Goal: Information Seeking & Learning: Find contact information

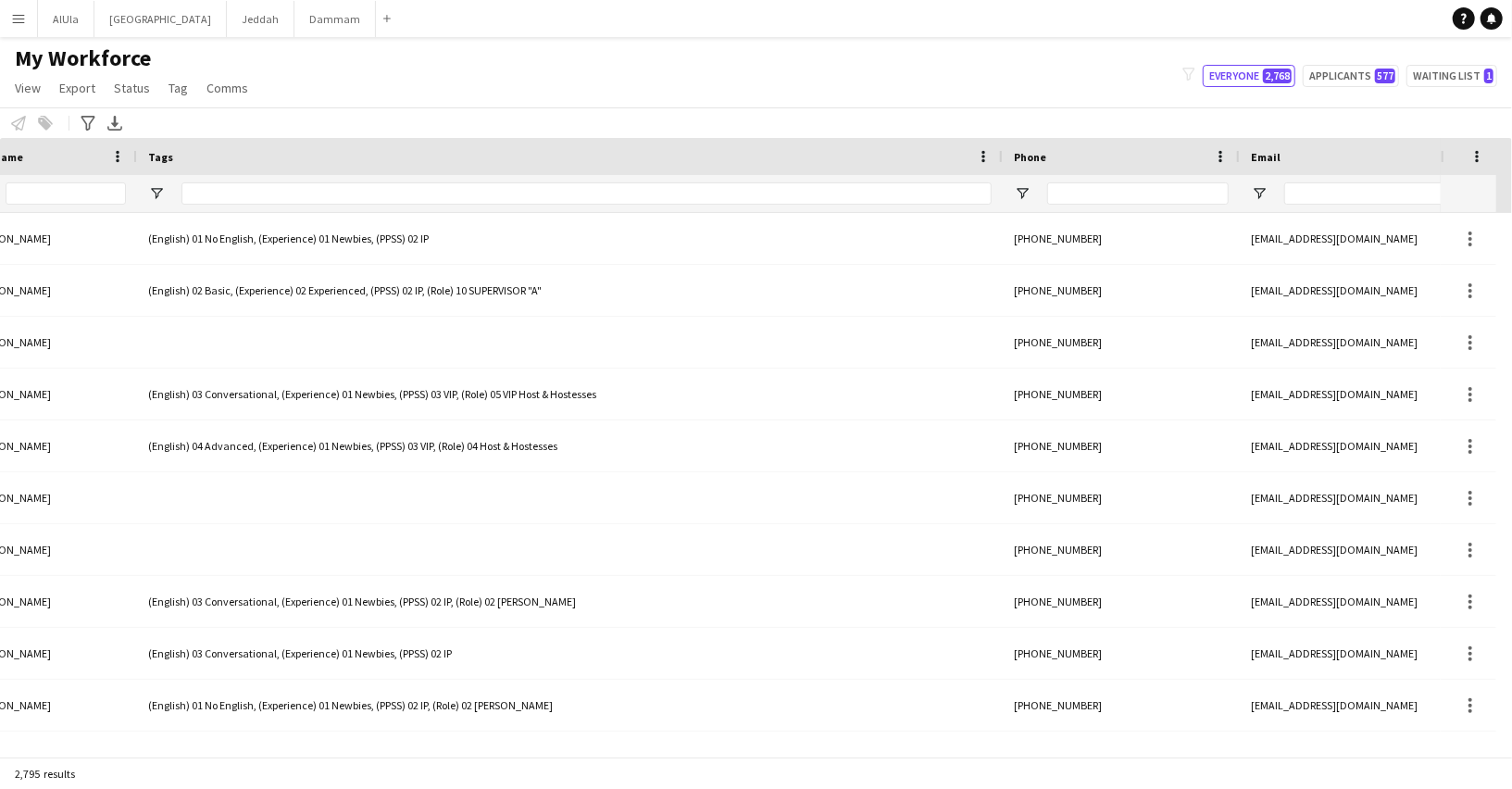
click at [1135, 198] on input "Phone Filter Input" at bounding box center [1137, 193] width 181 height 23
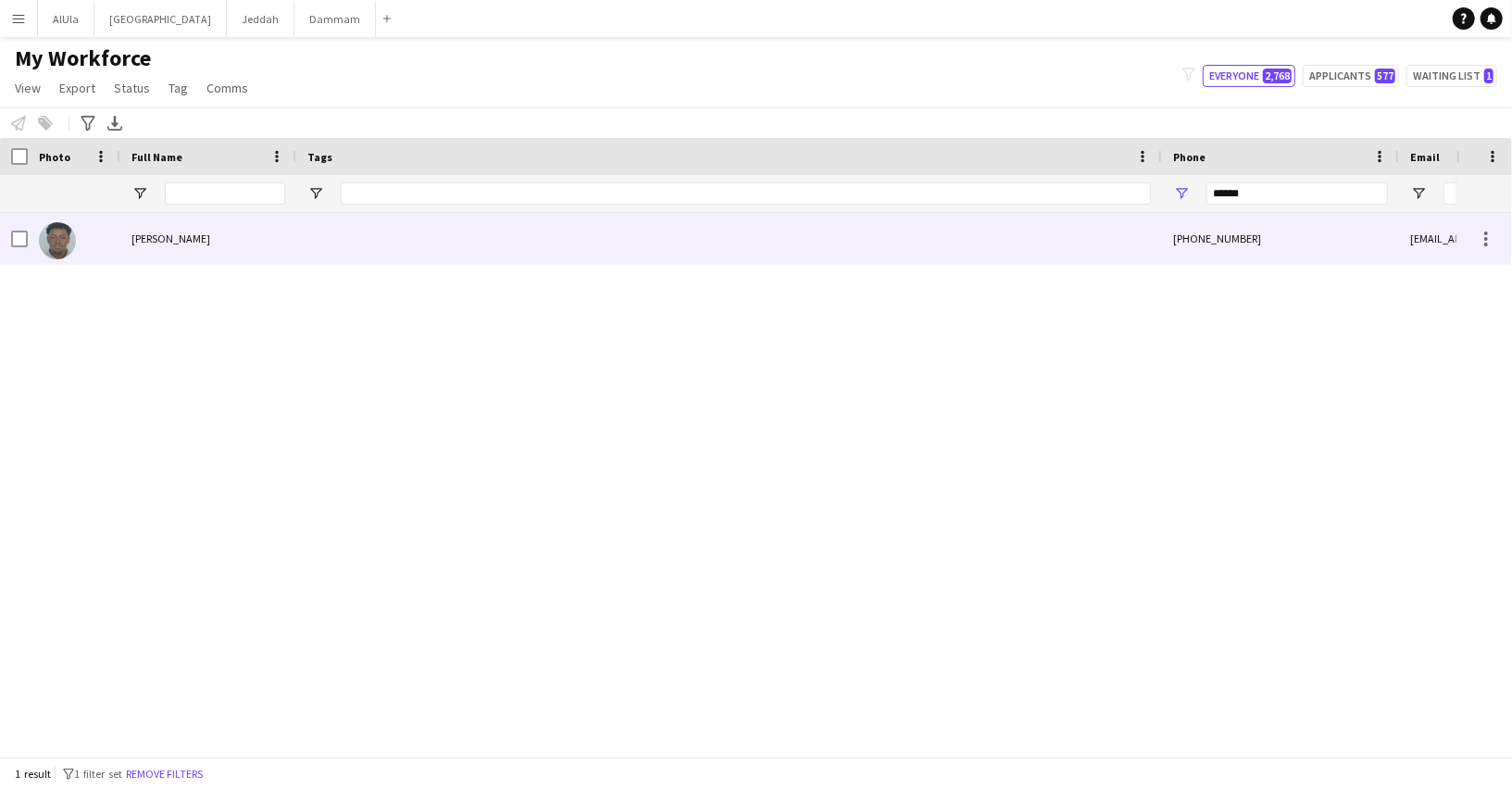
type input "******"
click at [202, 231] on span "abubaker omer" at bounding box center [171, 238] width 78 height 14
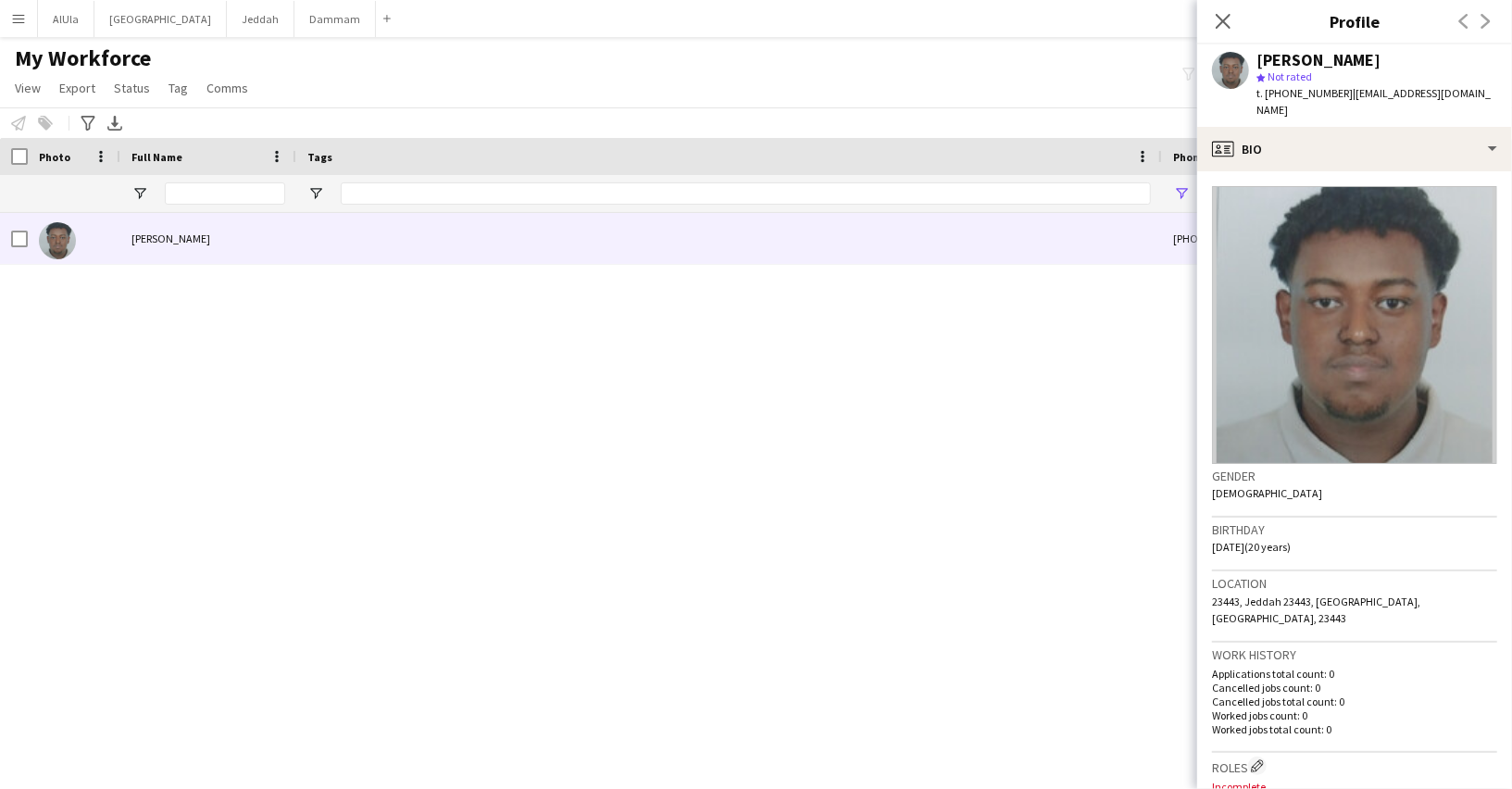
click at [1423, 88] on span "| megafox053@gmail.com" at bounding box center [1373, 101] width 234 height 30
click at [1422, 88] on span "| megafox053@gmail.com" at bounding box center [1373, 101] width 234 height 30
click at [1342, 95] on span "| megafox053@gmail.com" at bounding box center [1373, 101] width 234 height 30
drag, startPoint x: 1342, startPoint y: 95, endPoint x: 1463, endPoint y: 97, distance: 121.0
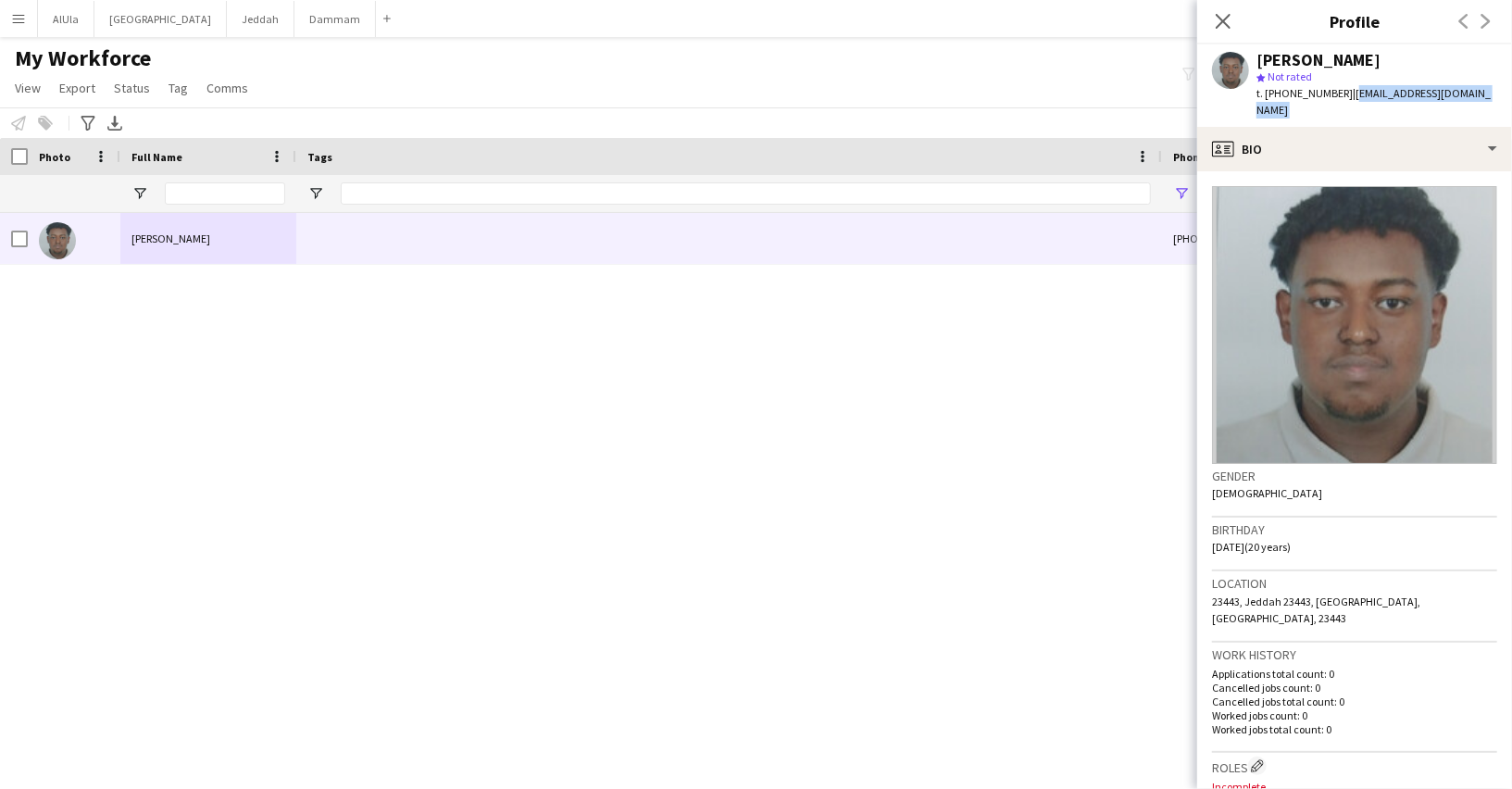
click at [1463, 97] on div "abubaker omer star Not rated t. +966570925461 | megafox053@gmail.com" at bounding box center [1353, 85] width 315 height 82
copy app-crew-profile "megafox053@gmail.com profile"
click at [229, 193] on input "Full Name Filter Input" at bounding box center [224, 193] width 121 height 23
paste input "**********"
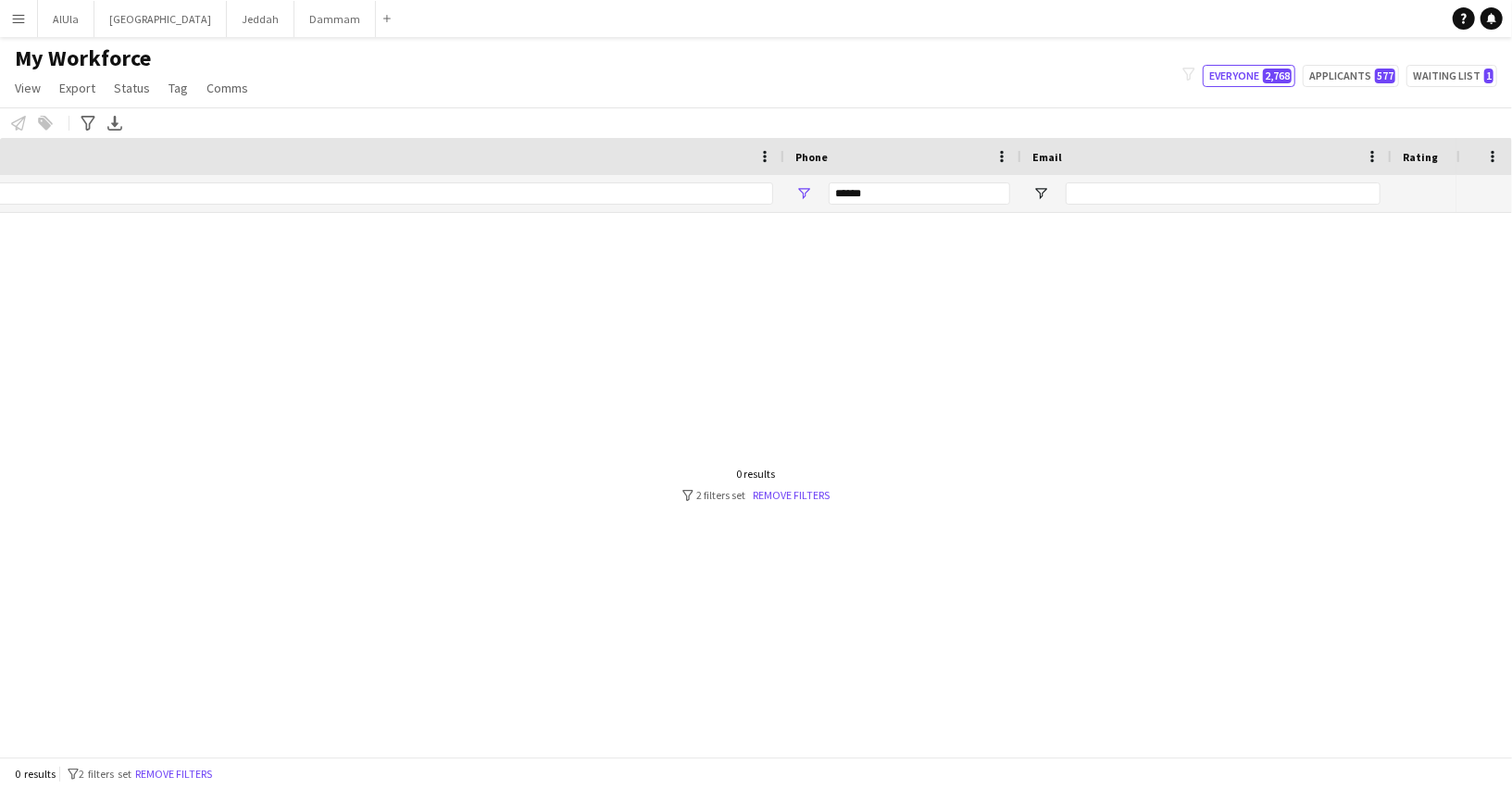
scroll to position [0, 433]
type input "**********"
click at [861, 198] on input "******" at bounding box center [863, 193] width 181 height 23
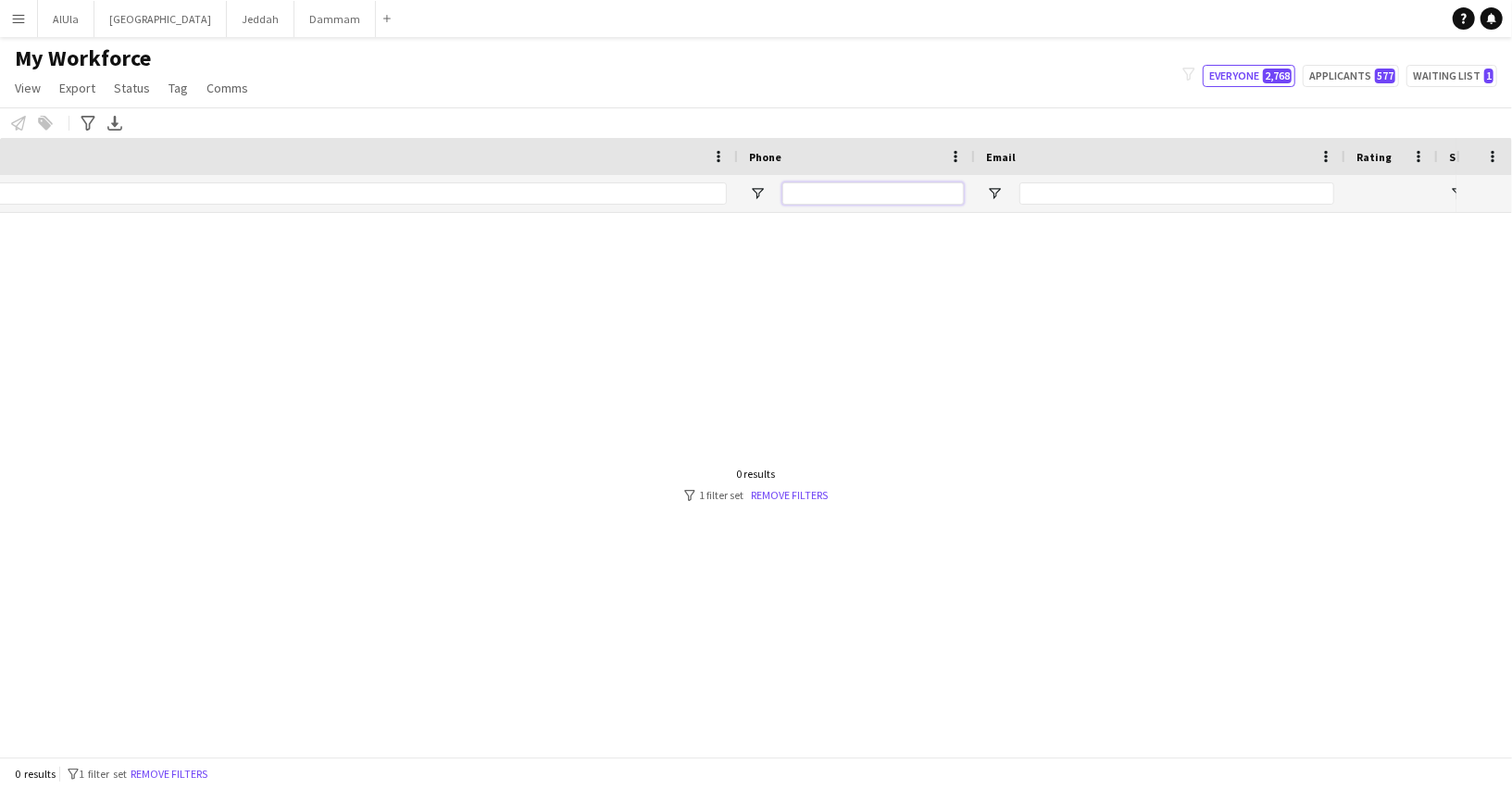
scroll to position [0, 423]
click at [191, 187] on input "**********" at bounding box center [224, 193] width 121 height 23
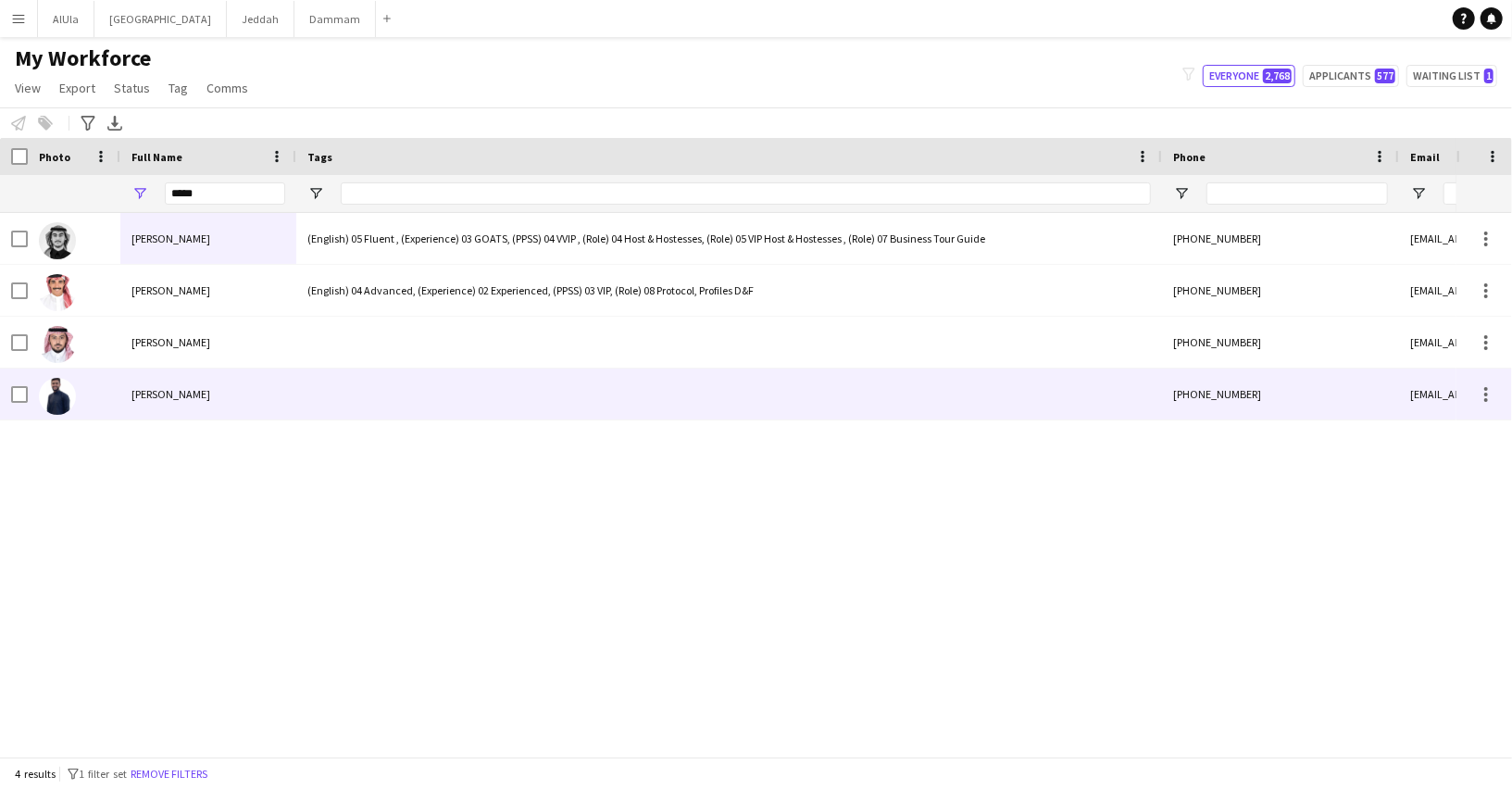
click at [193, 400] on div "Adnan Jabr" at bounding box center [208, 394] width 175 height 51
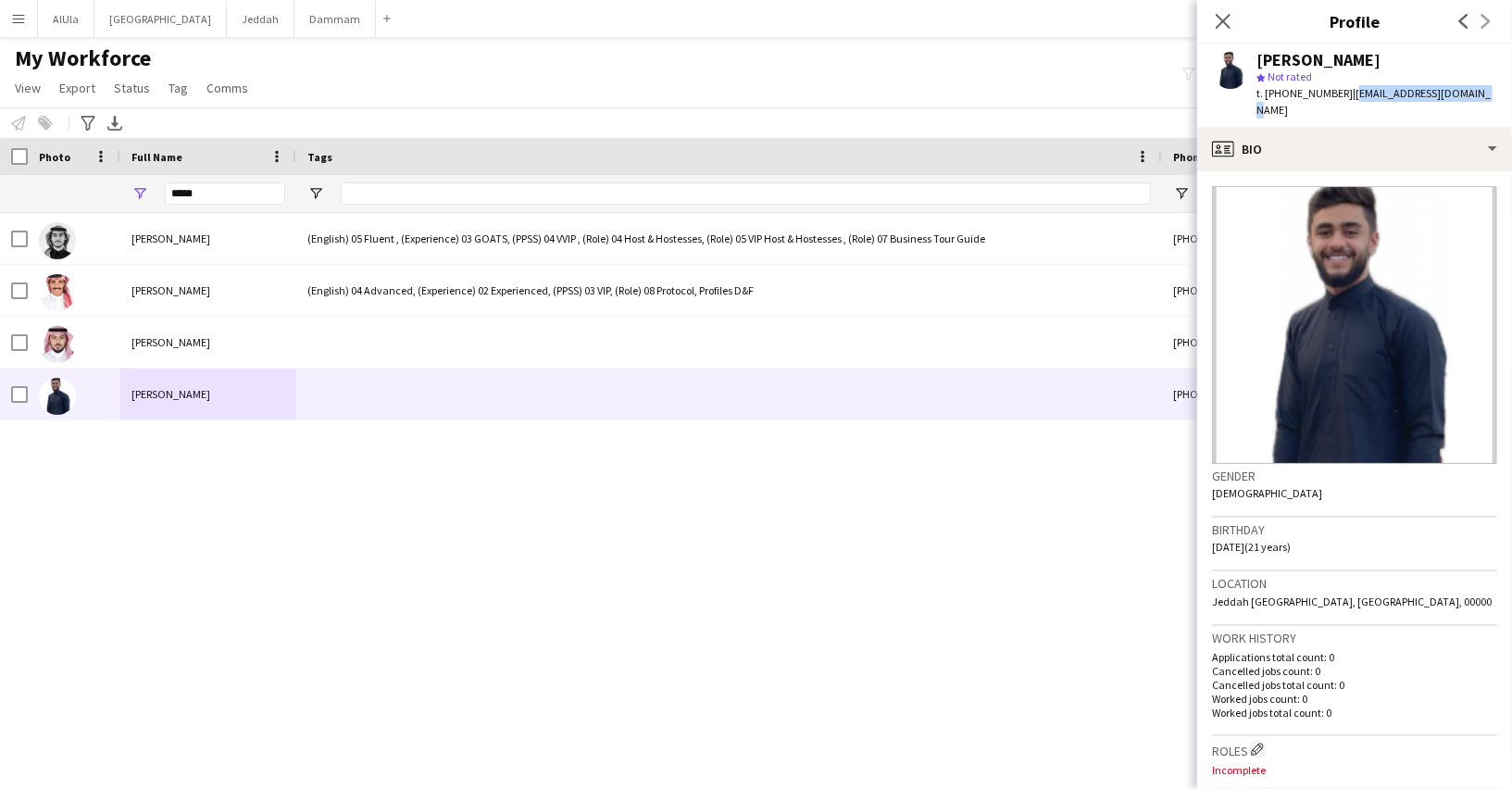
drag, startPoint x: 1343, startPoint y: 94, endPoint x: 1498, endPoint y: 87, distance: 155.2
click at [1498, 87] on app-profile-header "Adnan Jabr star Not rated t. +966561368043 | adnanajah8885@gmail.com" at bounding box center [1353, 85] width 315 height 82
copy span "adnanajah8885@gmail.com"
click at [231, 197] on input "*****" at bounding box center [224, 193] width 121 height 23
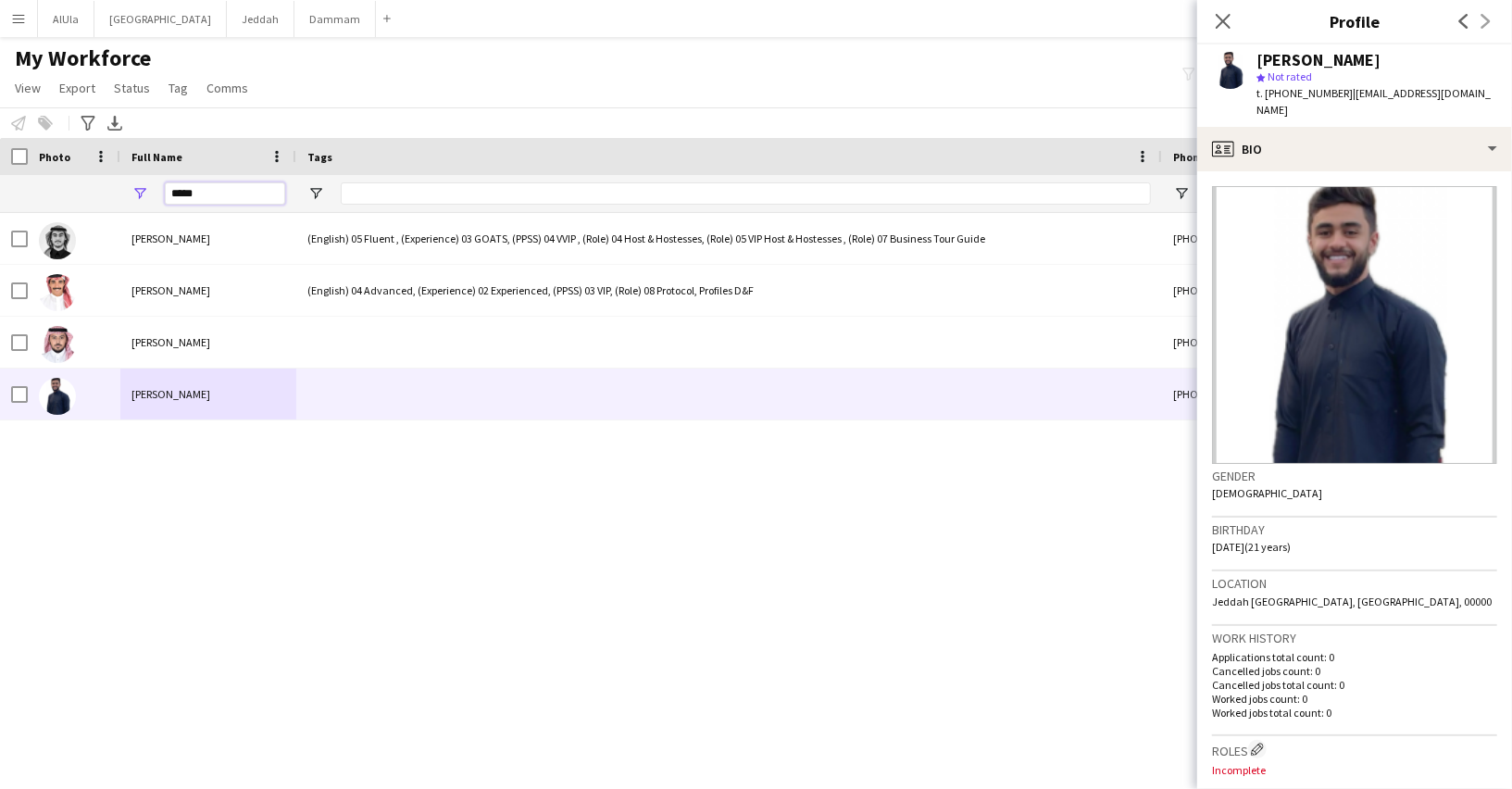
click at [231, 197] on input "*****" at bounding box center [224, 193] width 121 height 23
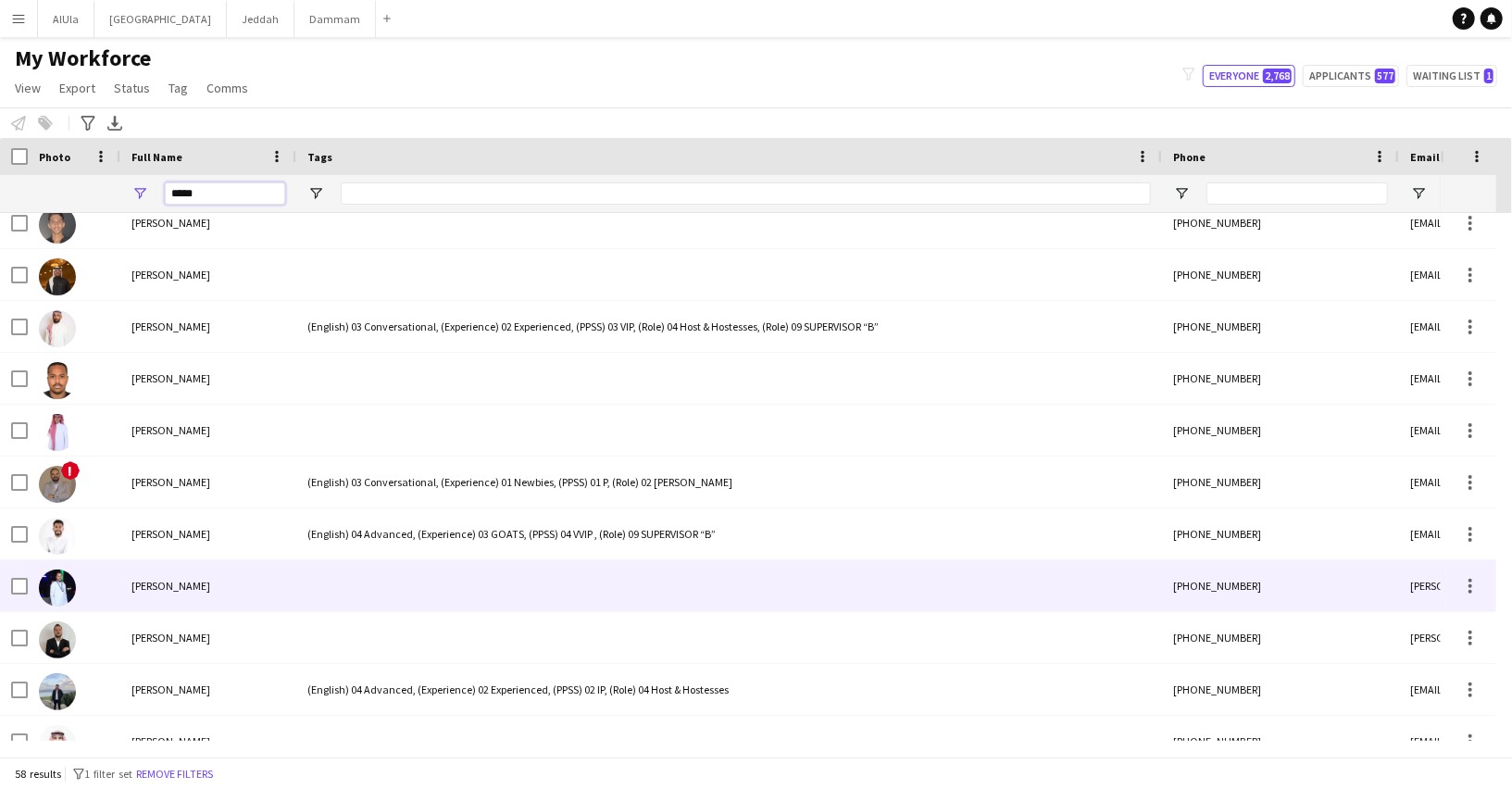
scroll to position [796, 0]
type input "*****"
click at [228, 600] on div "Ahmed Aldayri" at bounding box center [208, 583] width 175 height 51
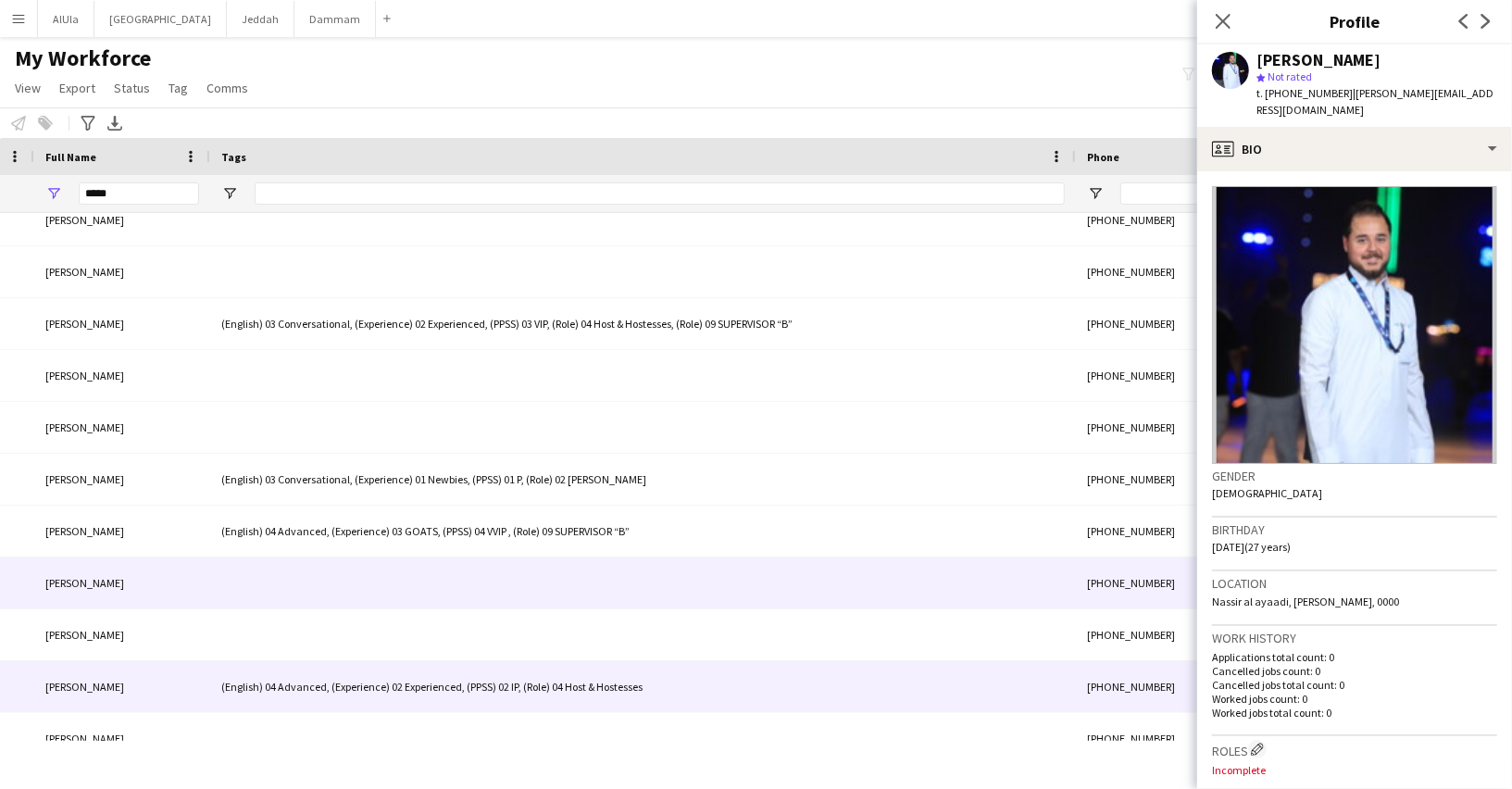
scroll to position [0, 201]
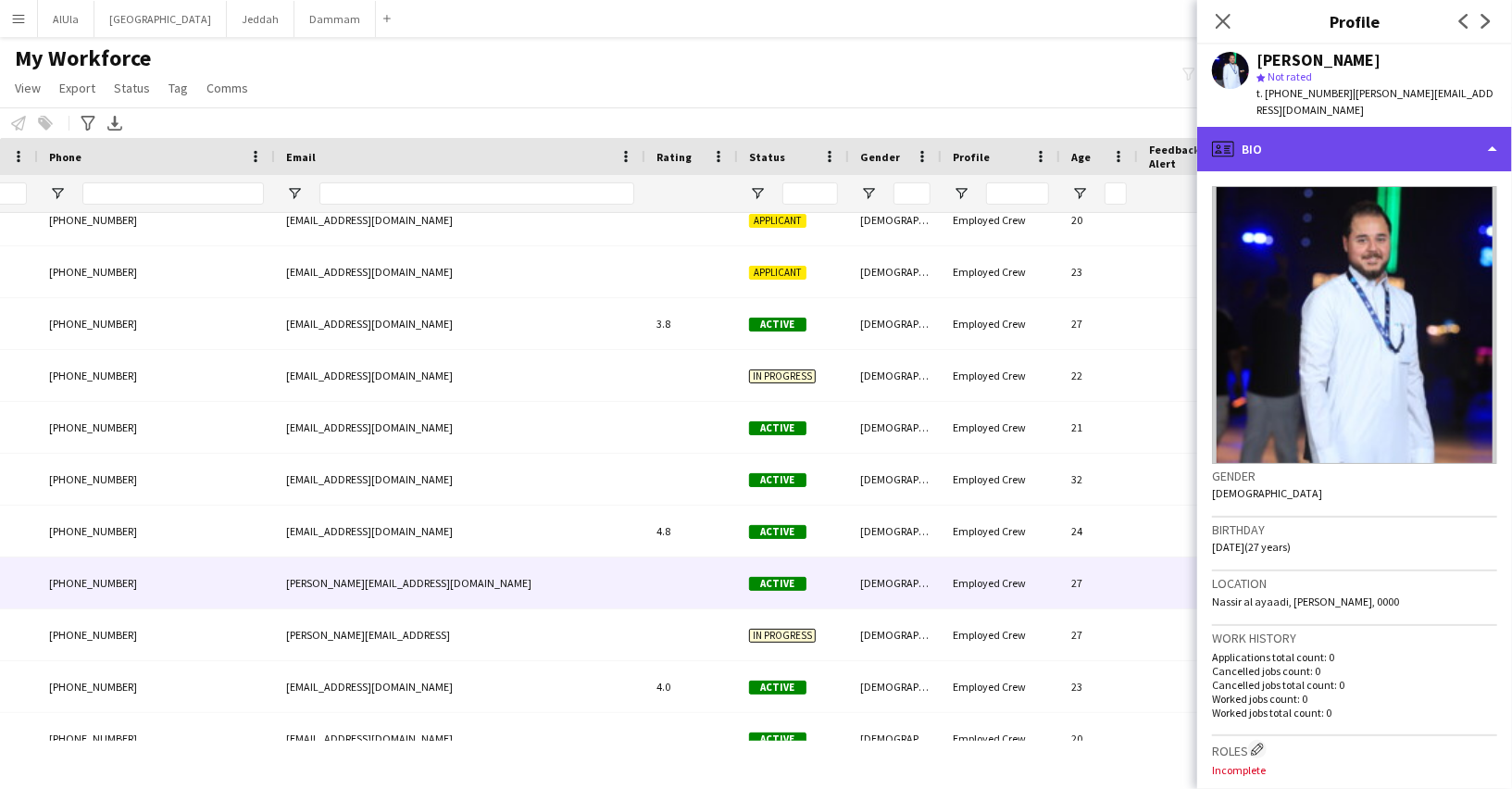
click at [1267, 148] on div "profile Bio" at bounding box center [1353, 148] width 315 height 44
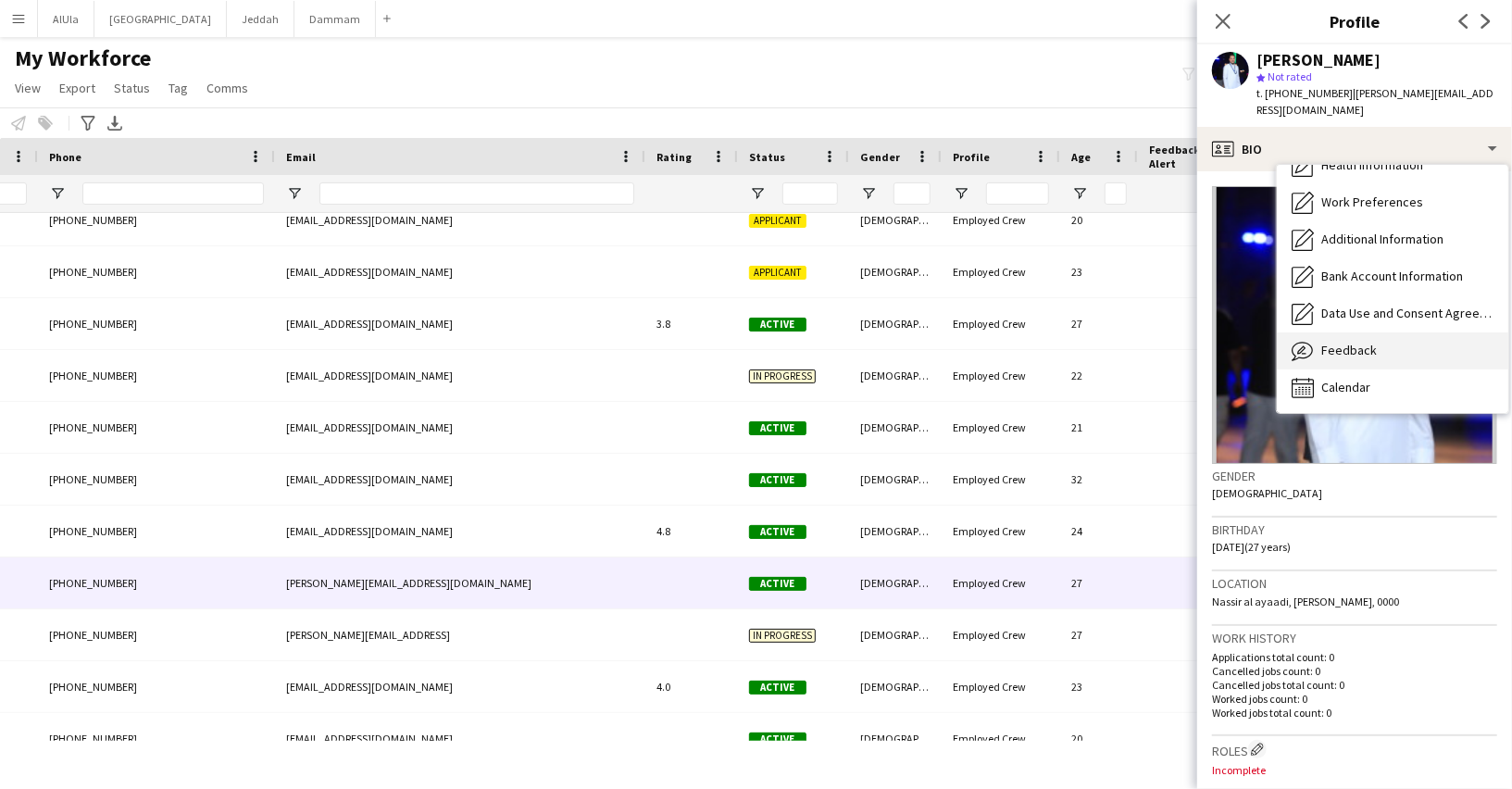
click at [1353, 342] on span "Feedback" at bounding box center [1348, 350] width 56 height 17
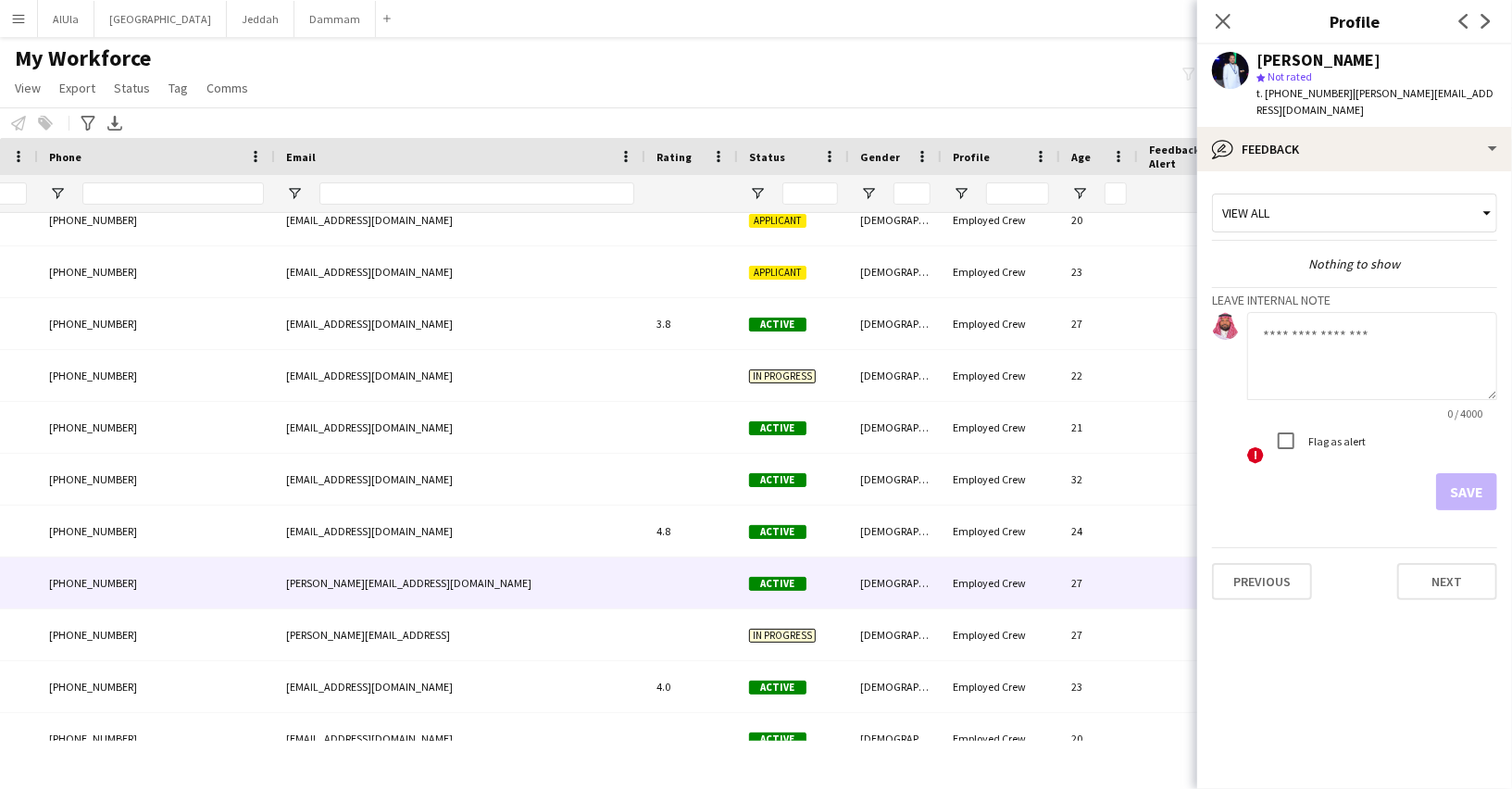
click at [1308, 338] on textarea at bounding box center [1371, 356] width 250 height 88
click at [1328, 316] on textarea "**********" at bounding box center [1371, 356] width 250 height 88
click at [1333, 376] on textarea "**********" at bounding box center [1371, 356] width 250 height 88
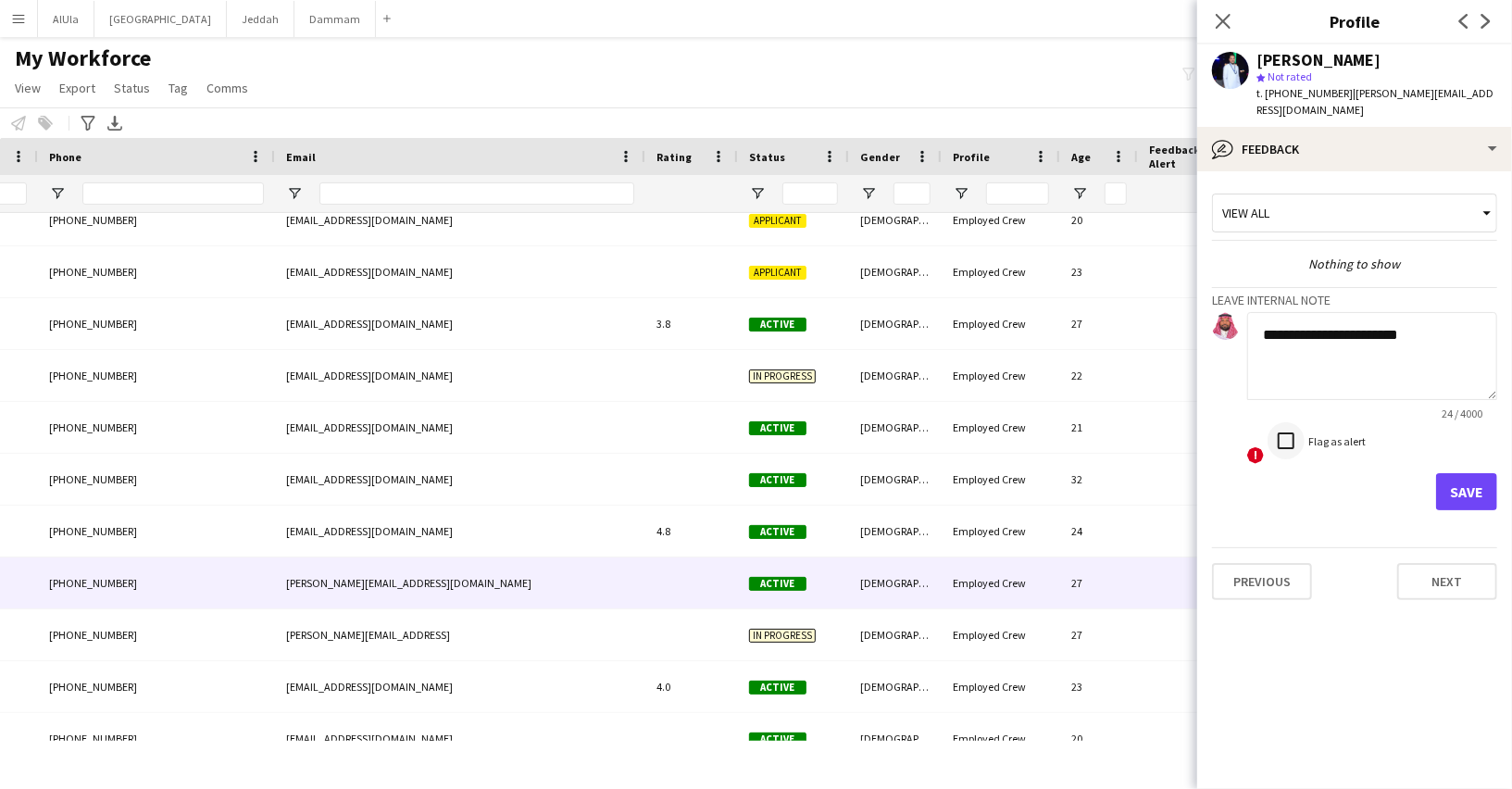
type textarea "**********"
click at [1473, 473] on button "Save" at bounding box center [1466, 492] width 61 height 37
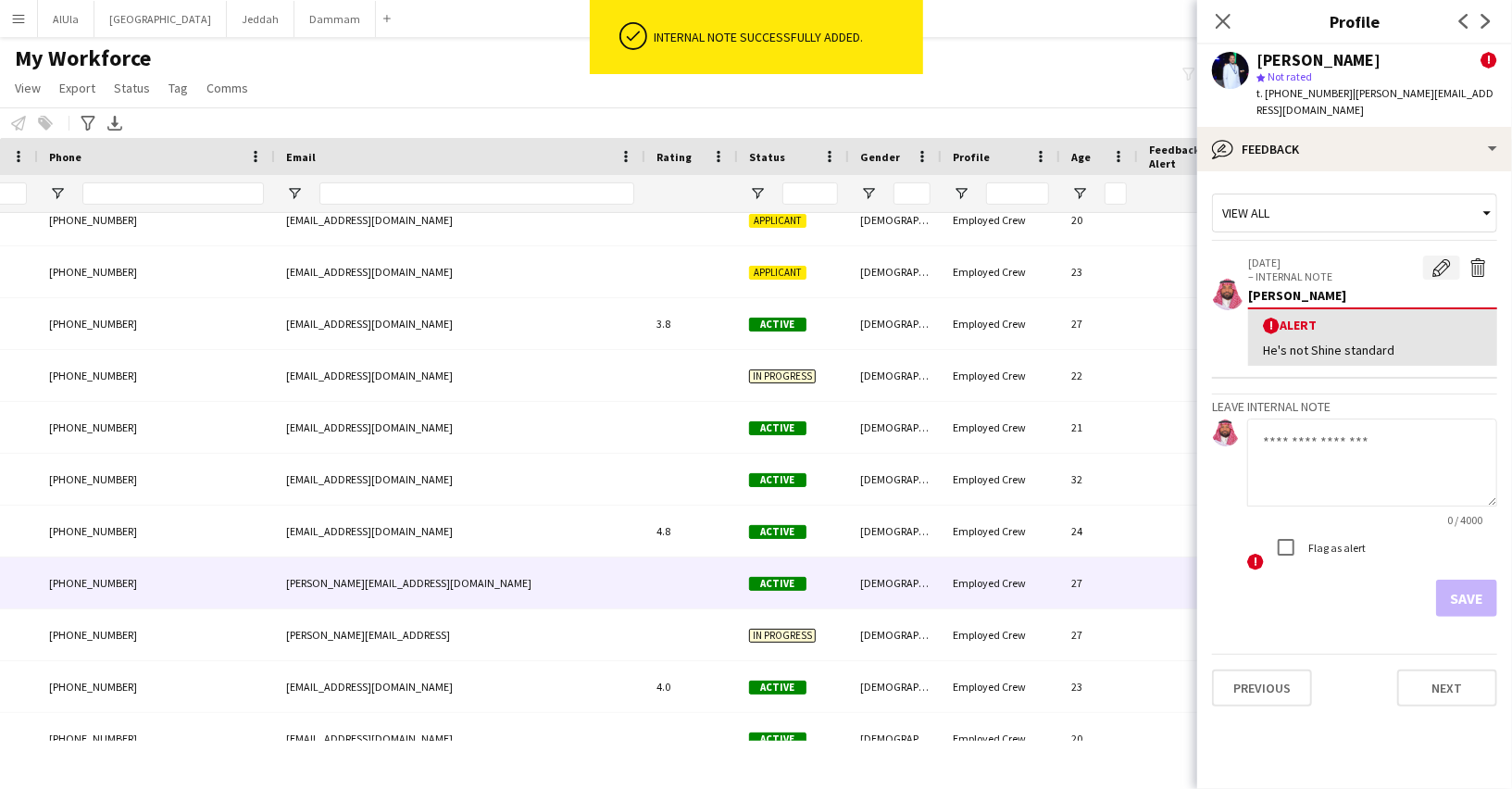
click at [1443, 259] on app-icon "Edit alert" at bounding box center [1440, 268] width 19 height 19
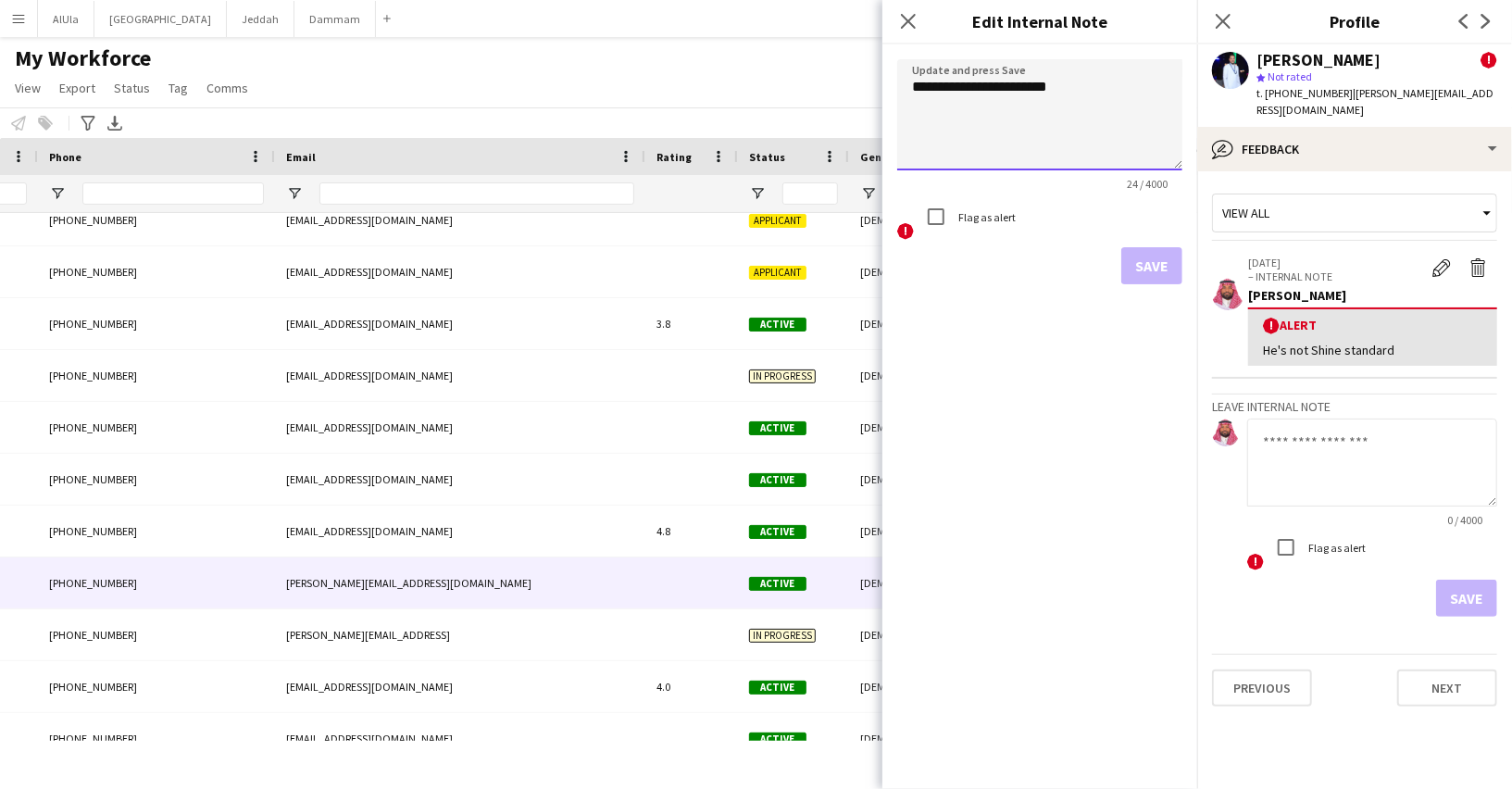
click at [1069, 91] on textarea "**********" at bounding box center [1039, 114] width 285 height 111
type textarea "**********"
click at [1153, 272] on button "Save" at bounding box center [1151, 266] width 61 height 37
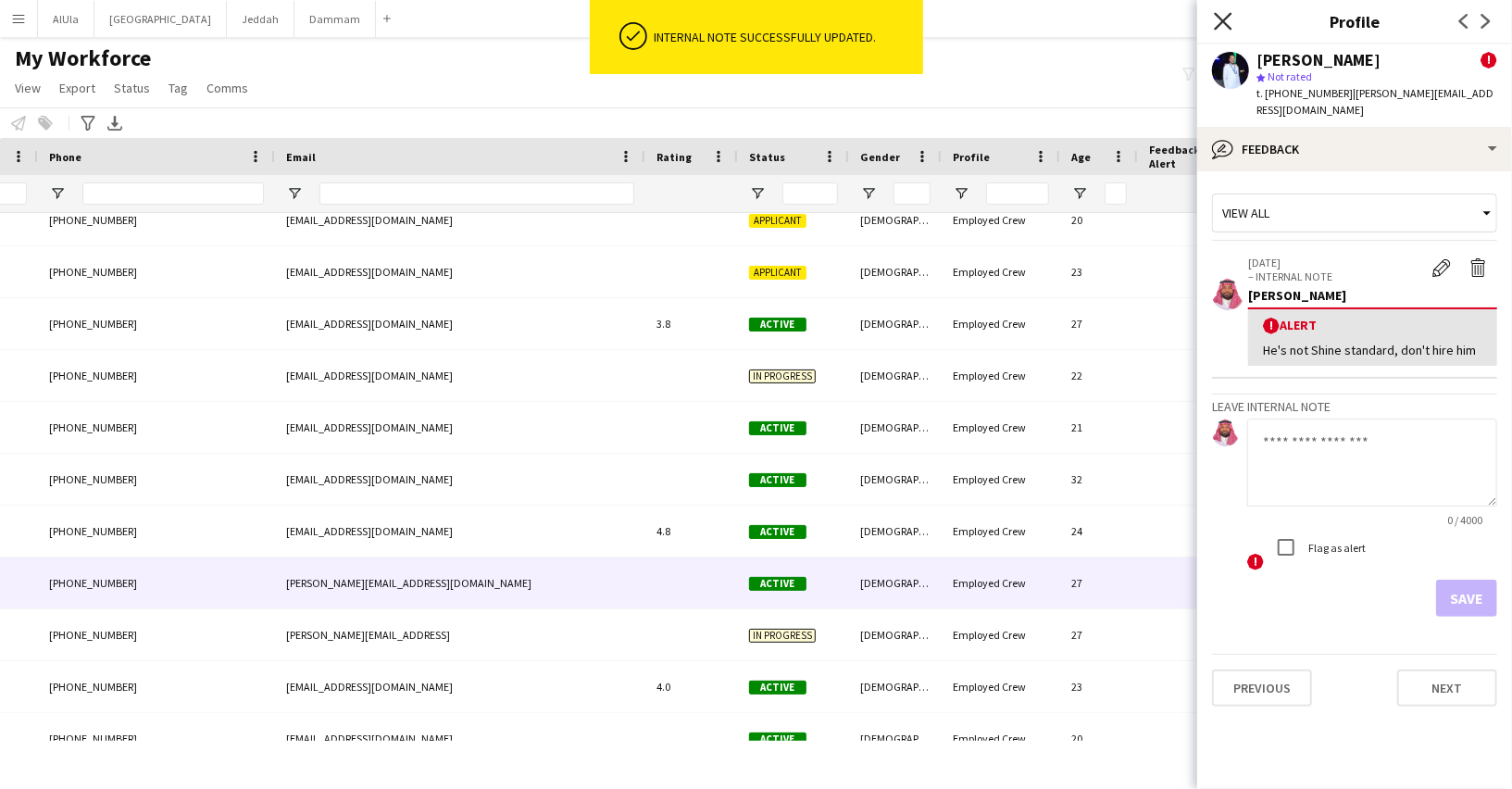
click at [1229, 19] on icon "Close pop-in" at bounding box center [1222, 21] width 18 height 18
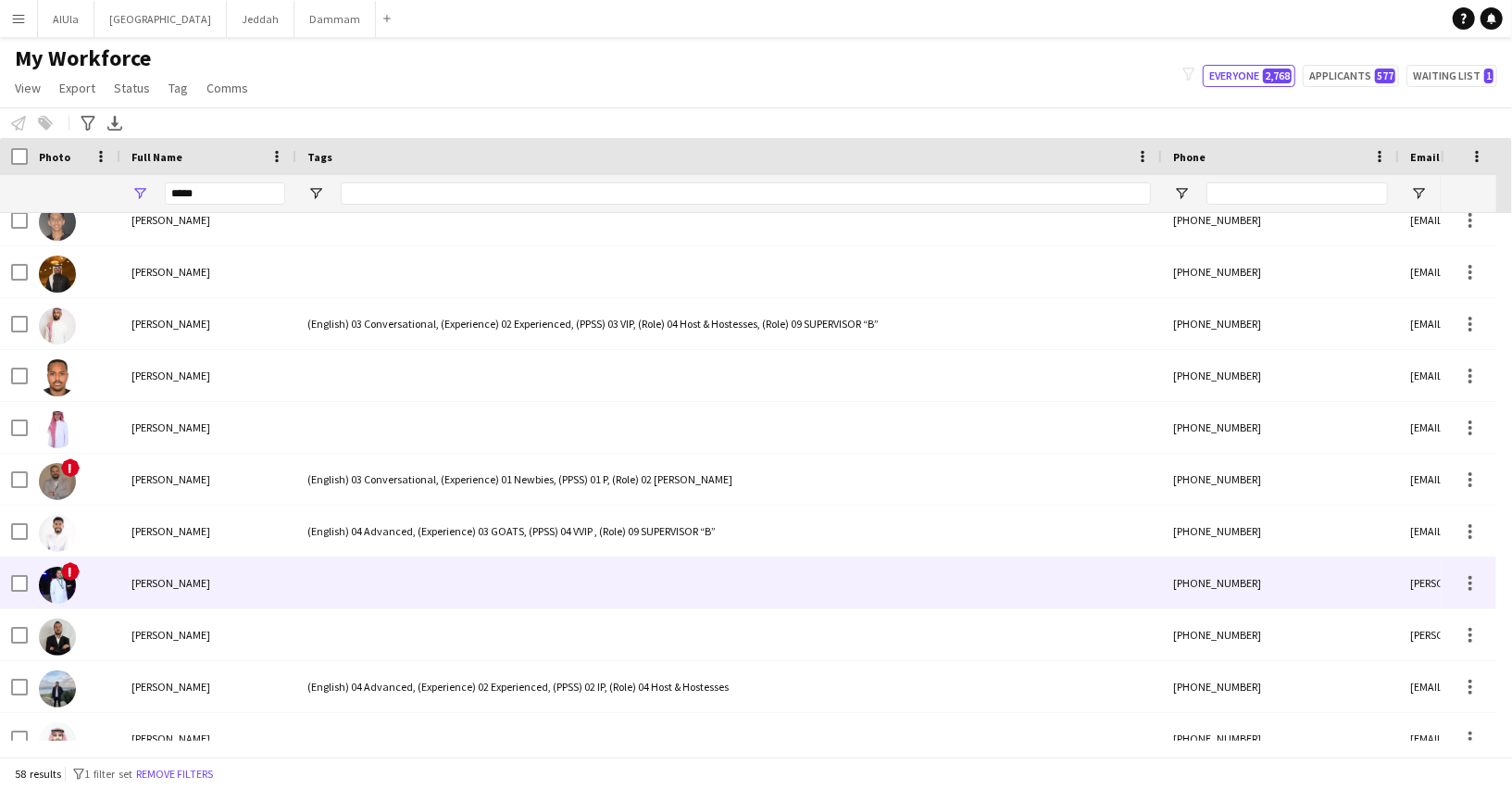
click at [281, 592] on div "Ahmed Aldayri" at bounding box center [208, 583] width 175 height 51
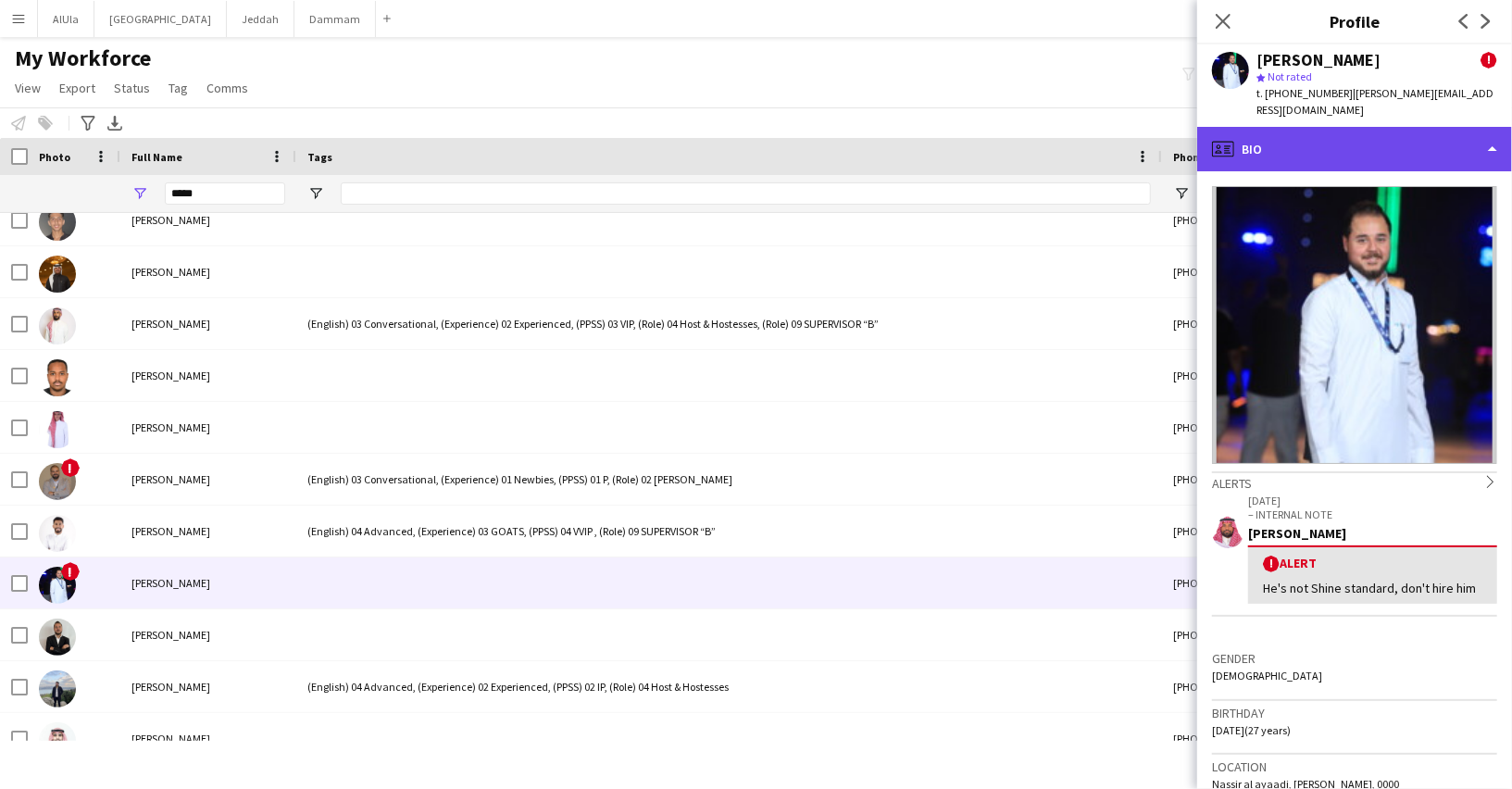
click at [1334, 145] on div "profile Bio" at bounding box center [1353, 148] width 315 height 44
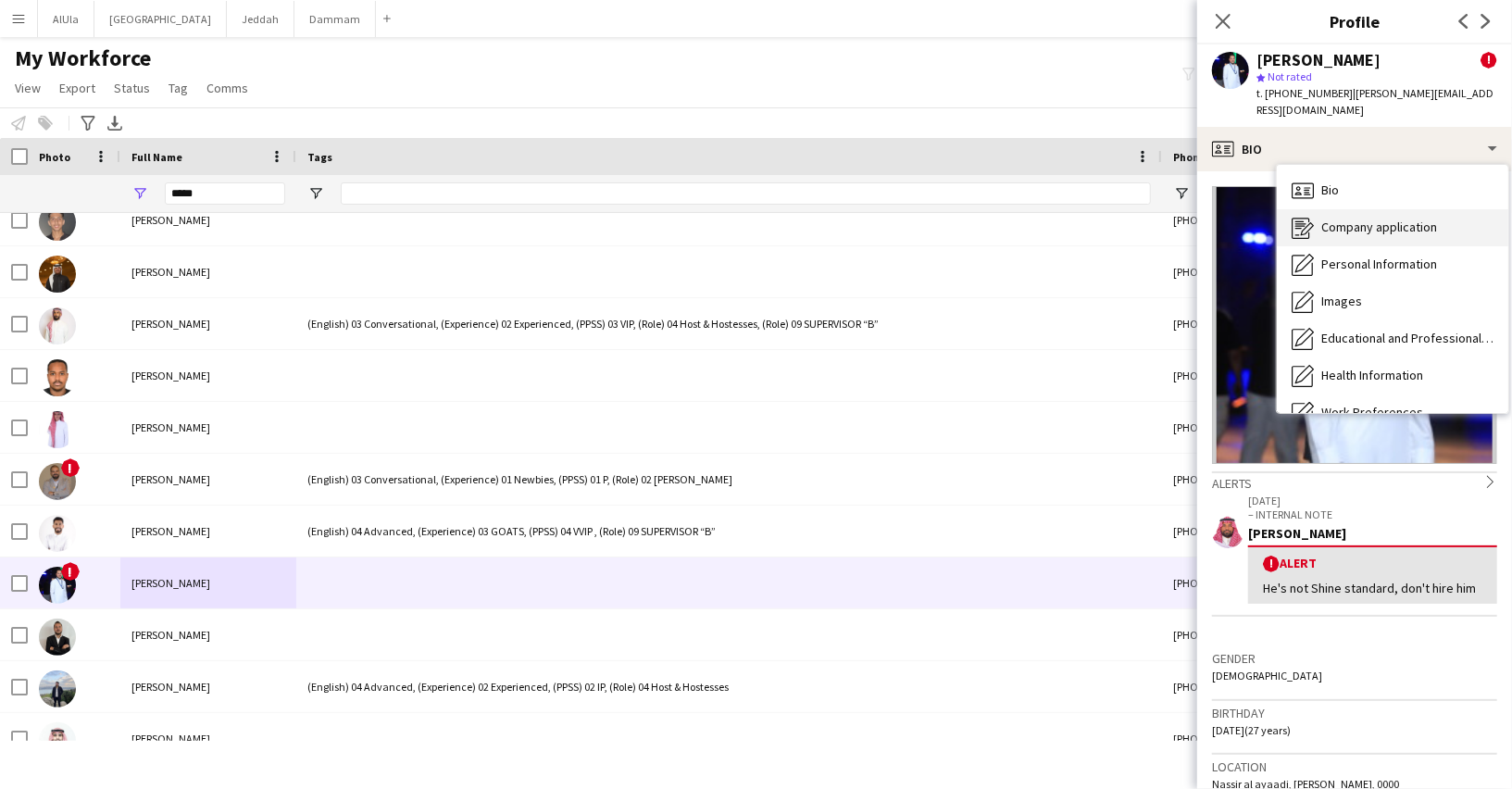
click at [1350, 219] on span "Company application" at bounding box center [1379, 226] width 116 height 17
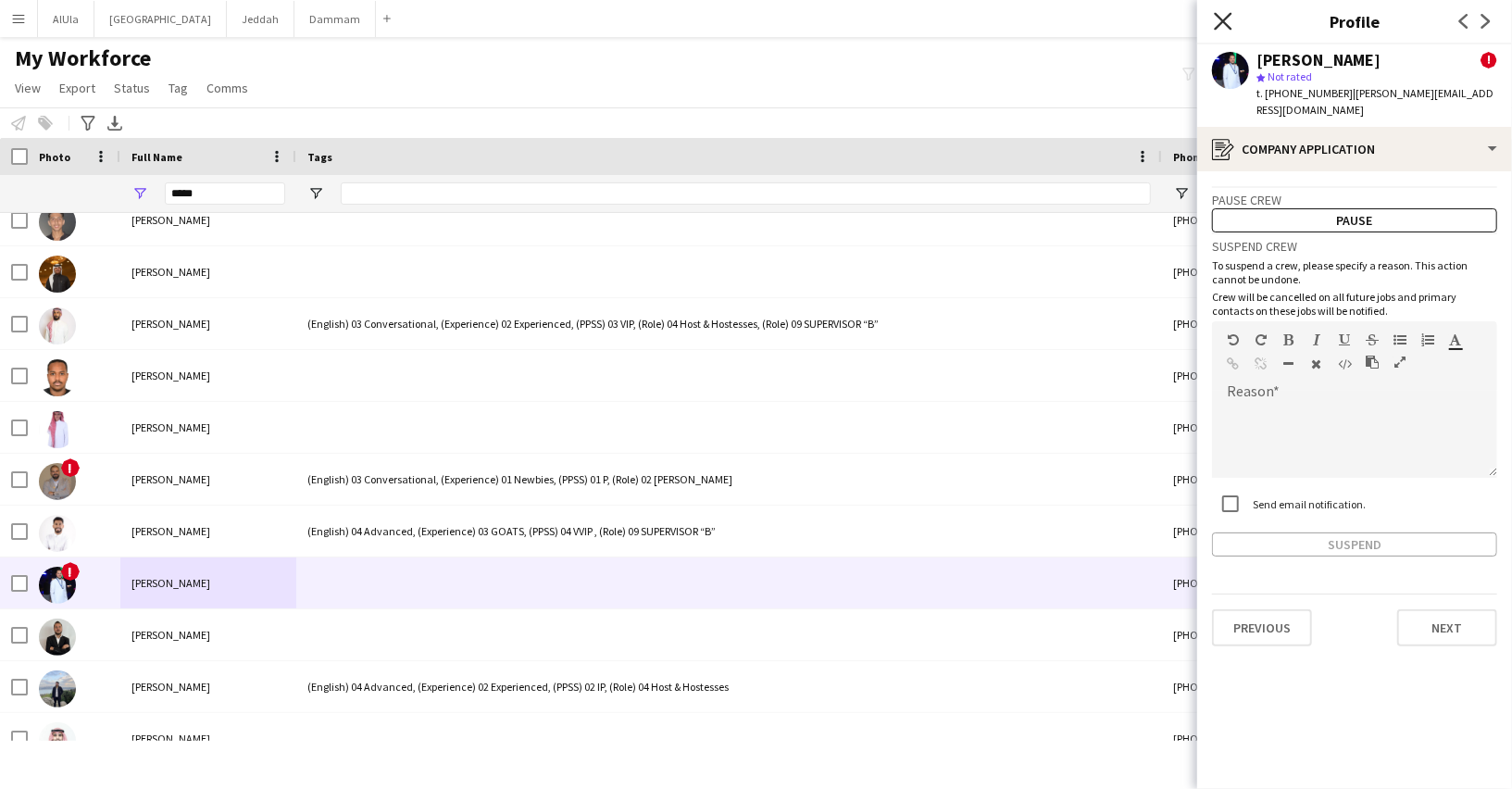
click at [1226, 17] on icon "Close pop-in" at bounding box center [1222, 21] width 18 height 18
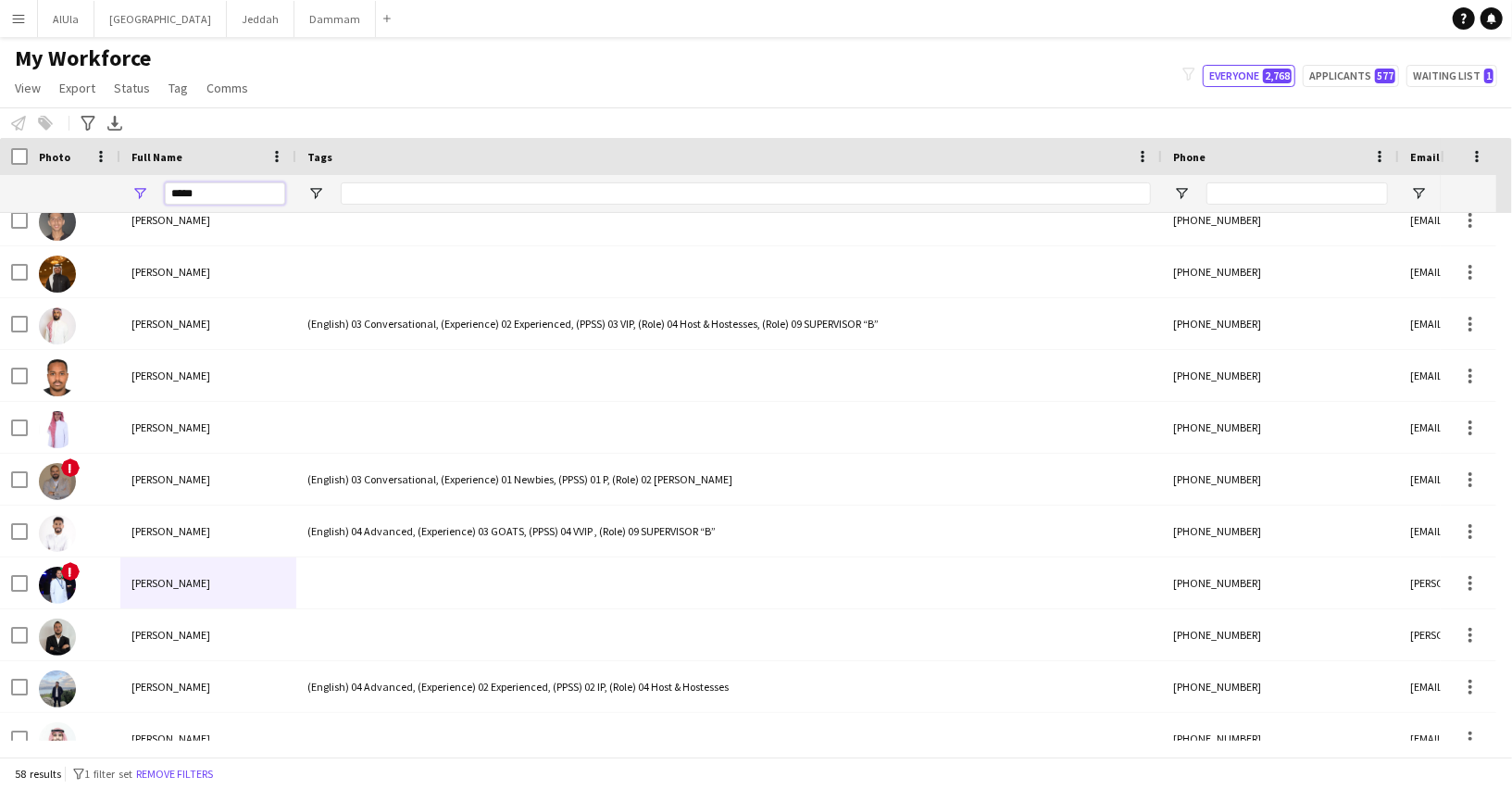
click at [219, 189] on input "*****" at bounding box center [224, 193] width 121 height 23
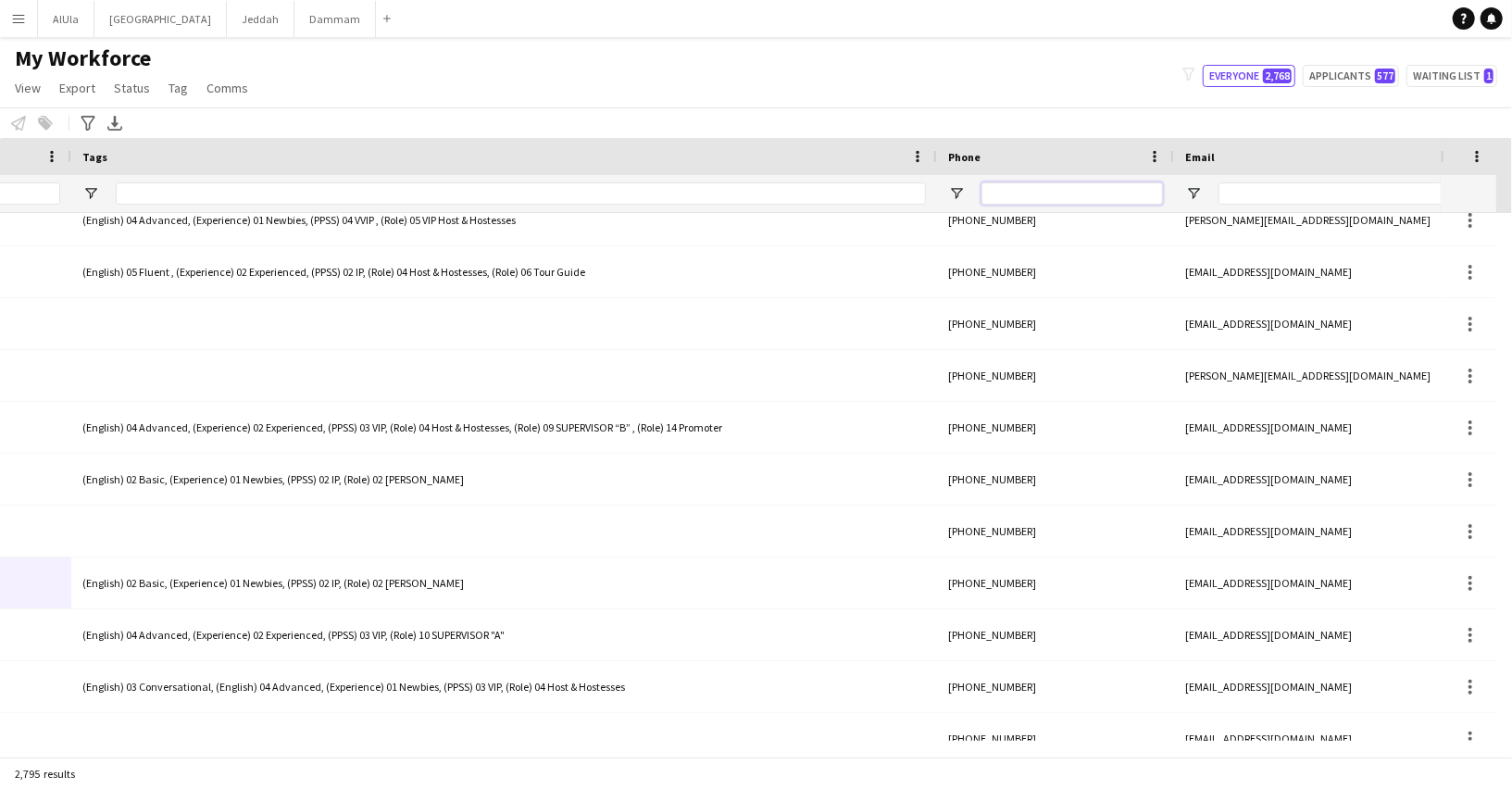
click at [998, 192] on input "Phone Filter Input" at bounding box center [1071, 193] width 181 height 23
paste input "*********"
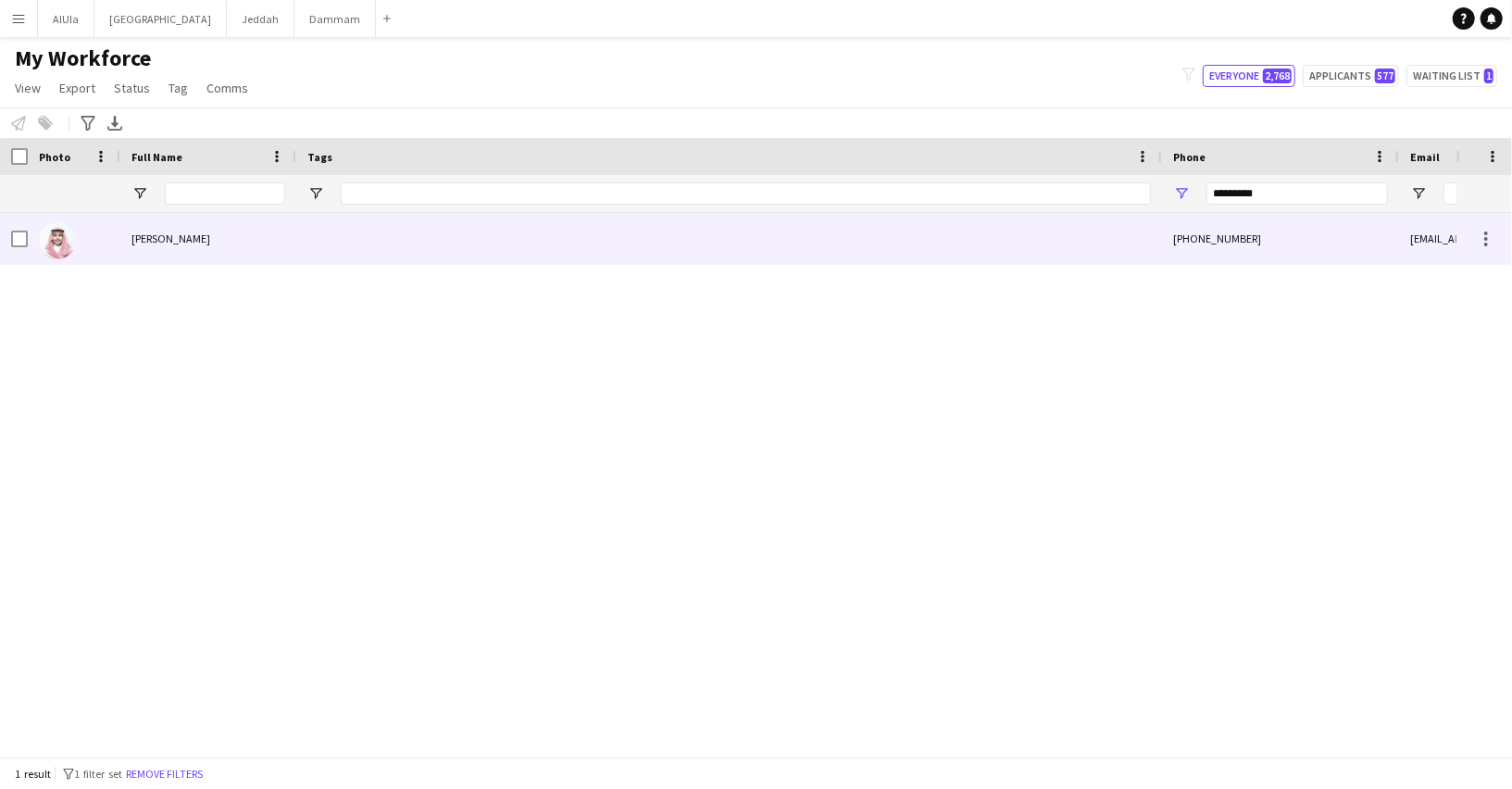
click at [201, 243] on span "Ahmed Alghamdi" at bounding box center [171, 238] width 78 height 14
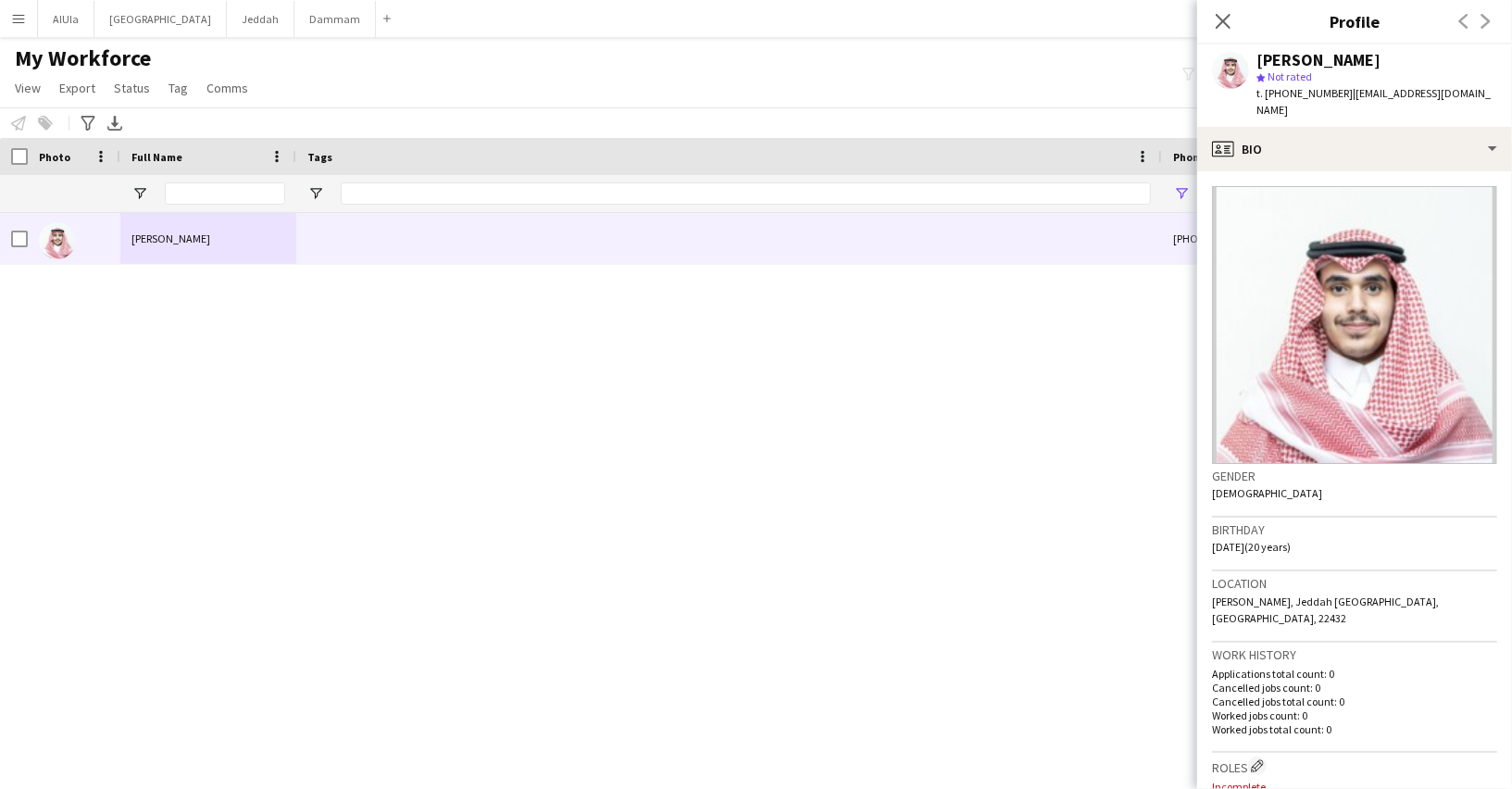
drag, startPoint x: 1341, startPoint y: 92, endPoint x: 1467, endPoint y: 100, distance: 126.3
click at [1467, 100] on div "Ahmed Alghamdi star Not rated t. +966532928620 | ahmed.imp11@gmail.com" at bounding box center [1353, 85] width 315 height 82
copy span "ahmed.imp11@gmail.com"
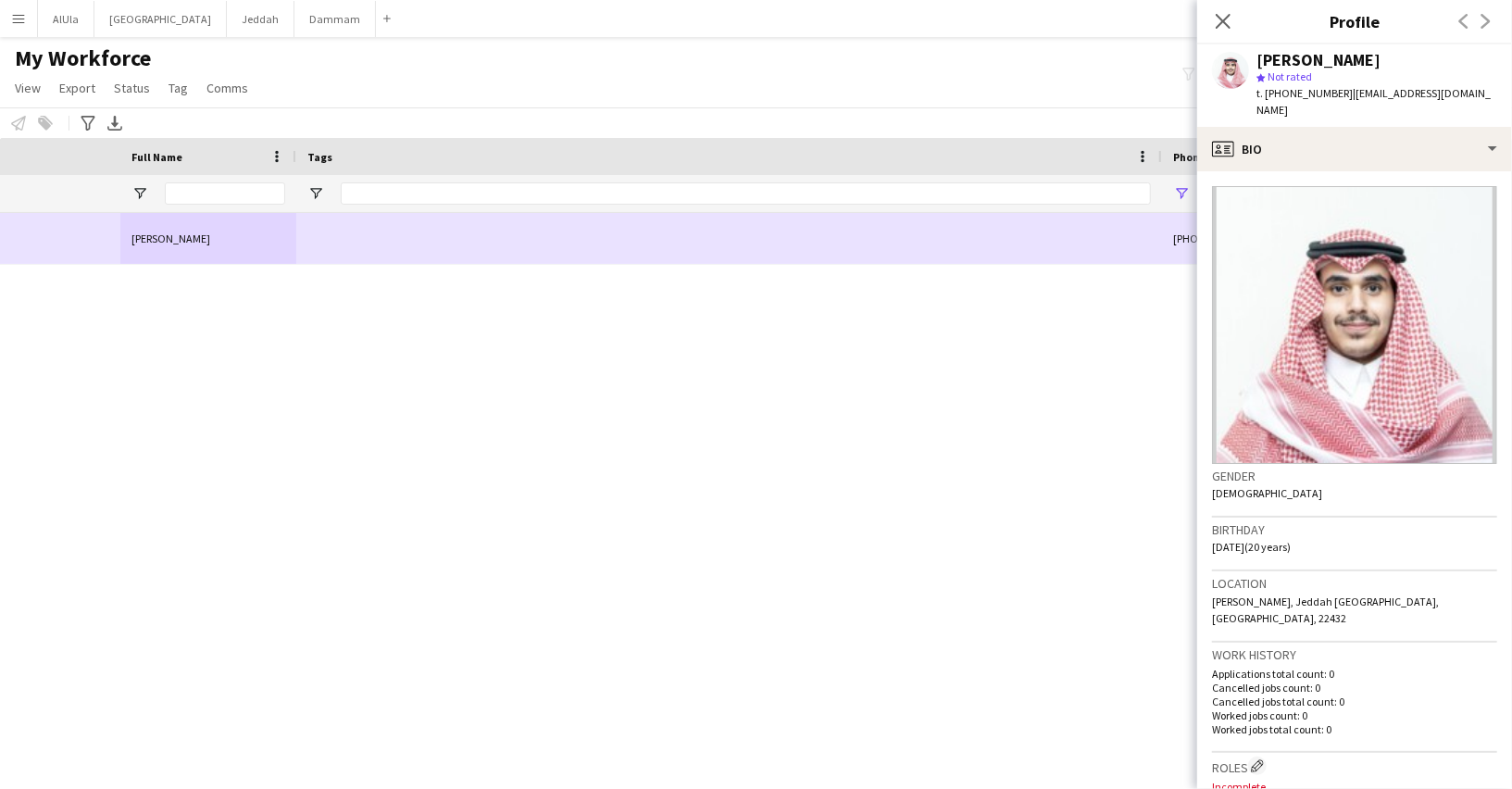
scroll to position [0, 627]
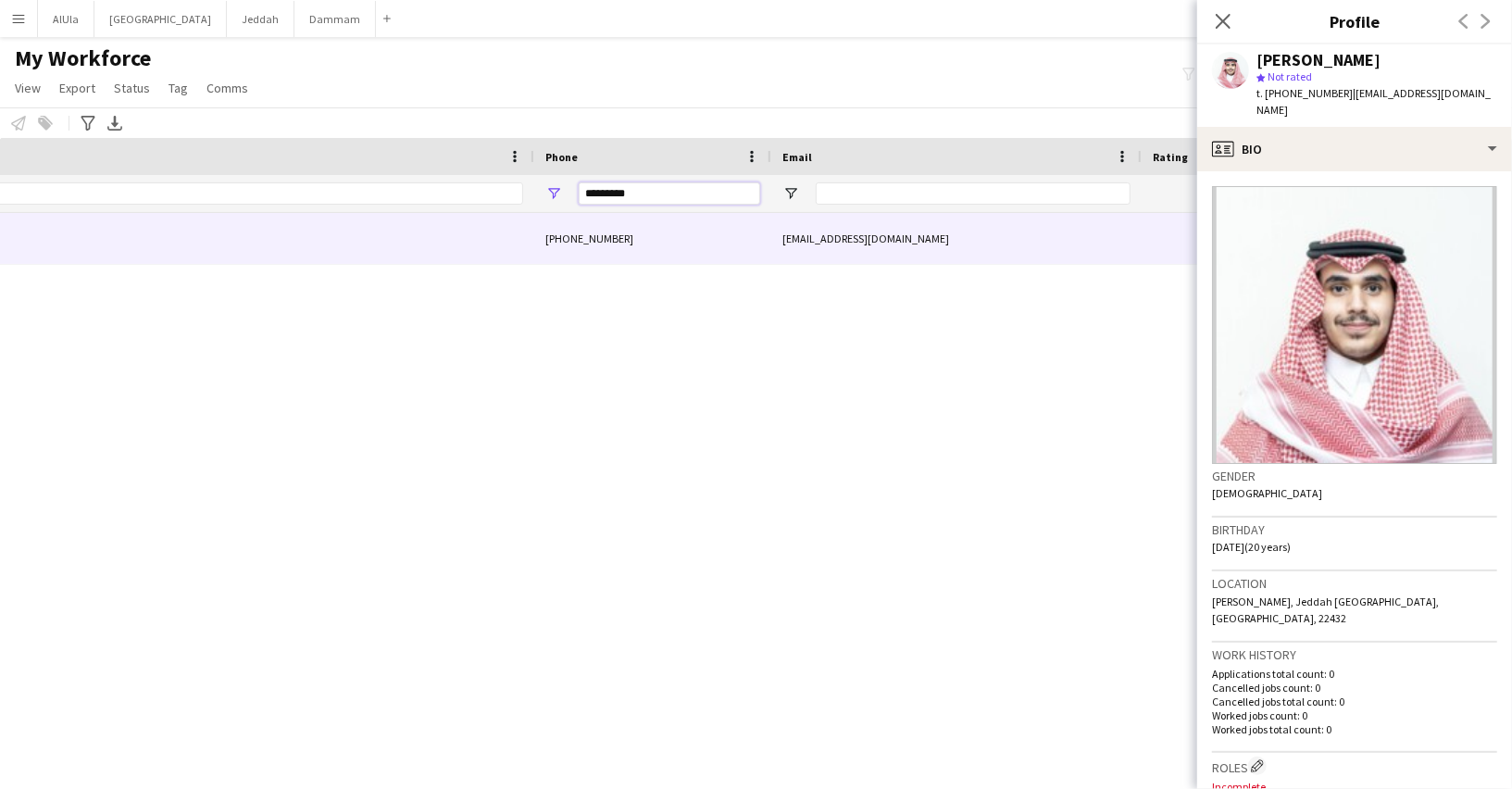
click at [622, 182] on input "*********" at bounding box center [668, 193] width 181 height 23
paste input "Phone Filter Input"
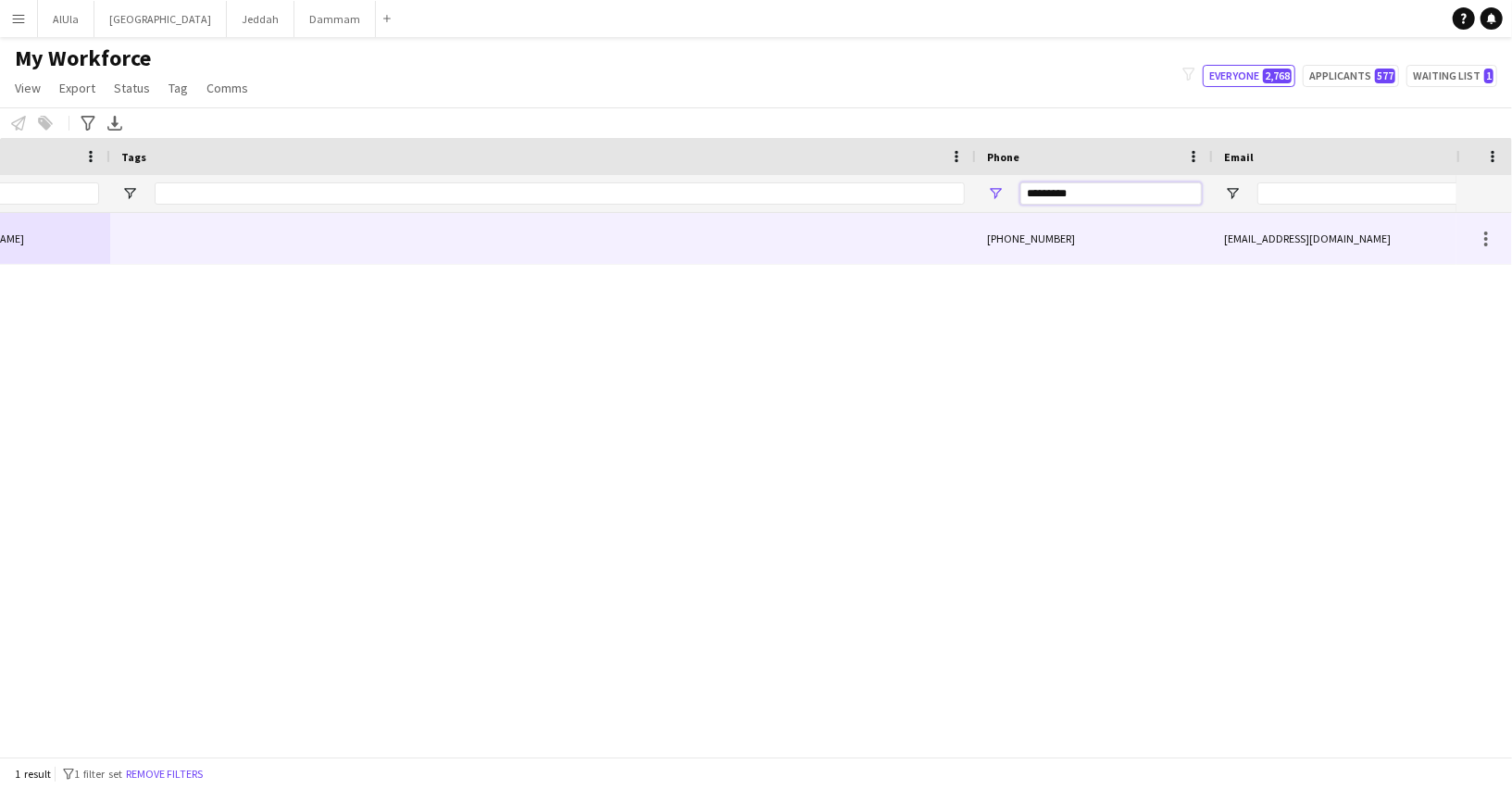
scroll to position [0, 0]
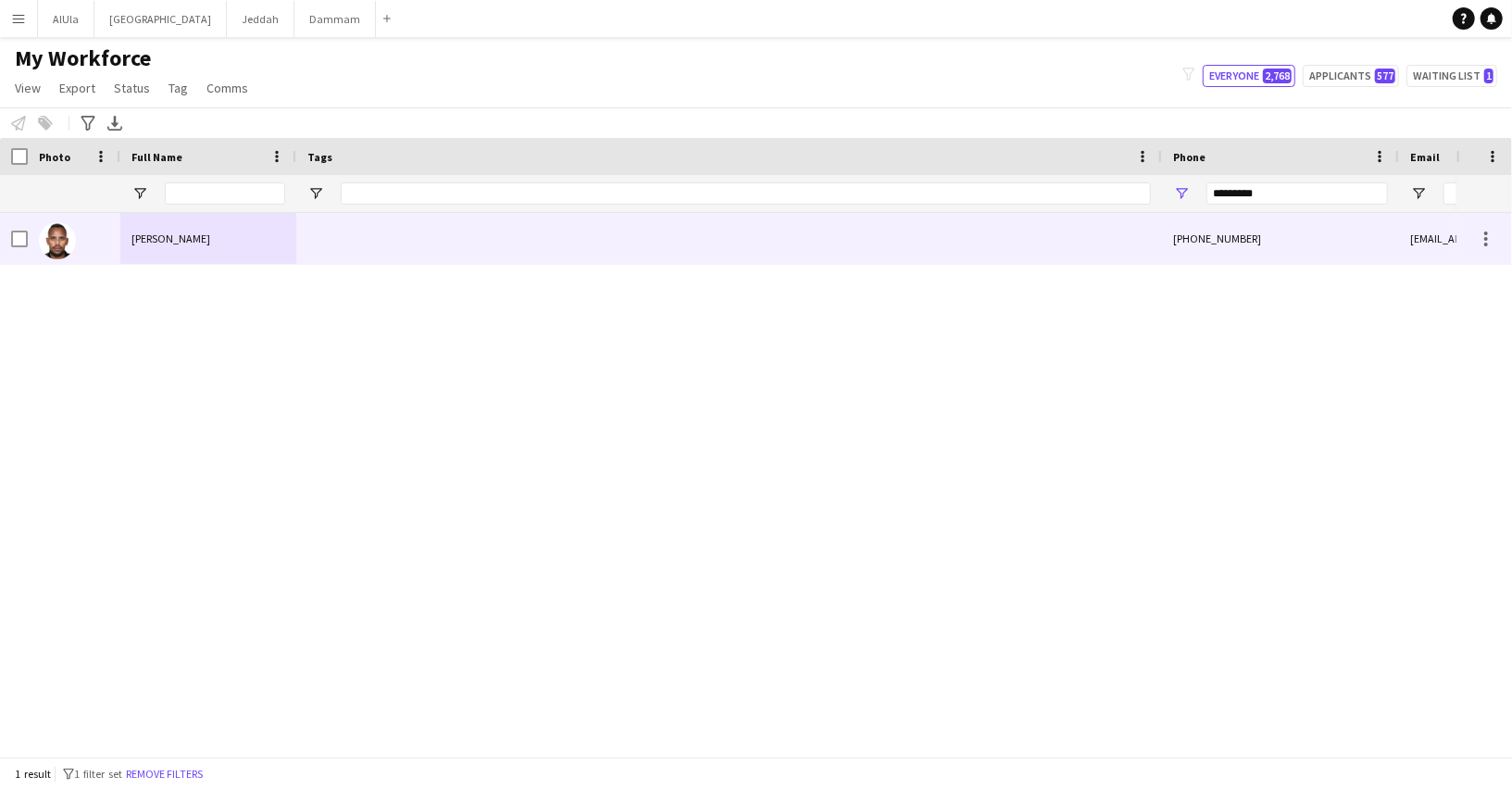
click at [282, 250] on div "[PERSON_NAME]" at bounding box center [208, 238] width 175 height 51
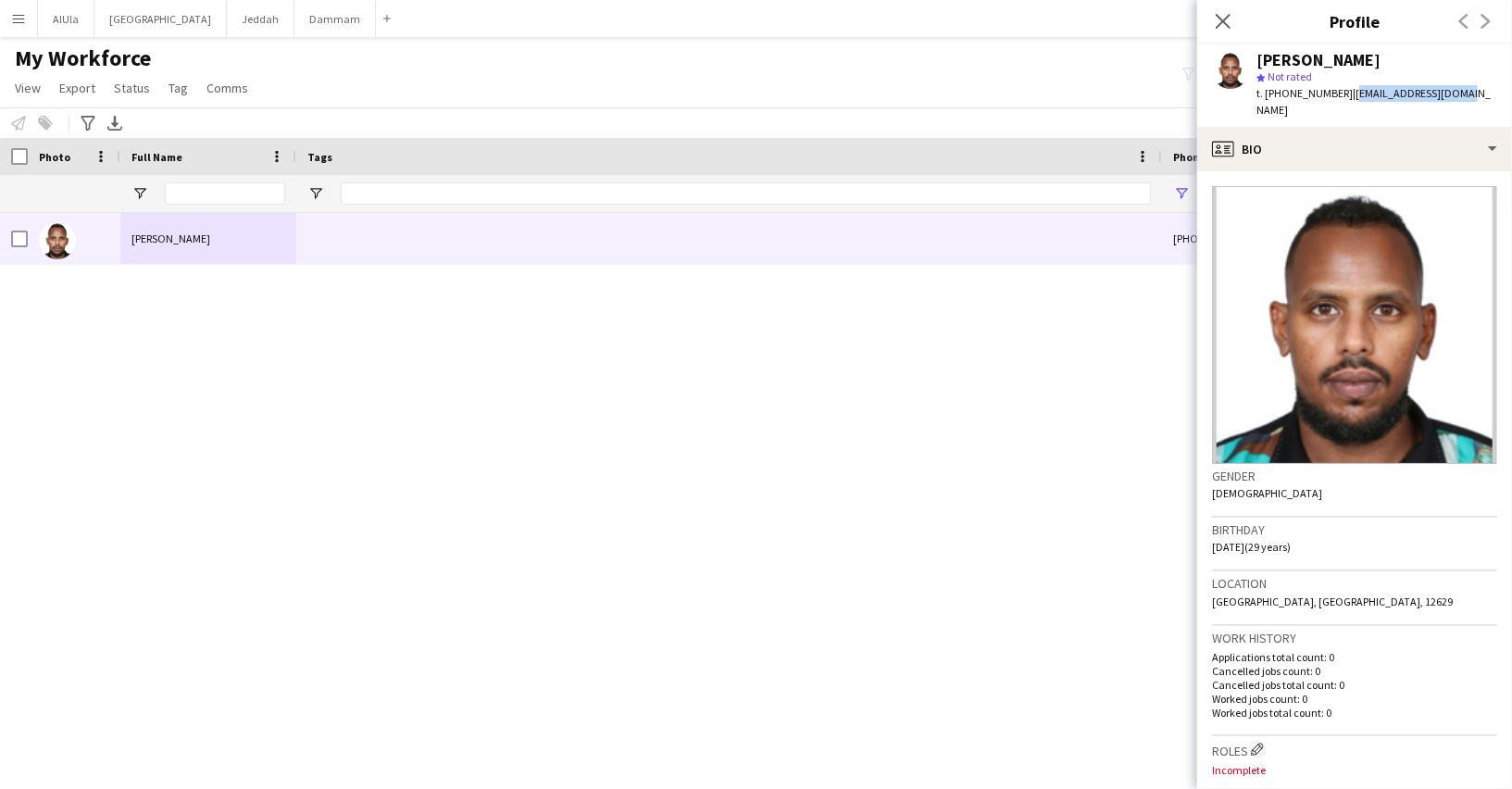
drag, startPoint x: 1346, startPoint y: 89, endPoint x: 1467, endPoint y: 87, distance: 121.0
click at [1467, 87] on div "Ahmed Kamal star Not rated t. +966549490012 | binkamal.a@yahoo.com" at bounding box center [1353, 85] width 315 height 82
copy span "[EMAIL_ADDRESS][DOMAIN_NAME]"
click at [1270, 53] on div "[PERSON_NAME]" at bounding box center [1318, 60] width 124 height 17
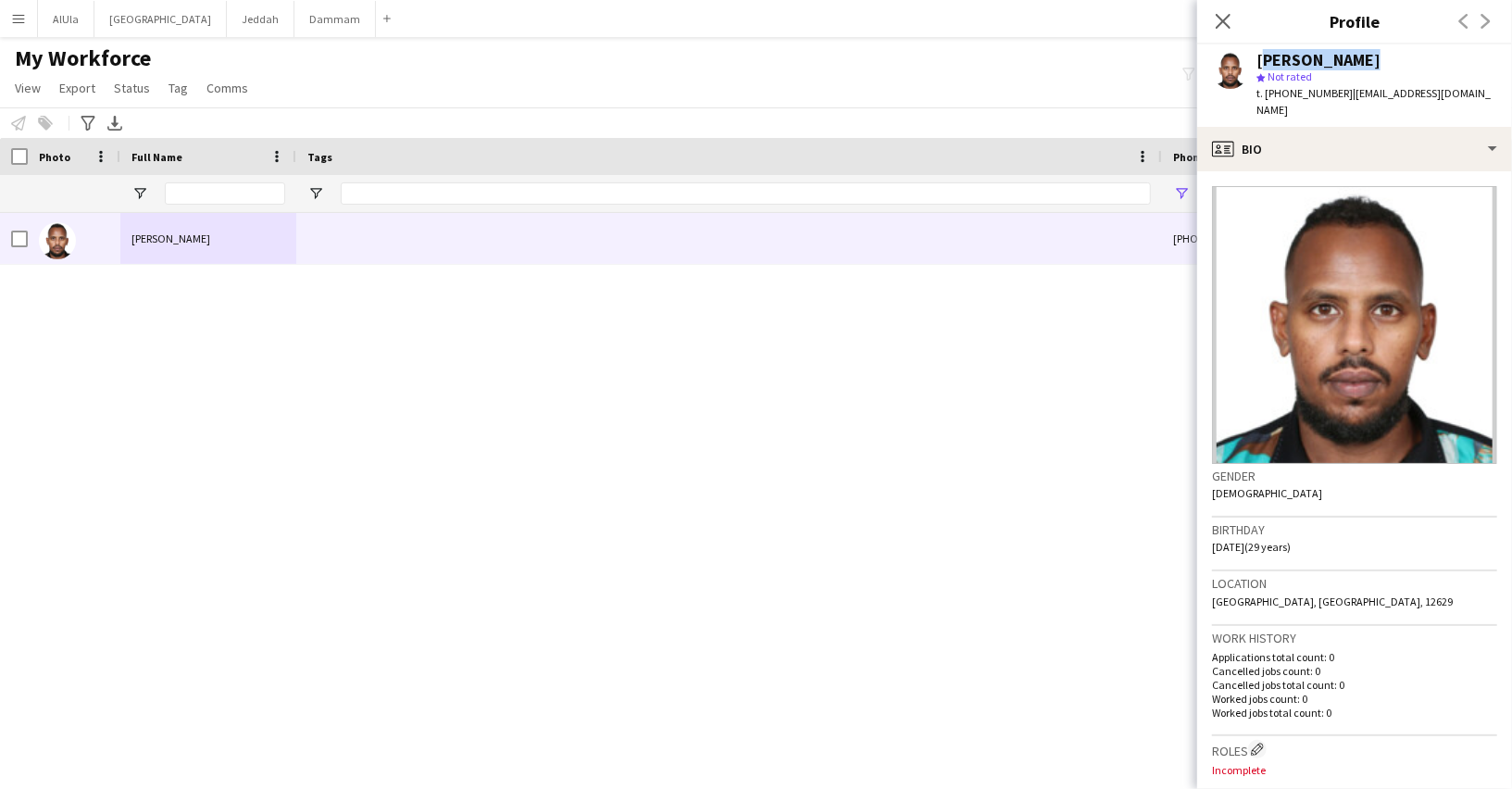
click at [1270, 53] on div "[PERSON_NAME]" at bounding box center [1318, 60] width 124 height 17
copy div "[PERSON_NAME]"
click at [1286, 92] on span "t. +966549490012" at bounding box center [1304, 93] width 96 height 14
copy span "966549490012"
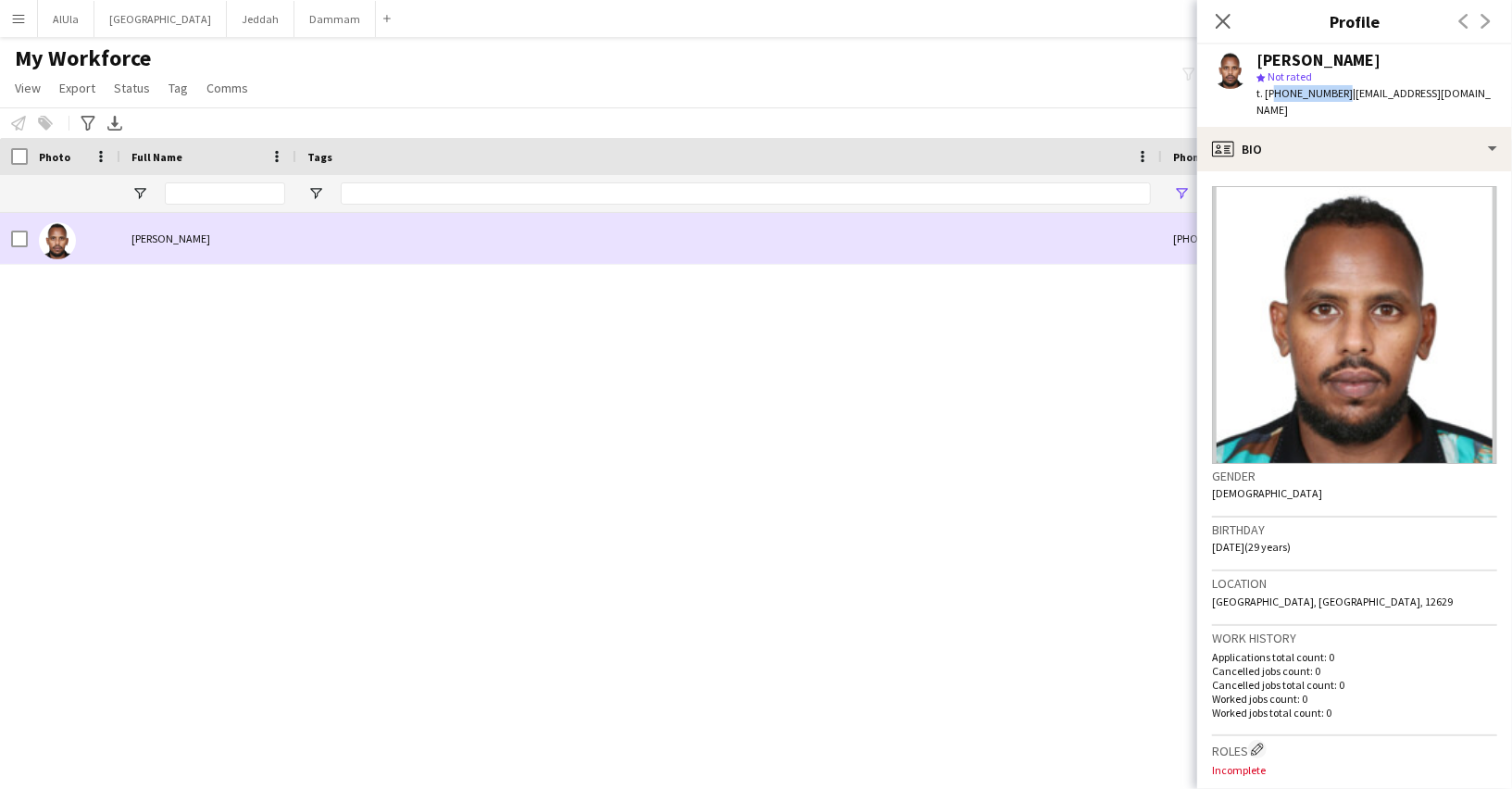
click at [200, 228] on div "[PERSON_NAME]" at bounding box center [208, 238] width 175 height 51
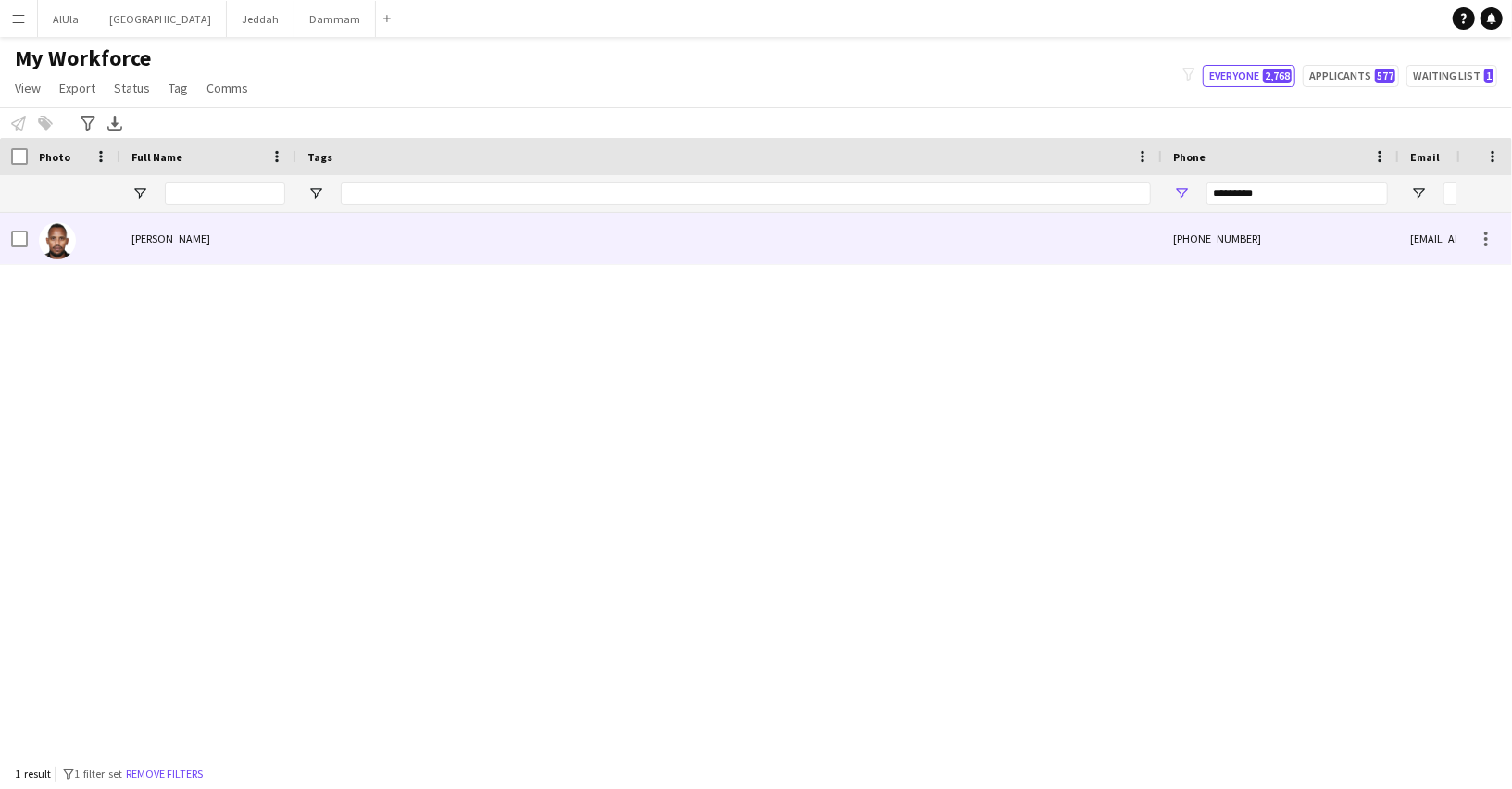
click at [200, 228] on div "[PERSON_NAME]" at bounding box center [208, 238] width 175 height 51
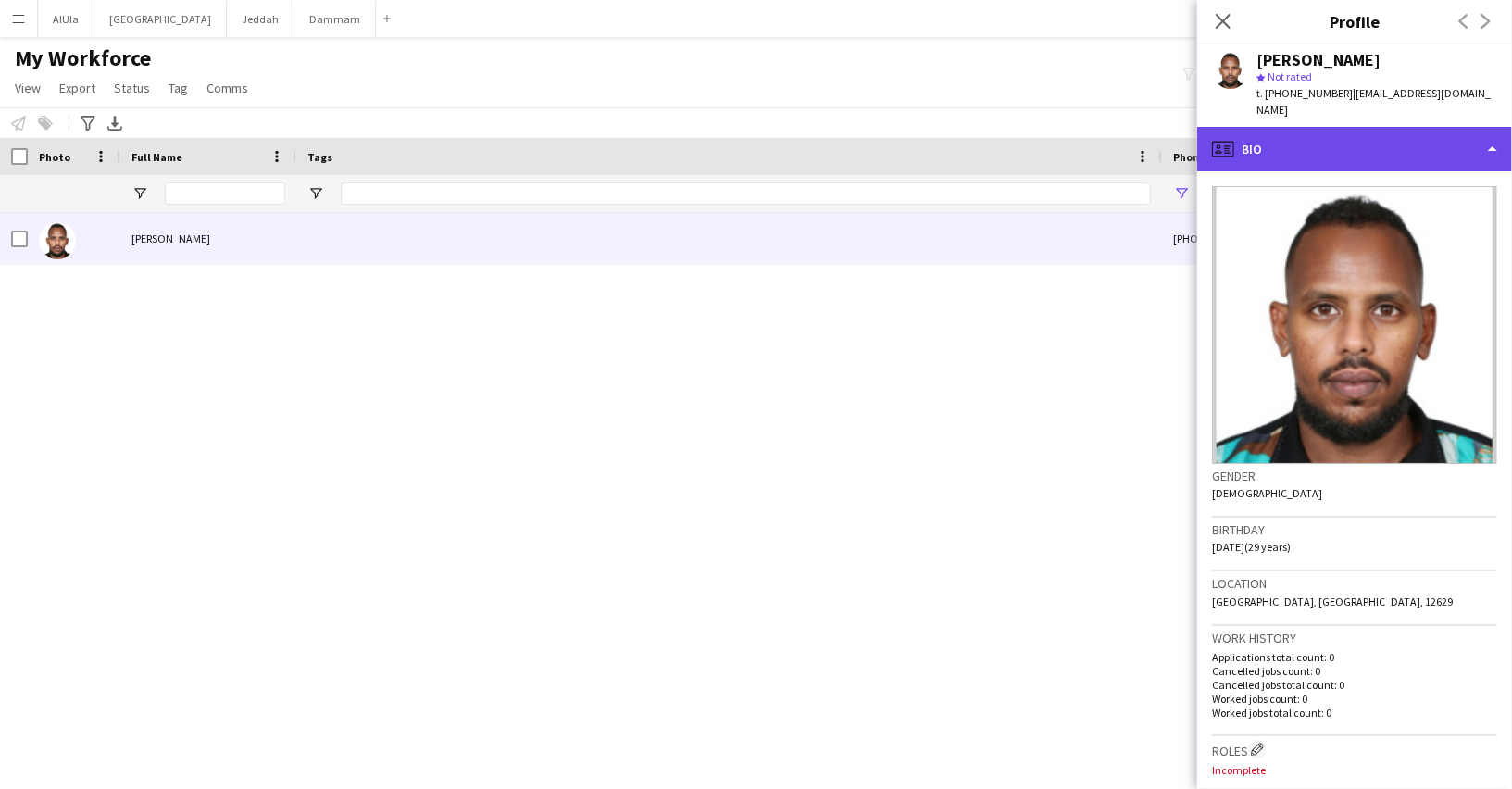
click at [1251, 135] on div "profile Bio" at bounding box center [1353, 148] width 315 height 44
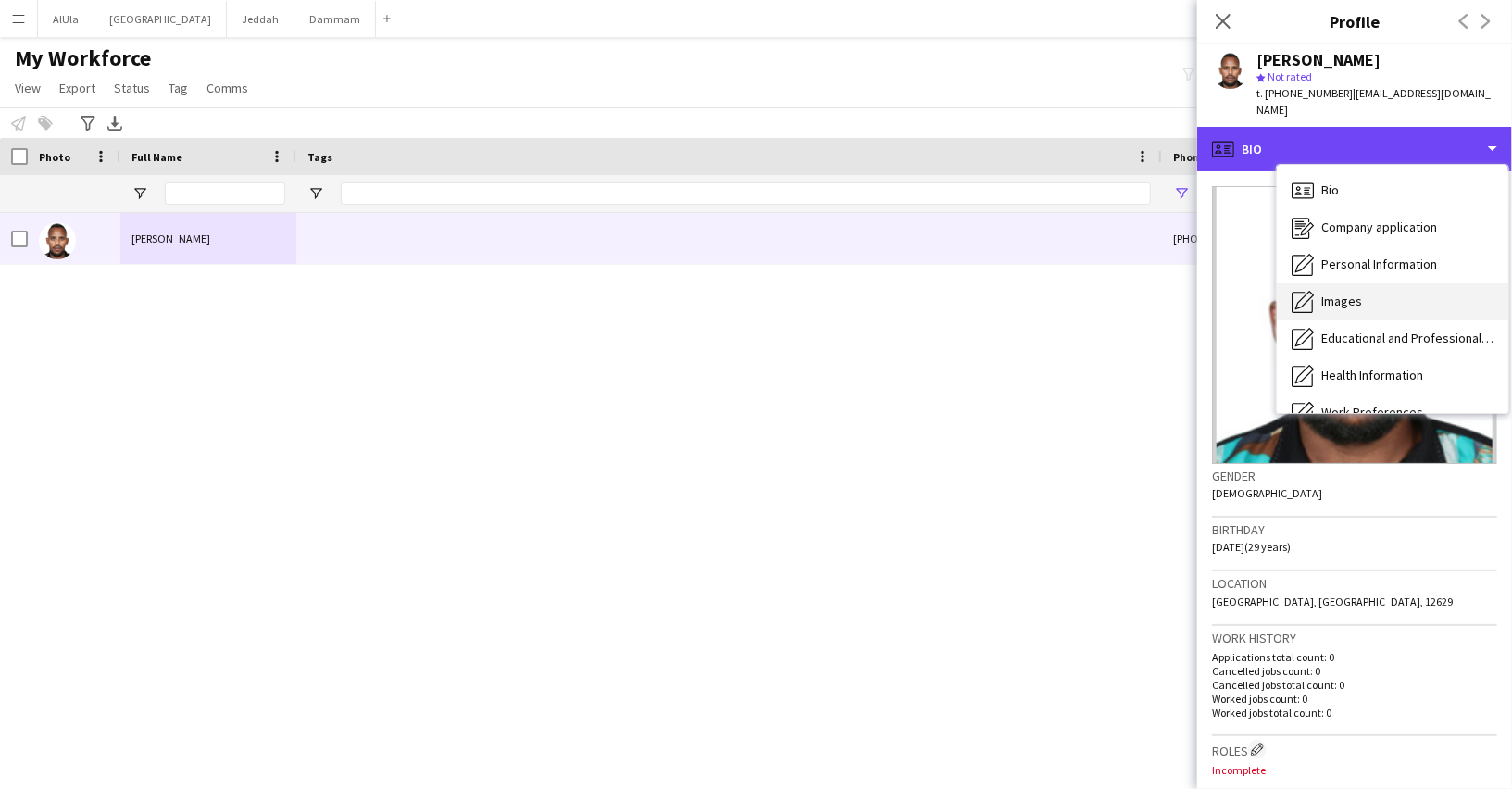
scroll to position [210, 0]
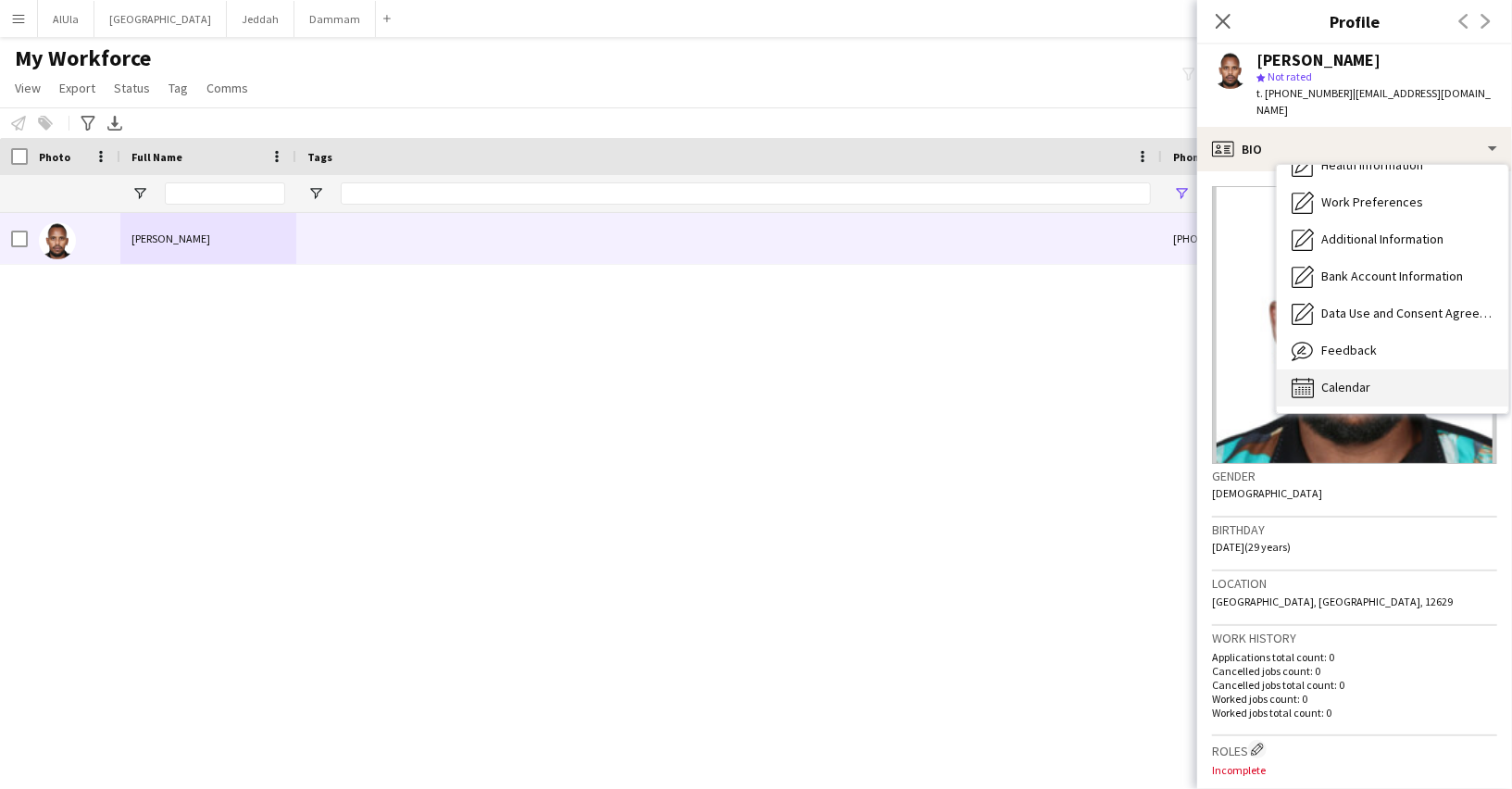
click at [1354, 378] on span "Calendar" at bounding box center [1345, 386] width 49 height 17
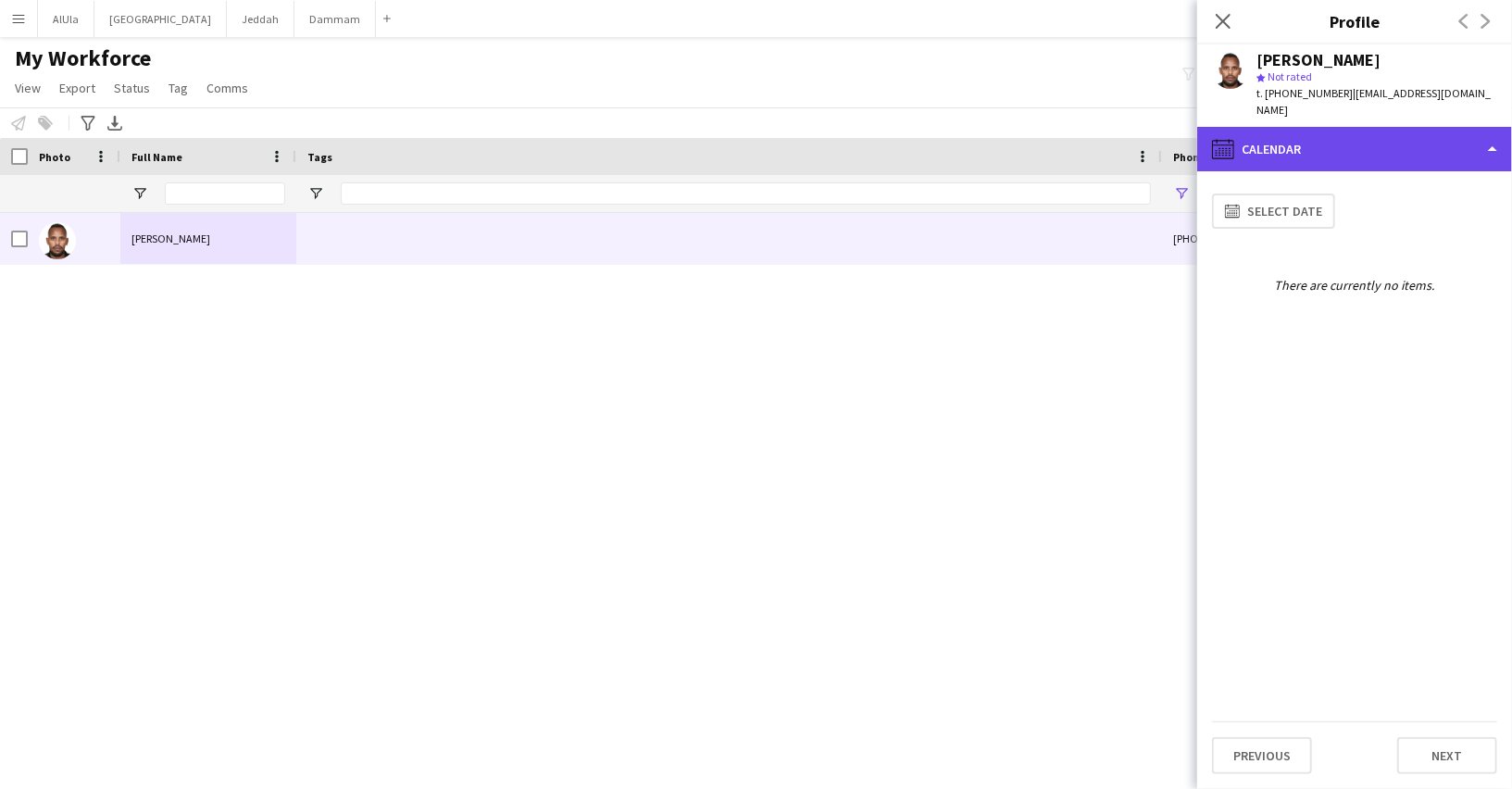
click at [1284, 143] on div "calendar-full Calendar" at bounding box center [1353, 148] width 315 height 44
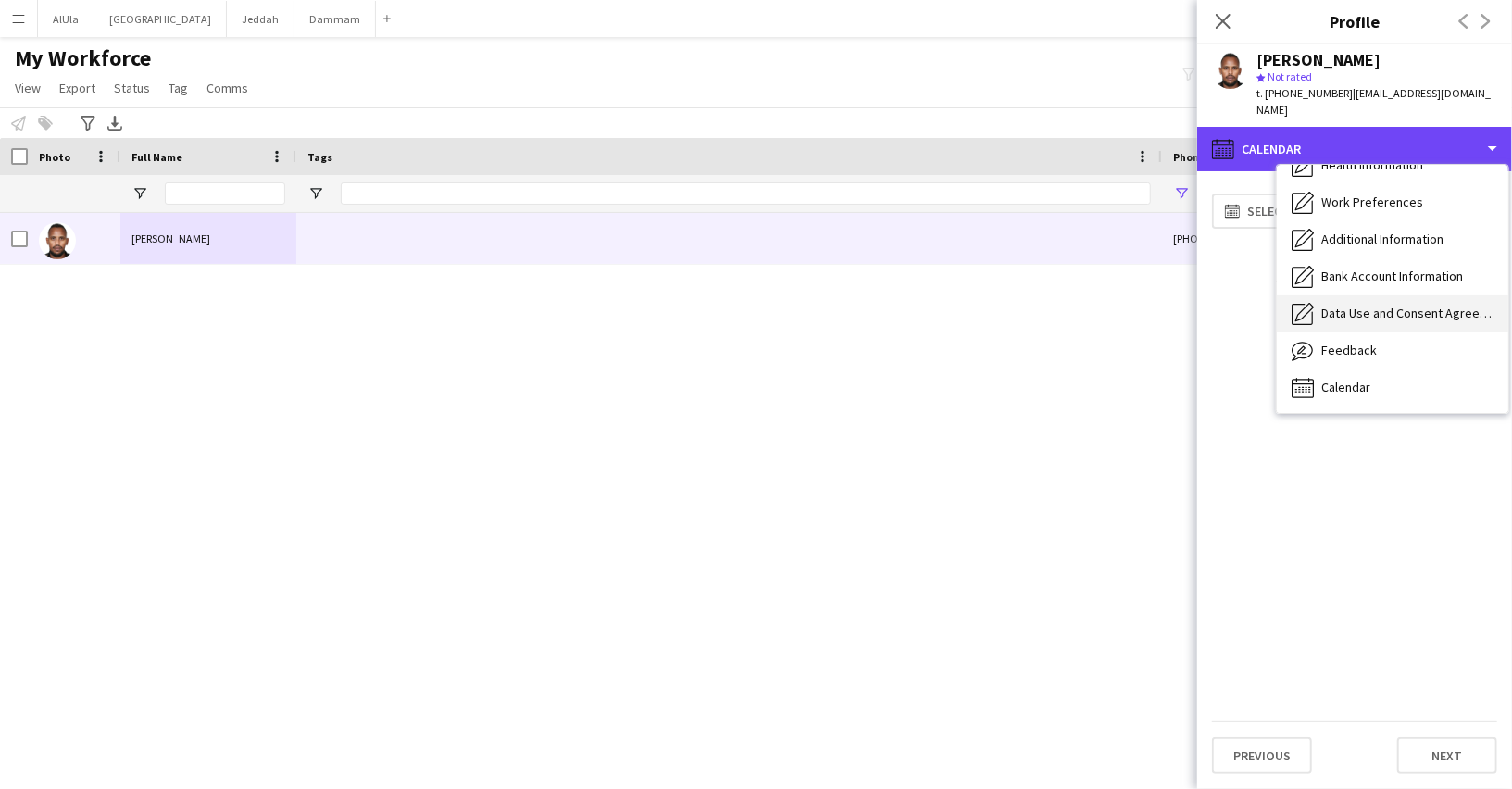
scroll to position [0, 0]
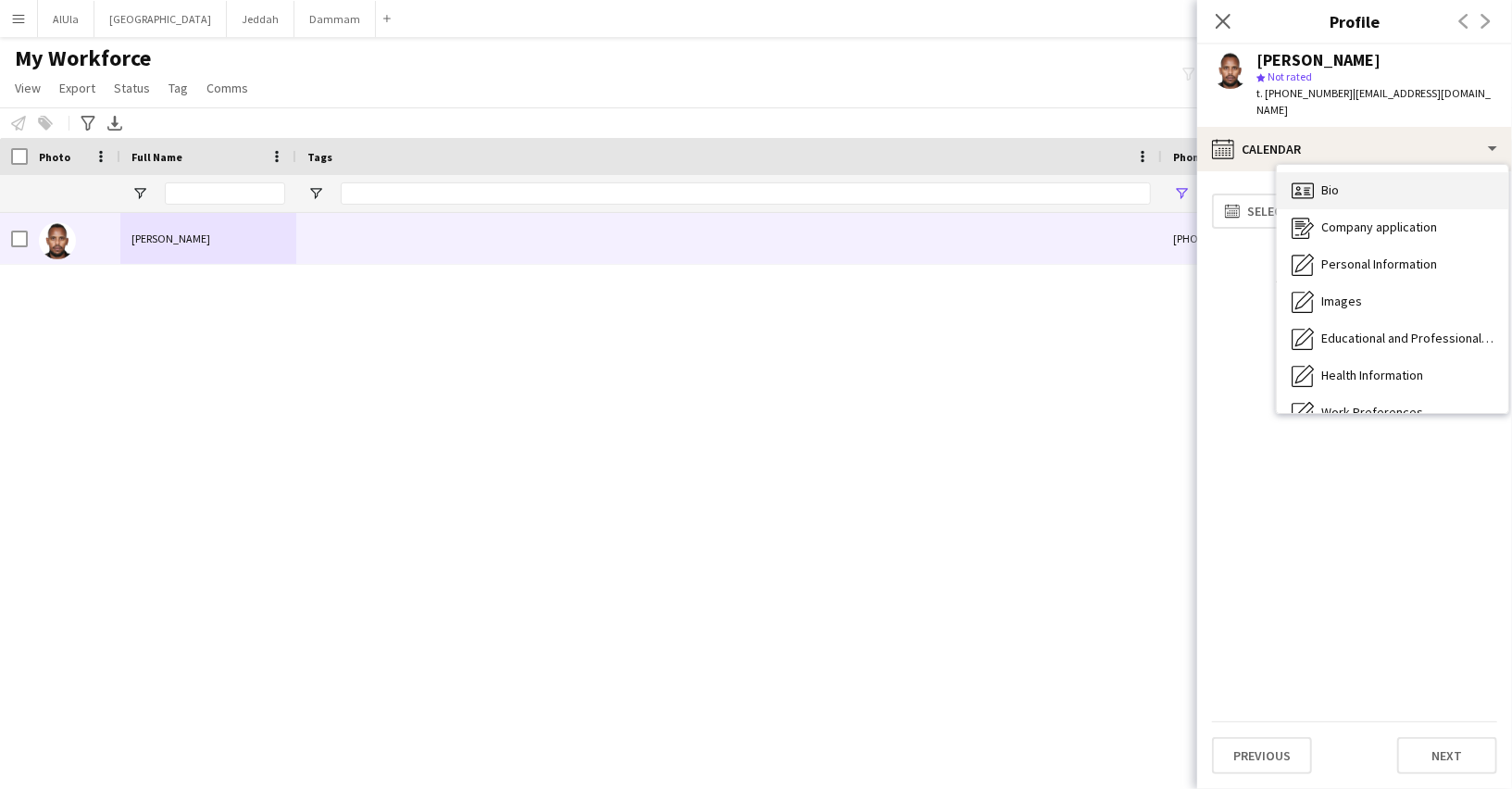
click at [1298, 179] on icon "Bio" at bounding box center [1302, 190] width 23 height 23
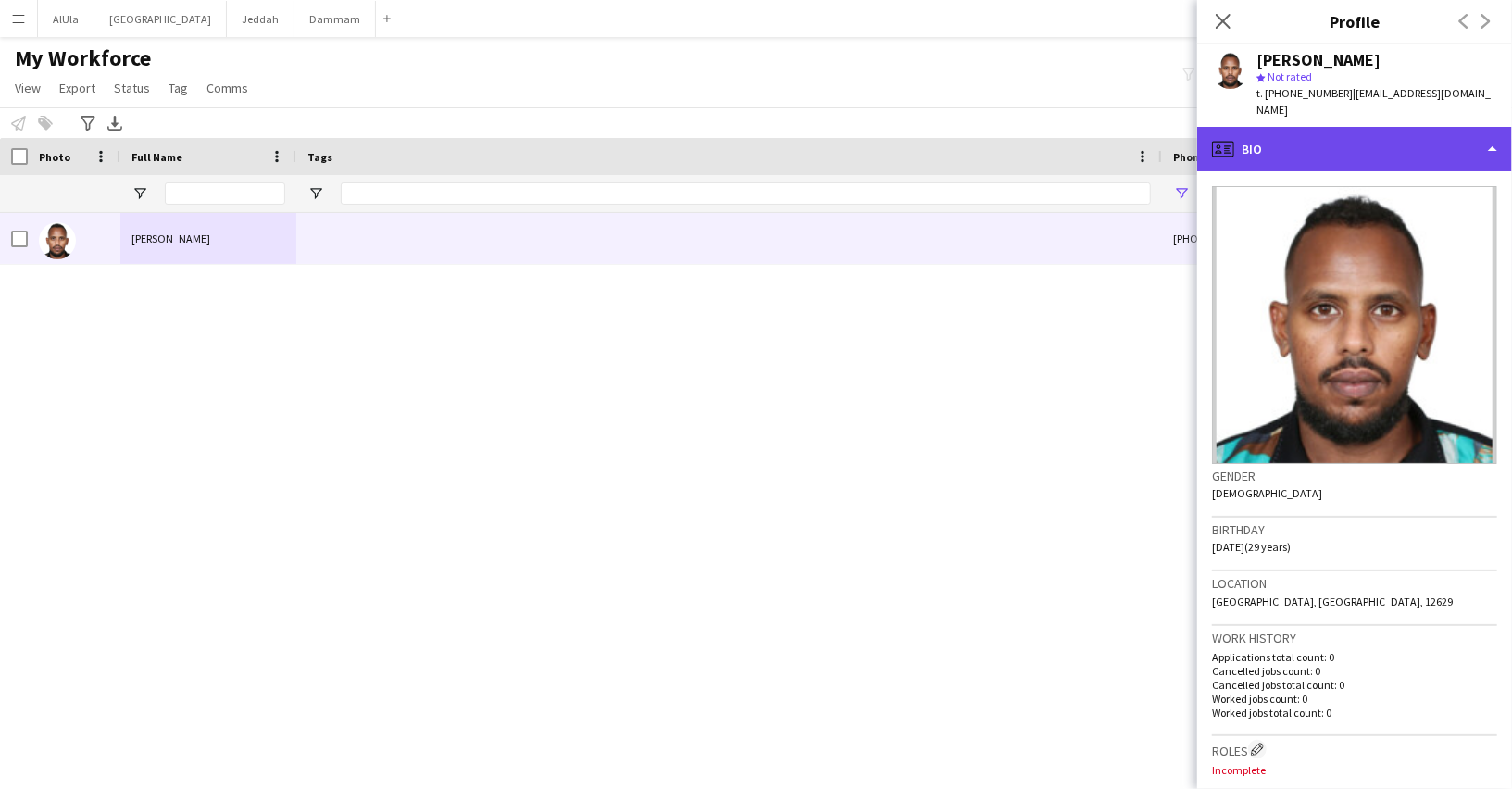
click at [1278, 132] on div "profile Bio" at bounding box center [1353, 148] width 315 height 44
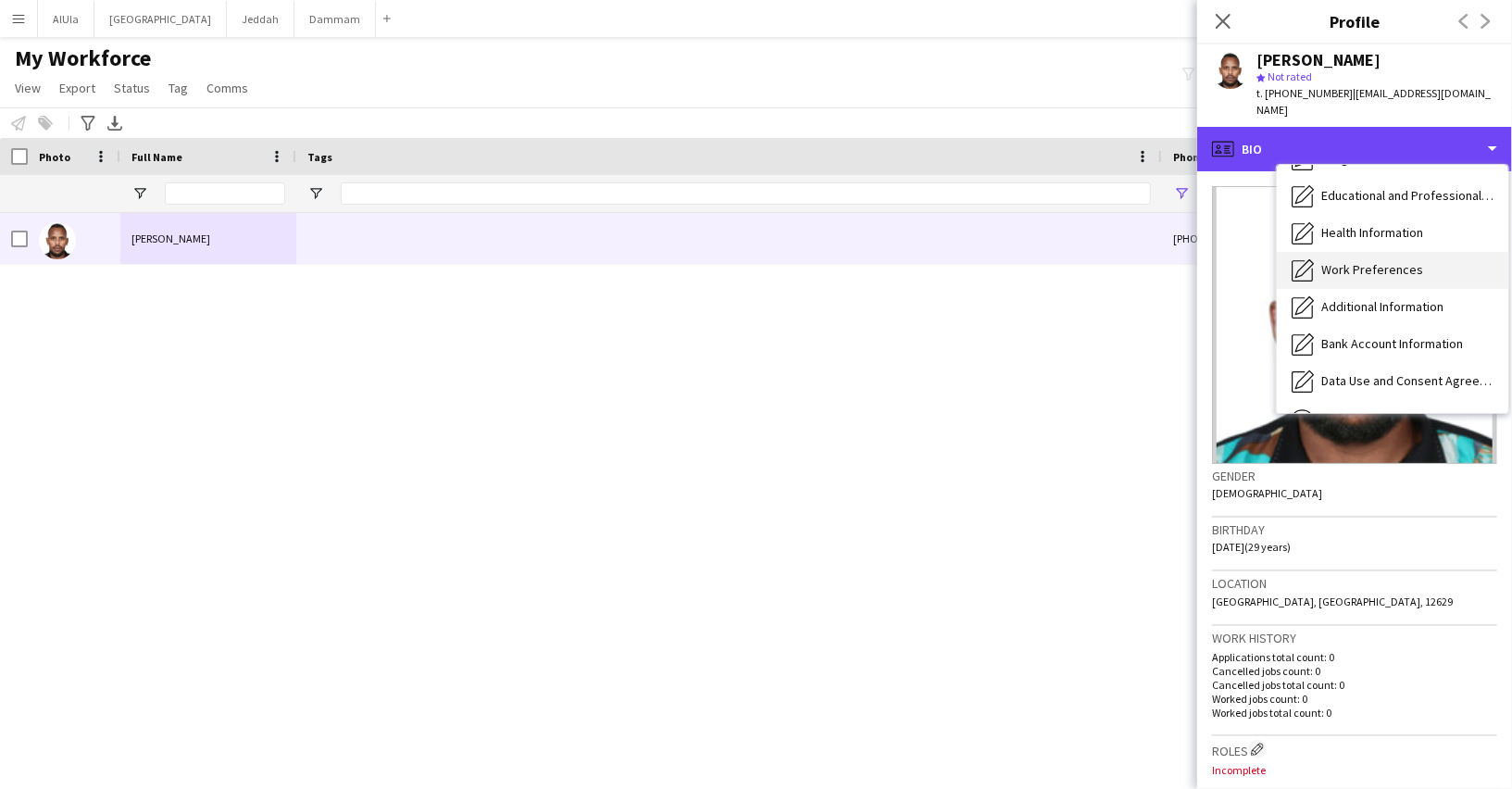
scroll to position [114, 0]
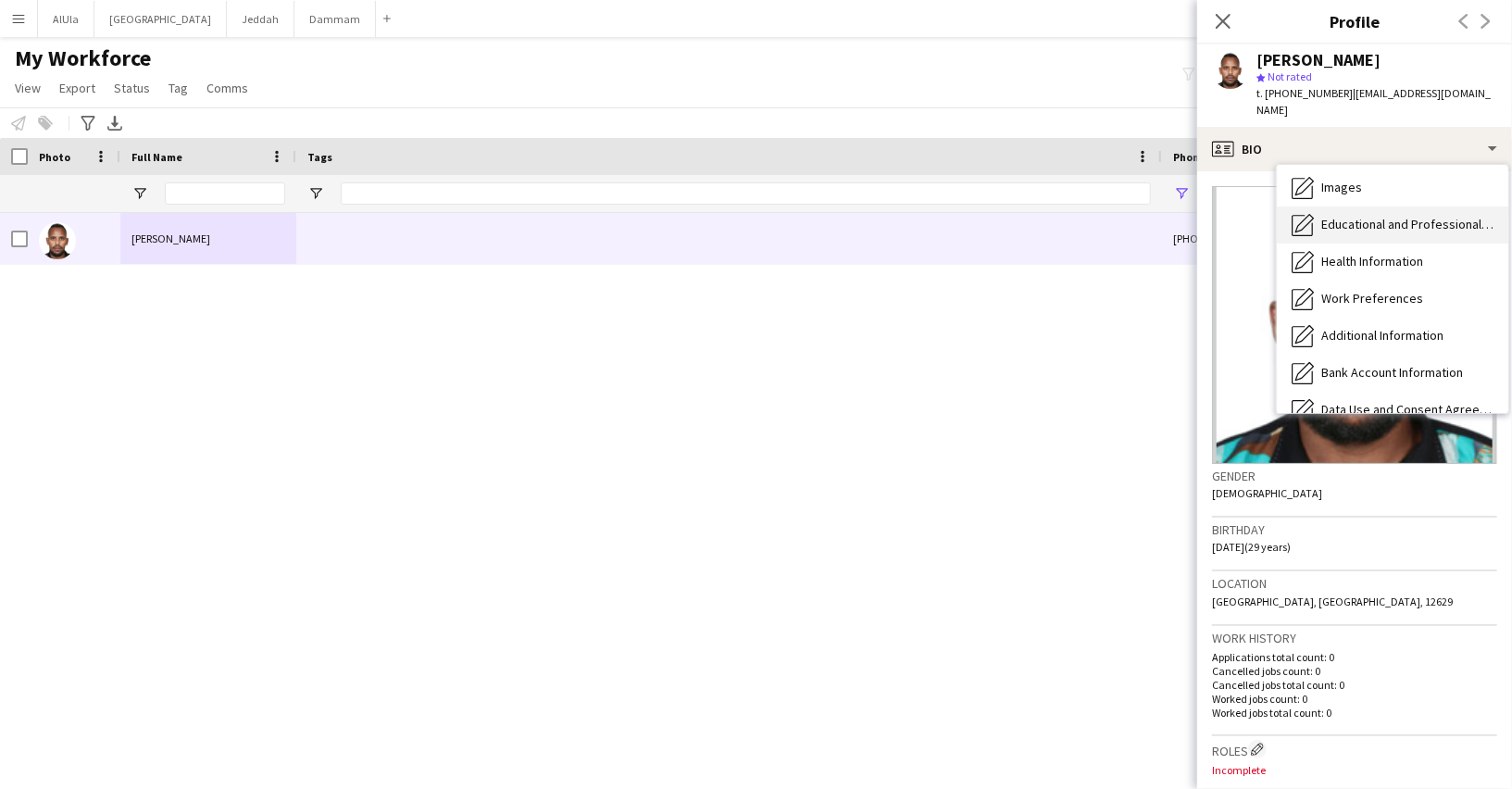
click at [1341, 216] on span "Educational and Professional Background" at bounding box center [1407, 223] width 172 height 17
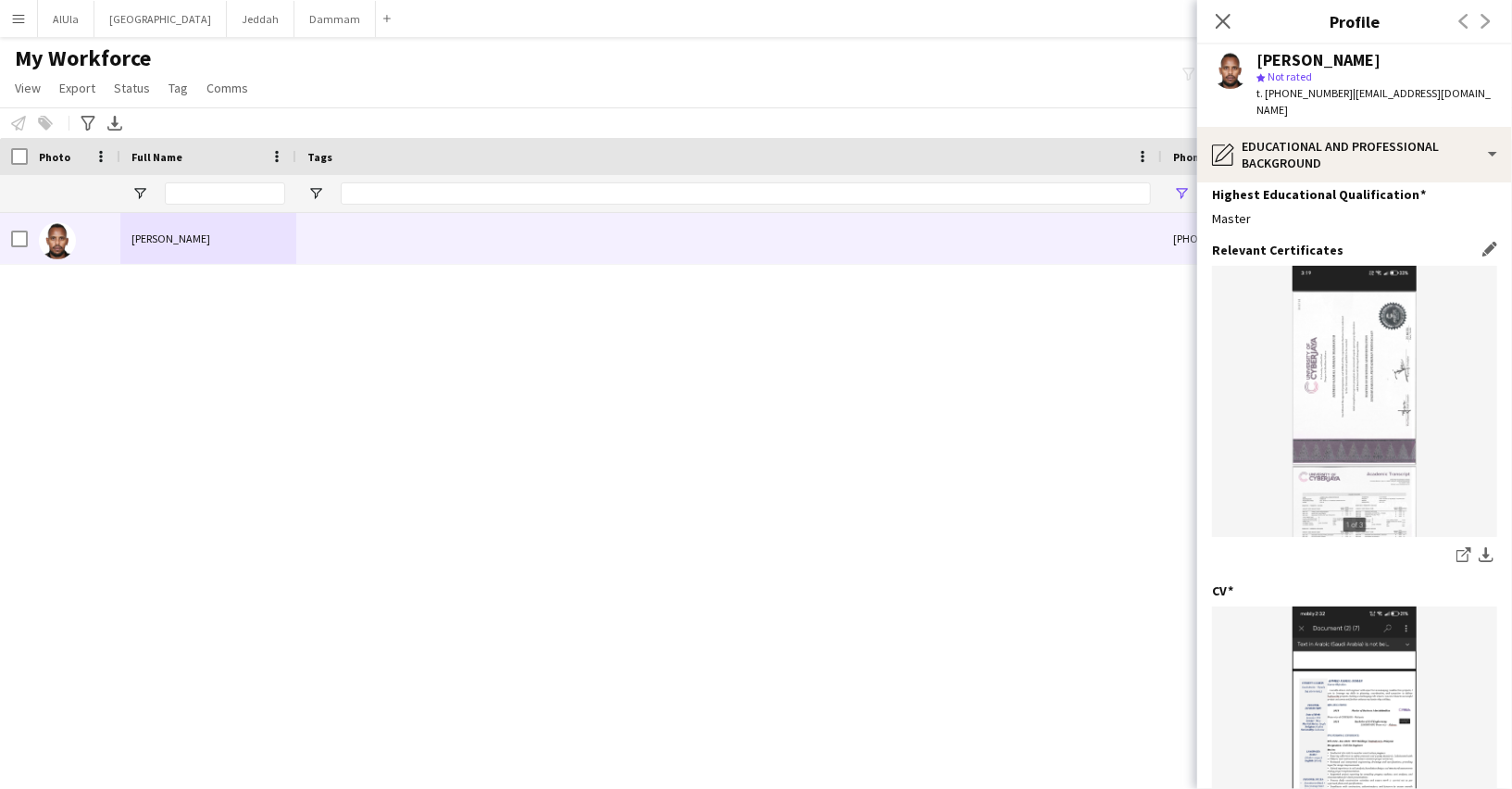
scroll to position [134, 0]
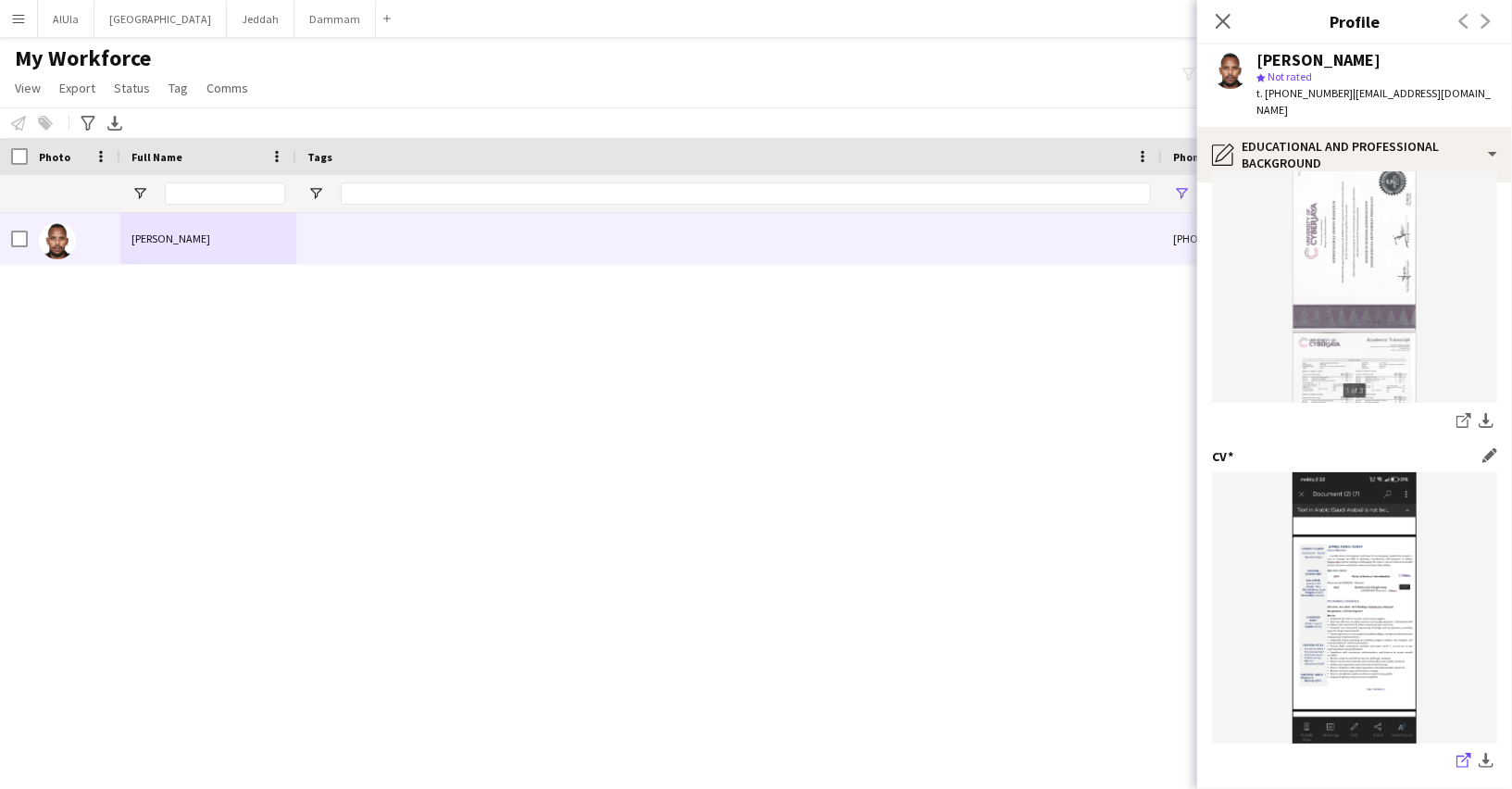
click at [1459, 753] on icon "share-external-link-1" at bounding box center [1463, 760] width 15 height 15
click at [1455, 411] on link "share-external-link-1" at bounding box center [1463, 421] width 23 height 23
click at [369, 434] on div "+966549490012 binkamal.a@yahoo.com Ahmed Kamal" at bounding box center [728, 476] width 1456 height 527
click at [1214, 28] on icon "Close pop-in" at bounding box center [1222, 21] width 18 height 18
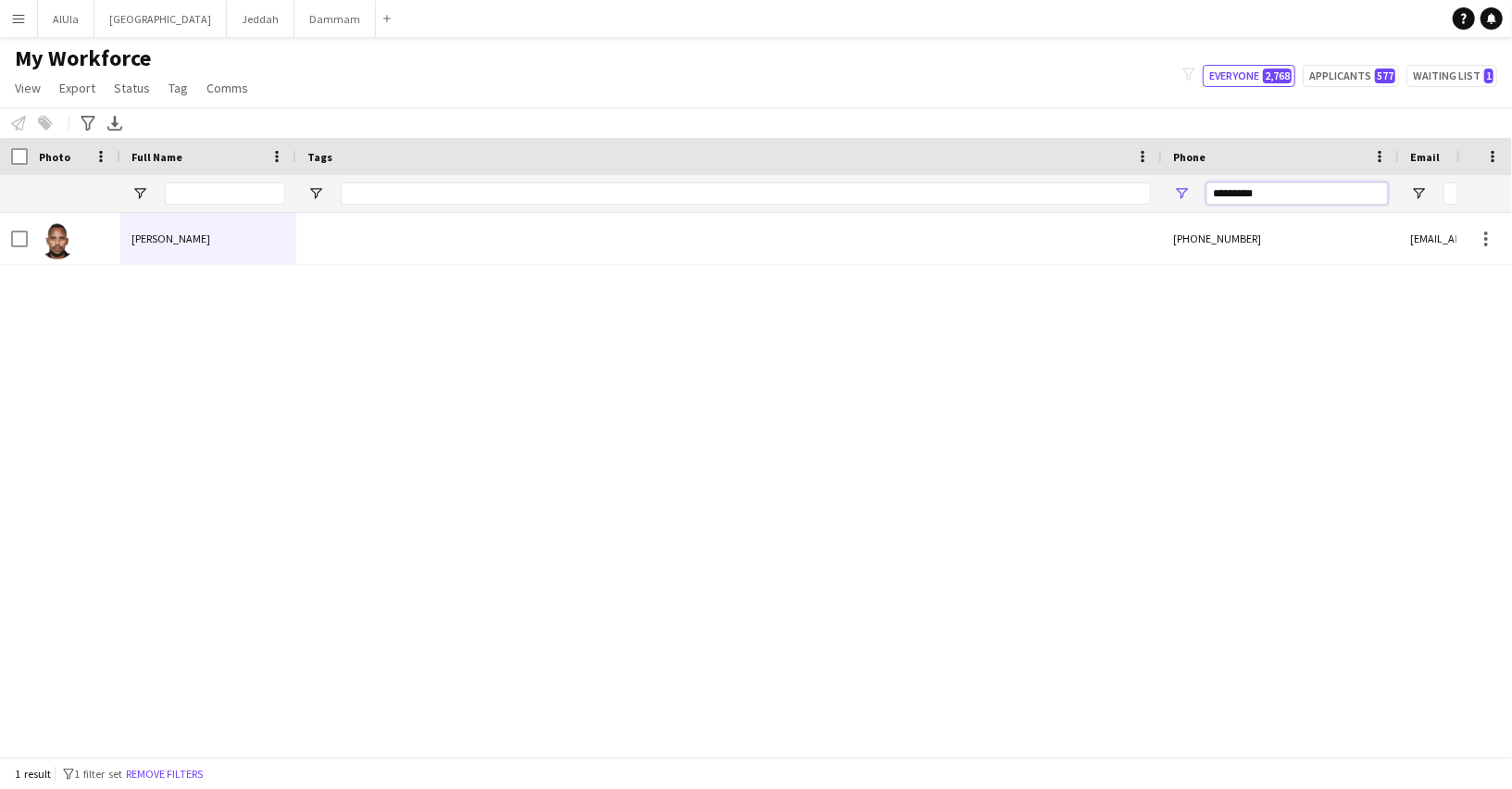
click at [1247, 186] on input "*********" at bounding box center [1296, 193] width 181 height 23
paste input "Phone Filter Input"
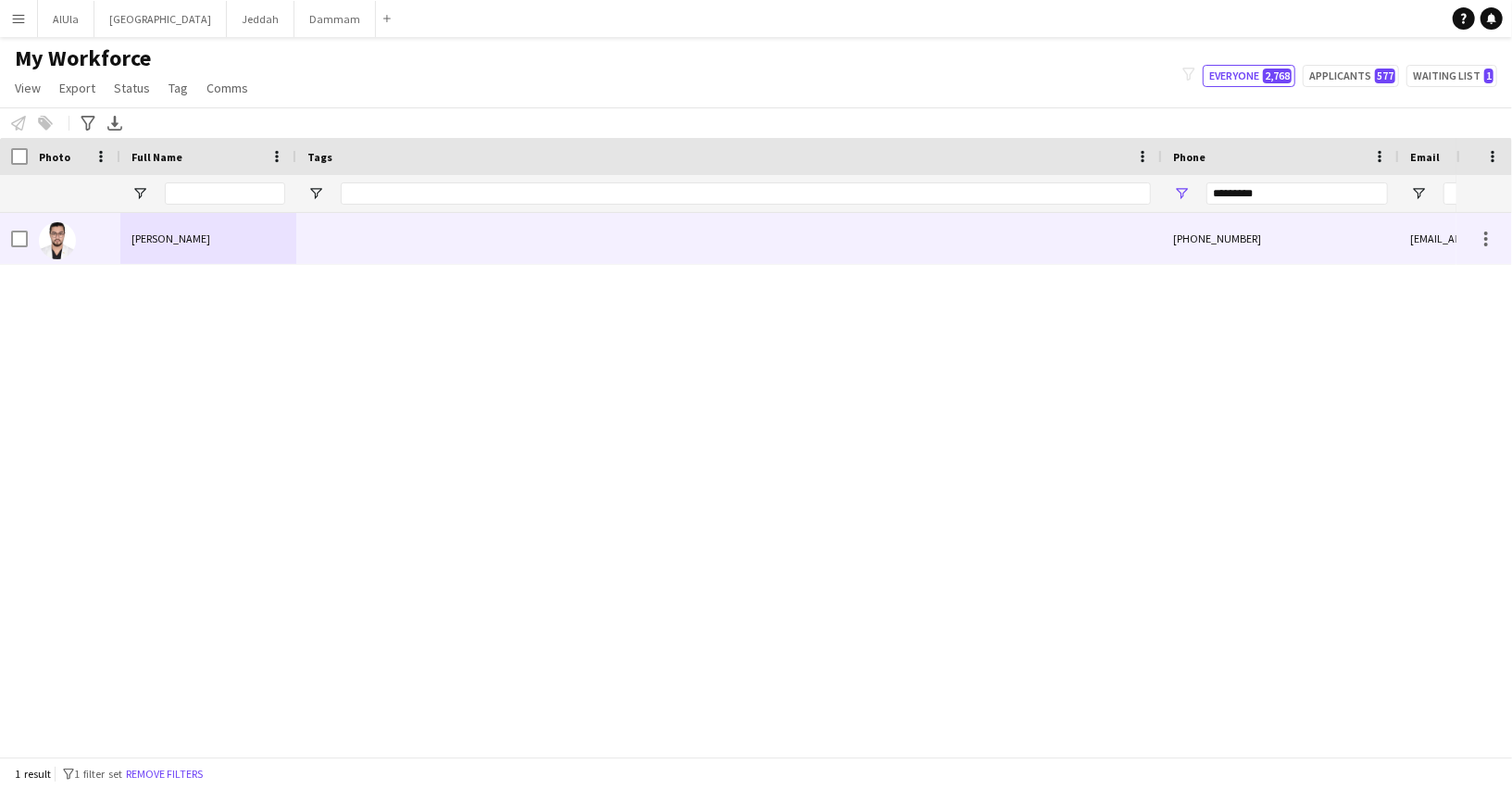
click at [551, 258] on div at bounding box center [728, 238] width 865 height 51
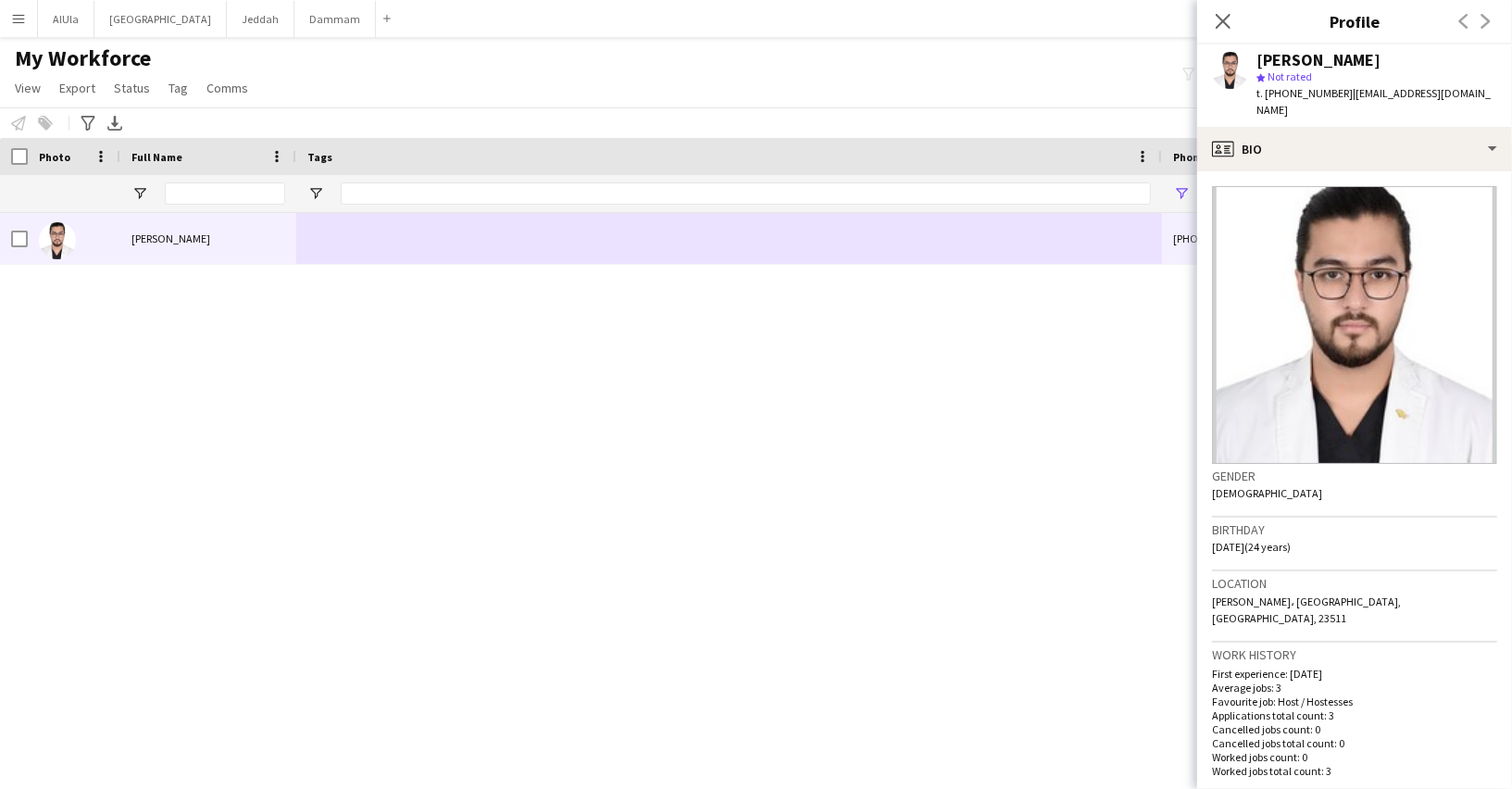
drag, startPoint x: 1342, startPoint y: 91, endPoint x: 1512, endPoint y: 95, distance: 170.0
click at [1511, 95] on app-profile-header "Ahmed Younis star Not rated t. +966568186274 | ahmedyounis263@gmail.com" at bounding box center [1353, 85] width 315 height 82
copy span "ahmedyounis263@gmail.com"
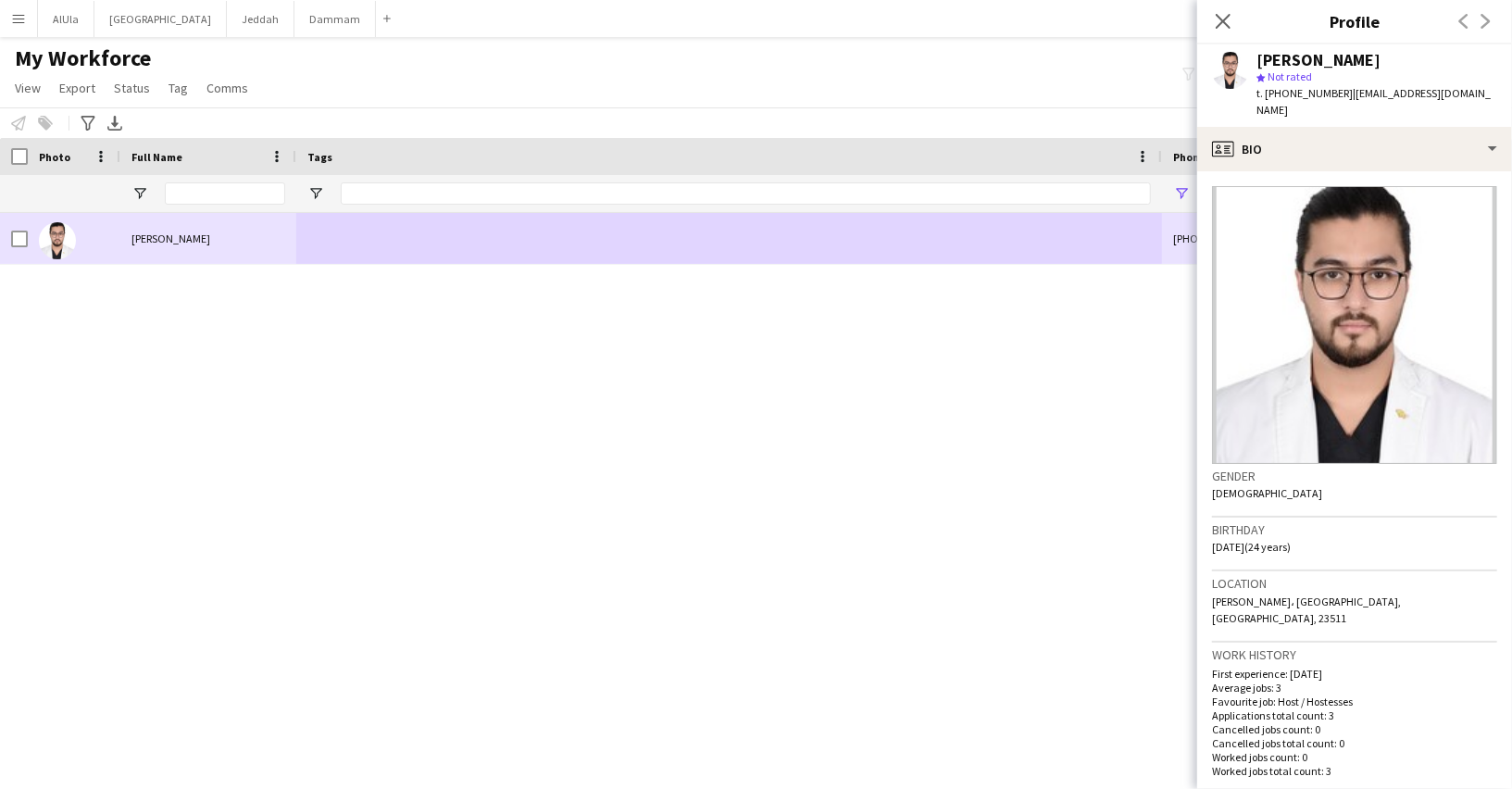
scroll to position [0, 1091]
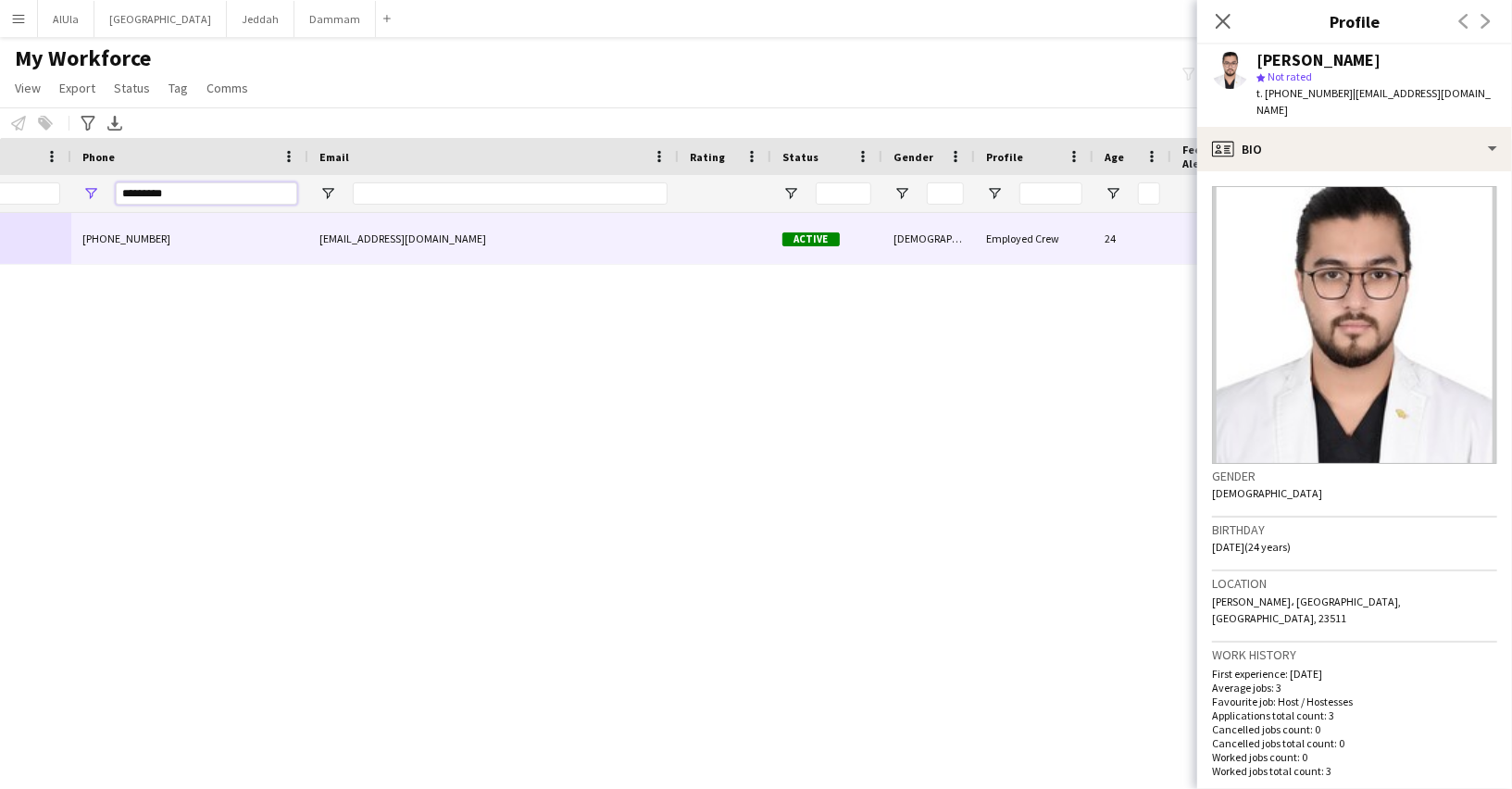
click at [198, 183] on input "*********" at bounding box center [206, 193] width 181 height 23
paste input "Phone Filter Input"
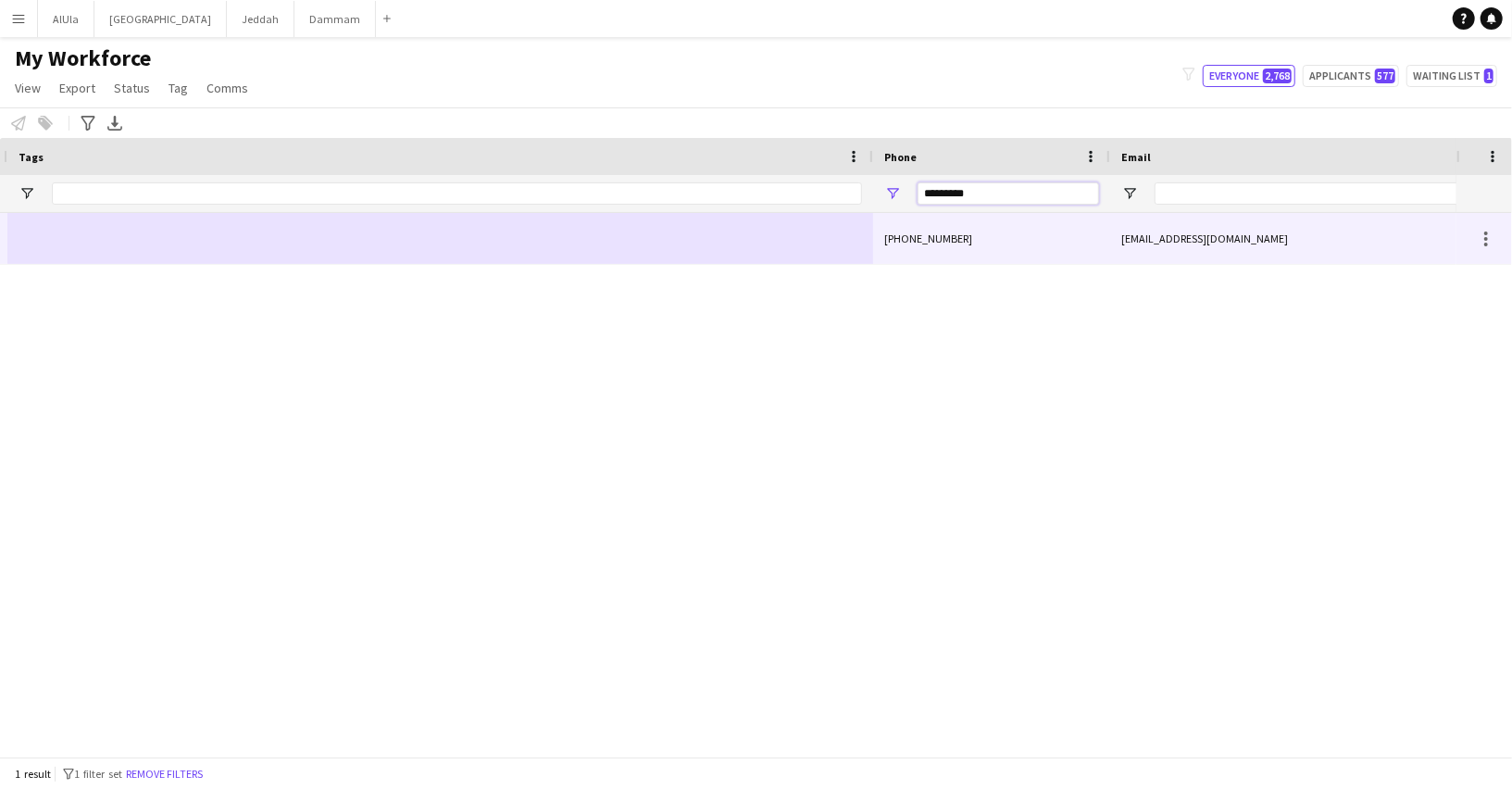
scroll to position [0, 0]
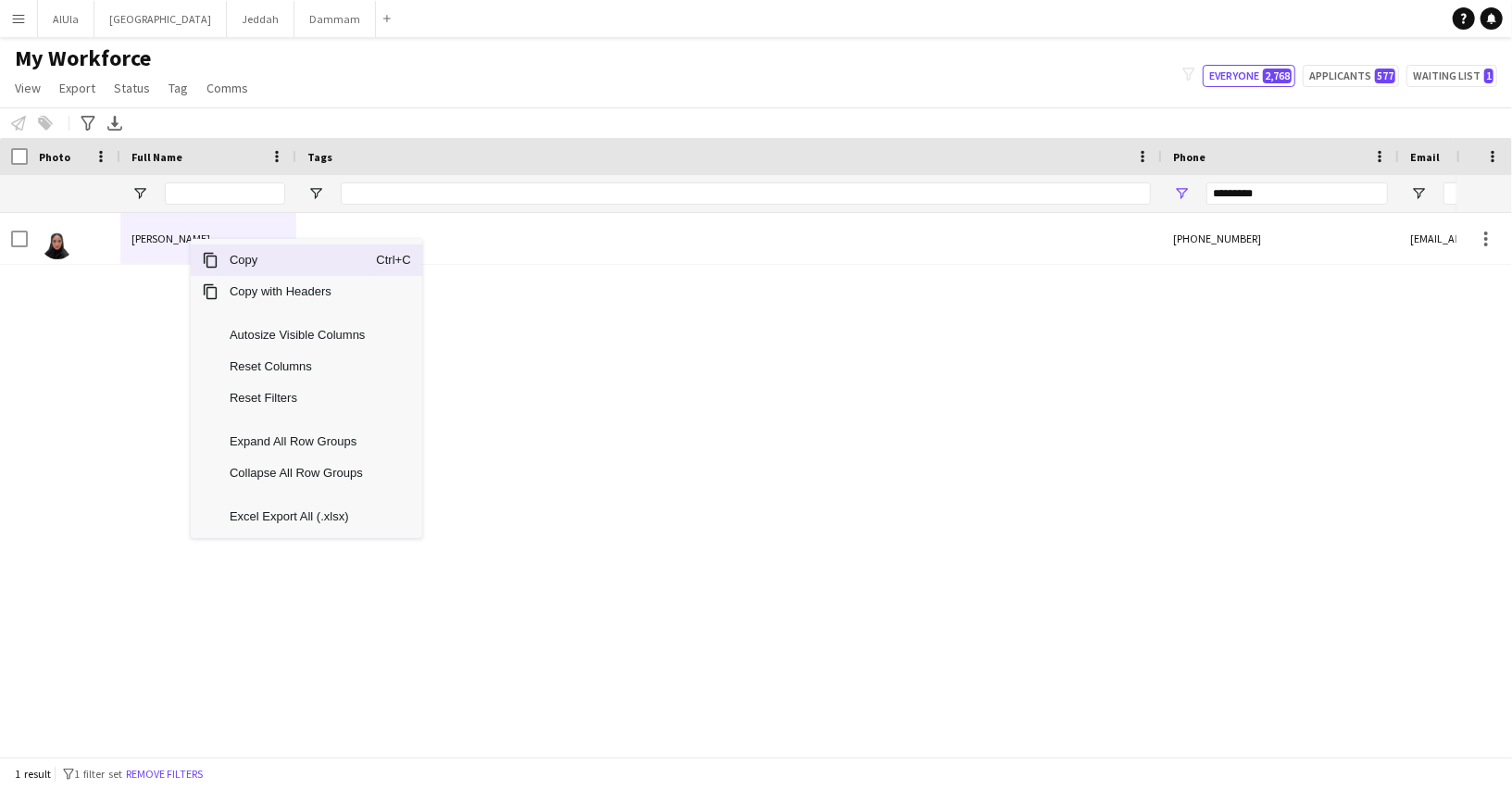
click at [276, 259] on span "Copy" at bounding box center [297, 260] width 158 height 31
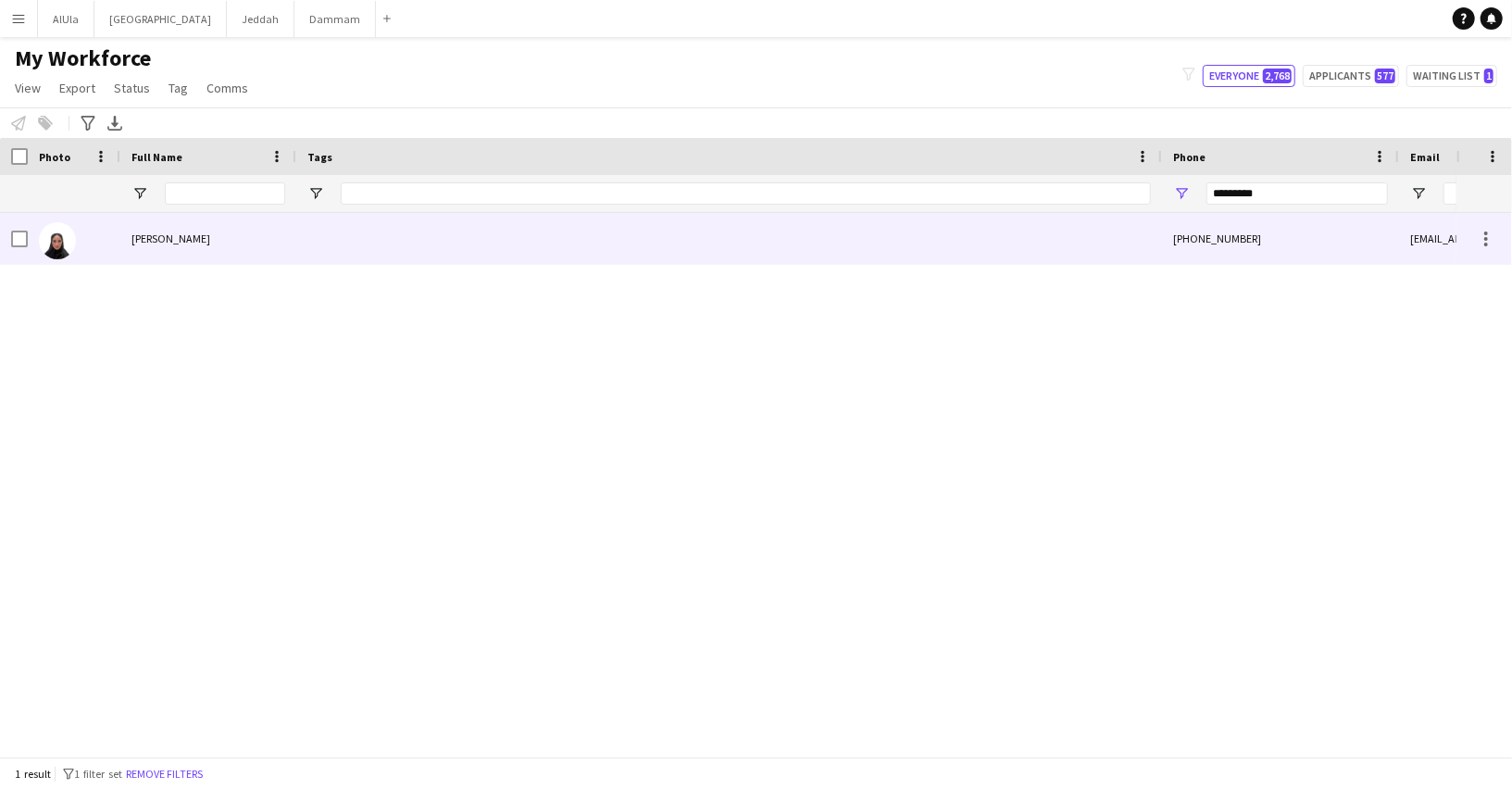
click at [230, 252] on div "Alanoud Mohammed" at bounding box center [208, 238] width 175 height 51
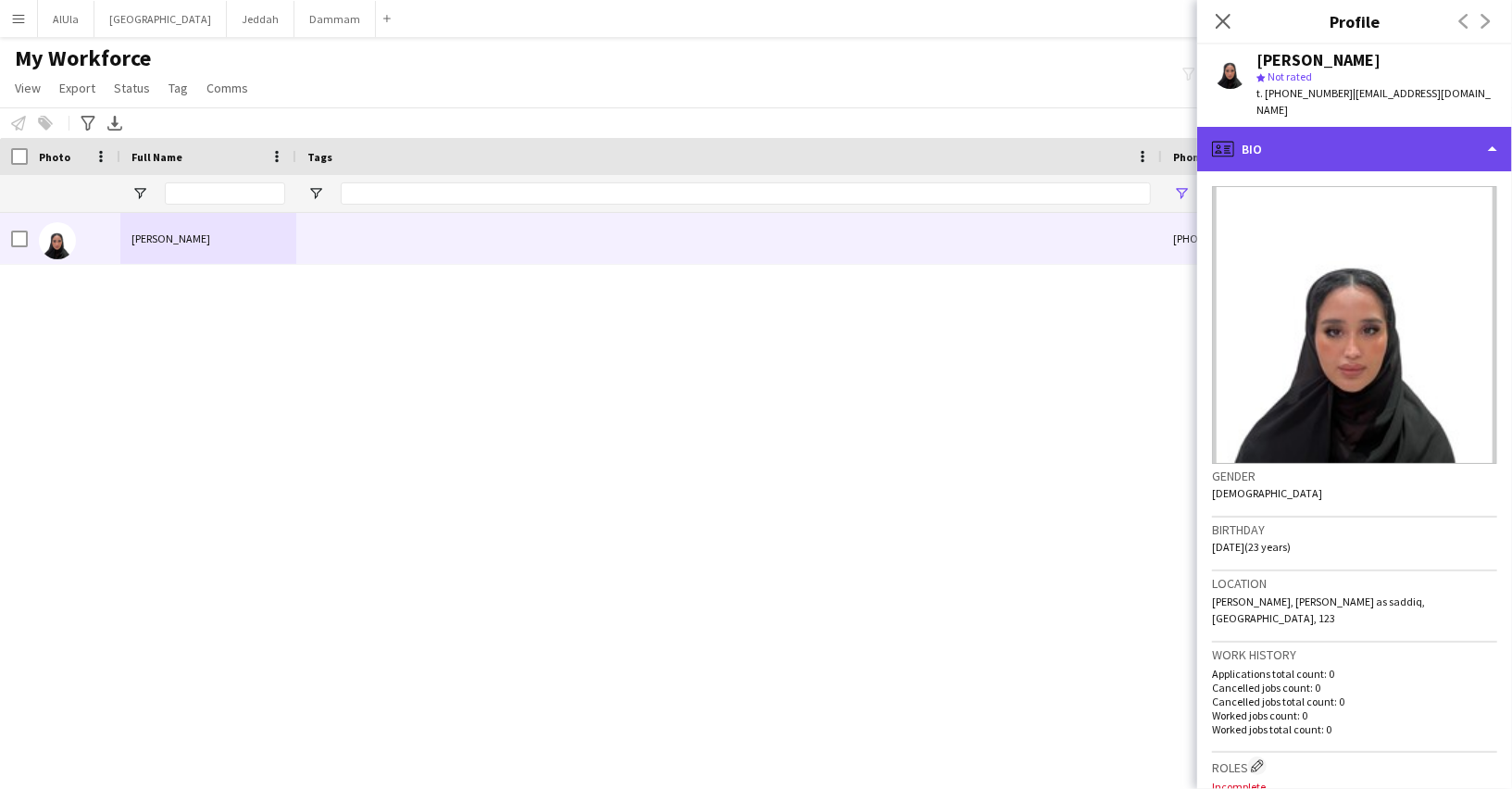
click at [1286, 130] on div "profile Bio" at bounding box center [1353, 148] width 315 height 44
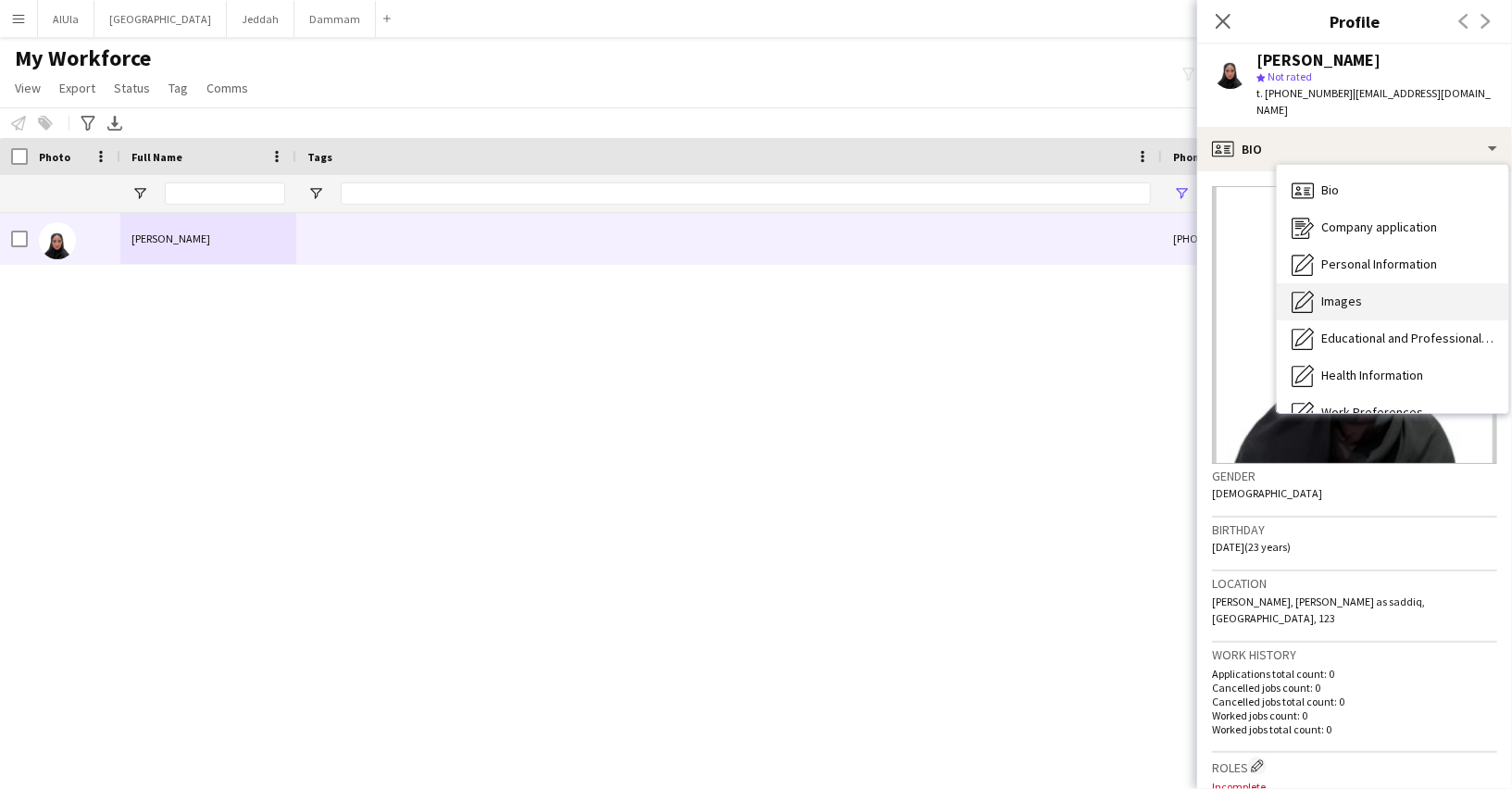
click at [1346, 293] on span "Images" at bounding box center [1341, 301] width 41 height 17
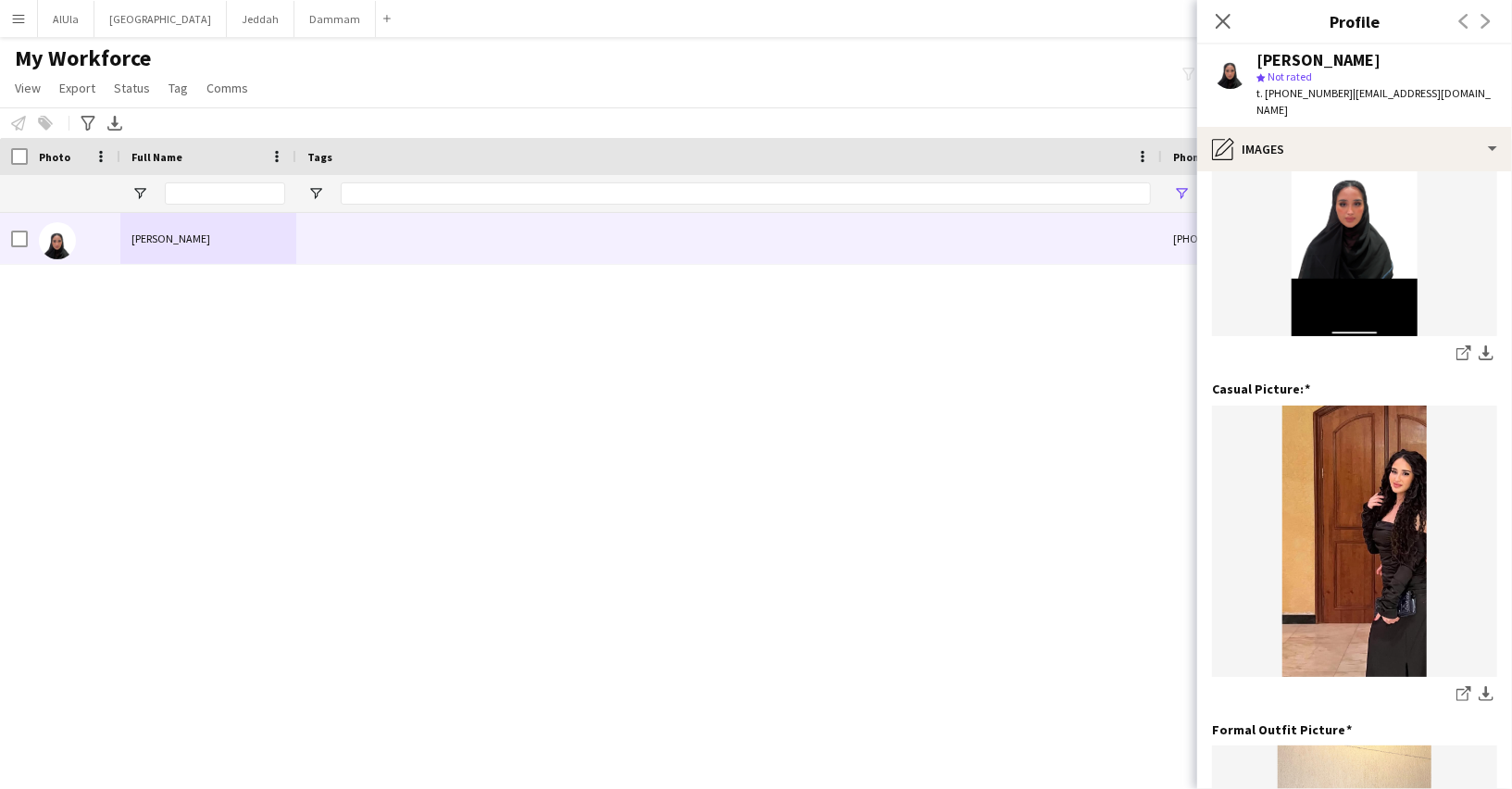
scroll to position [163, 0]
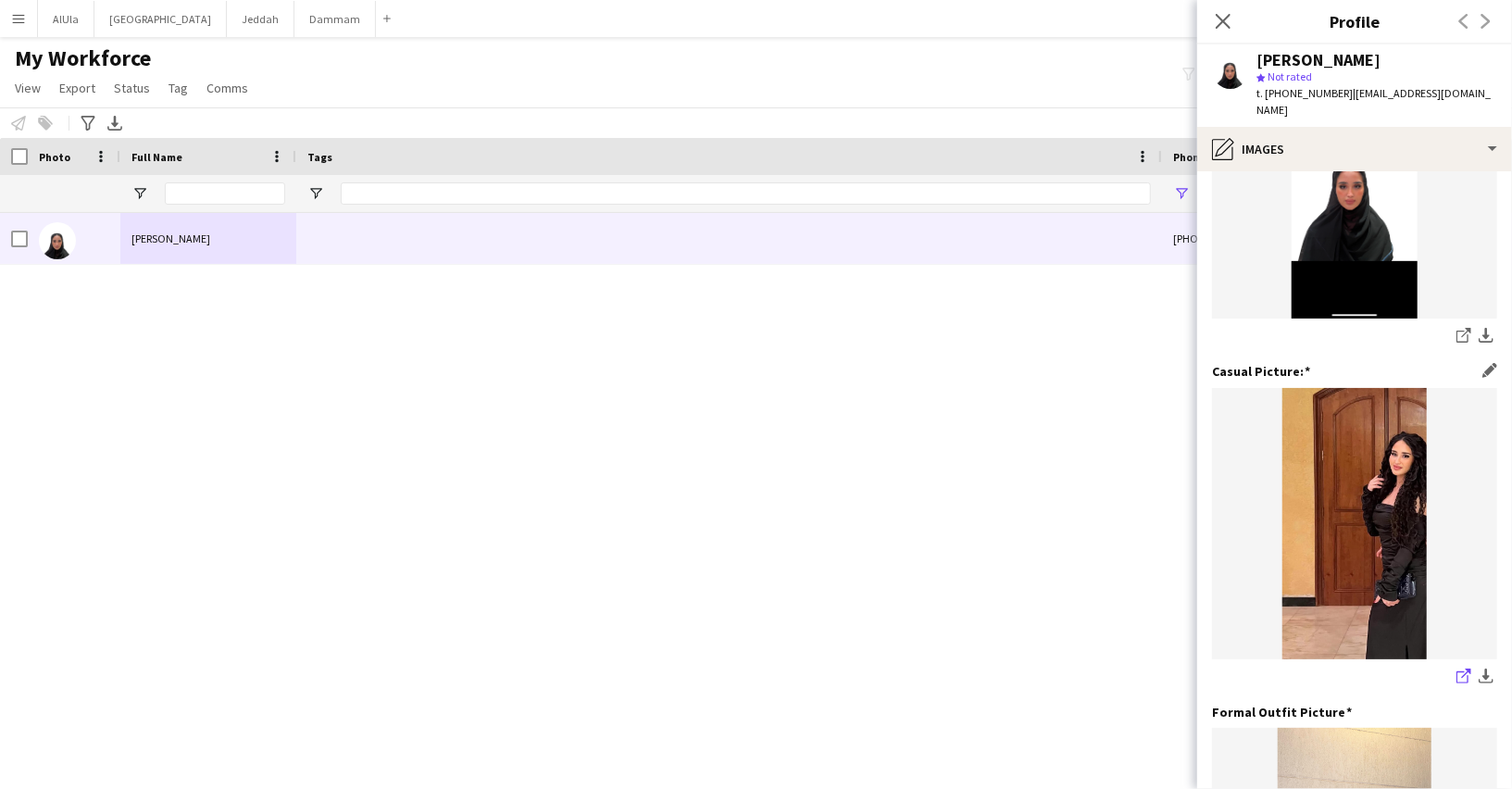
click at [1452, 666] on link "share-external-link-1" at bounding box center [1463, 677] width 23 height 23
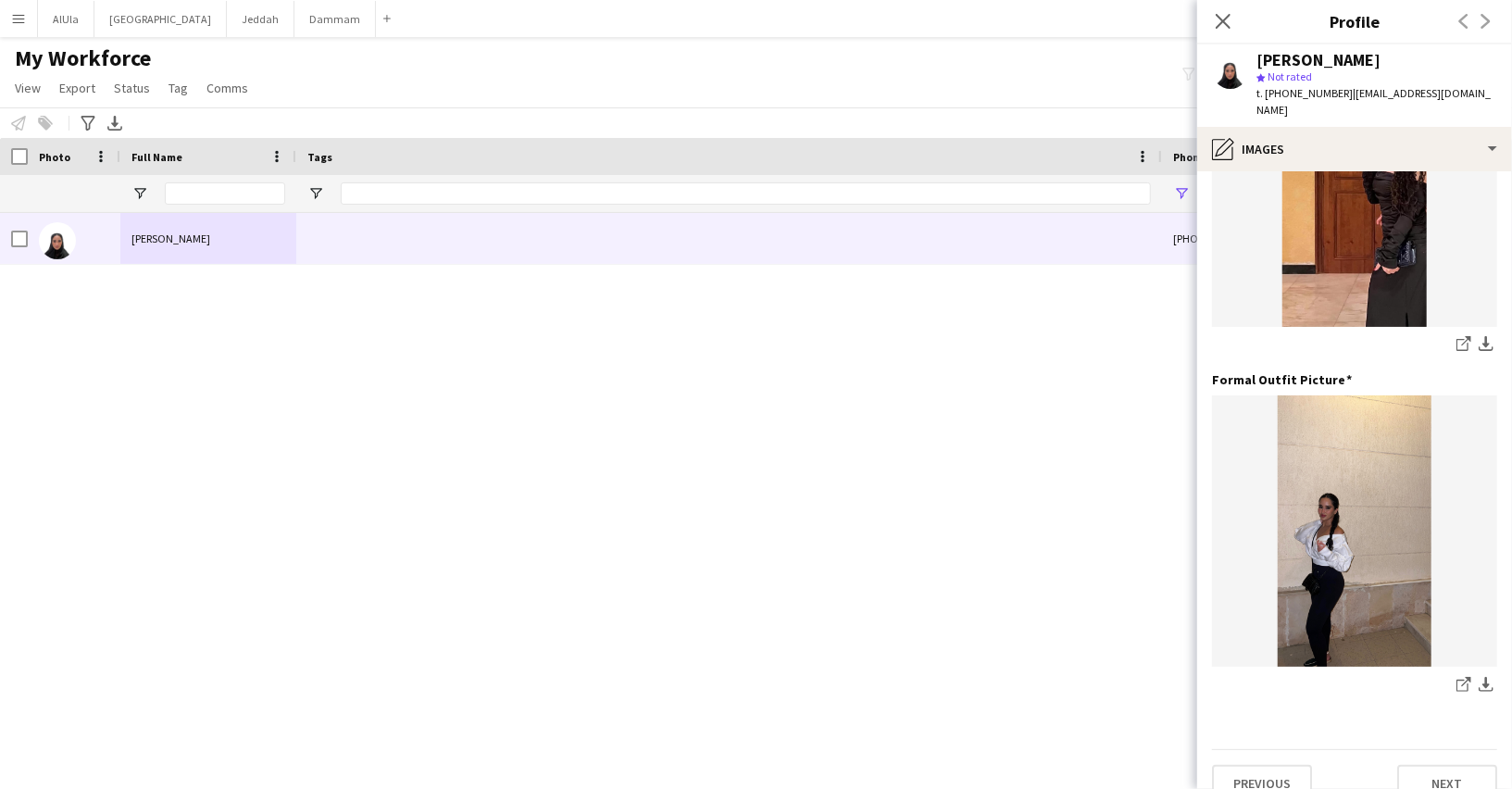
scroll to position [503, 0]
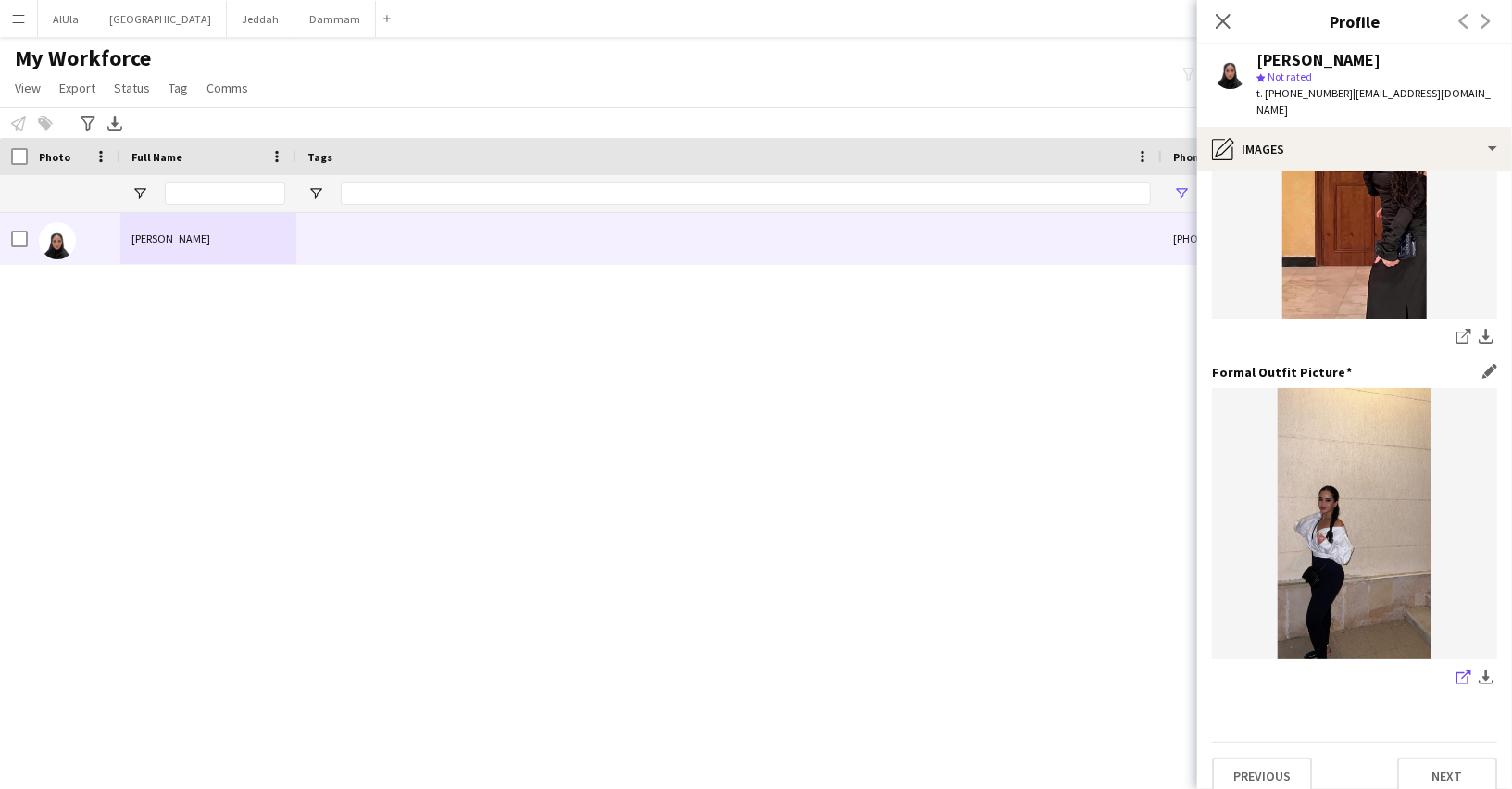
click at [1457, 669] on icon "share-external-link-1" at bounding box center [1463, 676] width 15 height 15
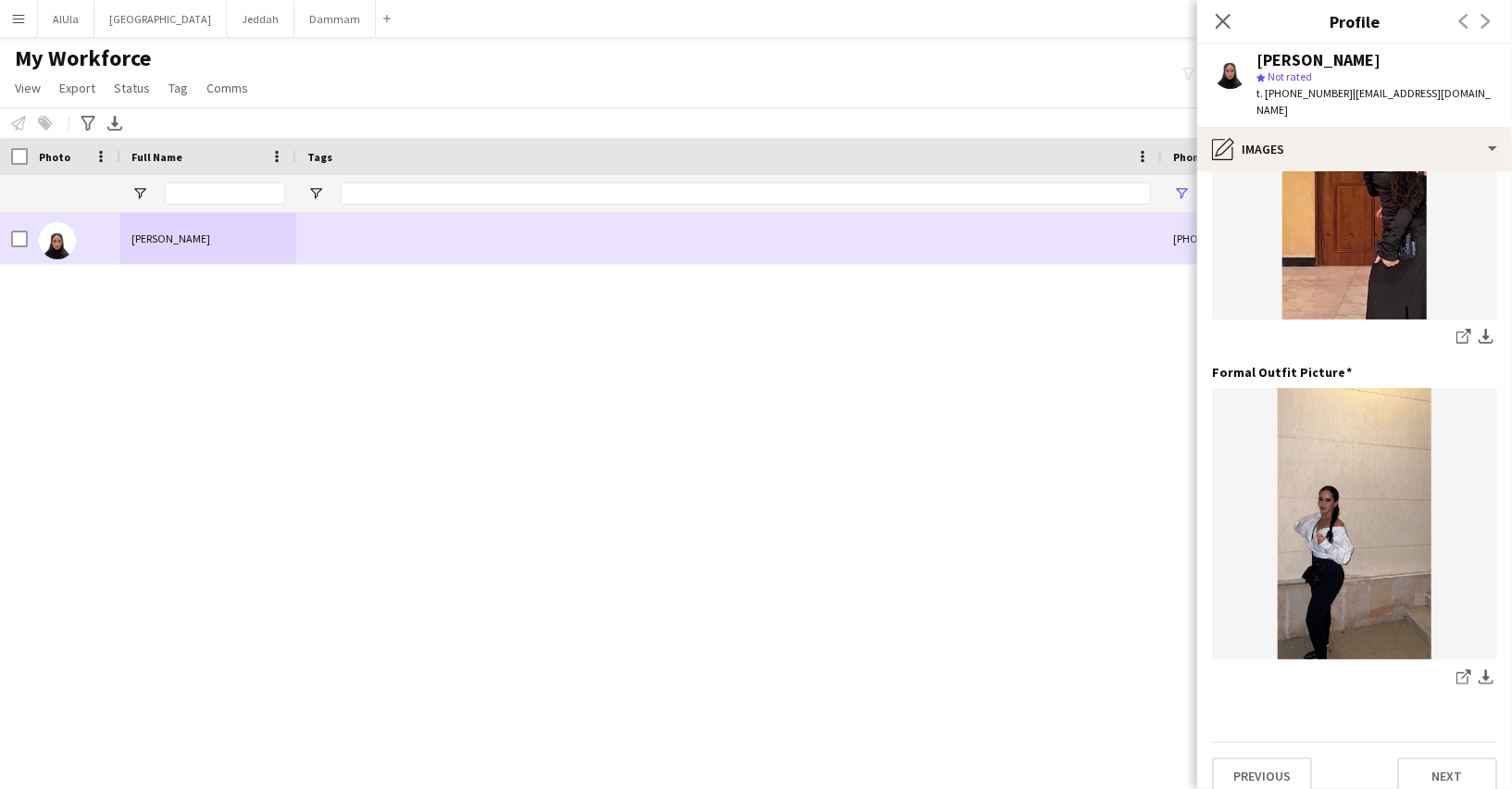
click at [238, 230] on div "Alanoud Mohammed" at bounding box center [208, 238] width 175 height 51
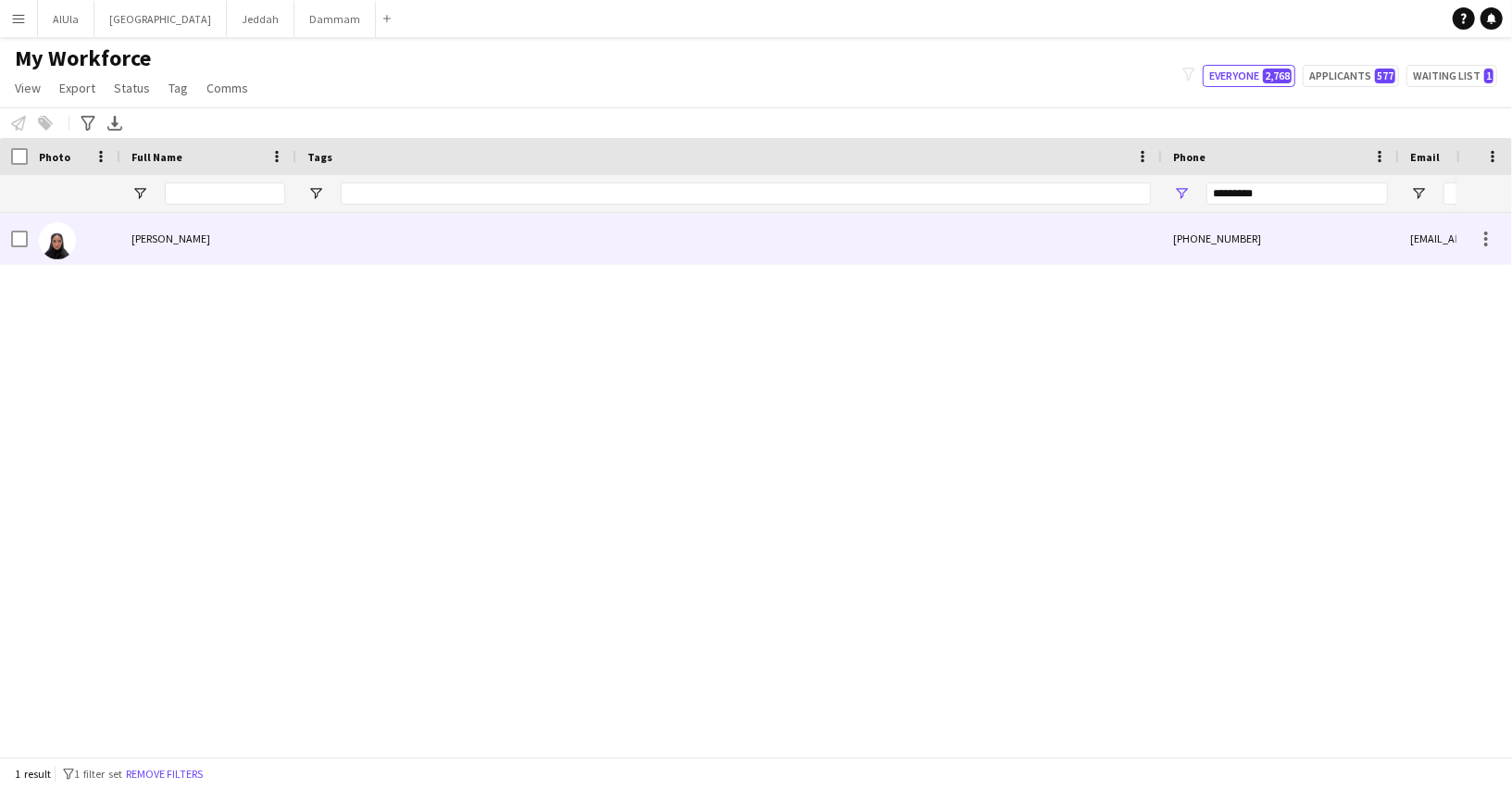
click at [238, 230] on div "Alanoud Mohammed" at bounding box center [208, 238] width 175 height 51
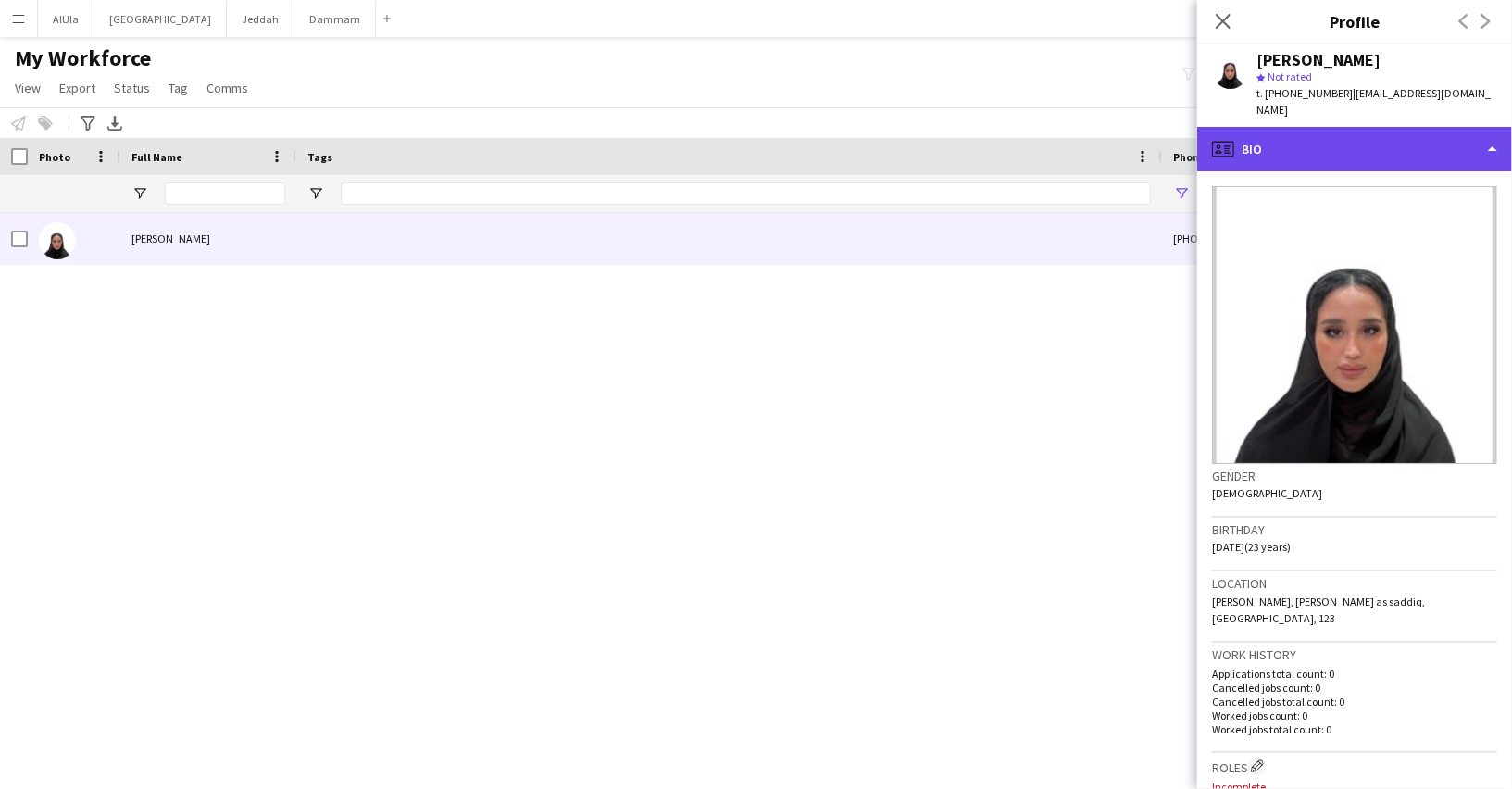
click at [1274, 126] on div "profile Bio" at bounding box center [1353, 148] width 315 height 44
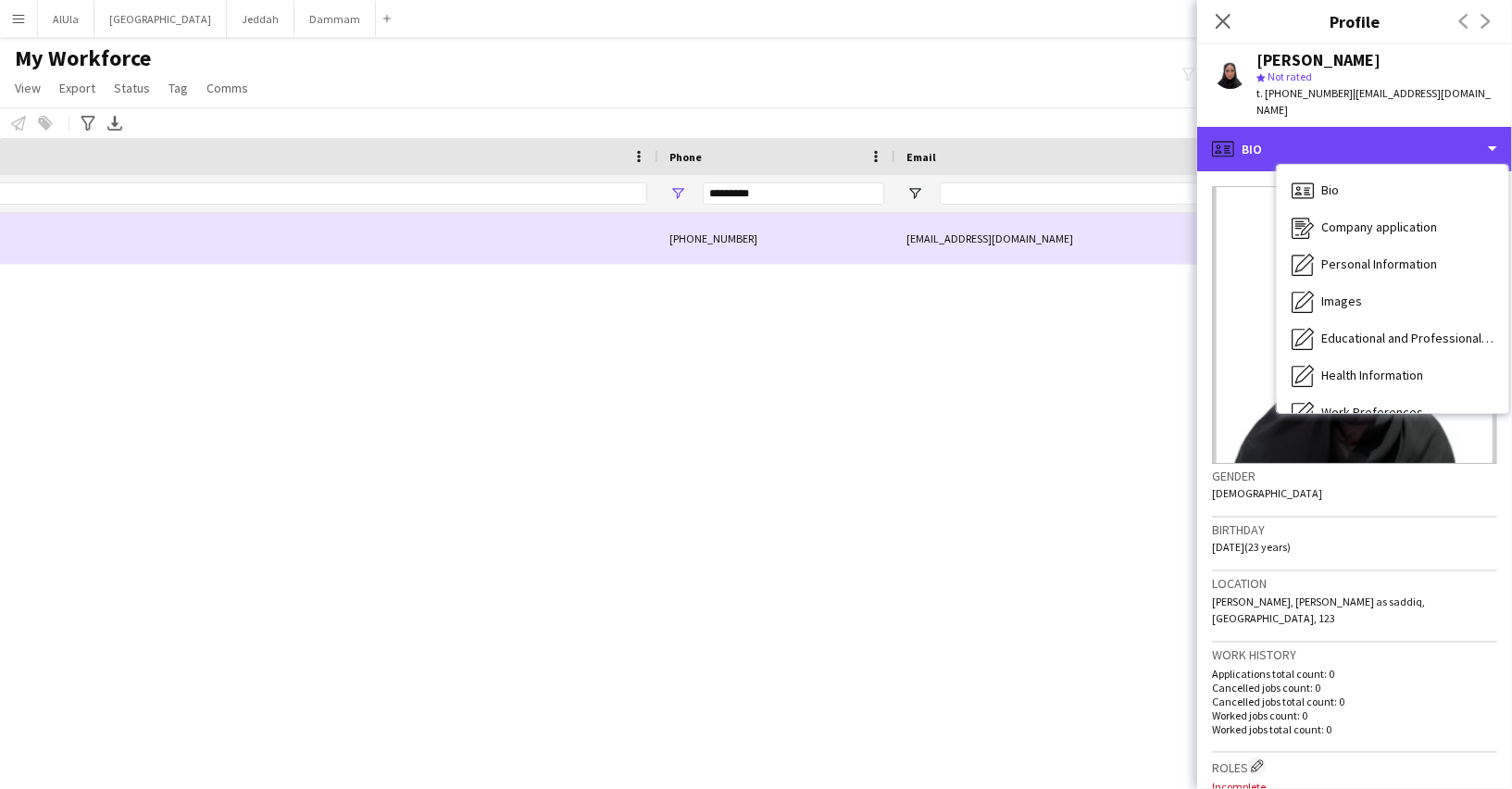
scroll to position [0, 811]
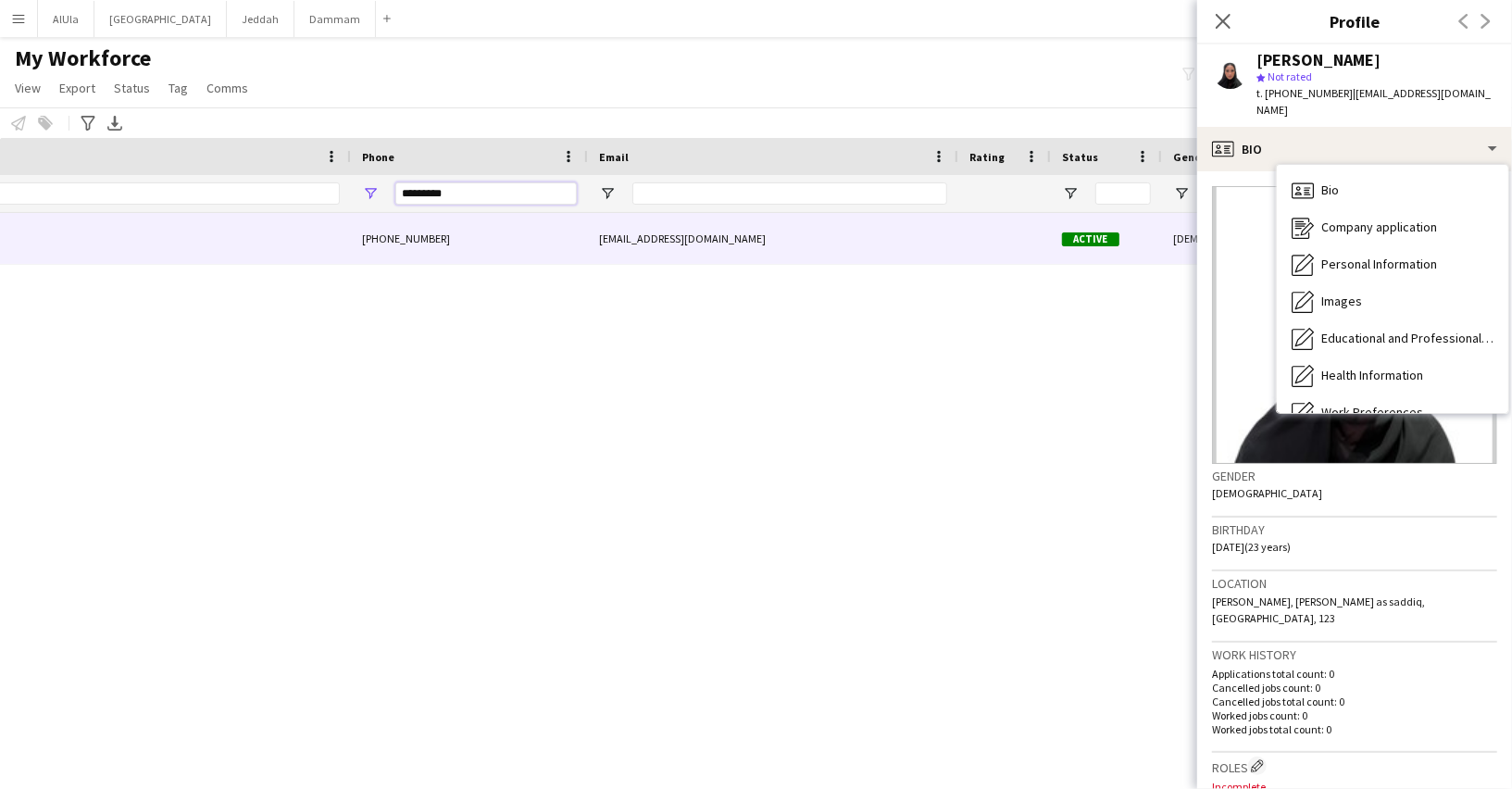
click at [487, 182] on input "*********" at bounding box center [485, 193] width 181 height 23
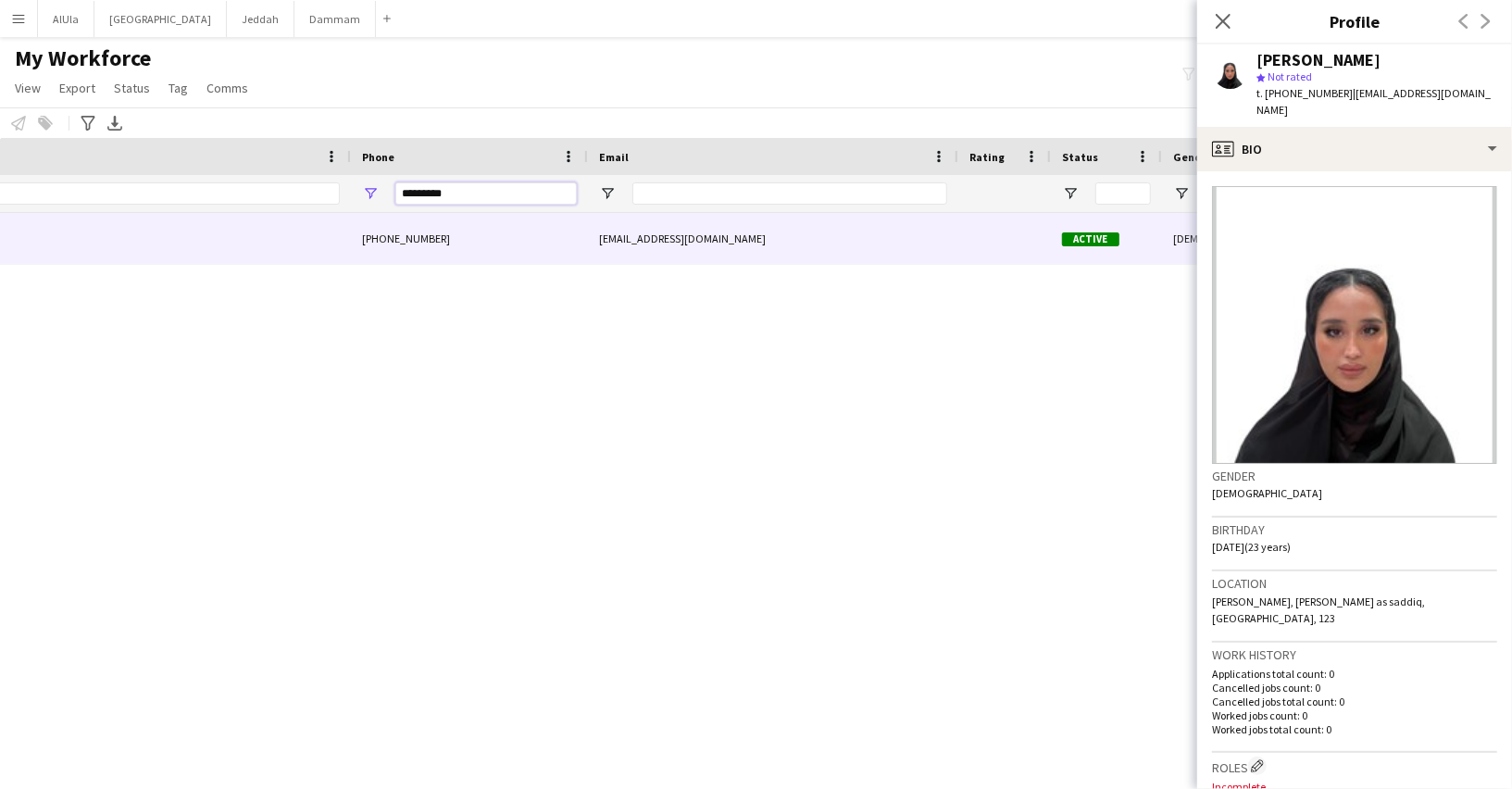
click at [487, 182] on input "*********" at bounding box center [485, 193] width 181 height 23
paste input "Phone Filter Input"
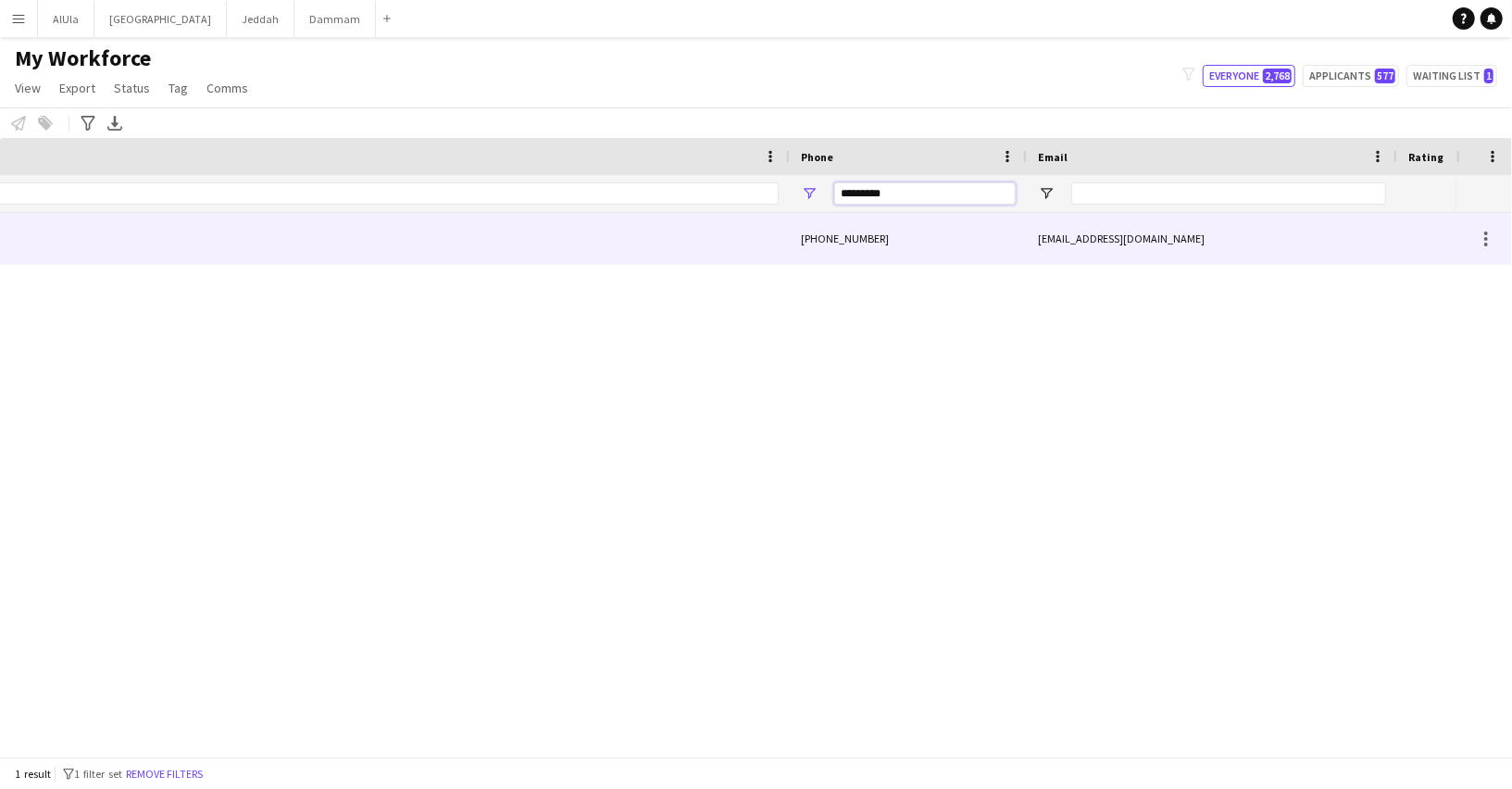
scroll to position [0, 0]
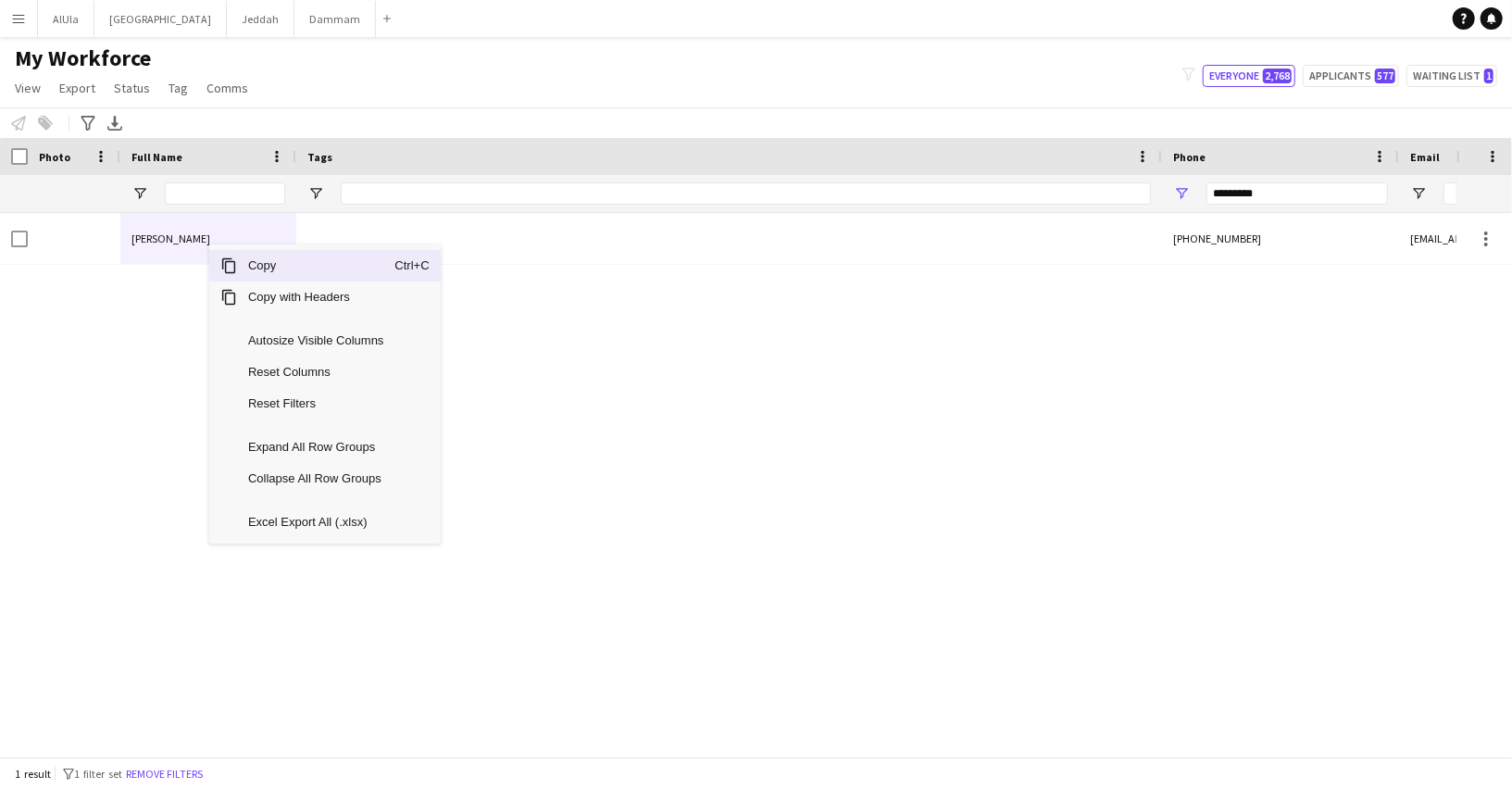
click at [264, 259] on span "Copy" at bounding box center [316, 266] width 158 height 31
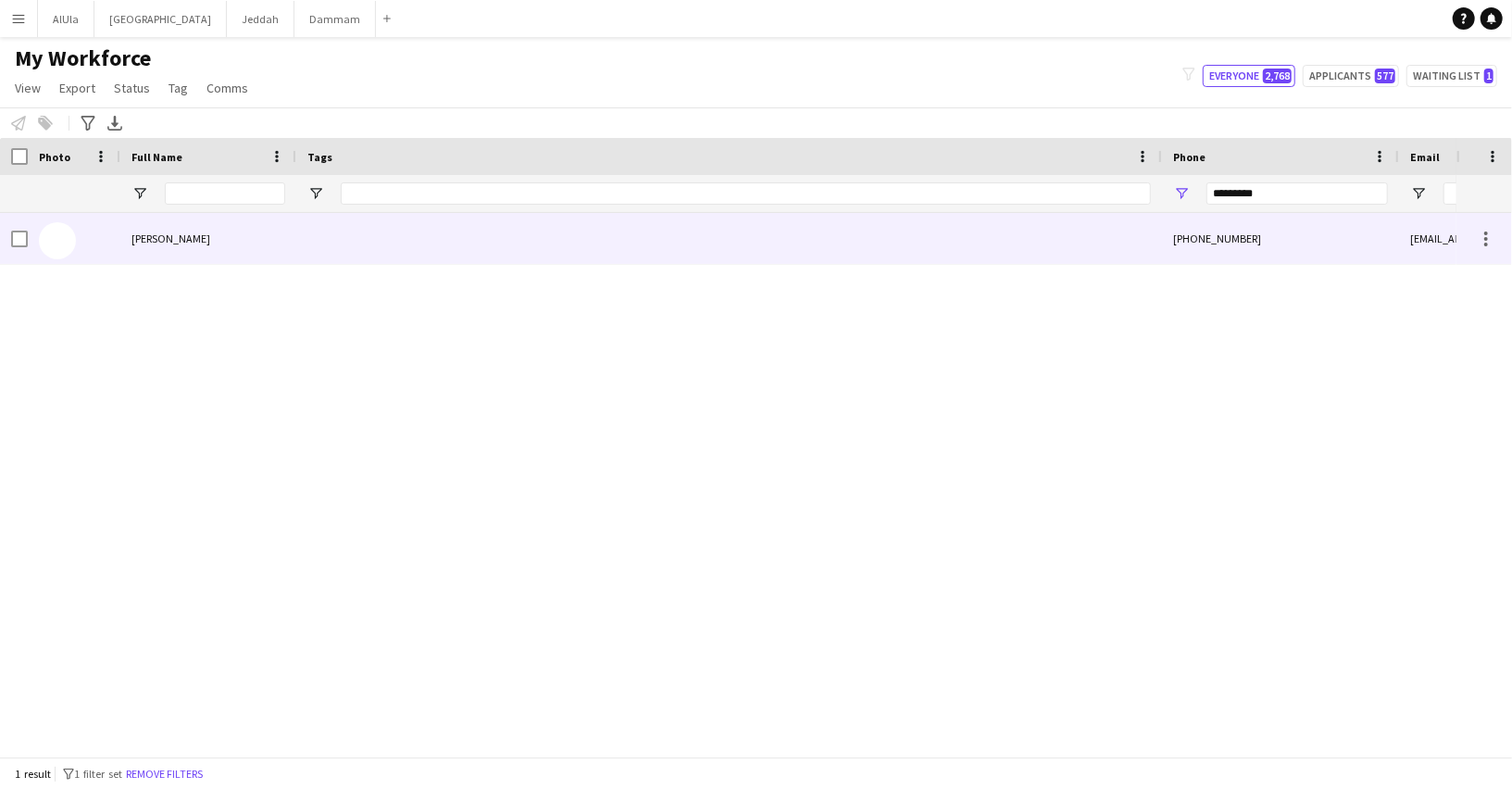
scroll to position [0, 930]
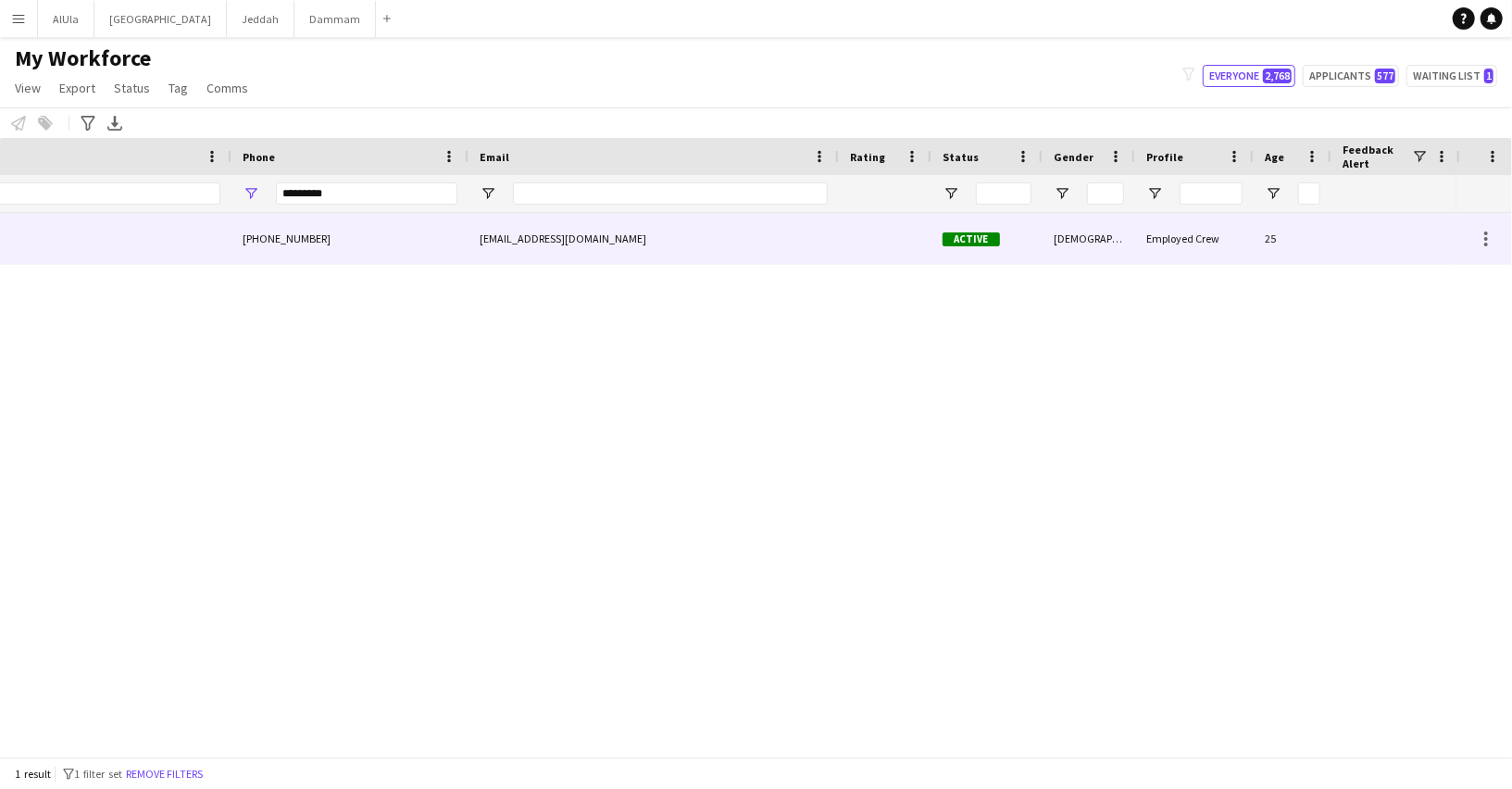
click at [613, 247] on div "bandrialf@gmail.com" at bounding box center [654, 238] width 370 height 51
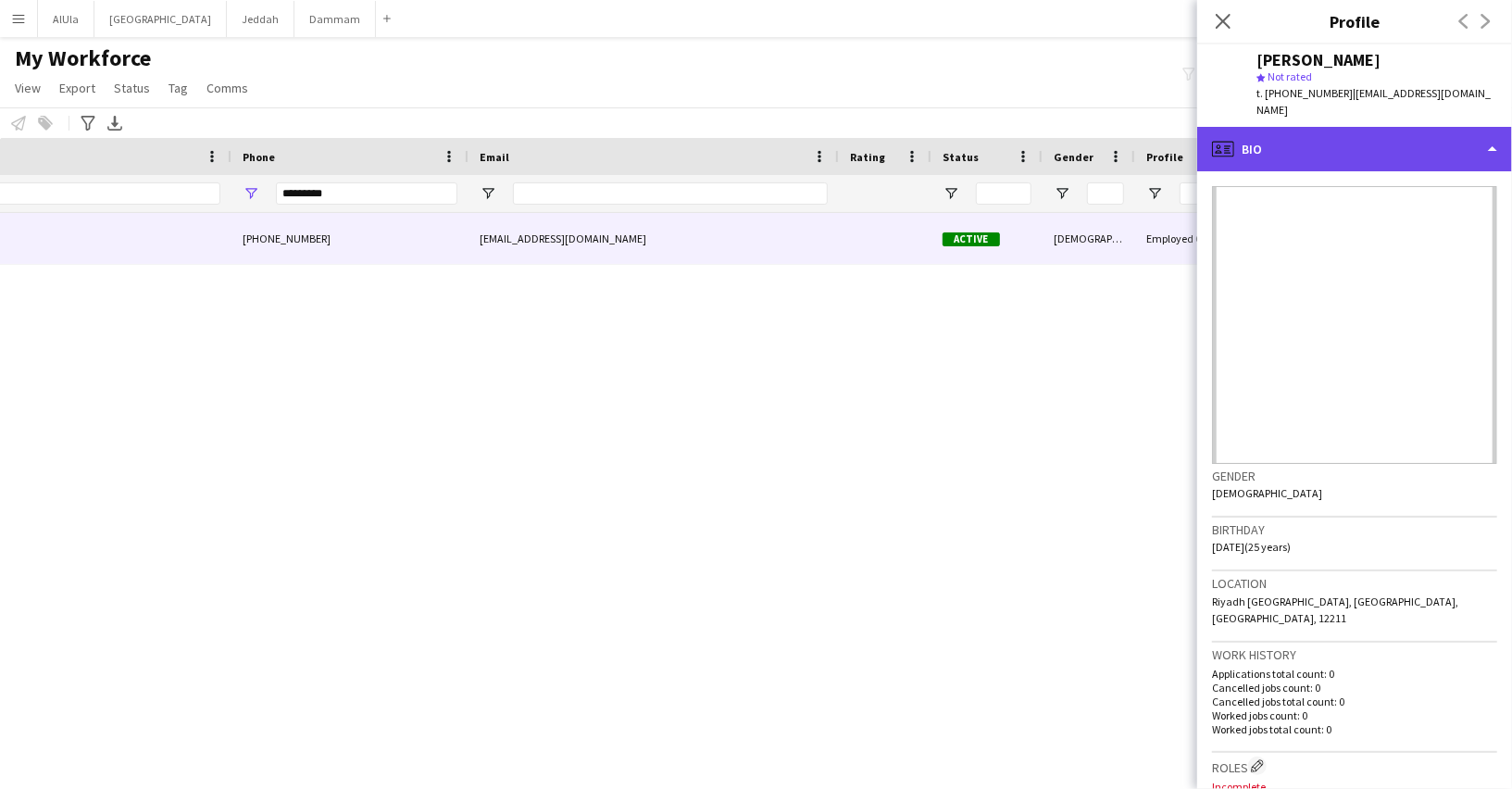
click at [1339, 130] on div "profile Bio" at bounding box center [1353, 148] width 315 height 44
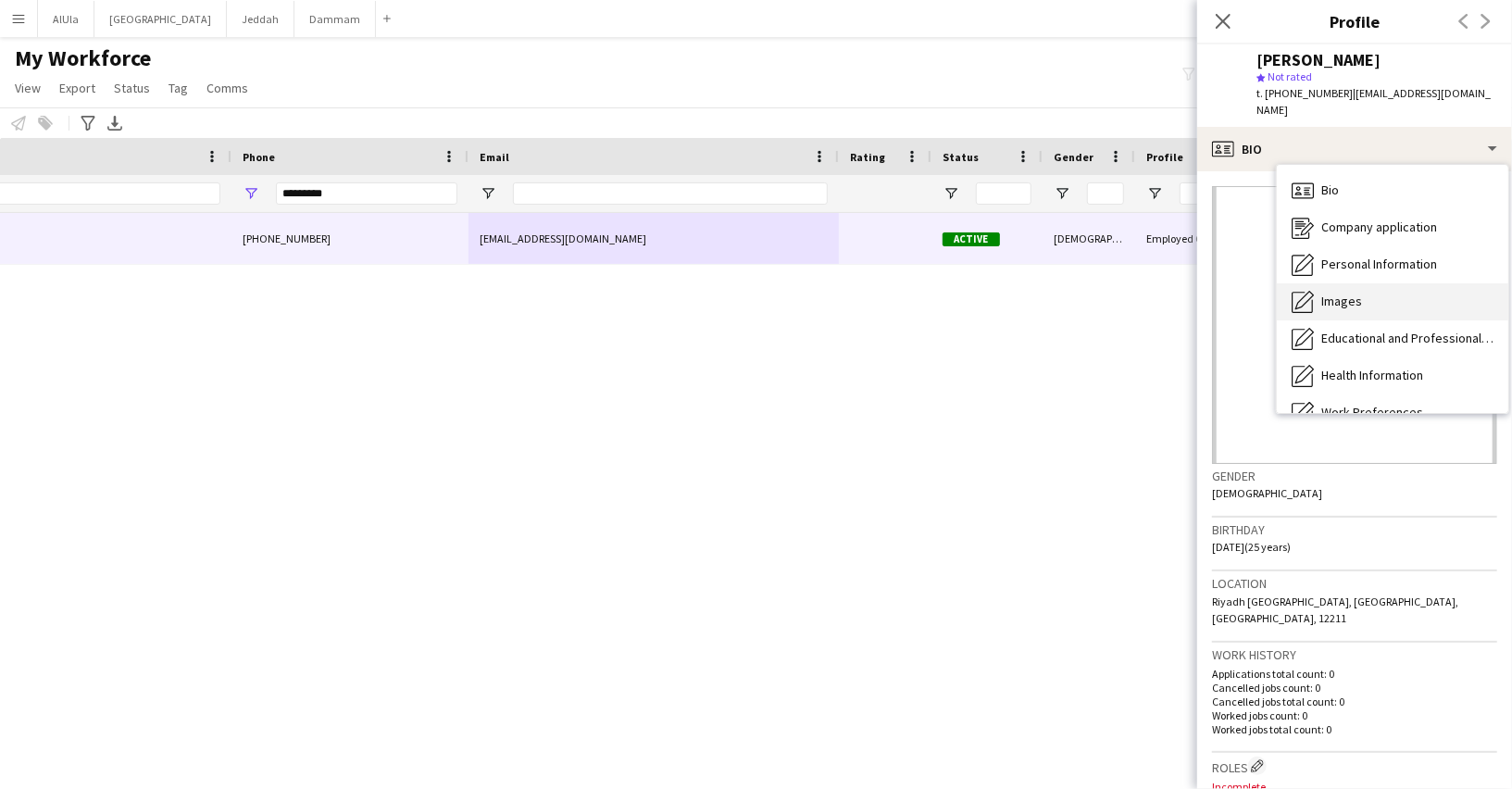
click at [1346, 283] on div "Images Images" at bounding box center [1392, 302] width 231 height 37
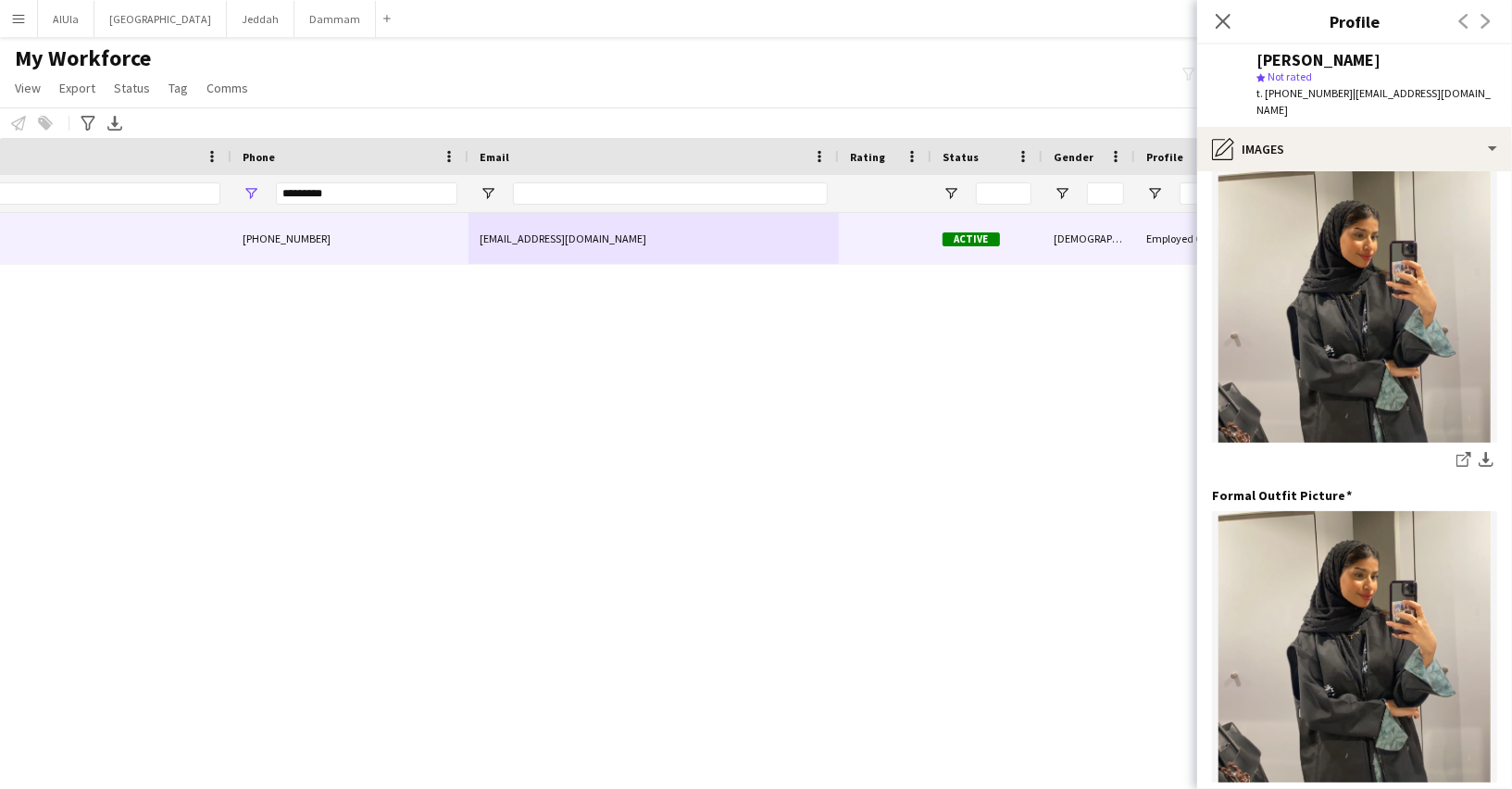
scroll to position [503, 0]
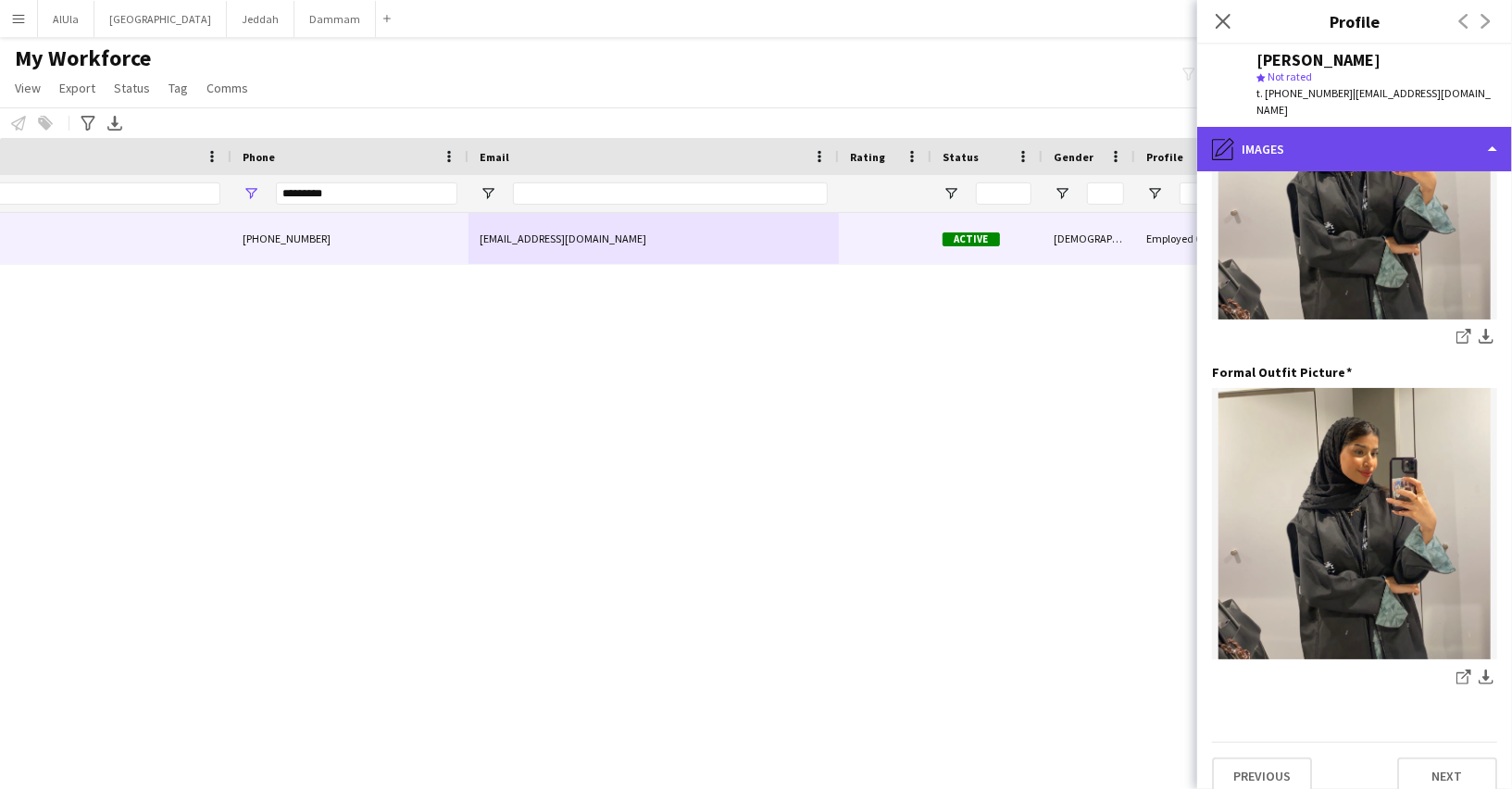
click at [1318, 126] on div "pencil4 Images" at bounding box center [1353, 148] width 315 height 44
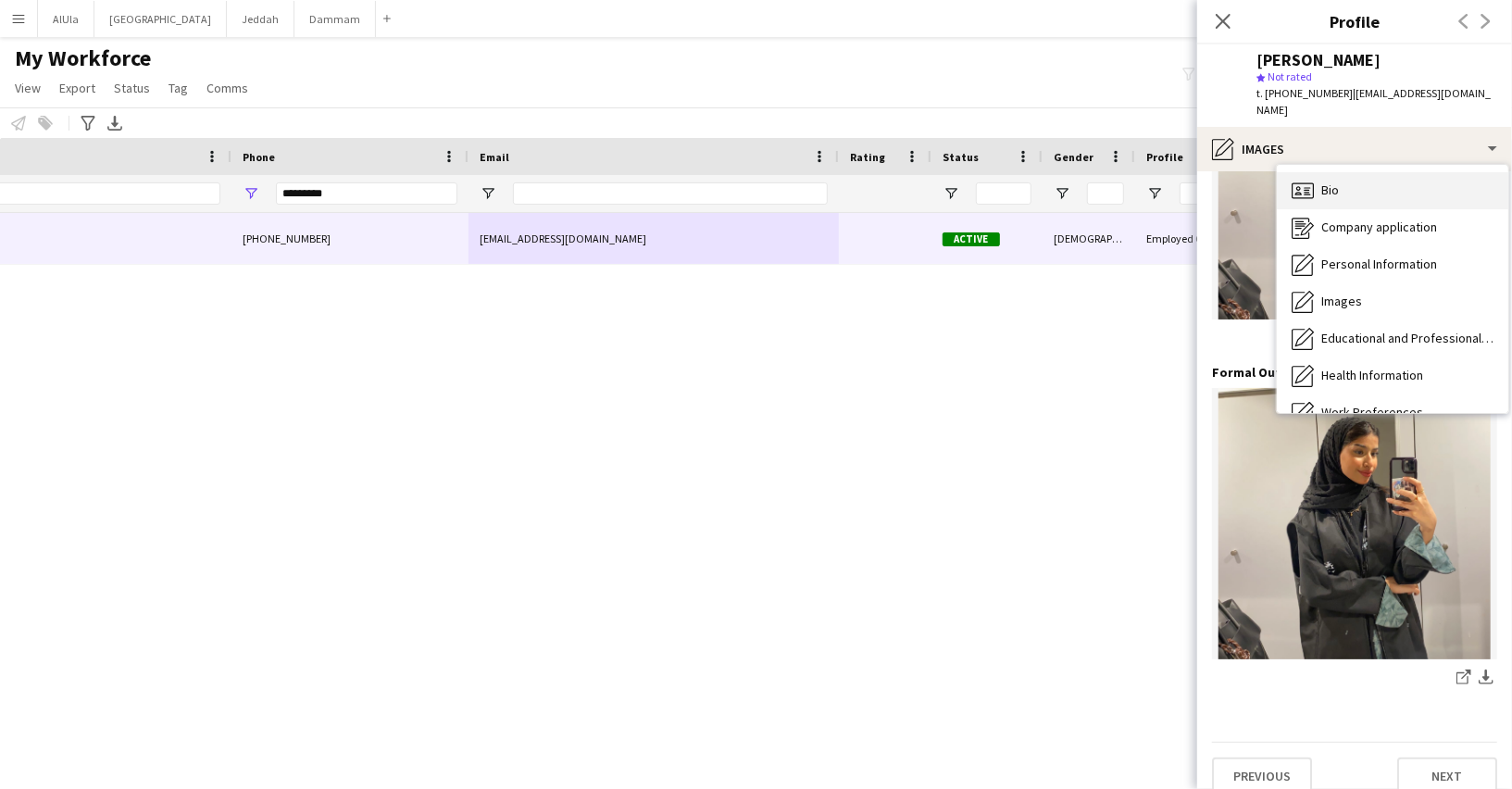
click at [1314, 174] on div "Bio Bio" at bounding box center [1392, 191] width 231 height 37
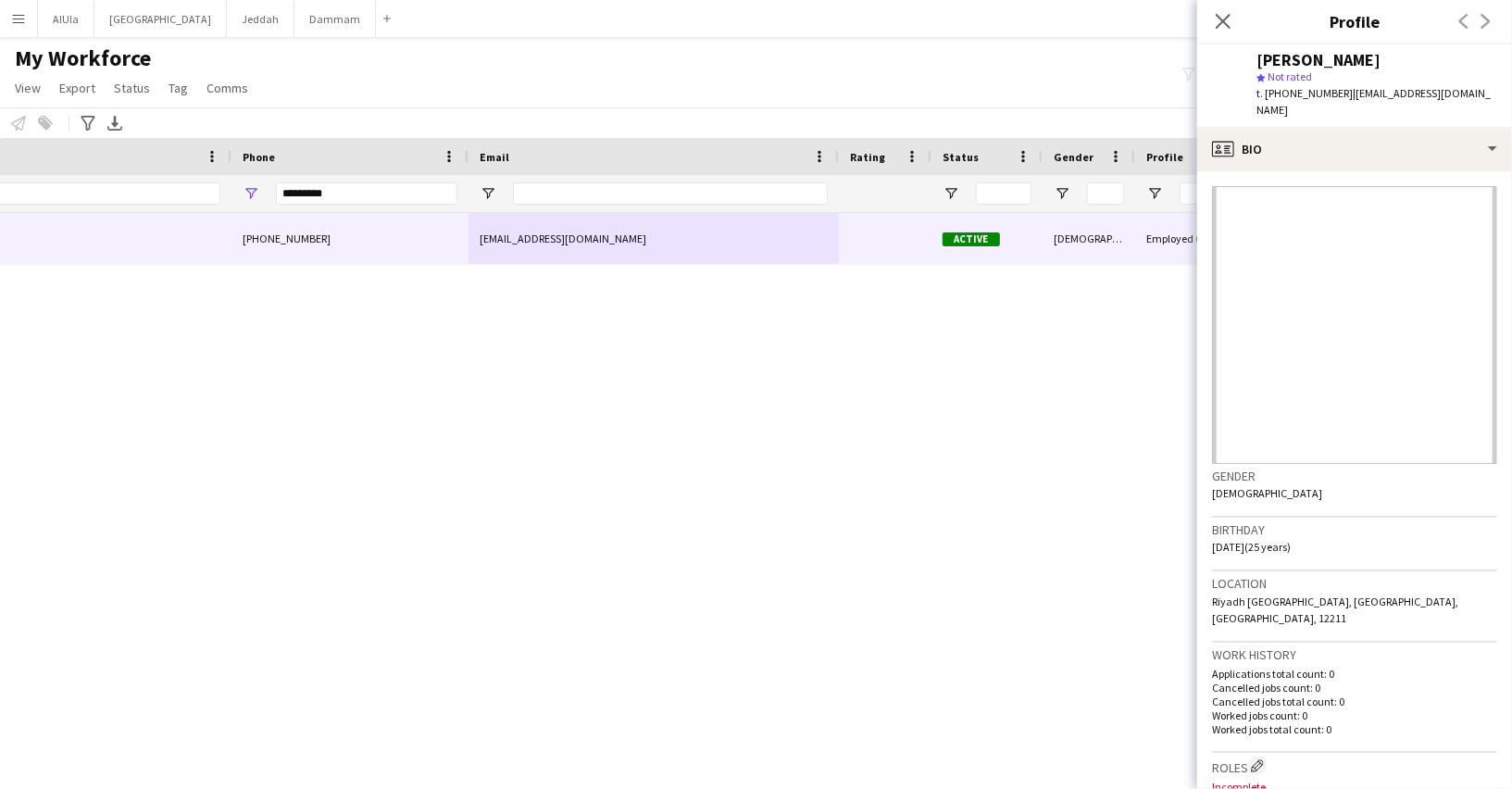
scroll to position [482, 0]
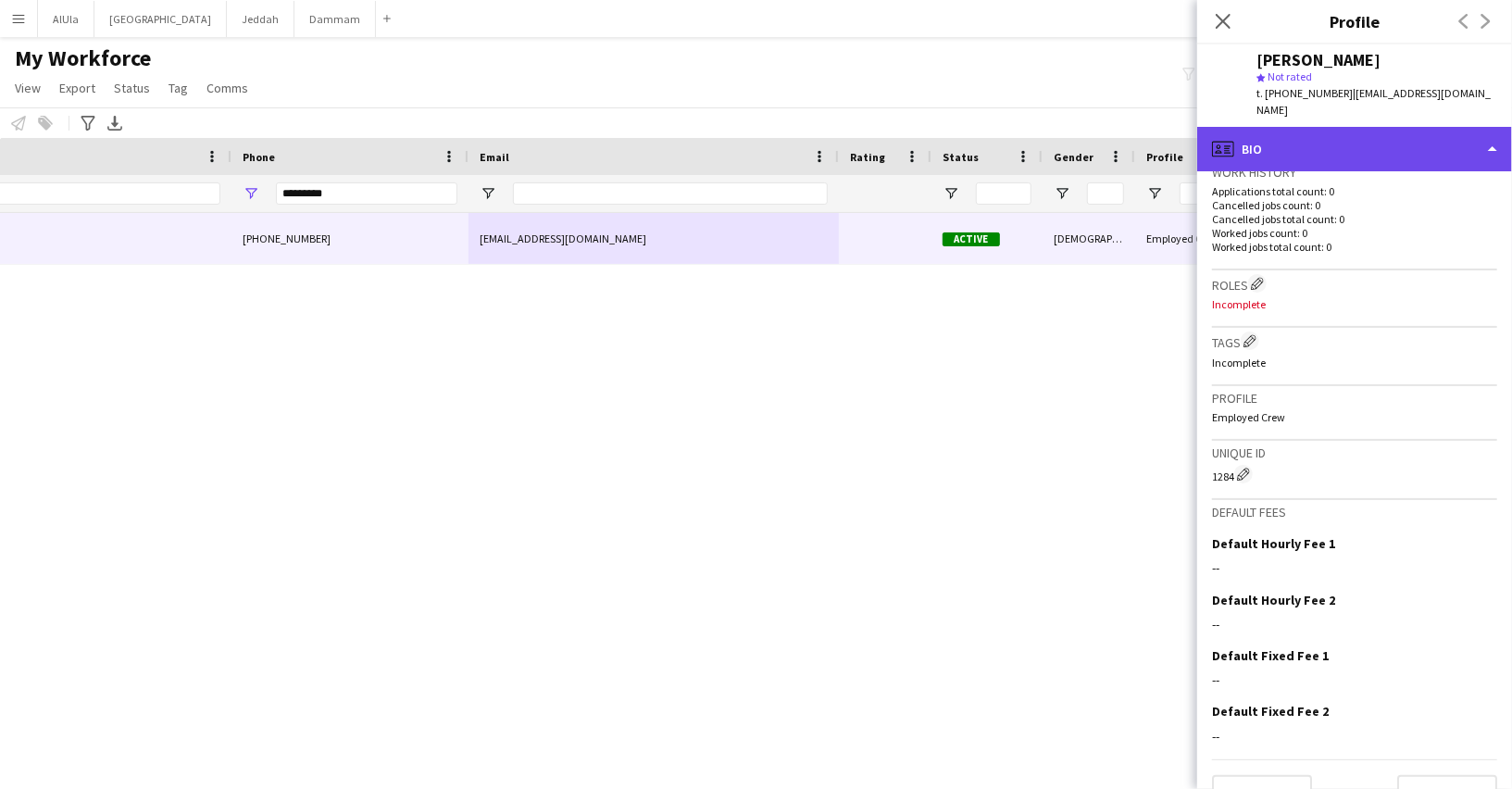
click at [1312, 129] on div "profile Bio" at bounding box center [1353, 148] width 315 height 44
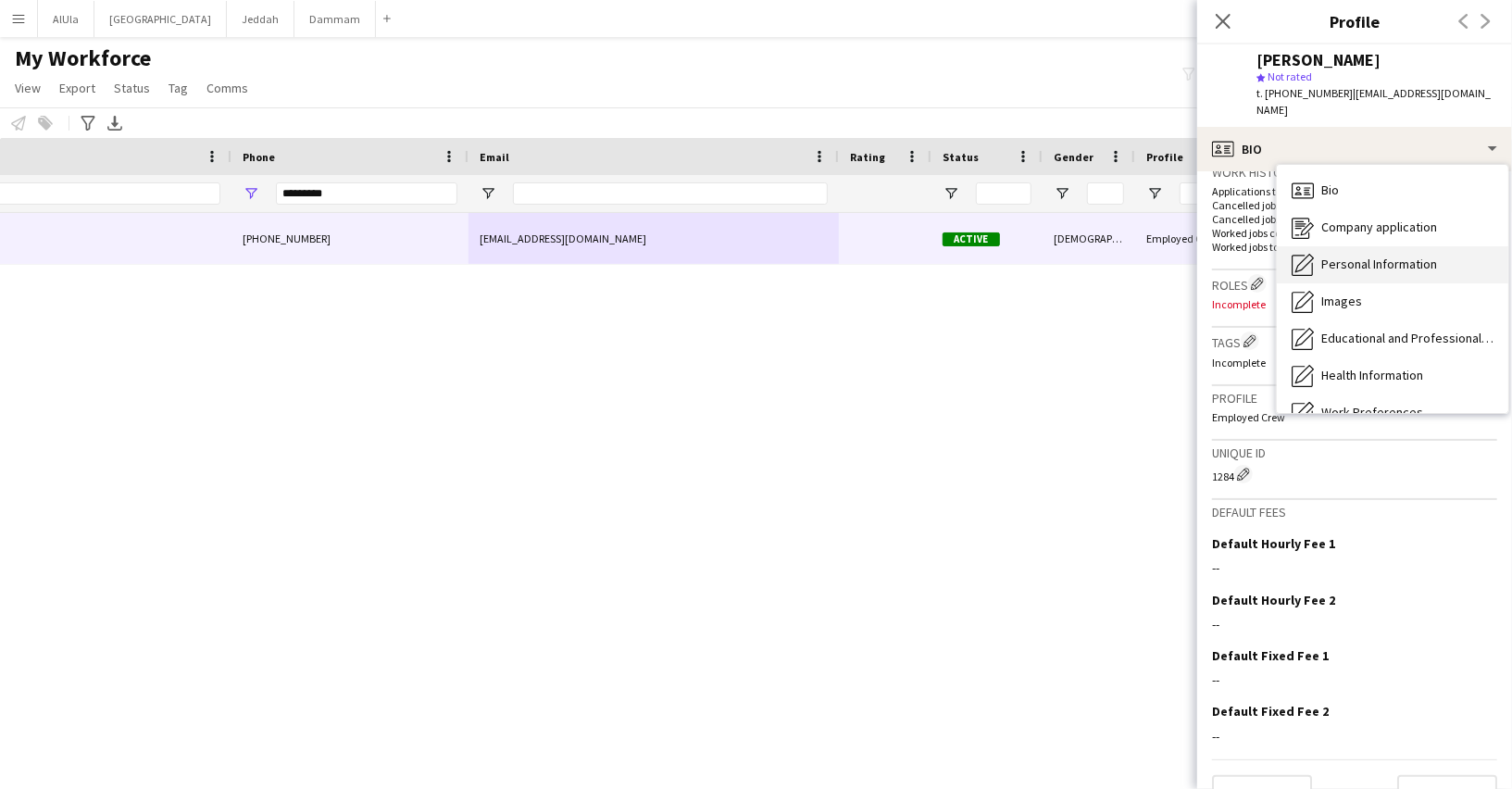
click at [1321, 256] on span "Personal Information" at bounding box center [1379, 264] width 116 height 17
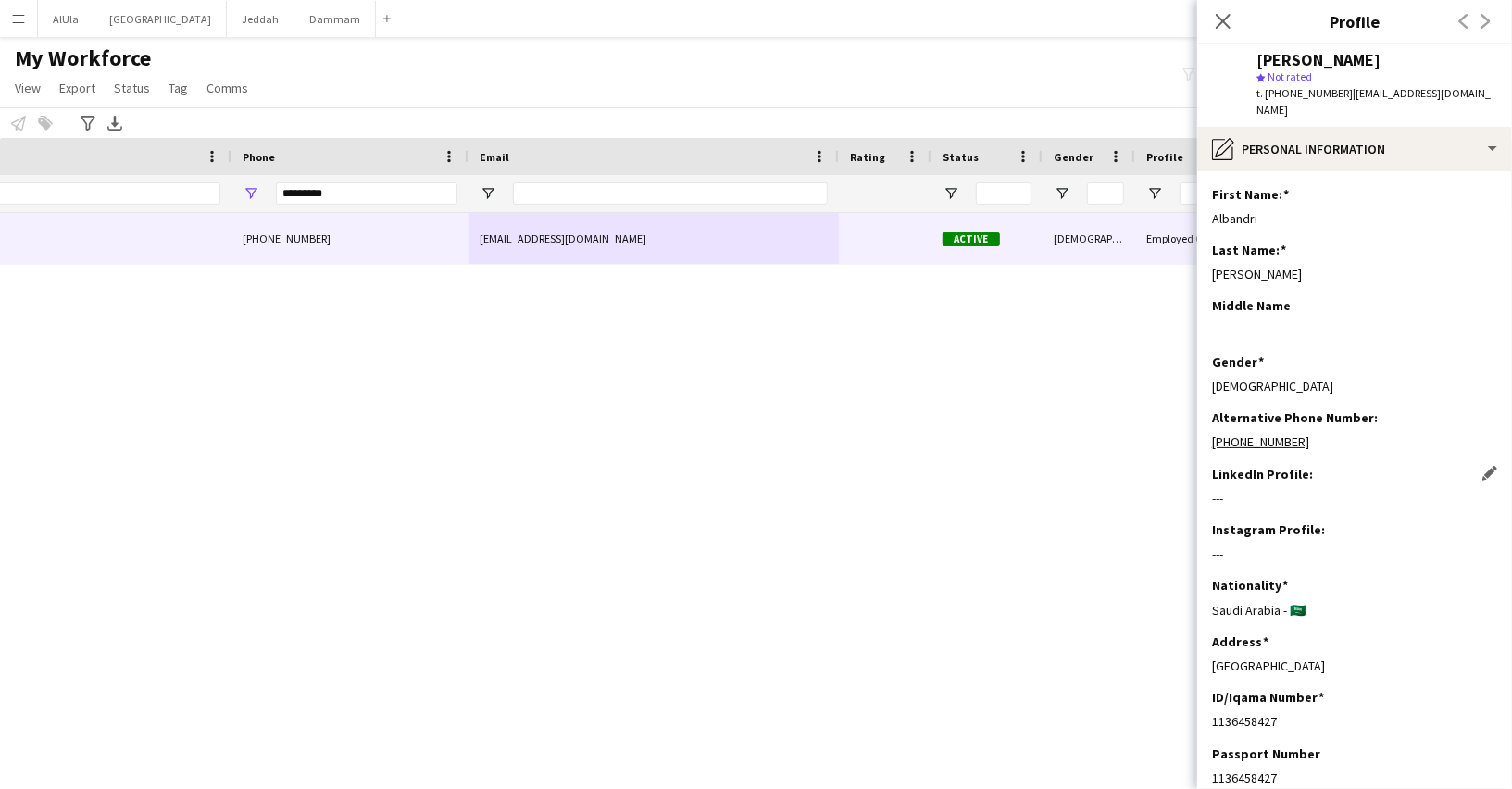
scroll to position [885, 0]
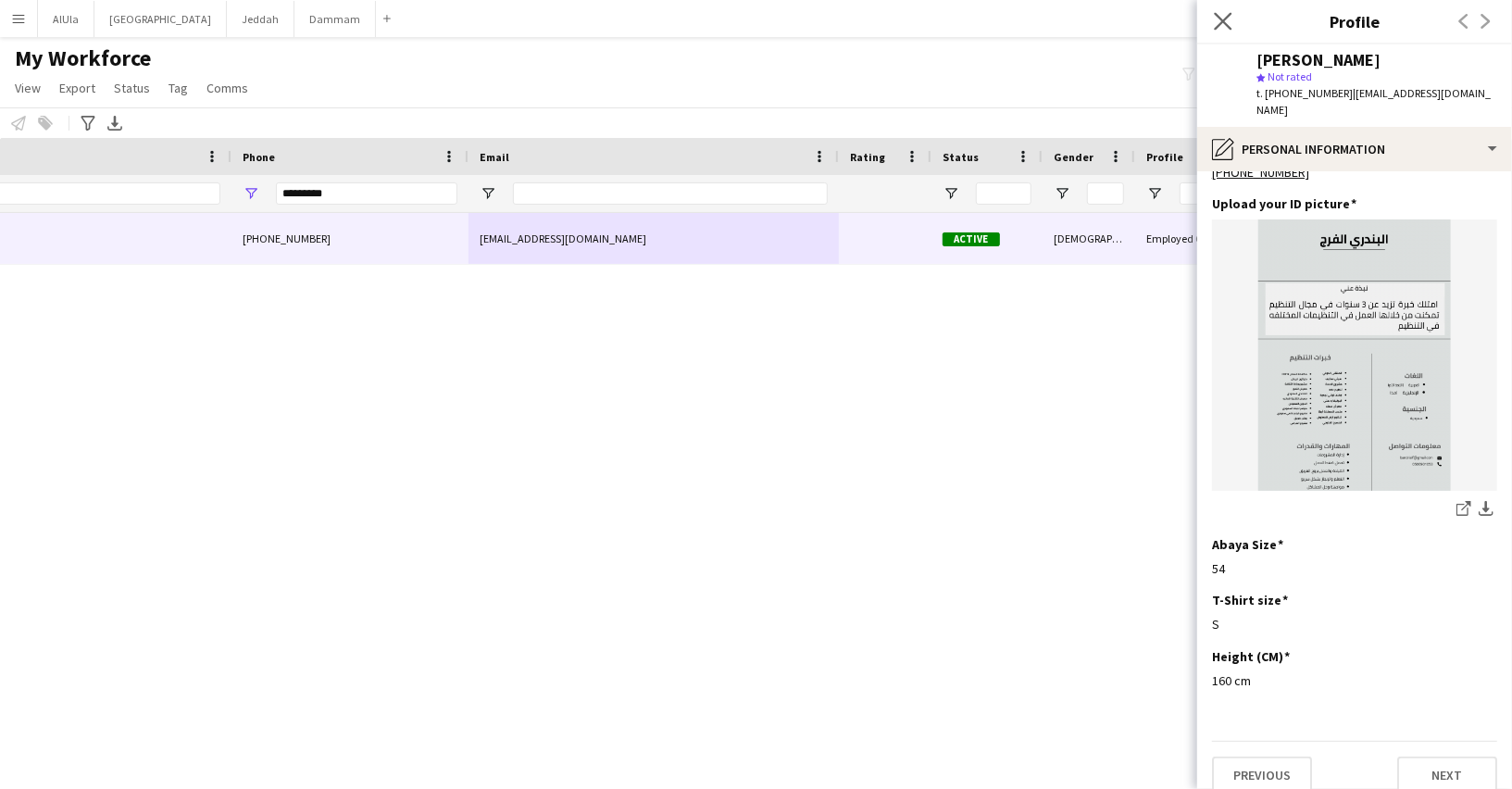
click at [1221, 12] on app-icon "Close pop-in" at bounding box center [1223, 22] width 26 height 26
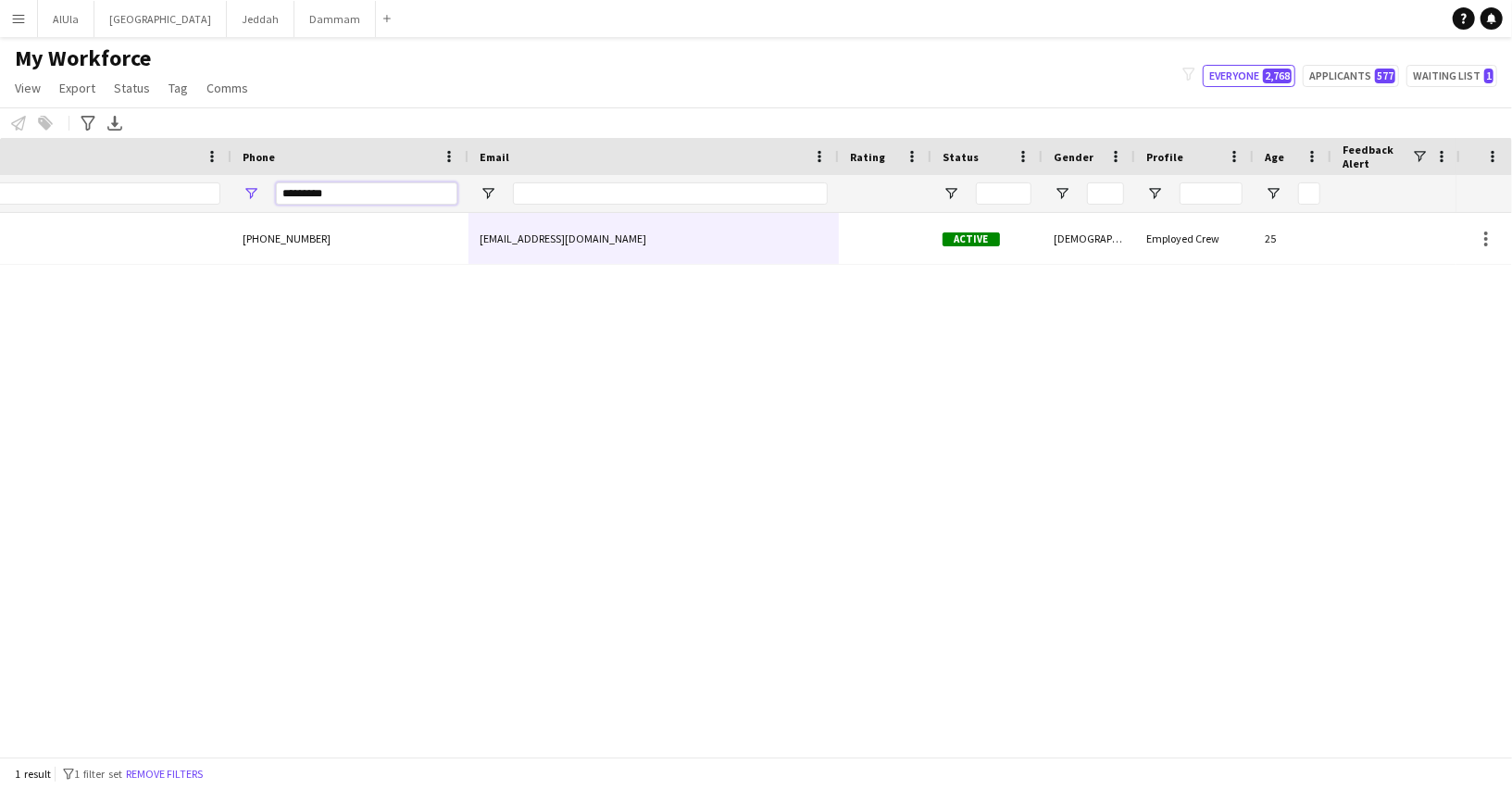
click at [337, 188] on input "*********" at bounding box center [366, 193] width 181 height 23
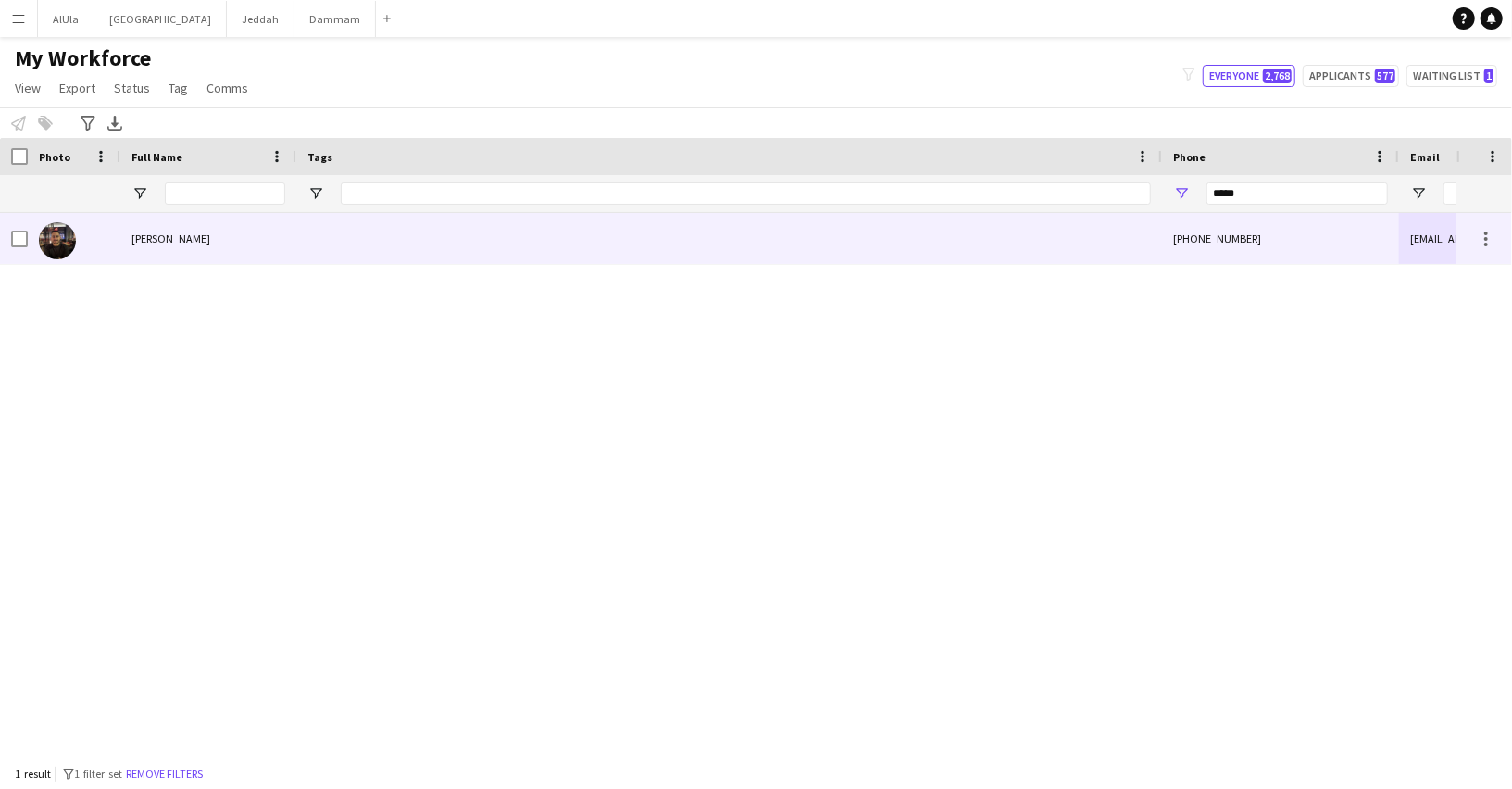
click at [166, 235] on span "Ali Awada" at bounding box center [171, 238] width 78 height 14
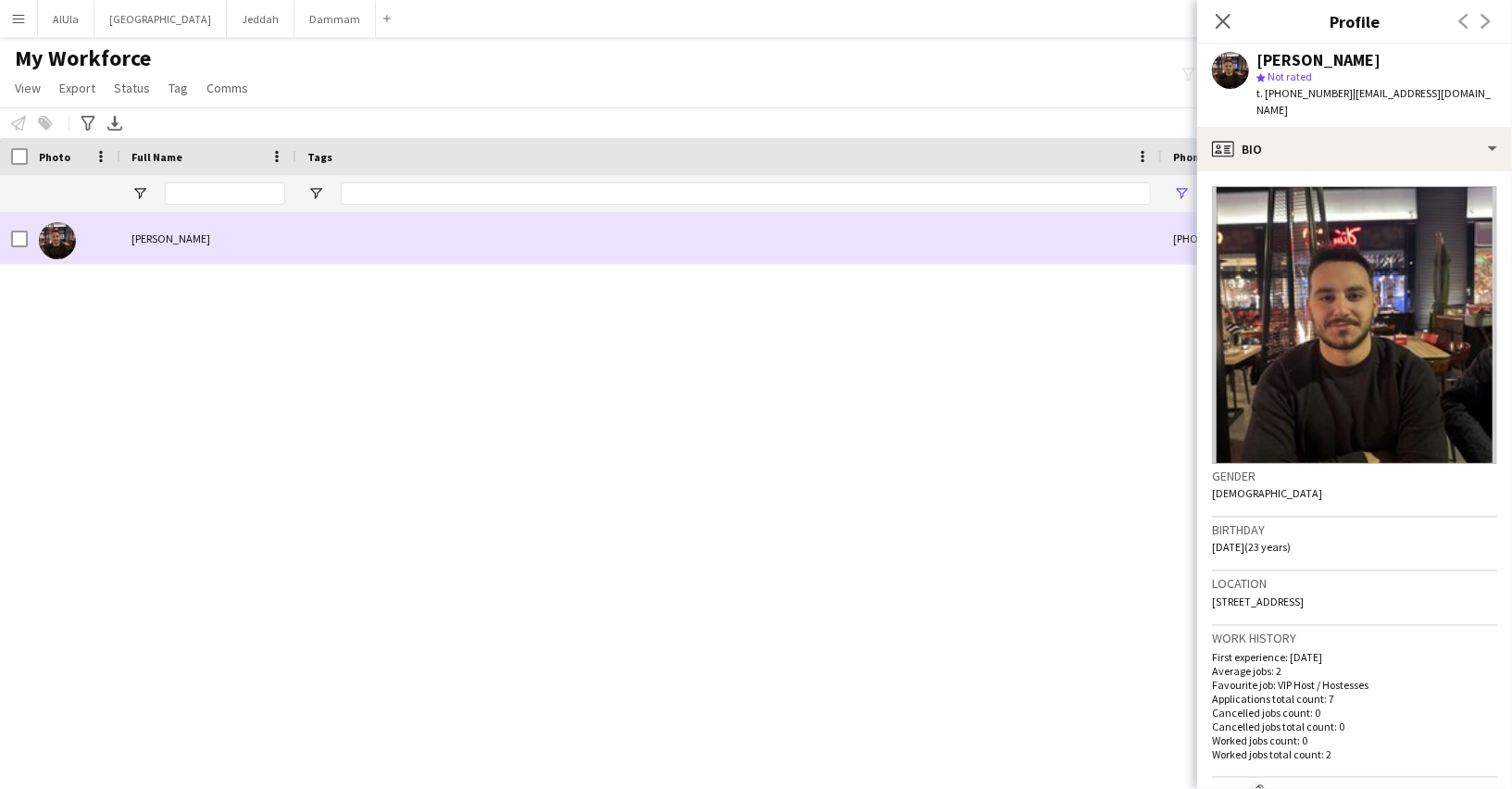
click at [167, 239] on span "Ali Awada" at bounding box center [171, 238] width 78 height 14
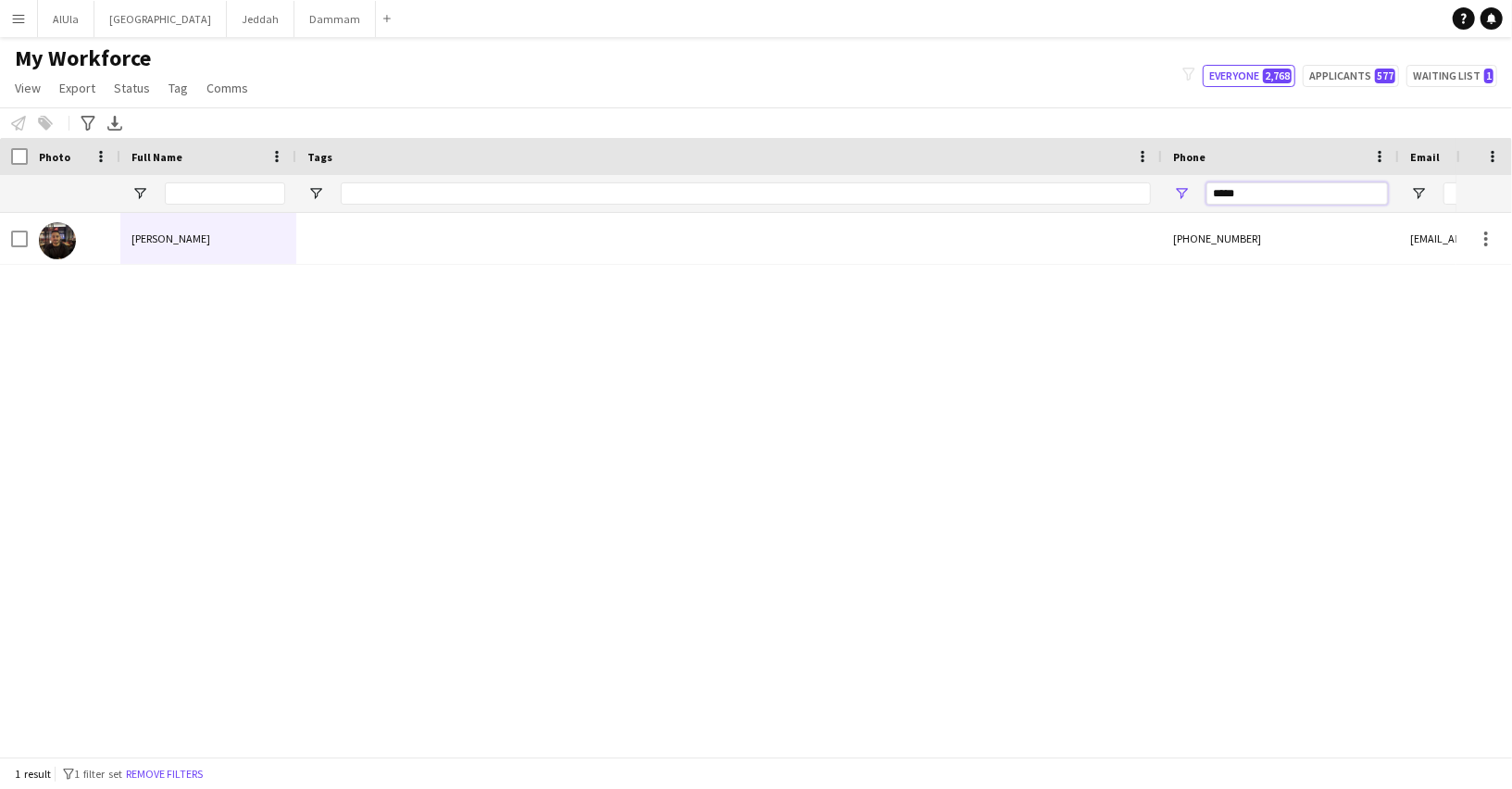
click at [1266, 191] on input "*****" at bounding box center [1296, 193] width 181 height 23
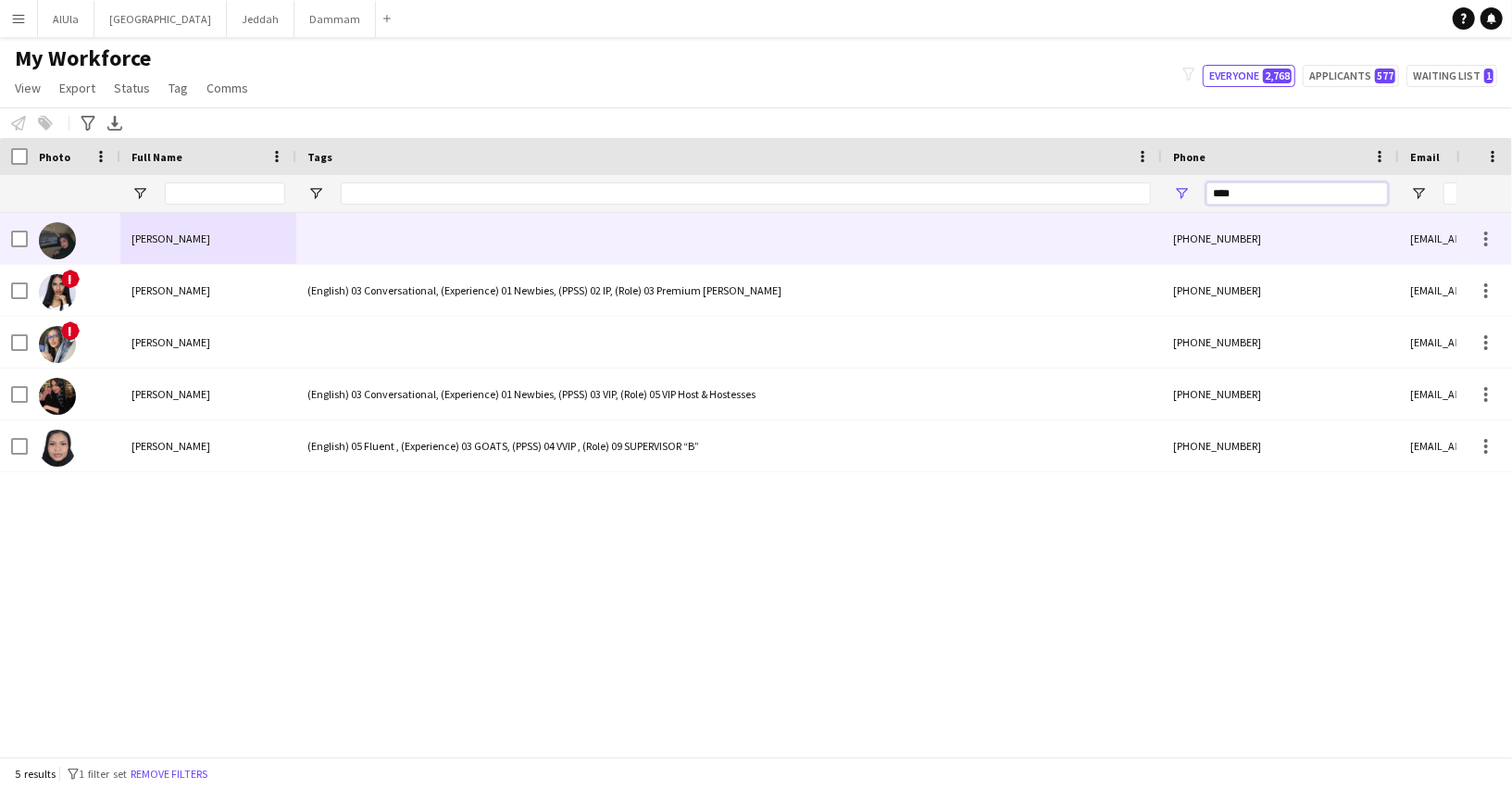
type input "****"
click at [168, 231] on span "[PERSON_NAME]" at bounding box center [171, 238] width 78 height 14
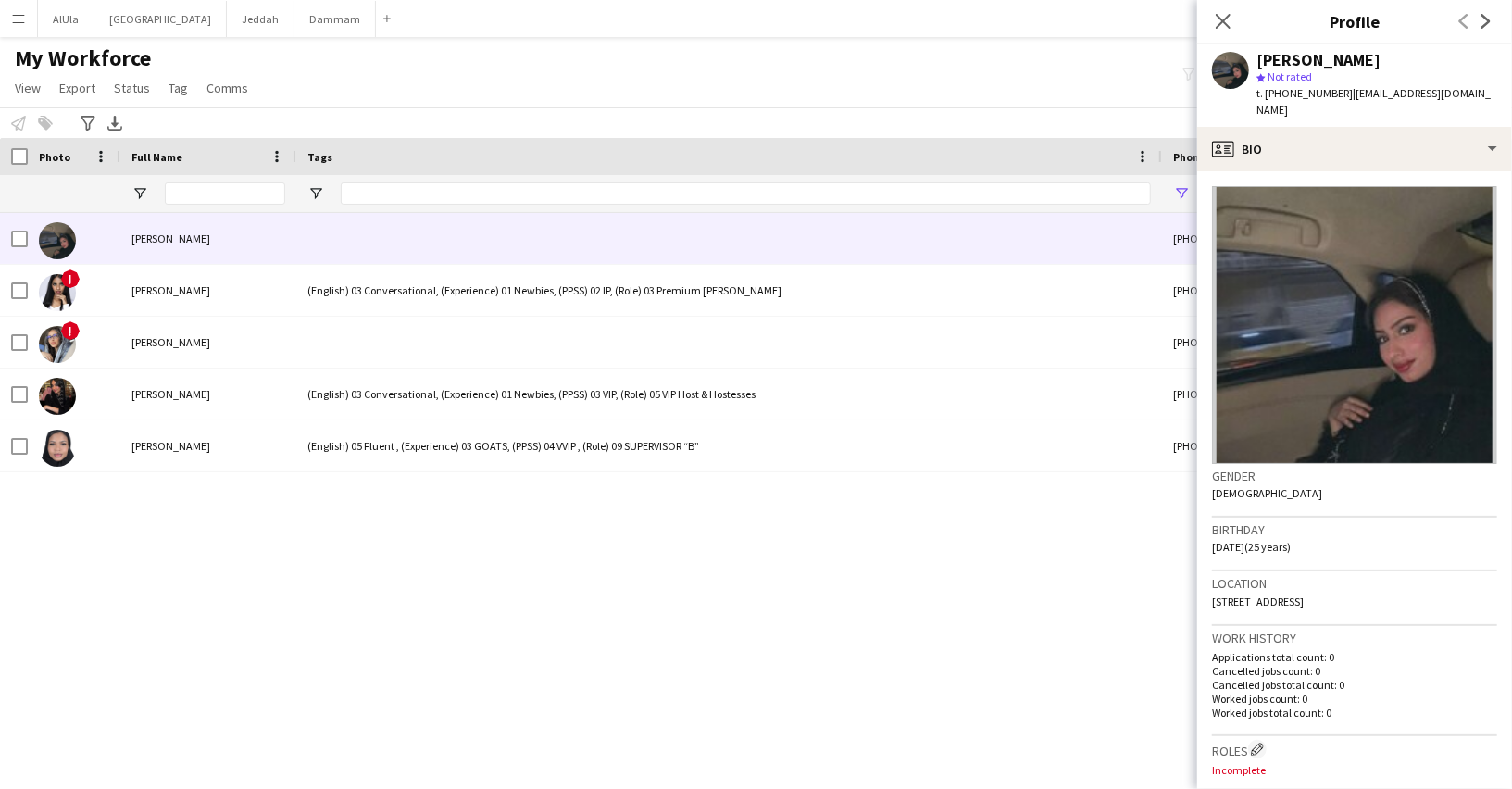
click at [1315, 64] on div "[PERSON_NAME]" at bounding box center [1318, 60] width 124 height 17
copy div "[PERSON_NAME]"
click at [1364, 89] on span "| adu401876@gmail.com" at bounding box center [1373, 101] width 234 height 30
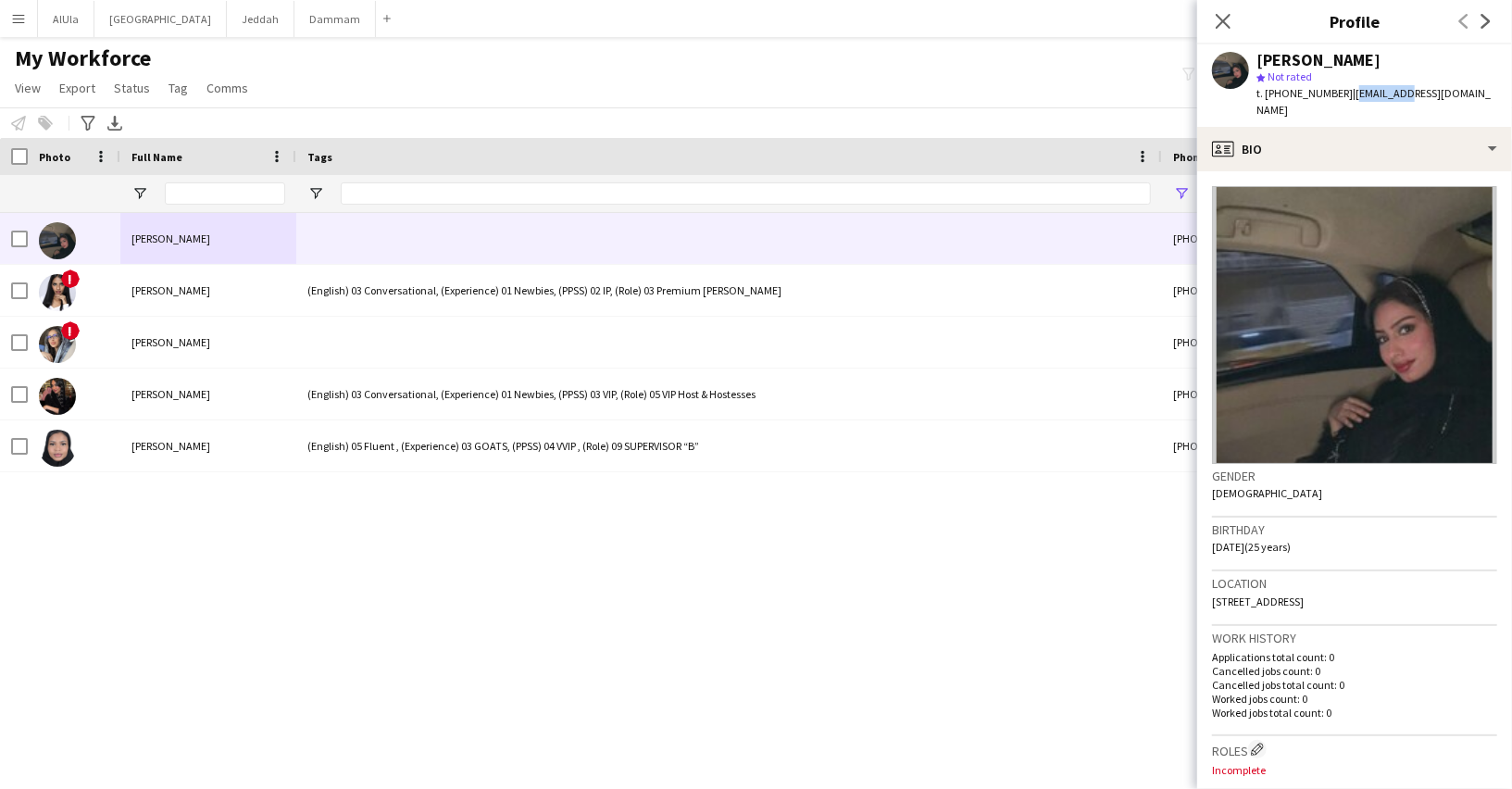
click at [1364, 89] on span "| adu401876@gmail.com" at bounding box center [1373, 101] width 234 height 30
click at [1310, 91] on span "t. +9660532562243" at bounding box center [1304, 93] width 96 height 14
drag, startPoint x: 1352, startPoint y: 92, endPoint x: 1469, endPoint y: 92, distance: 117.0
click at [1469, 92] on div "Aljoharah saleem Alsaleem star Not rated t. +9660532562243 | adu401876@gmail.com" at bounding box center [1353, 85] width 315 height 82
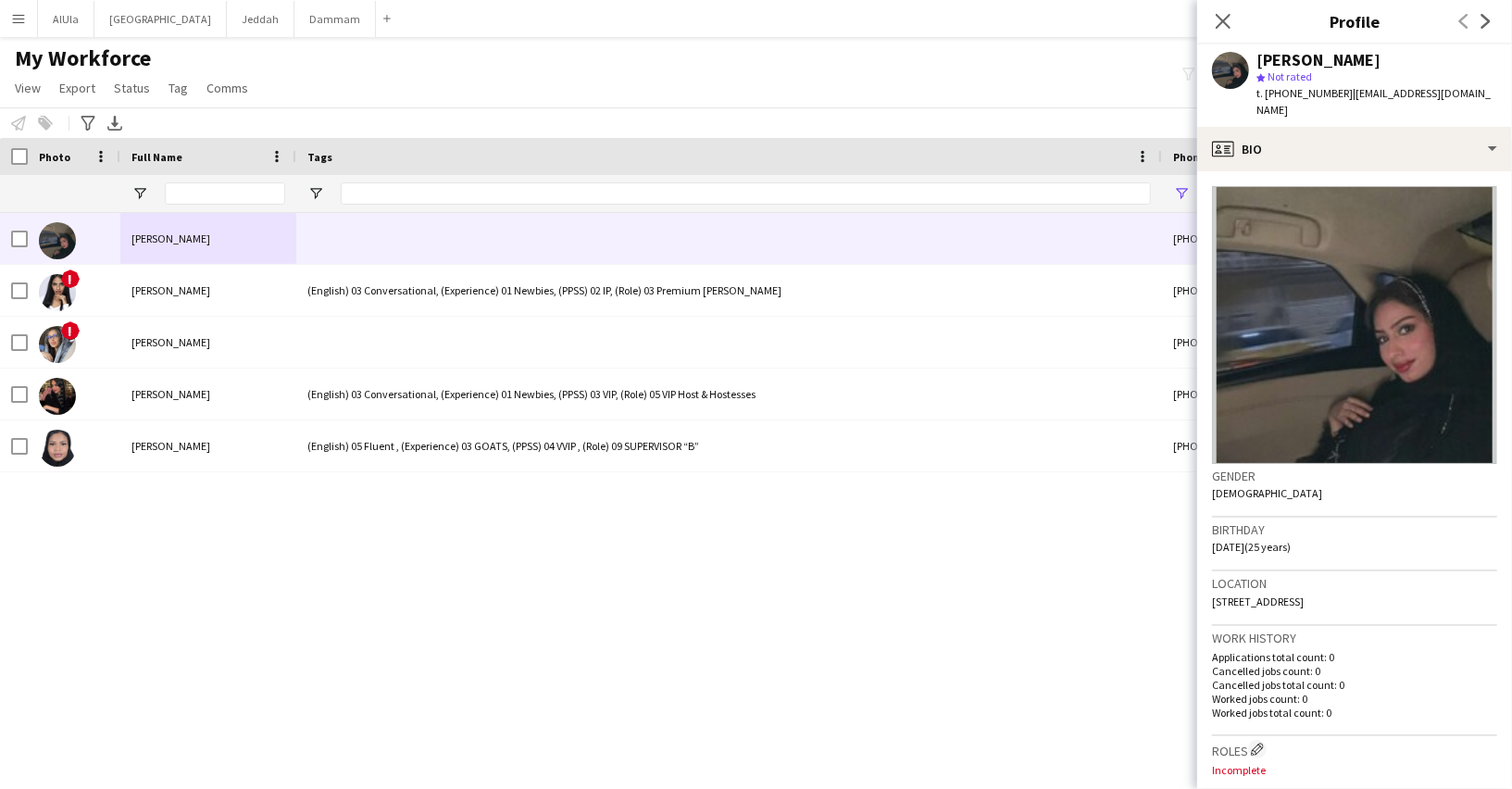
click at [1439, 89] on span "| adu401876@gmail.com" at bounding box center [1373, 101] width 234 height 30
click at [1472, 86] on div "Aljoharah saleem Alsaleem star Not rated t. +9660532562243 | adu401876@gmail.com" at bounding box center [1353, 85] width 315 height 82
drag, startPoint x: 1472, startPoint y: 86, endPoint x: 1368, endPoint y: 92, distance: 104.2
click at [1368, 92] on div "Aljoharah saleem Alsaleem star Not rated t. +9660532562243 | adu401876@gmail.com" at bounding box center [1353, 85] width 315 height 82
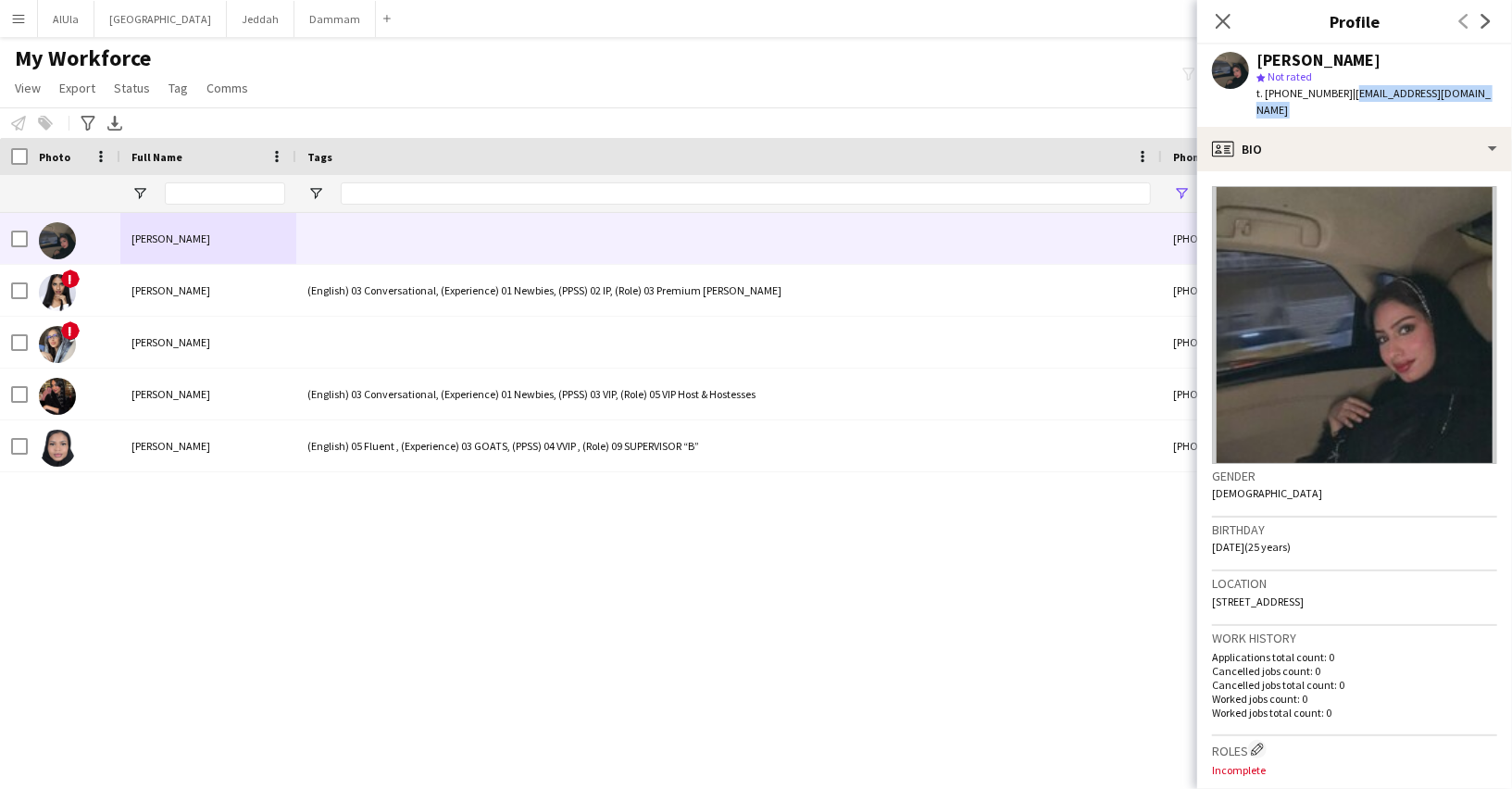
copy app-crew-profile "adu401876@gmail.com profile"
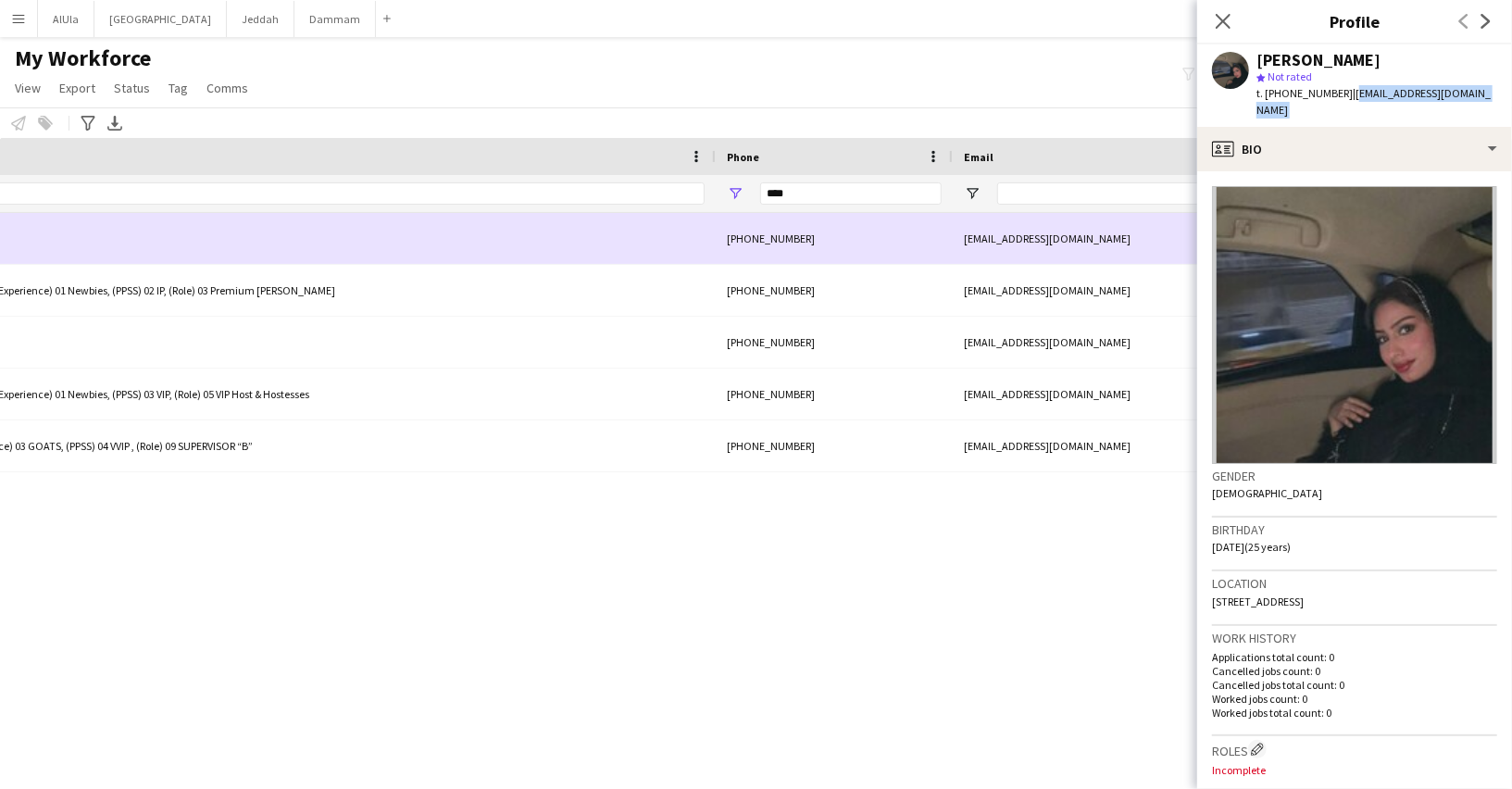
scroll to position [0, 585]
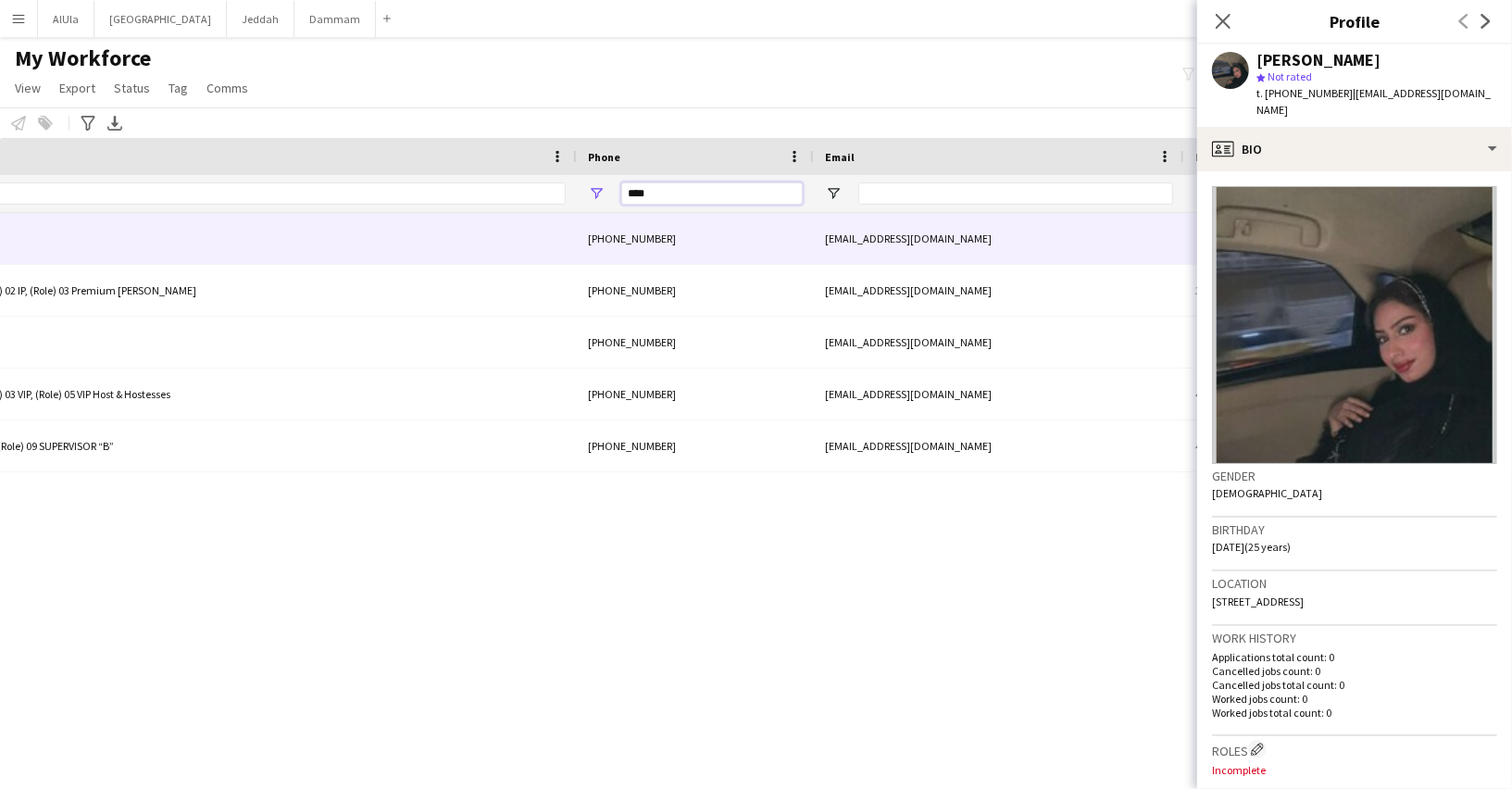
click at [692, 189] on input "****" at bounding box center [711, 193] width 181 height 23
paste input "Phone Filter Input"
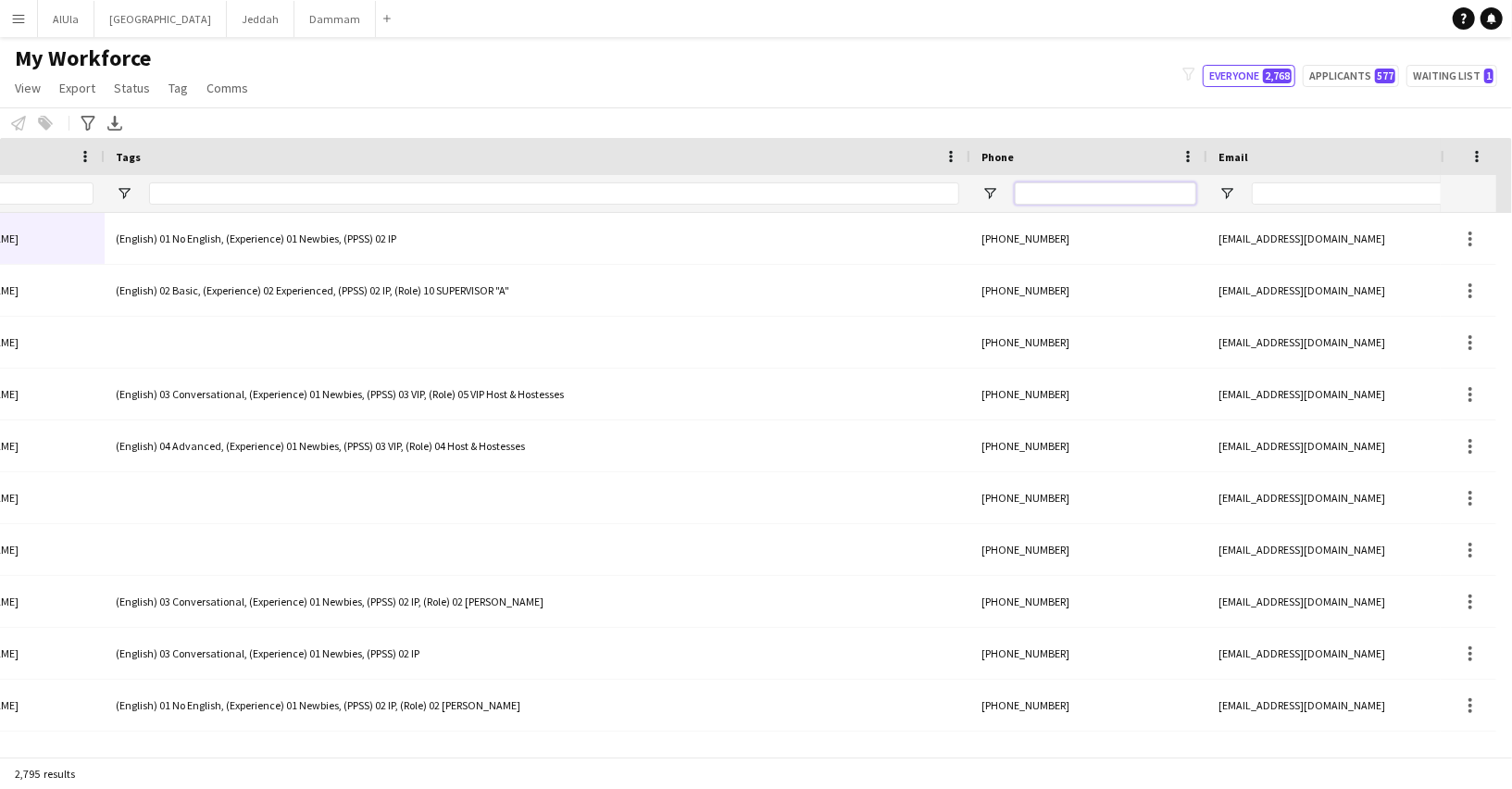
scroll to position [0, 0]
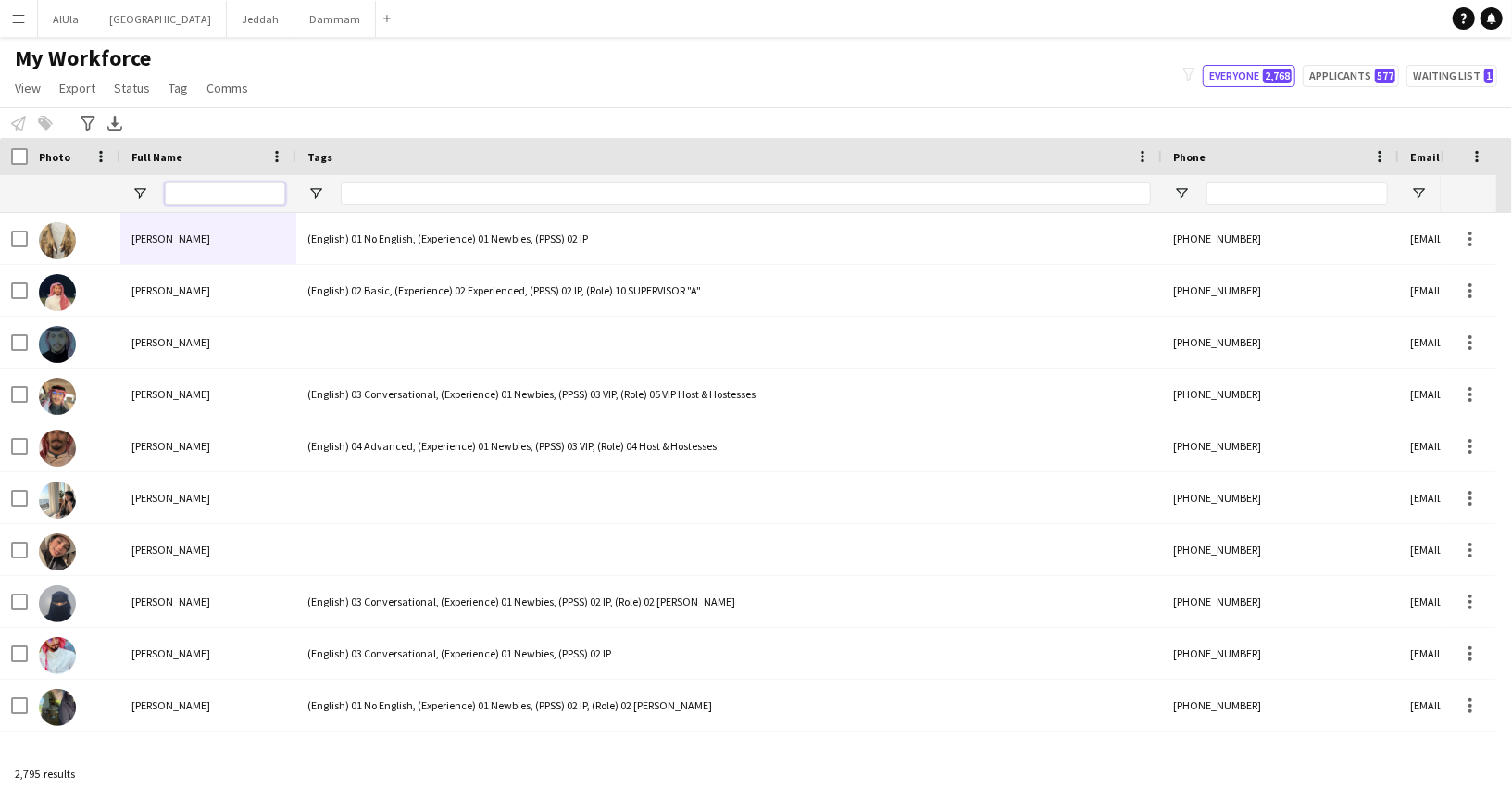
click at [210, 192] on input "Full Name Filter Input" at bounding box center [224, 193] width 121 height 23
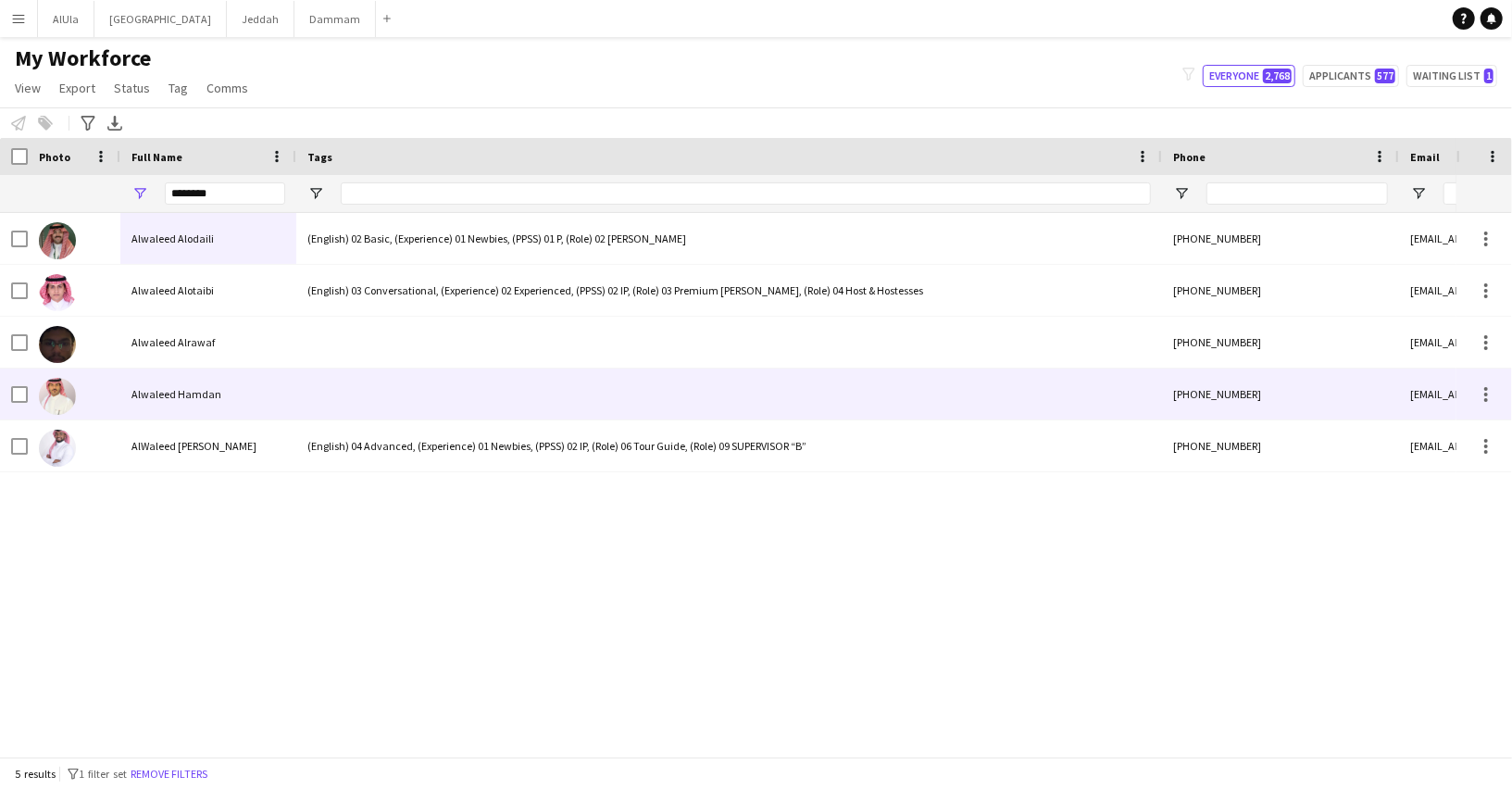
click at [213, 396] on span "Alwaleed Hamdan" at bounding box center [176, 394] width 90 height 14
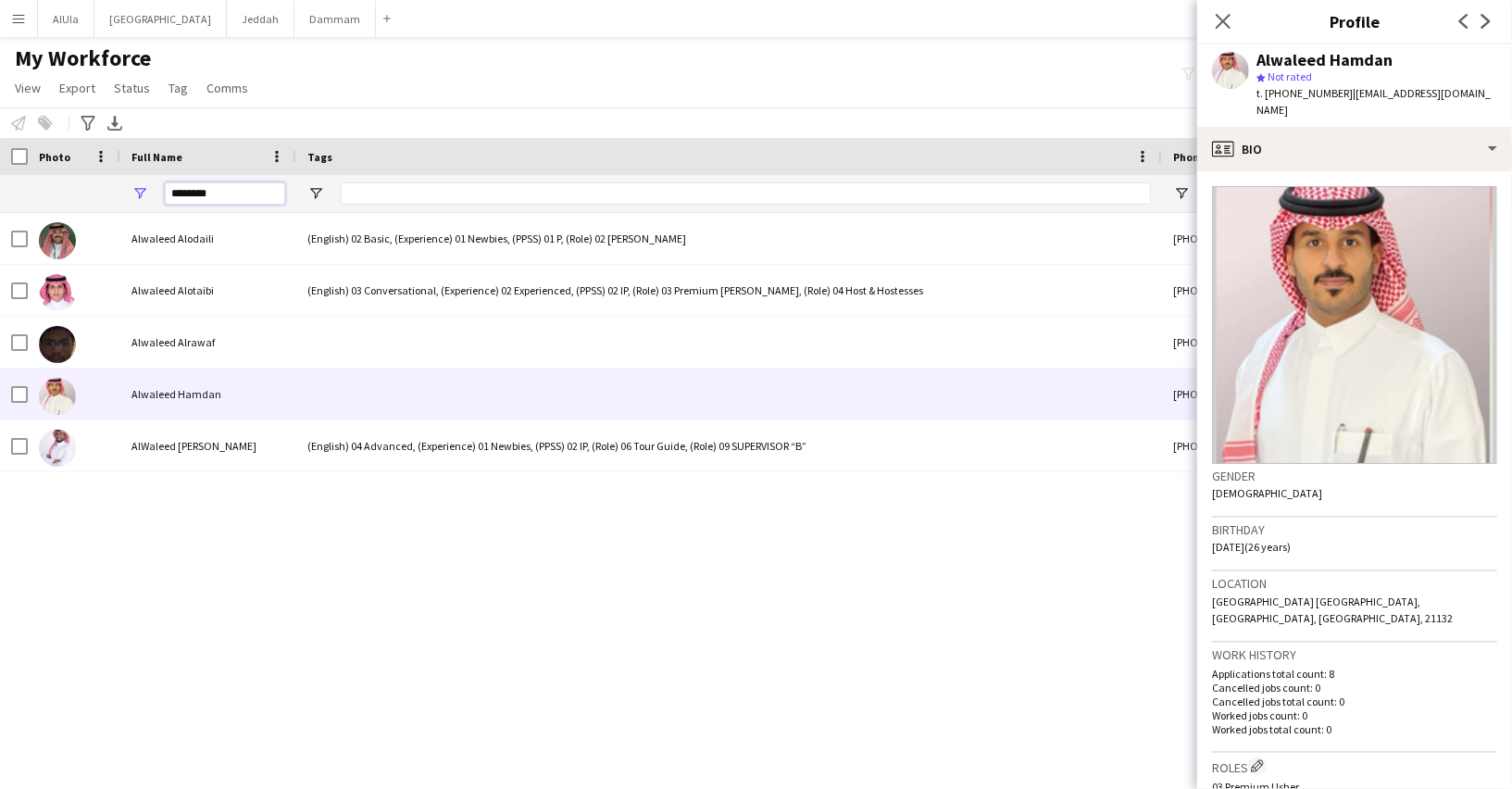
click at [245, 193] on input "********" at bounding box center [224, 193] width 121 height 23
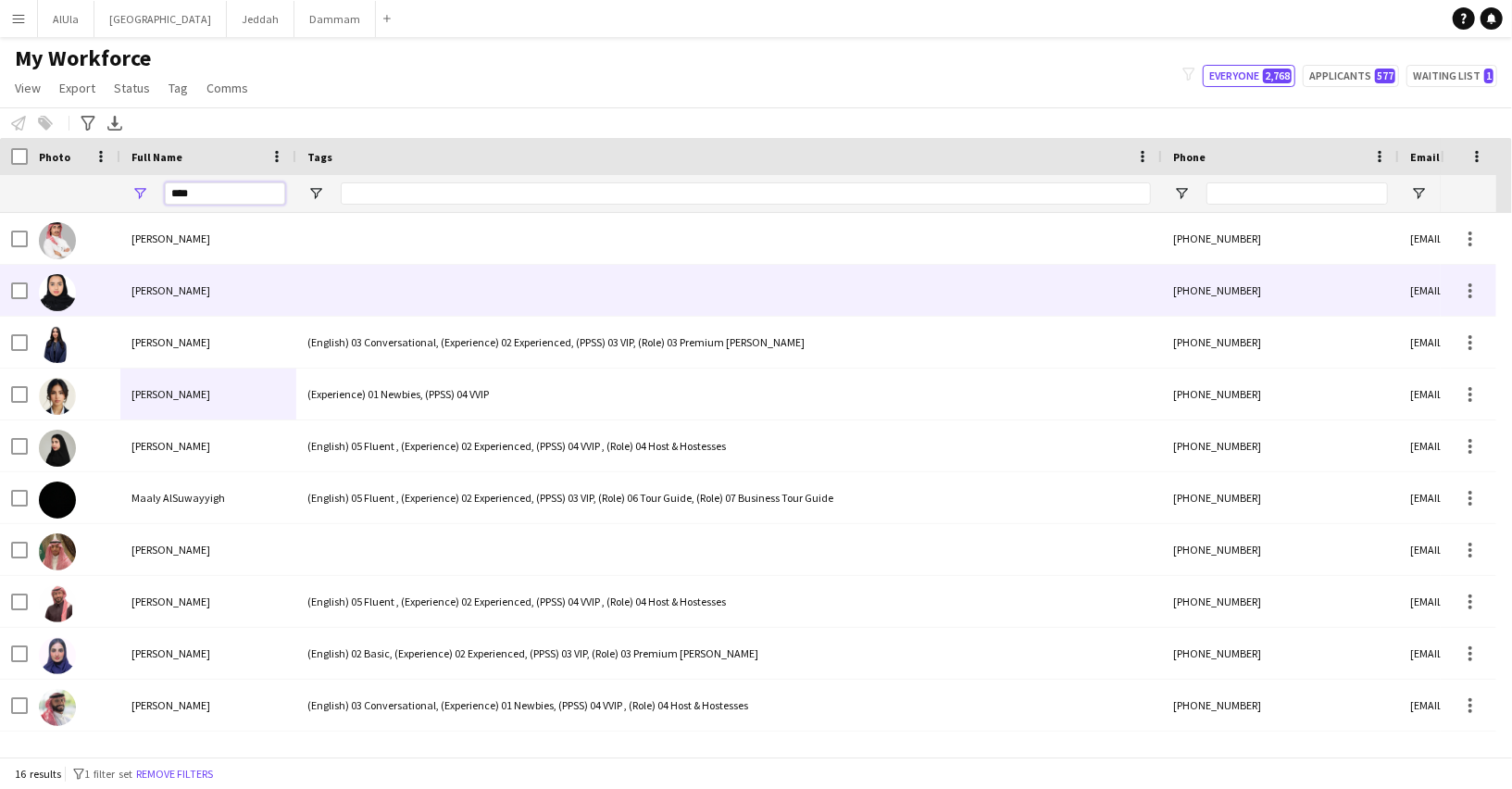
type input "****"
click at [187, 290] on span "Alya Alsqami" at bounding box center [171, 290] width 78 height 14
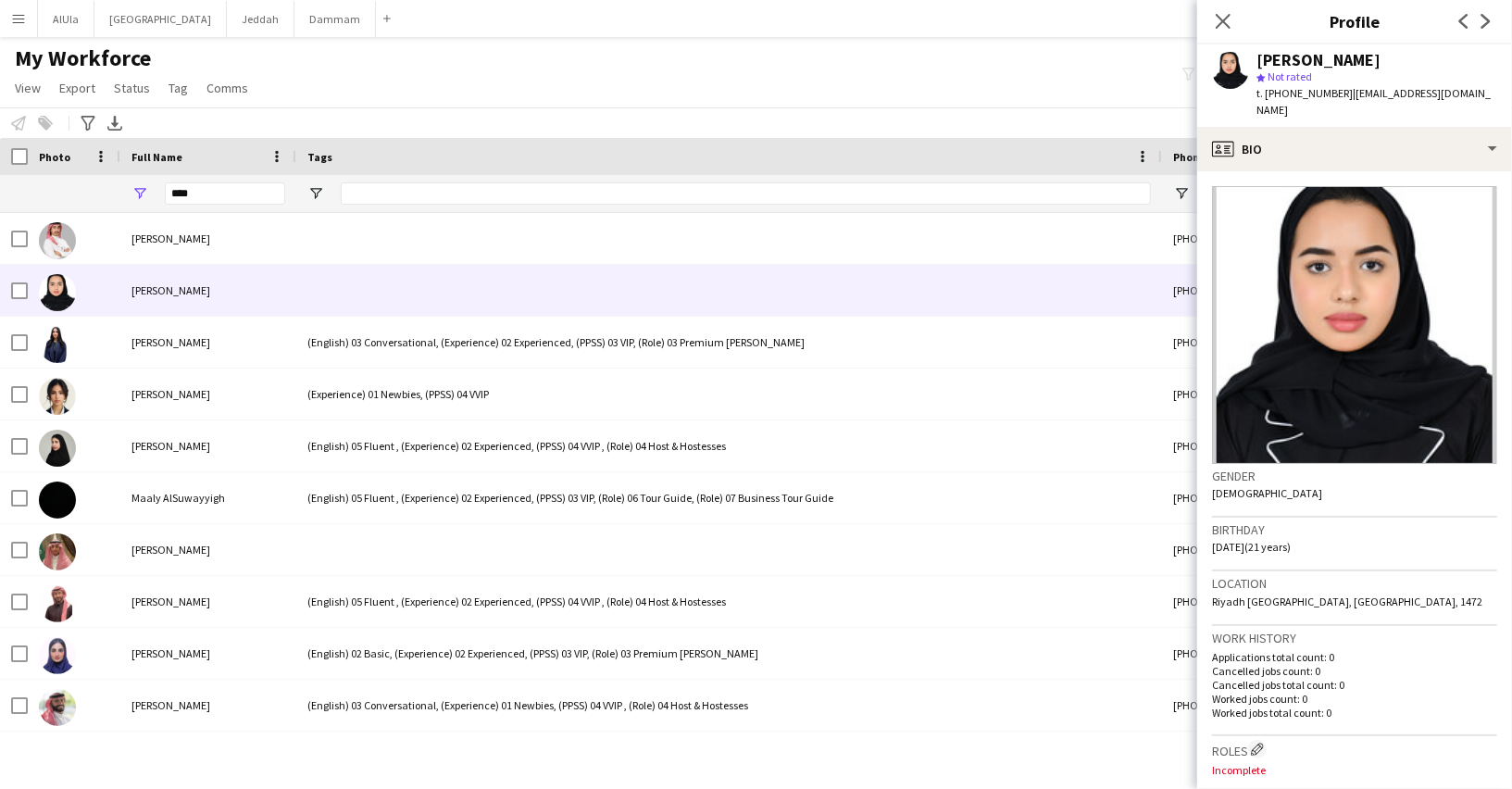
click at [1313, 91] on span "t. +966554321918" at bounding box center [1304, 93] width 96 height 14
copy span "966554321918"
click at [254, 183] on input "****" at bounding box center [224, 193] width 121 height 23
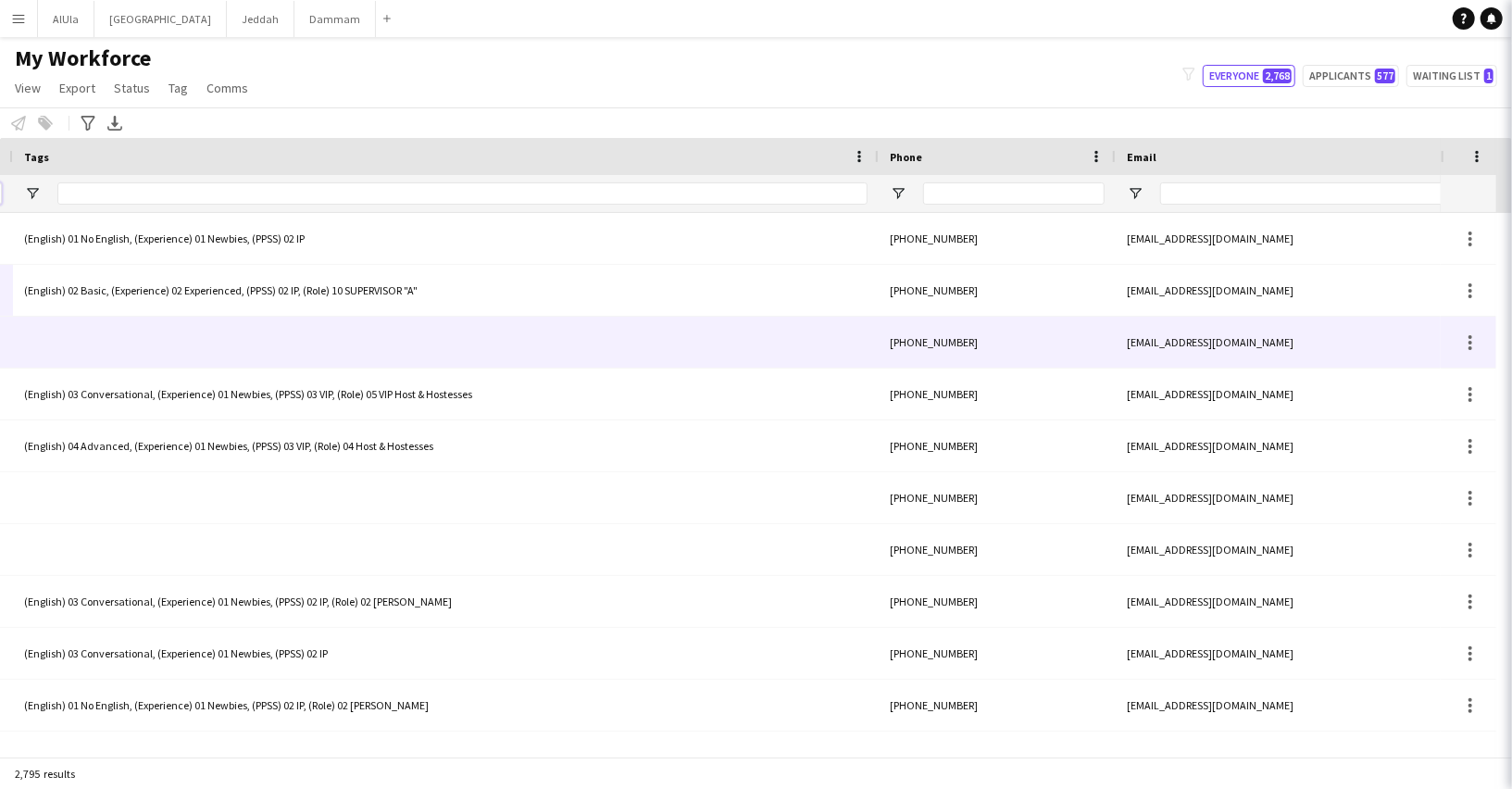
scroll to position [0, 774]
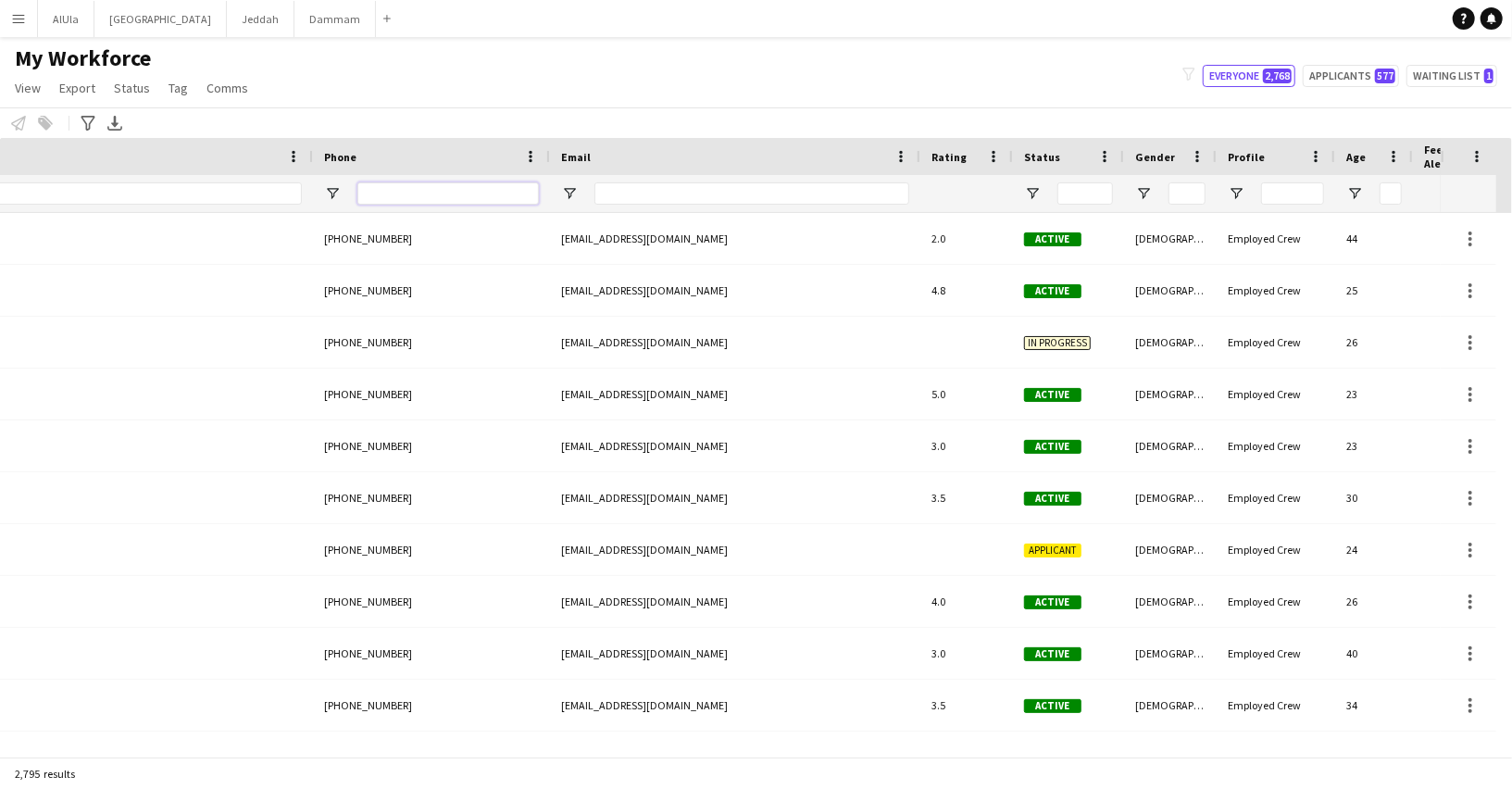
click at [480, 197] on input "Phone Filter Input" at bounding box center [448, 193] width 181 height 23
paste input "*********"
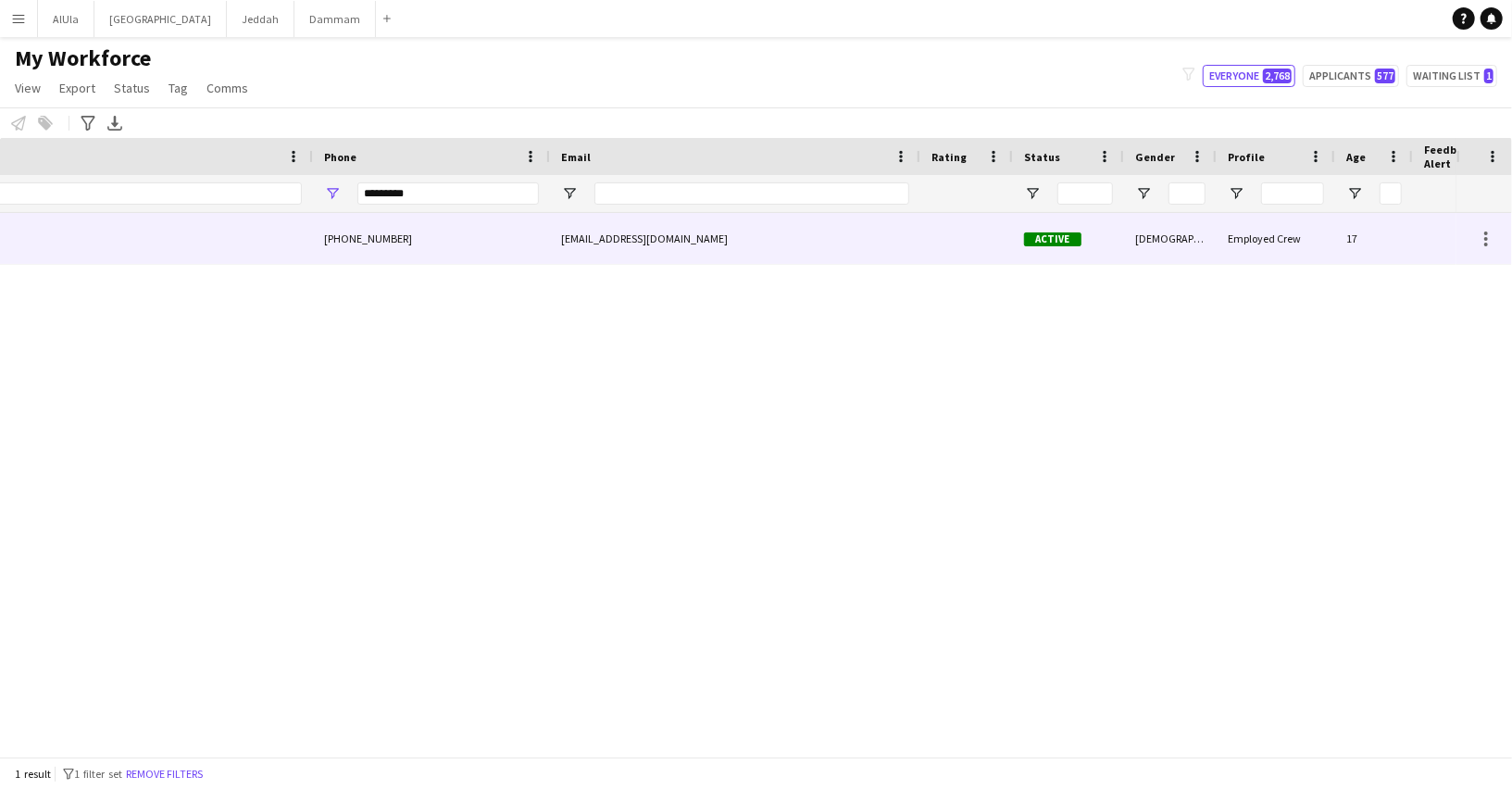
click at [561, 234] on div "aqasm5610@gmail.com" at bounding box center [735, 238] width 370 height 51
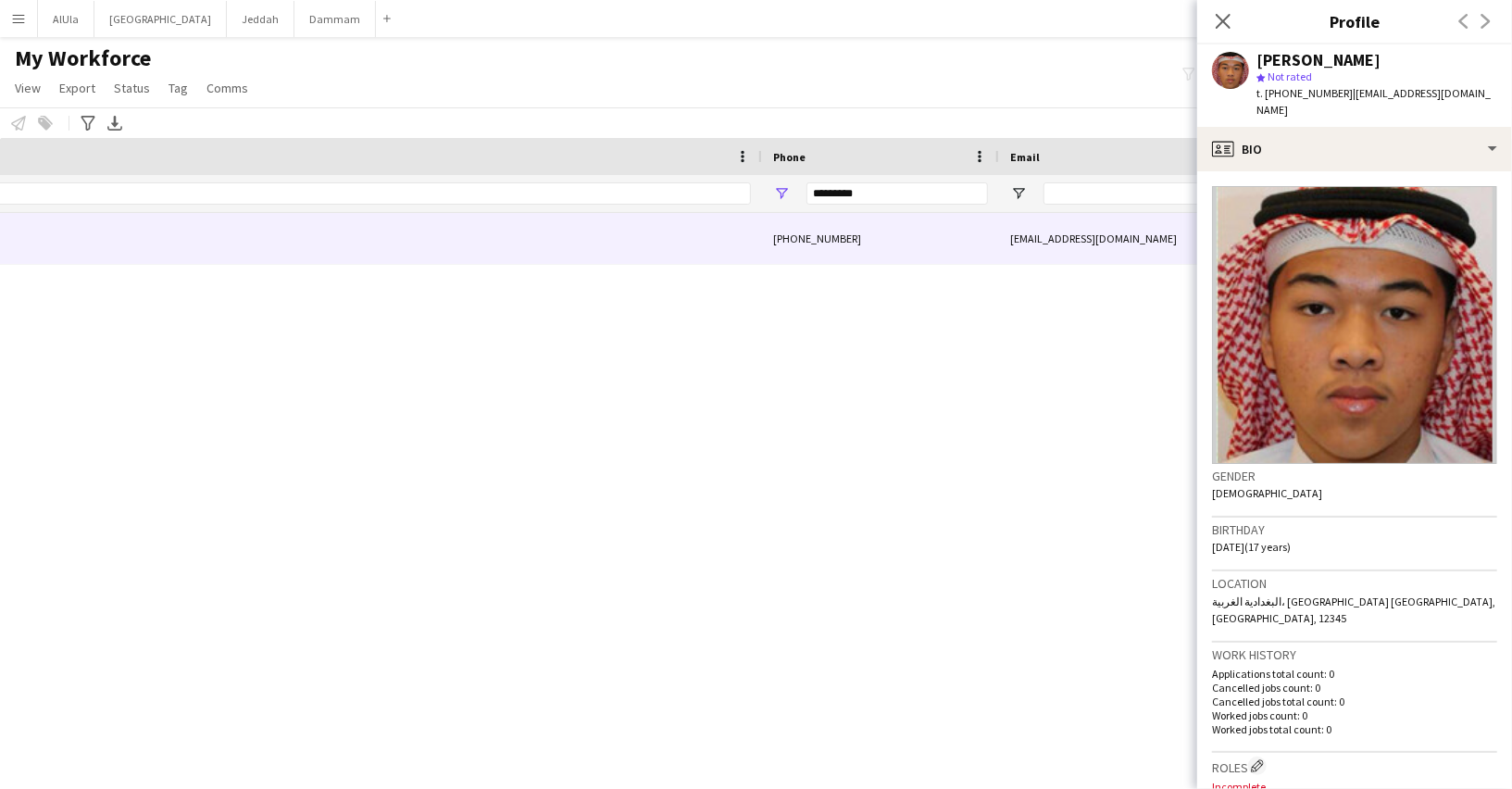
scroll to position [0, 0]
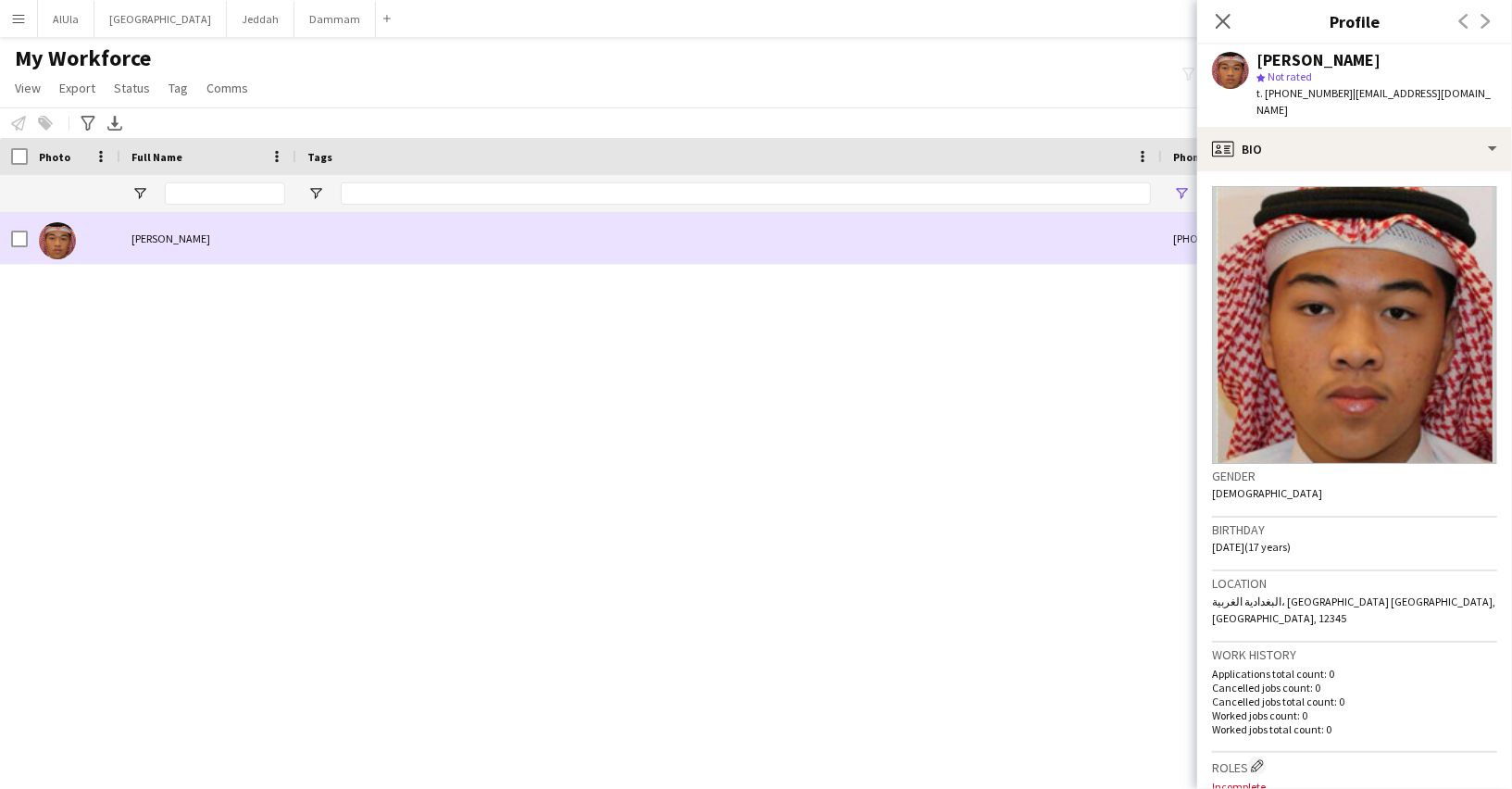
click at [140, 242] on span "Amer Qasem" at bounding box center [171, 238] width 78 height 14
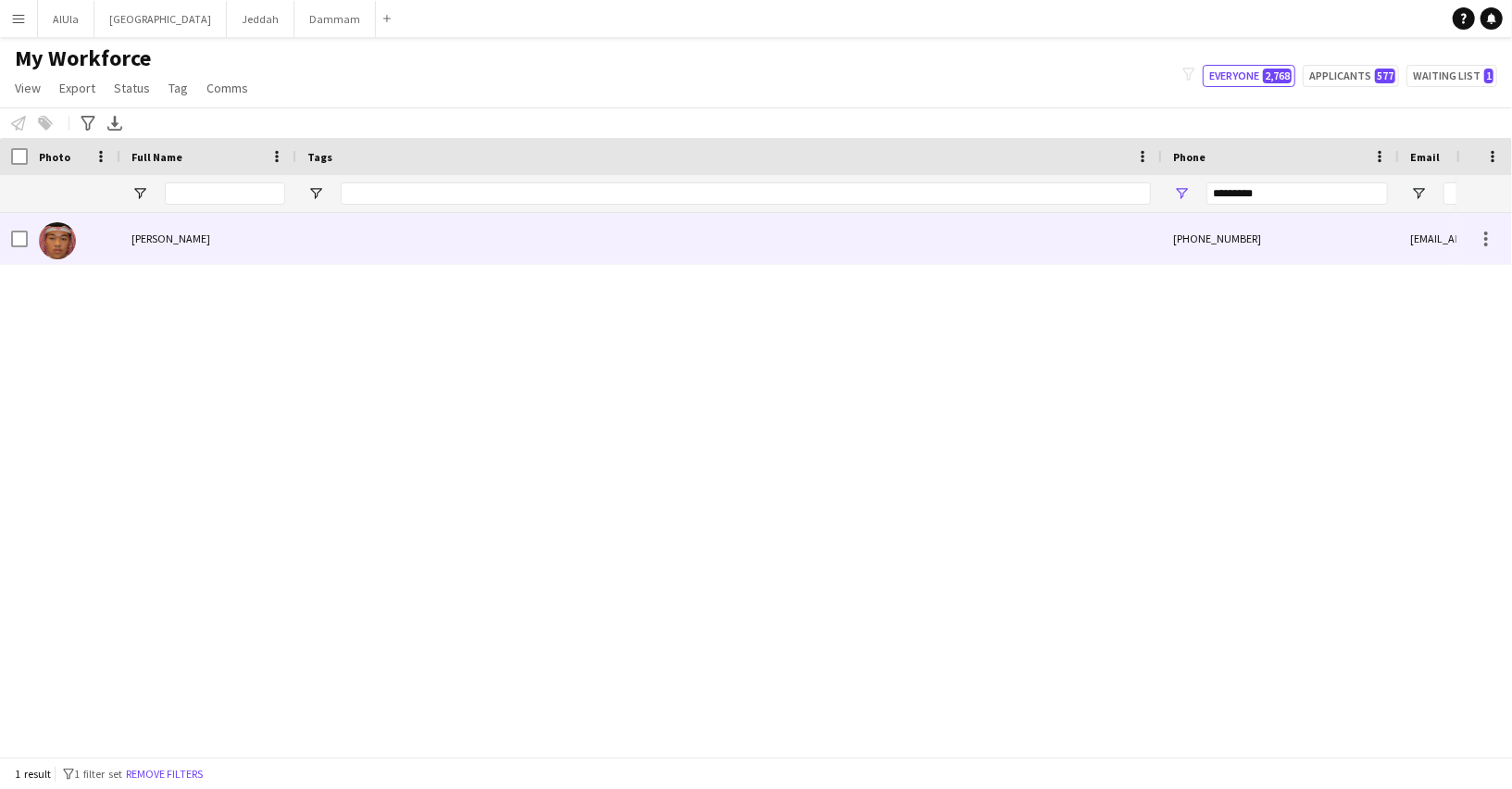
click at [760, 224] on div at bounding box center [728, 238] width 865 height 51
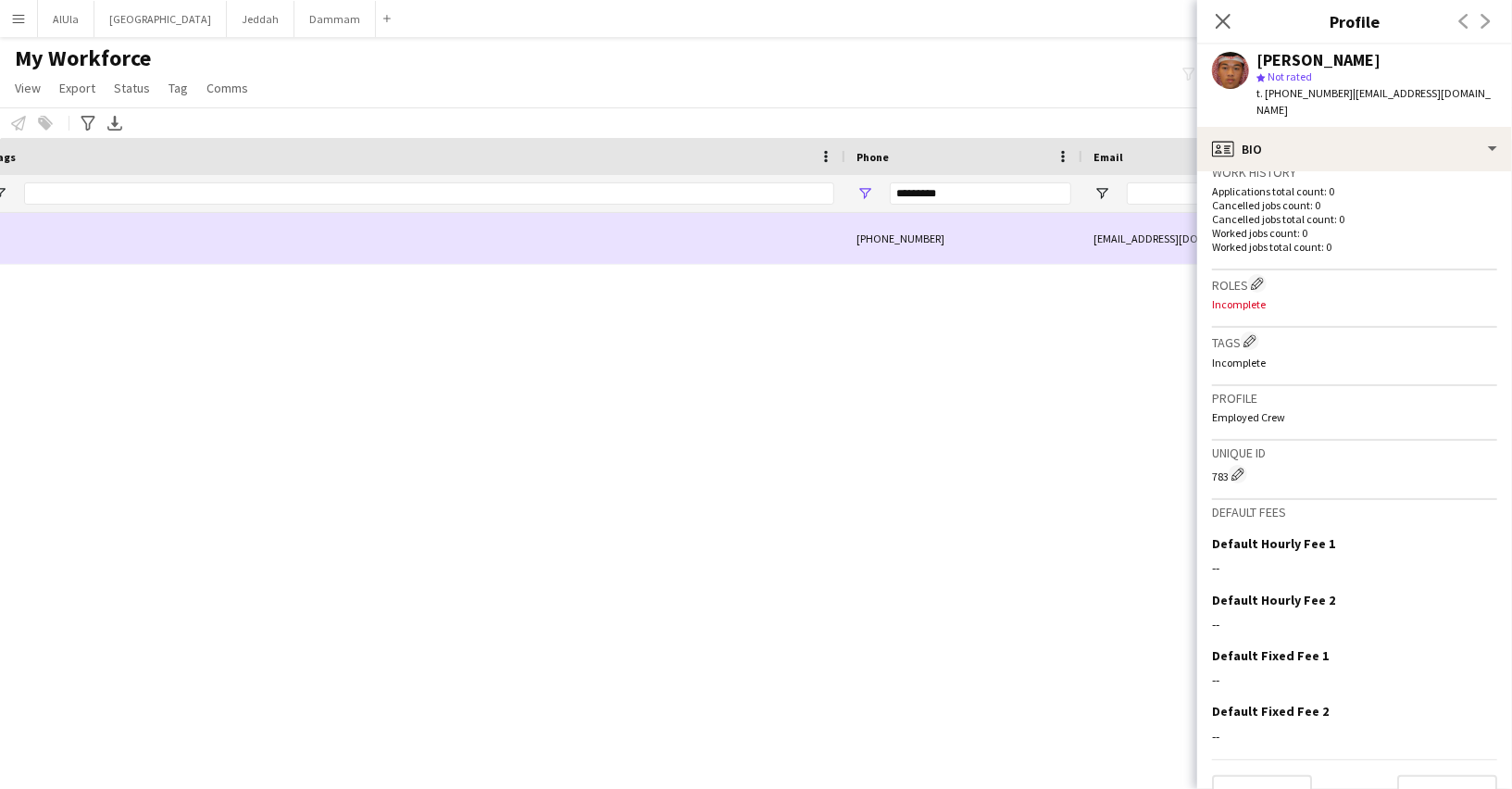
scroll to position [0, 947]
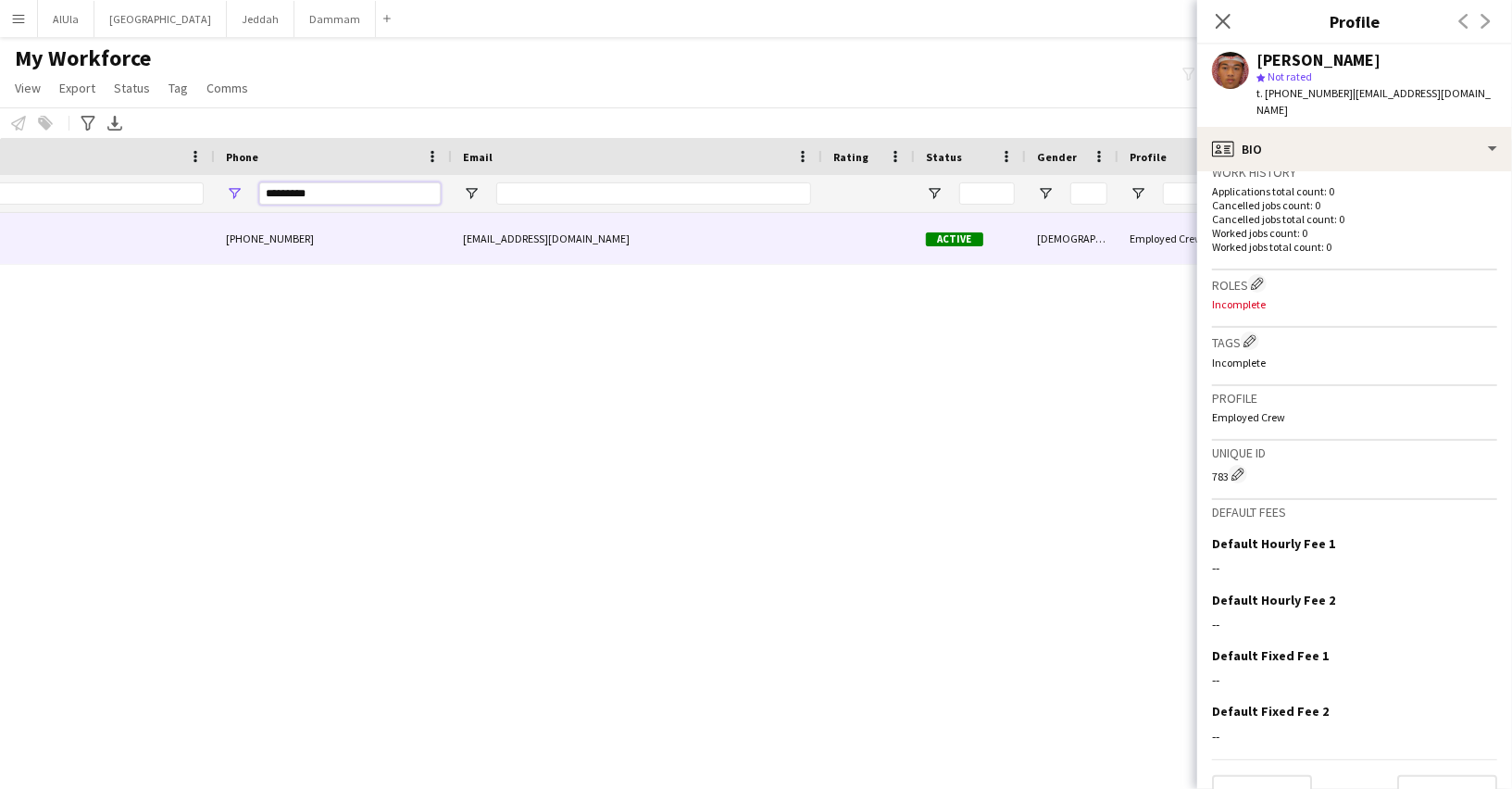
click at [399, 195] on input "*********" at bounding box center [349, 193] width 181 height 23
paste input "*"
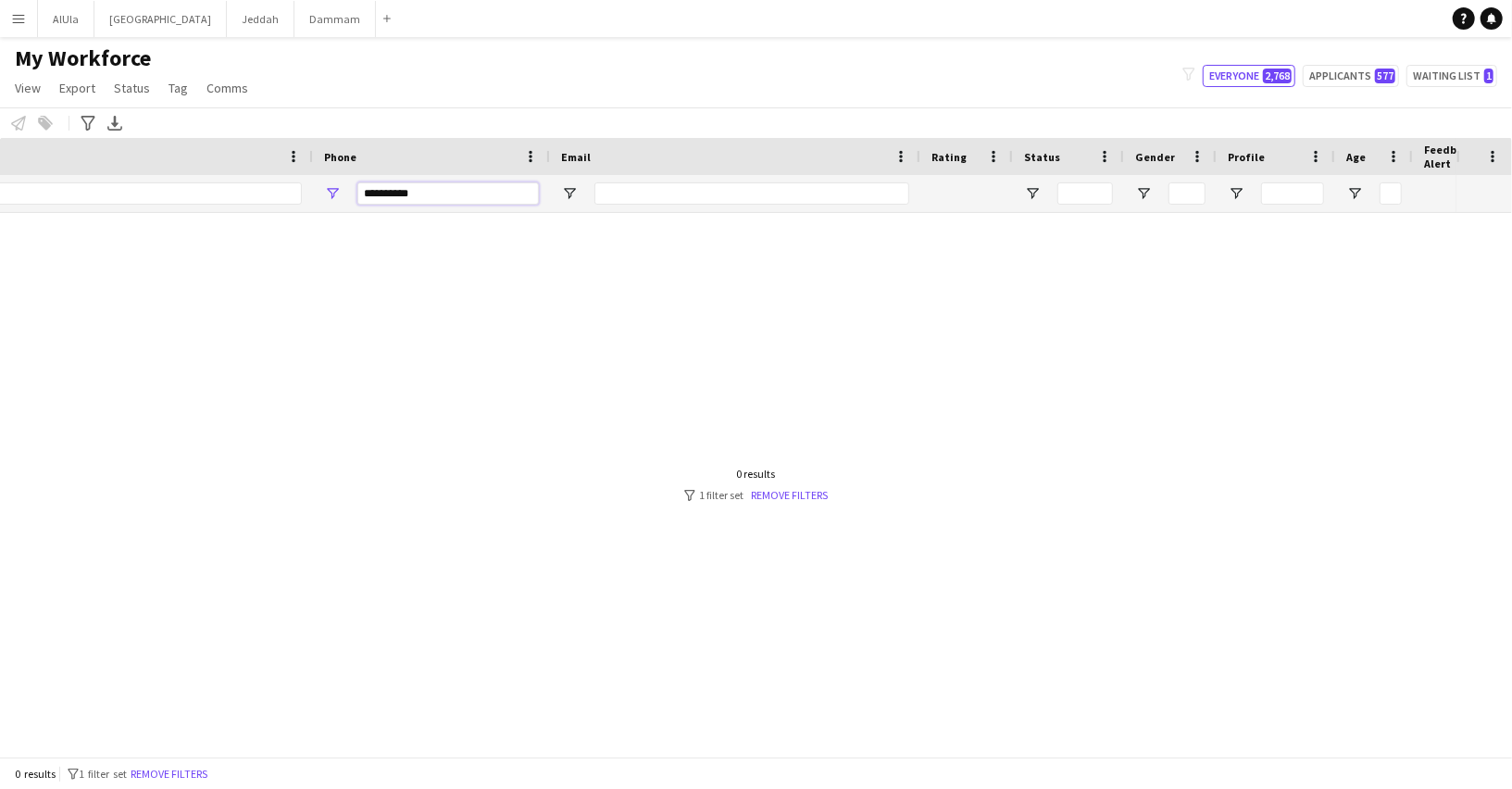
scroll to position [0, 476]
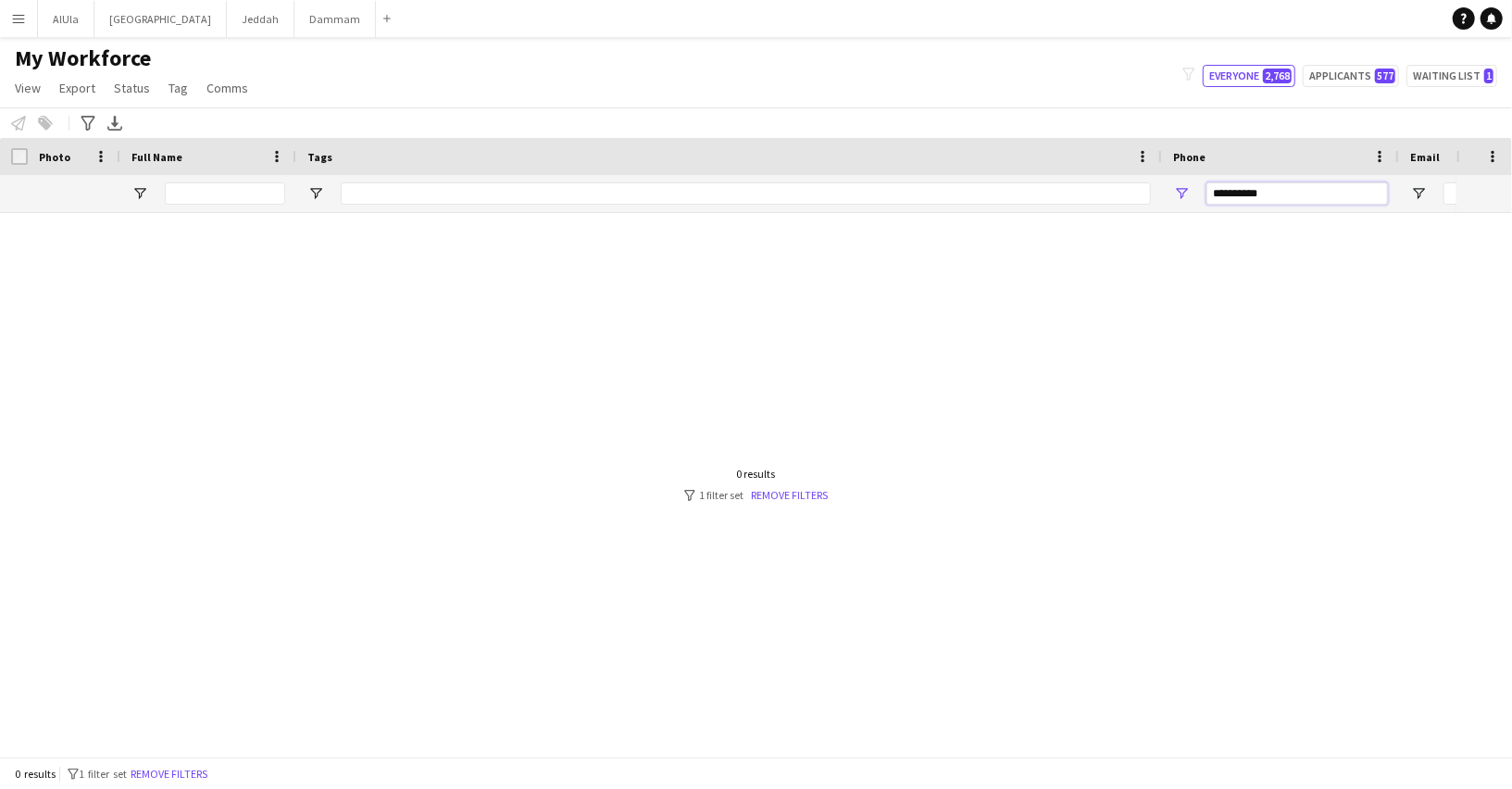
click at [1258, 200] on input "**********" at bounding box center [1296, 193] width 181 height 23
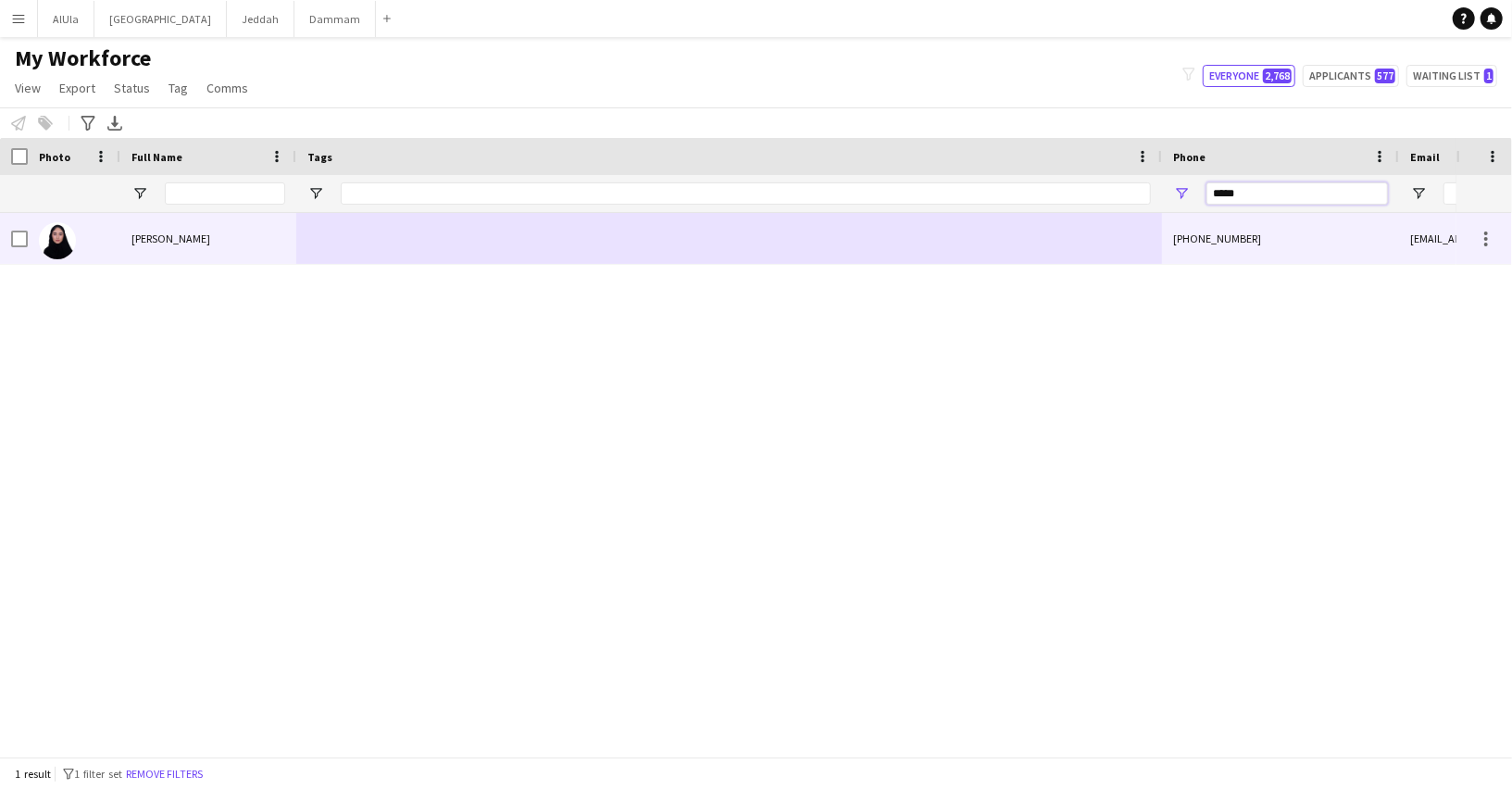
type input "*****"
click at [443, 243] on div at bounding box center [728, 238] width 865 height 51
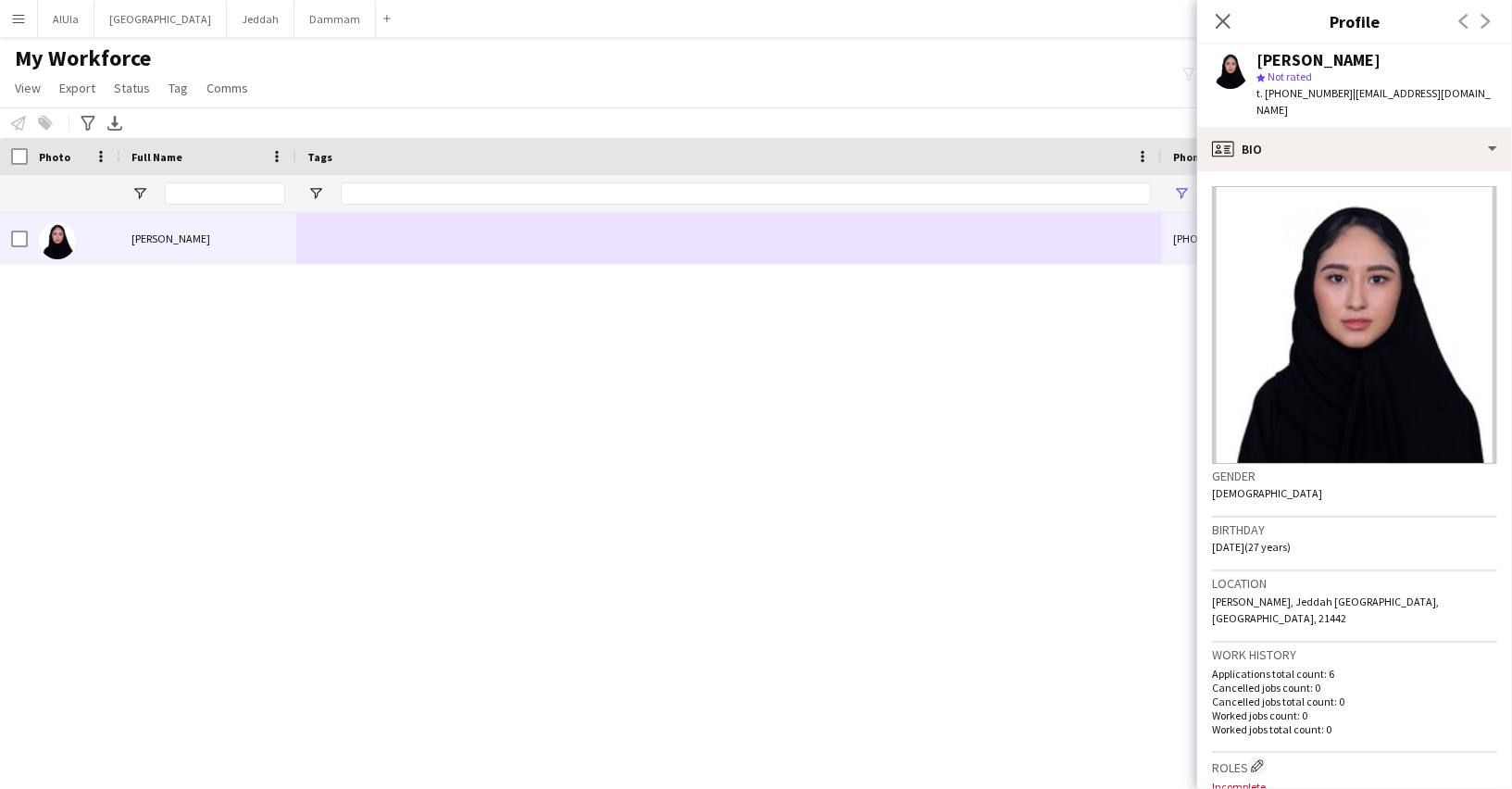
click at [1302, 85] on div "t. +966536831039 | ahbatofahad@gmail.com" at bounding box center [1377, 102] width 241 height 33
click at [1299, 96] on span "t. +966536831039" at bounding box center [1304, 93] width 96 height 14
click at [257, 244] on div "Amnah Rayes" at bounding box center [208, 238] width 175 height 51
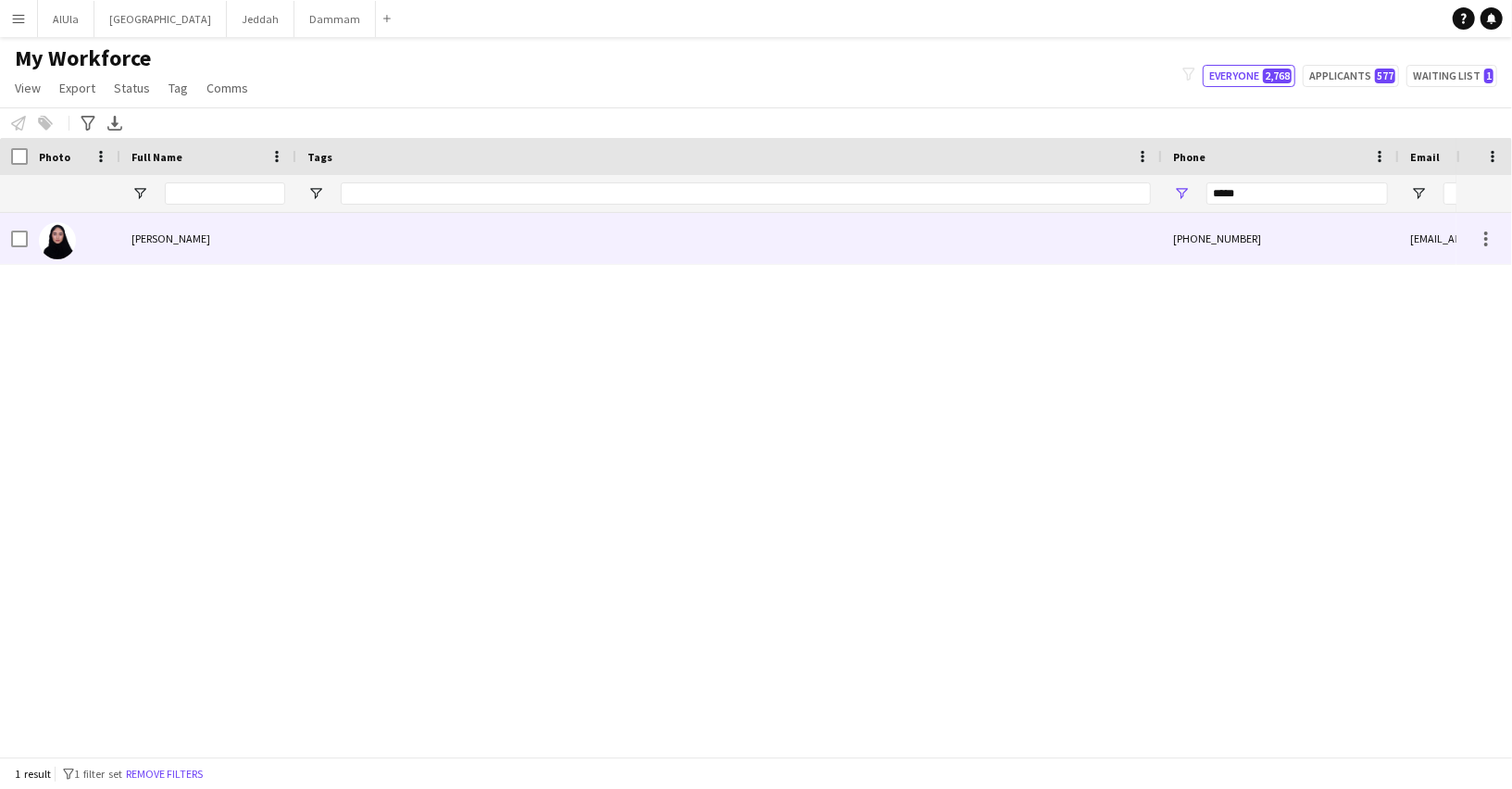
click at [173, 242] on span "Amnah Rayes" at bounding box center [171, 238] width 78 height 14
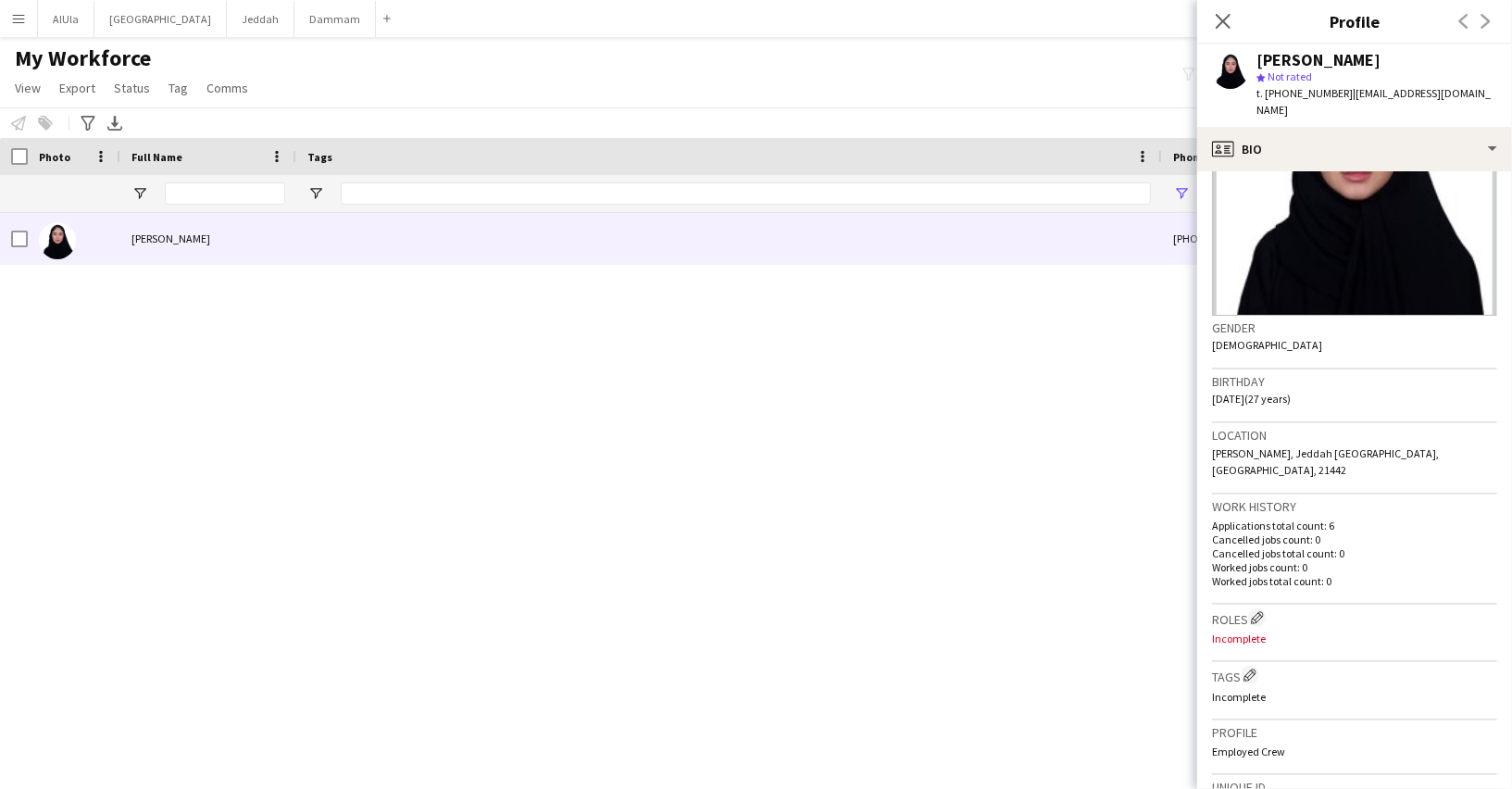
scroll to position [182, 0]
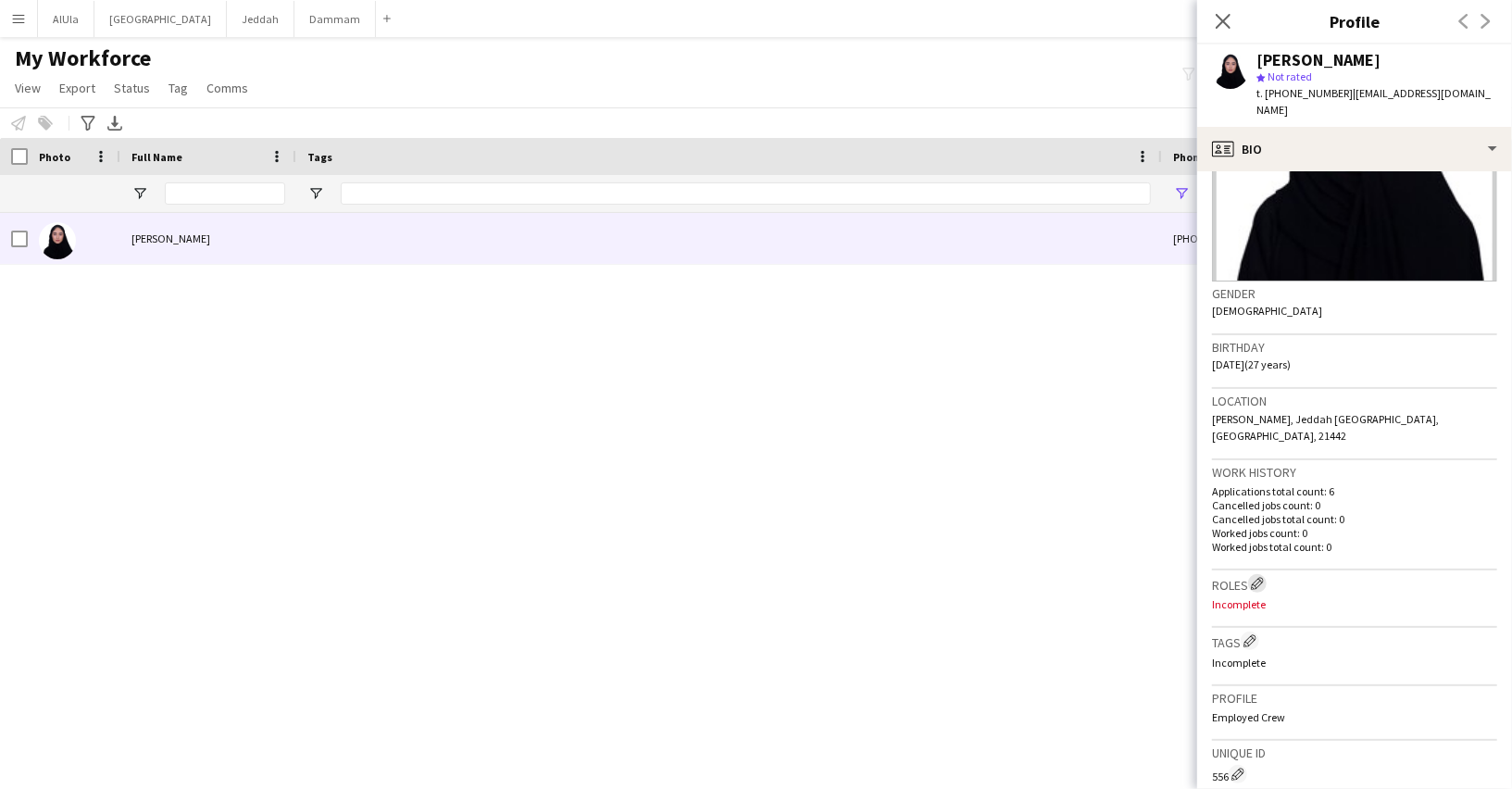
click at [1261, 577] on app-icon "Edit crew company roles" at bounding box center [1256, 583] width 13 height 13
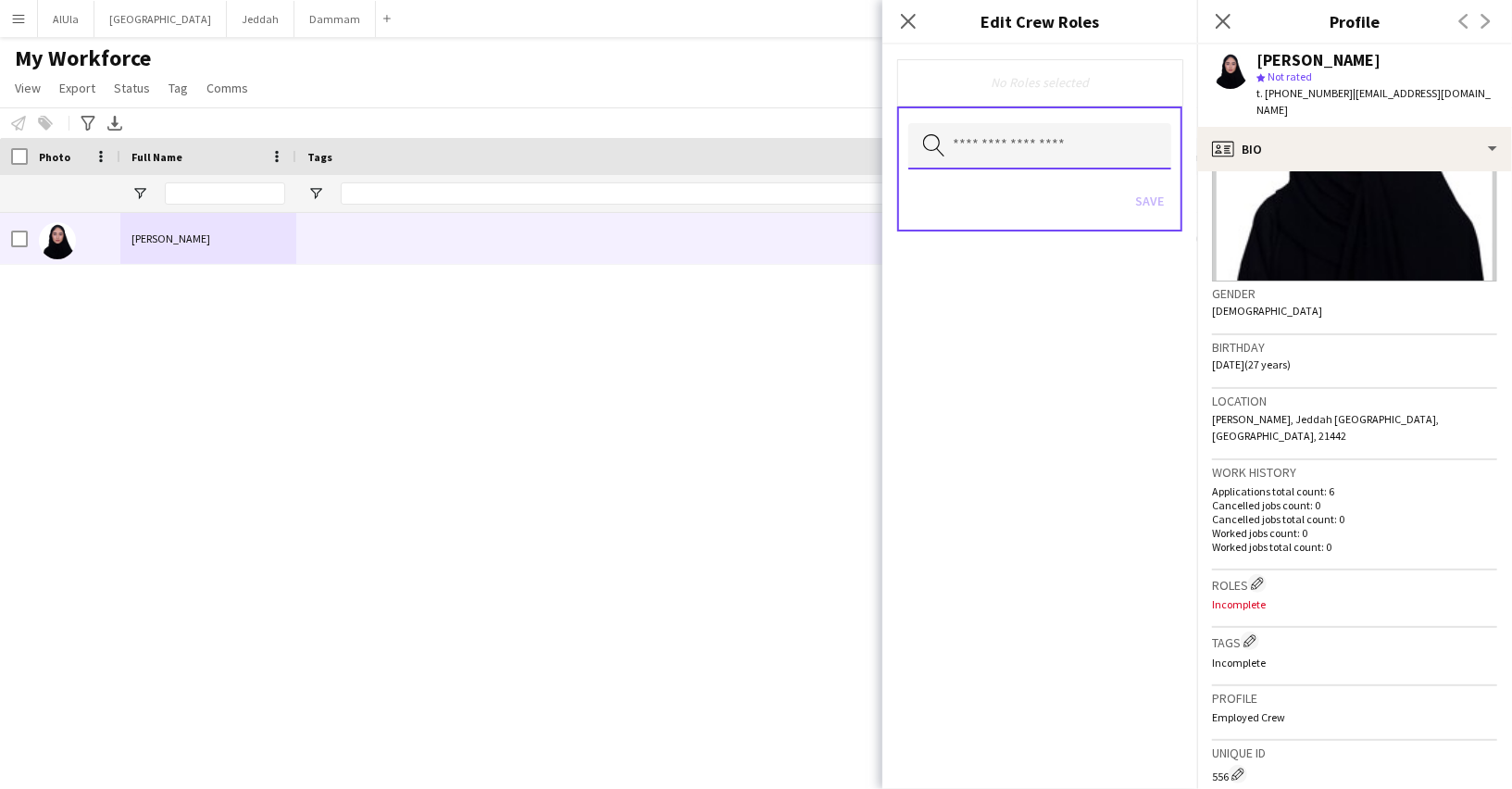
click at [1015, 141] on input "text" at bounding box center [1040, 146] width 263 height 46
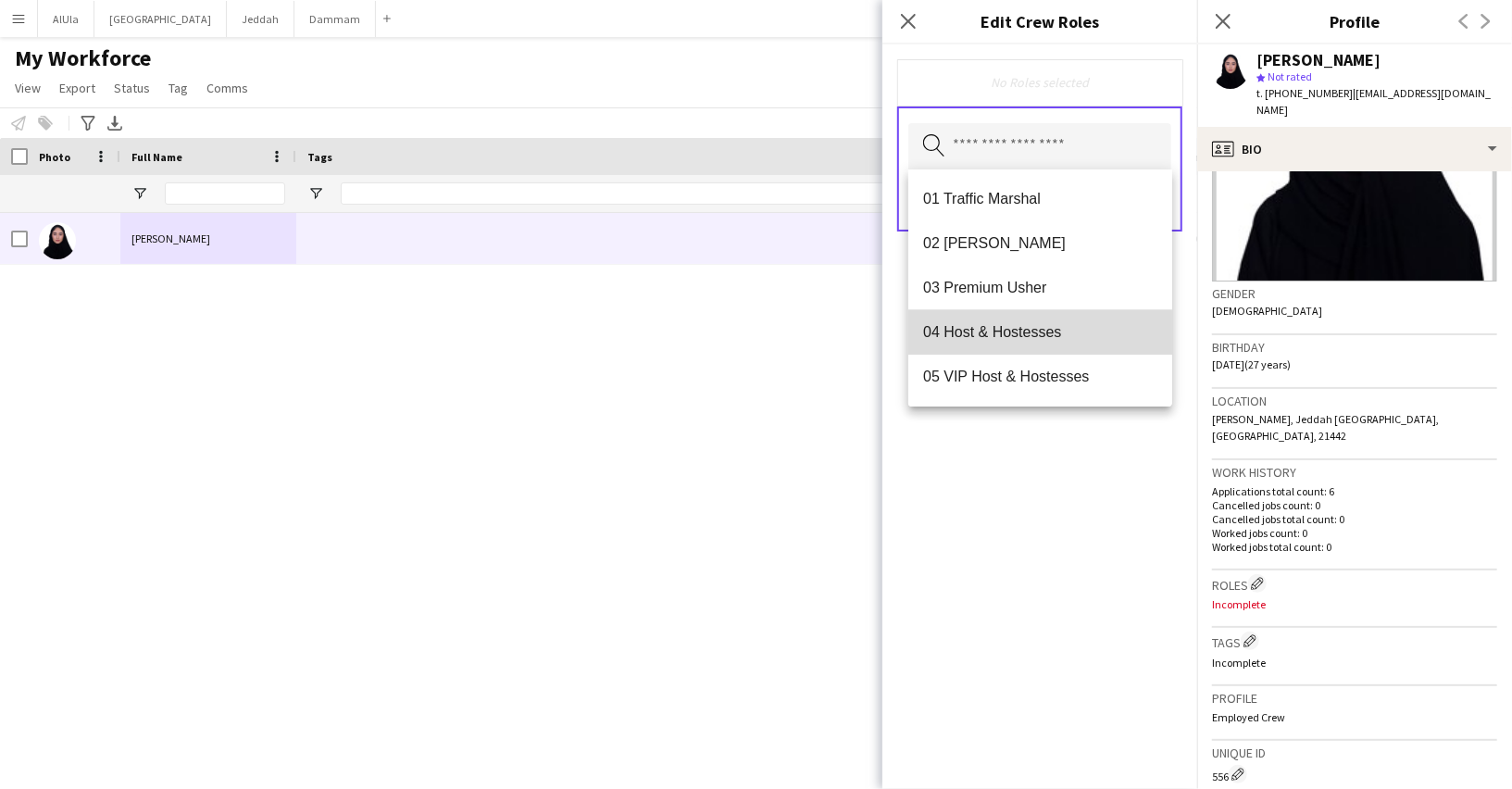
click at [1001, 334] on span "04 Host & Hostesses" at bounding box center [1040, 332] width 234 height 18
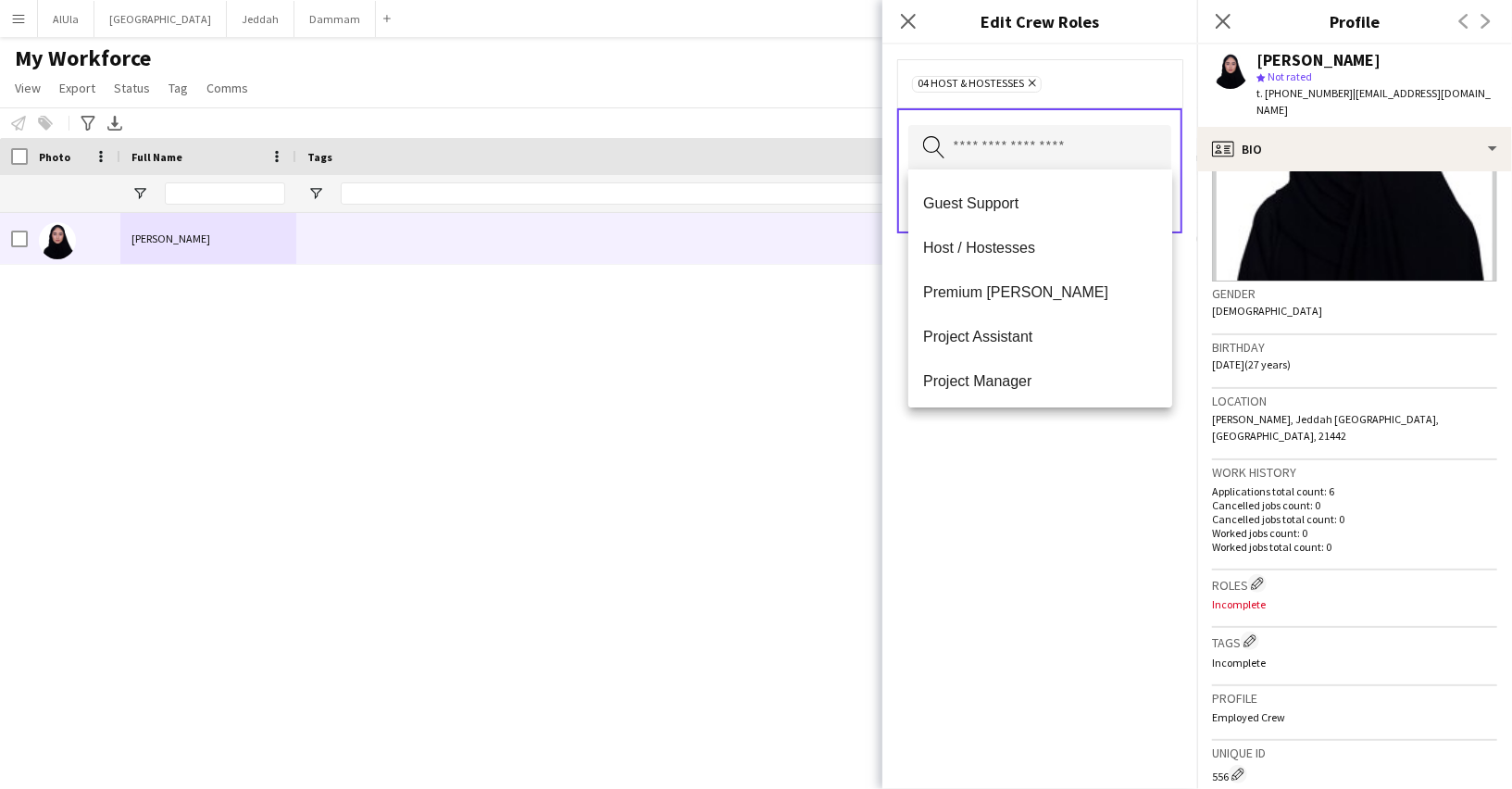
scroll to position [0, 0]
click at [1012, 493] on div "04 Host & Hostesses Remove Search by role type Save" at bounding box center [1039, 416] width 315 height 744
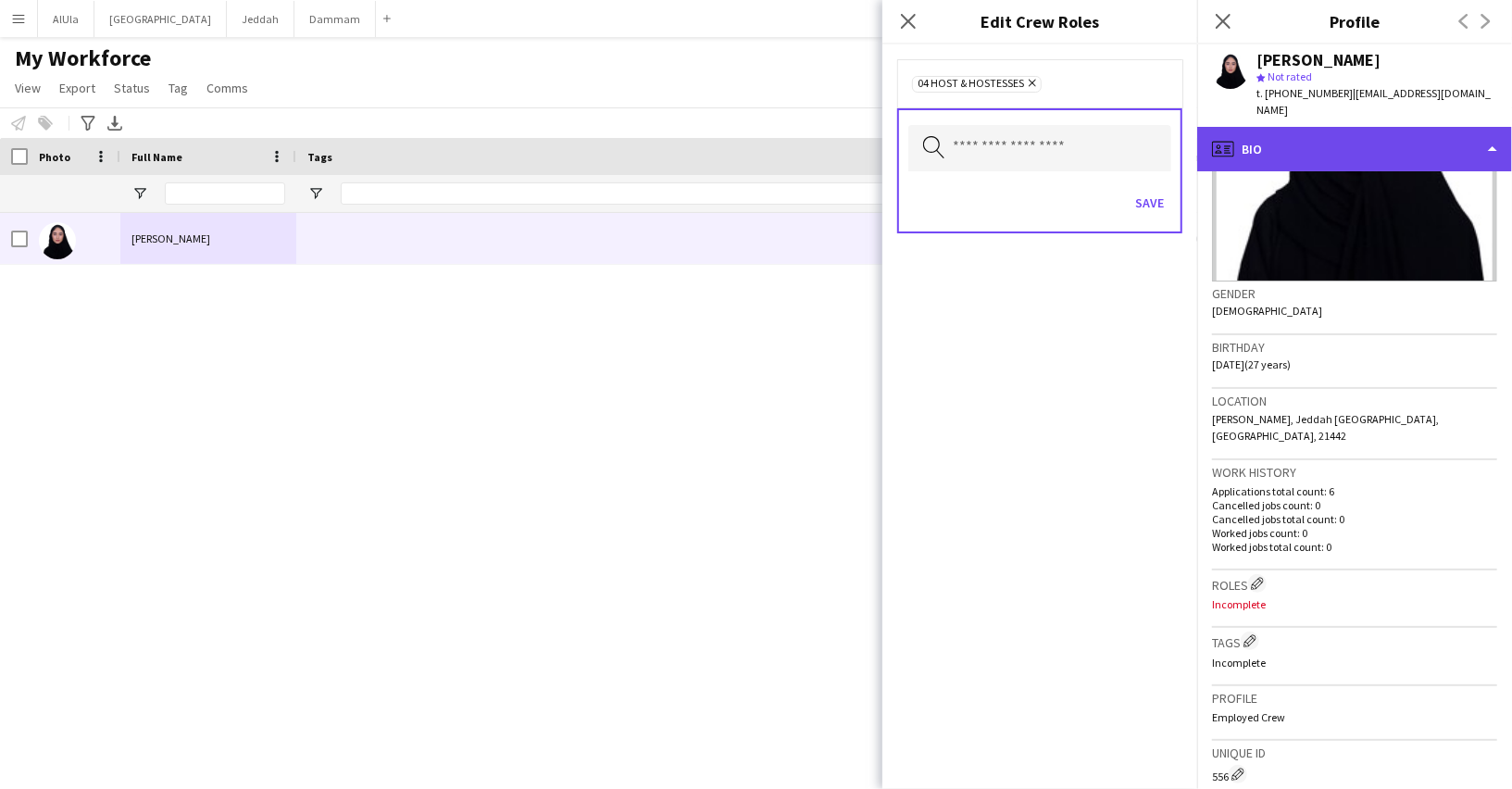
click at [1271, 126] on div "profile Bio" at bounding box center [1353, 148] width 315 height 44
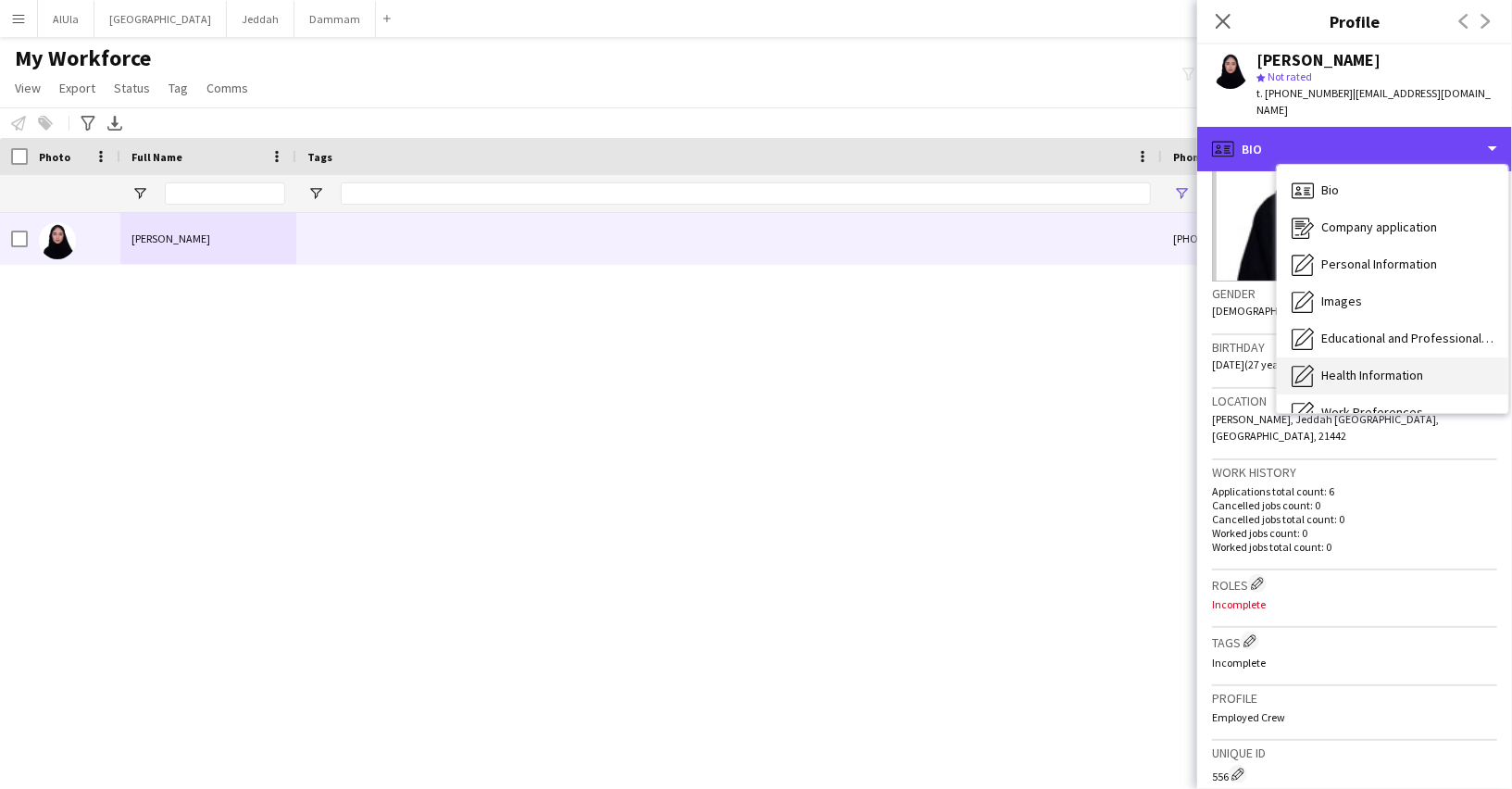
scroll to position [52, 0]
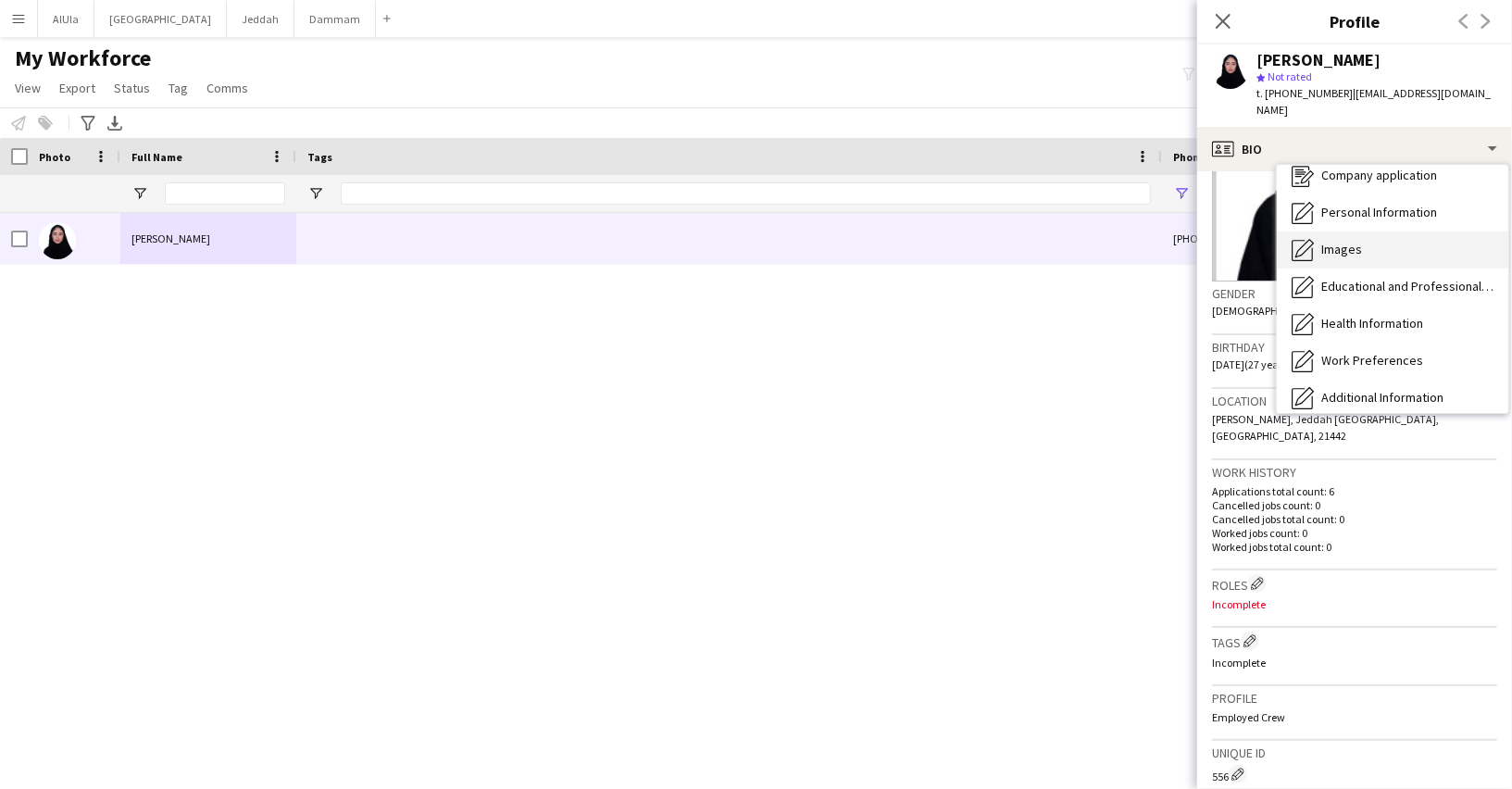
click at [1331, 244] on div "Images Images" at bounding box center [1392, 250] width 231 height 37
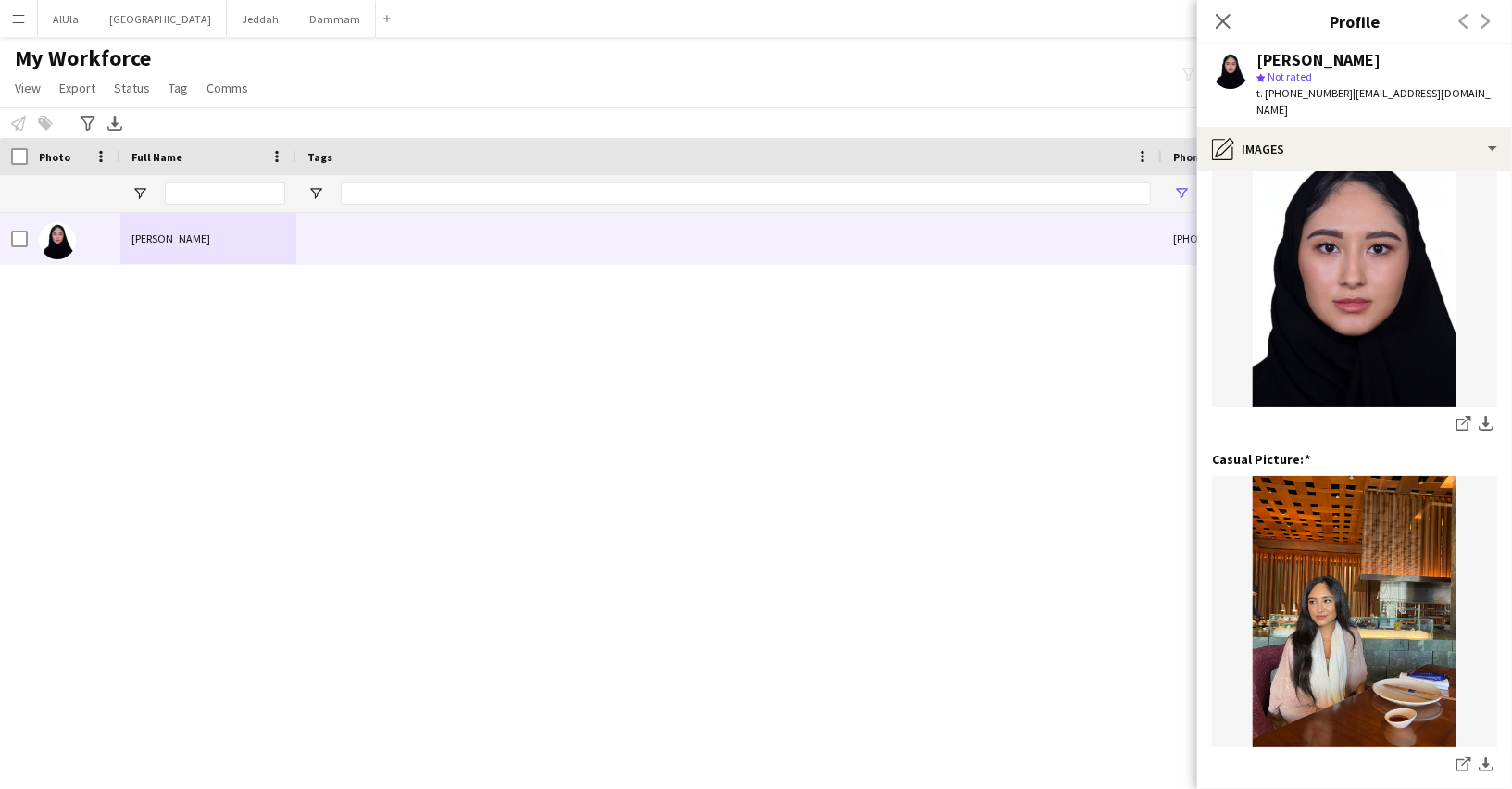
scroll to position [76, 0]
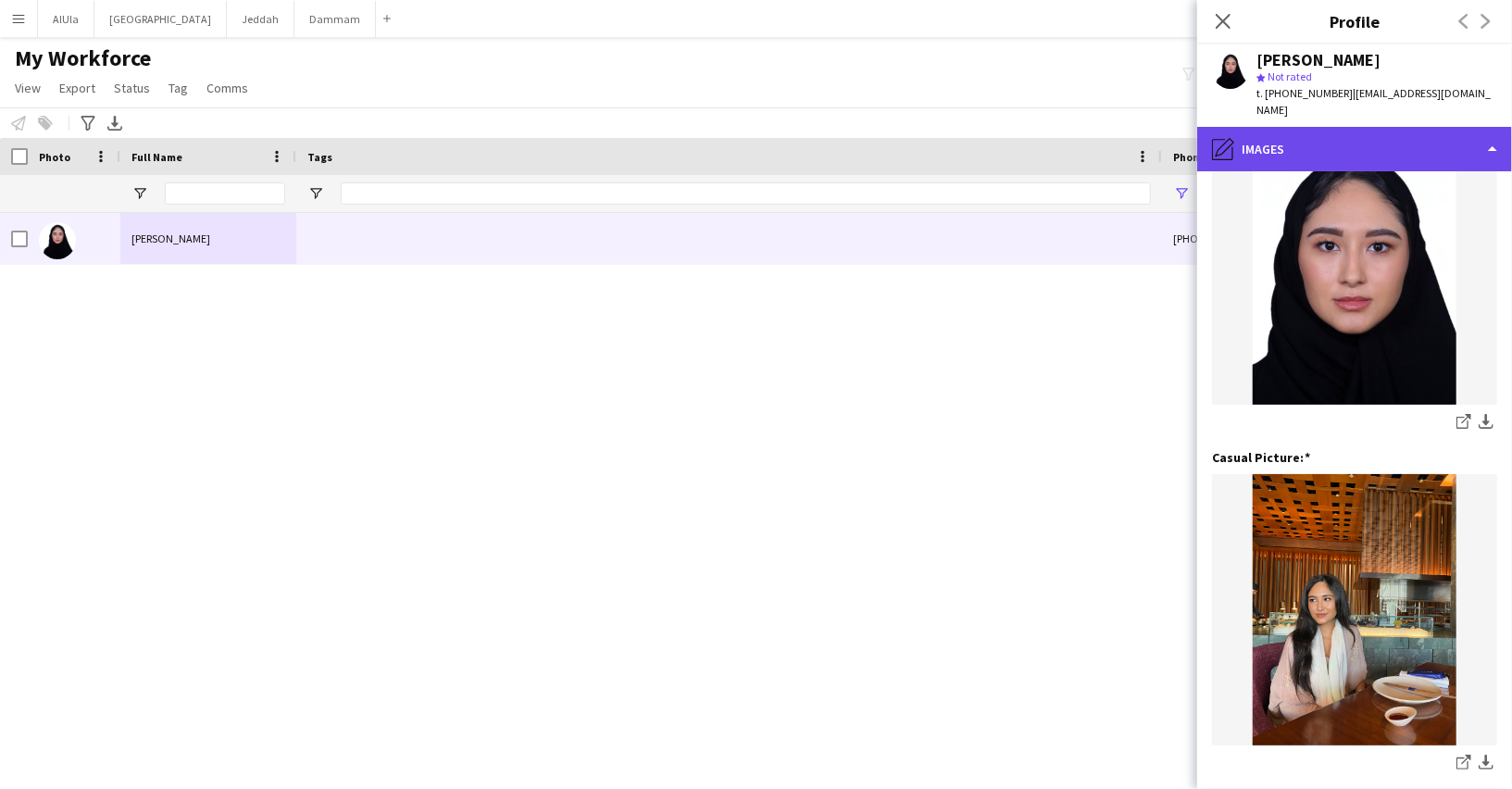
click at [1284, 129] on div "pencil4 Images" at bounding box center [1353, 148] width 315 height 44
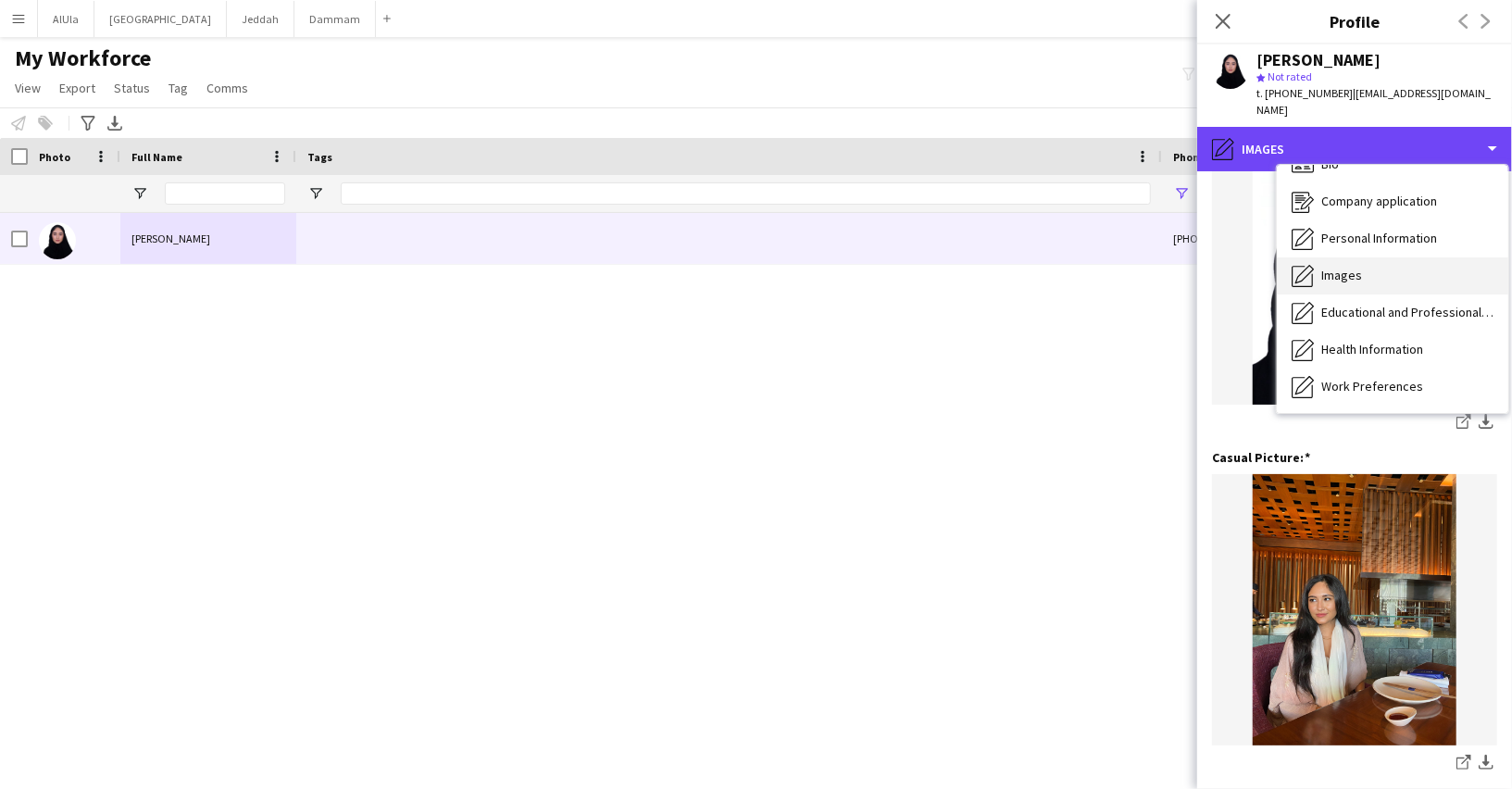
scroll to position [210, 0]
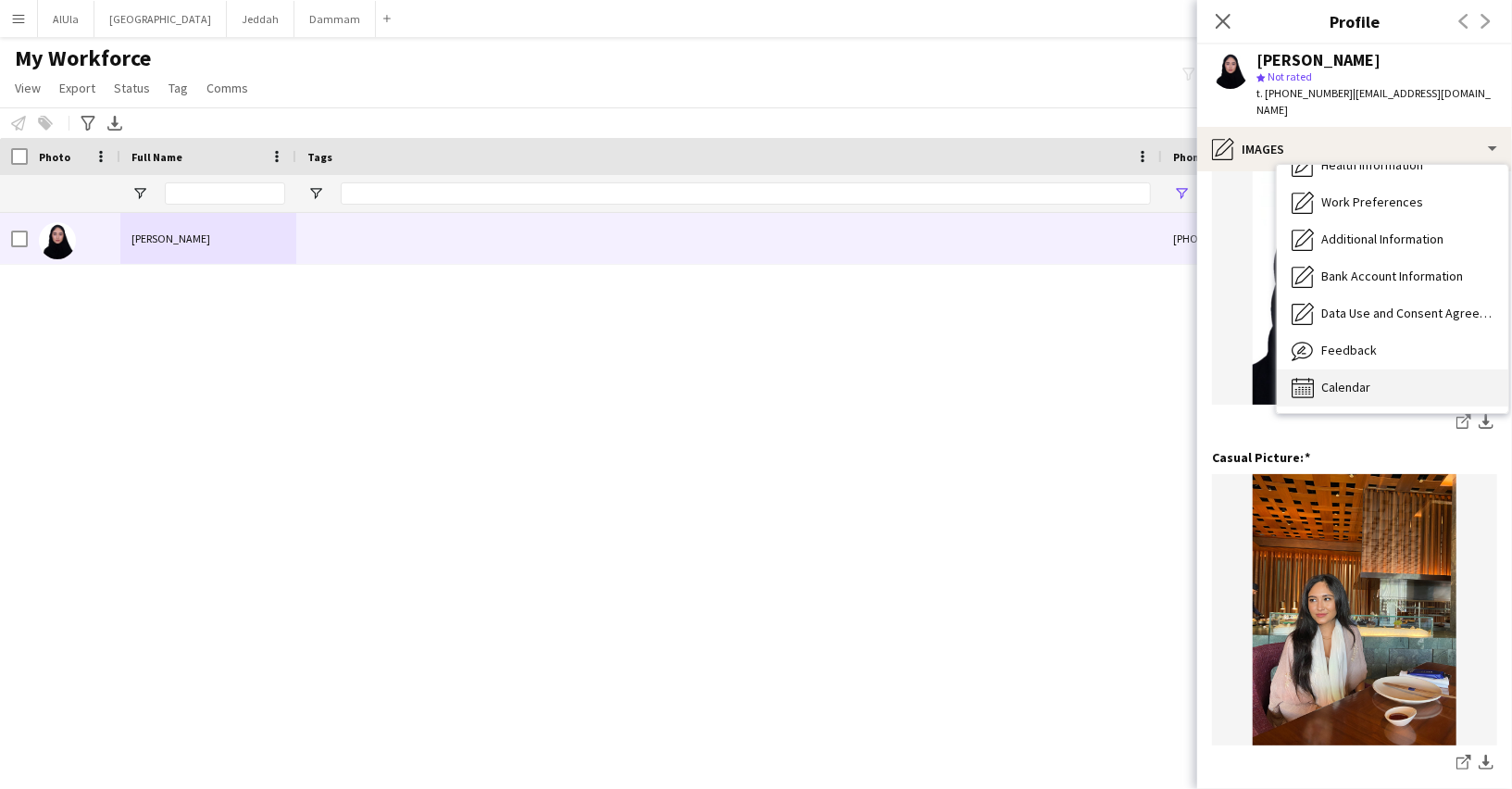
click at [1328, 378] on span "Calendar" at bounding box center [1345, 386] width 49 height 17
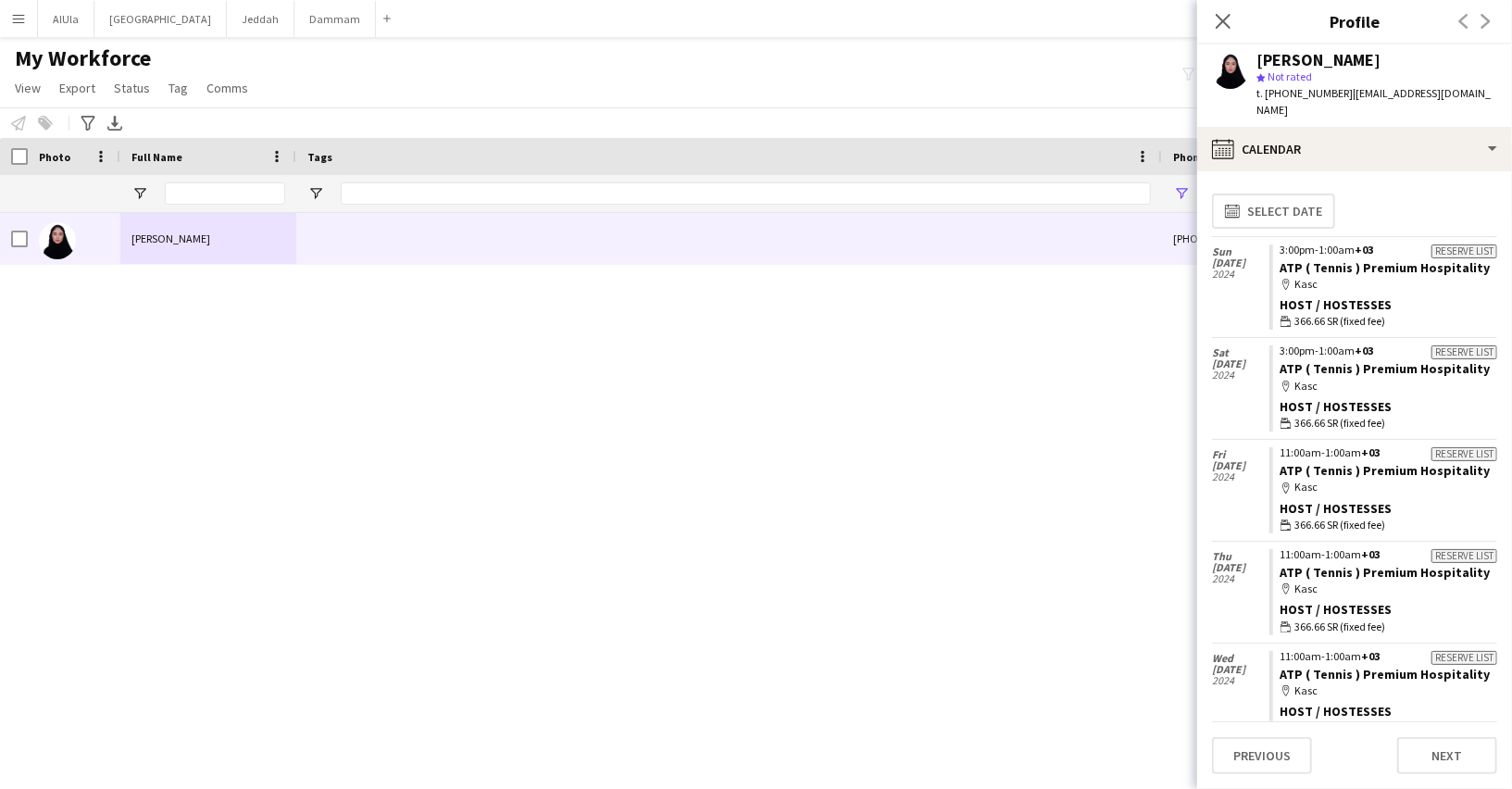
scroll to position [104, 0]
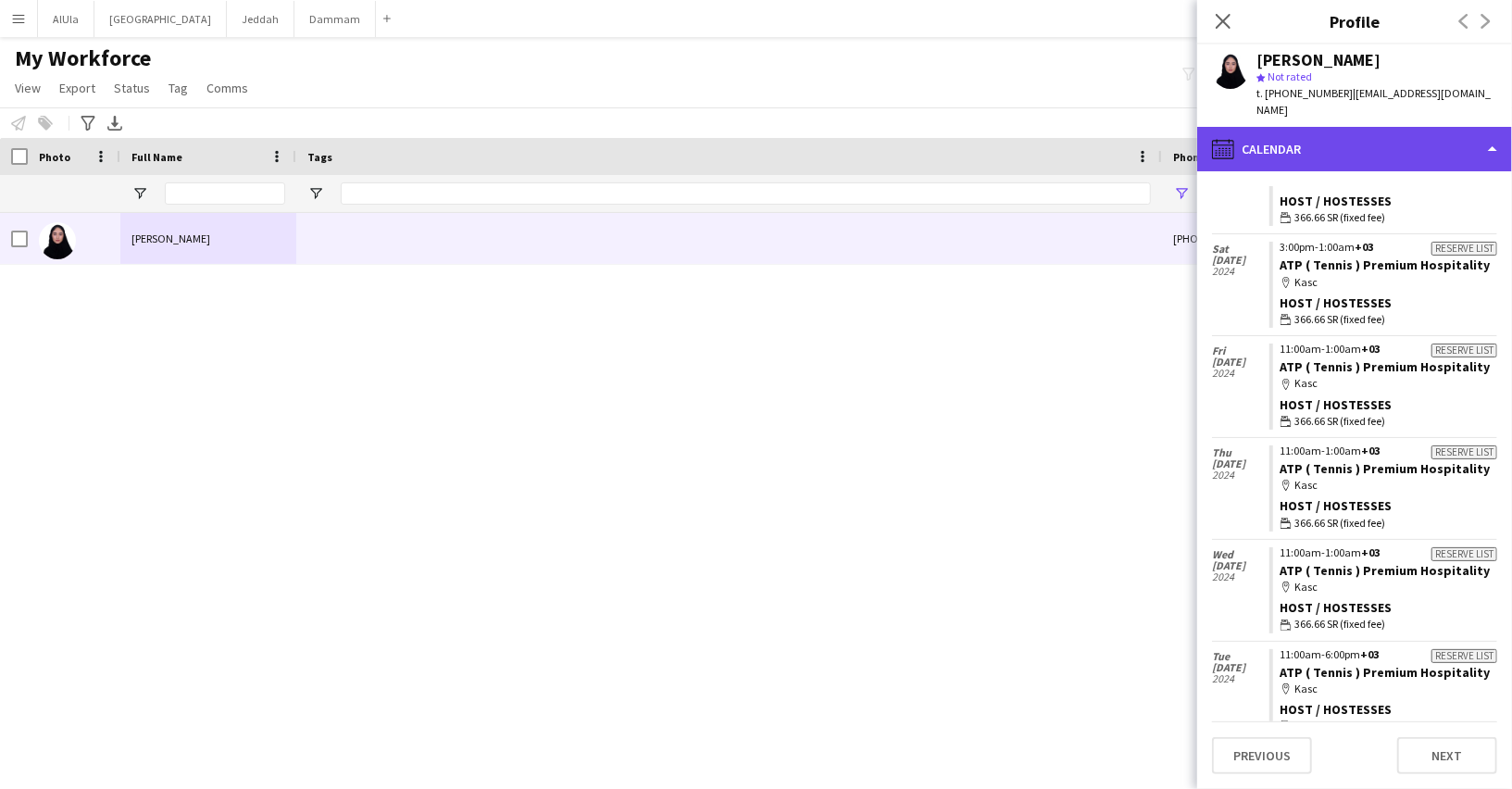
click at [1329, 141] on div "calendar-full Calendar" at bounding box center [1353, 148] width 315 height 44
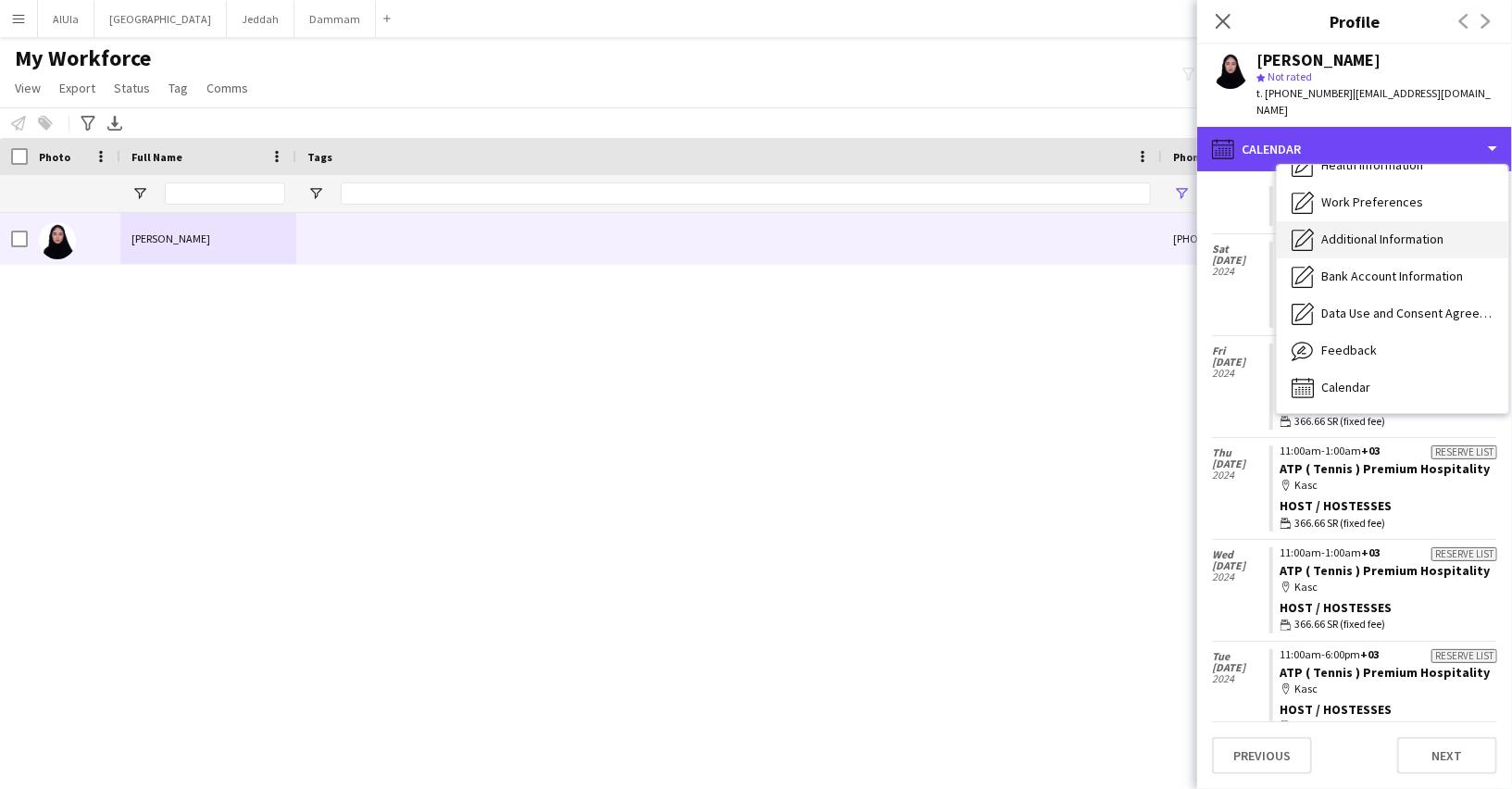
scroll to position [0, 0]
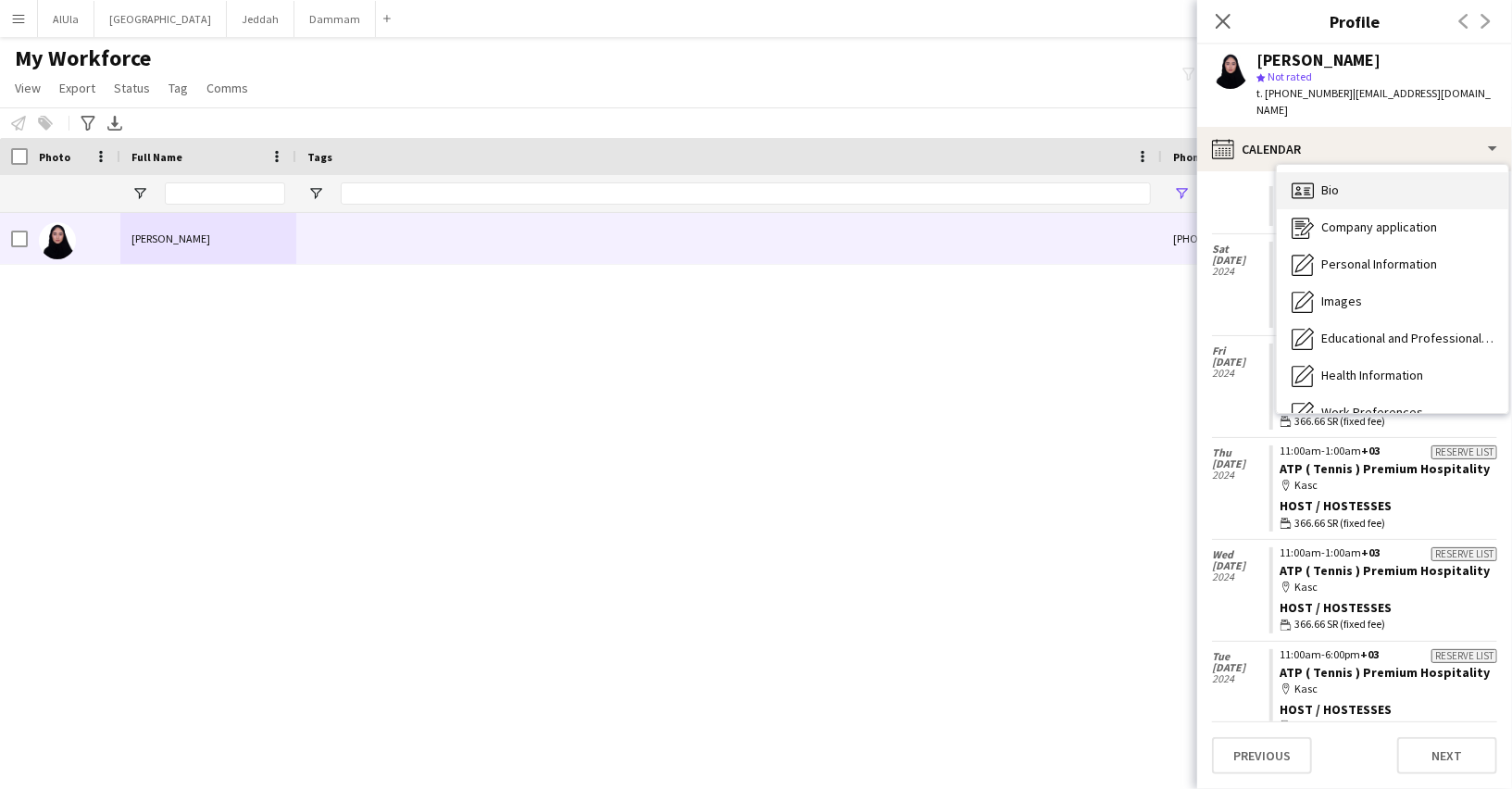
click at [1335, 181] on span "Bio" at bounding box center [1330, 189] width 18 height 17
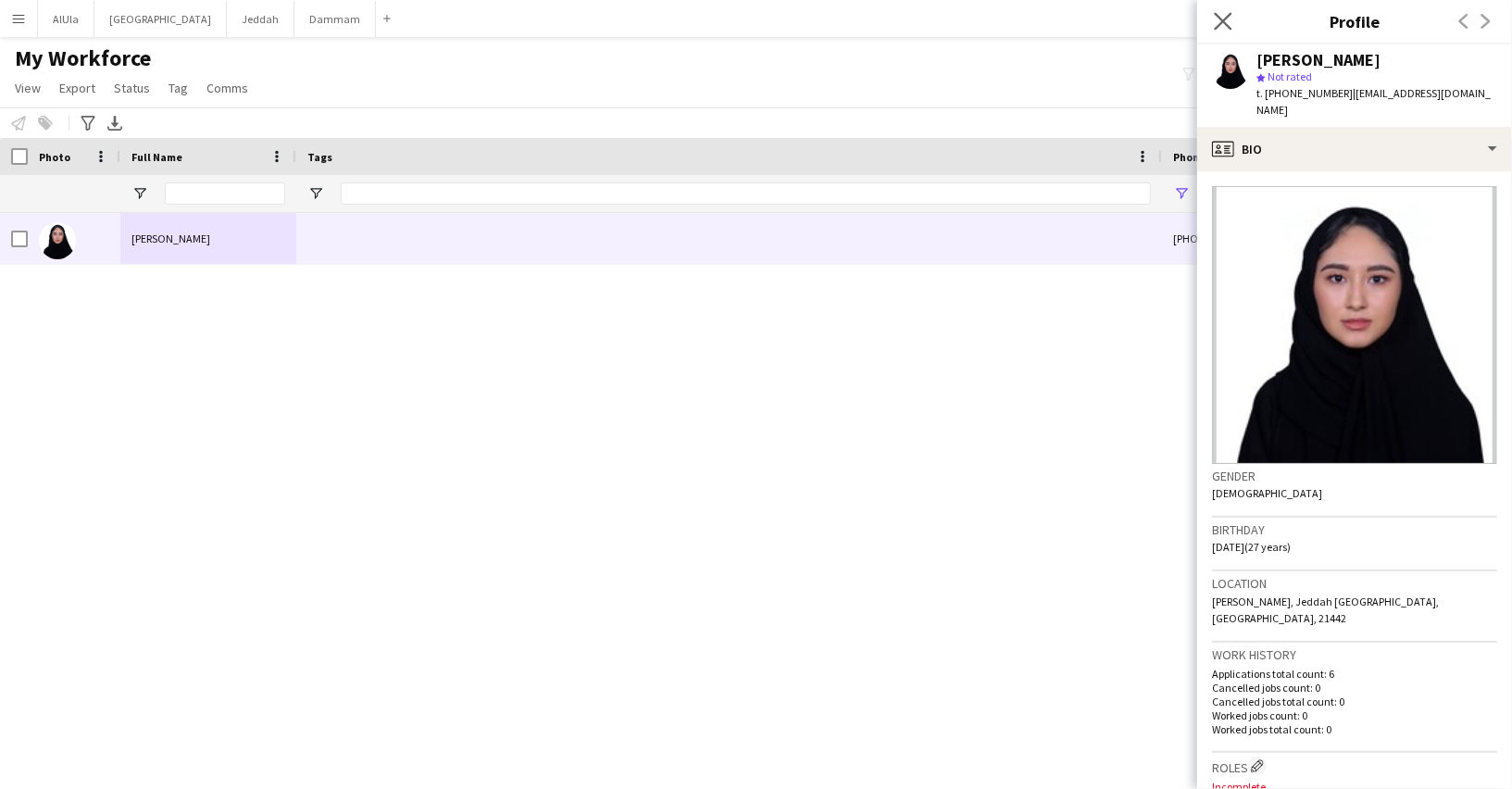
click at [1212, 26] on app-icon "Close pop-in" at bounding box center [1223, 22] width 26 height 26
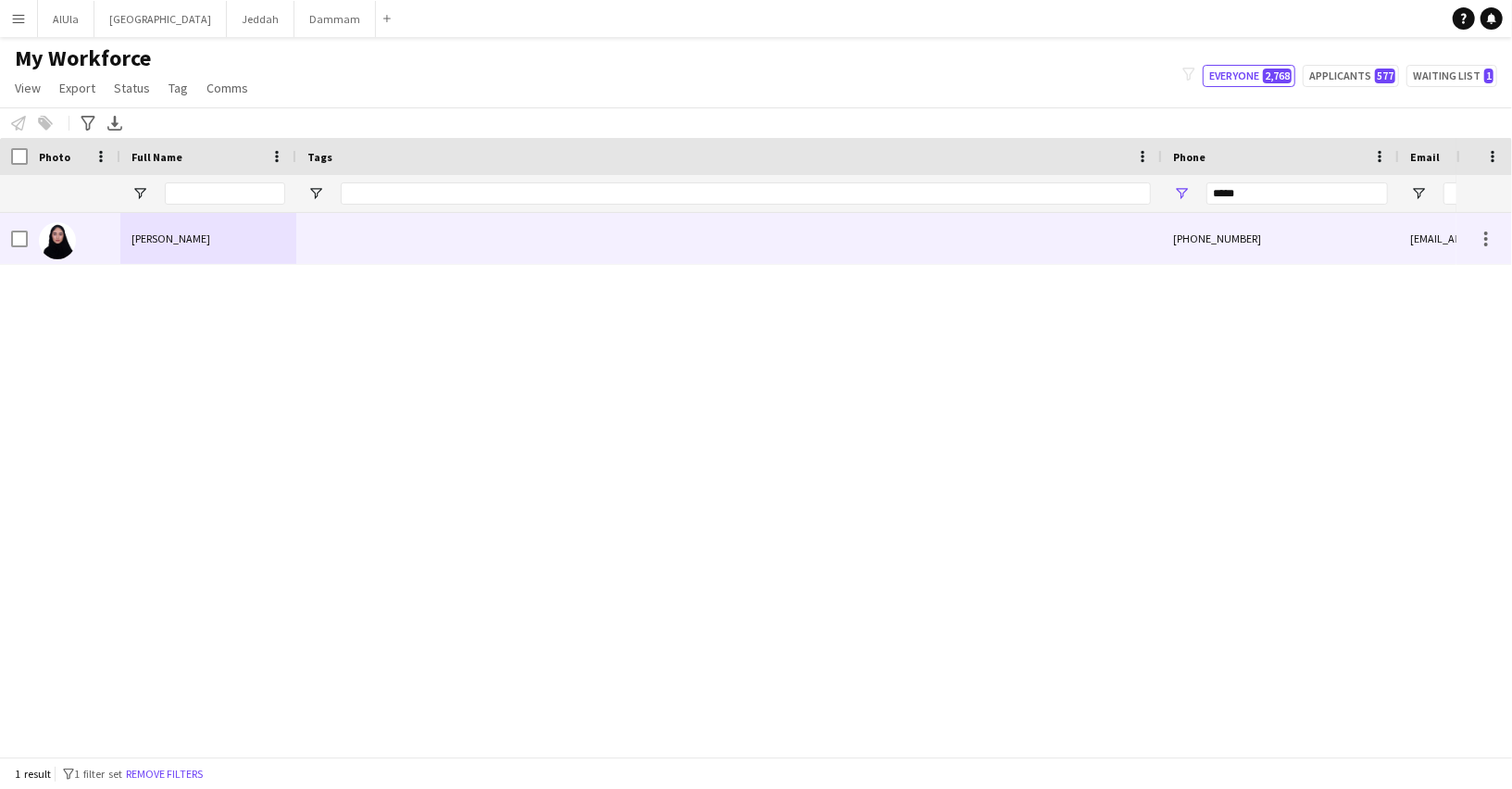
click at [909, 241] on div at bounding box center [728, 238] width 865 height 51
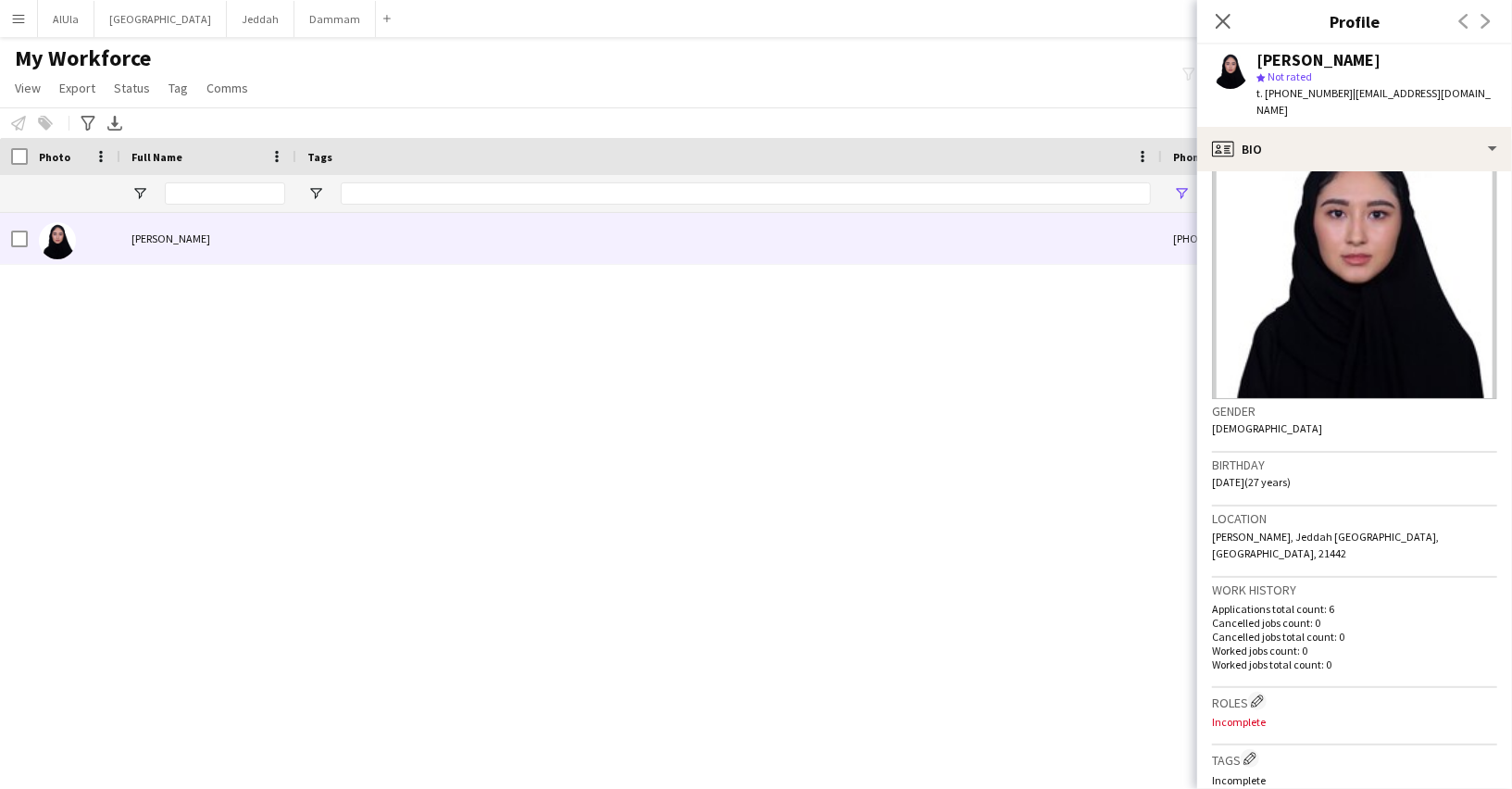
scroll to position [62, 0]
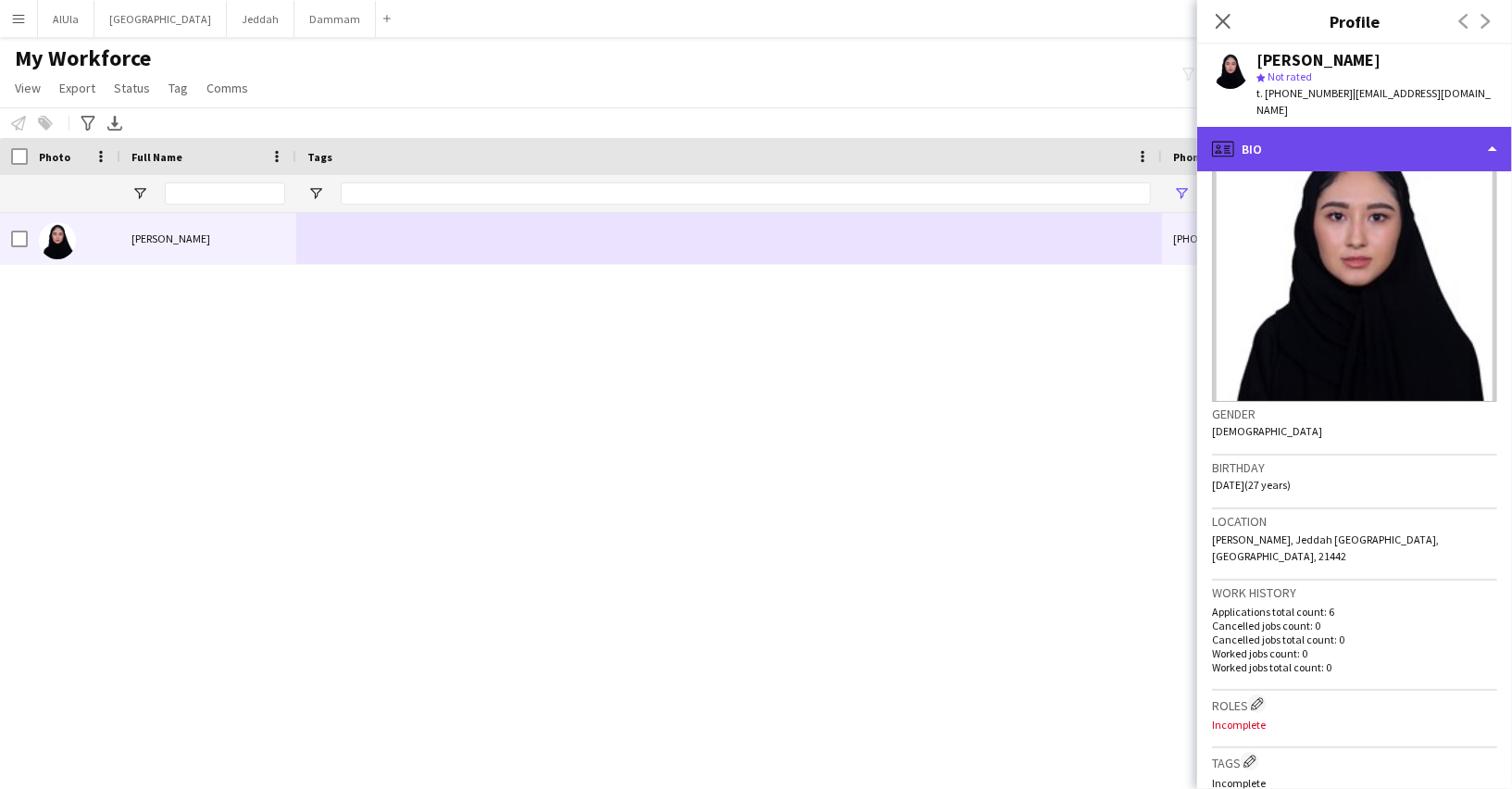
click at [1245, 127] on div "profile Bio" at bounding box center [1353, 148] width 315 height 44
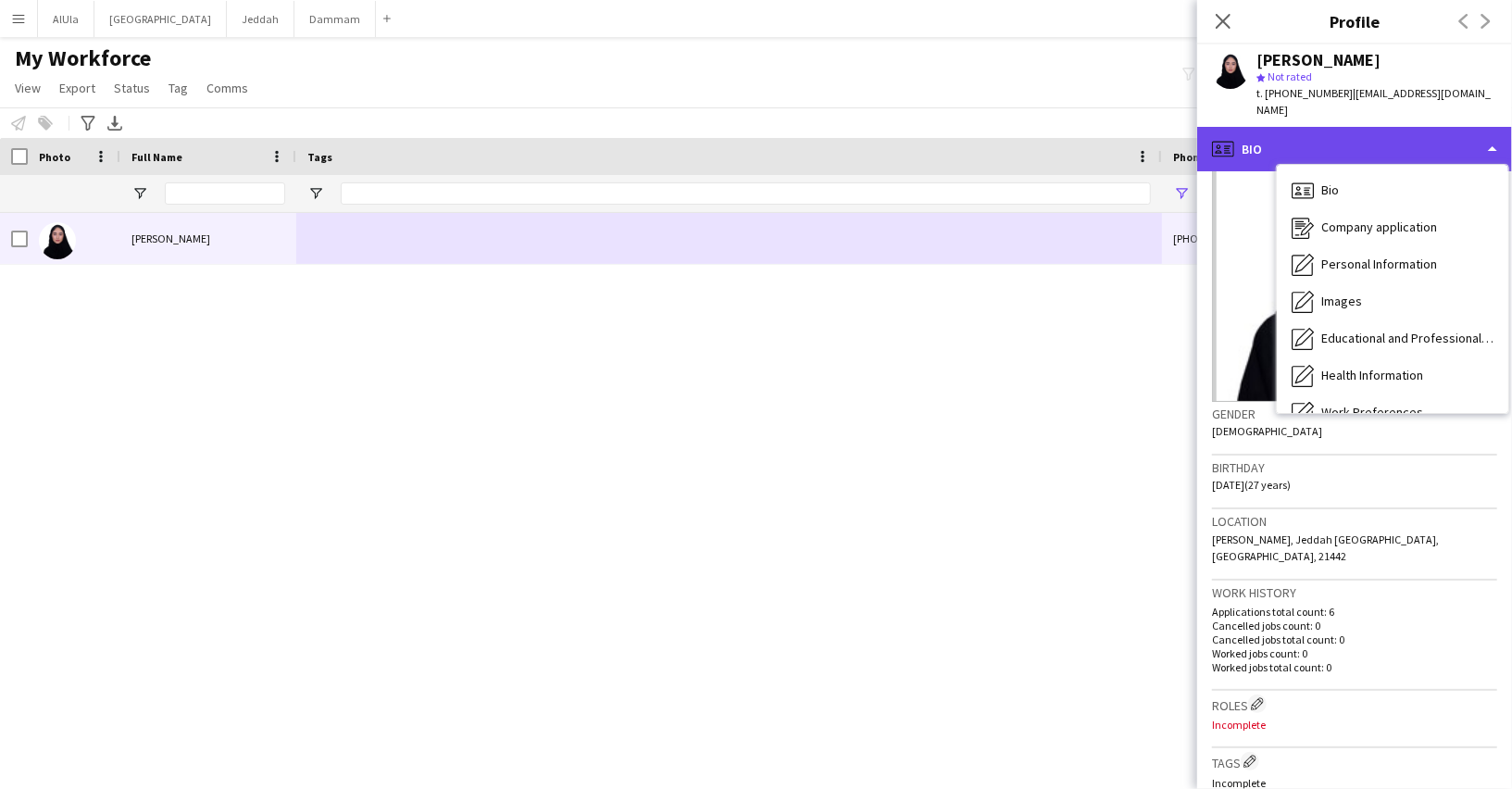
click at [1245, 126] on div "profile Bio" at bounding box center [1353, 148] width 315 height 44
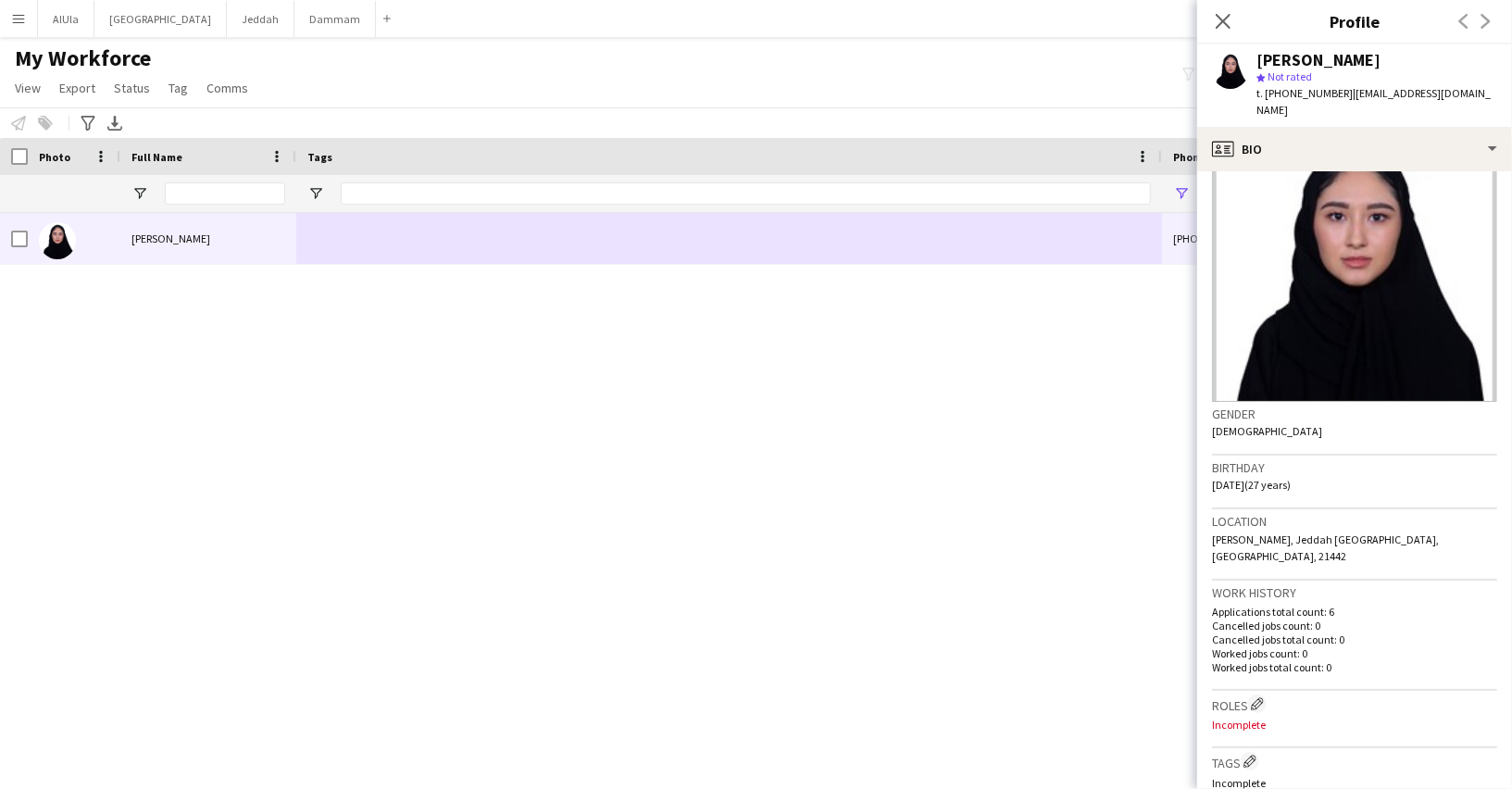
click at [1248, 694] on h3 "Roles Edit crew company roles" at bounding box center [1354, 704] width 285 height 20
click at [1260, 697] on app-icon "Edit crew company roles" at bounding box center [1256, 703] width 13 height 13
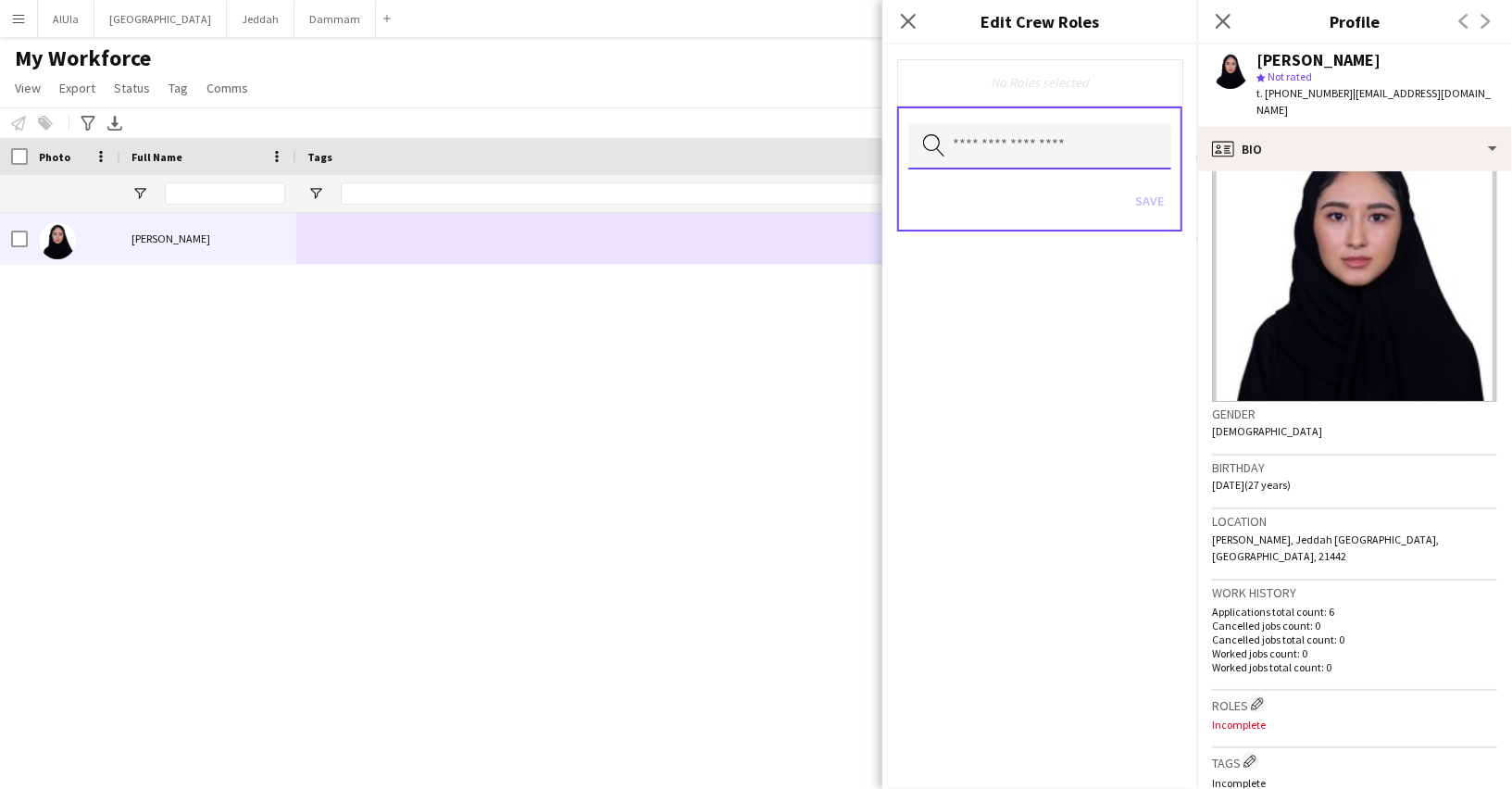
click at [1023, 141] on input "text" at bounding box center [1040, 146] width 263 height 46
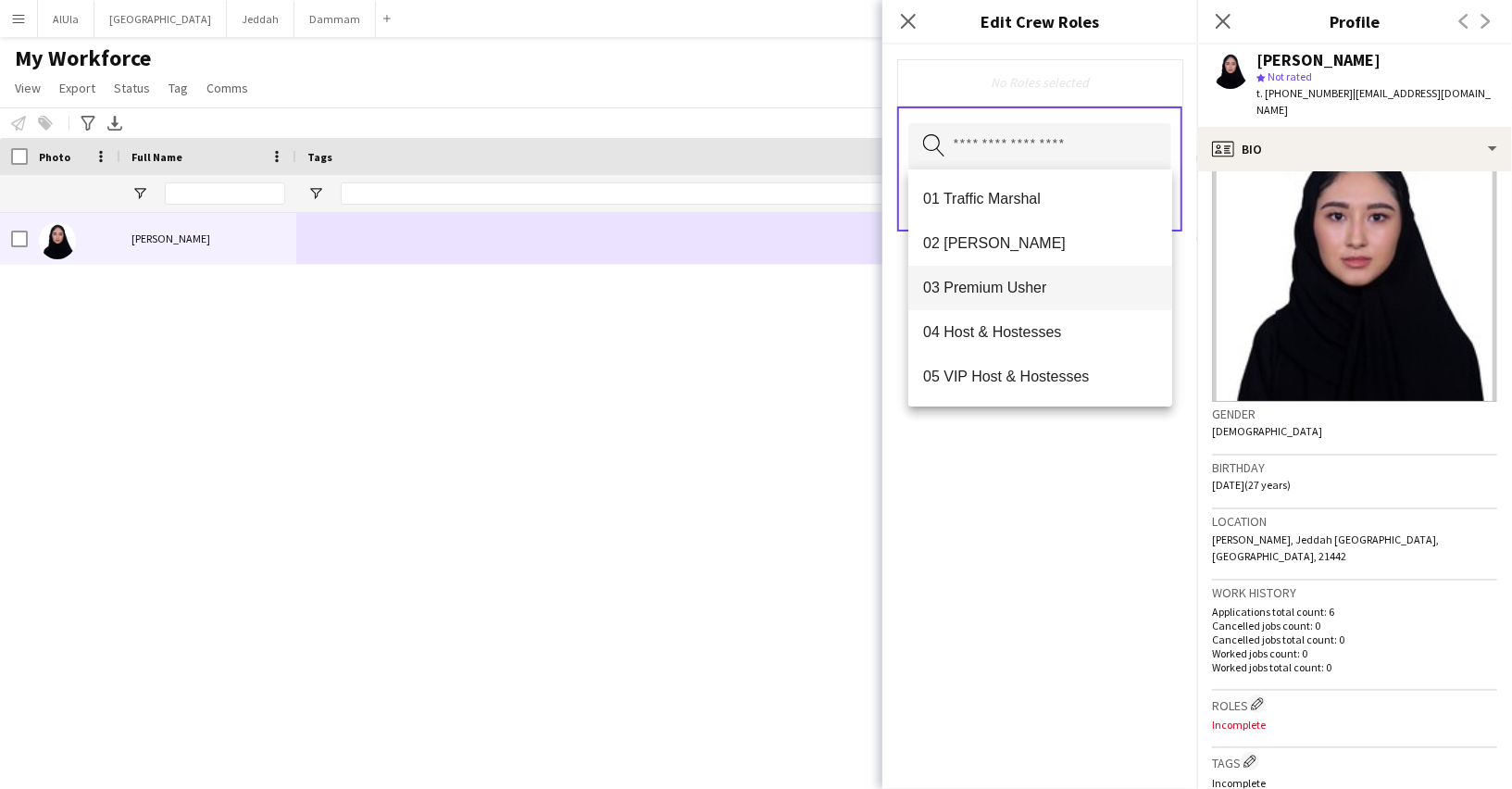
click at [998, 293] on span "03 Premium Usher" at bounding box center [1040, 287] width 234 height 18
click at [744, 398] on div "Amnah Rayes +966536831039 ahbatofahad@gmail.com" at bounding box center [728, 476] width 1456 height 527
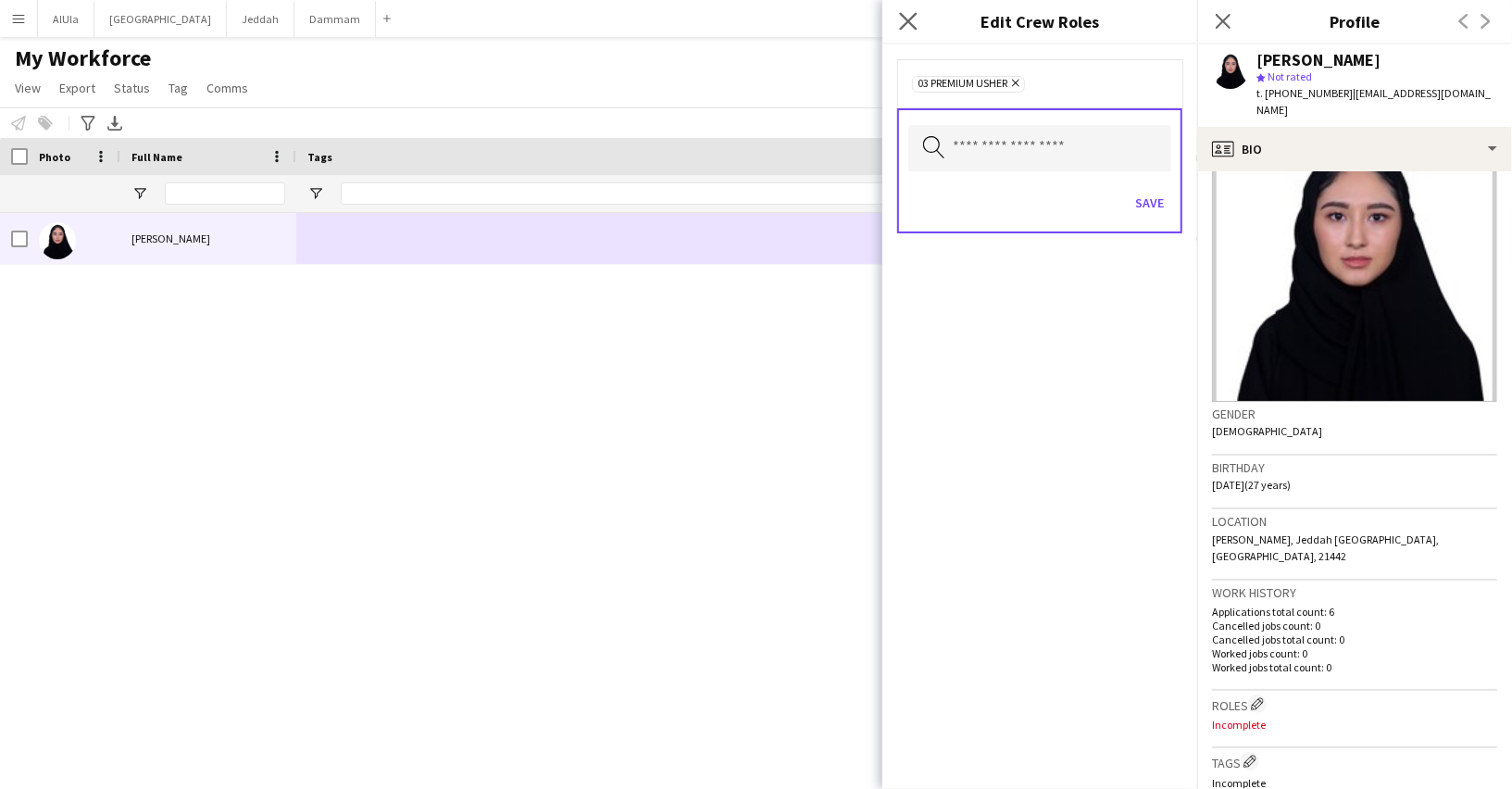
click at [906, 29] on app-icon "Close pop-in" at bounding box center [907, 22] width 26 height 26
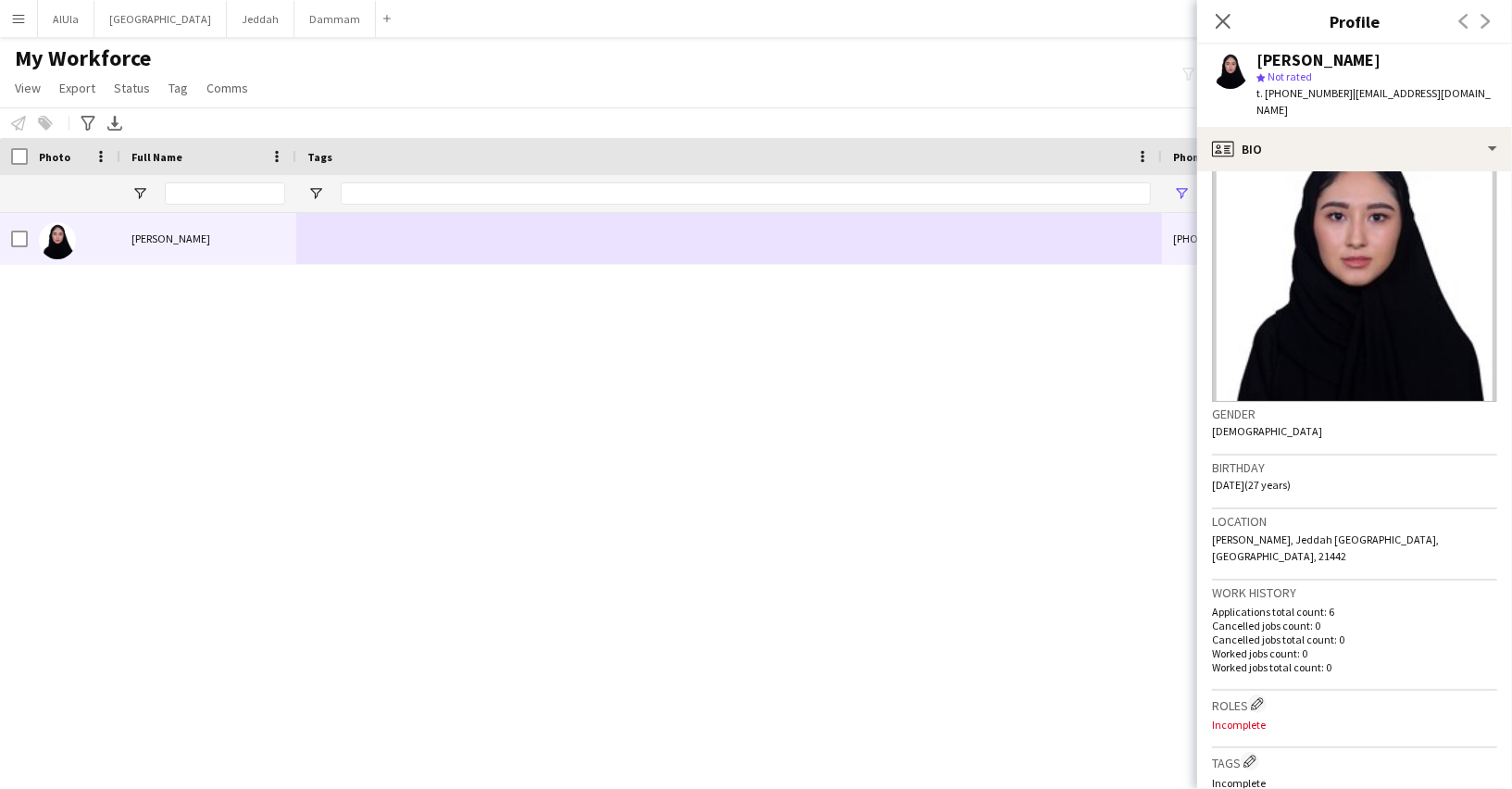
click at [1209, 8] on div "Close pop-in" at bounding box center [1222, 21] width 52 height 42
click at [1217, 17] on icon "Close pop-in" at bounding box center [1222, 21] width 18 height 18
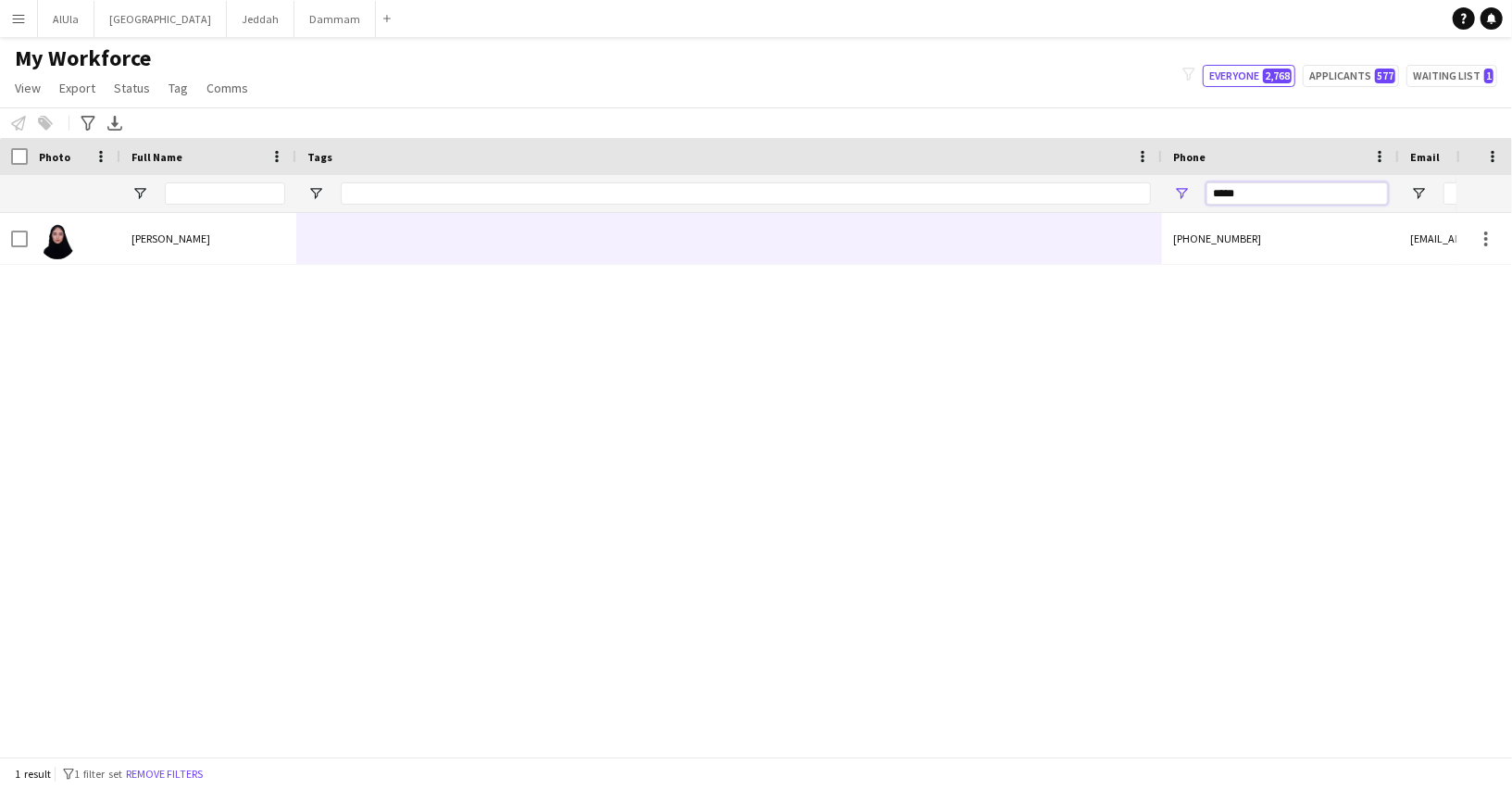
click at [1220, 196] on input "*****" at bounding box center [1296, 193] width 181 height 23
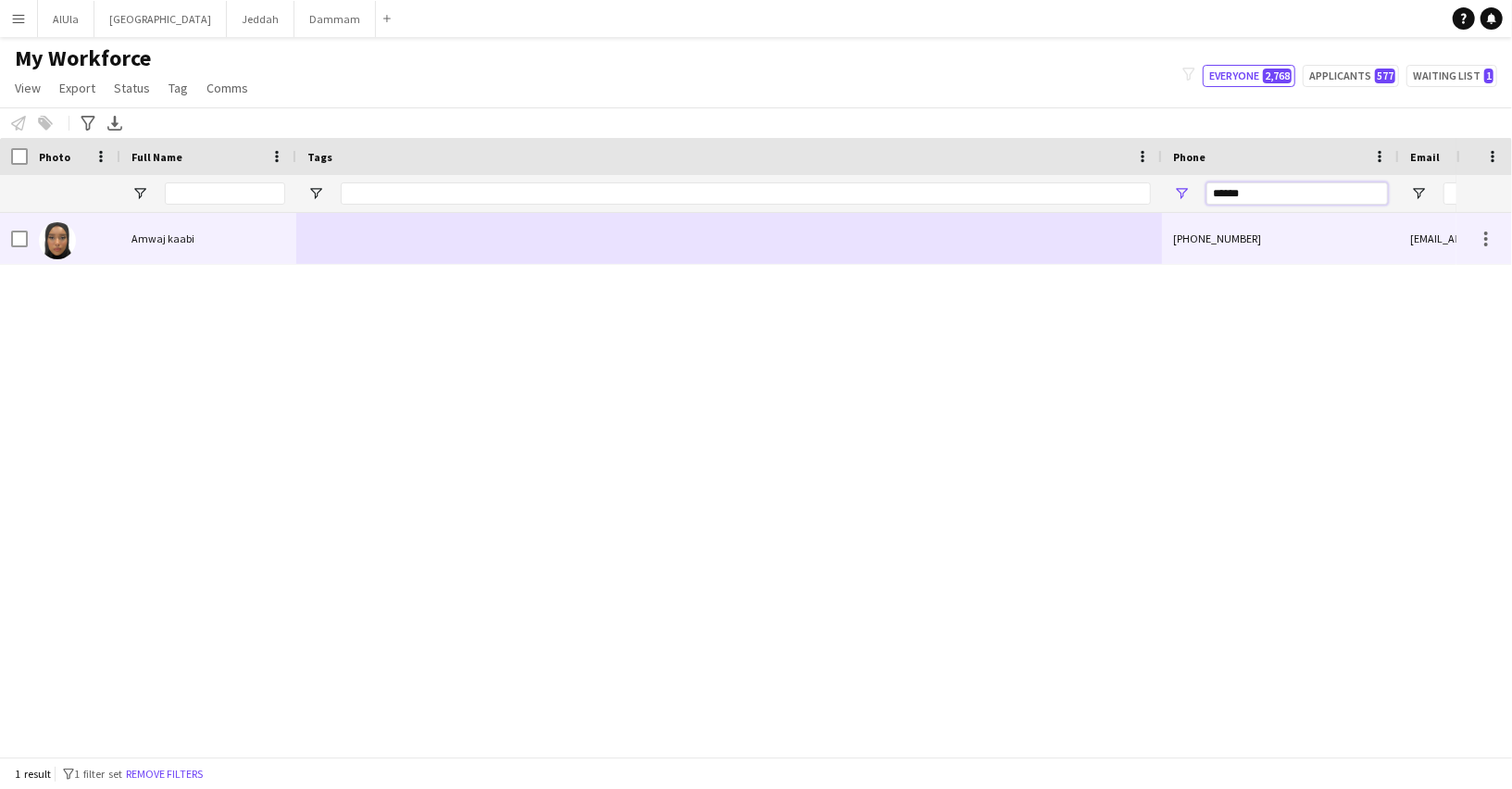
type input "******"
click at [205, 252] on div "Amwaj kaabi" at bounding box center [208, 238] width 175 height 51
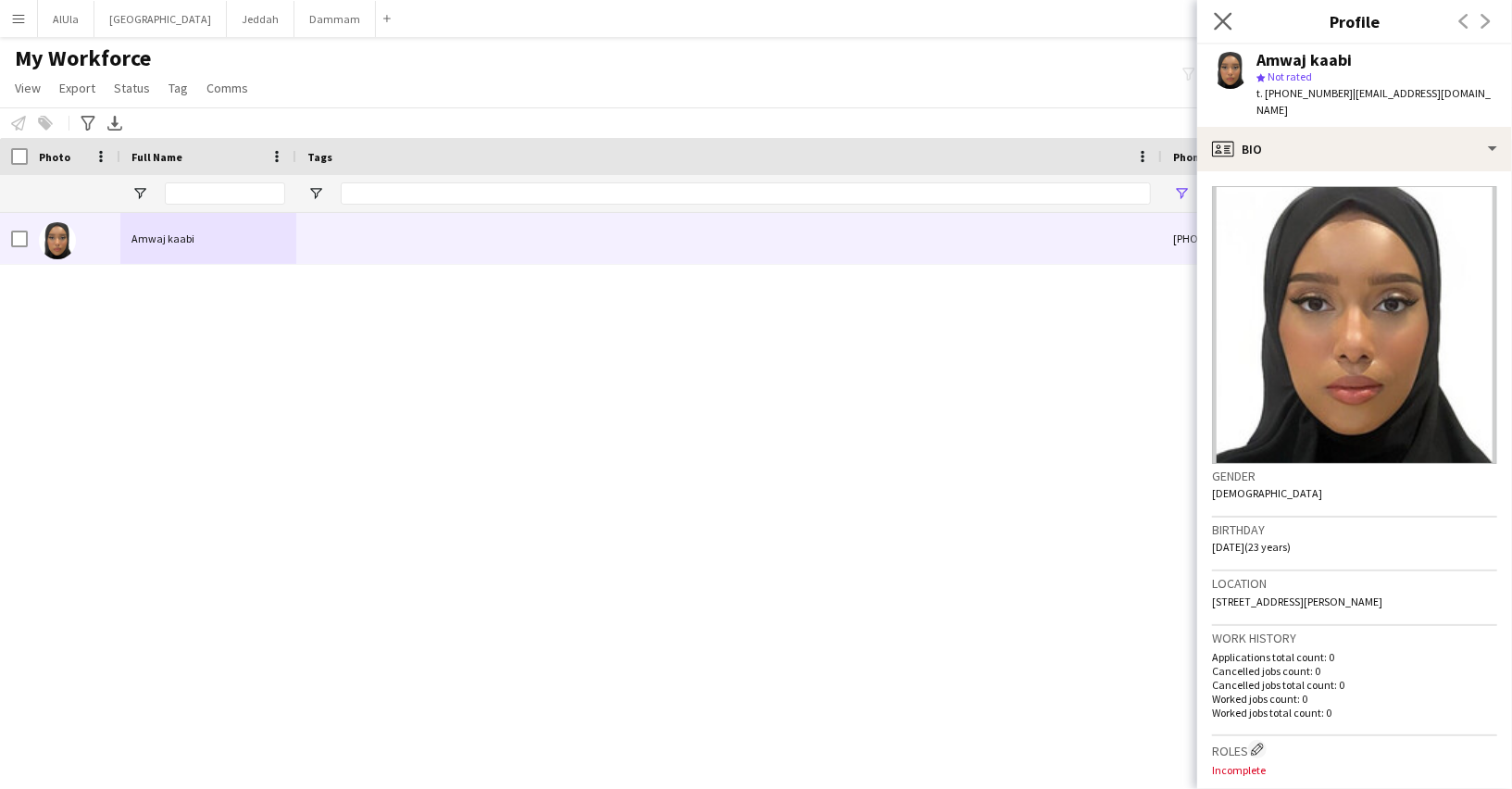
click at [1231, 22] on icon "Close pop-in" at bounding box center [1222, 21] width 18 height 18
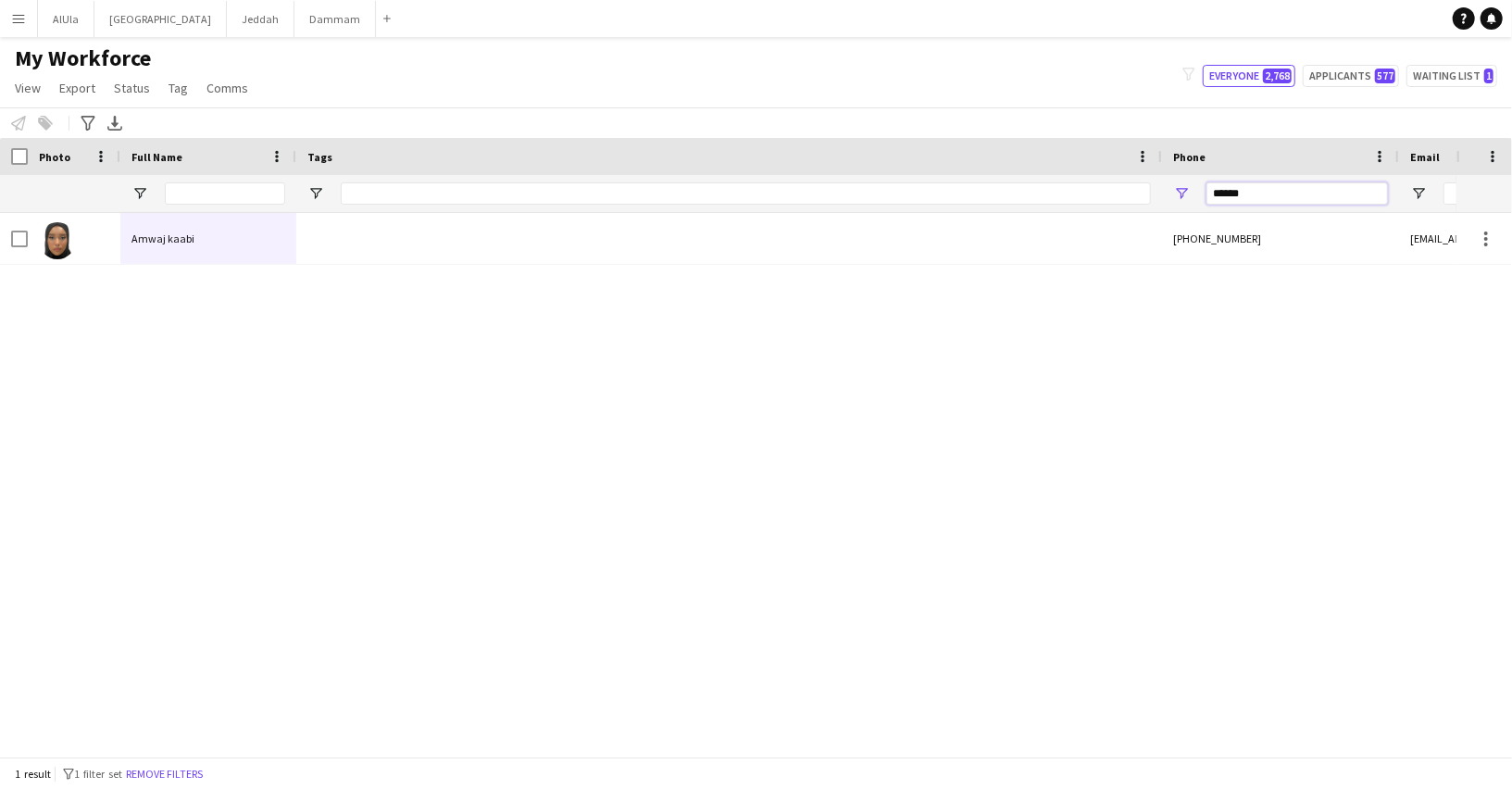
click at [1221, 192] on input "******" at bounding box center [1296, 193] width 181 height 23
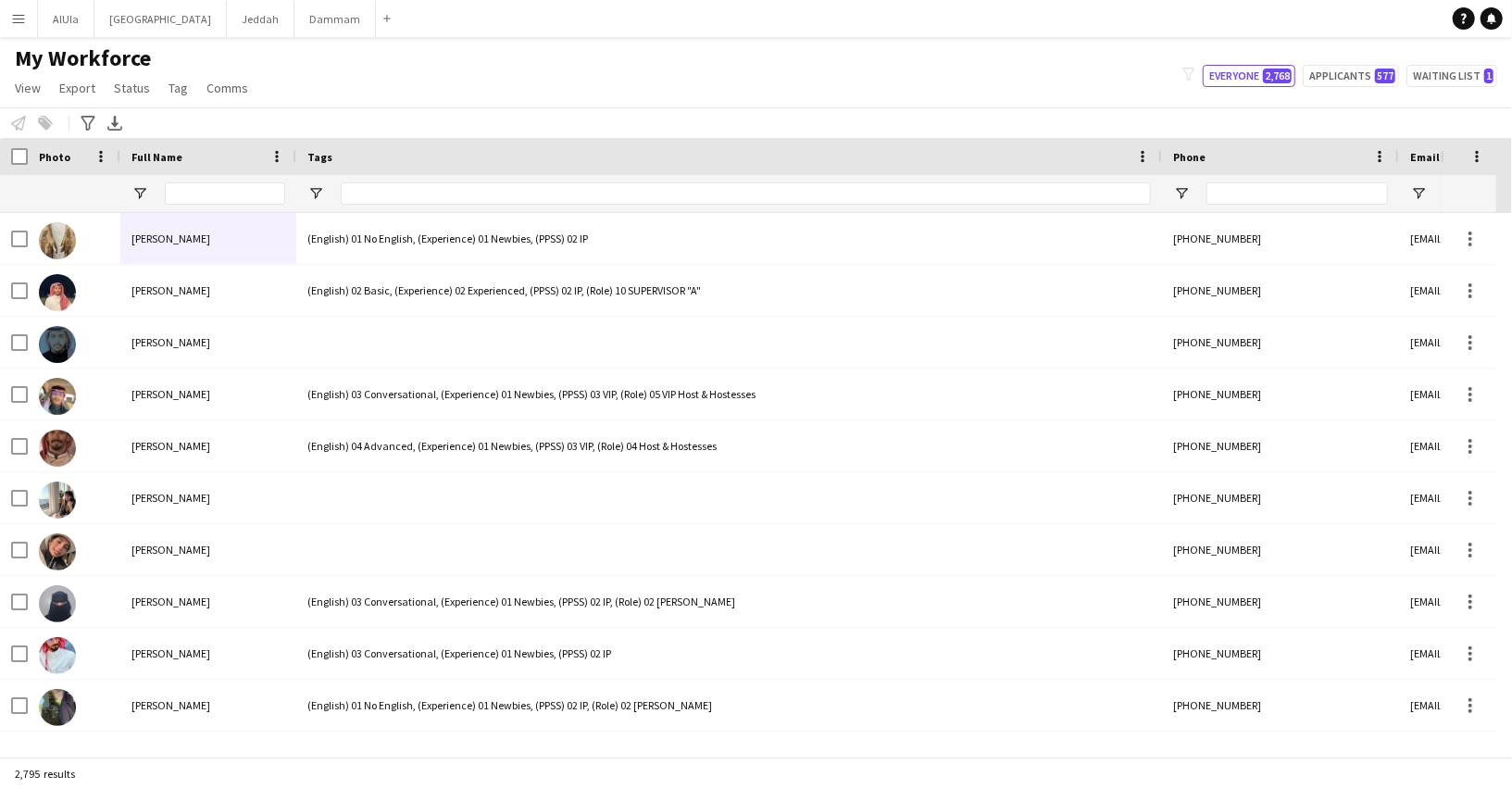
click at [217, 181] on div at bounding box center [224, 194] width 121 height 37
click at [216, 180] on div at bounding box center [224, 194] width 121 height 37
click at [217, 188] on input "Full Name Filter Input" at bounding box center [224, 193] width 121 height 23
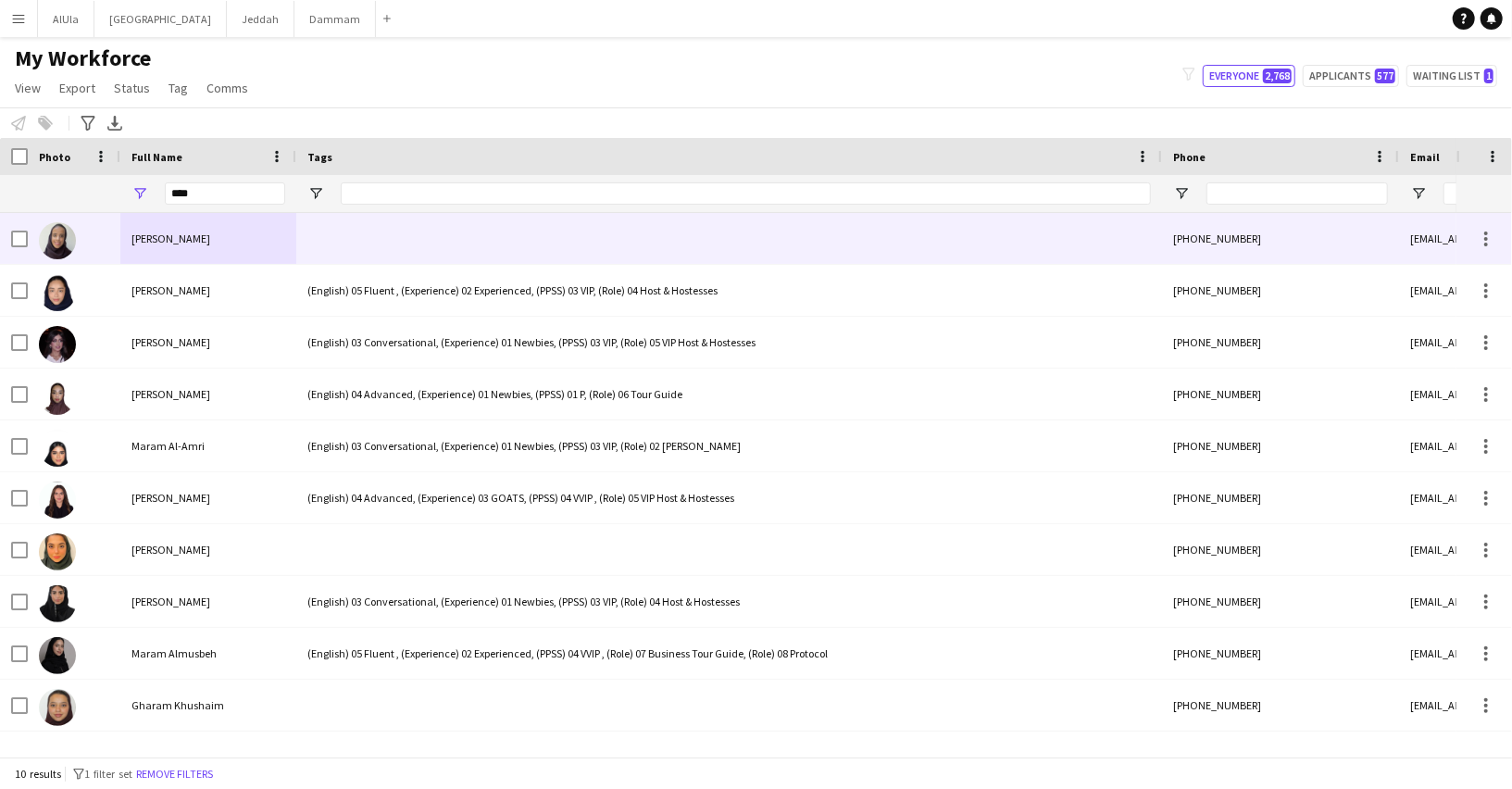
click at [229, 231] on div "Aram Alderaa" at bounding box center [208, 238] width 175 height 51
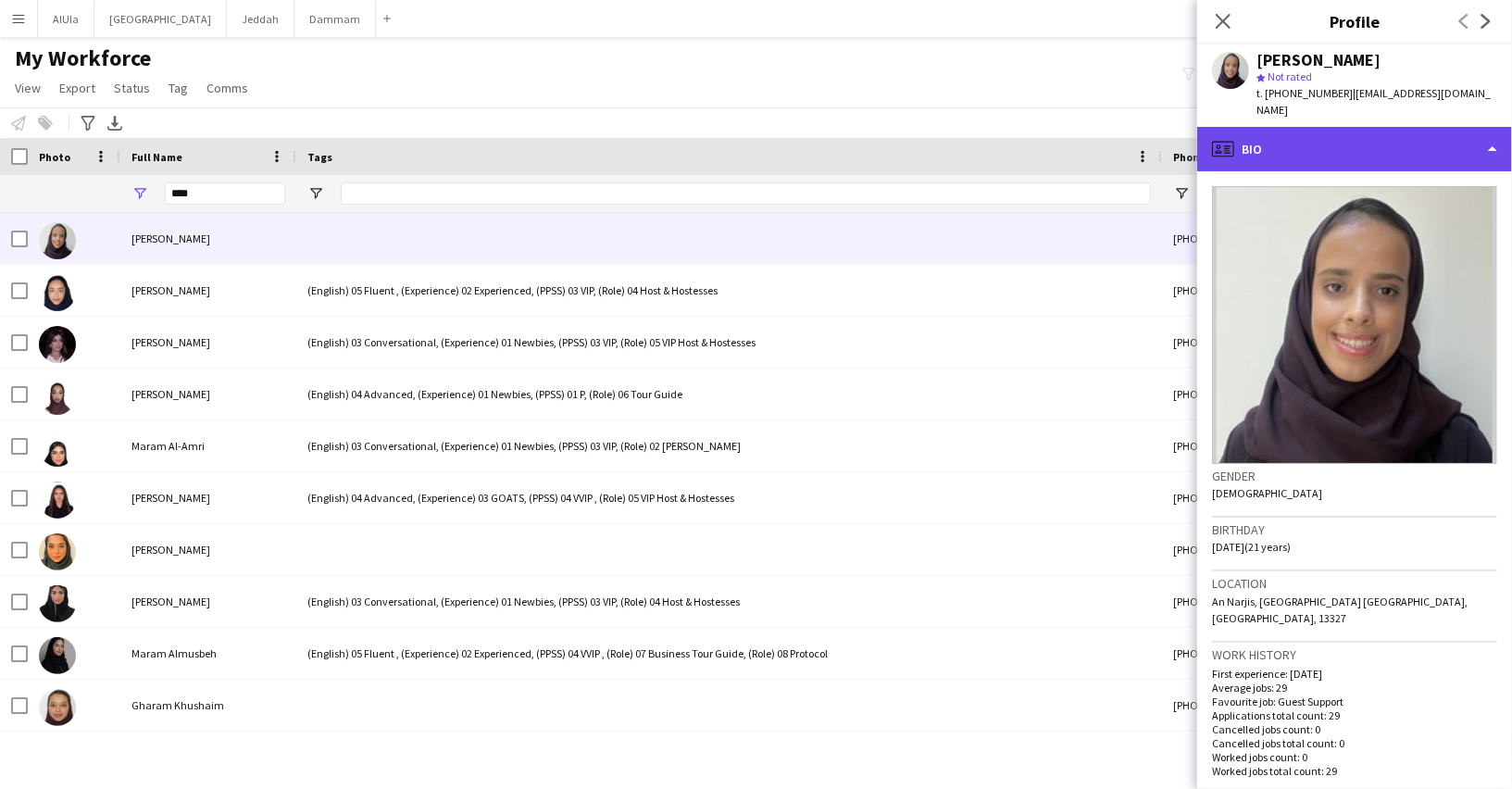
click at [1279, 127] on div "profile Bio" at bounding box center [1353, 148] width 315 height 44
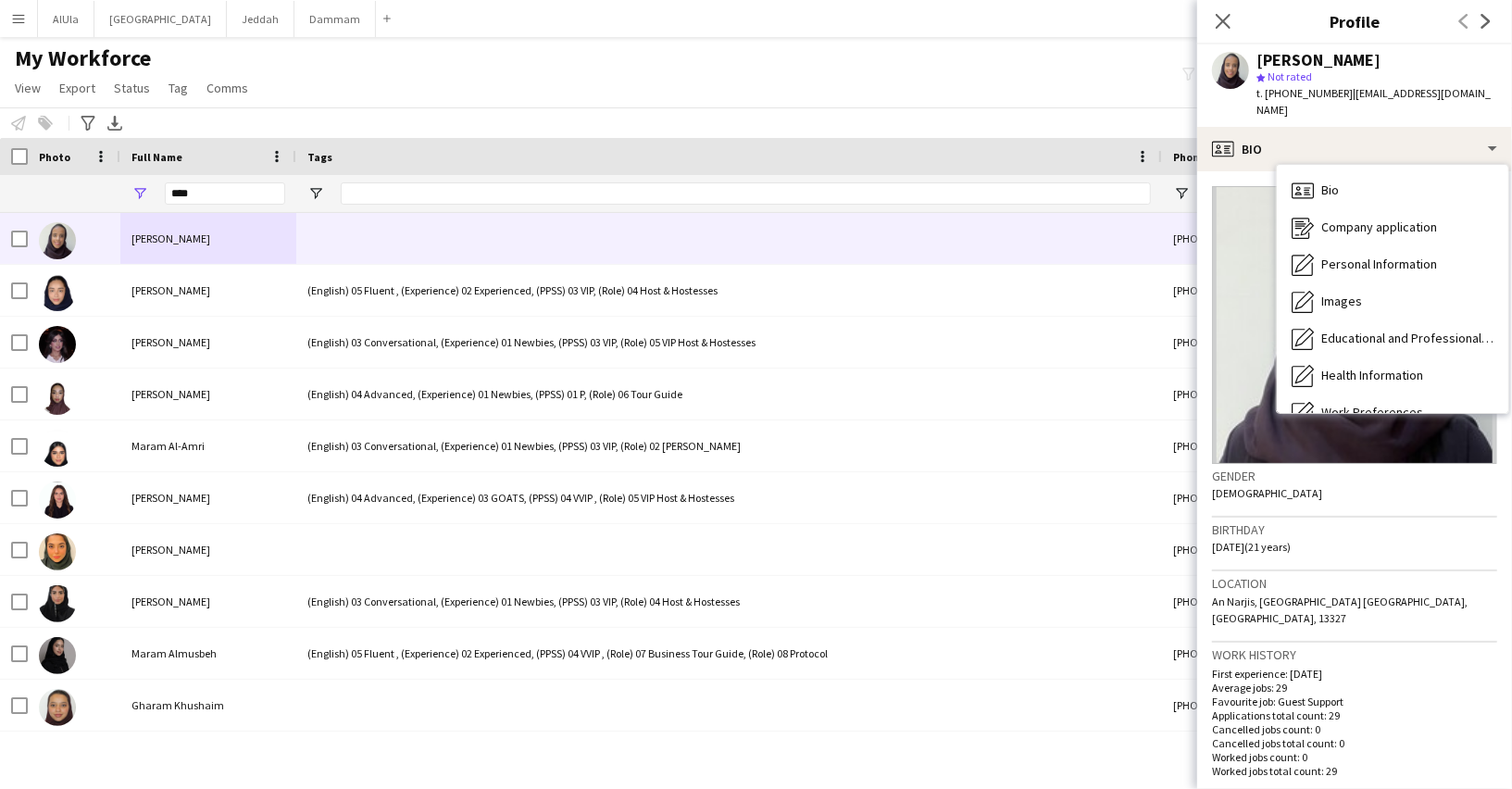
click at [1268, 58] on div "Aram Alderaa" at bounding box center [1318, 60] width 124 height 17
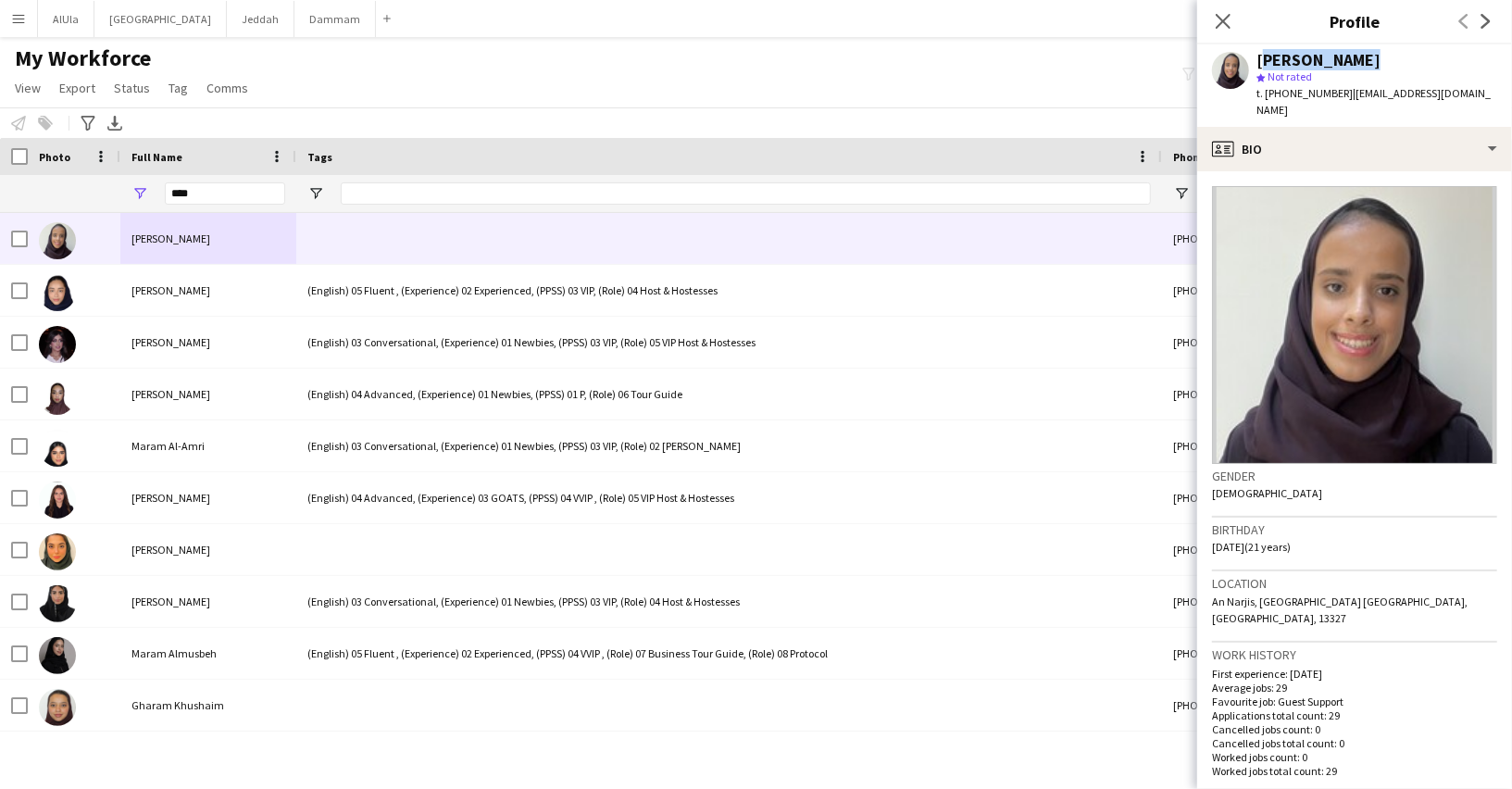
click at [1268, 58] on div "Aram Alderaa" at bounding box center [1318, 60] width 124 height 17
click at [1224, 13] on icon "Close pop-in" at bounding box center [1222, 21] width 18 height 18
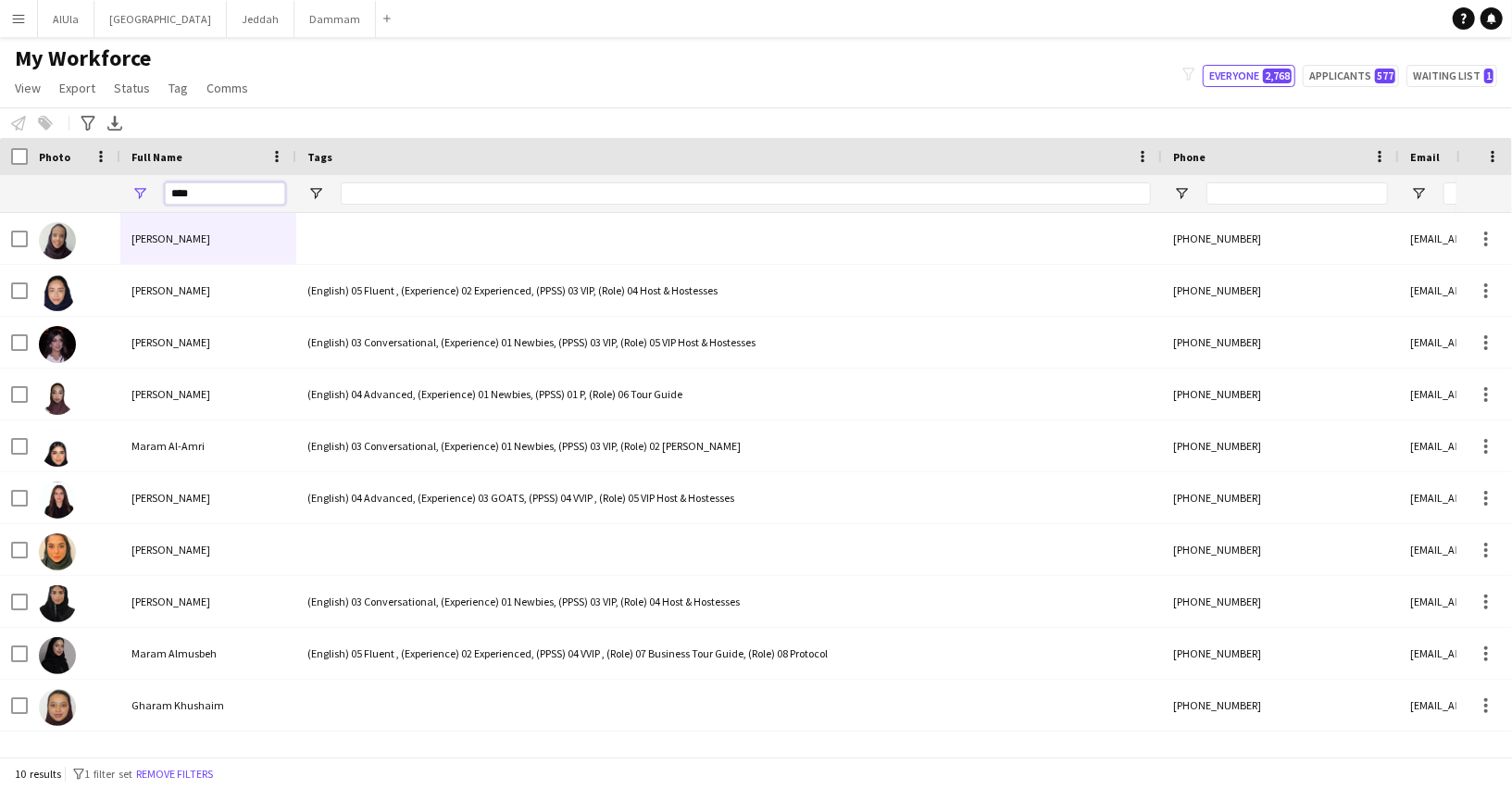
click at [226, 192] on input "****" at bounding box center [224, 193] width 121 height 23
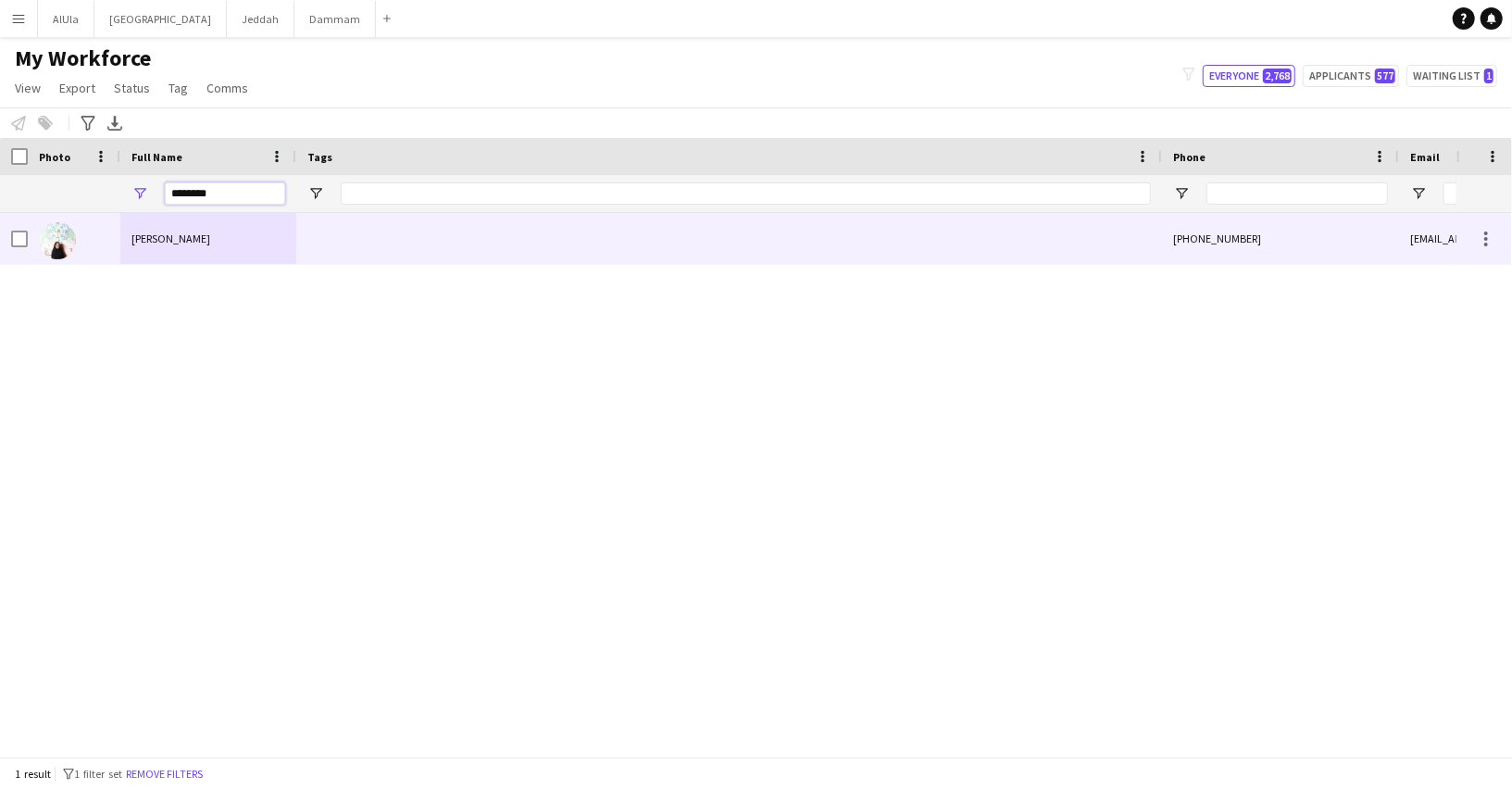
type input "********"
click at [240, 223] on div "Asma Alqahtani" at bounding box center [208, 238] width 175 height 51
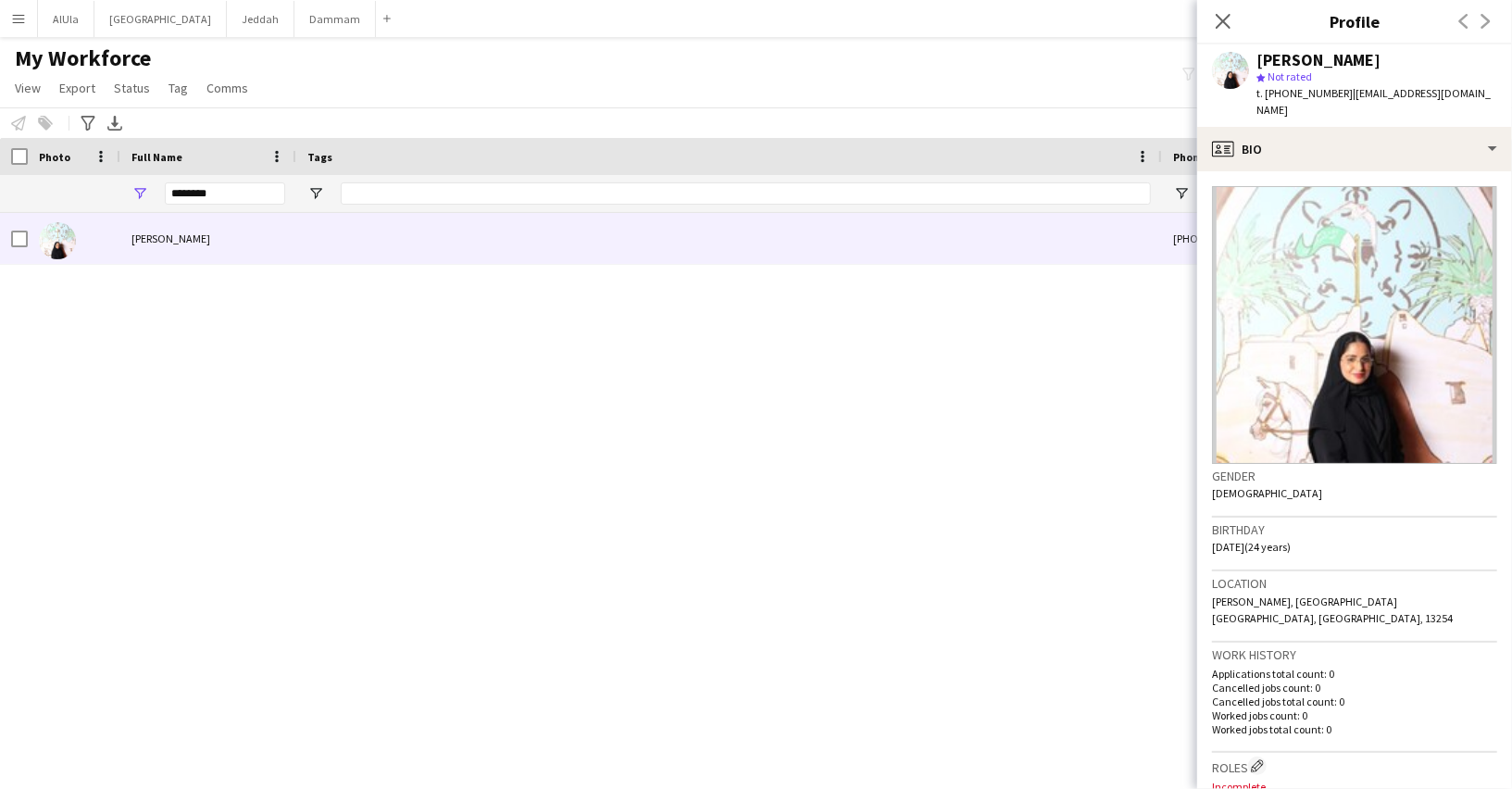
click at [1293, 99] on span "t. +966501596918" at bounding box center [1304, 93] width 96 height 14
click at [202, 192] on input "********" at bounding box center [224, 193] width 121 height 23
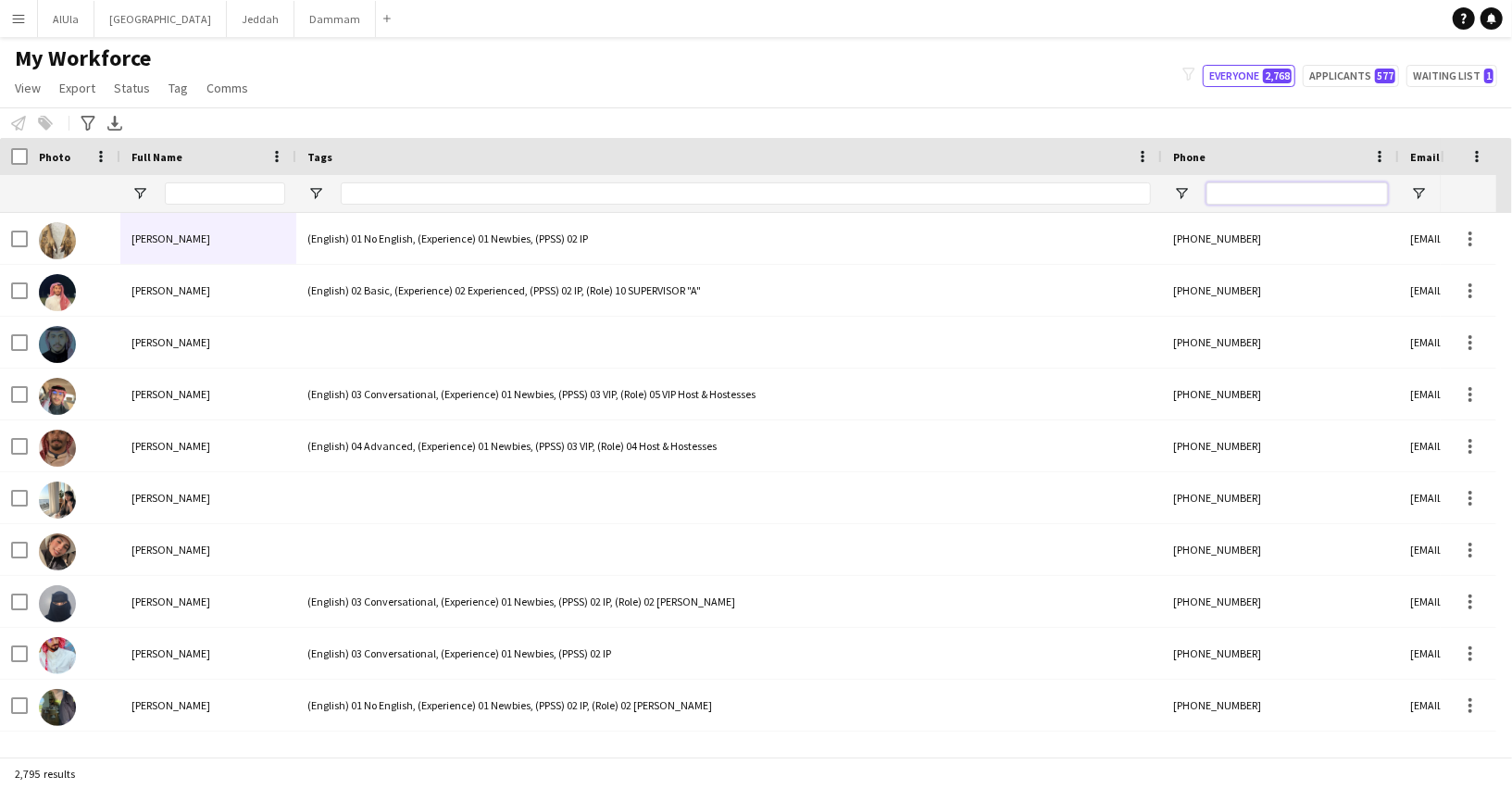
click at [1233, 196] on input "Phone Filter Input" at bounding box center [1296, 193] width 181 height 23
paste input "*********"
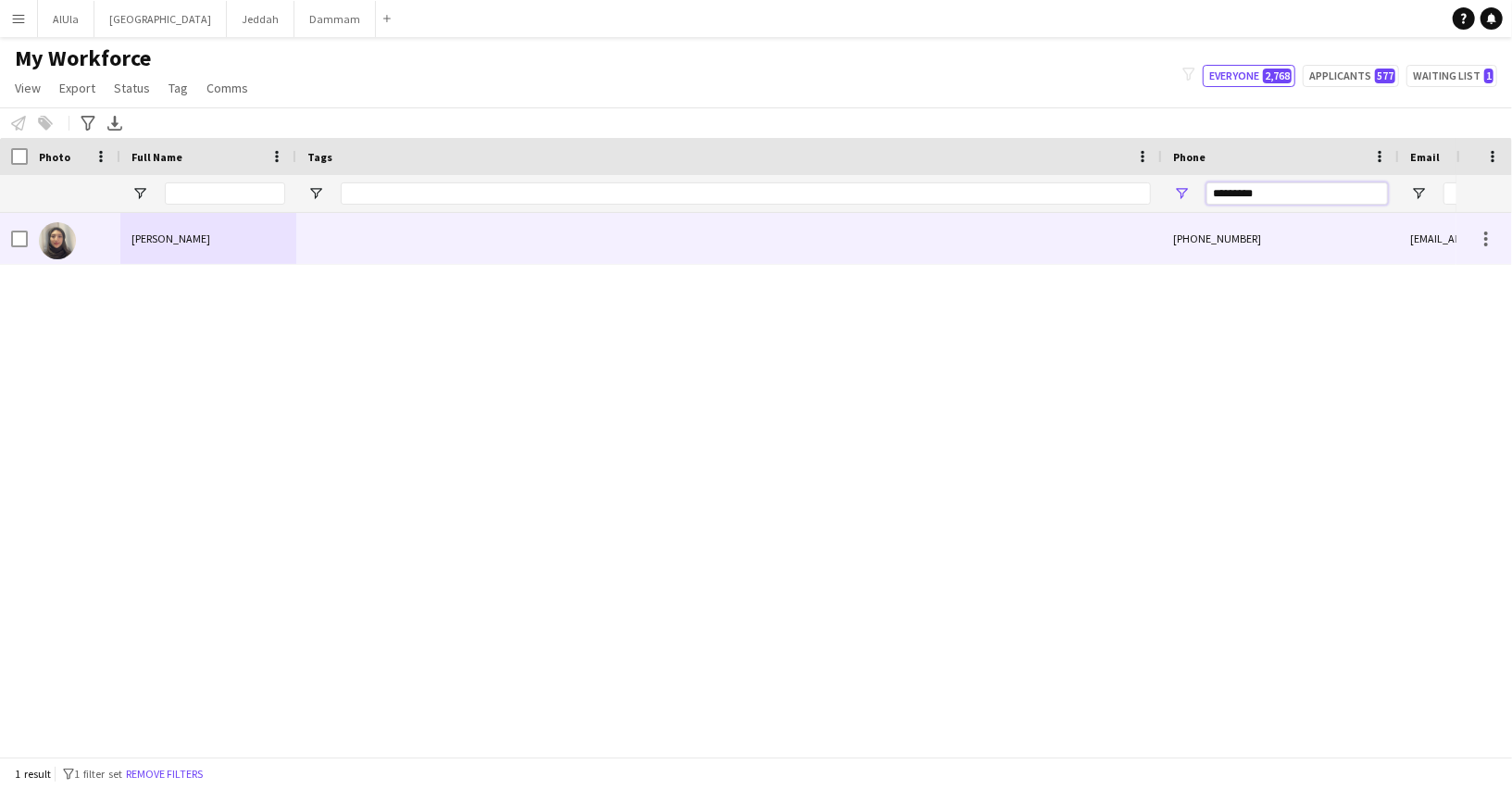
paste input "*********"
click at [159, 232] on span "Bashayr Hakami" at bounding box center [171, 238] width 78 height 14
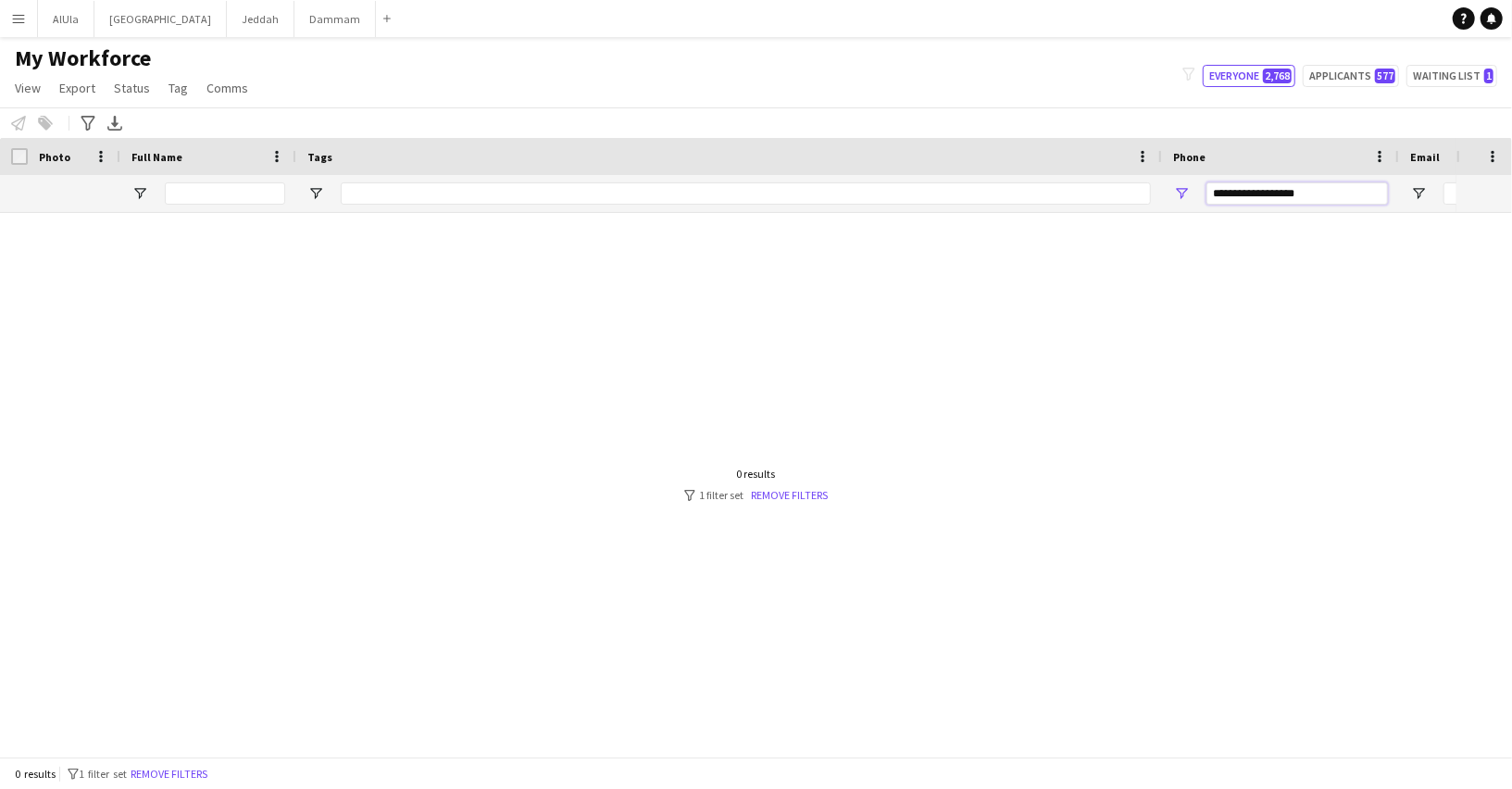
click at [1244, 189] on input "**********" at bounding box center [1296, 193] width 181 height 23
paste input "Phone Filter Input"
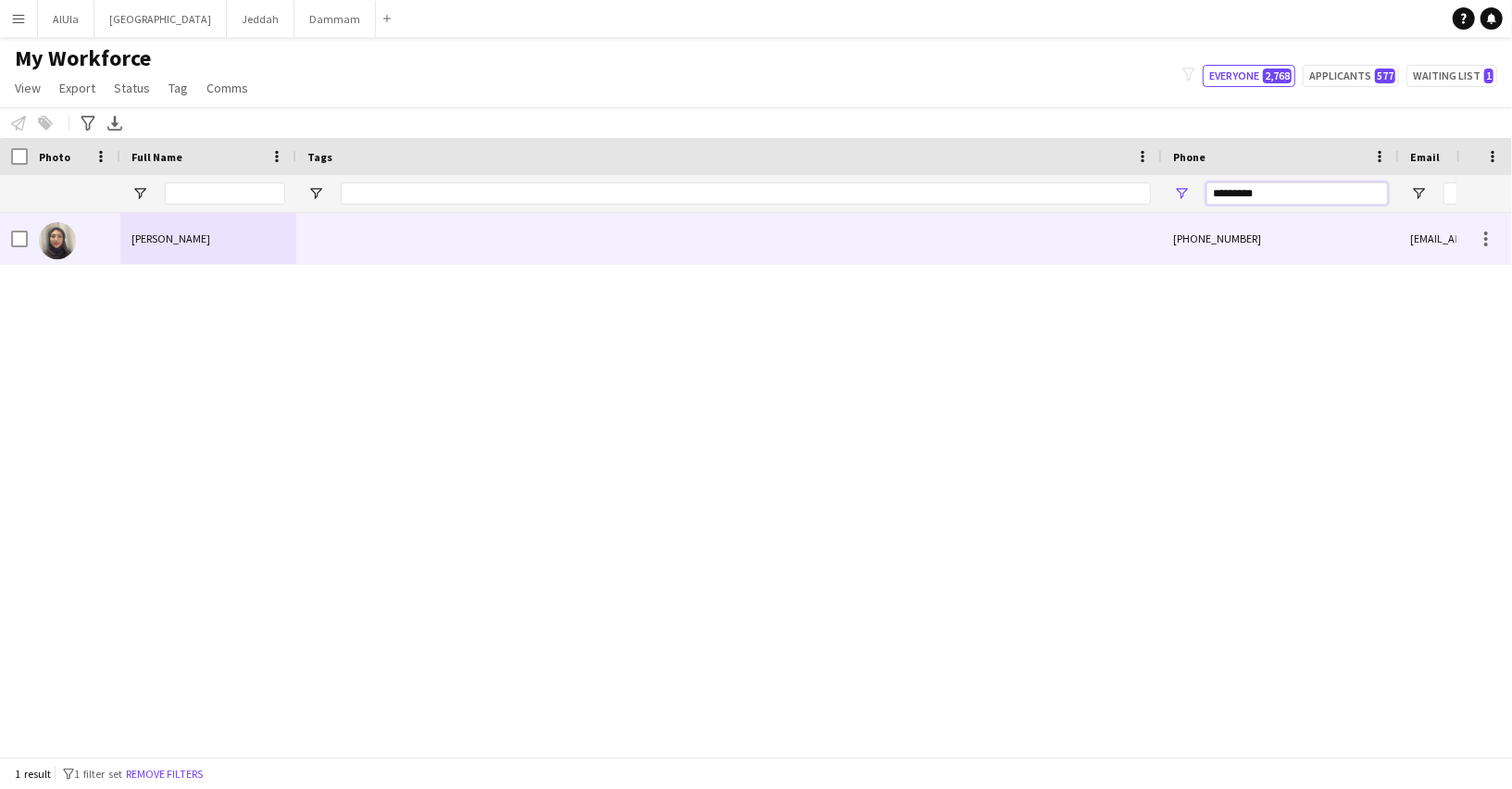
type input "*********"
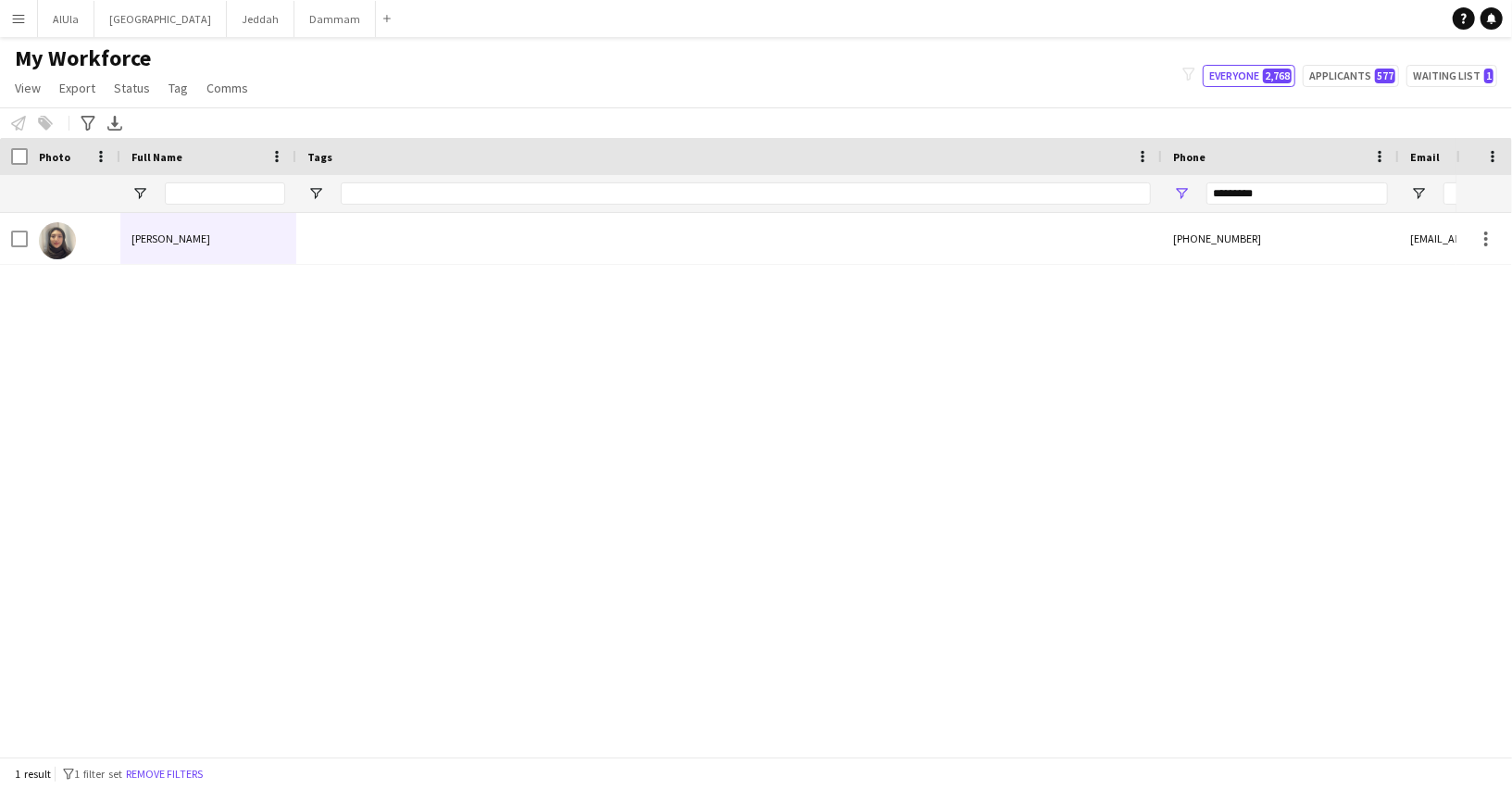
click at [222, 266] on div "Bashayr Hakami +966568239488 bashaerhakami2000@gmail.com" at bounding box center [728, 476] width 1456 height 527
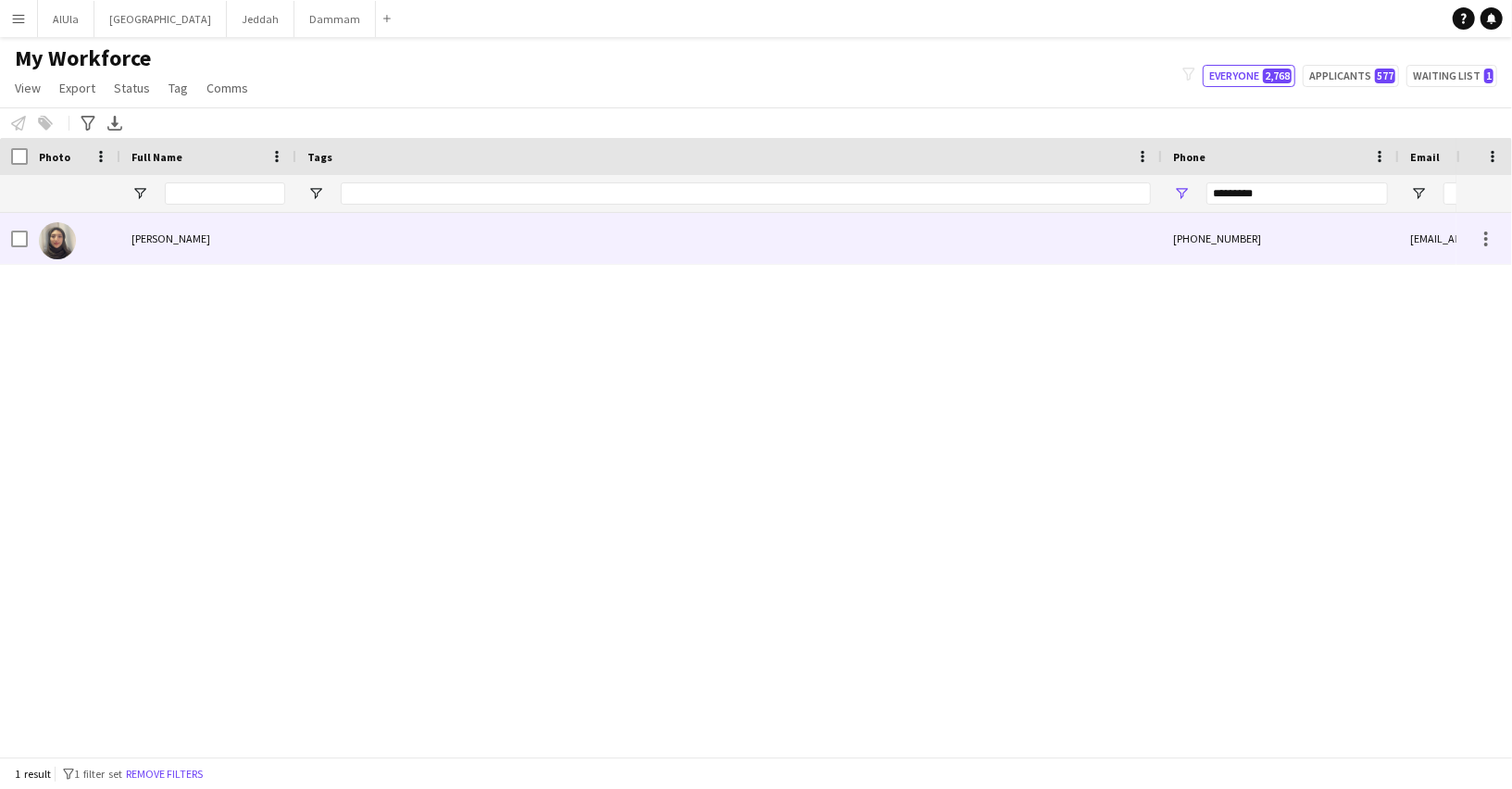
click at [209, 248] on div "Bashayr Hakami" at bounding box center [208, 238] width 175 height 51
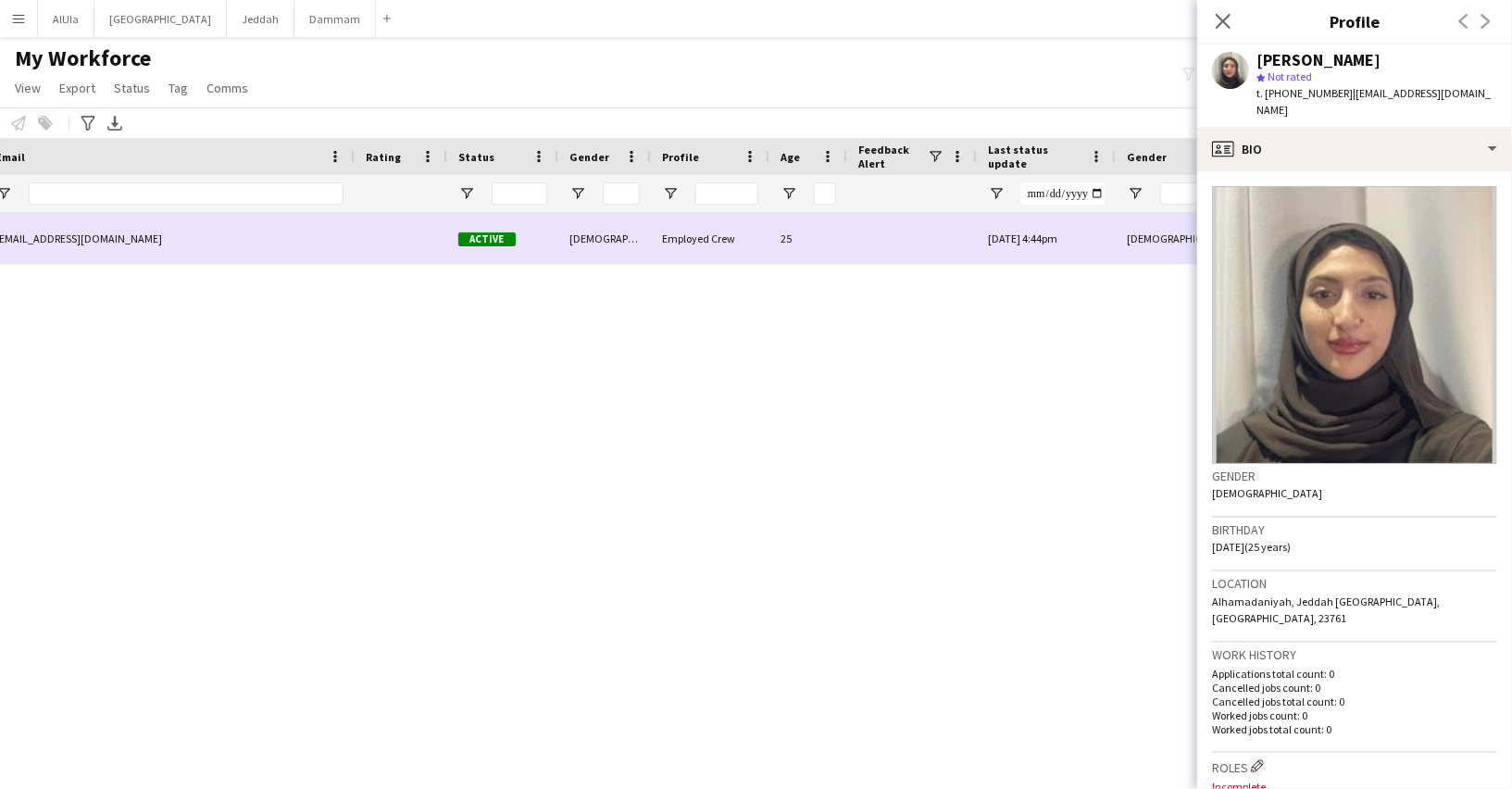
scroll to position [0, 1394]
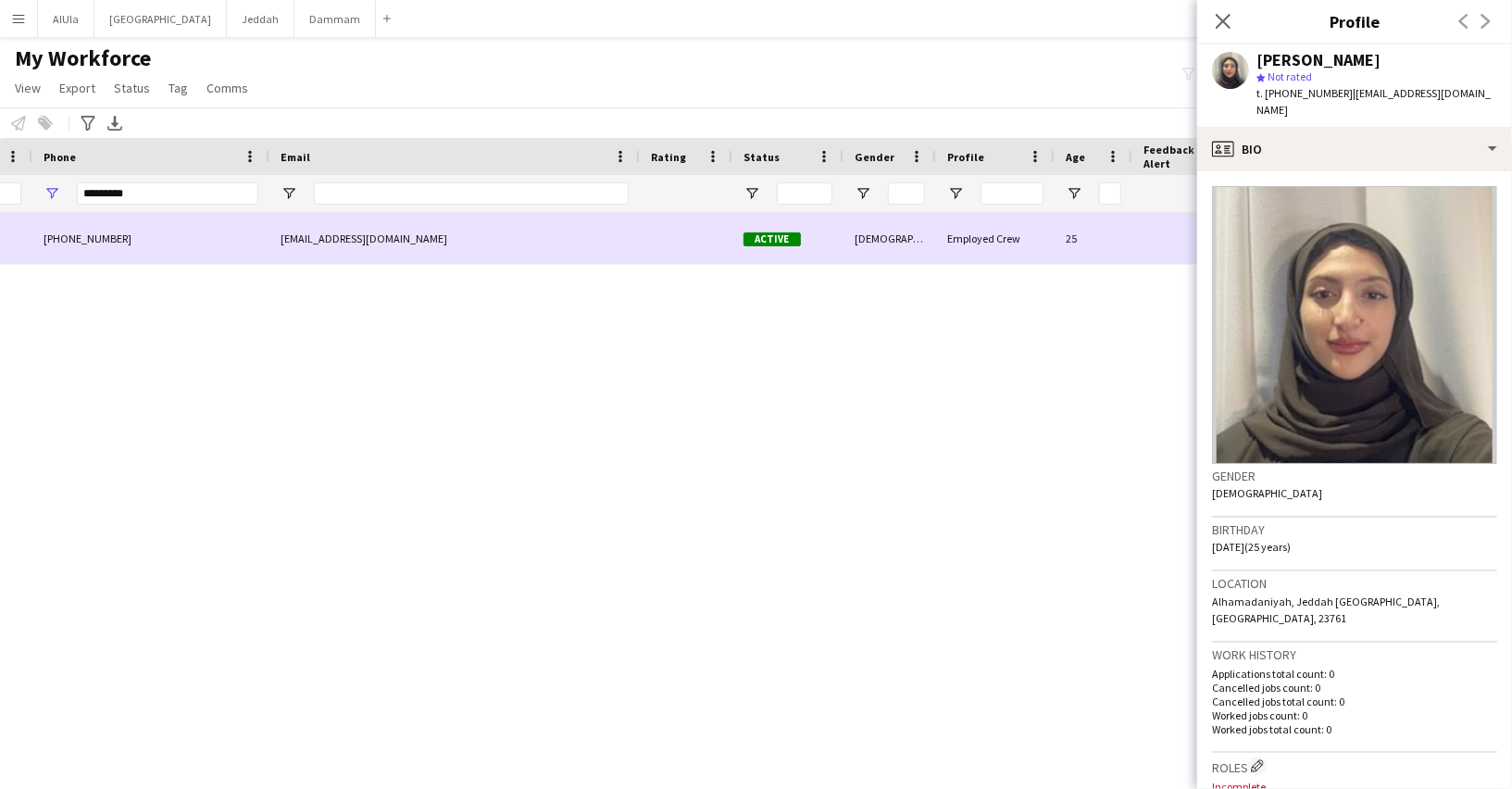
click at [413, 238] on div "bashaerhakami2000@gmail.com" at bounding box center [455, 238] width 370 height 51
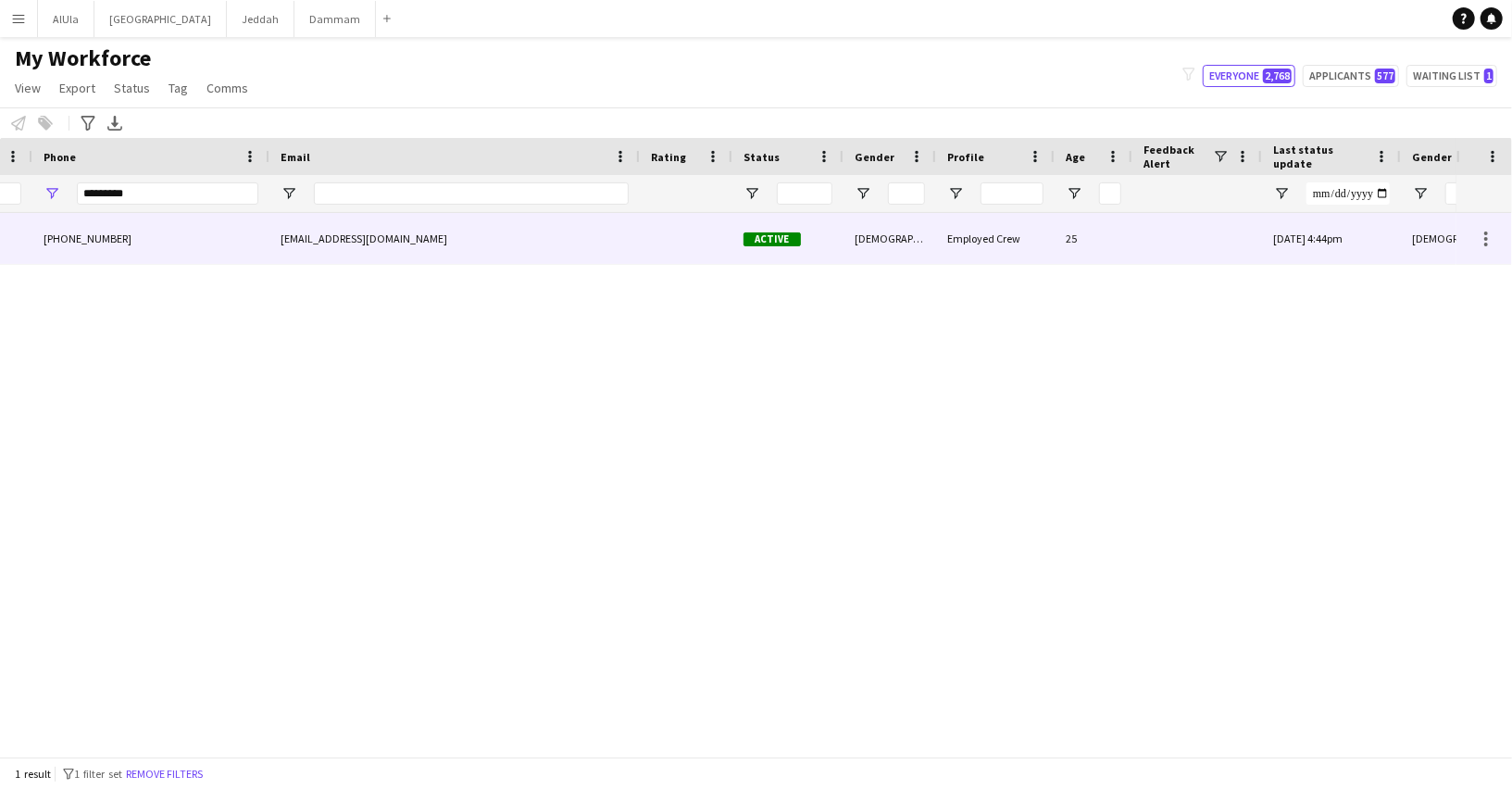
click at [564, 254] on div "bashaerhakami2000@gmail.com" at bounding box center [455, 238] width 370 height 51
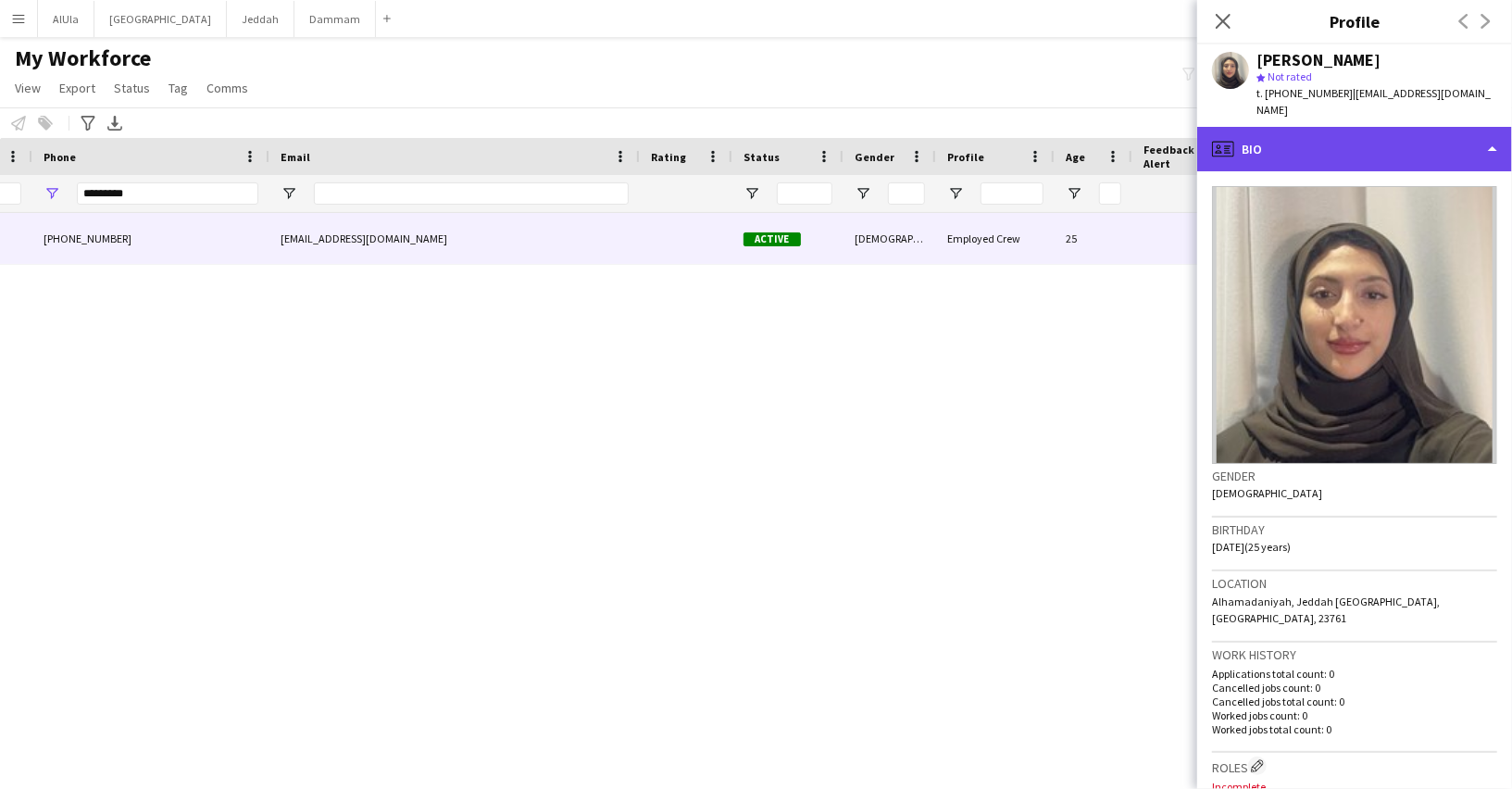
click at [1306, 141] on div "profile Bio" at bounding box center [1353, 148] width 315 height 44
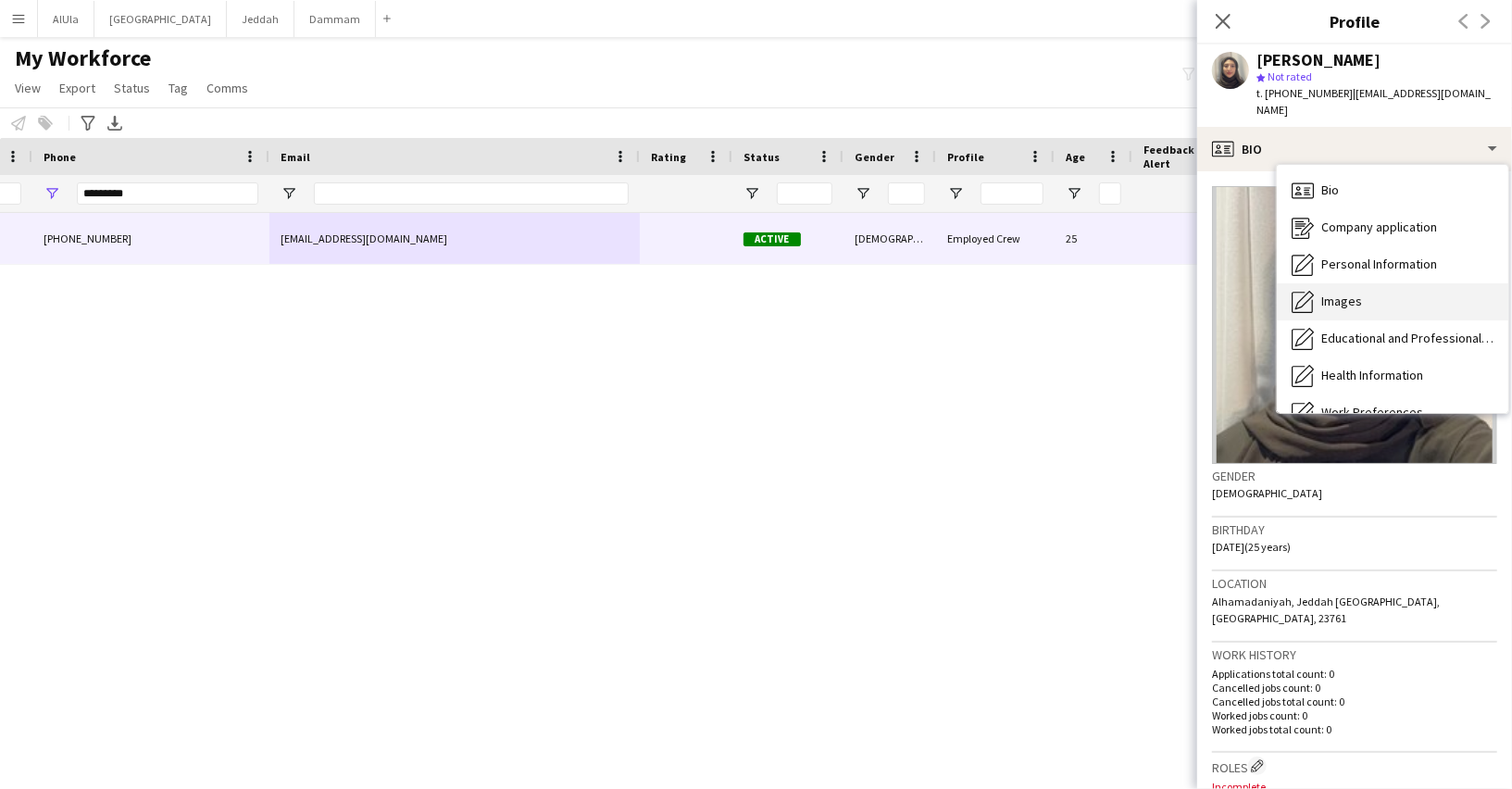
click at [1344, 293] on span "Images" at bounding box center [1341, 301] width 41 height 17
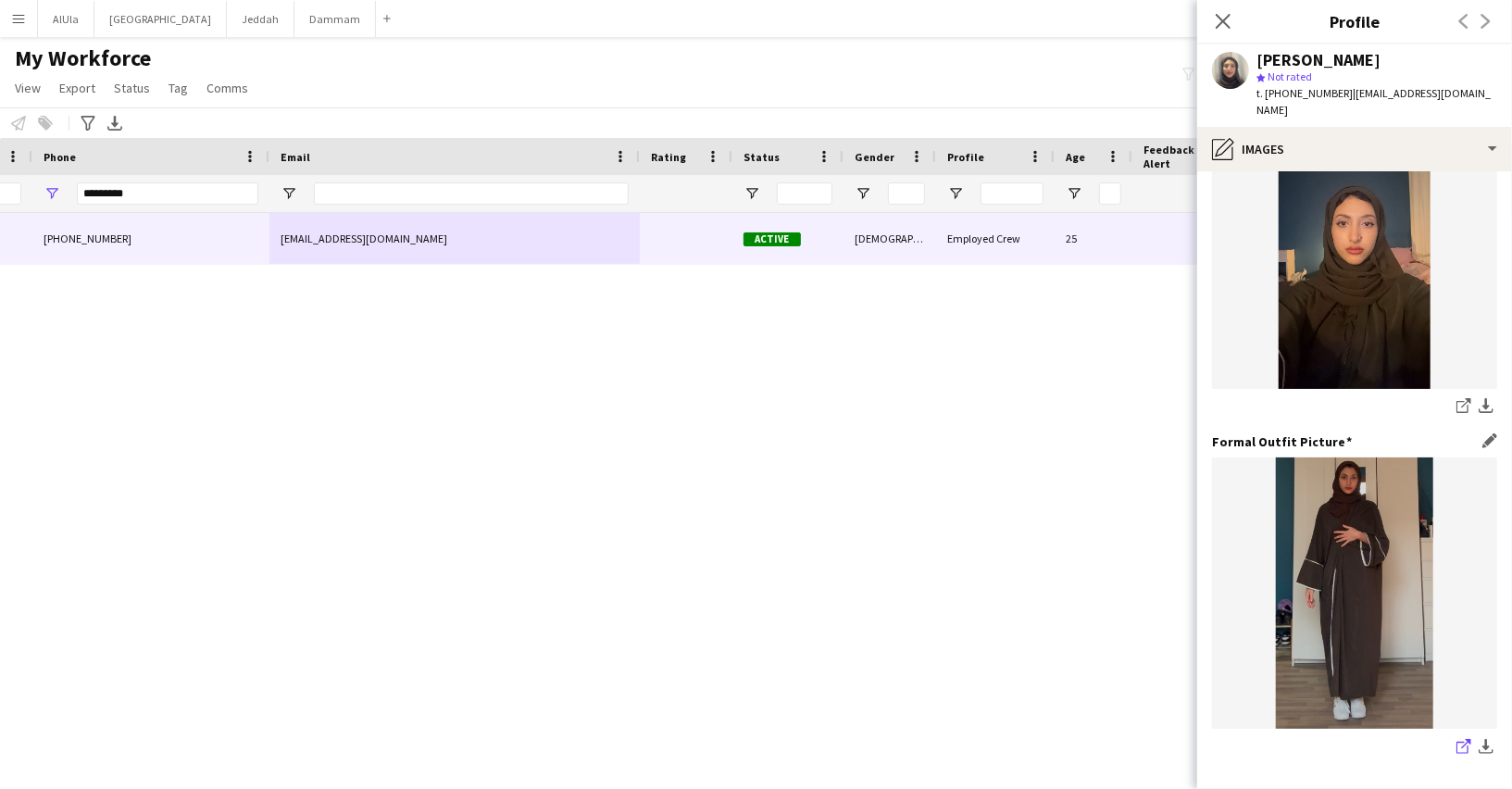
click at [1461, 739] on icon "share-external-link-1" at bounding box center [1463, 746] width 15 height 15
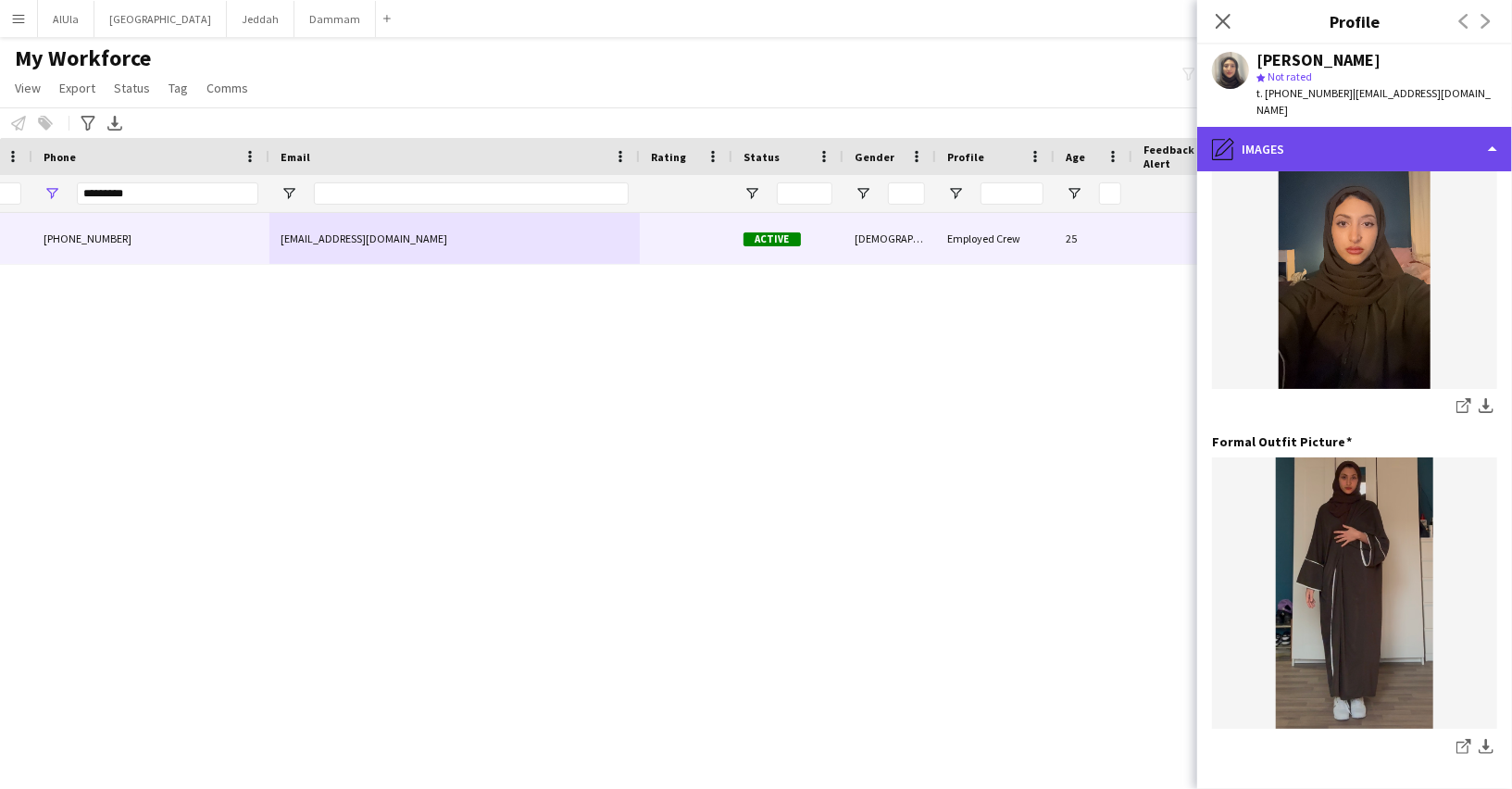
click at [1282, 128] on div "pencil4 Images" at bounding box center [1353, 148] width 315 height 44
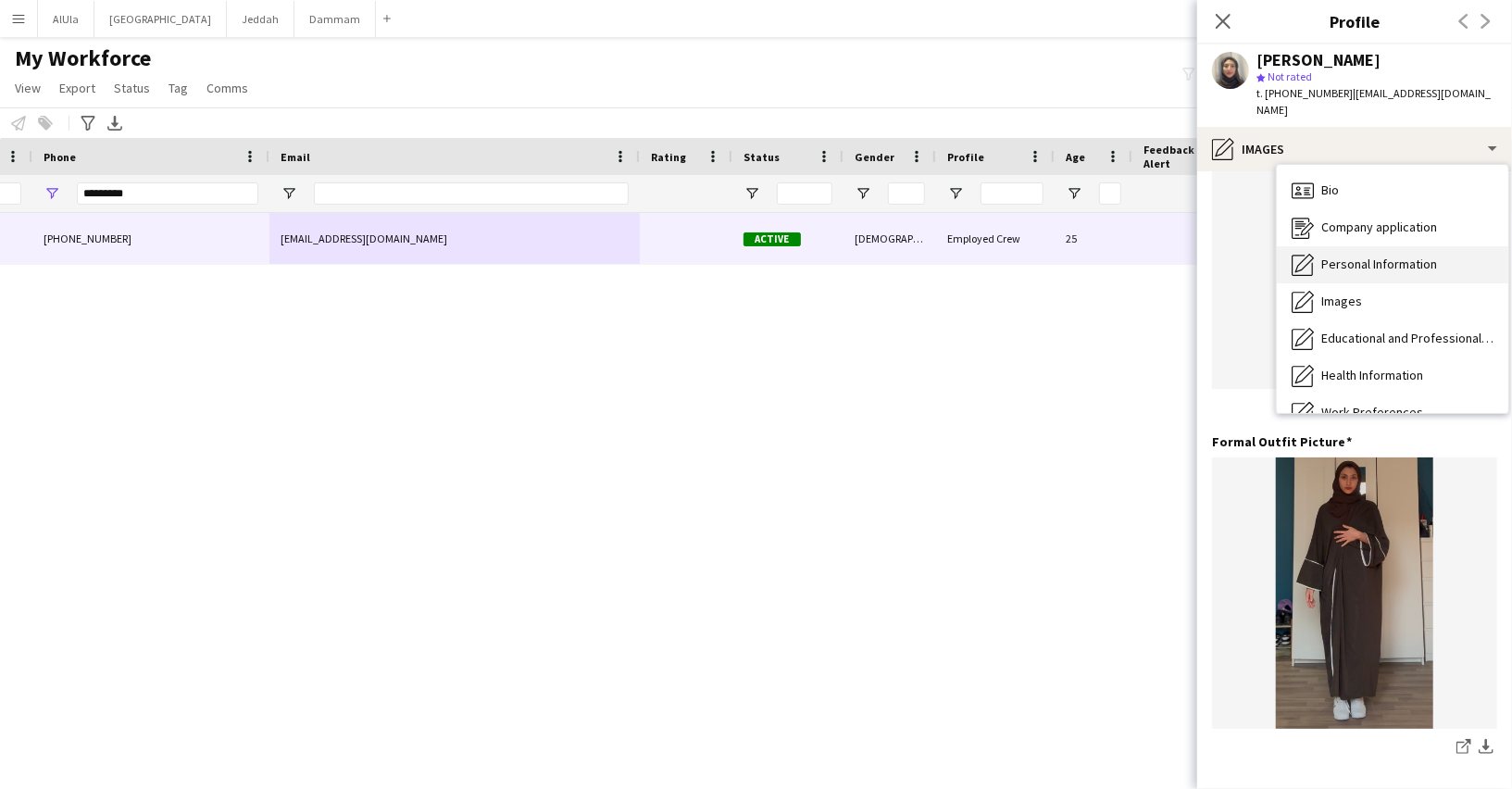
click at [1349, 256] on span "Personal Information" at bounding box center [1379, 264] width 116 height 17
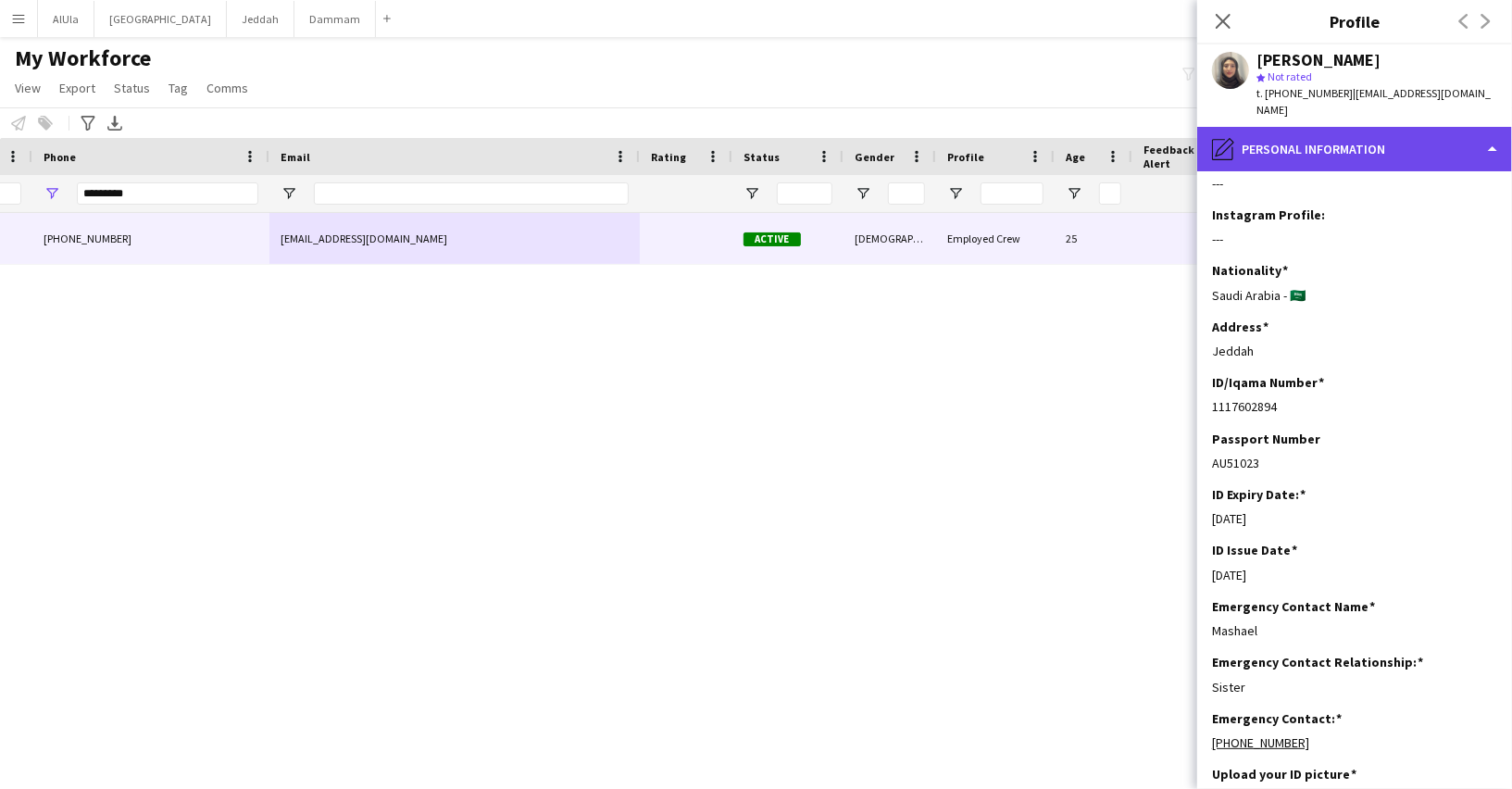
click at [1349, 129] on div "pencil4 Personal Information" at bounding box center [1353, 148] width 315 height 44
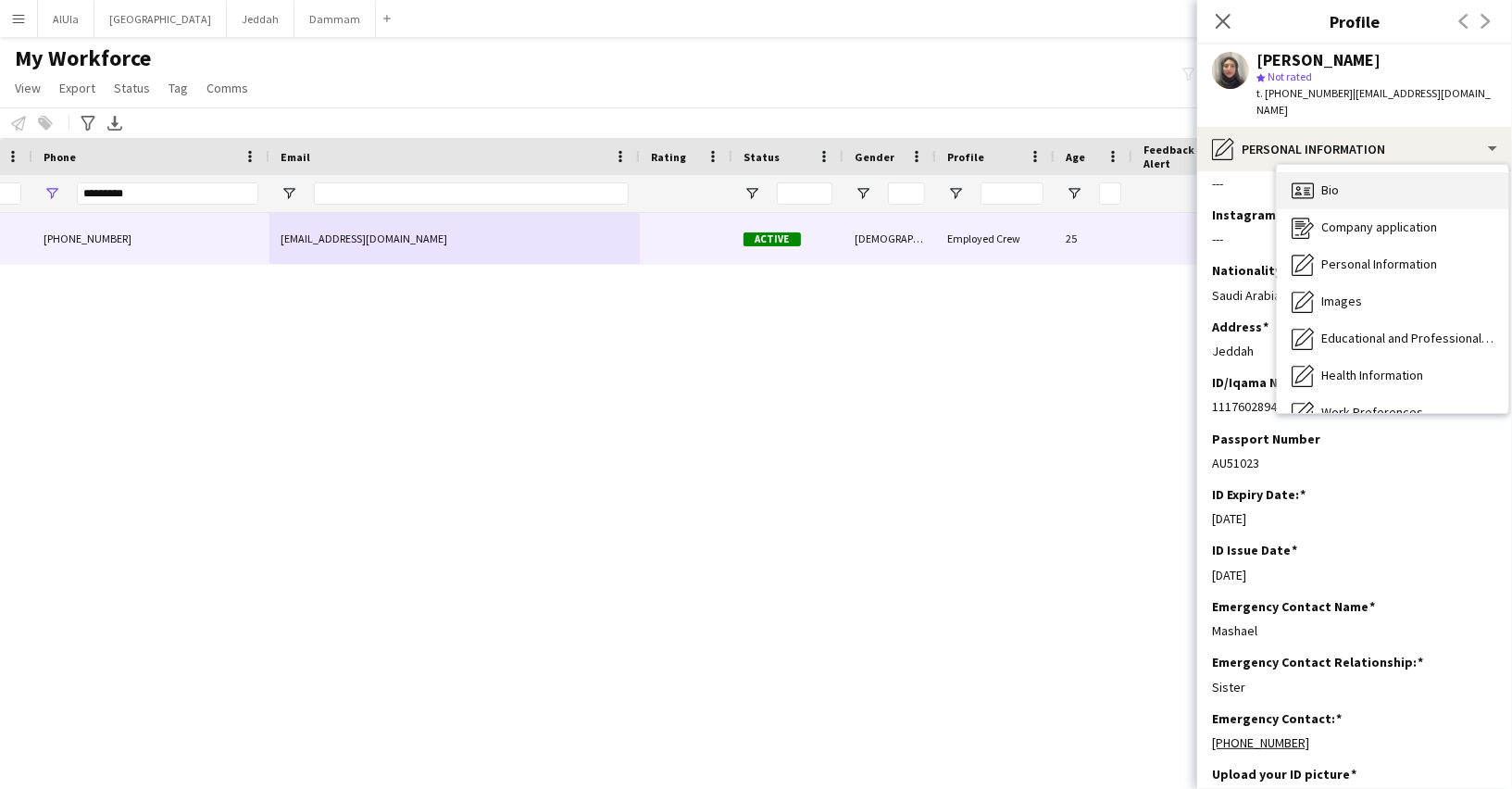
click at [1321, 181] on span "Bio" at bounding box center [1330, 189] width 18 height 17
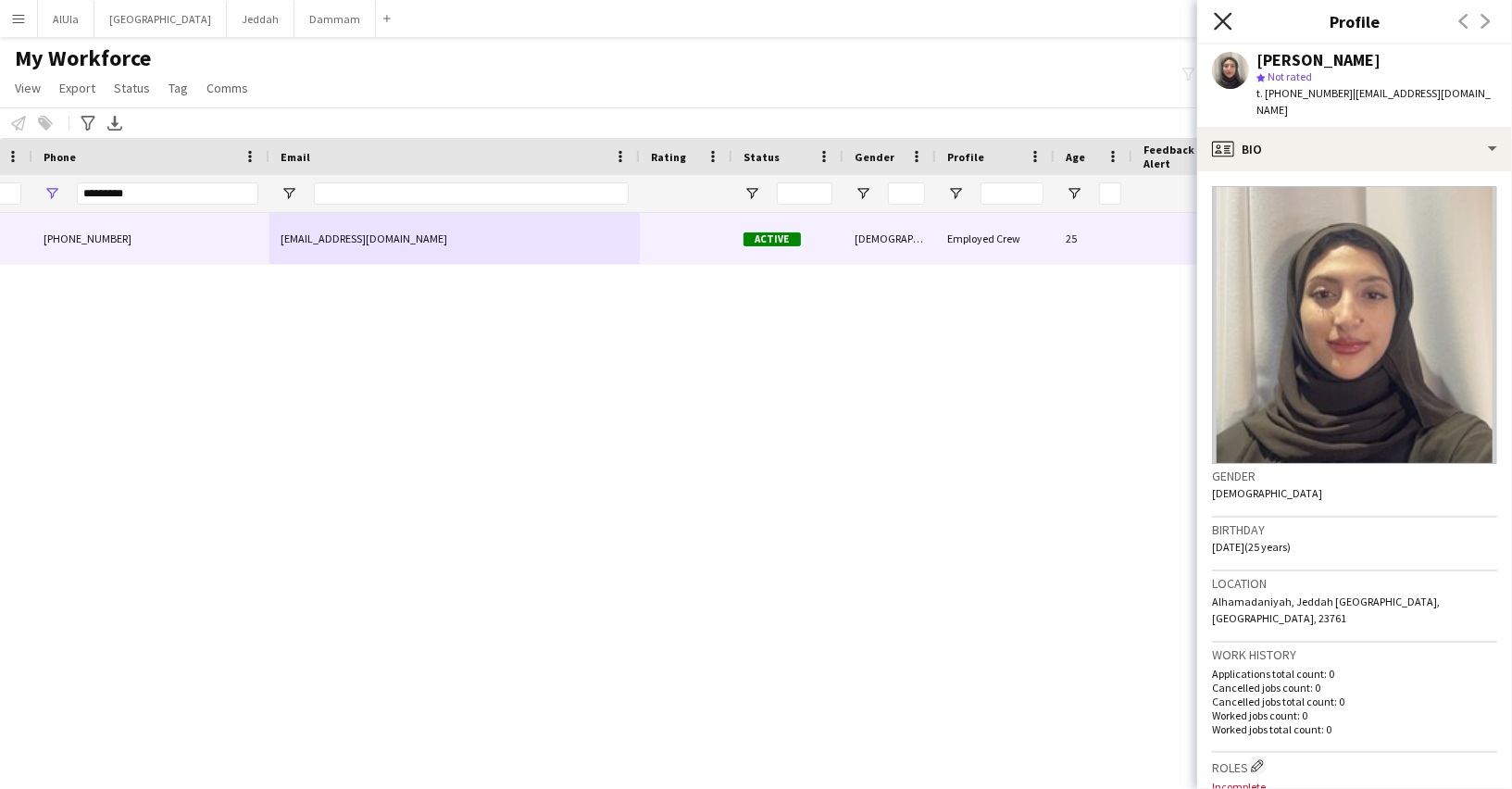
click at [1218, 28] on icon "Close pop-in" at bounding box center [1222, 21] width 18 height 18
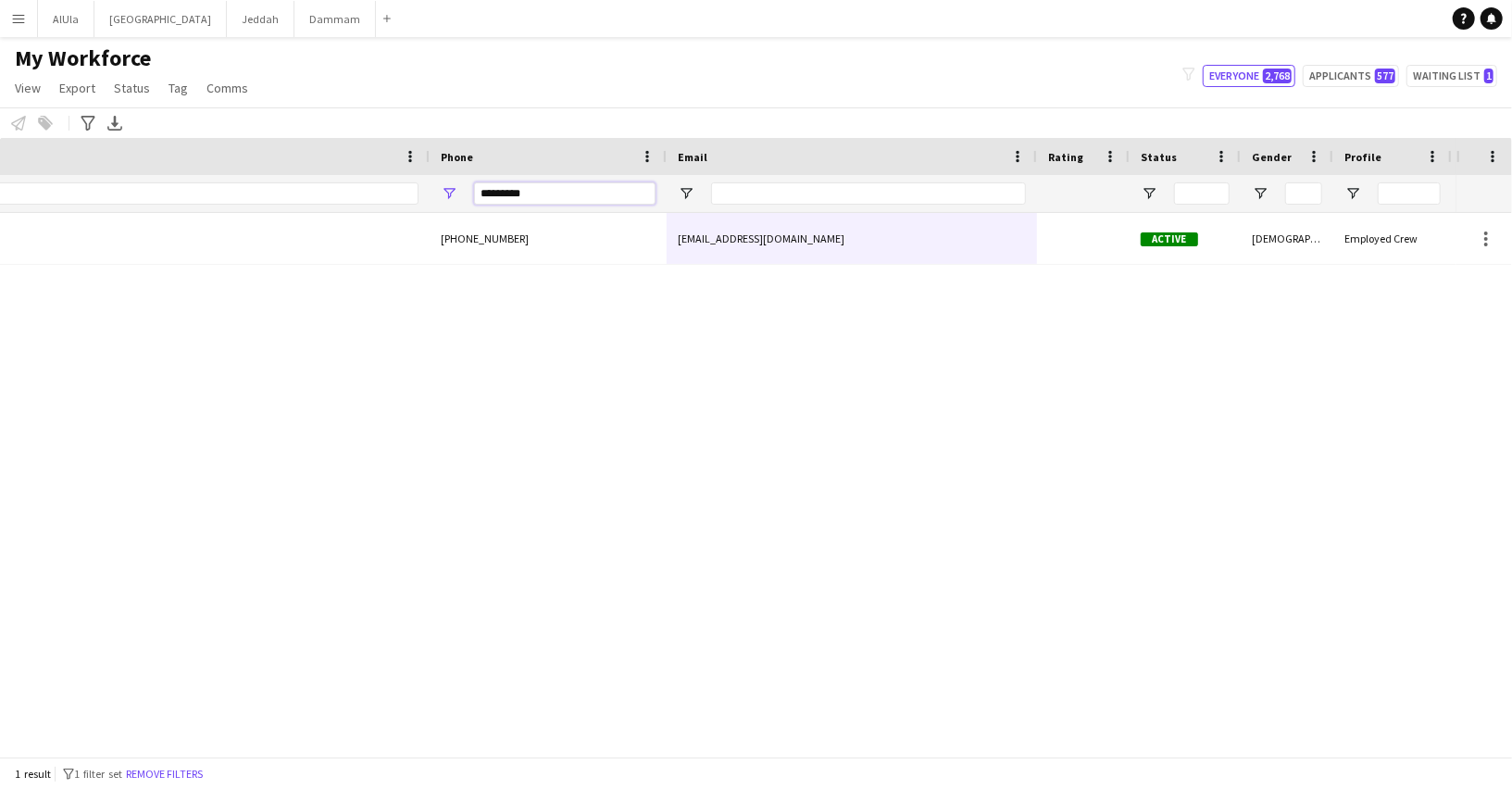
click at [548, 196] on input "*********" at bounding box center [564, 193] width 181 height 23
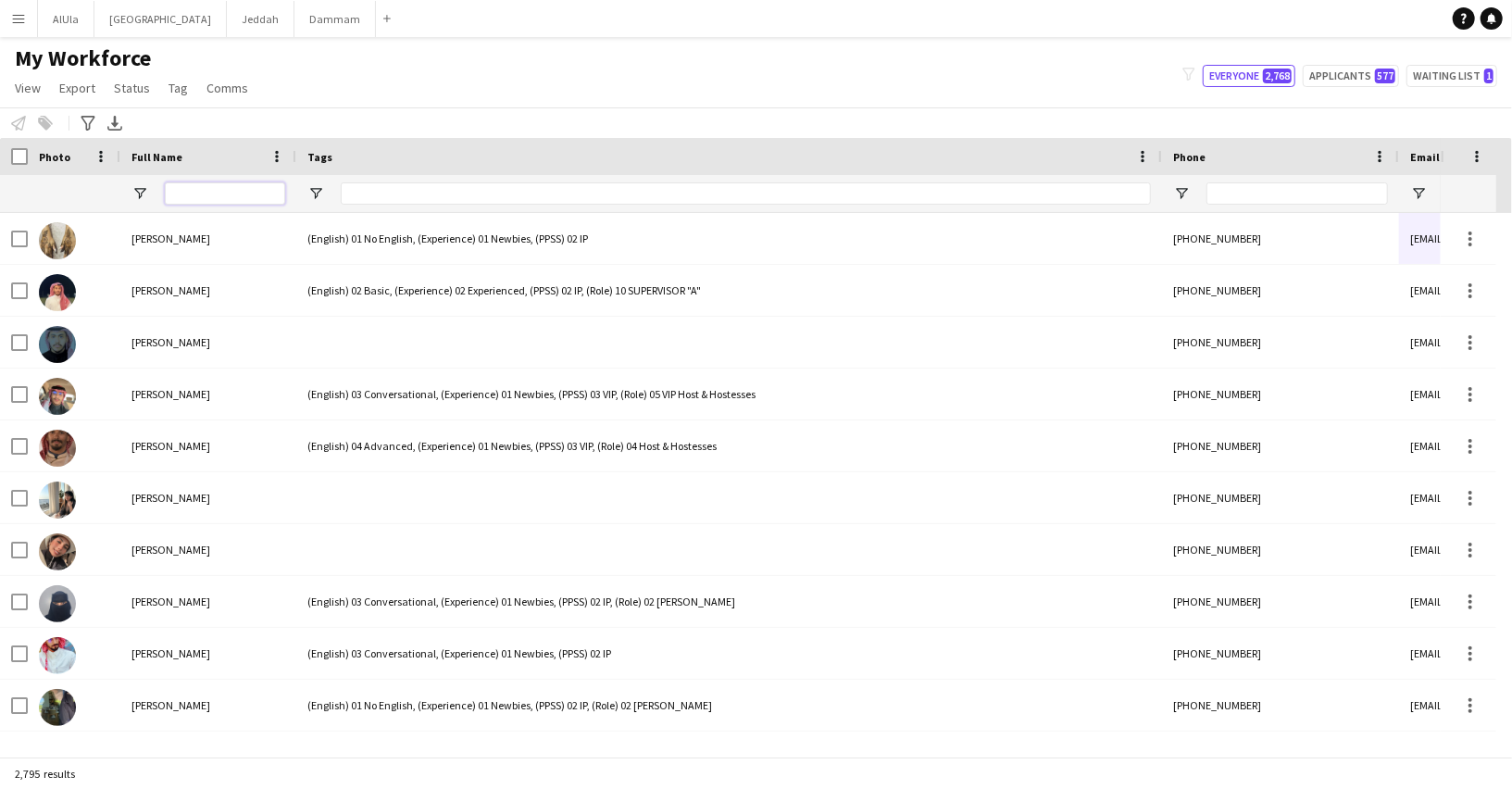
click at [213, 192] on input "Full Name Filter Input" at bounding box center [224, 193] width 121 height 23
type input "*"
click at [213, 192] on input "*" at bounding box center [224, 193] width 121 height 23
click at [512, 110] on div "Notify workforce Add to tag Select at least one crew to tag him or her. Advance…" at bounding box center [756, 123] width 1512 height 30
click at [509, 89] on div "My Workforce View Views Default view New view Update view Delete view Edit name…" at bounding box center [756, 75] width 1512 height 63
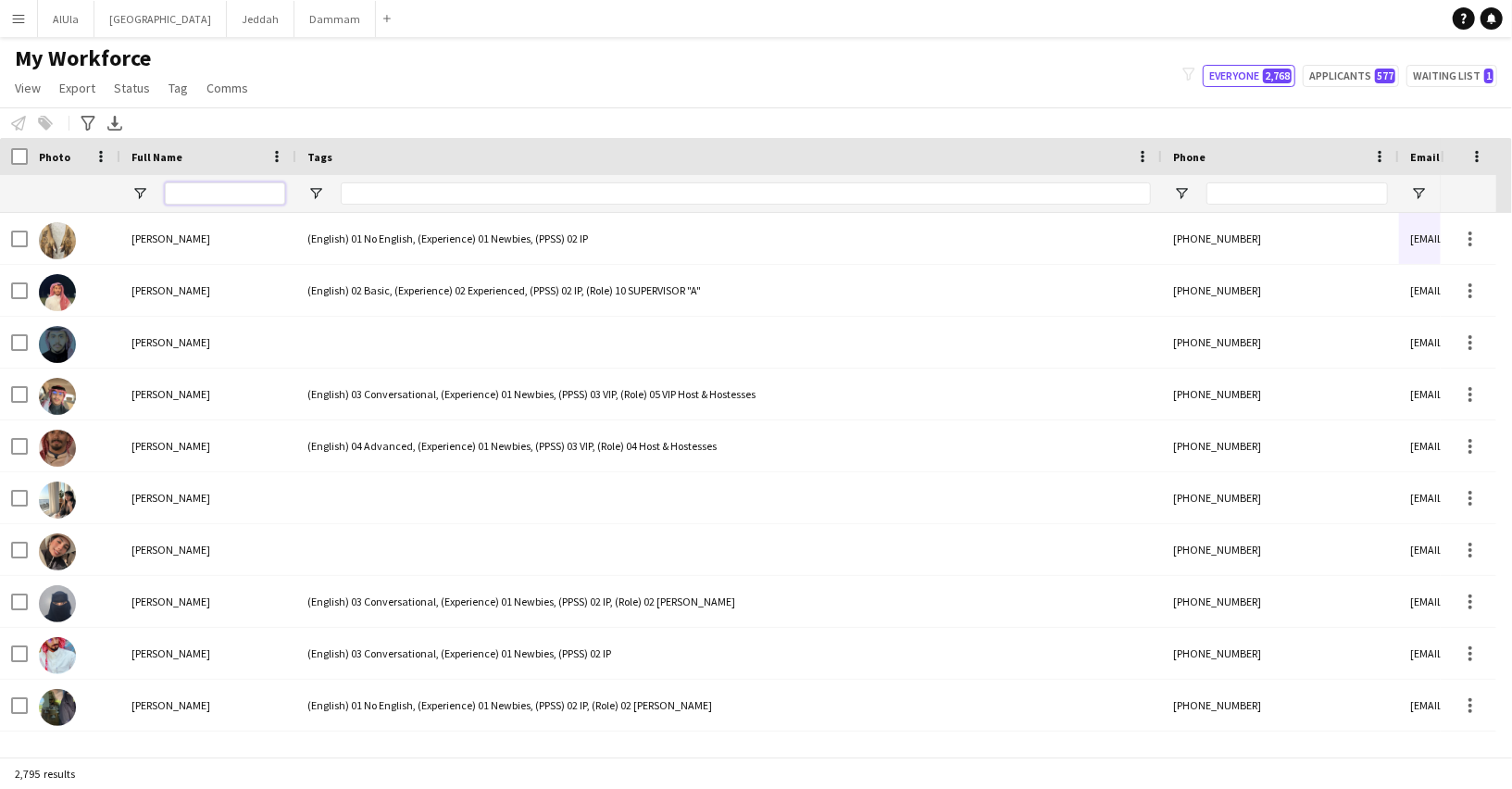
click at [208, 189] on input "Full Name Filter Input" at bounding box center [224, 193] width 121 height 23
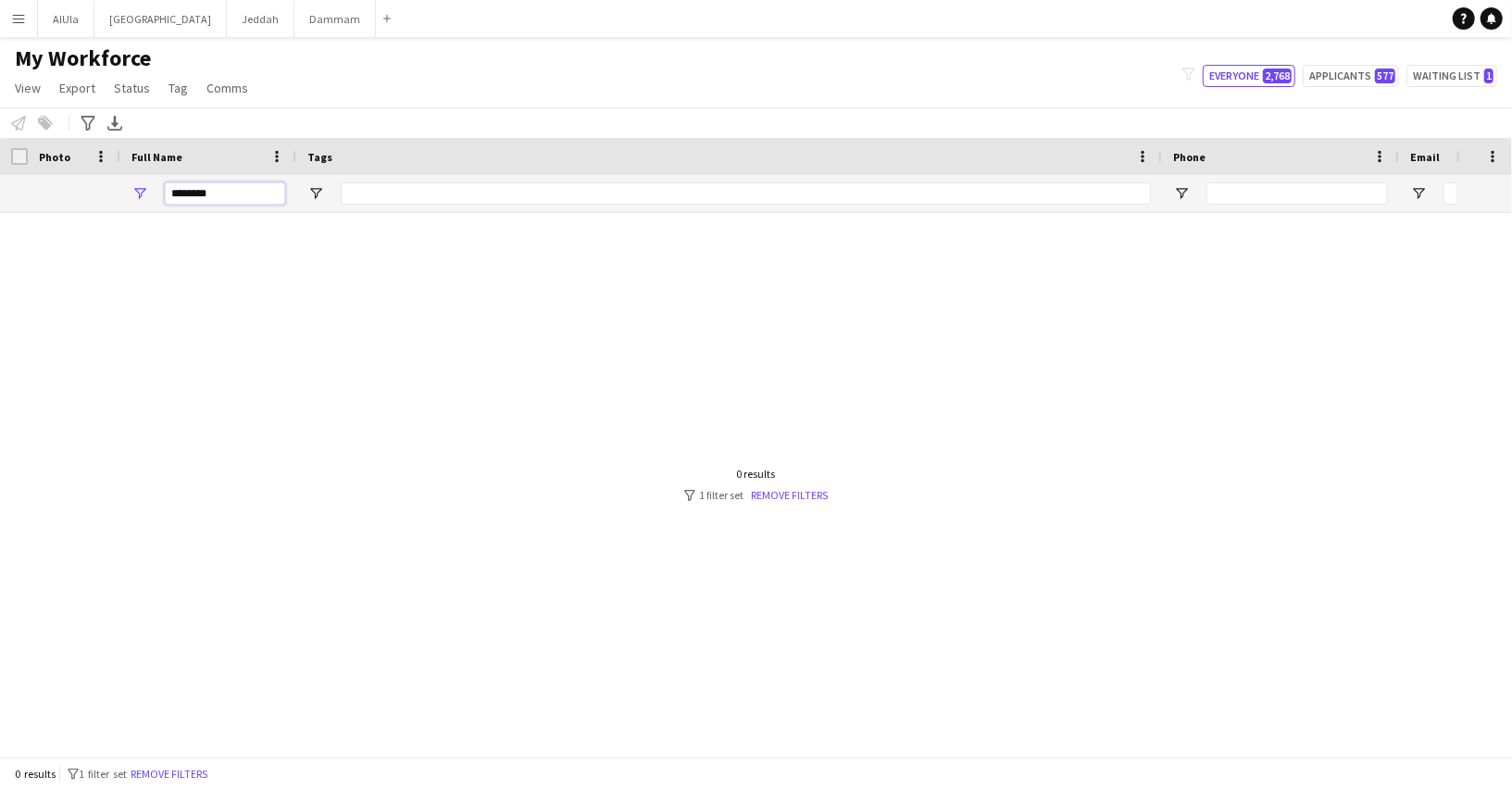
click at [194, 191] on input "********" at bounding box center [224, 193] width 121 height 23
type input "********"
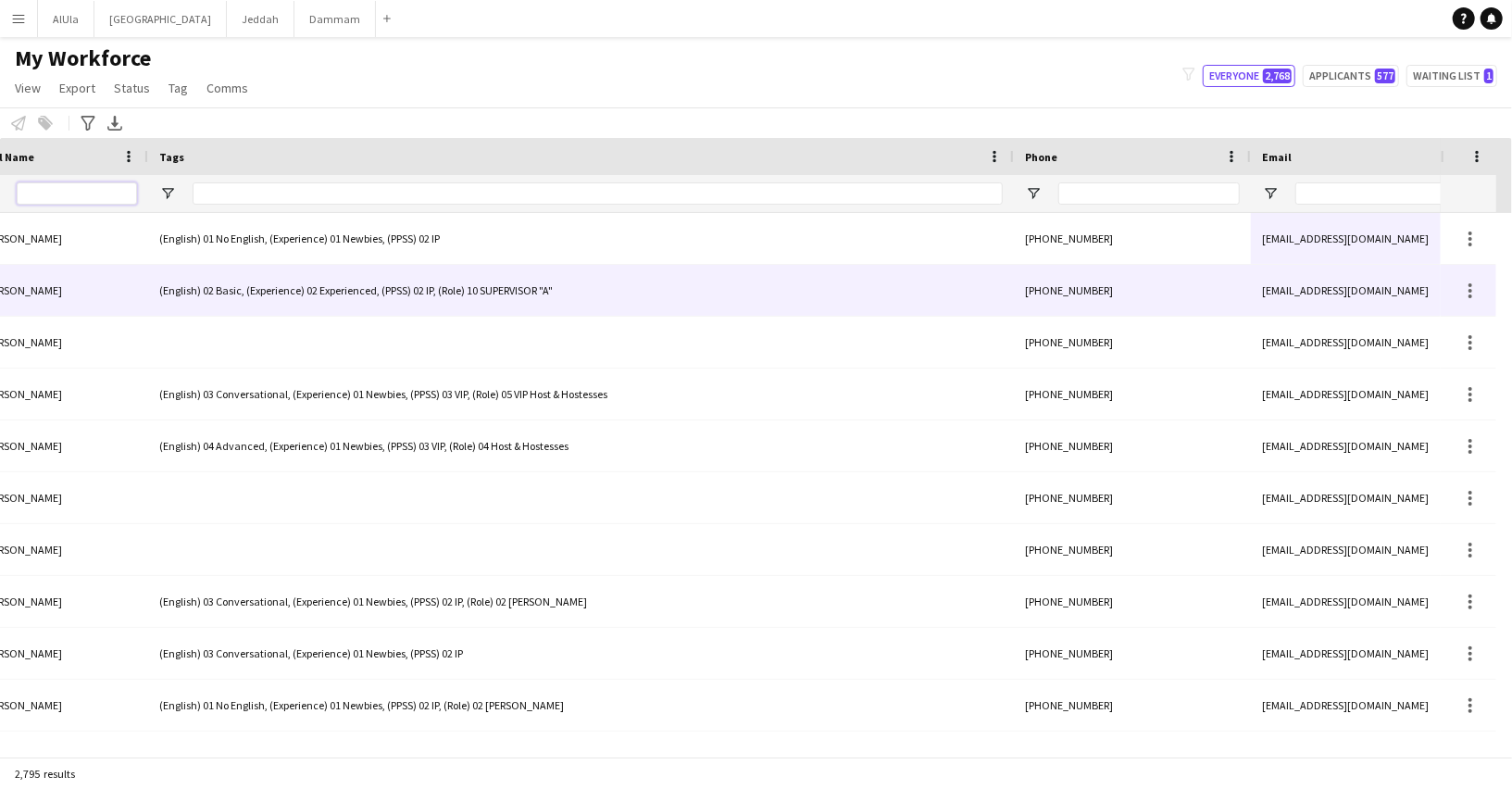
scroll to position [0, 280]
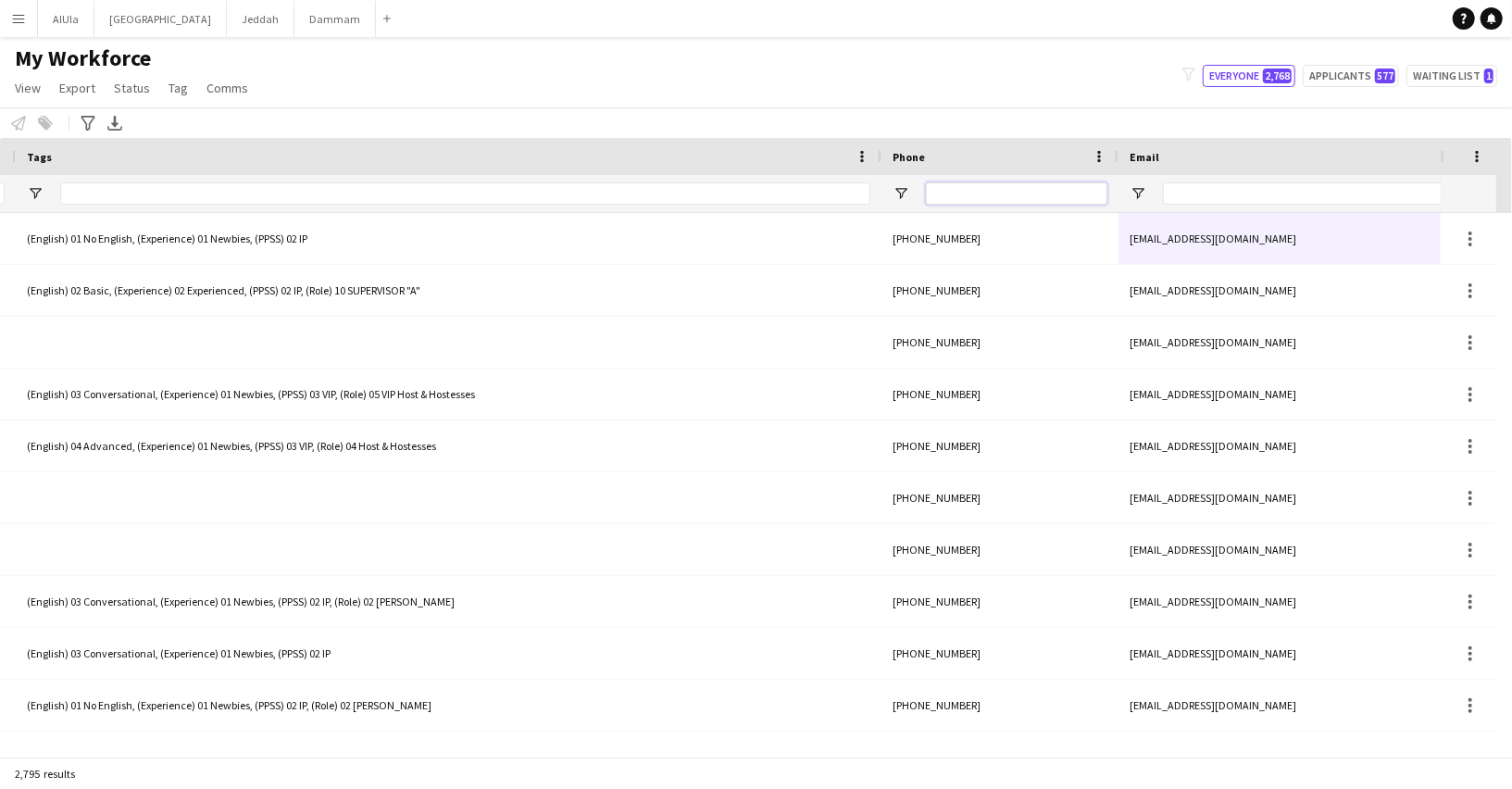
click at [982, 186] on input "Phone Filter Input" at bounding box center [1016, 193] width 181 height 23
paste input "*********"
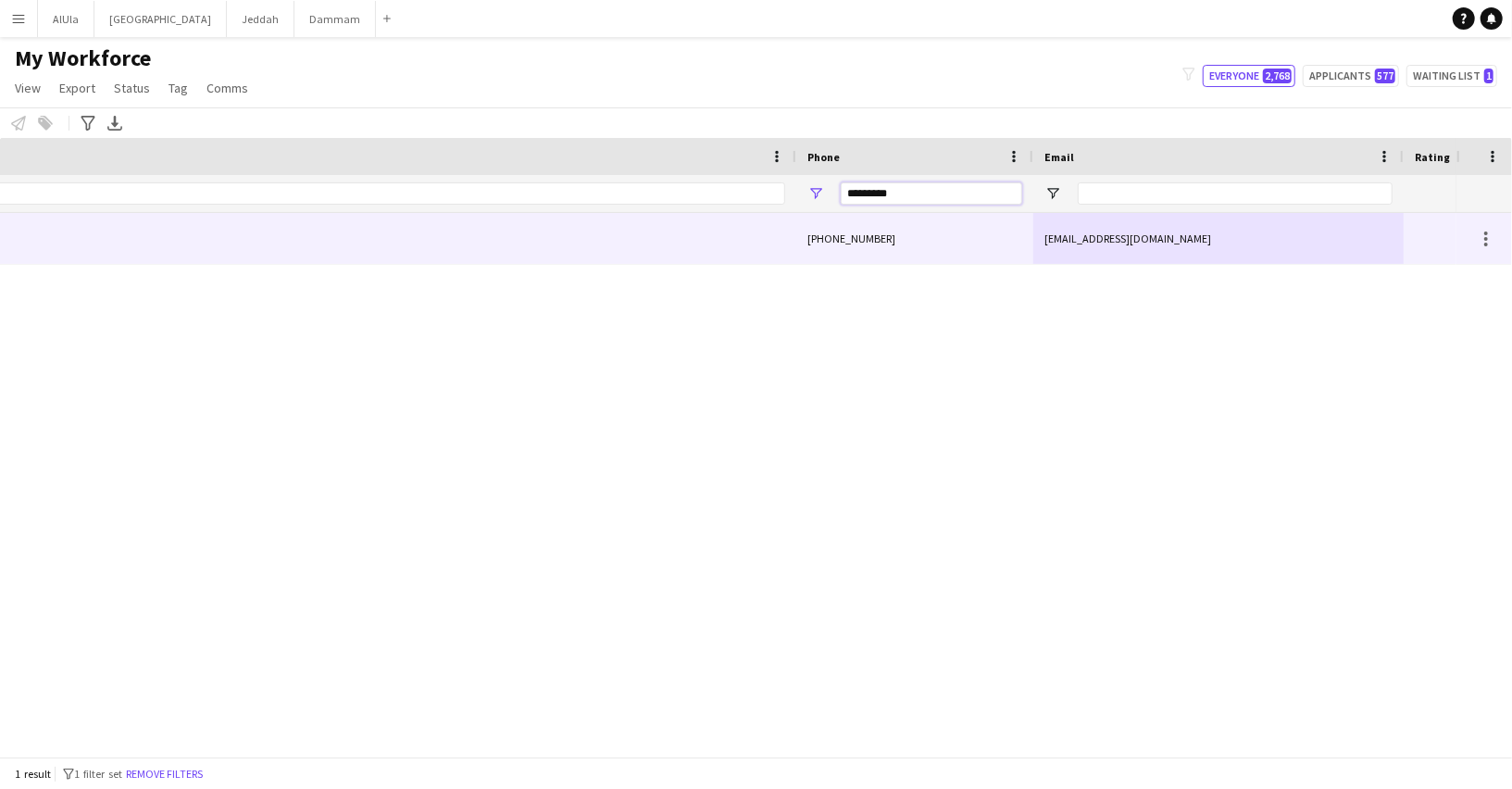
scroll to position [0, 636]
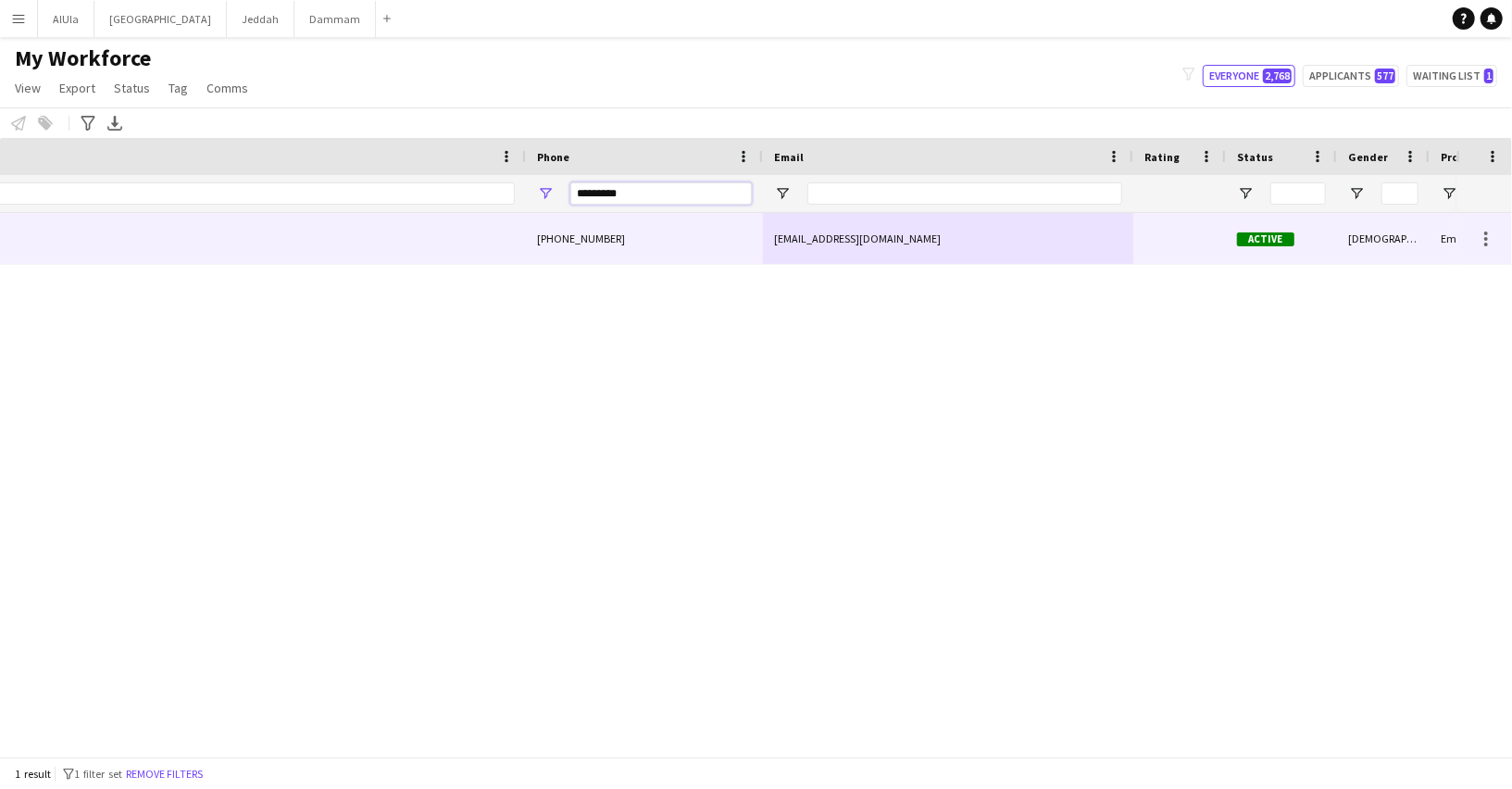
type input "*********"
click at [855, 243] on div "danaalnawaf@gmail.com" at bounding box center [948, 238] width 370 height 51
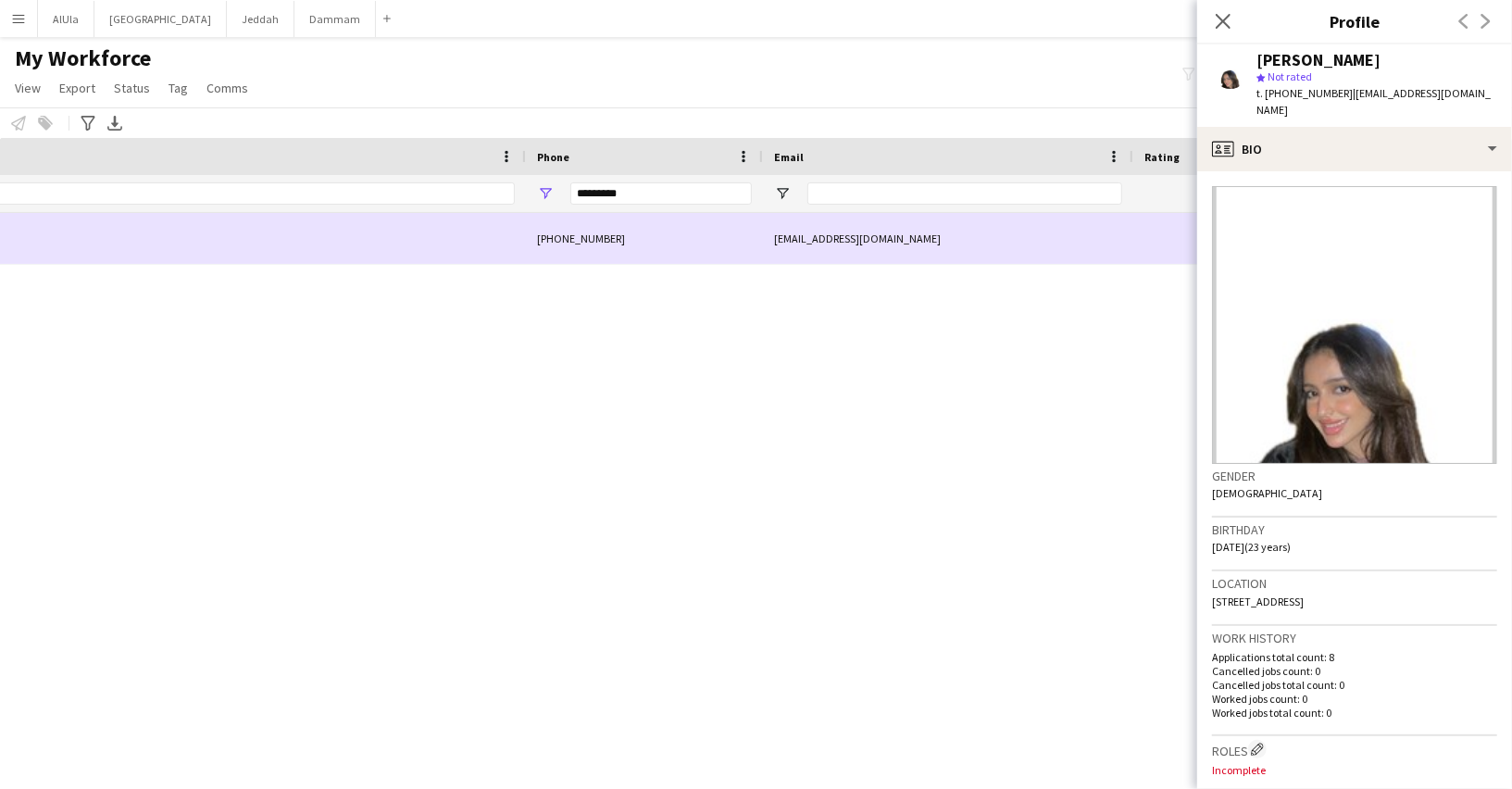
click at [819, 253] on div "danaalnawaf@gmail.com" at bounding box center [948, 238] width 370 height 51
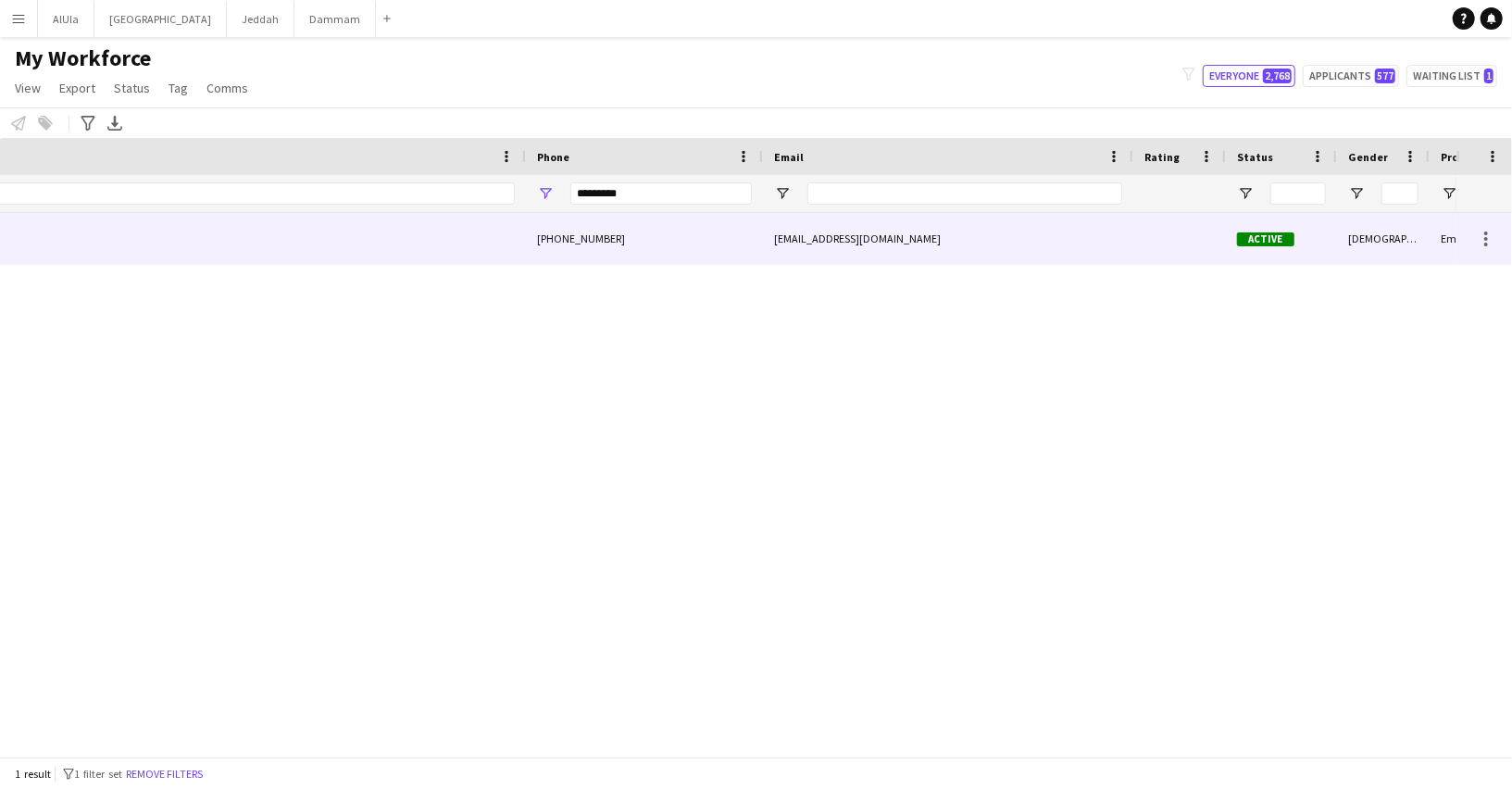
click at [553, 244] on div "+966533074142" at bounding box center [645, 238] width 237 height 51
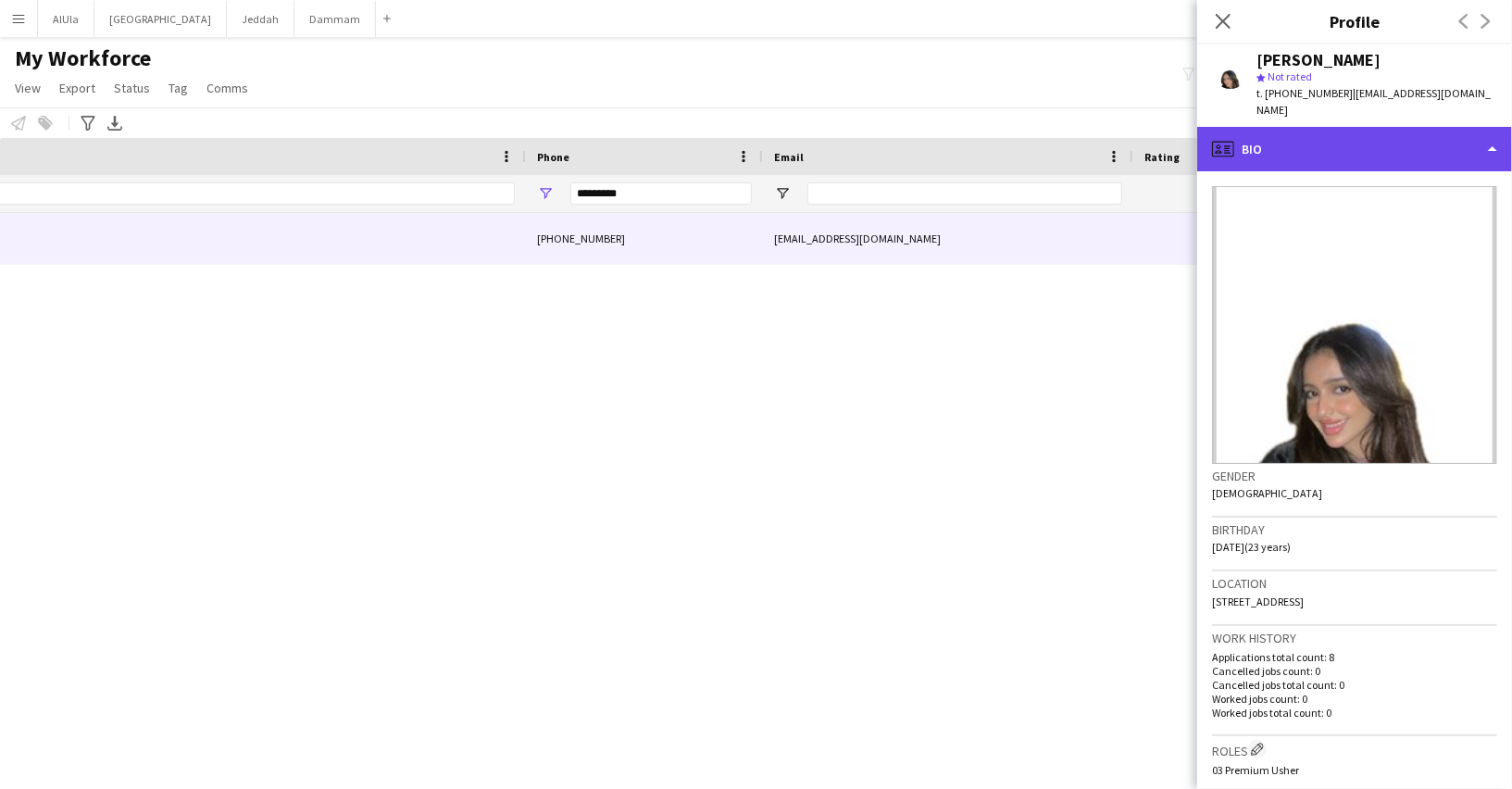
click at [1305, 126] on div "profile Bio" at bounding box center [1353, 148] width 315 height 44
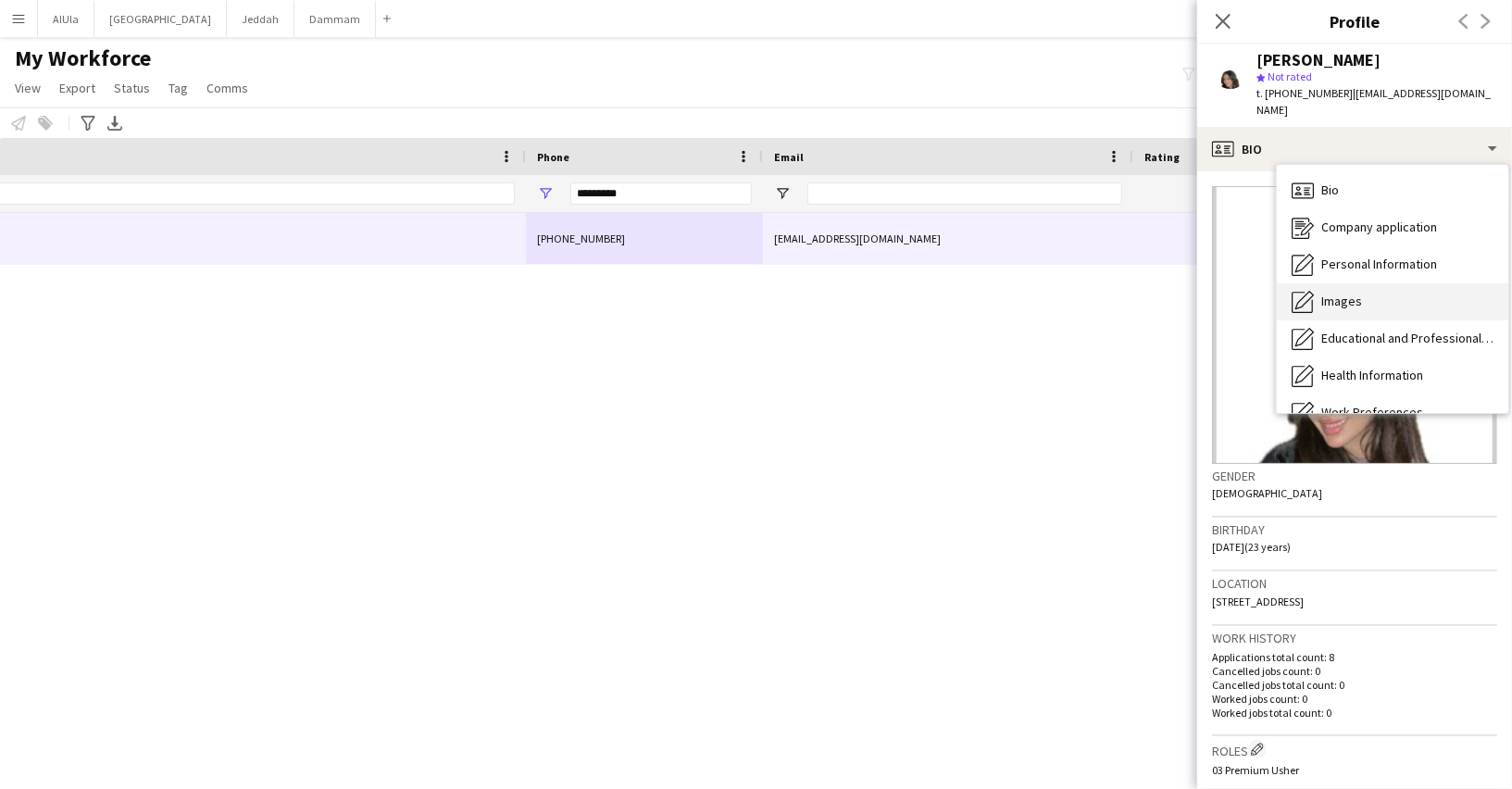
click at [1340, 293] on span "Images" at bounding box center [1341, 301] width 41 height 17
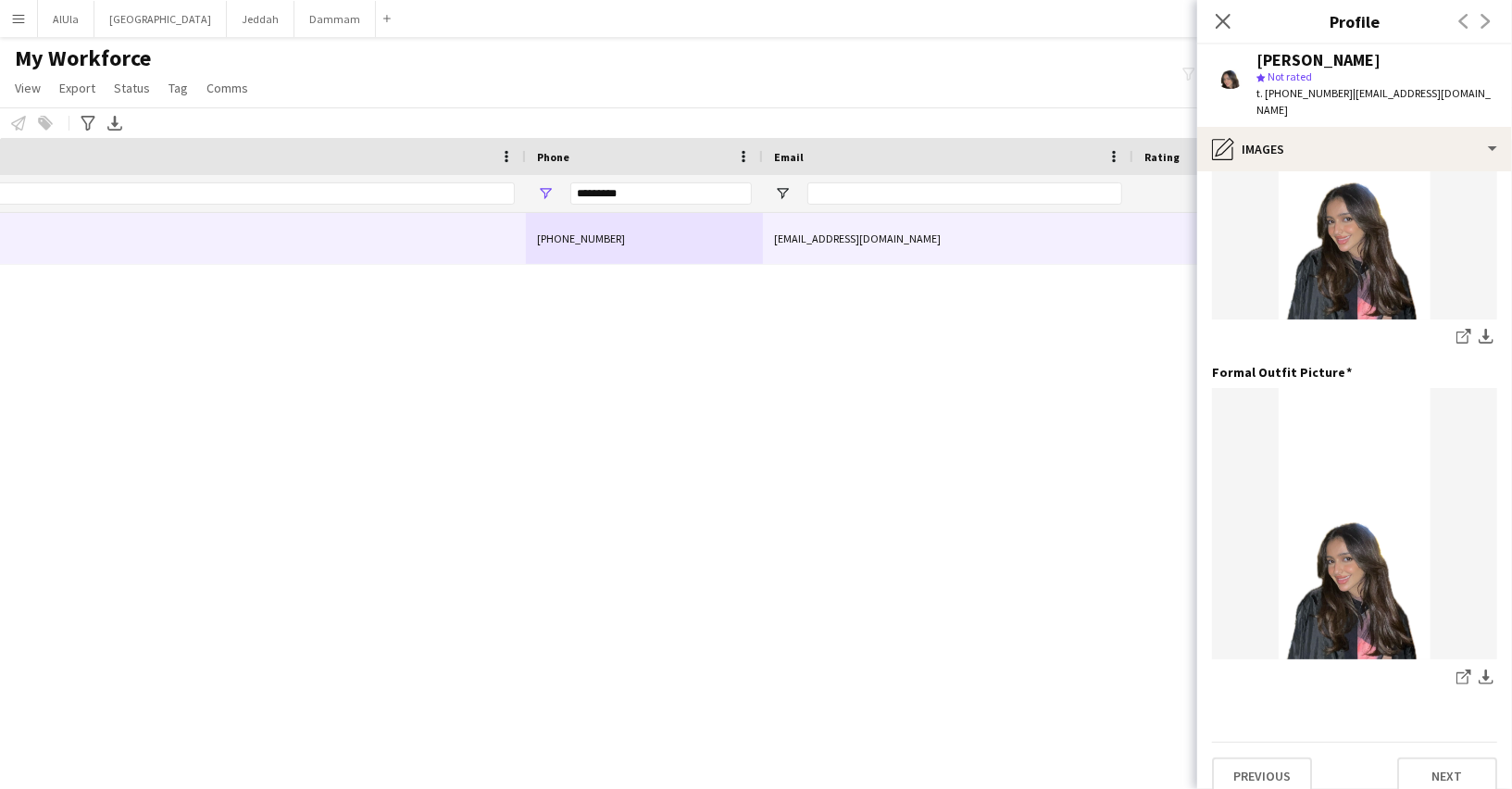
click at [1344, 409] on img at bounding box center [1354, 523] width 285 height 271
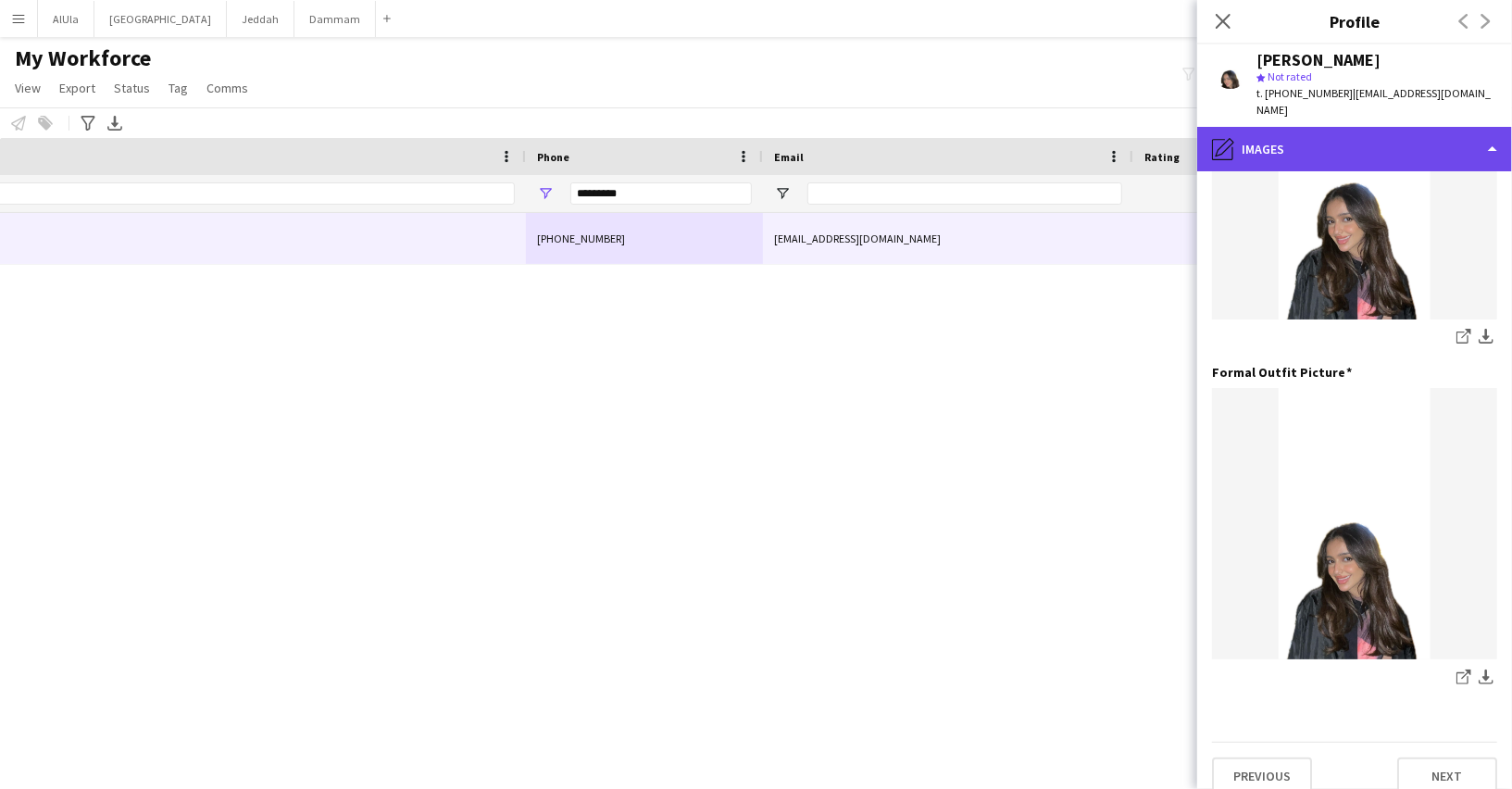
click at [1289, 126] on div "pencil4 Images" at bounding box center [1353, 148] width 315 height 44
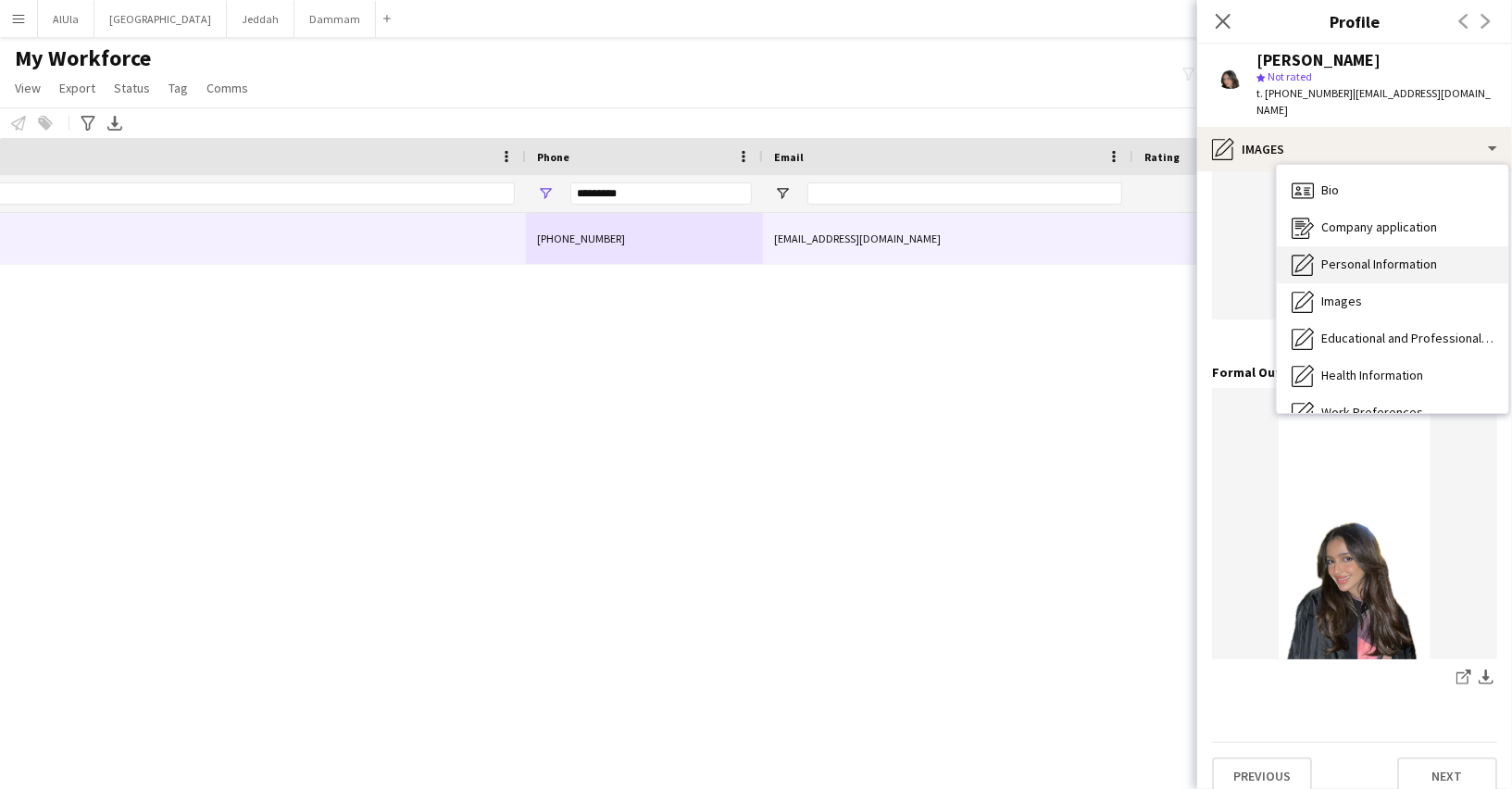
click at [1334, 256] on span "Personal Information" at bounding box center [1379, 264] width 116 height 17
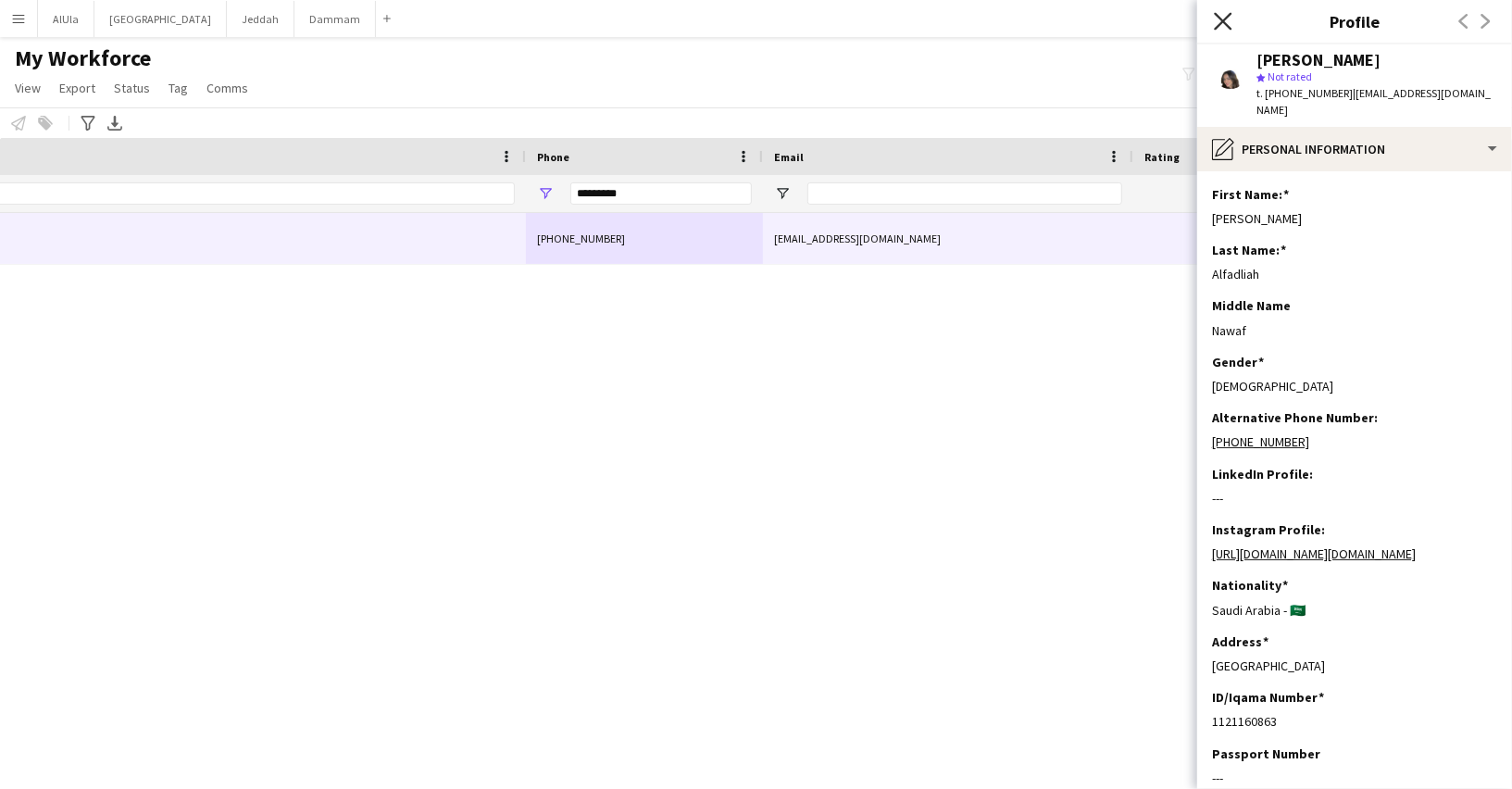
click at [1229, 14] on icon "Close pop-in" at bounding box center [1222, 21] width 18 height 18
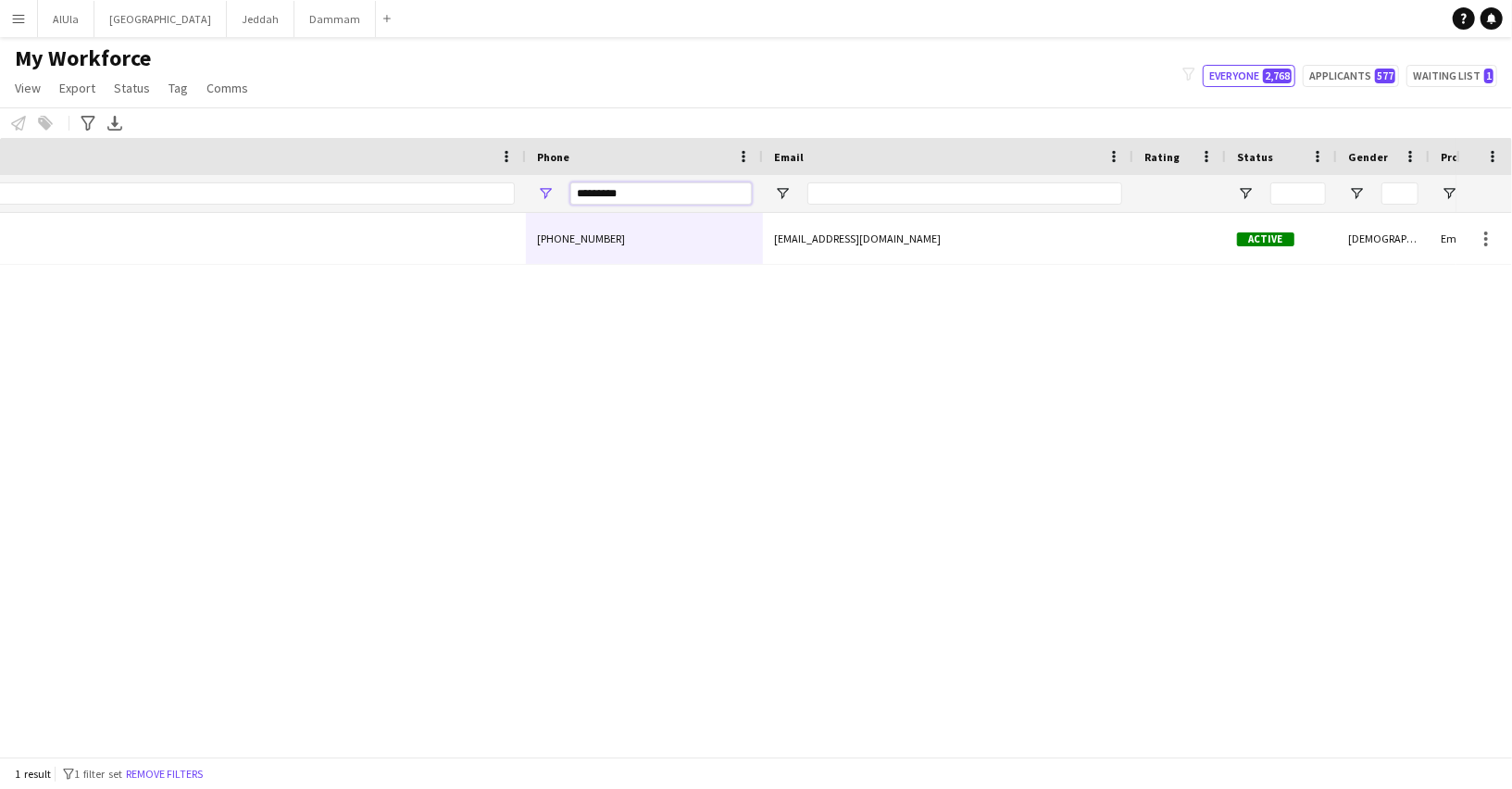
click at [643, 197] on input "*********" at bounding box center [660, 193] width 181 height 23
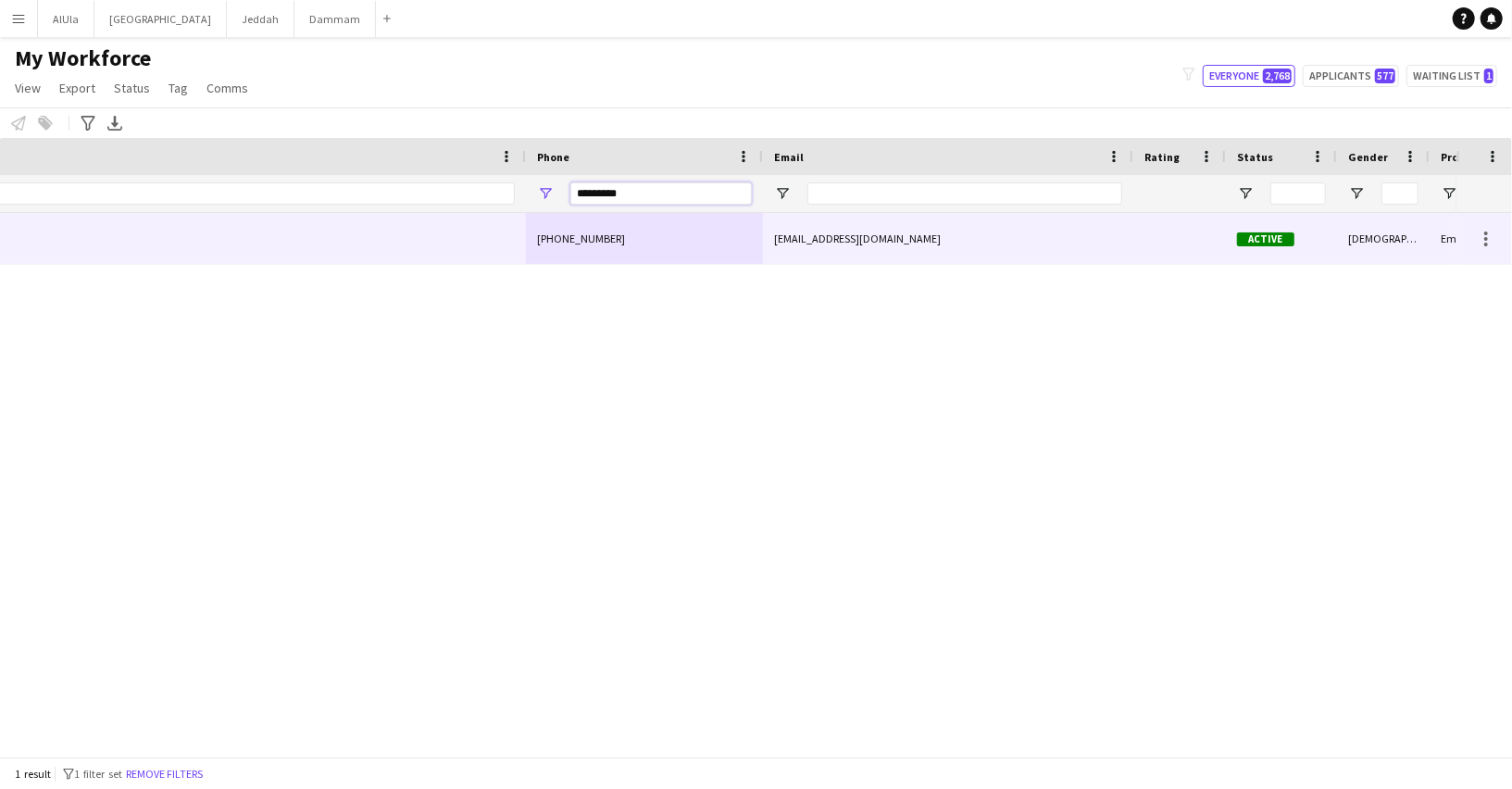
scroll to position [0, 0]
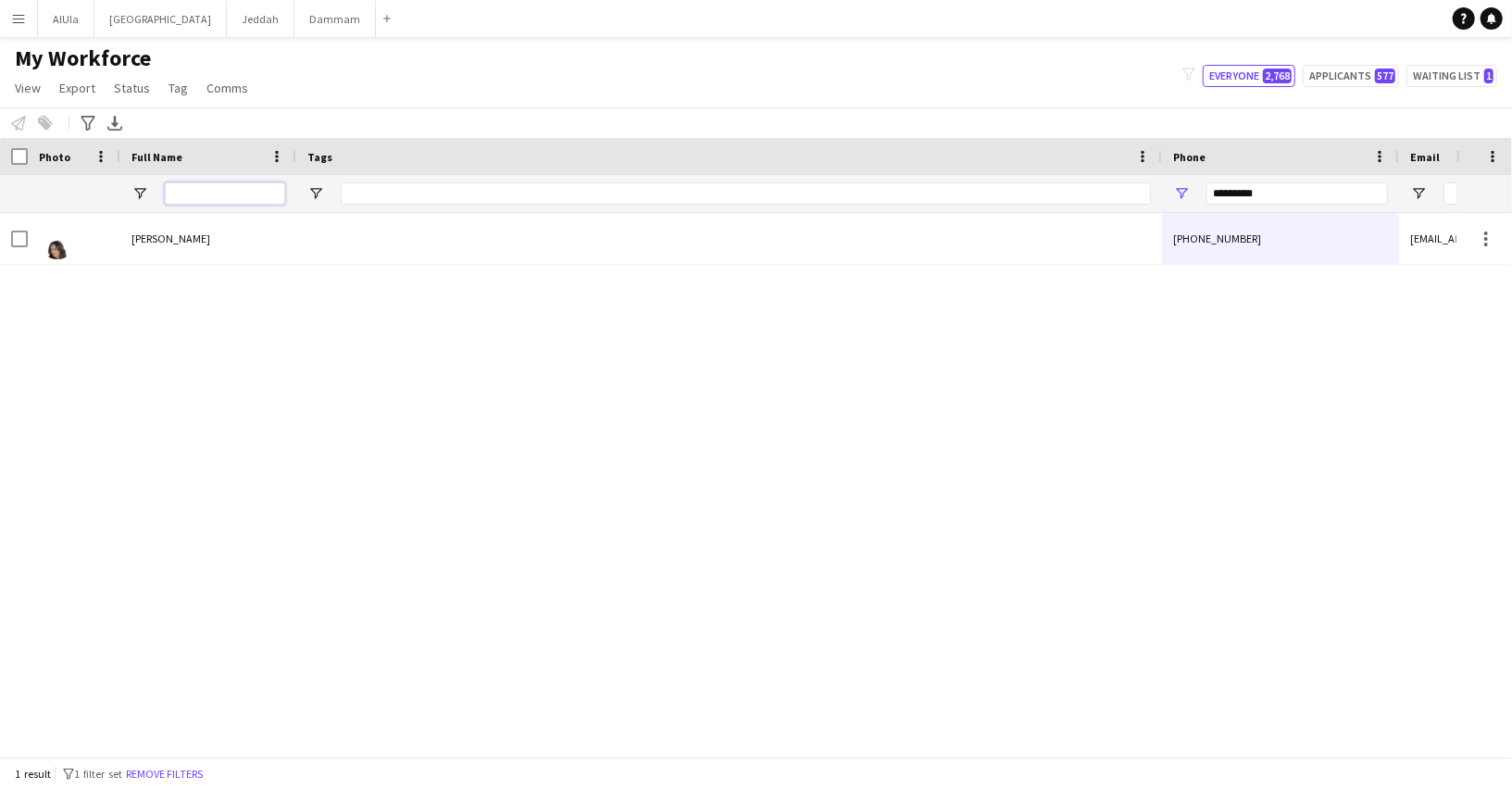
click at [225, 189] on input "Full Name Filter Input" at bounding box center [224, 193] width 121 height 23
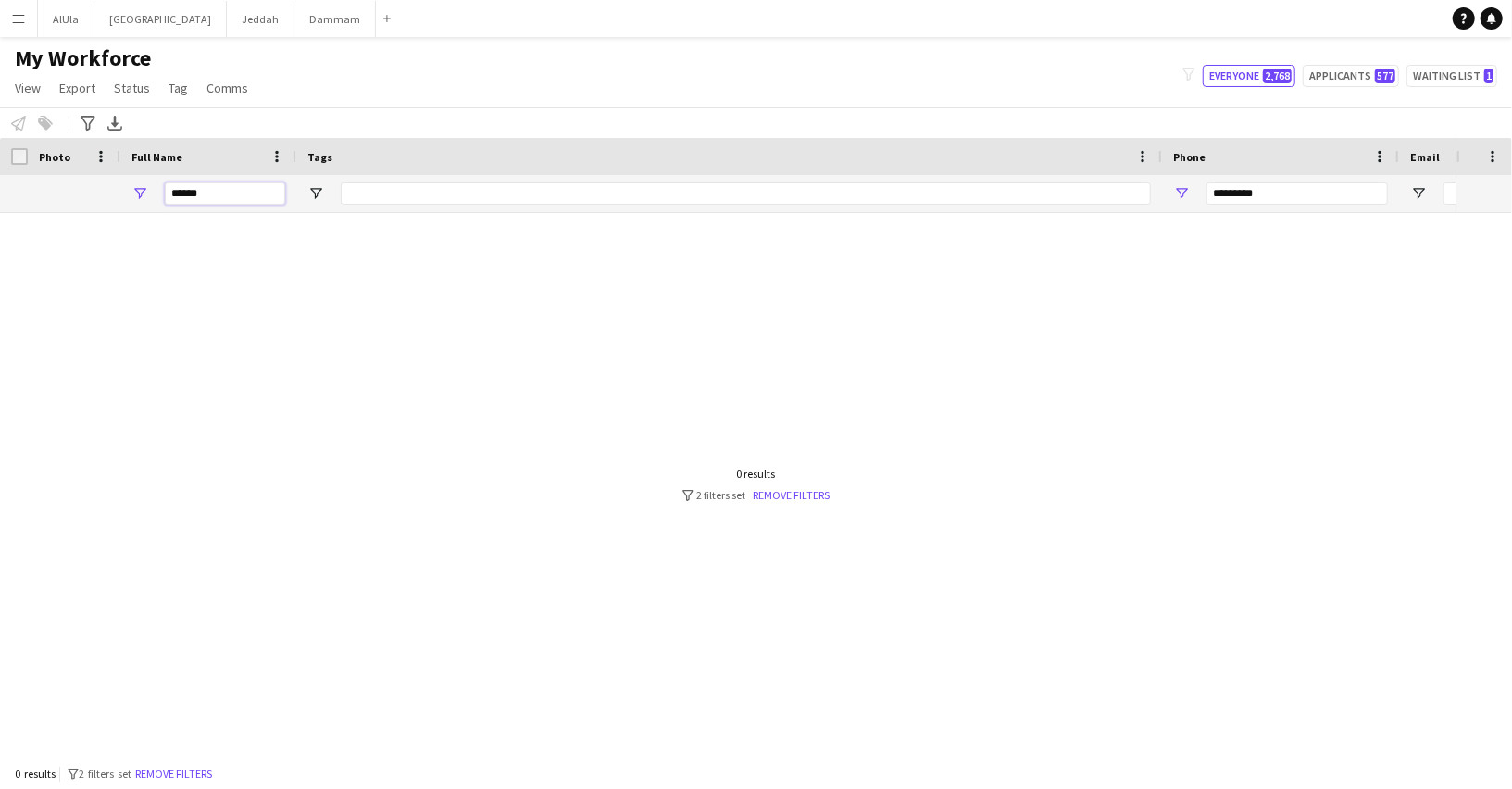
click at [251, 198] on input "******" at bounding box center [224, 193] width 121 height 23
type input "*********"
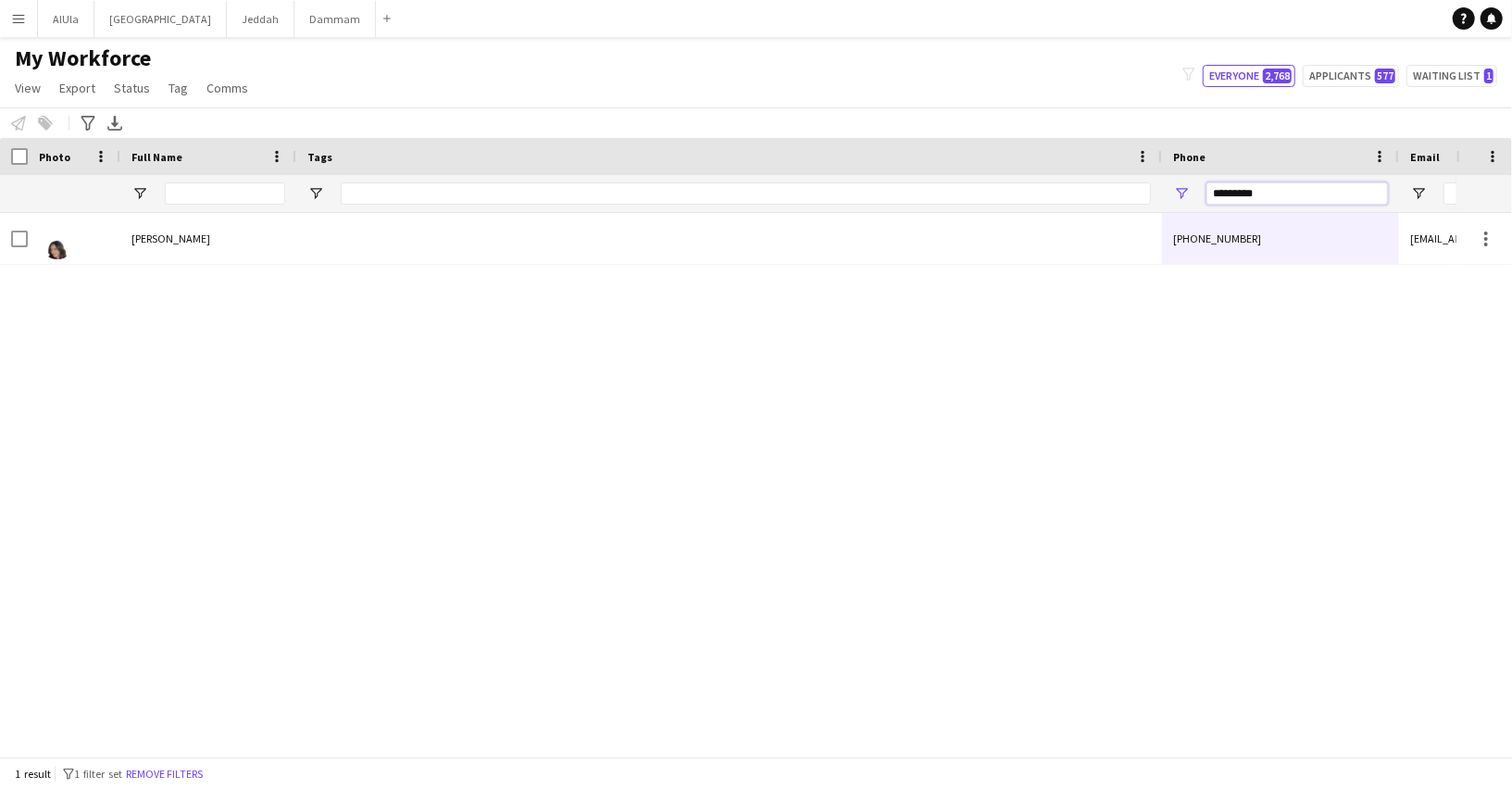
click at [1239, 184] on input "*********" at bounding box center [1296, 193] width 181 height 23
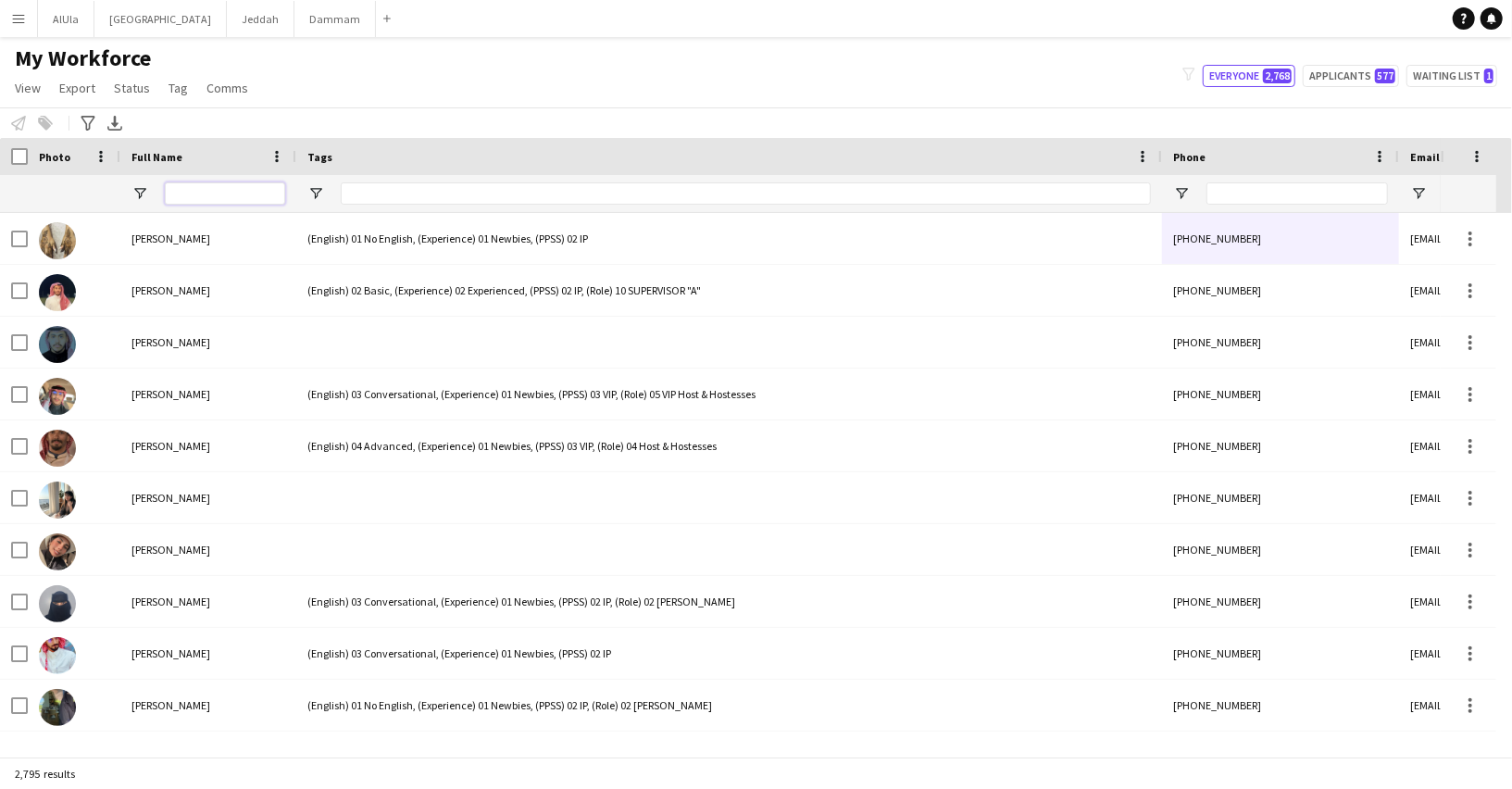
click at [213, 188] on input "Full Name Filter Input" at bounding box center [224, 193] width 121 height 23
paste input "*********"
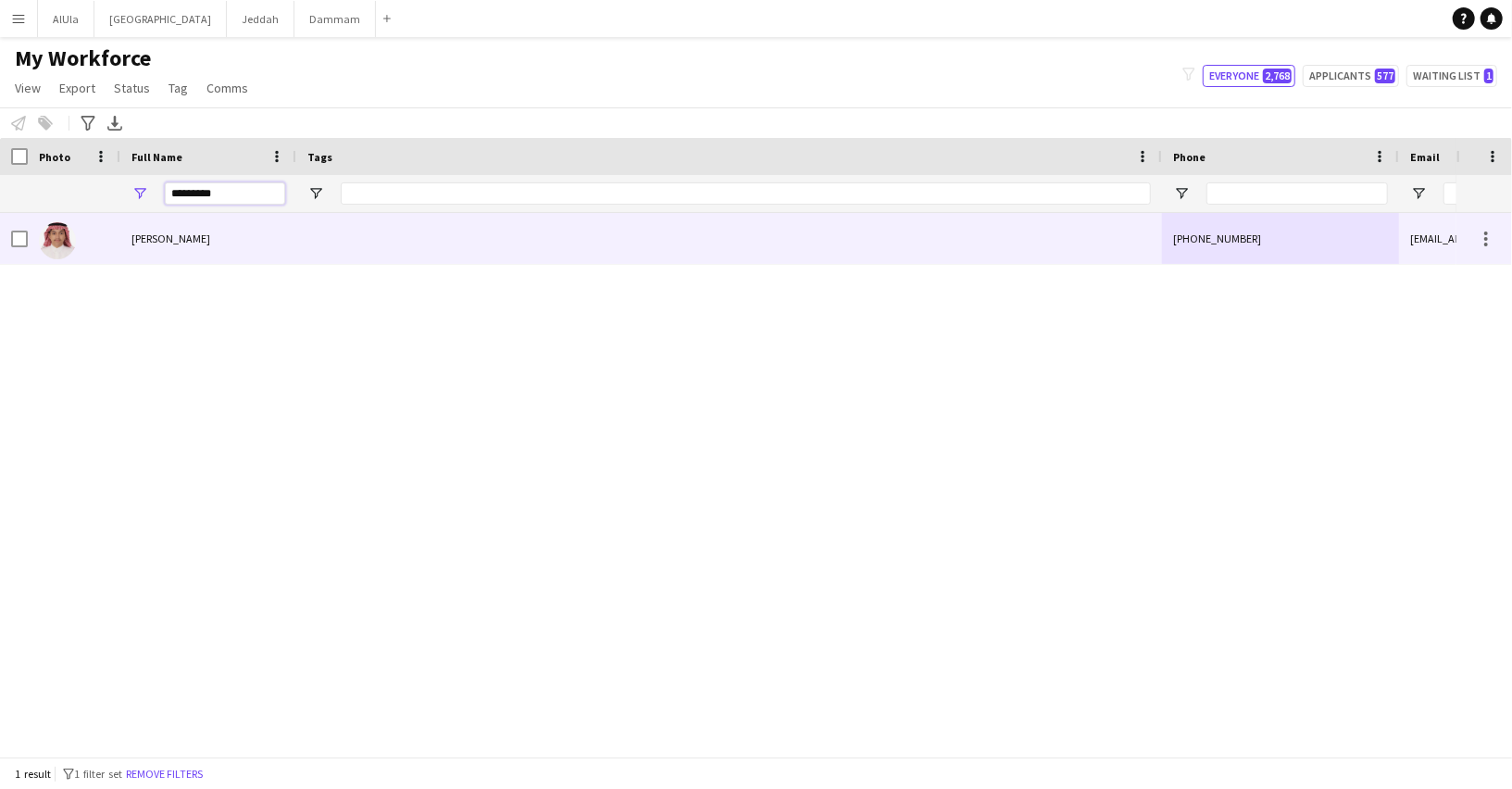
type input "*********"
click at [274, 242] on div "Diaa Bona" at bounding box center [208, 238] width 175 height 51
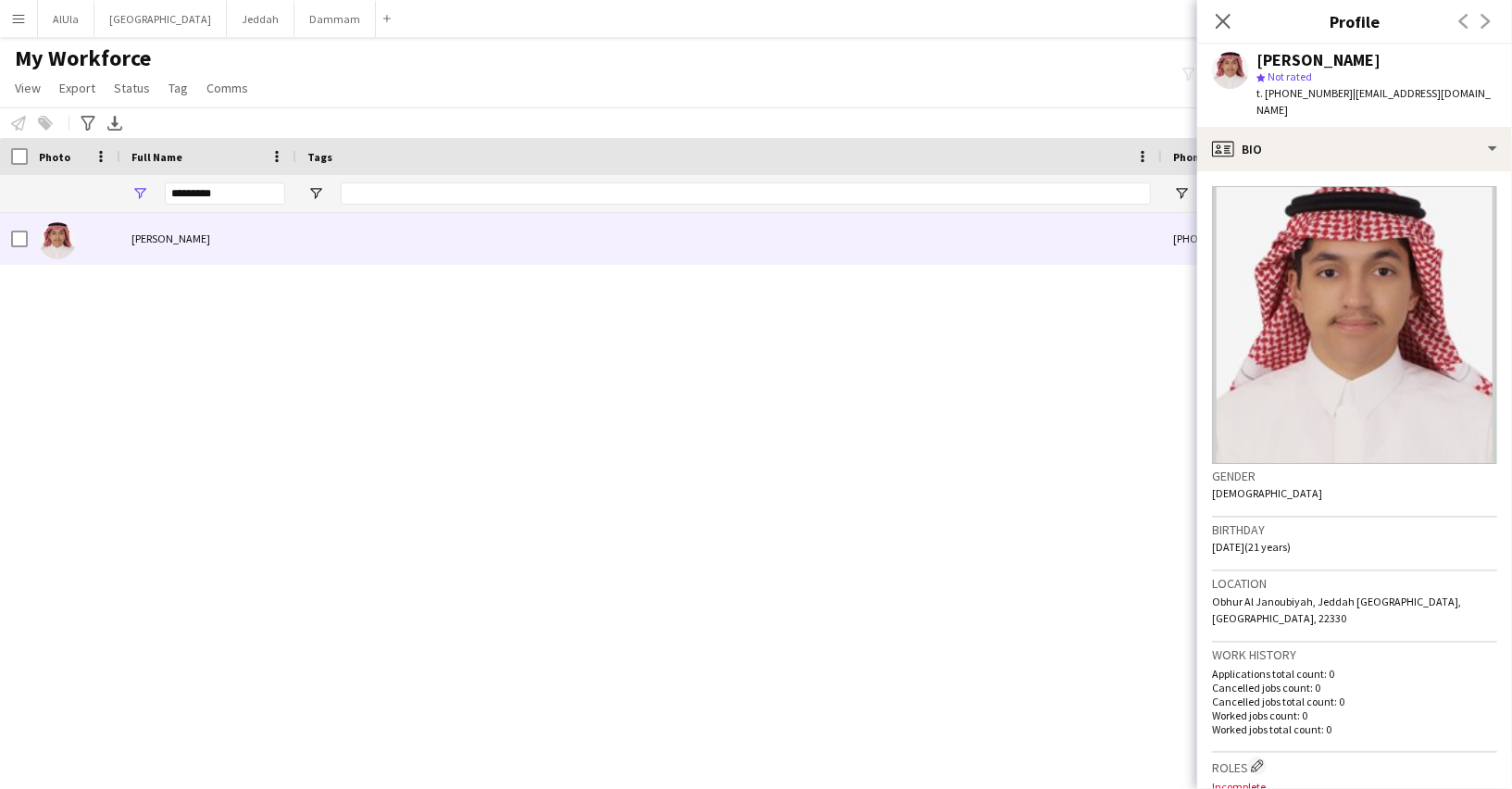
click at [1299, 86] on span "t. +966592996090" at bounding box center [1304, 93] width 96 height 14
click at [225, 188] on input "*********" at bounding box center [224, 193] width 121 height 23
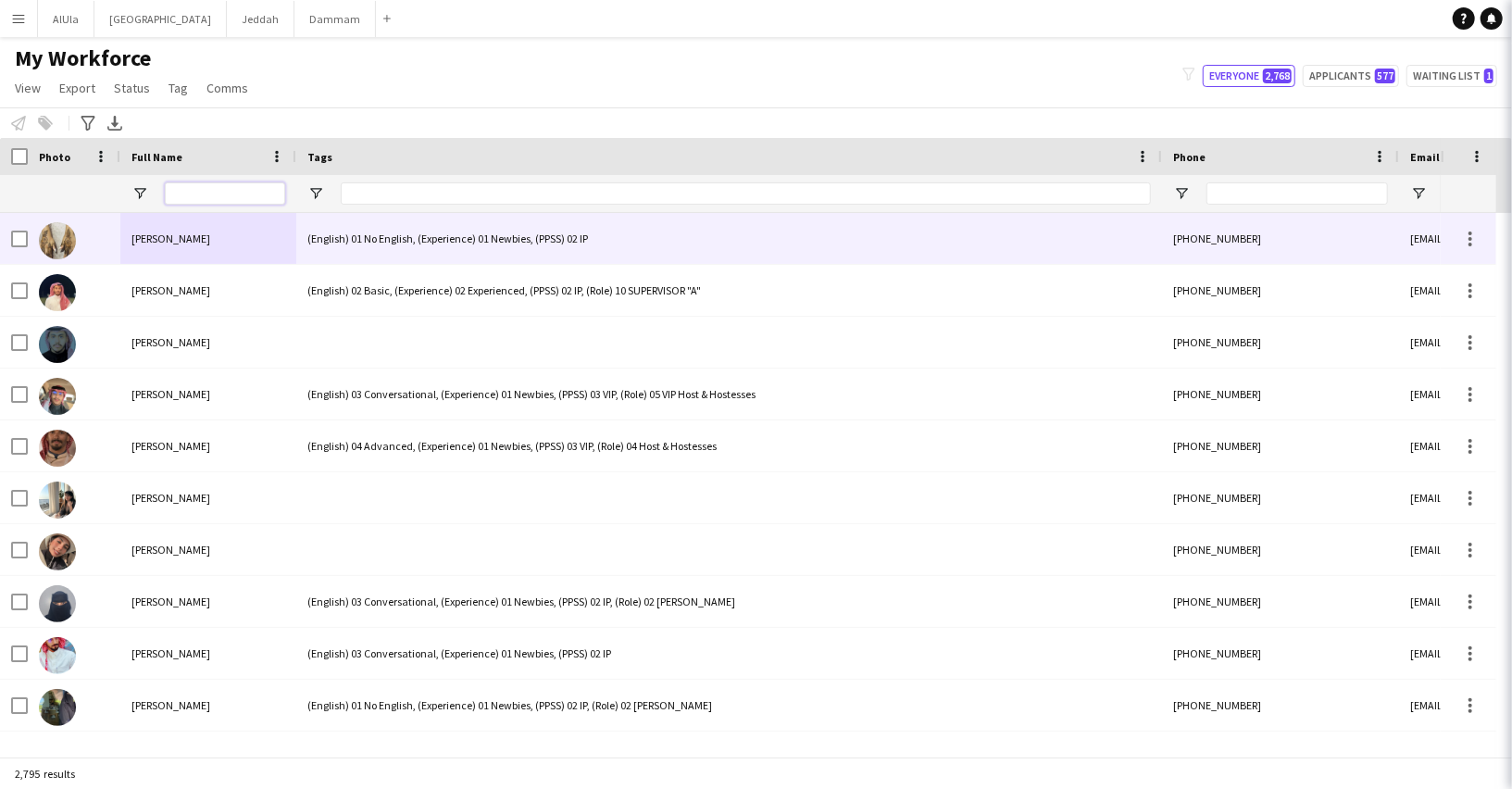
scroll to position [0, 766]
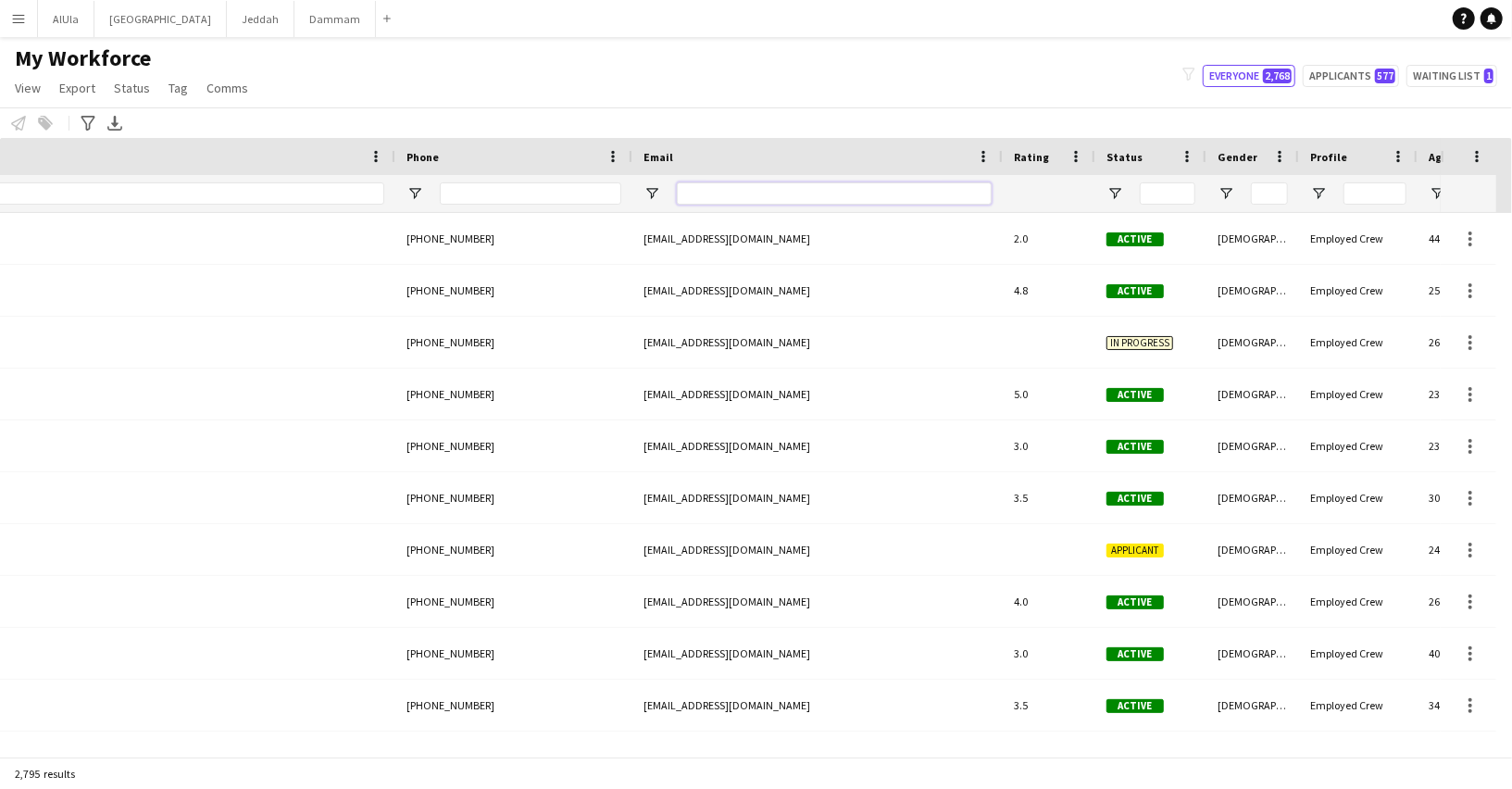
click at [813, 184] on input "Email Filter Input" at bounding box center [834, 193] width 315 height 23
click at [515, 177] on div at bounding box center [530, 194] width 181 height 37
click at [515, 198] on input "Phone Filter Input" at bounding box center [530, 193] width 181 height 23
paste input "*********"
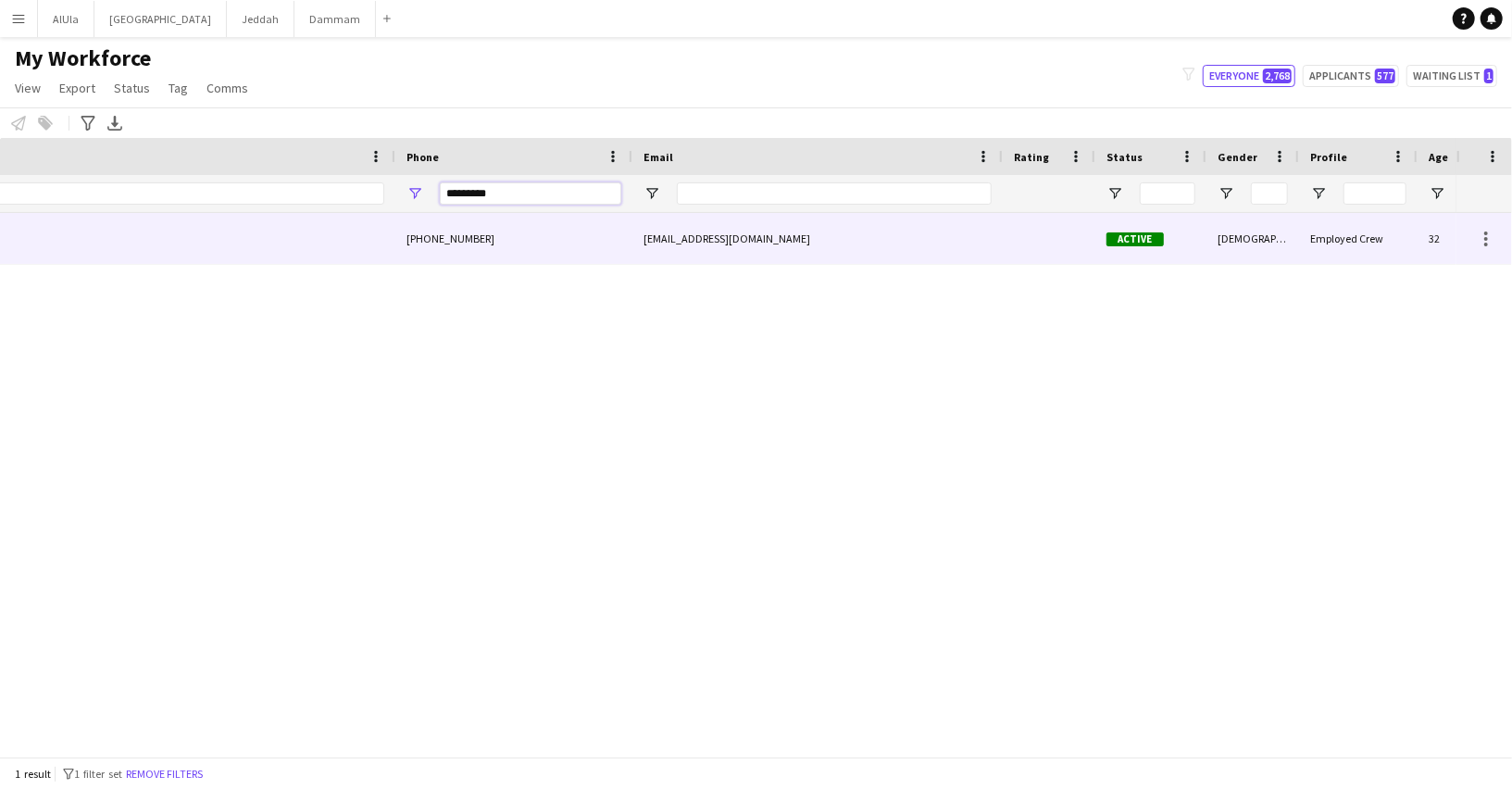
type input "*********"
click at [737, 248] on div "[EMAIL_ADDRESS][DOMAIN_NAME]" at bounding box center [817, 238] width 370 height 51
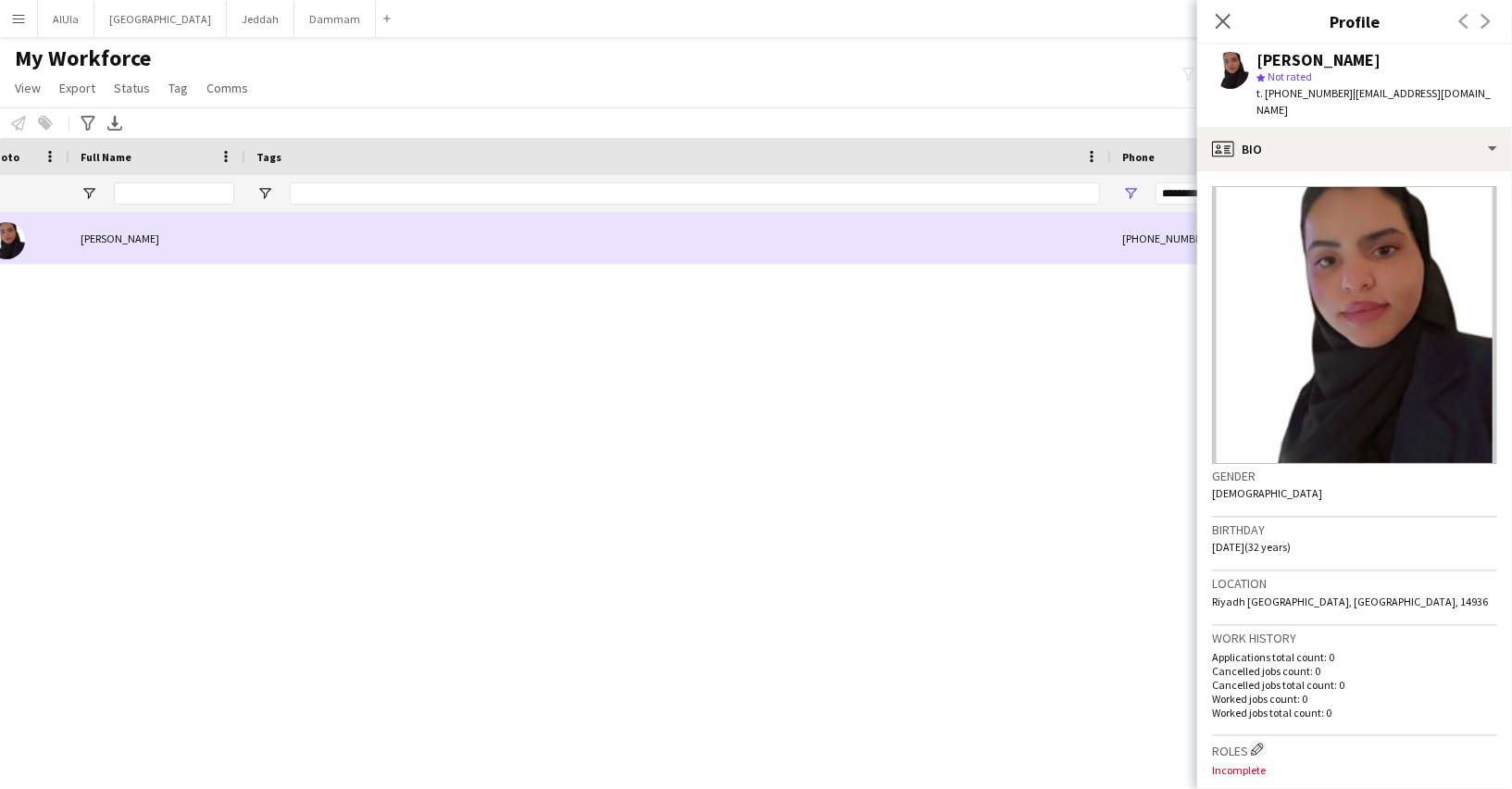
scroll to position [0, 0]
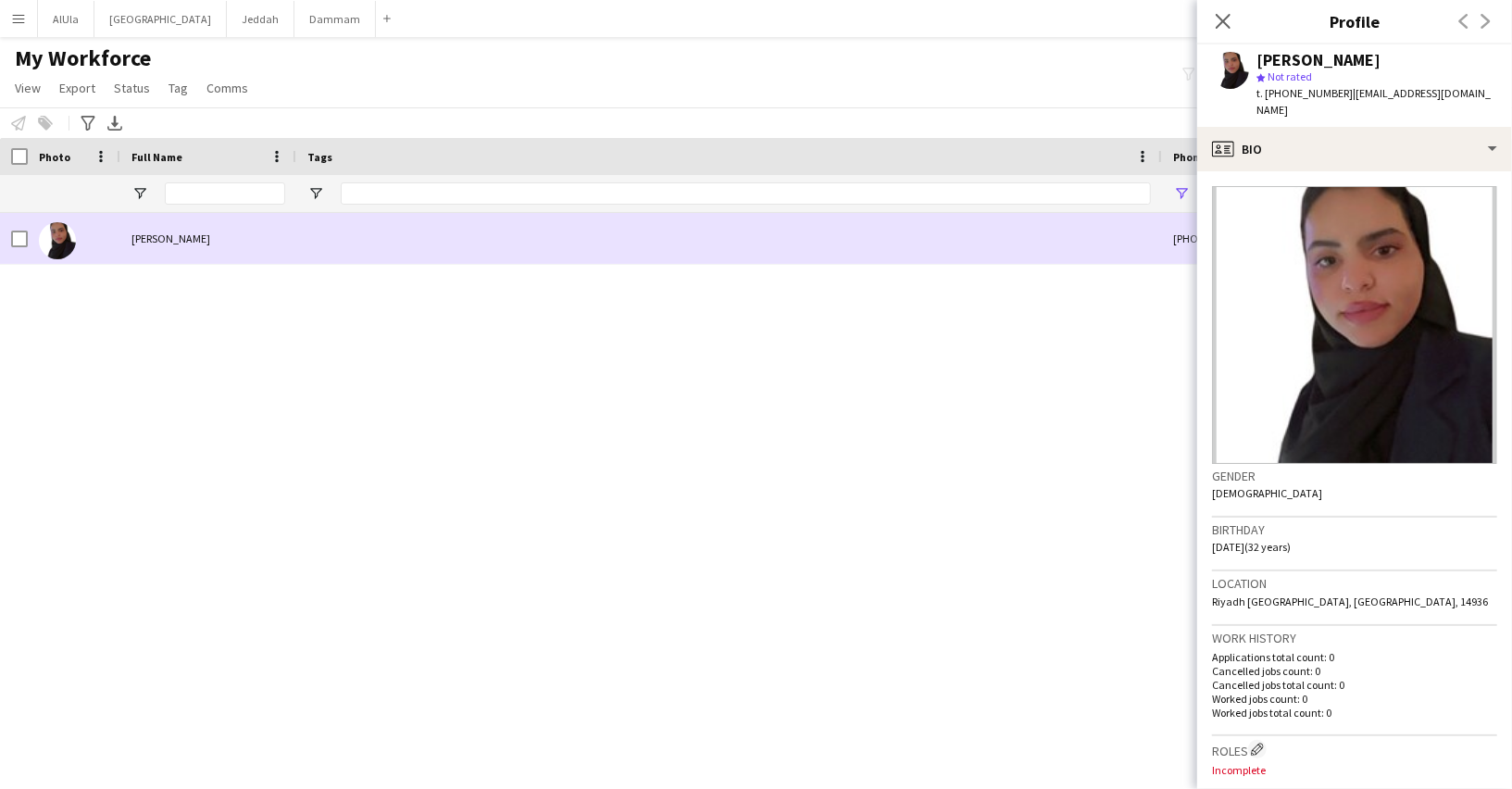
click at [184, 236] on span "[PERSON_NAME]" at bounding box center [171, 238] width 78 height 14
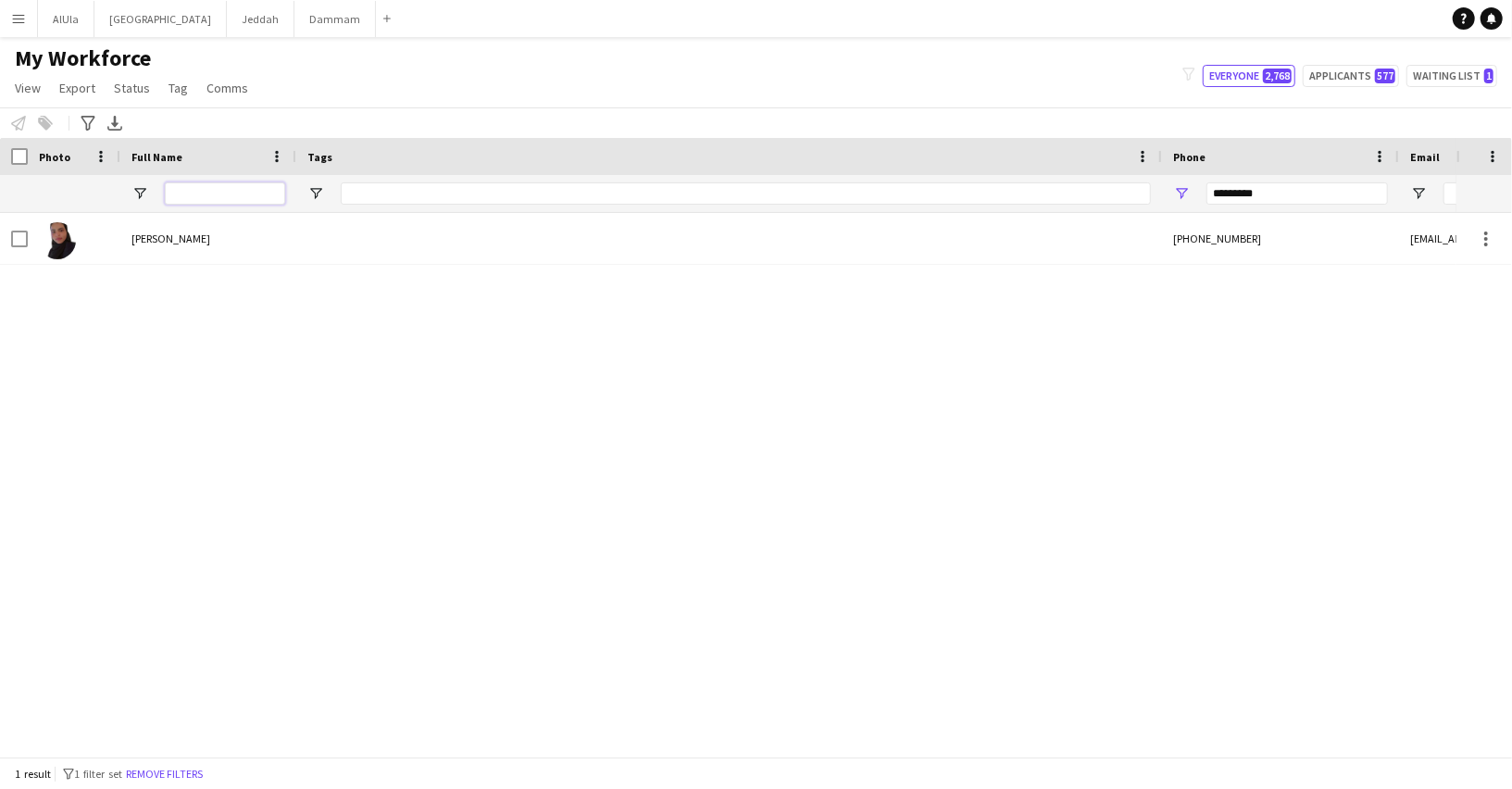
click at [222, 182] on input "Full Name Filter Input" at bounding box center [224, 193] width 121 height 23
click at [1255, 203] on input "*********" at bounding box center [1296, 193] width 181 height 23
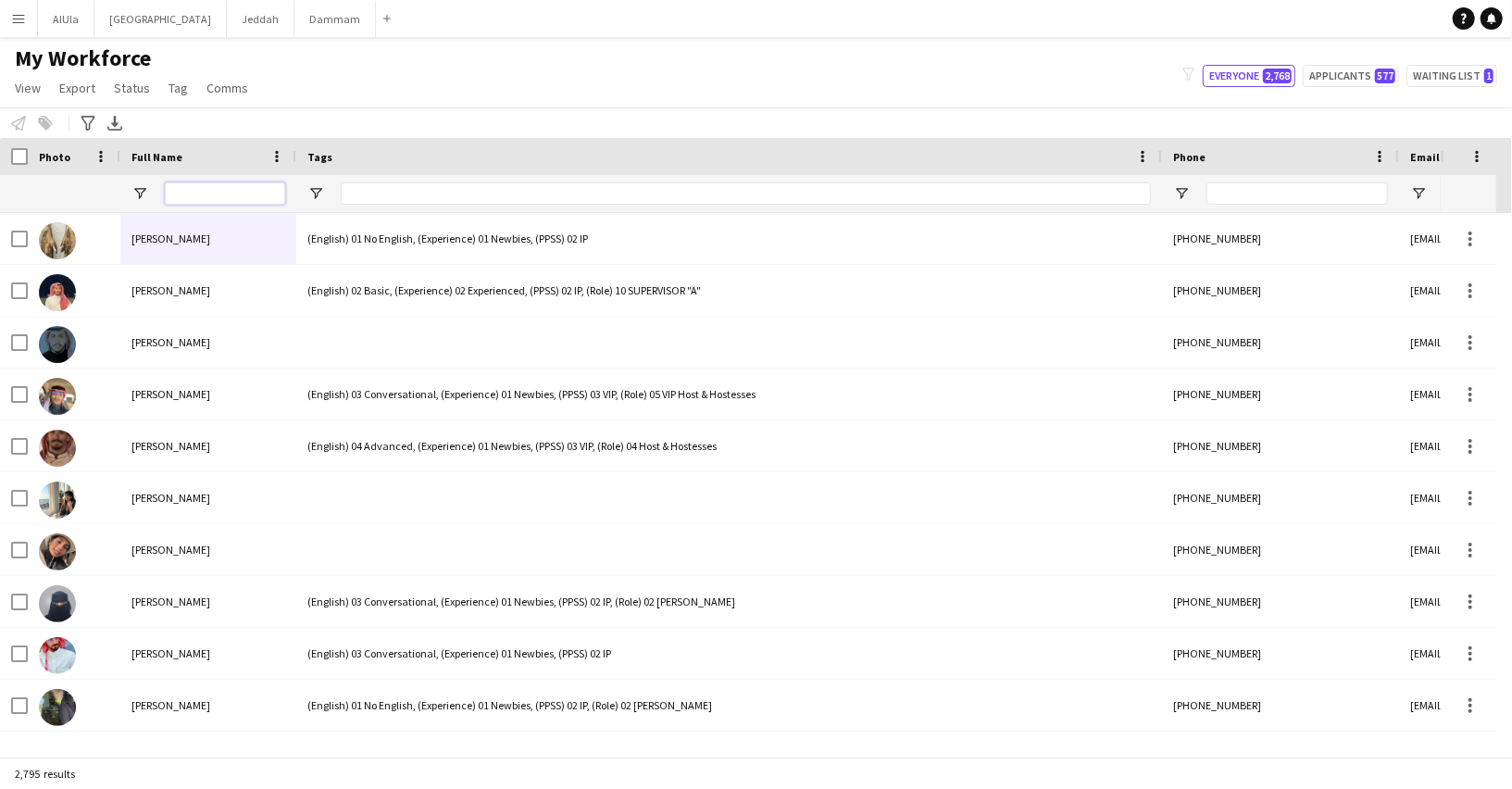
click at [203, 192] on input "Full Name Filter Input" at bounding box center [224, 193] width 121 height 23
type input "*"
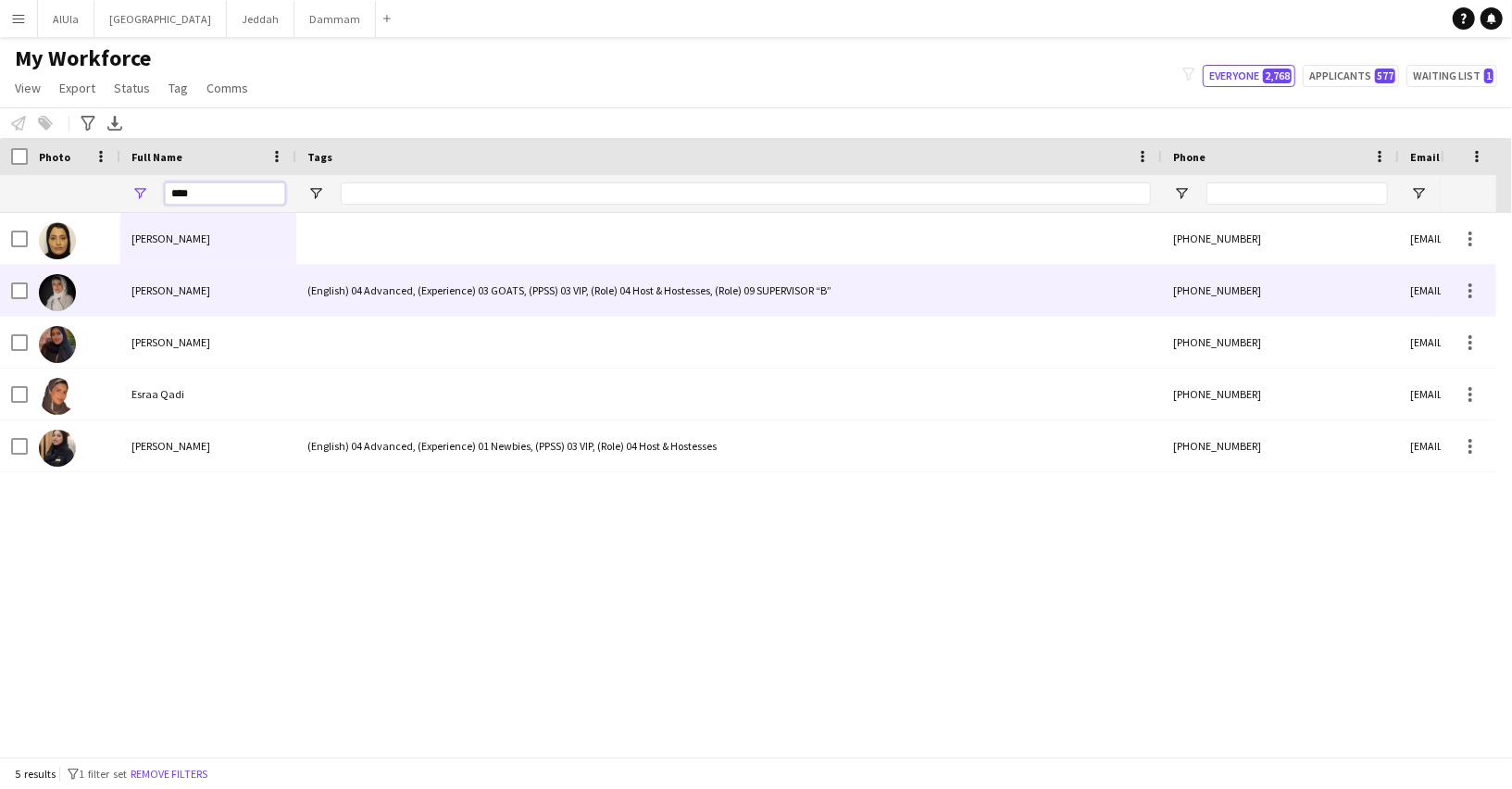
type input "****"
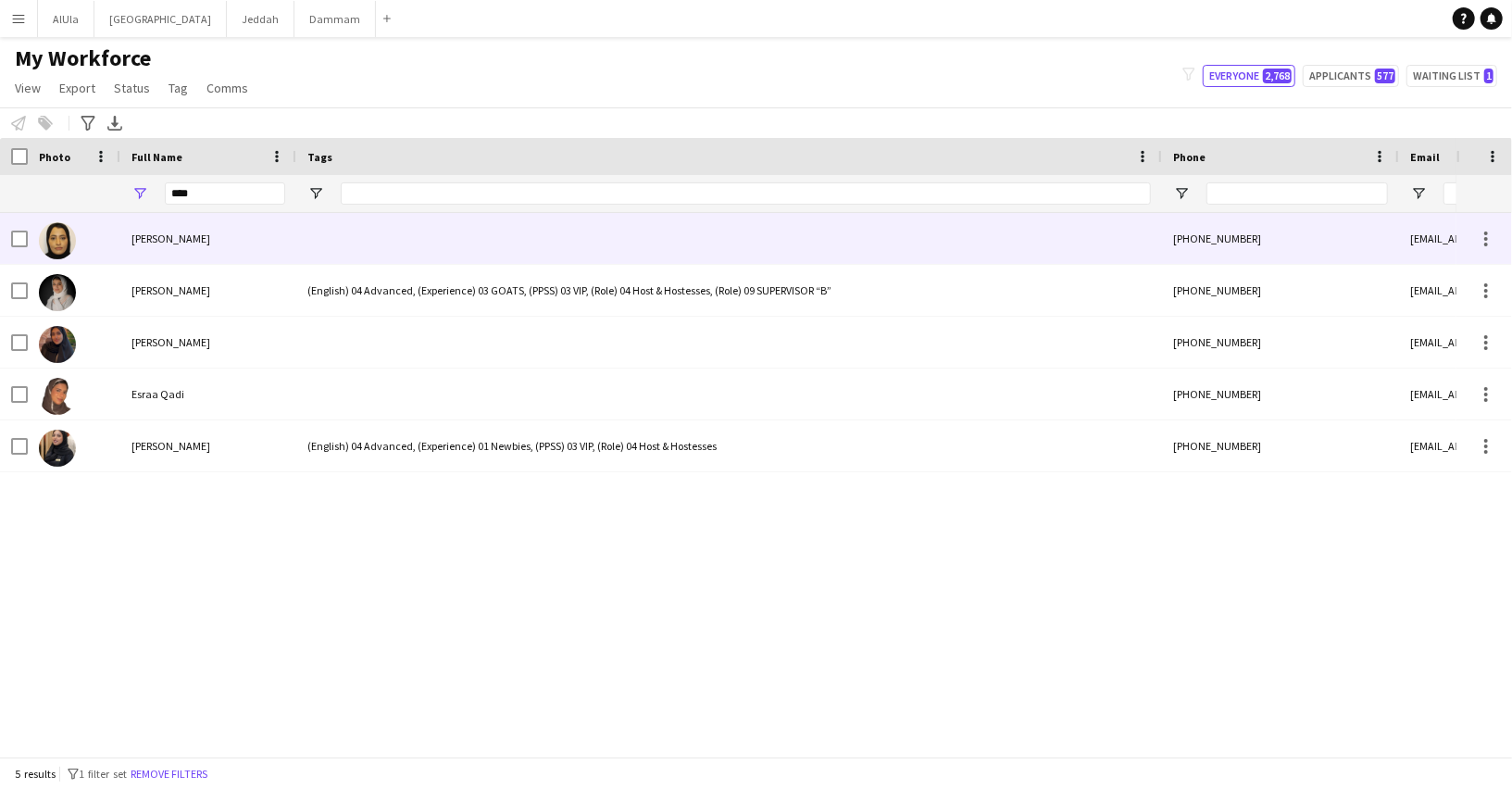
click at [179, 257] on div "Esraa Alghamdi" at bounding box center [208, 238] width 175 height 51
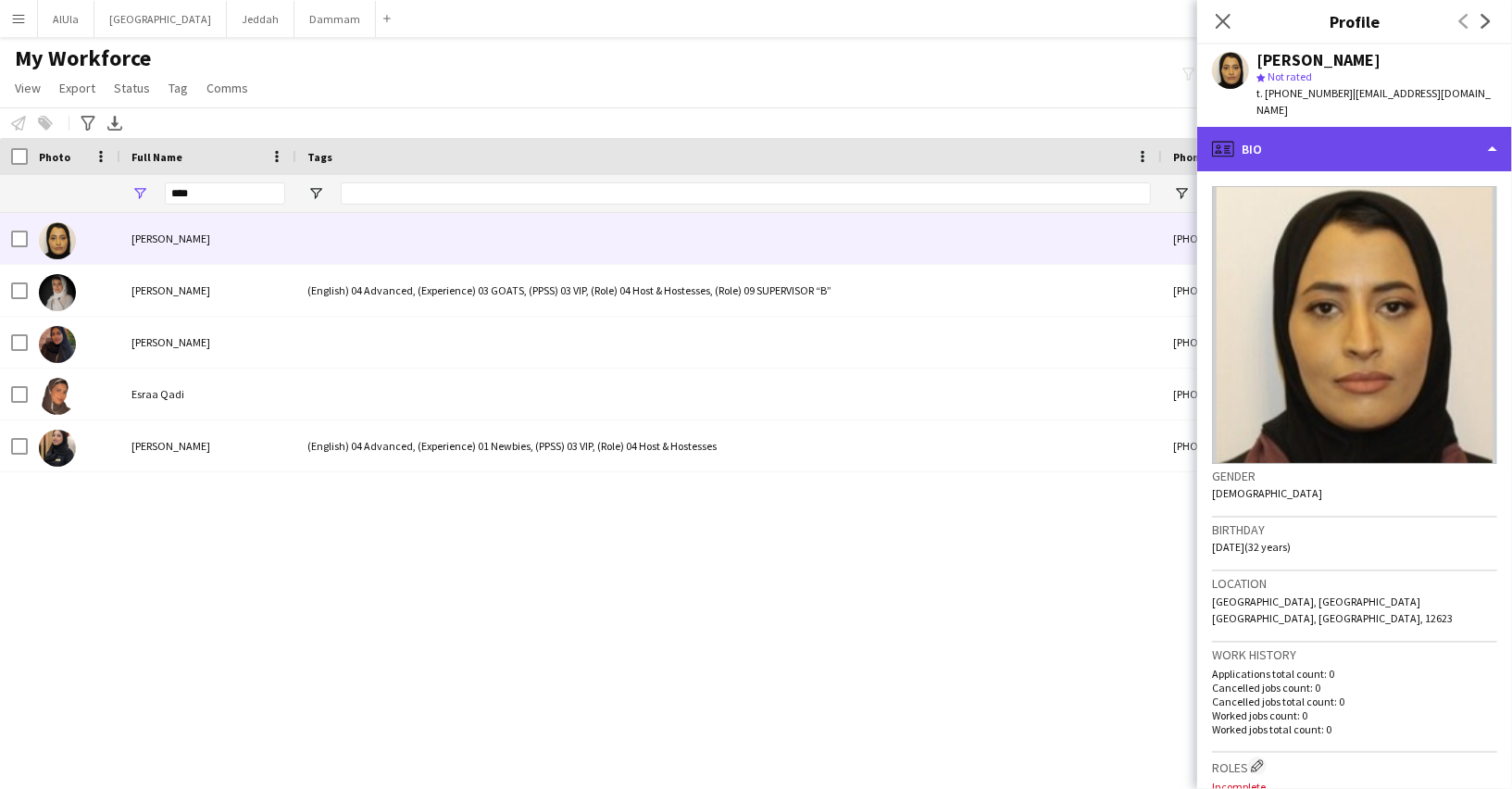
click at [1332, 126] on div "profile Bio" at bounding box center [1353, 148] width 315 height 44
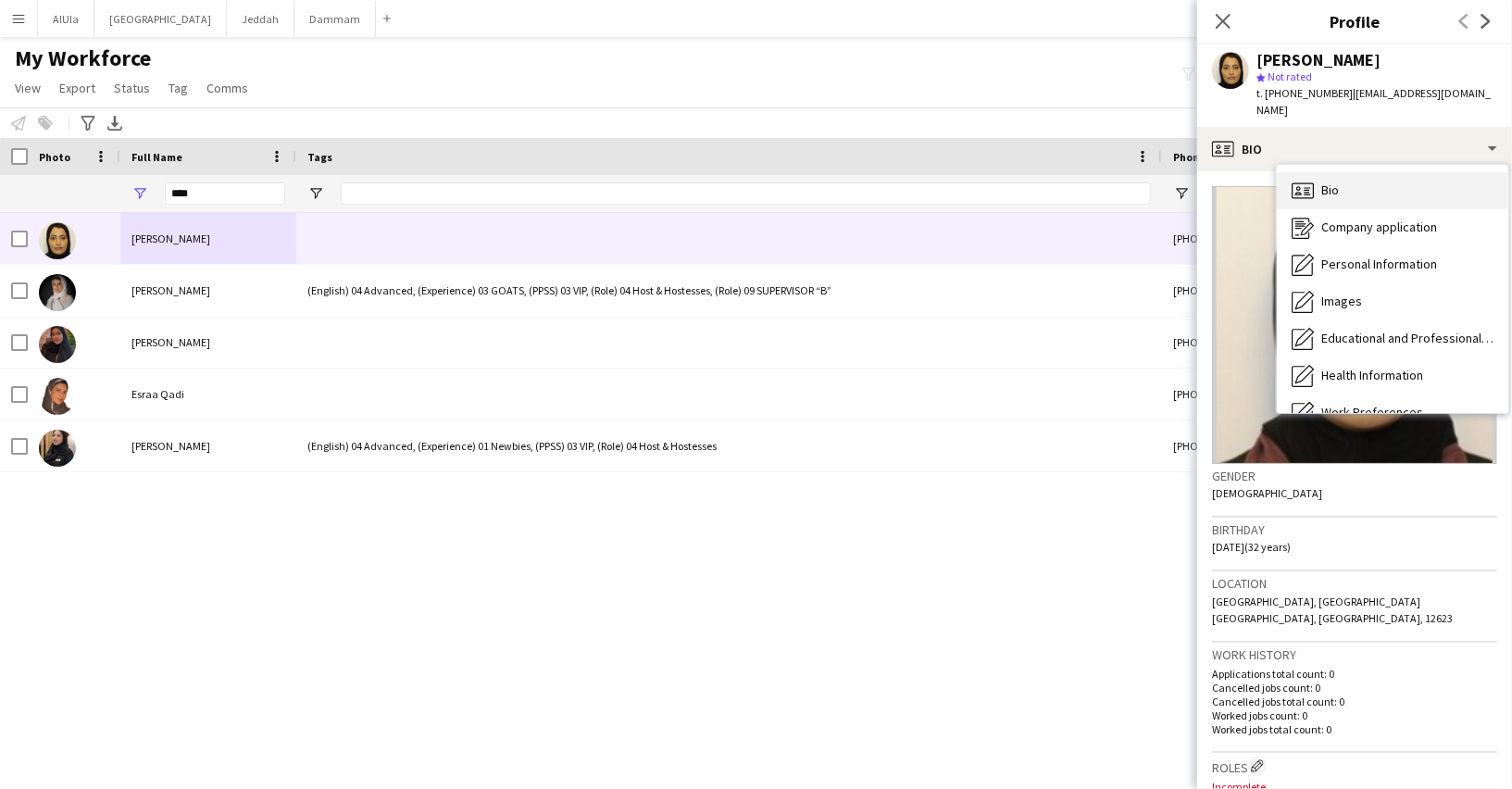
click at [1332, 181] on span "Bio" at bounding box center [1330, 189] width 18 height 17
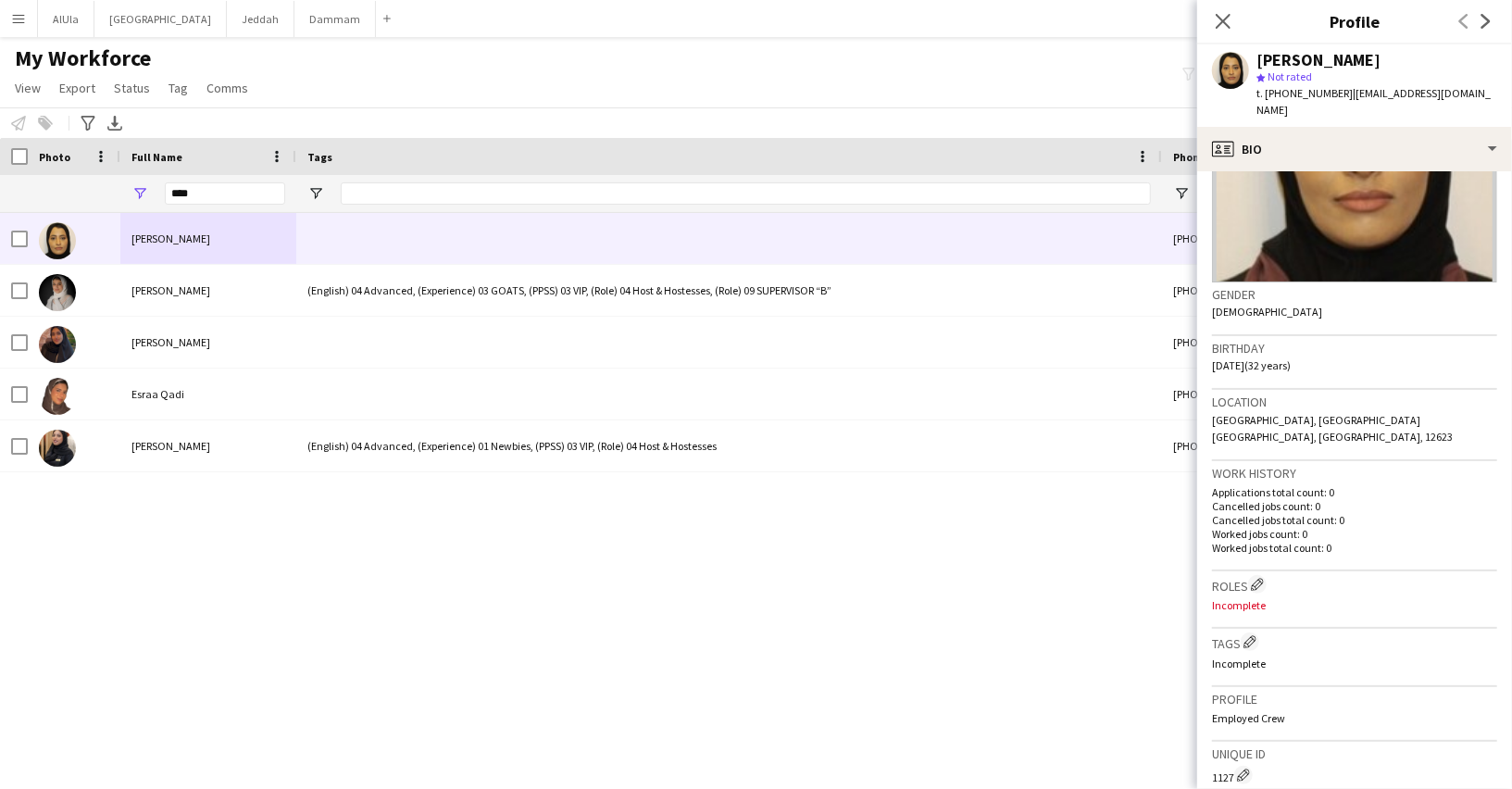
scroll to position [183, 0]
click at [1262, 576] on app-icon "Edit crew company roles" at bounding box center [1256, 582] width 13 height 13
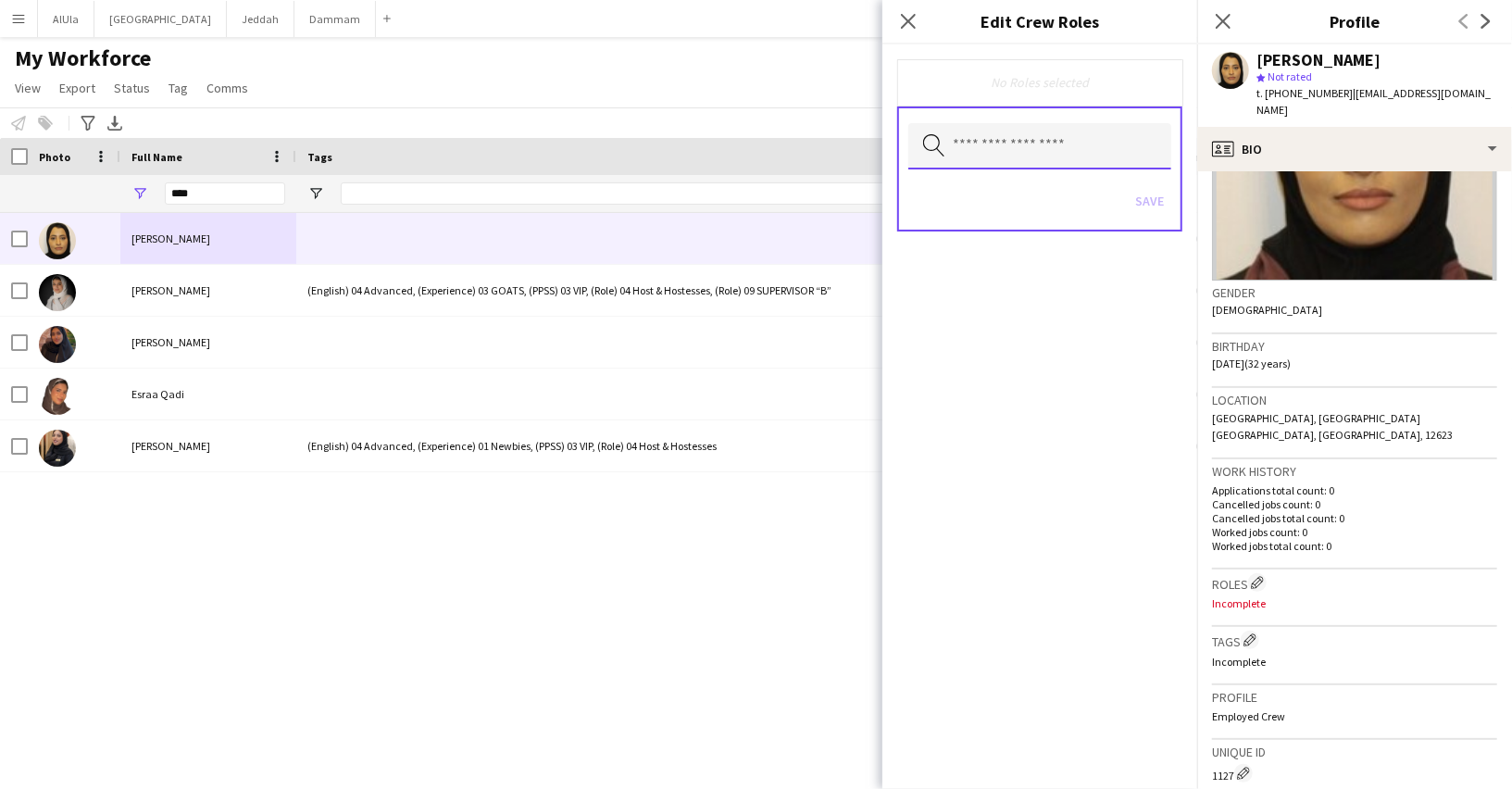
click at [997, 162] on input "text" at bounding box center [1040, 146] width 263 height 46
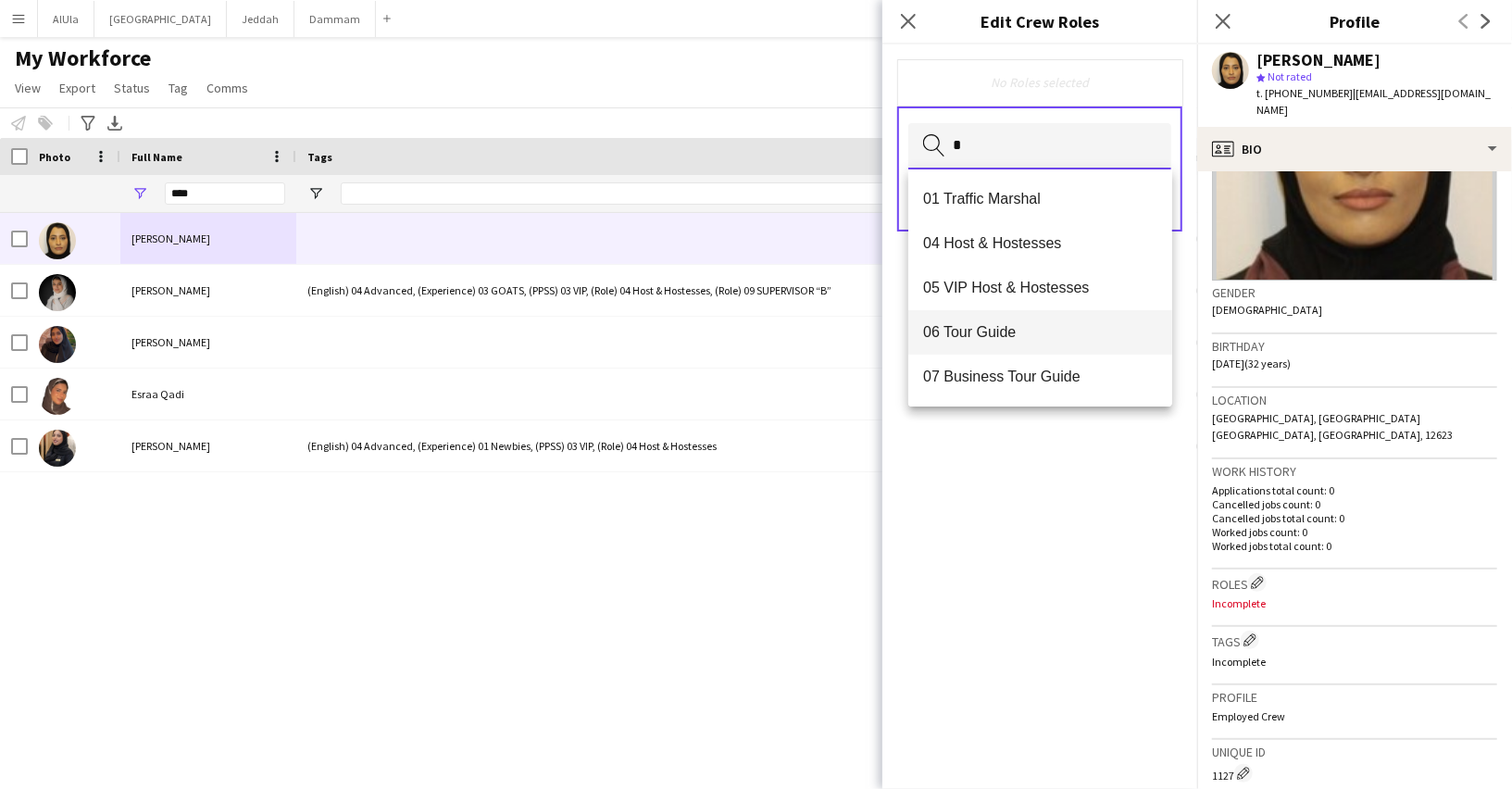
type input "*"
click at [995, 329] on span "06 Tour Guide" at bounding box center [1040, 332] width 234 height 18
click at [1109, 475] on div "06 Tour Guide Remove Search by role type Save" at bounding box center [1039, 416] width 315 height 744
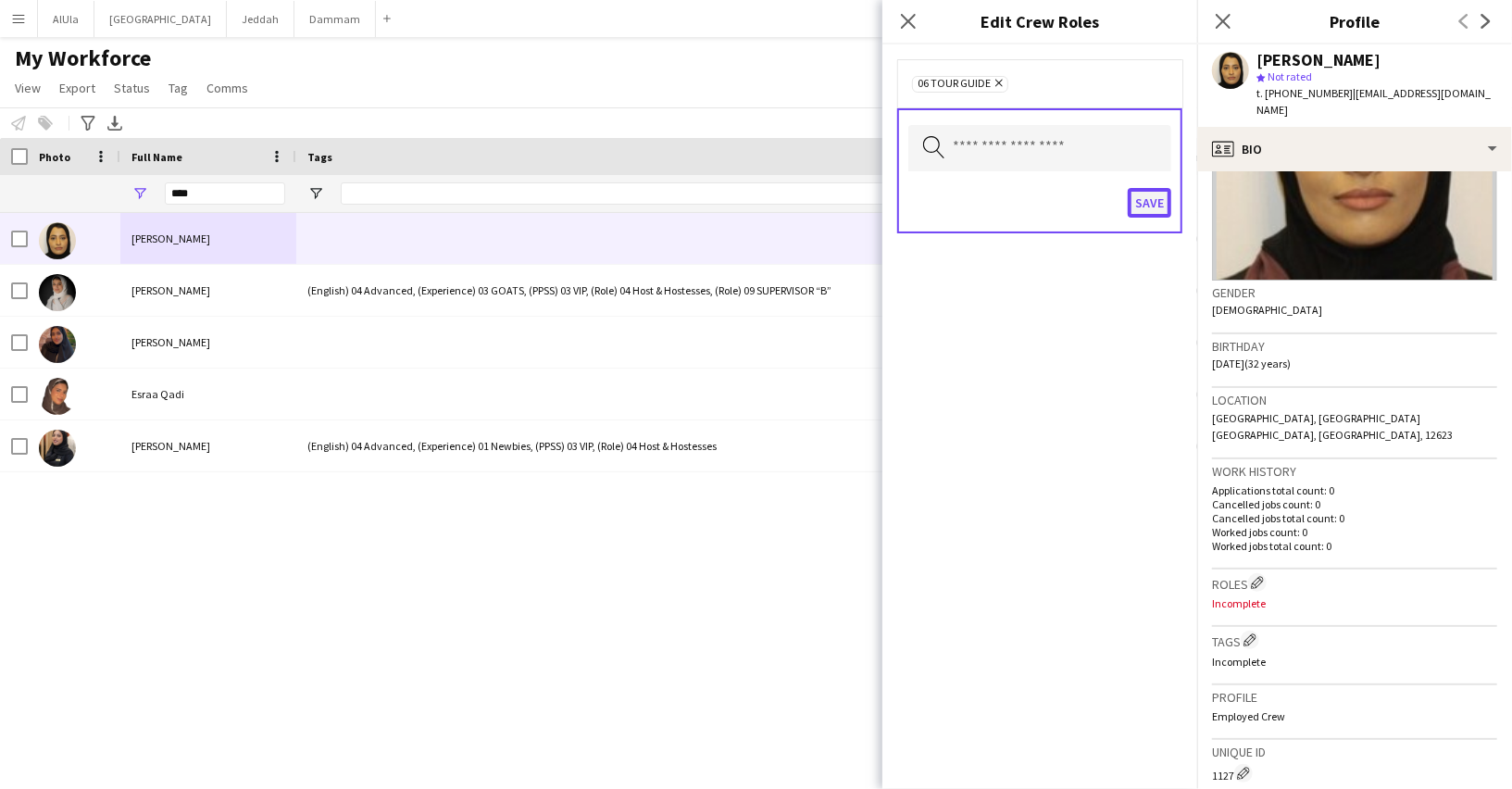
click at [1162, 203] on button "Save" at bounding box center [1149, 203] width 43 height 29
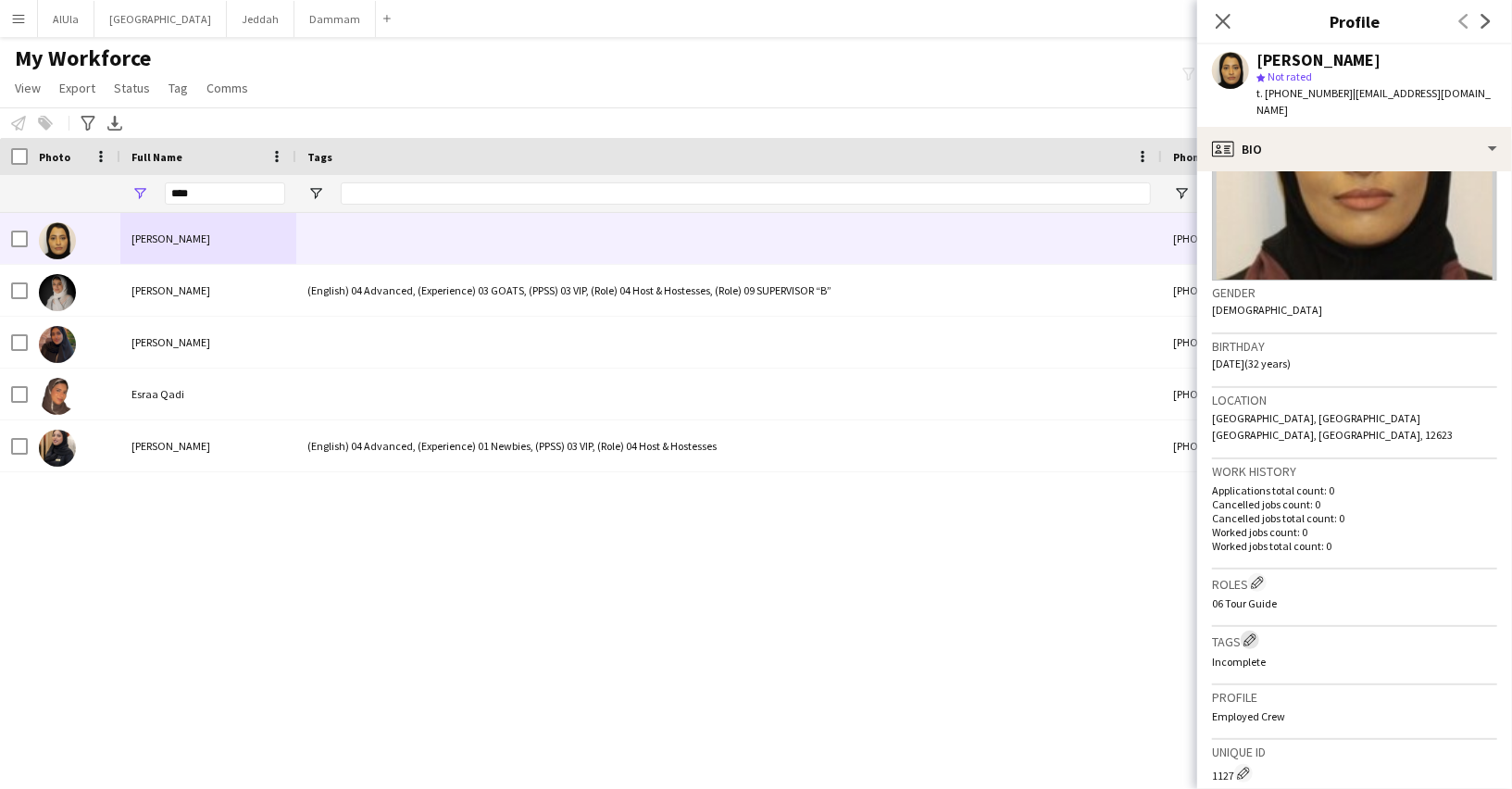
click at [1251, 633] on app-icon "Edit crew company tags" at bounding box center [1249, 639] width 13 height 13
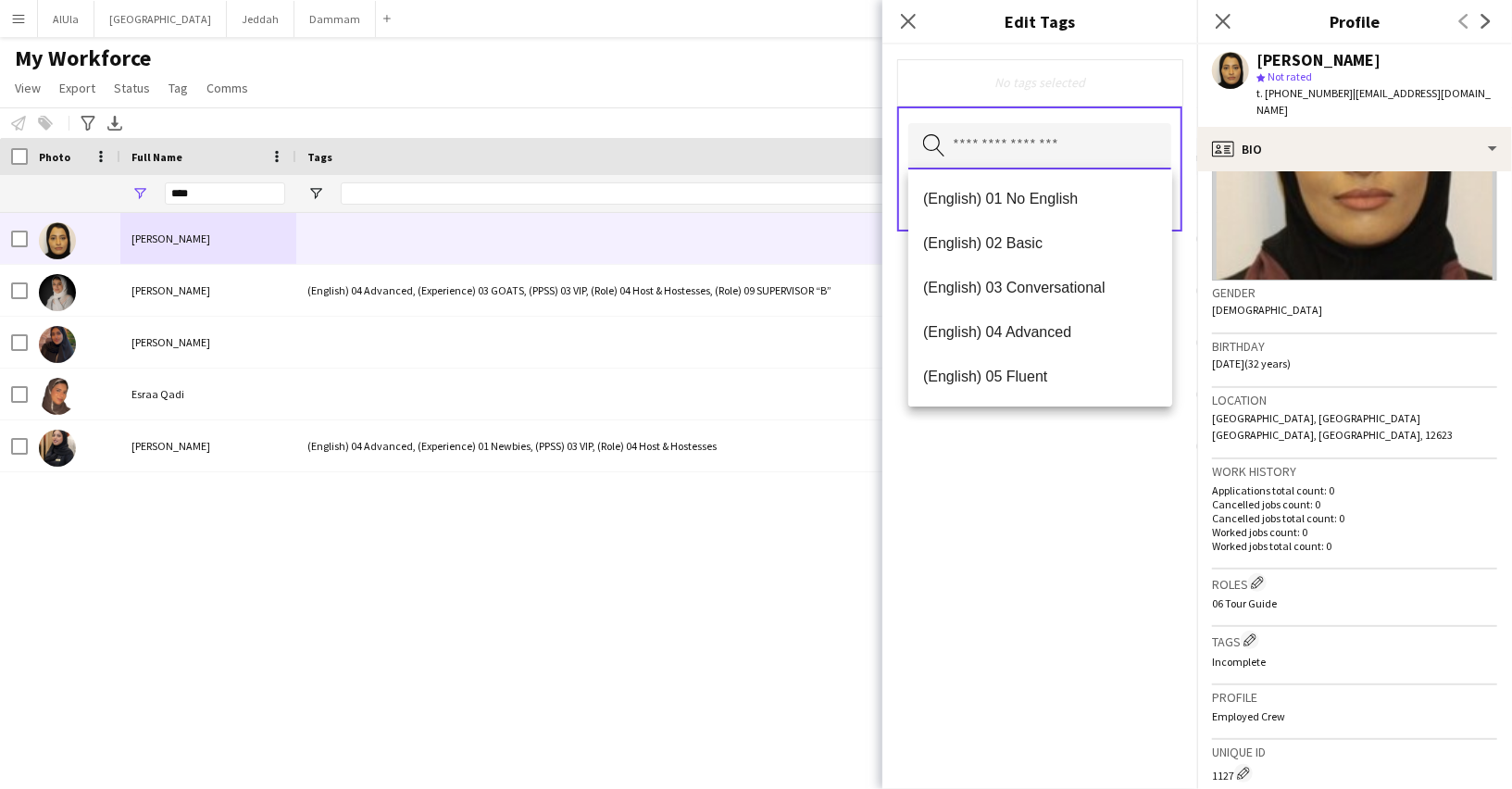
click at [1020, 153] on input "text" at bounding box center [1040, 146] width 263 height 46
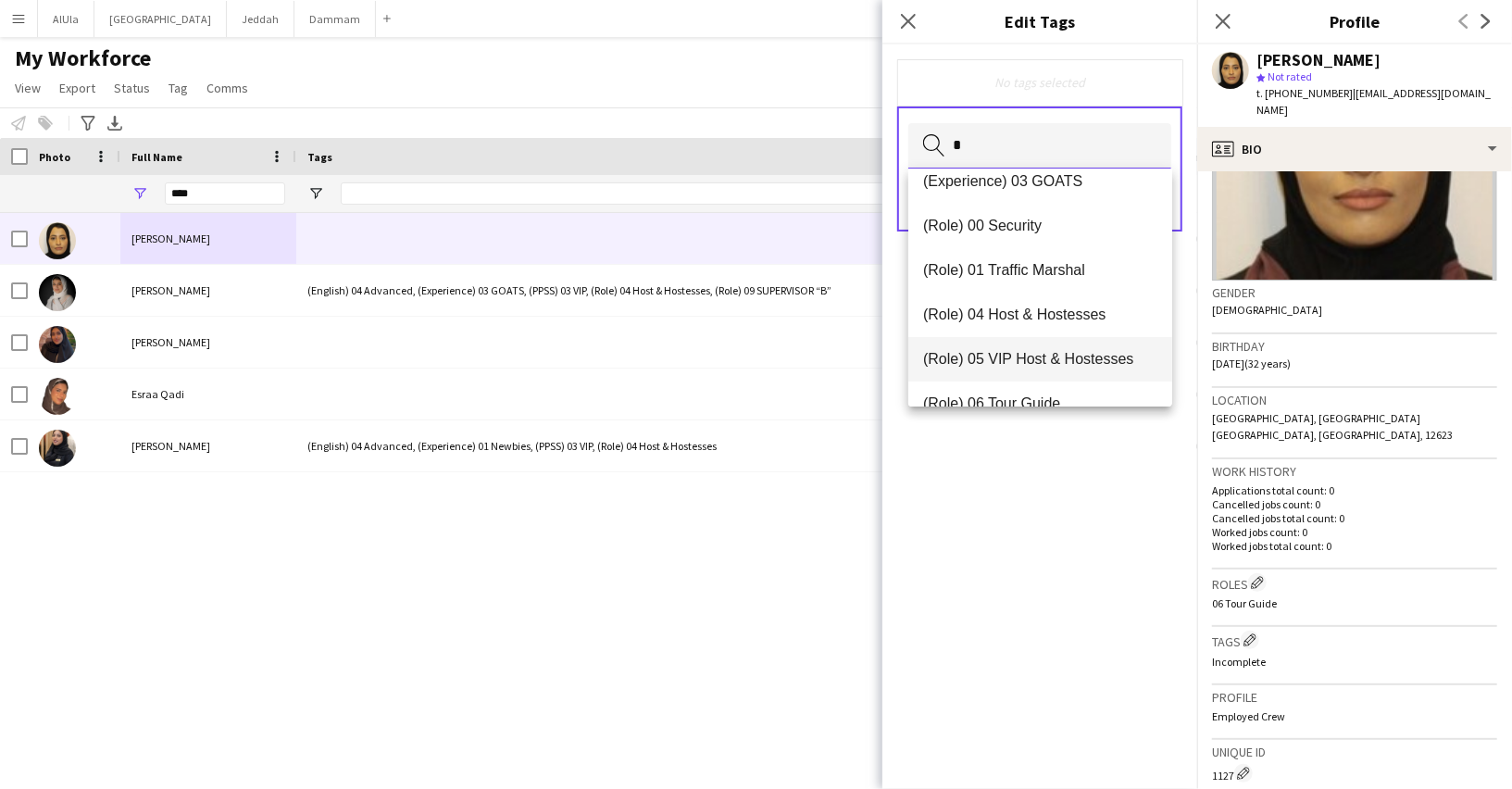
scroll to position [127, 0]
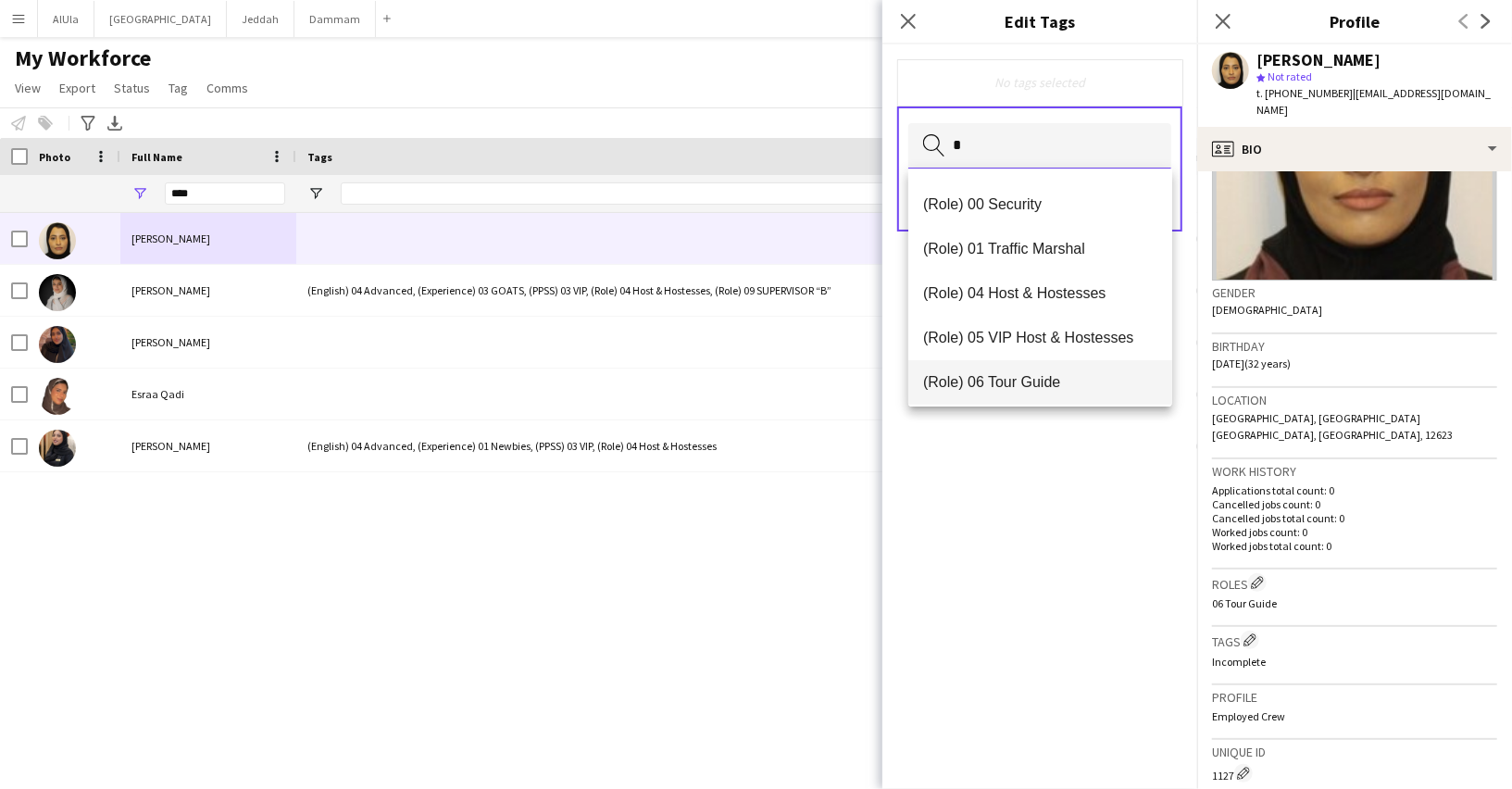
type input "*"
click at [1007, 373] on span "(Role) 06 Tour Guide" at bounding box center [1040, 382] width 234 height 18
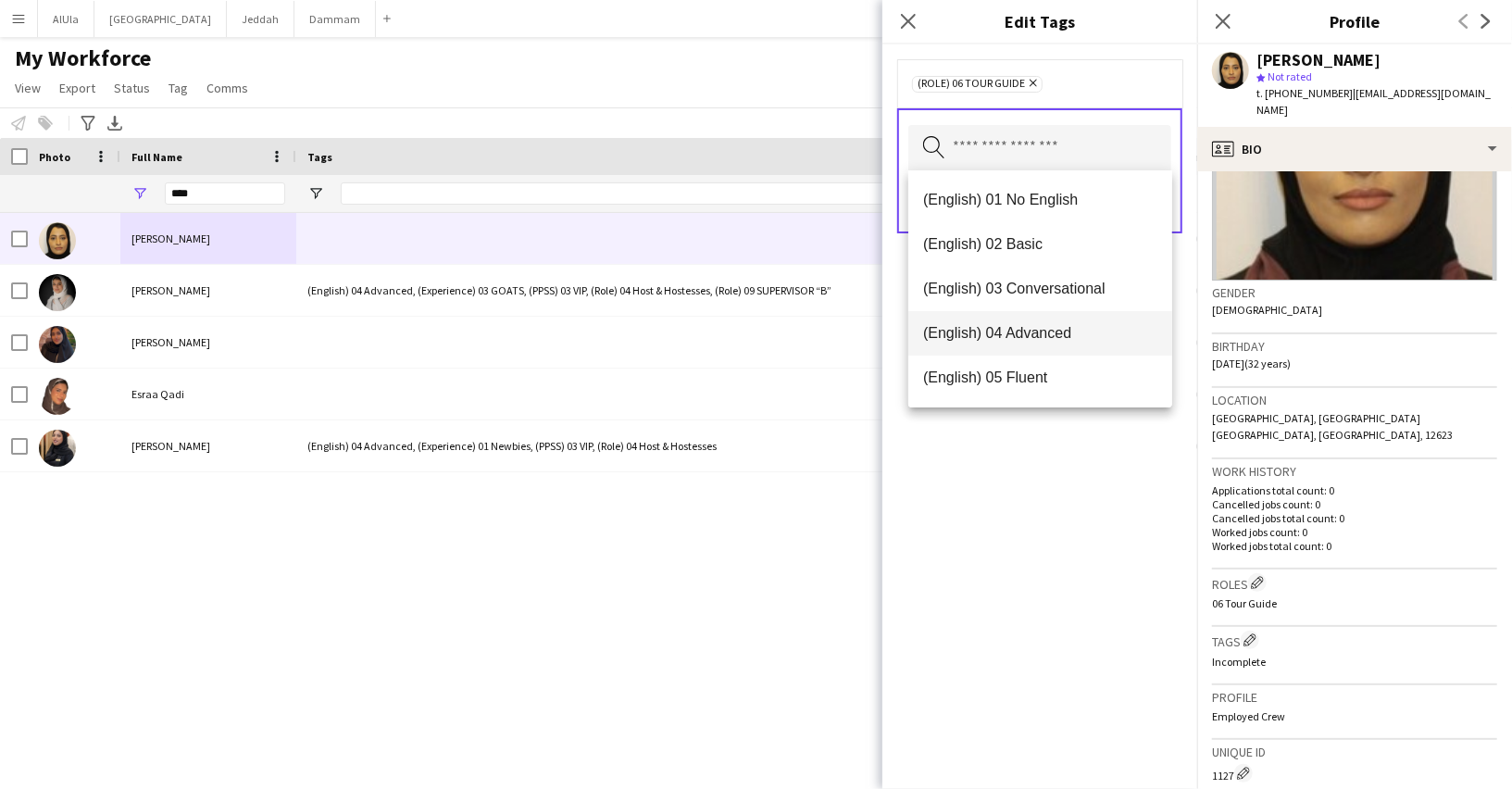
click at [1010, 343] on mat-option "(English) 04 Advanced" at bounding box center [1040, 332] width 264 height 44
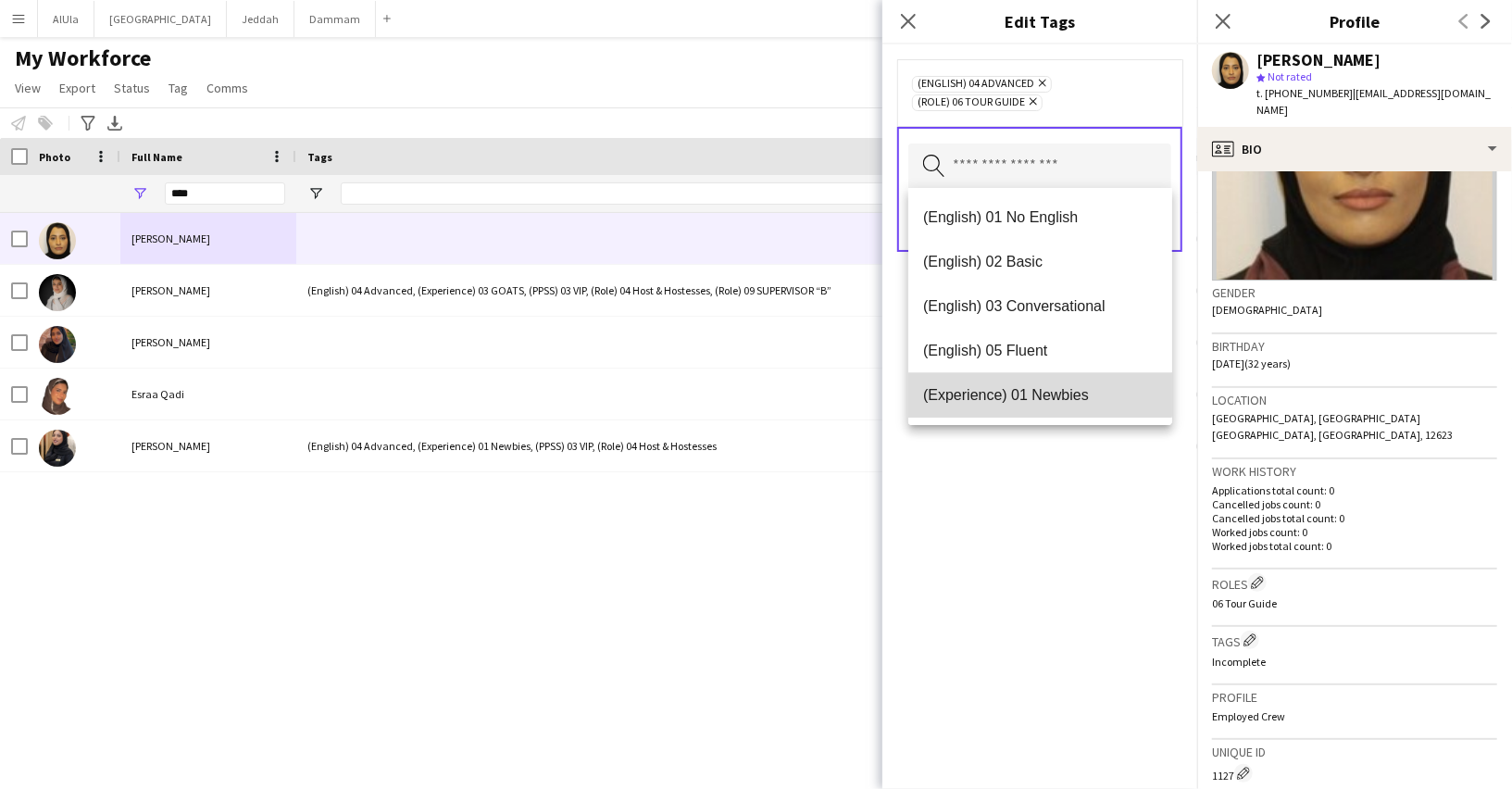
click at [1018, 393] on span "(Experience) 01 Newbies" at bounding box center [1040, 395] width 234 height 18
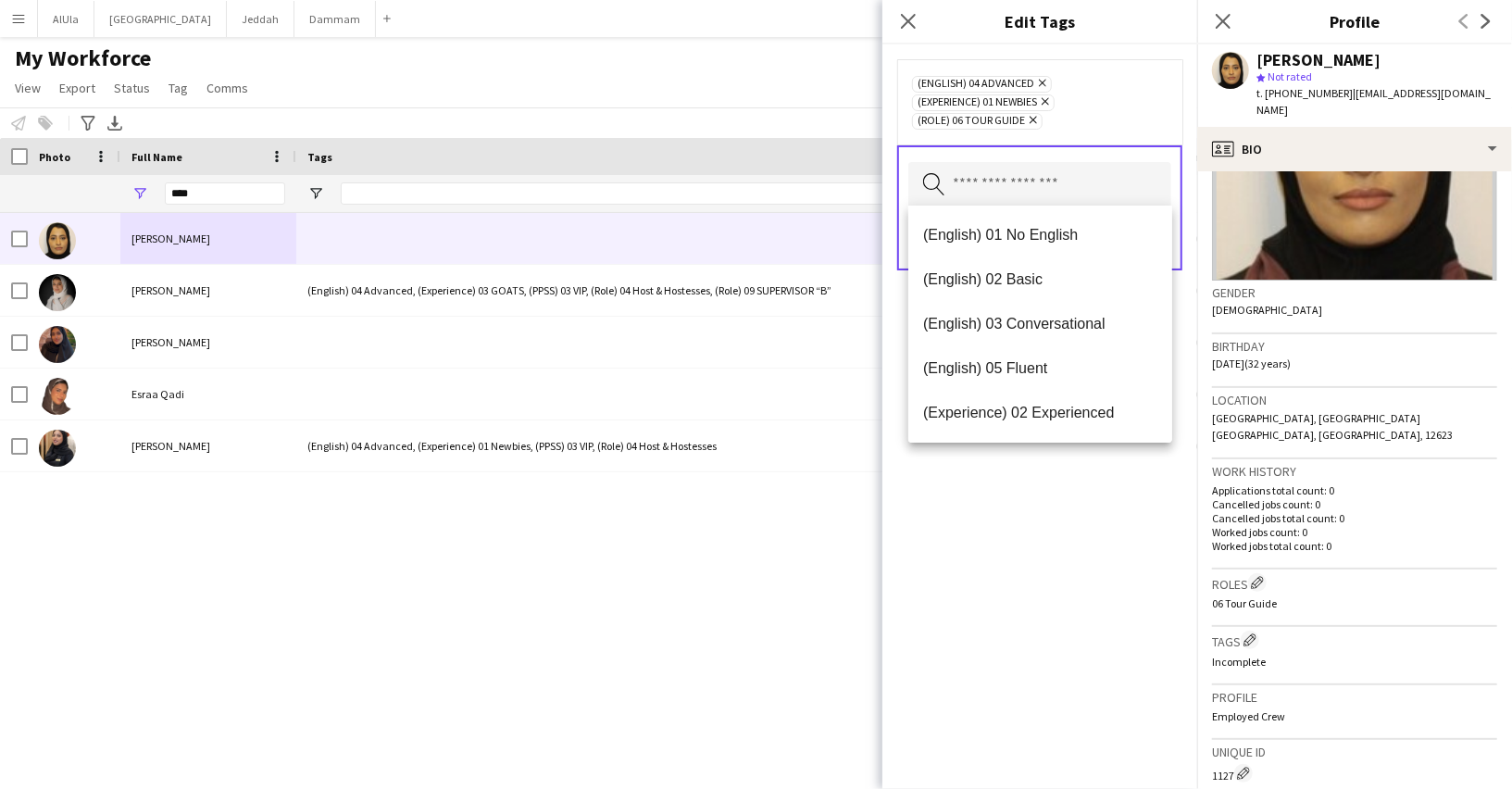
click at [1046, 102] on icon at bounding box center [1046, 102] width 8 height 8
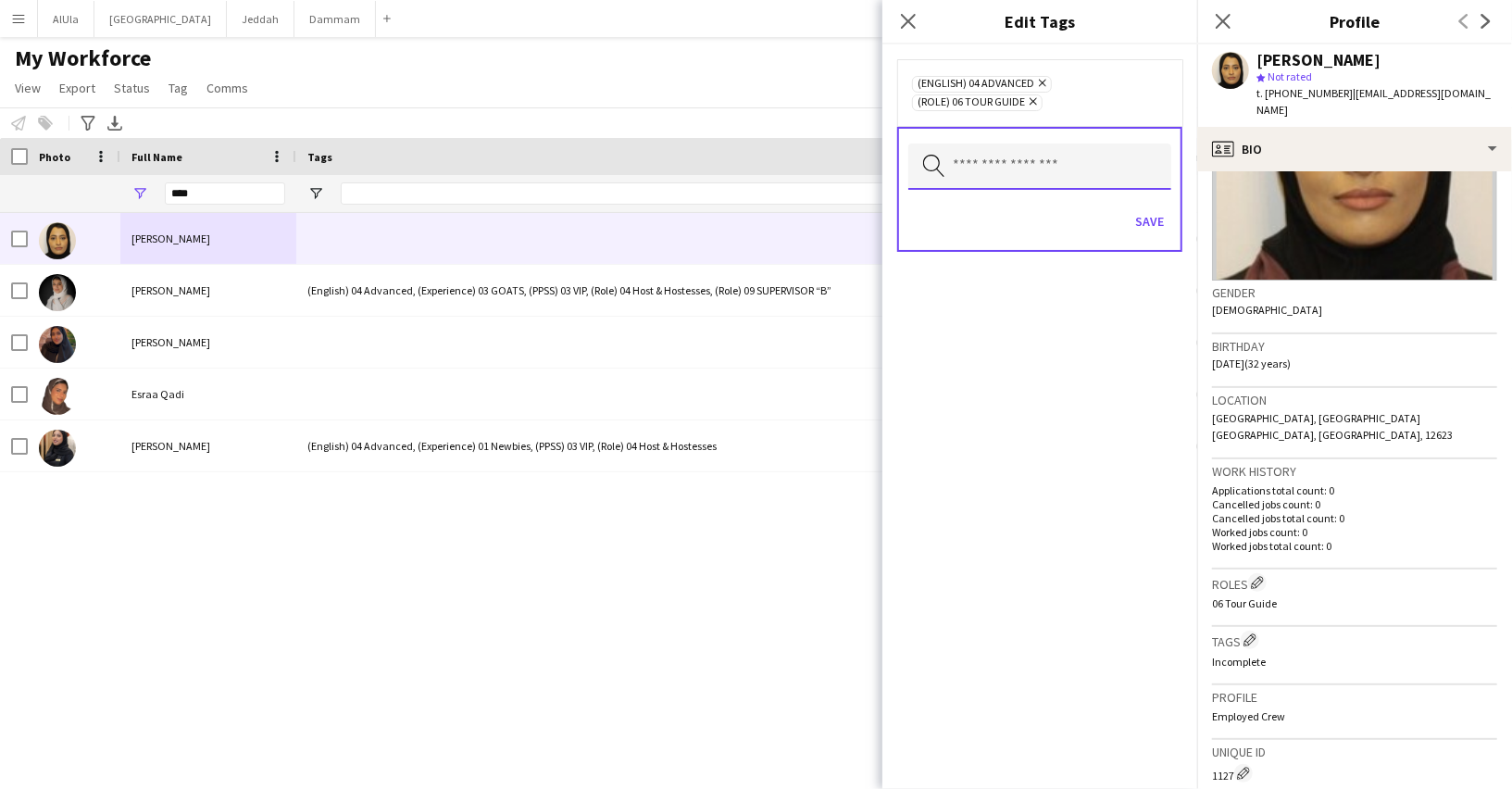
click at [1005, 168] on input "text" at bounding box center [1040, 166] width 263 height 46
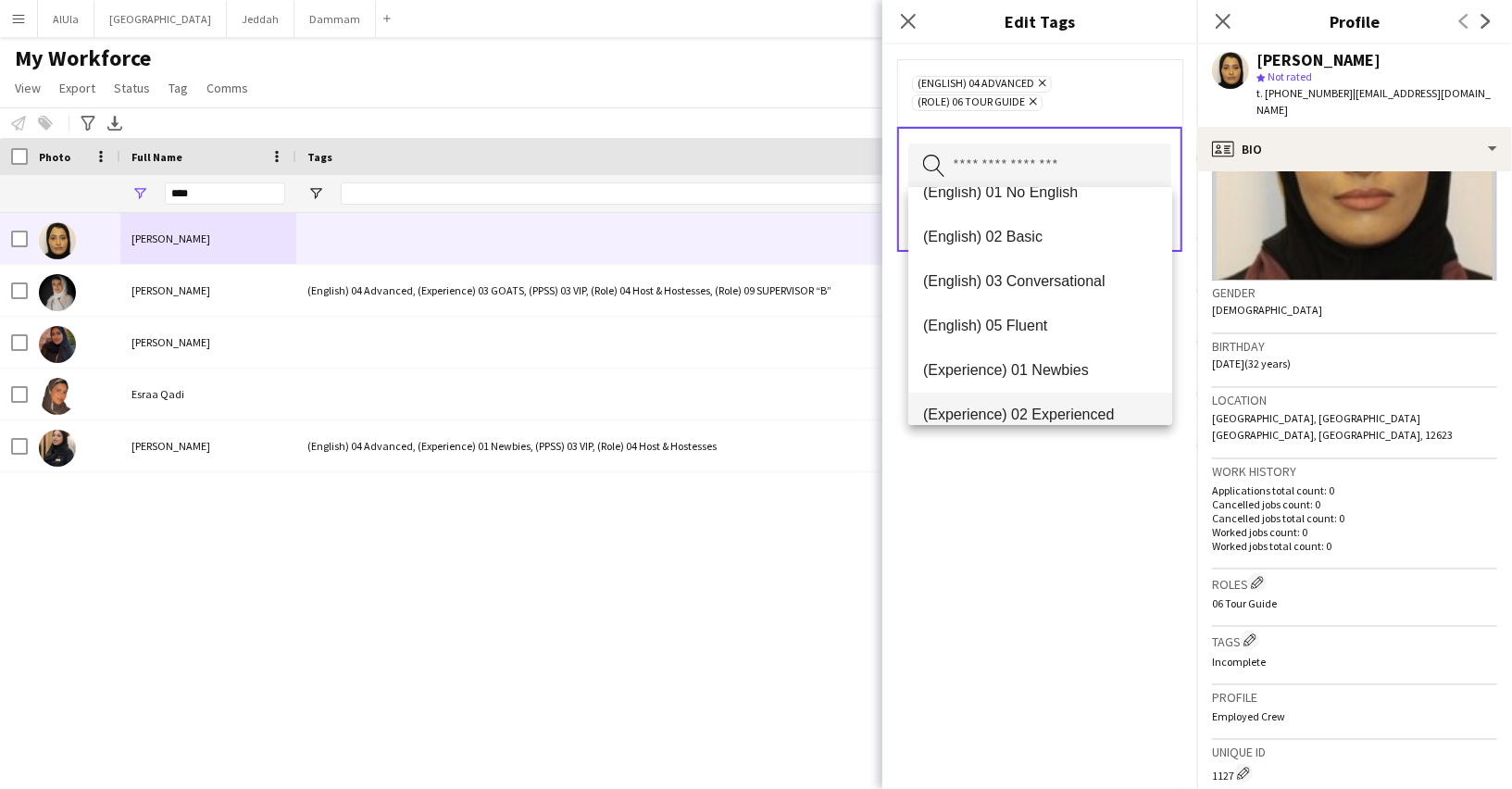
scroll to position [25, 0]
click at [1025, 405] on span "(Experience) 02 Experienced" at bounding box center [1040, 414] width 234 height 18
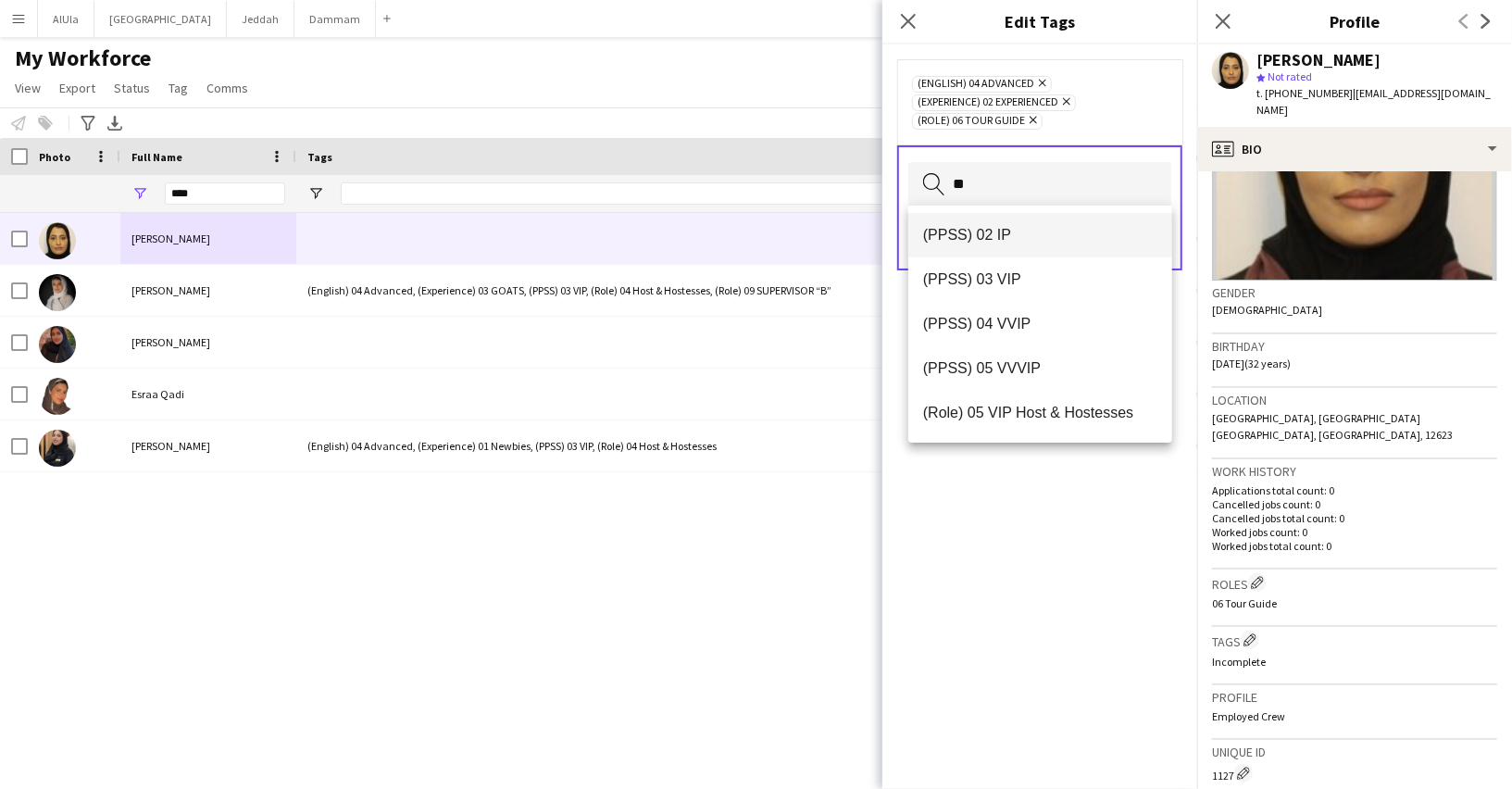
type input "**"
click at [995, 254] on mat-option "(PPSS) 02 IP" at bounding box center [1040, 234] width 264 height 44
click at [1032, 533] on div "(English) 04 Advanced Remove (Experience) 02 Experienced Remove (PPSS) 02 IP Re…" at bounding box center [1039, 416] width 315 height 744
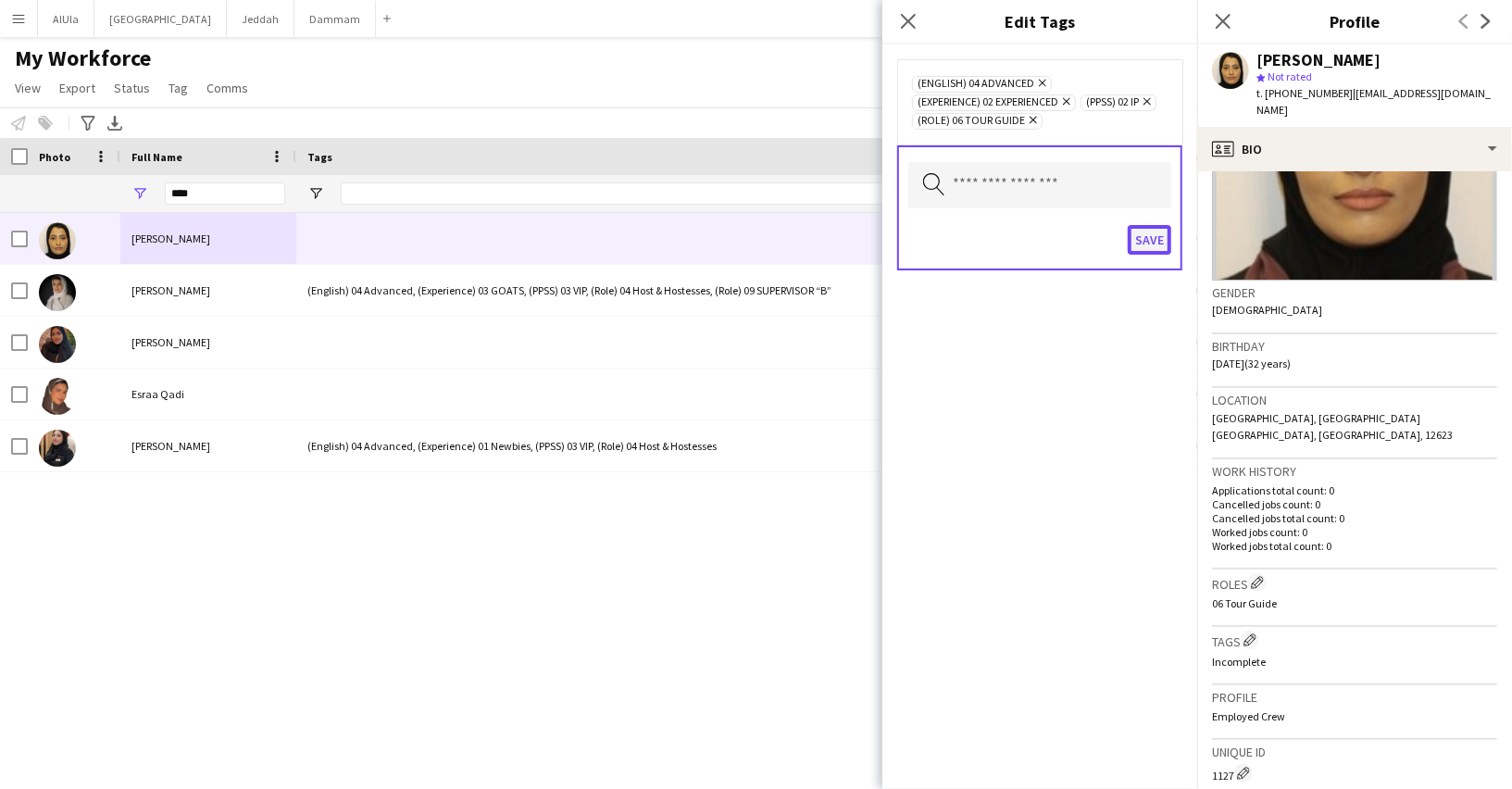
click at [1157, 236] on button "Save" at bounding box center [1149, 240] width 43 height 29
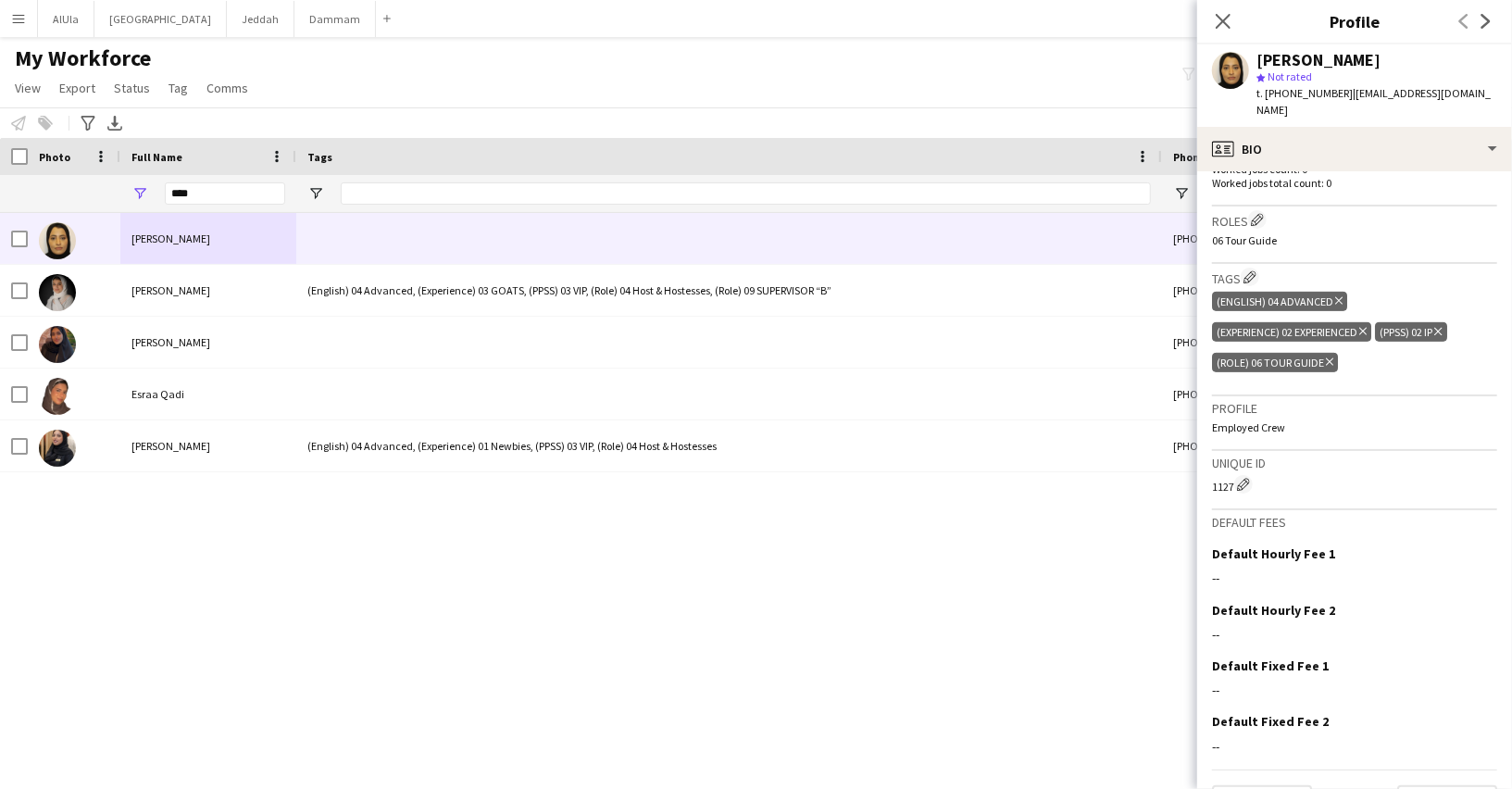
scroll to position [554, 0]
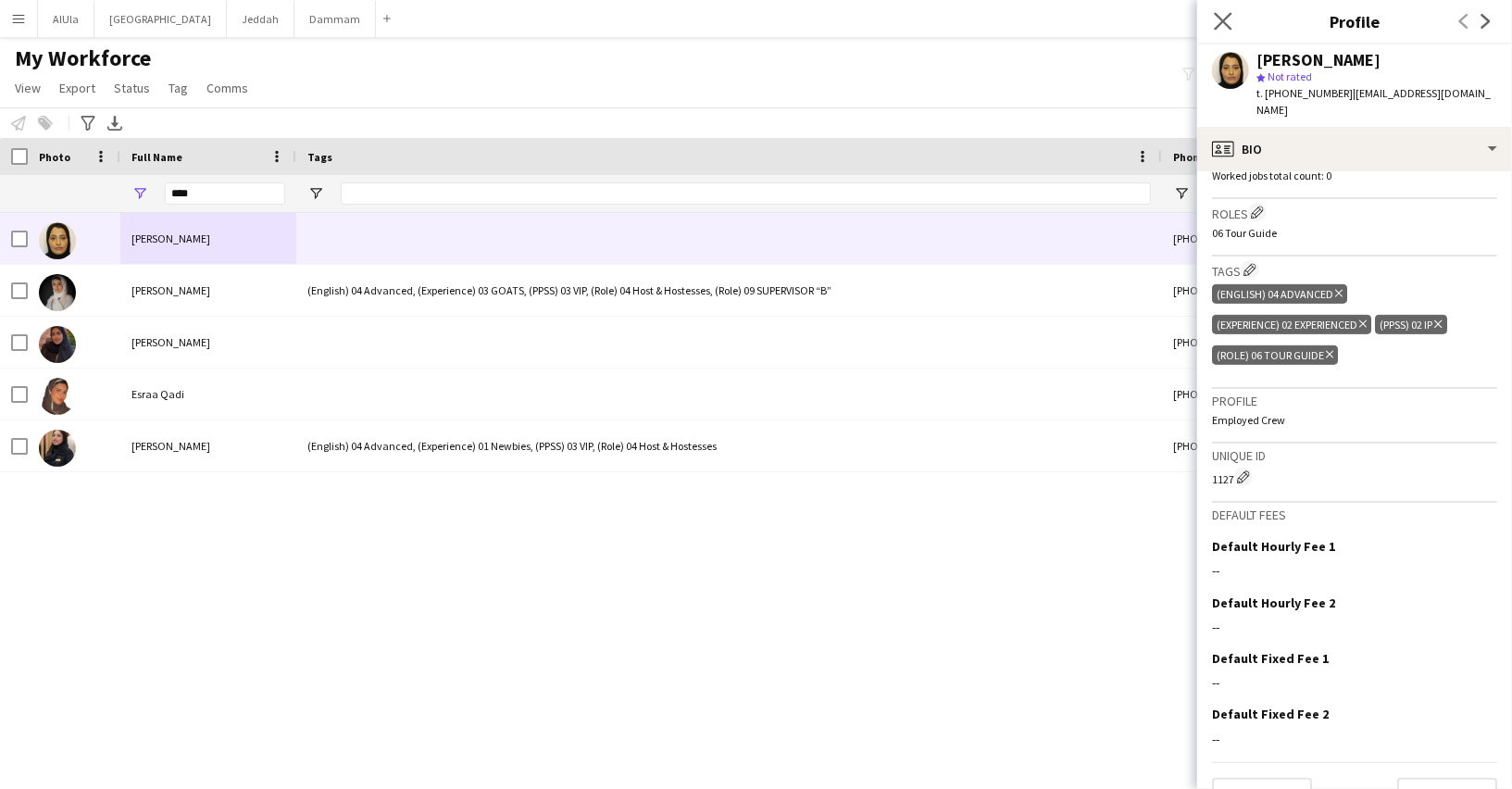
click at [1217, 10] on app-icon "Close pop-in" at bounding box center [1223, 22] width 26 height 26
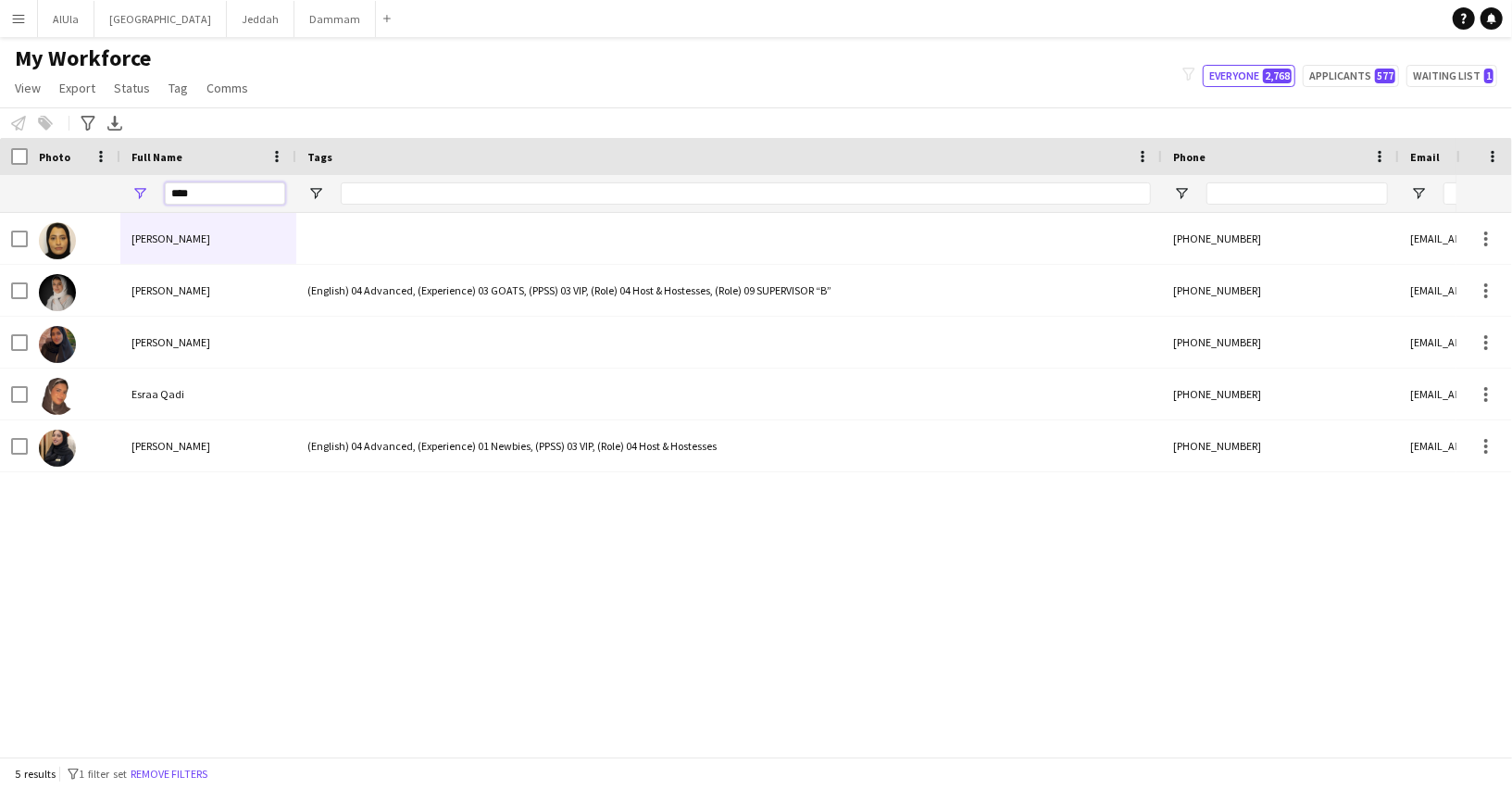
click at [211, 200] on input "****" at bounding box center [224, 193] width 121 height 23
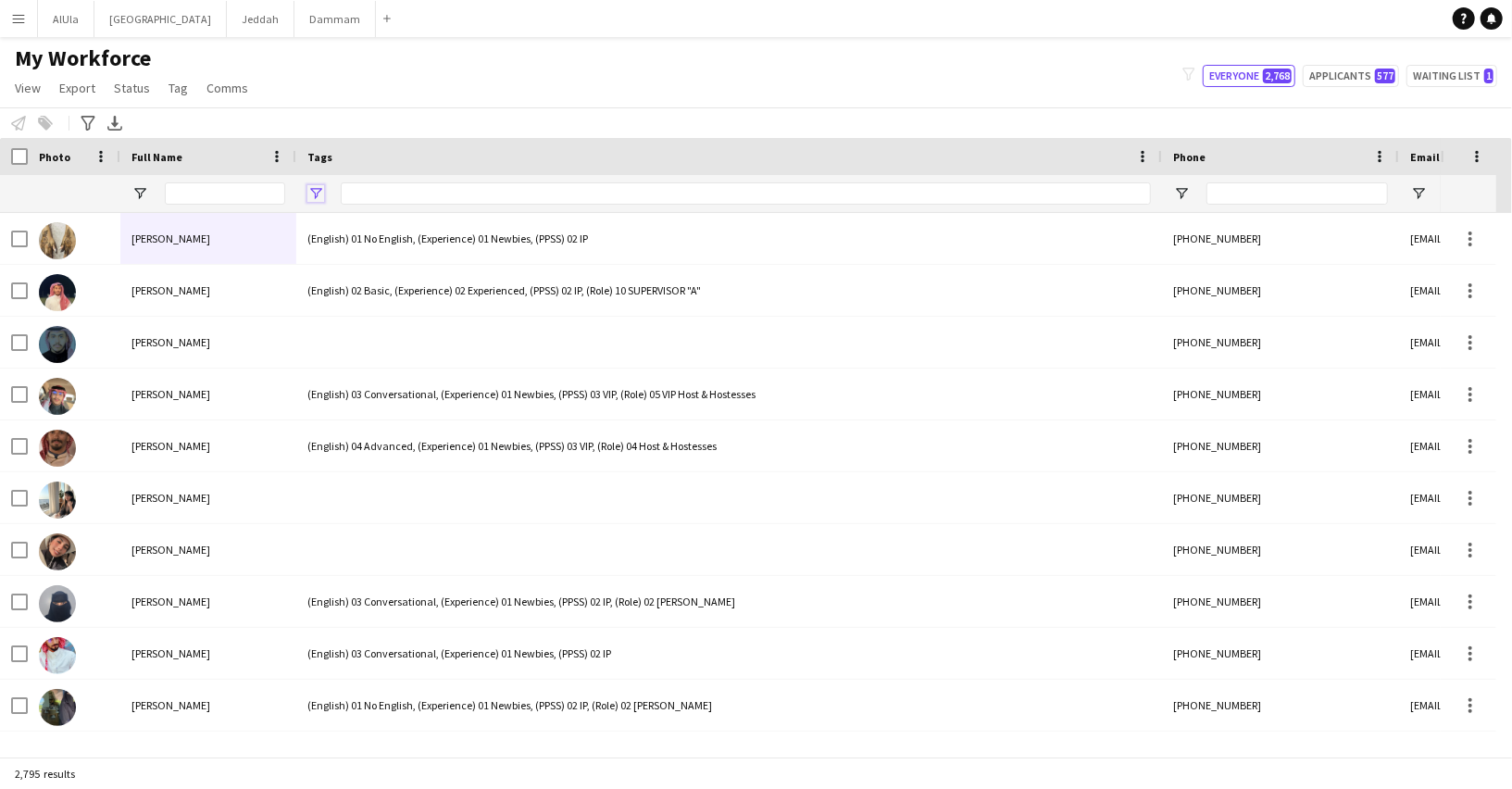
click at [317, 199] on span "Open Filter Menu" at bounding box center [316, 193] width 17 height 17
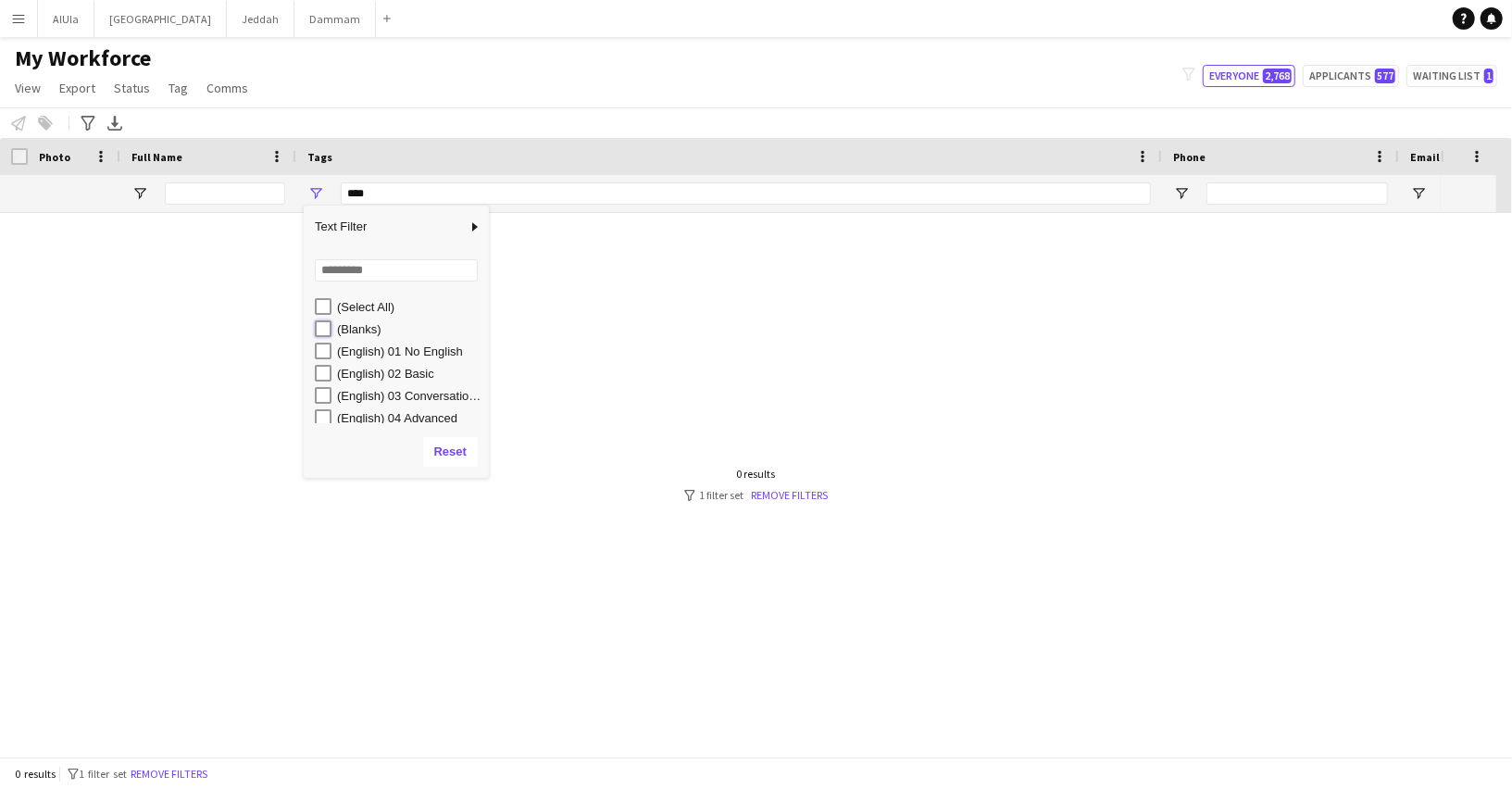
type input "**********"
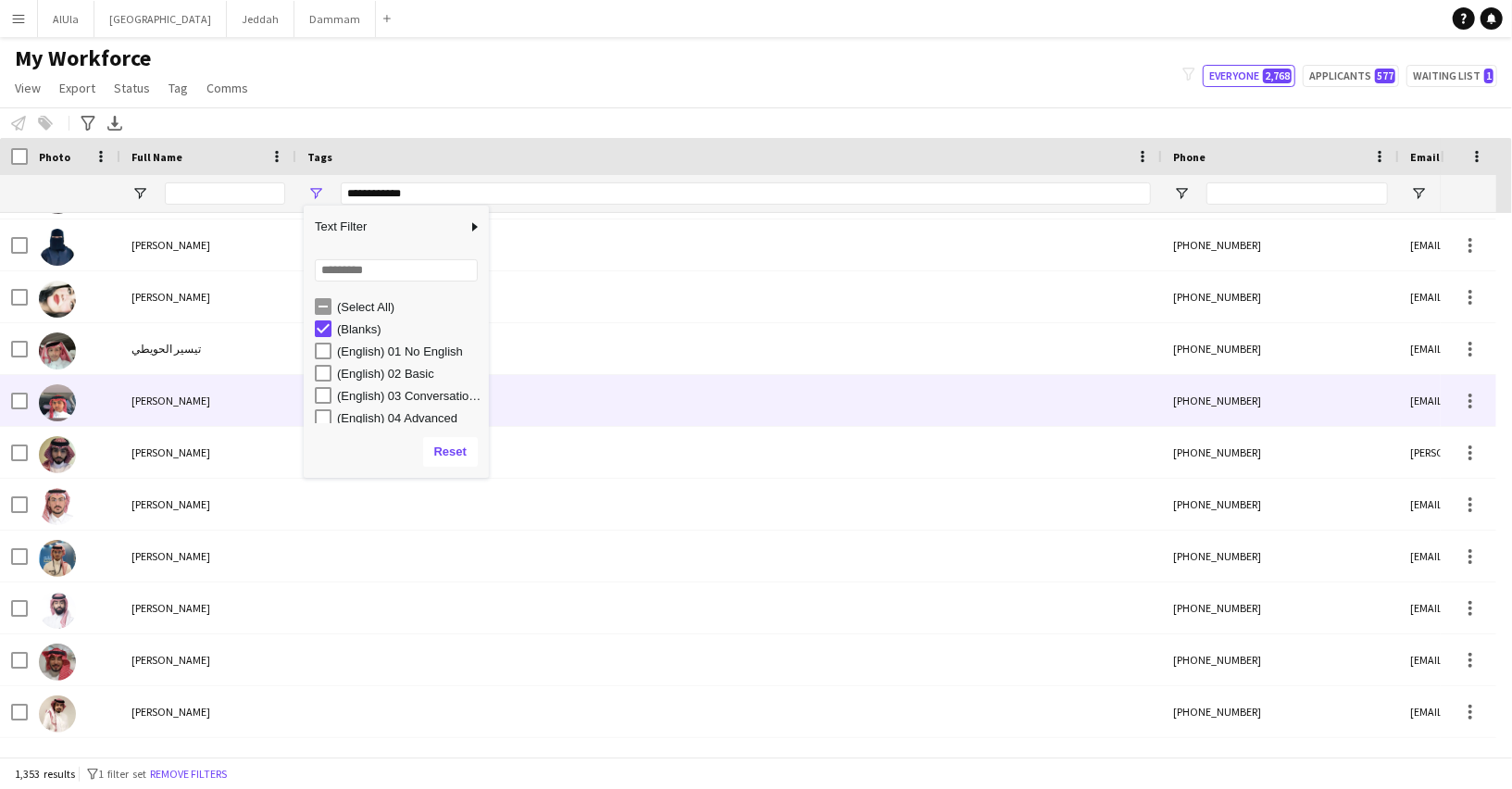
scroll to position [150, 0]
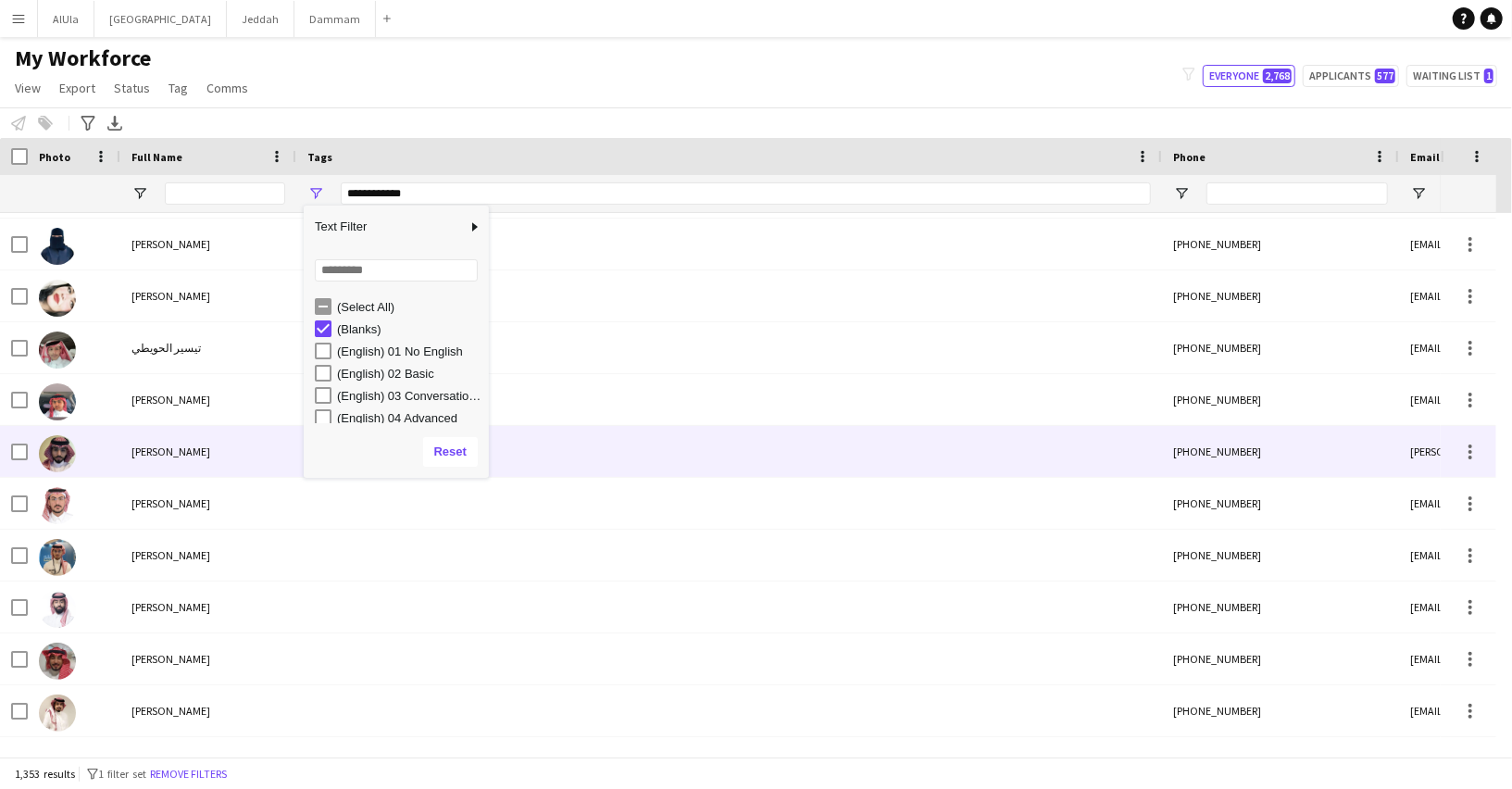
click at [751, 440] on div at bounding box center [728, 452] width 865 height 51
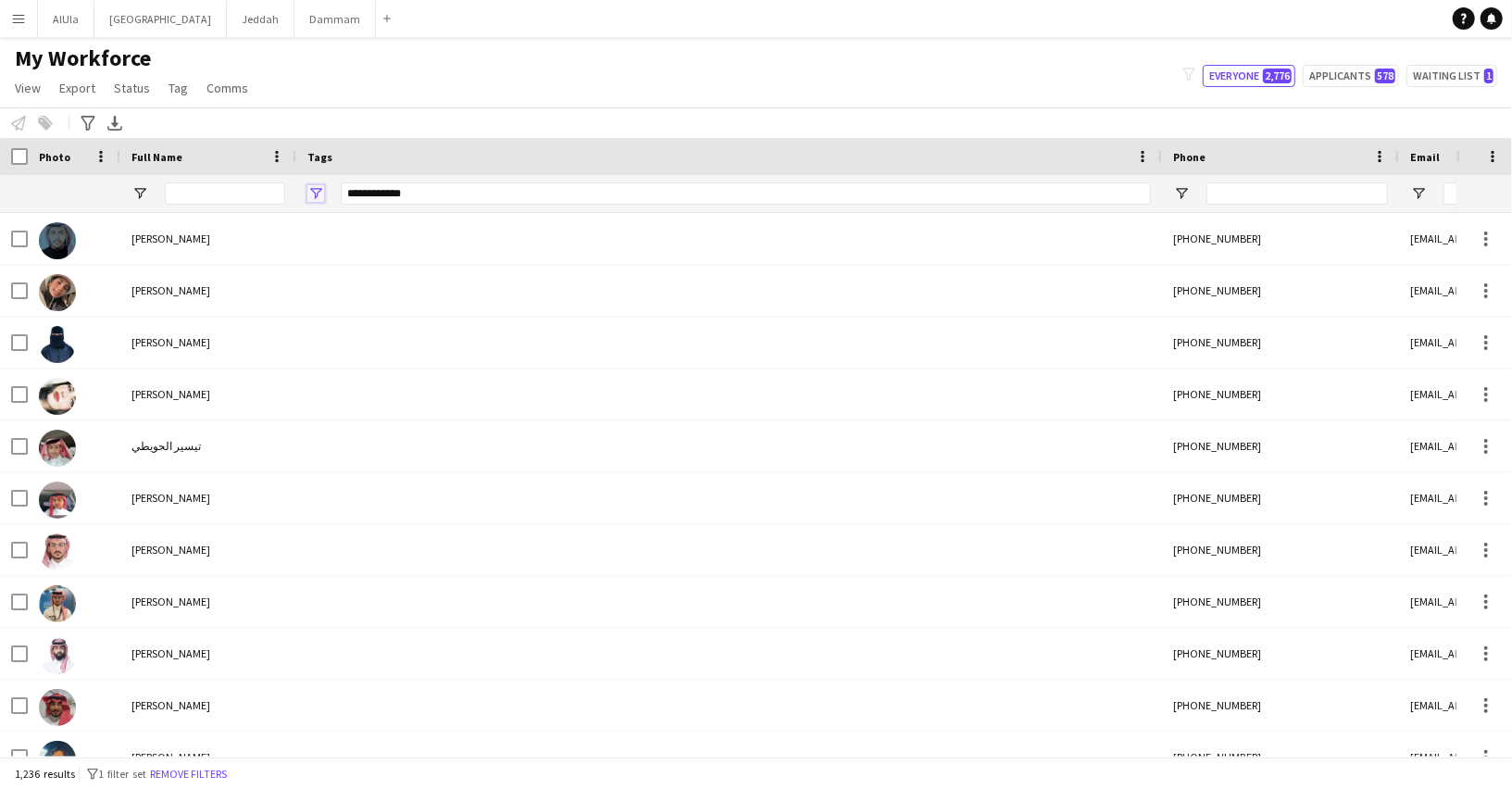
click at [312, 193] on span "Open Filter Menu" at bounding box center [316, 193] width 17 height 17
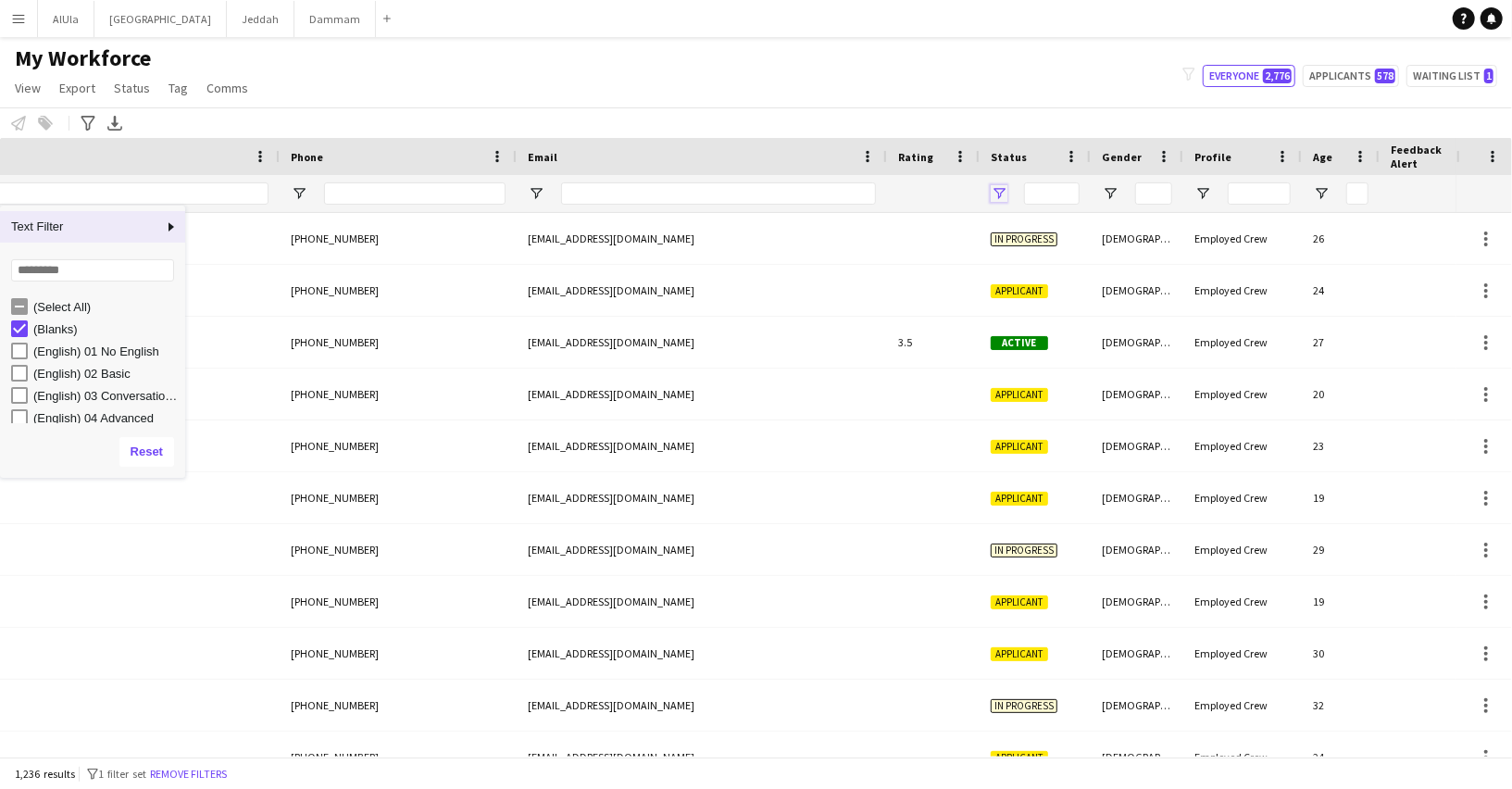
click at [997, 190] on span "Open Filter Menu" at bounding box center [999, 193] width 17 height 17
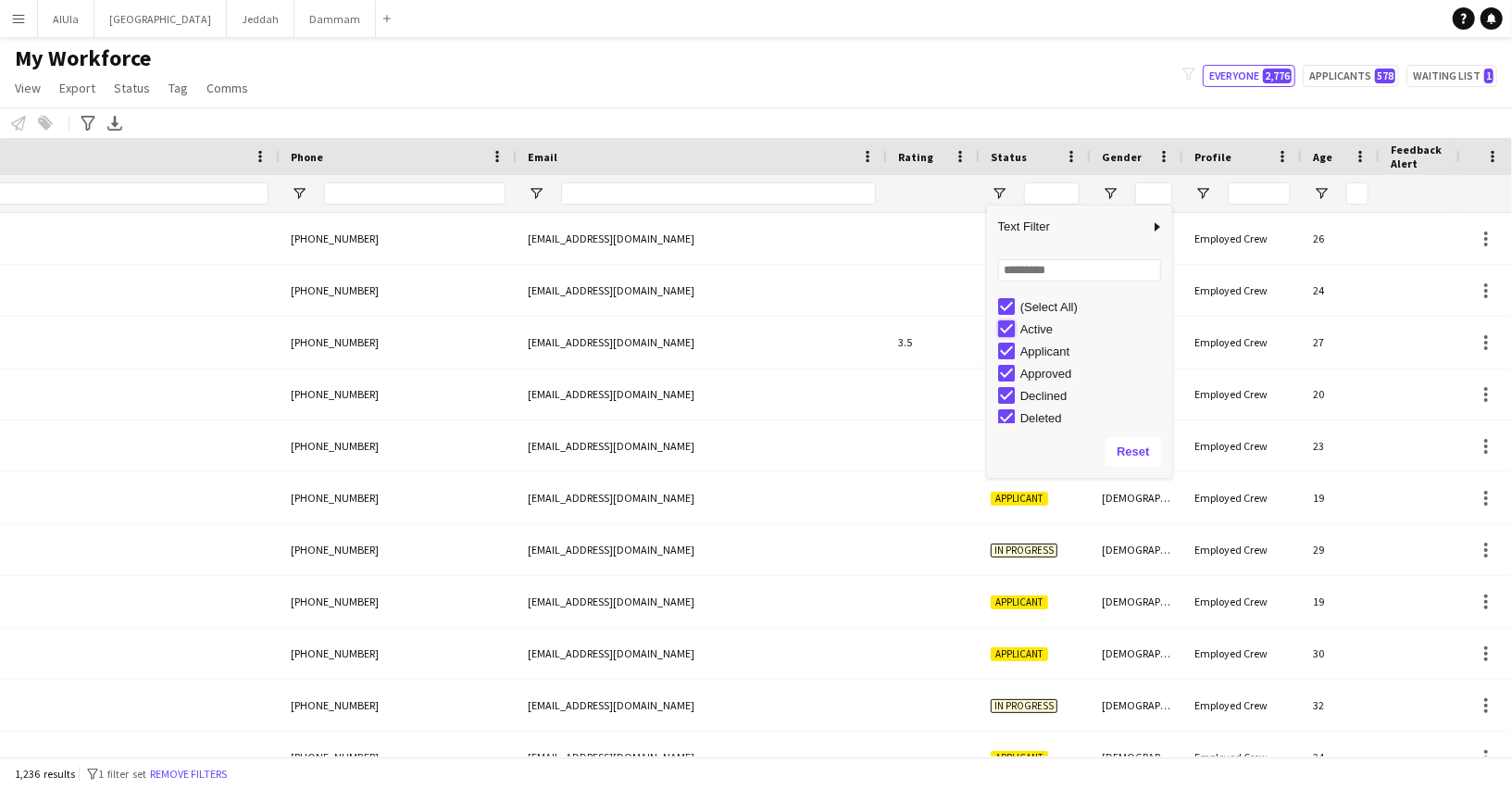
type input "**********"
type input "***"
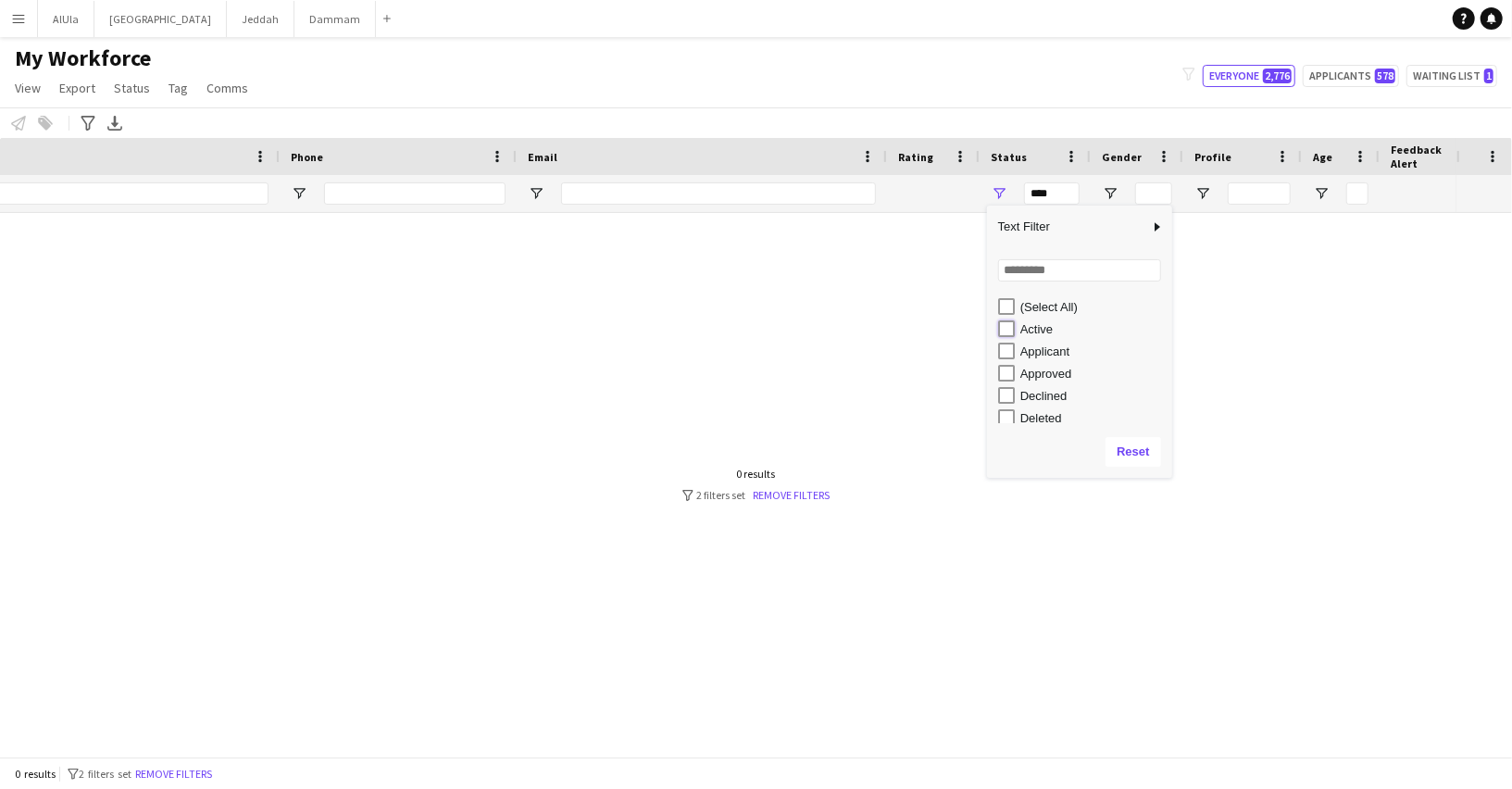
type input "**********"
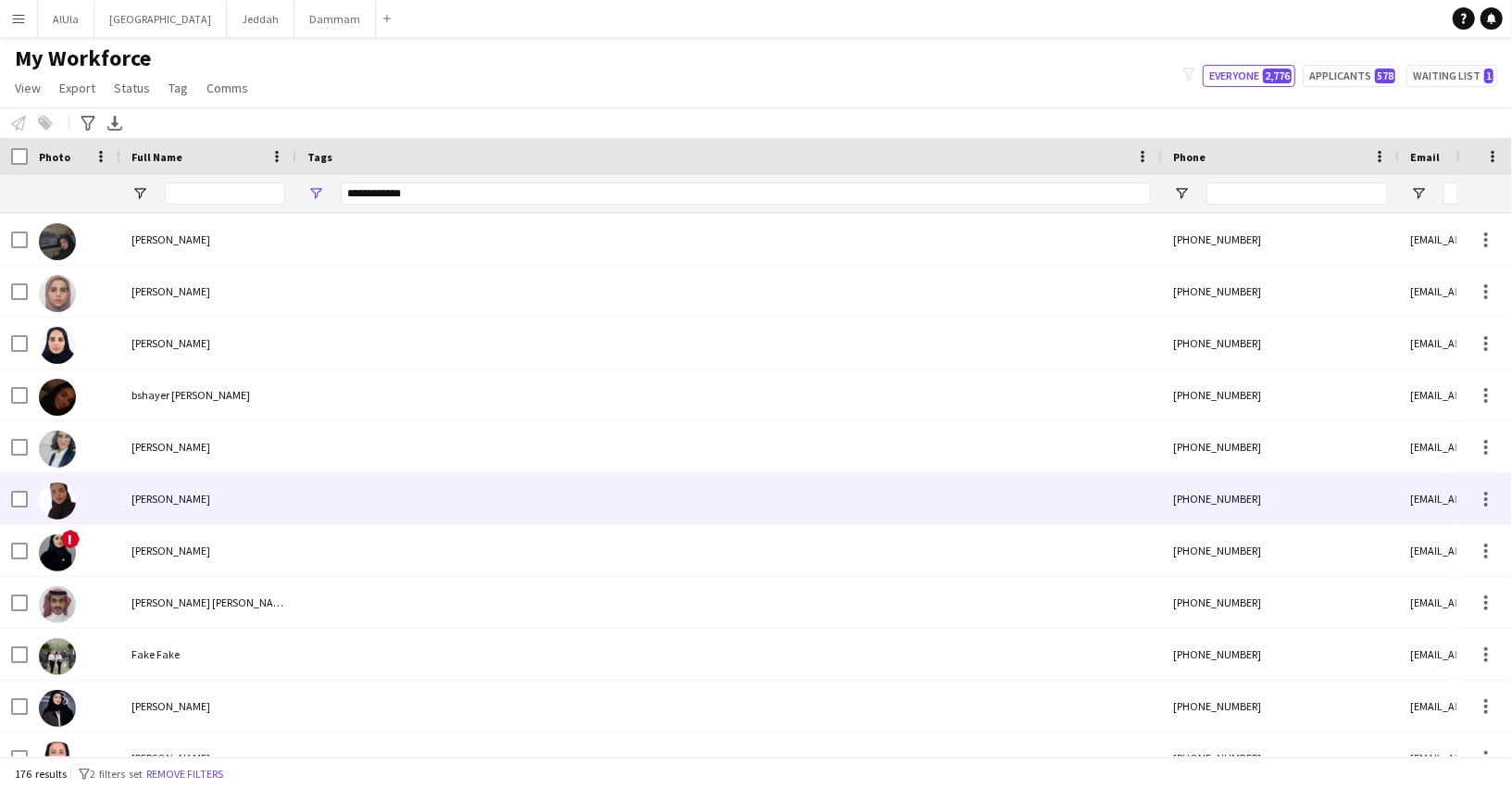
click at [574, 512] on div at bounding box center [728, 499] width 865 height 51
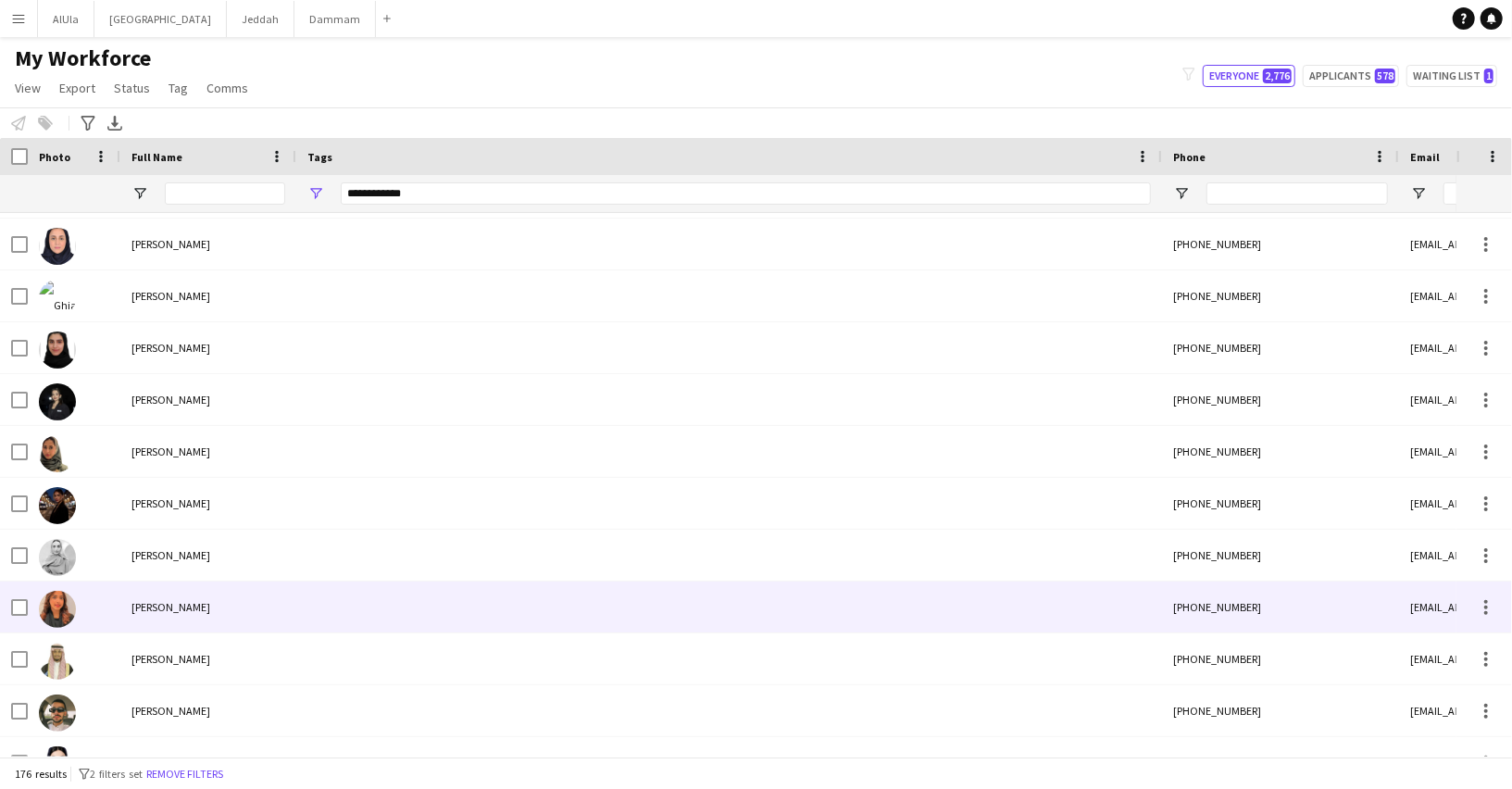
click at [311, 619] on div at bounding box center [728, 607] width 865 height 51
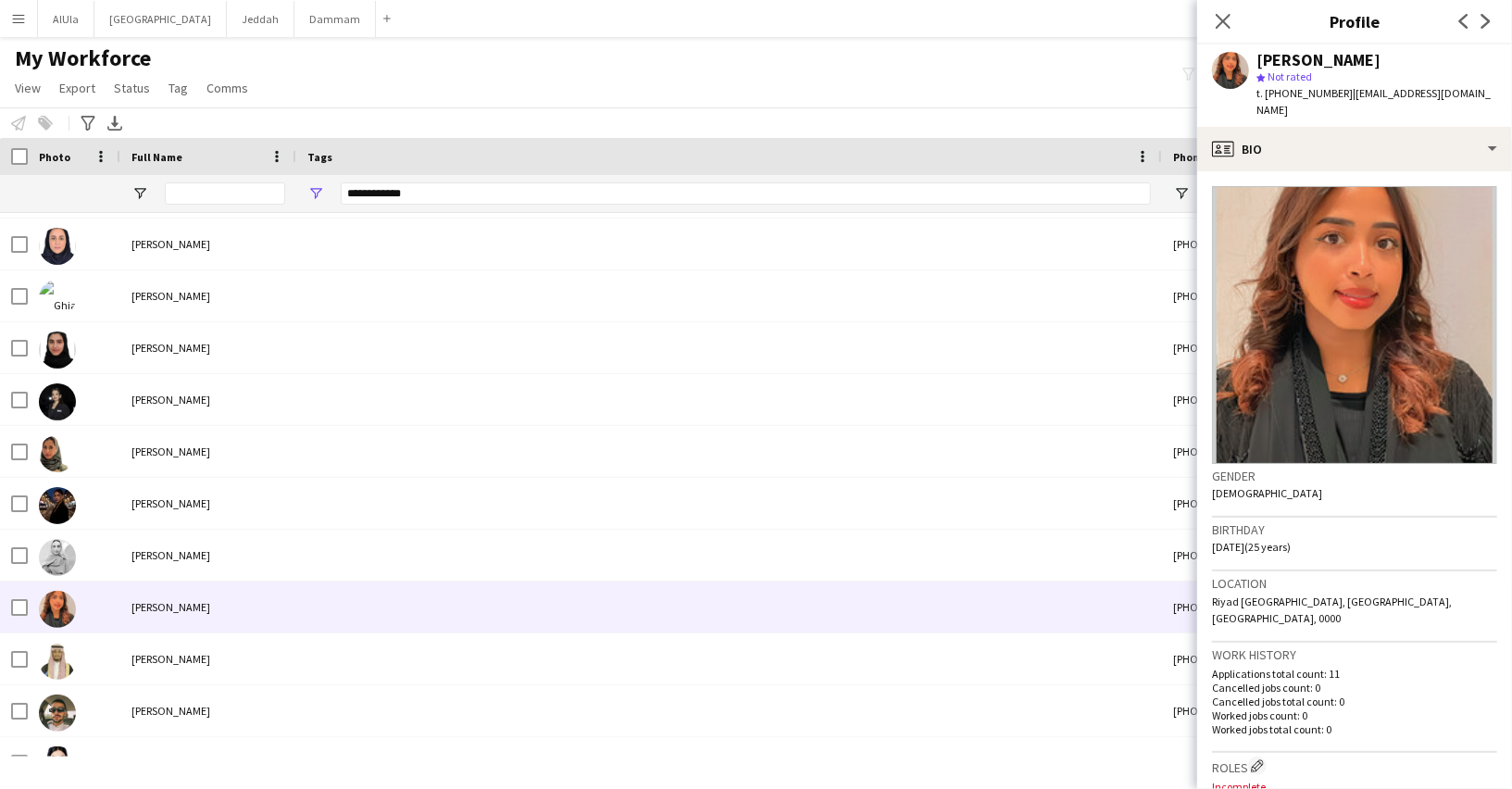
click at [1331, 61] on div "[PERSON_NAME]" at bounding box center [1318, 60] width 124 height 17
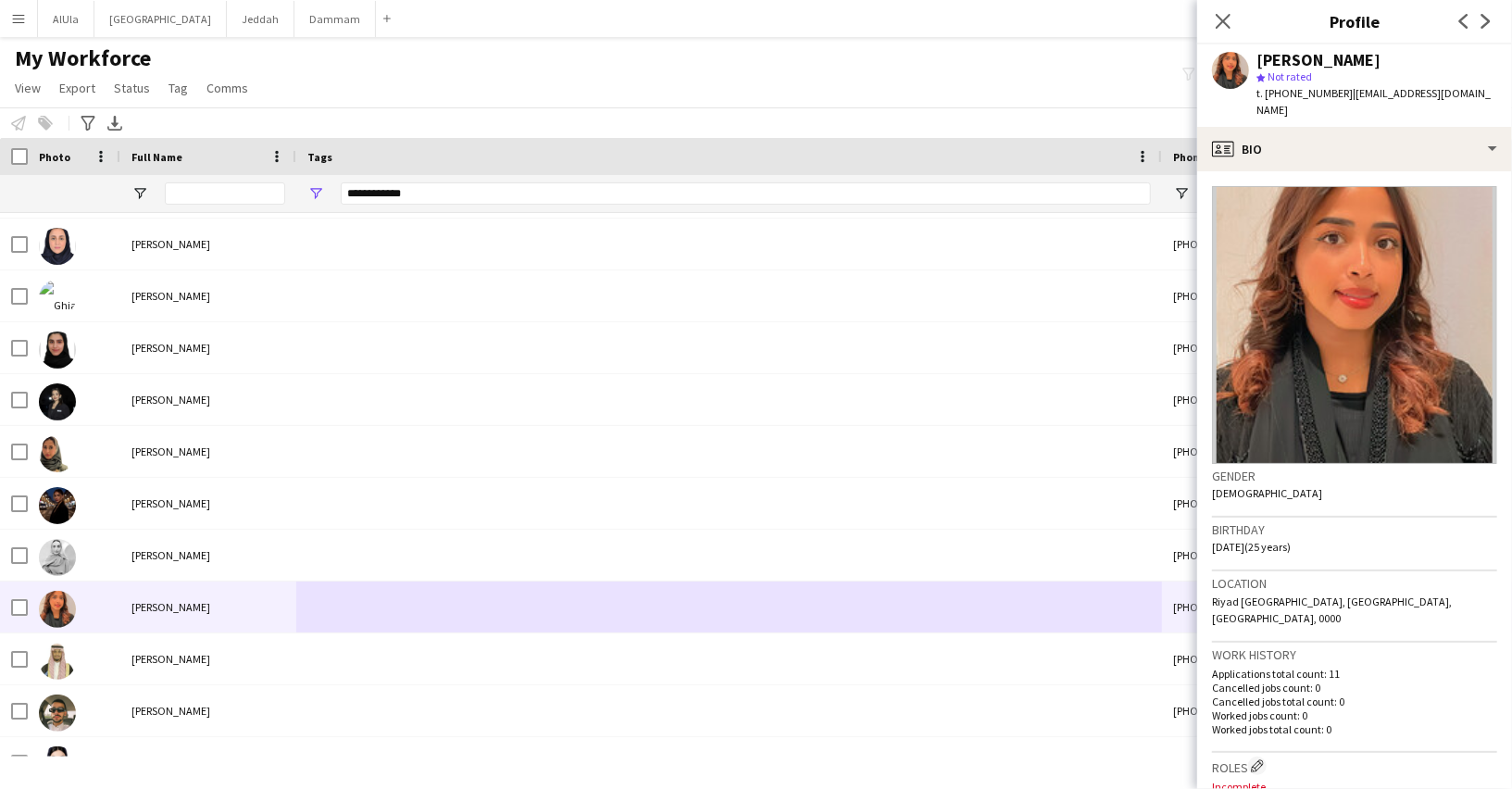
click at [1331, 61] on div "[PERSON_NAME]" at bounding box center [1318, 60] width 124 height 17
click at [1312, 85] on div "t. [PHONE_NUMBER] | [EMAIL_ADDRESS][DOMAIN_NAME]" at bounding box center [1377, 102] width 241 height 33
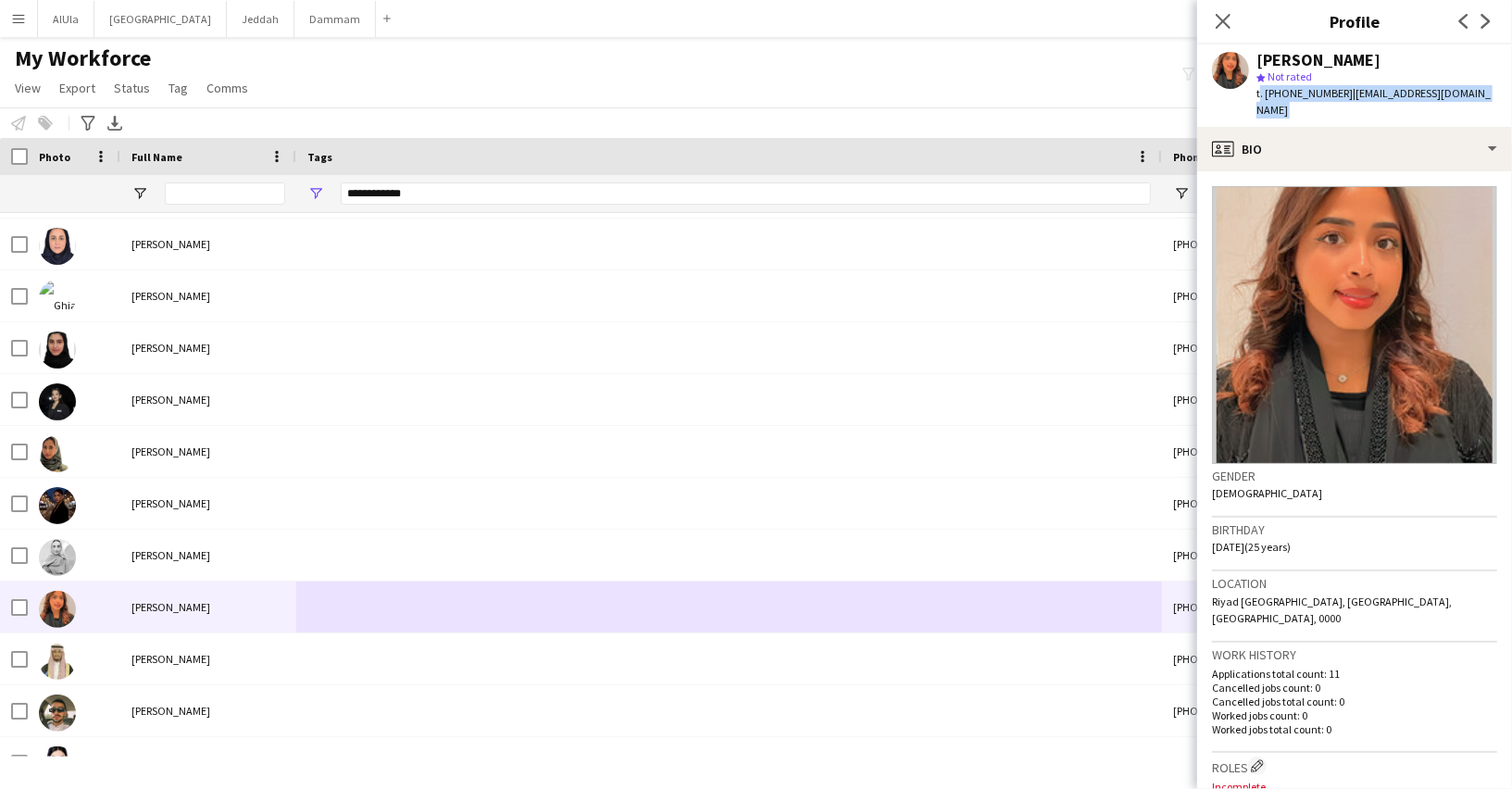
click at [1302, 99] on span "t. [PHONE_NUMBER]" at bounding box center [1304, 93] width 96 height 14
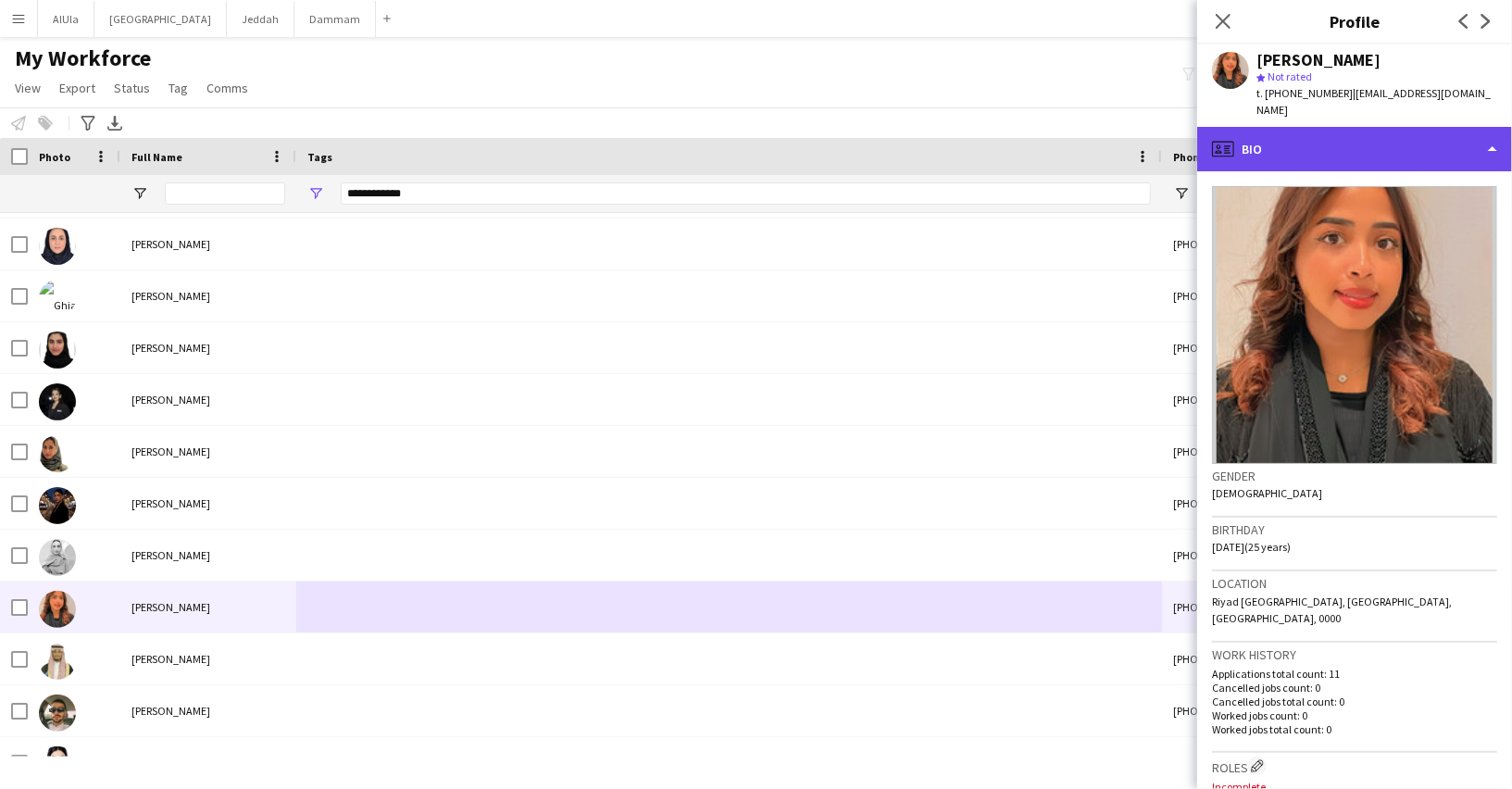
click at [1348, 152] on div "profile Bio" at bounding box center [1353, 148] width 315 height 44
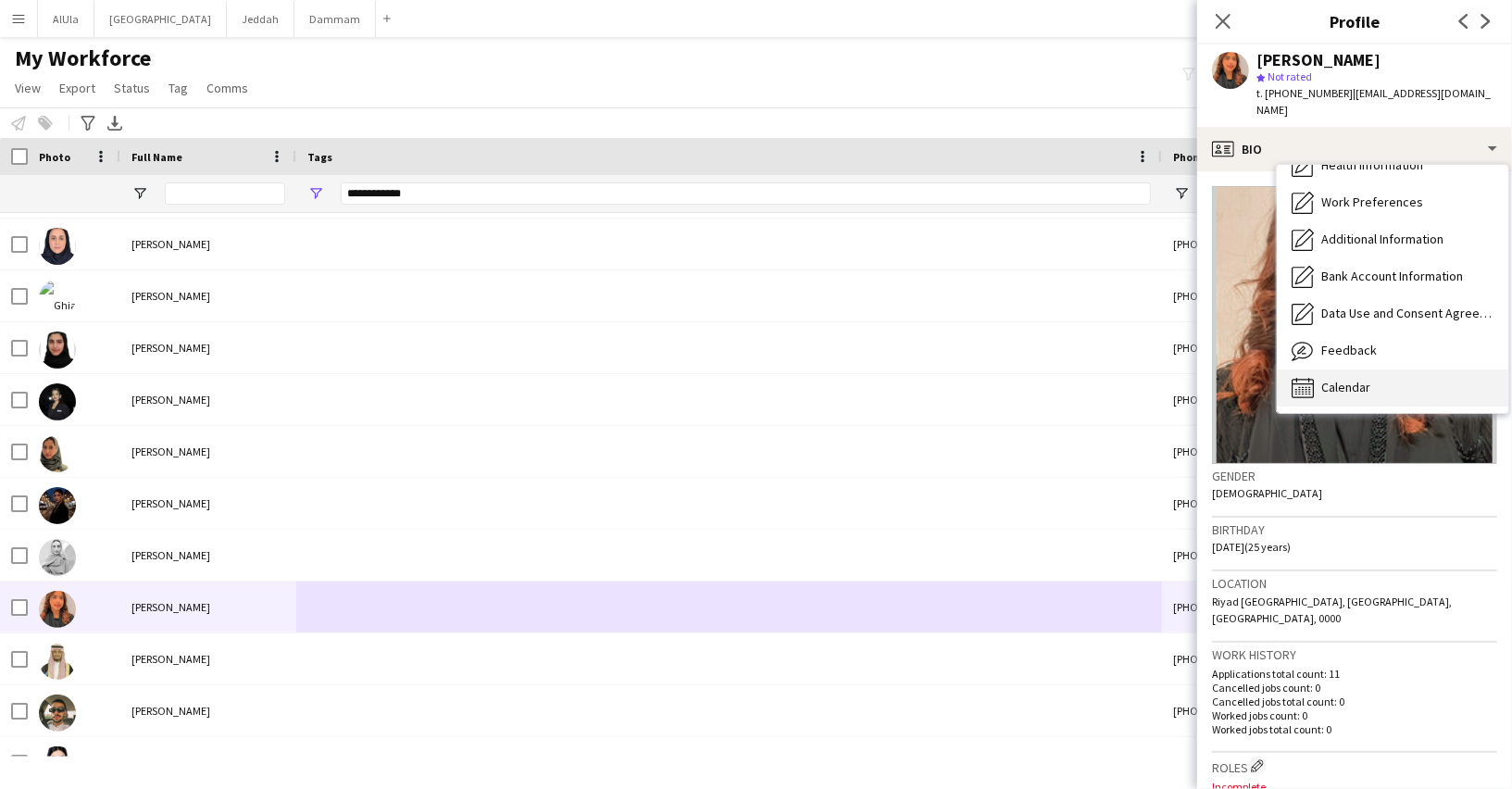
click at [1392, 370] on div "Calendar Calendar" at bounding box center [1392, 388] width 231 height 37
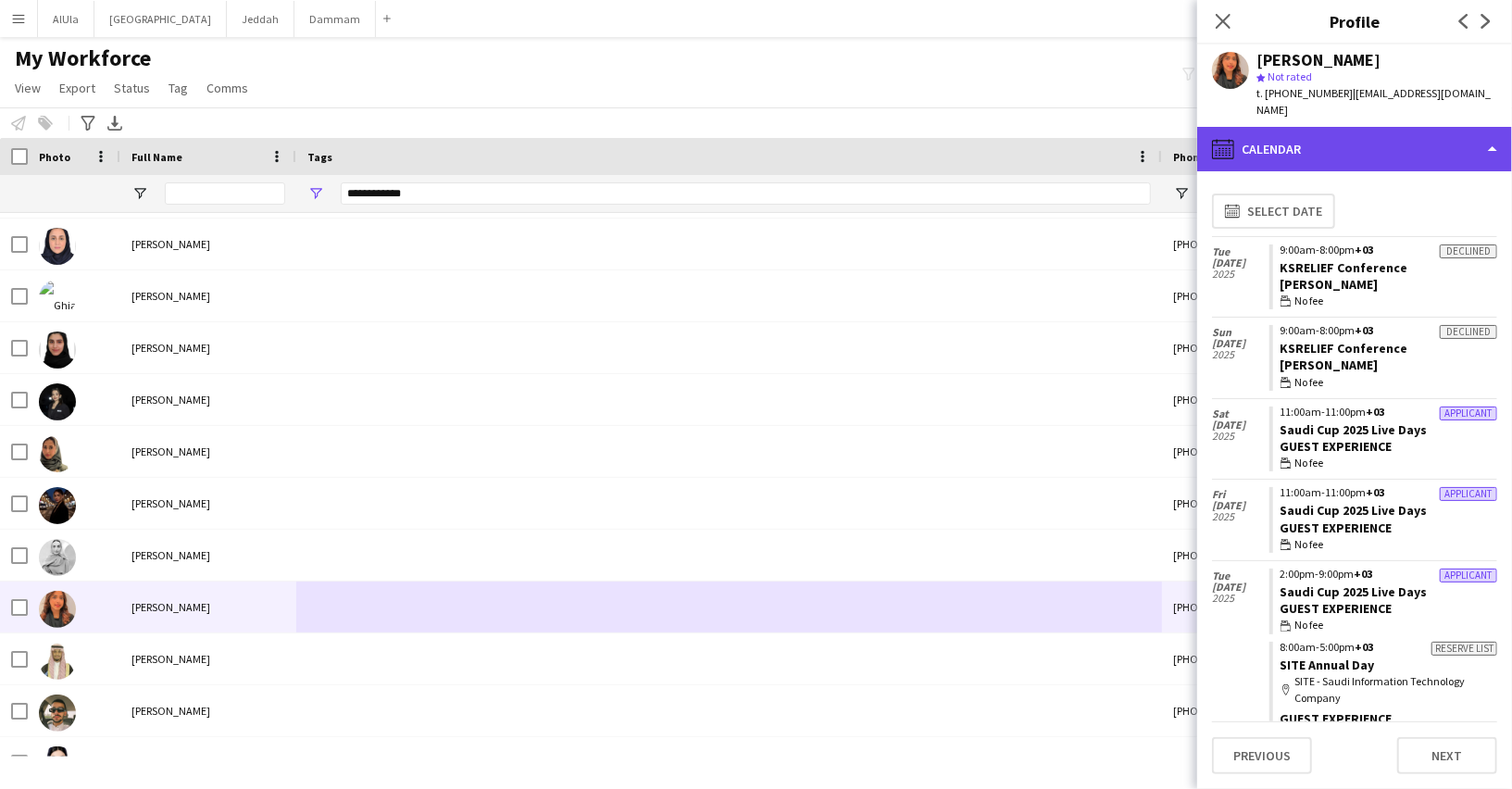
click at [1280, 126] on div "calendar-full Calendar" at bounding box center [1353, 148] width 315 height 44
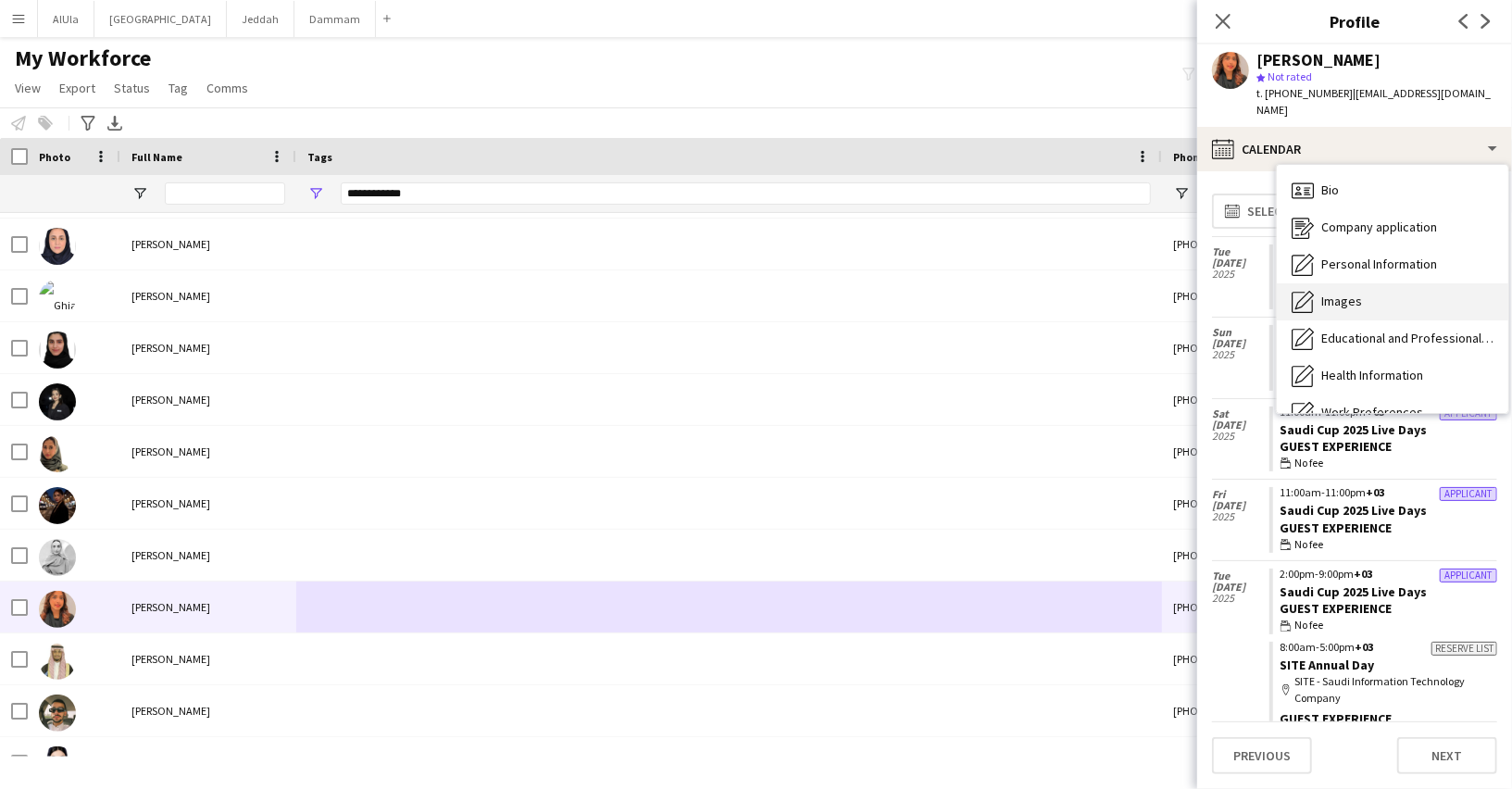
click at [1356, 293] on span "Images" at bounding box center [1341, 301] width 41 height 17
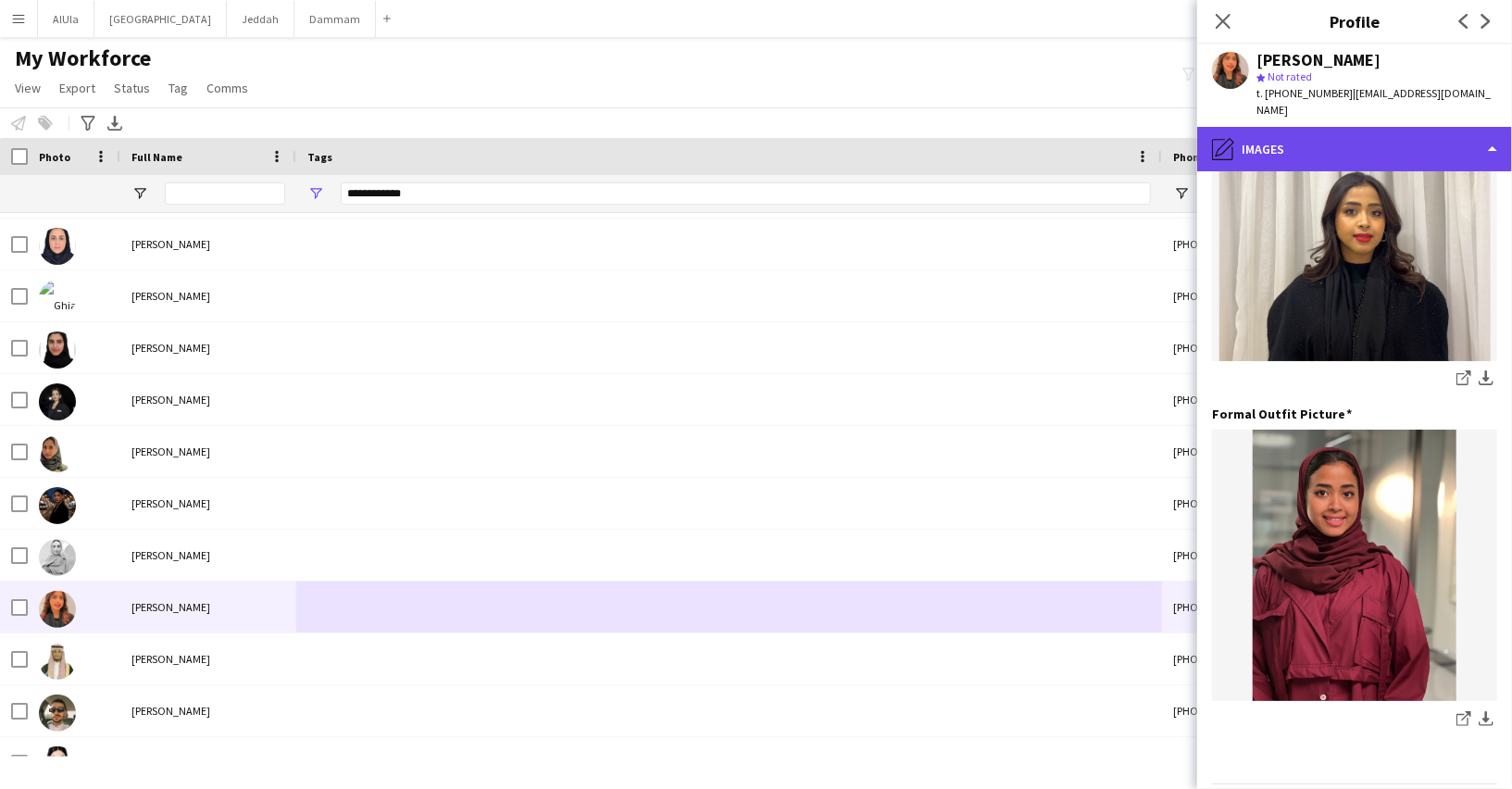
click at [1321, 126] on div "pencil4 Images" at bounding box center [1353, 148] width 315 height 44
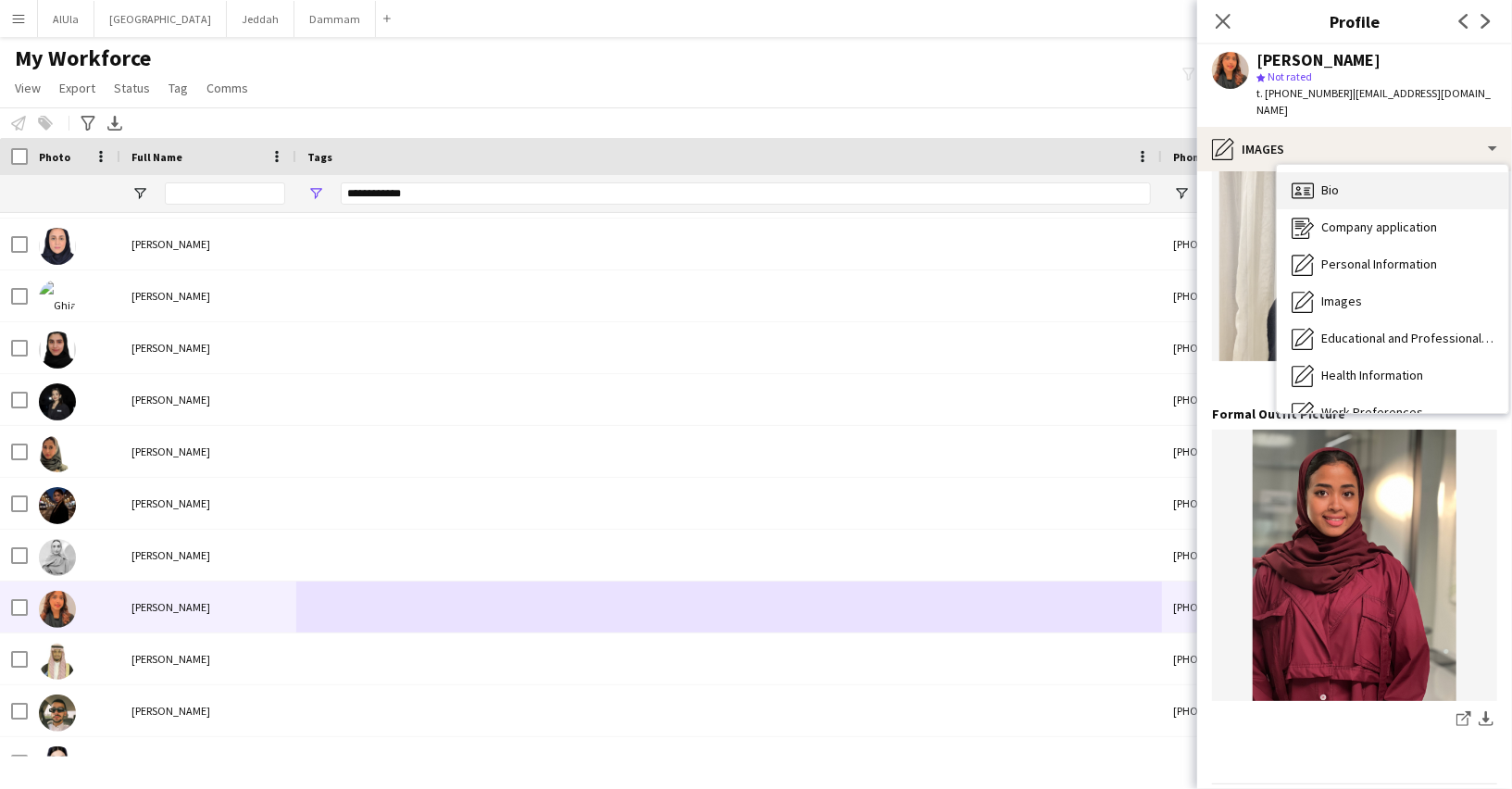
click at [1355, 173] on div "Bio Bio" at bounding box center [1392, 191] width 231 height 37
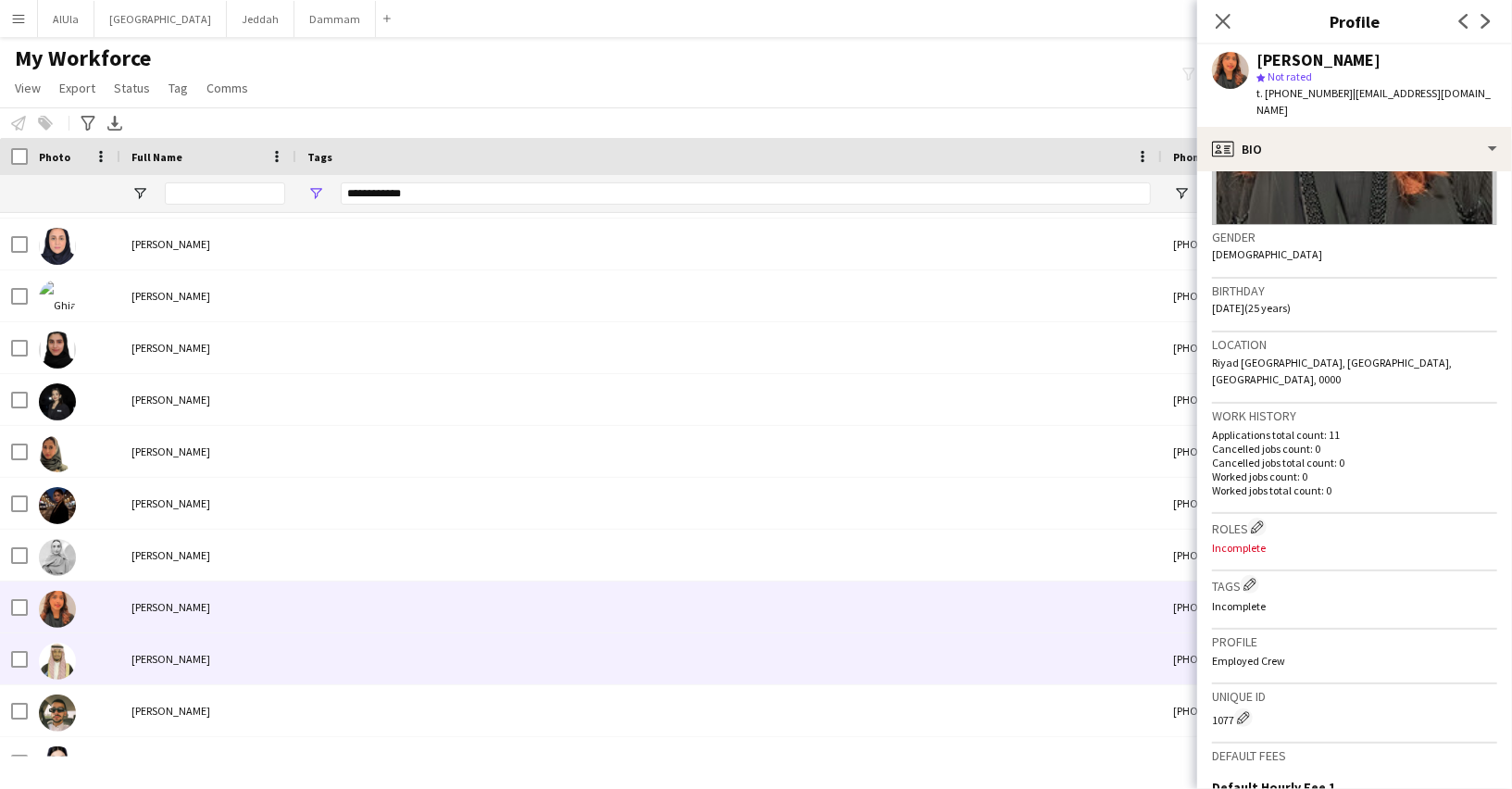
click at [368, 665] on div at bounding box center [728, 659] width 865 height 51
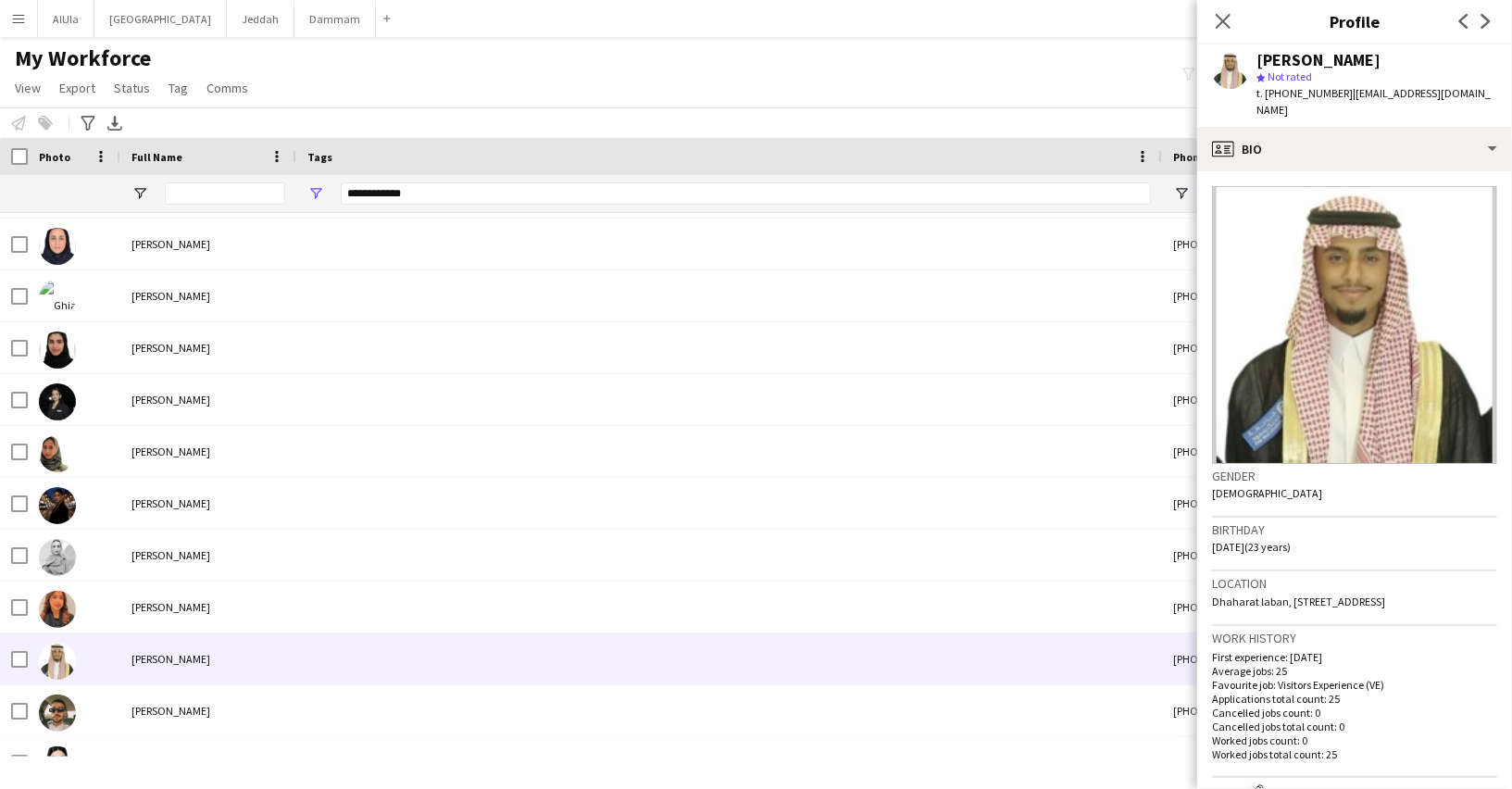
click at [1297, 90] on span "t. [PHONE_NUMBER]" at bounding box center [1304, 93] width 96 height 14
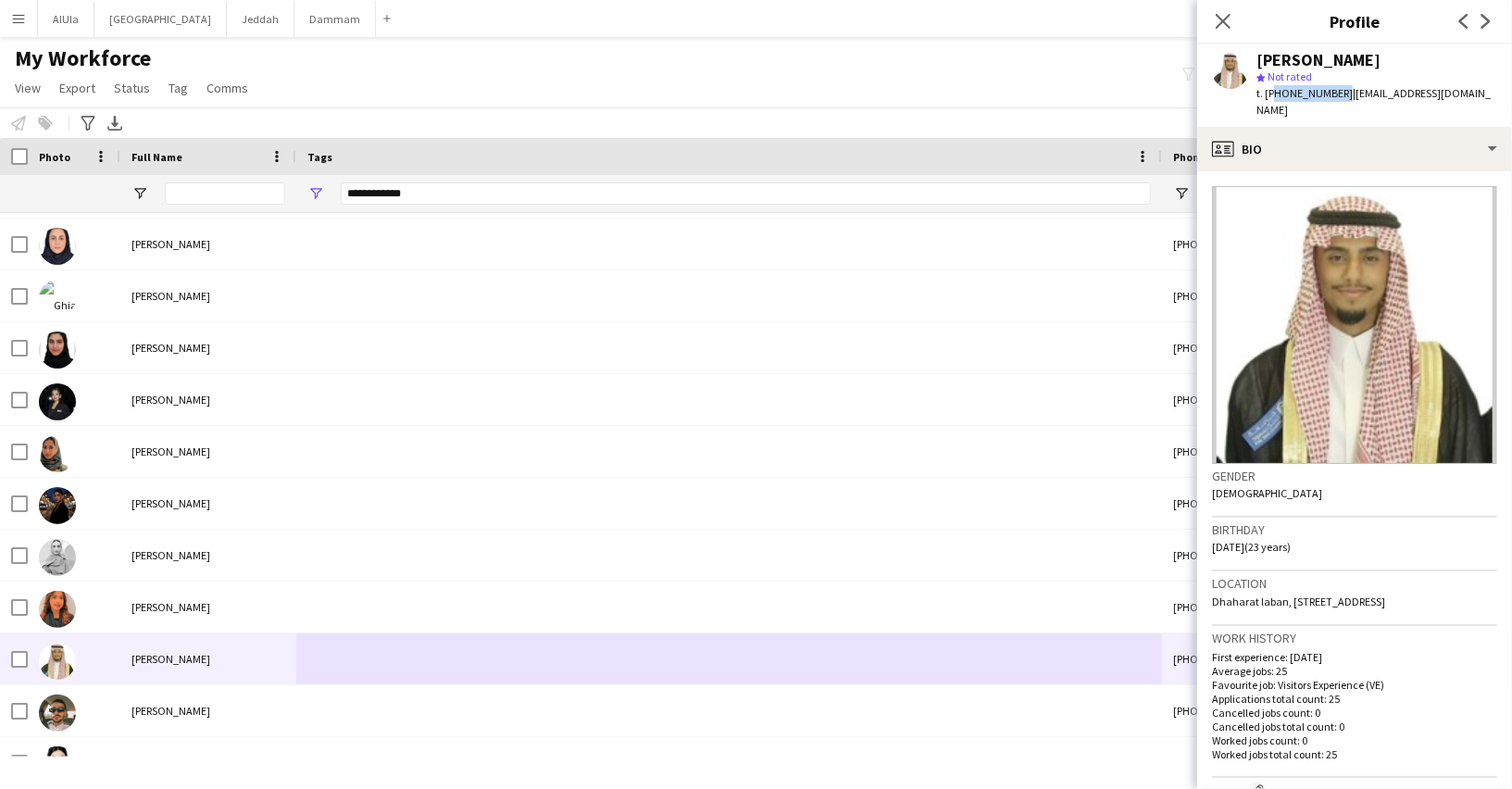
click at [1297, 90] on span "t. [PHONE_NUMBER]" at bounding box center [1304, 93] width 96 height 14
copy span "966500131327"
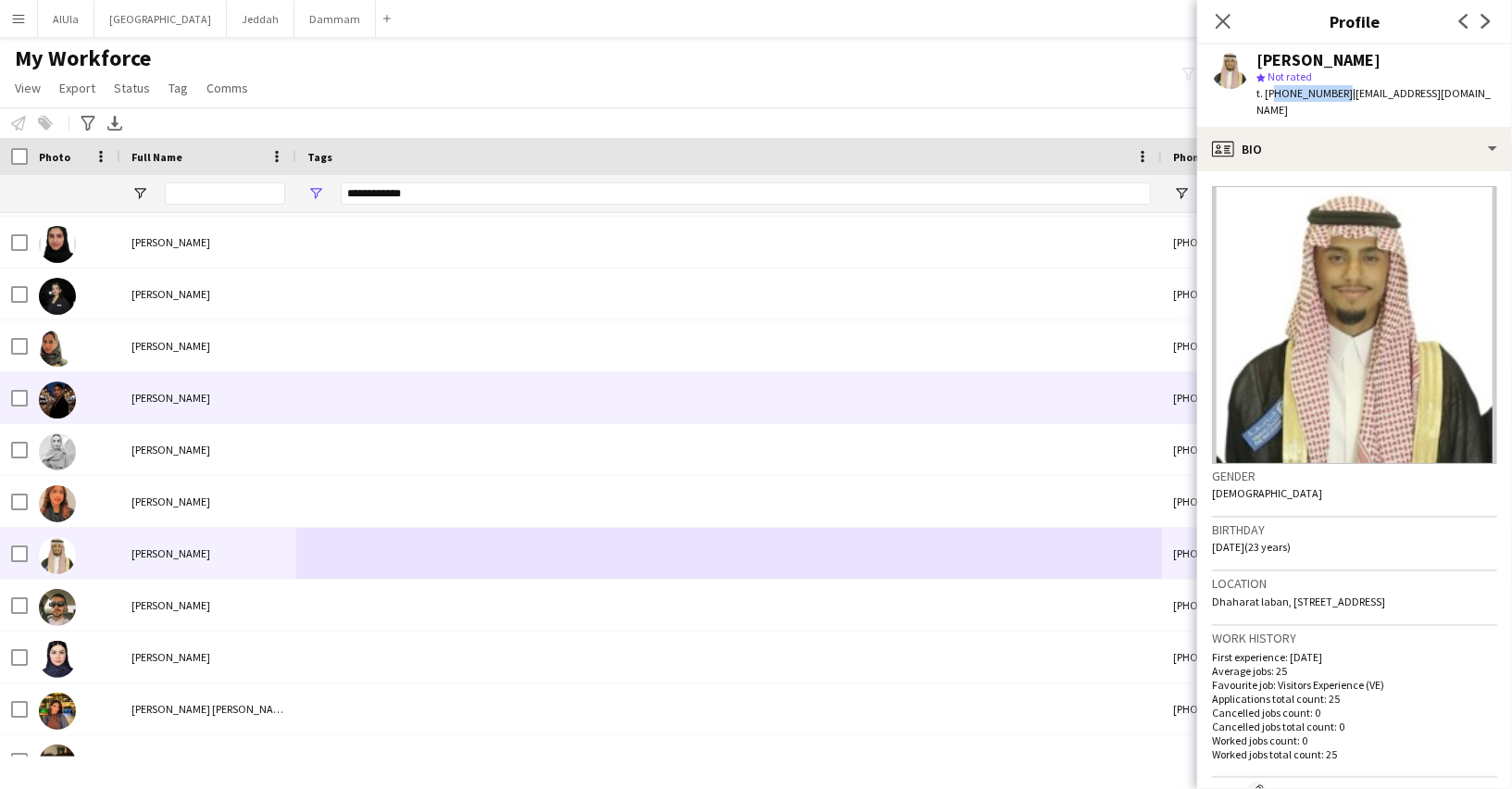
scroll to position [833, 0]
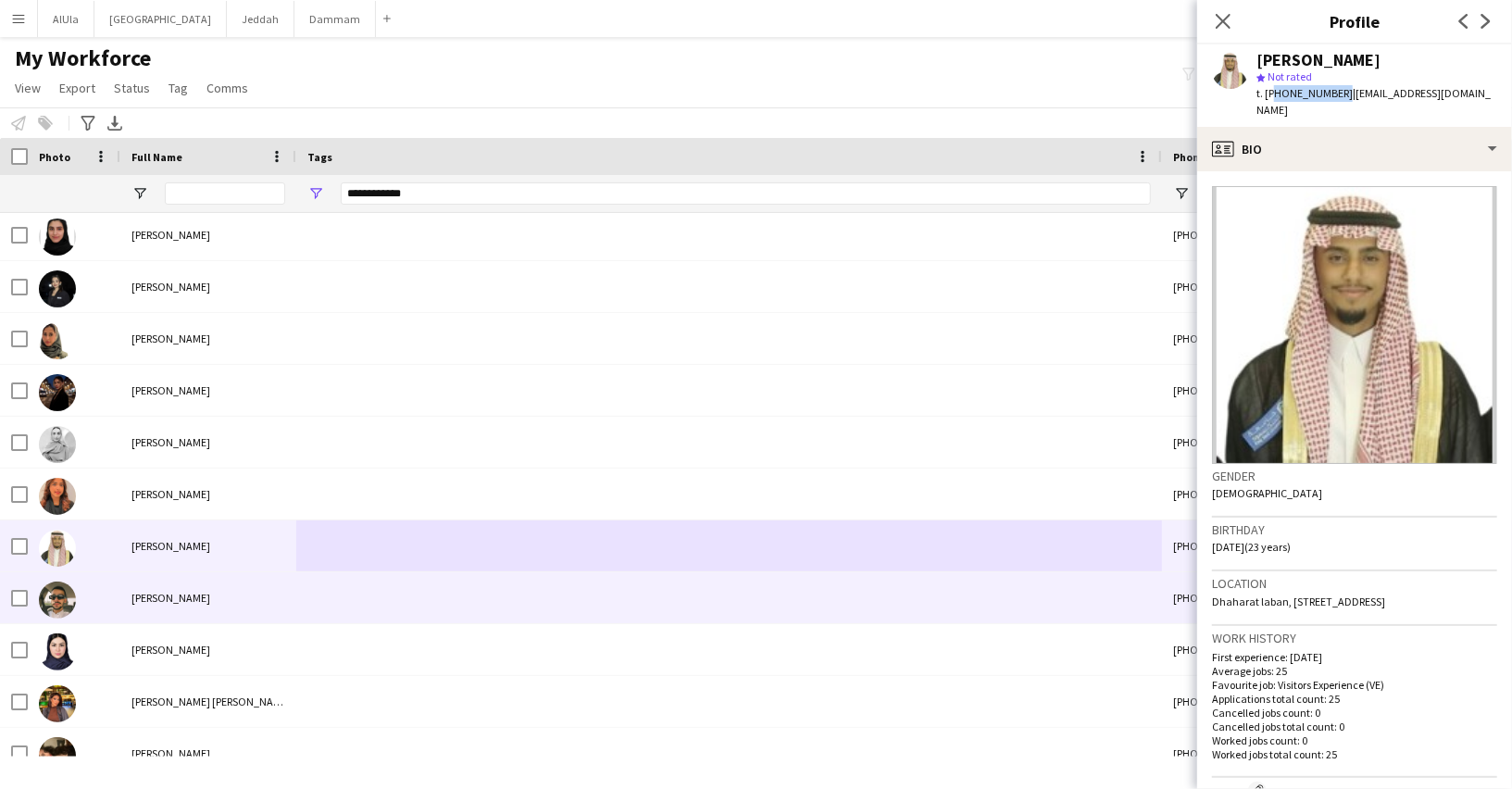
click at [194, 594] on span "[PERSON_NAME]" at bounding box center [171, 598] width 78 height 14
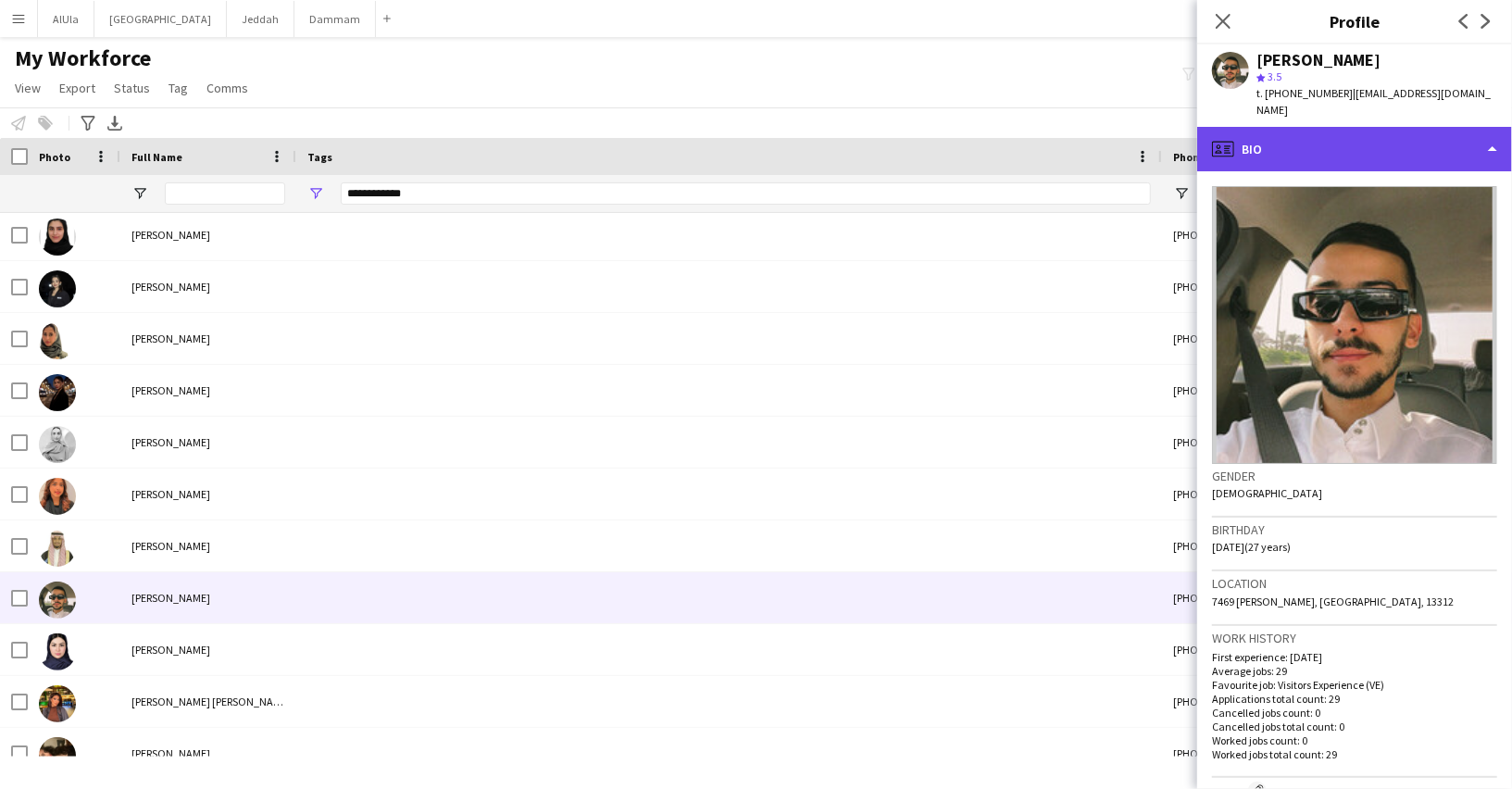
click at [1413, 126] on div "profile Bio" at bounding box center [1353, 148] width 315 height 44
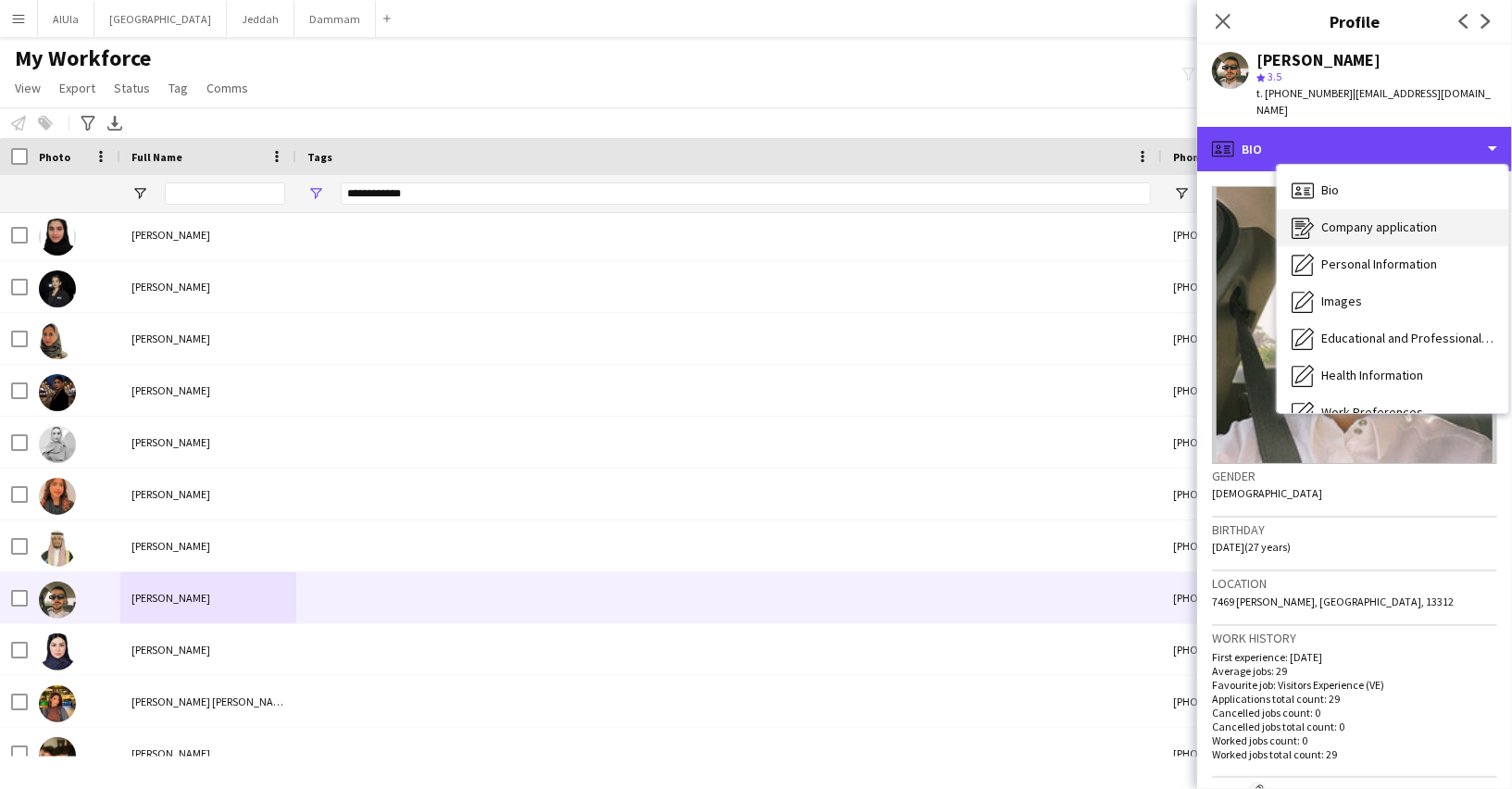
scroll to position [210, 0]
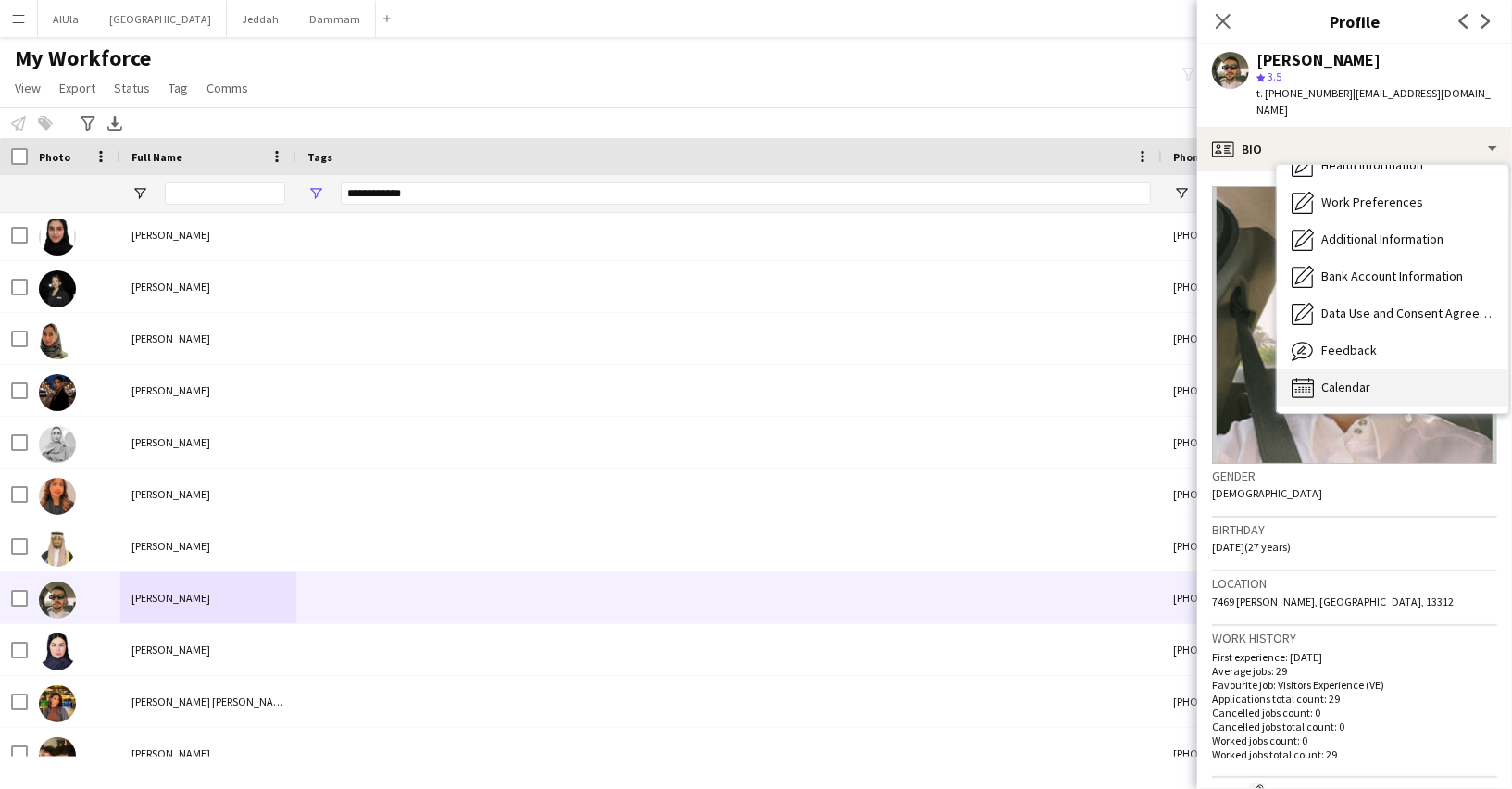
click at [1370, 370] on div "Calendar Calendar" at bounding box center [1392, 388] width 231 height 37
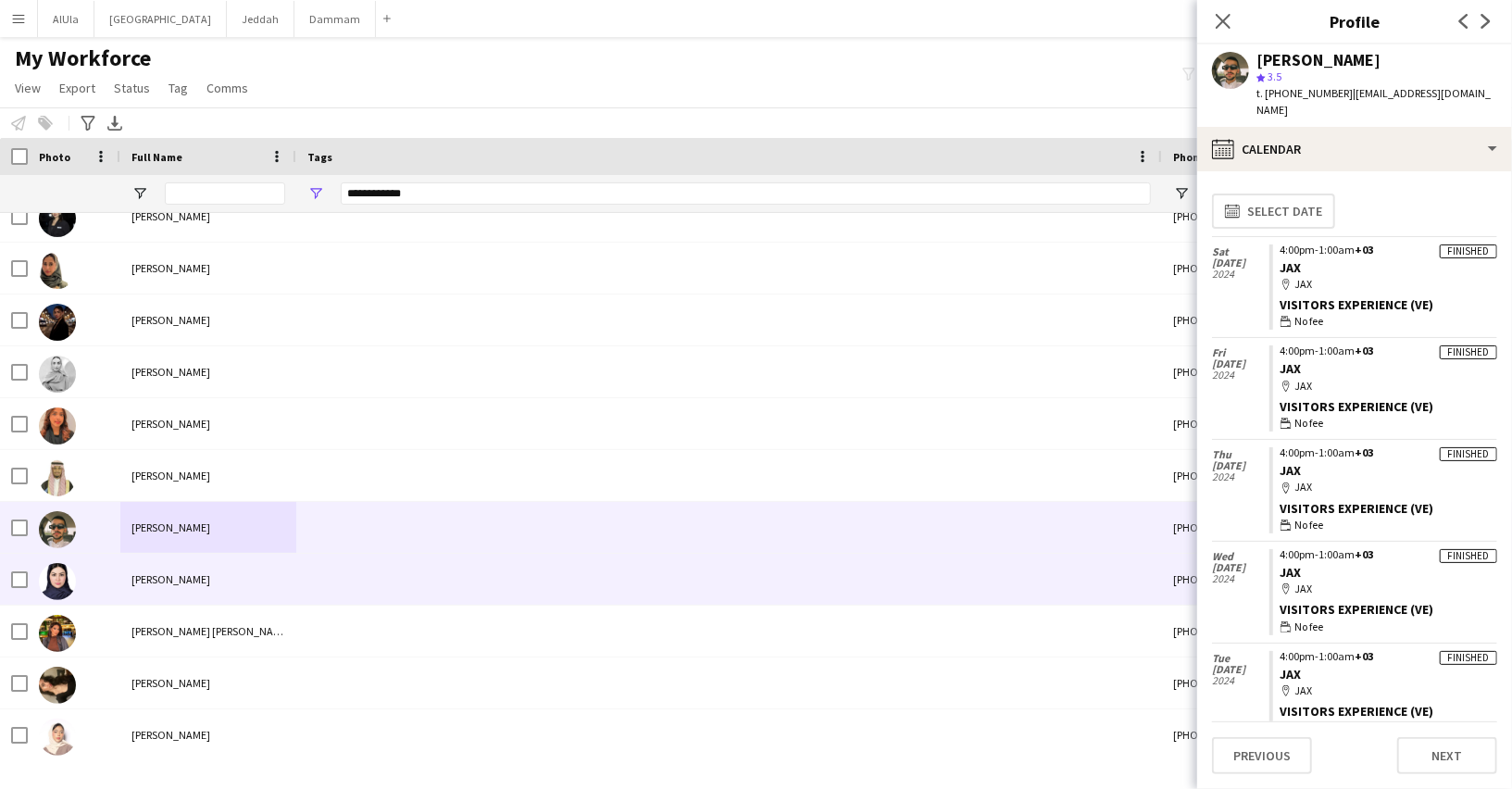
scroll to position [906, 0]
click at [498, 594] on div at bounding box center [728, 577] width 865 height 51
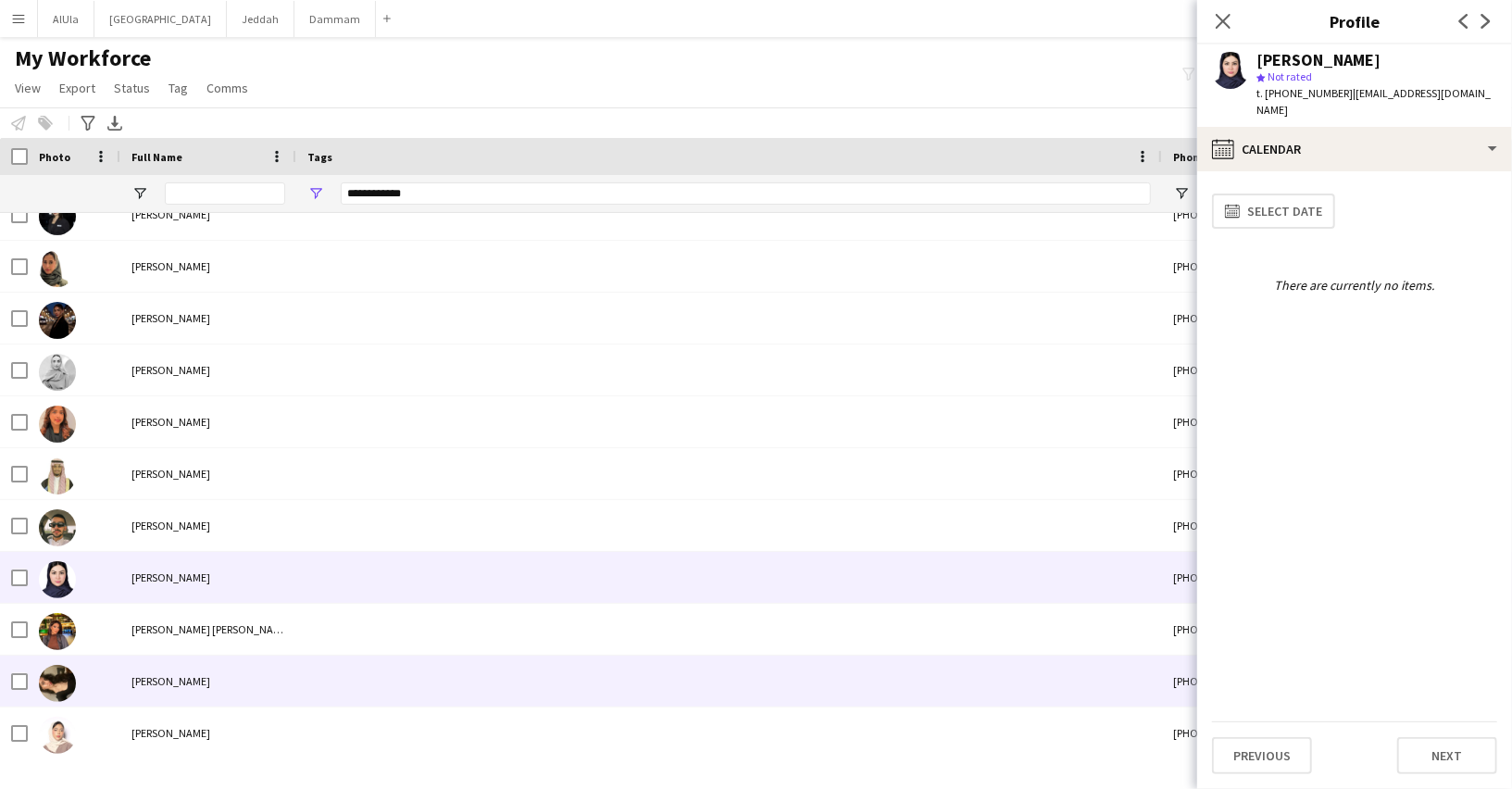
click at [284, 682] on div "[PERSON_NAME]" at bounding box center [208, 681] width 175 height 51
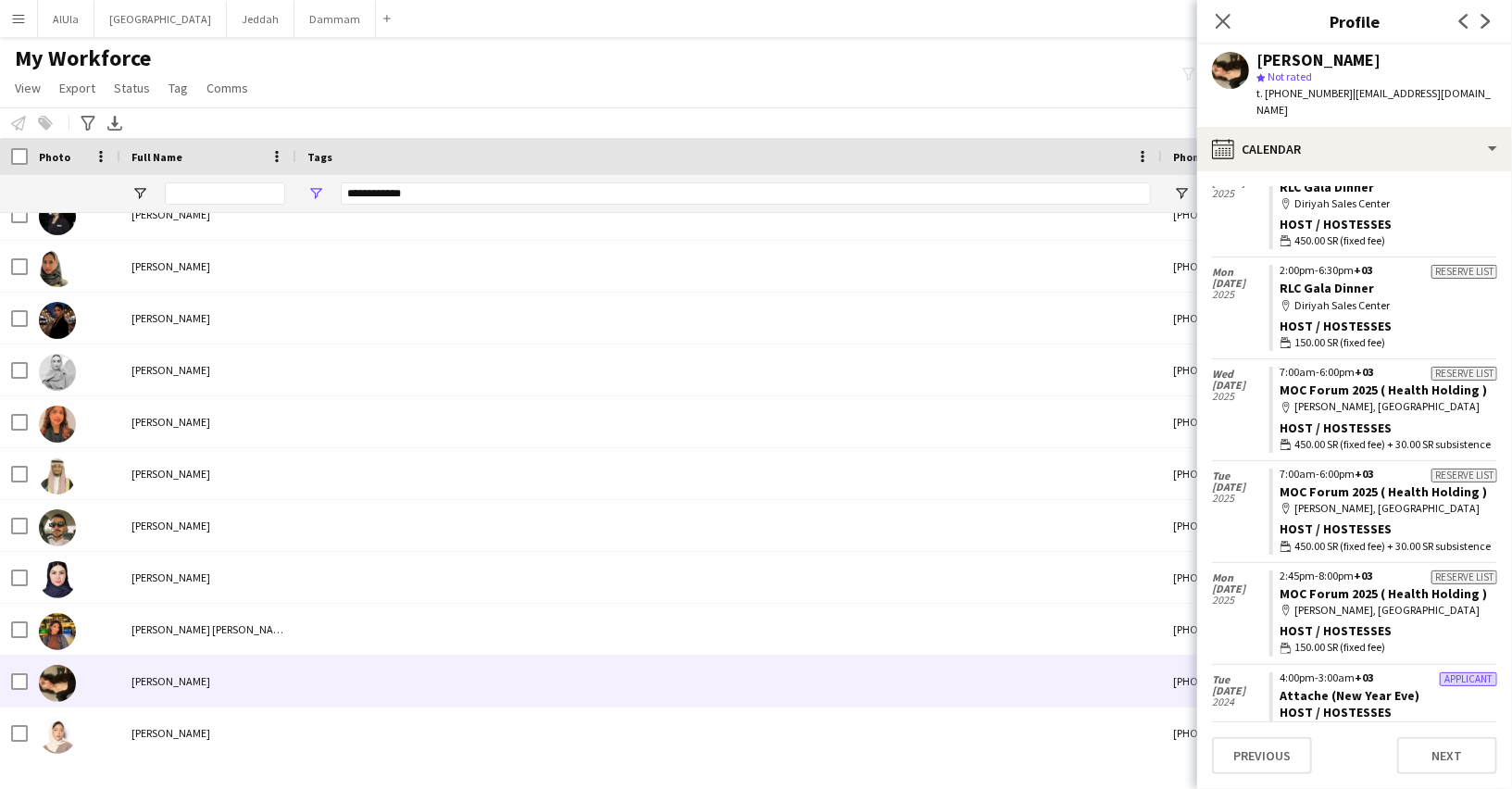
scroll to position [0, 0]
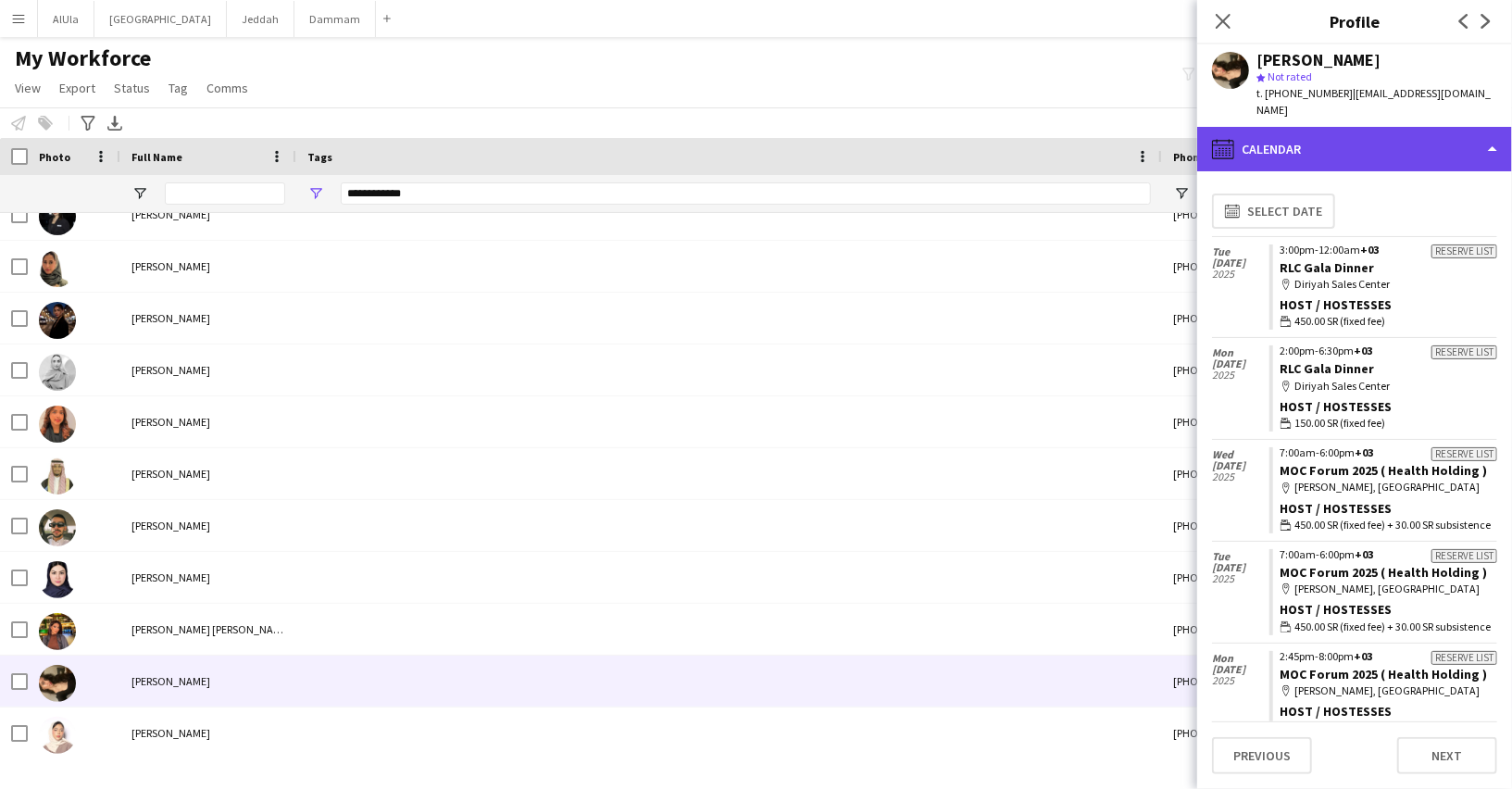
click at [1328, 131] on div "calendar-full Calendar" at bounding box center [1353, 148] width 315 height 44
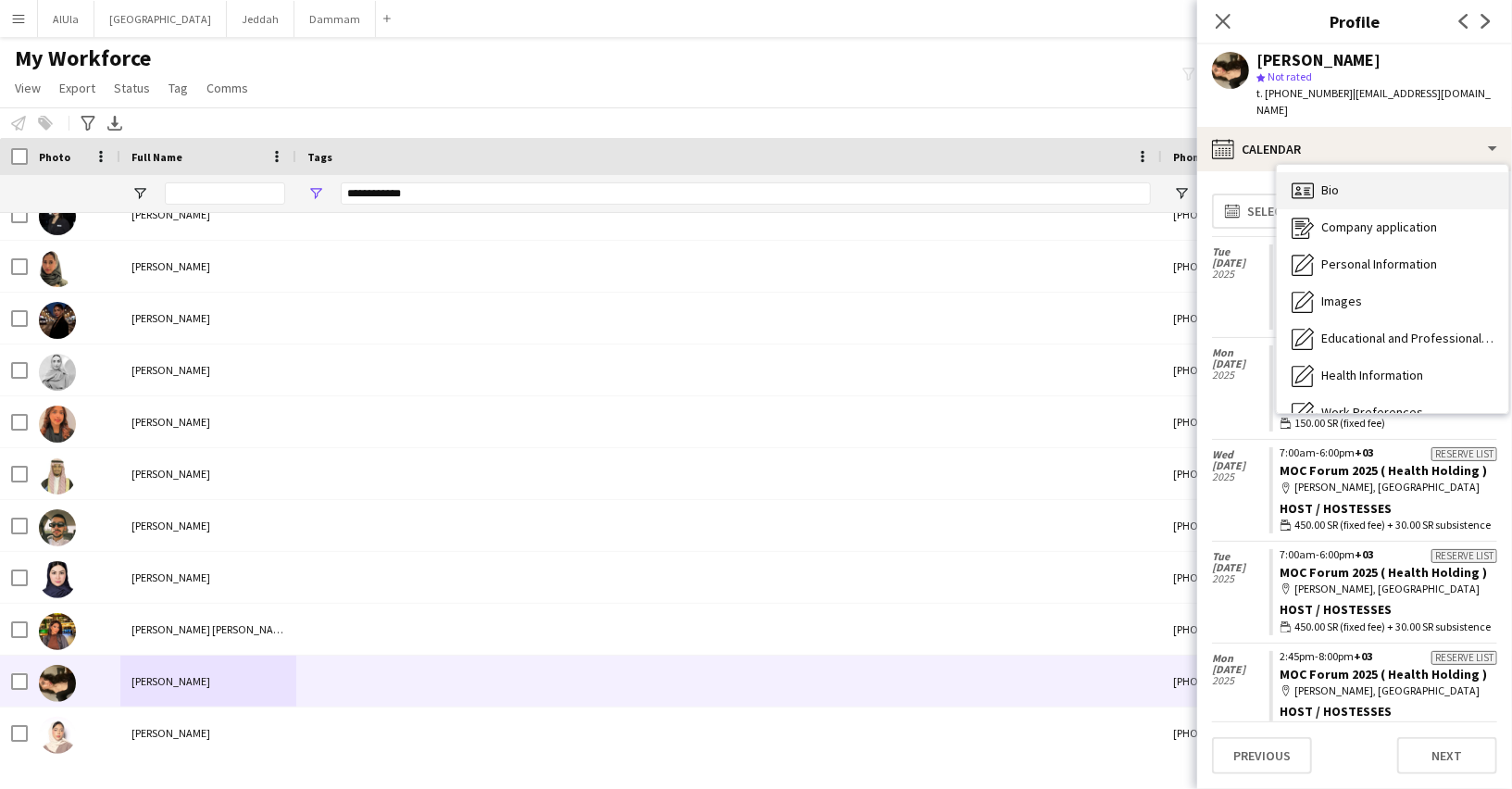
click at [1330, 181] on span "Bio" at bounding box center [1330, 189] width 18 height 17
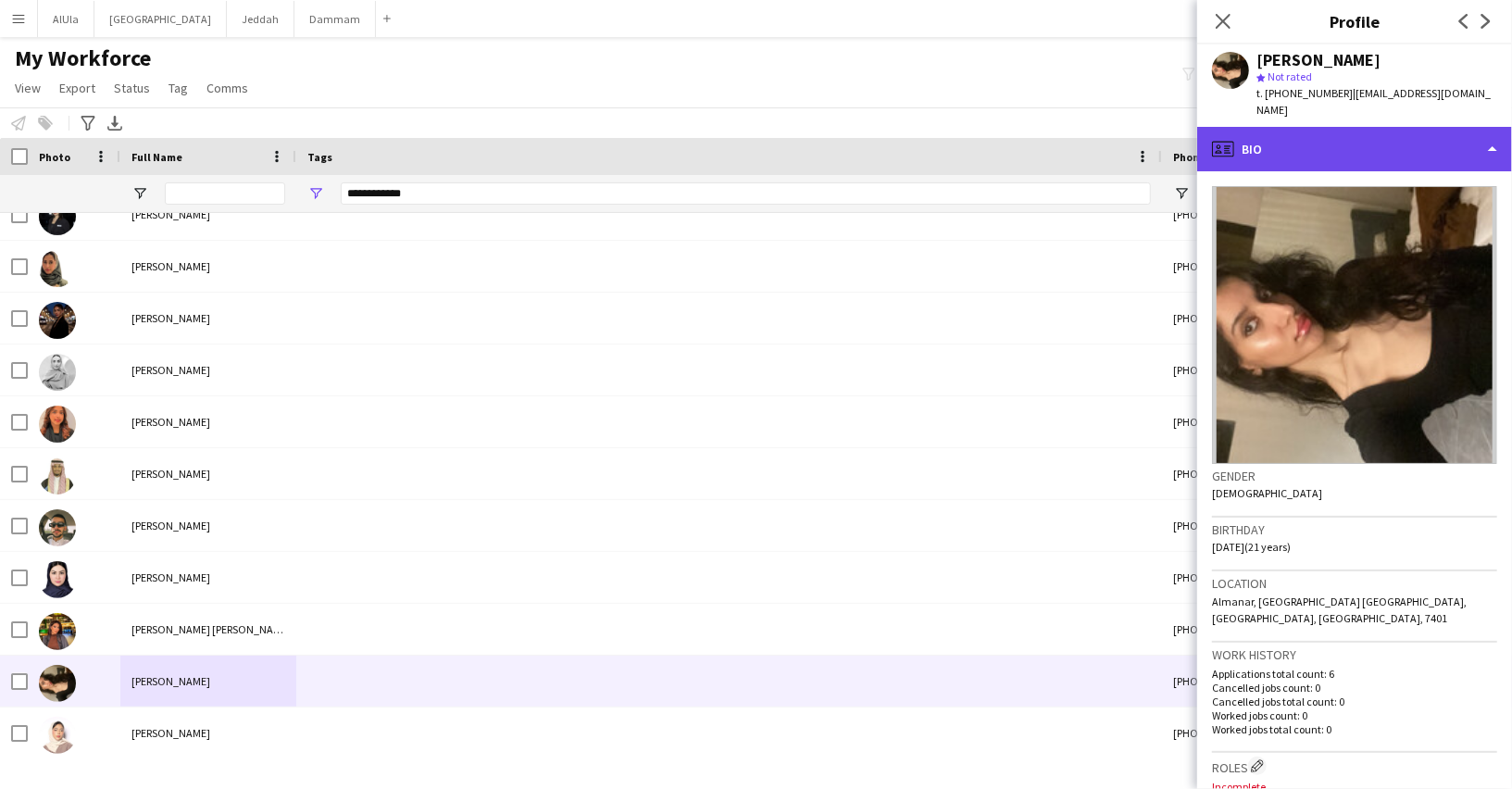
click at [1278, 137] on div "profile Bio" at bounding box center [1353, 148] width 315 height 44
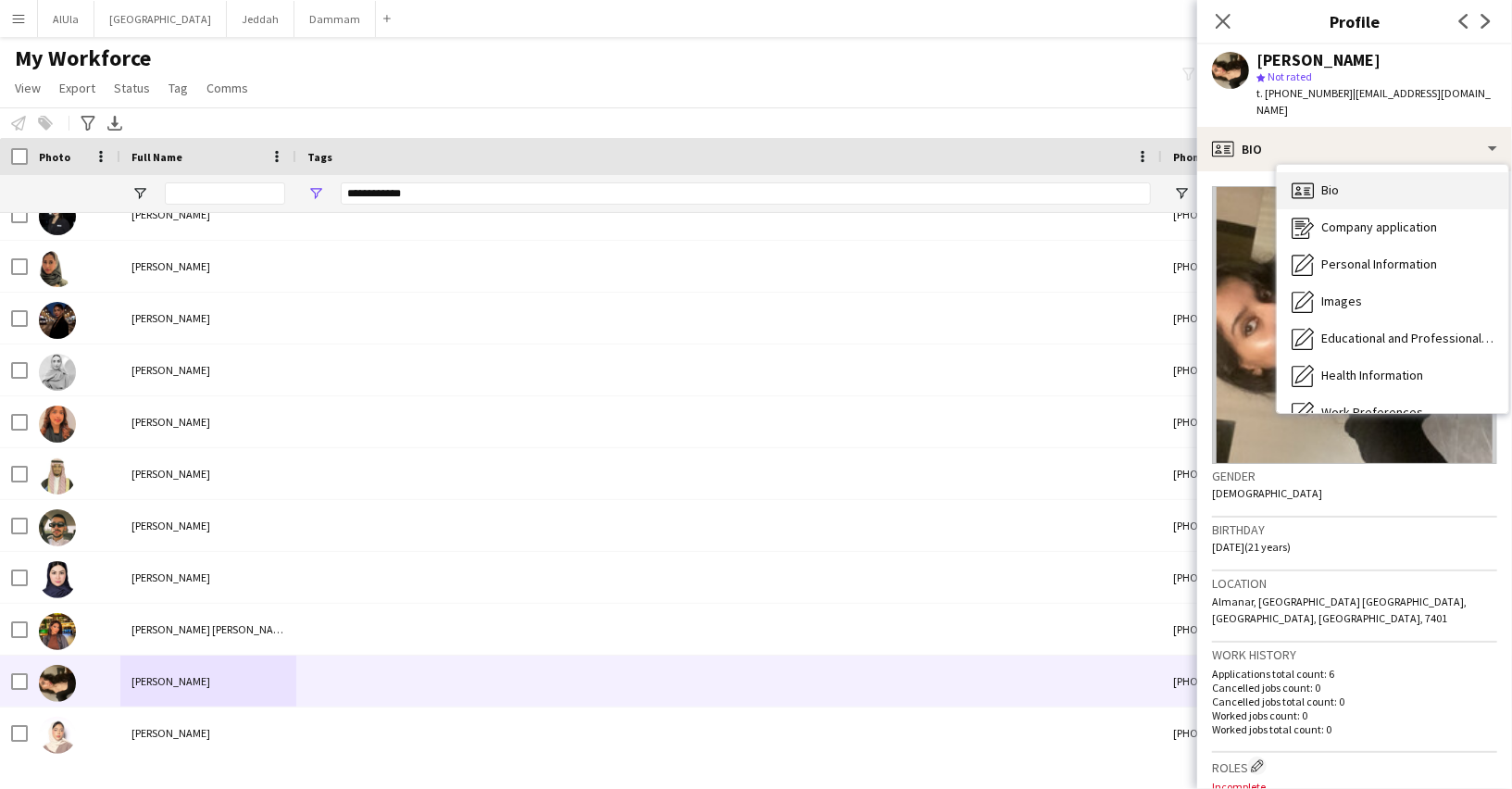
click at [1341, 177] on div "Bio Bio" at bounding box center [1392, 191] width 231 height 37
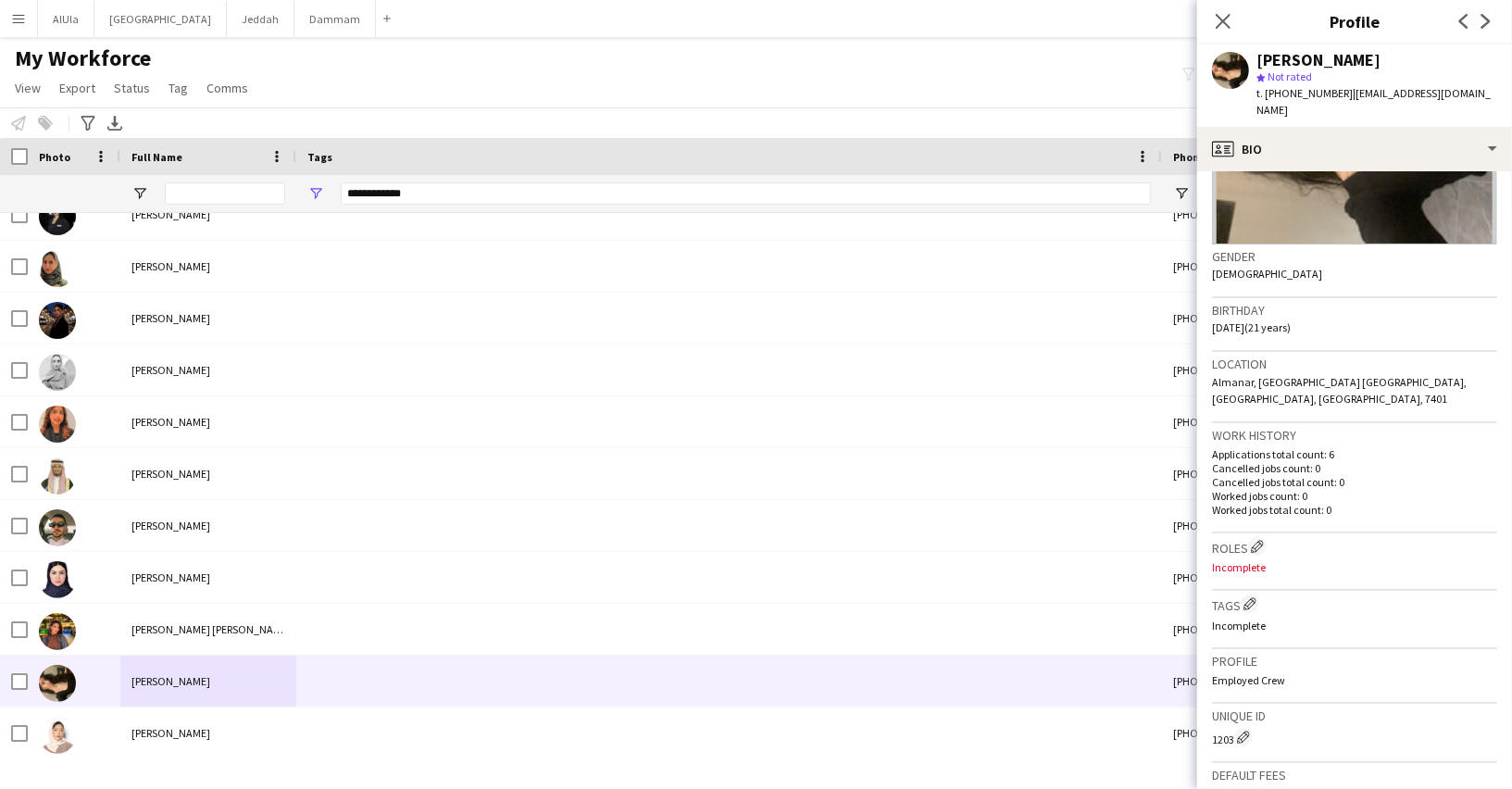
scroll to position [298, 0]
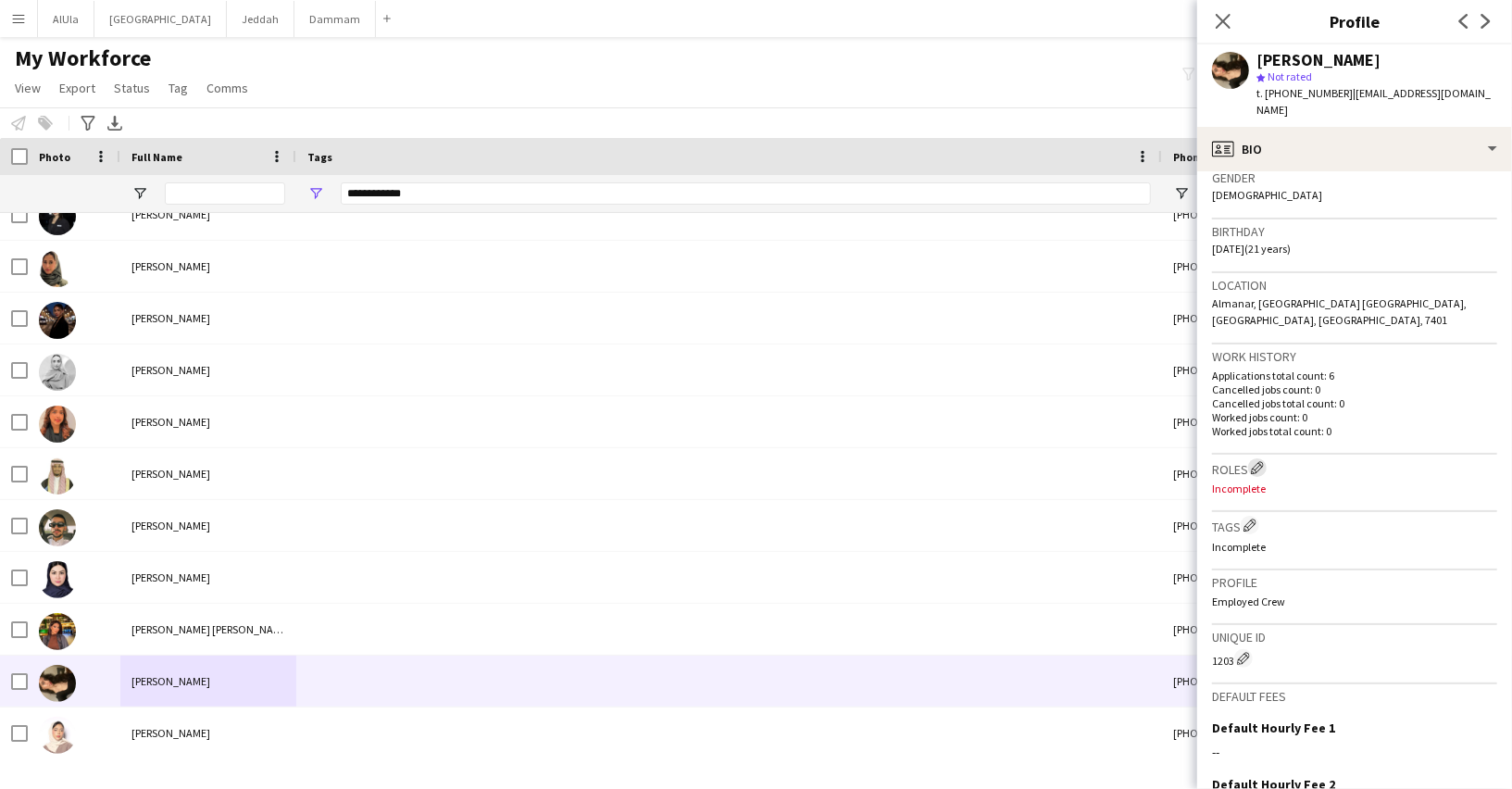
click at [1256, 461] on app-icon "Edit crew company roles" at bounding box center [1256, 467] width 13 height 13
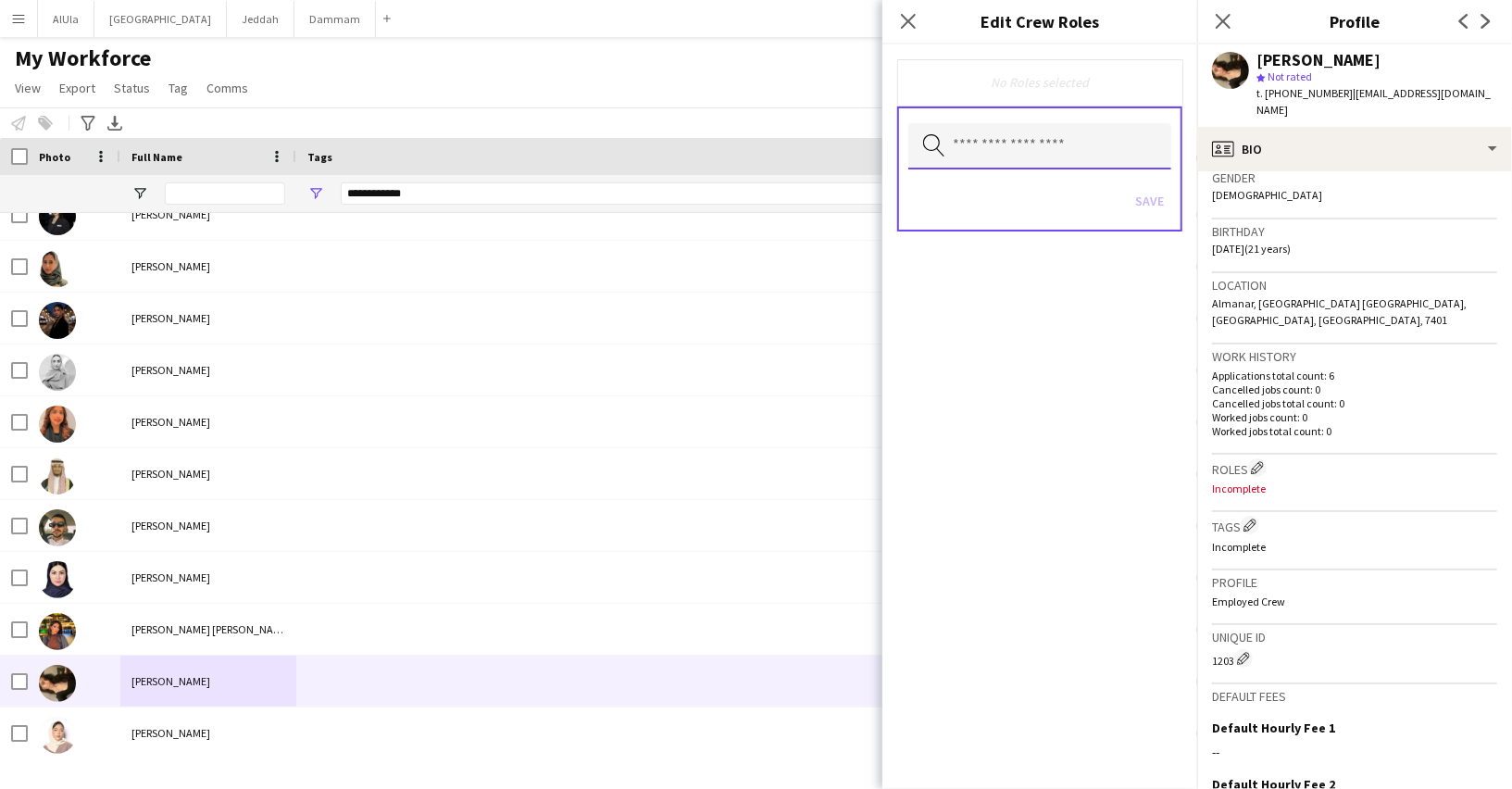
click at [981, 154] on input "text" at bounding box center [1040, 146] width 263 height 46
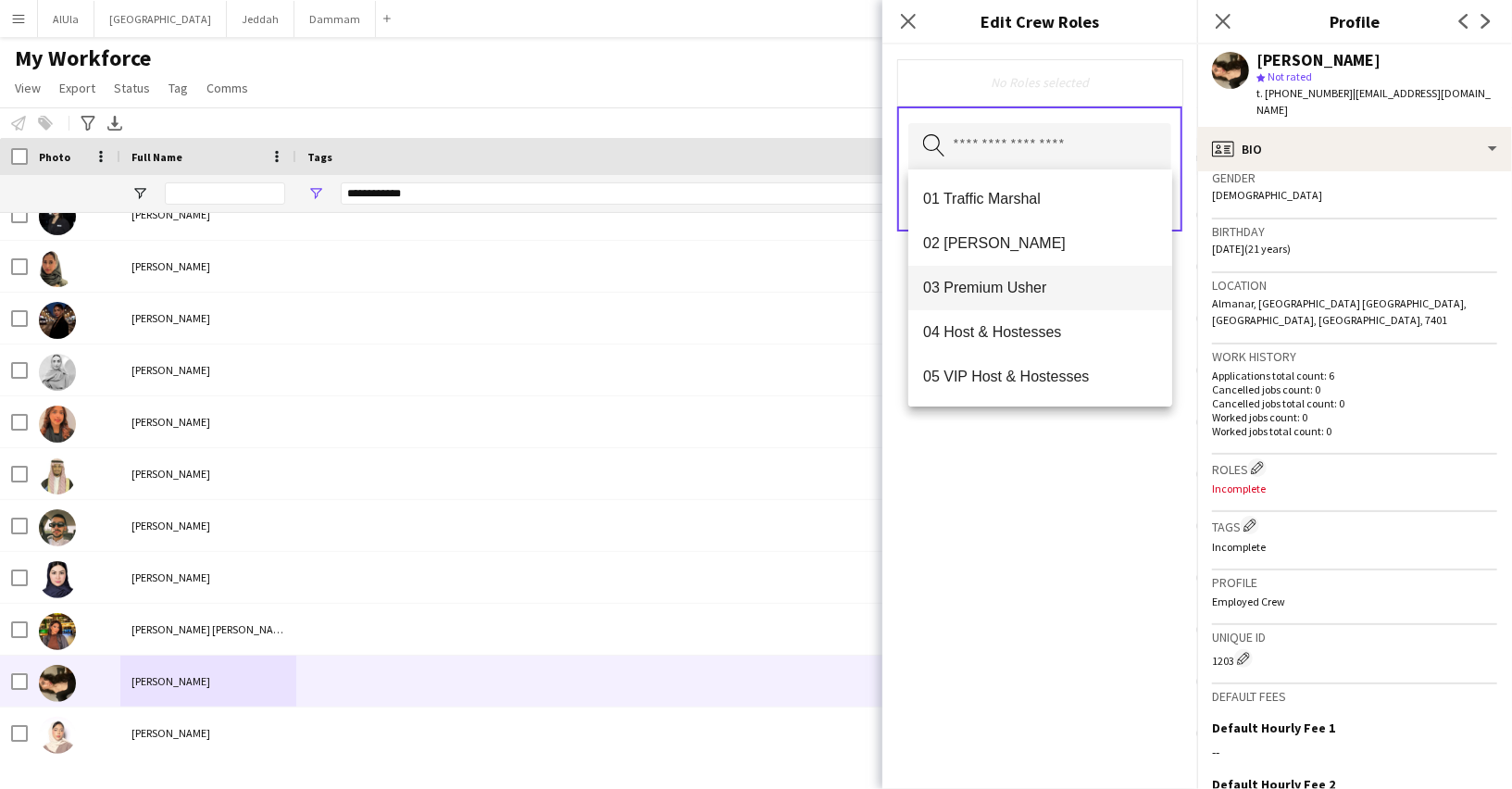
click at [1000, 278] on span "03 Premium Usher" at bounding box center [1040, 287] width 234 height 18
click at [1112, 488] on div "03 Premium [PERSON_NAME] Remove Search by role type Save" at bounding box center [1039, 416] width 315 height 744
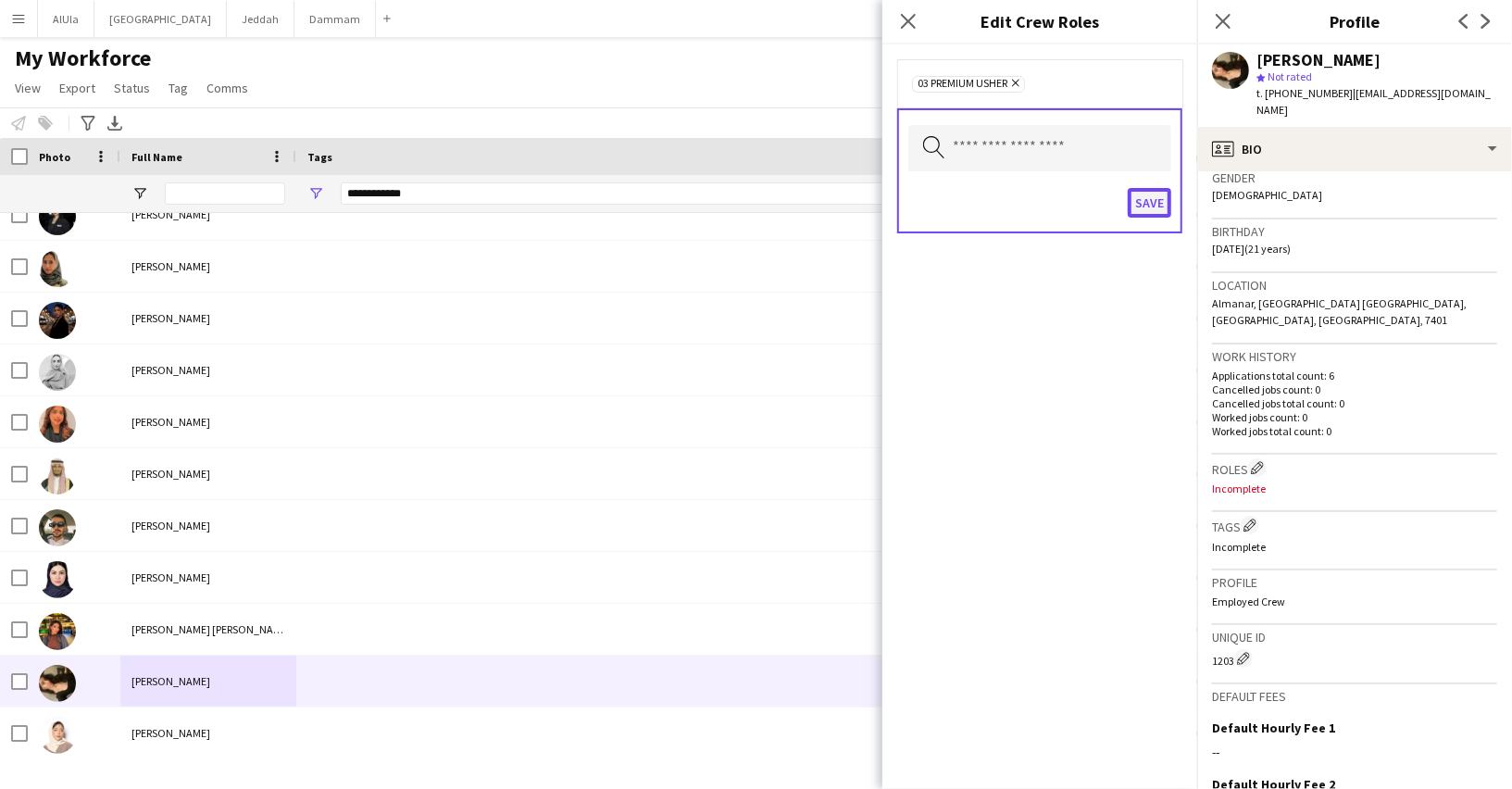
click at [1154, 203] on button "Save" at bounding box center [1149, 203] width 43 height 29
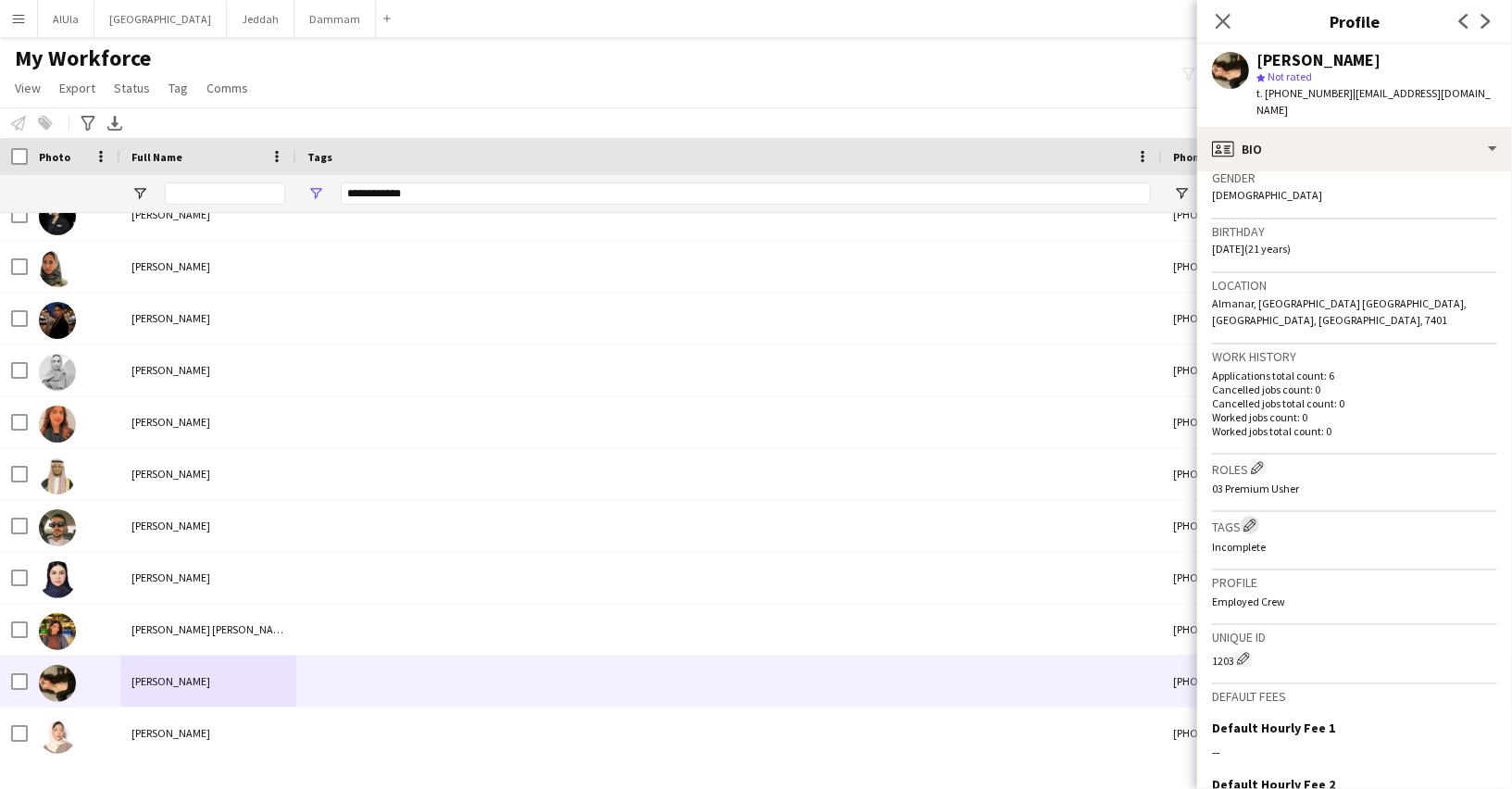
click at [1256, 518] on app-icon "Edit crew company tags" at bounding box center [1249, 524] width 13 height 13
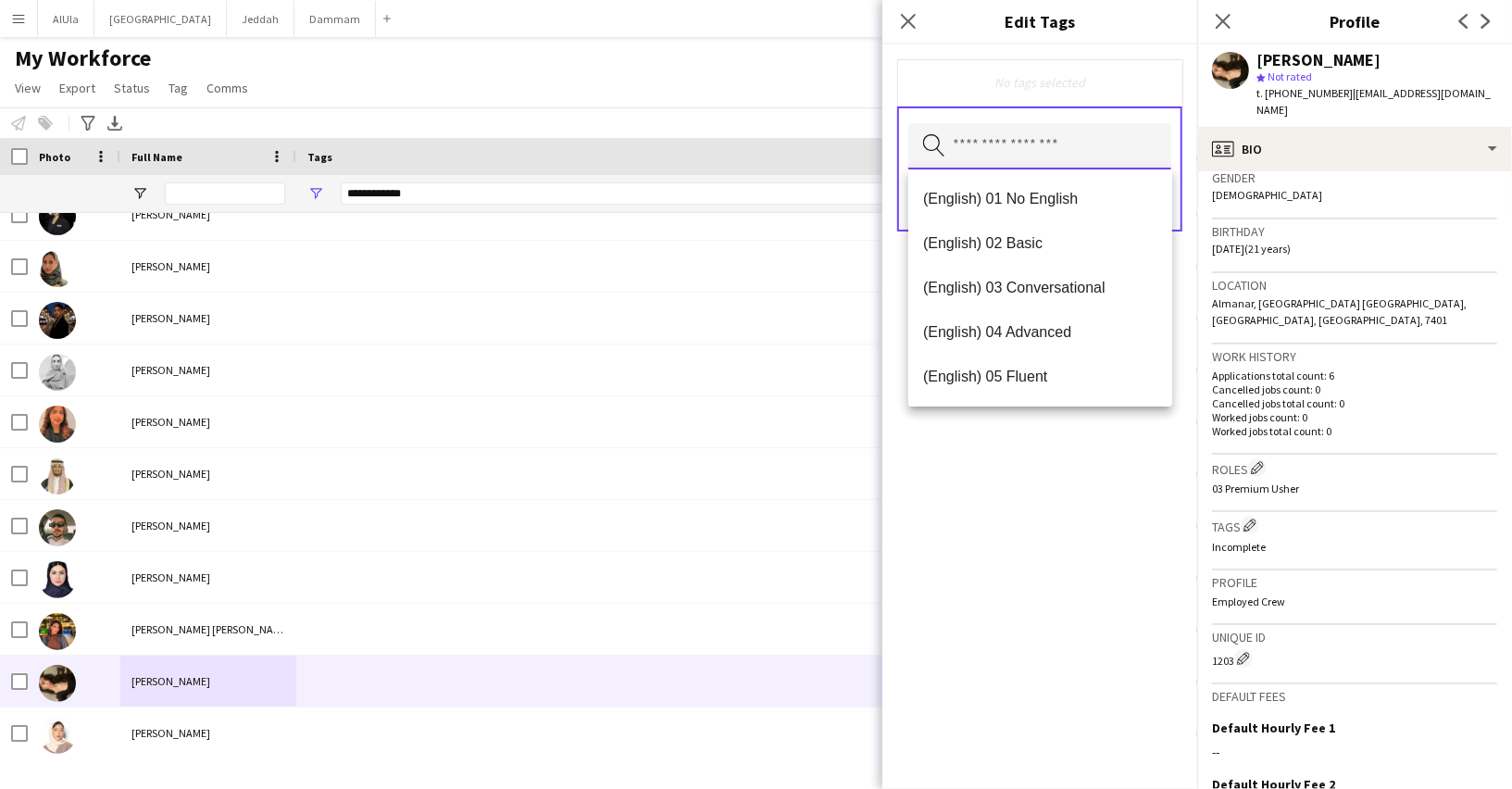
click at [1049, 139] on input "text" at bounding box center [1040, 146] width 263 height 46
click at [1028, 232] on mat-option "(English) 02 Basic" at bounding box center [1040, 243] width 264 height 44
click at [1109, 434] on div "(English) 02 Basic Remove Search by tag name Save" at bounding box center [1039, 416] width 315 height 744
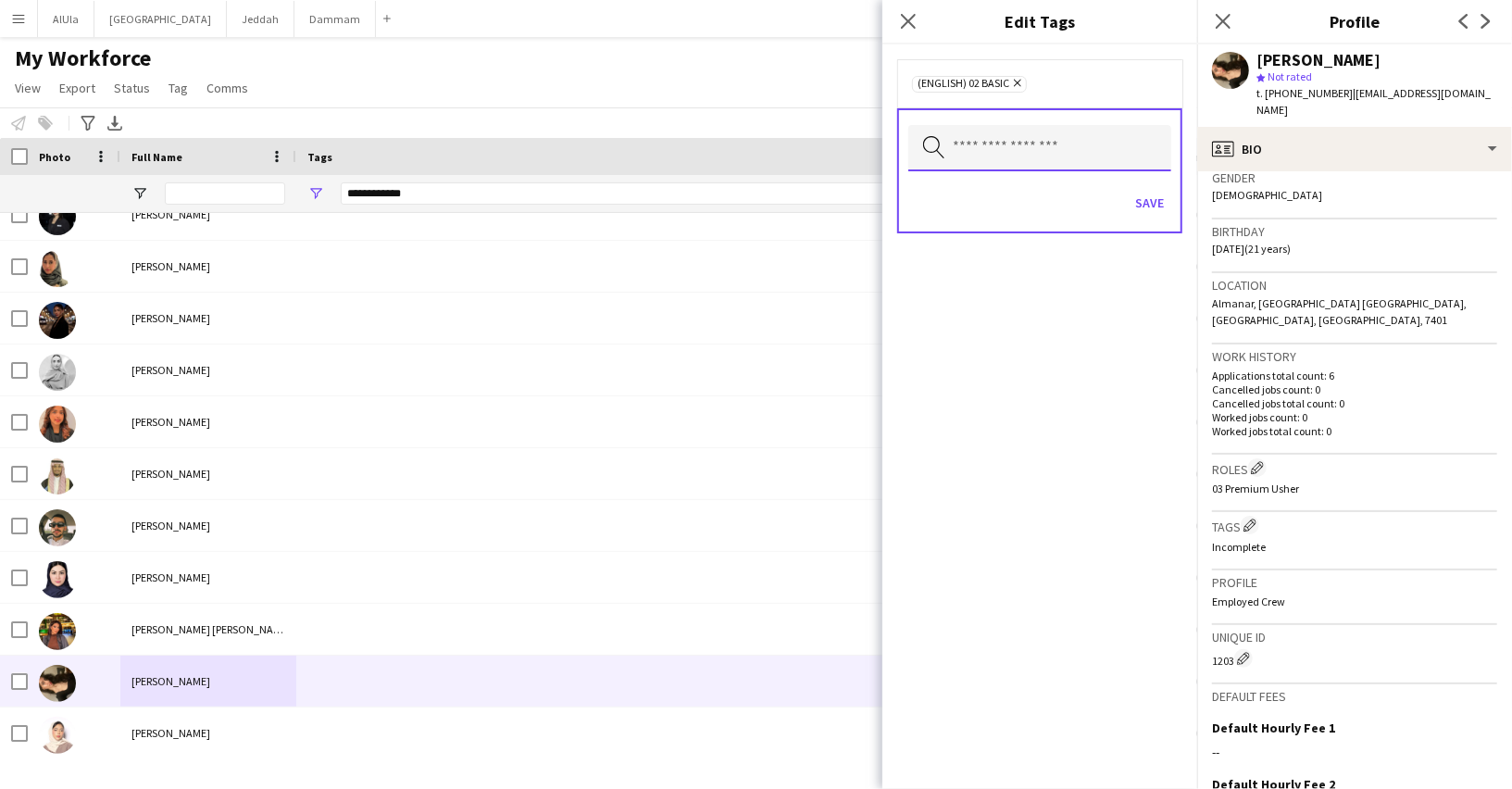
click at [1072, 150] on input "text" at bounding box center [1040, 148] width 263 height 46
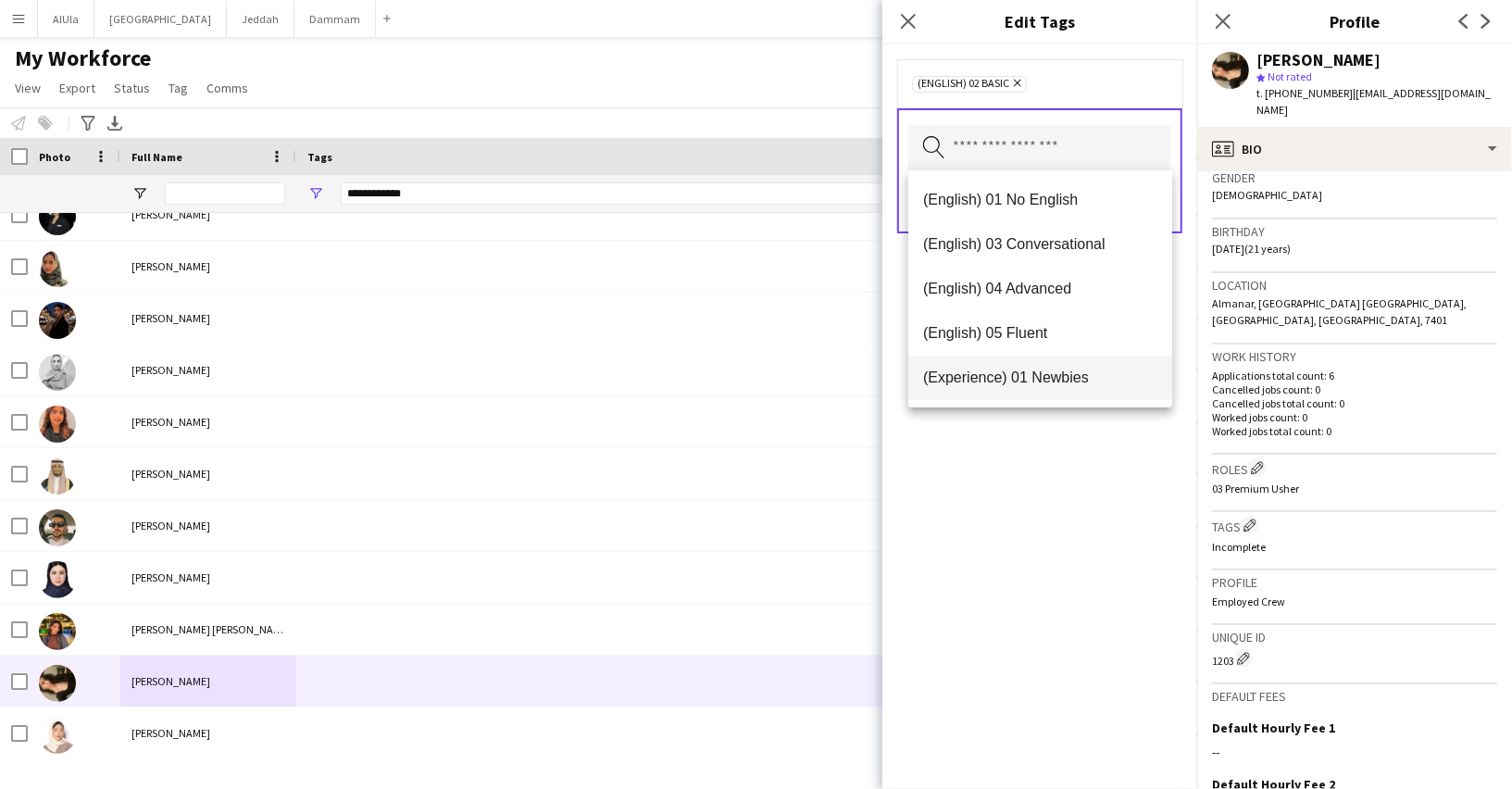
click at [1060, 366] on mat-option "(Experience) 01 Newbies" at bounding box center [1040, 377] width 264 height 44
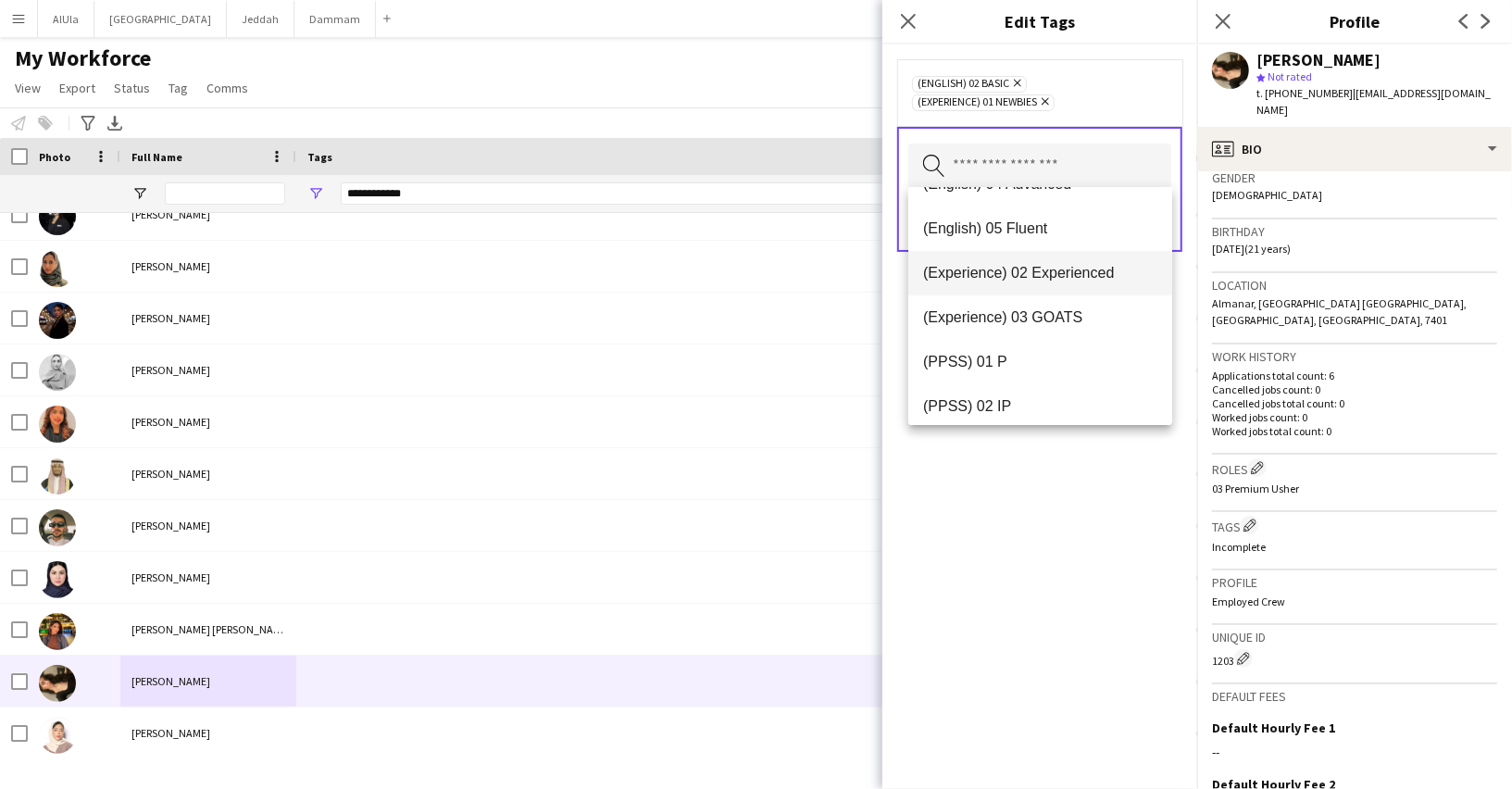
scroll to position [159, 0]
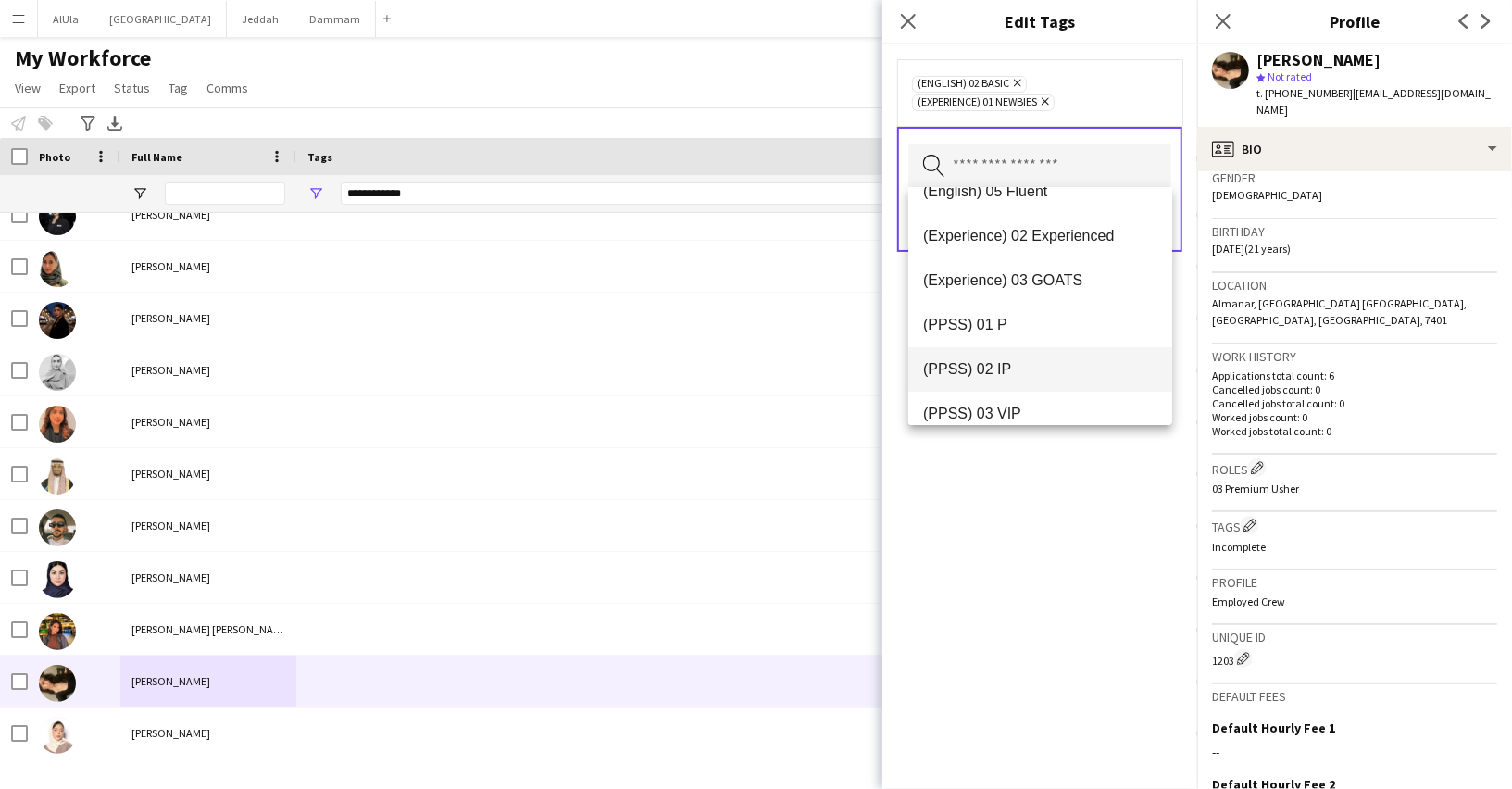
click at [1063, 375] on span "(PPSS) 02 IP" at bounding box center [1040, 369] width 234 height 18
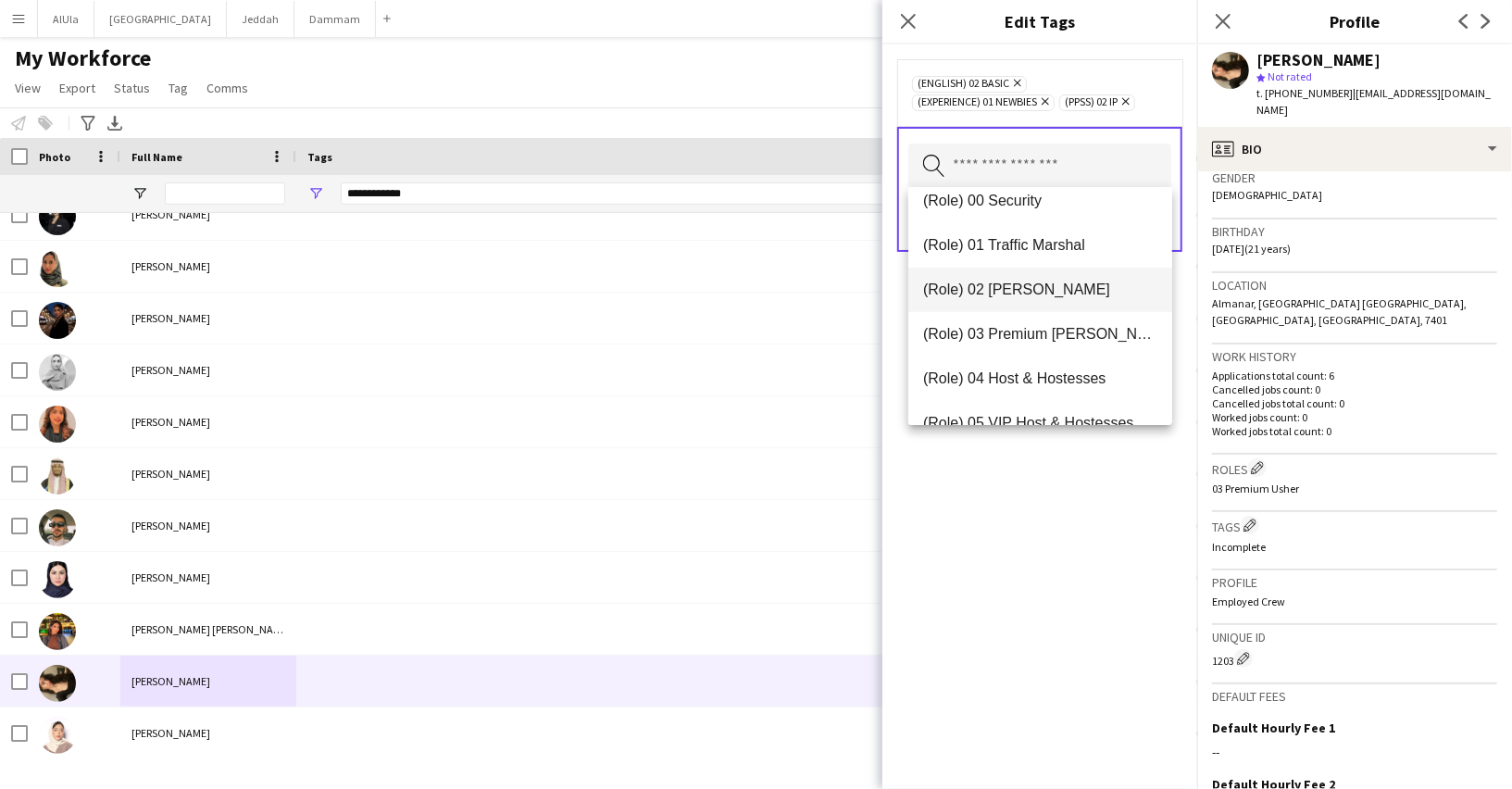
scroll to position [493, 0]
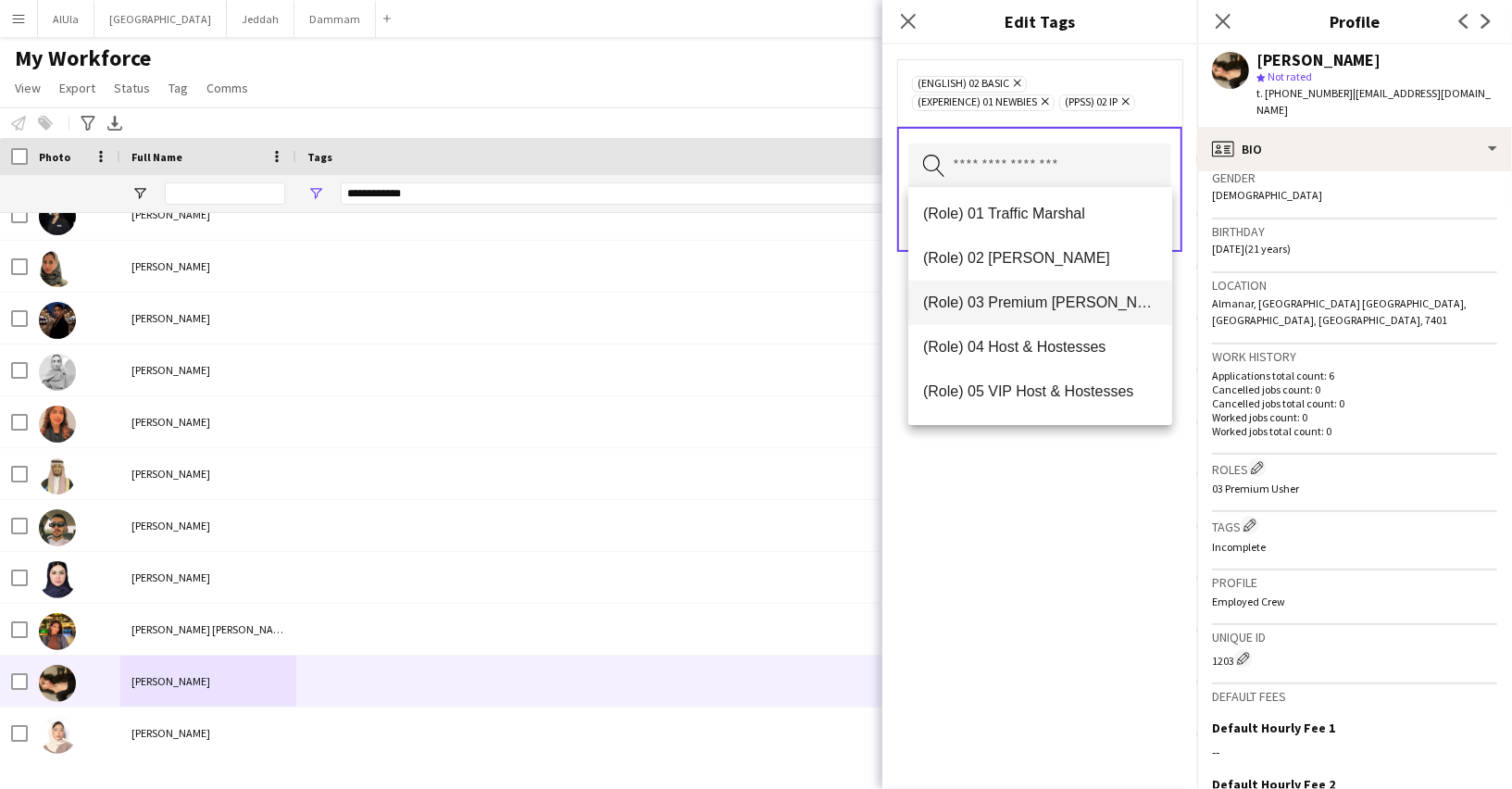
click at [1045, 310] on span "(Role) 03 Premium [PERSON_NAME]" at bounding box center [1040, 302] width 234 height 18
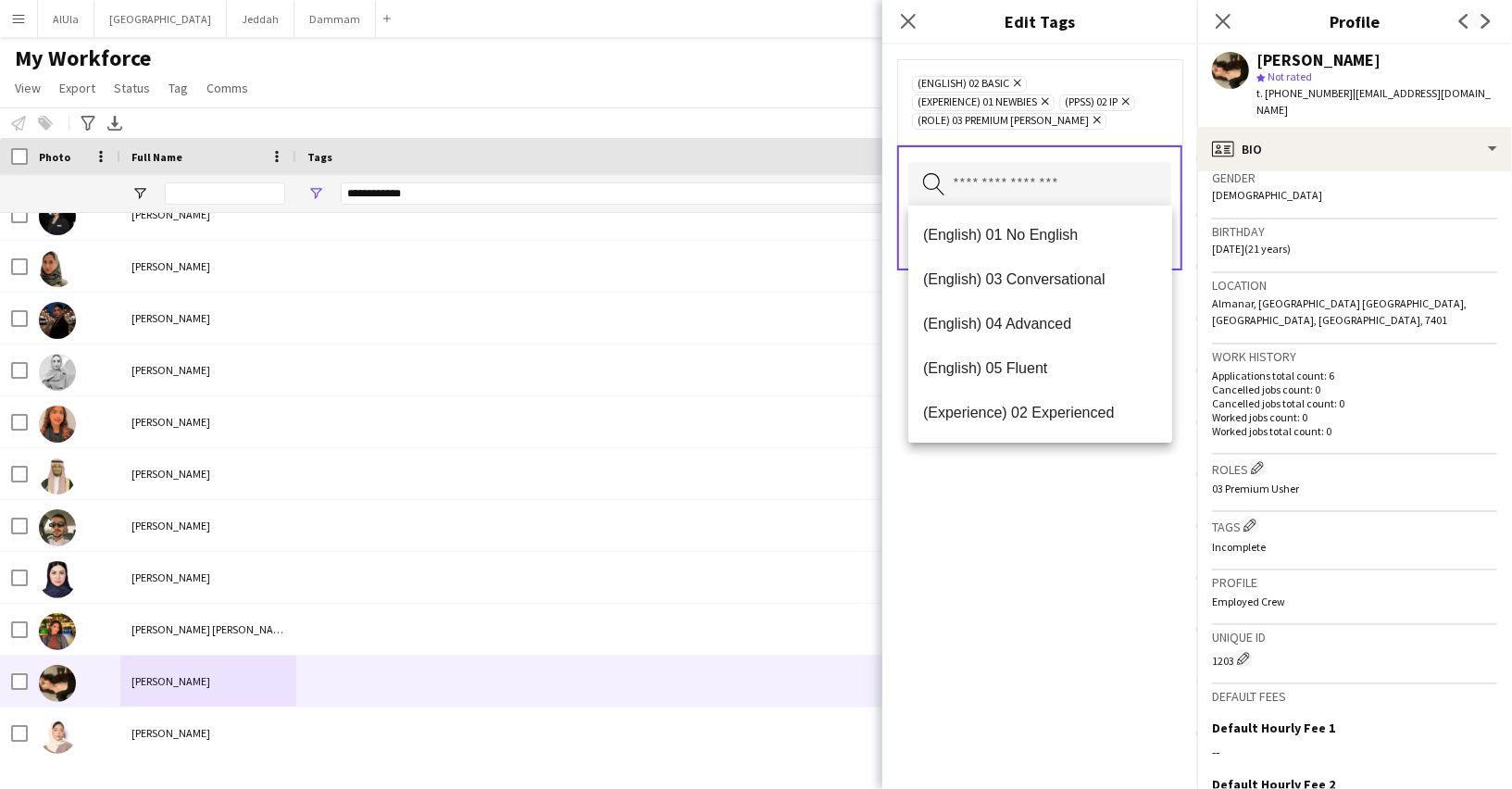
click at [1079, 491] on div "(English) 02 Basic Remove (Experience) 01 Newbies Remove (PPSS) 02 IP Remove (R…" at bounding box center [1039, 416] width 315 height 744
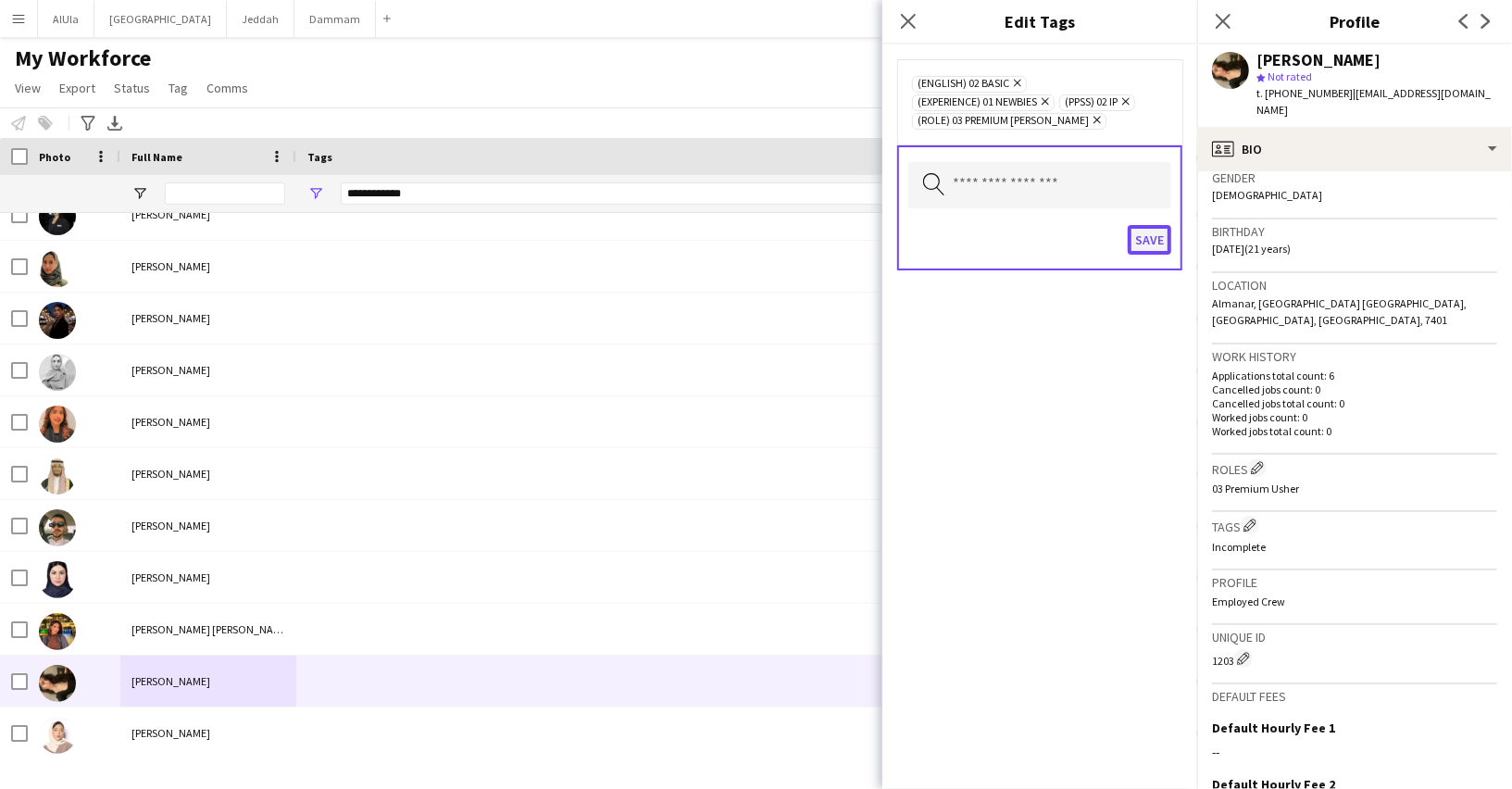
click at [1146, 233] on button "Save" at bounding box center [1149, 240] width 43 height 29
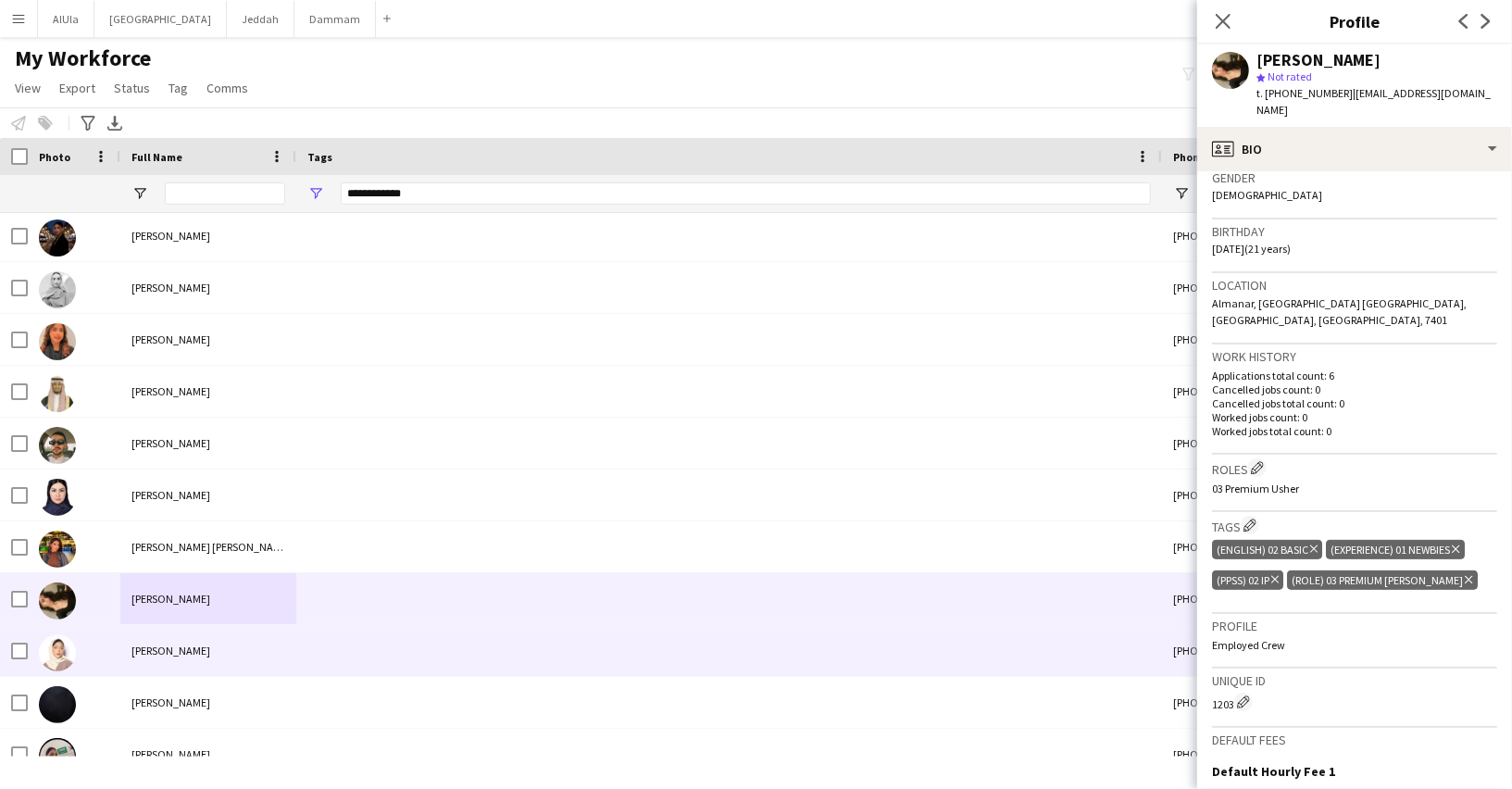
scroll to position [1004, 0]
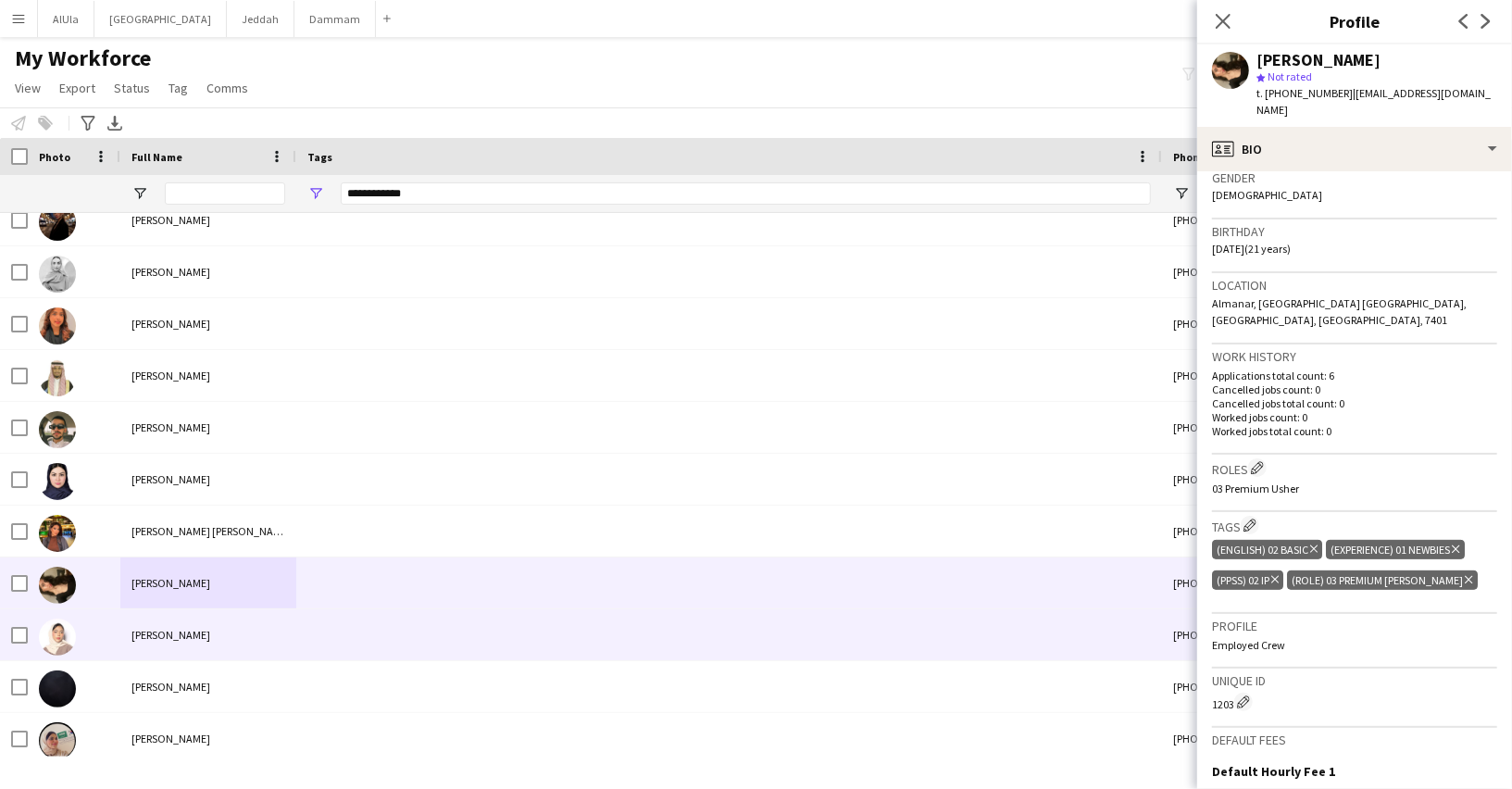
click at [316, 621] on div at bounding box center [728, 635] width 865 height 51
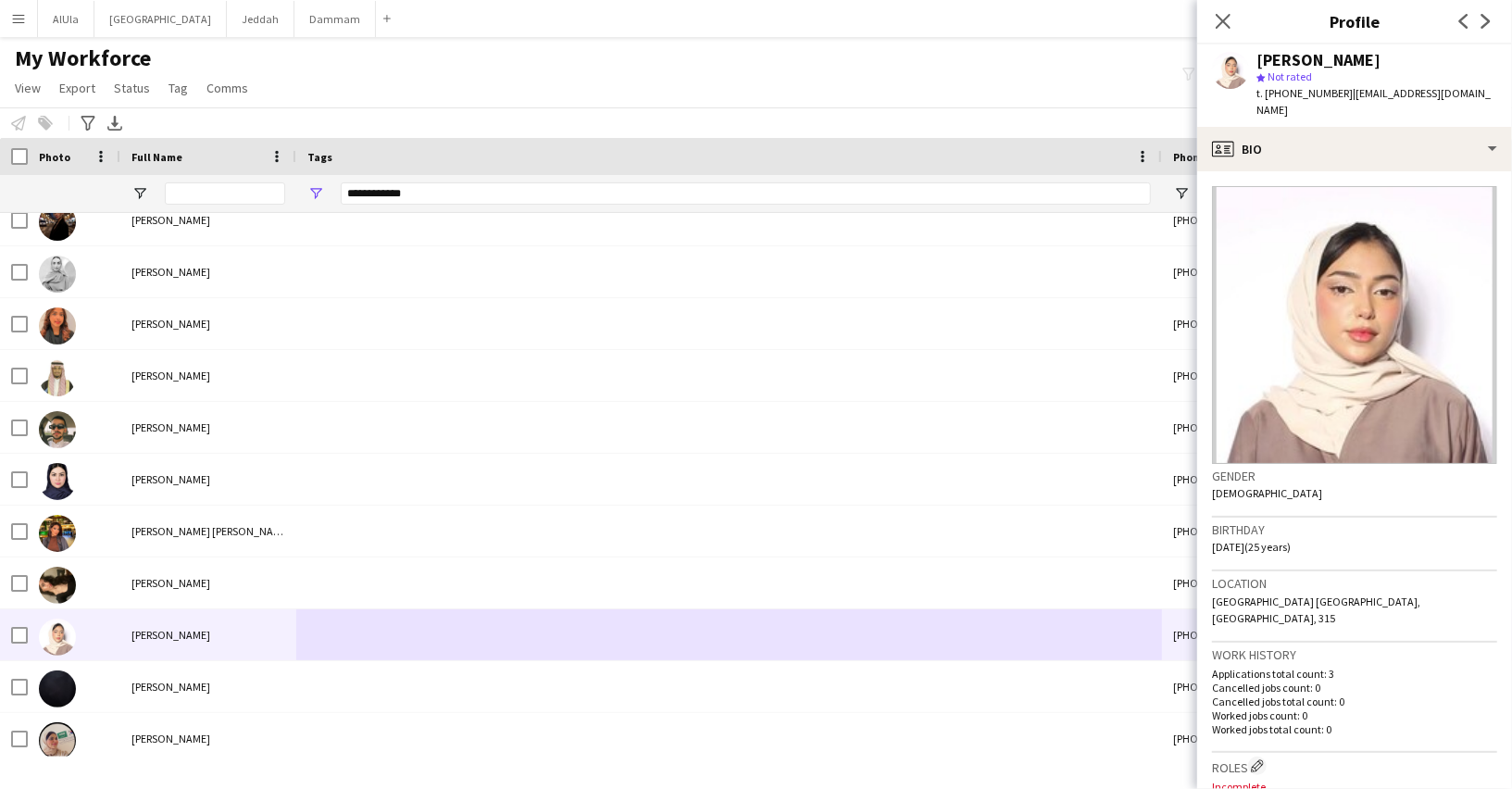
click at [1325, 96] on span "t. [PHONE_NUMBER]" at bounding box center [1304, 93] width 96 height 14
copy span "9660559260056"
click at [1256, 760] on app-icon "Edit crew company roles" at bounding box center [1256, 765] width 13 height 13
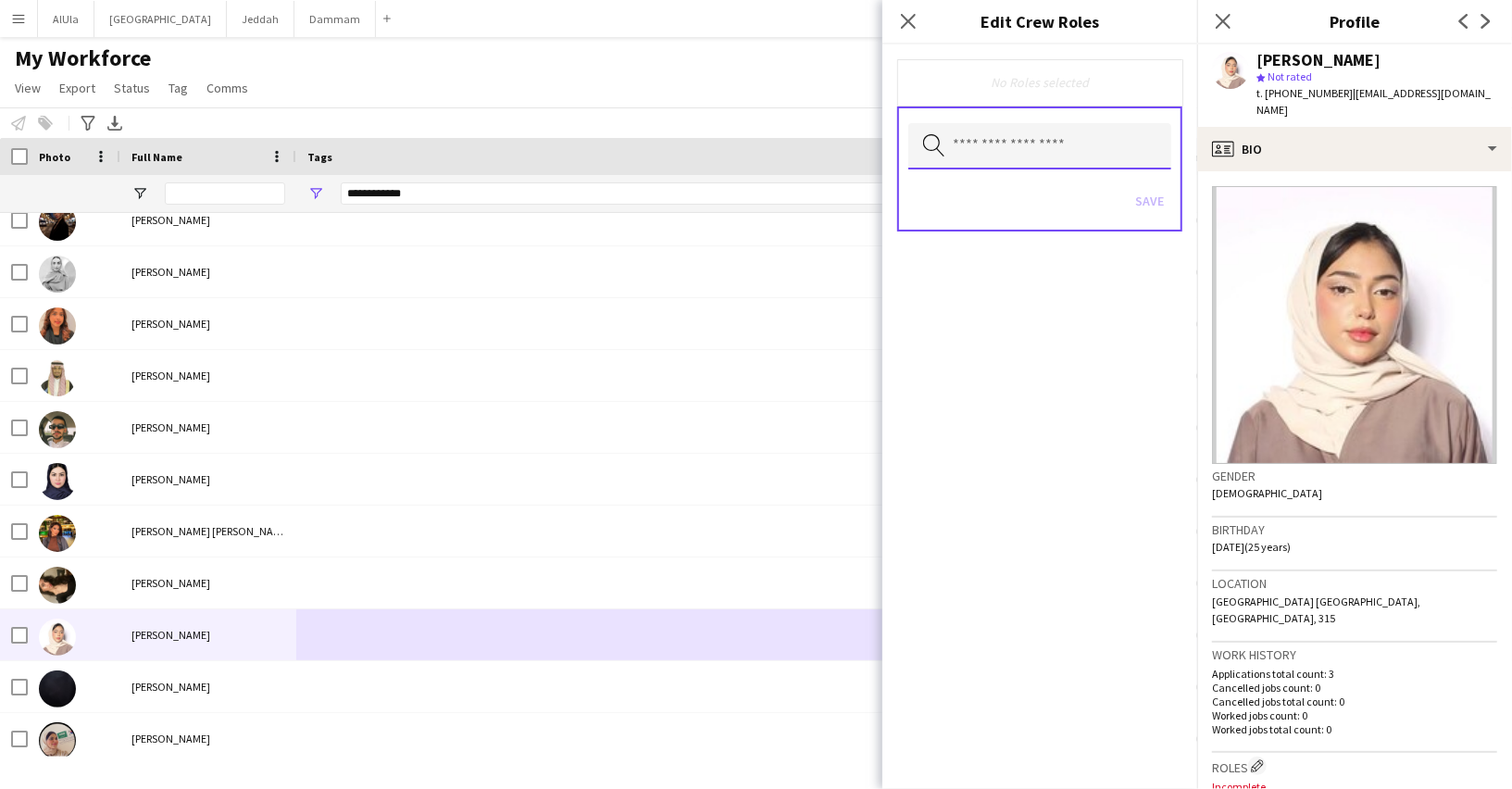
click at [970, 156] on input "text" at bounding box center [1040, 146] width 263 height 46
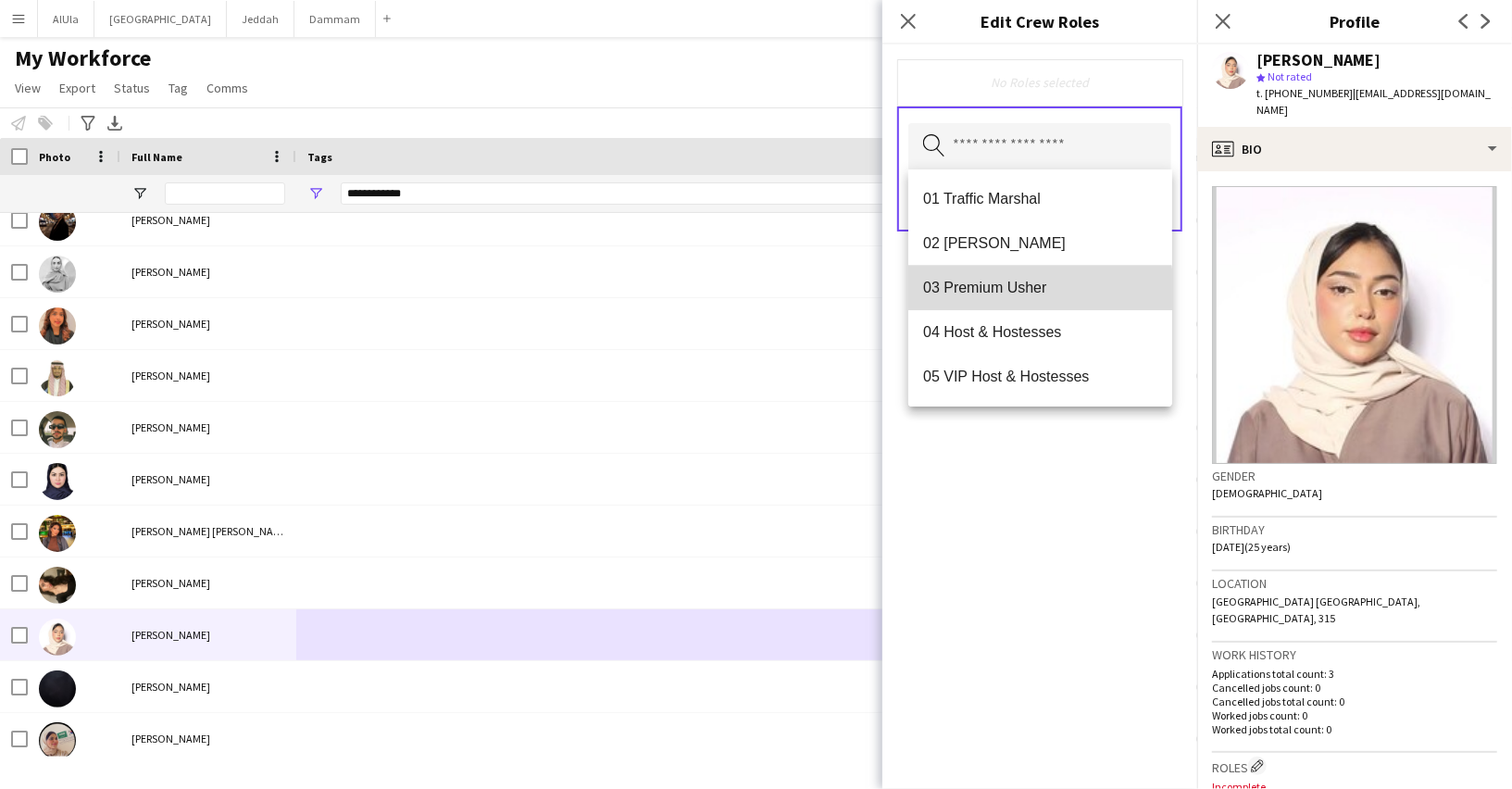
click at [1011, 292] on span "03 Premium Usher" at bounding box center [1040, 287] width 234 height 18
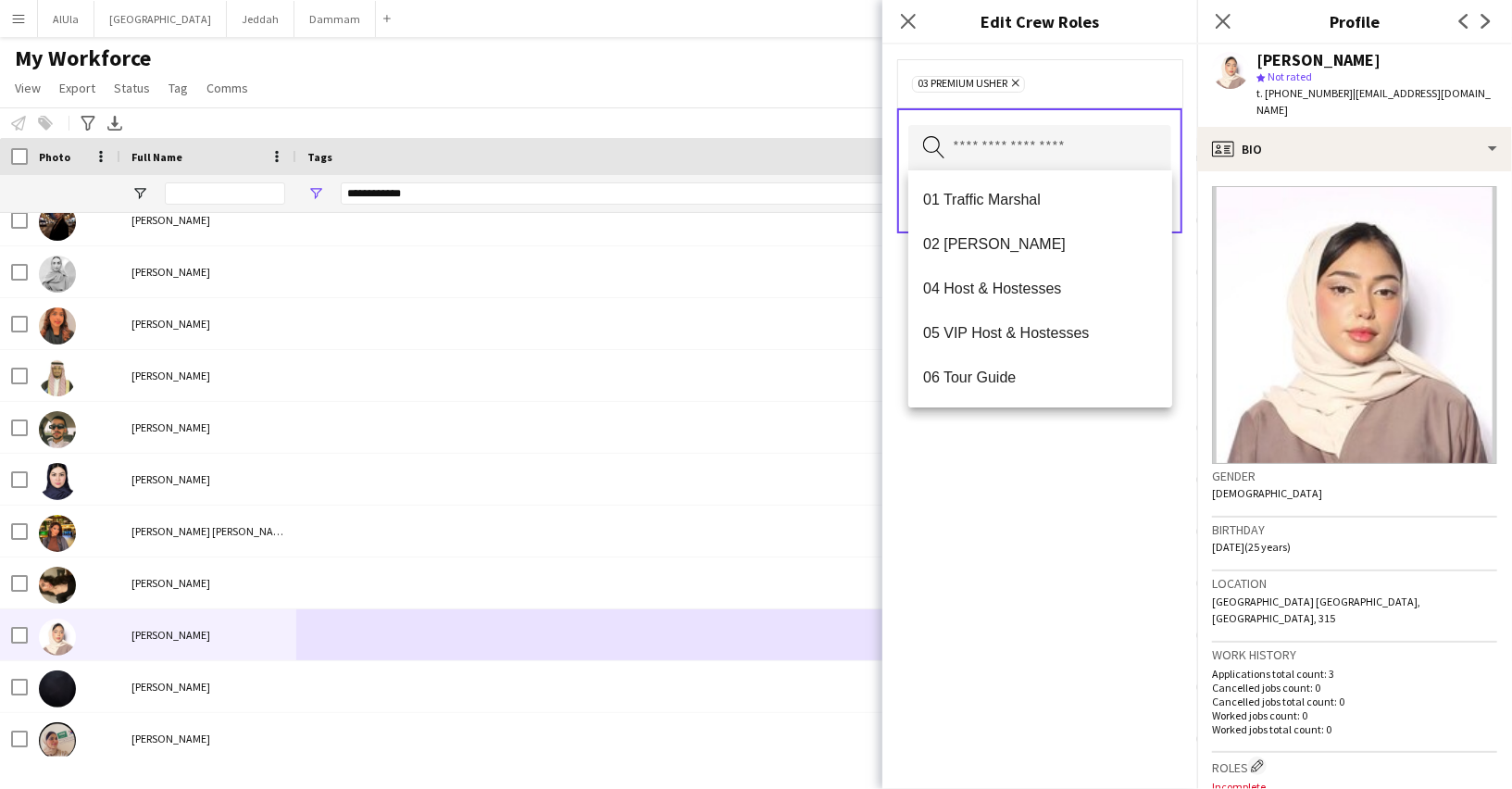
click at [1045, 416] on div "03 Premium [PERSON_NAME] Remove Search by role type Save" at bounding box center [1039, 416] width 315 height 744
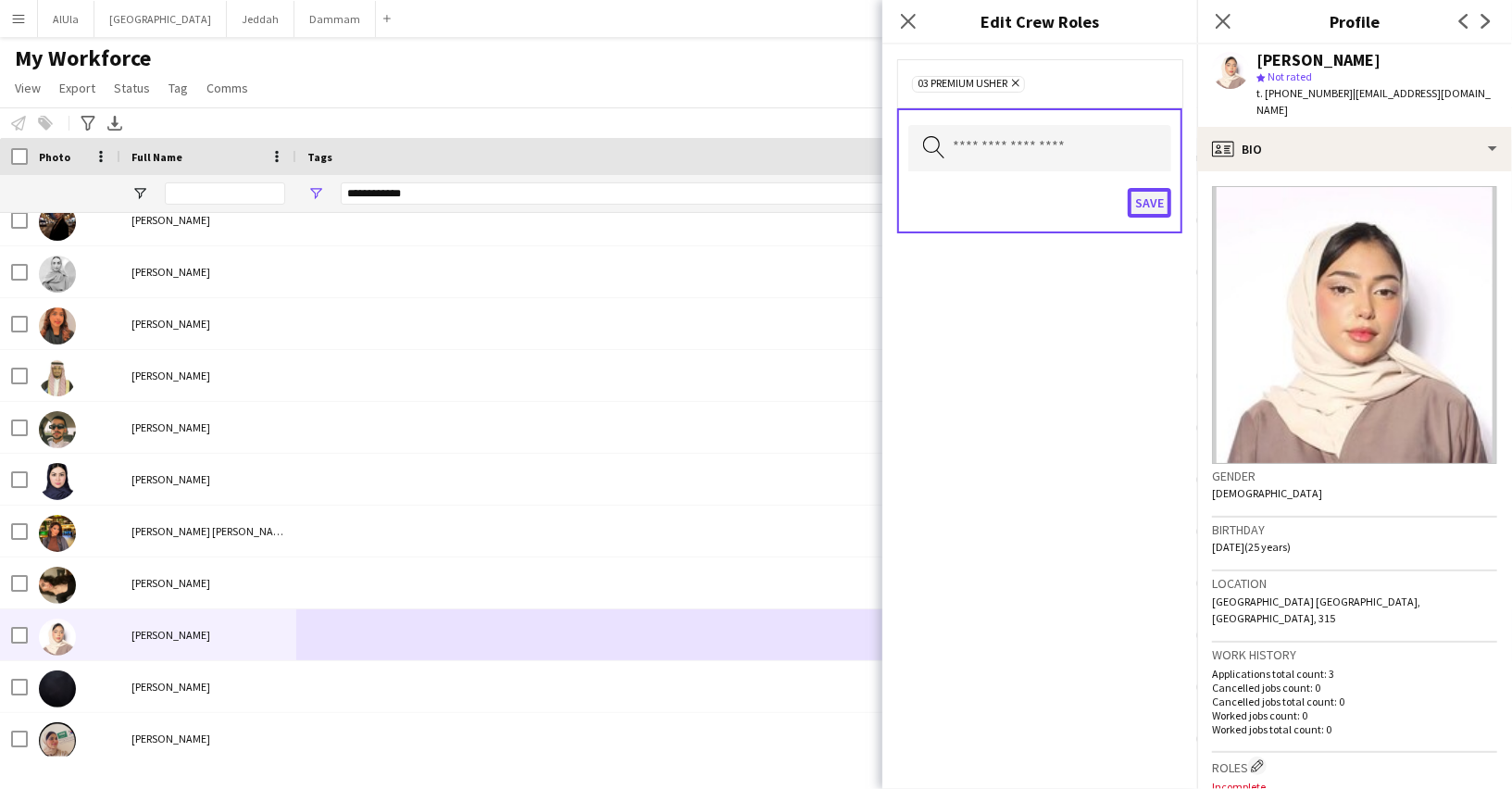
click at [1155, 202] on button "Save" at bounding box center [1149, 203] width 43 height 29
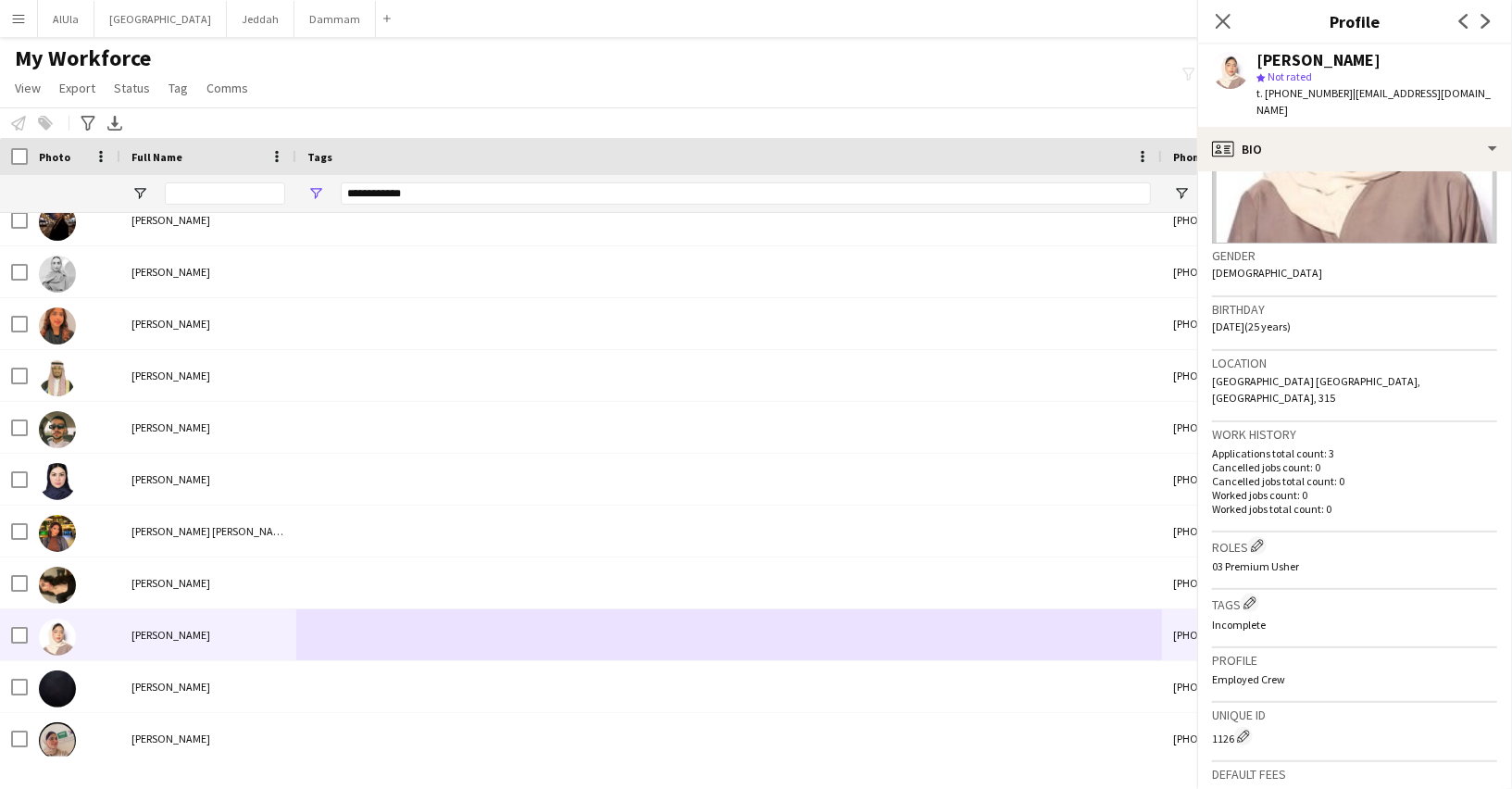
scroll to position [255, 0]
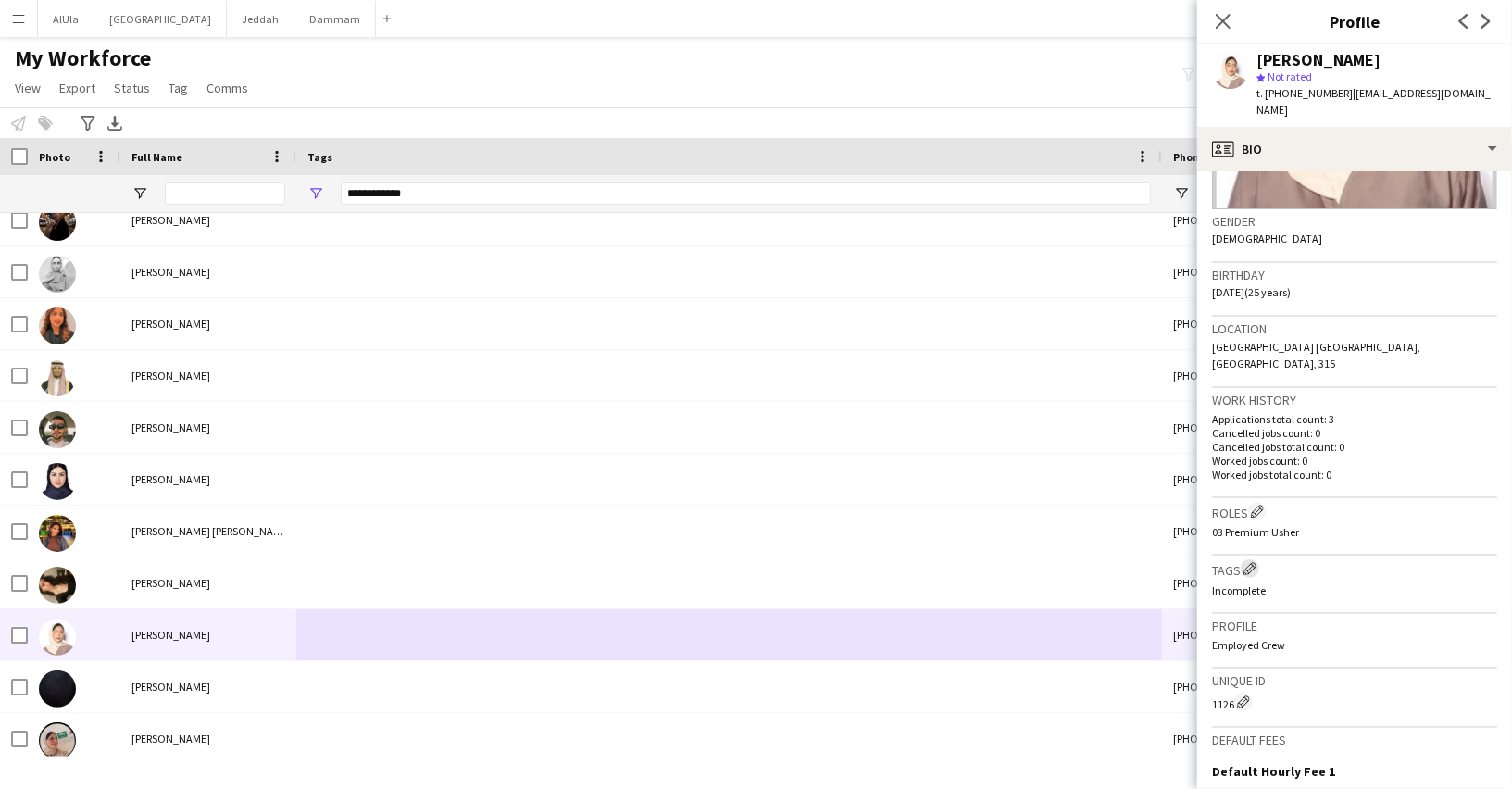
click at [1252, 562] on app-icon "Edit crew company tags" at bounding box center [1249, 567] width 13 height 13
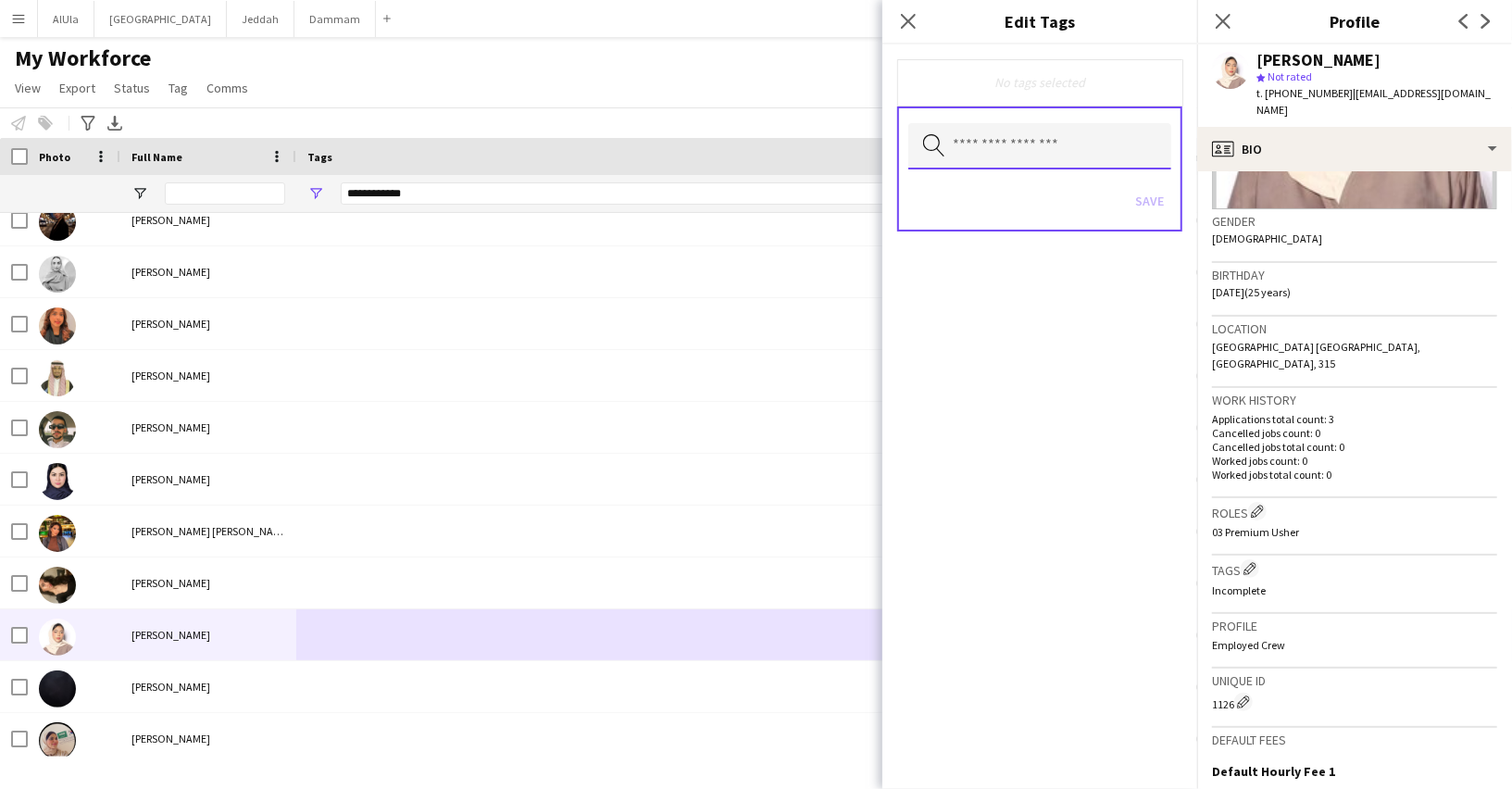
click at [1031, 150] on input "text" at bounding box center [1040, 146] width 263 height 46
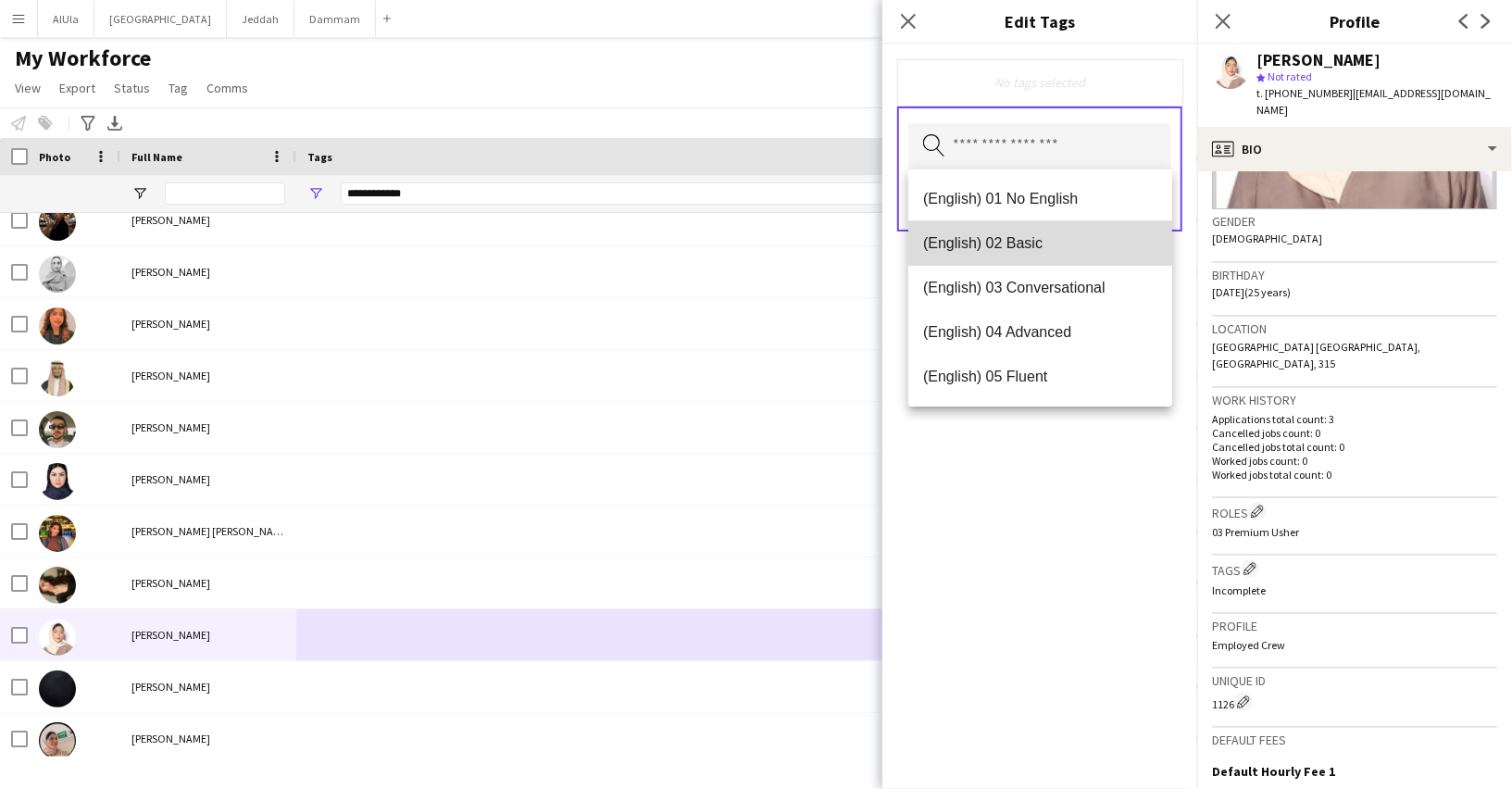
click at [1035, 232] on mat-option "(English) 02 Basic" at bounding box center [1040, 243] width 264 height 44
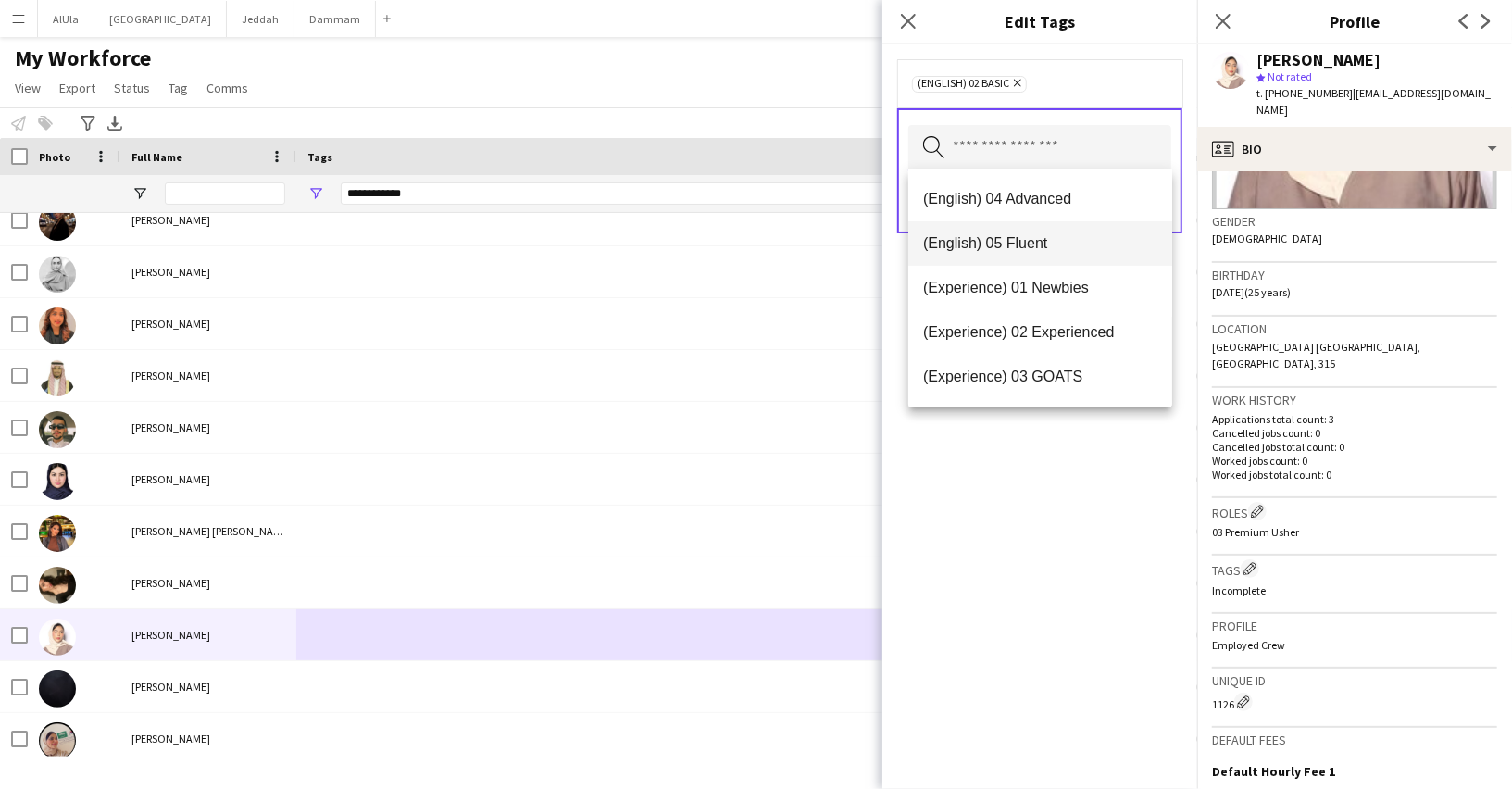
scroll to position [97, 0]
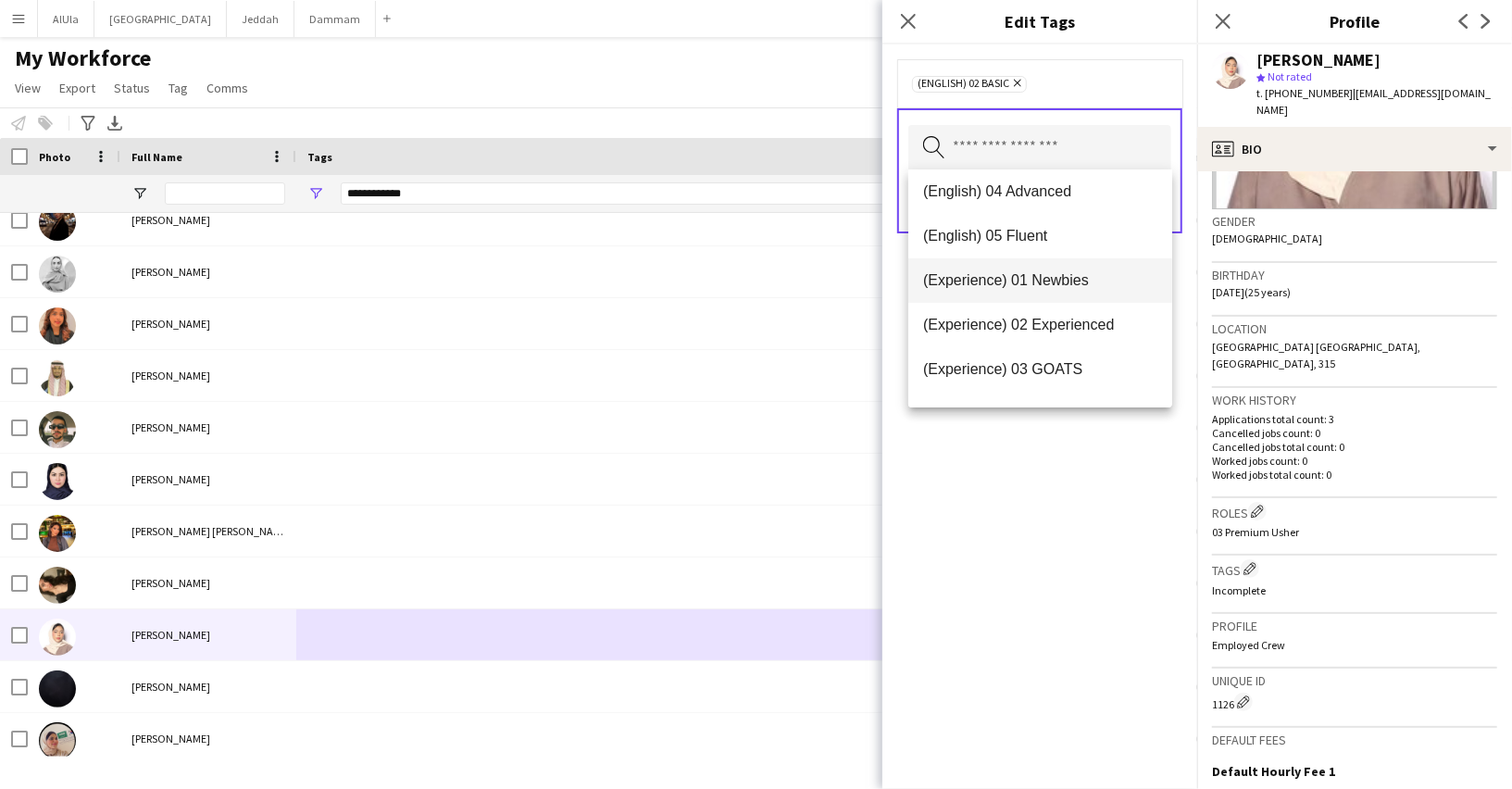
click at [1045, 283] on span "(Experience) 01 Newbies" at bounding box center [1040, 280] width 234 height 18
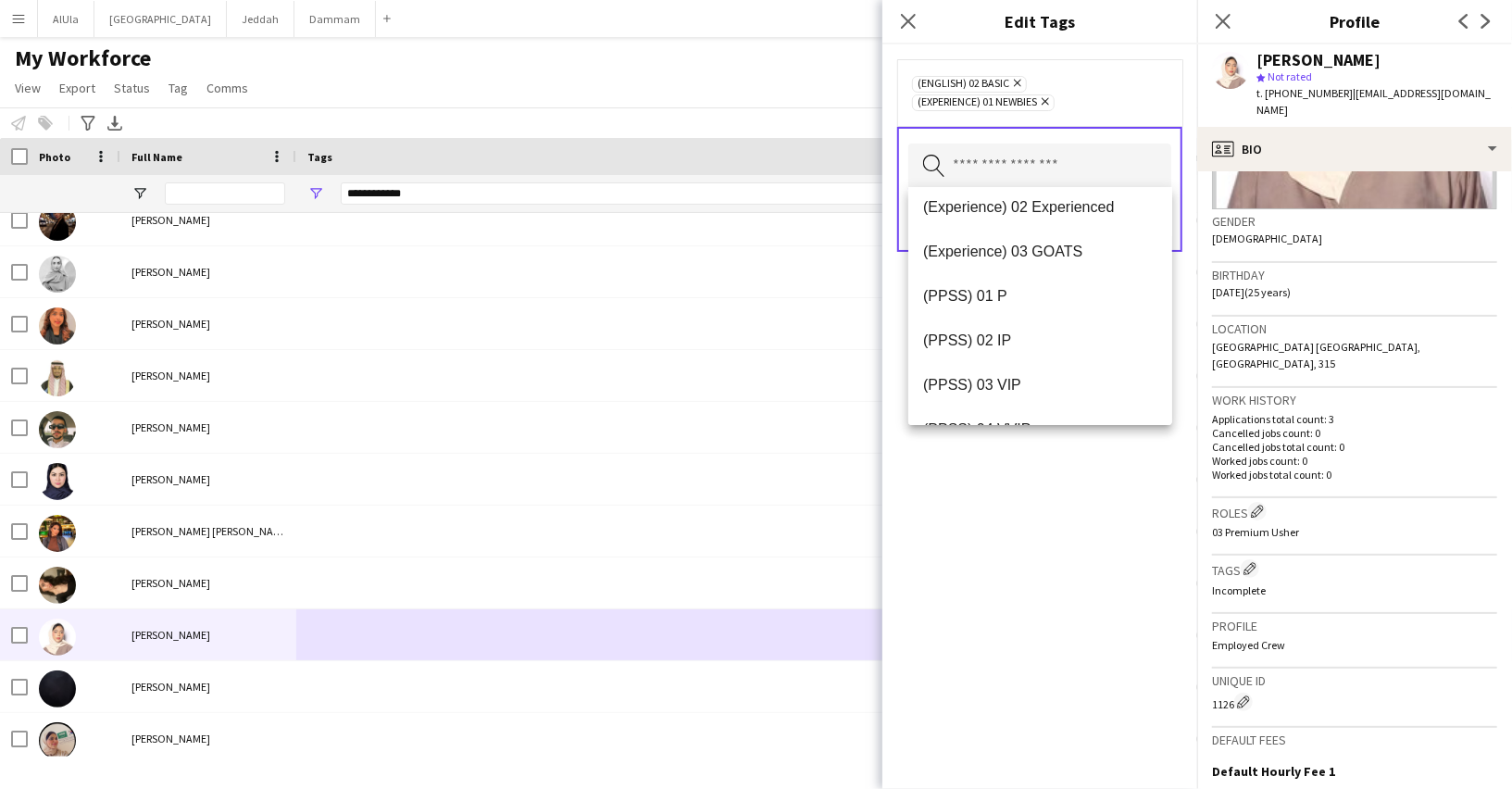
scroll to position [202, 0]
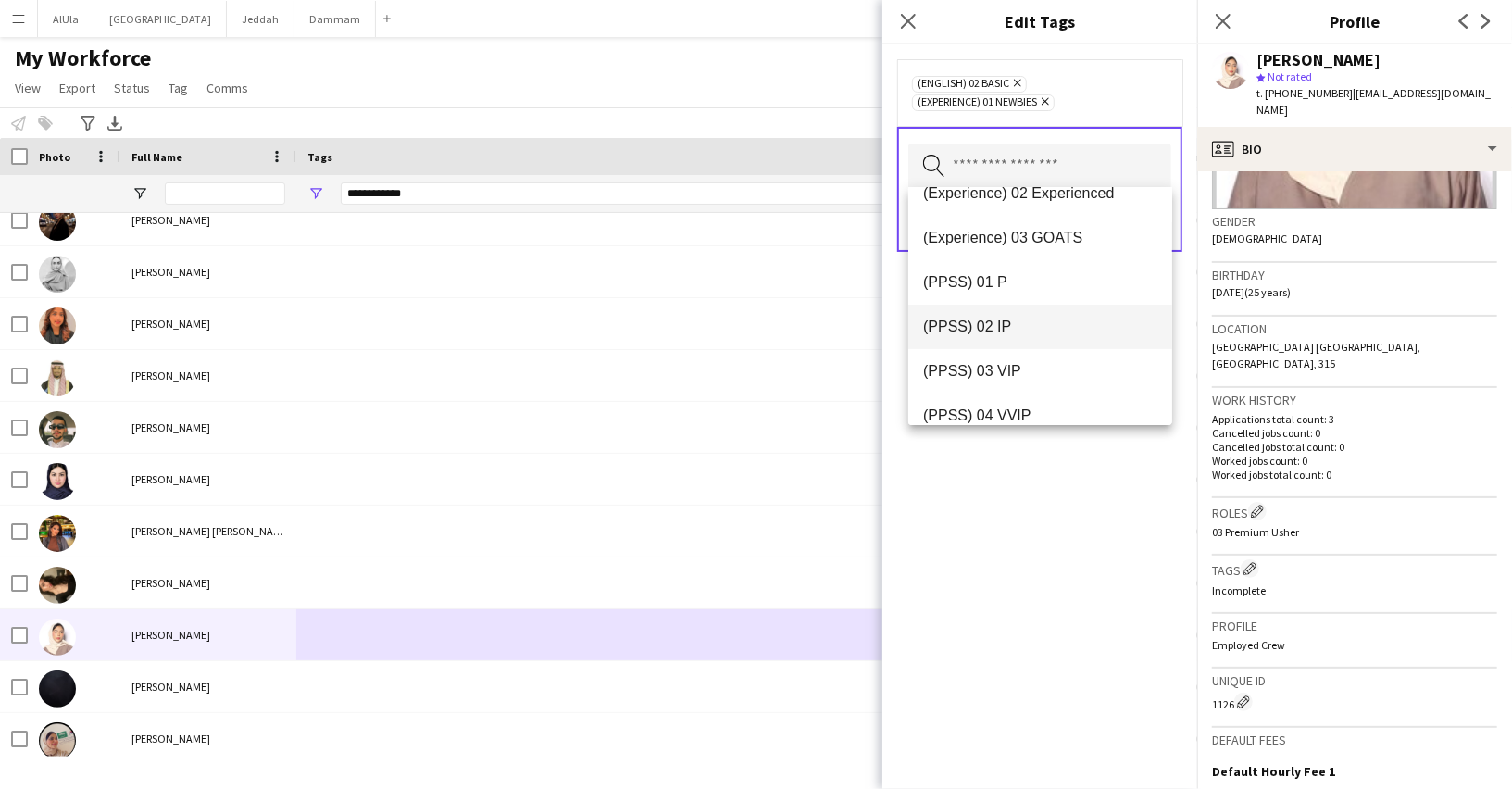
click at [1019, 318] on span "(PPSS) 02 IP" at bounding box center [1040, 326] width 234 height 18
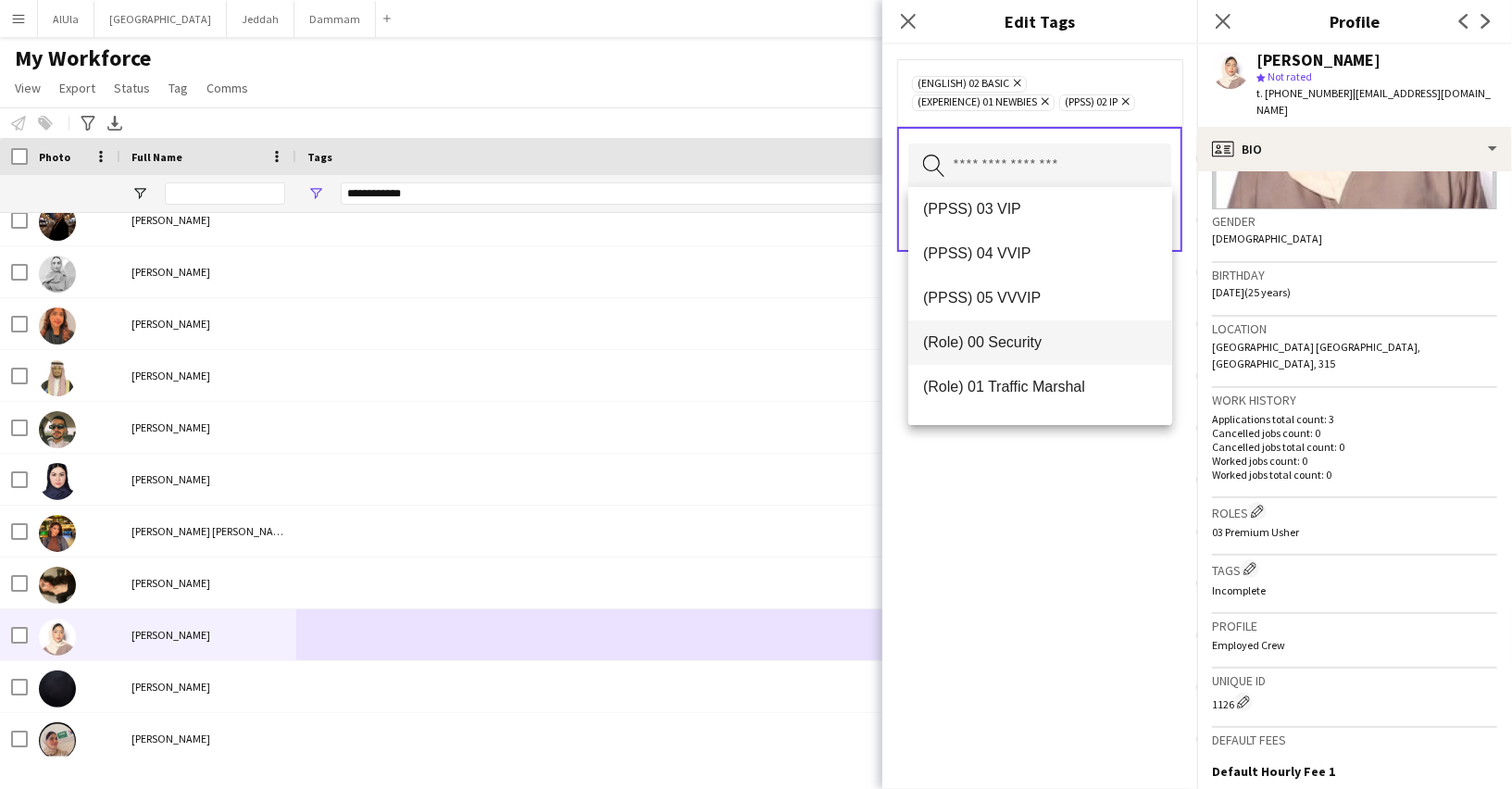
scroll to position [419, 0]
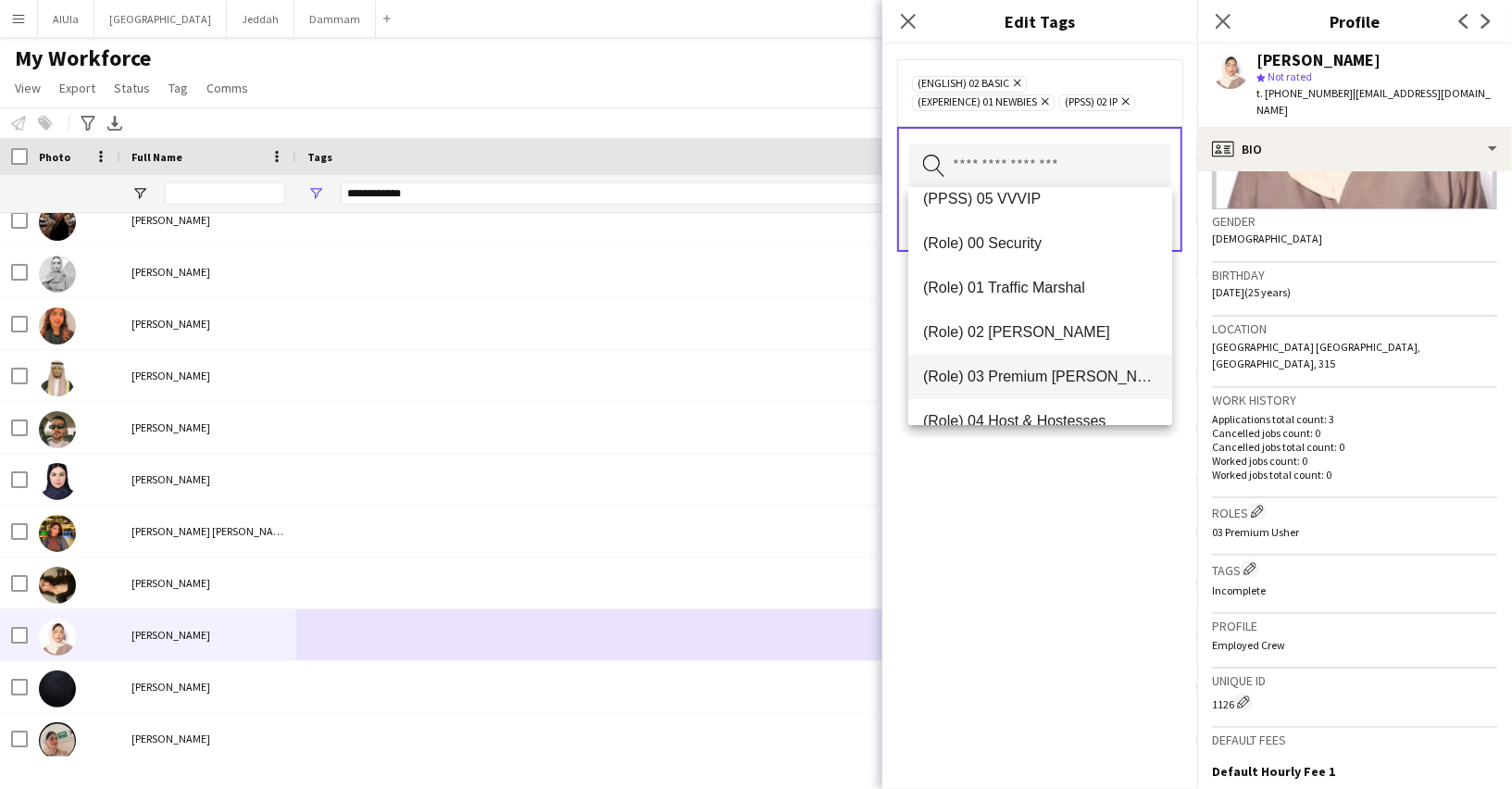
click at [1027, 366] on mat-option "(Role) 03 Premium [PERSON_NAME]" at bounding box center [1040, 376] width 264 height 44
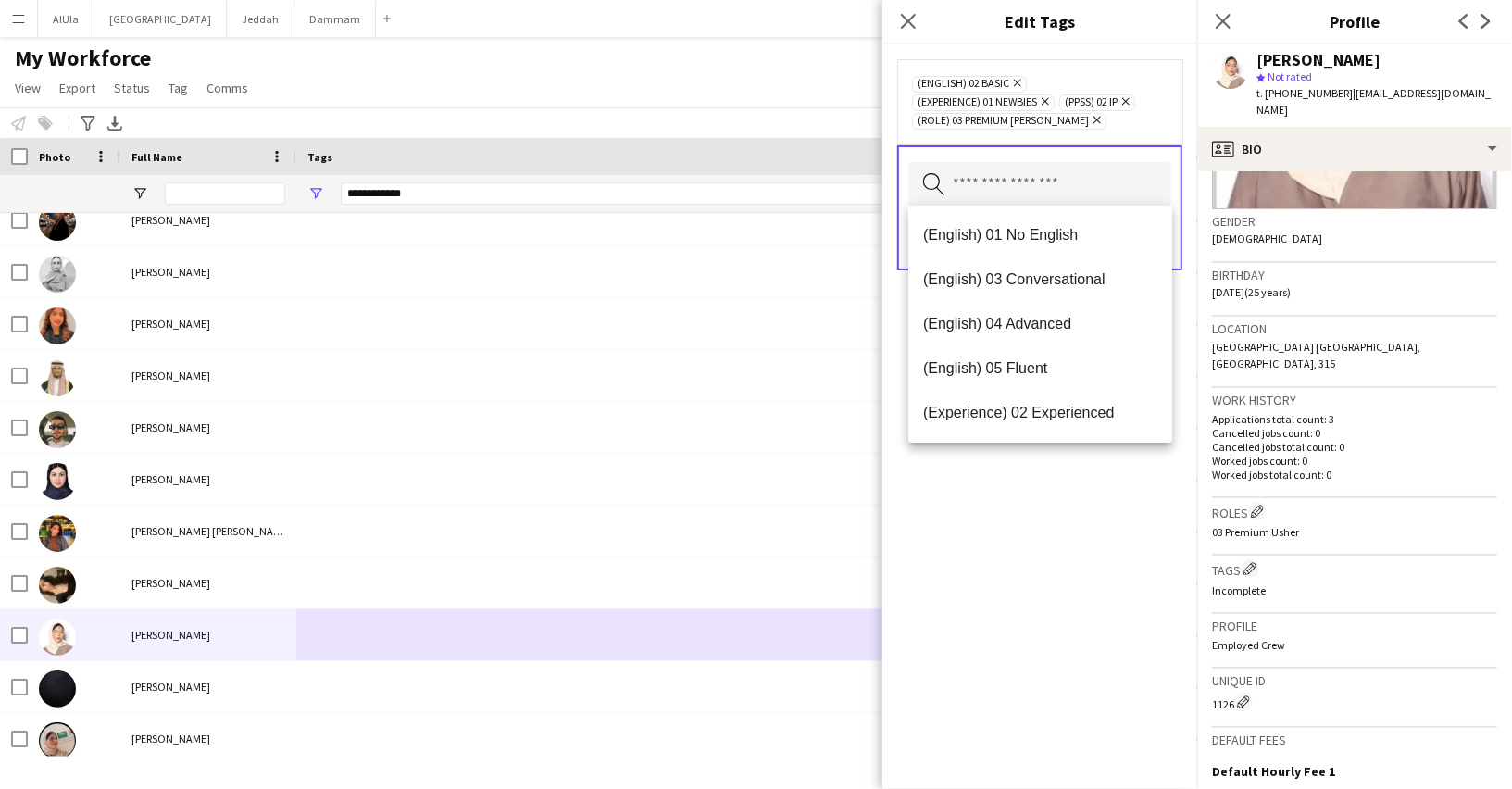
click at [1055, 522] on div "(English) 02 Basic Remove (Experience) 01 Newbies Remove (PPSS) 02 IP Remove (R…" at bounding box center [1039, 416] width 315 height 744
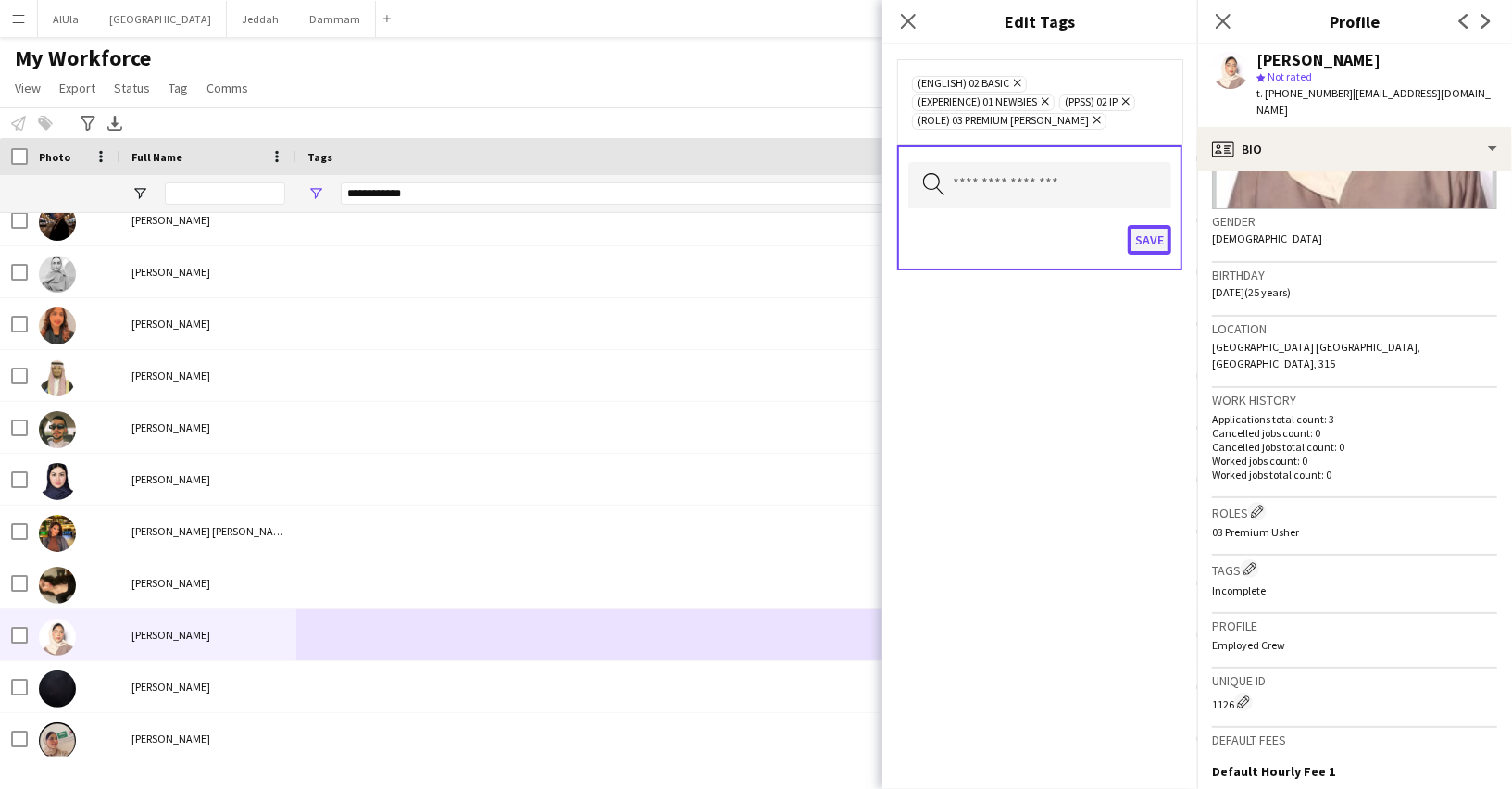
click at [1148, 234] on button "Save" at bounding box center [1149, 240] width 43 height 29
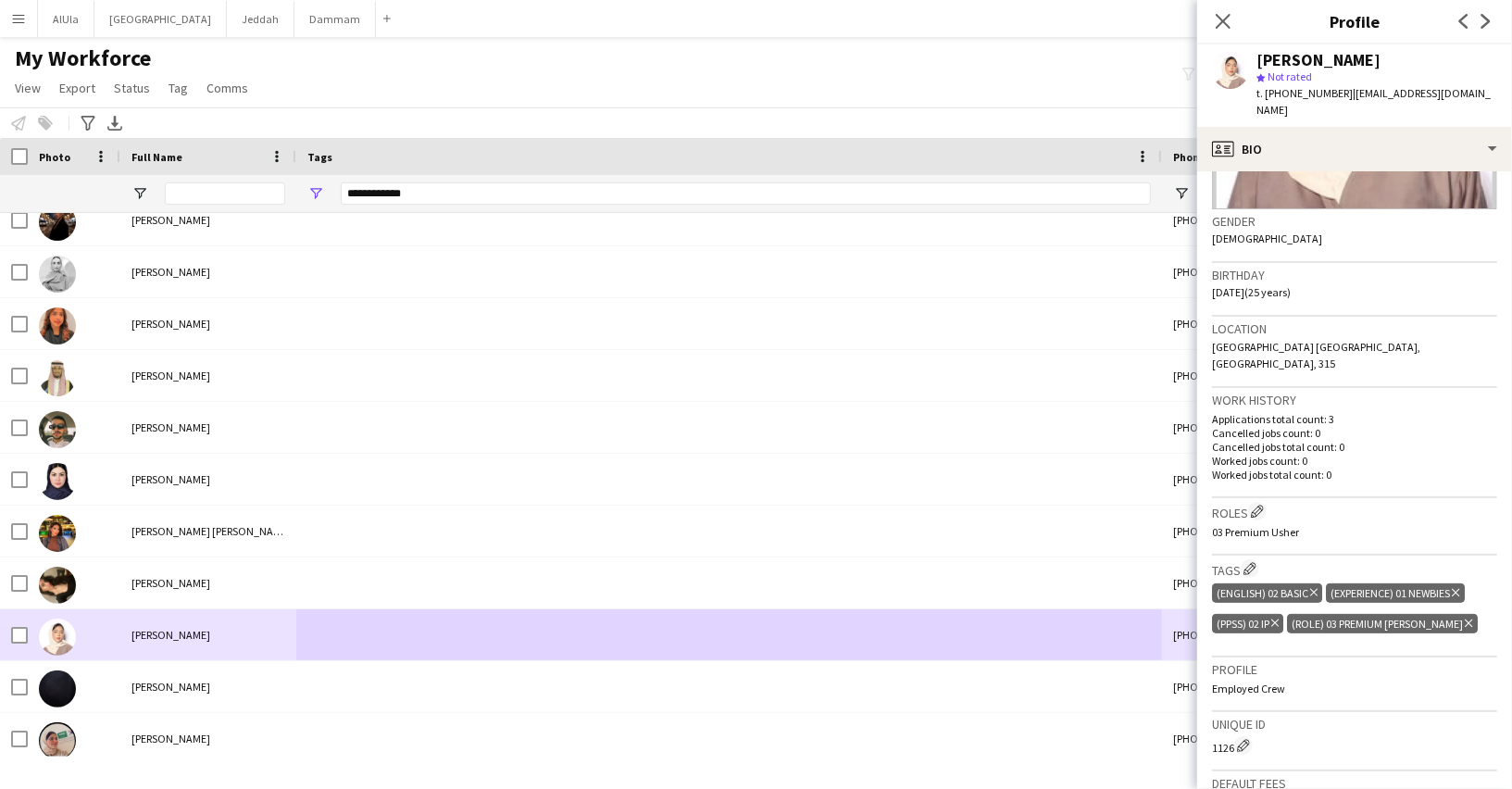
scroll to position [1079, 0]
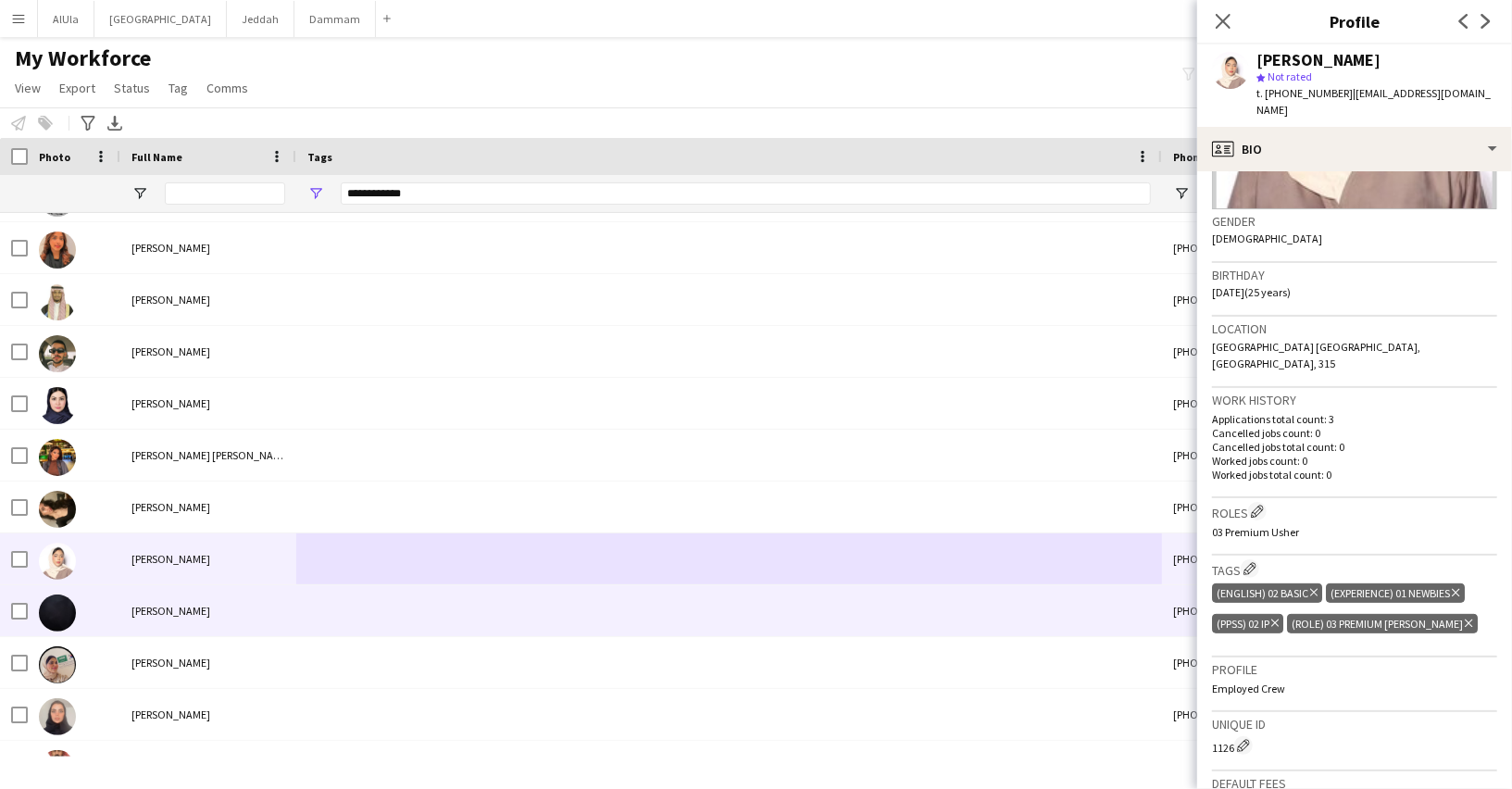
click at [240, 585] on div "[PERSON_NAME]" at bounding box center [208, 611] width 175 height 51
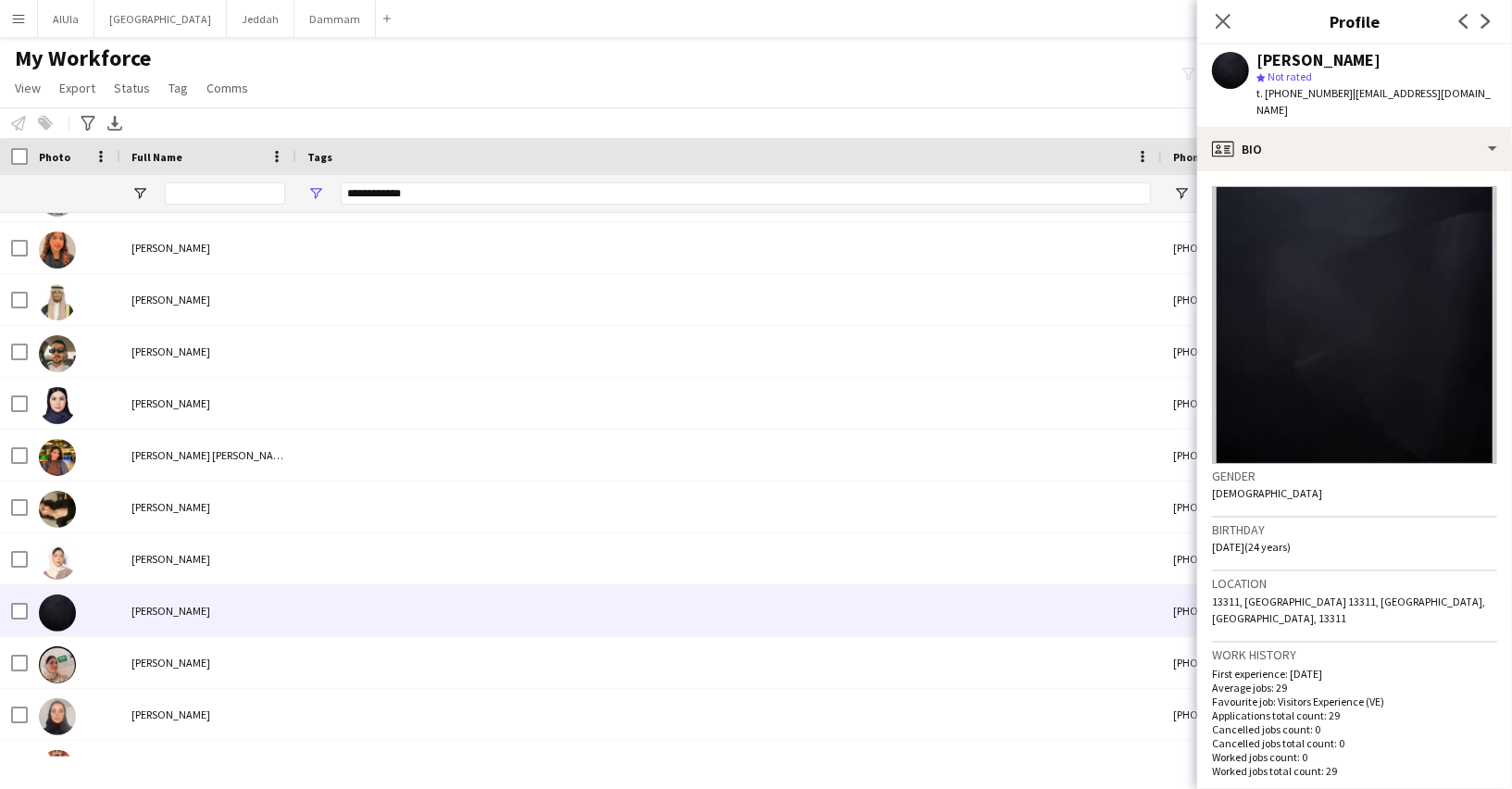
click at [1286, 62] on div "[PERSON_NAME]" at bounding box center [1318, 60] width 124 height 17
copy div "[PERSON_NAME]"
click at [1305, 87] on span "t. [PHONE_NUMBER]" at bounding box center [1304, 93] width 96 height 14
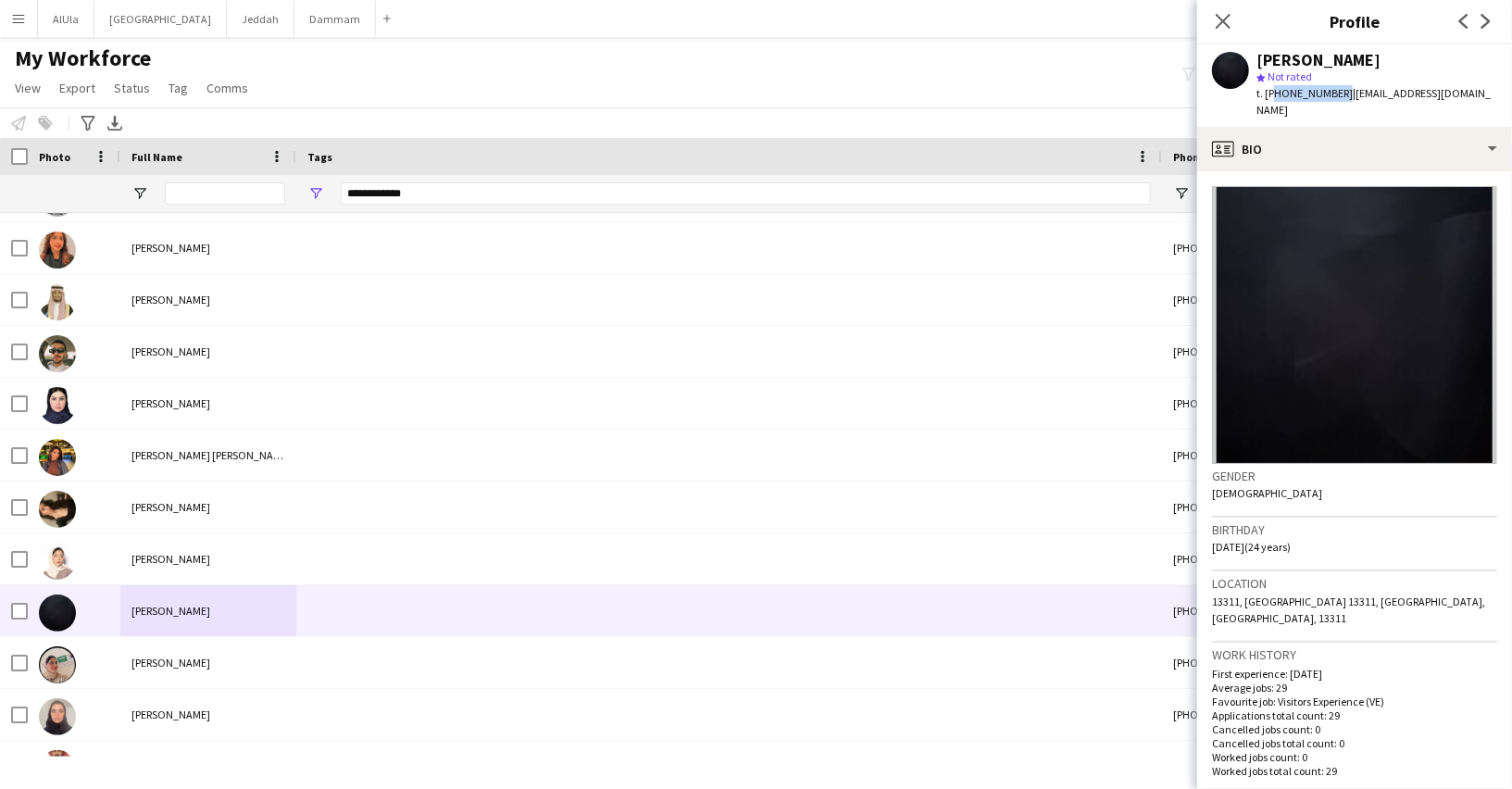
click at [1305, 87] on span "t. [PHONE_NUMBER]" at bounding box center [1304, 93] width 96 height 14
copy span "966597816160"
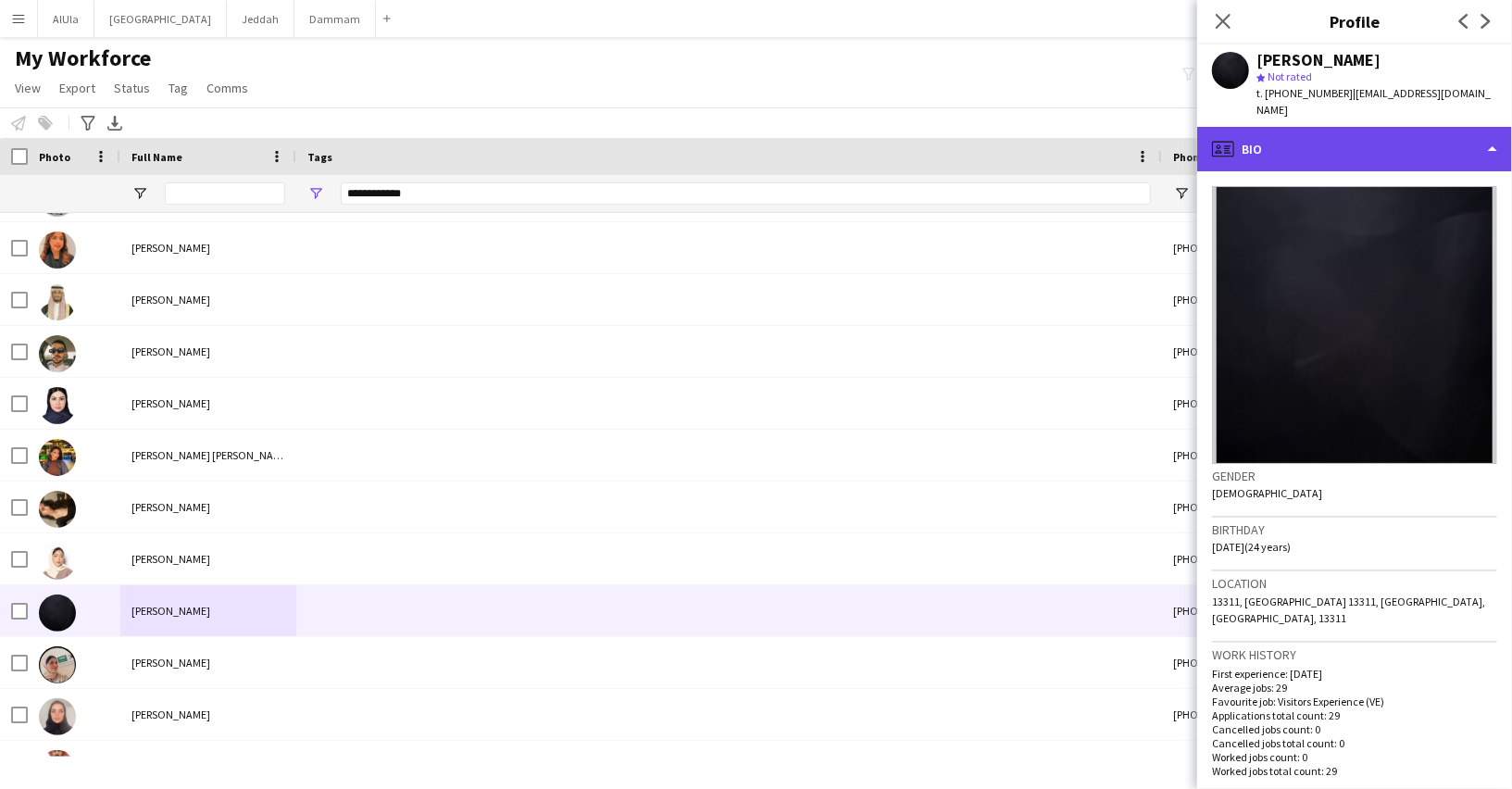
click at [1304, 144] on div "profile Bio" at bounding box center [1353, 148] width 315 height 44
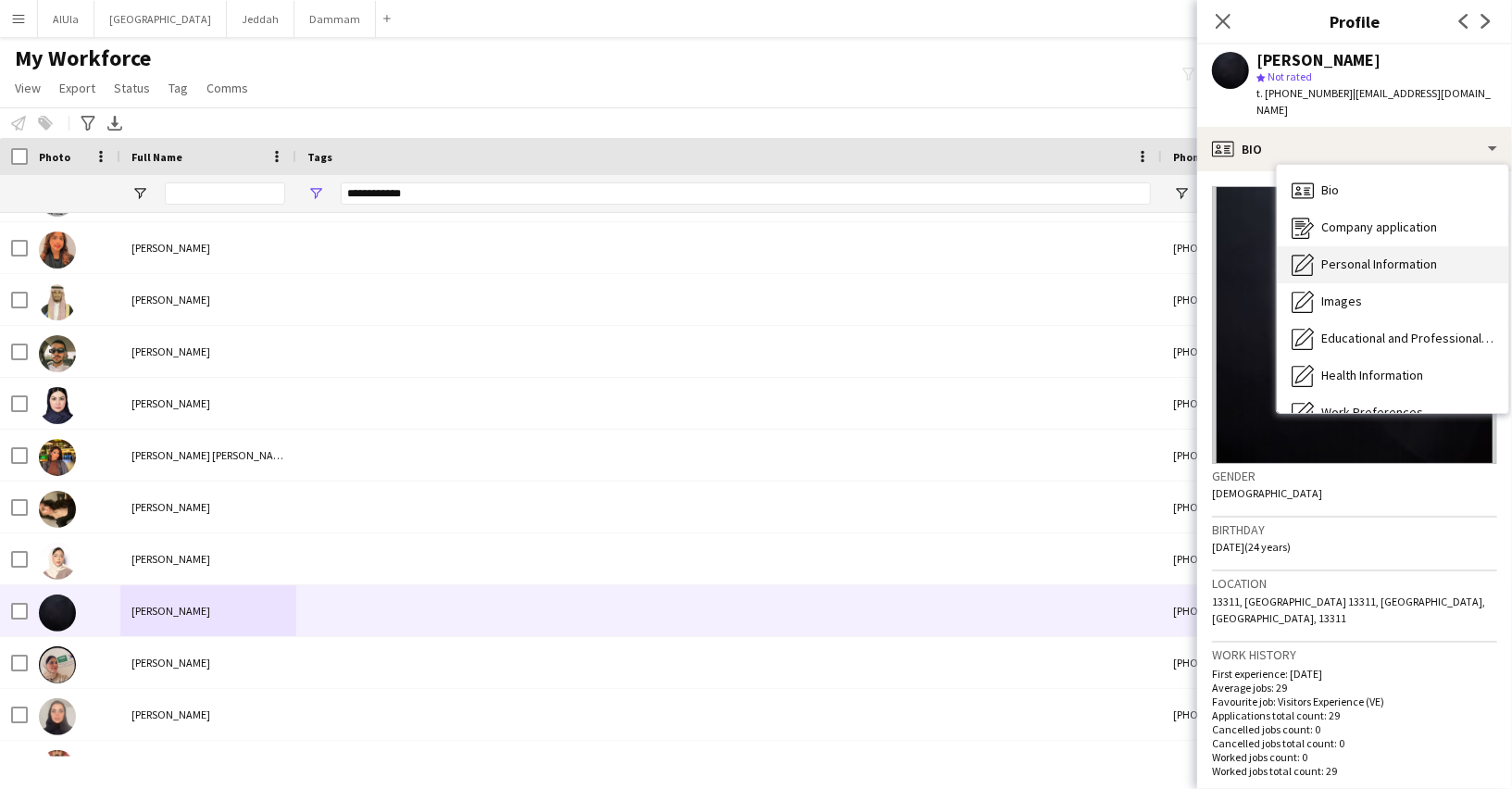
click at [1324, 256] on span "Personal Information" at bounding box center [1379, 264] width 116 height 17
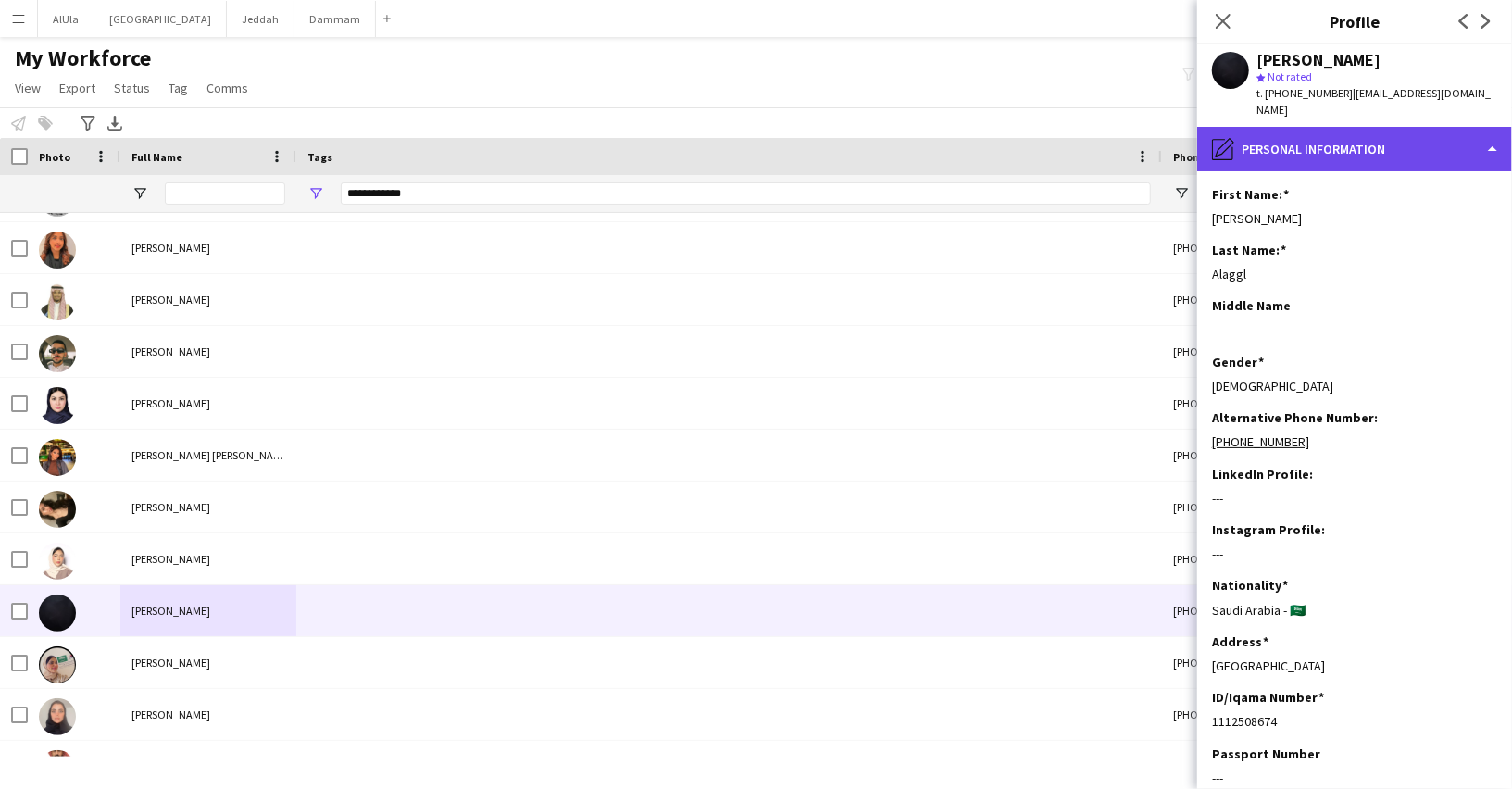
click at [1266, 137] on div "pencil4 Personal Information" at bounding box center [1353, 148] width 315 height 44
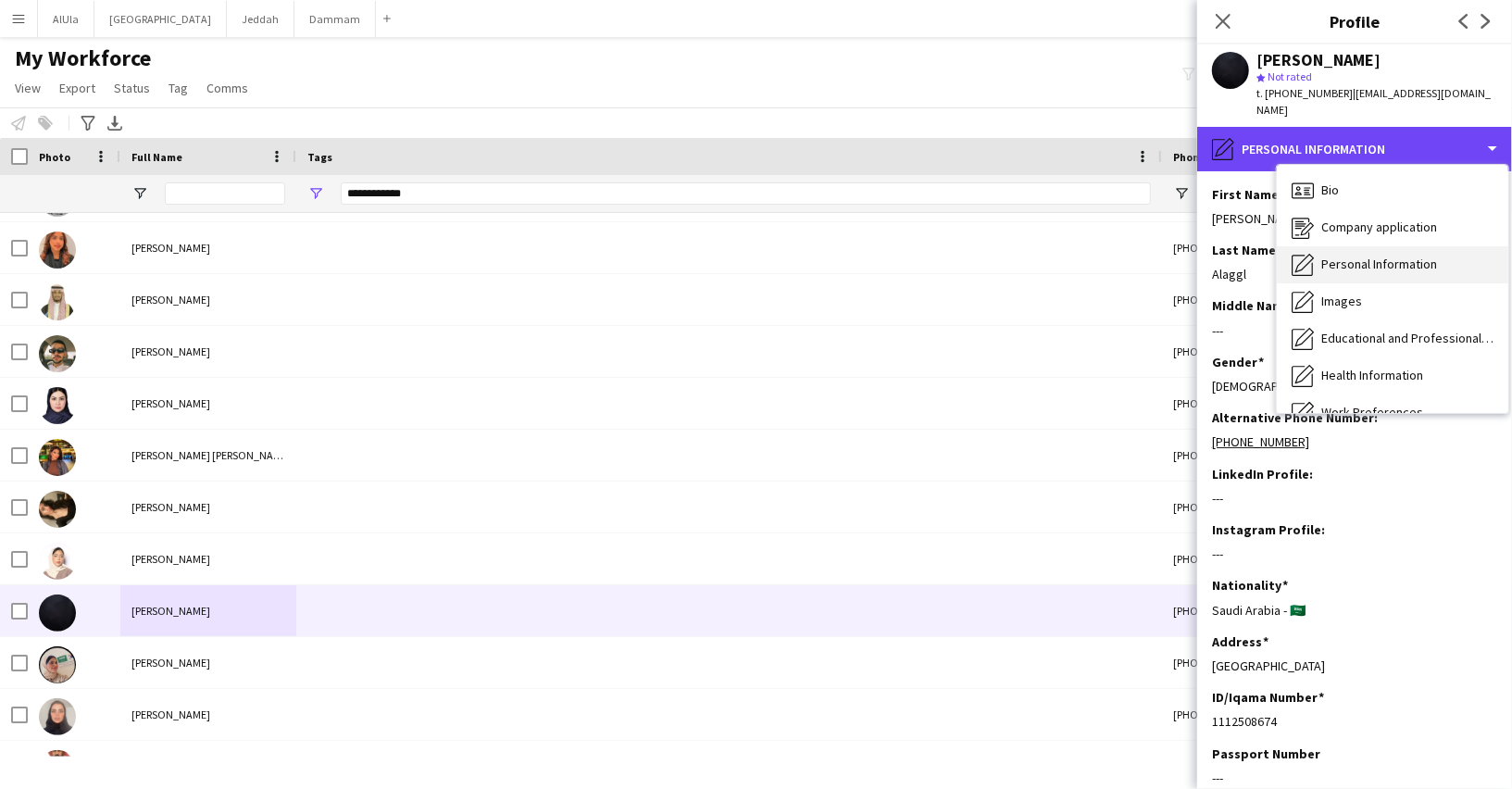
scroll to position [210, 0]
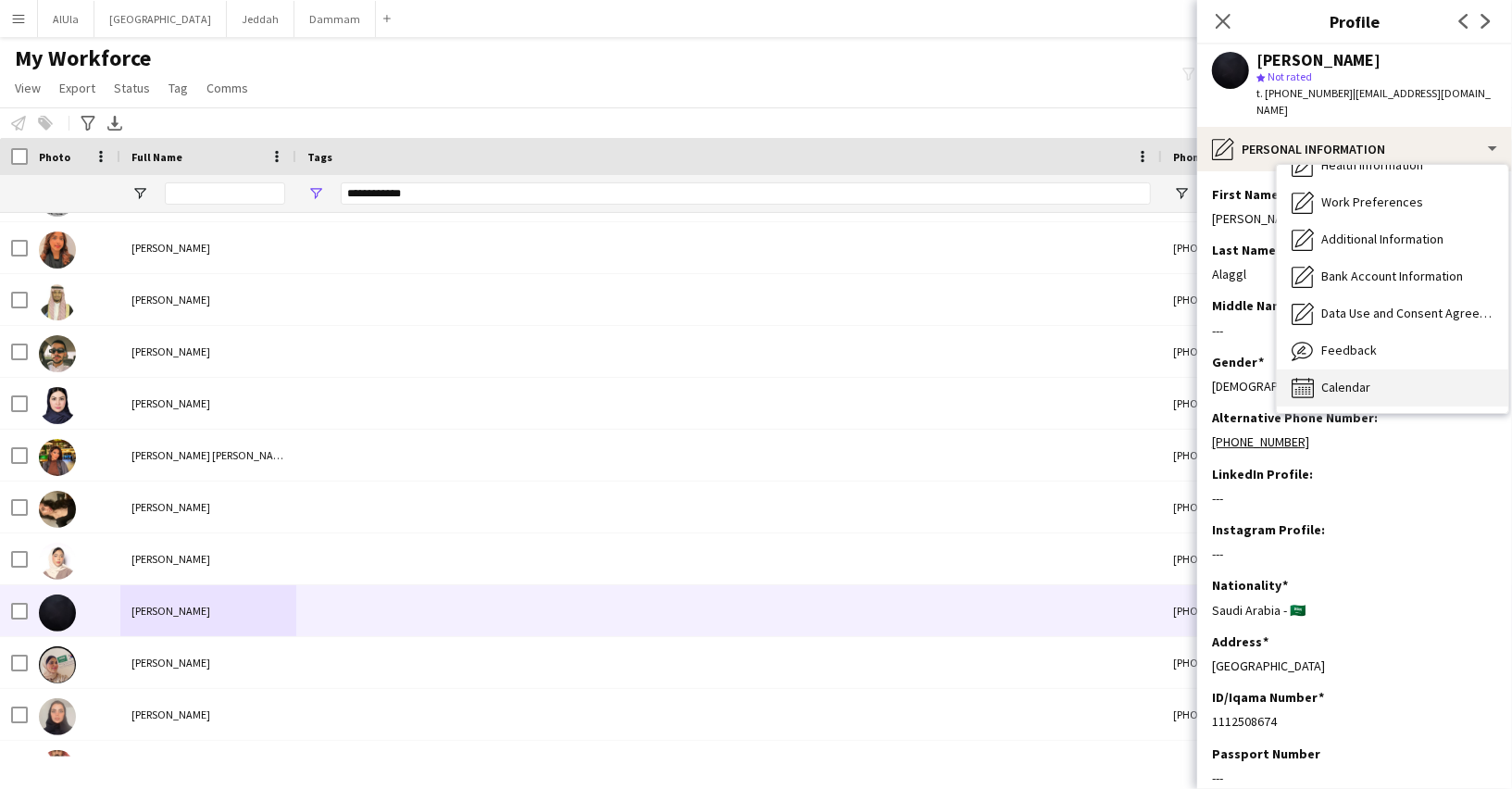
click at [1349, 378] on div "Calendar Calendar" at bounding box center [1392, 388] width 231 height 37
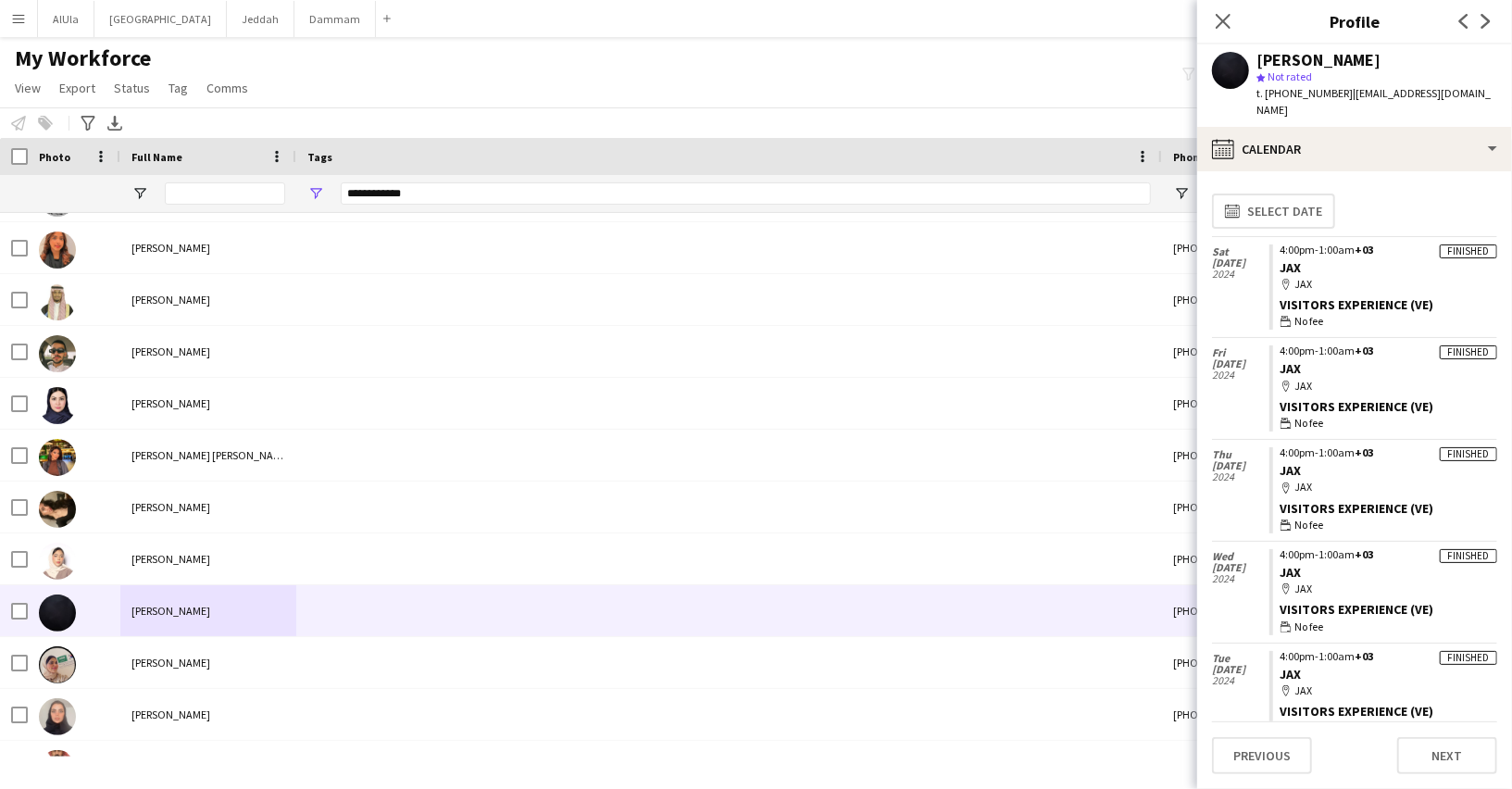
click at [1304, 93] on span "t. [PHONE_NUMBER]" at bounding box center [1304, 93] width 96 height 14
copy span "966597816160"
click at [321, 193] on span "Open Filter Menu" at bounding box center [316, 193] width 17 height 17
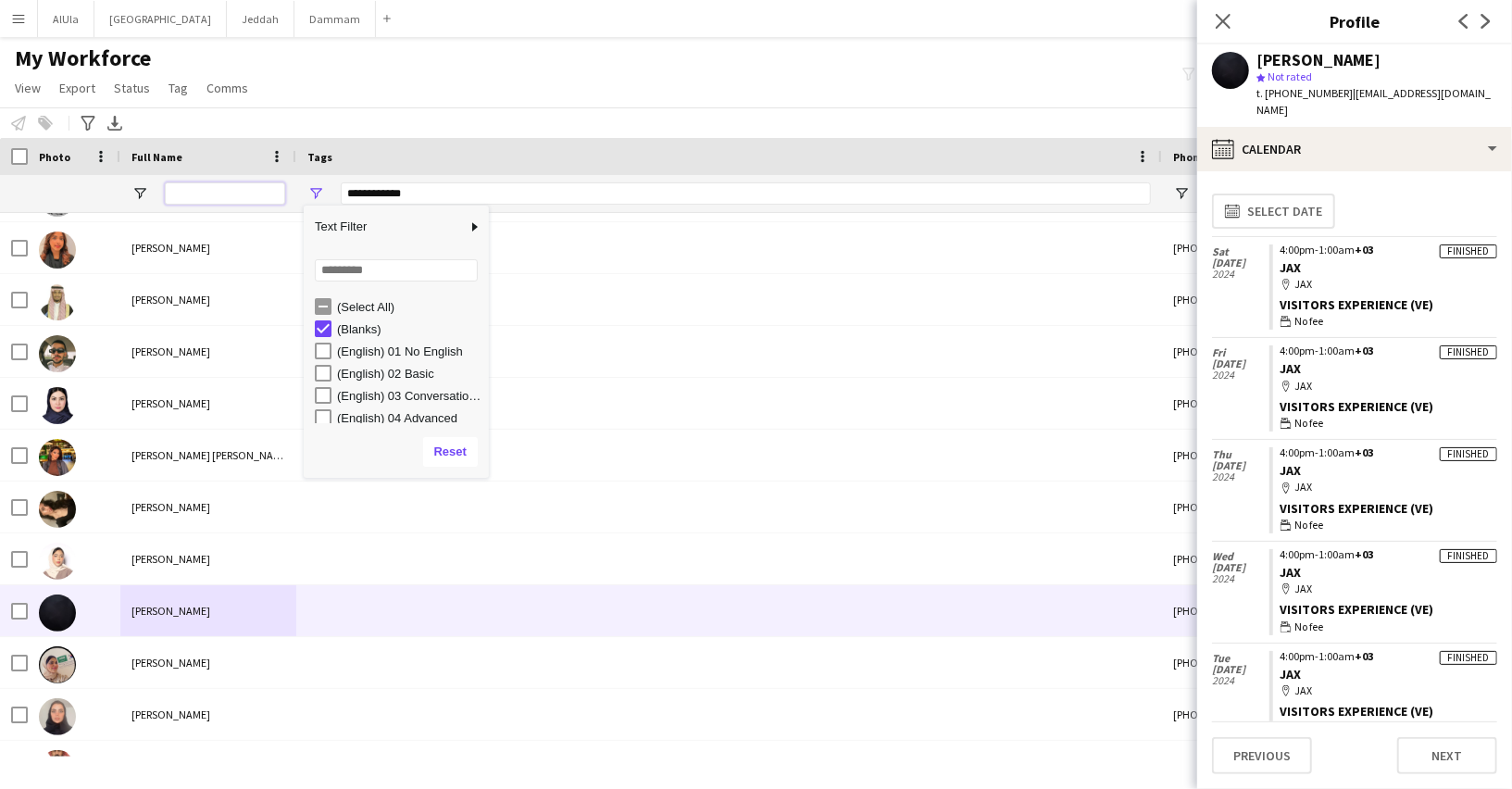
click at [202, 192] on input "Full Name Filter Input" at bounding box center [224, 193] width 121 height 23
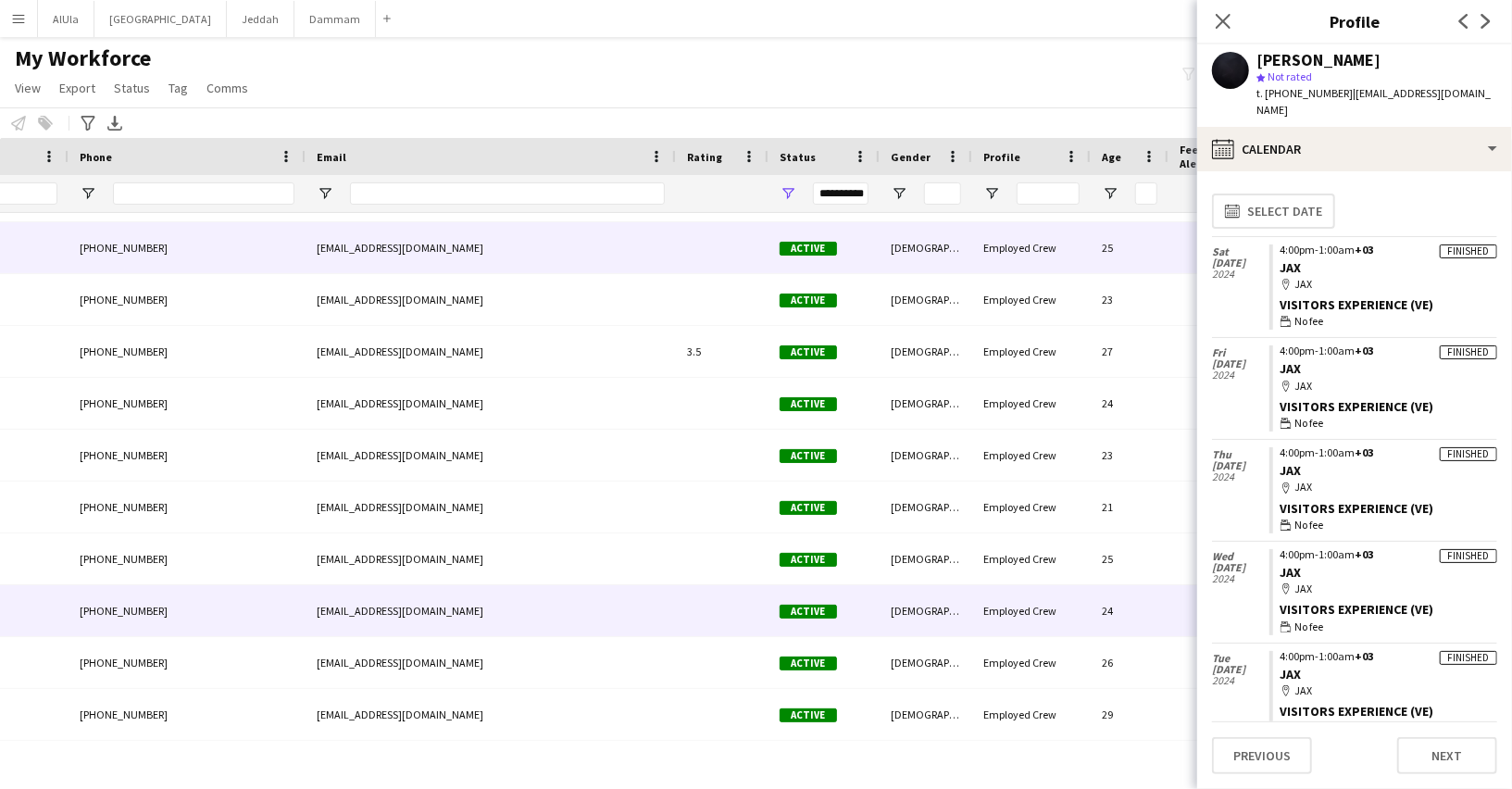
scroll to position [0, 1164]
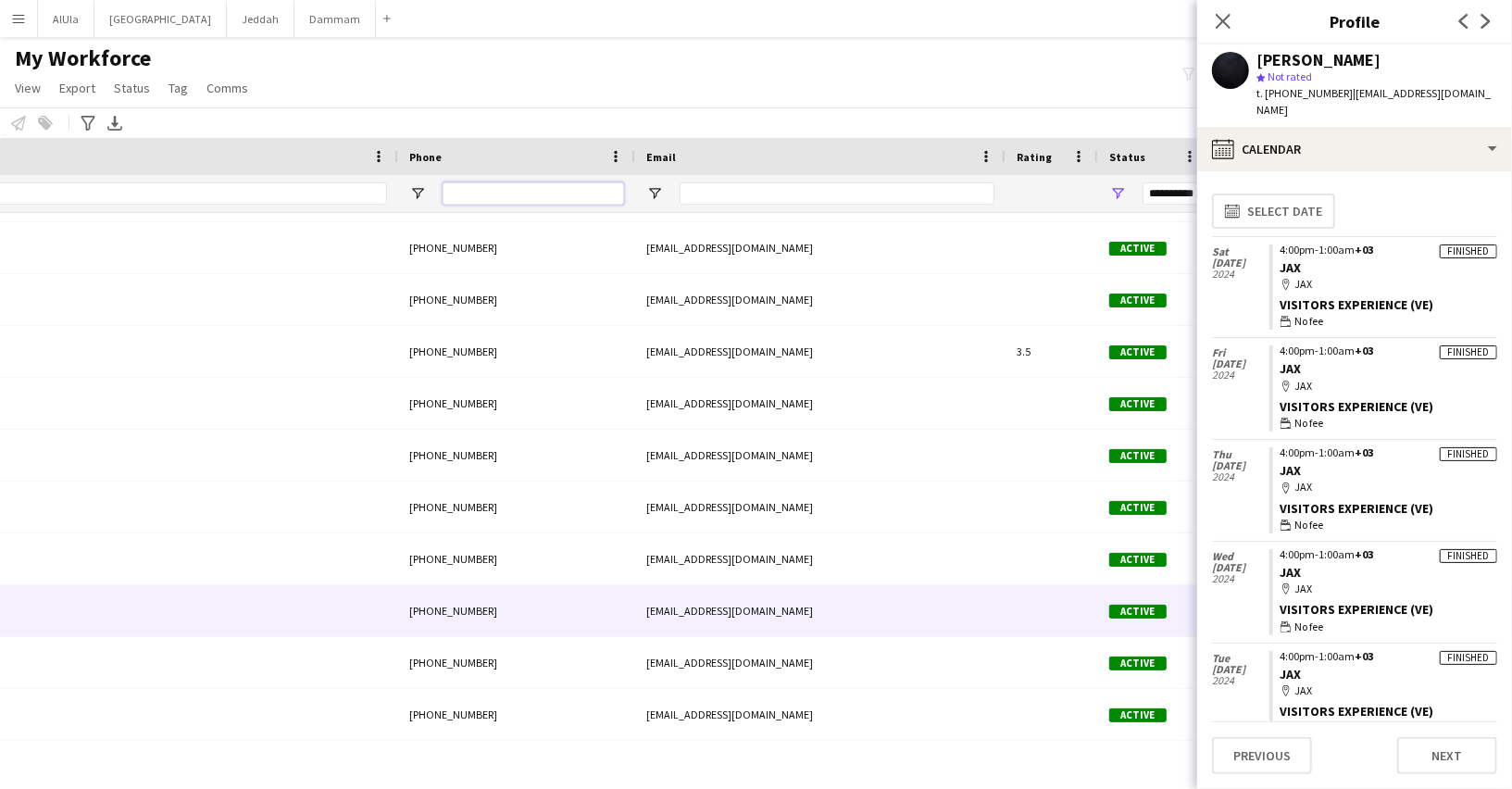
click at [485, 193] on input "Phone Filter Input" at bounding box center [533, 193] width 181 height 23
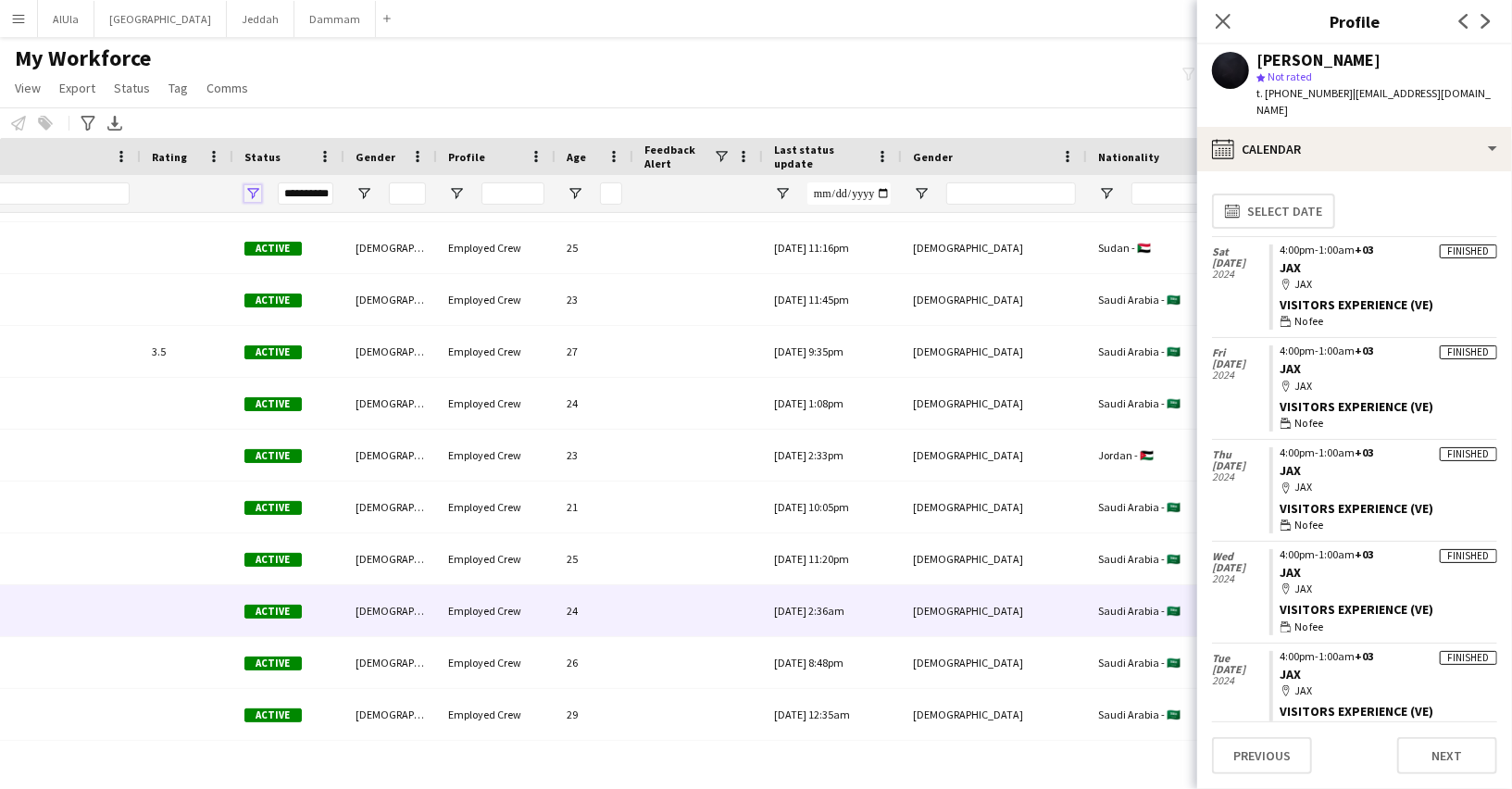
click at [254, 192] on span "Open Filter Menu" at bounding box center [252, 193] width 17 height 17
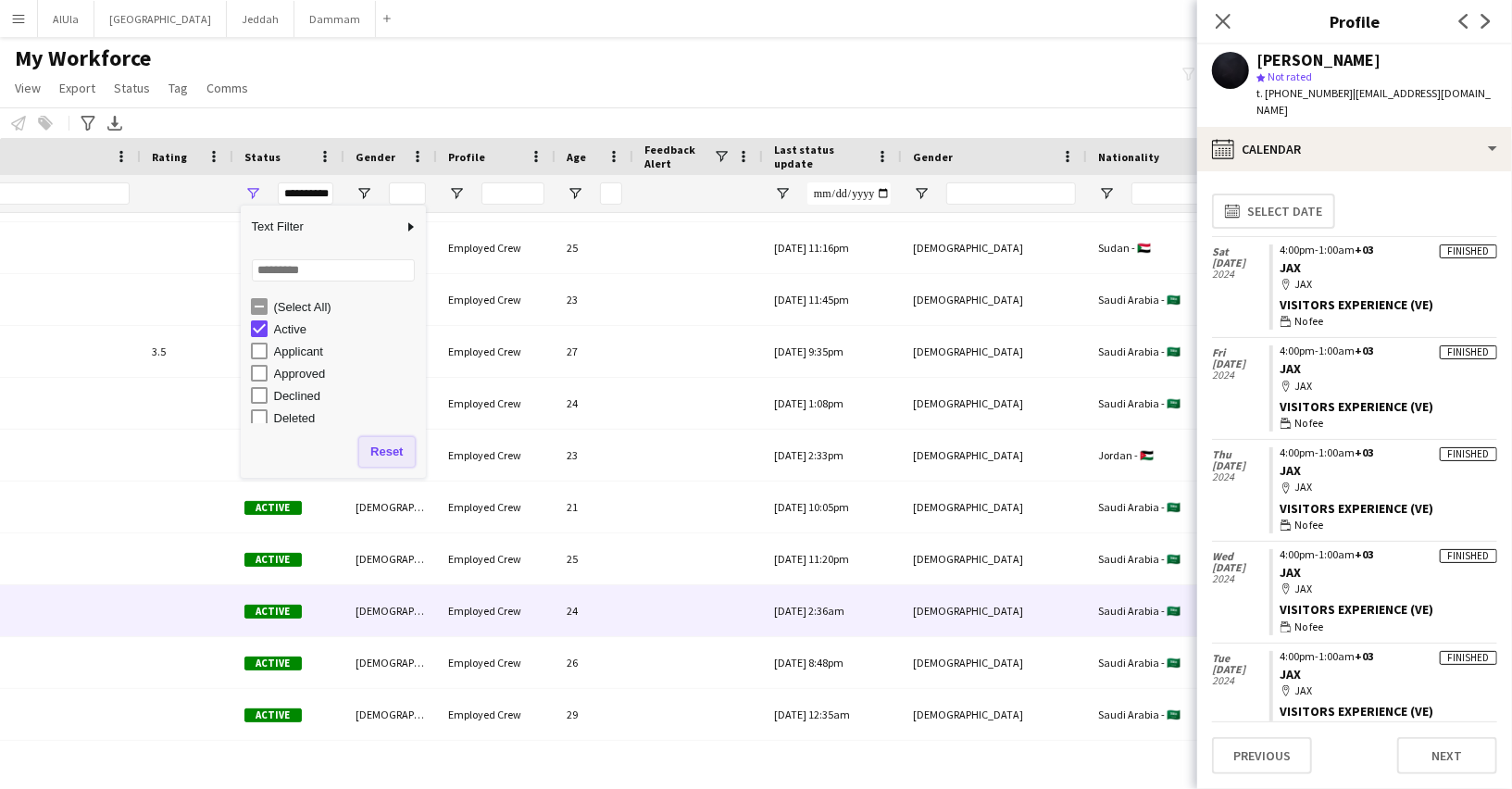
click at [389, 450] on button "Reset" at bounding box center [387, 452] width 55 height 29
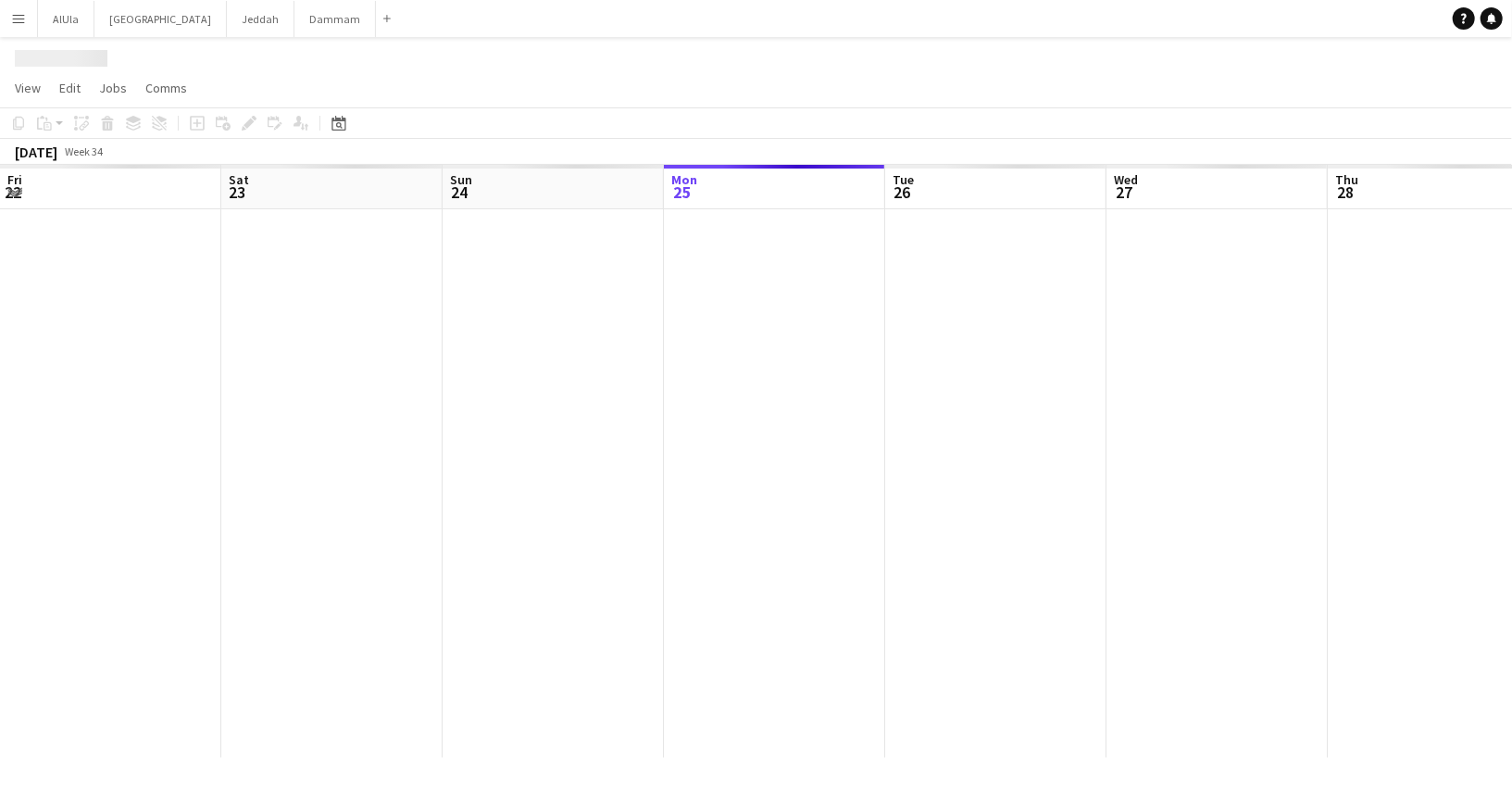
scroll to position [0, 442]
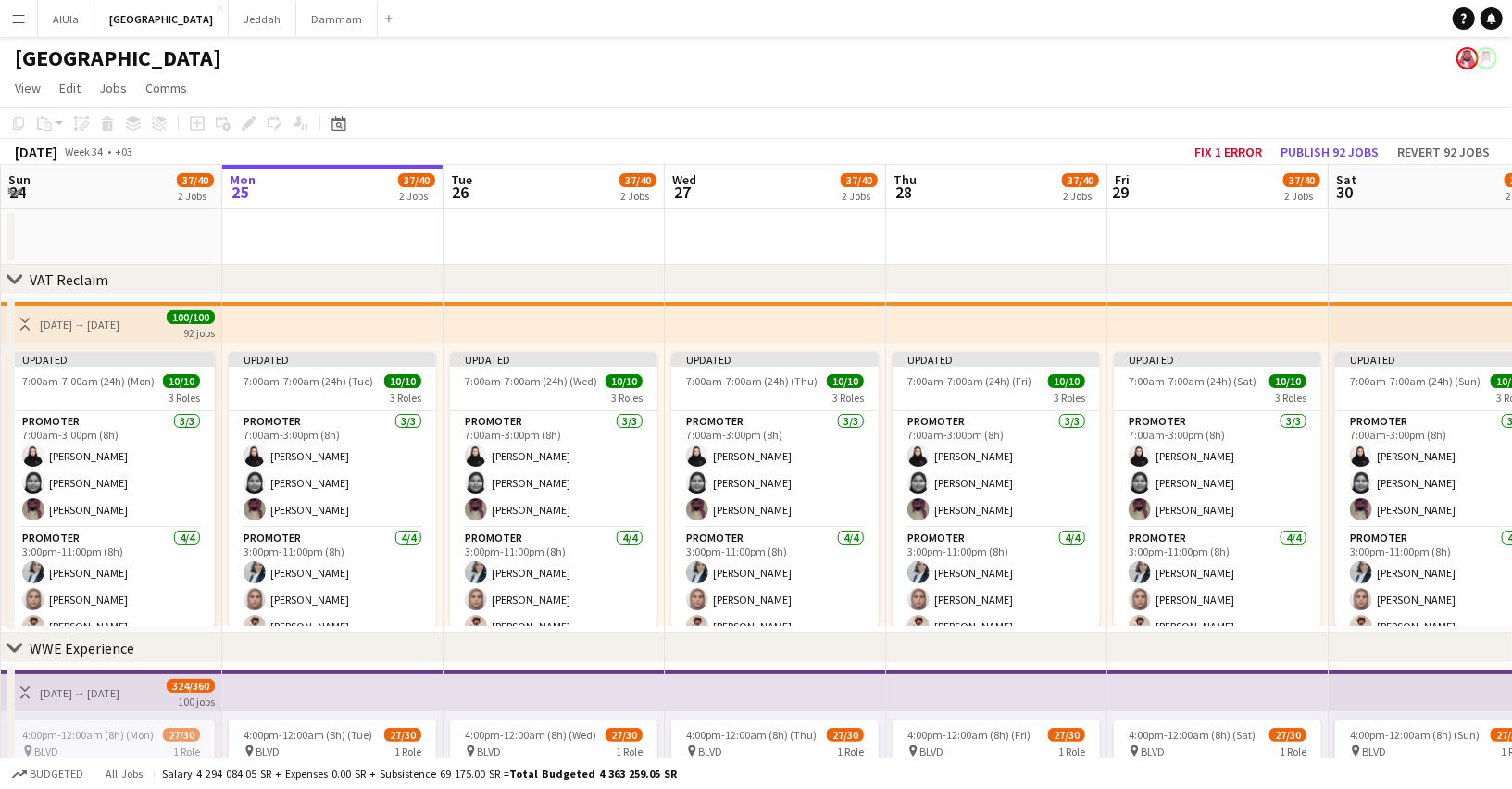
click at [11, 11] on app-icon "Menu" at bounding box center [18, 18] width 15 height 15
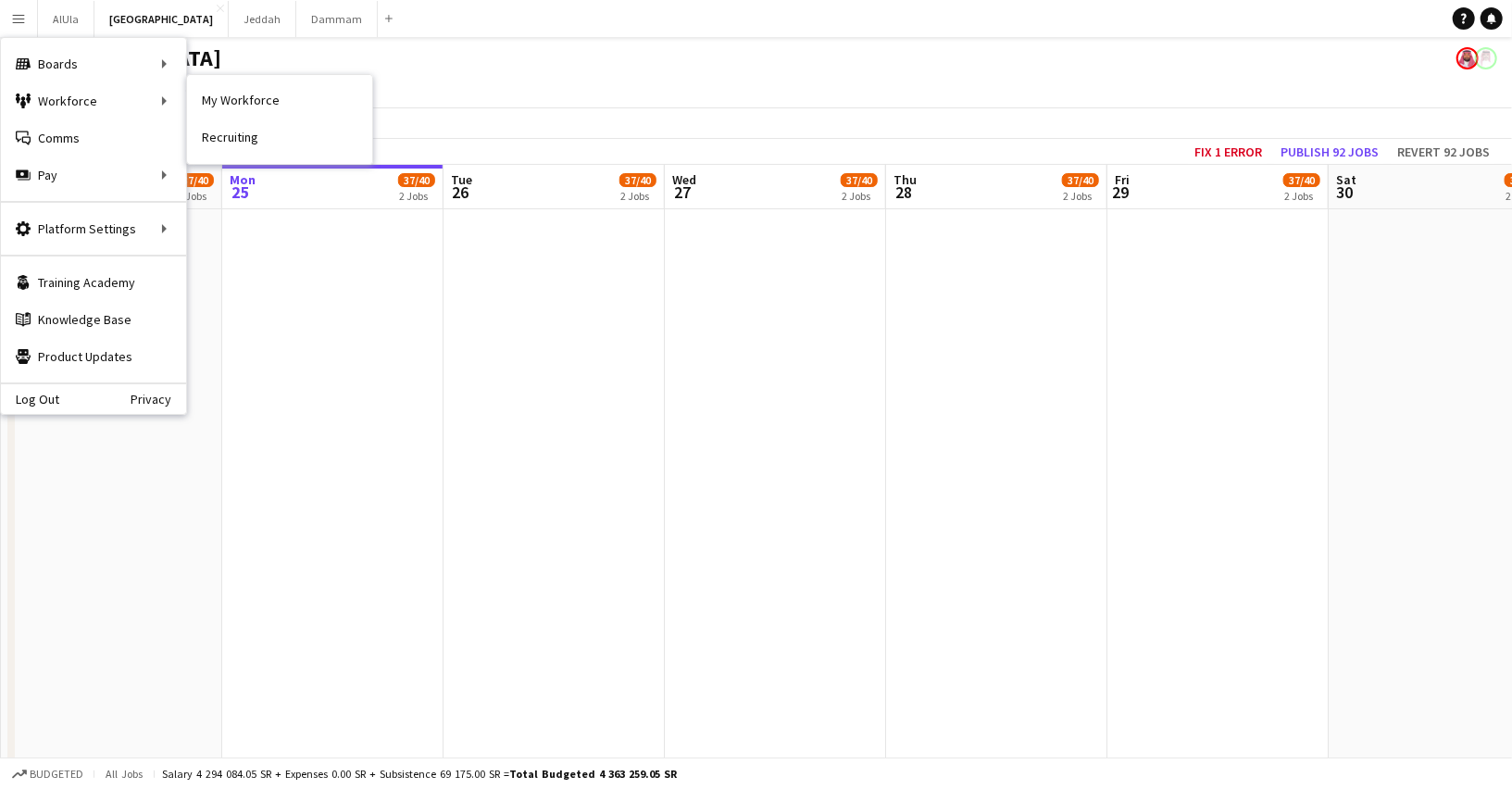
click at [293, 96] on link "My Workforce" at bounding box center [279, 101] width 185 height 37
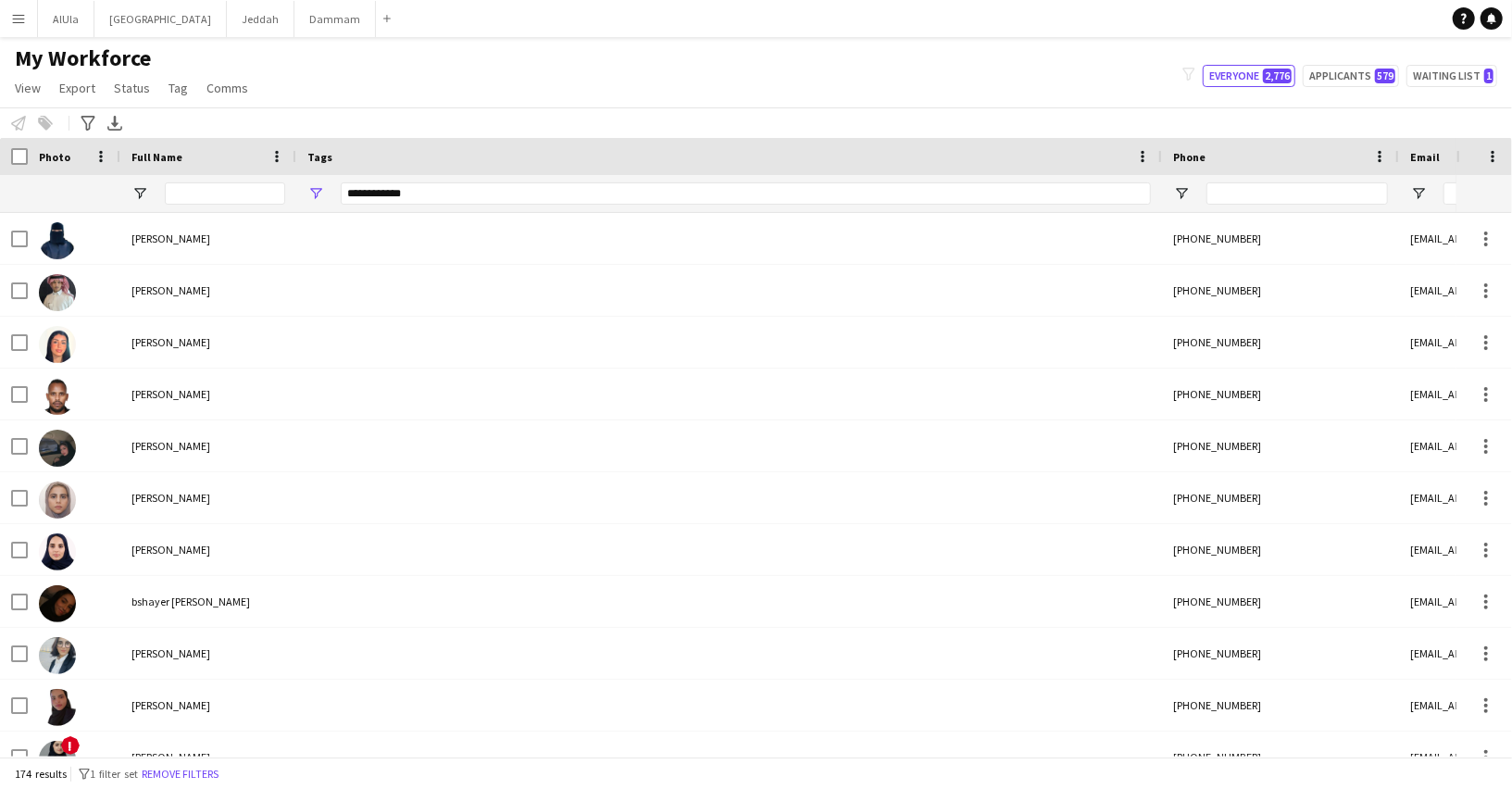
click at [367, 184] on div "**********" at bounding box center [746, 193] width 810 height 23
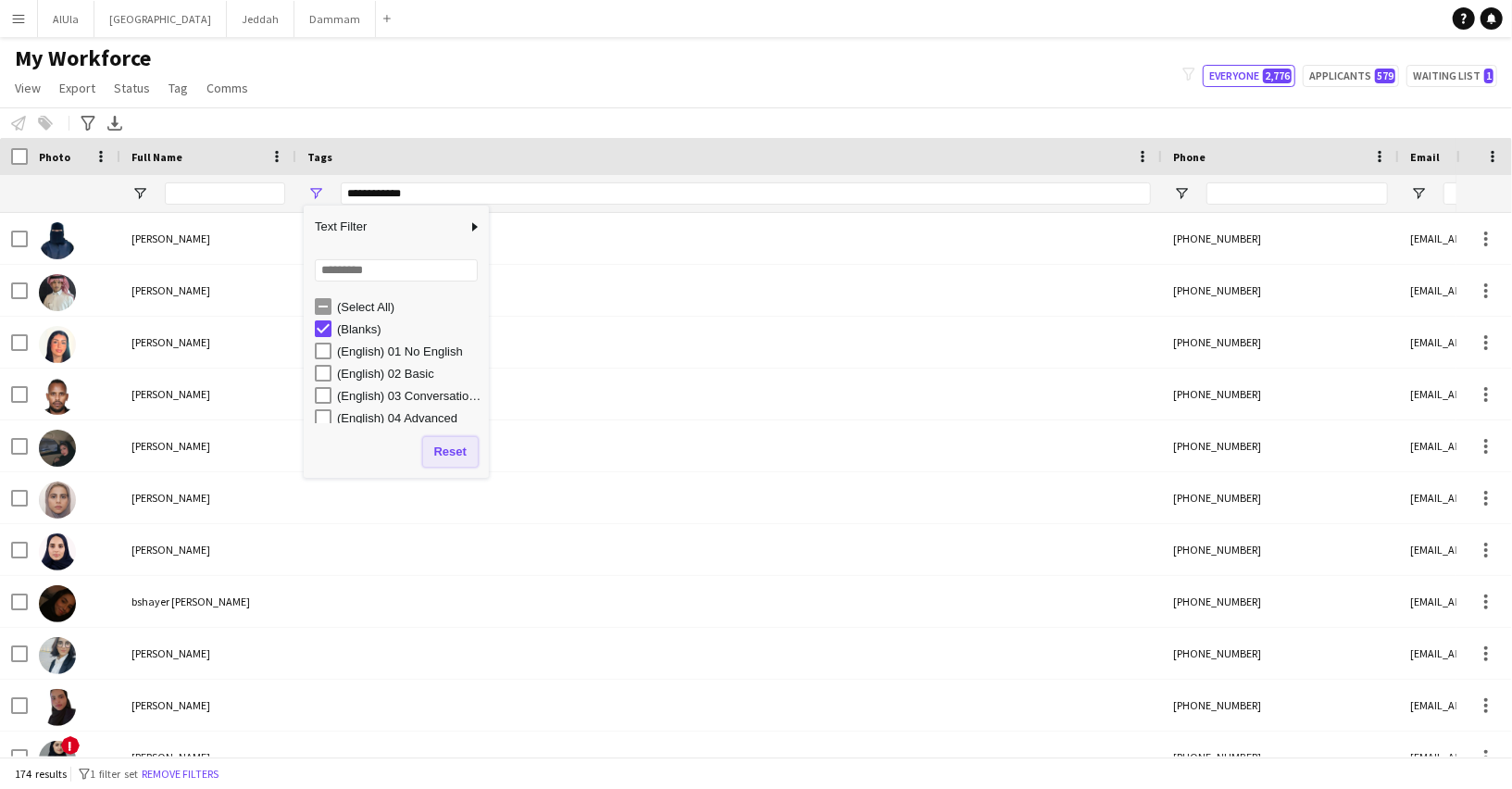
click at [445, 448] on button "Reset" at bounding box center [451, 452] width 55 height 29
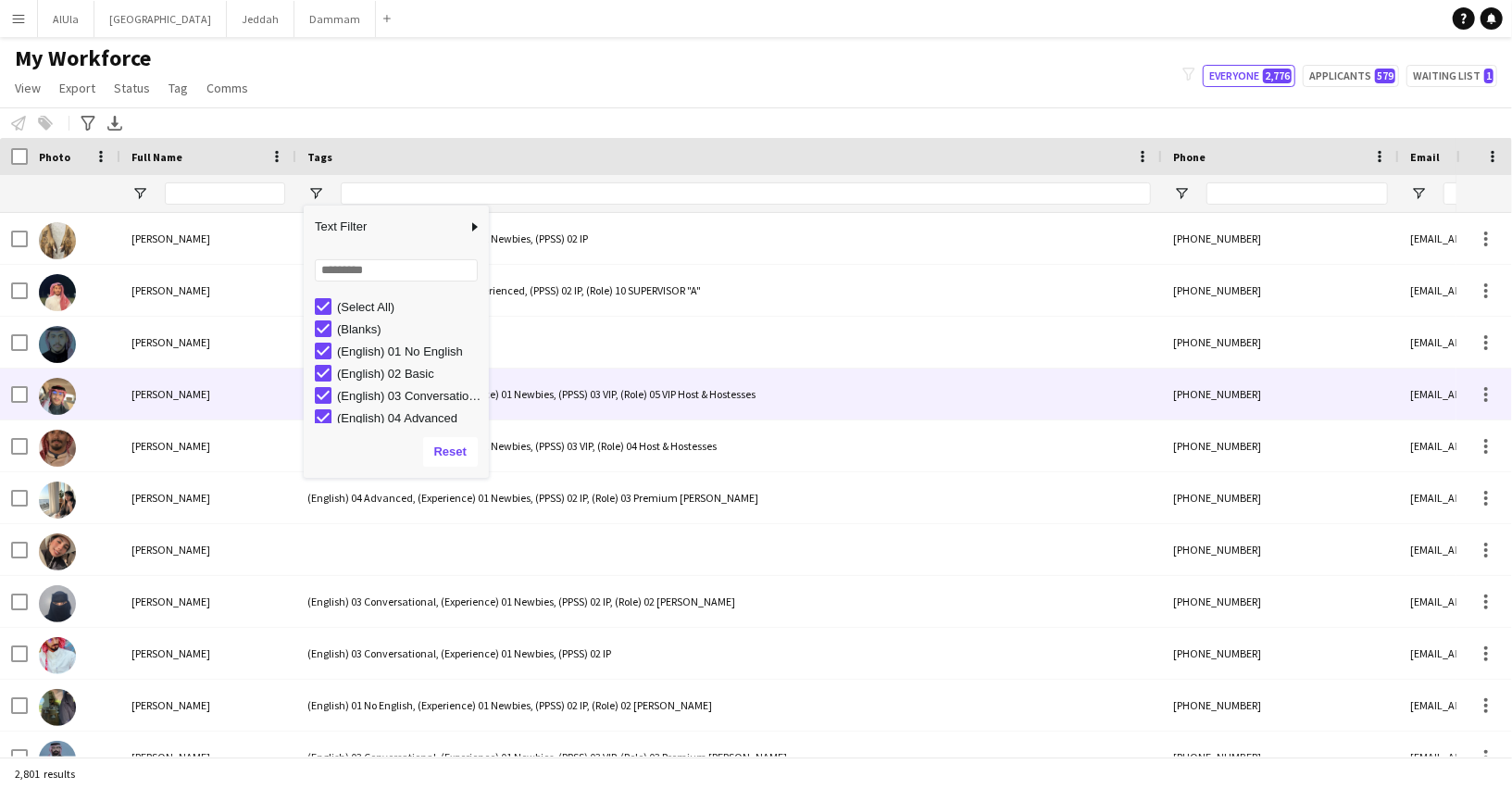
click at [745, 375] on div "(English) 03 Conversational, (Experience) 01 Newbies, (PPSS) 03 VIP, (Role) 05 …" at bounding box center [728, 394] width 865 height 51
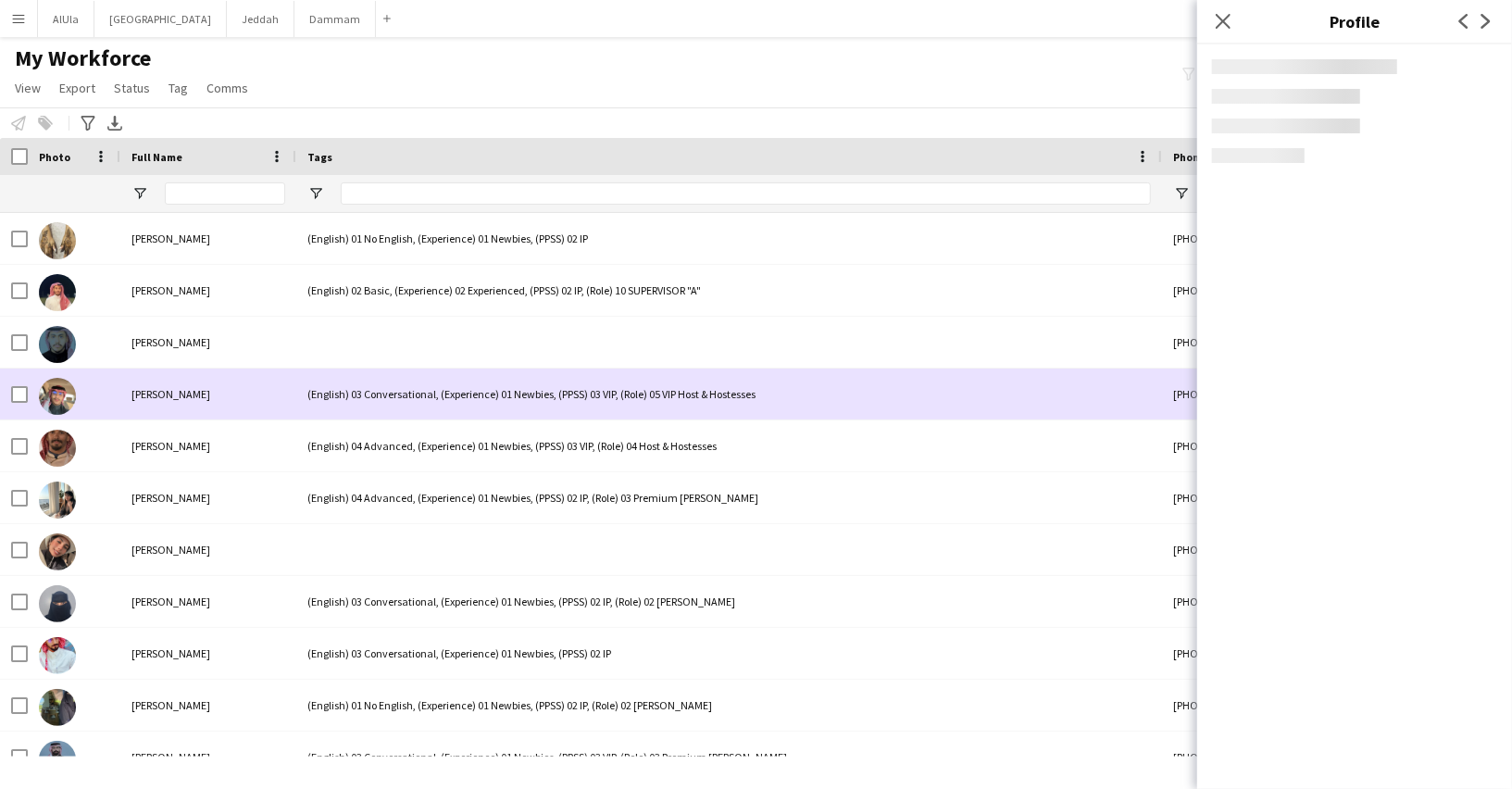
scroll to position [0, 782]
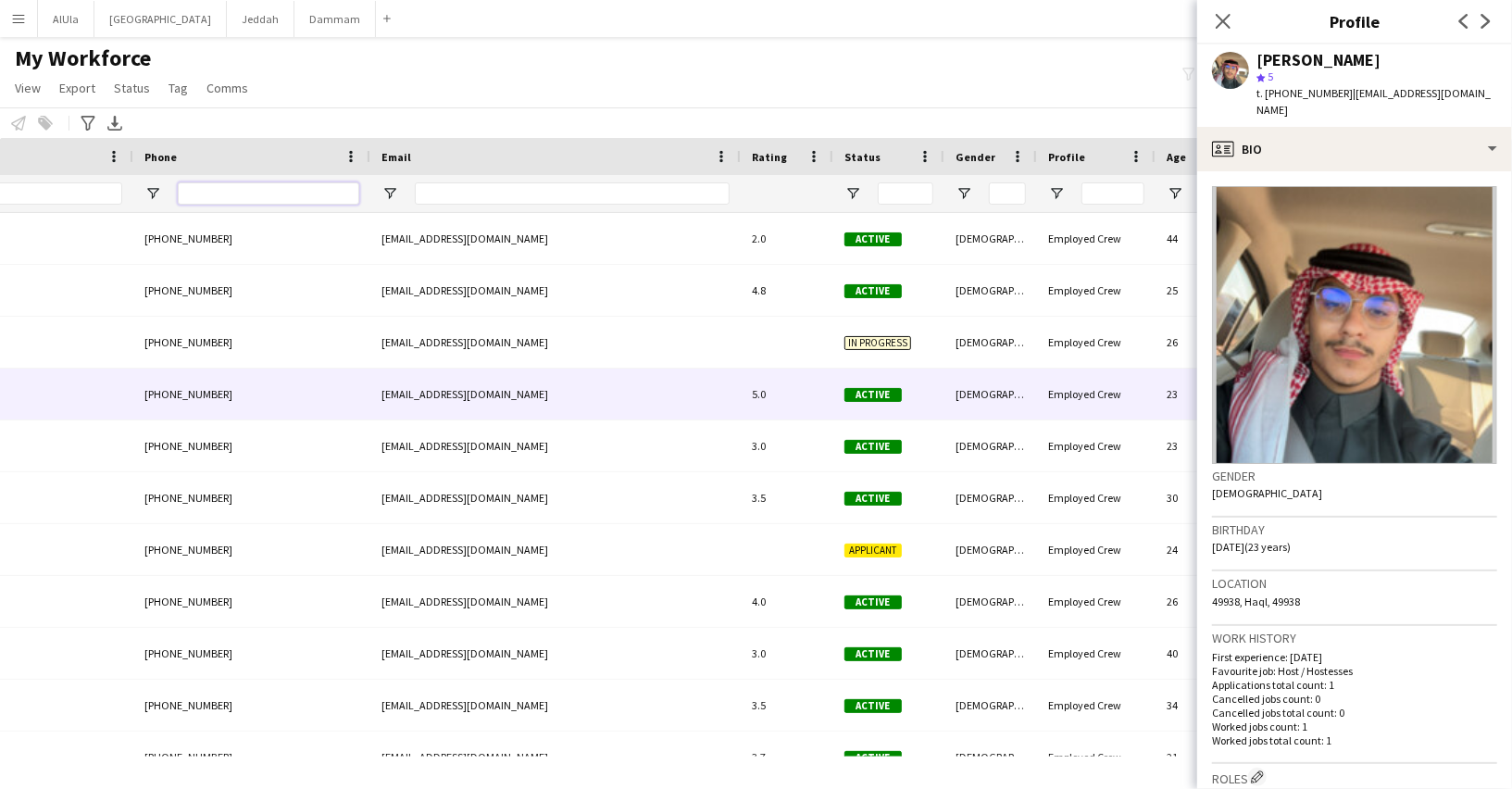
click at [308, 188] on input "Phone Filter Input" at bounding box center [268, 193] width 181 height 23
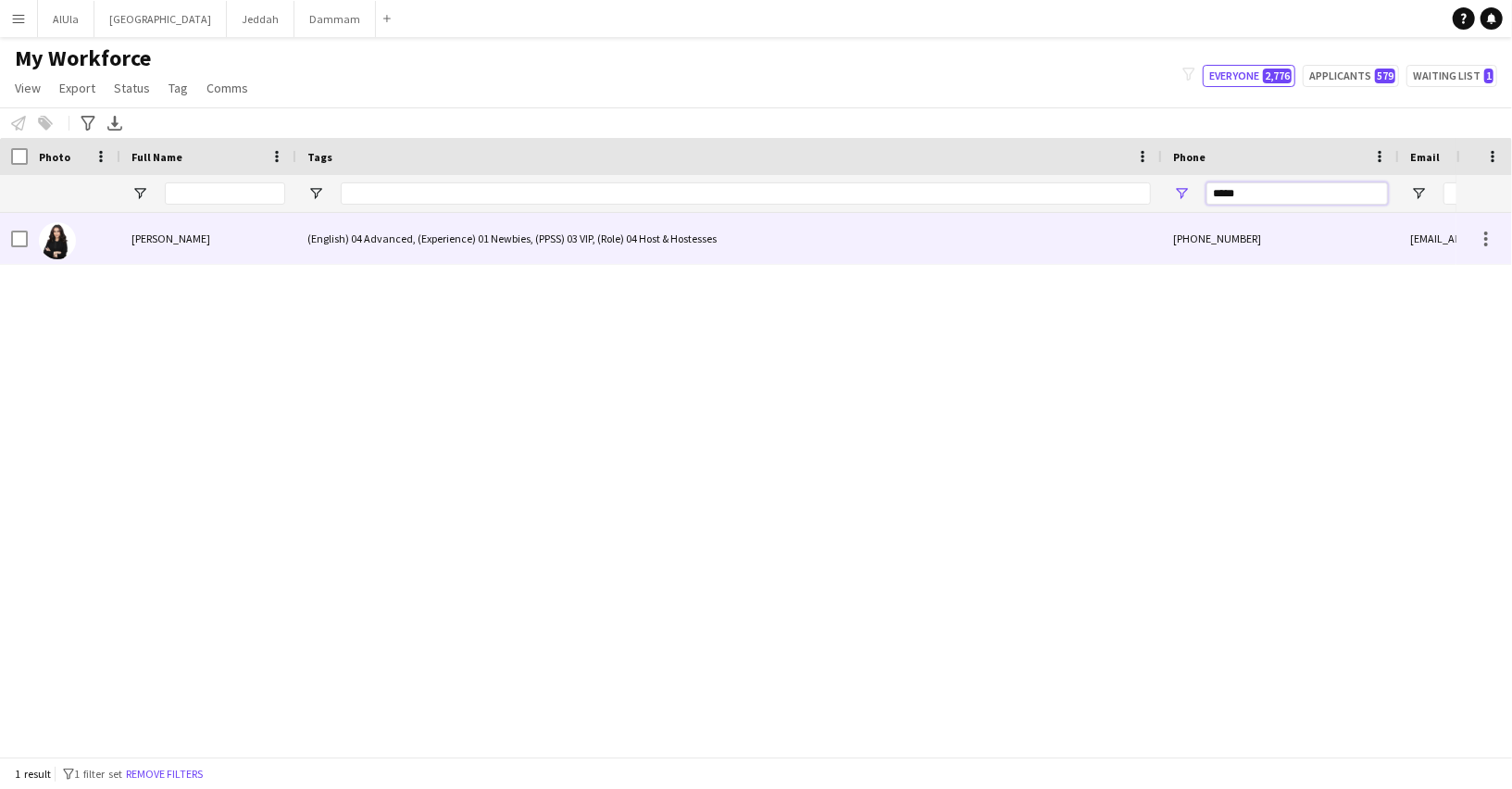
type input "*****"
click at [175, 246] on div "[PERSON_NAME]" at bounding box center [208, 238] width 175 height 51
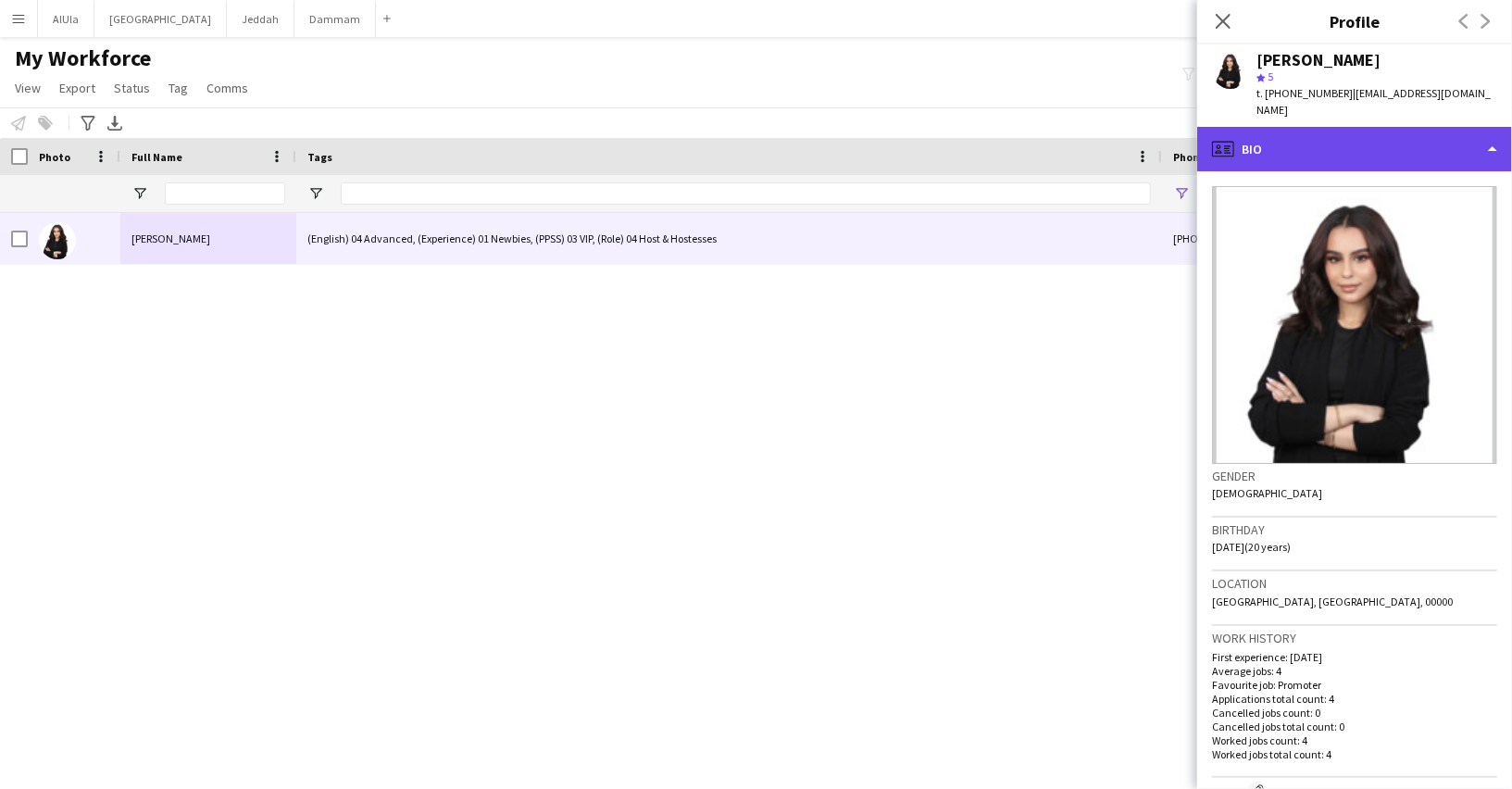
click at [1283, 131] on div "profile Bio" at bounding box center [1353, 148] width 315 height 44
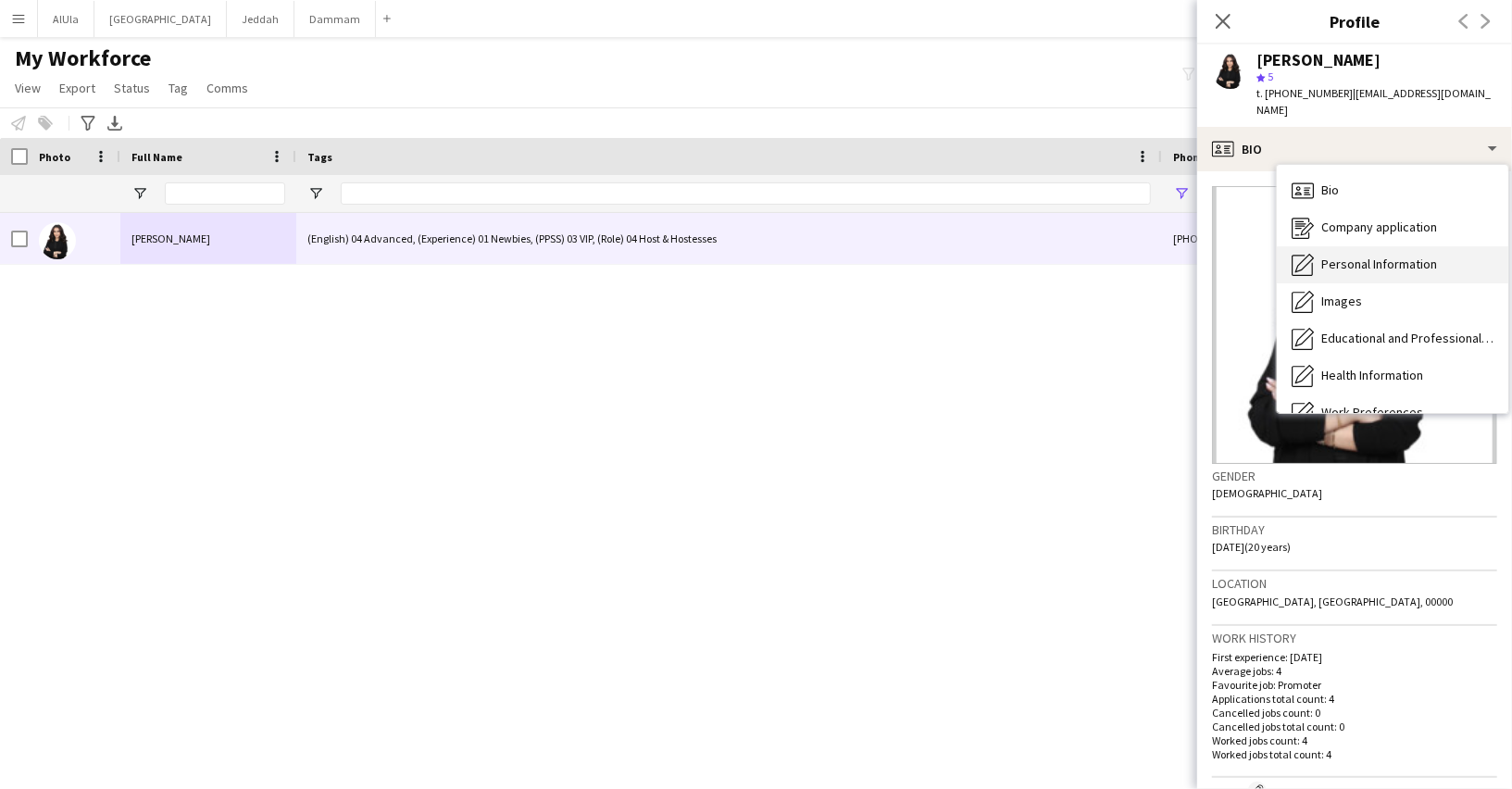
click at [1343, 256] on span "Personal Information" at bounding box center [1379, 264] width 116 height 17
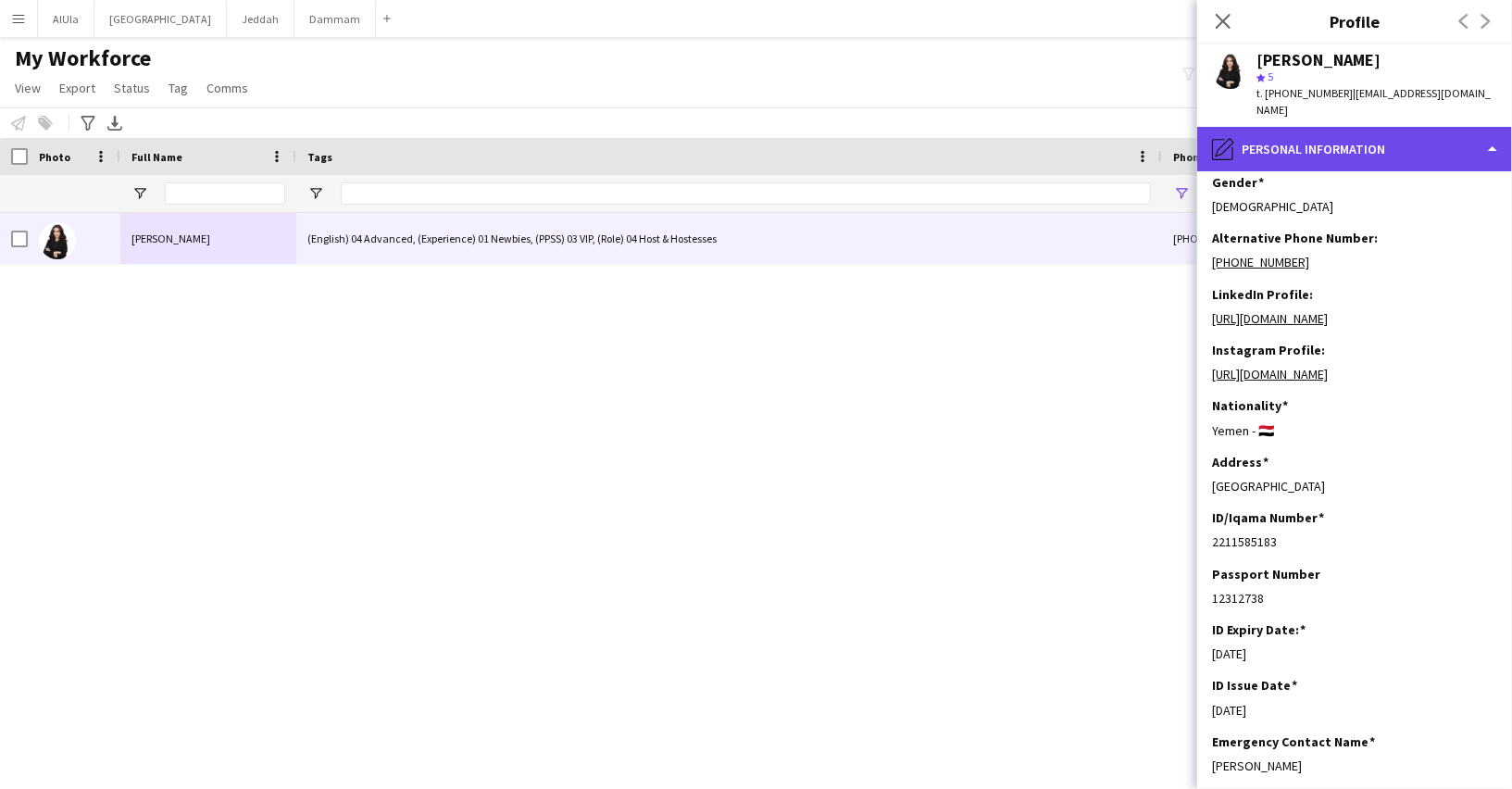
click at [1295, 136] on div "pencil4 Personal Information" at bounding box center [1353, 148] width 315 height 44
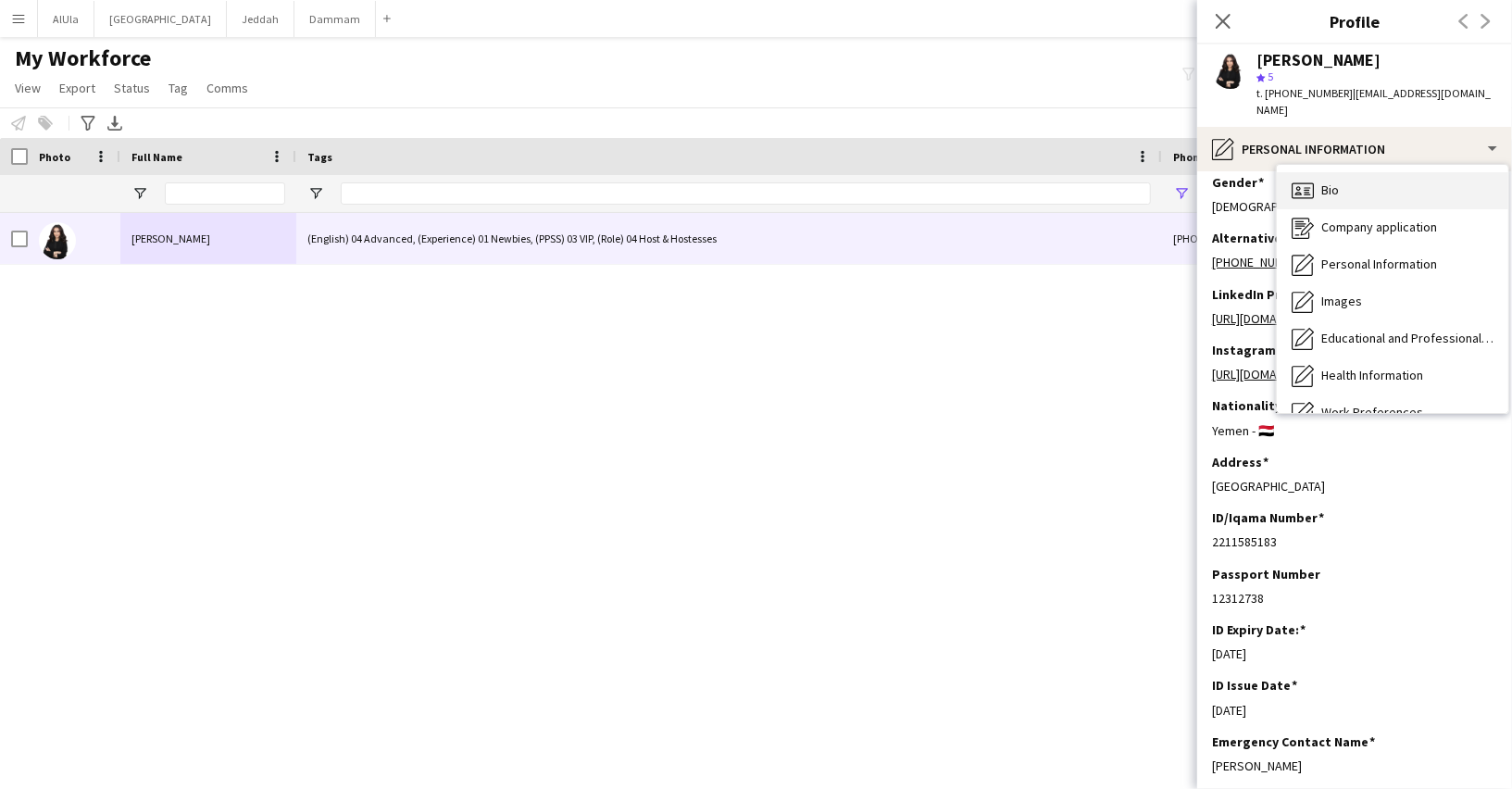
click at [1326, 185] on div "Bio Bio" at bounding box center [1392, 191] width 231 height 37
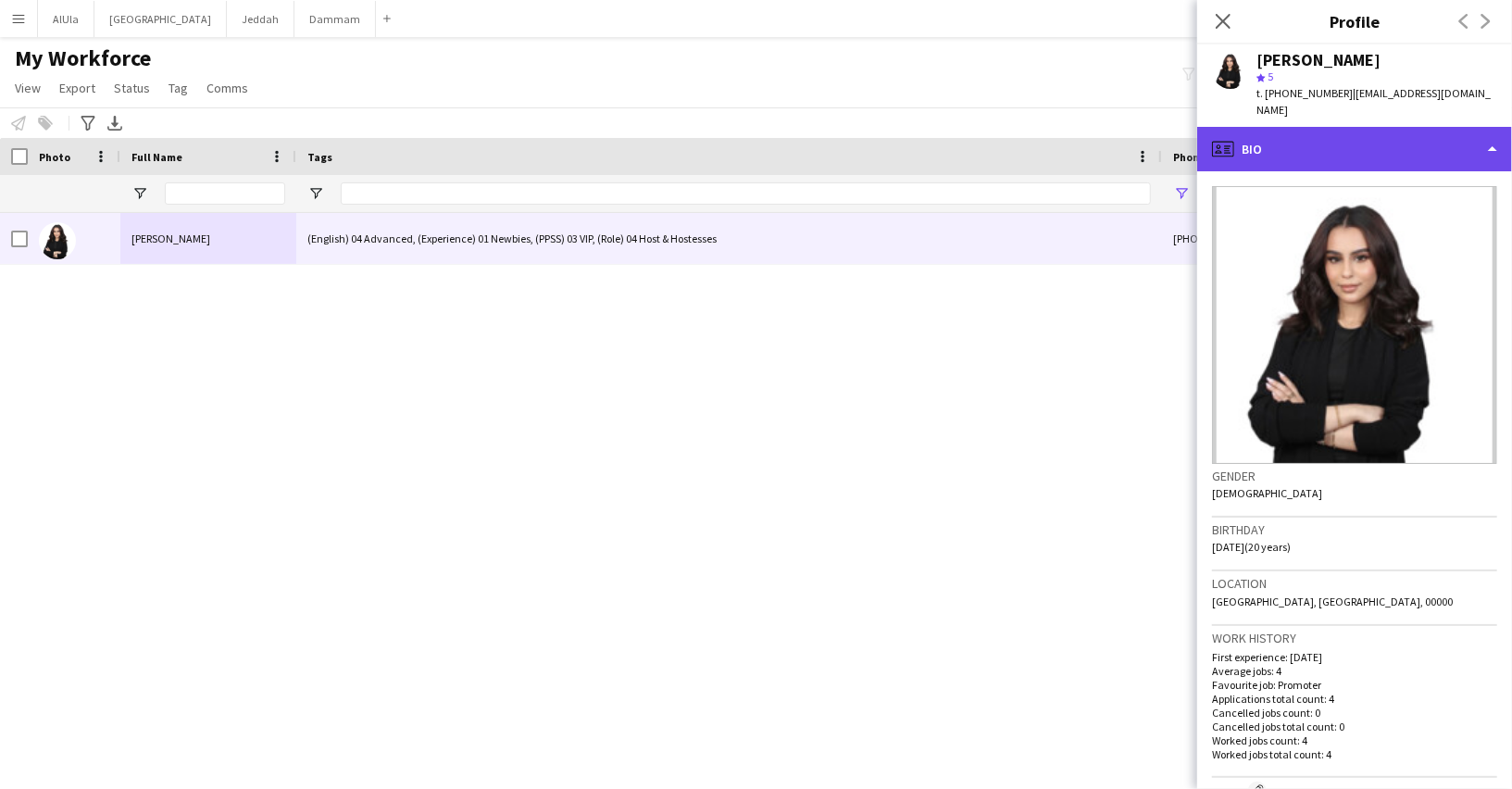
click at [1295, 137] on div "profile Bio" at bounding box center [1353, 148] width 315 height 44
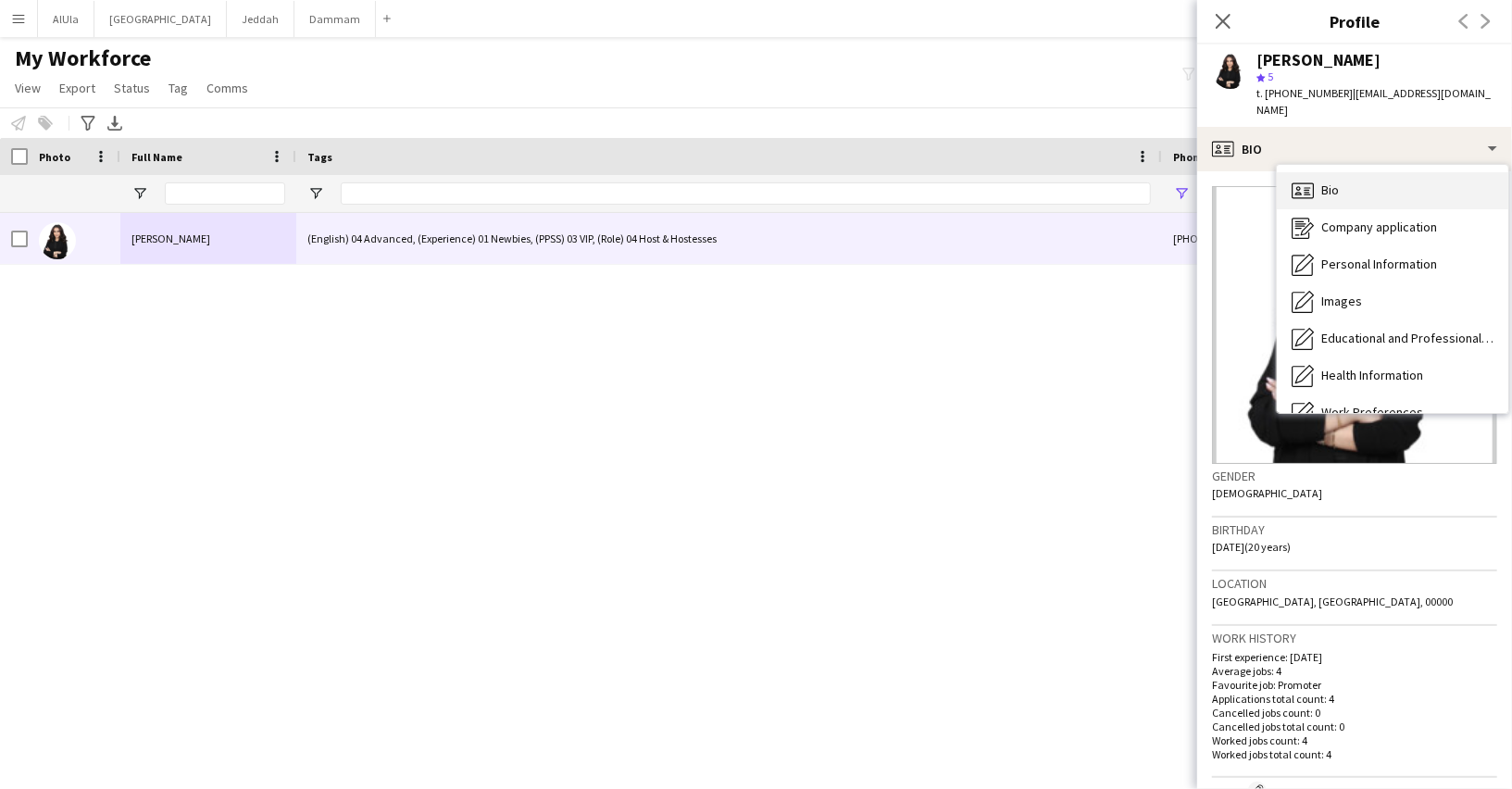
click at [1315, 177] on div "Bio Bio" at bounding box center [1392, 191] width 231 height 37
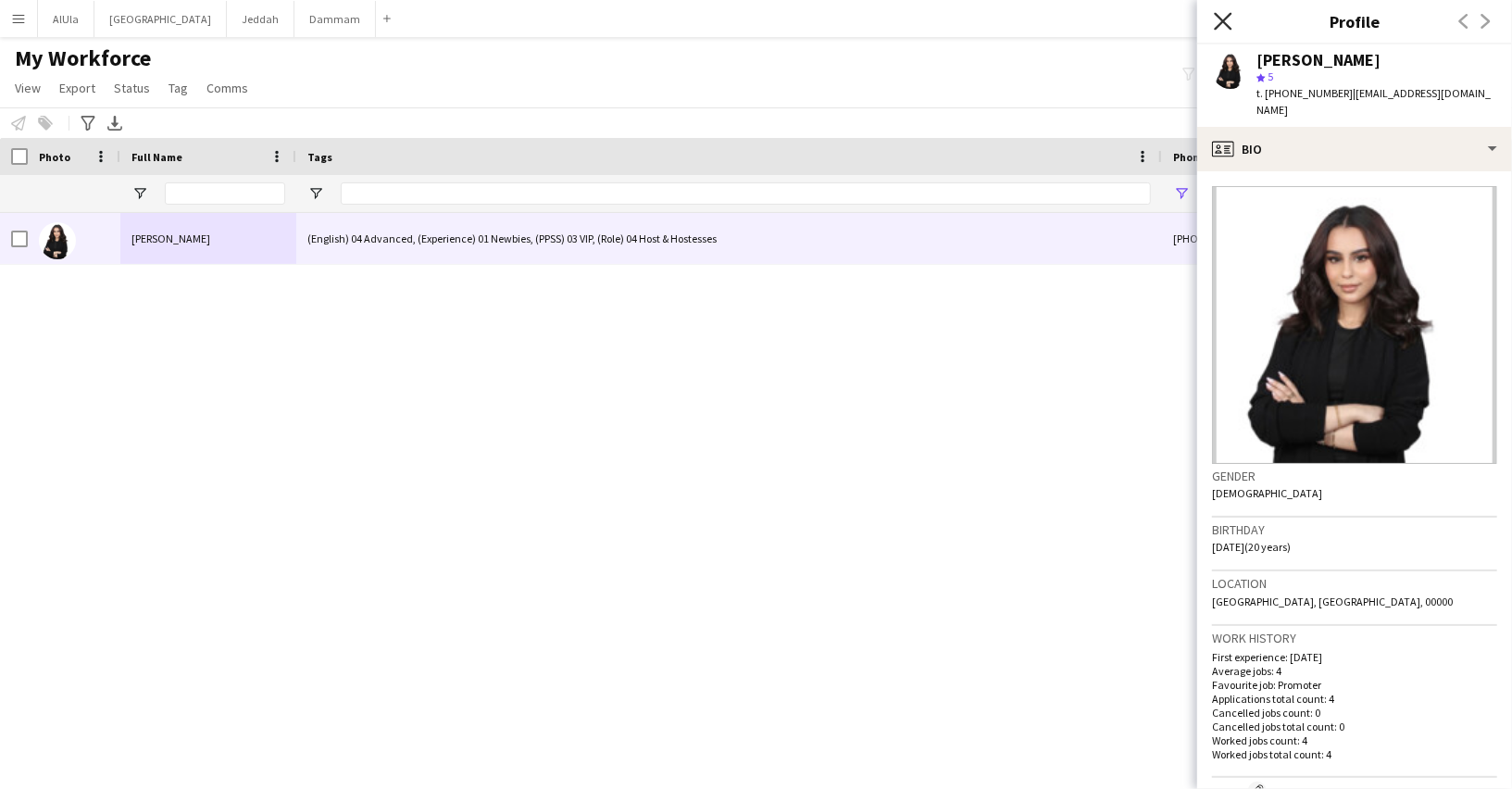
click at [1229, 25] on icon "Close pop-in" at bounding box center [1222, 21] width 18 height 18
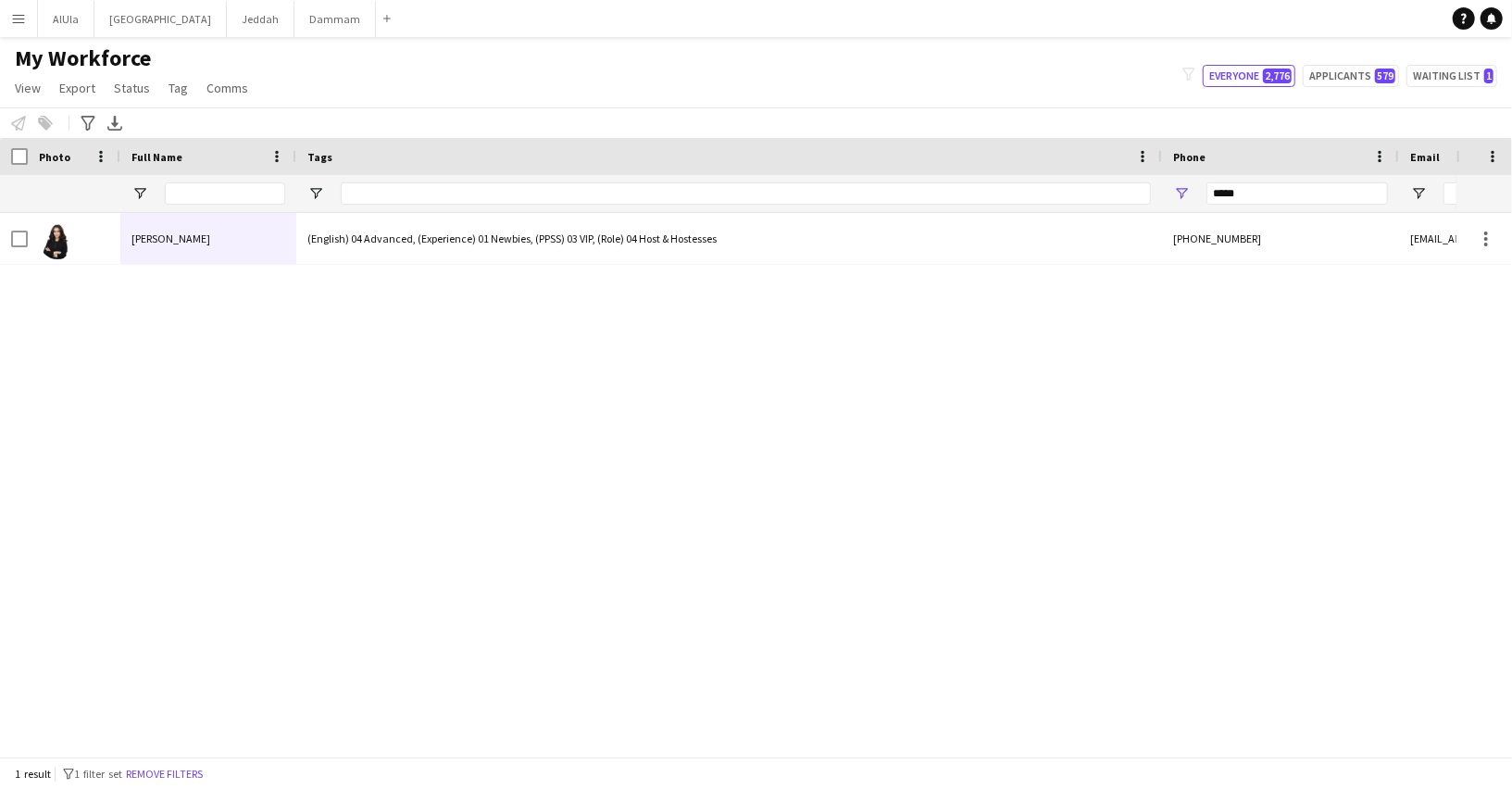
click at [959, 103] on div "My Workforce View Views Default view New view Update view Delete view Edit name…" at bounding box center [756, 75] width 1512 height 63
click at [1239, 191] on input "*****" at bounding box center [1296, 193] width 181 height 23
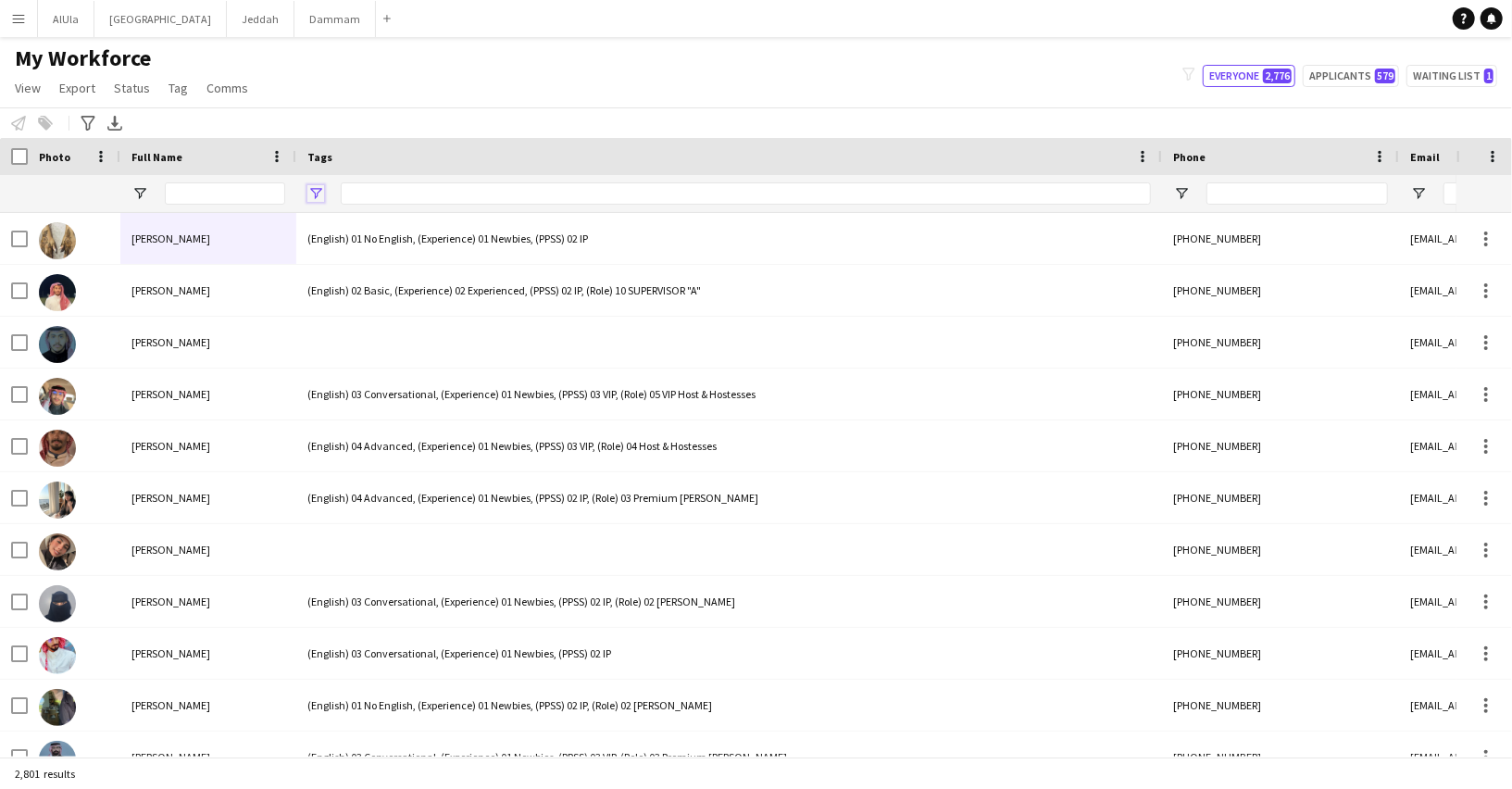
click at [317, 192] on span "Open Filter Menu" at bounding box center [316, 193] width 17 height 17
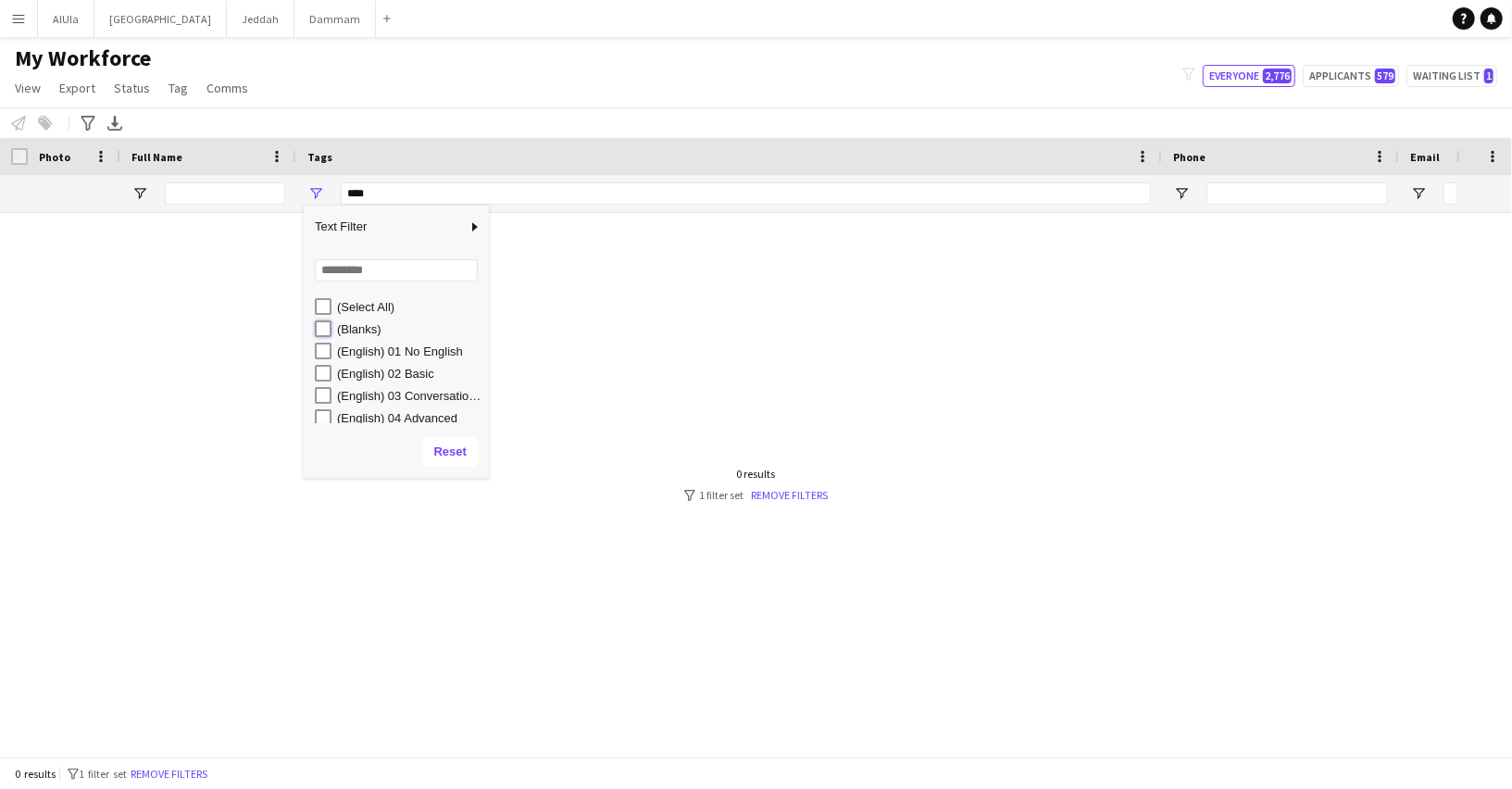
type input "**********"
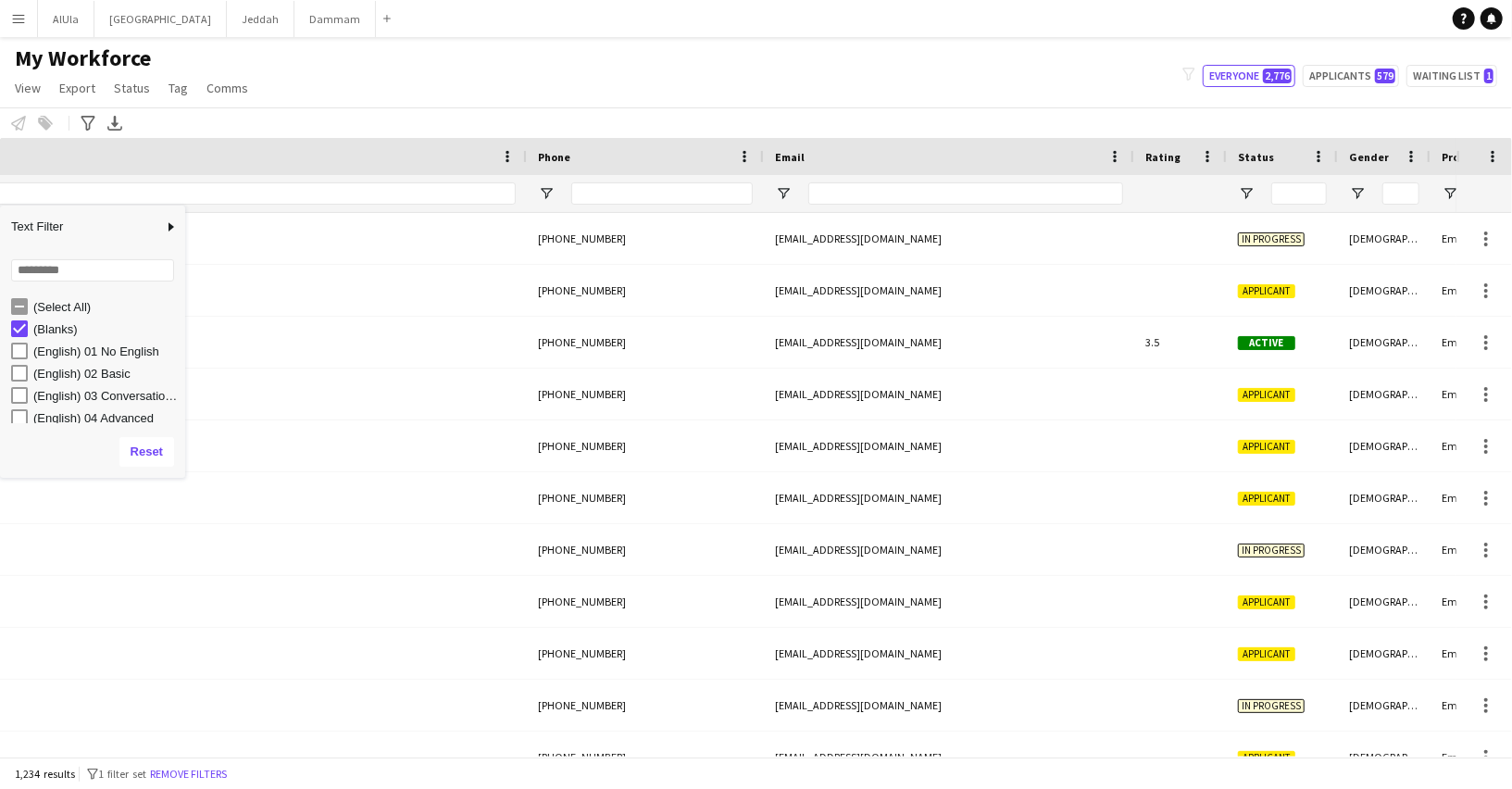
scroll to position [0, 809]
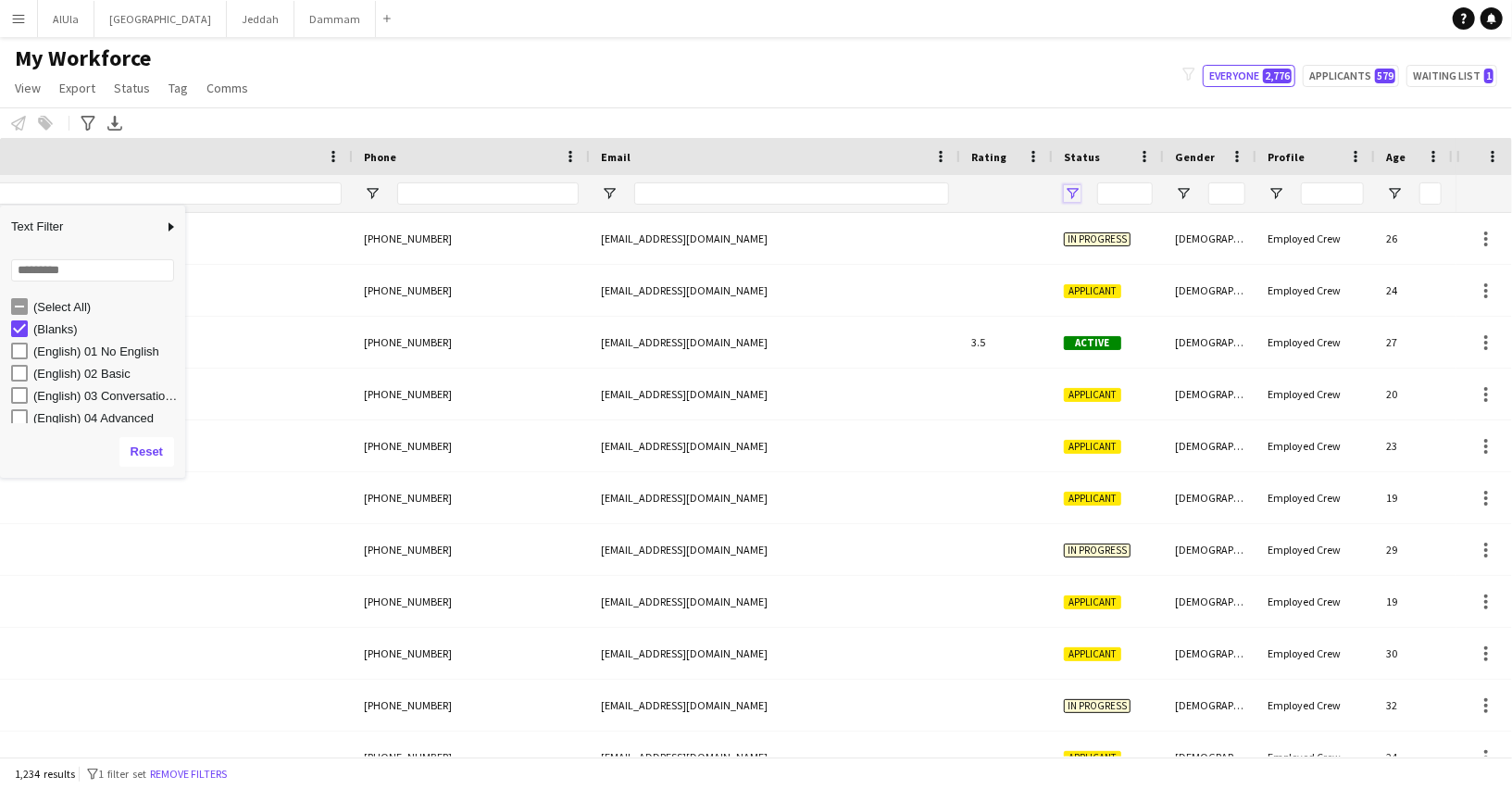
click at [1075, 186] on span "Open Filter Menu" at bounding box center [1071, 193] width 17 height 17
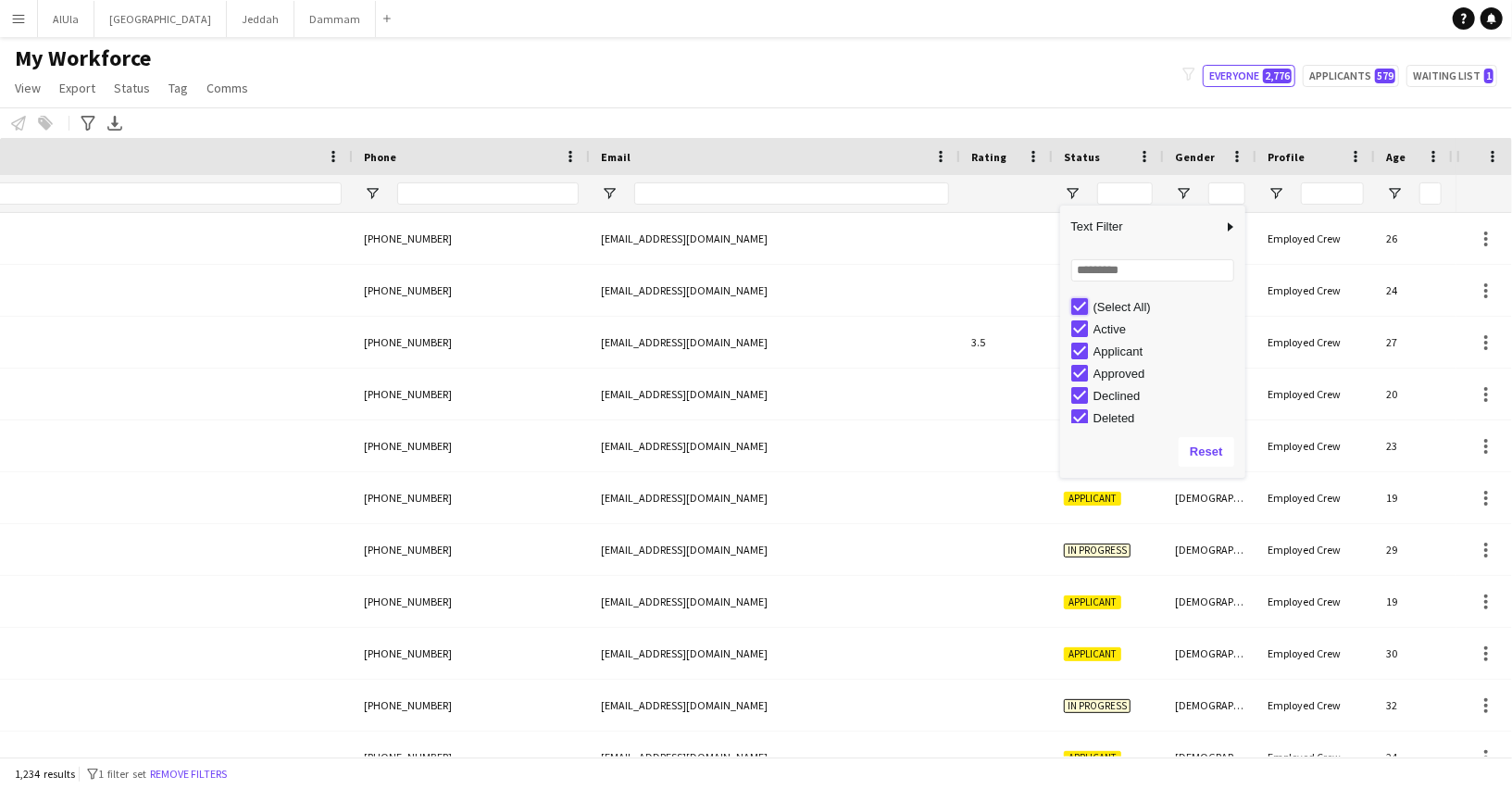
type input "***"
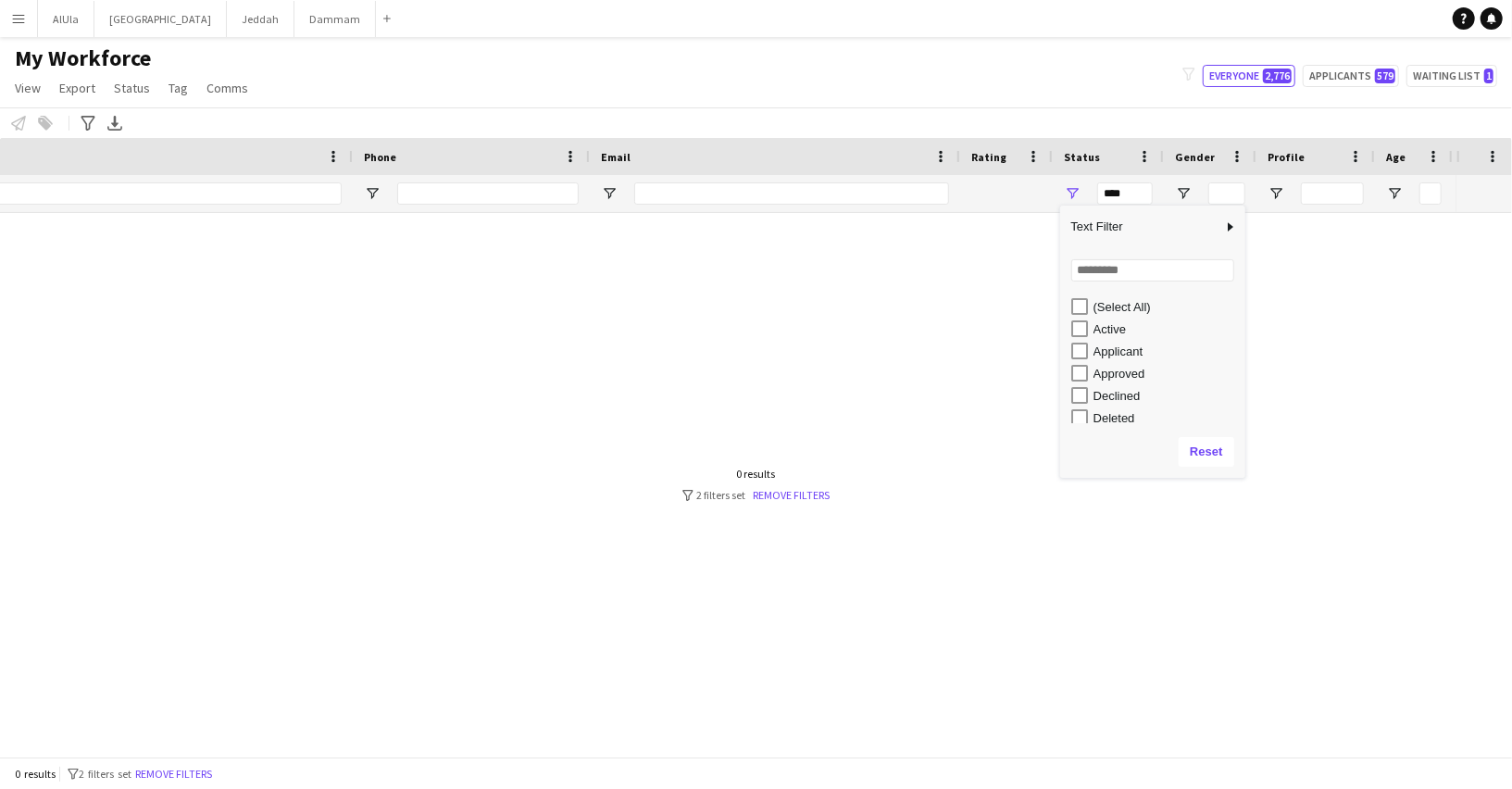
click at [1082, 320] on div "Active" at bounding box center [1158, 328] width 174 height 23
type input "**********"
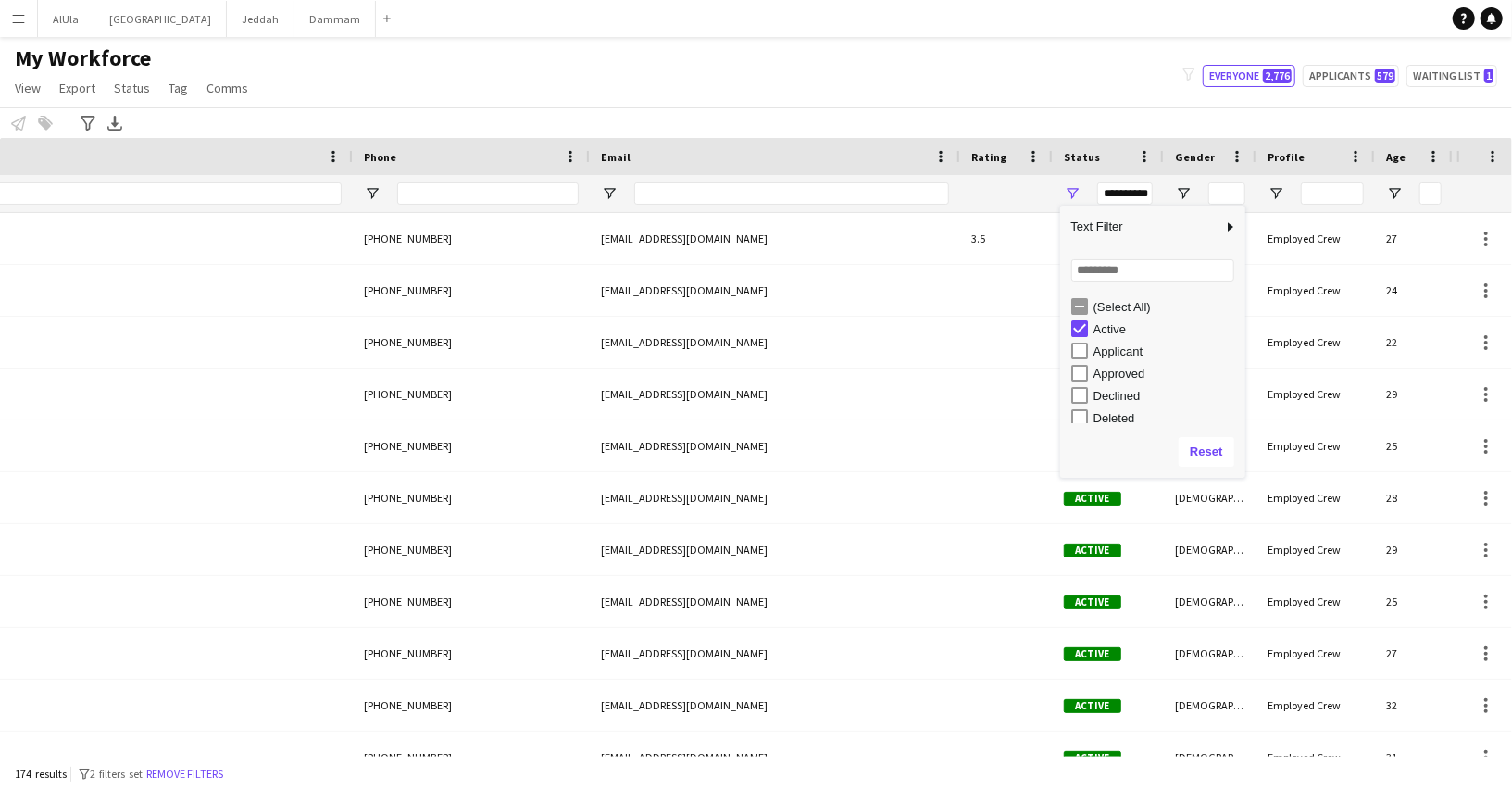
type input "**********"
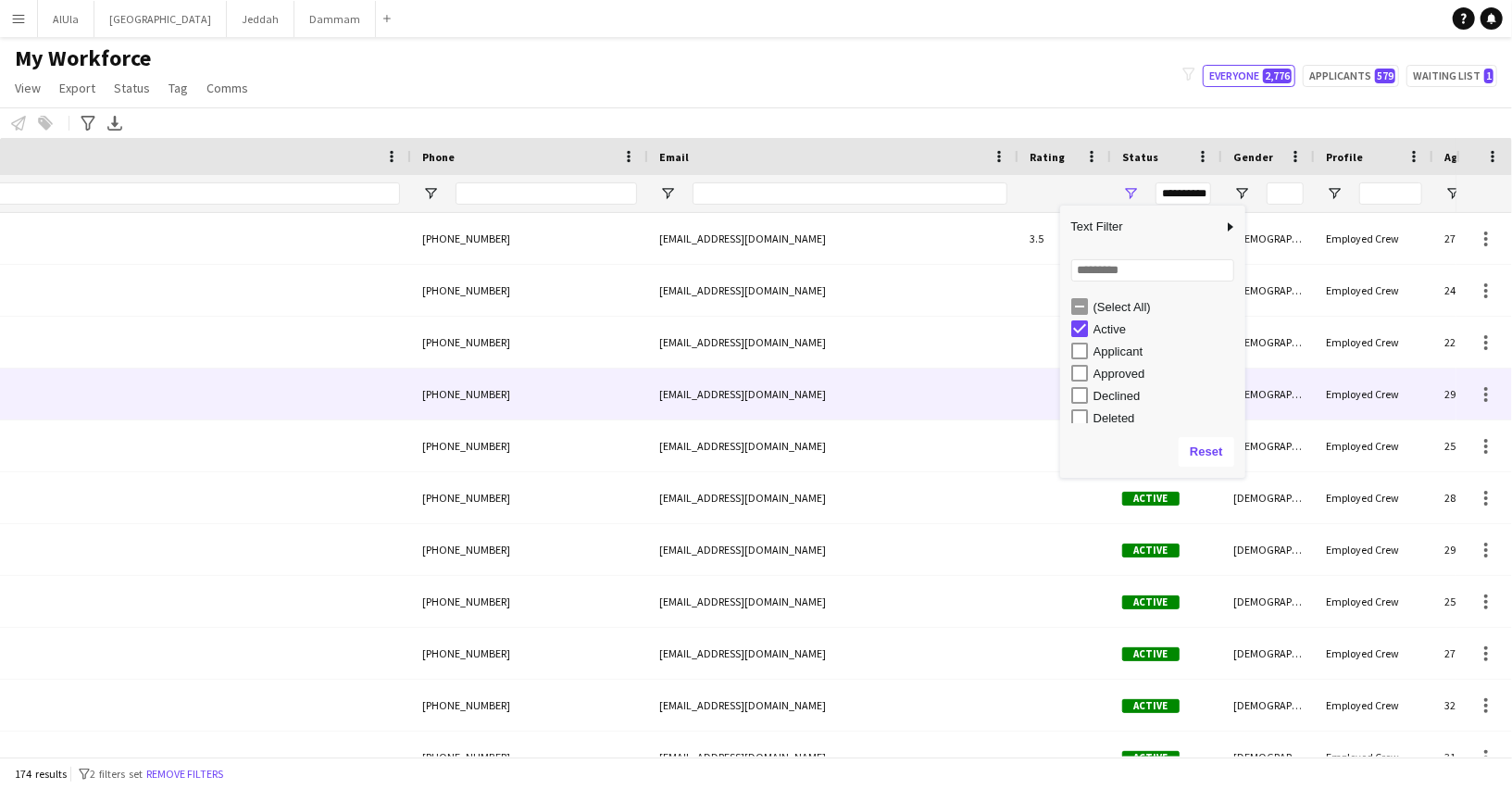
scroll to position [0, 316]
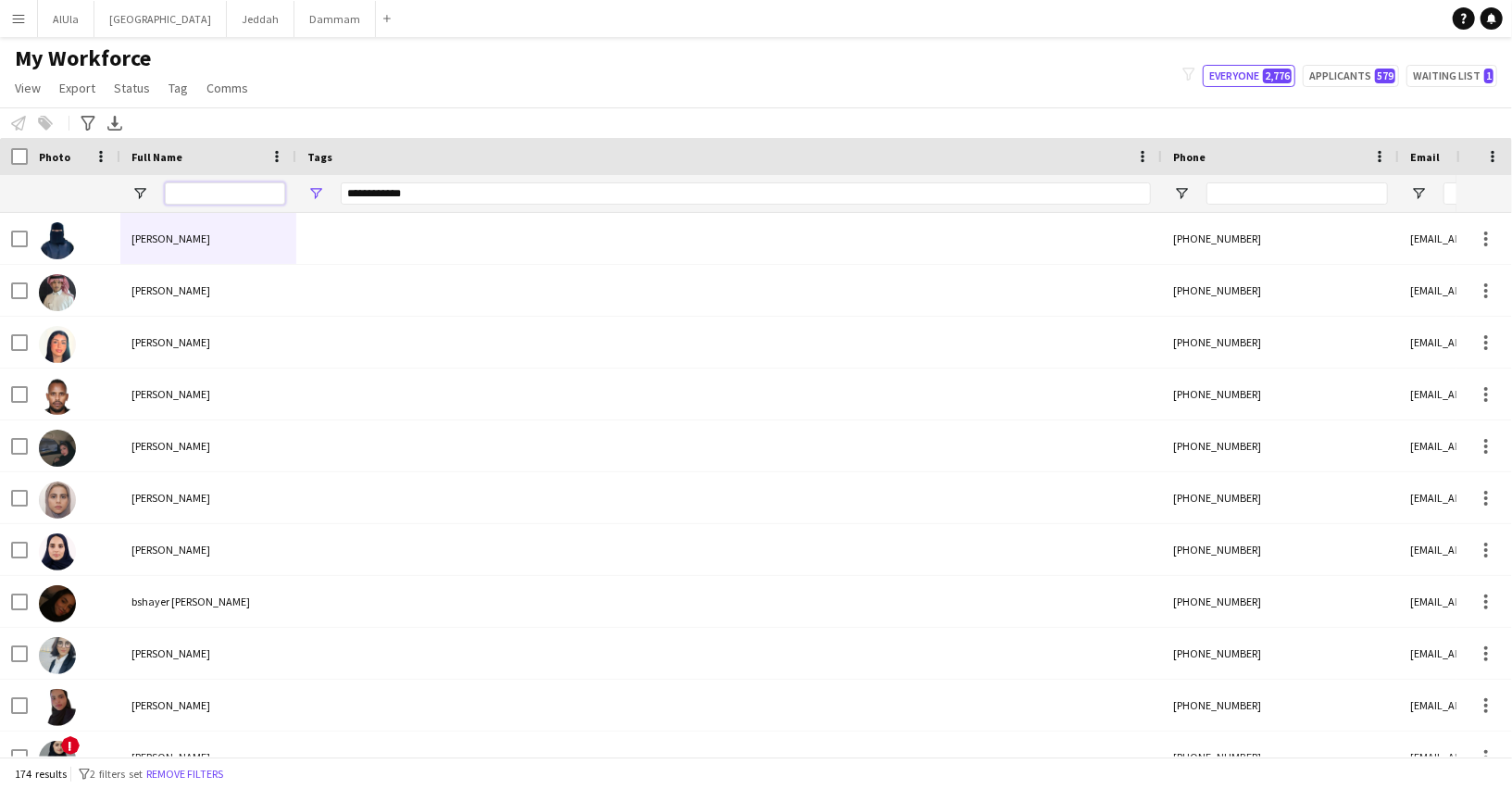
click at [228, 190] on input "Full Name Filter Input" at bounding box center [224, 193] width 121 height 23
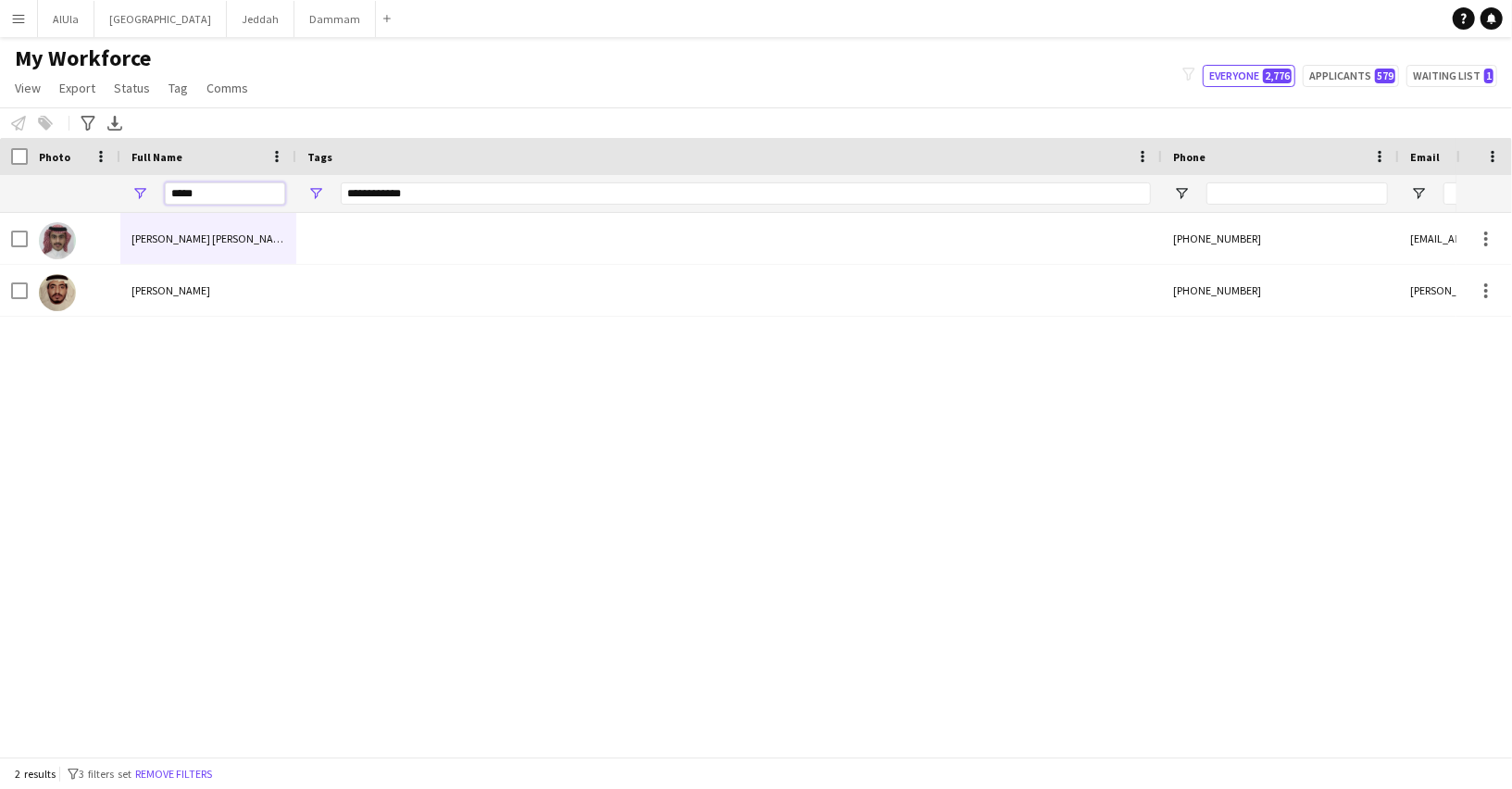
type input "*****"
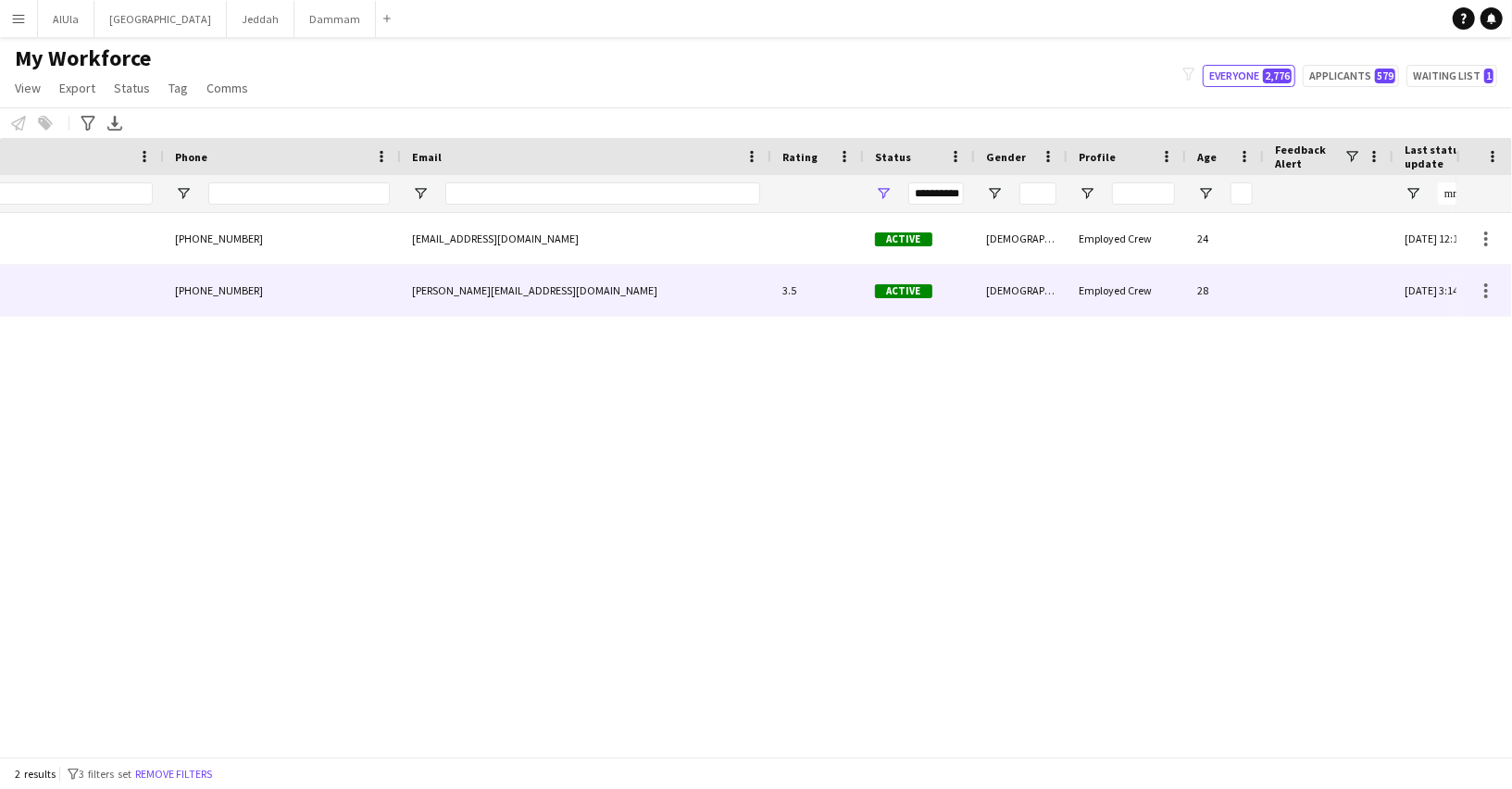
click at [232, 313] on div "[PHONE_NUMBER]" at bounding box center [282, 290] width 237 height 51
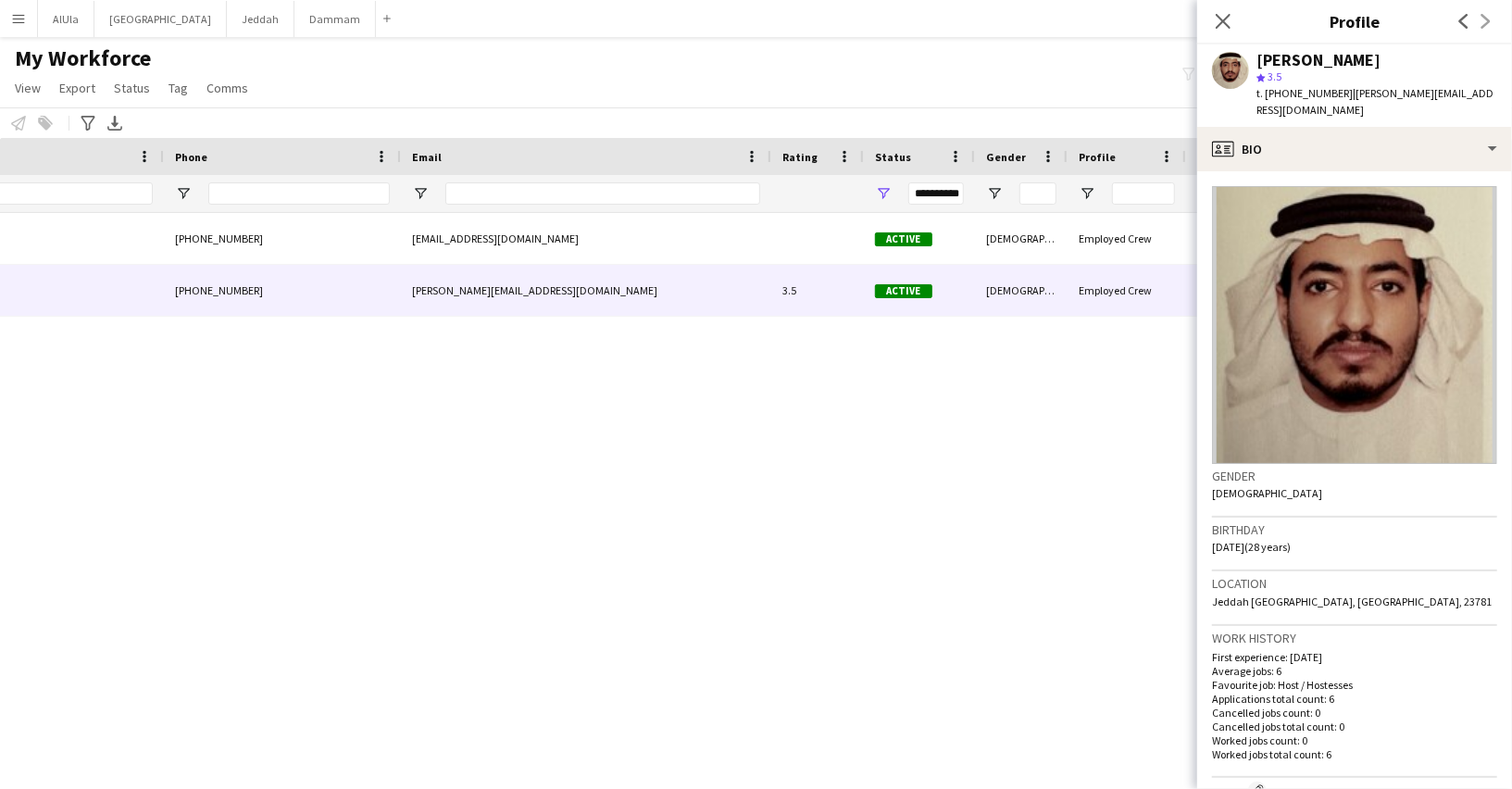
click at [1292, 57] on div "[PERSON_NAME]" at bounding box center [1318, 60] width 124 height 17
copy div "[PERSON_NAME]"
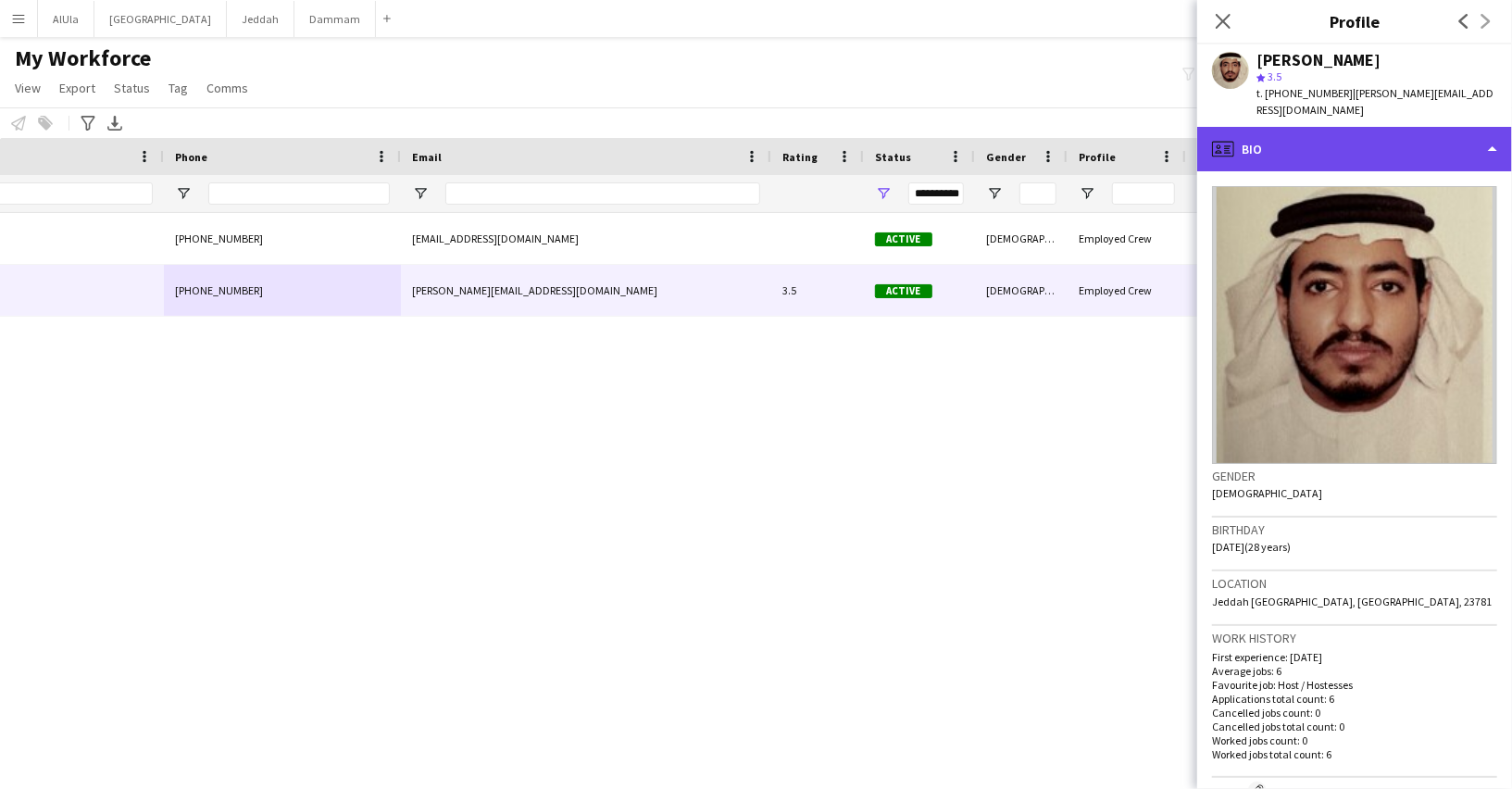
click at [1400, 154] on div "profile Bio" at bounding box center [1353, 148] width 315 height 44
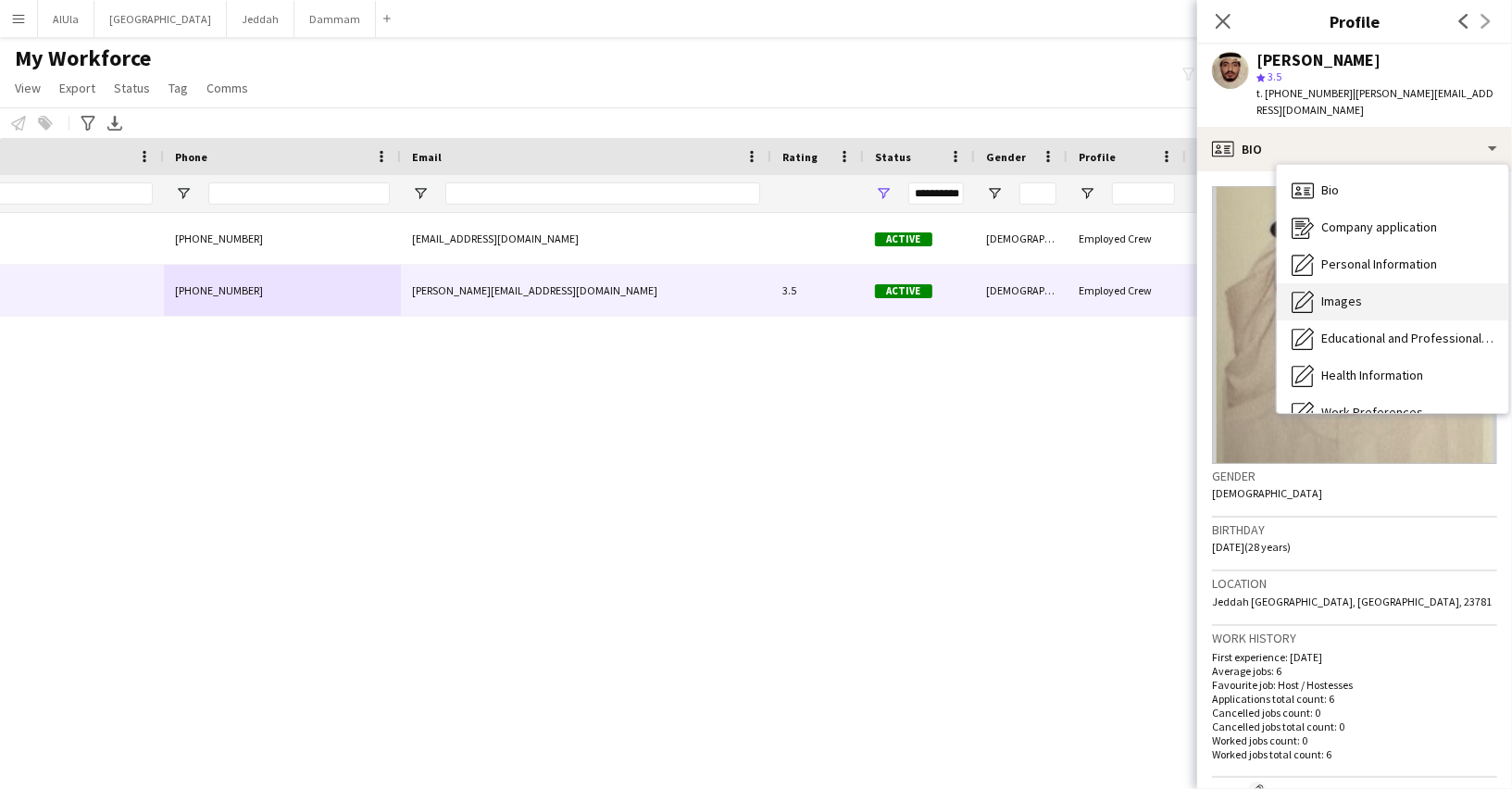
click at [1377, 301] on div "Images Images" at bounding box center [1392, 302] width 231 height 37
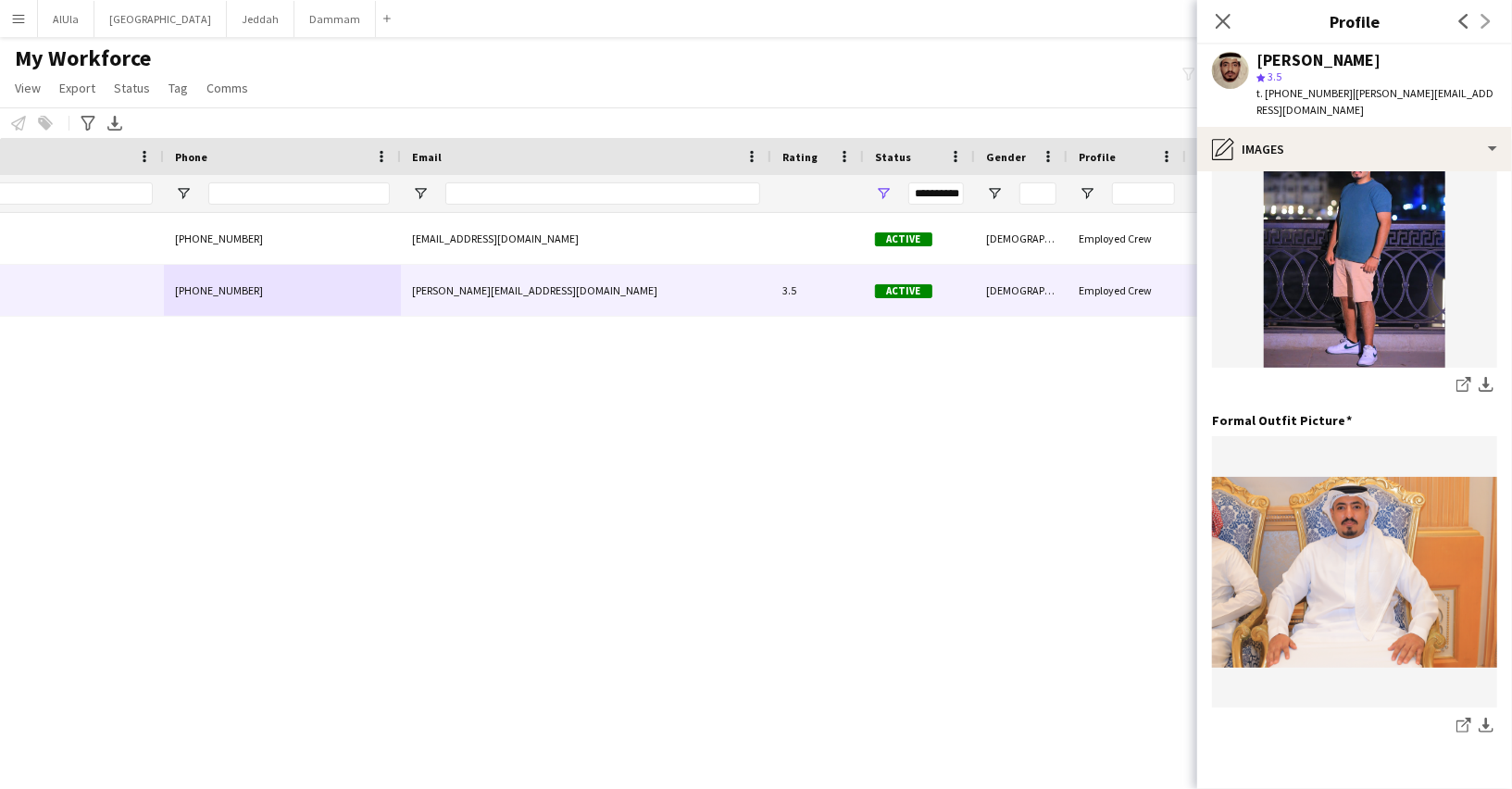
scroll to position [468, 0]
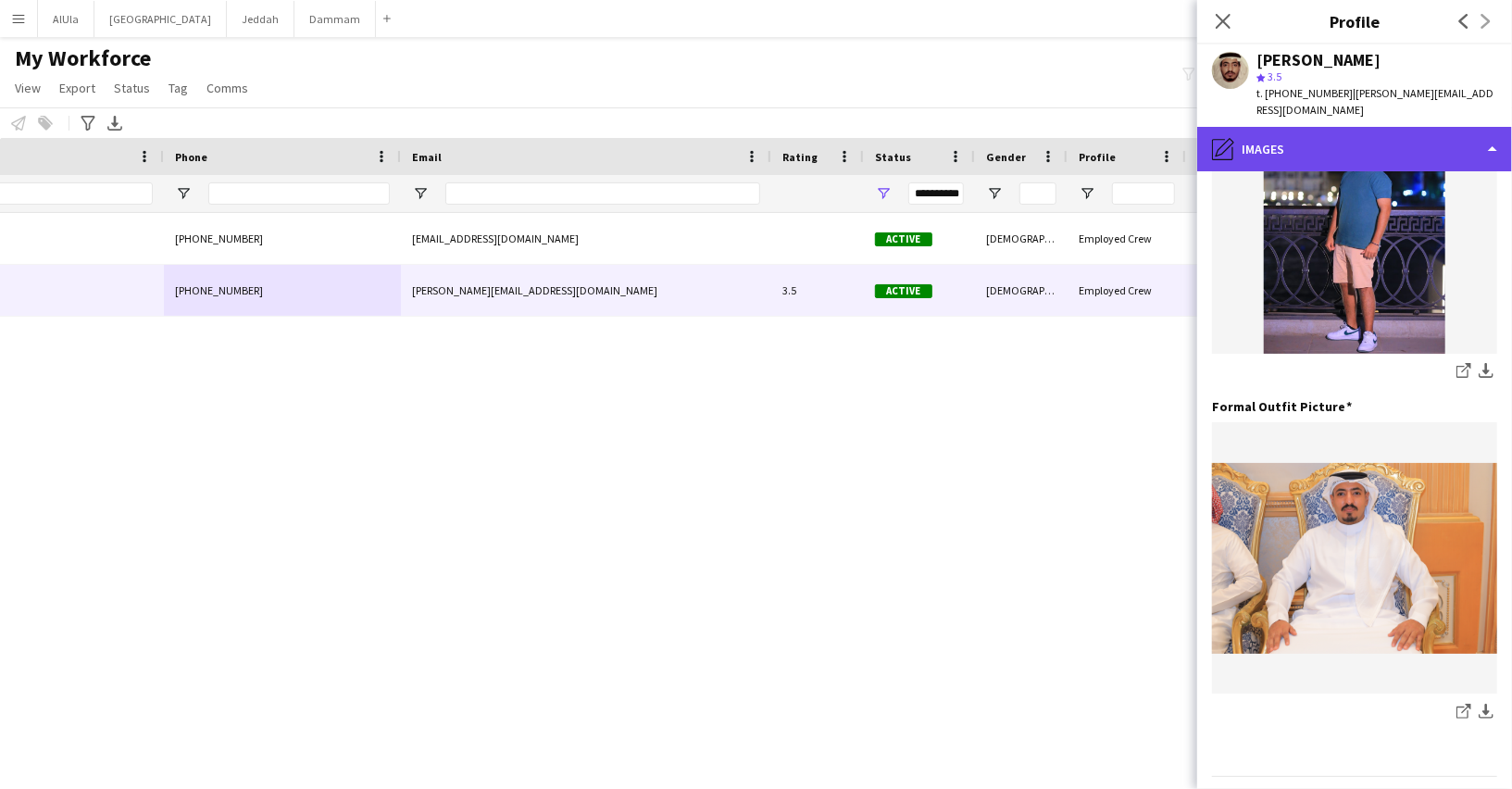
click at [1290, 149] on div "pencil4 Images" at bounding box center [1353, 148] width 315 height 44
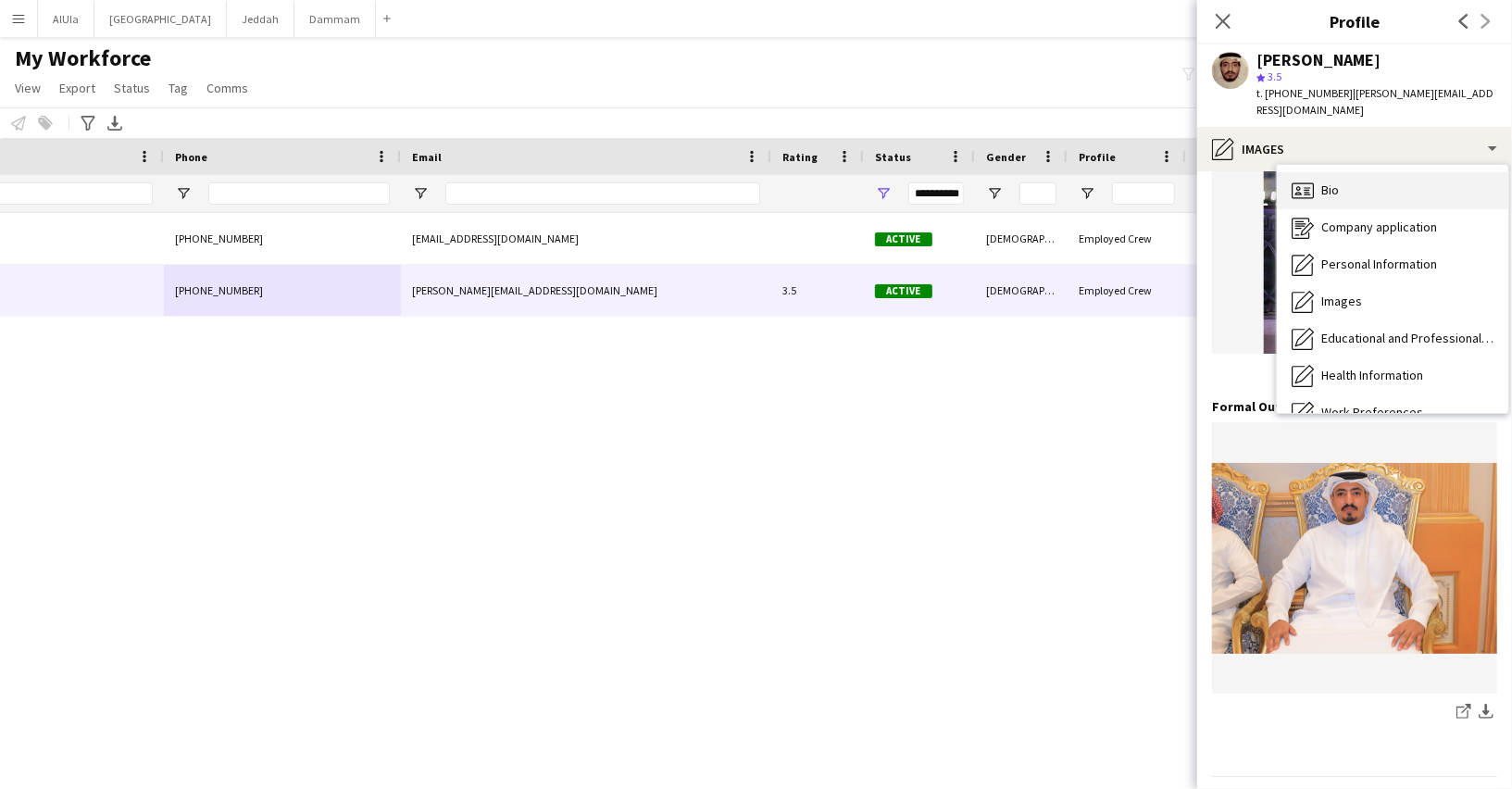
click at [1326, 195] on span "Bio" at bounding box center [1330, 189] width 18 height 17
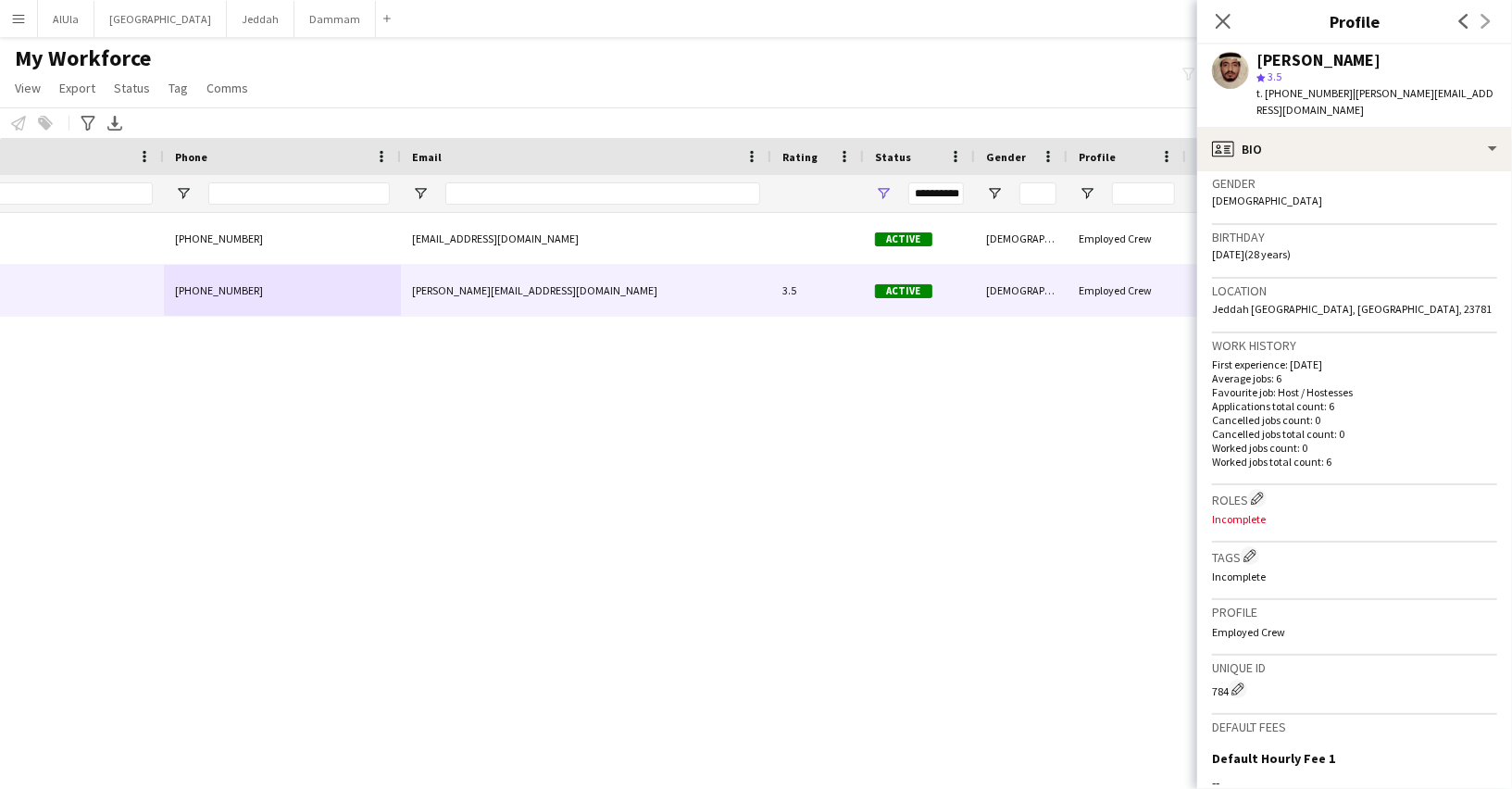
scroll to position [211, 0]
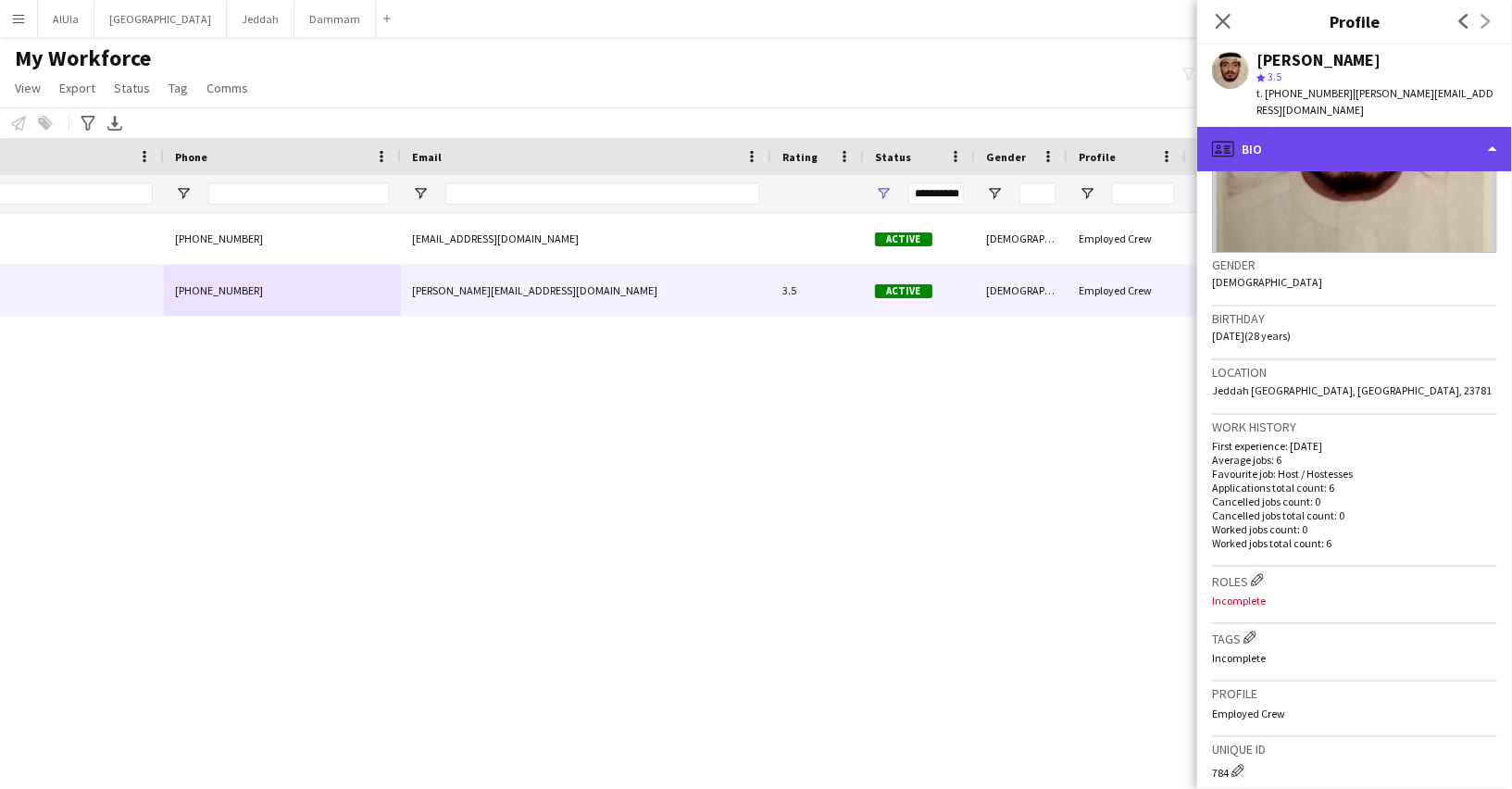
click at [1292, 140] on div "profile Bio" at bounding box center [1353, 148] width 315 height 44
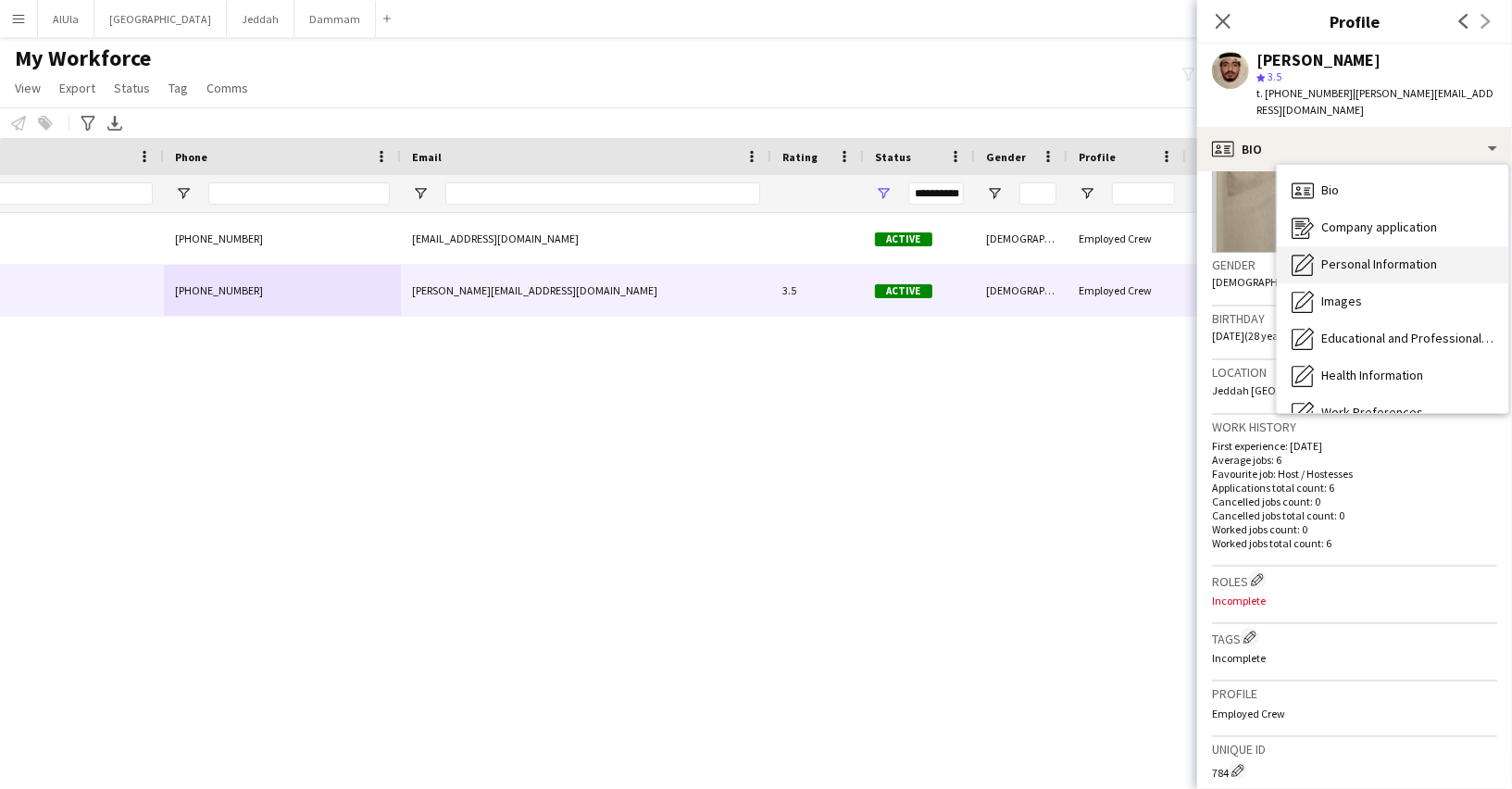
click at [1310, 279] on div "Personal Information Personal Information" at bounding box center [1392, 265] width 231 height 37
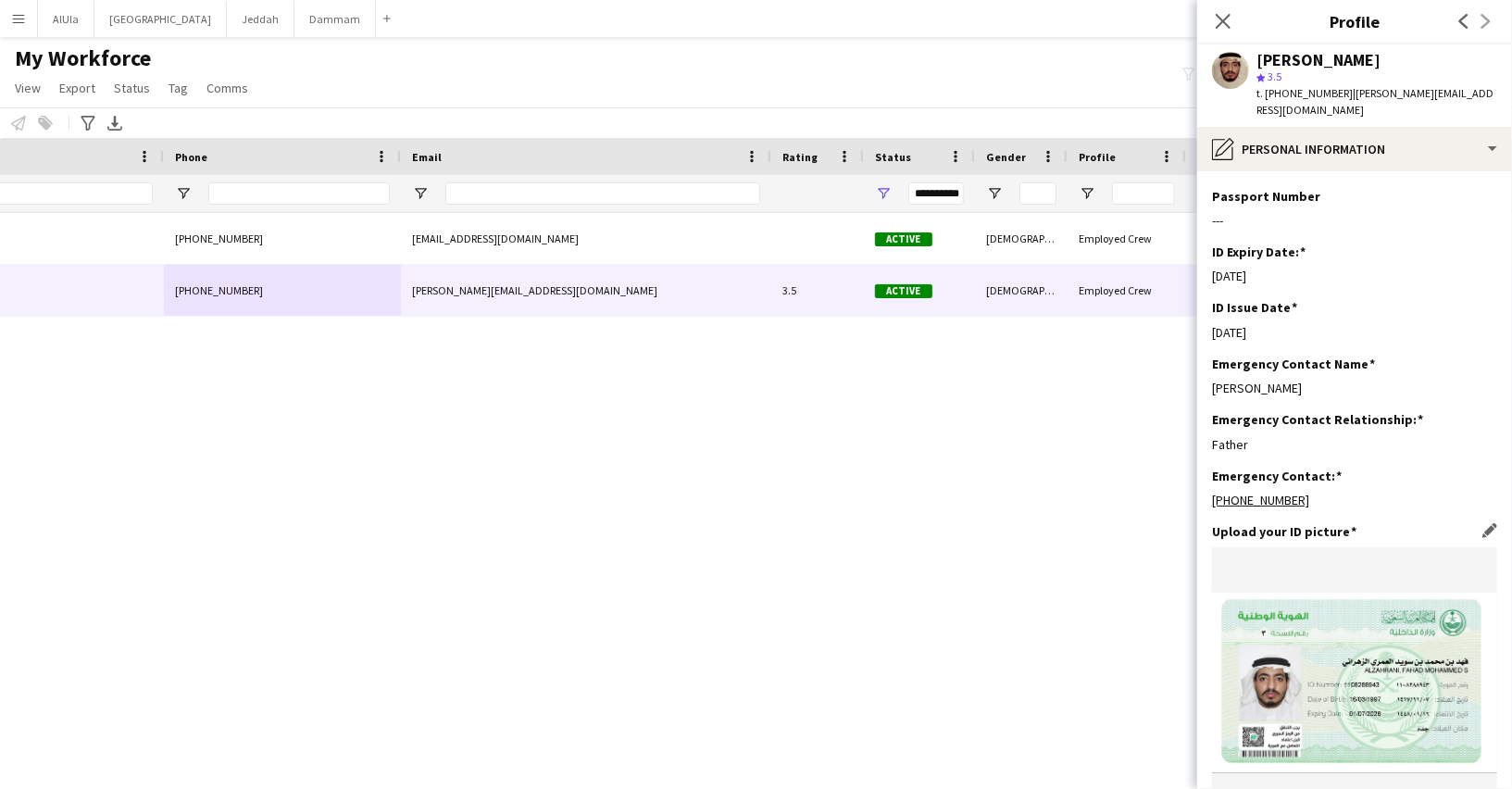
scroll to position [325, 0]
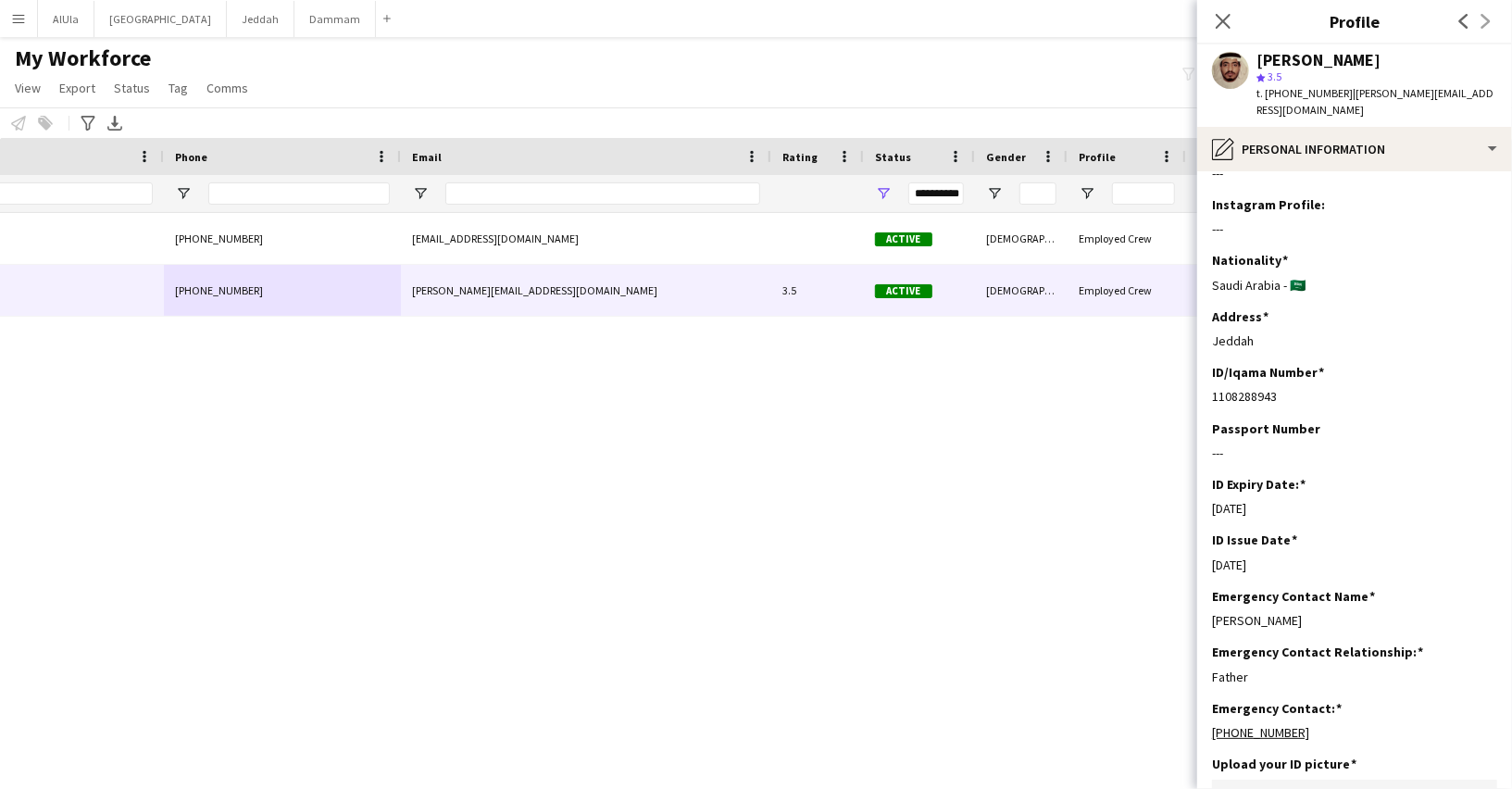
click at [1303, 171] on div "---" at bounding box center [1354, 173] width 285 height 17
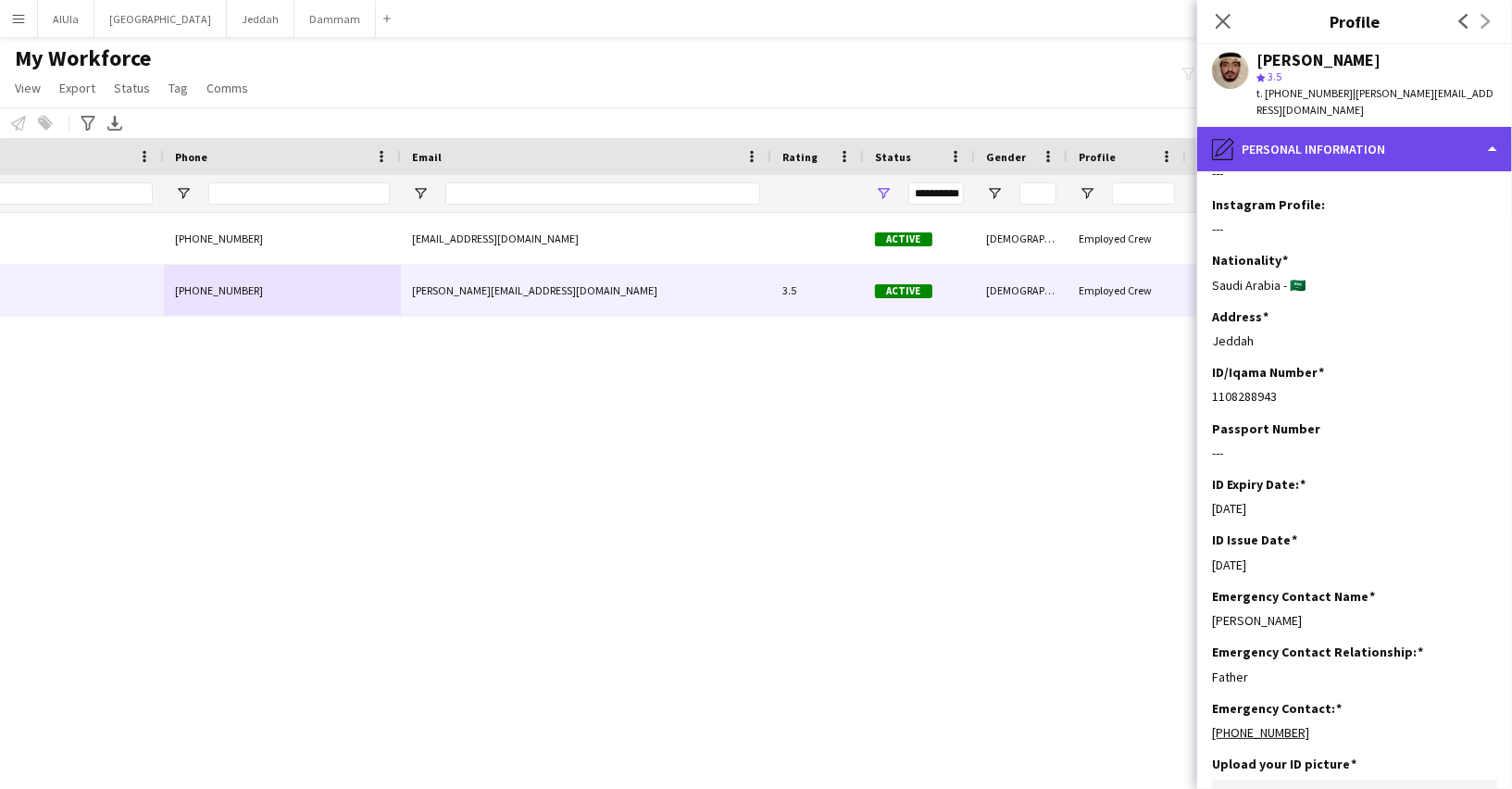
click at [1301, 159] on div "pencil4 Personal Information" at bounding box center [1353, 148] width 315 height 44
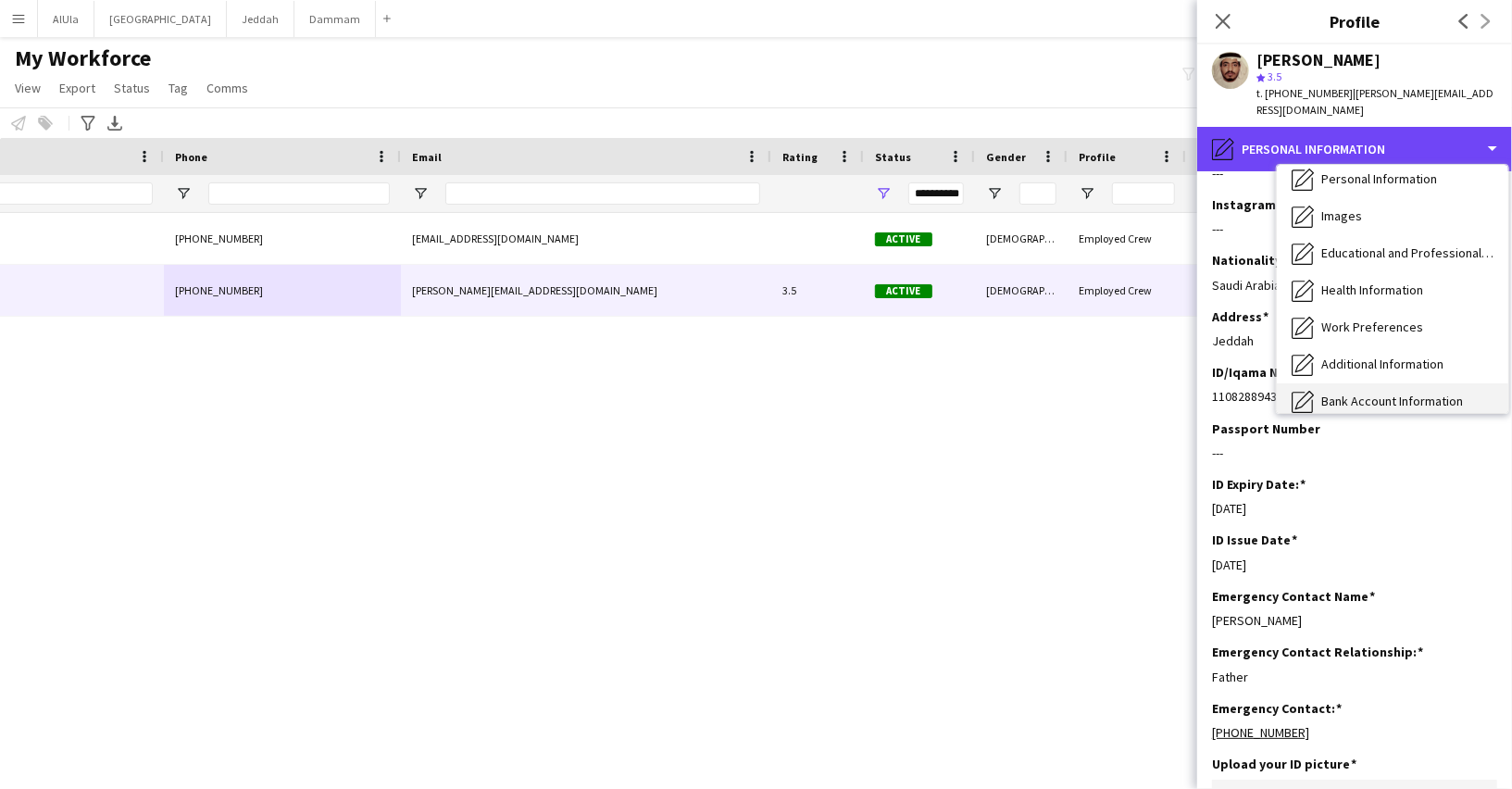
scroll to position [75, 0]
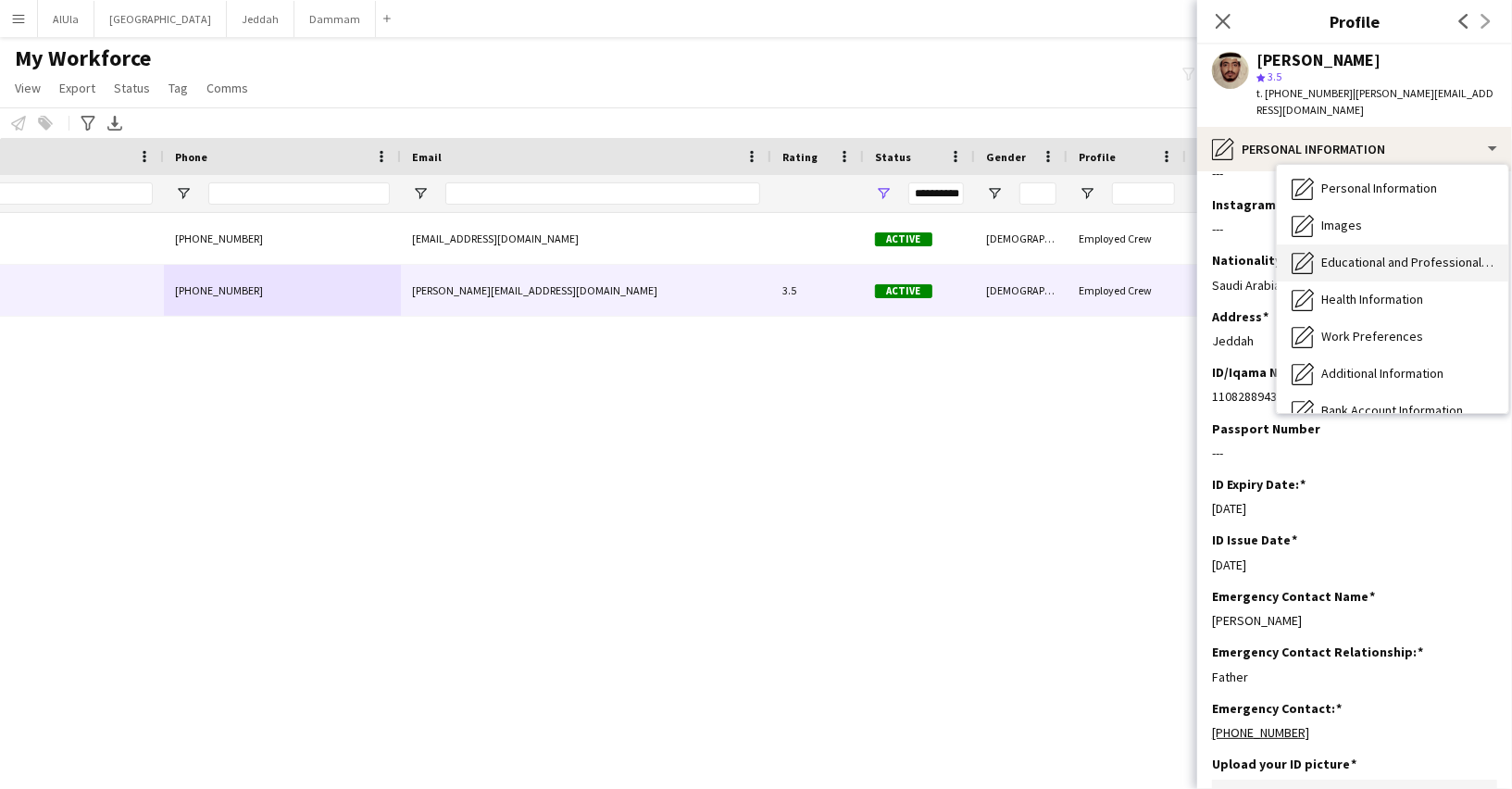
click at [1350, 259] on span "Educational and Professional Background" at bounding box center [1407, 262] width 172 height 17
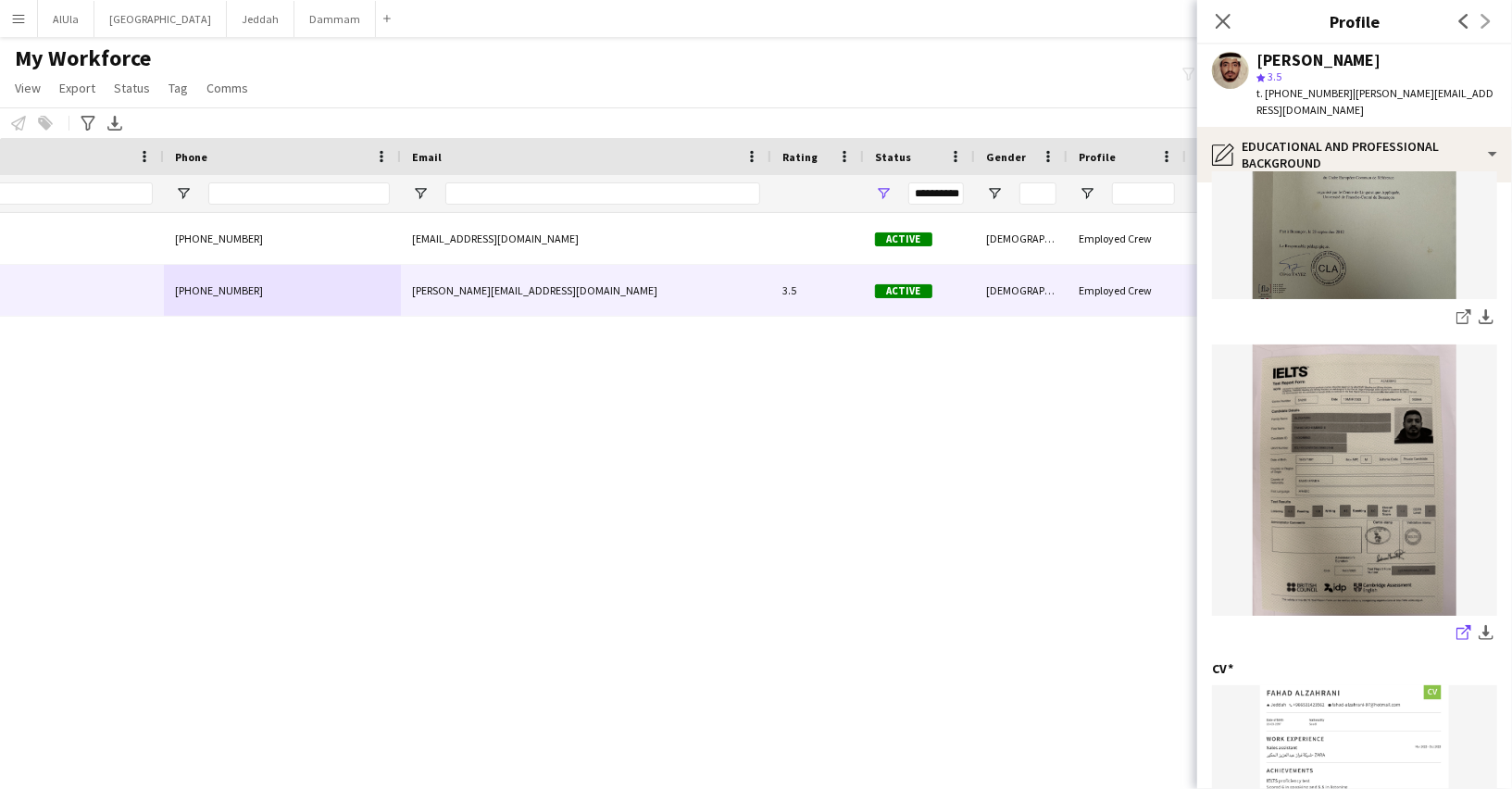
scroll to position [244, 0]
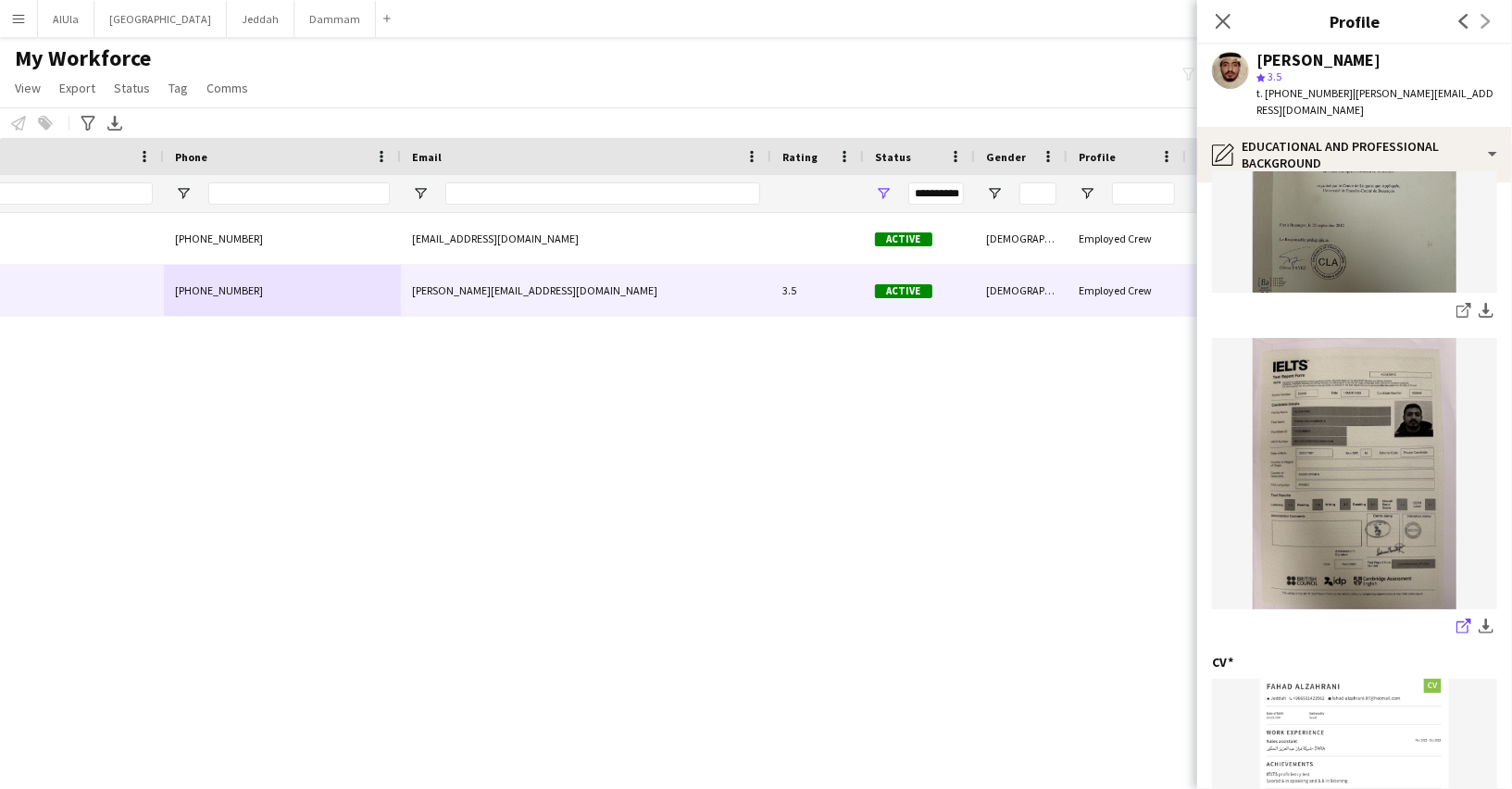
click at [1459, 632] on app-icon "share-external-link-1" at bounding box center [1463, 627] width 15 height 19
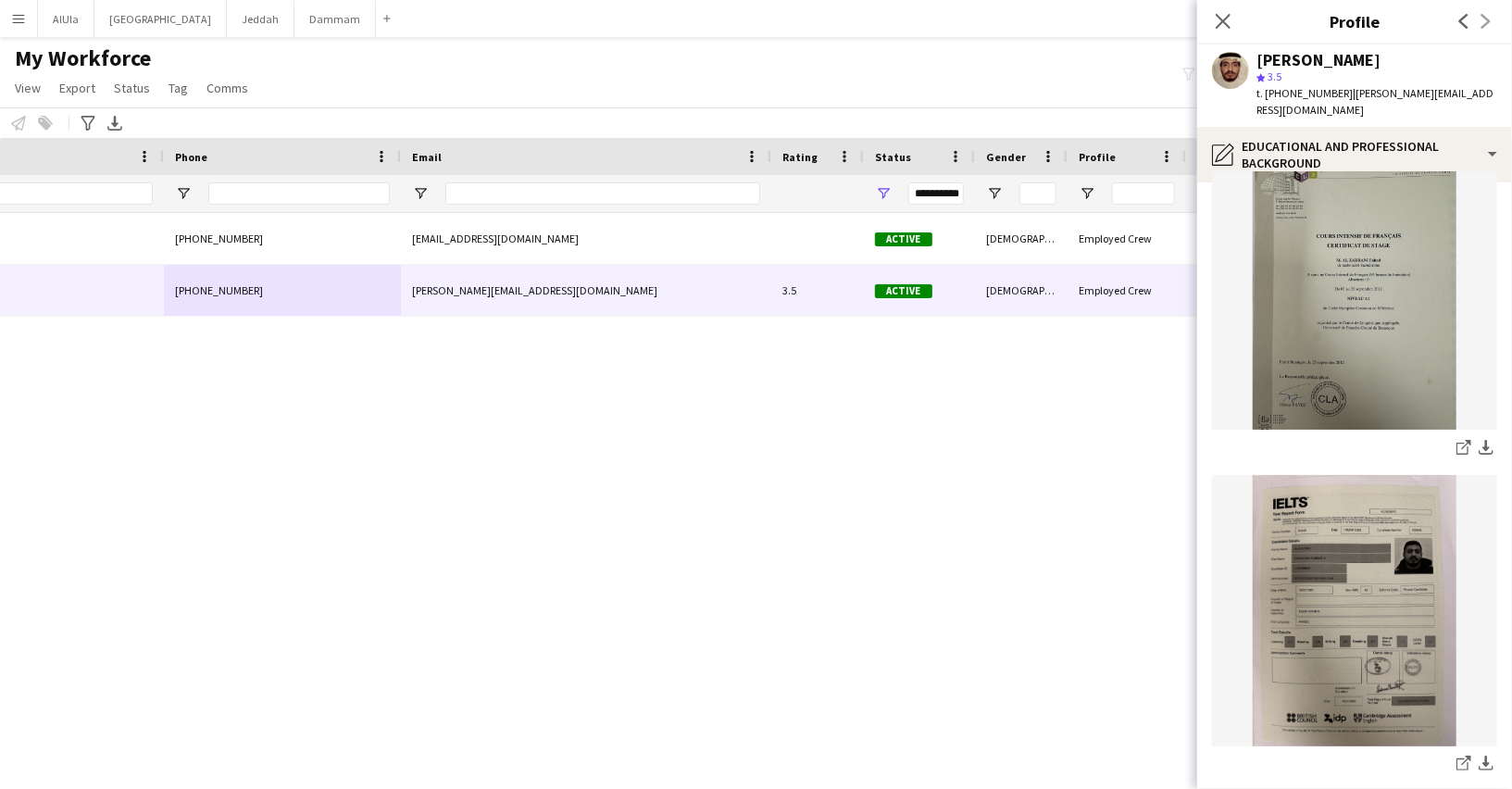
scroll to position [1, 0]
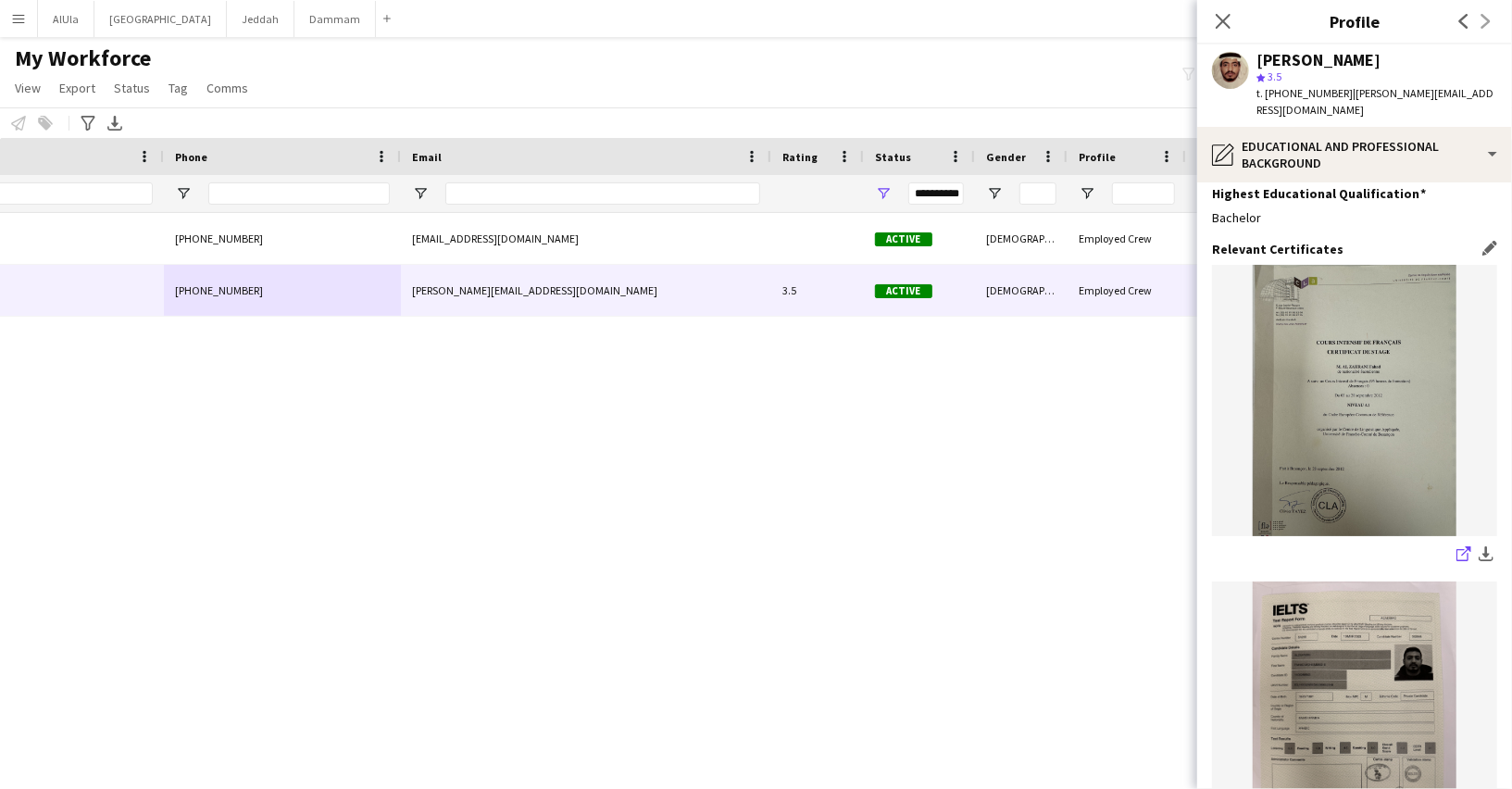
click at [1453, 557] on link "share-external-link-1" at bounding box center [1463, 555] width 23 height 23
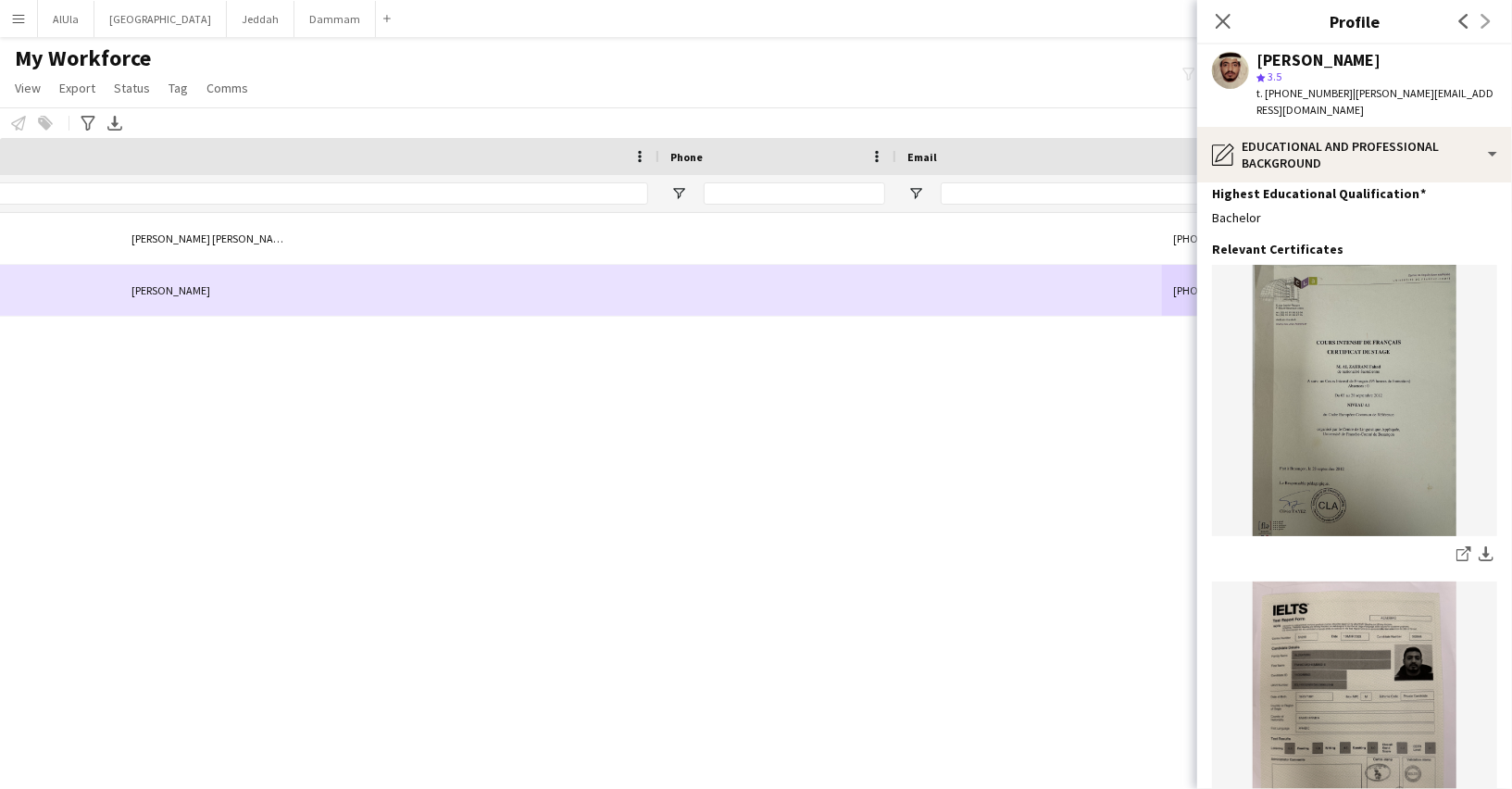
scroll to position [0, 0]
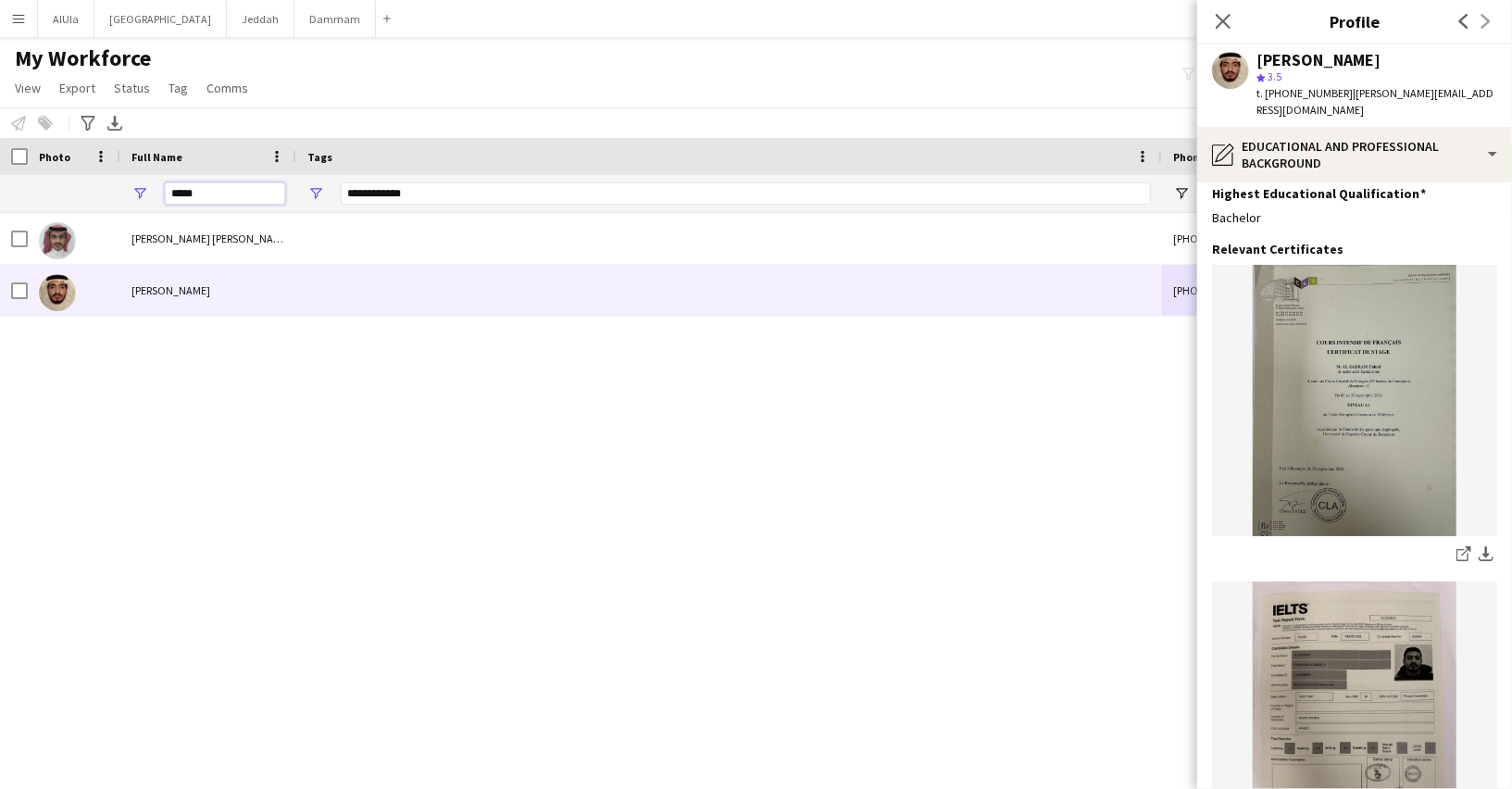
click at [209, 198] on input "*****" at bounding box center [224, 193] width 121 height 23
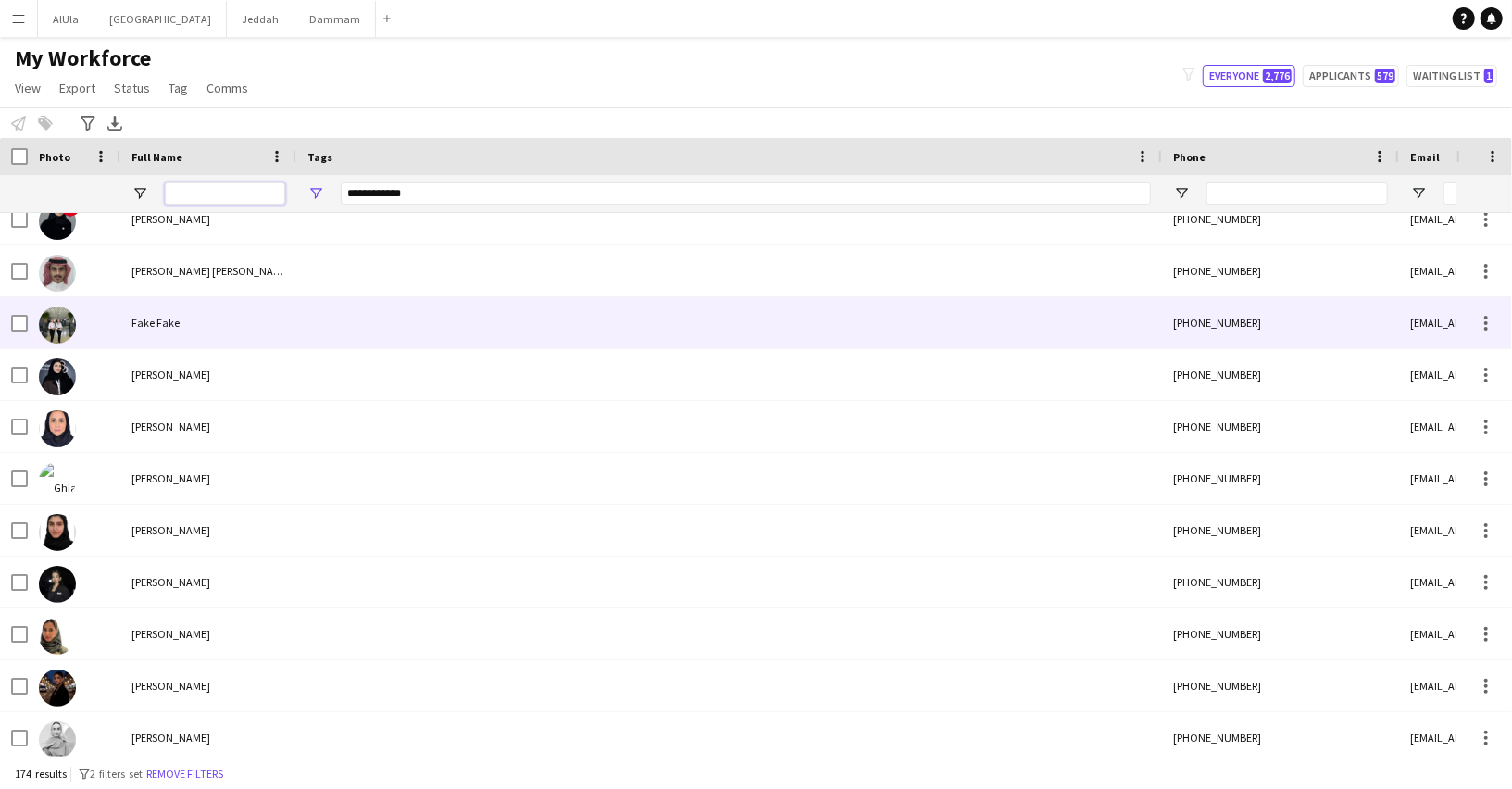
scroll to position [476, 0]
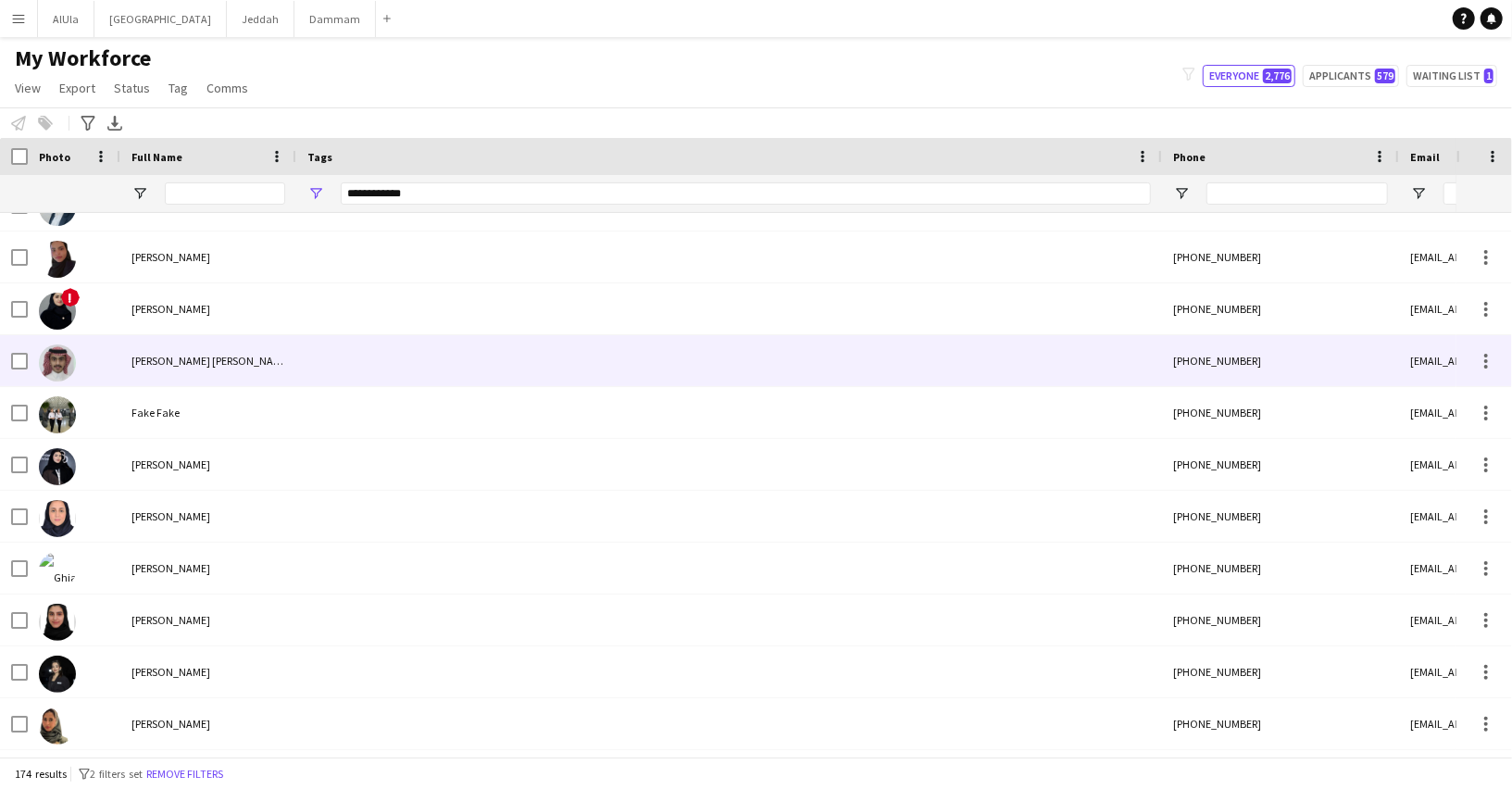
click at [268, 370] on div "[PERSON_NAME] [PERSON_NAME]" at bounding box center [208, 361] width 175 height 51
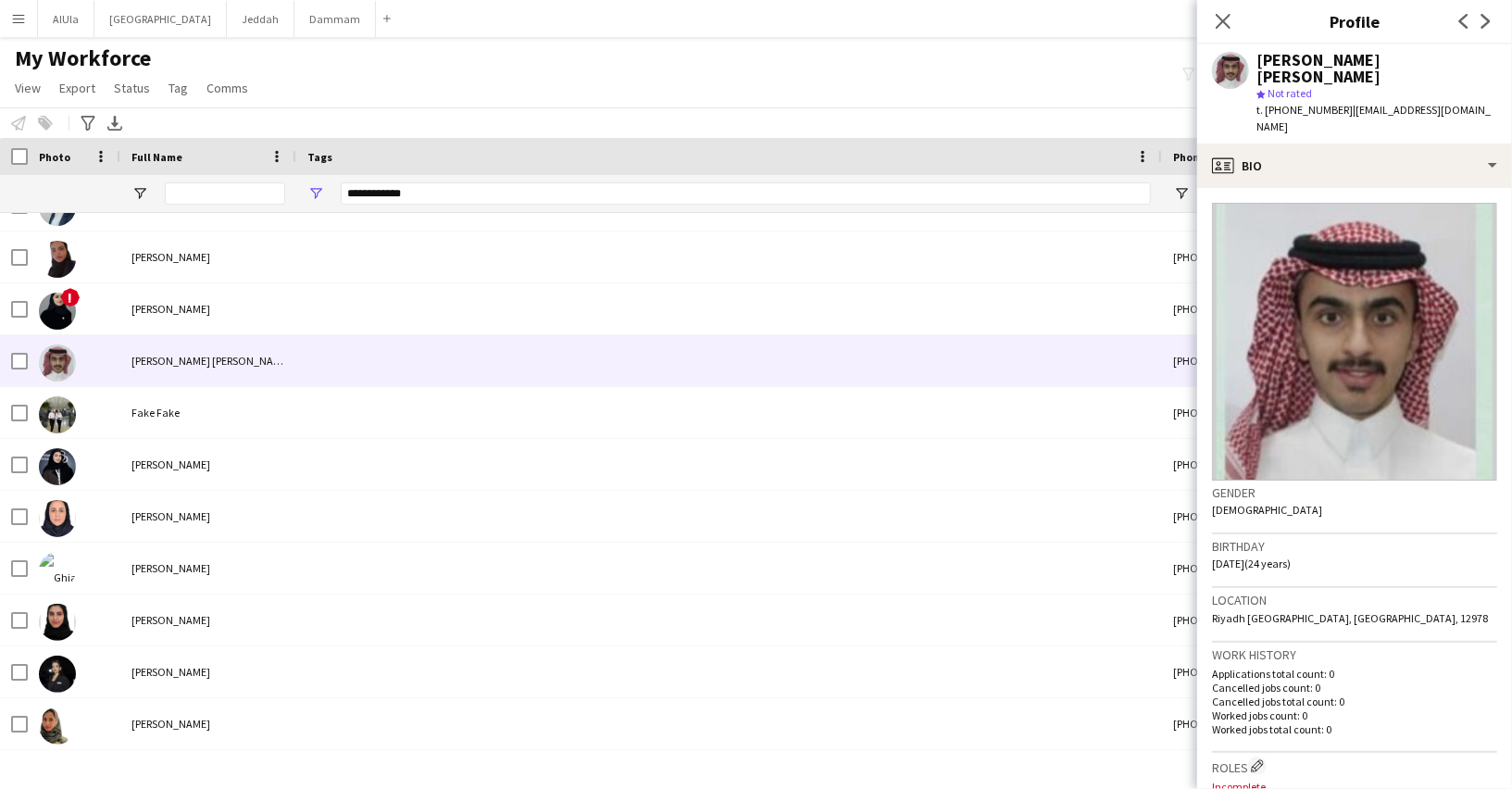
click at [1291, 102] on div "FAISAL FAHAD star Not rated t. [PHONE_NUMBER] | [EMAIL_ADDRESS][DOMAIN_NAME]" at bounding box center [1353, 93] width 315 height 99
click at [1291, 103] on span "t. [PHONE_NUMBER]" at bounding box center [1304, 110] width 96 height 14
copy span "966536222192"
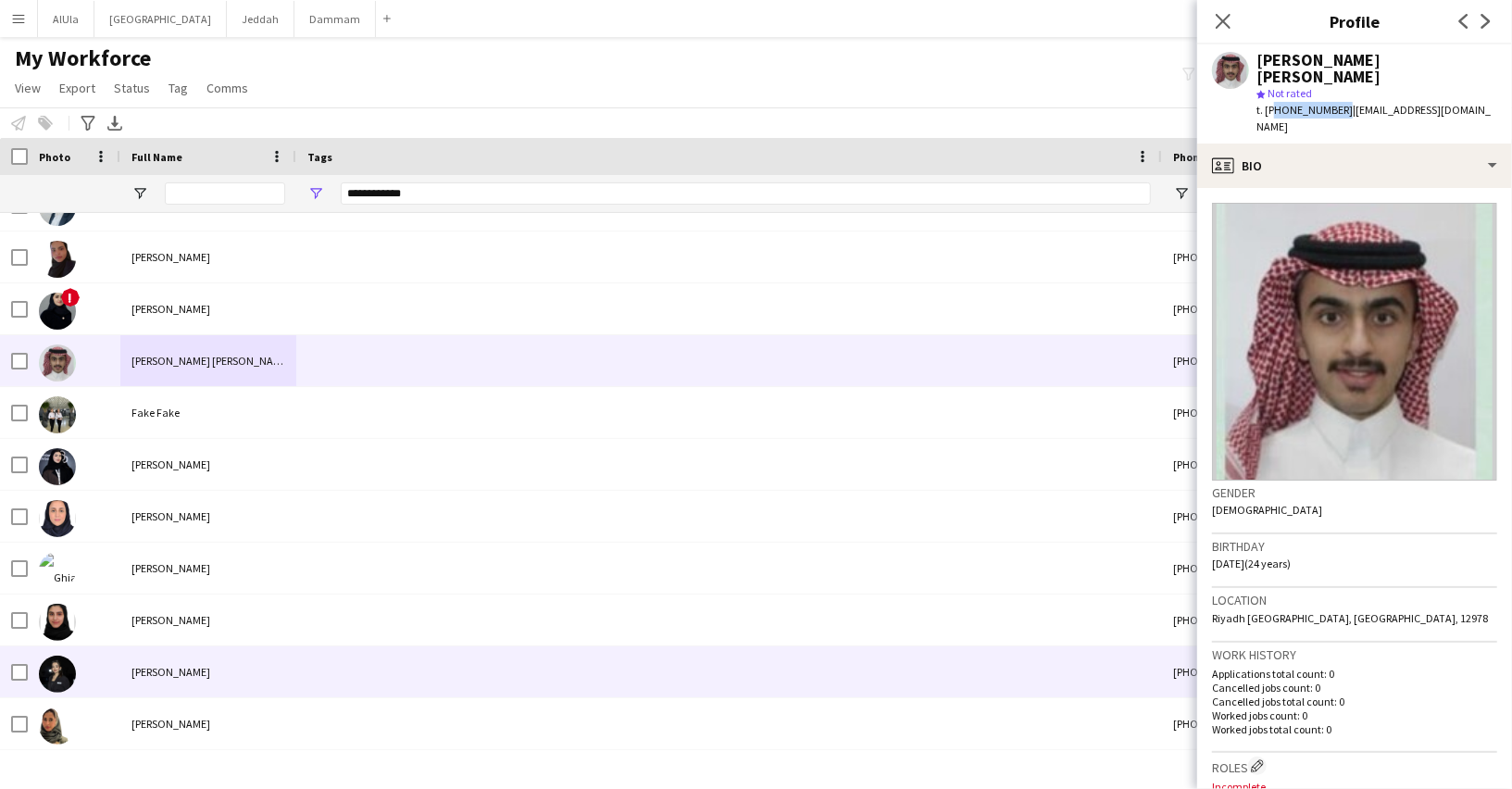
scroll to position [484, 0]
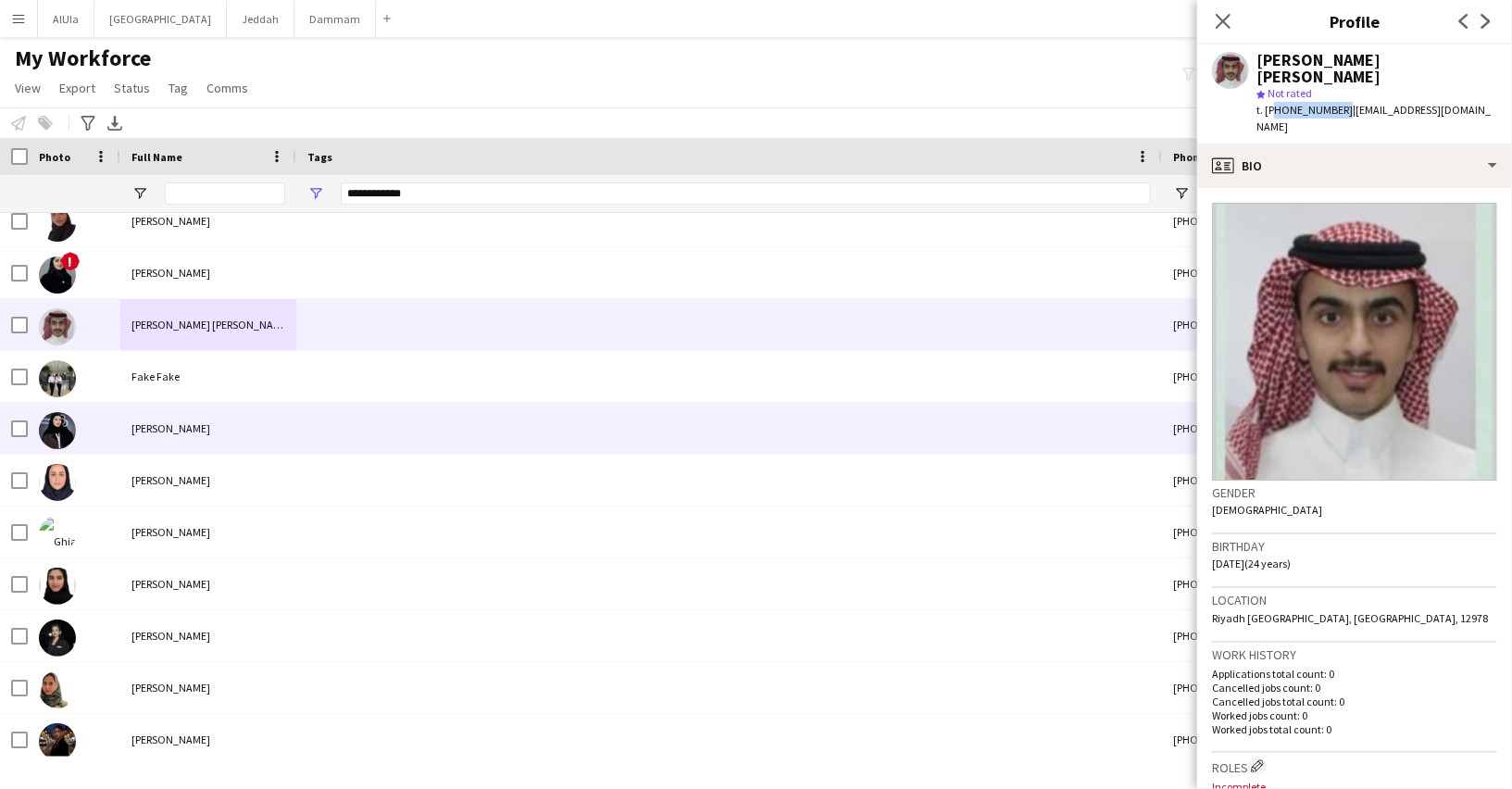
click at [246, 426] on div "[PERSON_NAME]" at bounding box center [208, 428] width 175 height 51
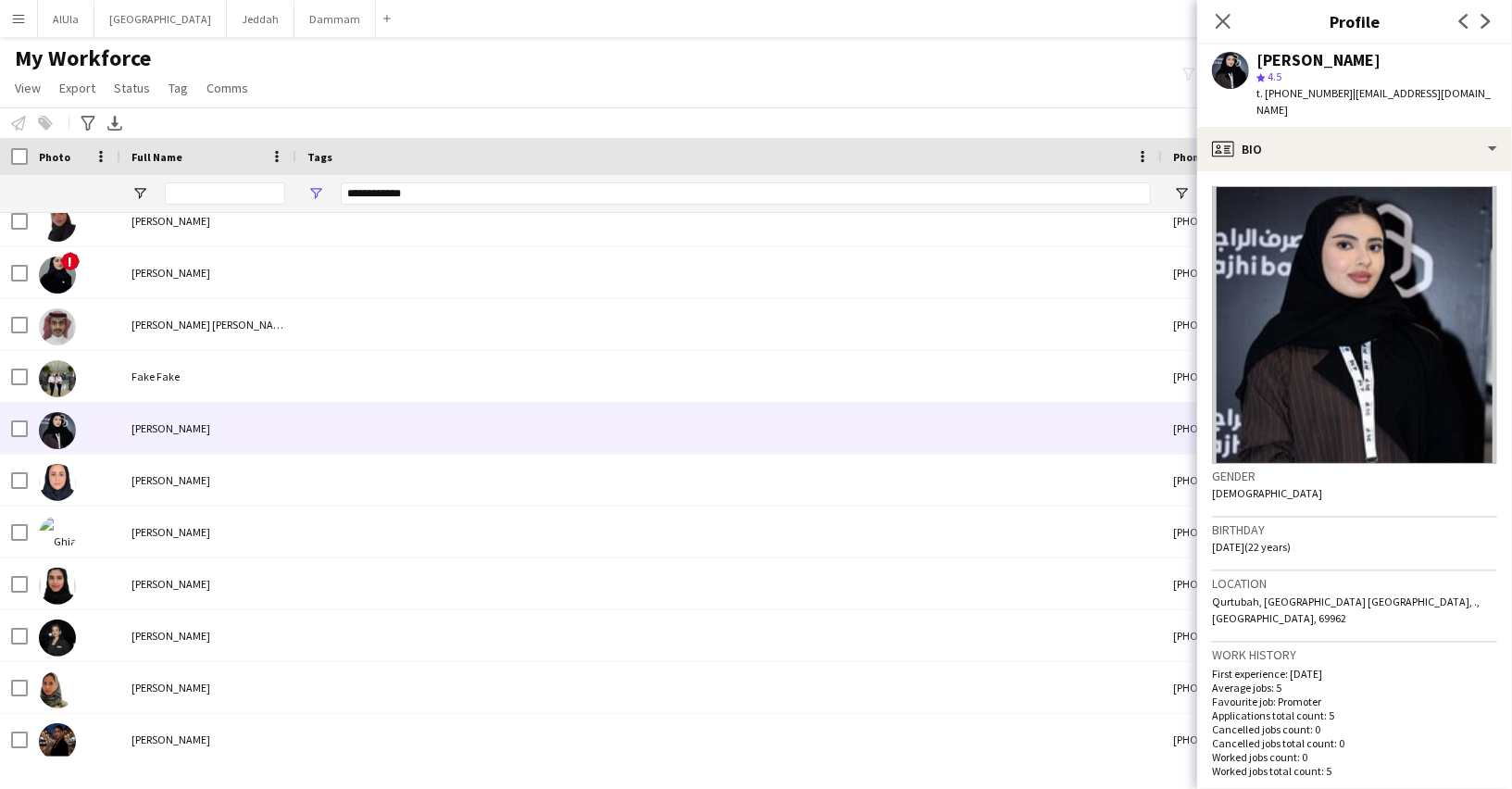
click at [1298, 57] on div "[PERSON_NAME]" at bounding box center [1318, 60] width 124 height 17
copy div "[PERSON_NAME]"
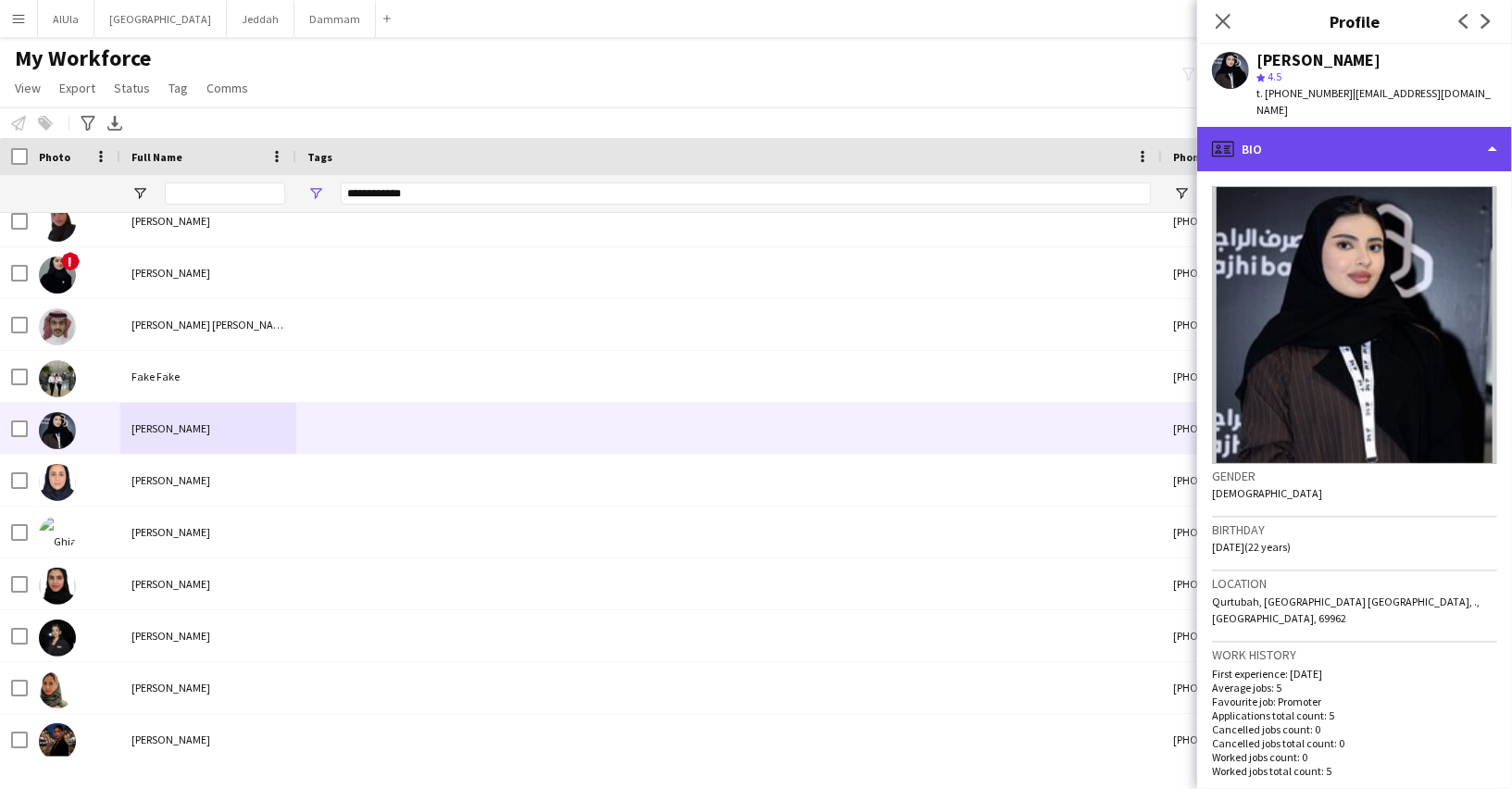
click at [1304, 126] on div "profile Bio" at bounding box center [1353, 148] width 315 height 44
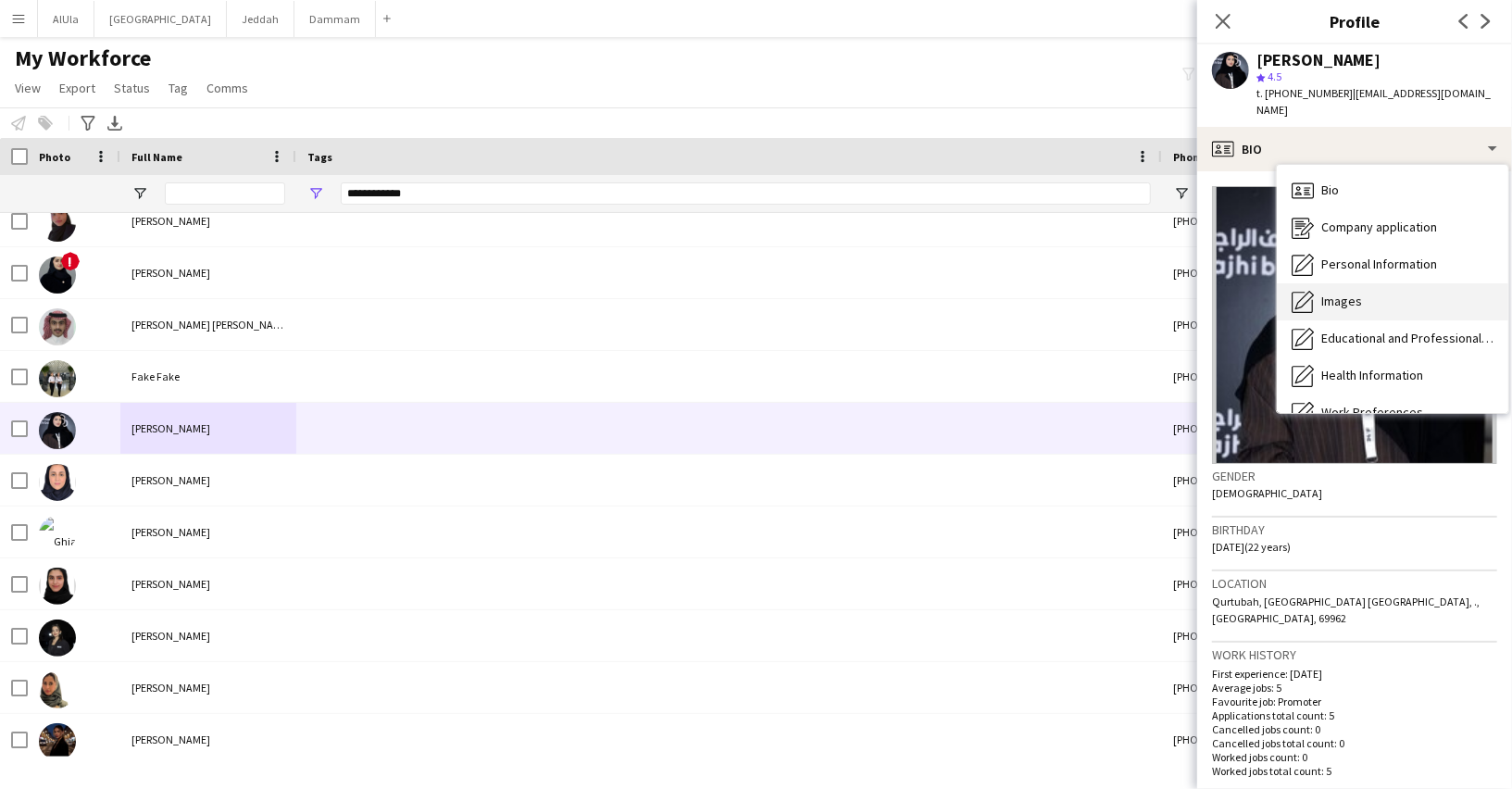
click at [1354, 293] on span "Images" at bounding box center [1341, 301] width 41 height 17
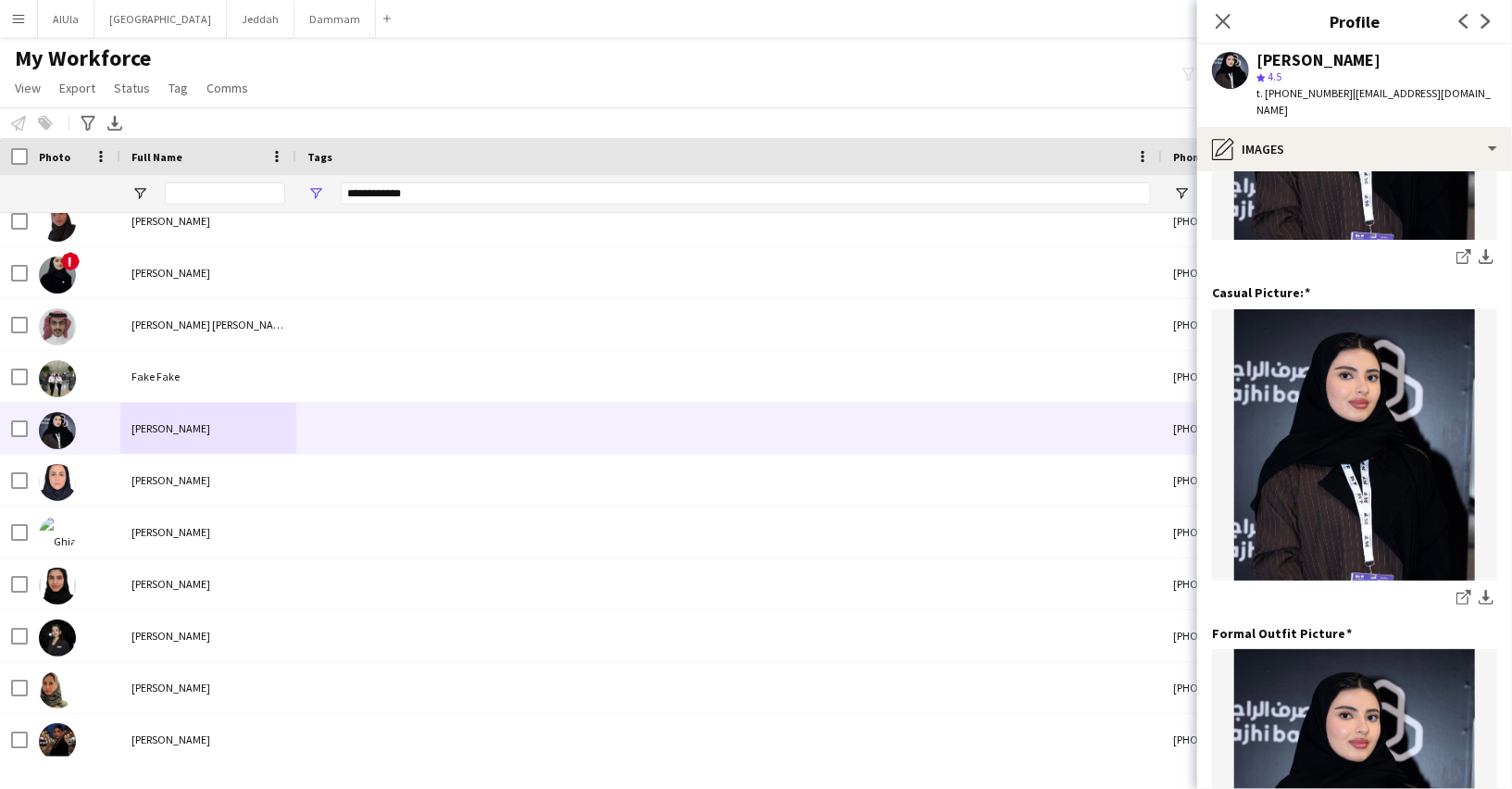
scroll to position [503, 0]
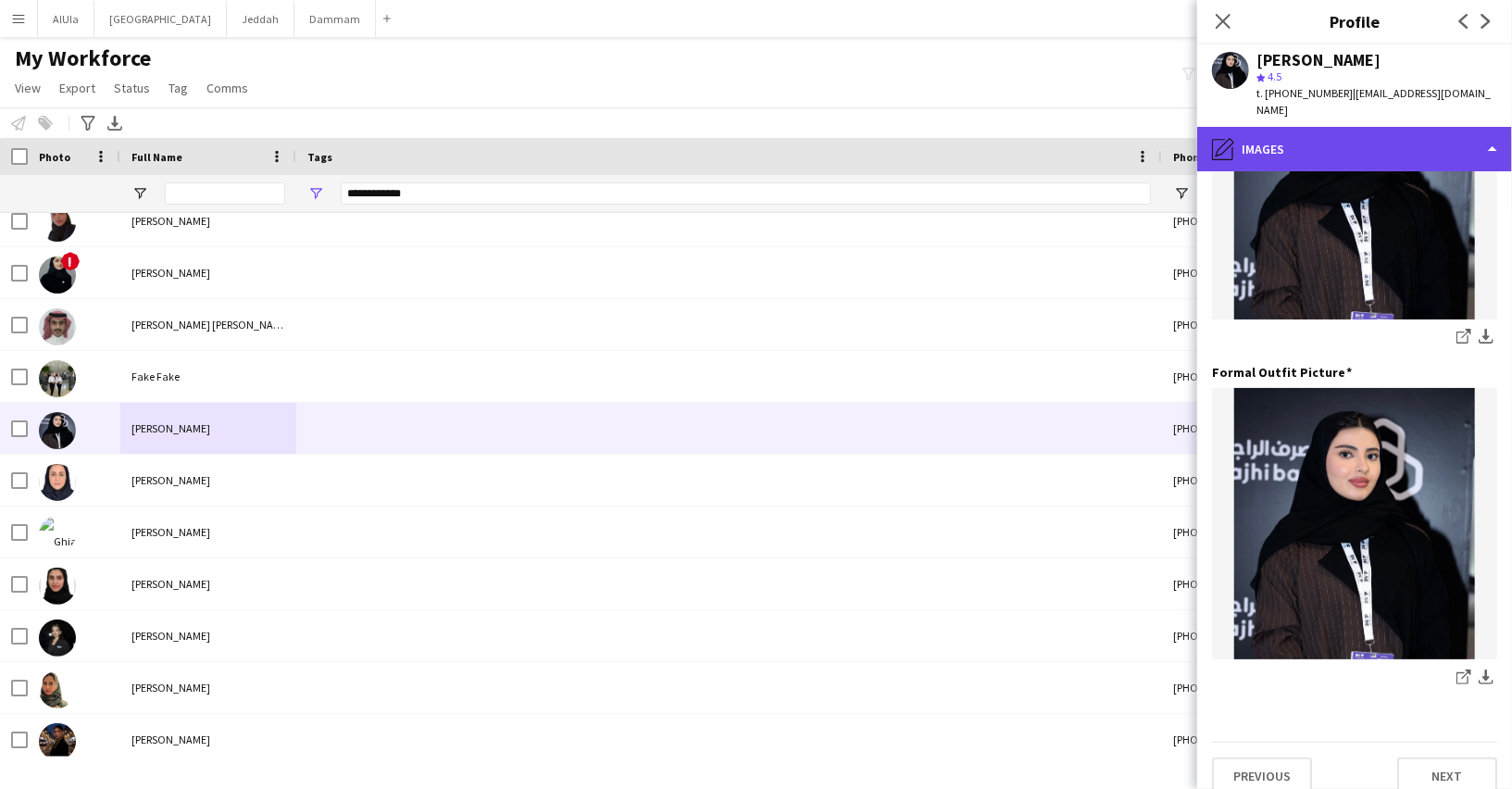
click at [1295, 134] on div "pencil4 Images" at bounding box center [1353, 148] width 315 height 44
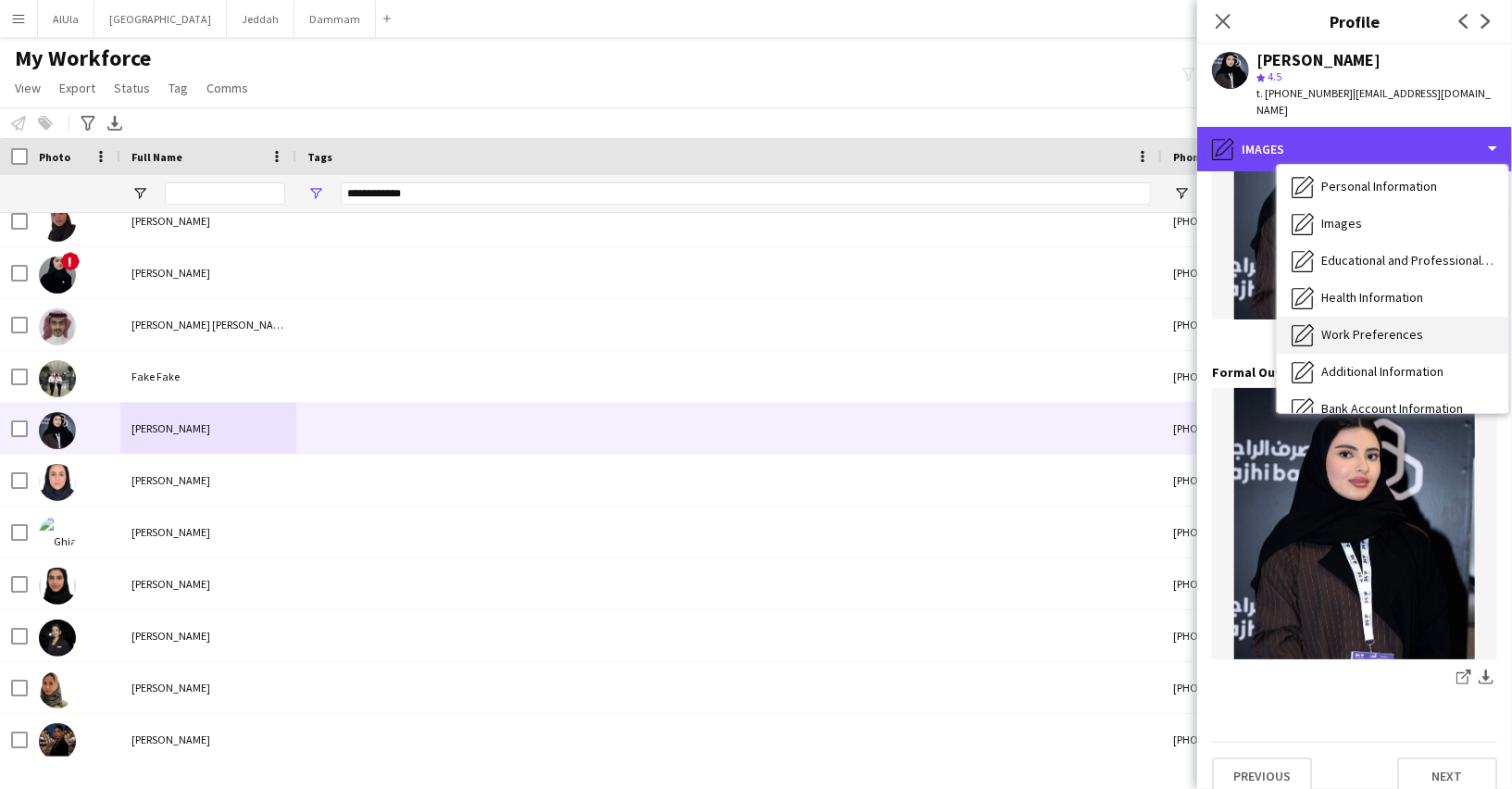
scroll to position [210, 0]
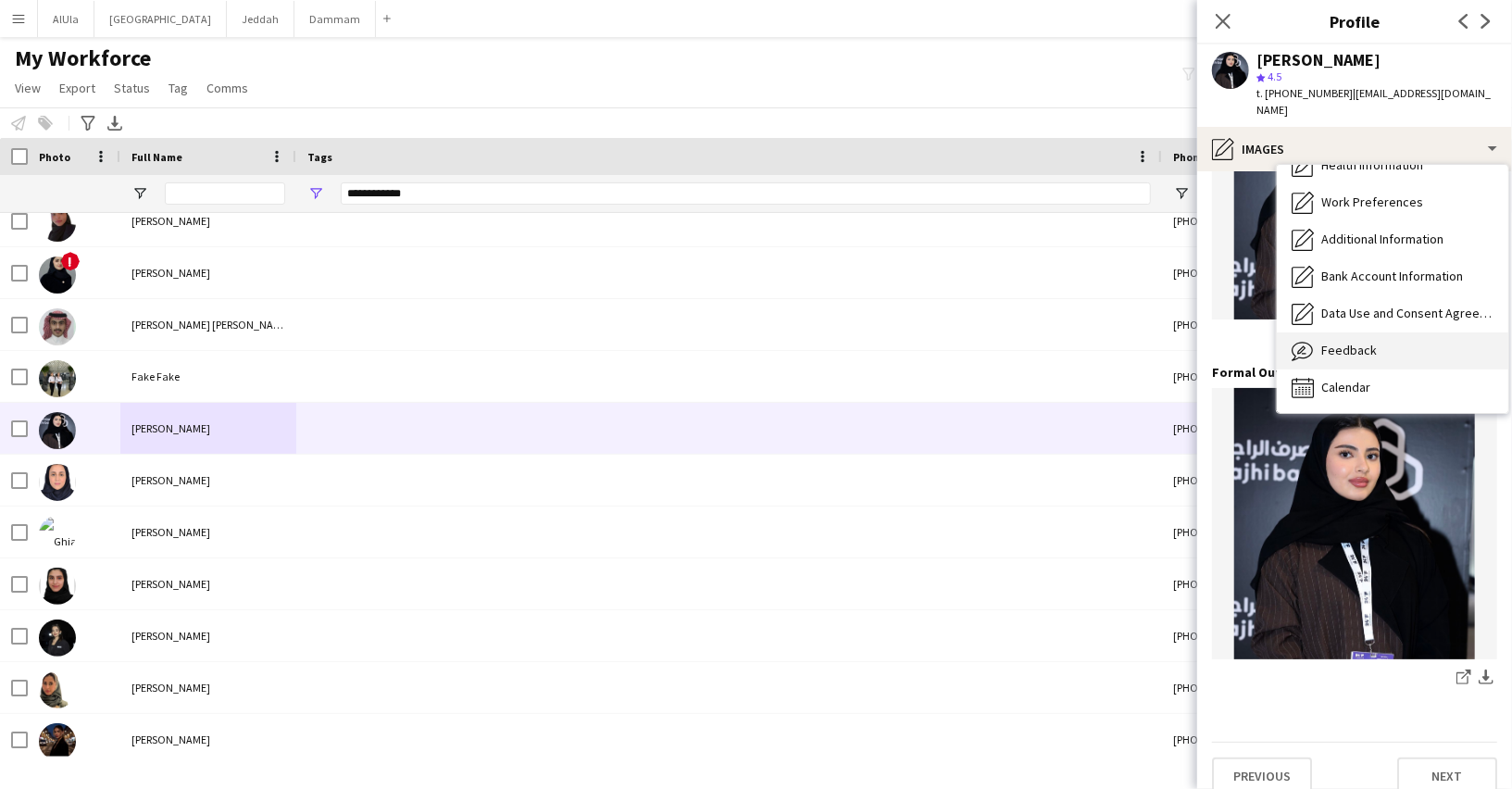
click at [1355, 342] on span "Feedback" at bounding box center [1348, 350] width 56 height 17
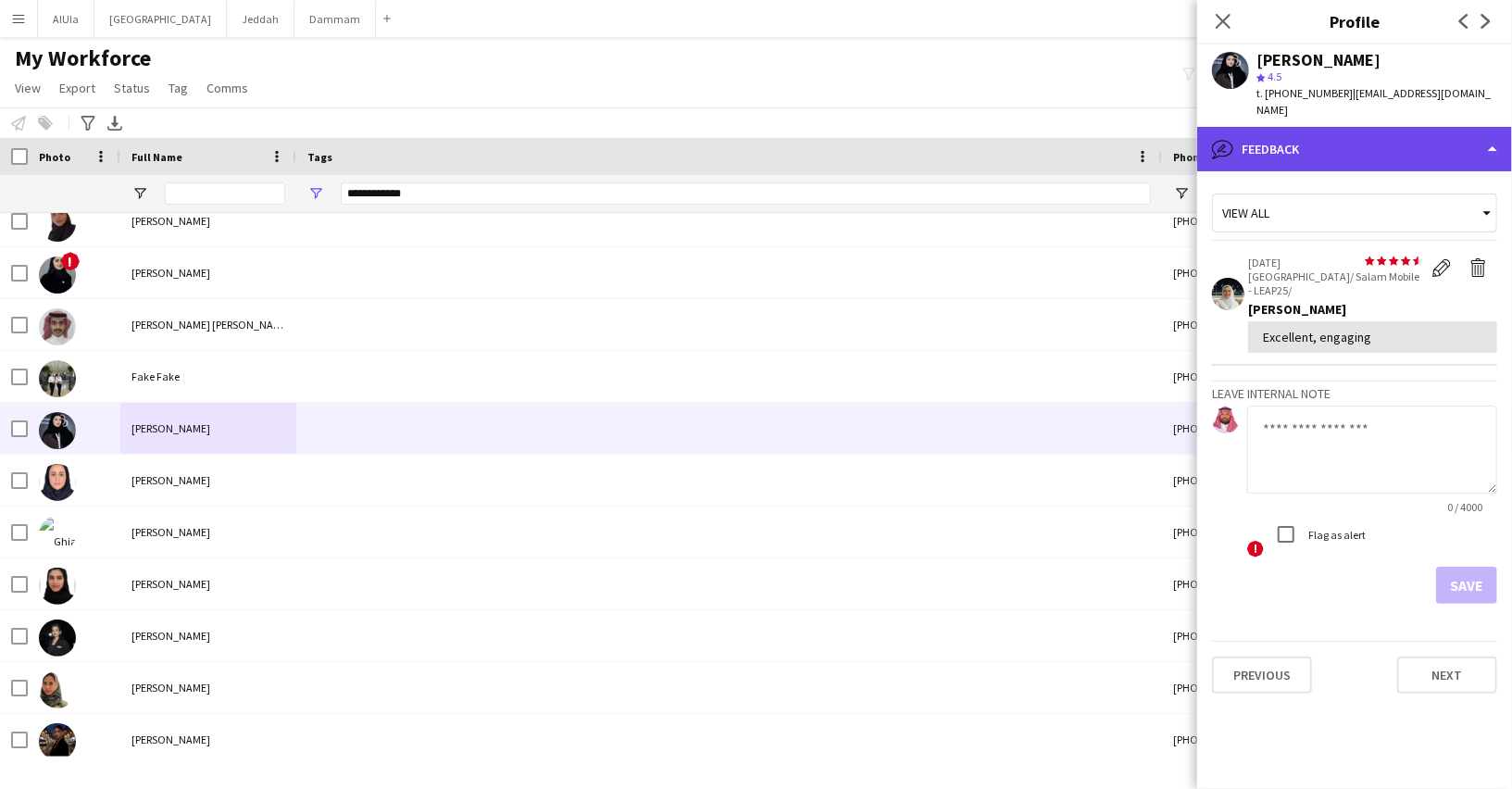
click at [1284, 127] on div "bubble-pencil Feedback" at bounding box center [1353, 148] width 315 height 44
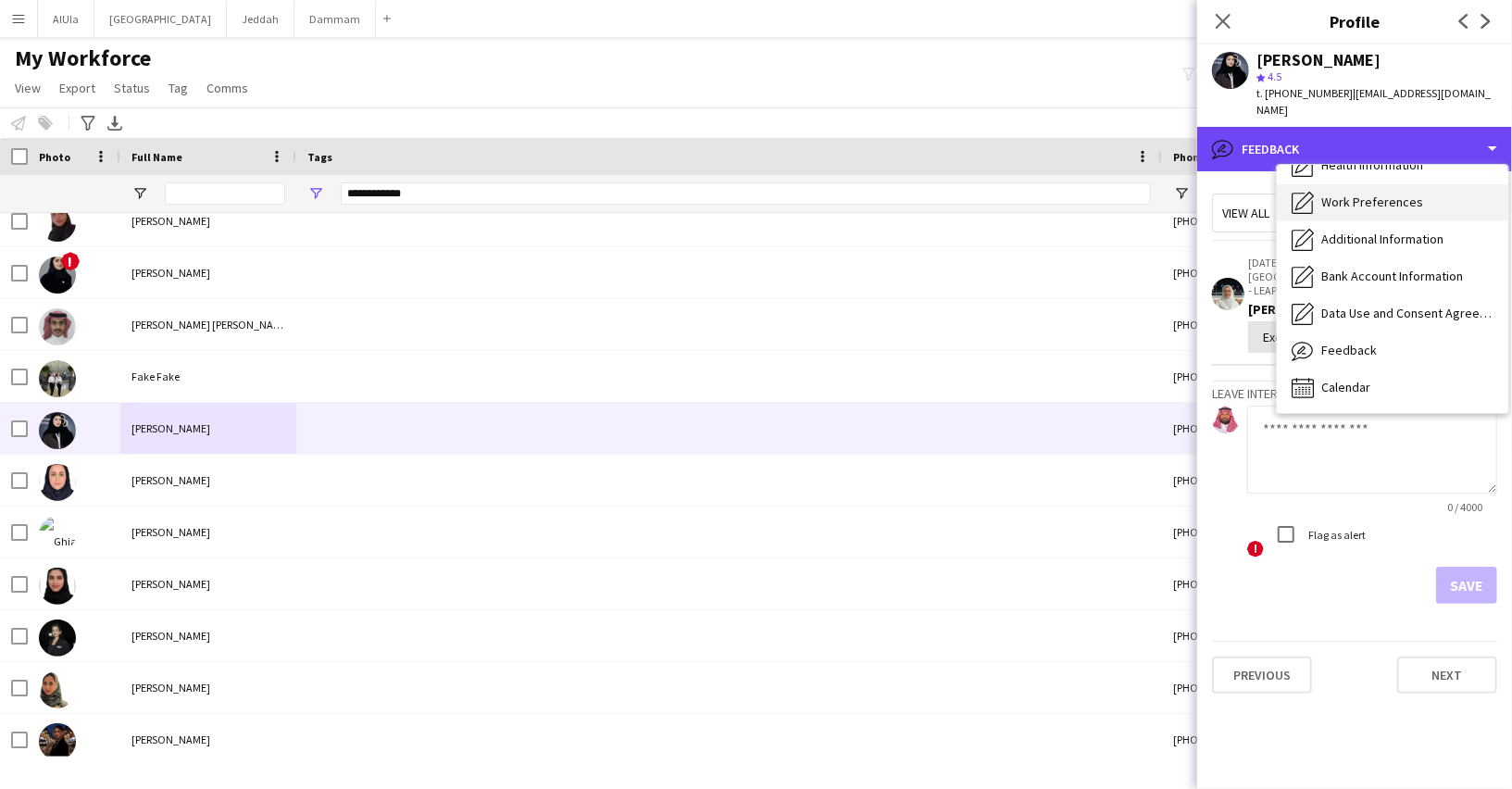
scroll to position [0, 0]
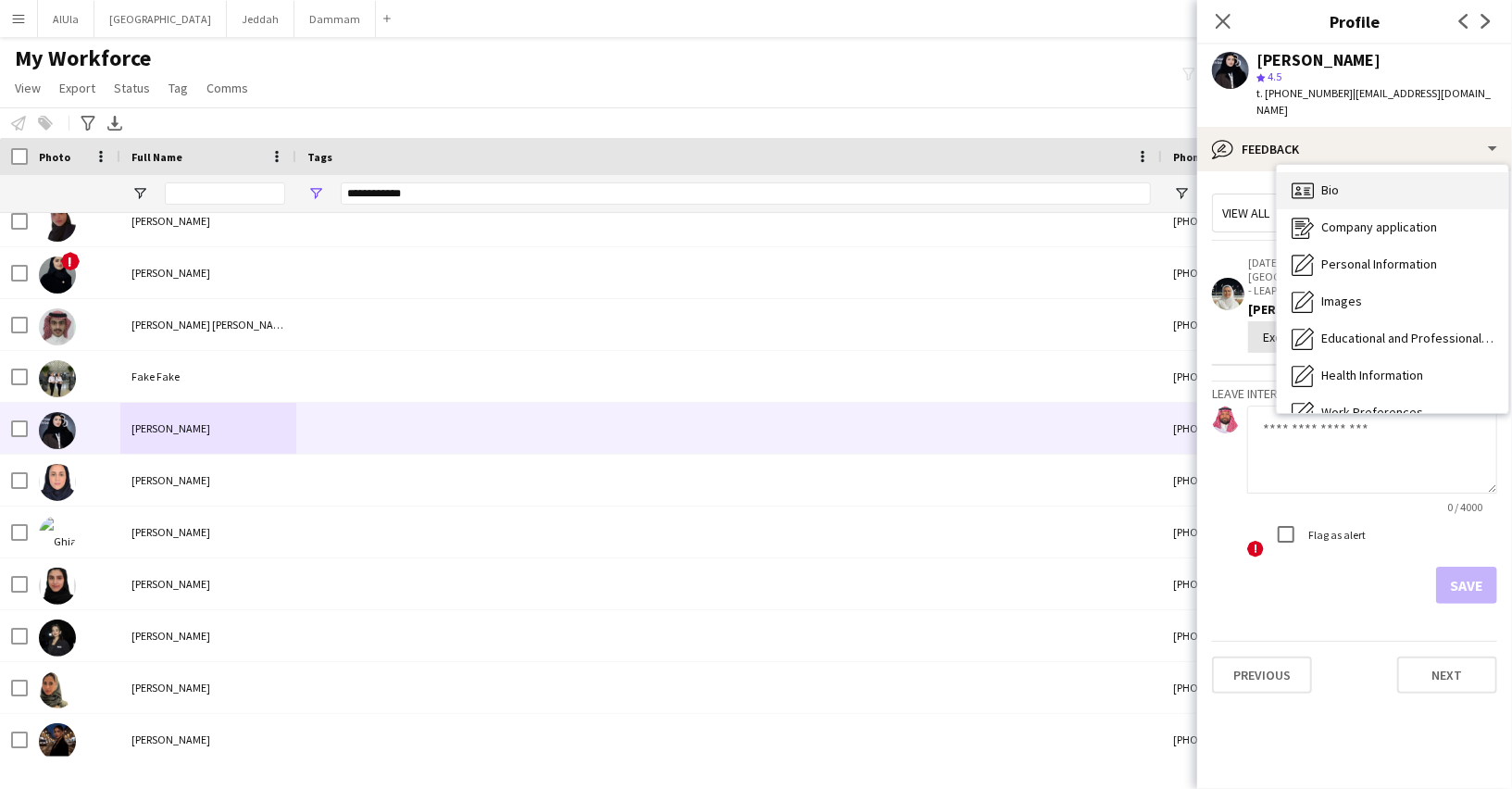
click at [1341, 175] on div "Bio Bio" at bounding box center [1392, 191] width 231 height 37
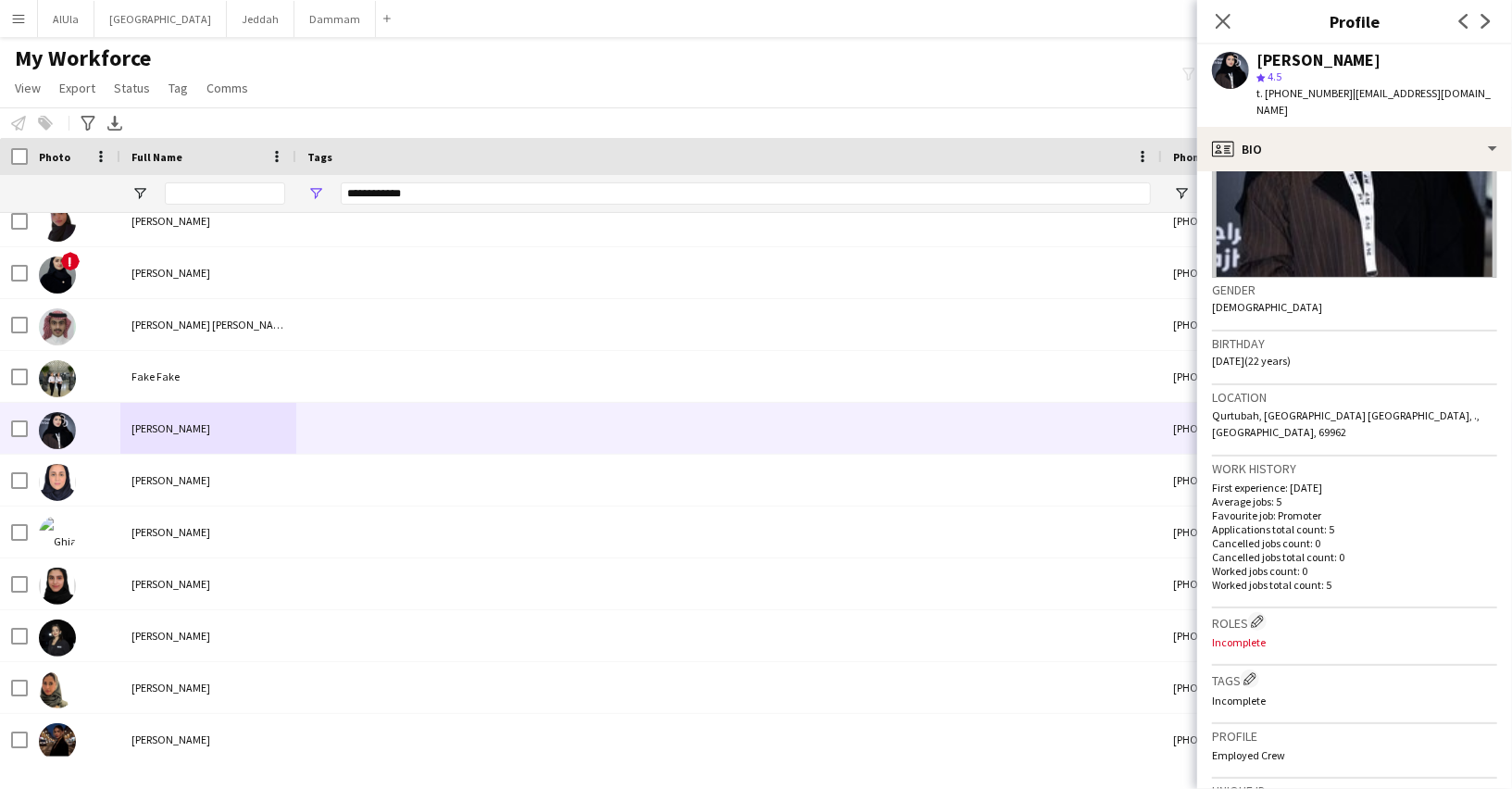
scroll to position [215, 0]
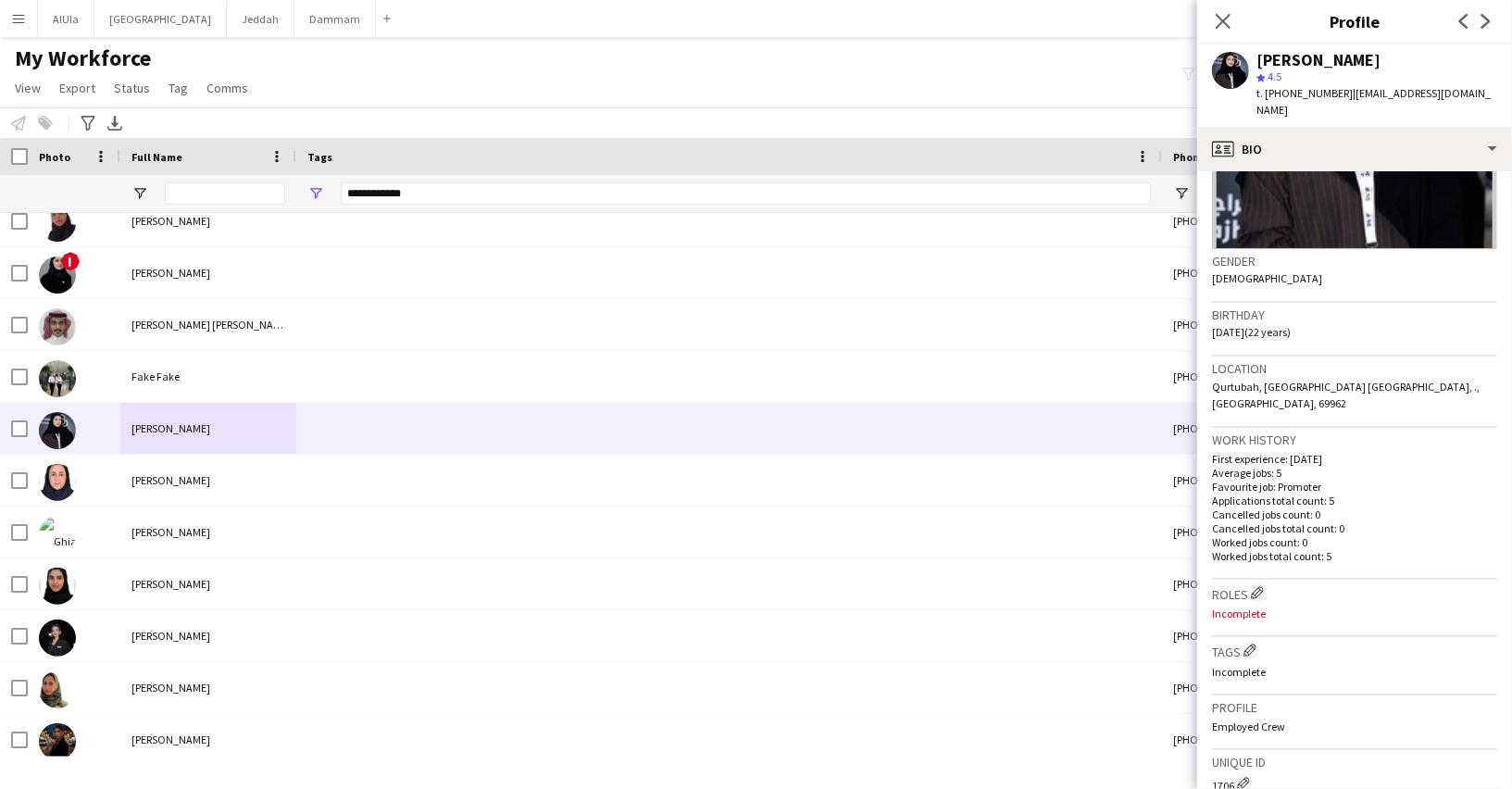
click at [1293, 91] on span "t. [PHONE_NUMBER]" at bounding box center [1304, 93] width 96 height 14
copy span "966551319445"
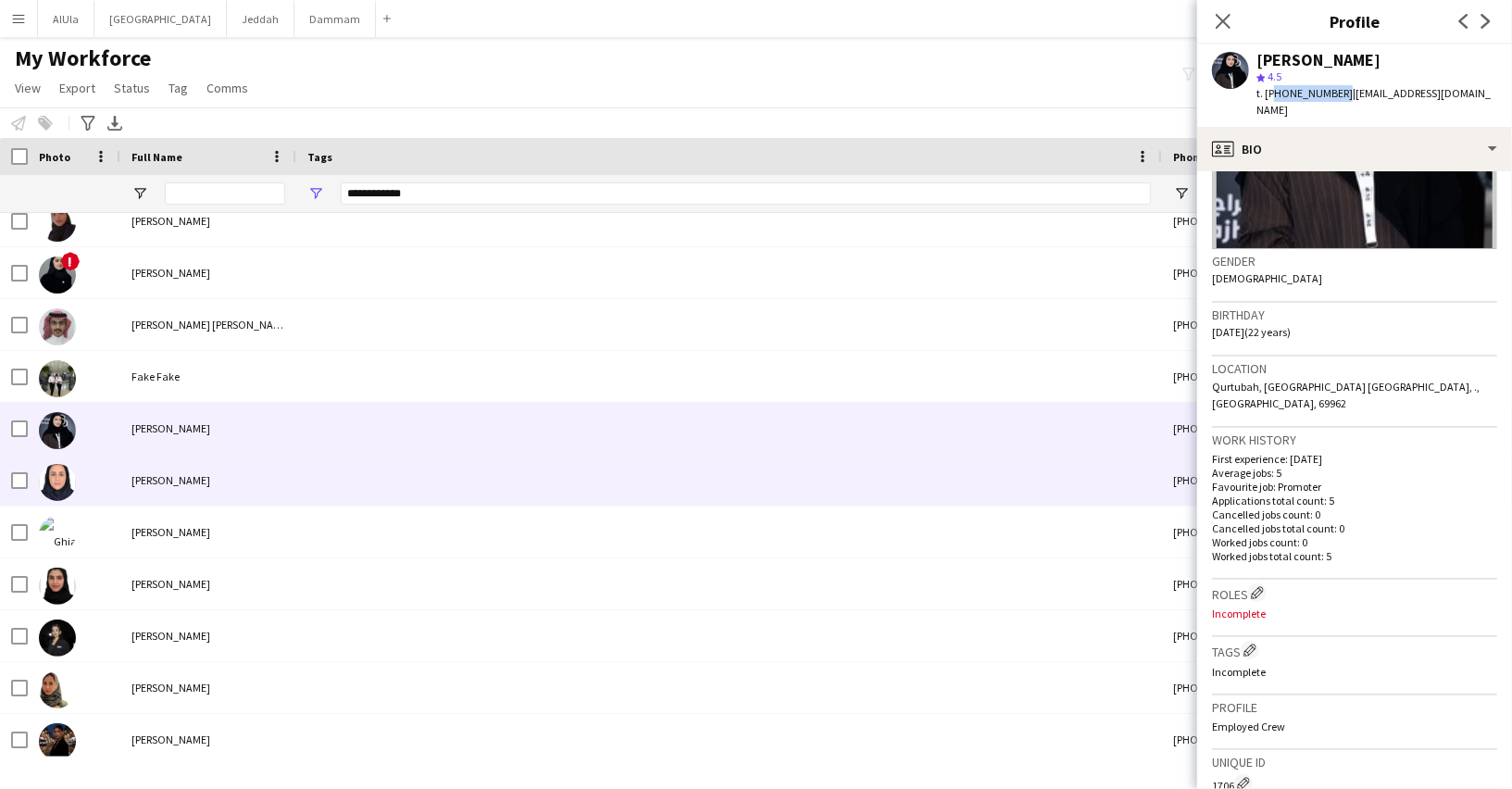
click at [219, 470] on div "[PERSON_NAME]" at bounding box center [208, 480] width 175 height 51
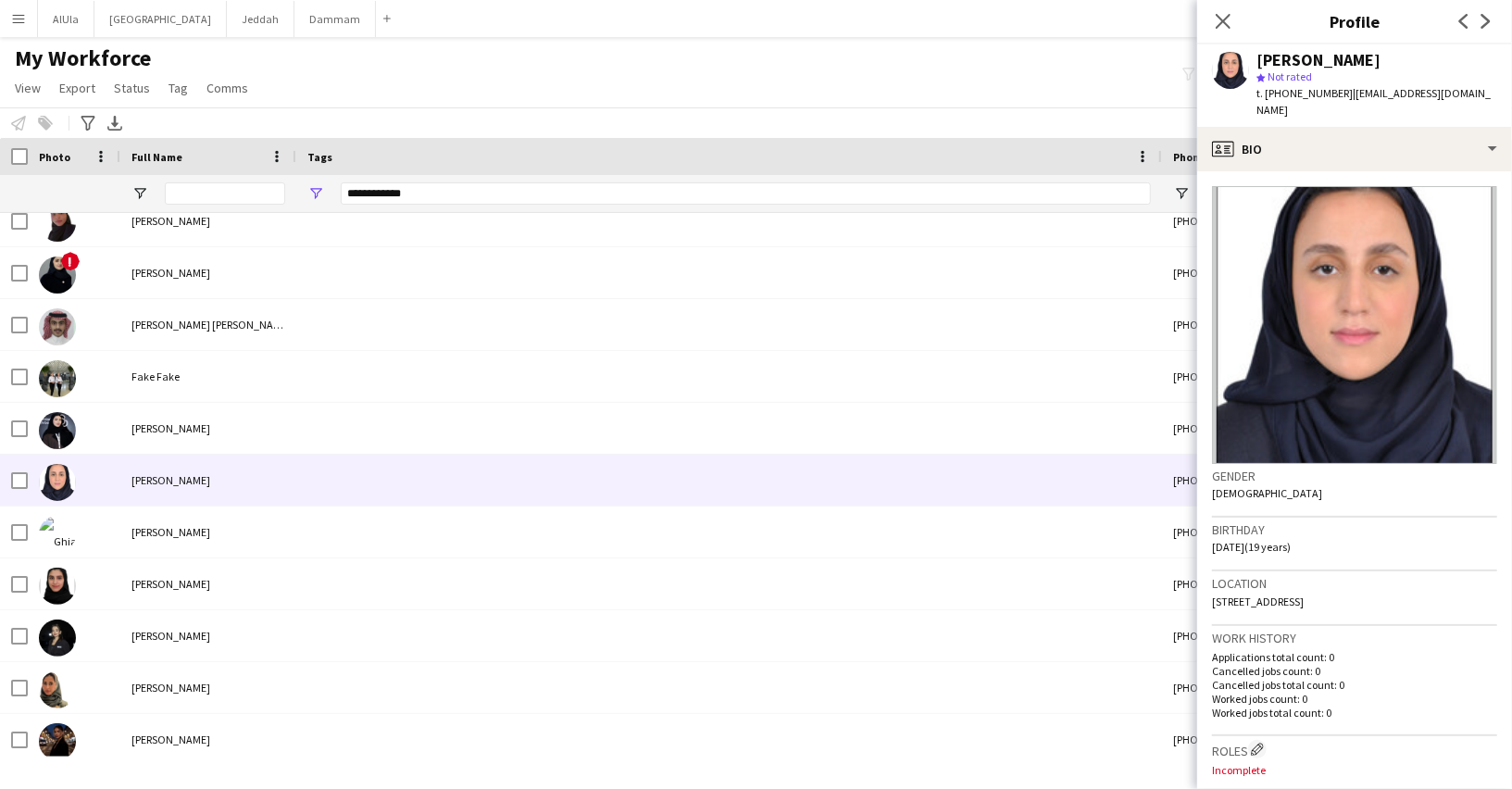
click at [1296, 92] on span "t. [PHONE_NUMBER]" at bounding box center [1304, 93] width 96 height 14
copy span "966558140949"
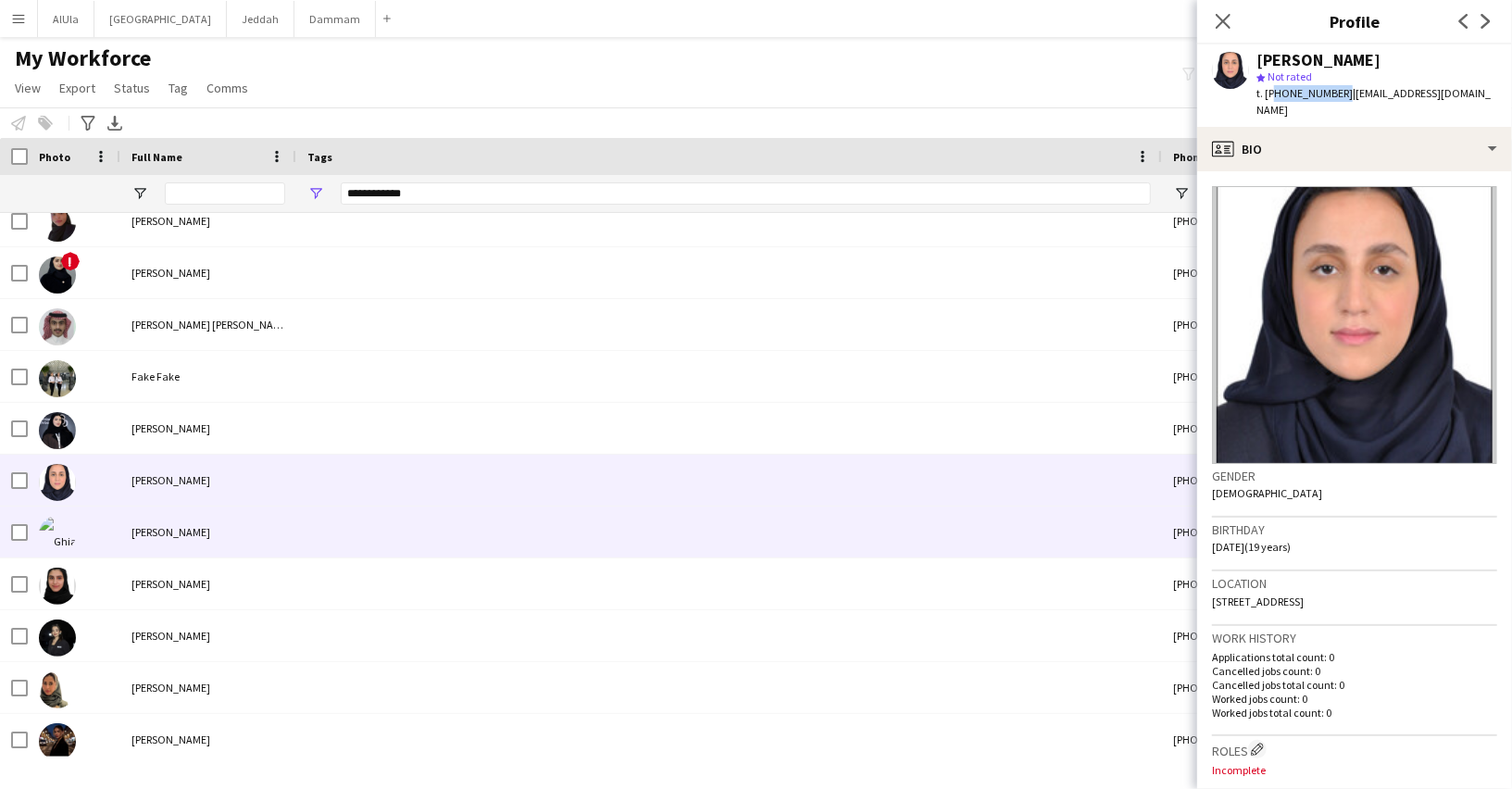
click at [201, 544] on div "[PERSON_NAME]" at bounding box center [208, 532] width 175 height 51
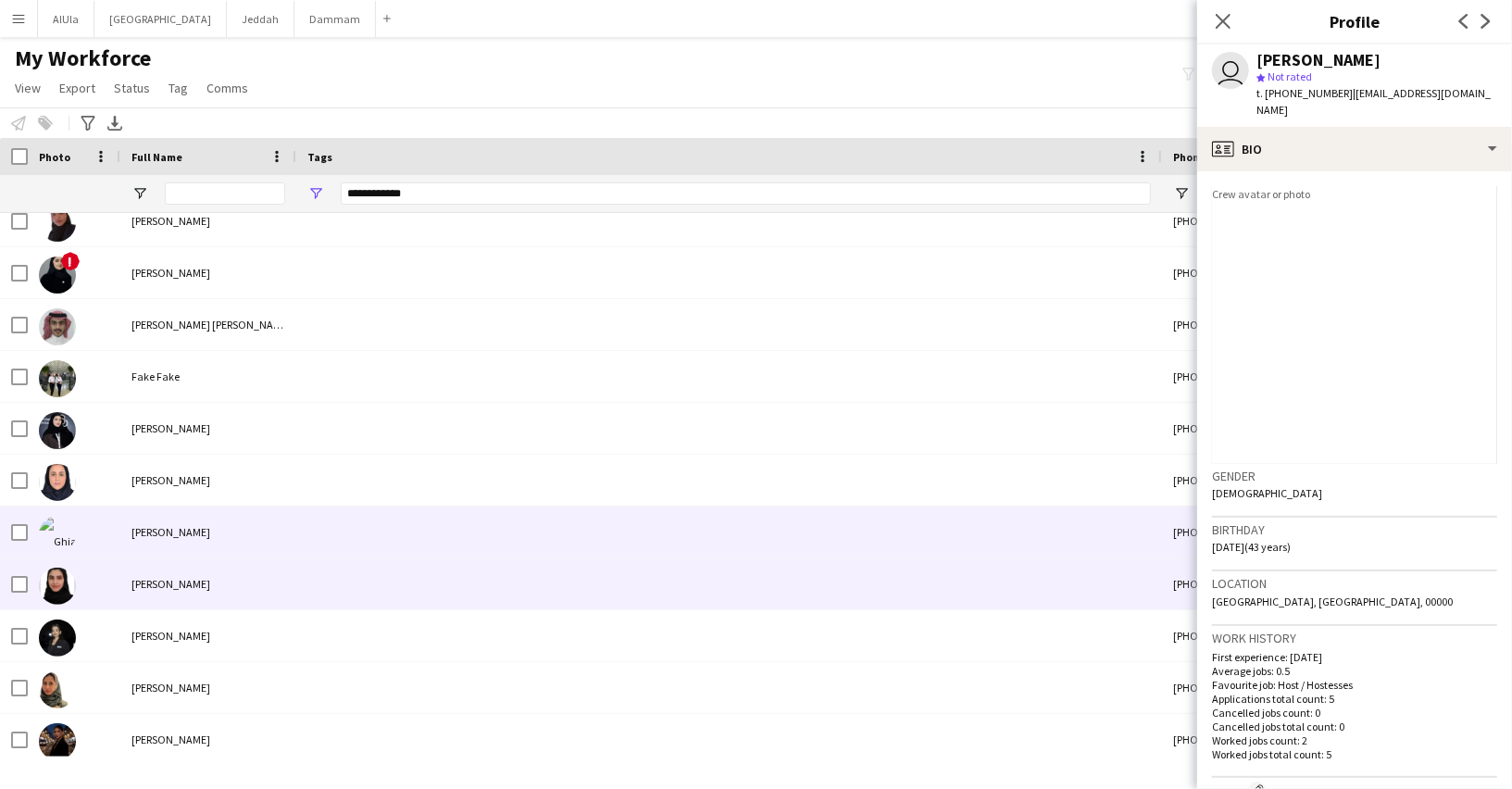
click at [201, 573] on div "[PERSON_NAME]" at bounding box center [208, 584] width 175 height 51
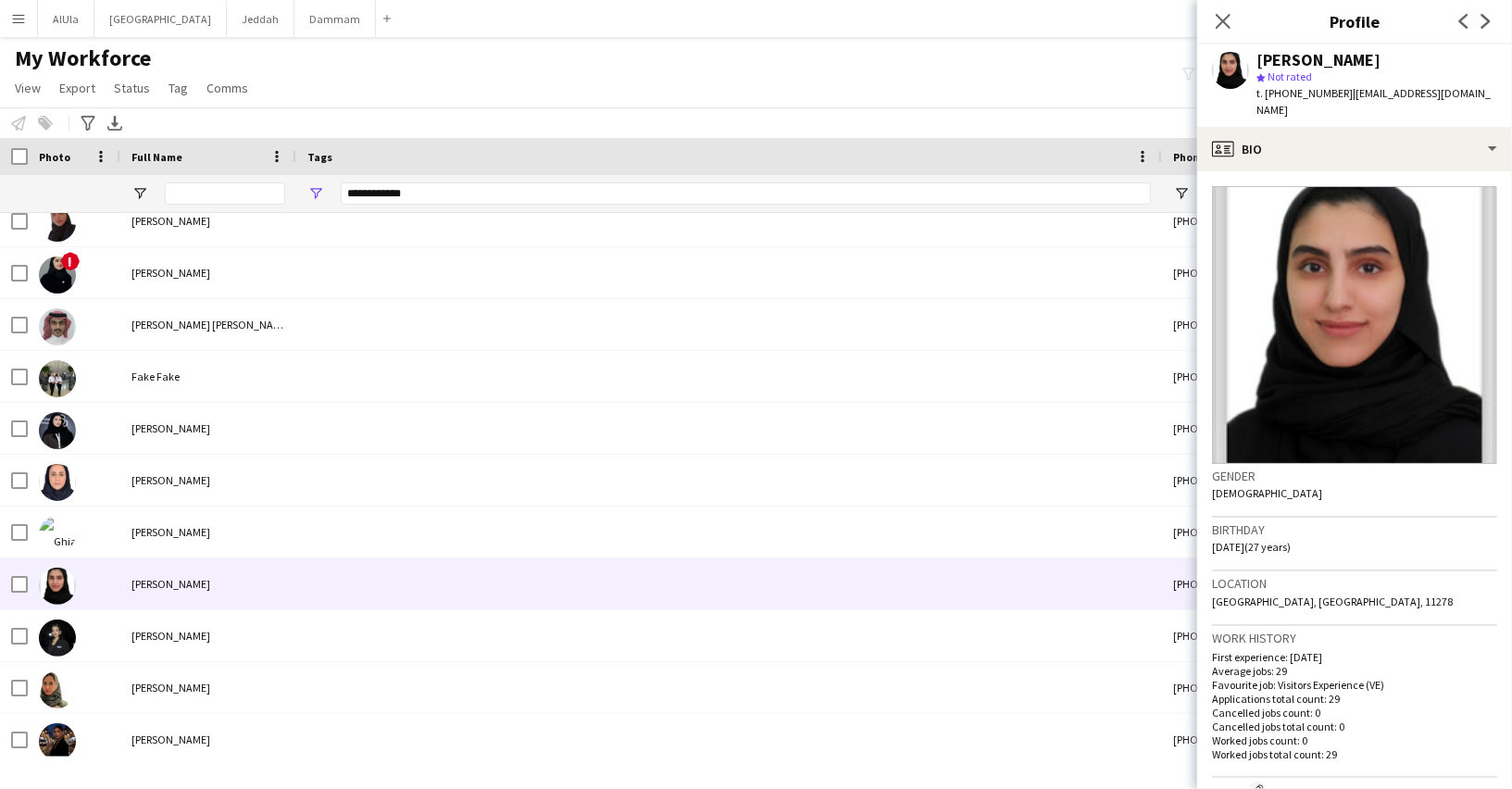
click at [1301, 69] on div "star Not rated" at bounding box center [1377, 76] width 241 height 17
click at [1291, 63] on div "[PERSON_NAME]" at bounding box center [1318, 60] width 124 height 17
click at [1291, 60] on div "[PERSON_NAME]" at bounding box center [1318, 60] width 124 height 17
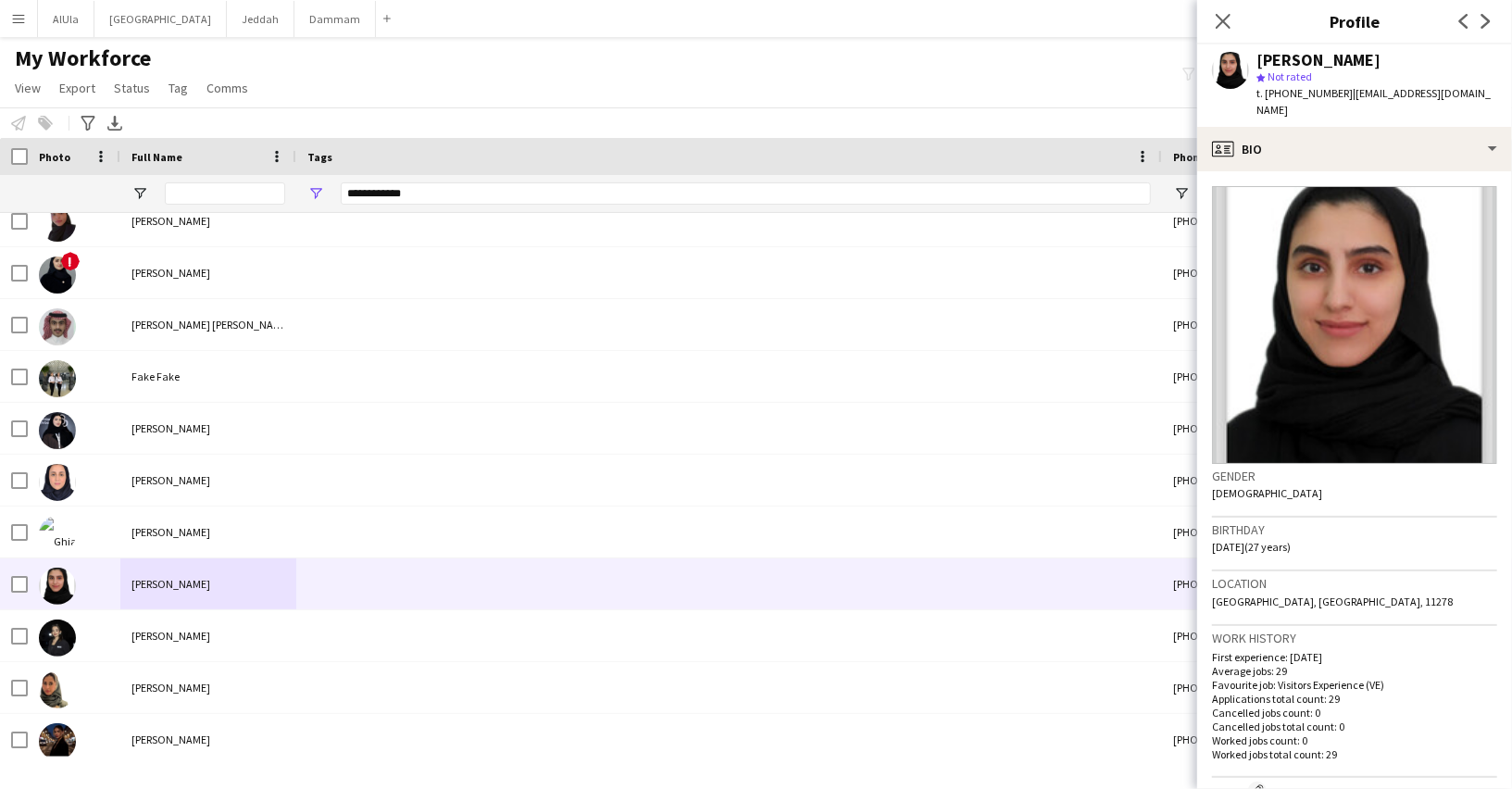
click at [1291, 60] on div "[PERSON_NAME]" at bounding box center [1318, 60] width 124 height 17
click at [1262, 53] on div "[PERSON_NAME]" at bounding box center [1318, 60] width 124 height 17
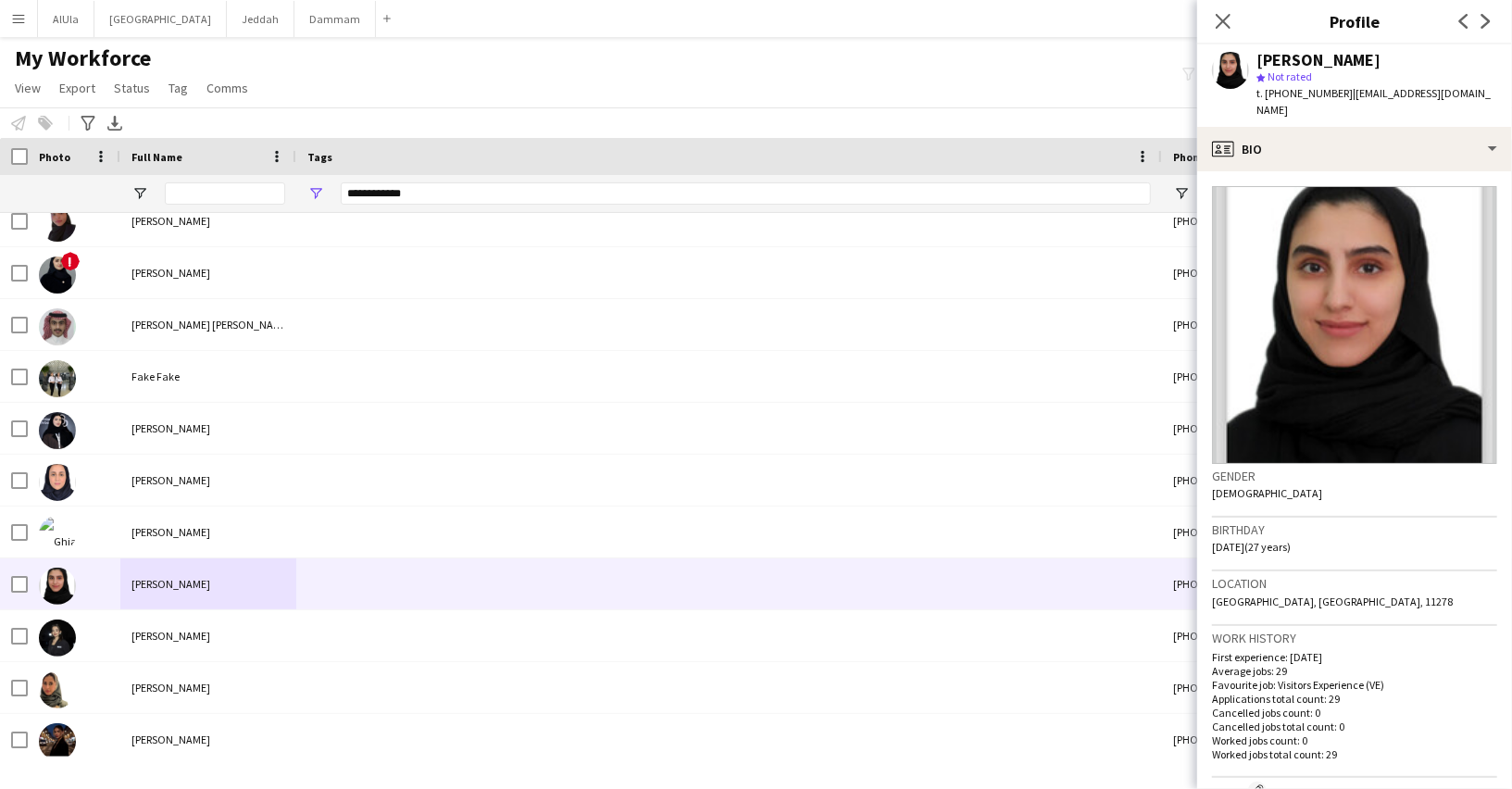
click at [1291, 90] on span "t. [PHONE_NUMBER]" at bounding box center [1304, 93] width 96 height 14
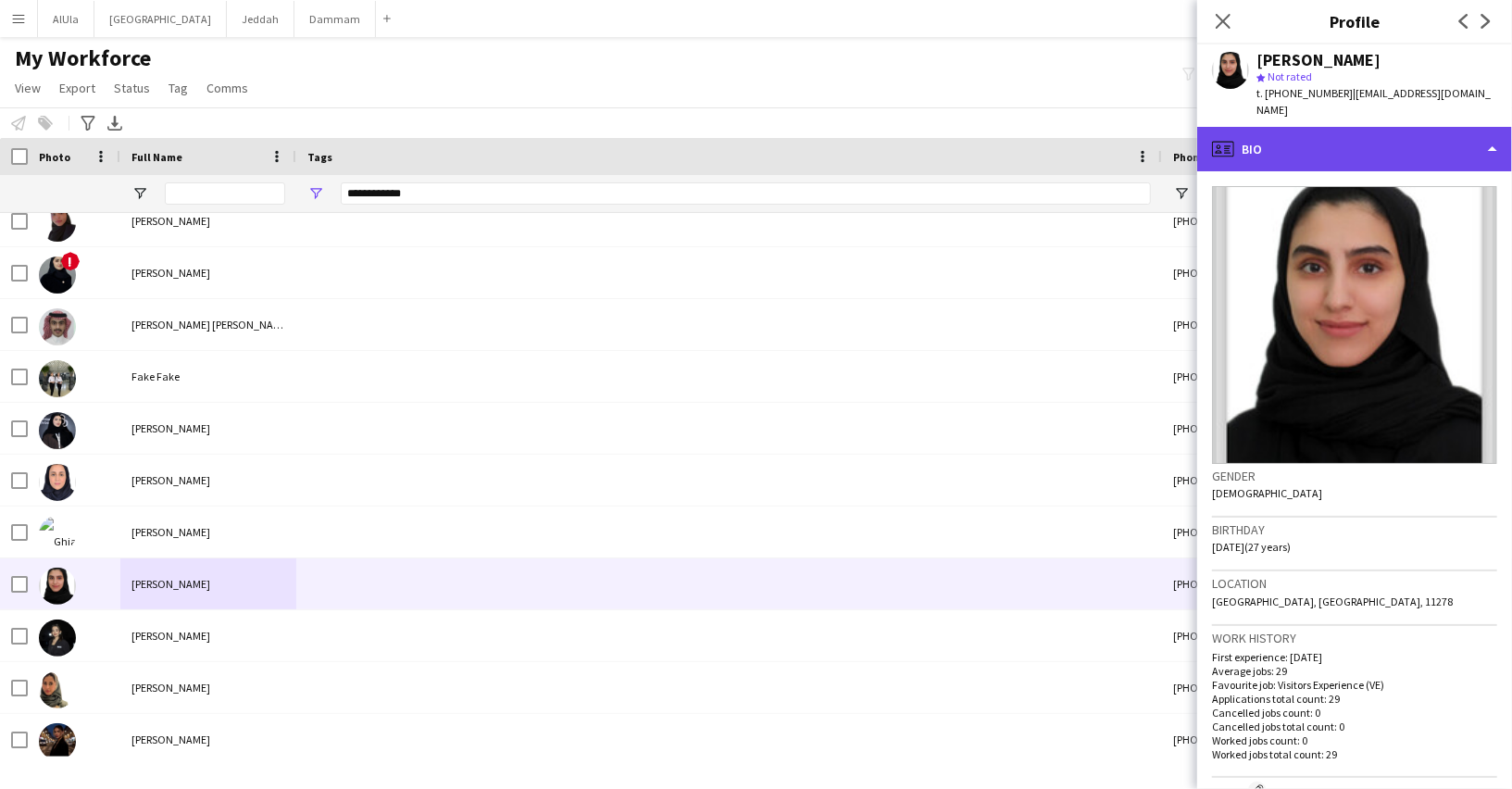
click at [1293, 126] on div "profile Bio" at bounding box center [1353, 148] width 315 height 44
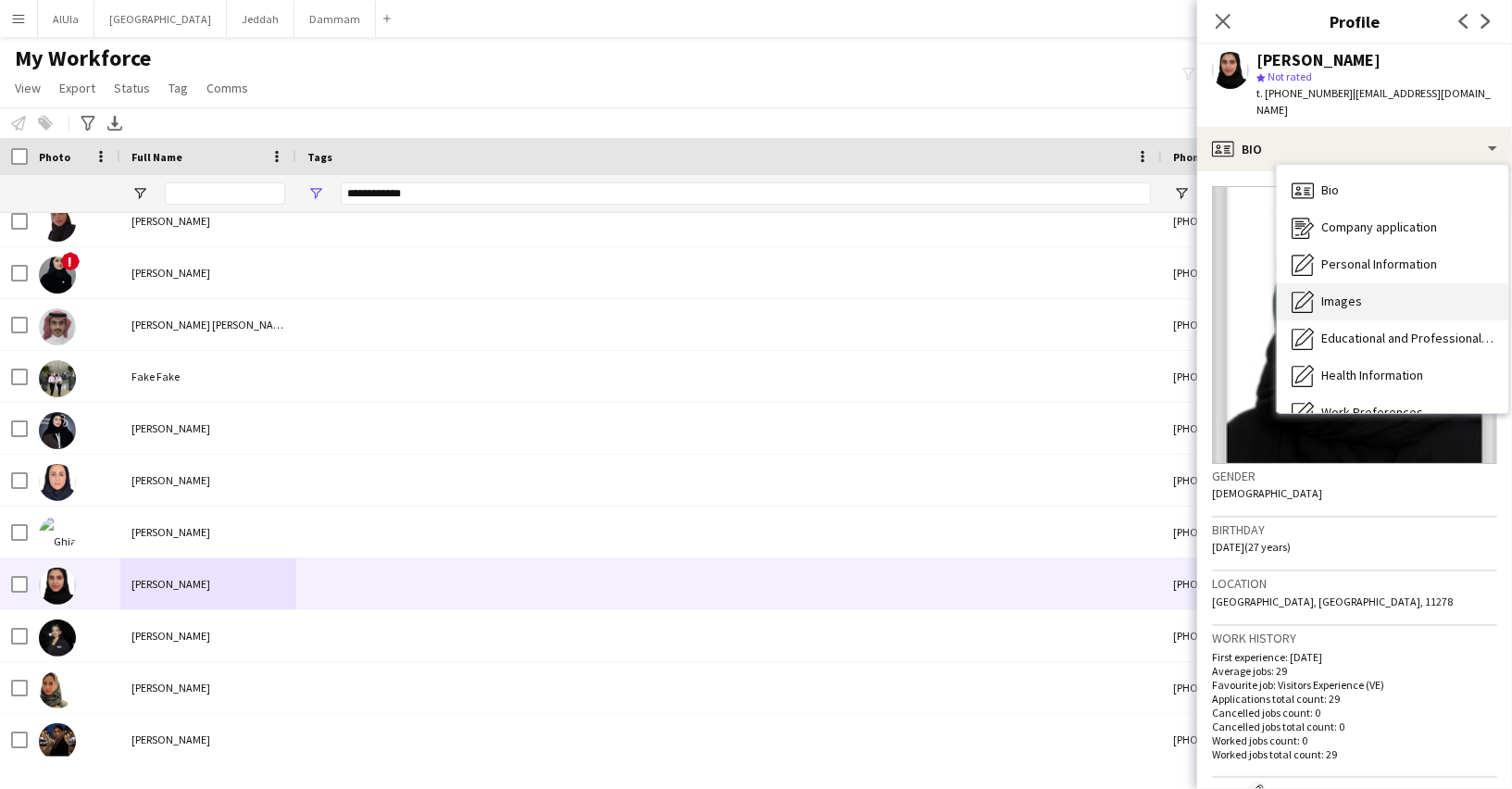
click at [1330, 293] on span "Images" at bounding box center [1341, 301] width 41 height 17
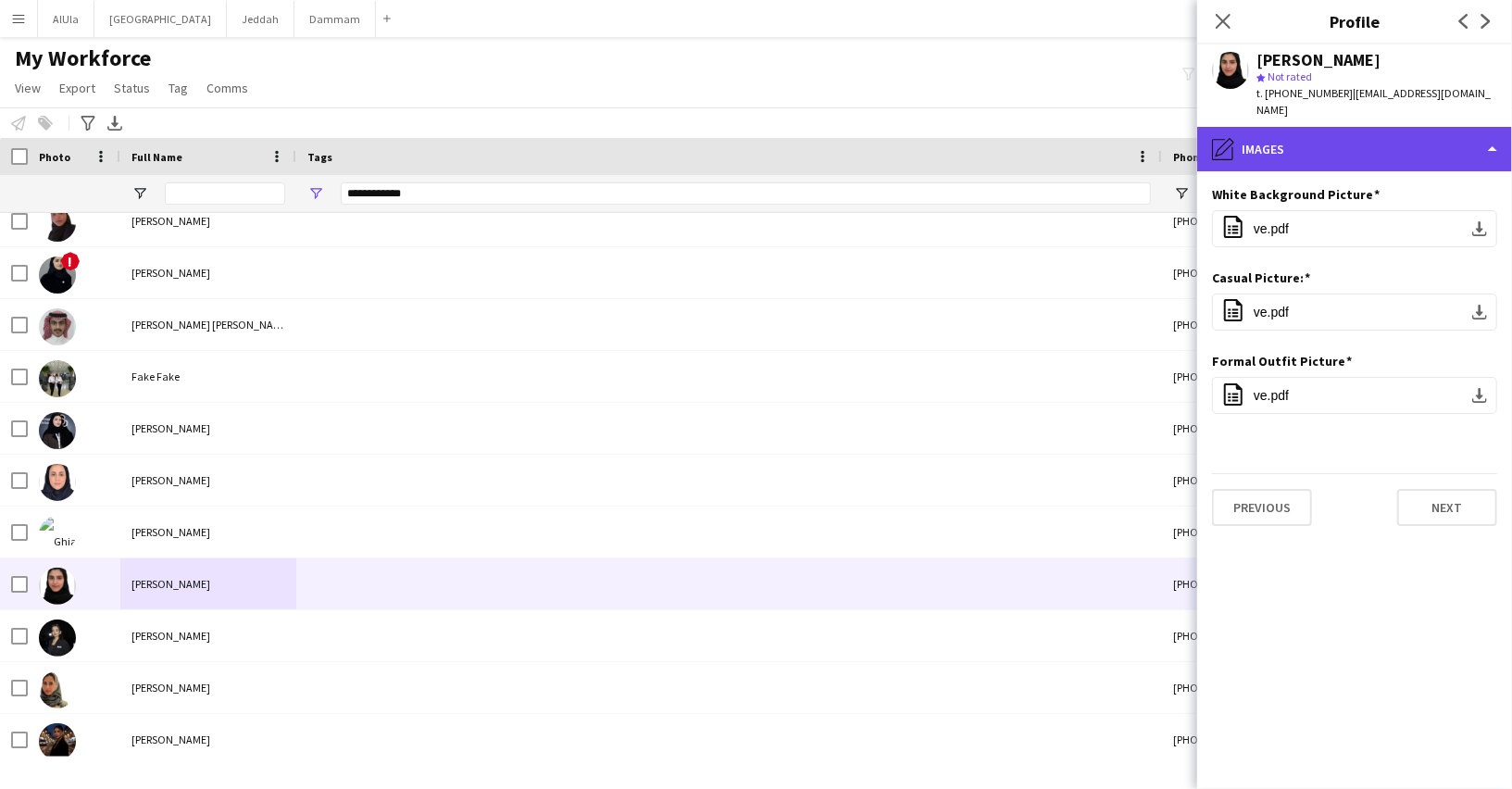
click at [1326, 128] on div "pencil4 Images" at bounding box center [1353, 148] width 315 height 44
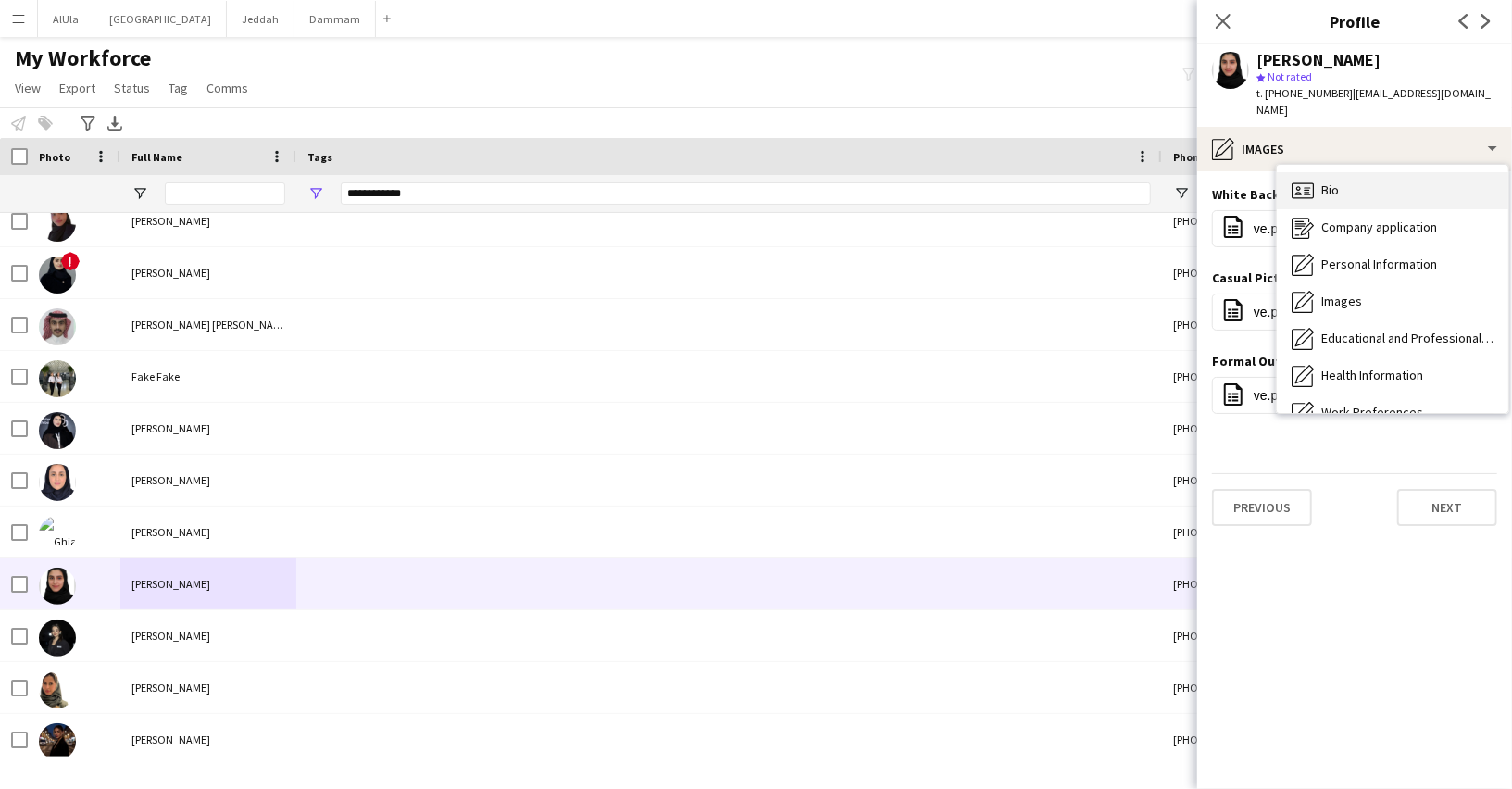
click at [1321, 181] on span "Bio" at bounding box center [1330, 189] width 18 height 17
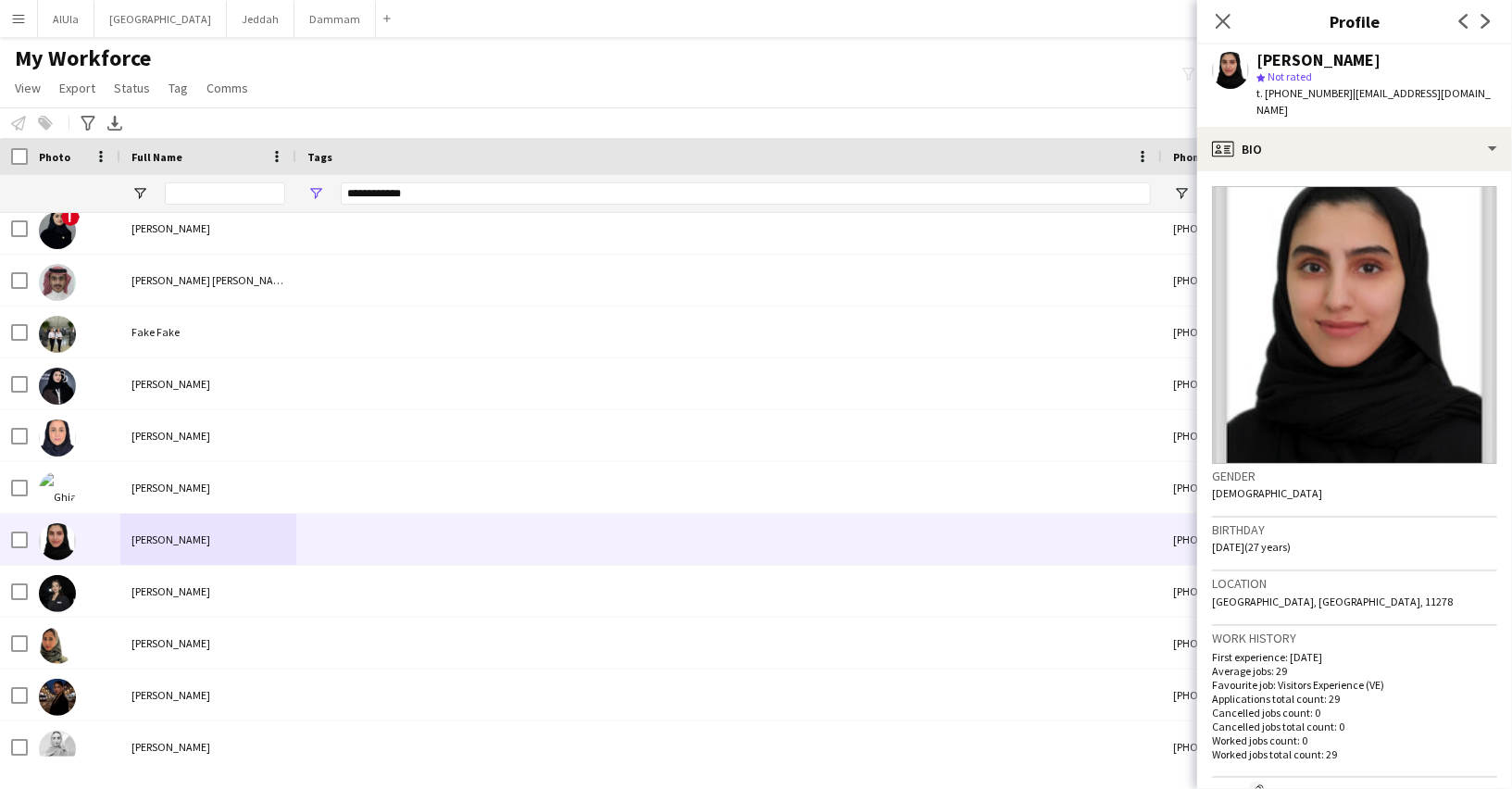
scroll to position [0, 627]
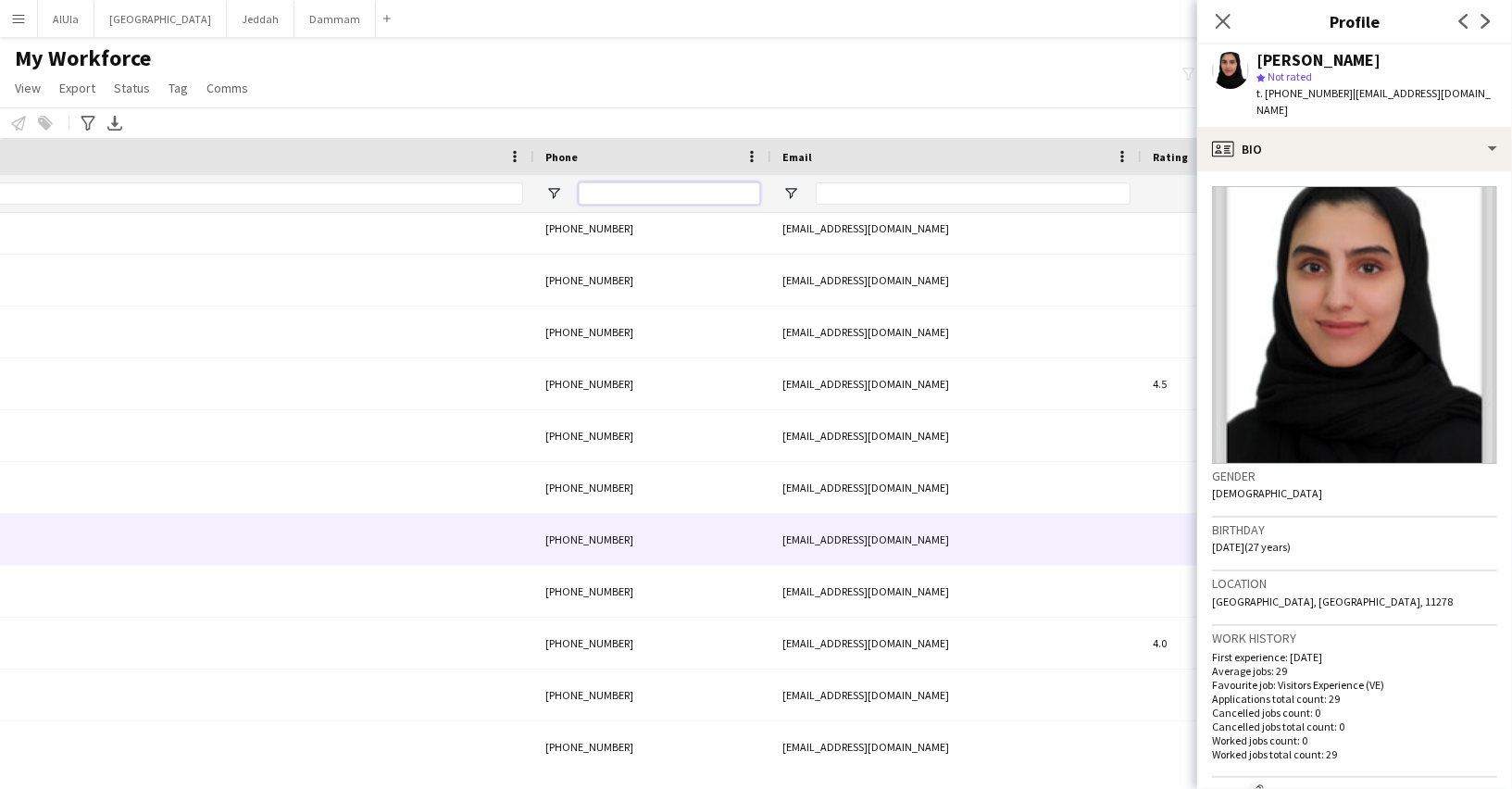
click at [680, 200] on input "Phone Filter Input" at bounding box center [668, 193] width 181 height 23
paste input "*********"
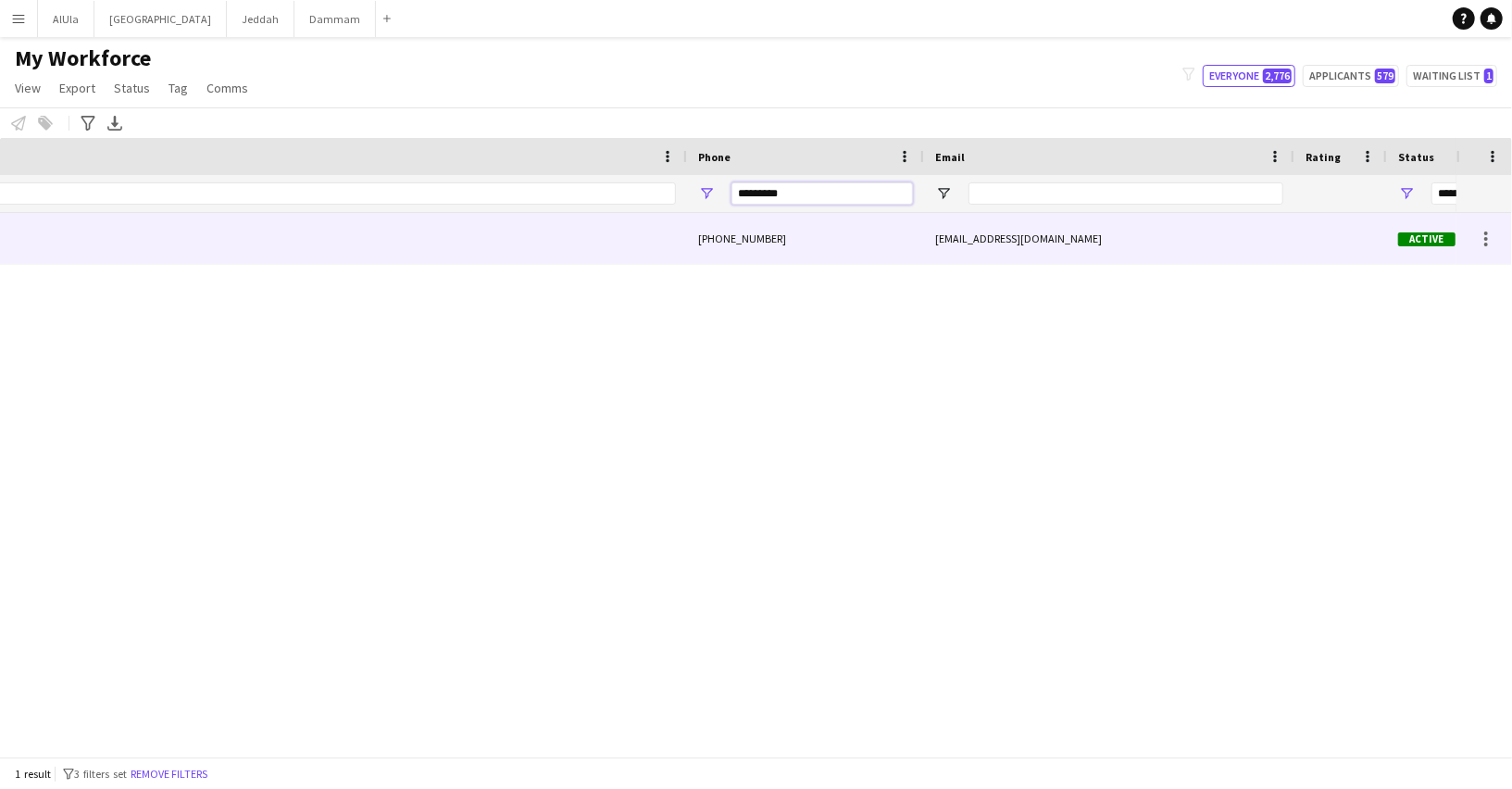
scroll to position [0, 0]
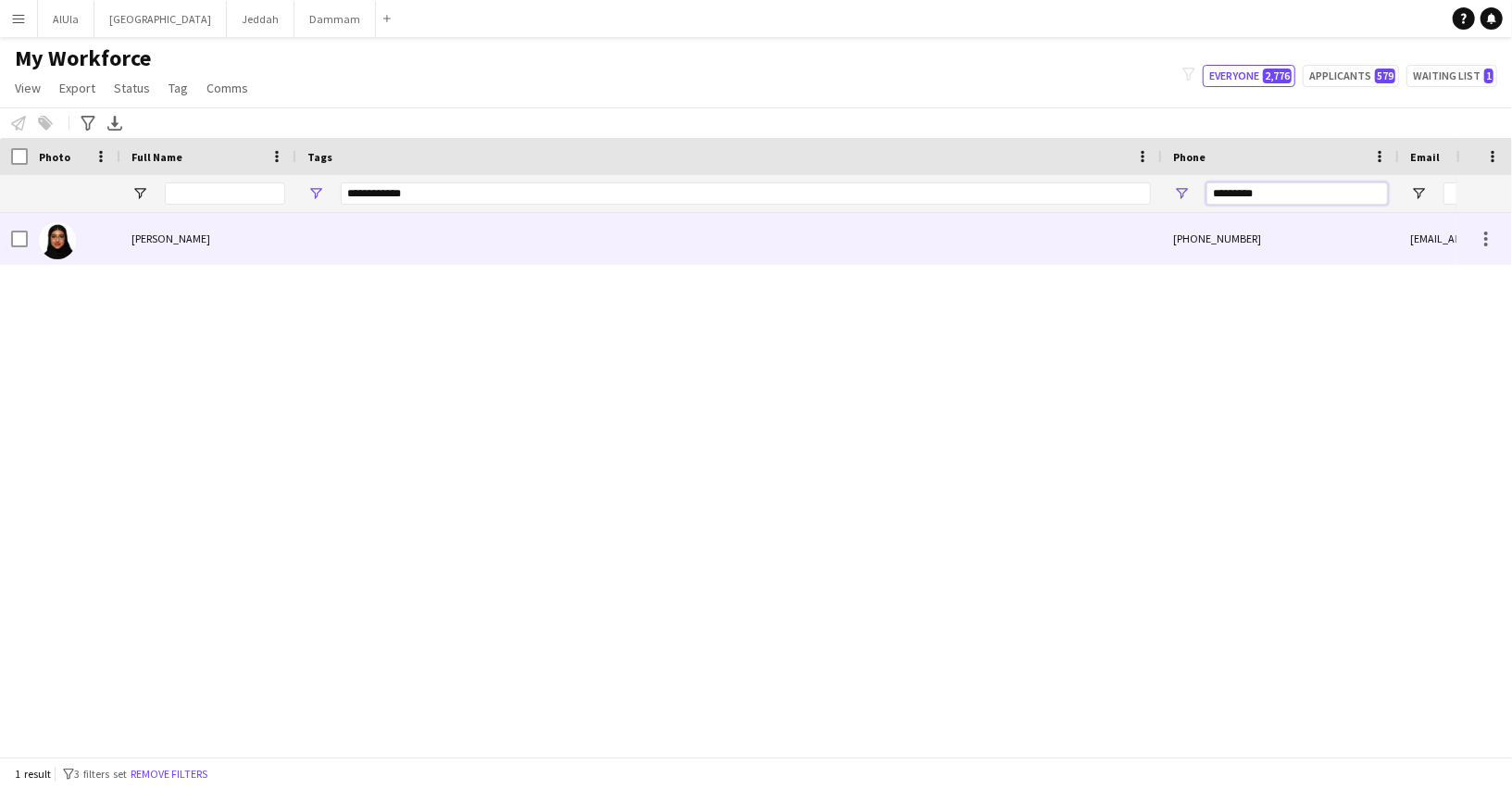
type input "*********"
click at [464, 248] on div at bounding box center [728, 238] width 865 height 51
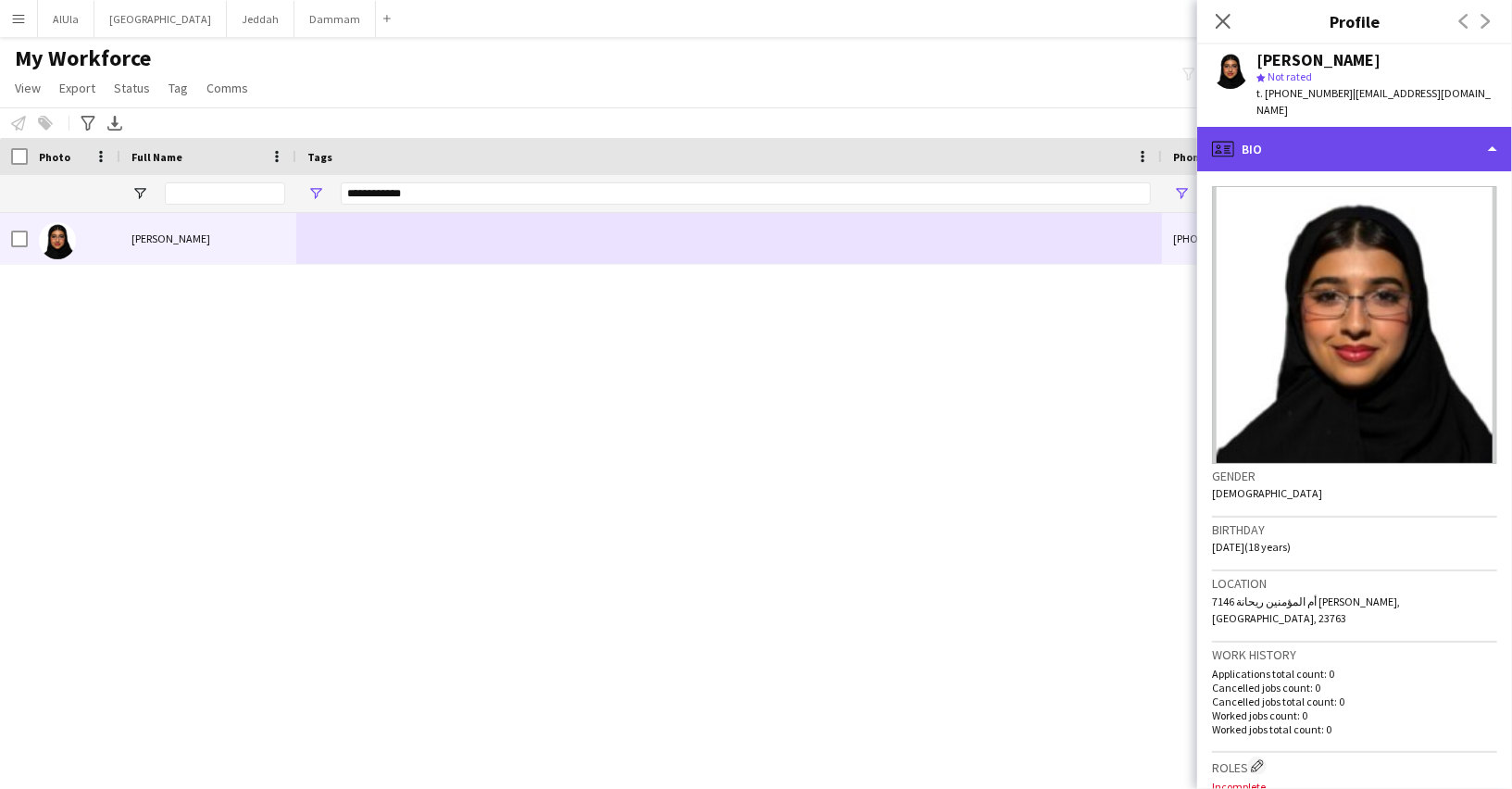
click at [1287, 134] on div "profile Bio" at bounding box center [1353, 148] width 315 height 44
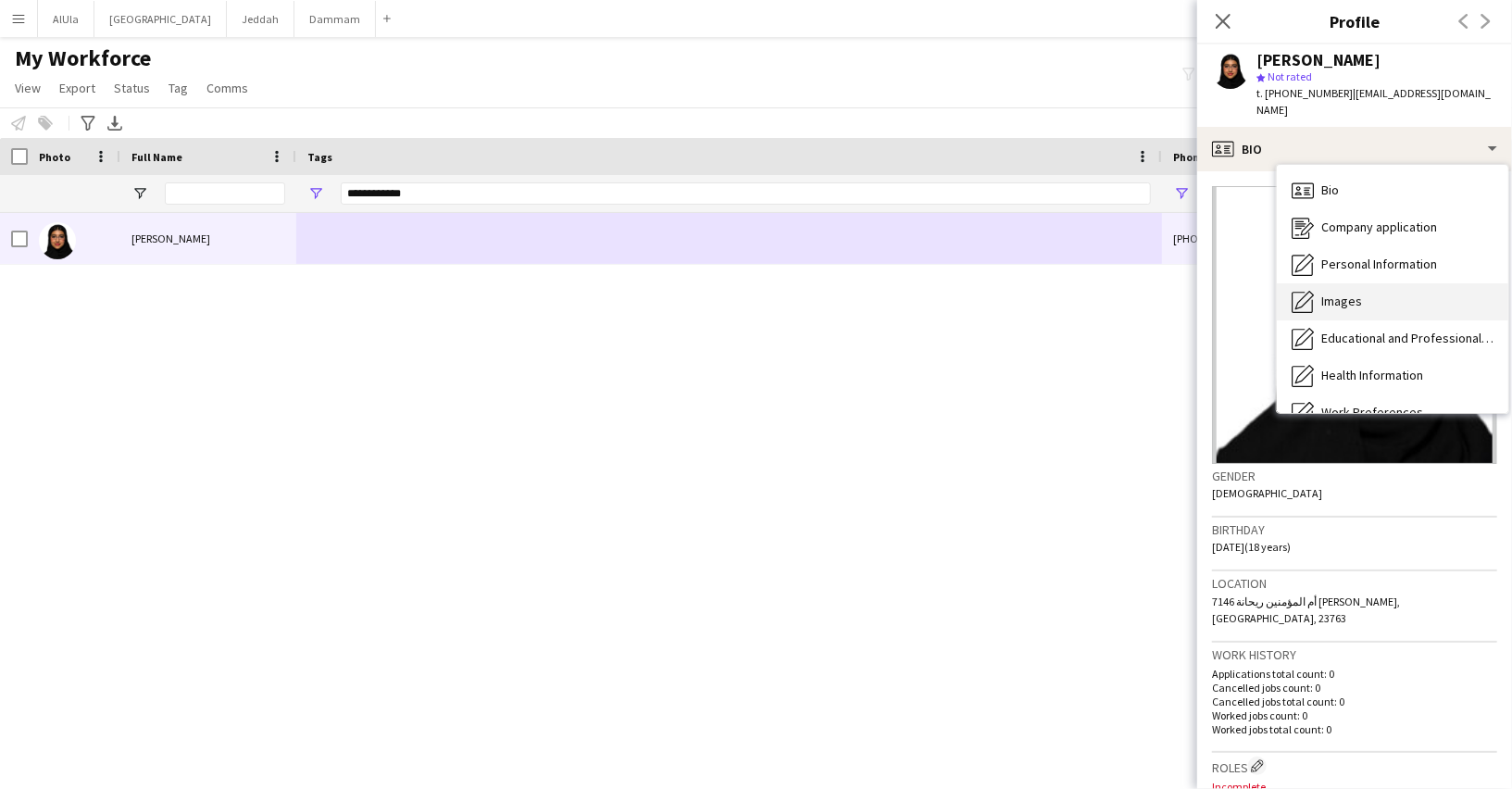
click at [1334, 293] on span "Images" at bounding box center [1341, 301] width 41 height 17
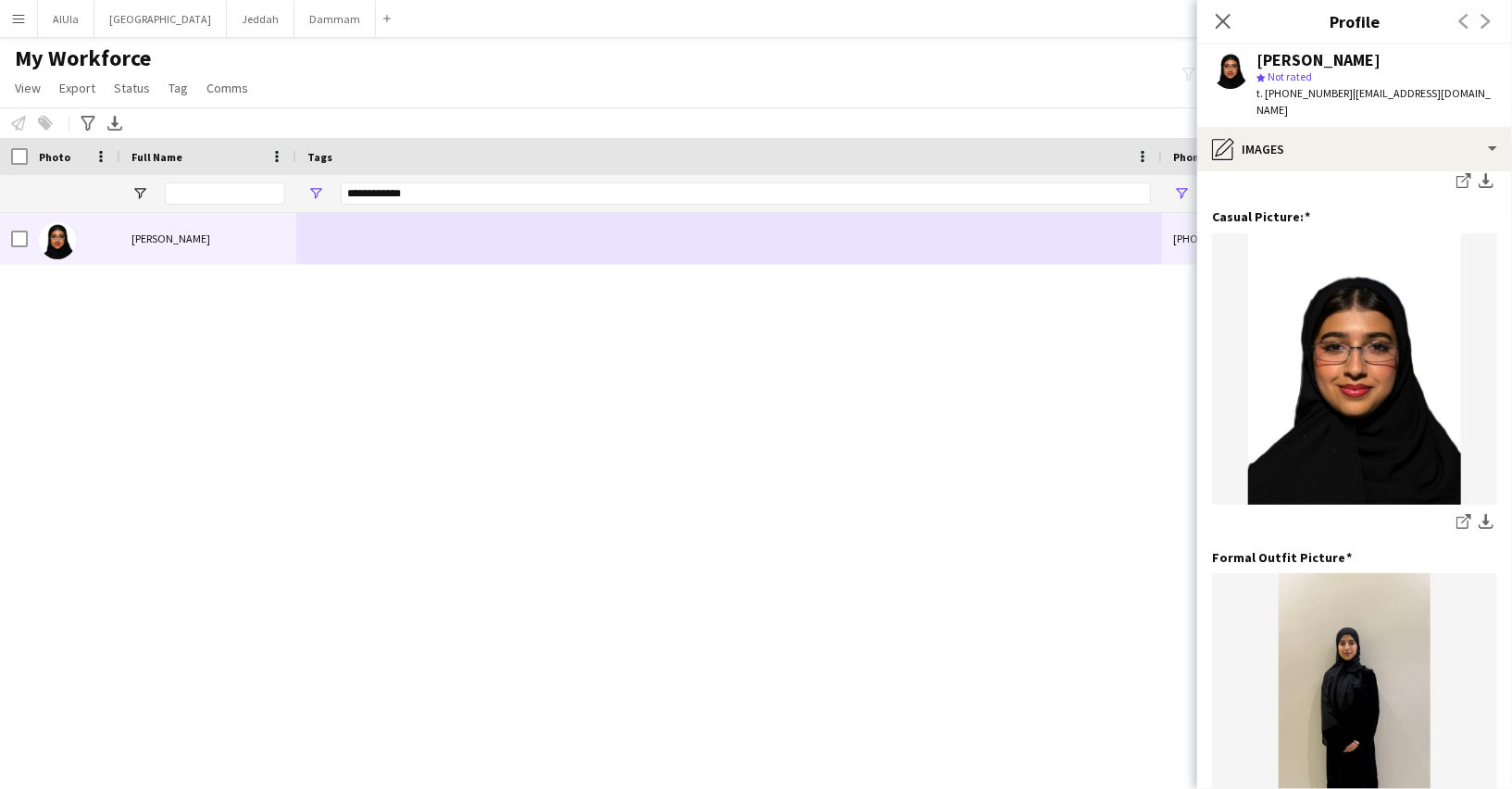
scroll to position [503, 0]
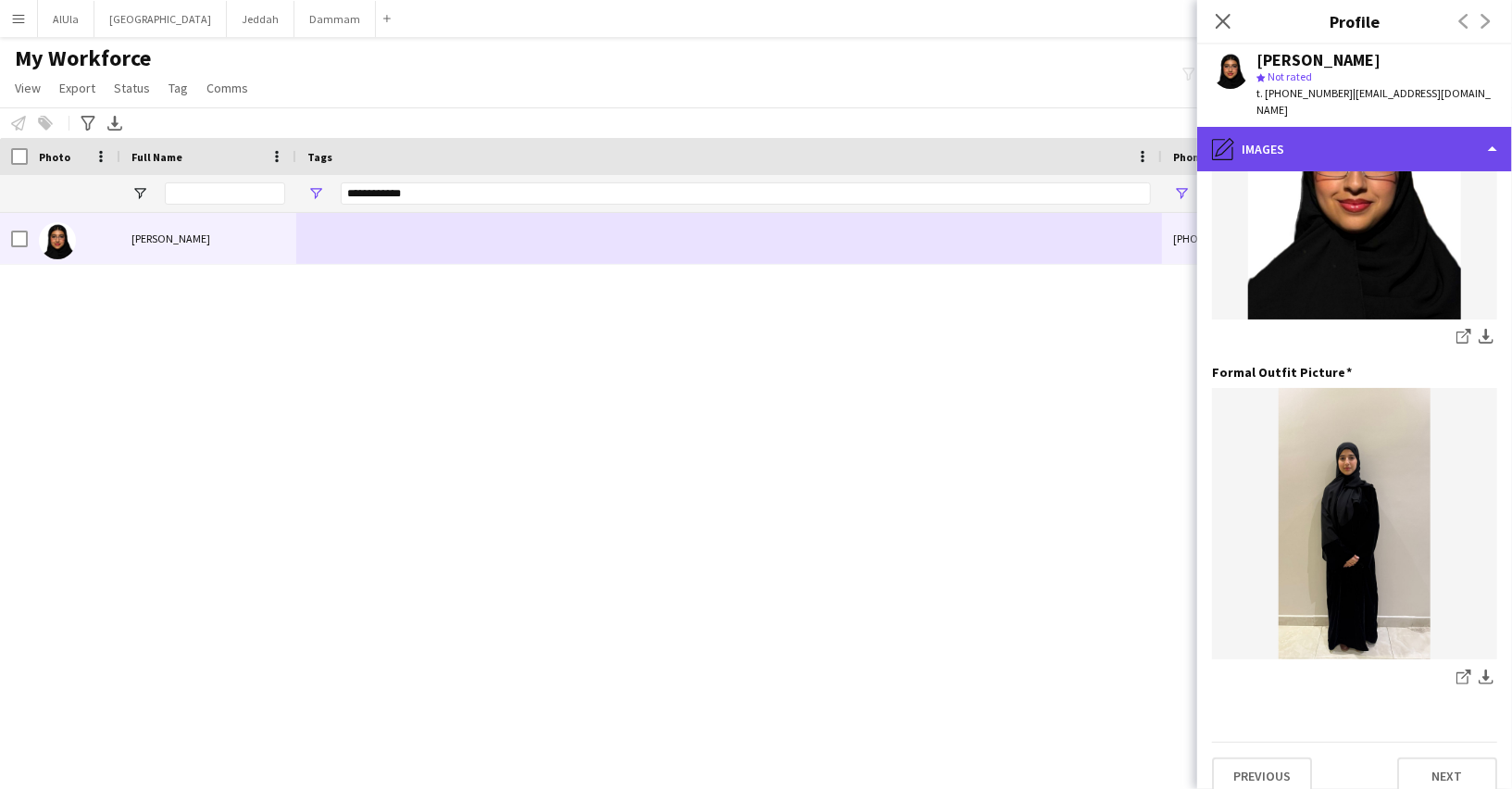
click at [1312, 129] on div "pencil4 Images" at bounding box center [1353, 148] width 315 height 44
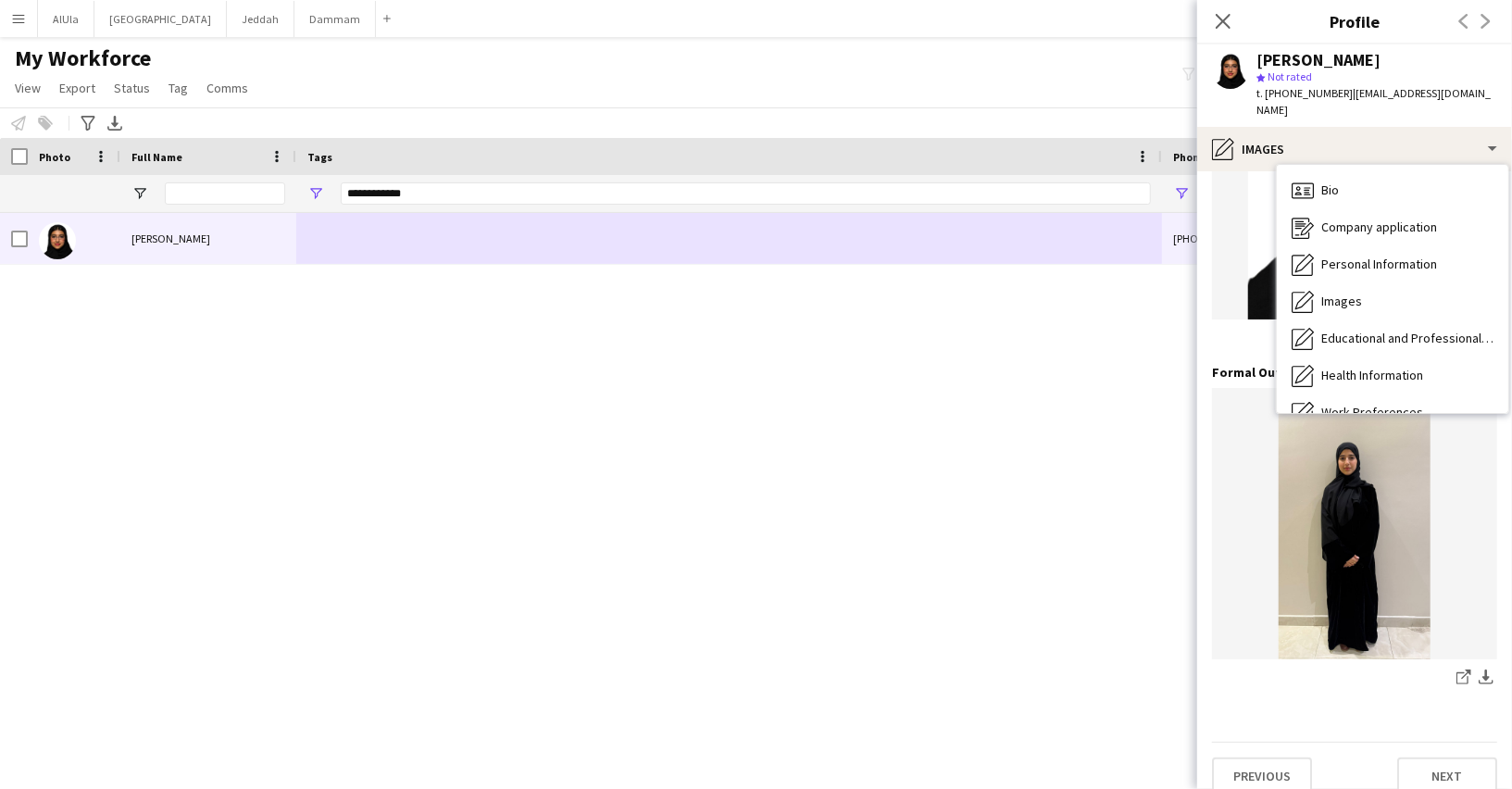
click at [1362, 92] on span "| [EMAIL_ADDRESS][DOMAIN_NAME]" at bounding box center [1373, 101] width 234 height 30
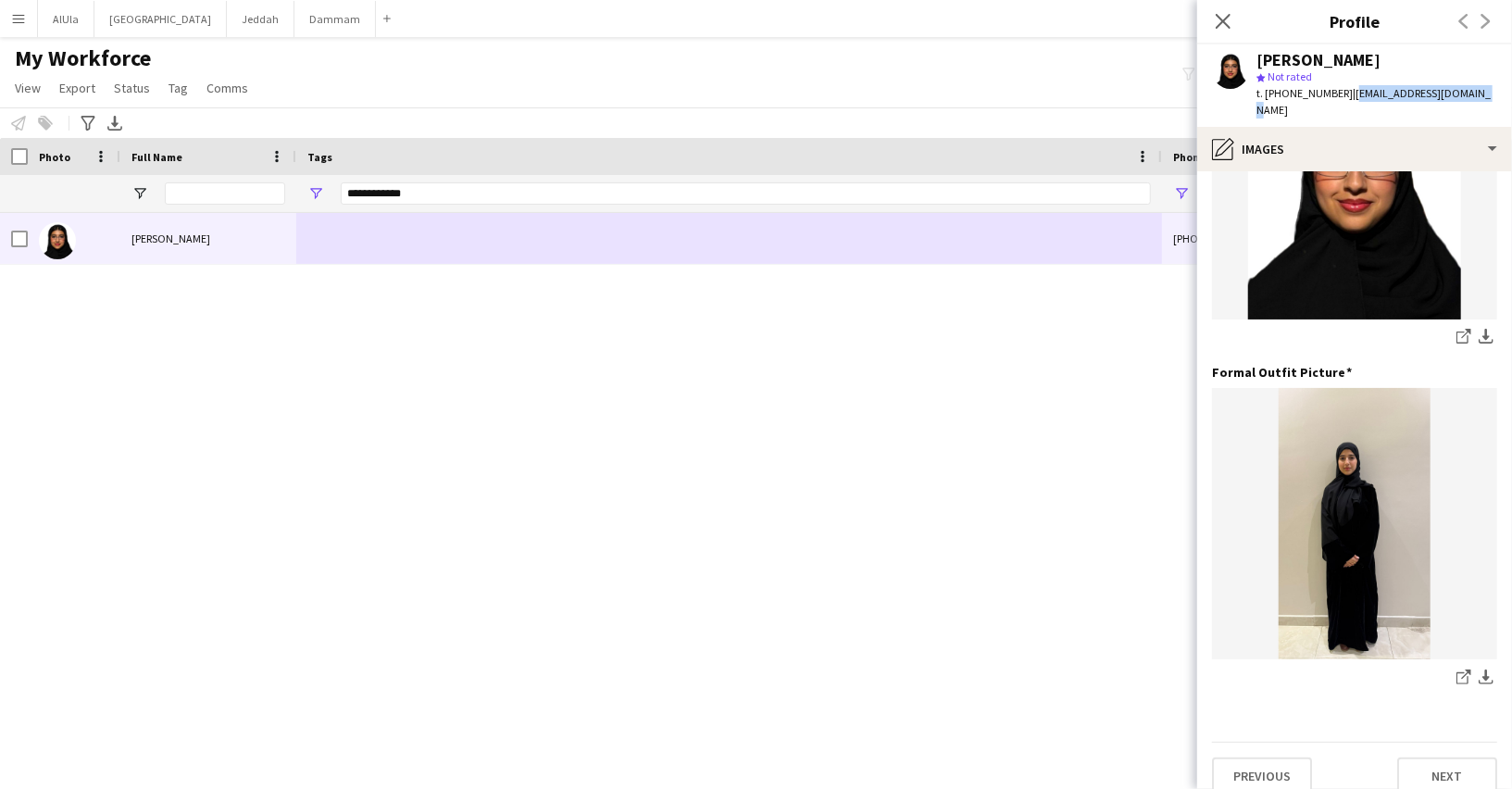
drag, startPoint x: 1463, startPoint y: 93, endPoint x: 1344, endPoint y: 98, distance: 119.1
click at [1344, 98] on div "[PERSON_NAME] star Not rated t. [PHONE_NUMBER] | [EMAIL_ADDRESS][DOMAIN_NAME]" at bounding box center [1353, 85] width 315 height 82
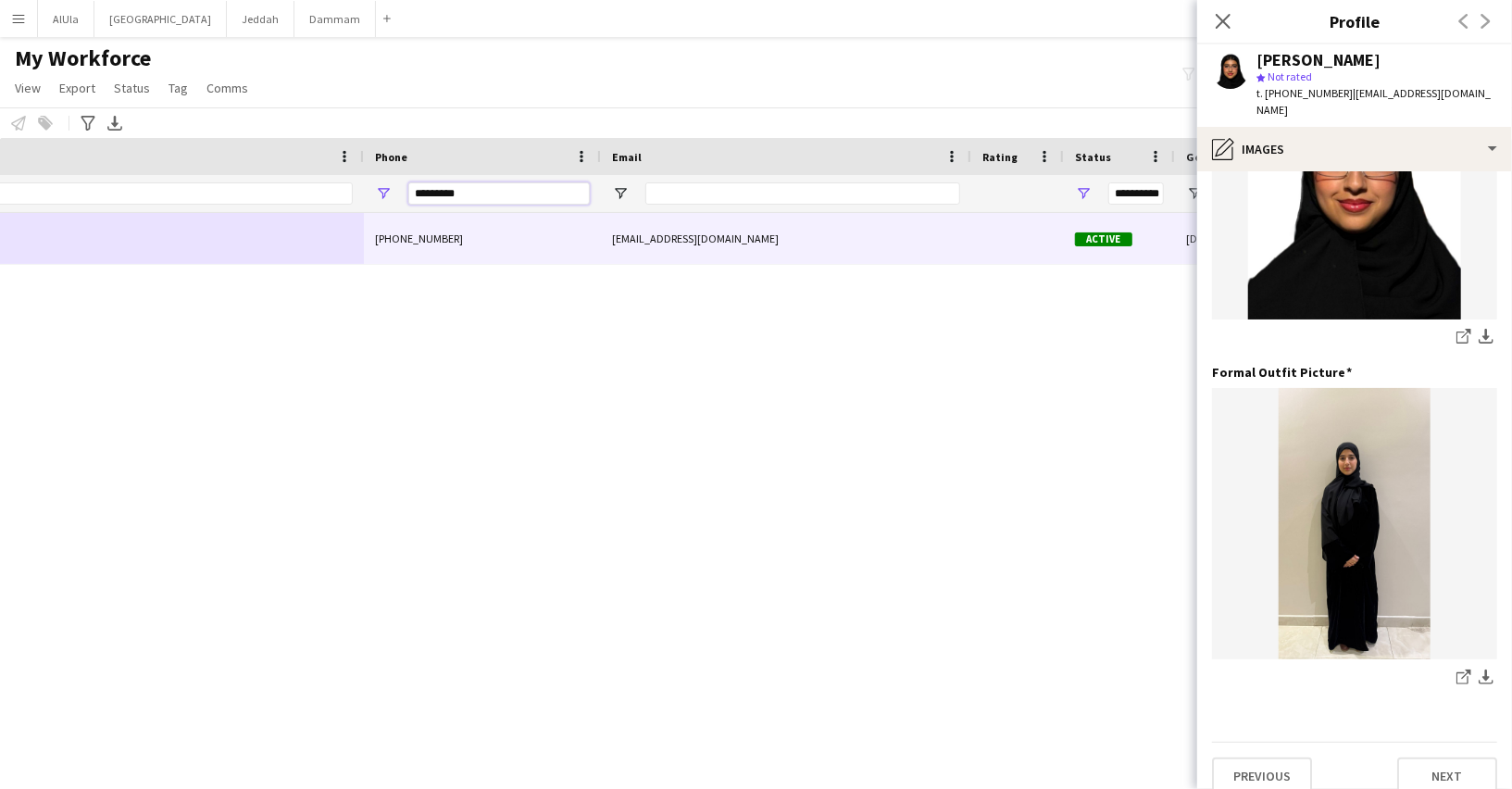
click at [557, 196] on input "*********" at bounding box center [499, 193] width 181 height 23
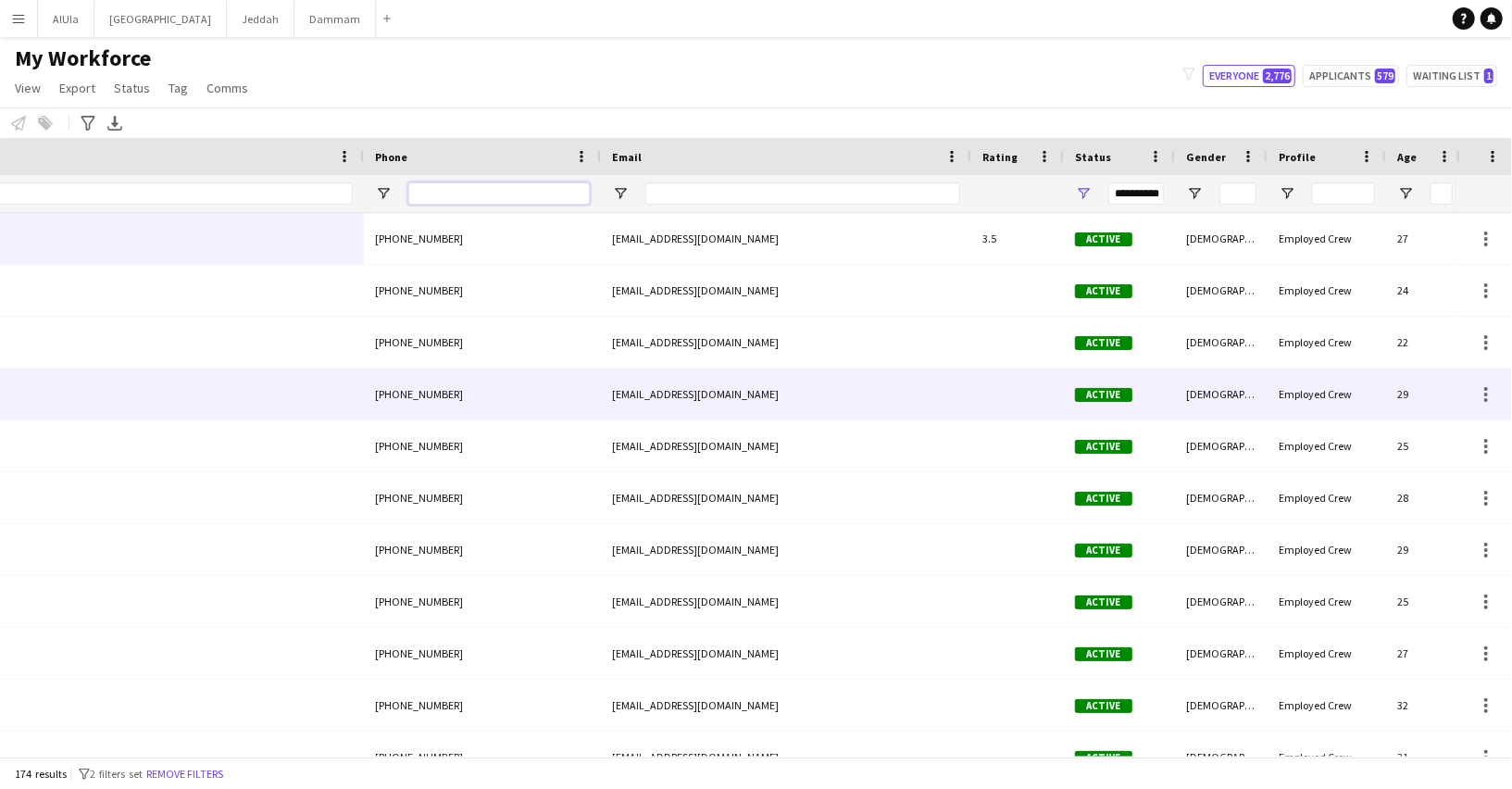
scroll to position [0, 756]
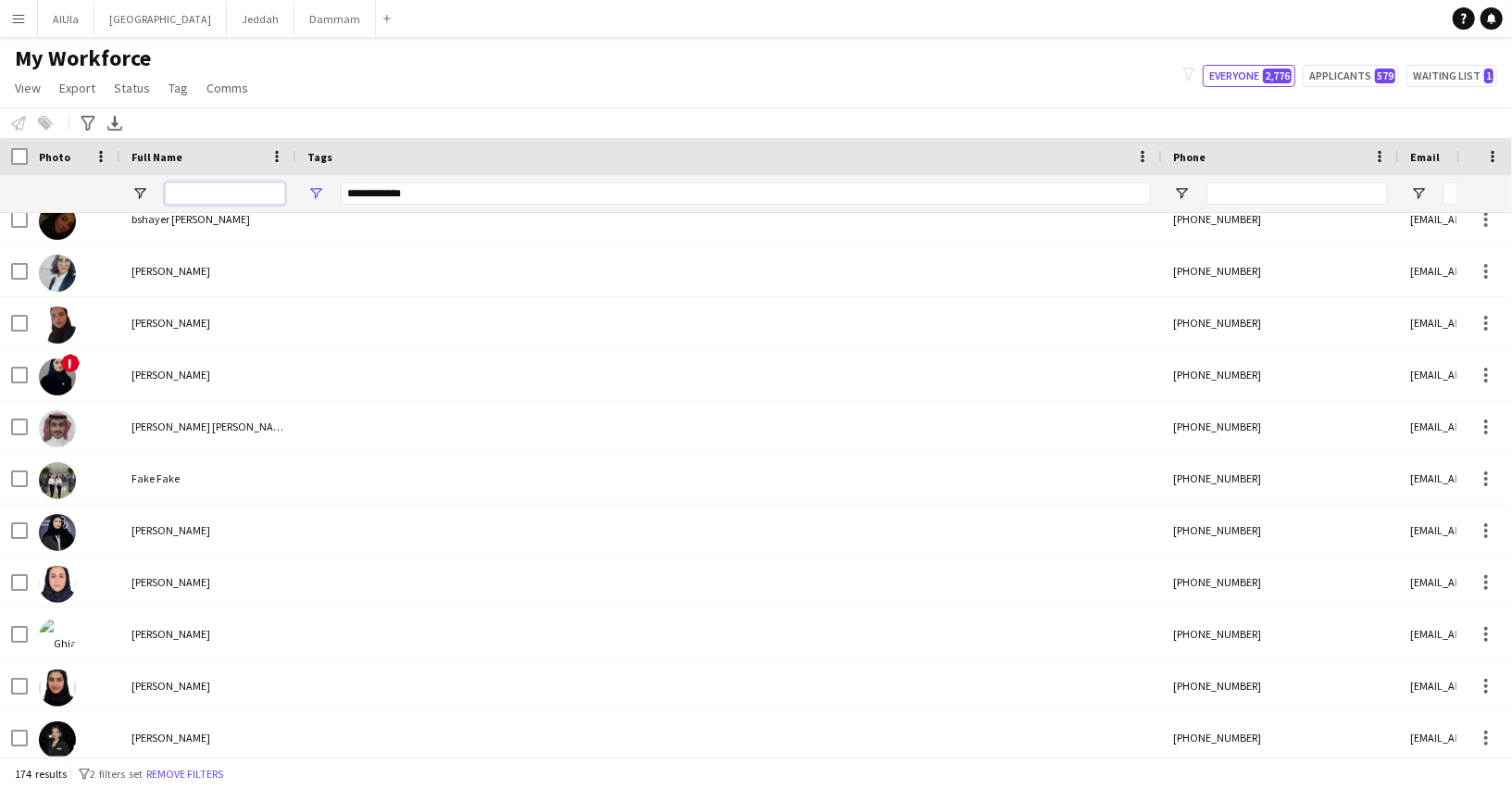
click at [249, 187] on input "Full Name Filter Input" at bounding box center [224, 193] width 121 height 23
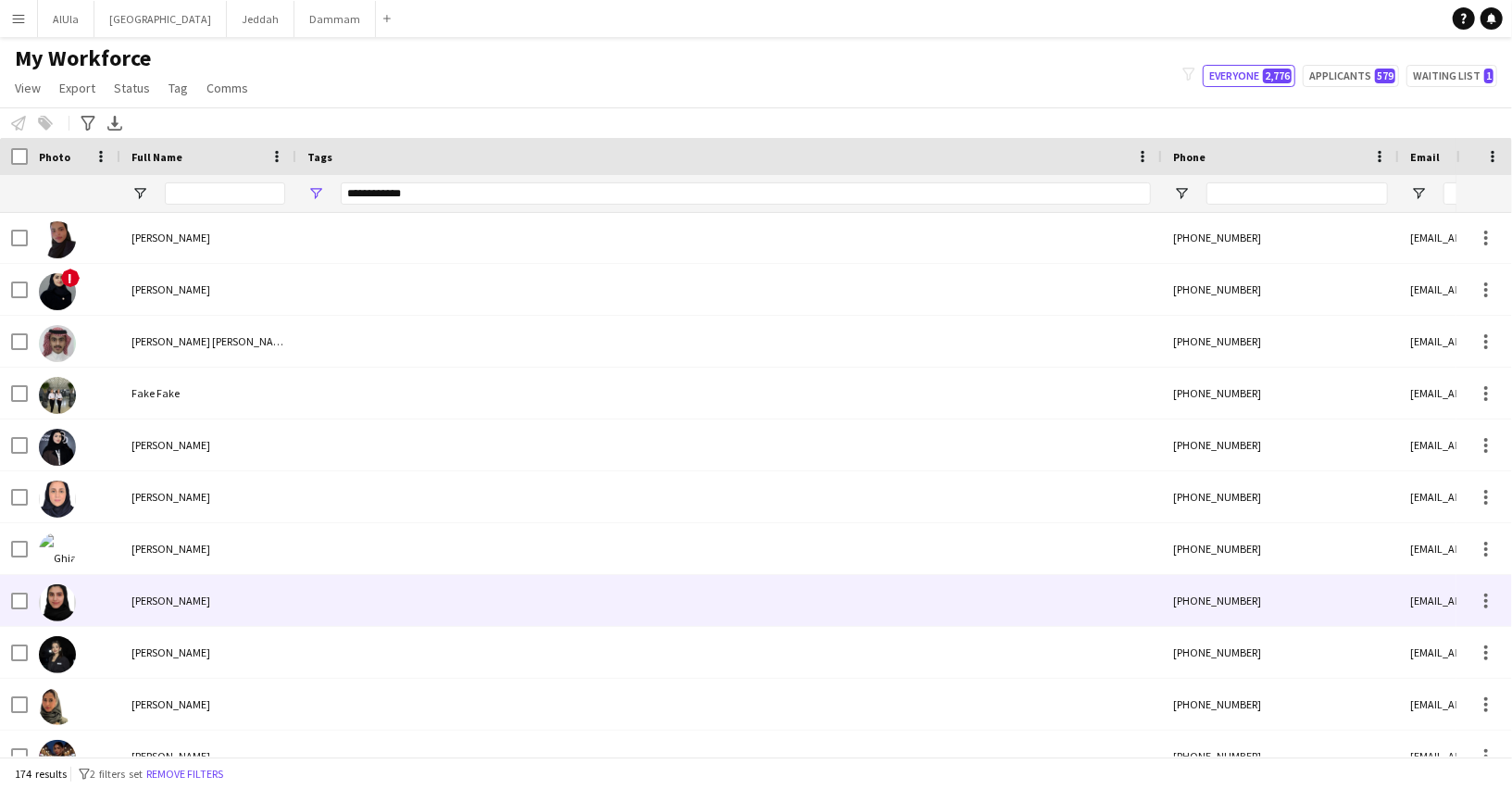
click at [176, 610] on div "[PERSON_NAME]" at bounding box center [208, 601] width 175 height 51
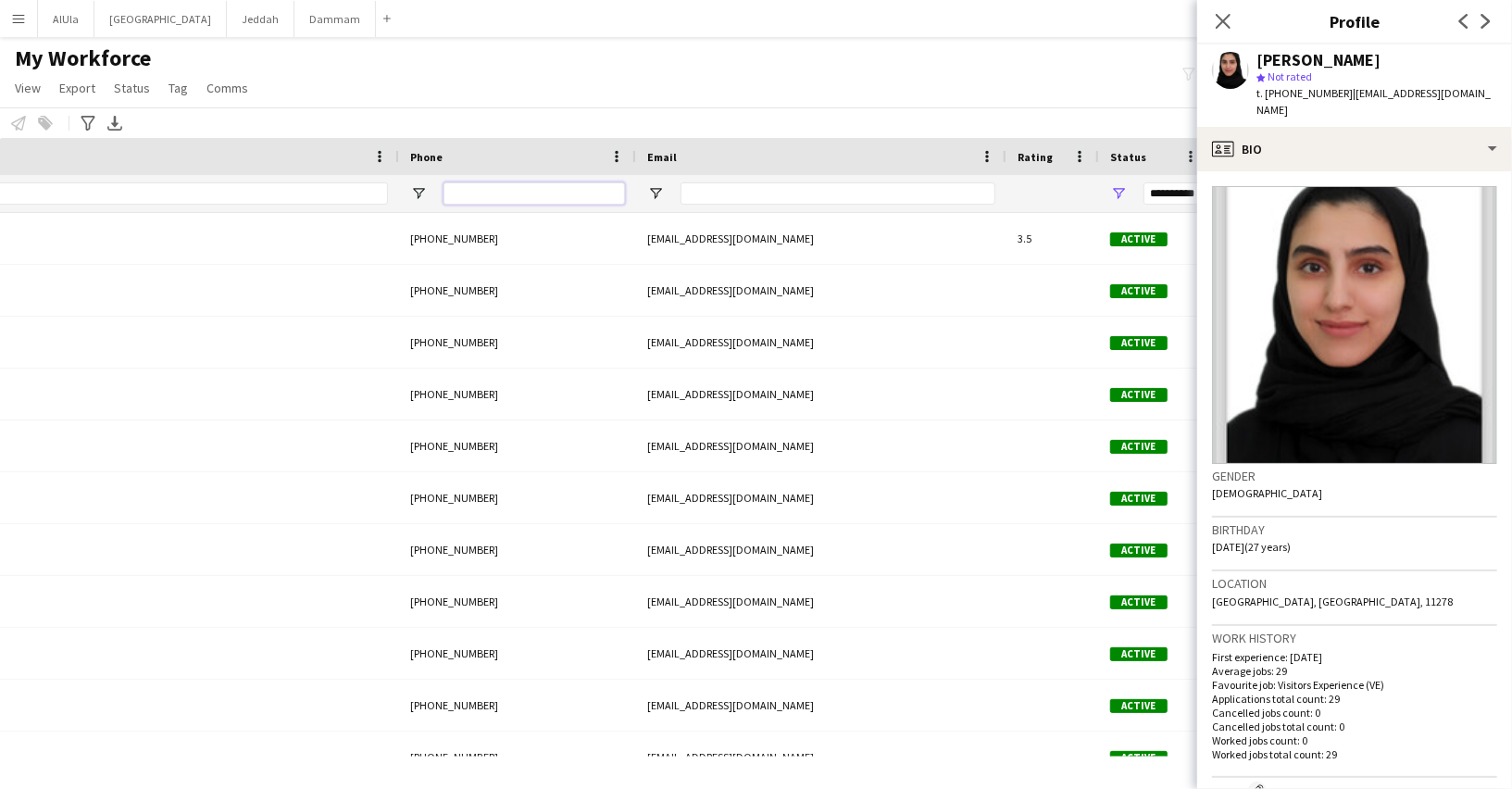
click at [495, 201] on input "Phone Filter Input" at bounding box center [533, 193] width 181 height 23
paste input "*********"
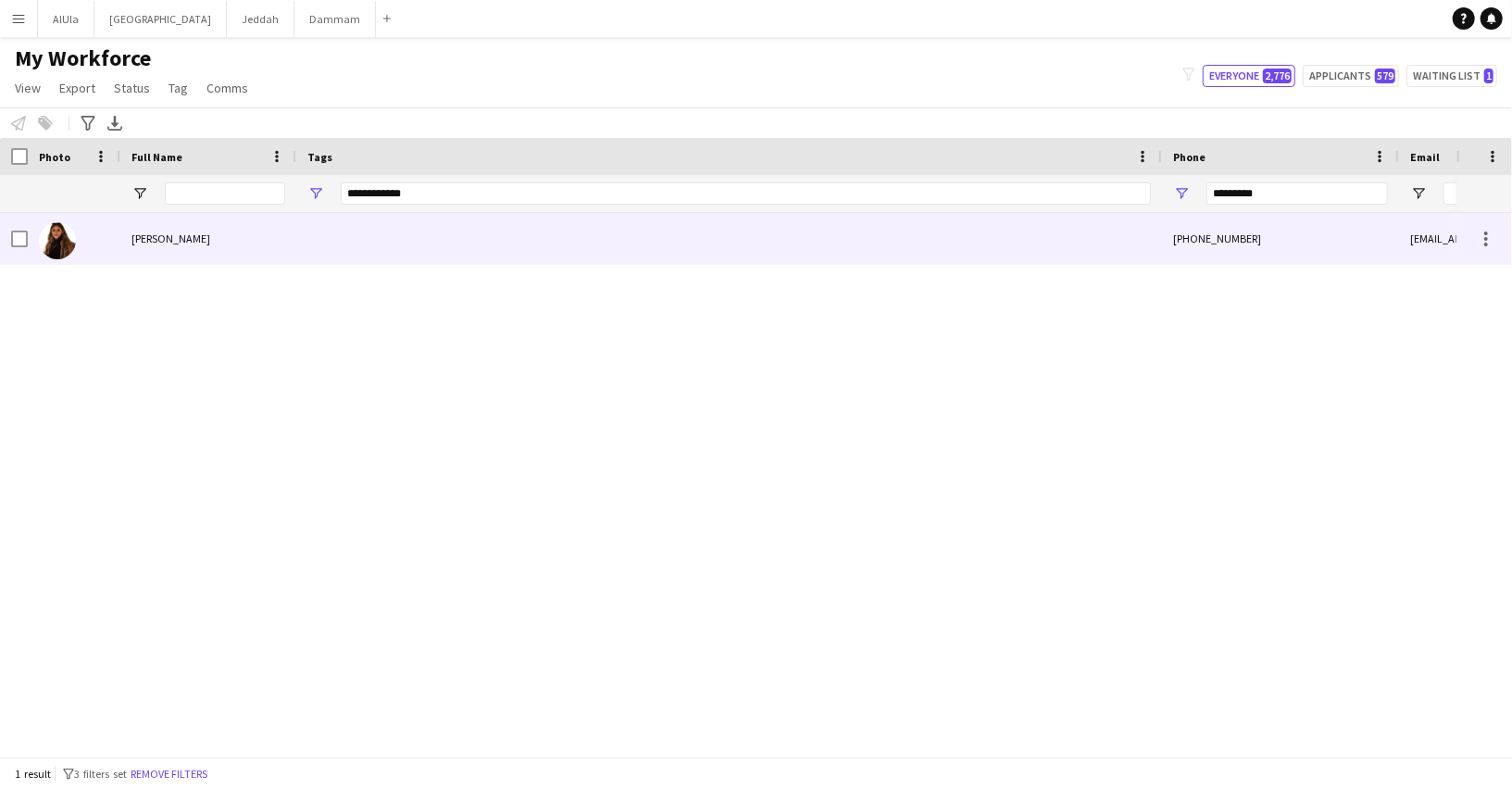
click at [191, 242] on div "[PERSON_NAME]" at bounding box center [208, 238] width 175 height 51
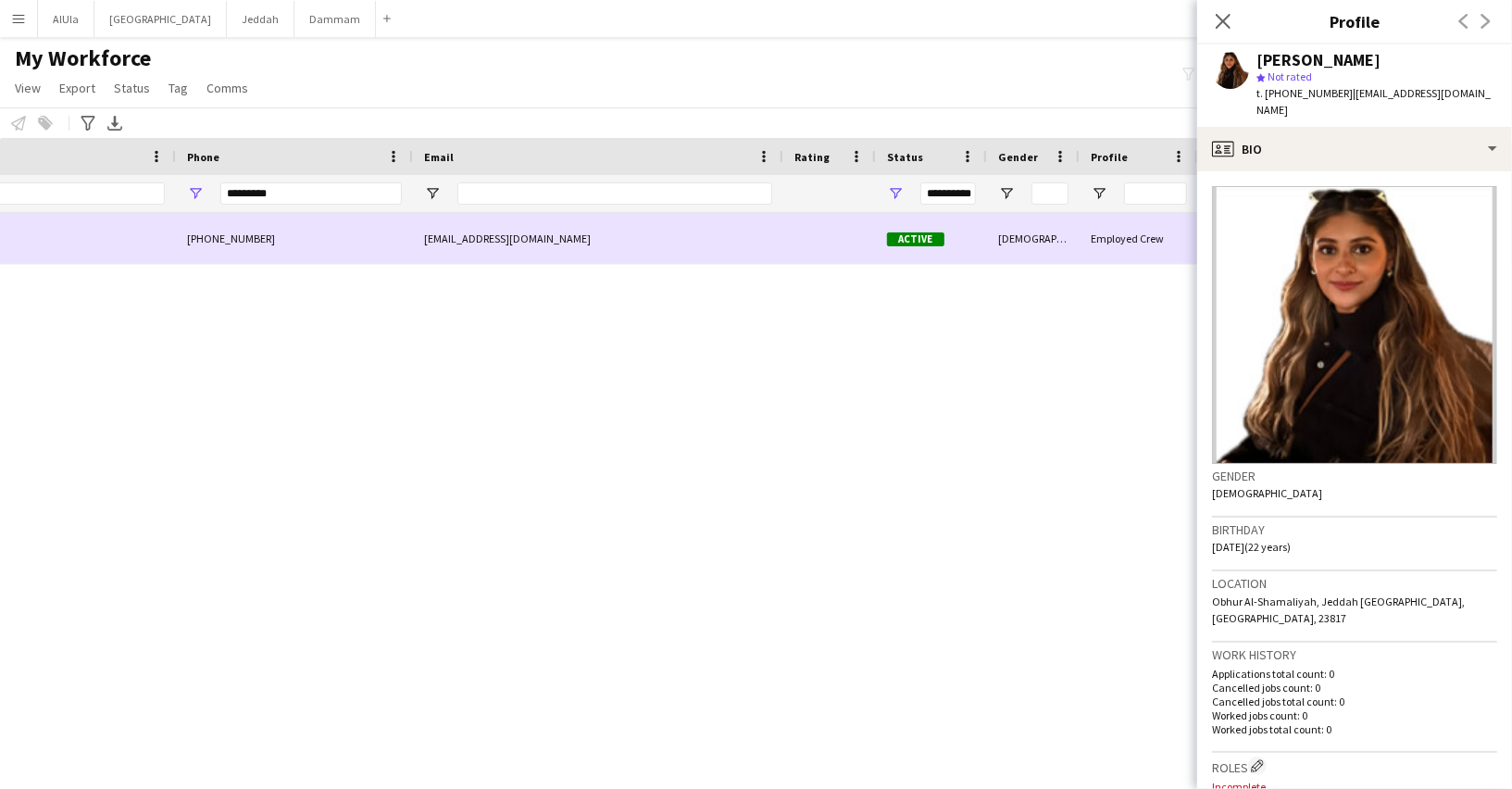
click at [467, 242] on div "[EMAIL_ADDRESS][DOMAIN_NAME]" at bounding box center [598, 238] width 370 height 51
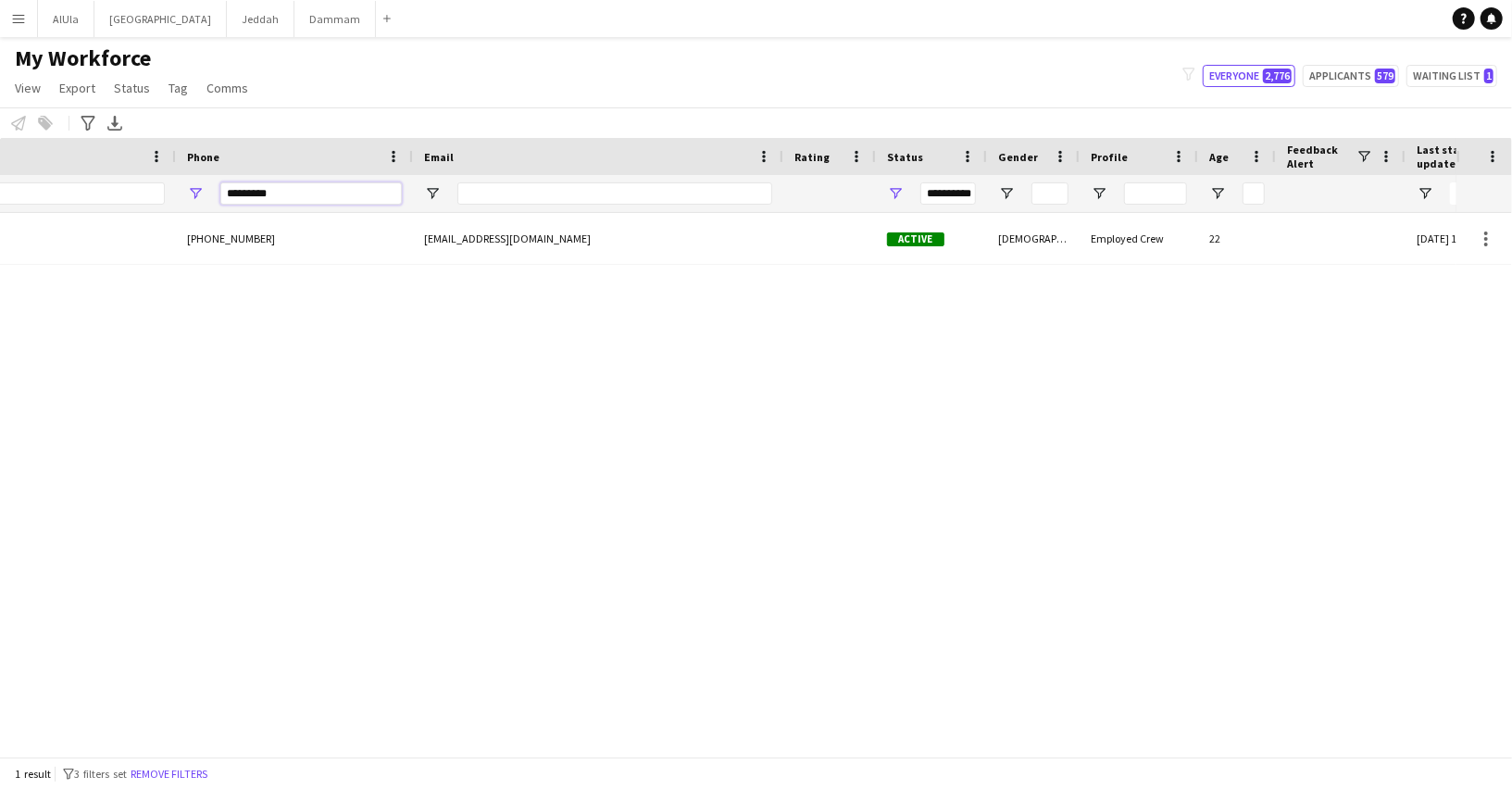
click at [344, 190] on input "*********" at bounding box center [311, 193] width 181 height 23
paste input "Phone Filter Input"
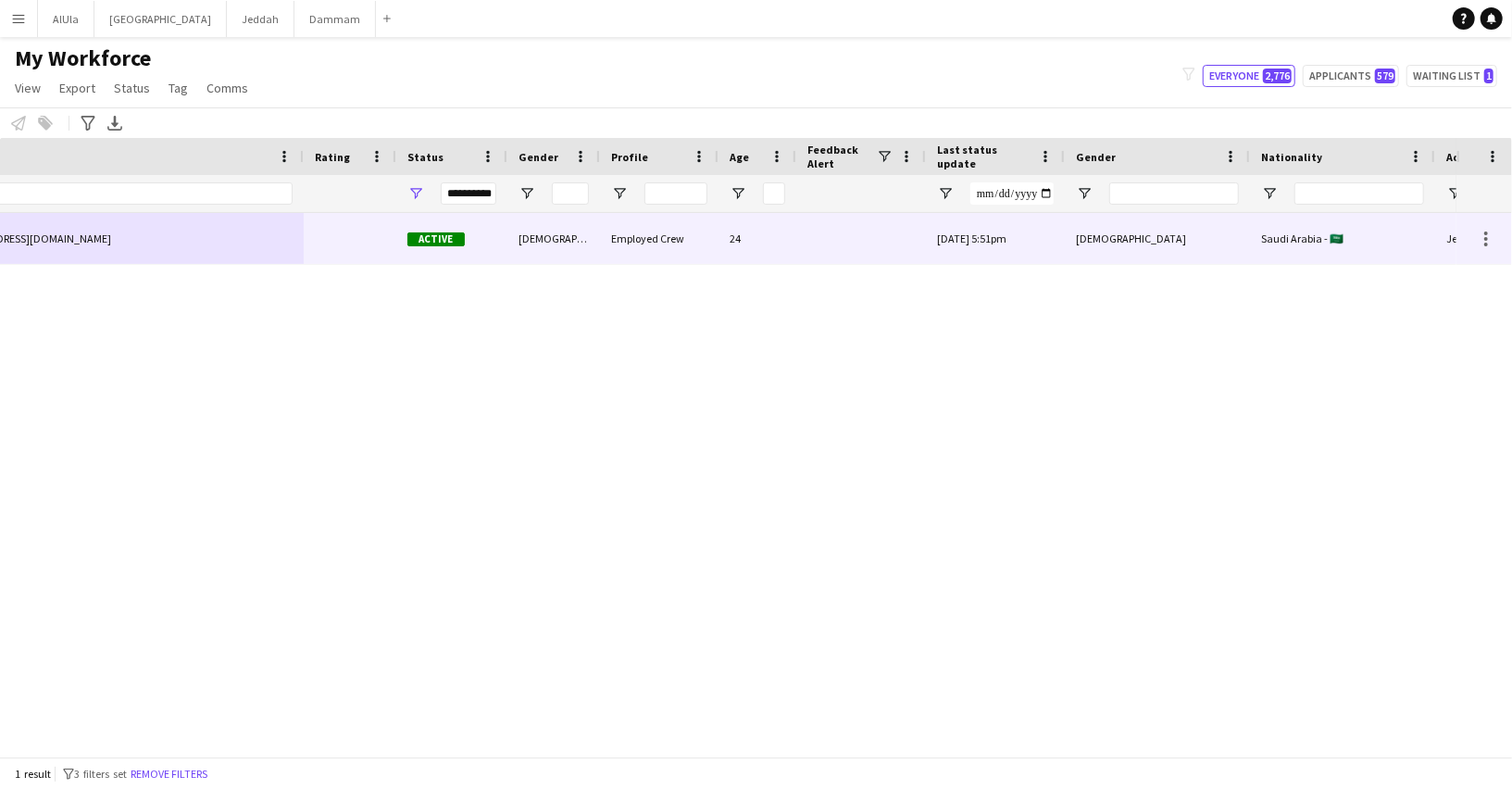
scroll to position [0, 1004]
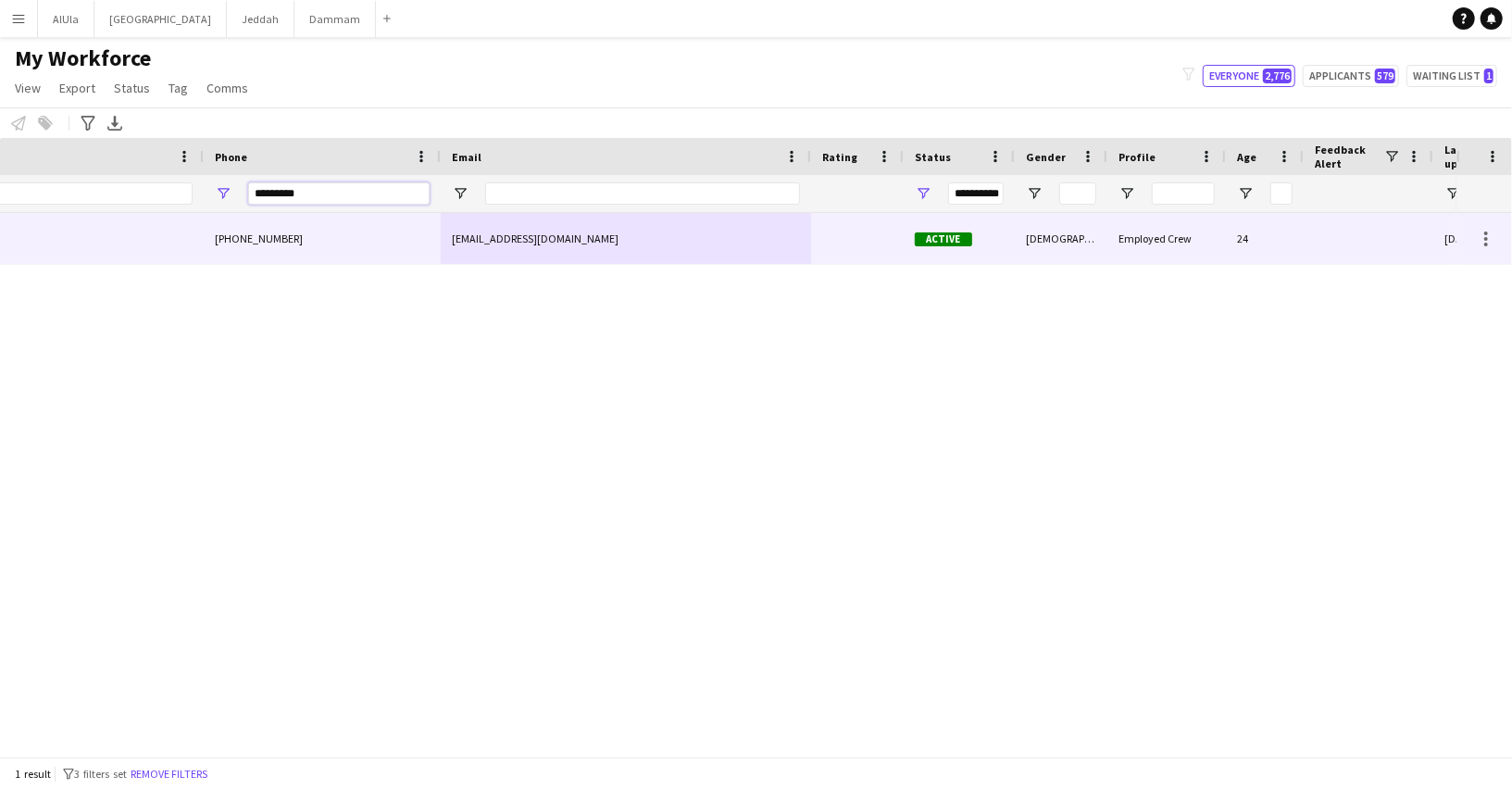
type input "*********"
click at [476, 242] on div "[EMAIL_ADDRESS][DOMAIN_NAME]" at bounding box center [626, 238] width 370 height 51
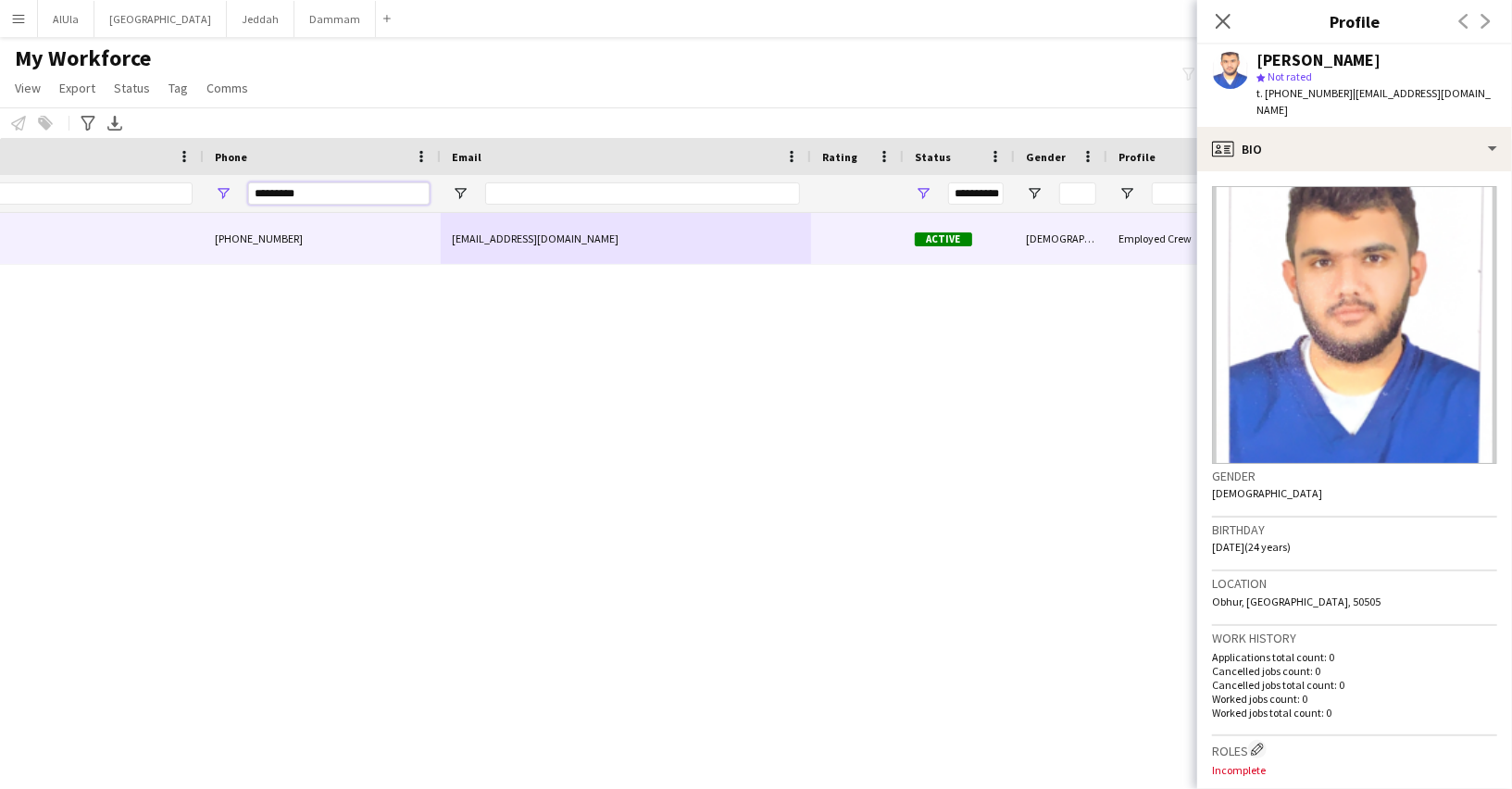
click at [319, 192] on input "*********" at bounding box center [338, 193] width 181 height 23
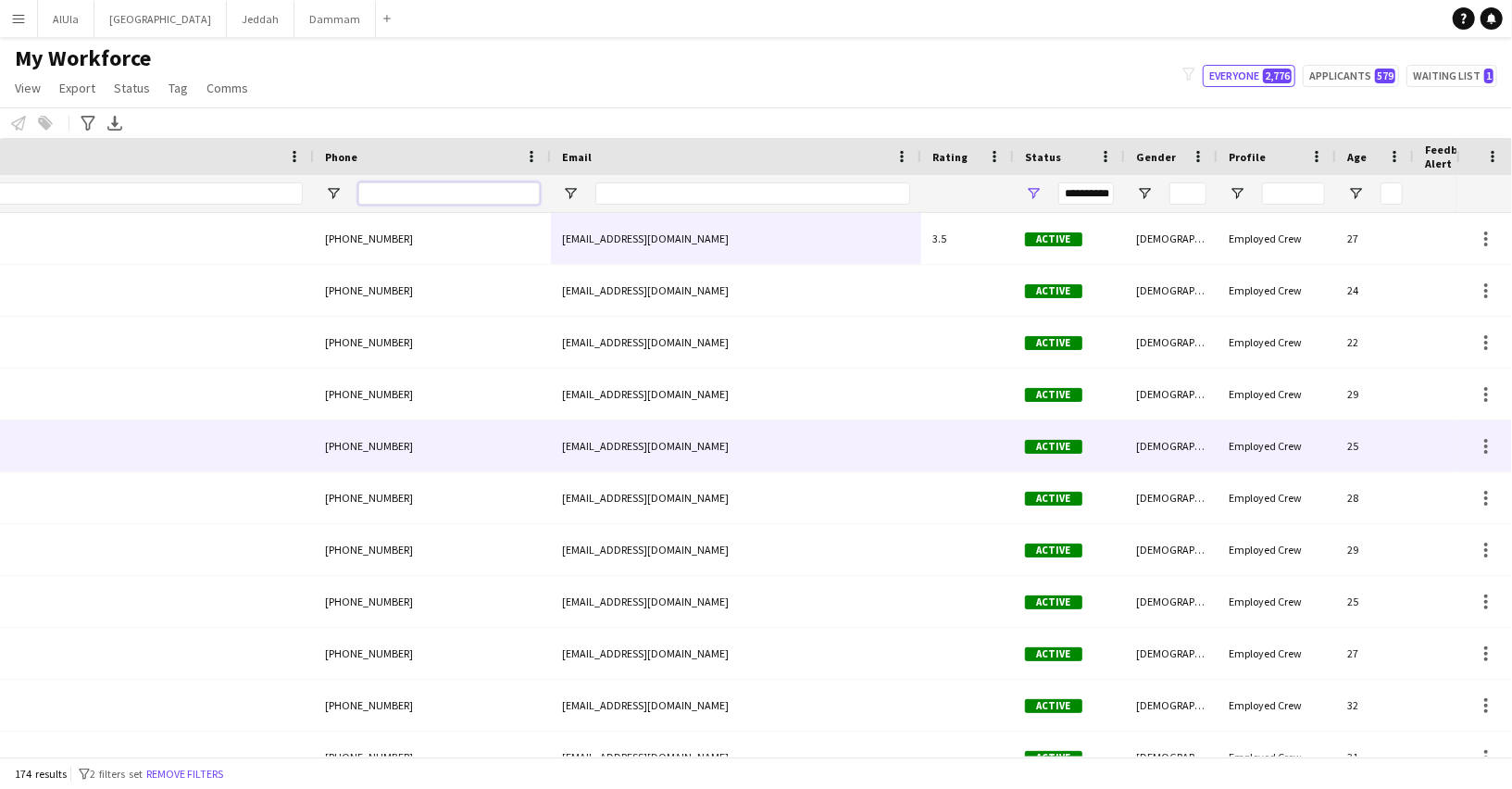
scroll to position [0, 666]
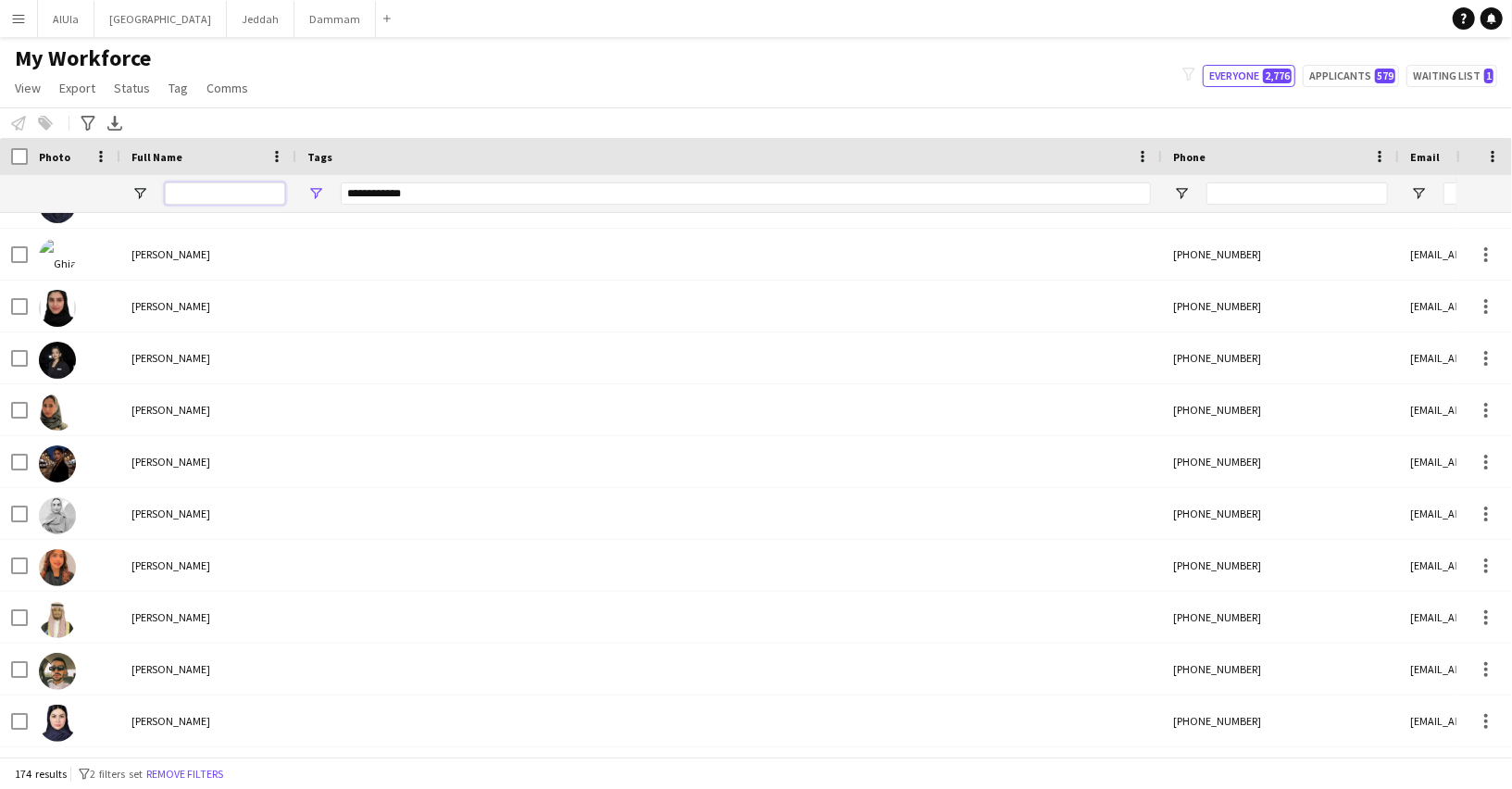
click at [227, 192] on input "Full Name Filter Input" at bounding box center [224, 193] width 121 height 23
type input "*******"
type input "***"
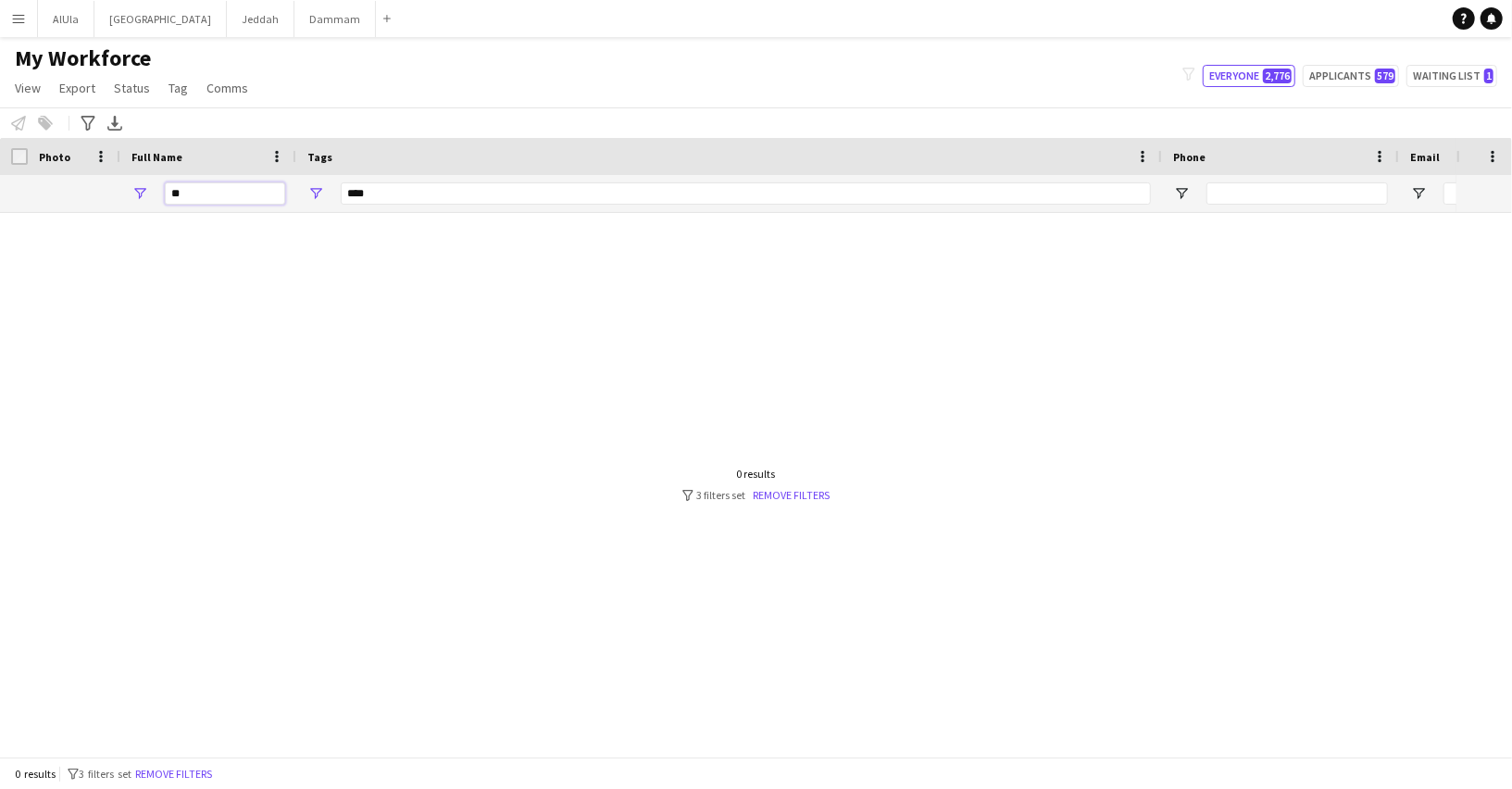
type input "*"
type input "**********"
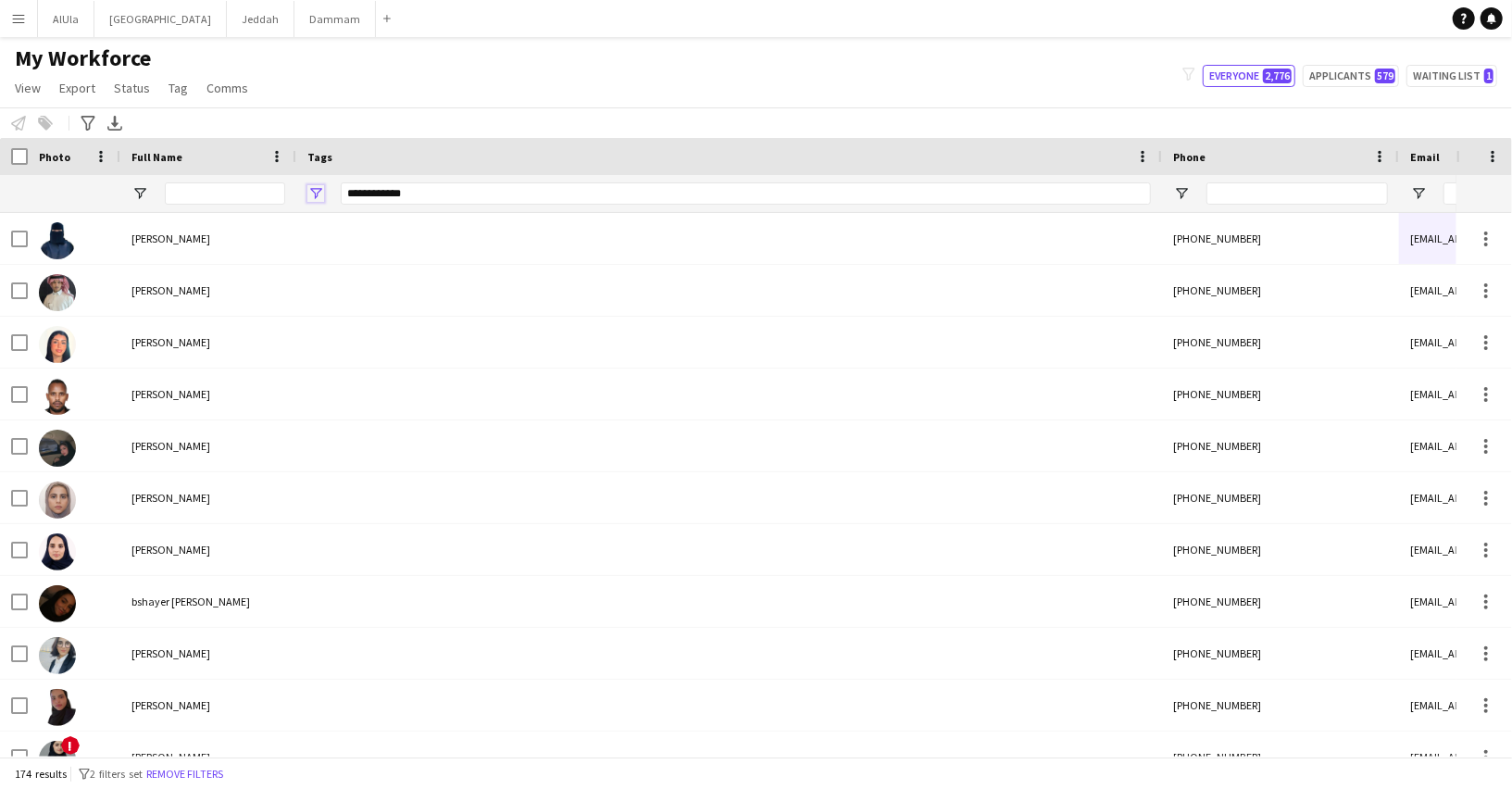
click at [317, 192] on span "Open Filter Menu" at bounding box center [316, 193] width 17 height 17
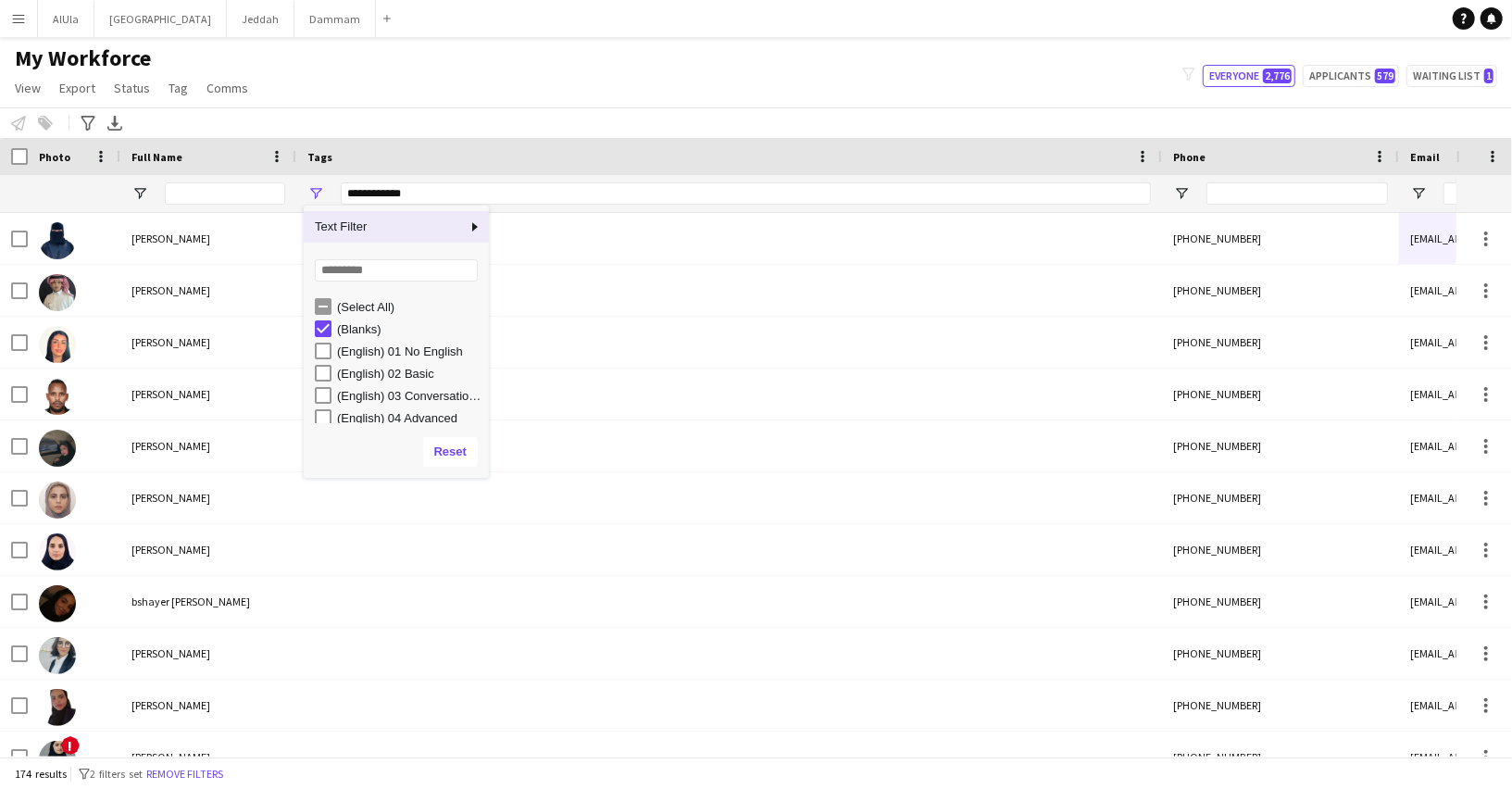
click at [530, 139] on div "Tags" at bounding box center [729, 157] width 844 height 37
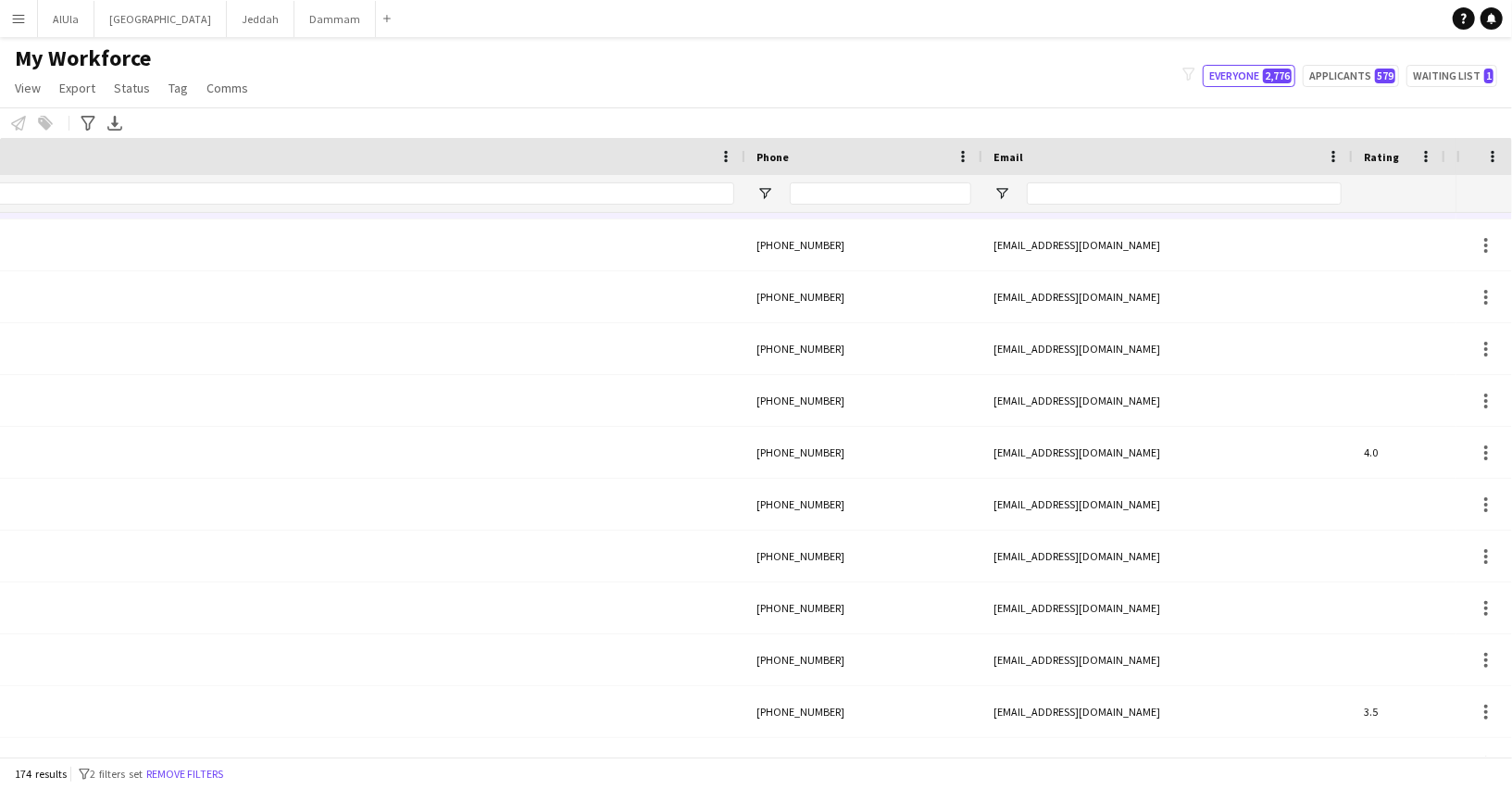
scroll to position [0, 593]
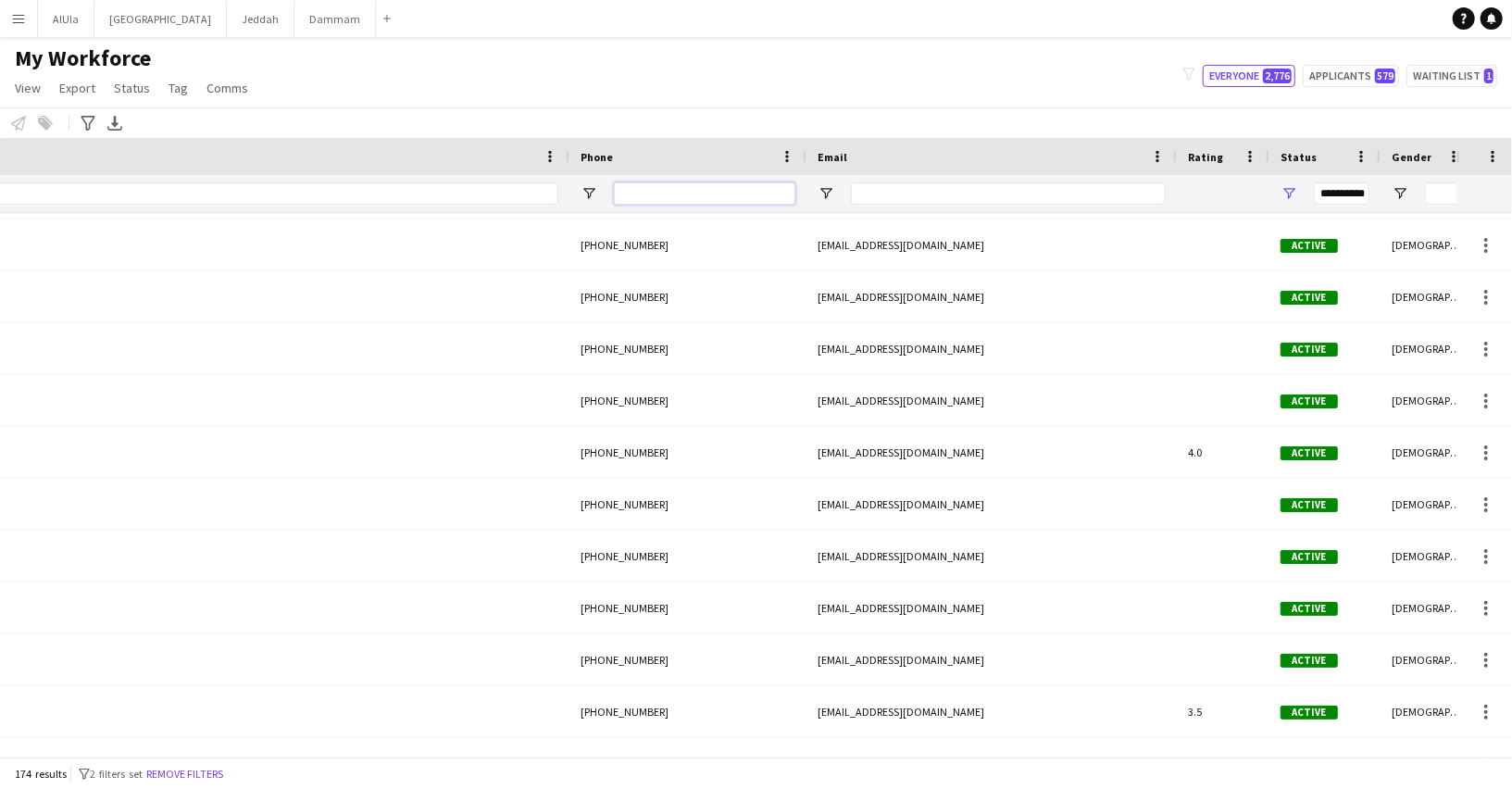
click at [736, 200] on input "Phone Filter Input" at bounding box center [704, 193] width 181 height 23
paste input "*********"
type input "*********"
type input "***"
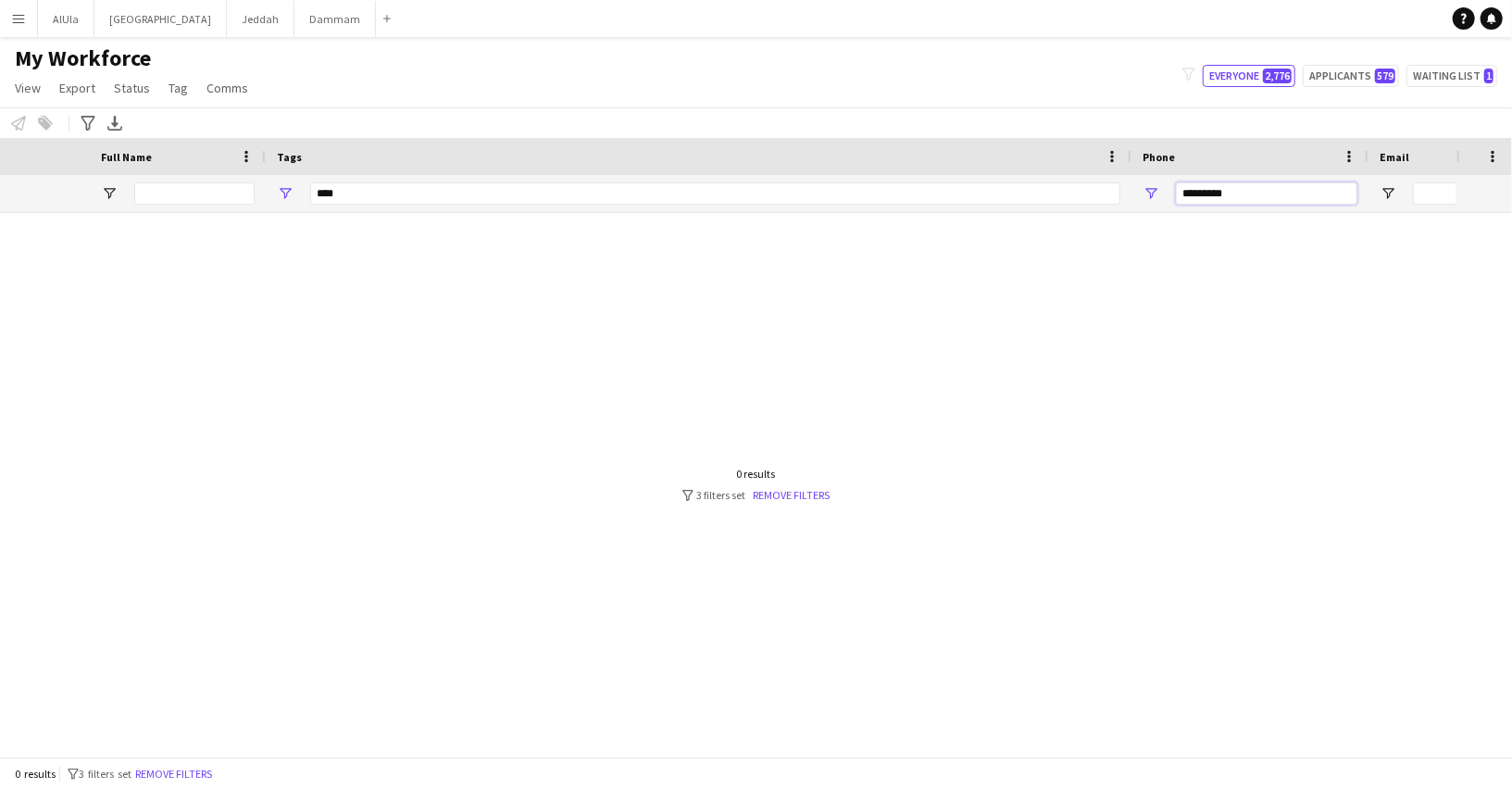
scroll to position [0, 0]
type input "*********"
click at [1185, 183] on div "*********" at bounding box center [1281, 194] width 237 height 37
click at [1179, 192] on span "Open Filter Menu" at bounding box center [1181, 193] width 17 height 17
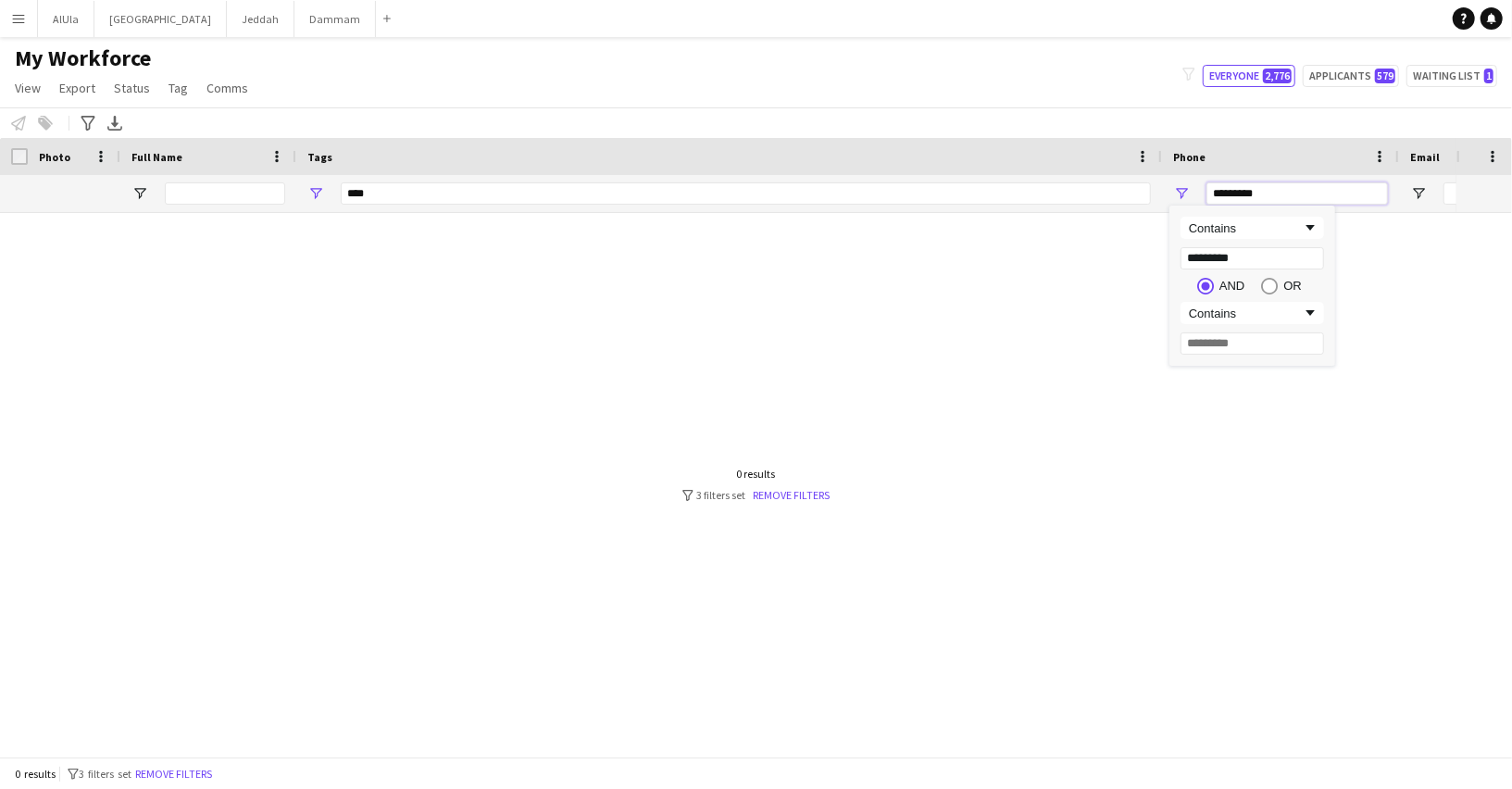
click at [1307, 185] on input "*********" at bounding box center [1296, 193] width 181 height 23
type input "**********"
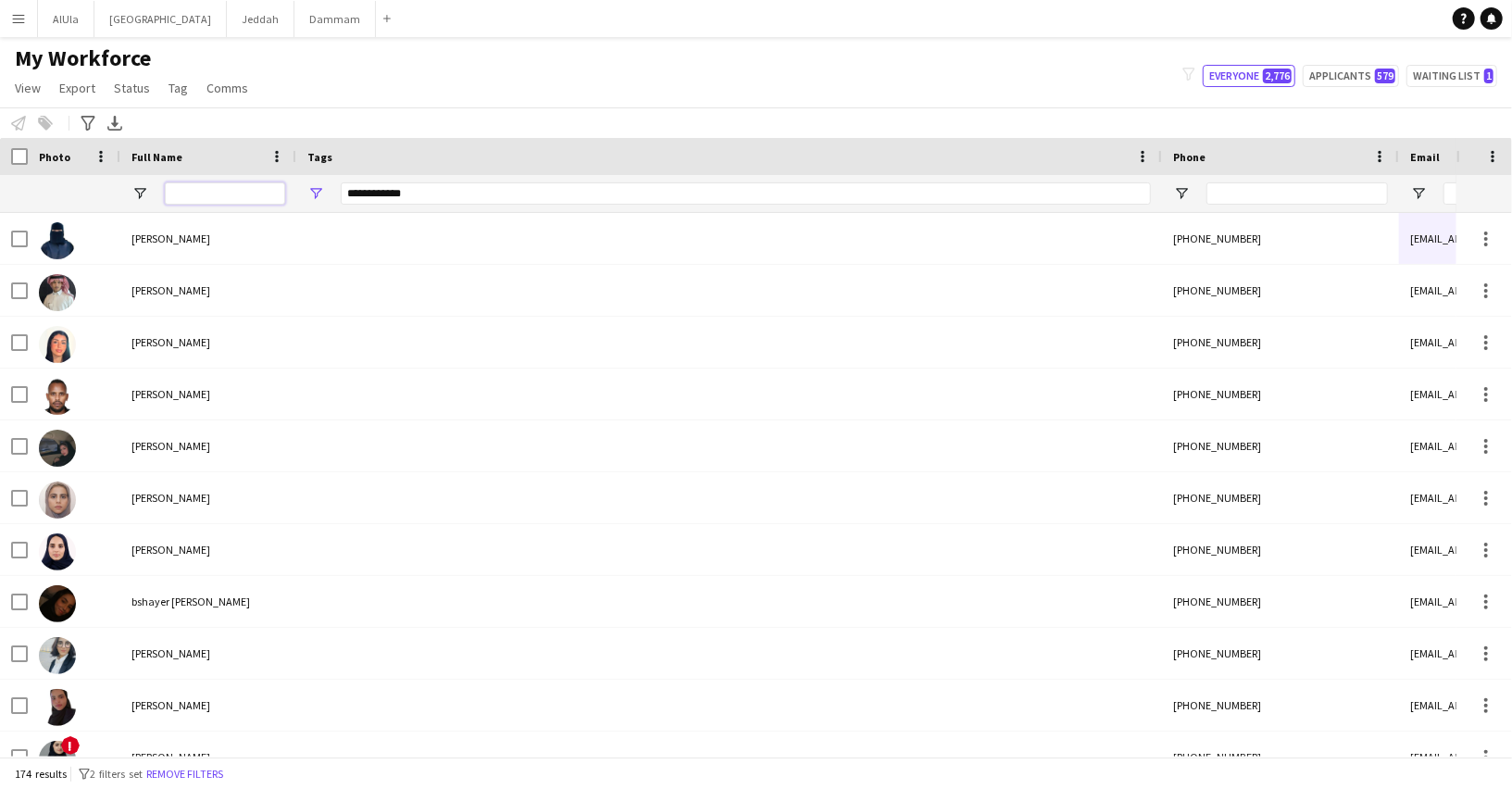
click at [245, 201] on input "Full Name Filter Input" at bounding box center [224, 193] width 121 height 23
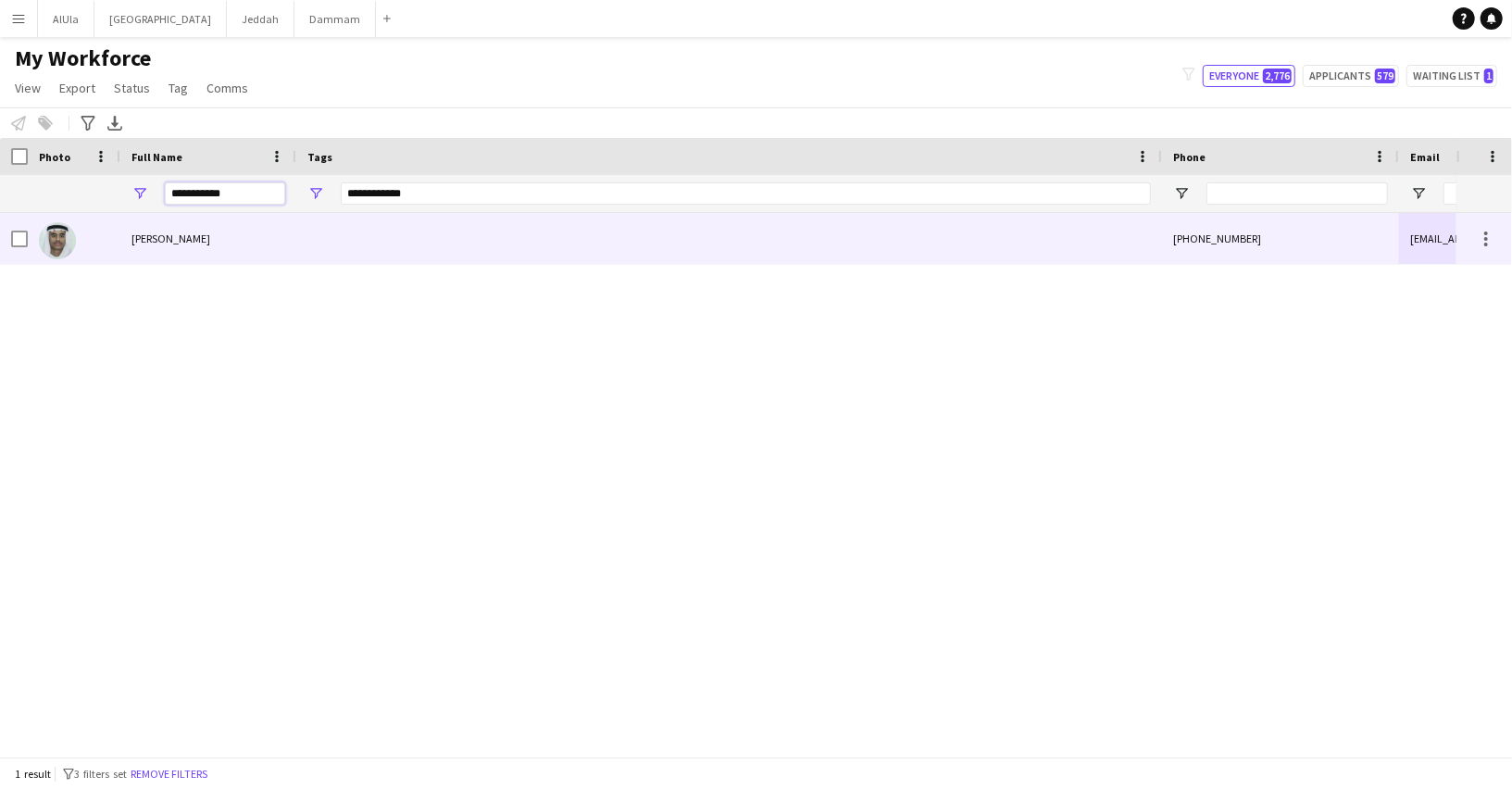
type input "**********"
click at [200, 225] on div "[PERSON_NAME]" at bounding box center [208, 238] width 175 height 51
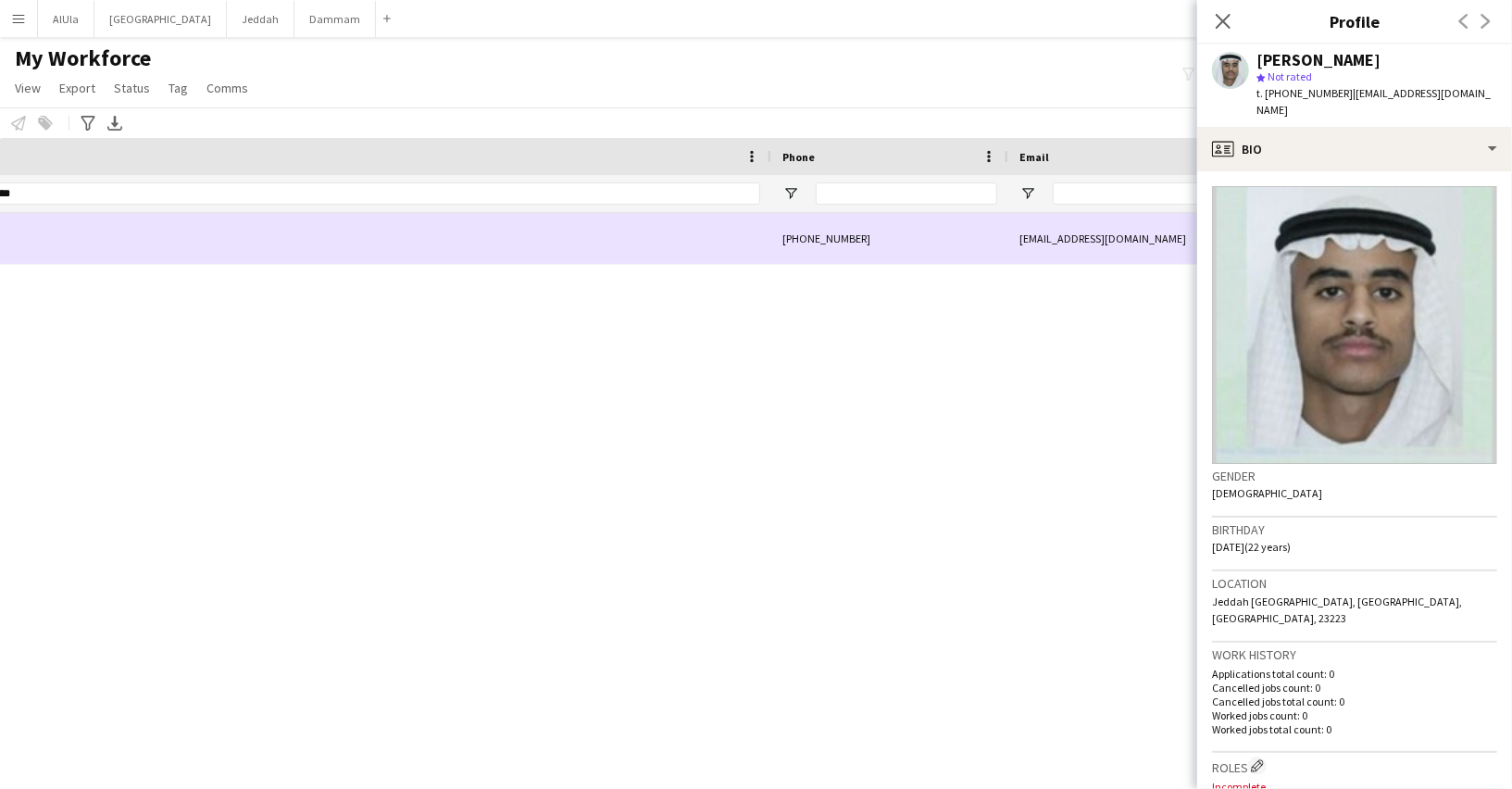
scroll to position [0, 533]
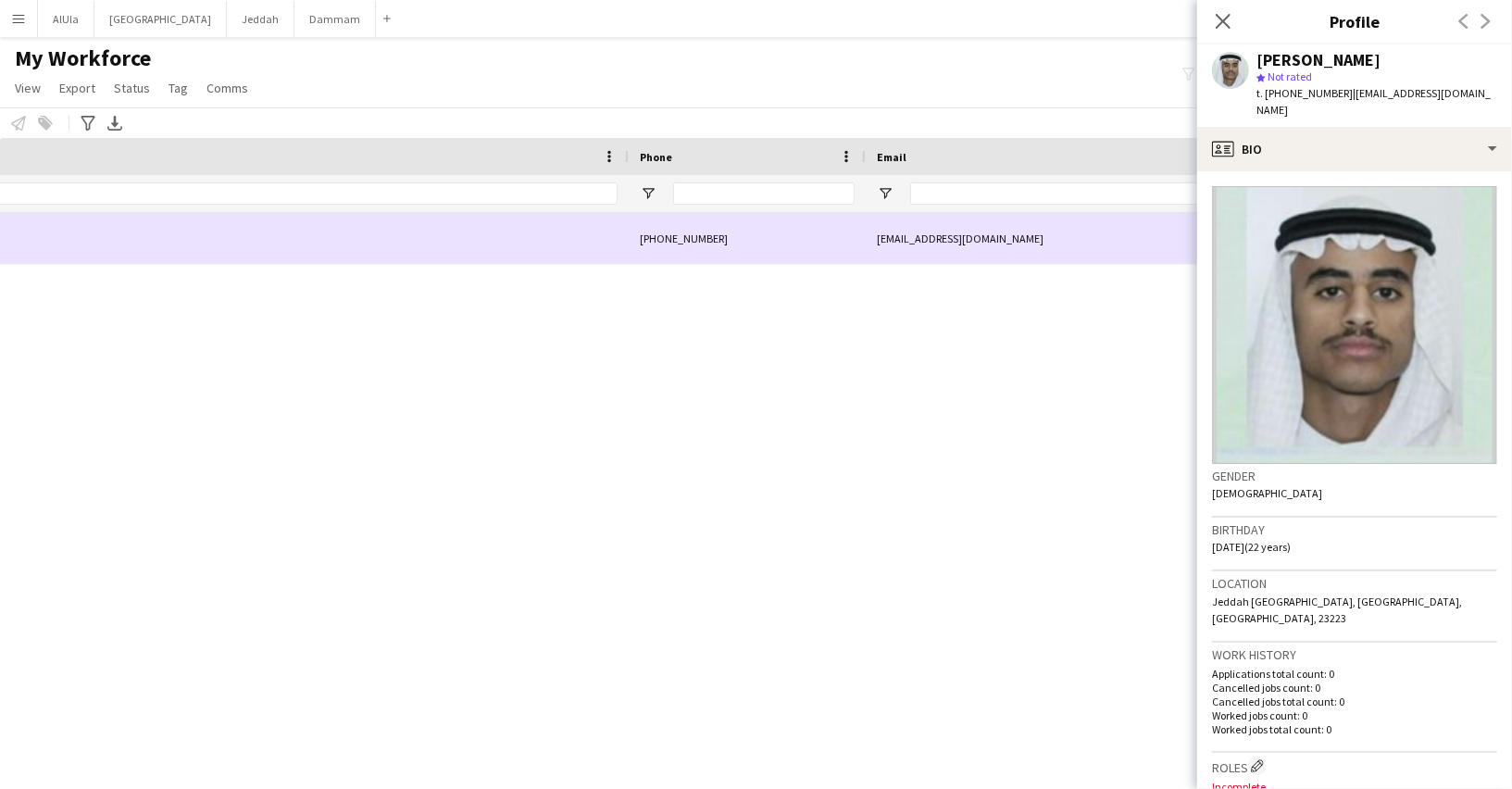
click at [690, 252] on div "[PHONE_NUMBER]" at bounding box center [747, 238] width 237 height 51
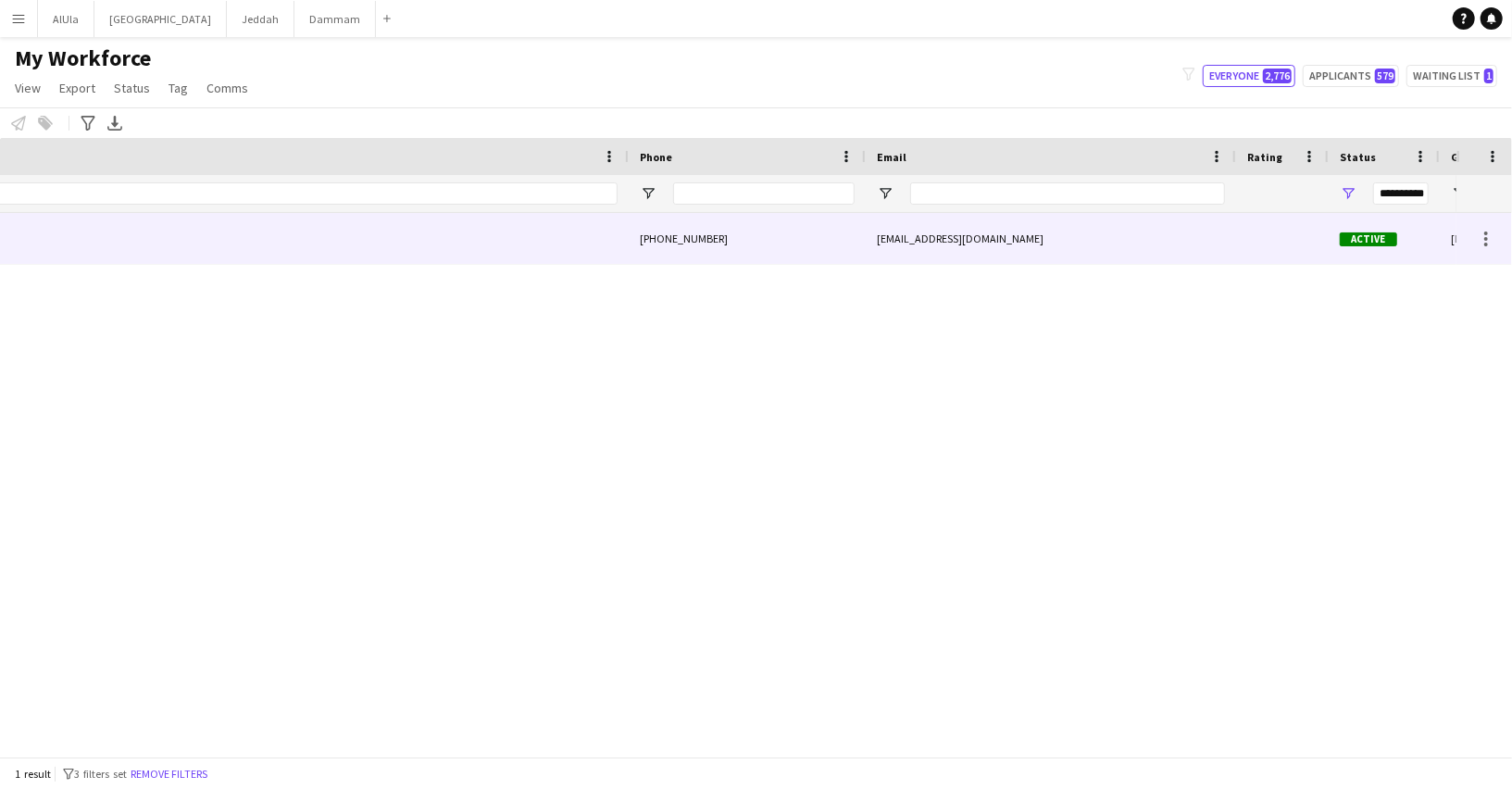
scroll to position [0, 0]
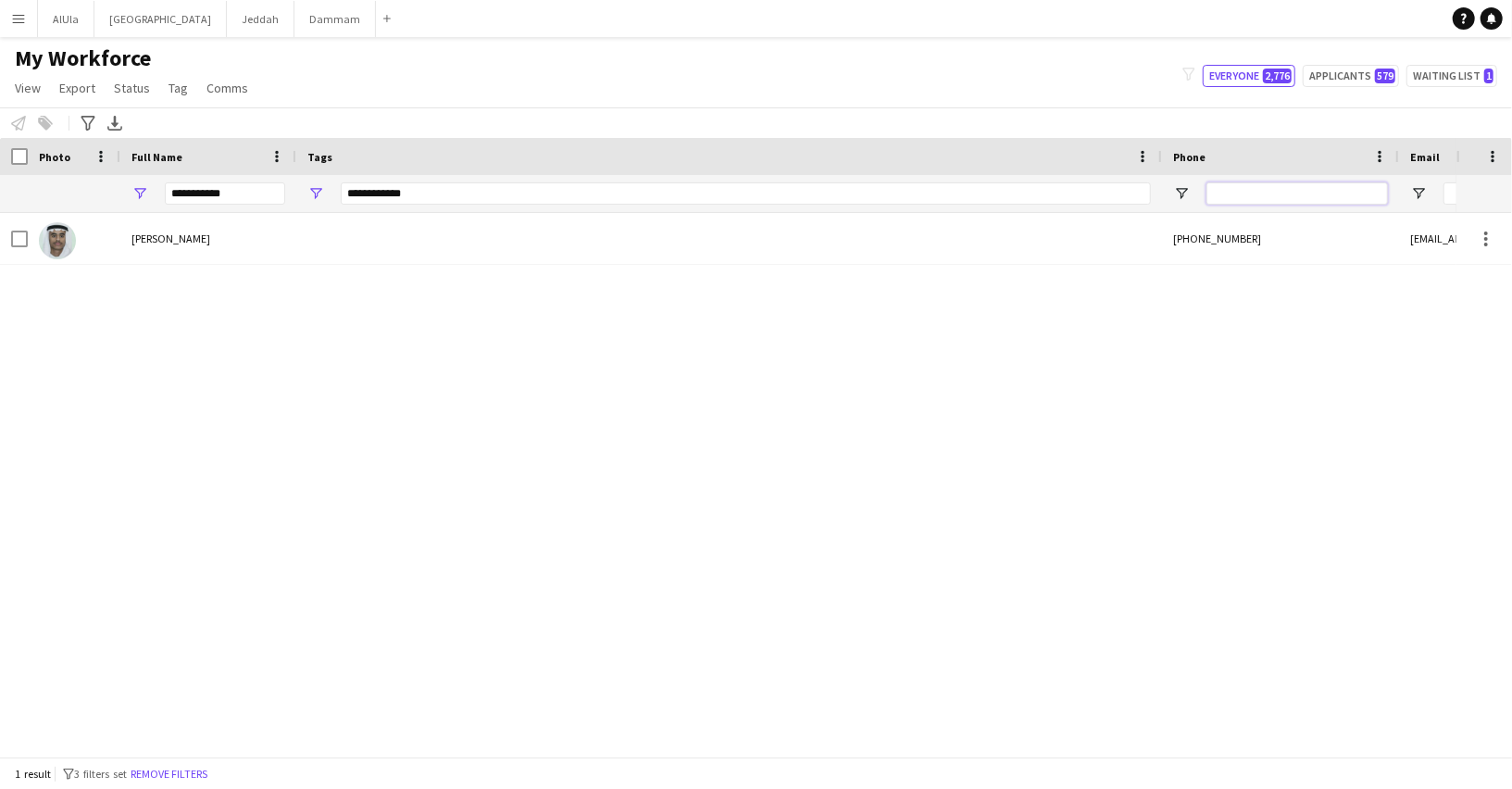
click at [1228, 185] on input "Phone Filter Input" at bounding box center [1296, 193] width 181 height 23
paste input "*********"
type input "*********"
click at [214, 209] on div "**********" at bounding box center [224, 194] width 121 height 37
click at [214, 206] on div "**********" at bounding box center [224, 194] width 121 height 37
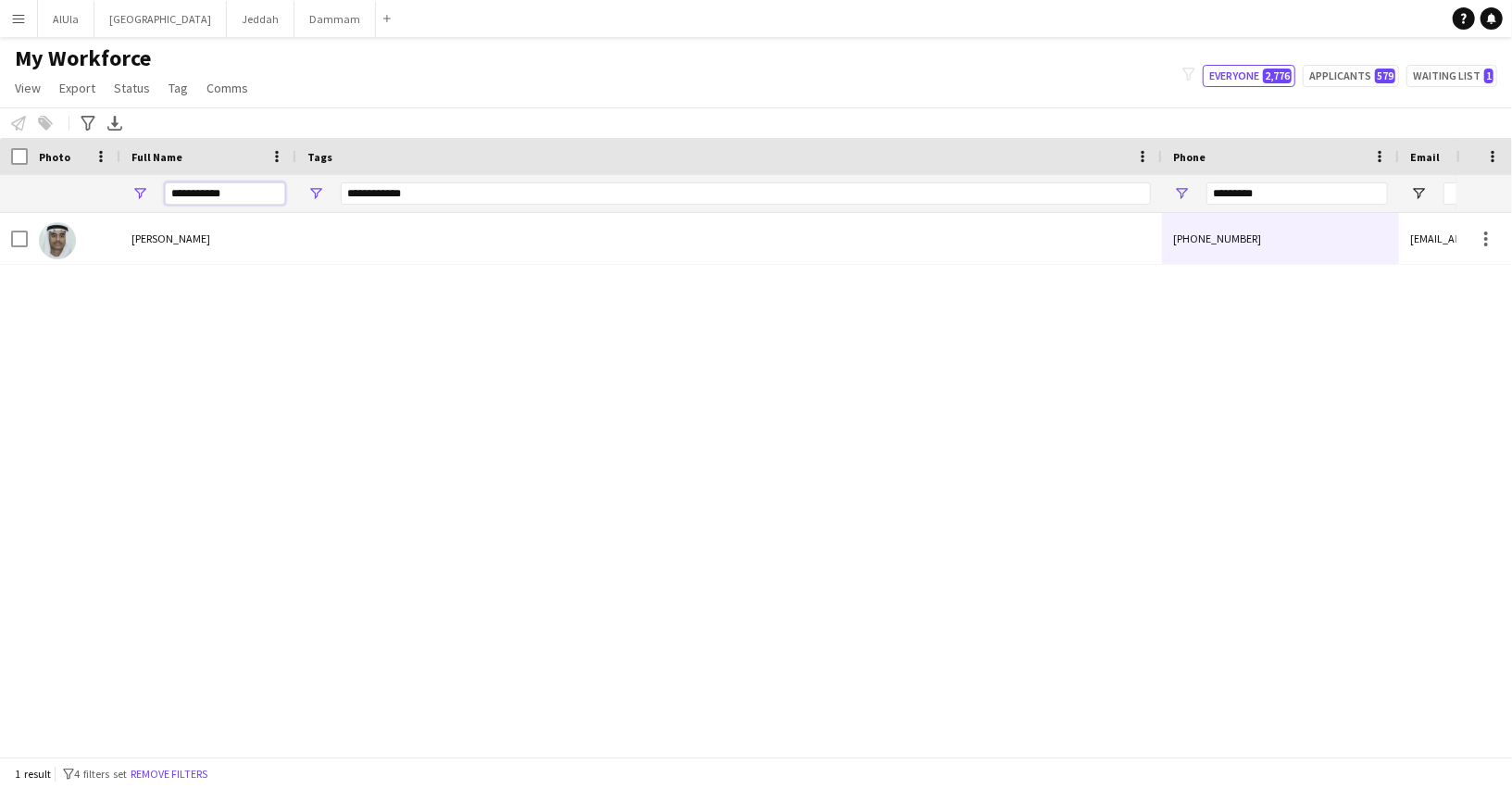
click at [209, 191] on input "**********" at bounding box center [224, 193] width 121 height 23
click at [210, 196] on input "Full Name Filter Input" at bounding box center [224, 193] width 121 height 23
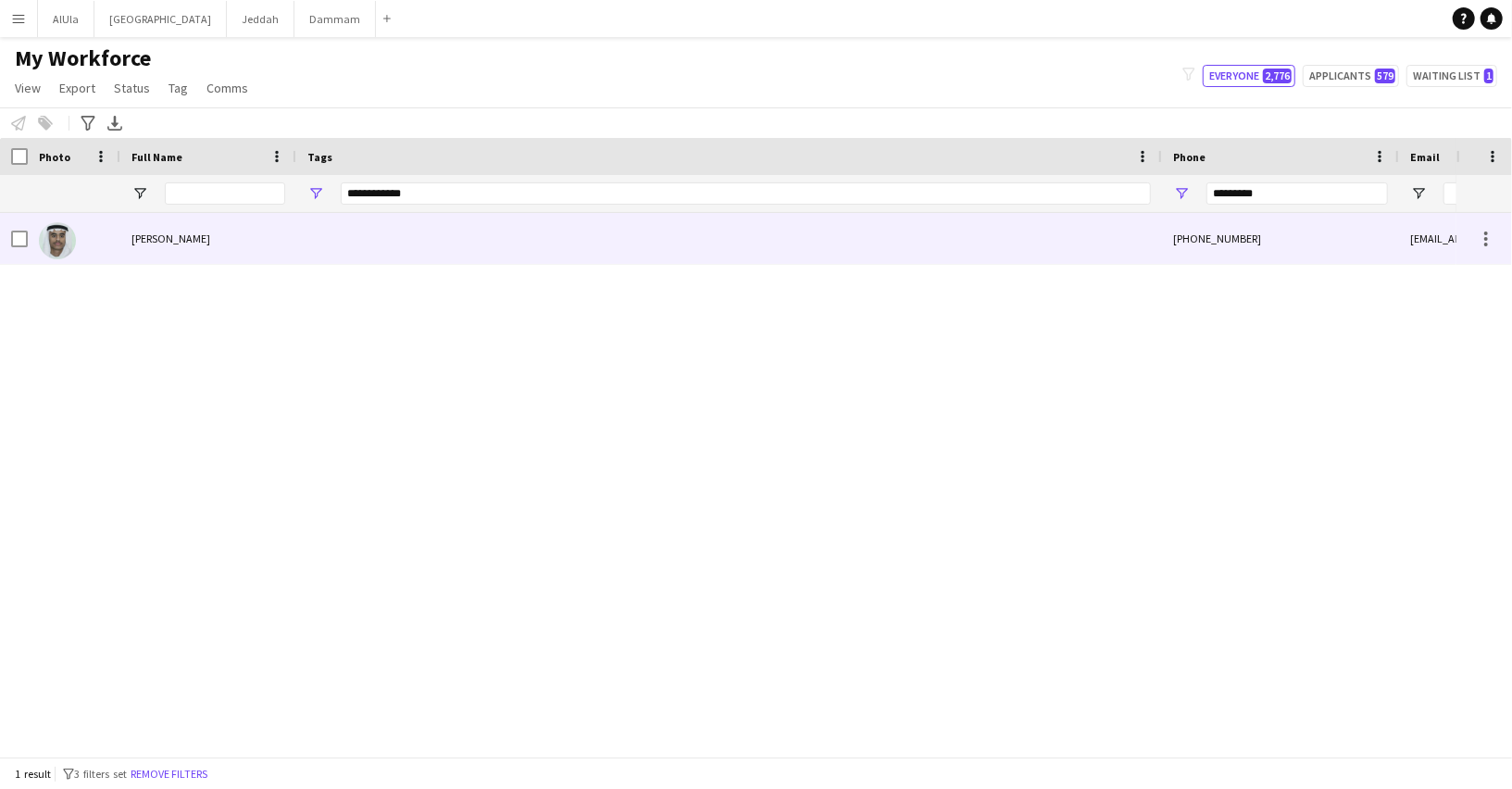
click at [209, 226] on div "[PERSON_NAME]" at bounding box center [208, 238] width 175 height 51
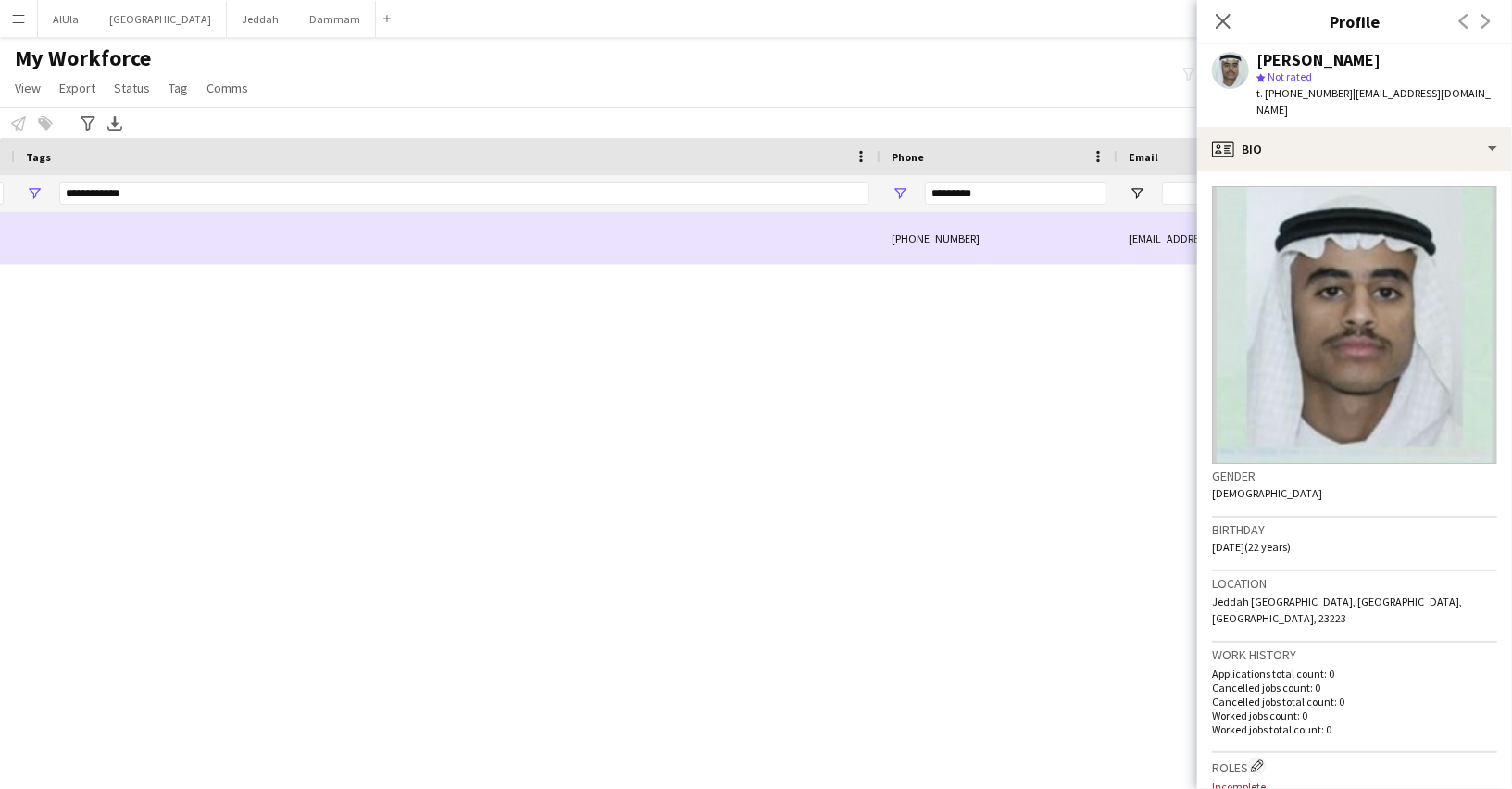
scroll to position [0, 557]
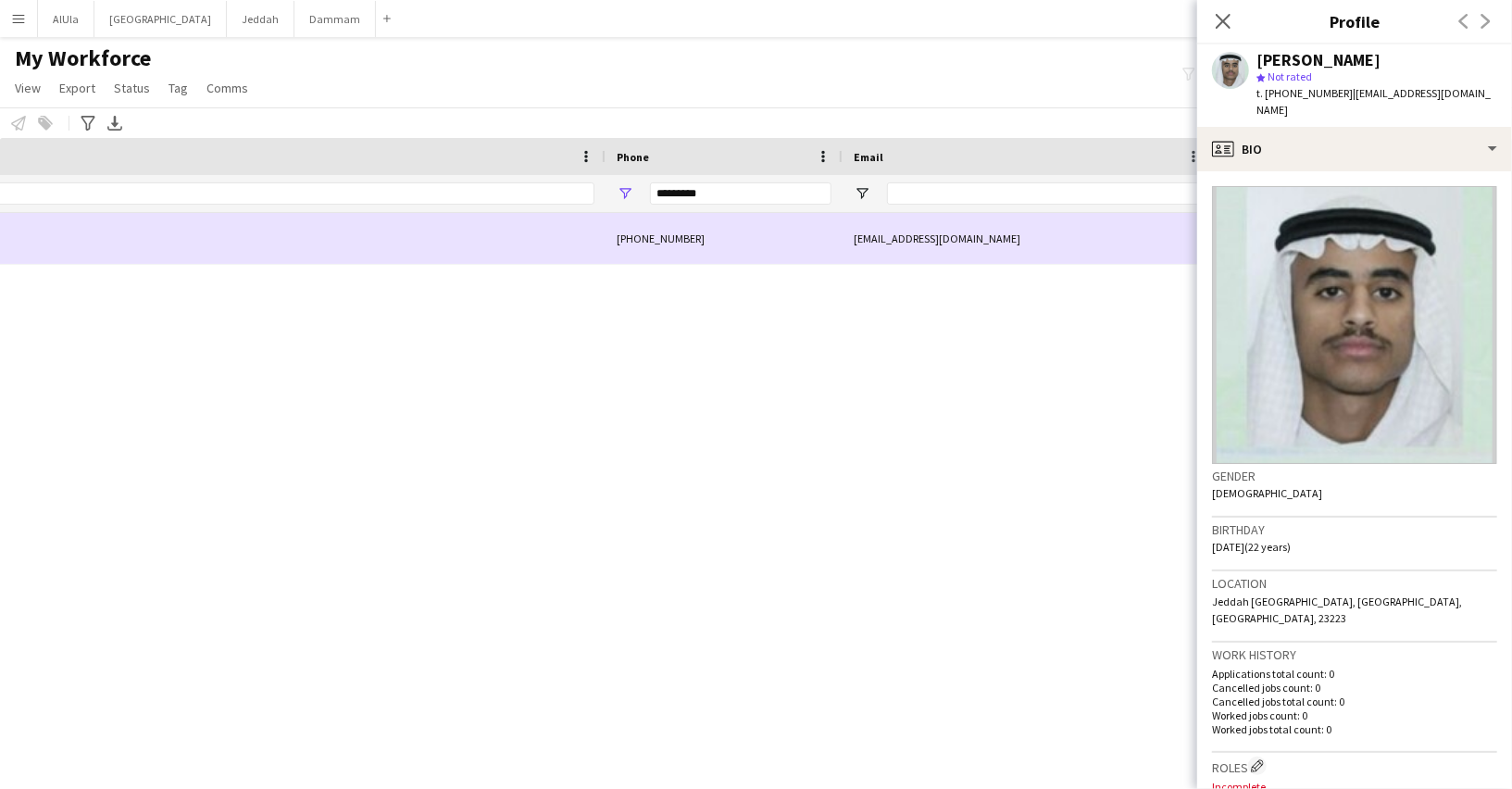
click at [939, 245] on div "[EMAIL_ADDRESS][DOMAIN_NAME]" at bounding box center [1028, 238] width 370 height 51
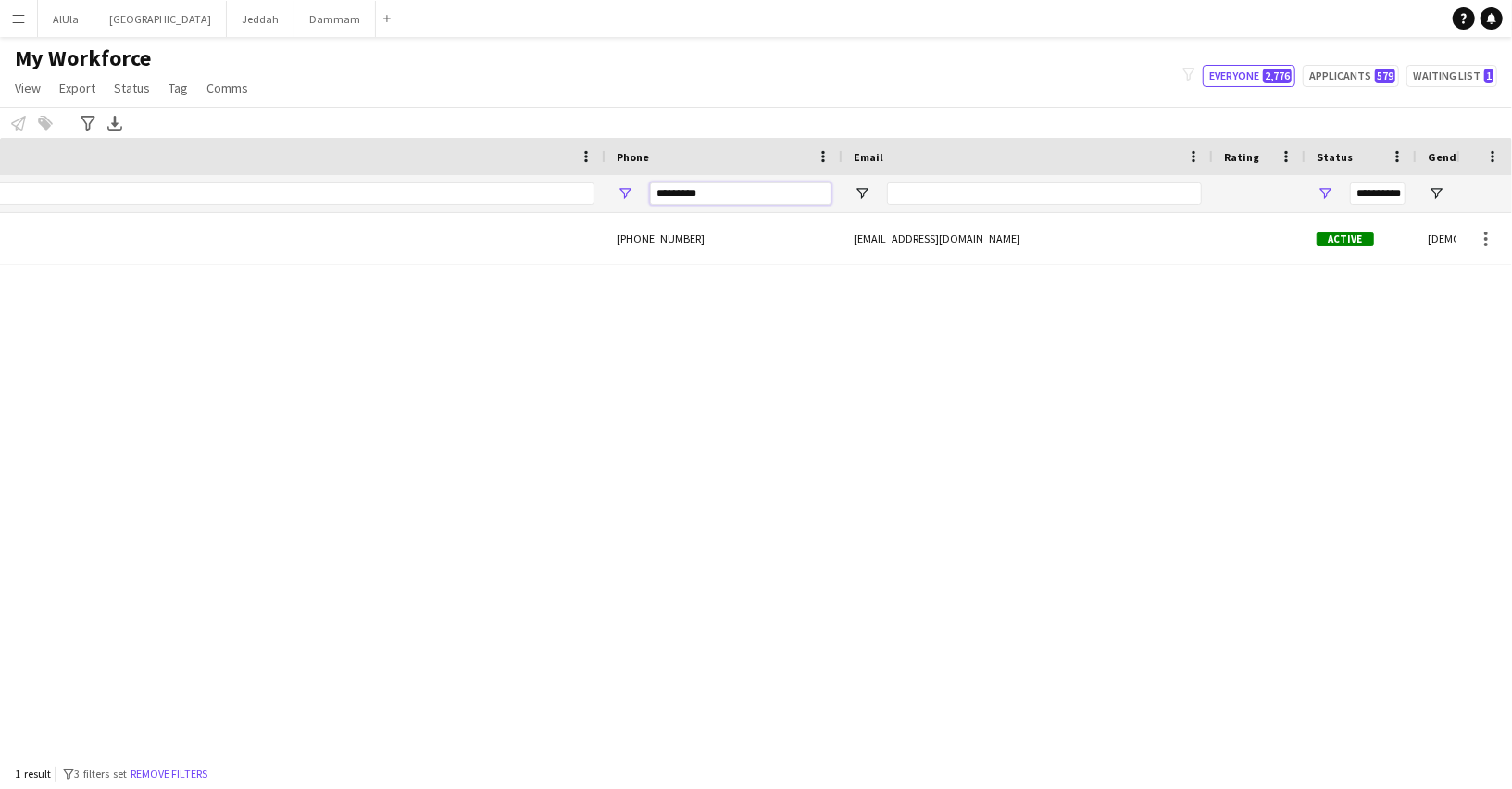
click at [686, 197] on input "*********" at bounding box center [740, 193] width 181 height 23
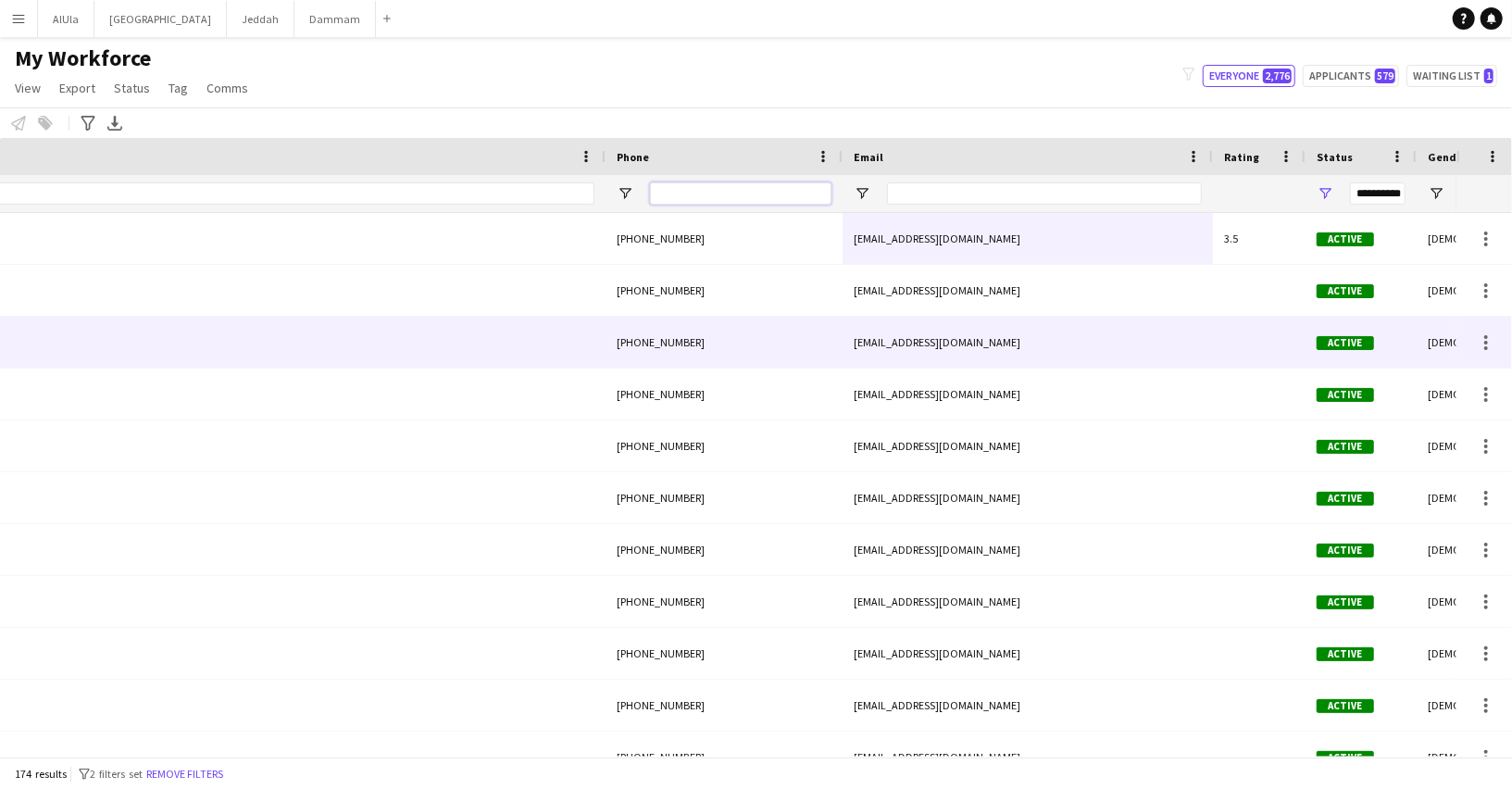
scroll to position [0, 0]
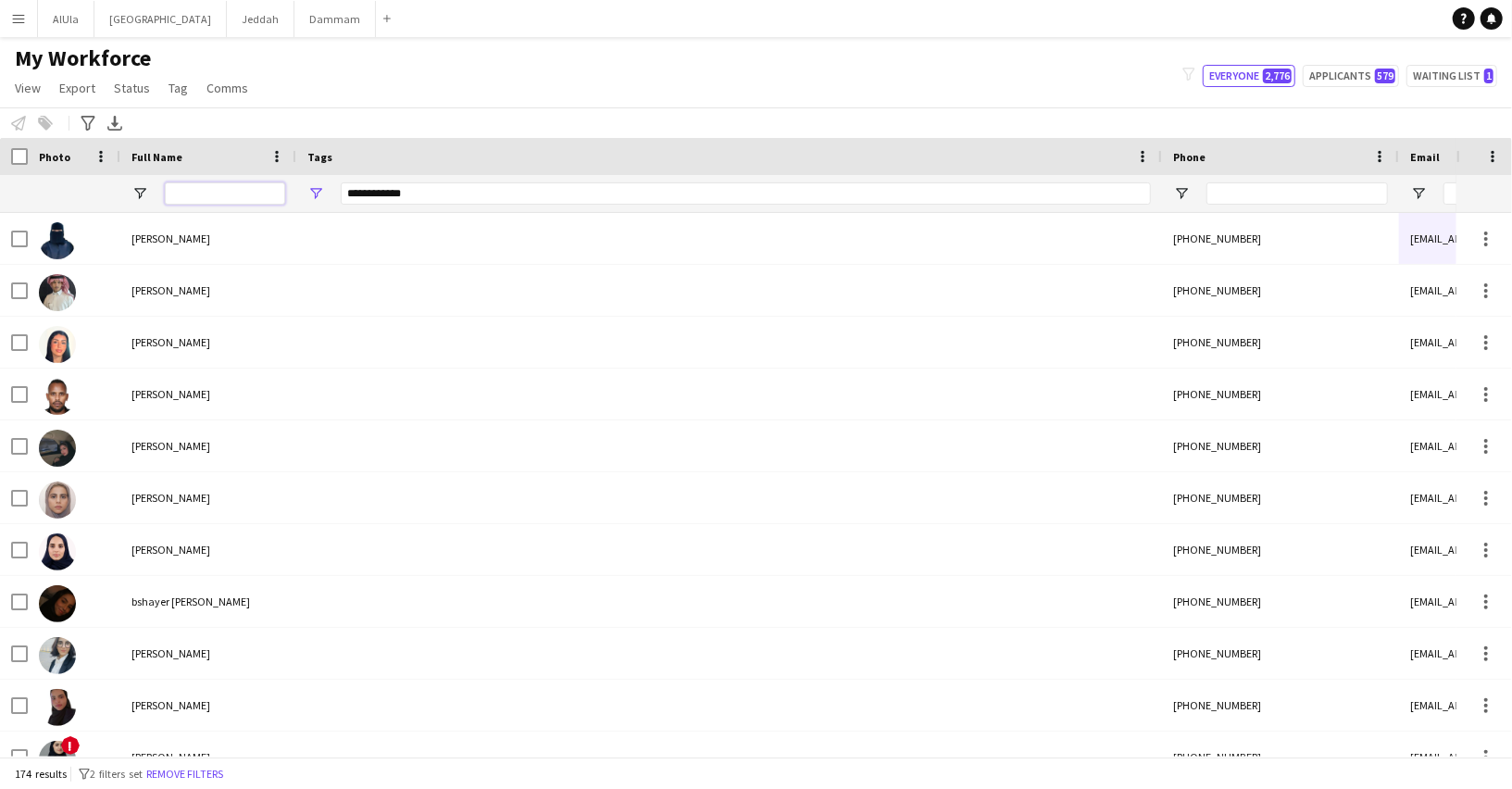
click at [254, 189] on input "Full Name Filter Input" at bounding box center [224, 193] width 121 height 23
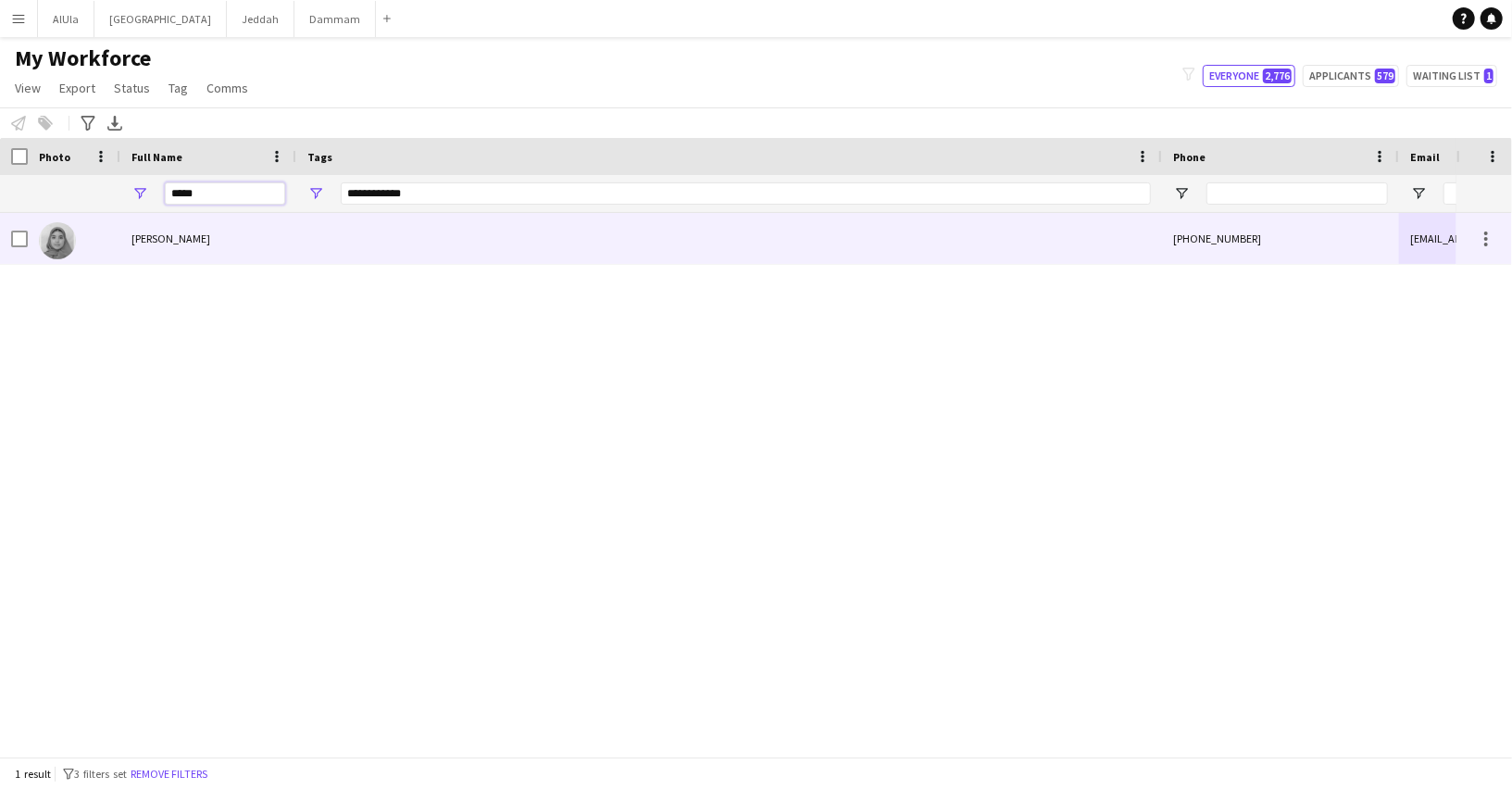
type input "*****"
click at [242, 237] on div "[PERSON_NAME]" at bounding box center [208, 238] width 175 height 51
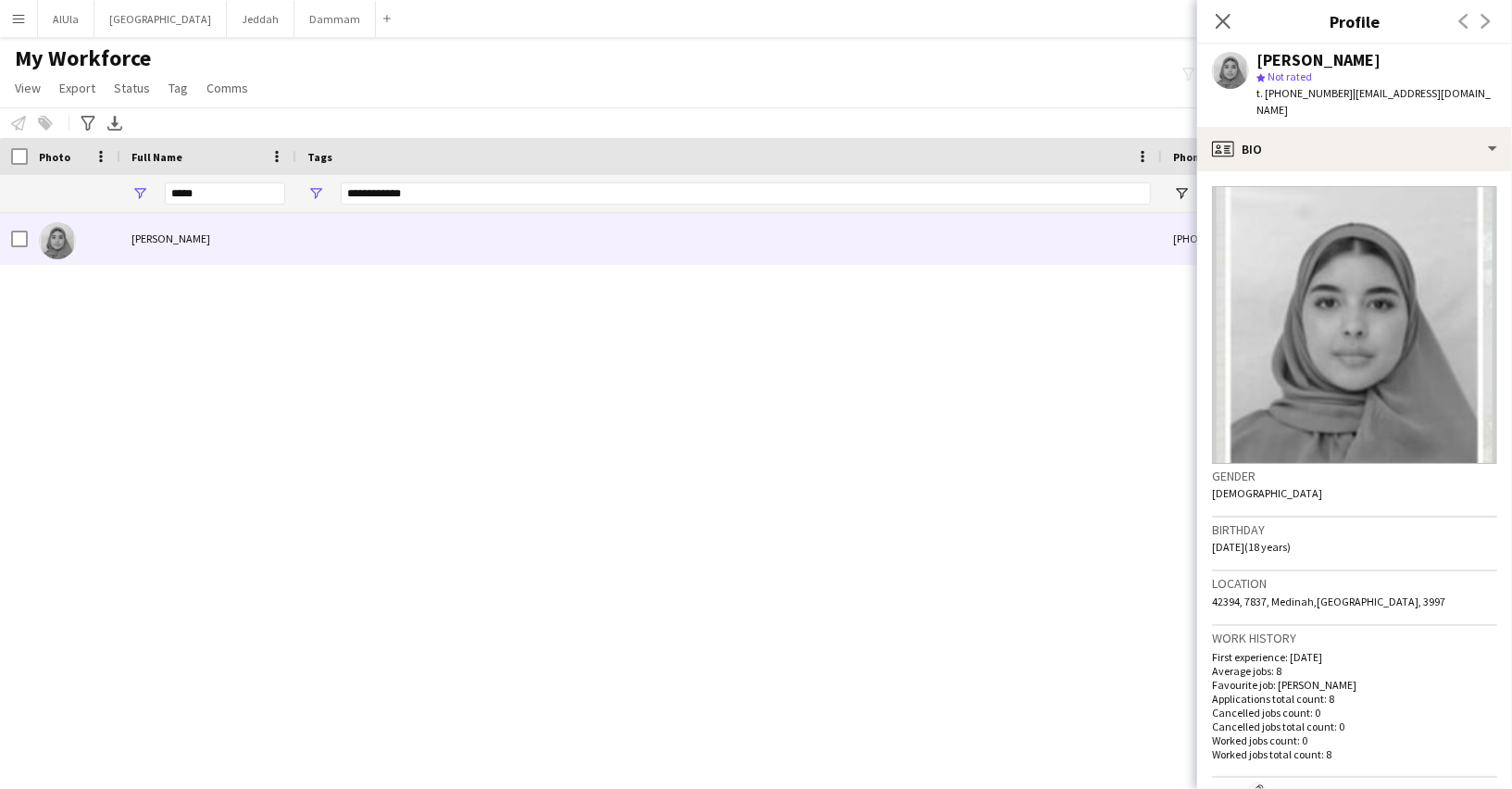
click at [1275, 99] on span "t. [PHONE_NUMBER]" at bounding box center [1304, 93] width 96 height 14
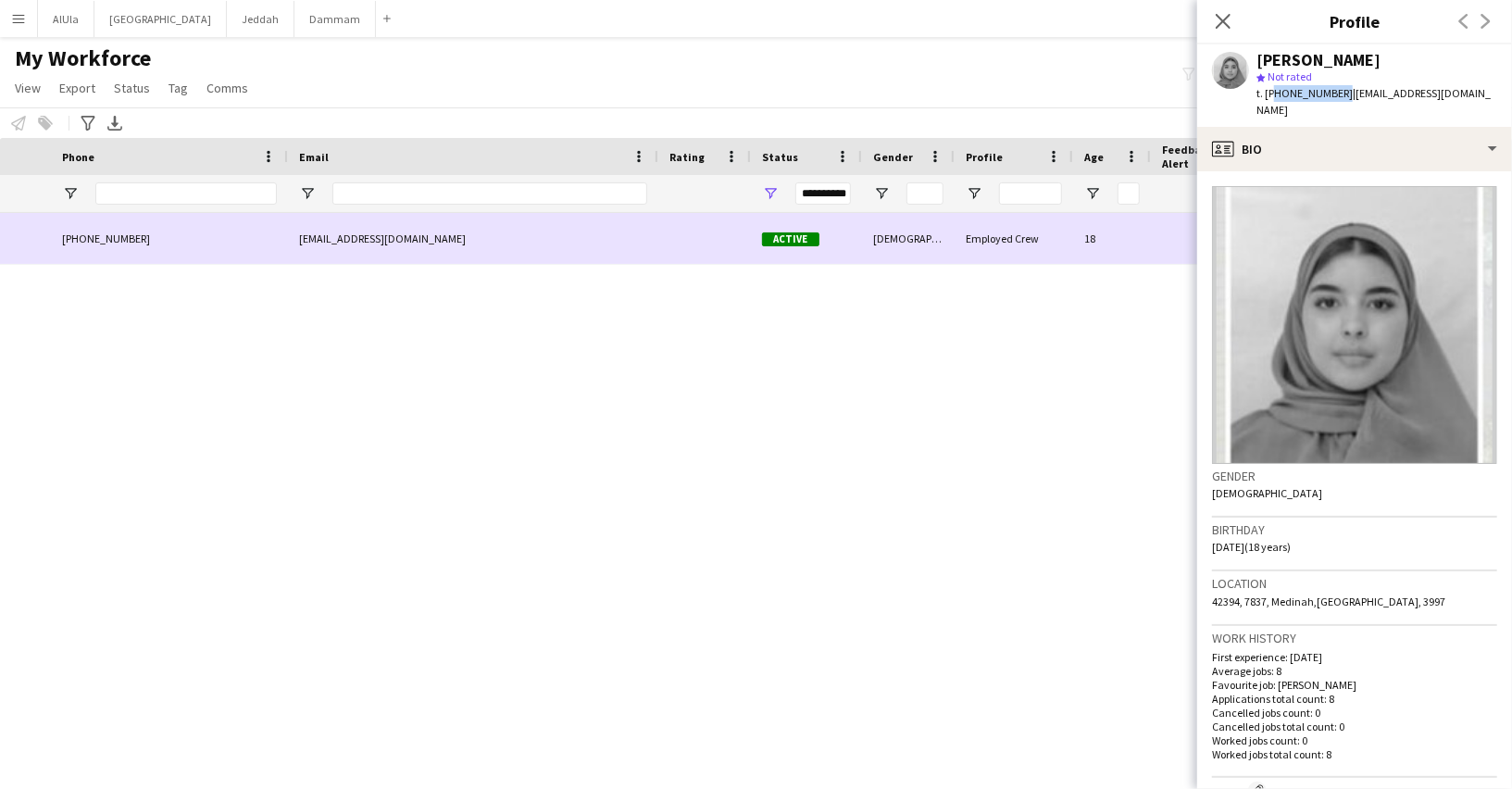
scroll to position [0, 1629]
click at [359, 236] on div "[EMAIL_ADDRESS][DOMAIN_NAME]" at bounding box center [477, 238] width 370 height 51
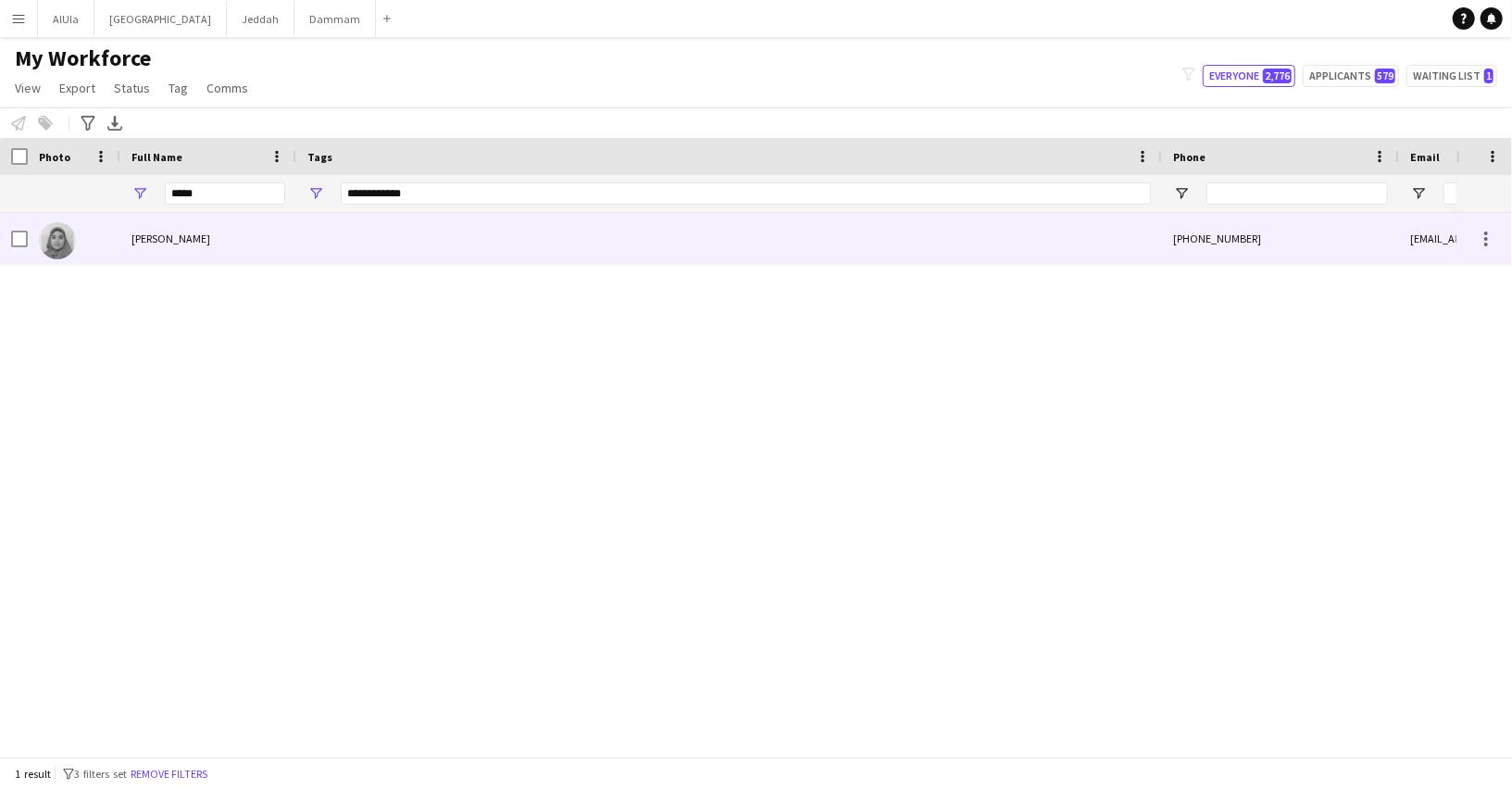
click at [267, 234] on div "[PERSON_NAME]" at bounding box center [208, 238] width 175 height 51
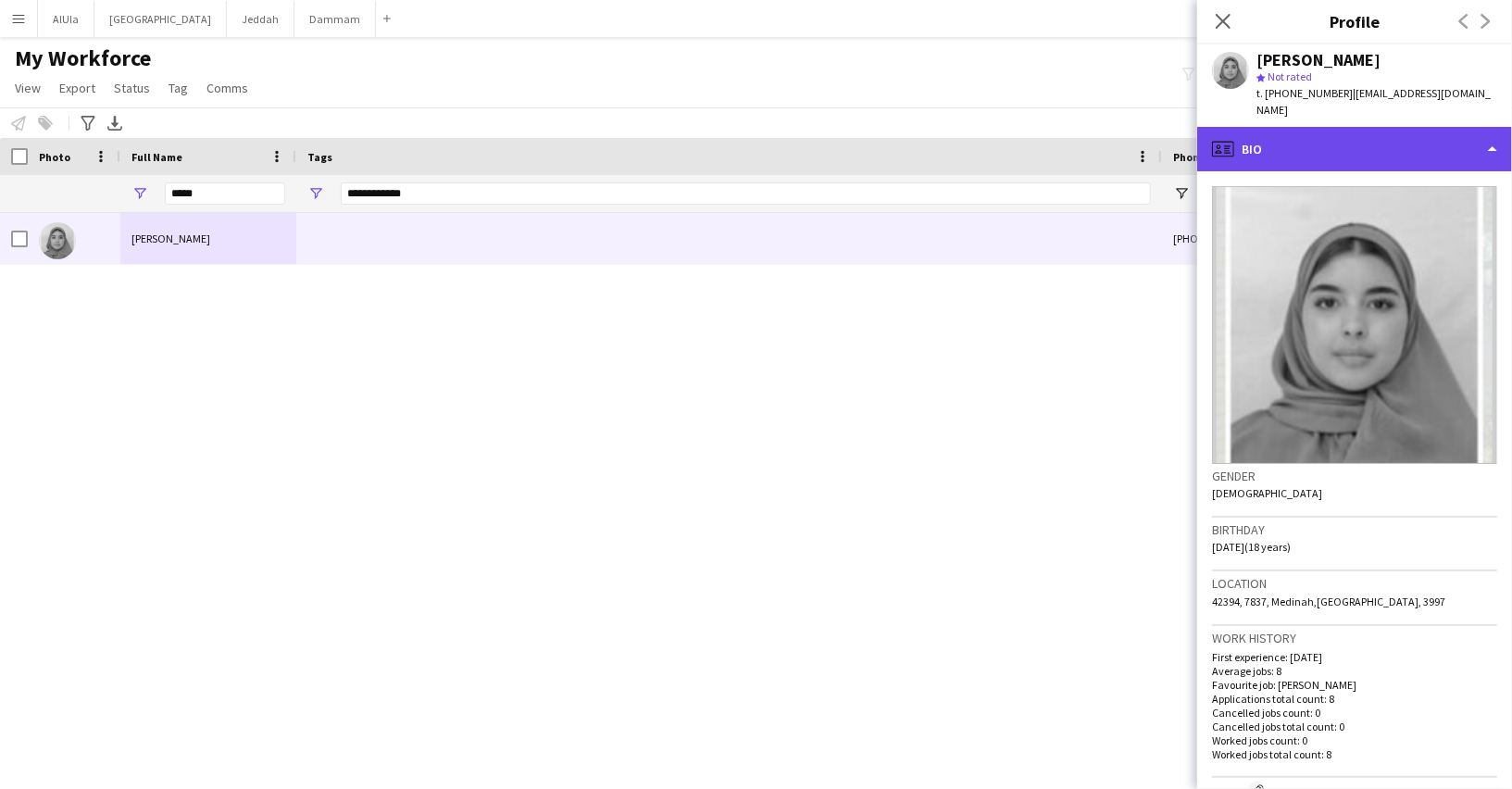
click at [1300, 126] on div "profile Bio" at bounding box center [1353, 148] width 315 height 44
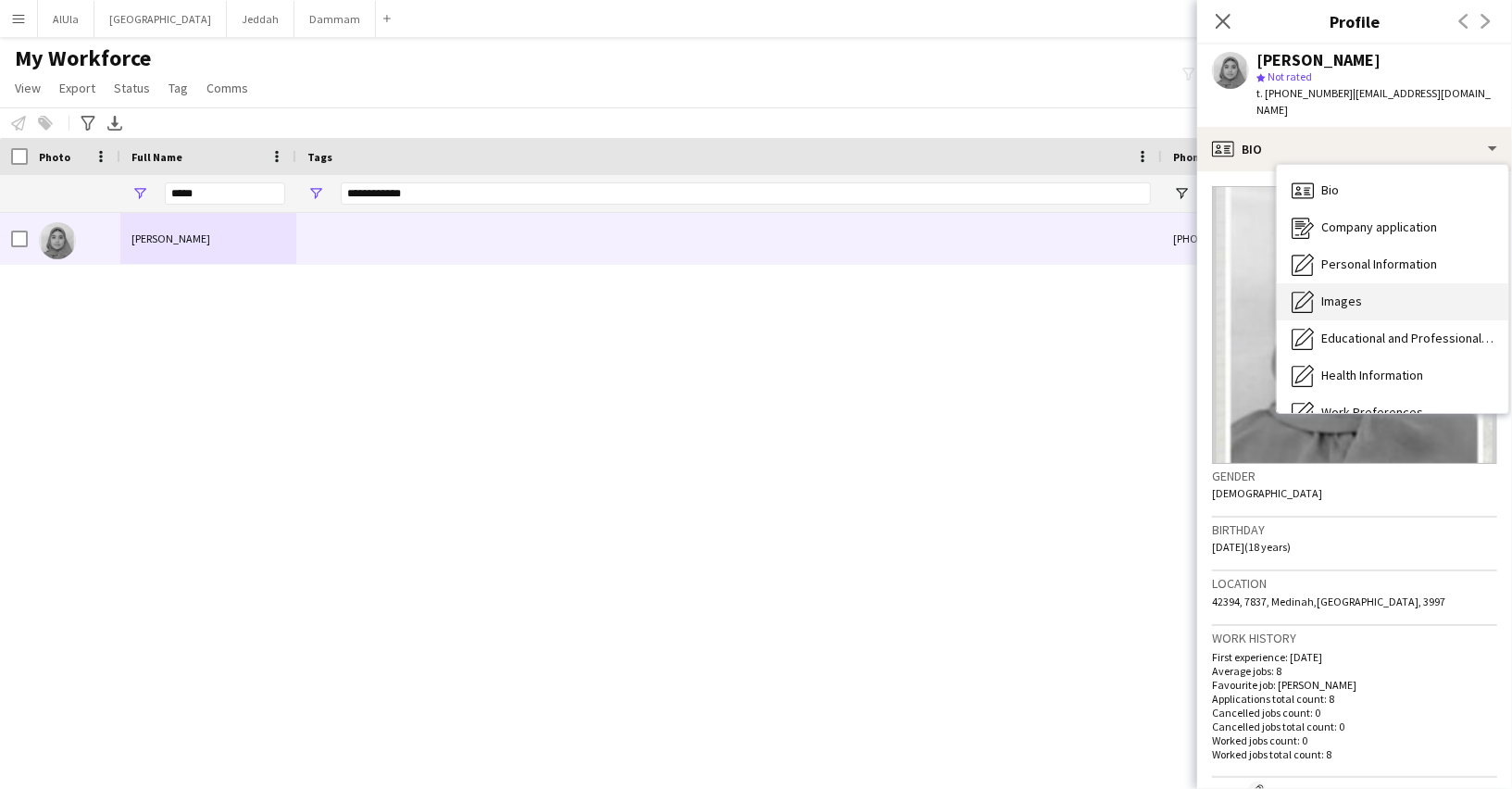
click at [1356, 293] on span "Images" at bounding box center [1341, 301] width 41 height 17
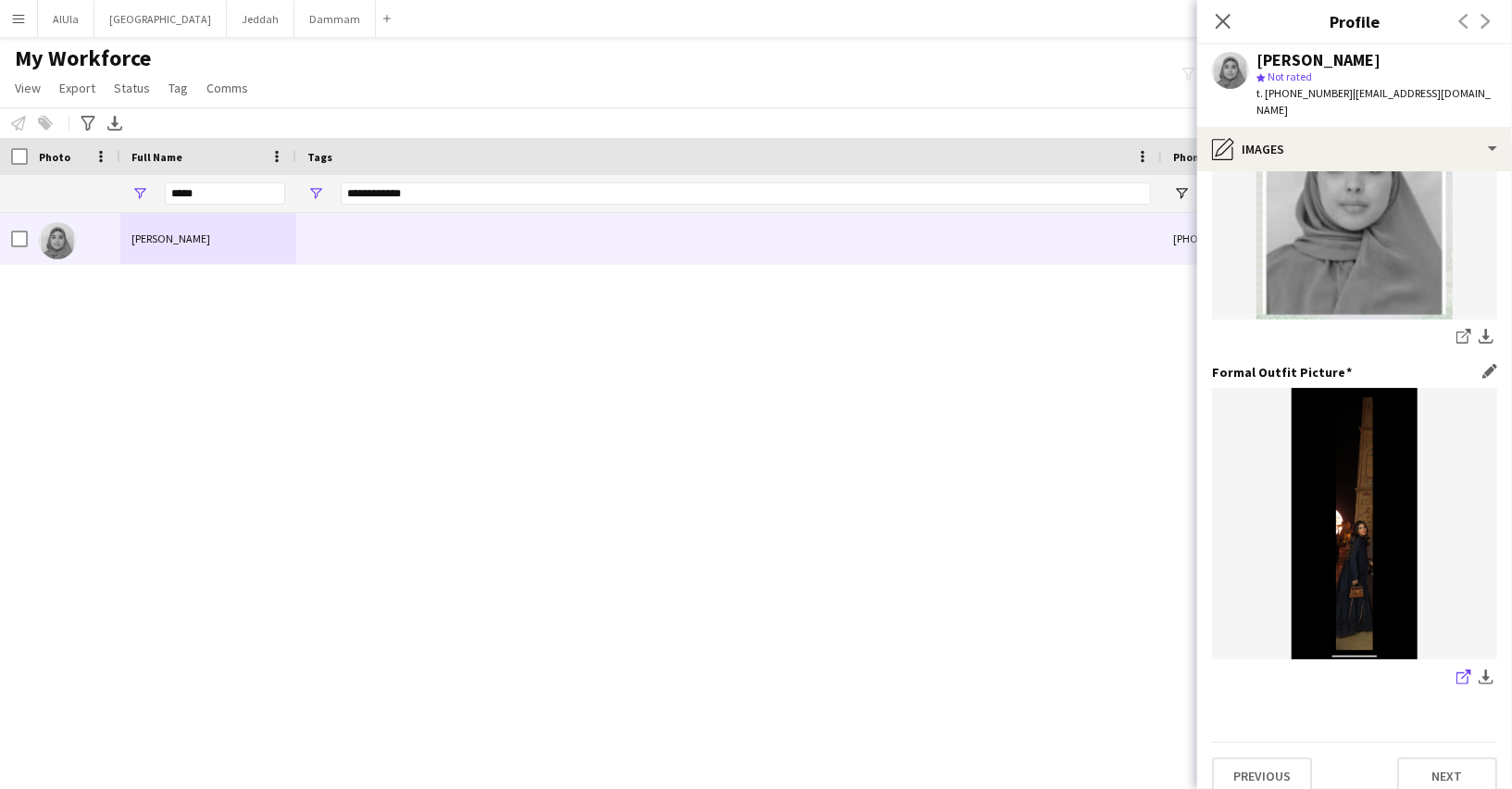
click at [1465, 669] on icon "share-external-link-1" at bounding box center [1463, 676] width 15 height 15
click at [176, 198] on input "*****" at bounding box center [224, 193] width 121 height 23
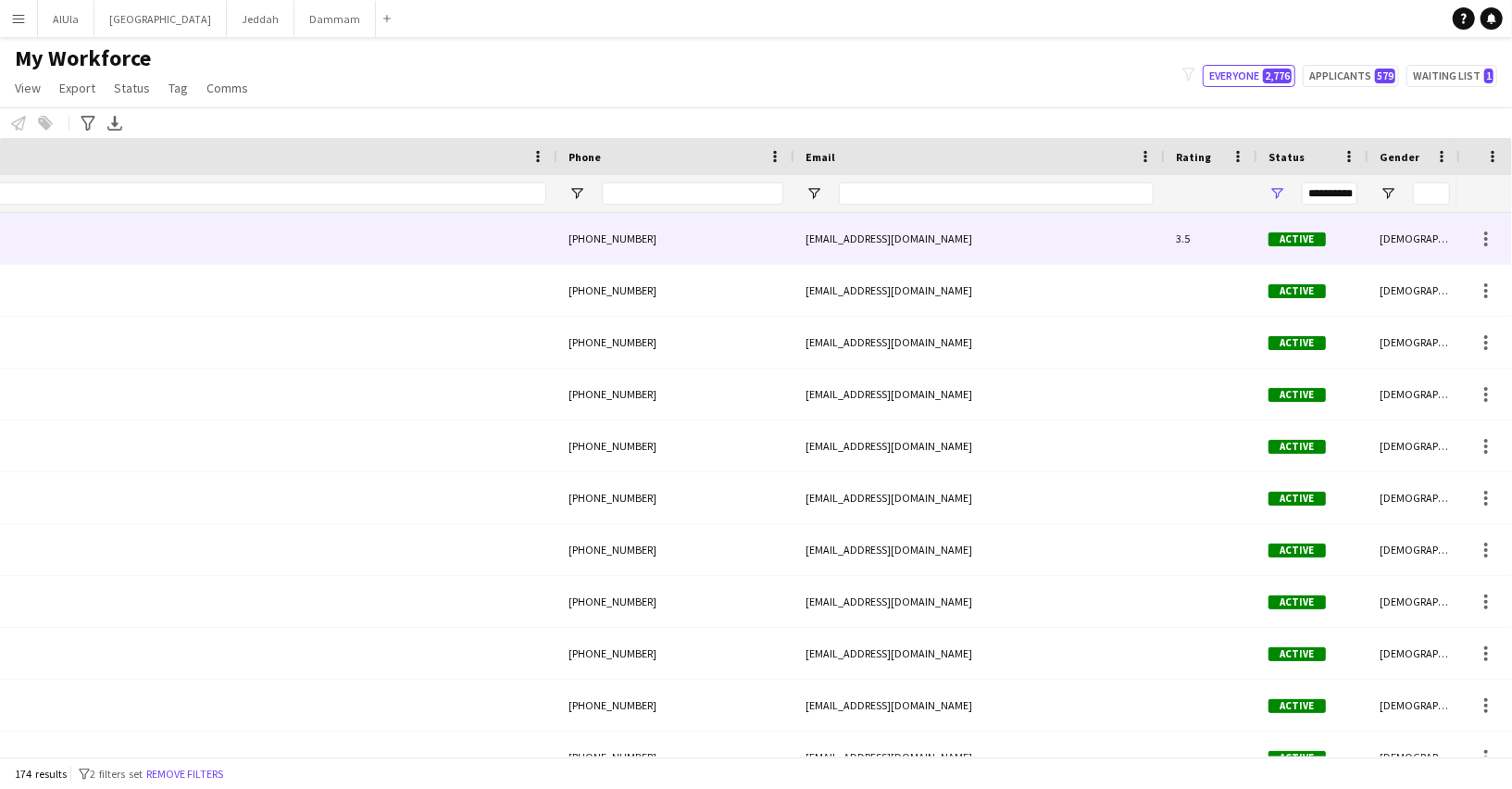
scroll to position [0, 1123]
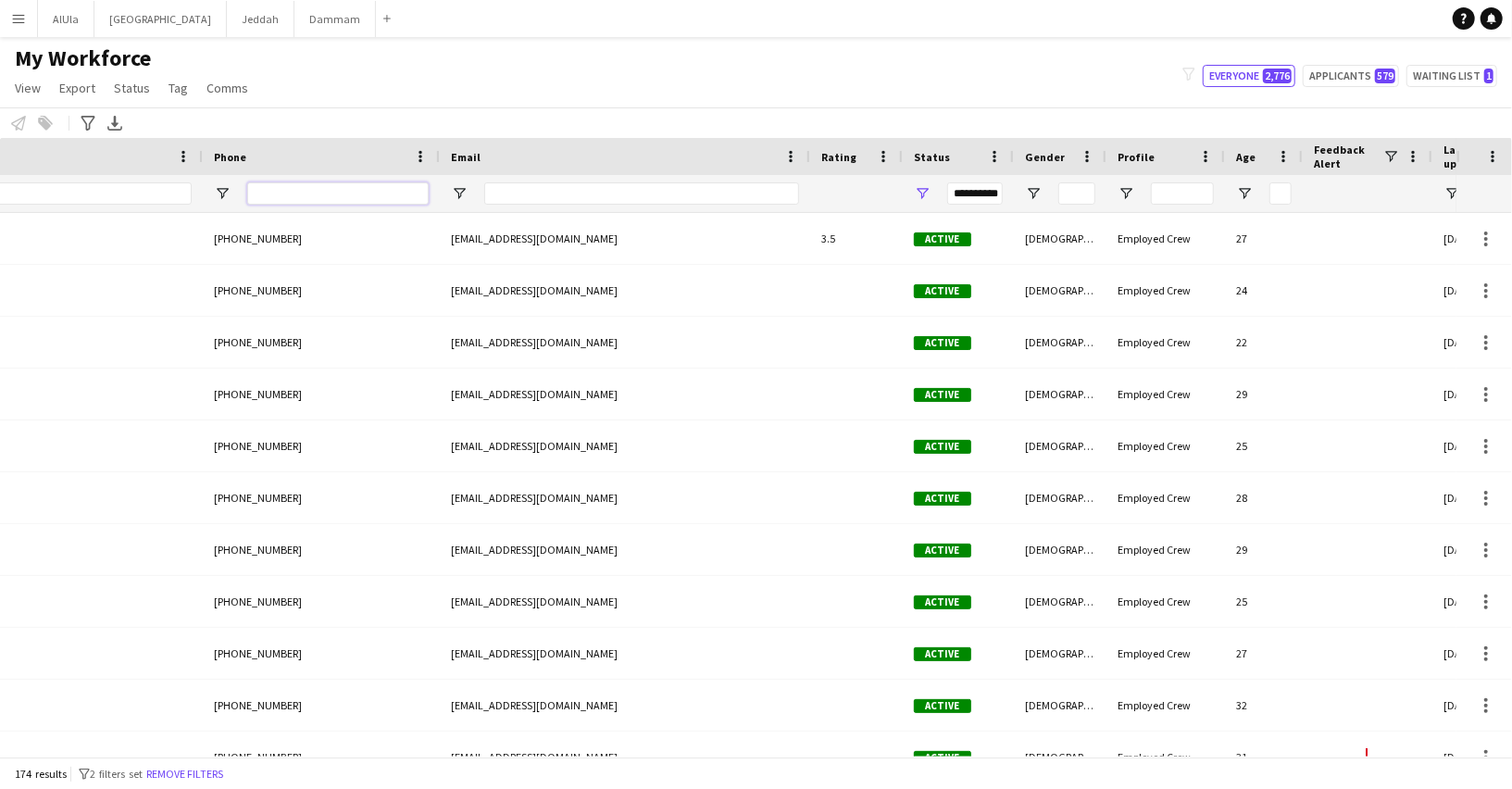
click at [341, 195] on input "Phone Filter Input" at bounding box center [337, 193] width 181 height 23
paste input "*********"
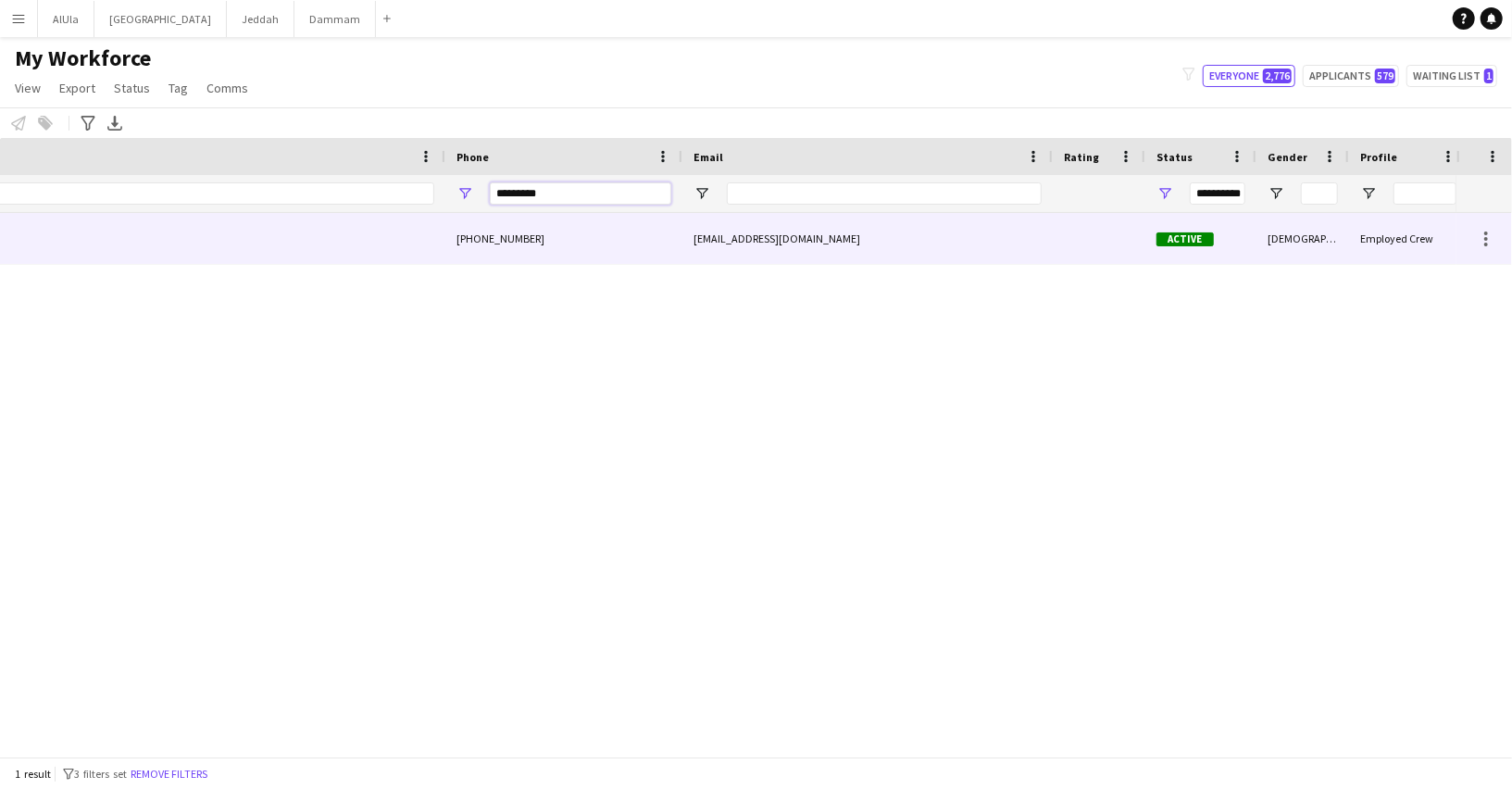
scroll to position [0, 266]
type input "*********"
click at [761, 227] on div "[EMAIL_ADDRESS][DOMAIN_NAME]" at bounding box center [876, 238] width 370 height 51
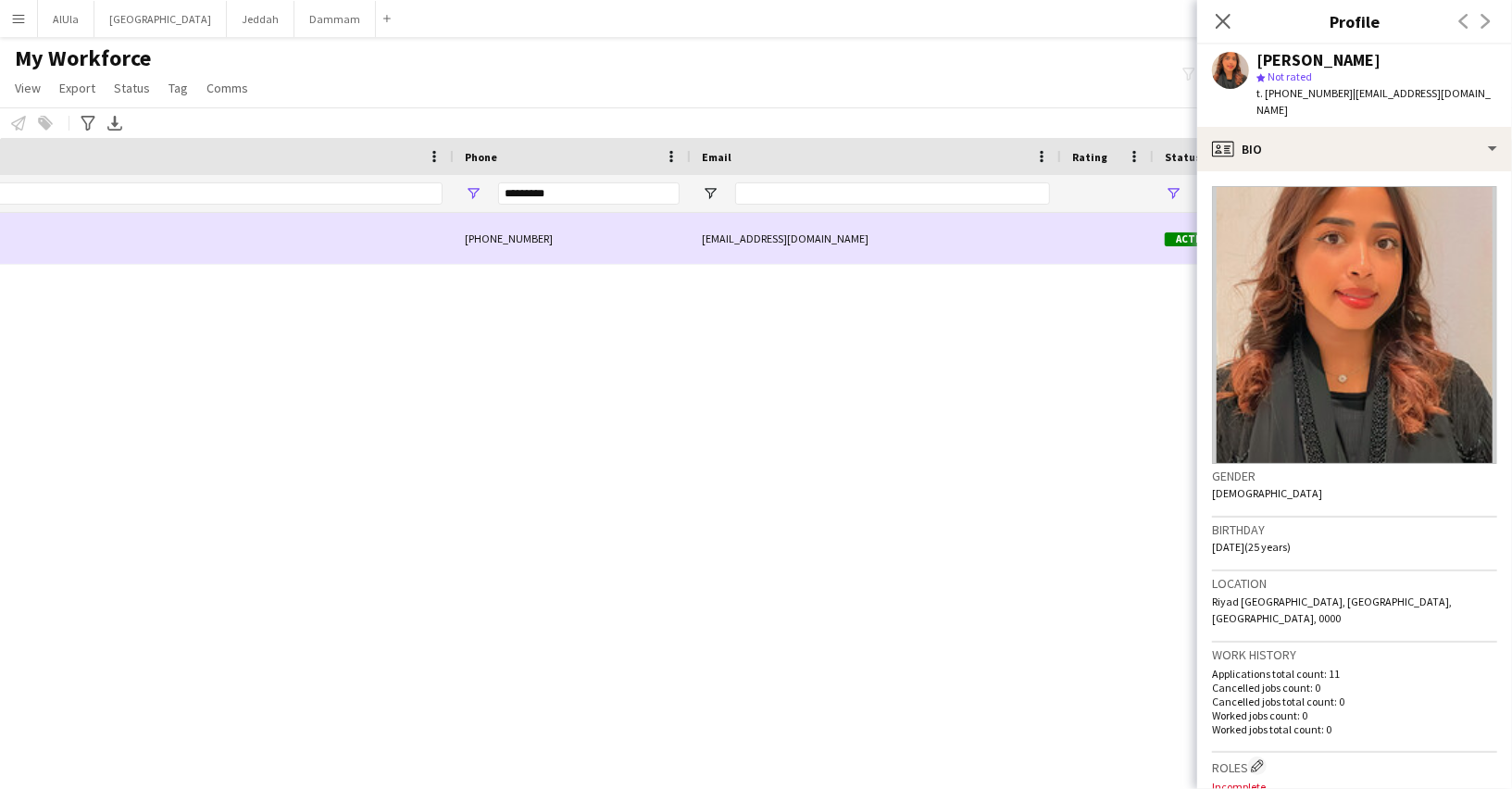
click at [797, 244] on div "[EMAIL_ADDRESS][DOMAIN_NAME]" at bounding box center [876, 238] width 370 height 51
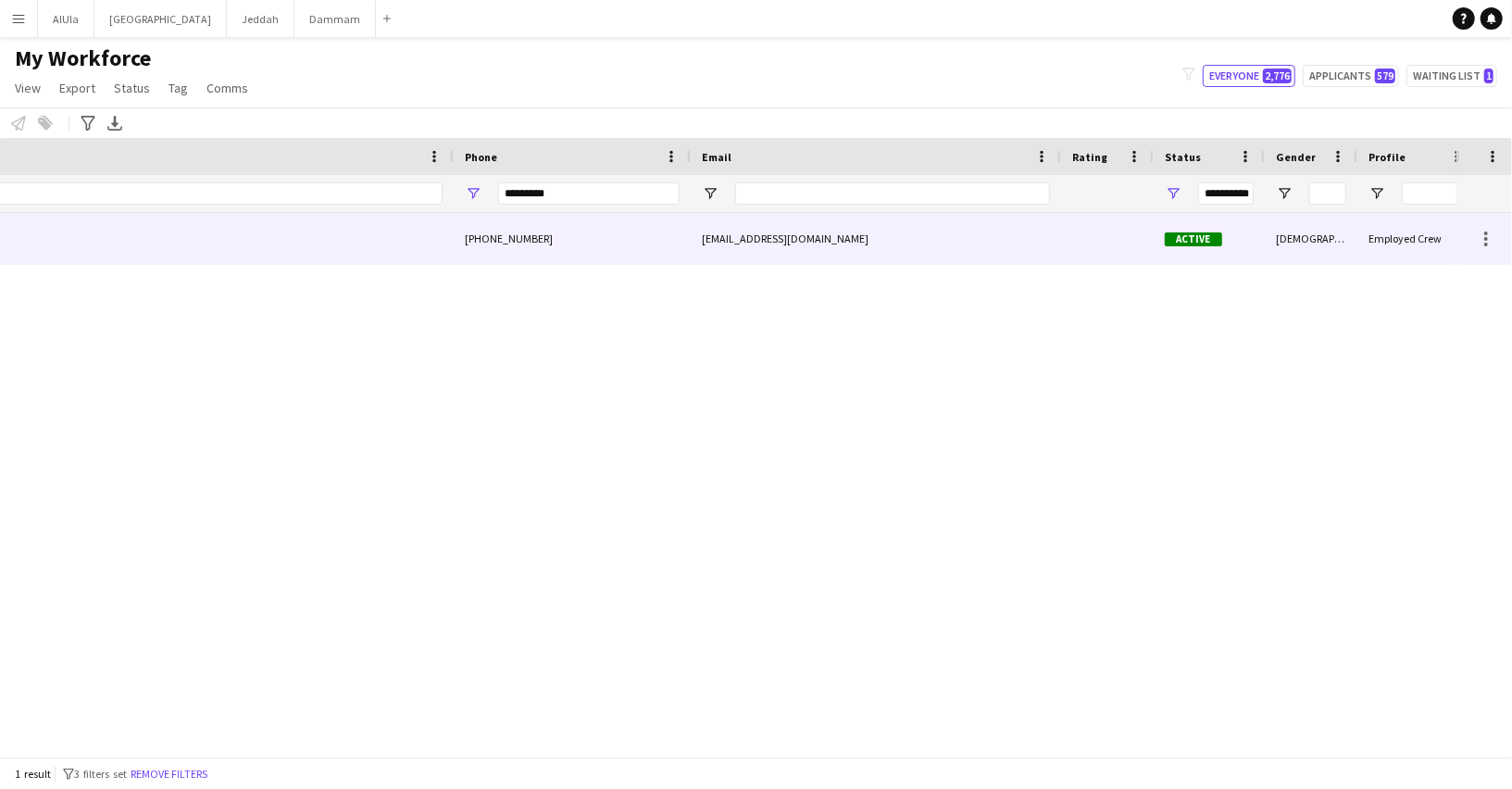
click at [744, 251] on div "[EMAIL_ADDRESS][DOMAIN_NAME]" at bounding box center [876, 238] width 370 height 51
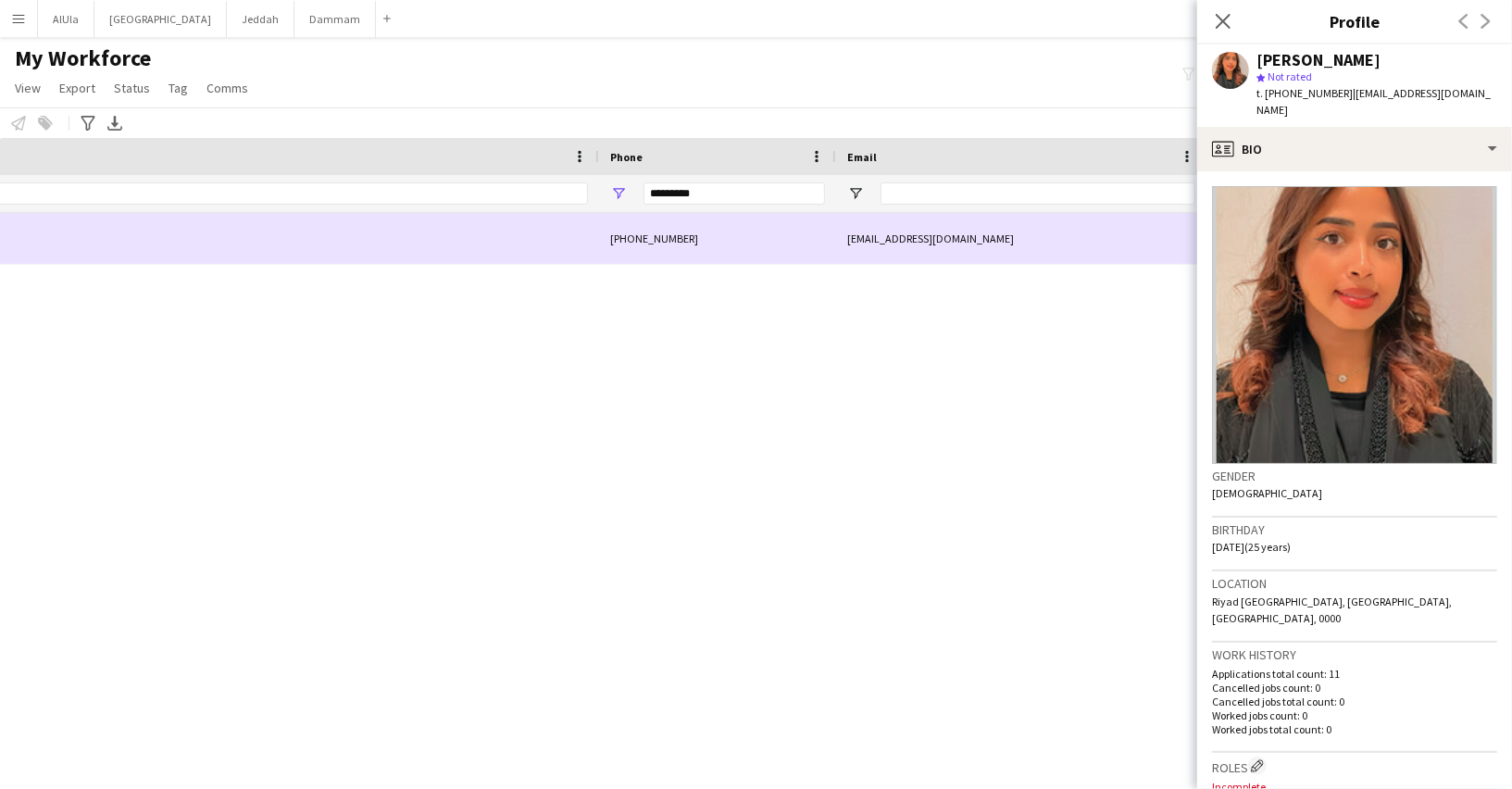
click at [709, 224] on div "[PHONE_NUMBER]" at bounding box center [717, 238] width 237 height 51
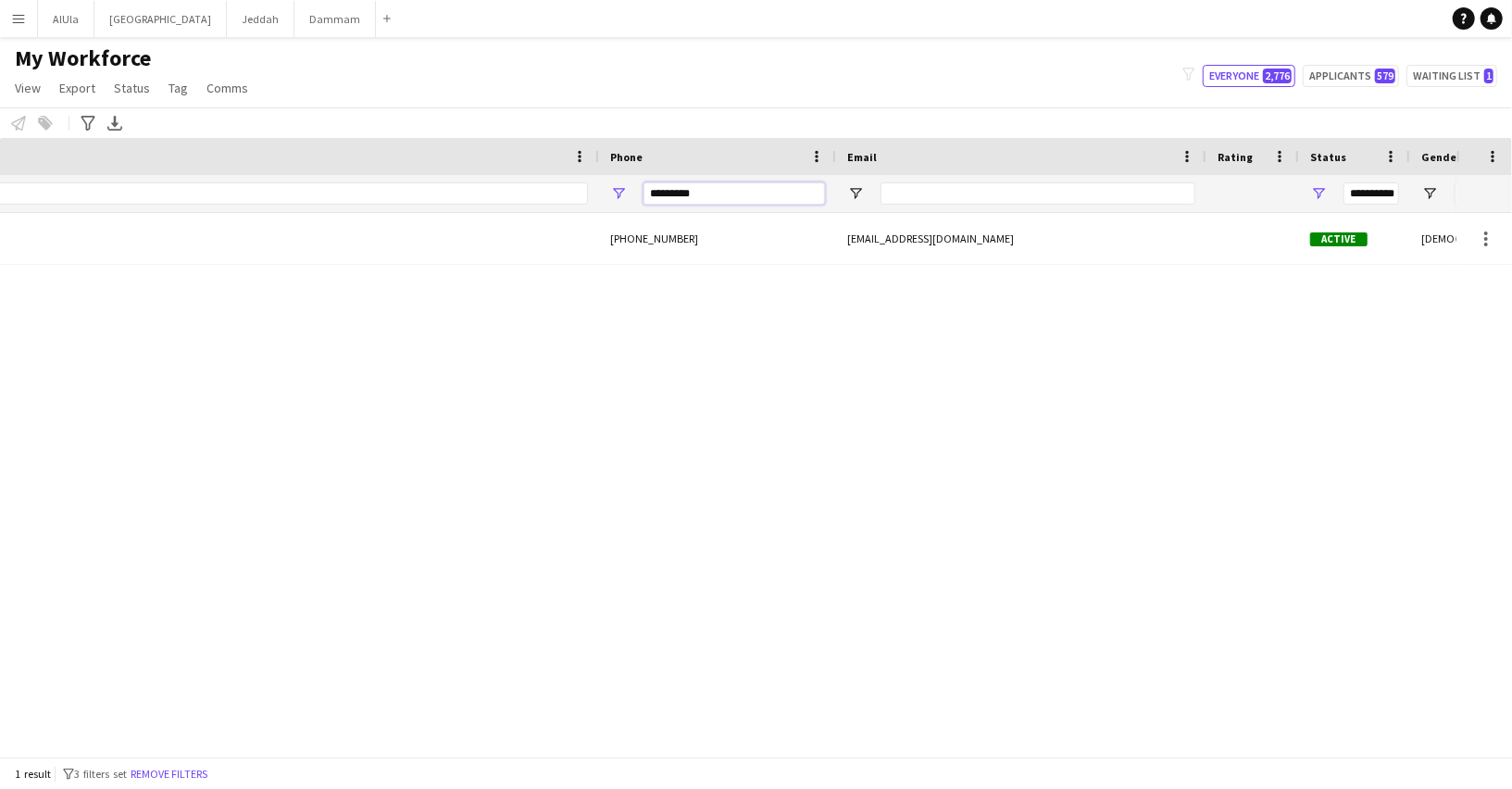
click at [671, 189] on input "*********" at bounding box center [734, 193] width 181 height 23
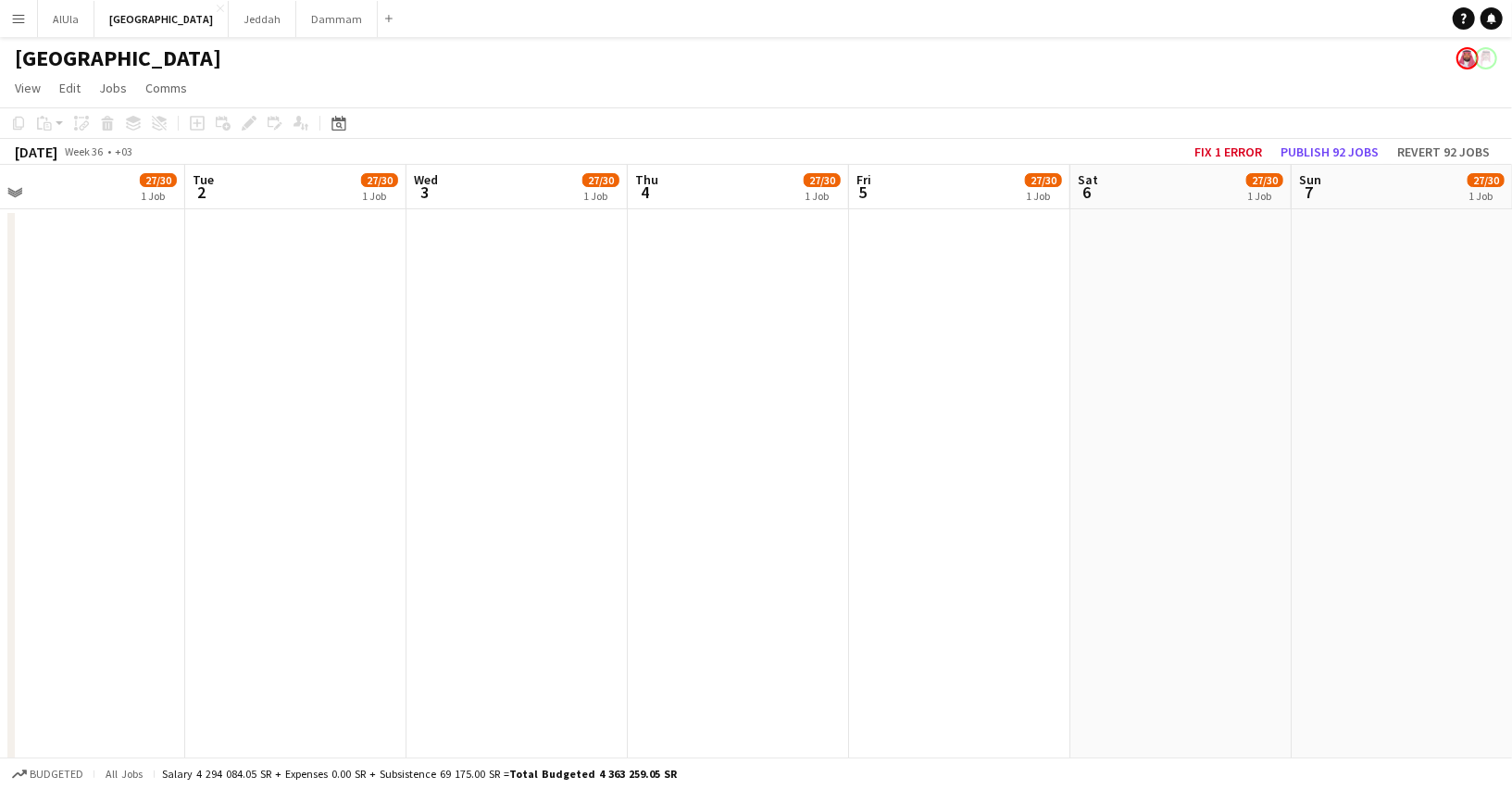
click at [14, 11] on app-icon "Menu" at bounding box center [18, 18] width 15 height 15
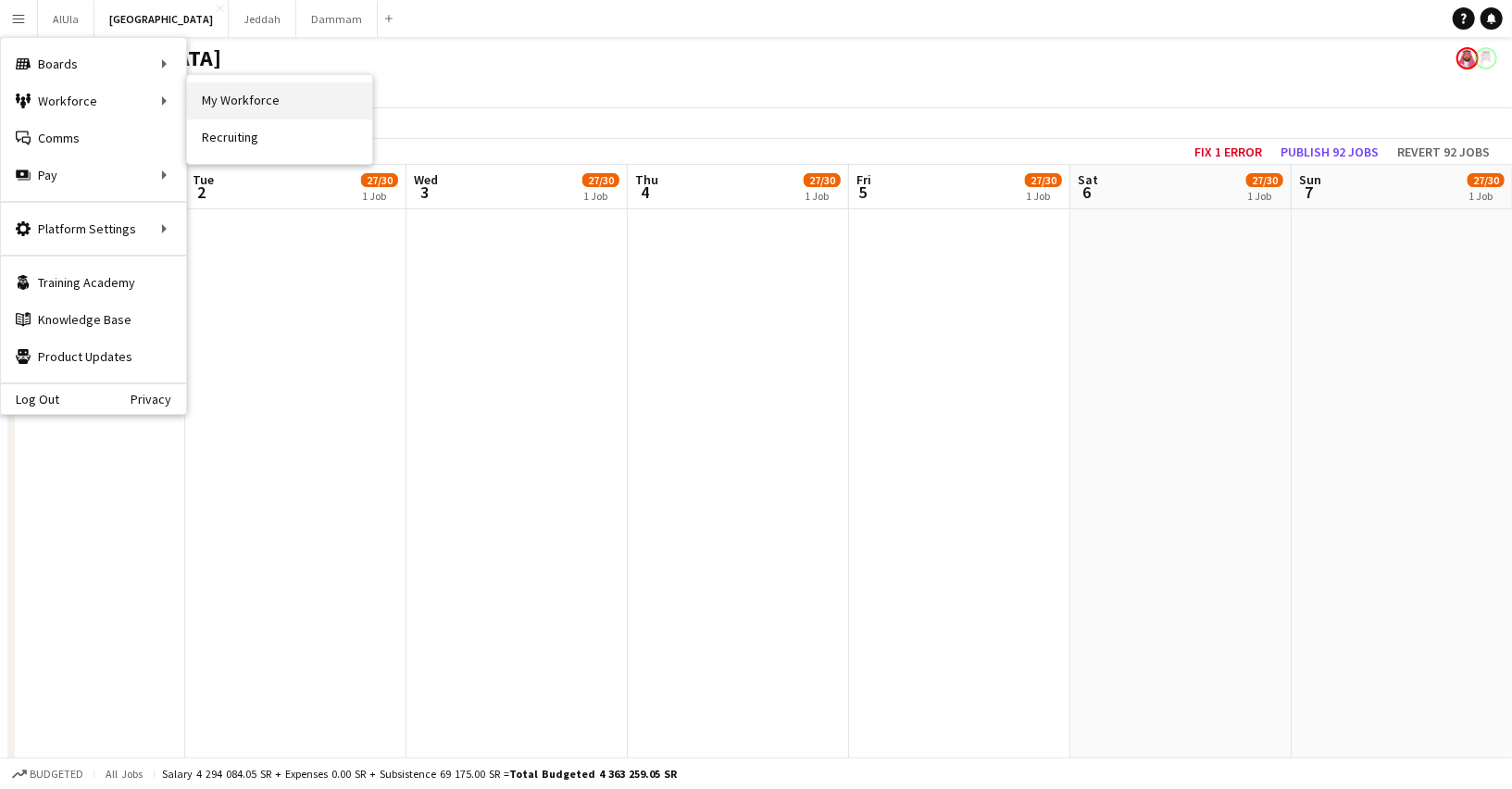
click at [272, 98] on link "My Workforce" at bounding box center [279, 101] width 185 height 37
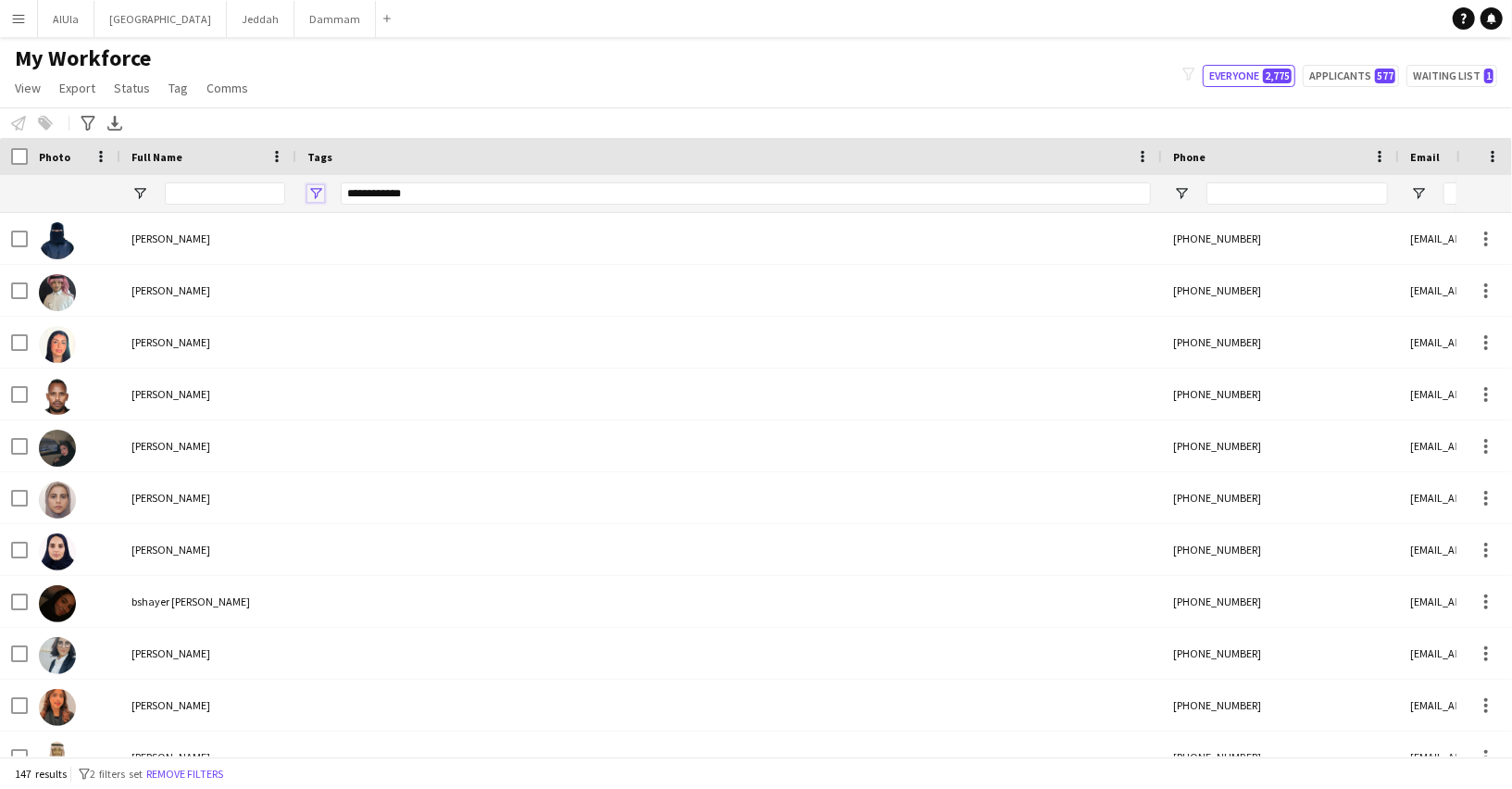
click at [314, 197] on span "Open Filter Menu" at bounding box center [316, 193] width 17 height 17
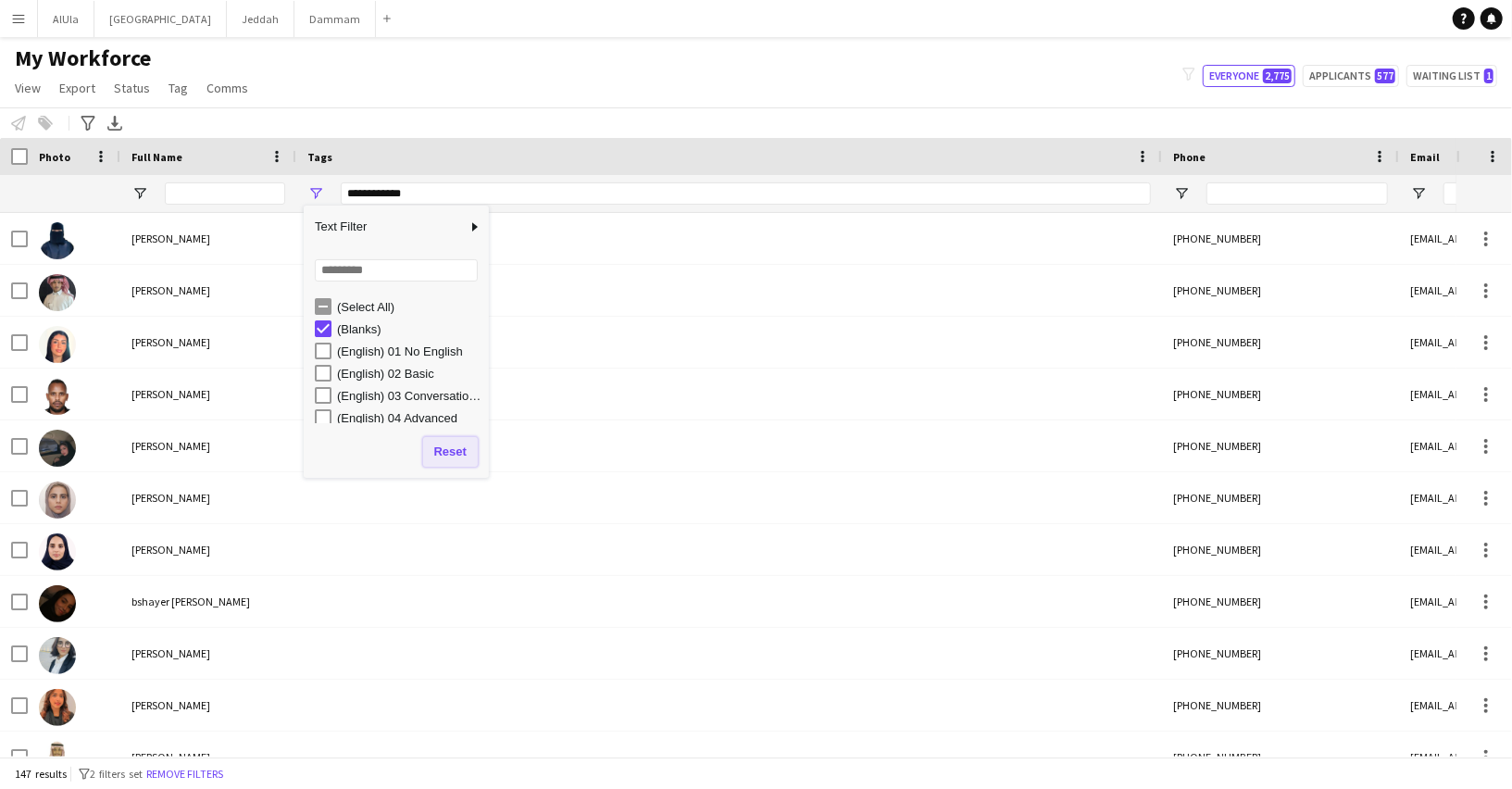
click at [450, 445] on button "Reset" at bounding box center [451, 452] width 55 height 29
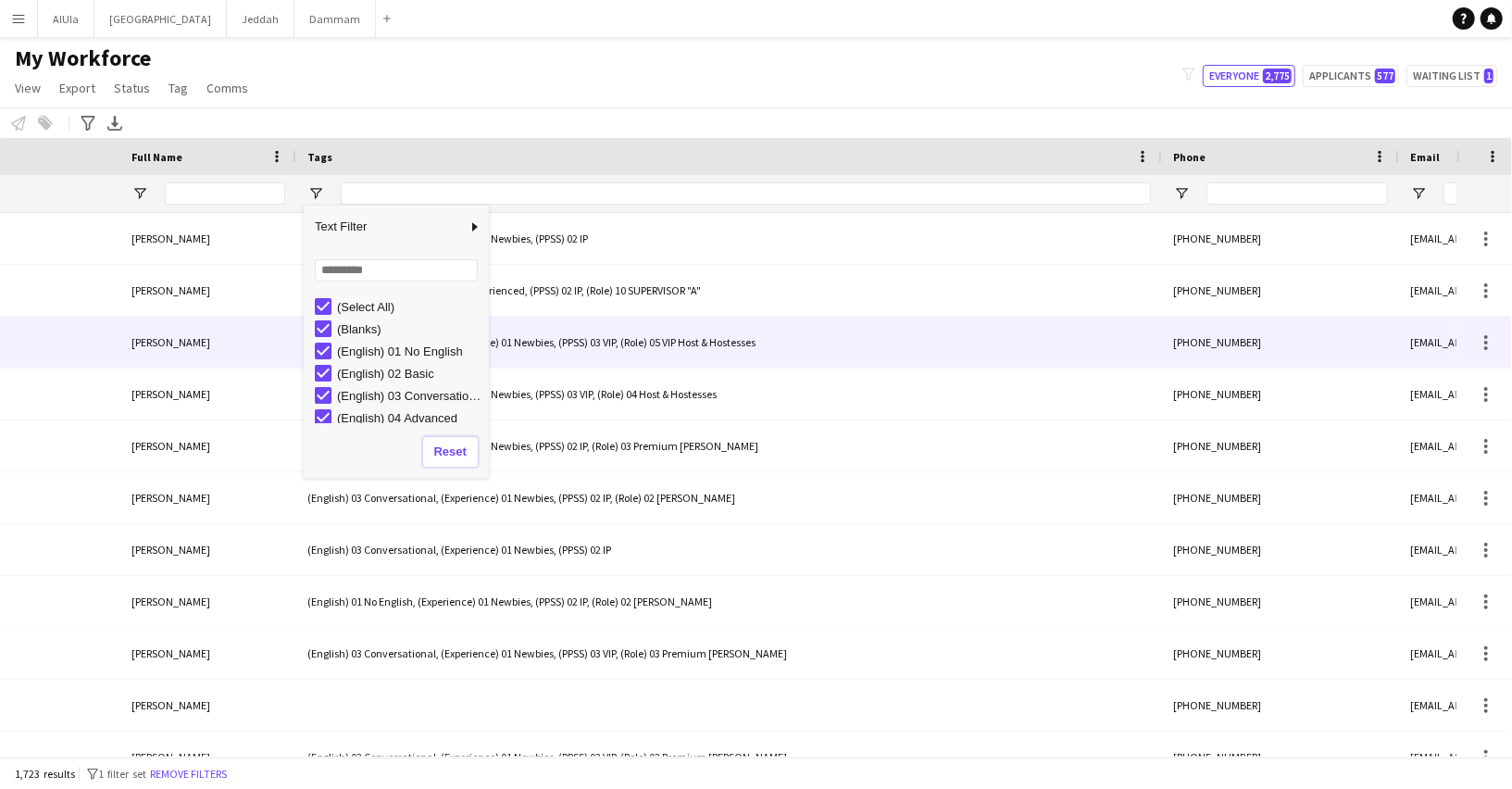
scroll to position [0, 1359]
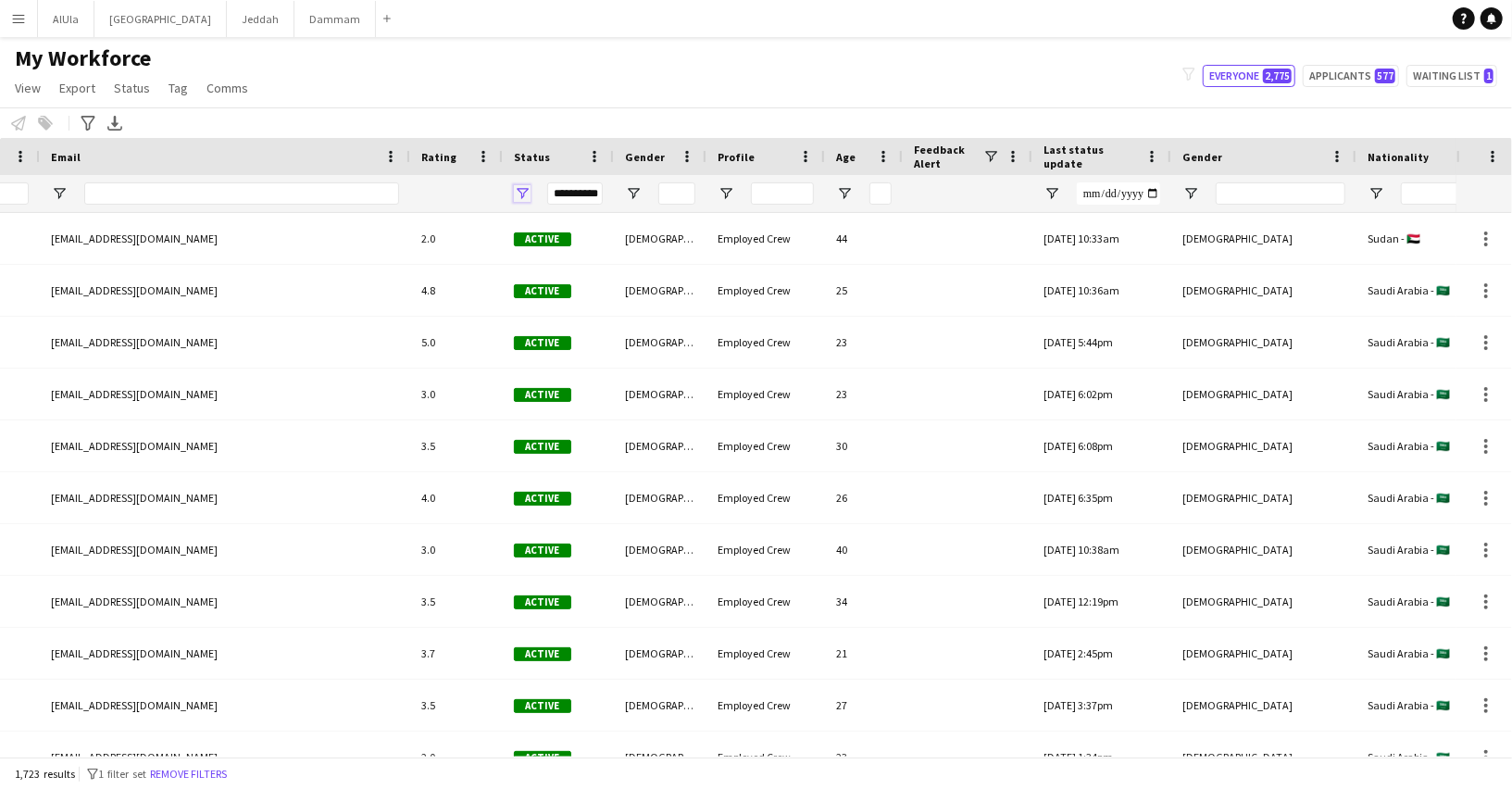
click at [524, 192] on span "Open Filter Menu" at bounding box center [521, 193] width 17 height 17
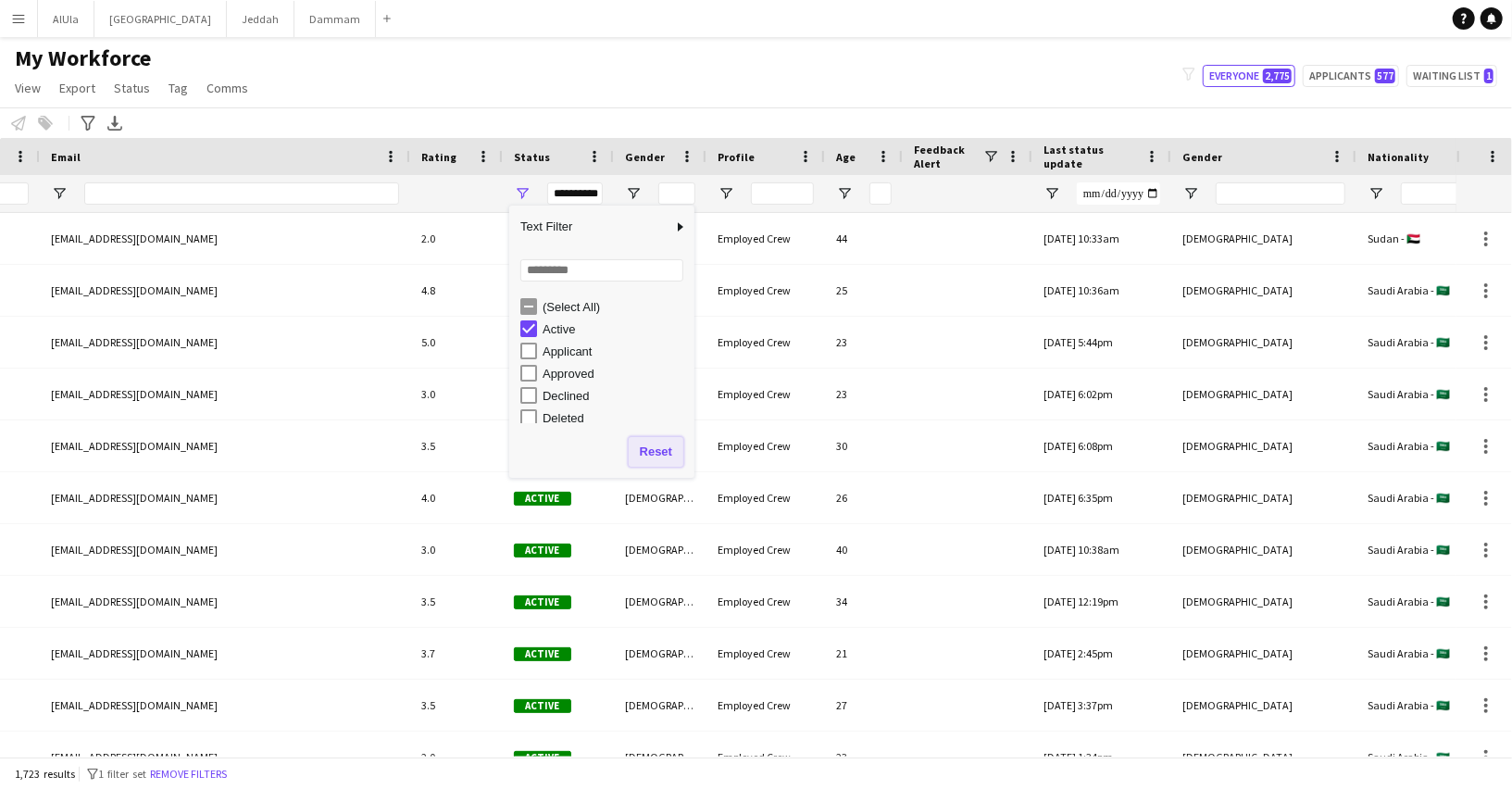
click at [672, 447] on button "Reset" at bounding box center [656, 452] width 55 height 29
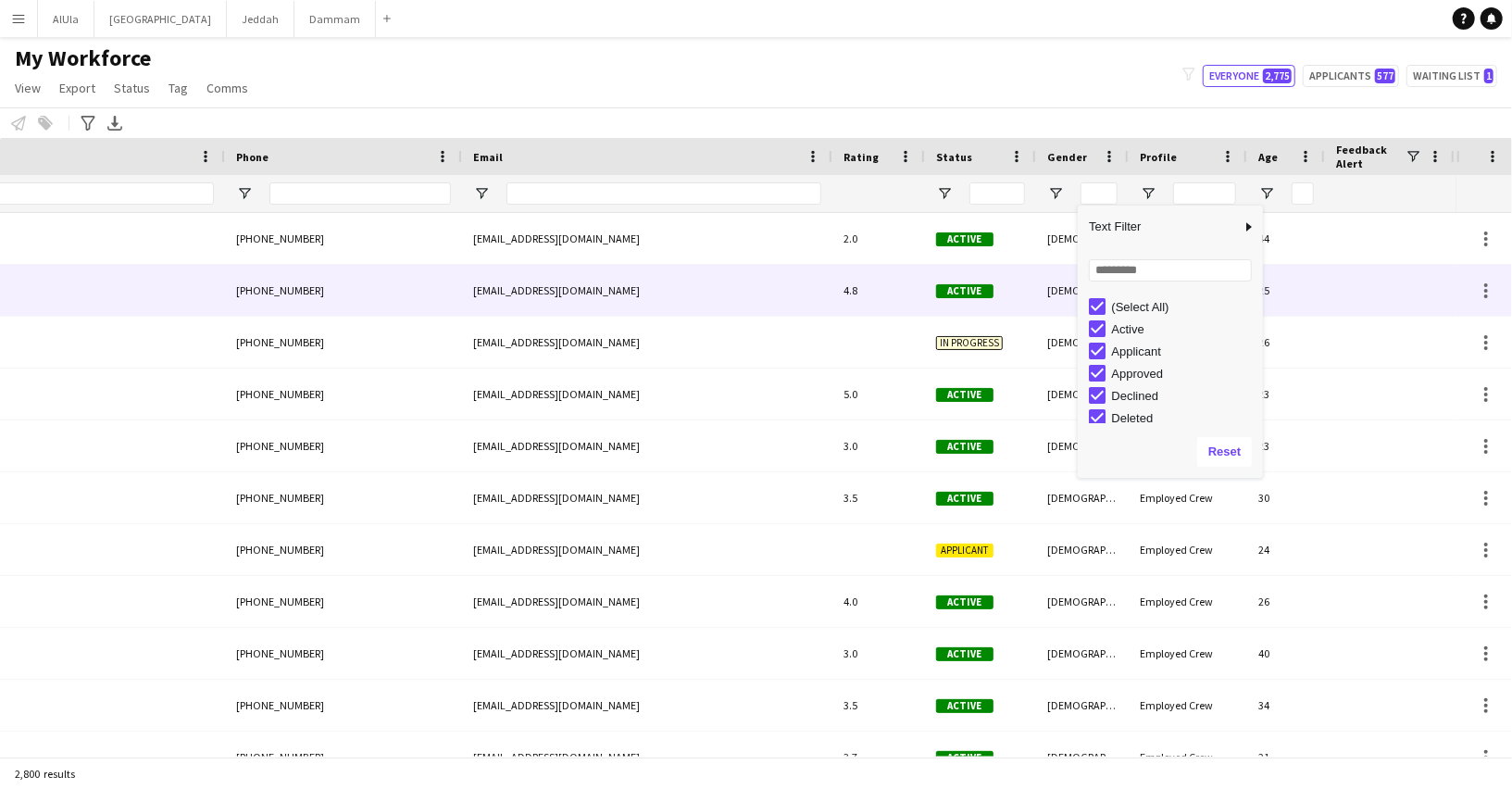
scroll to position [0, 911]
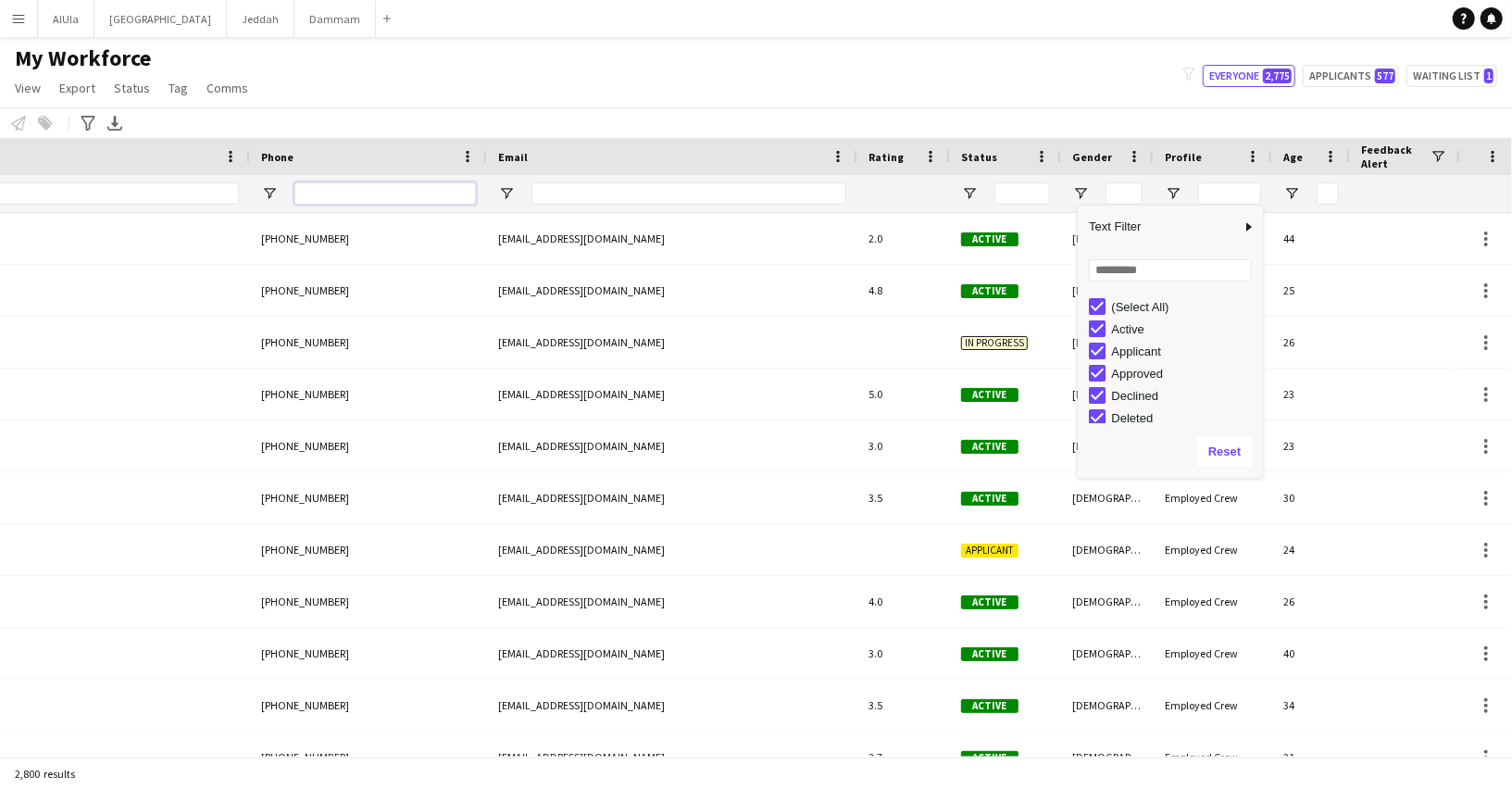
click at [454, 195] on input "Phone Filter Input" at bounding box center [384, 193] width 181 height 23
paste input "*********"
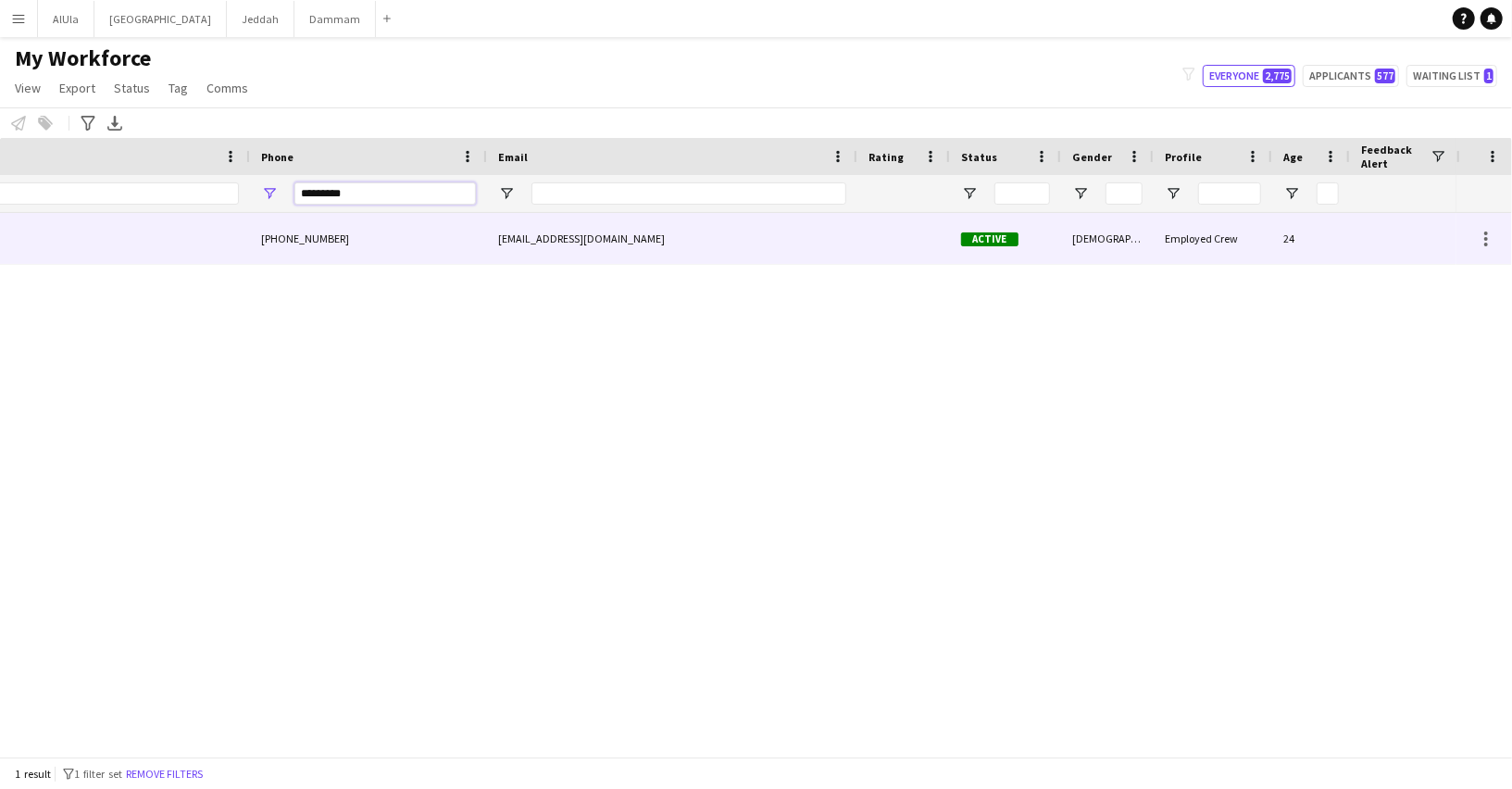
type input "*********"
click at [543, 244] on div "[EMAIL_ADDRESS][DOMAIN_NAME]" at bounding box center [672, 238] width 370 height 51
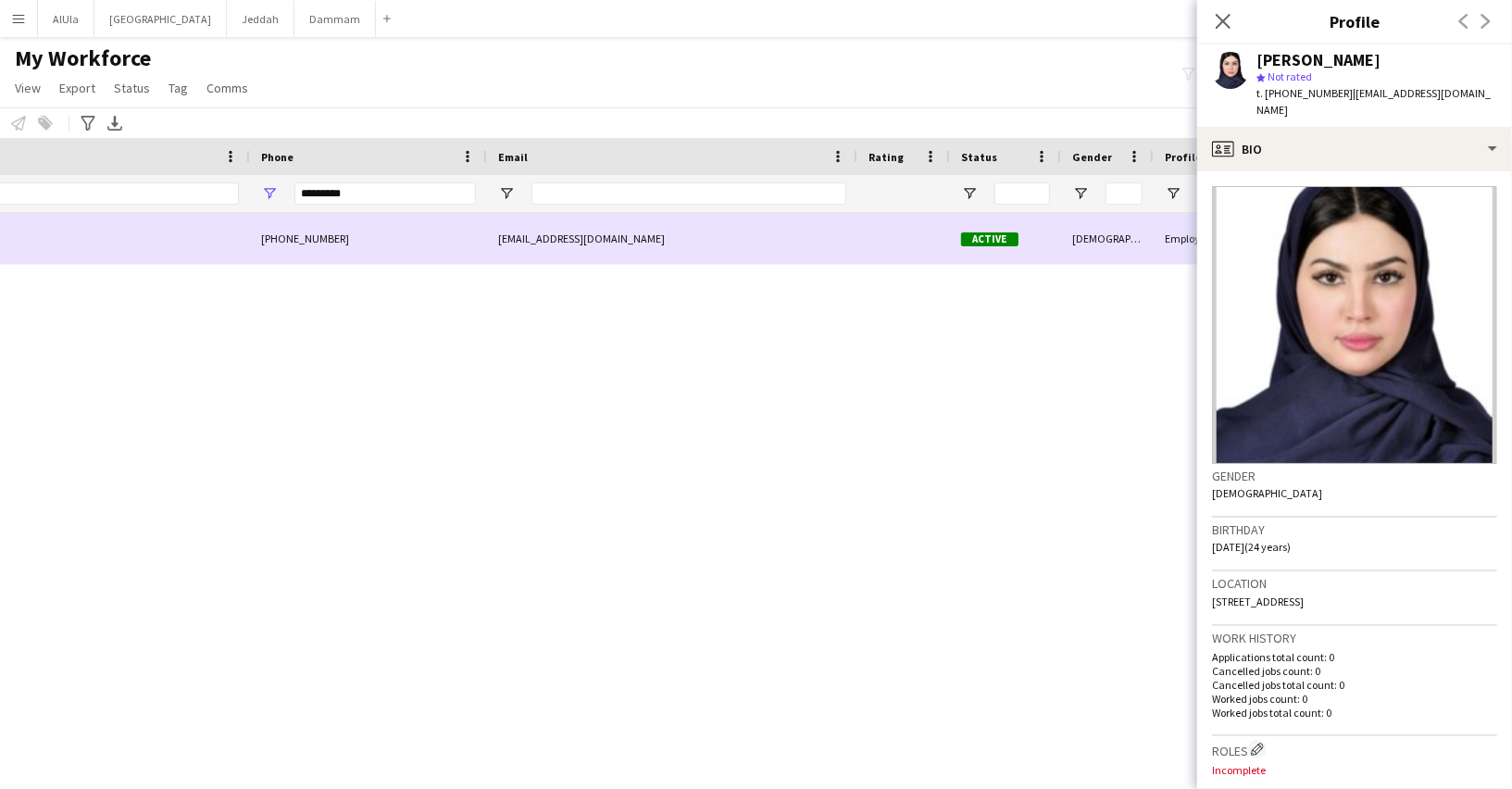
scroll to position [0, 868]
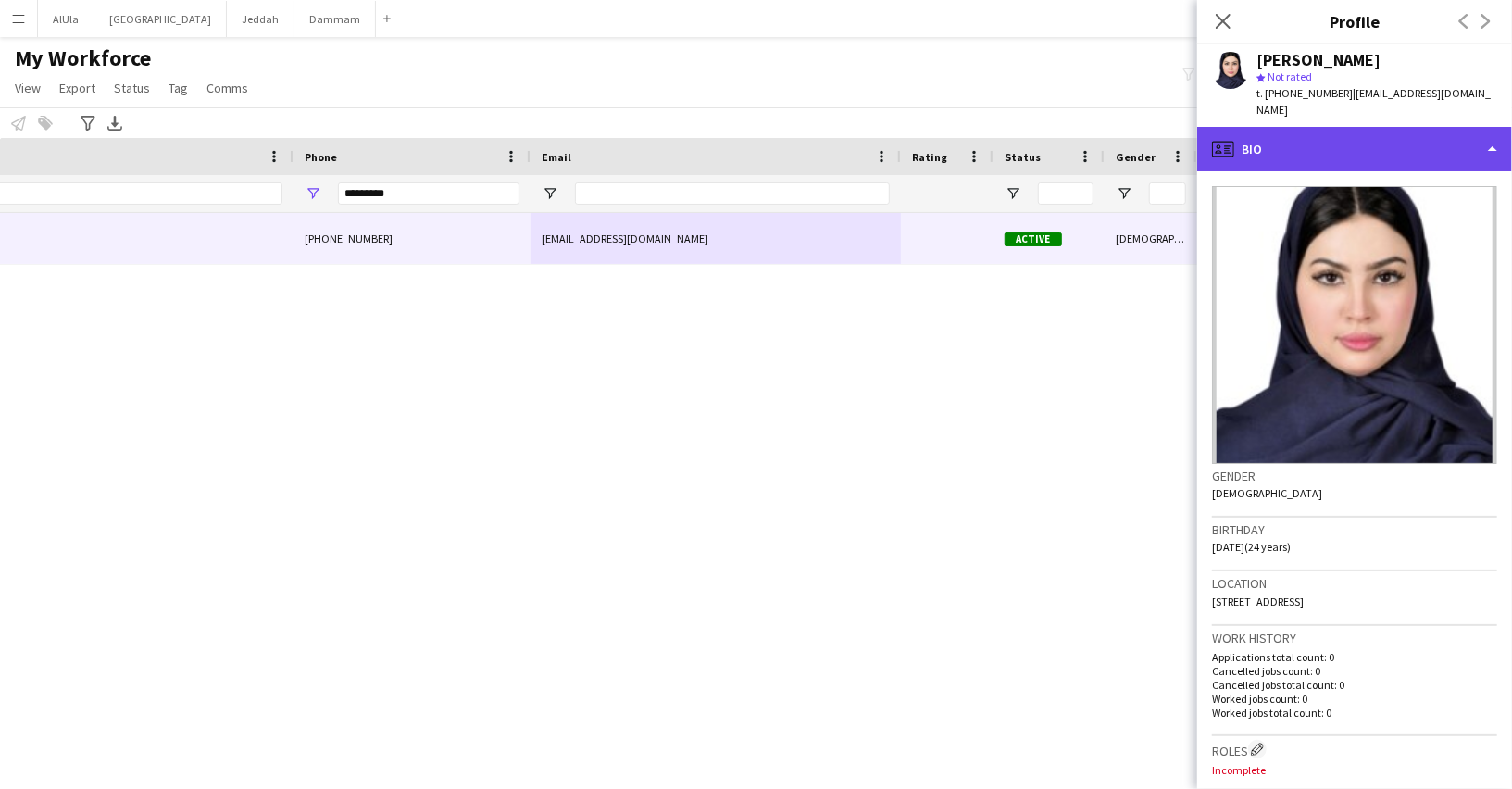
click at [1256, 127] on div "profile Bio" at bounding box center [1353, 148] width 315 height 44
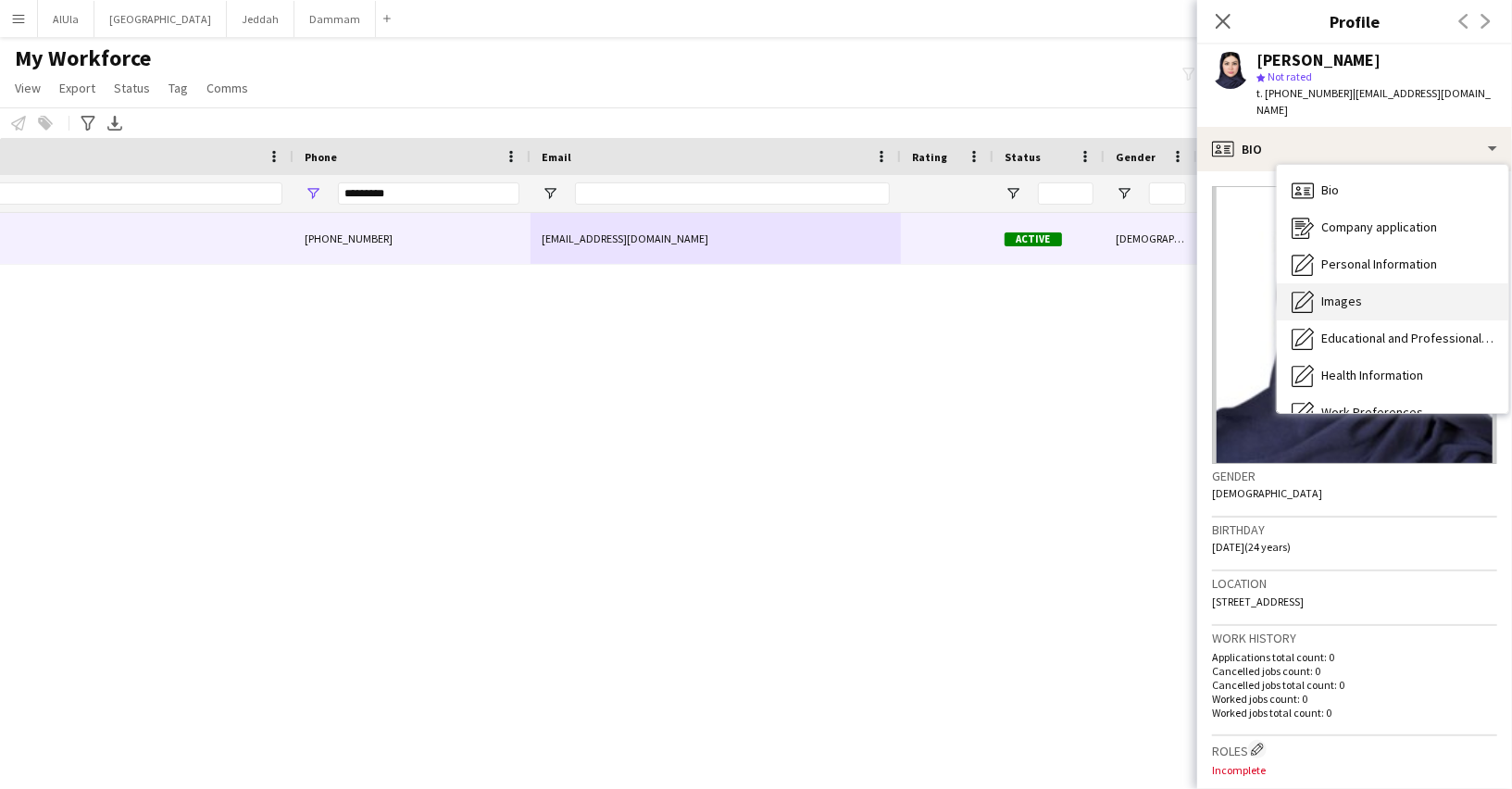
click at [1360, 291] on div "Images Images" at bounding box center [1392, 302] width 231 height 37
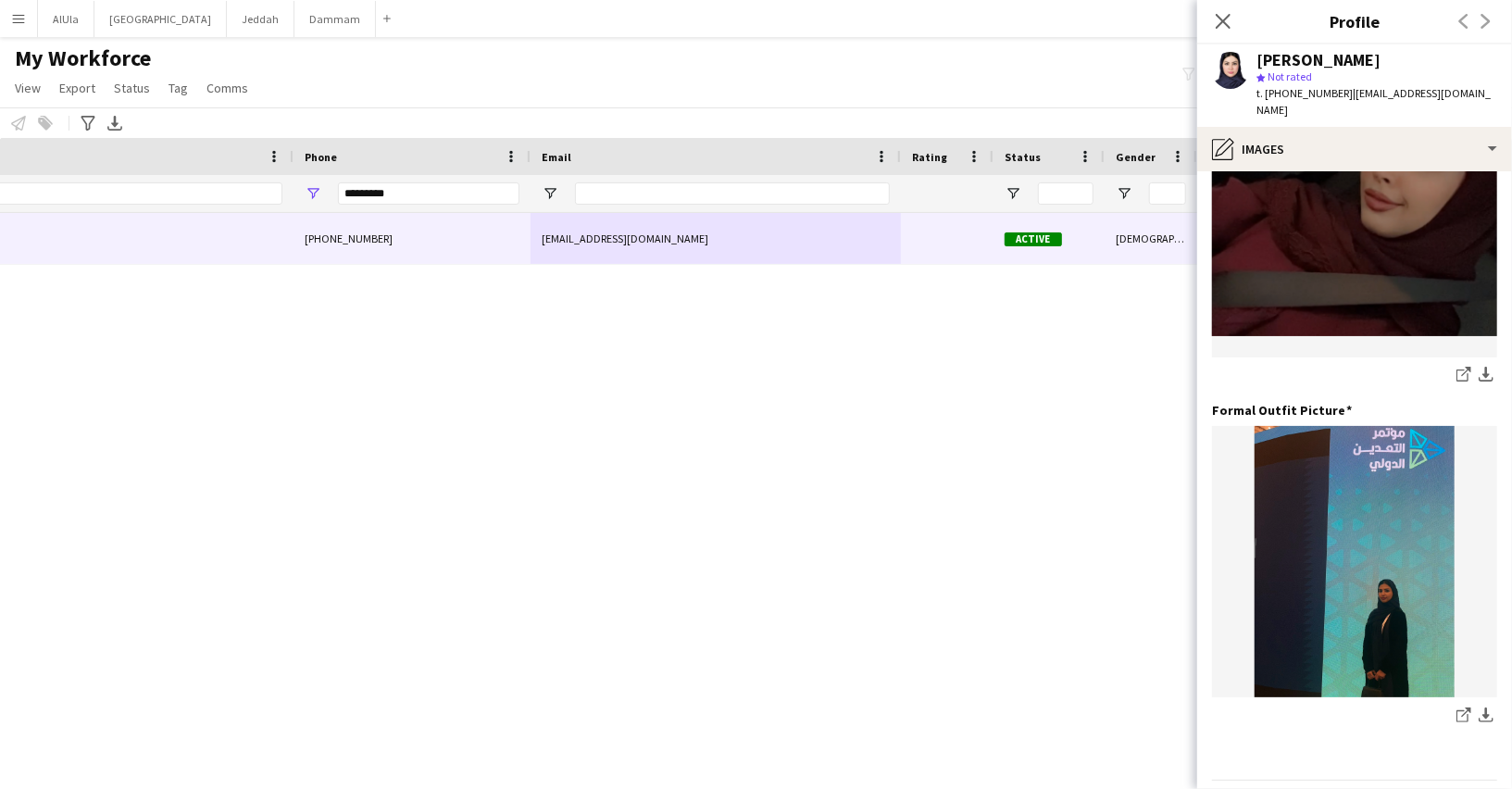
scroll to position [503, 0]
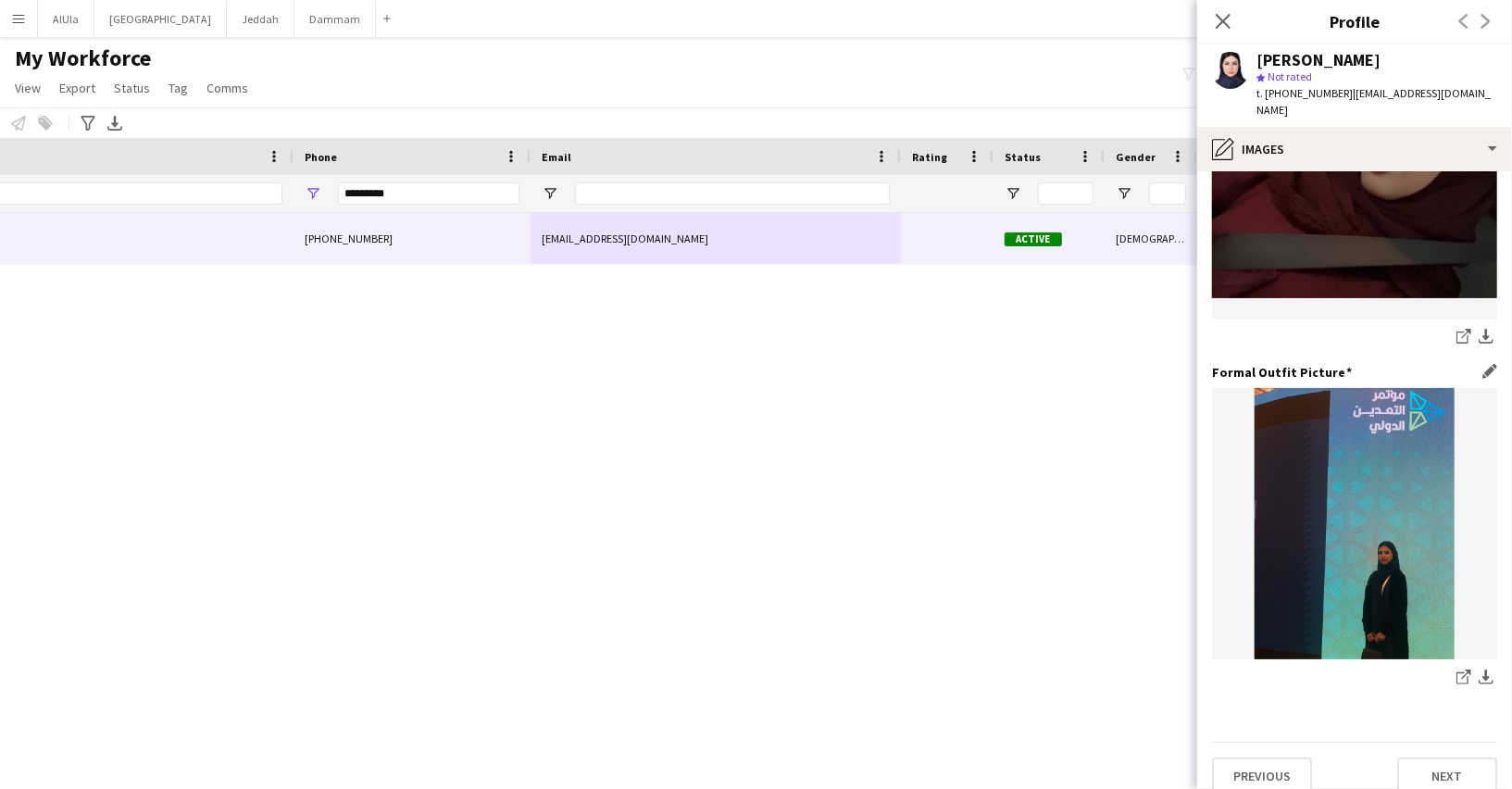
click at [1450, 646] on div "share-external-link-1 download-bottom" at bounding box center [1354, 539] width 285 height 302
click at [1461, 669] on icon "share-external-link-1" at bounding box center [1463, 676] width 15 height 15
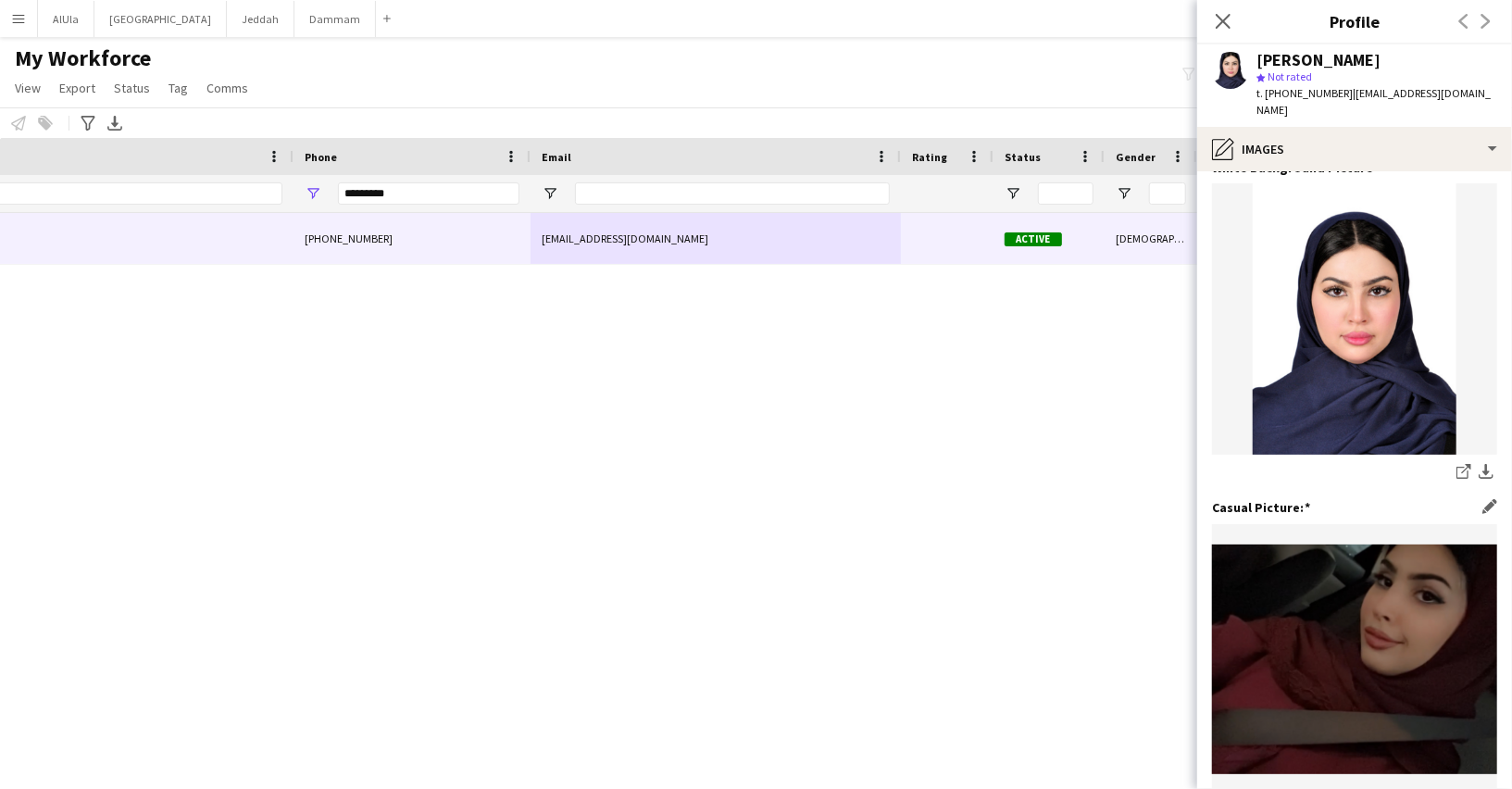
scroll to position [24, 0]
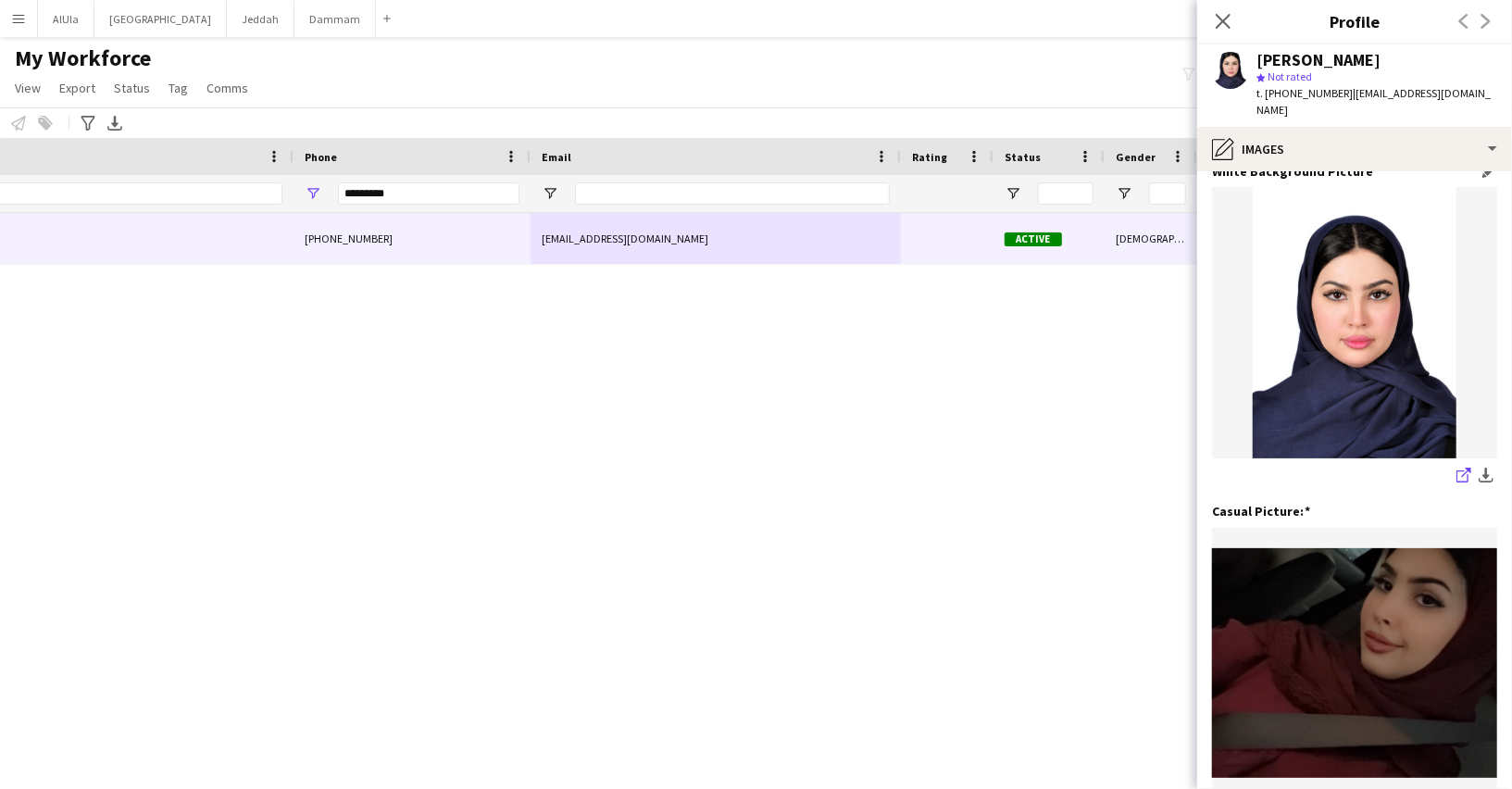
click at [1462, 470] on icon at bounding box center [1462, 476] width 12 height 12
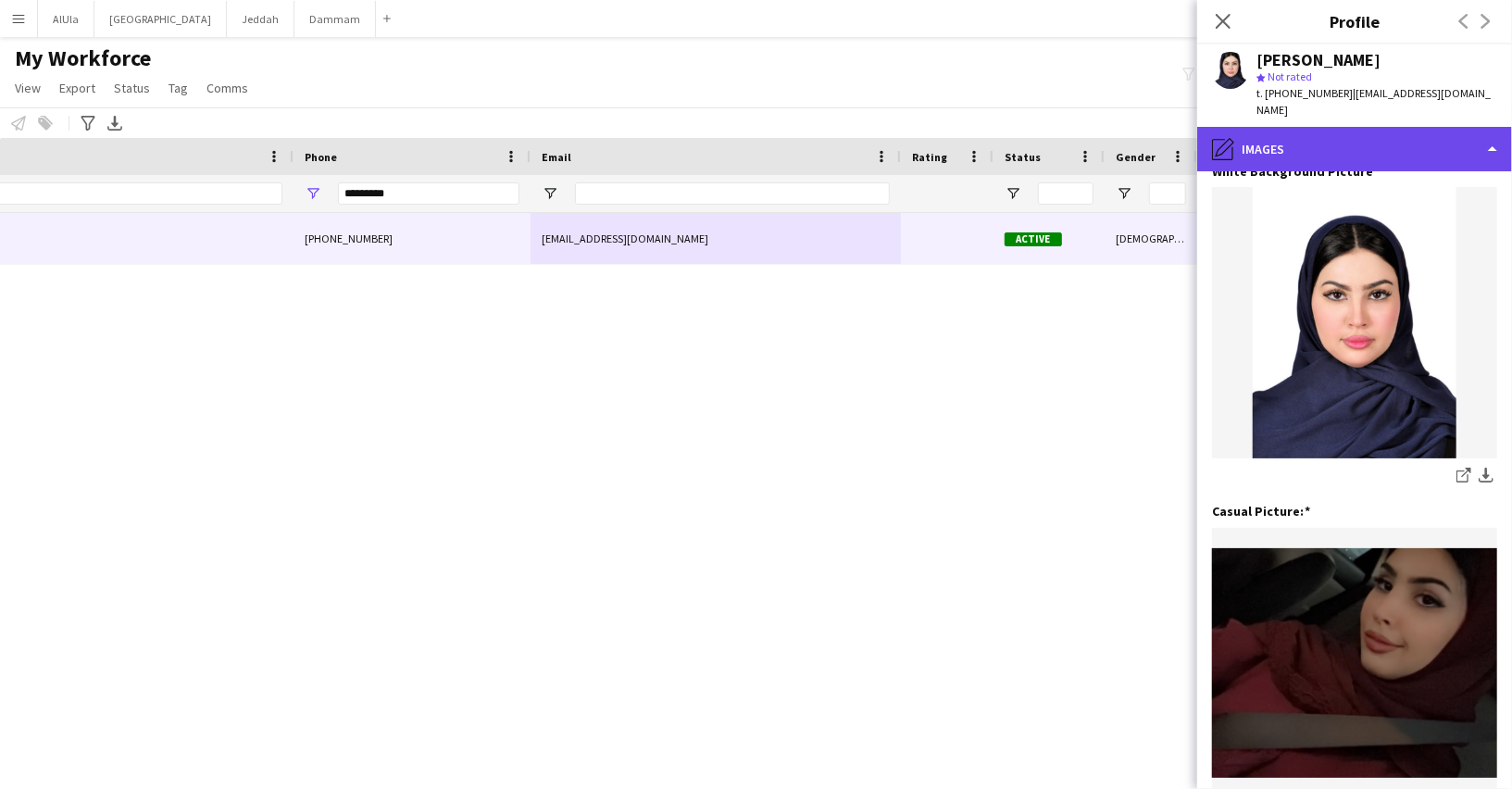
click at [1255, 142] on div "pencil4 Images" at bounding box center [1353, 148] width 315 height 44
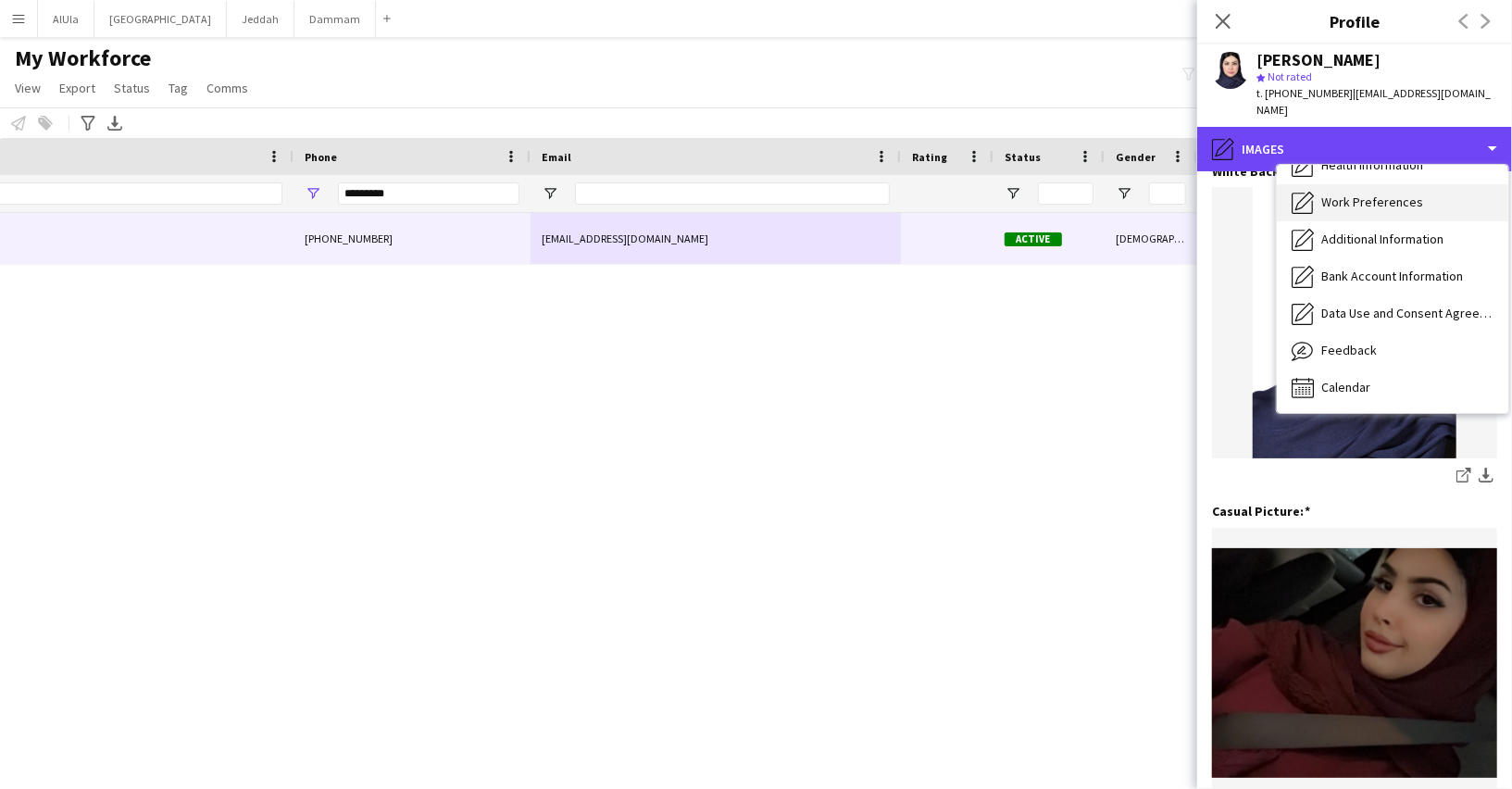
scroll to position [0, 0]
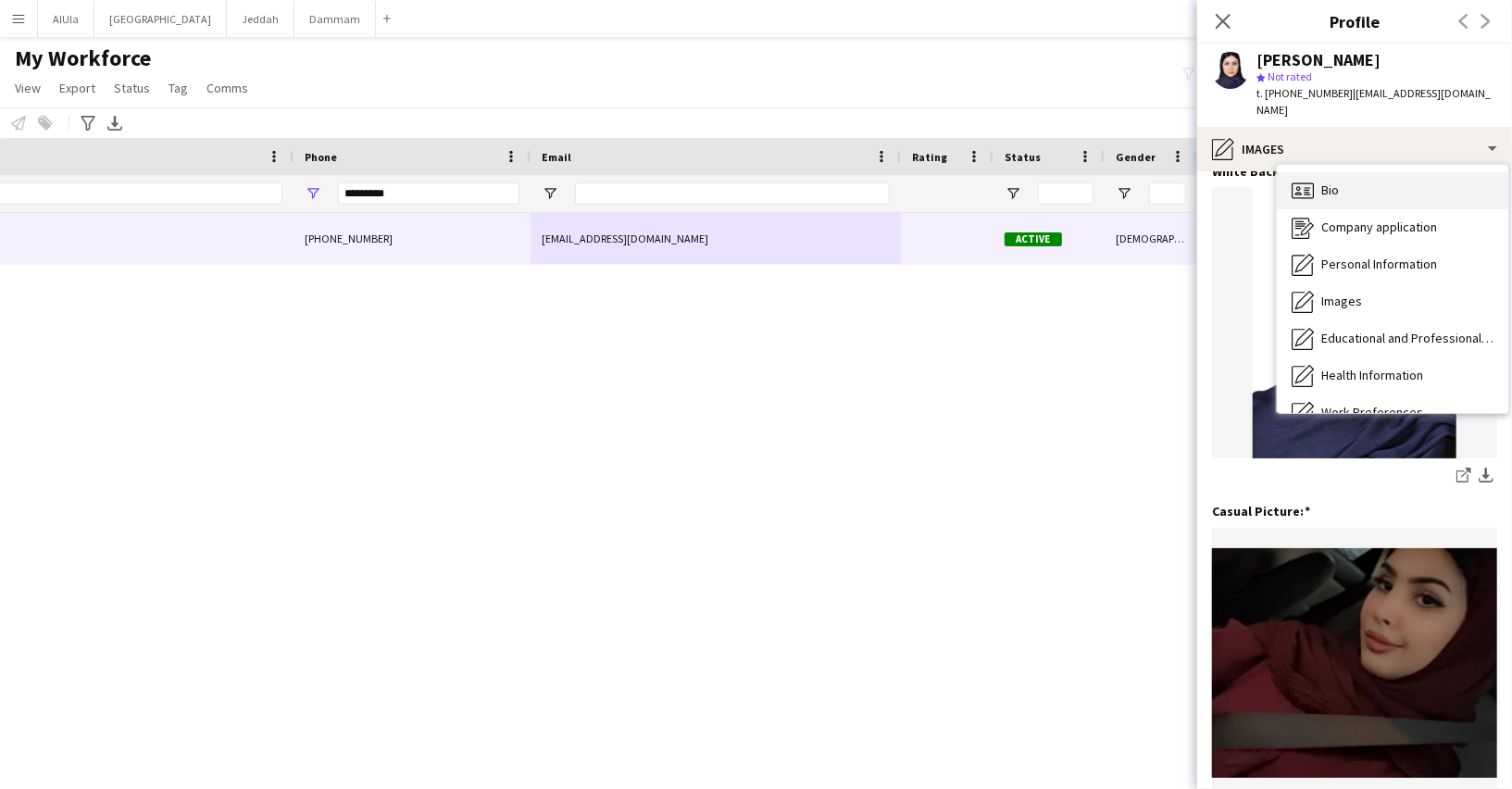
click at [1330, 185] on div "Bio Bio" at bounding box center [1392, 191] width 231 height 37
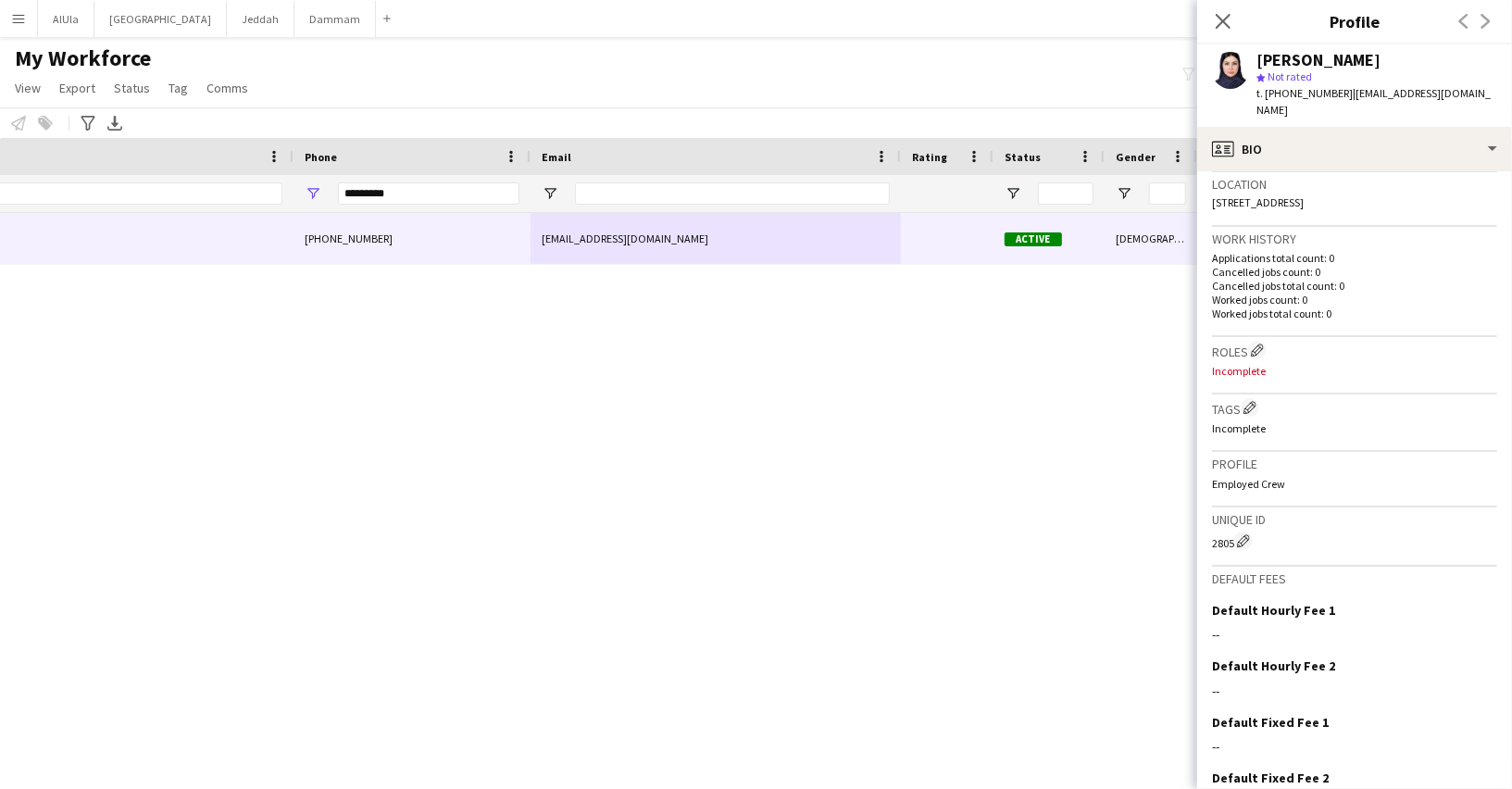
scroll to position [400, 0]
click at [448, 193] on input "*********" at bounding box center [428, 193] width 181 height 23
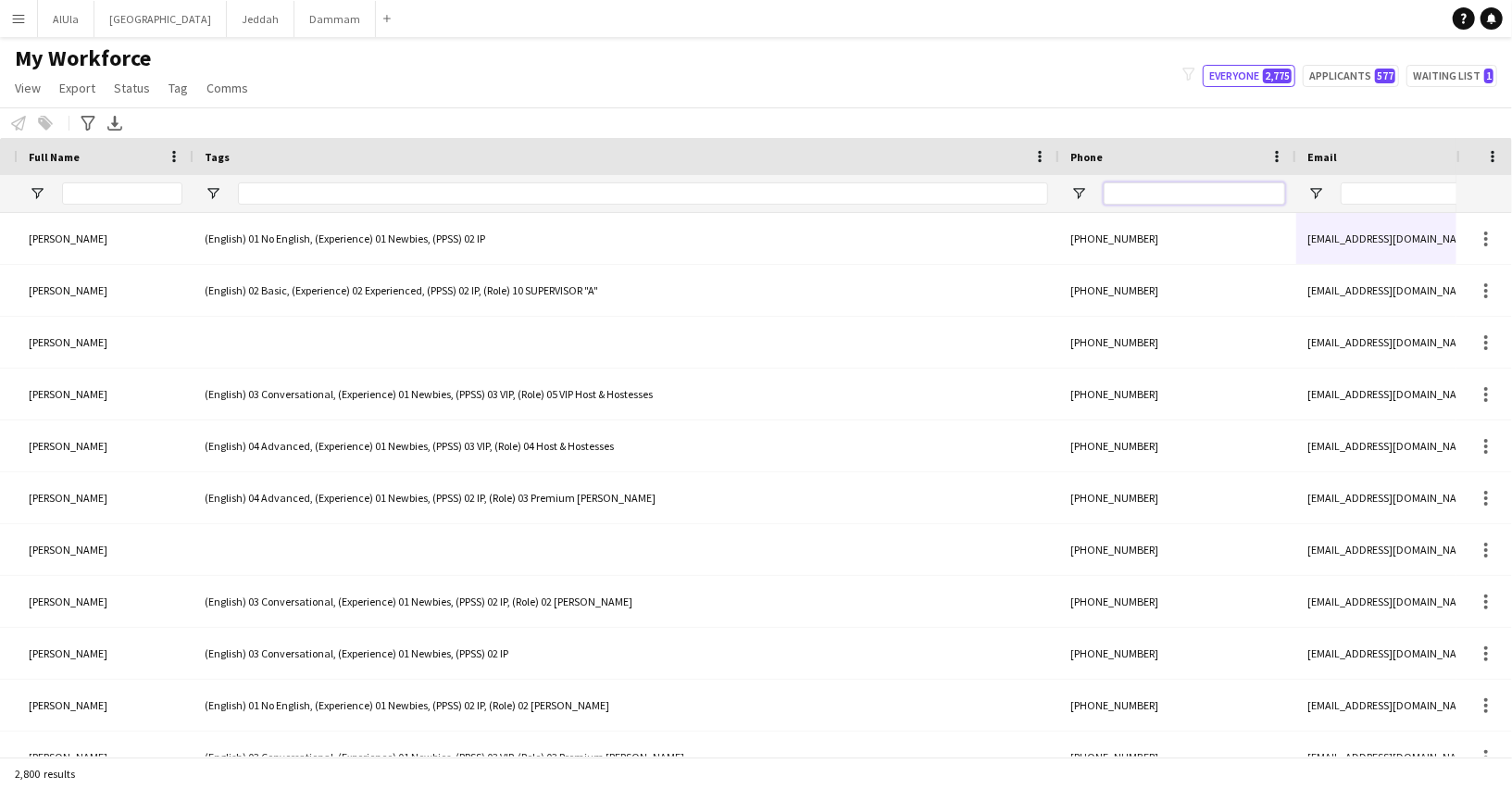
scroll to position [0, 0]
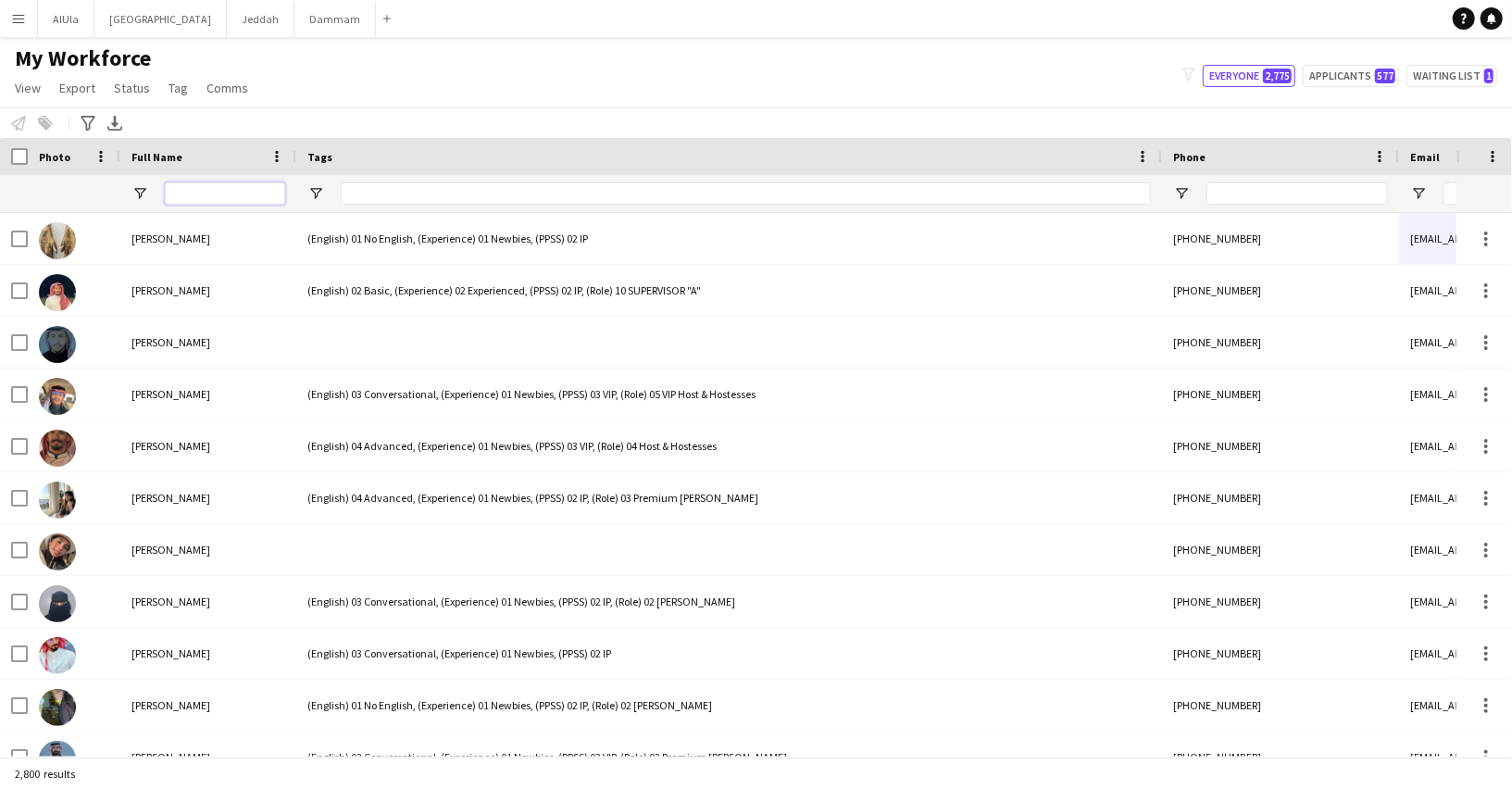
click at [218, 192] on input "Full Name Filter Input" at bounding box center [224, 193] width 121 height 23
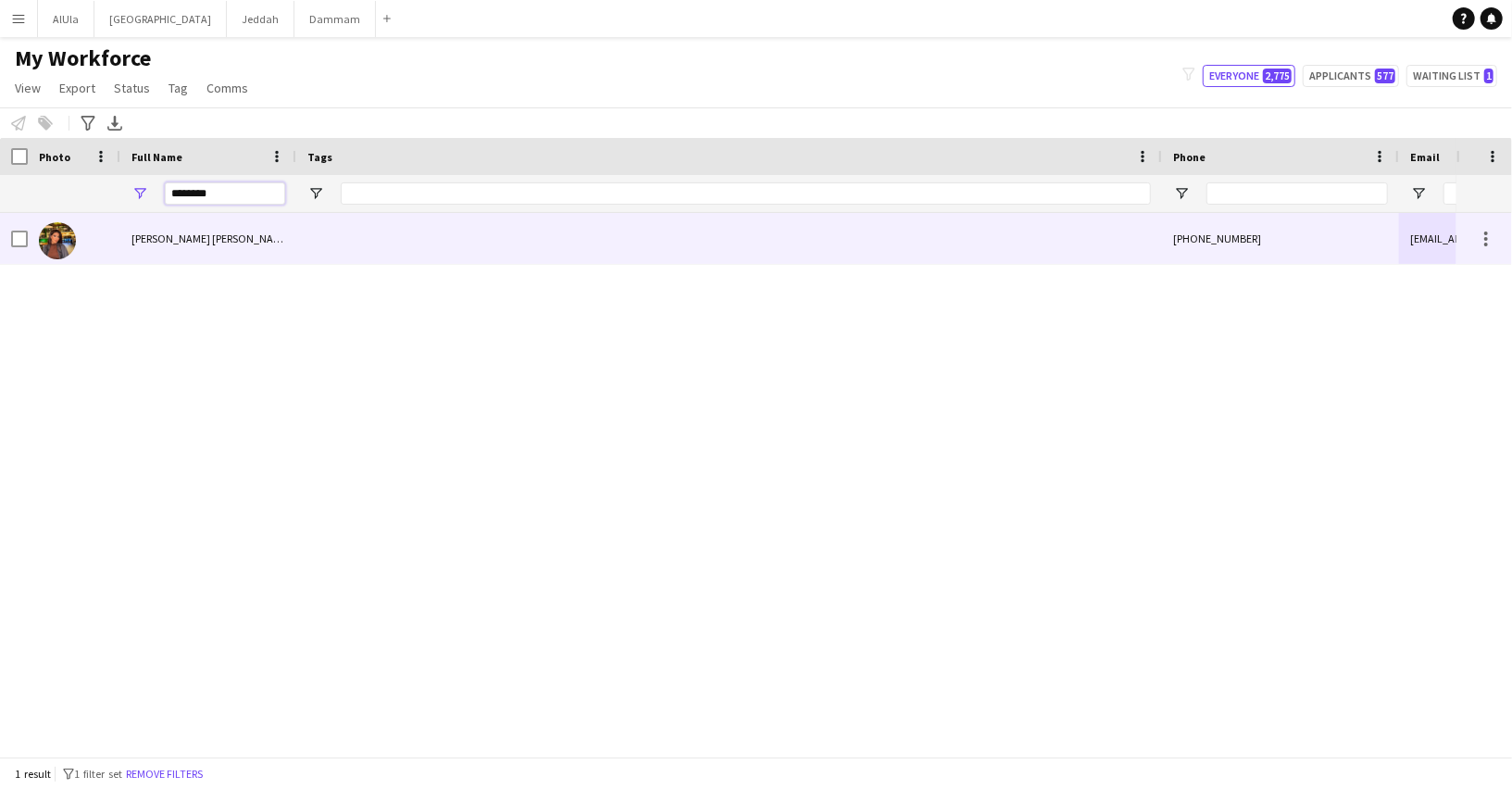
type input "********"
click at [178, 238] on span "[PERSON_NAME] [PERSON_NAME]" at bounding box center [211, 238] width 159 height 14
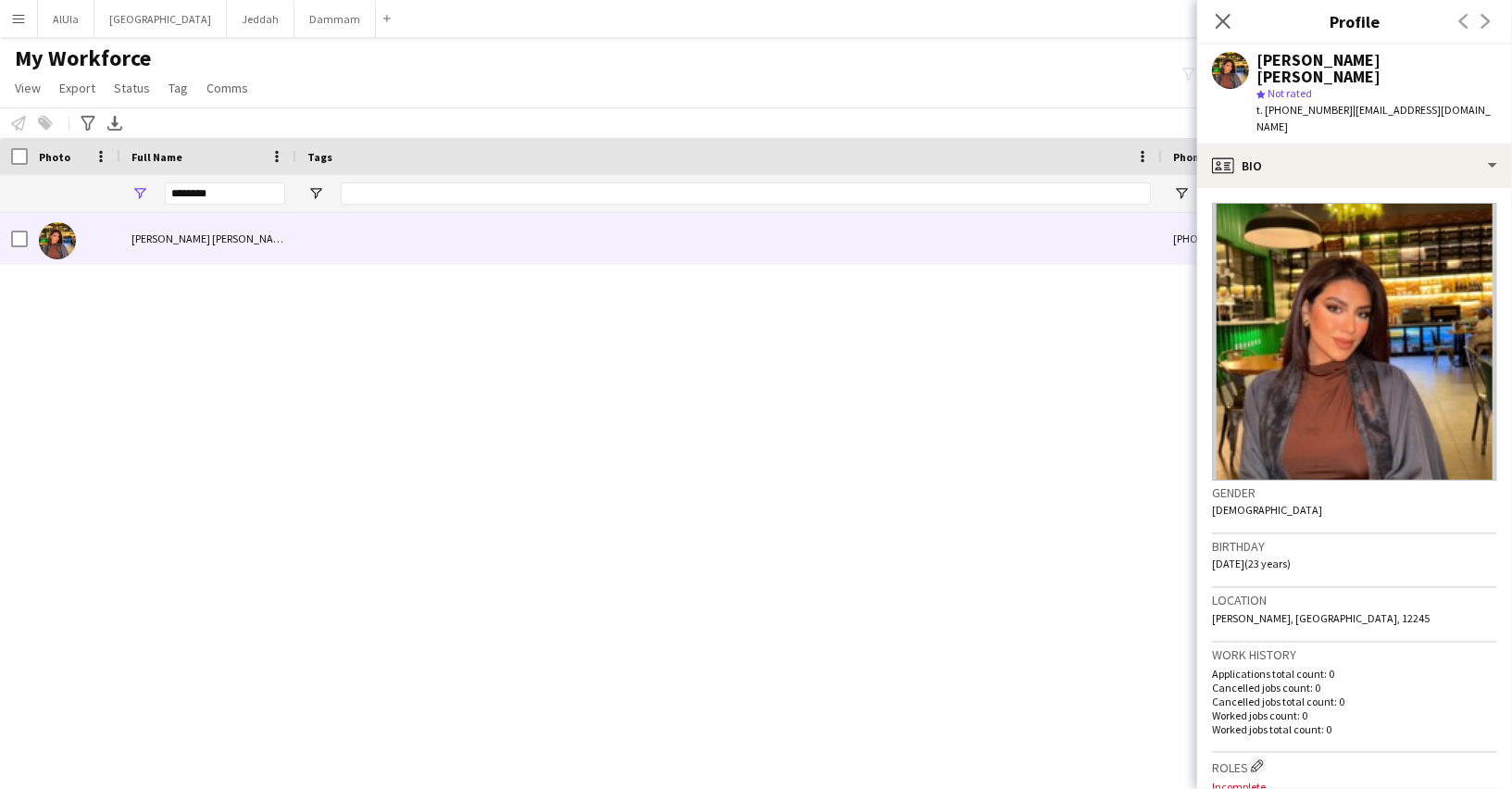
click at [1303, 103] on span "t. [PHONE_NUMBER]" at bounding box center [1304, 110] width 96 height 14
click at [224, 189] on input "********" at bounding box center [224, 193] width 121 height 23
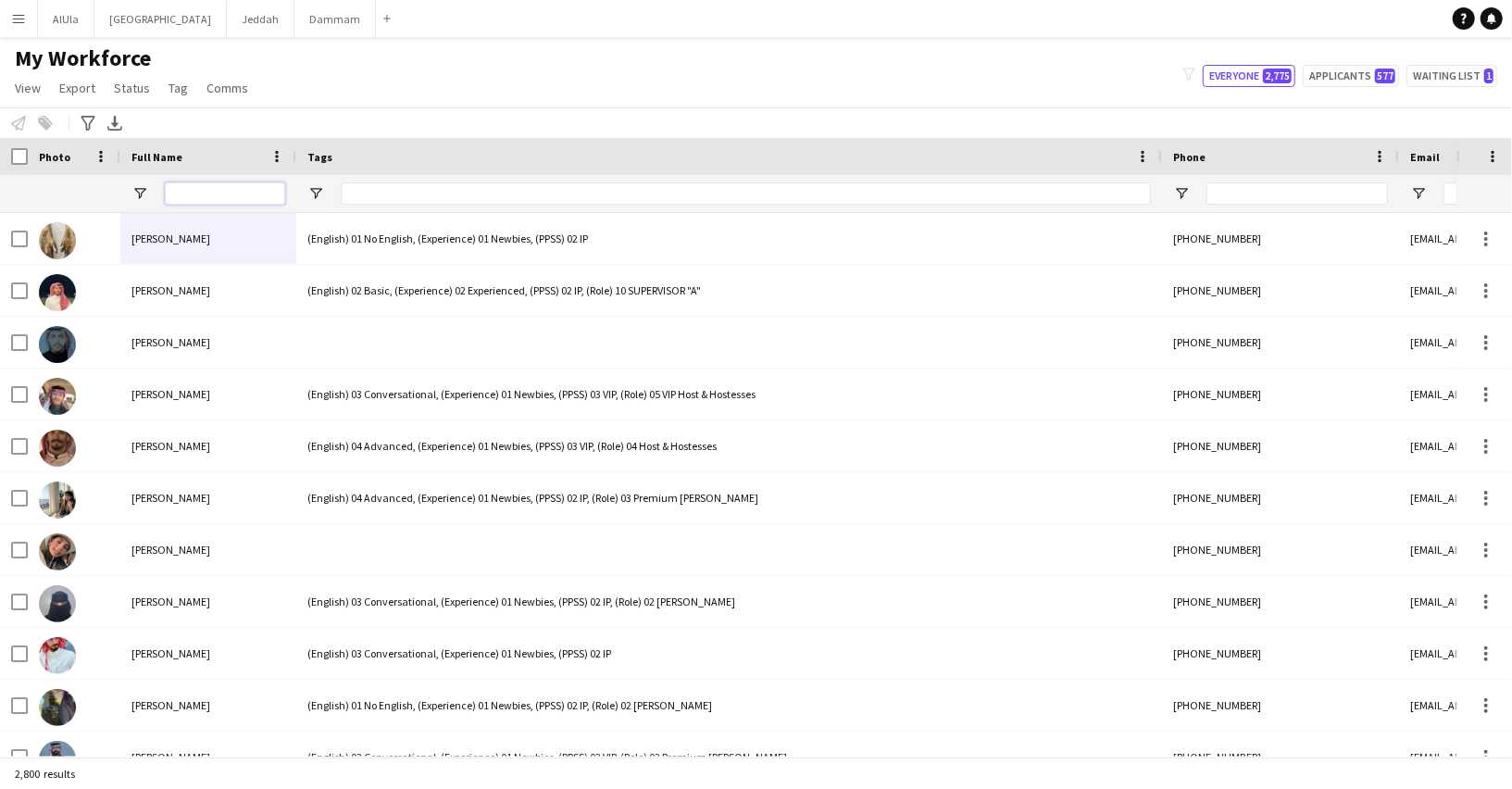
scroll to position [0, 474]
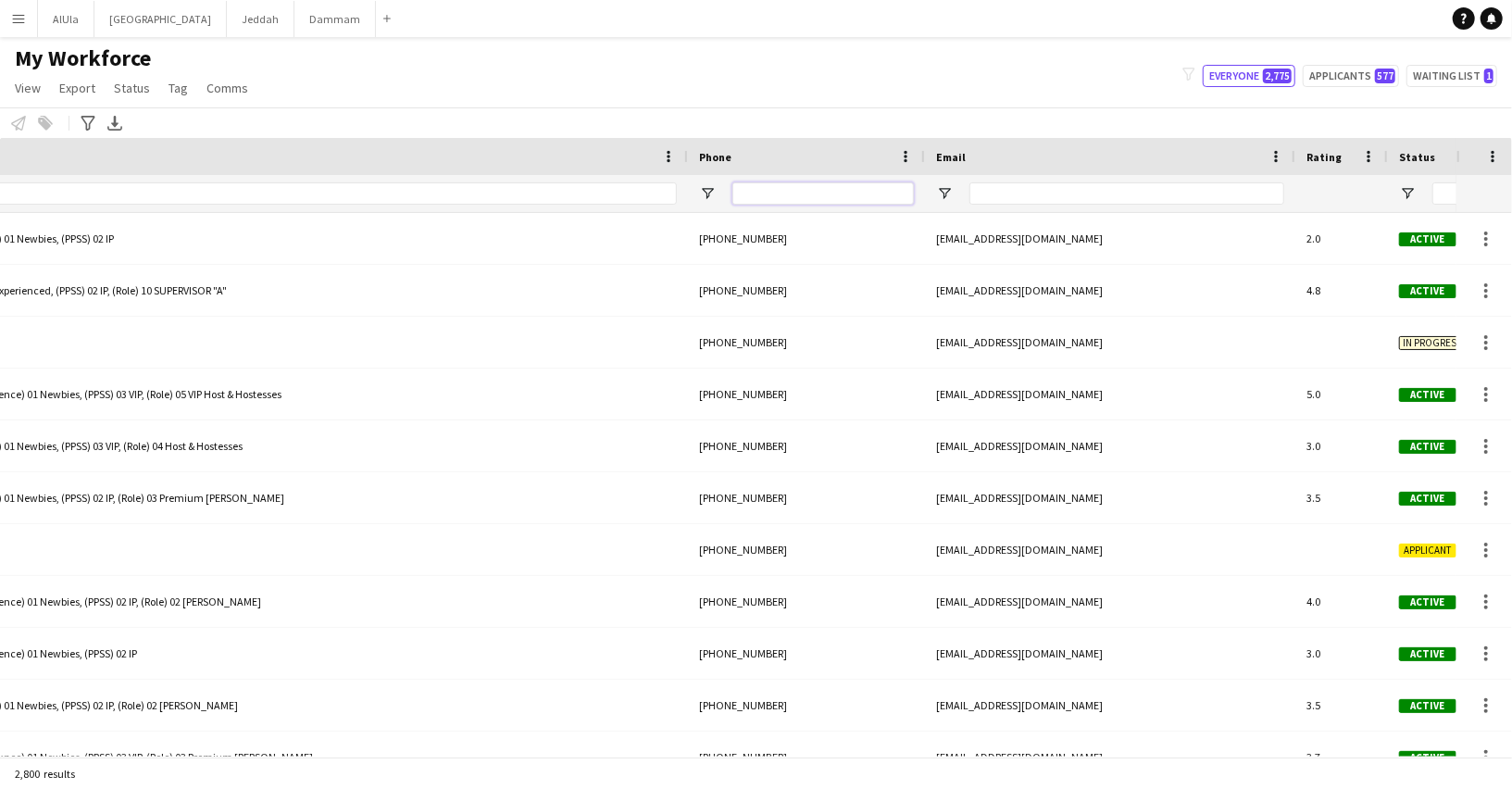
click at [779, 184] on input "Phone Filter Input" at bounding box center [822, 193] width 181 height 23
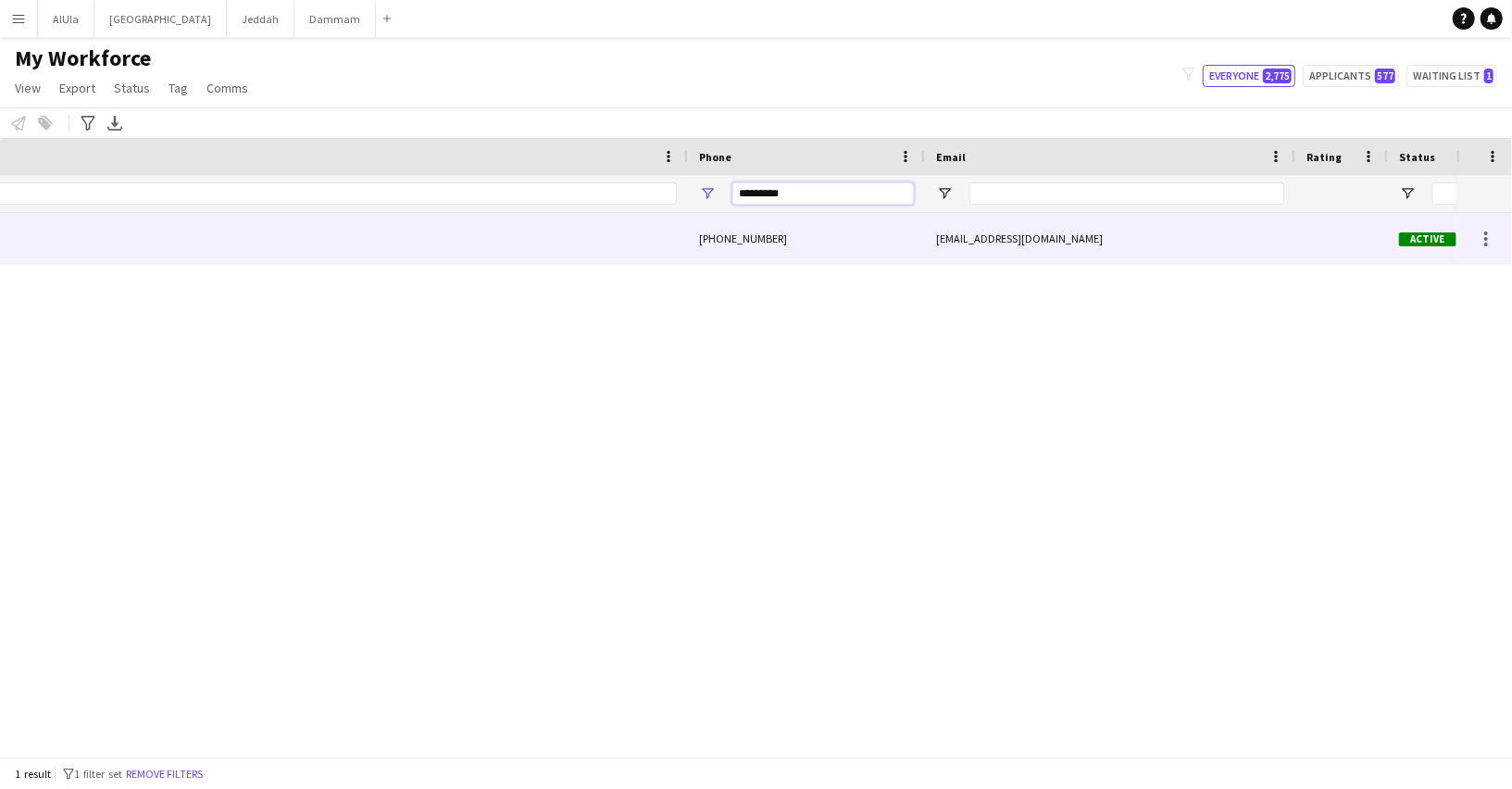
scroll to position [0, 0]
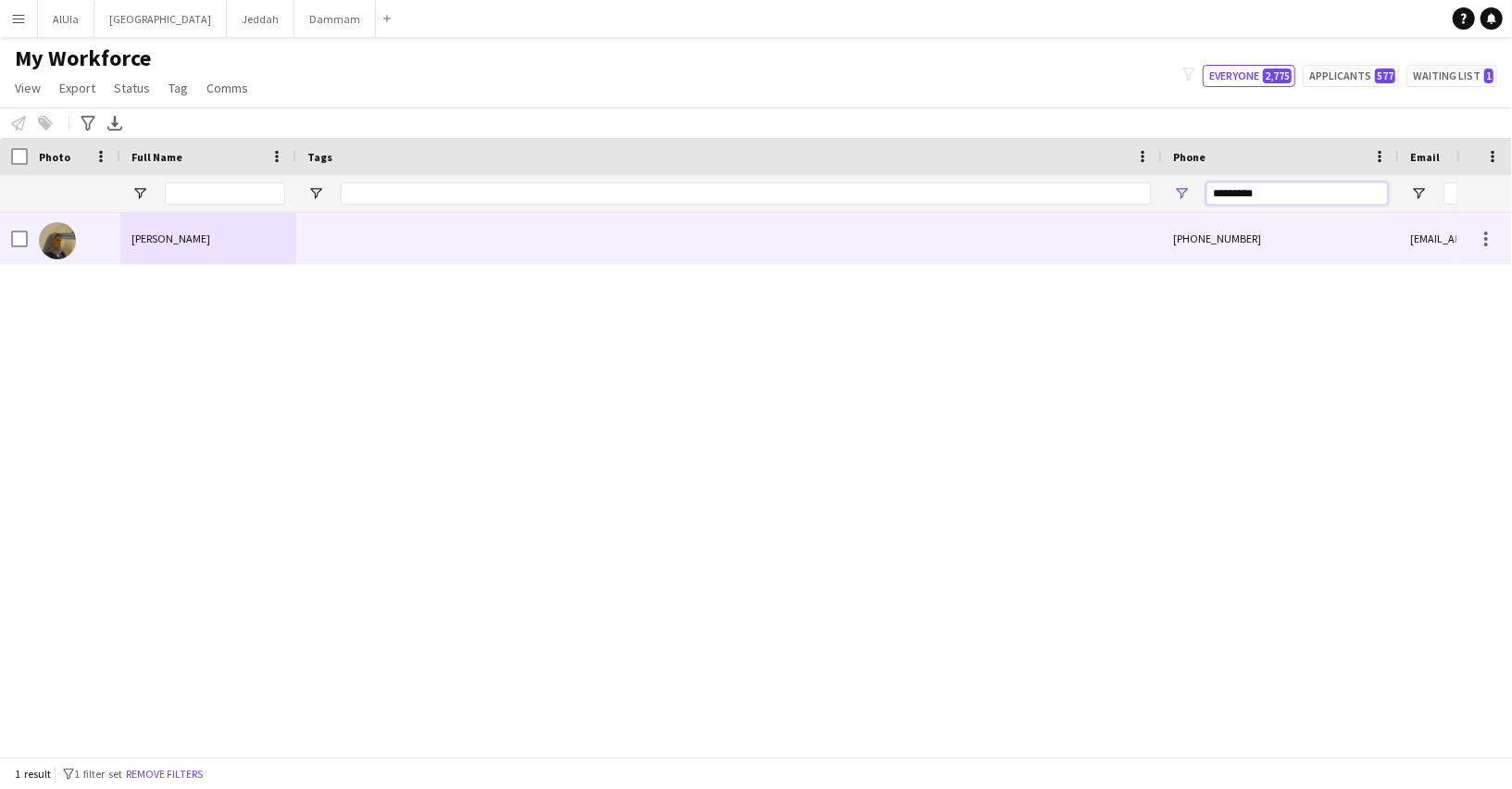
type input "*********"
click at [225, 254] on div "[PERSON_NAME]" at bounding box center [208, 238] width 175 height 51
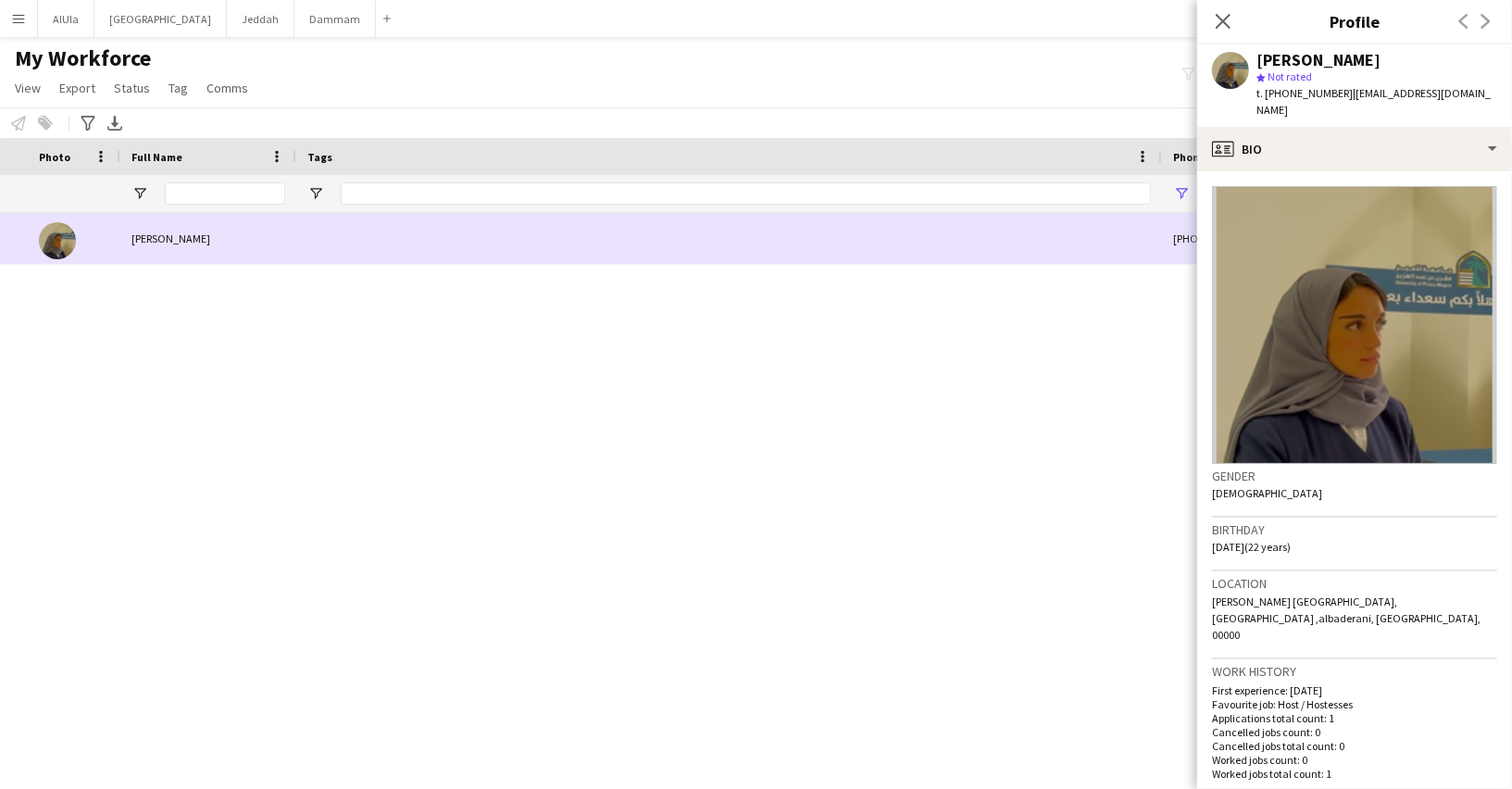
scroll to position [0, 774]
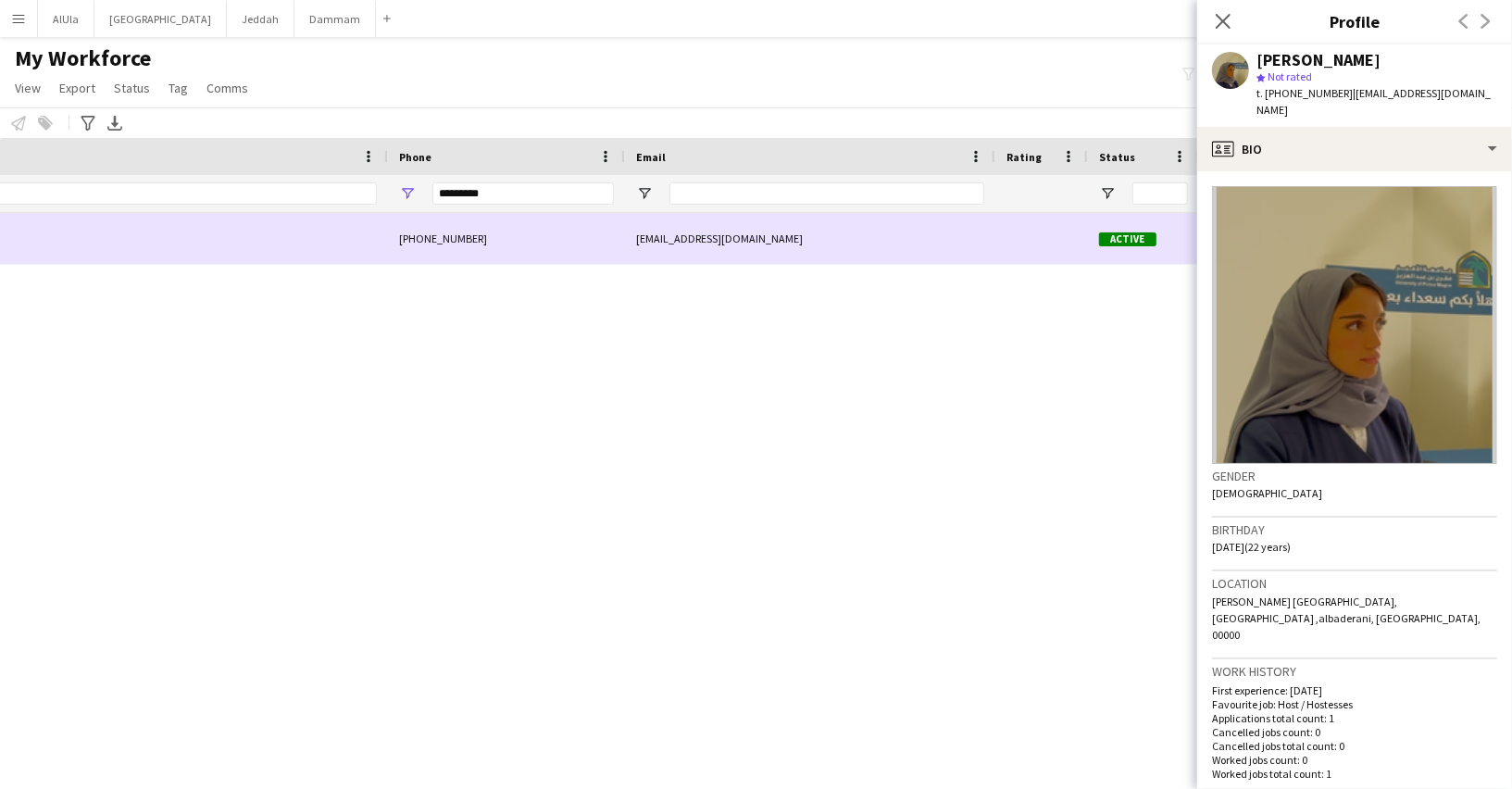
click at [524, 244] on div "[PHONE_NUMBER]" at bounding box center [507, 238] width 237 height 51
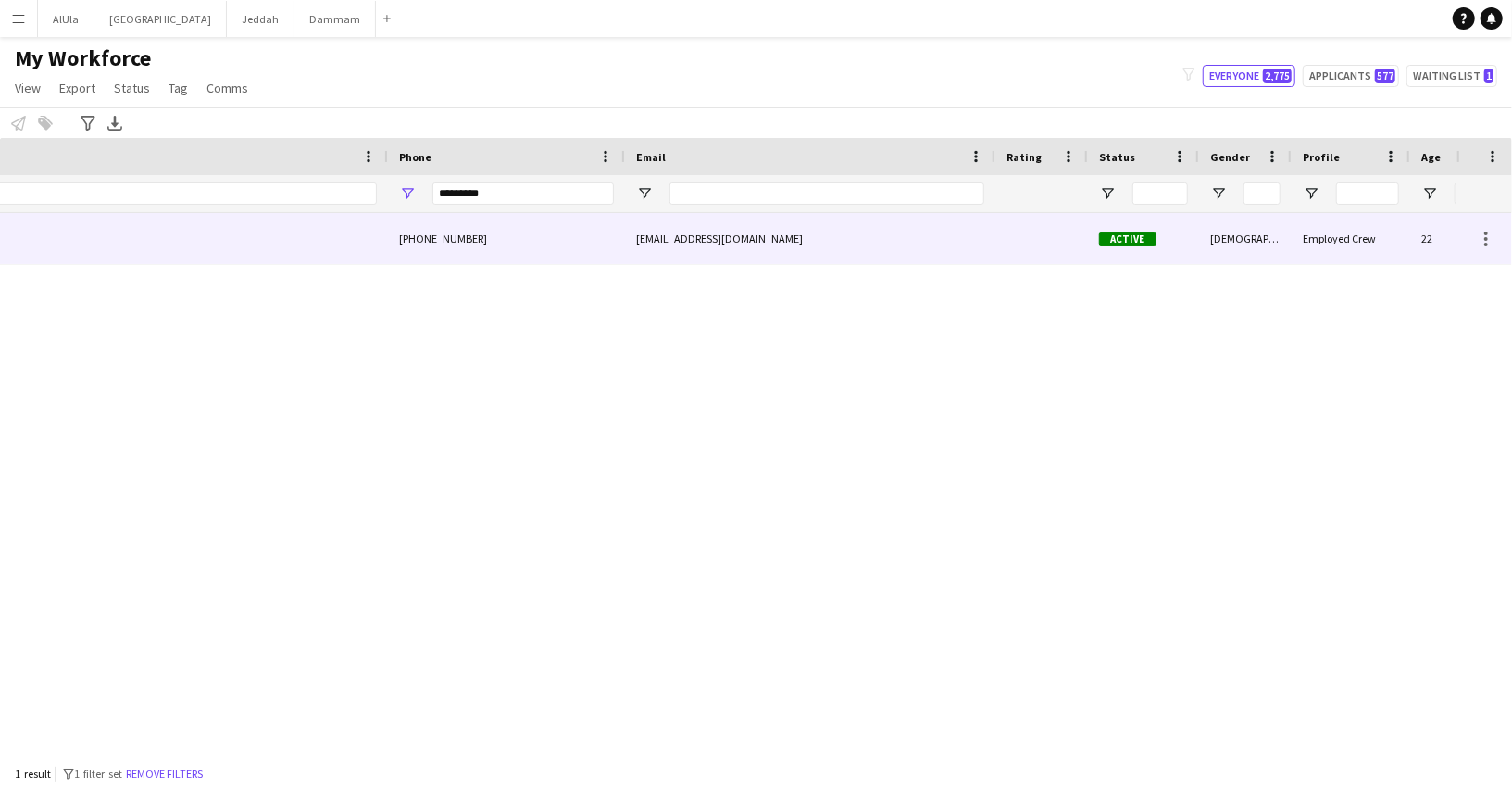
click at [718, 230] on div "[EMAIL_ADDRESS][DOMAIN_NAME]" at bounding box center [810, 238] width 370 height 51
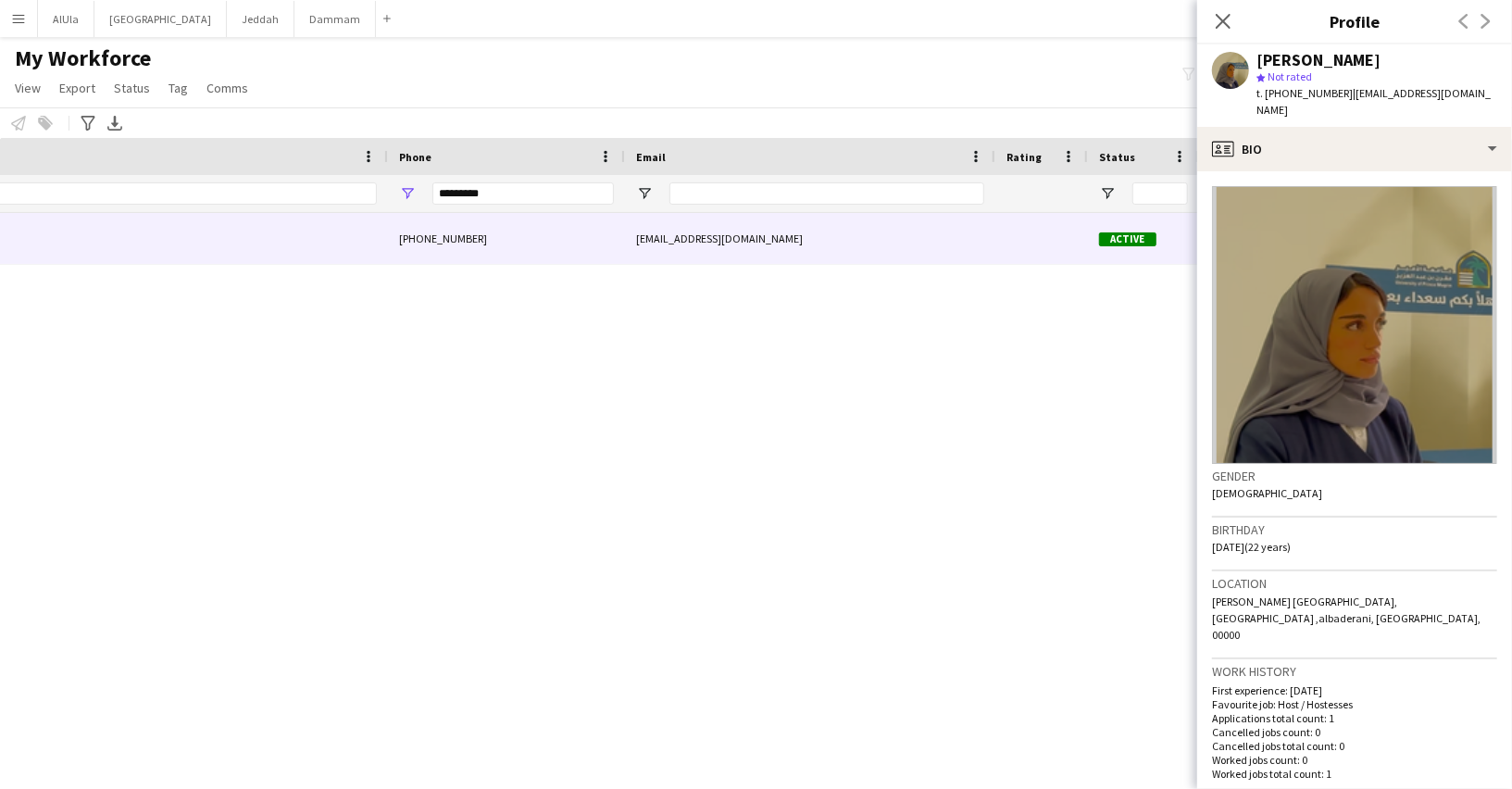
click at [1361, 172] on app-crew-profile-bio "Gender [DEMOGRAPHIC_DATA] Birthday [DEMOGRAPHIC_DATA] (22 years) Location [PERS…" at bounding box center [1353, 480] width 315 height 617
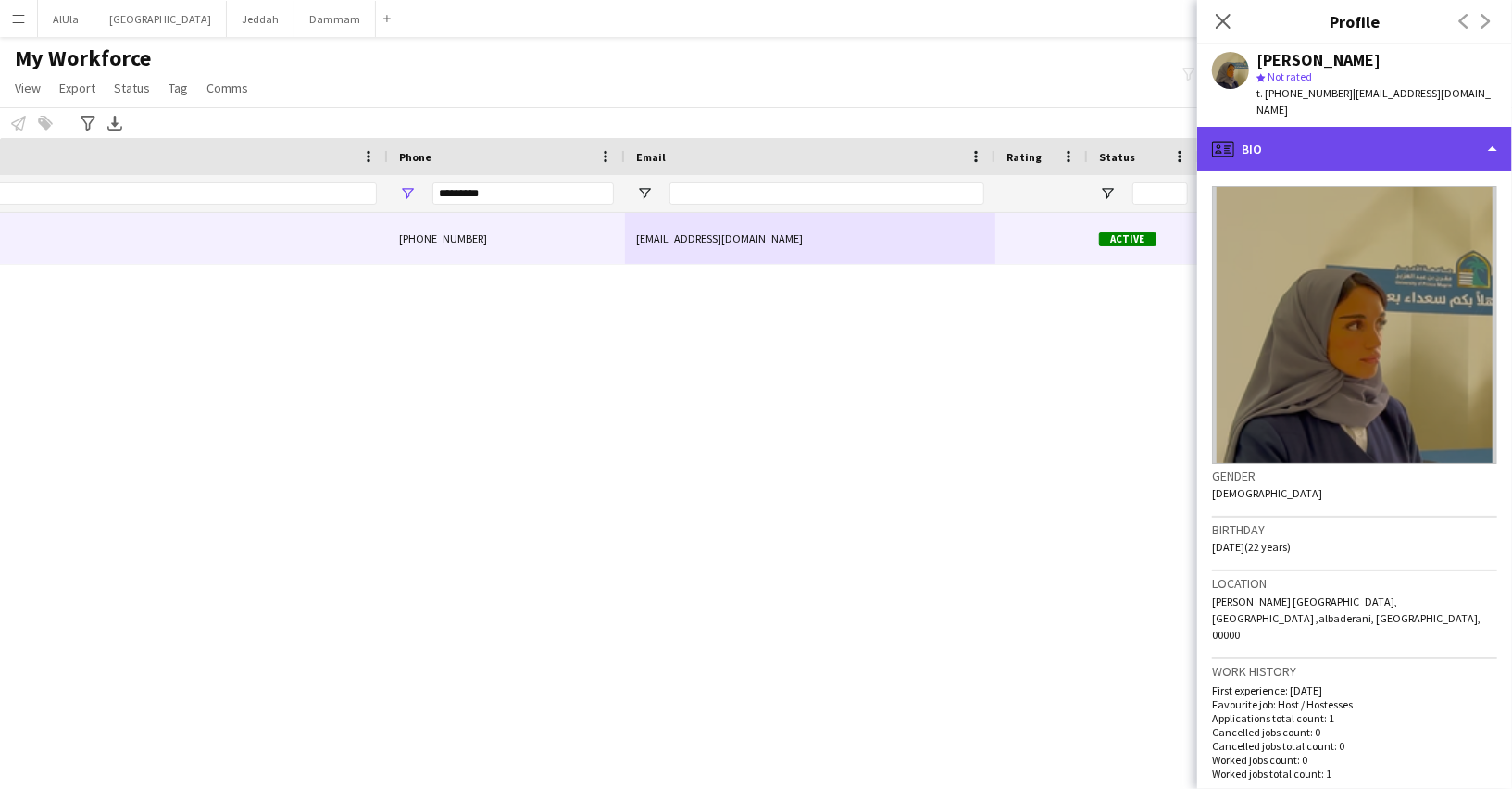
click at [1343, 135] on div "profile Bio" at bounding box center [1353, 148] width 315 height 44
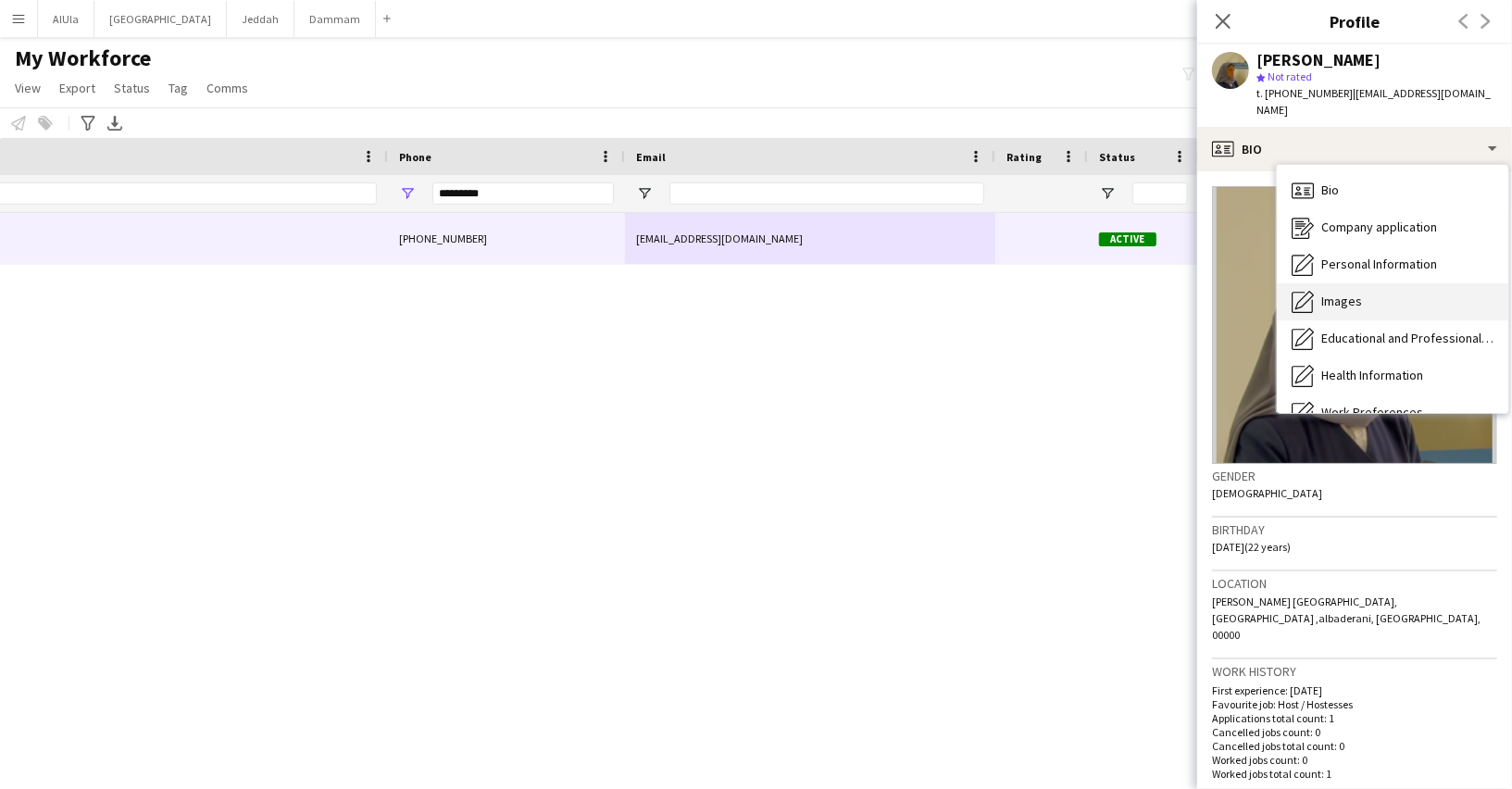
click at [1365, 283] on div "Images Images" at bounding box center [1392, 302] width 231 height 37
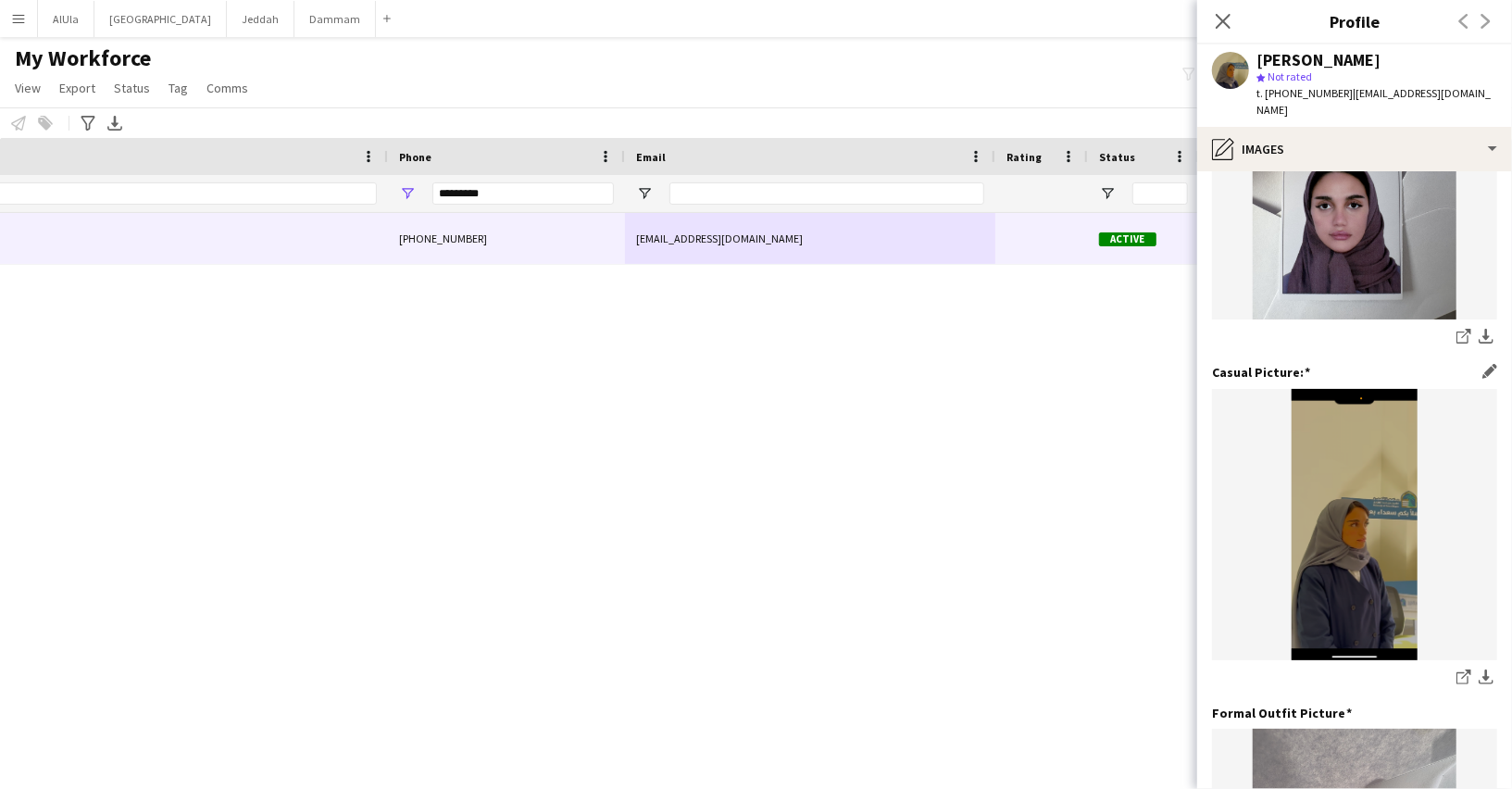
scroll to position [182, 0]
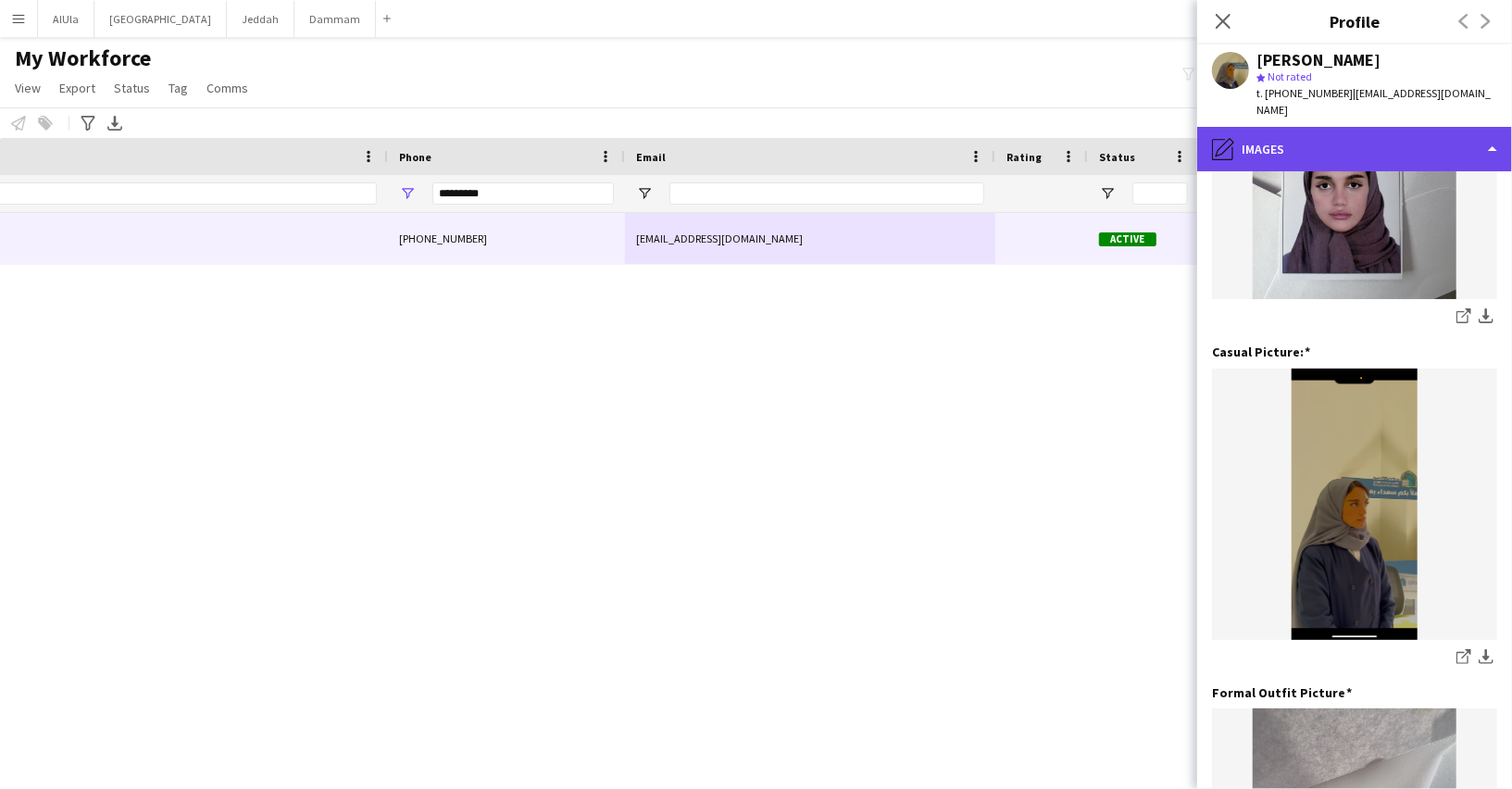
click at [1311, 126] on div "pencil4 Images" at bounding box center [1353, 148] width 315 height 44
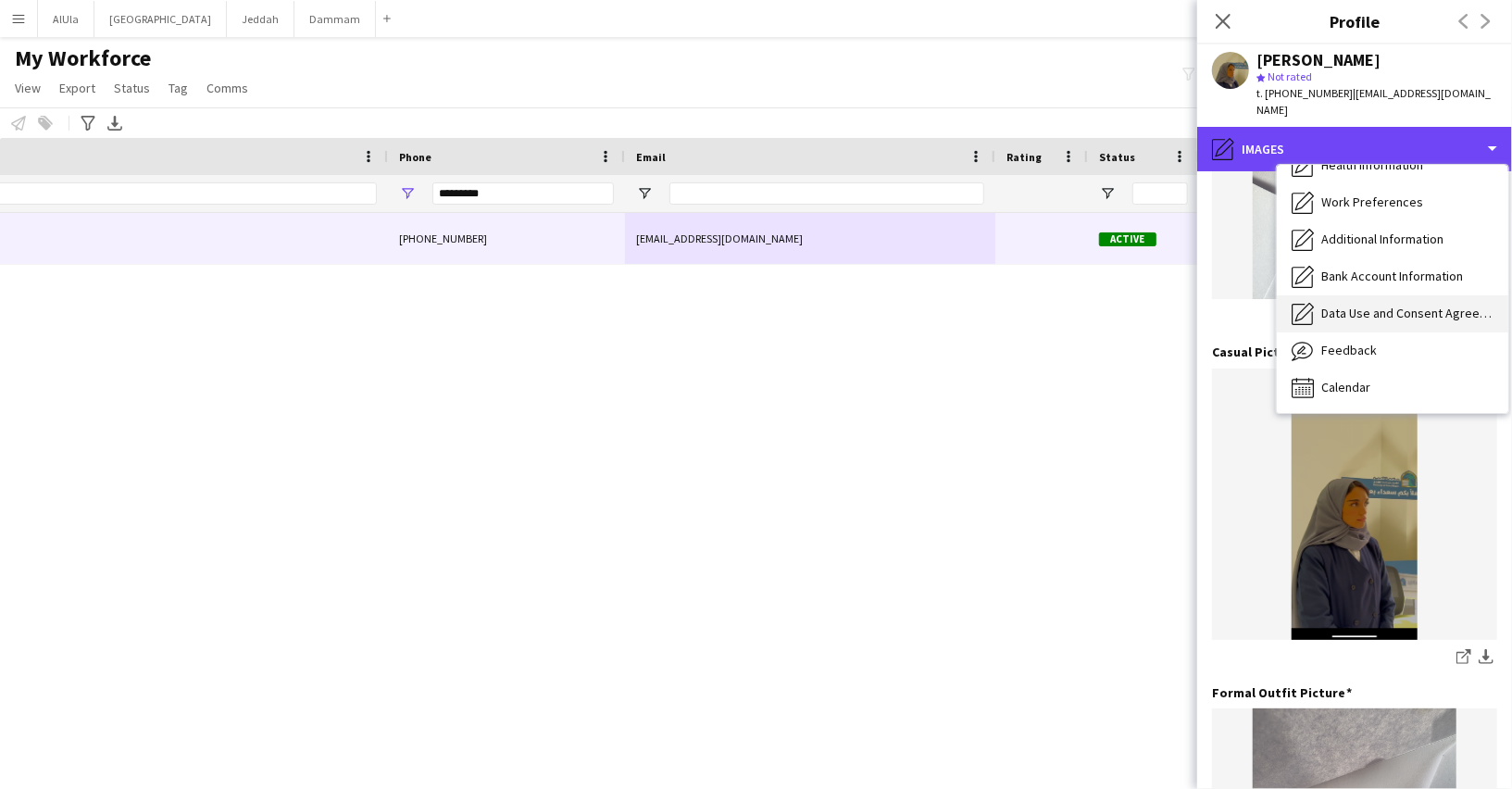
scroll to position [0, 0]
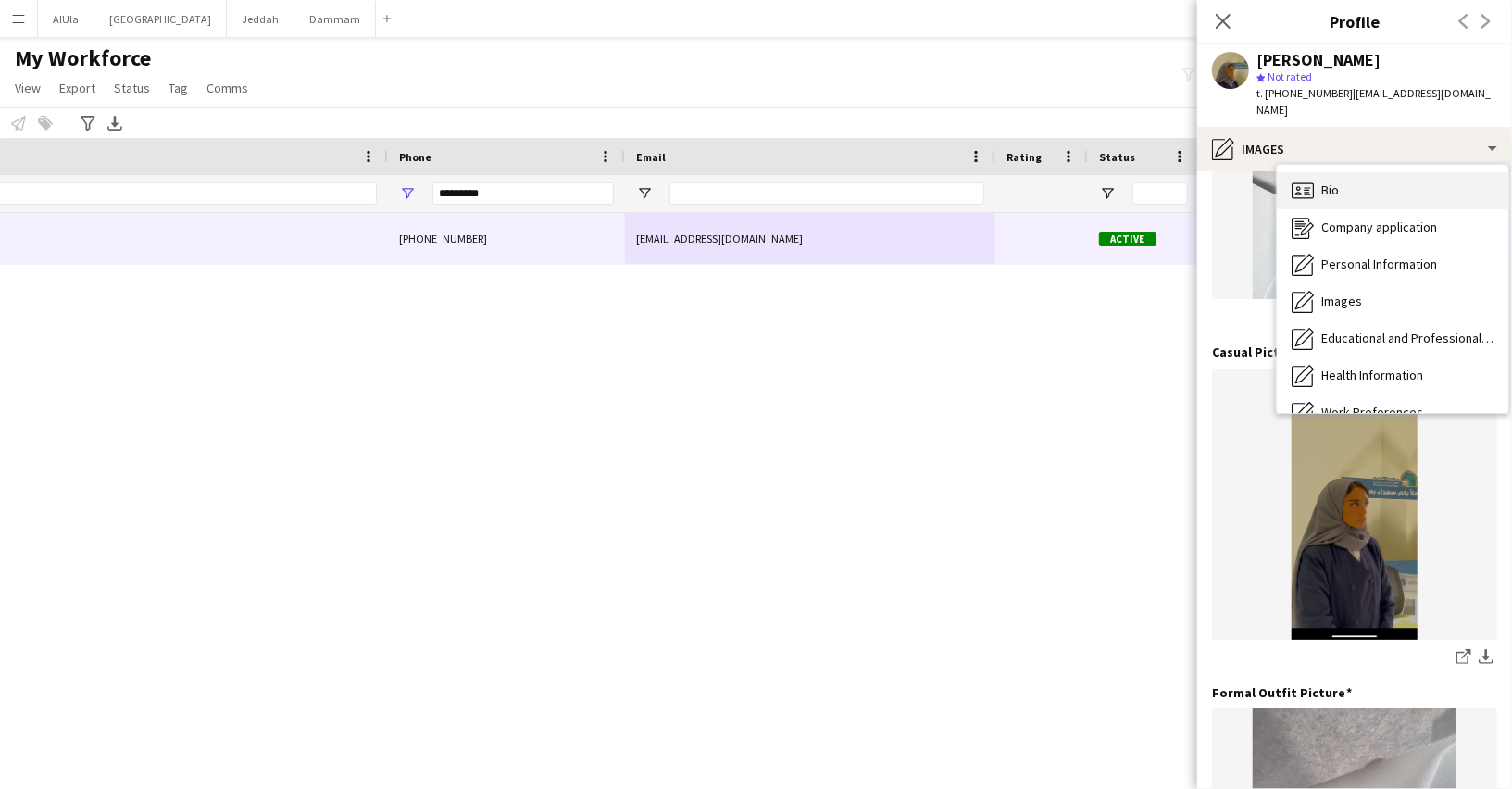
click at [1312, 179] on icon "Bio" at bounding box center [1302, 190] width 23 height 23
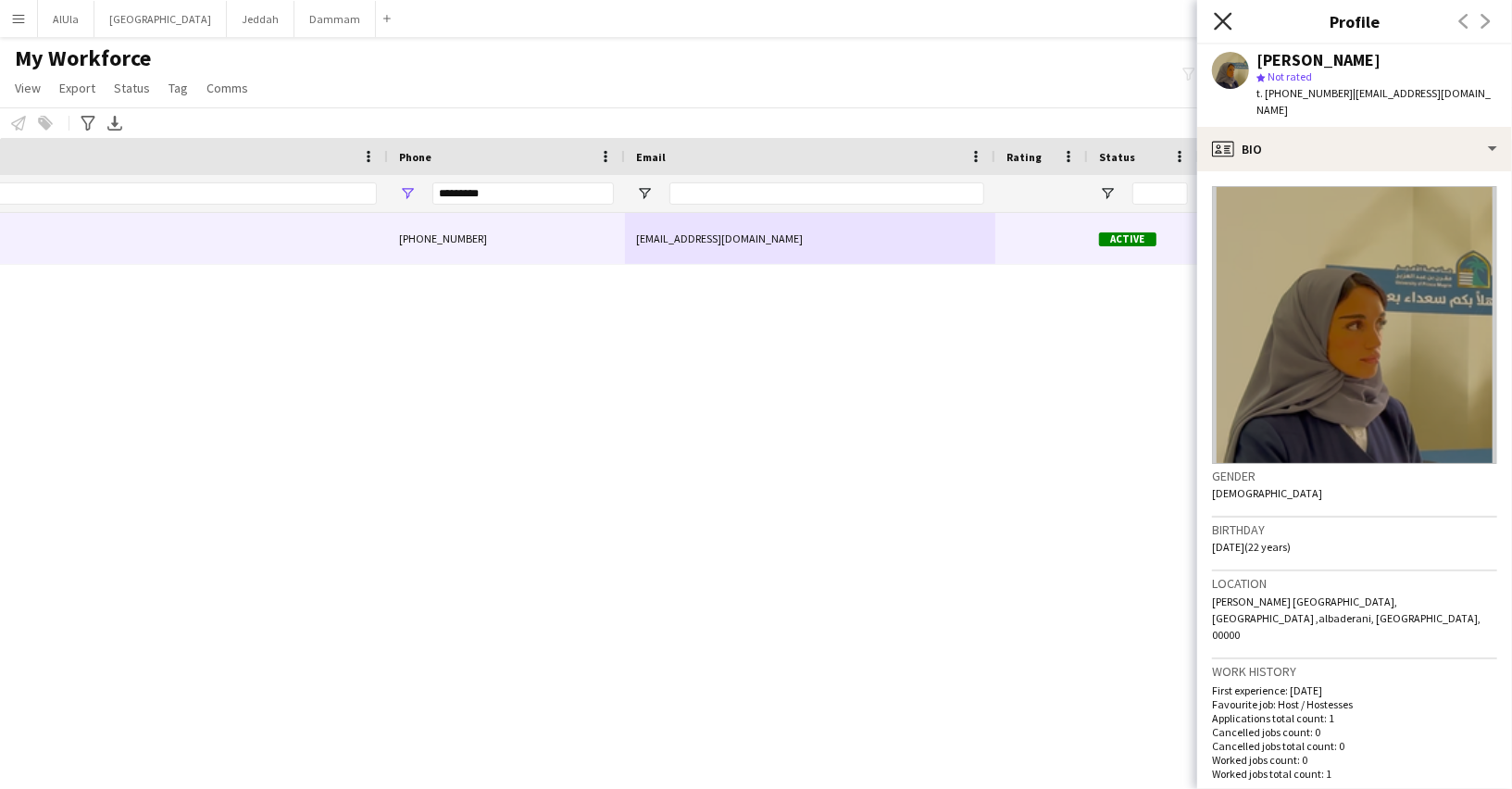
click at [1223, 23] on icon at bounding box center [1222, 21] width 18 height 18
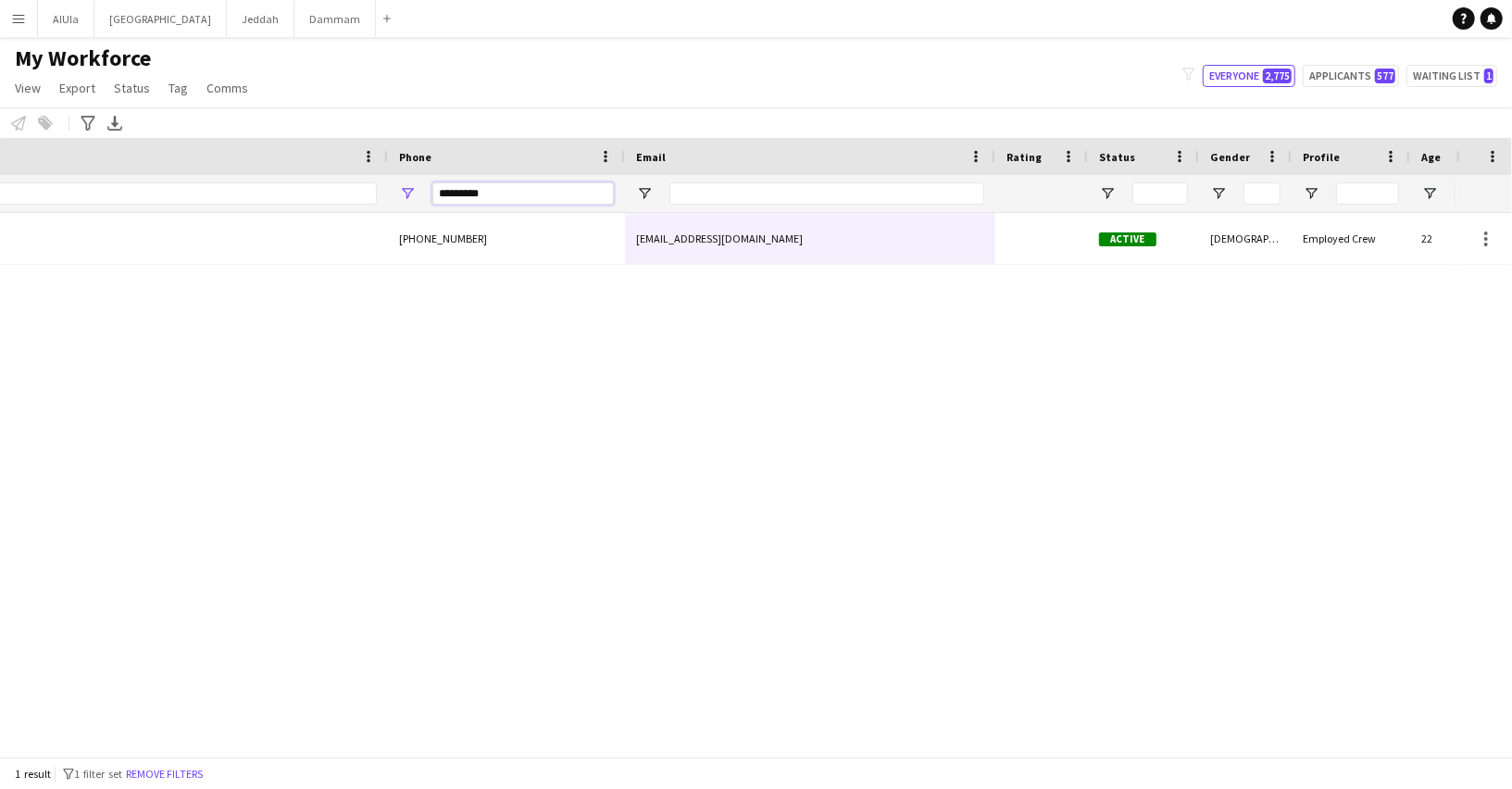
click at [451, 188] on input "*********" at bounding box center [522, 193] width 181 height 23
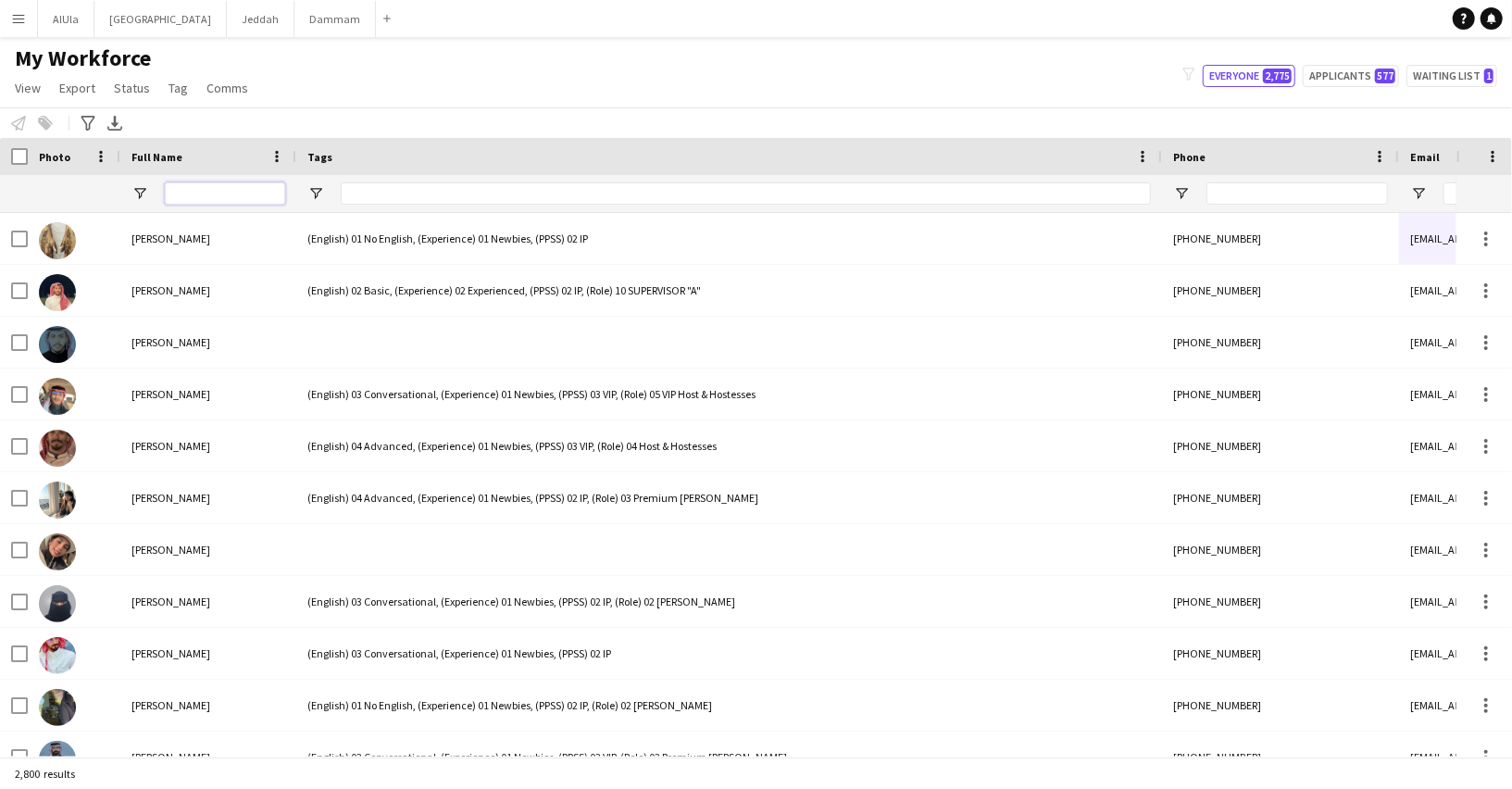
click at [241, 195] on input "Full Name Filter Input" at bounding box center [224, 193] width 121 height 23
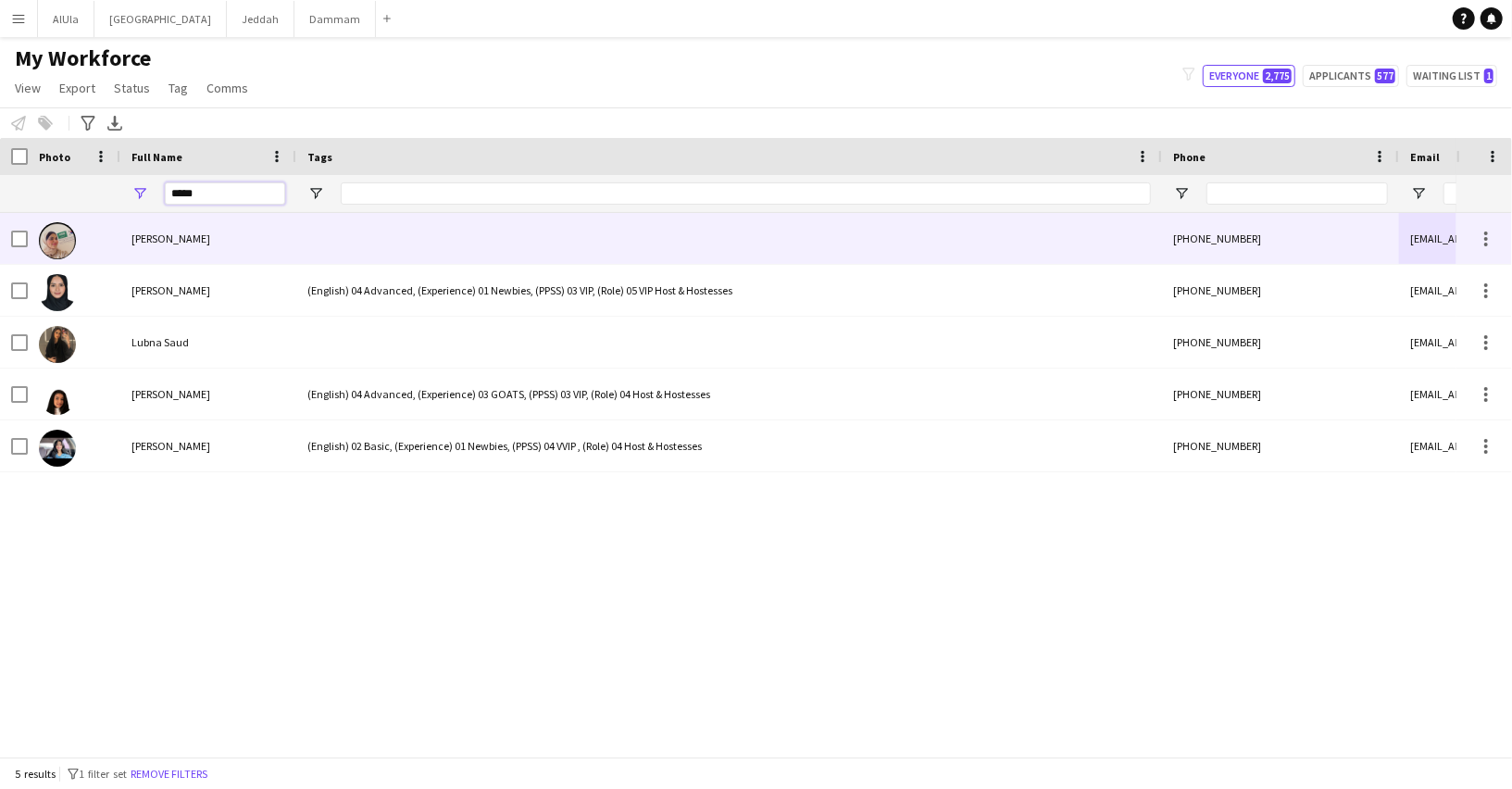
type input "*****"
click at [202, 238] on div "[PERSON_NAME]" at bounding box center [208, 238] width 175 height 51
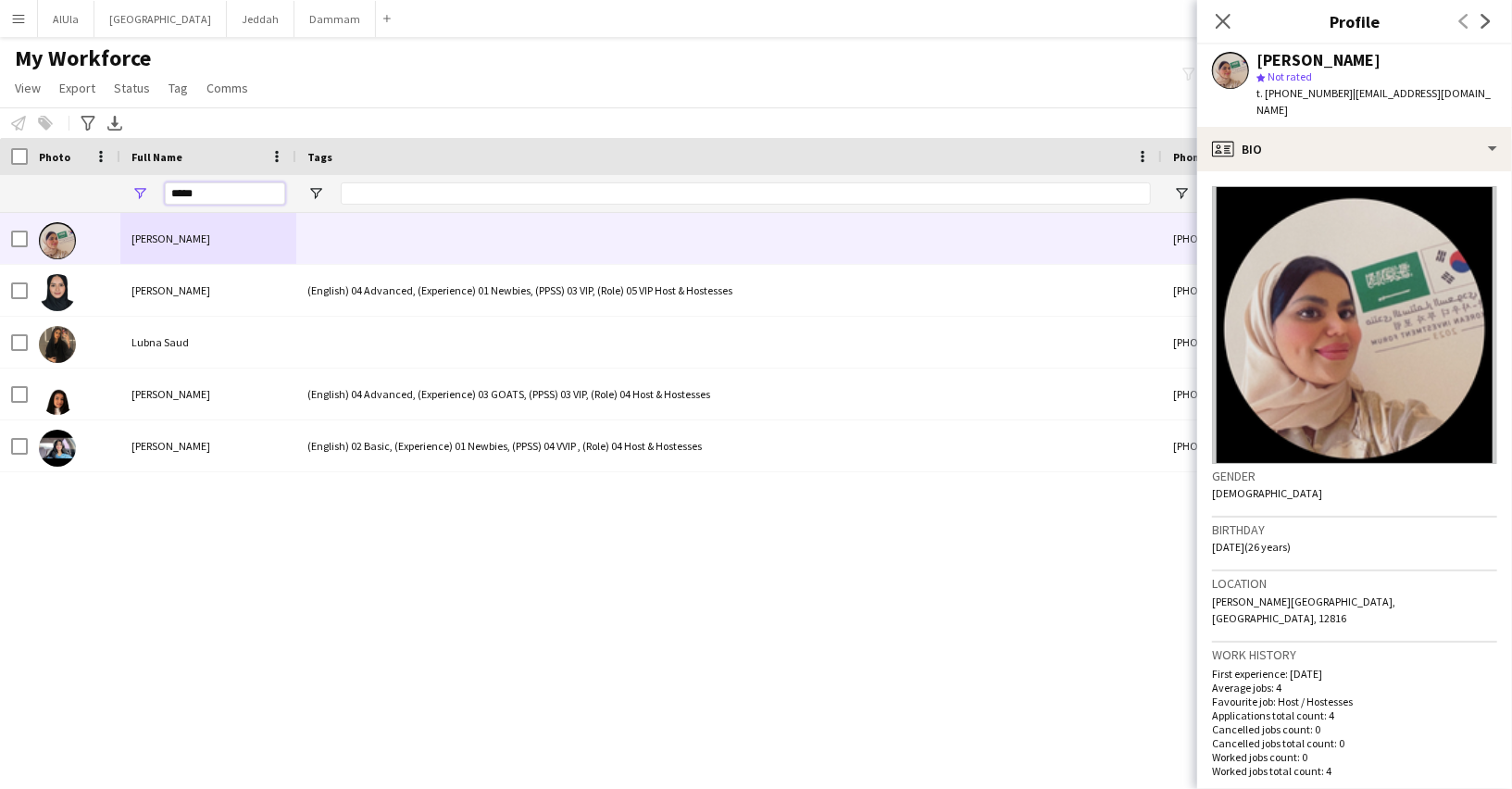
click at [190, 193] on input "*****" at bounding box center [224, 193] width 121 height 23
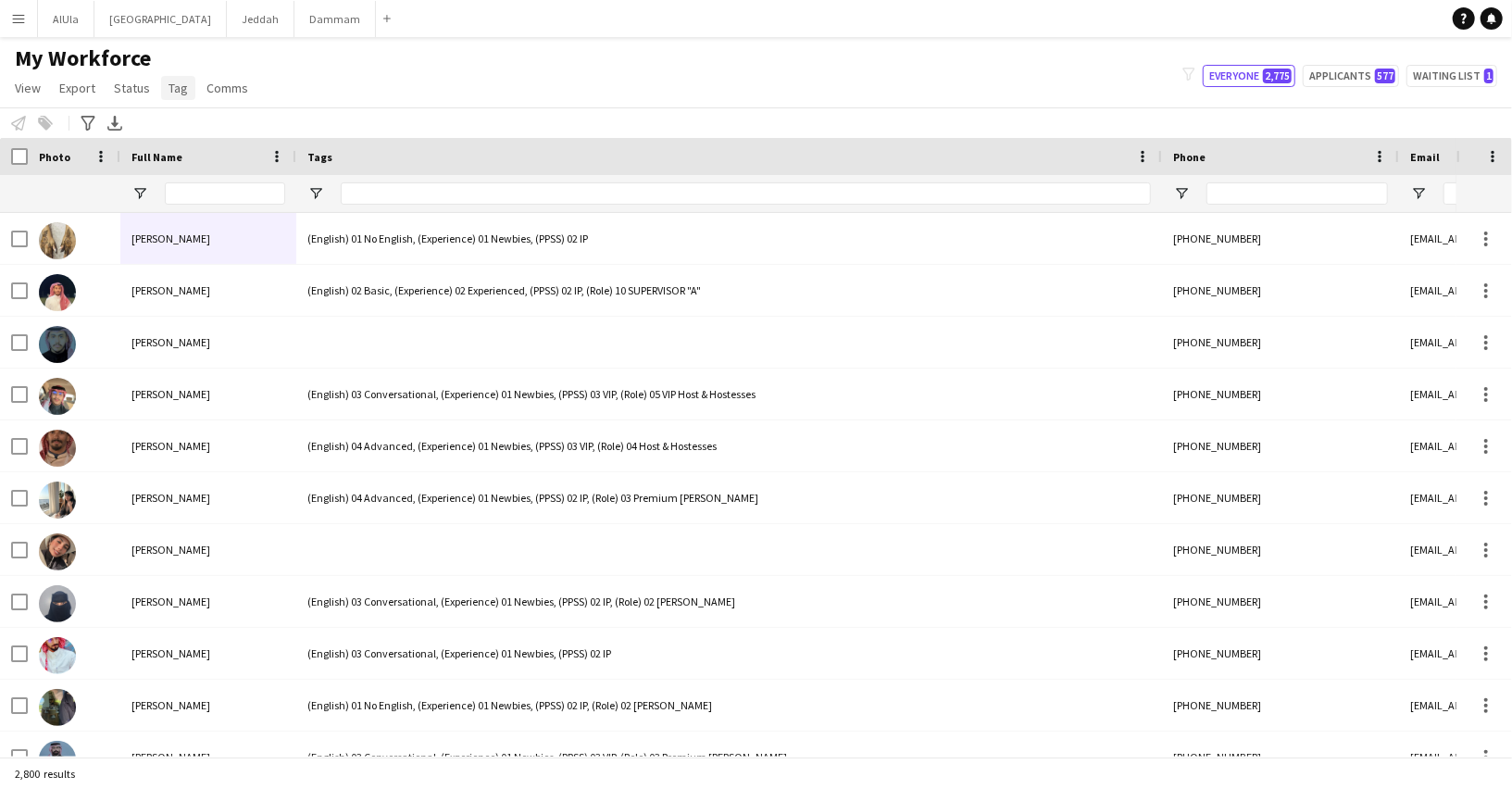
click at [169, 95] on span "Tag" at bounding box center [178, 87] width 20 height 17
click at [512, 182] on input "Tags Filter Input" at bounding box center [746, 193] width 810 height 23
click at [236, 192] on input "Full Name Filter Input" at bounding box center [224, 193] width 121 height 23
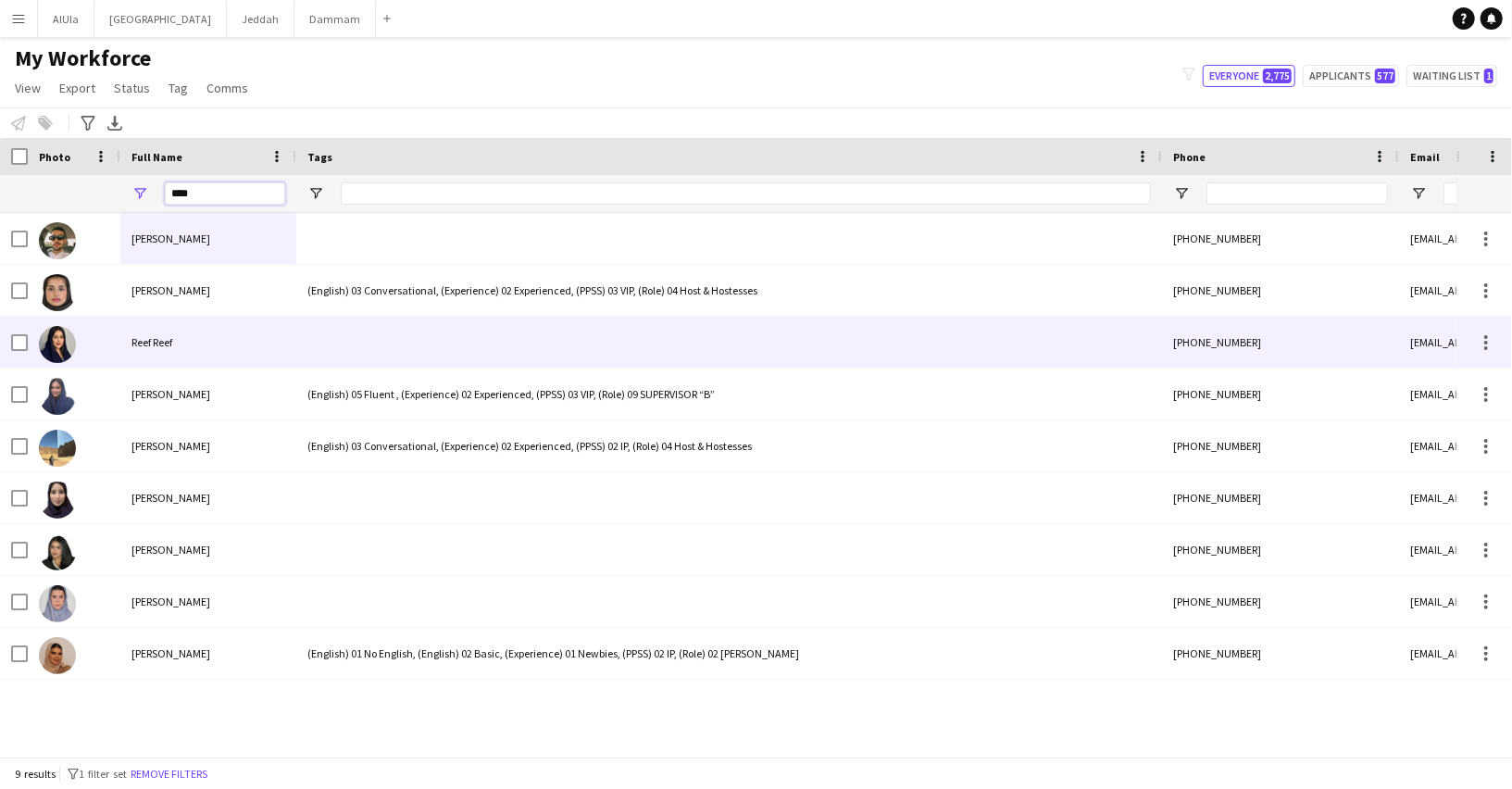
type input "****"
click at [209, 326] on div "Reef Reef" at bounding box center [208, 342] width 175 height 51
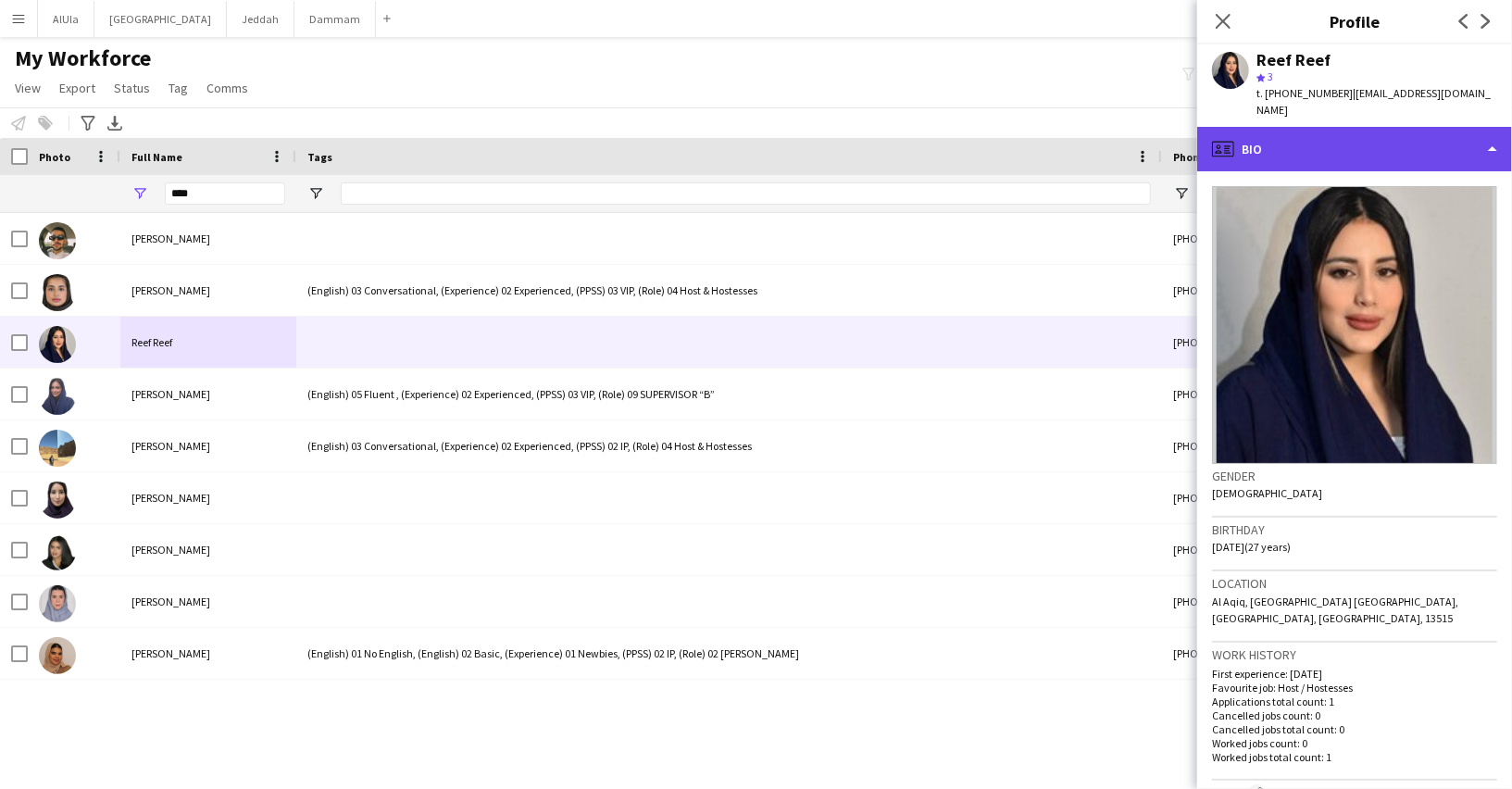
click at [1390, 134] on div "profile Bio" at bounding box center [1353, 148] width 315 height 44
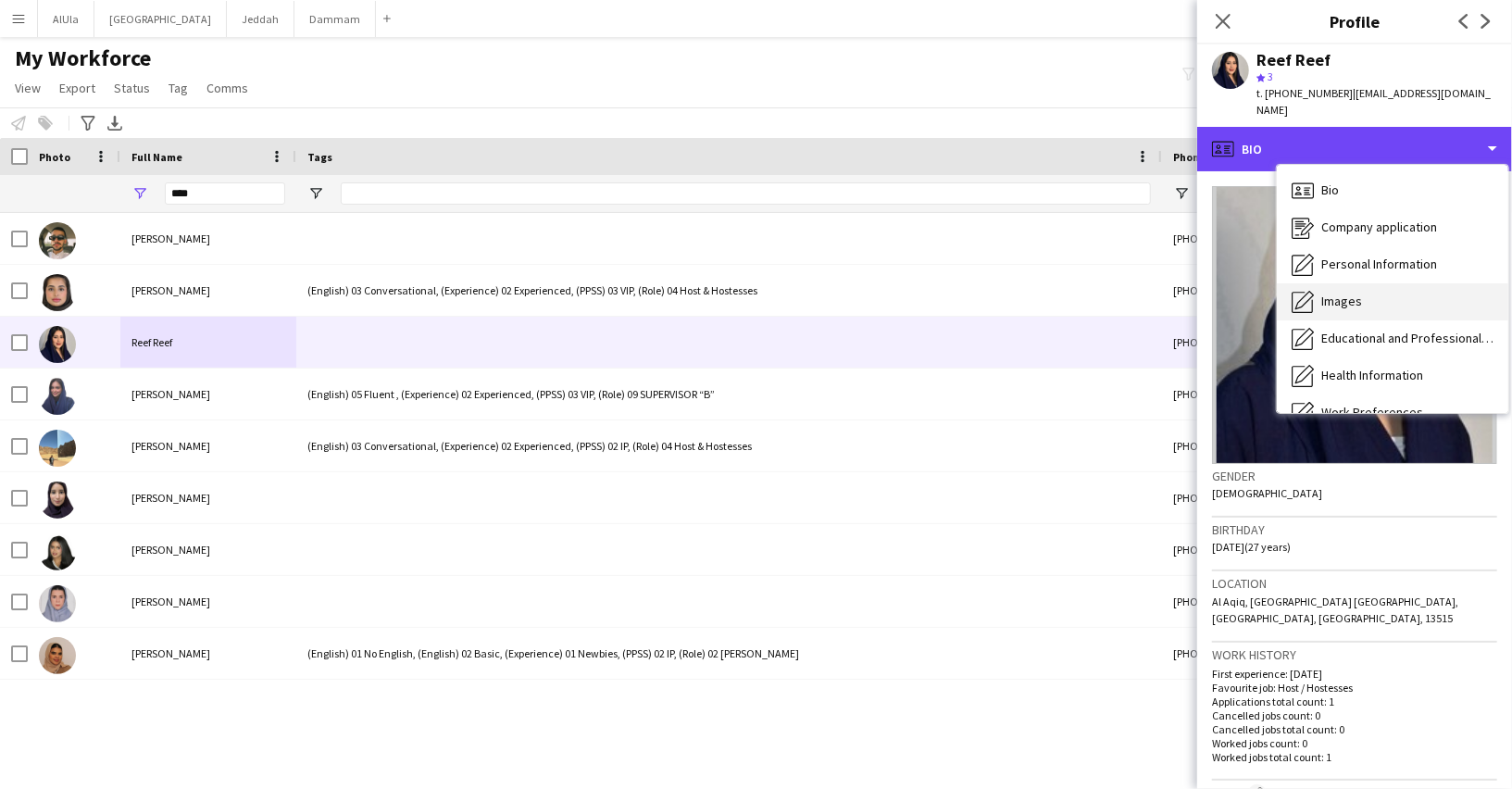
scroll to position [210, 0]
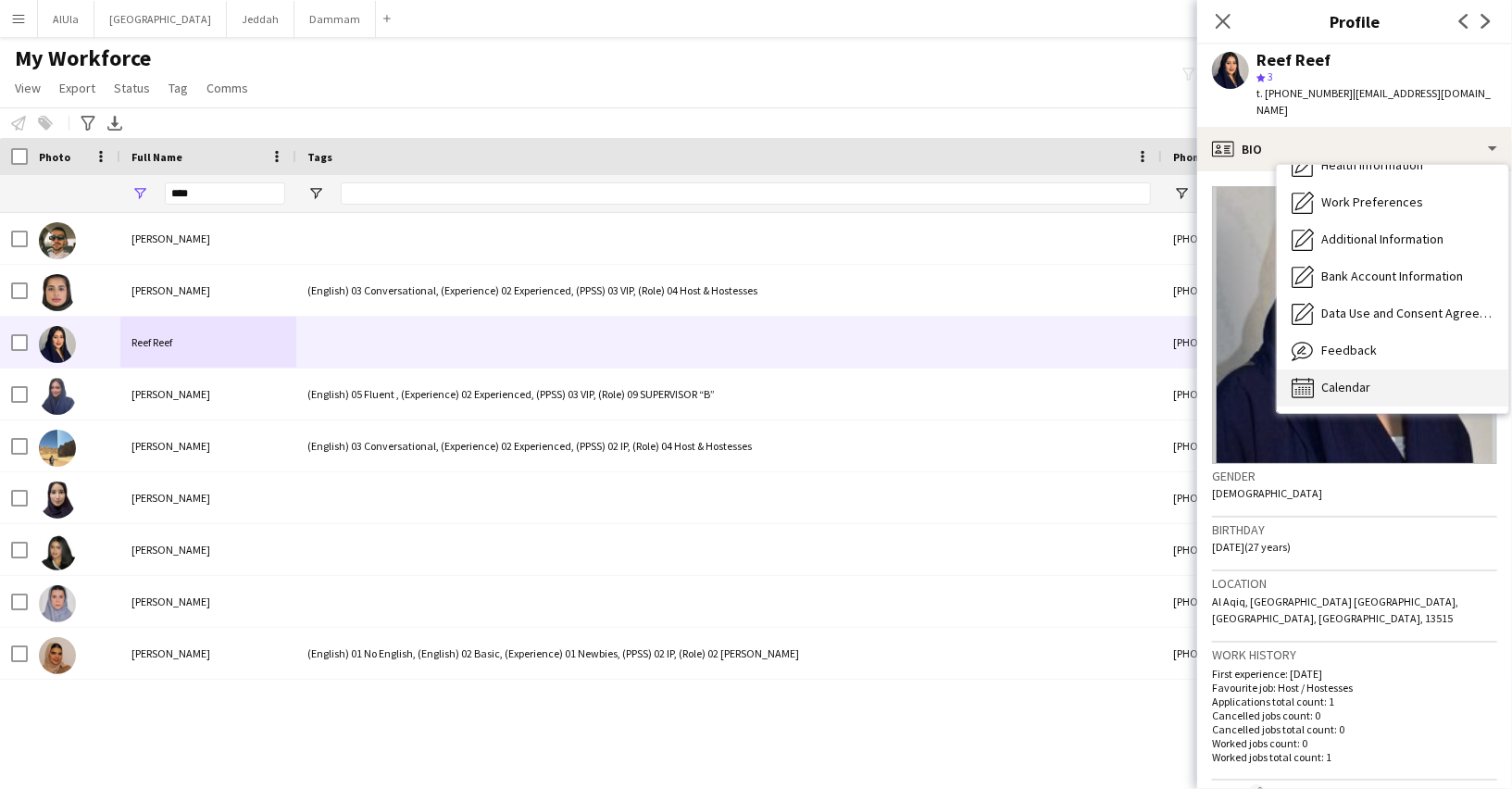
click at [1393, 370] on div "Calendar Calendar" at bounding box center [1392, 388] width 231 height 37
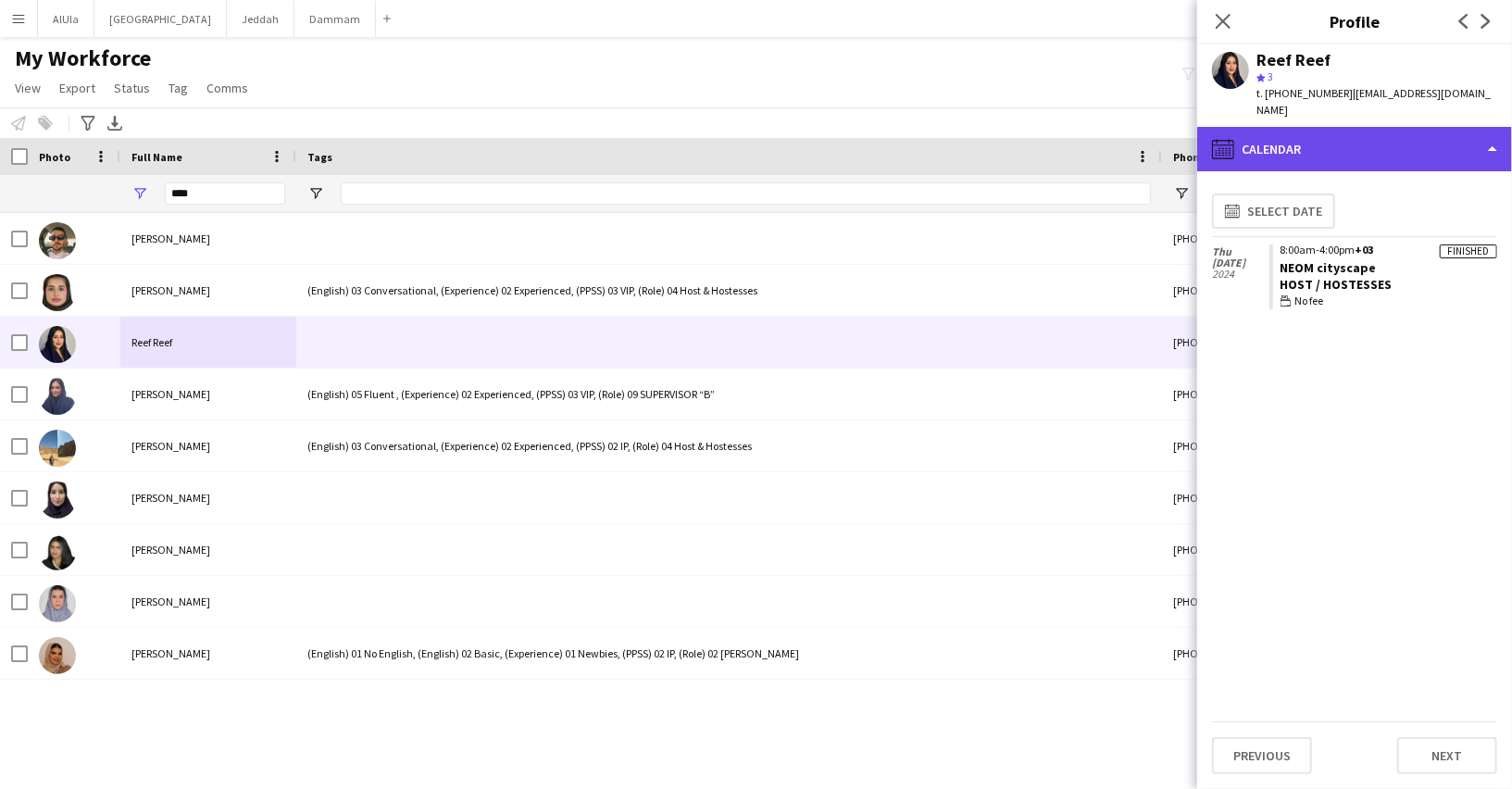
click at [1307, 128] on div "calendar-full Calendar" at bounding box center [1353, 148] width 315 height 44
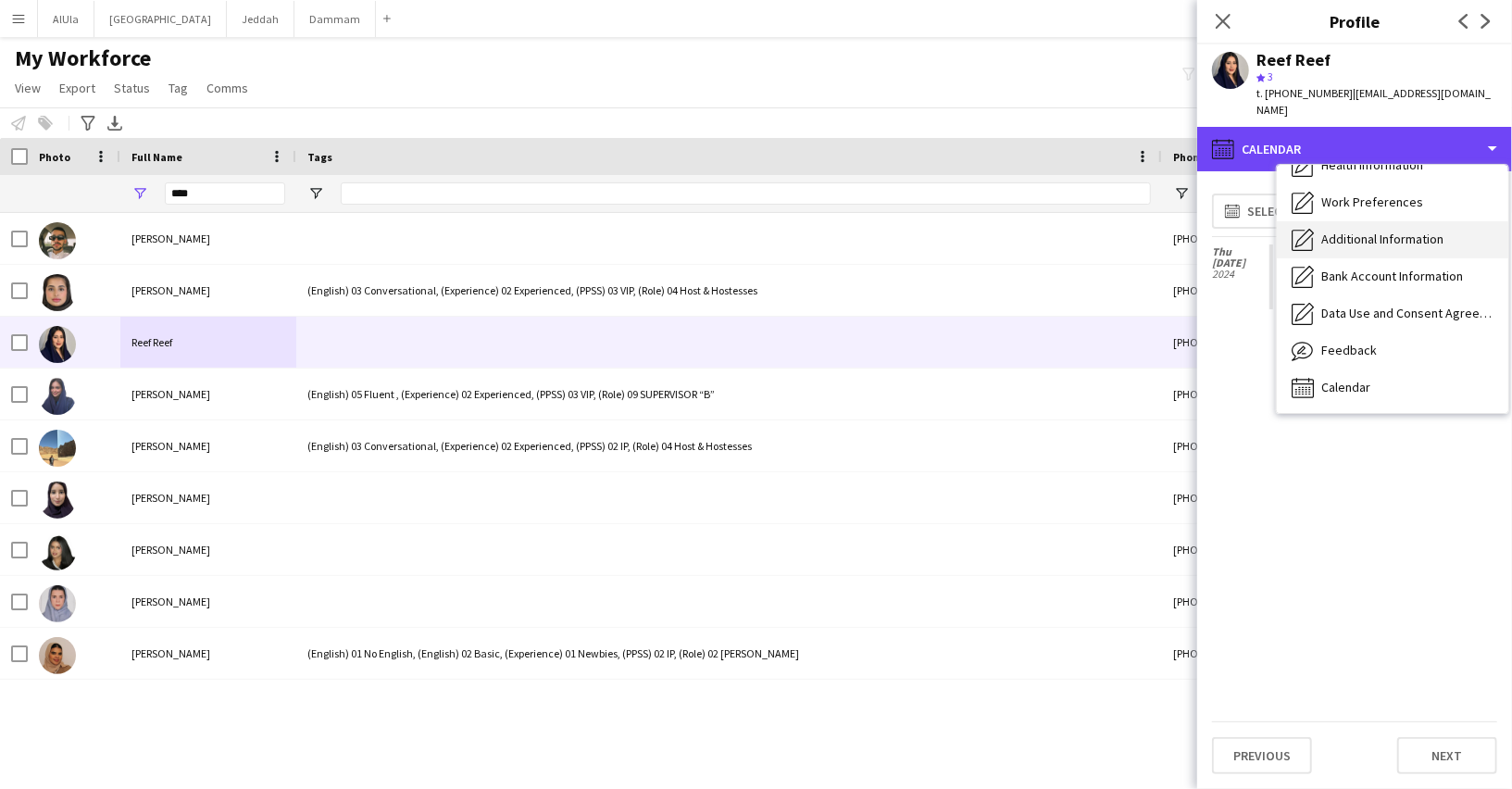
scroll to position [0, 0]
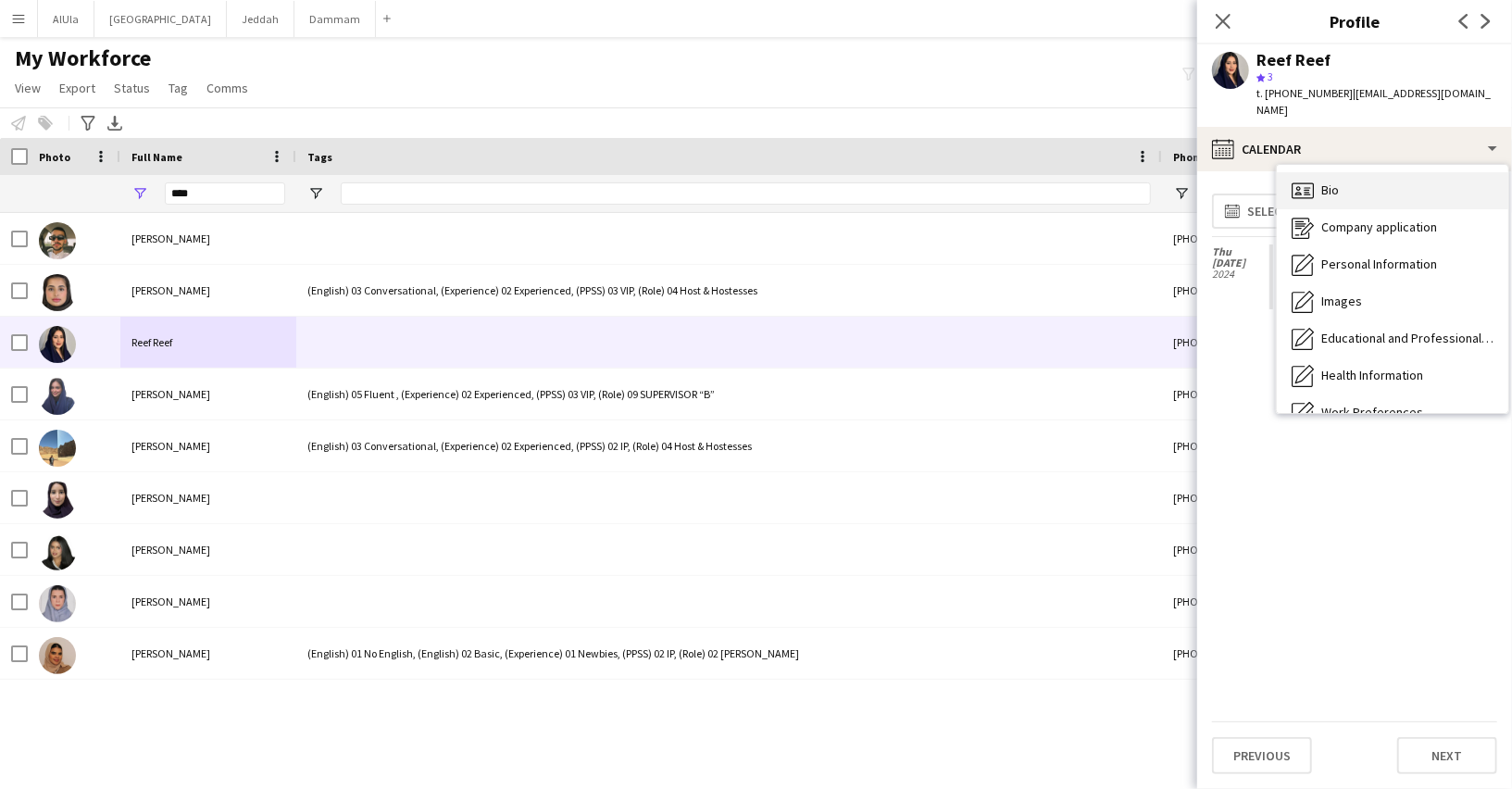
click at [1332, 181] on span "Bio" at bounding box center [1330, 189] width 18 height 17
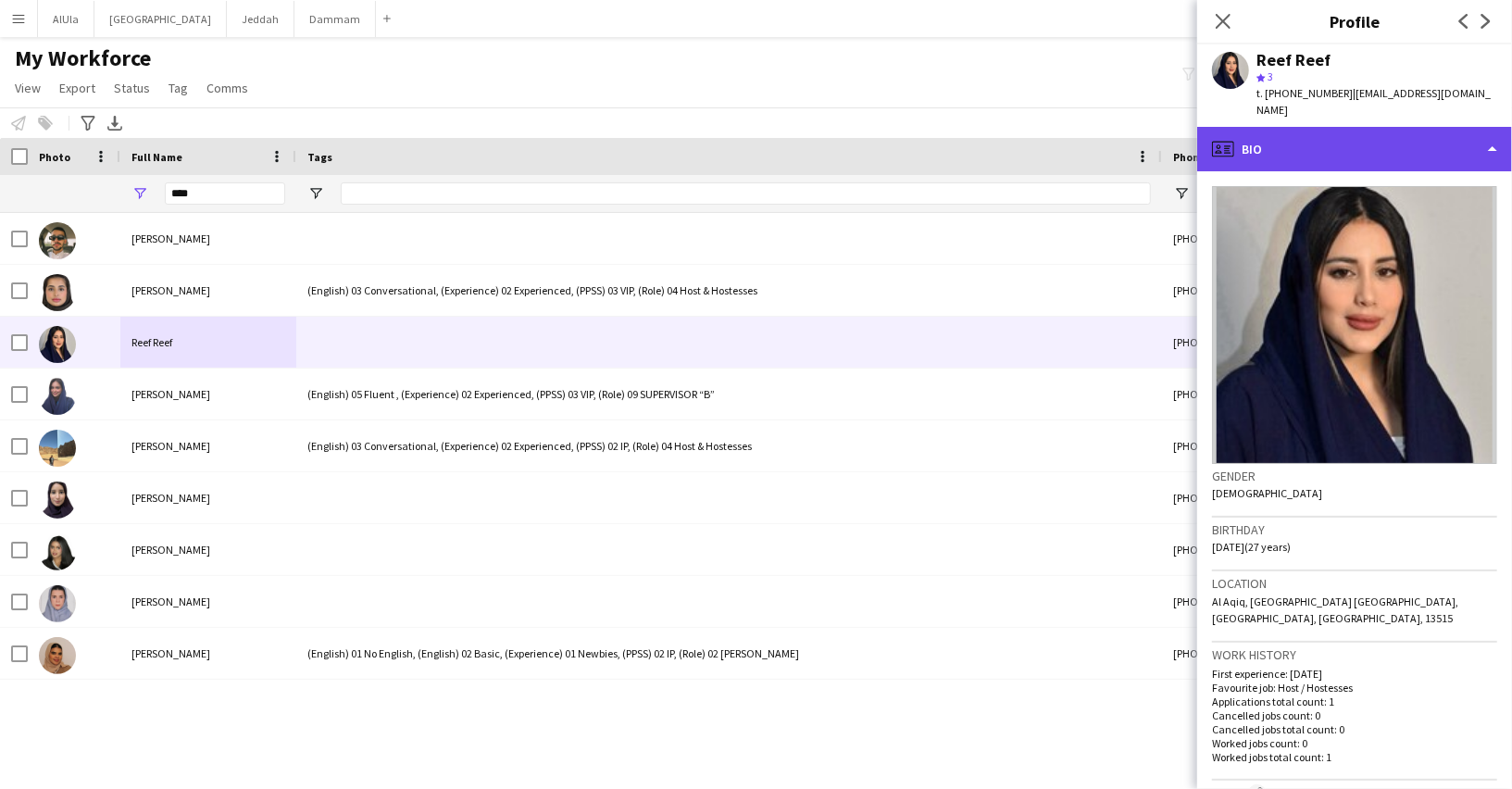
click at [1286, 136] on div "profile Bio" at bounding box center [1353, 148] width 315 height 44
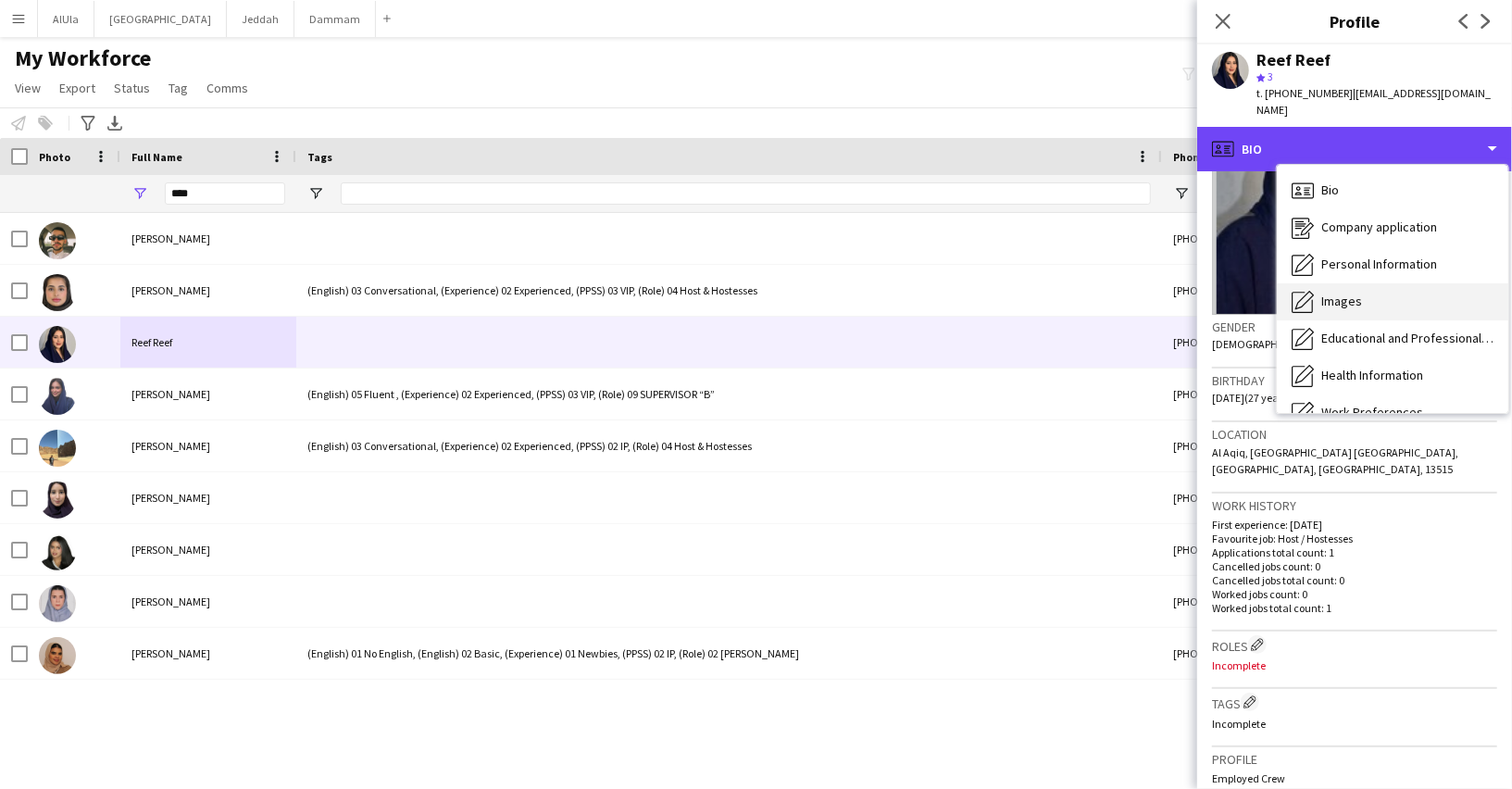
scroll to position [210, 0]
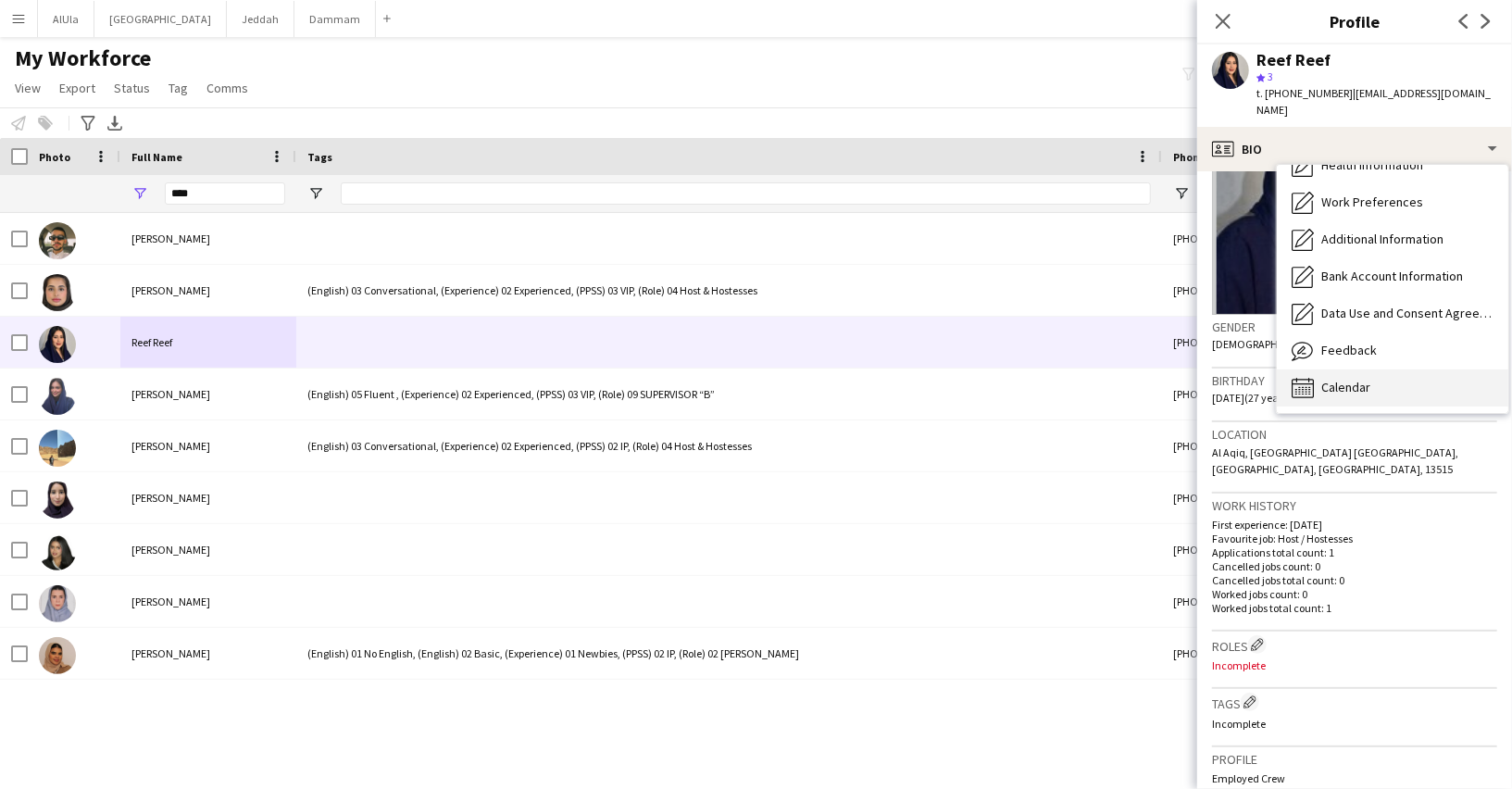
click at [1352, 378] on span "Calendar" at bounding box center [1345, 386] width 49 height 17
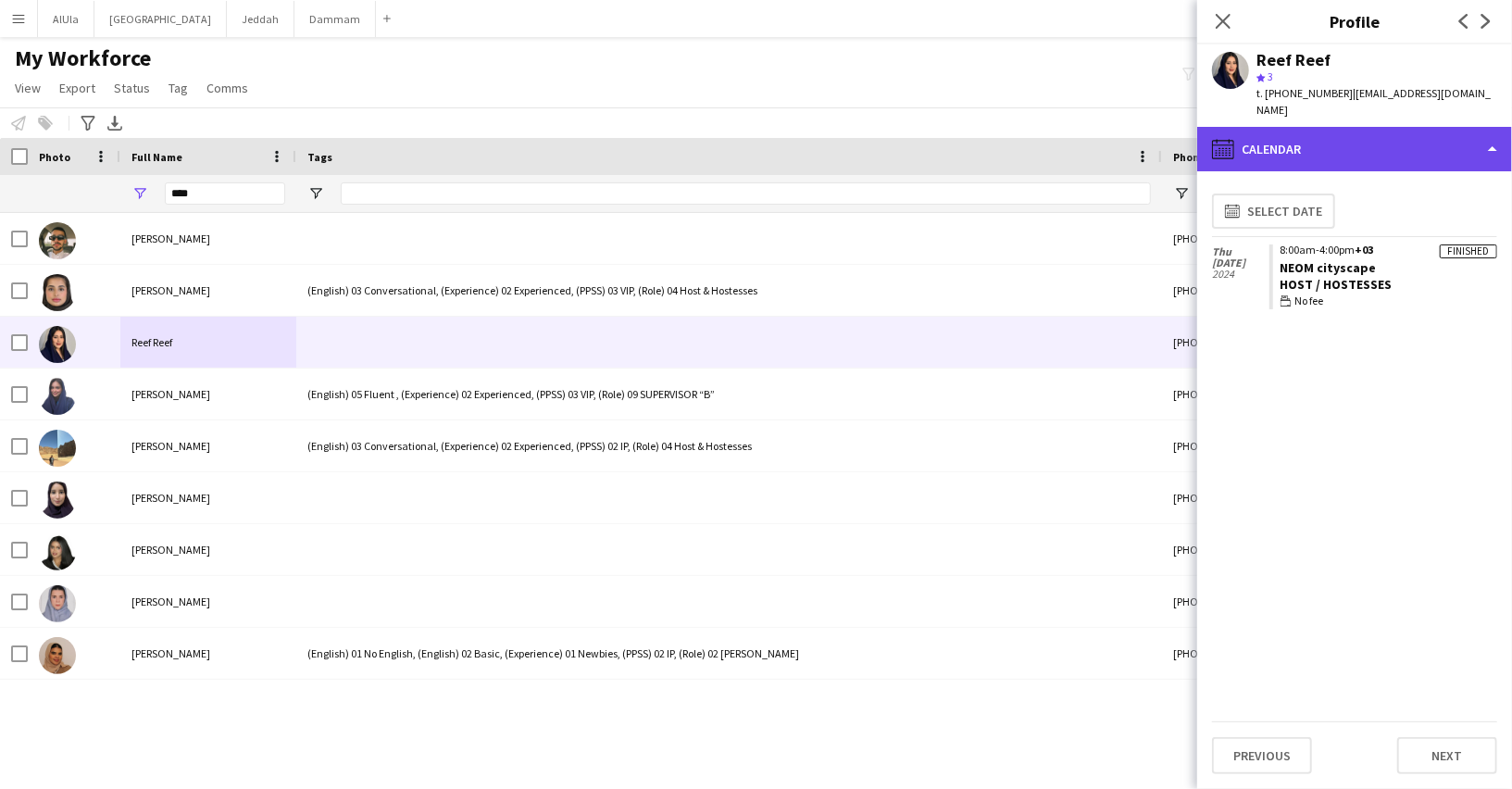
click at [1382, 139] on div "calendar-full Calendar" at bounding box center [1353, 148] width 315 height 44
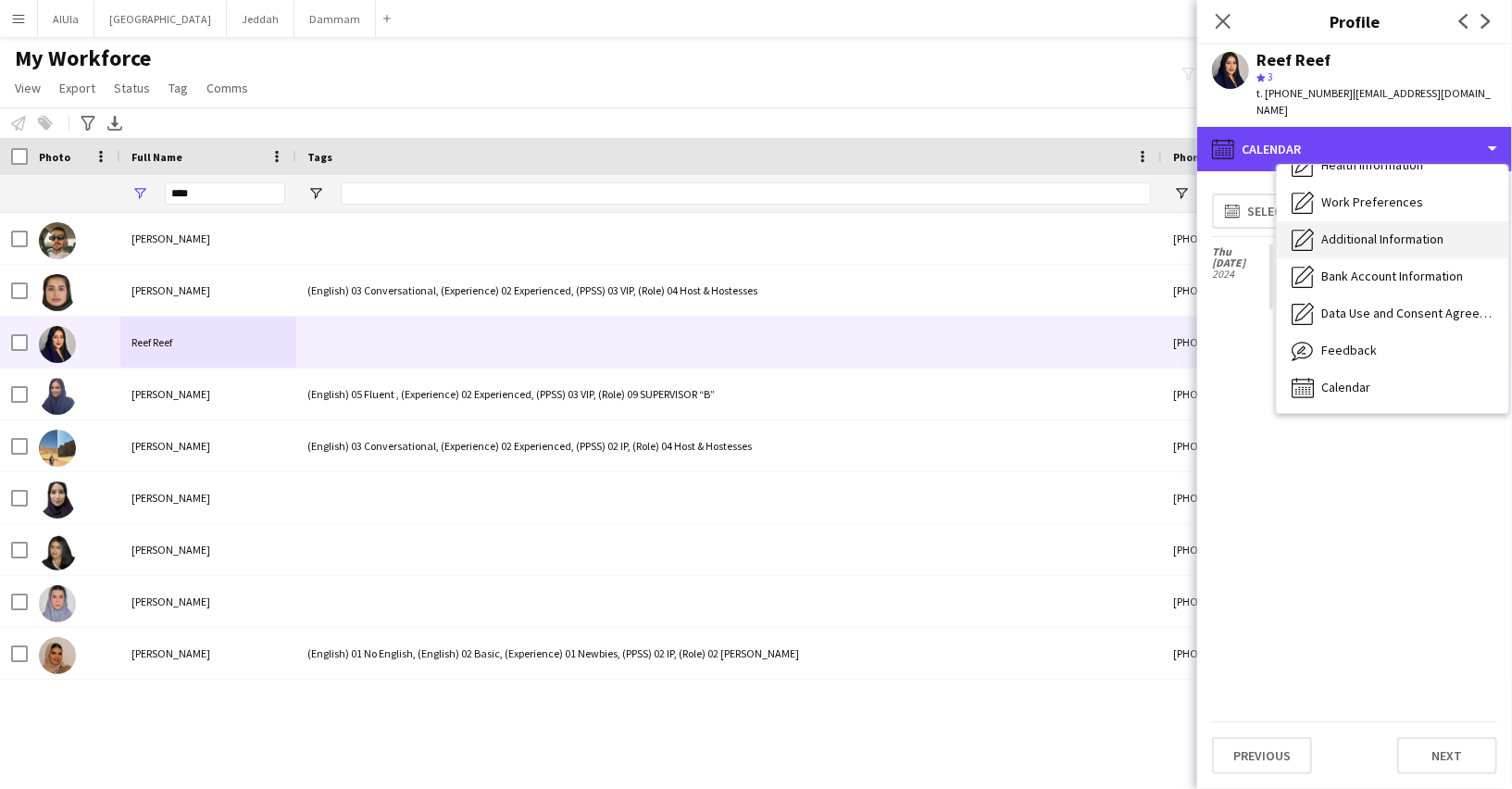
scroll to position [0, 0]
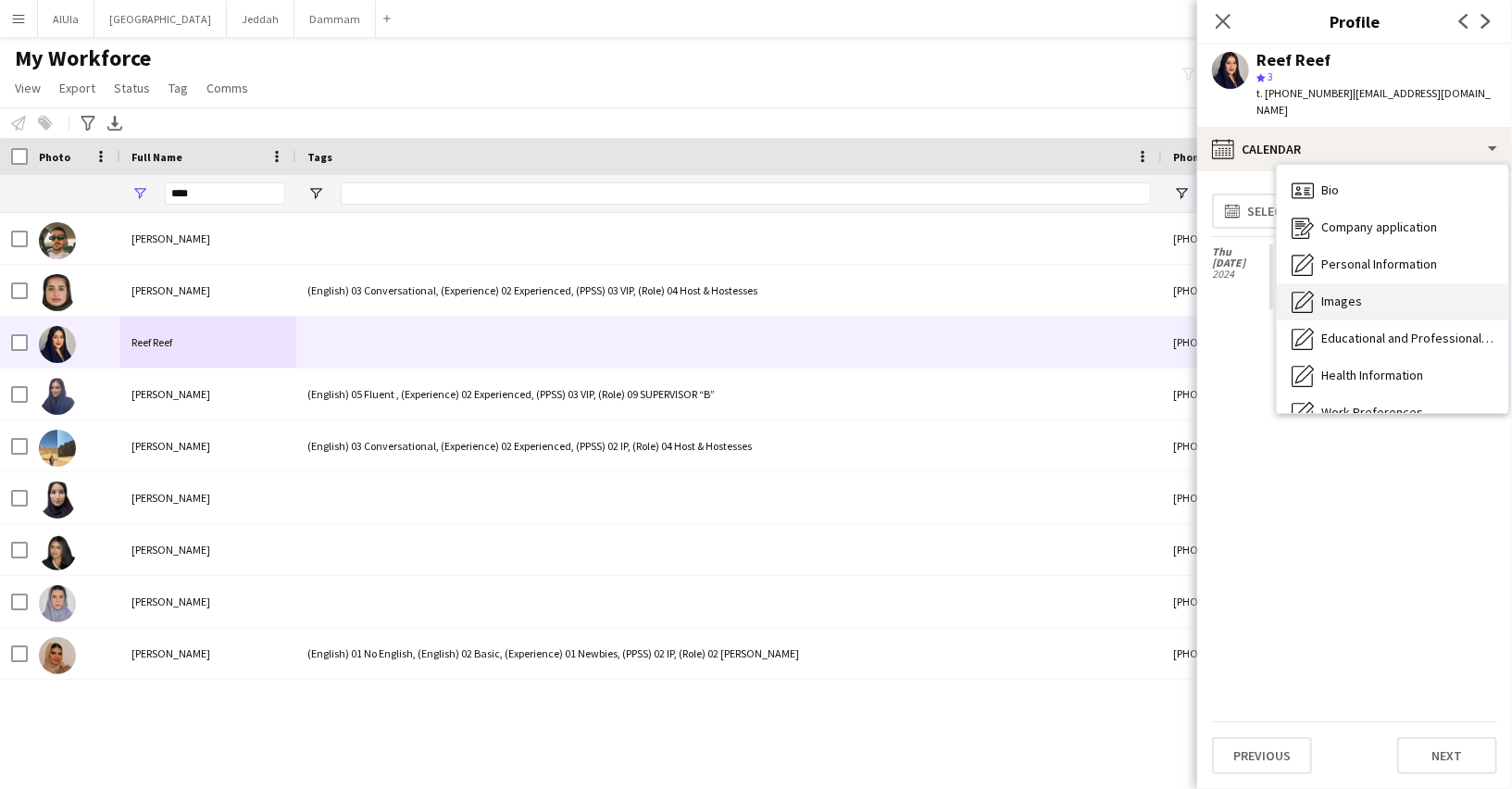
click at [1336, 293] on div "Images Images" at bounding box center [1392, 302] width 231 height 37
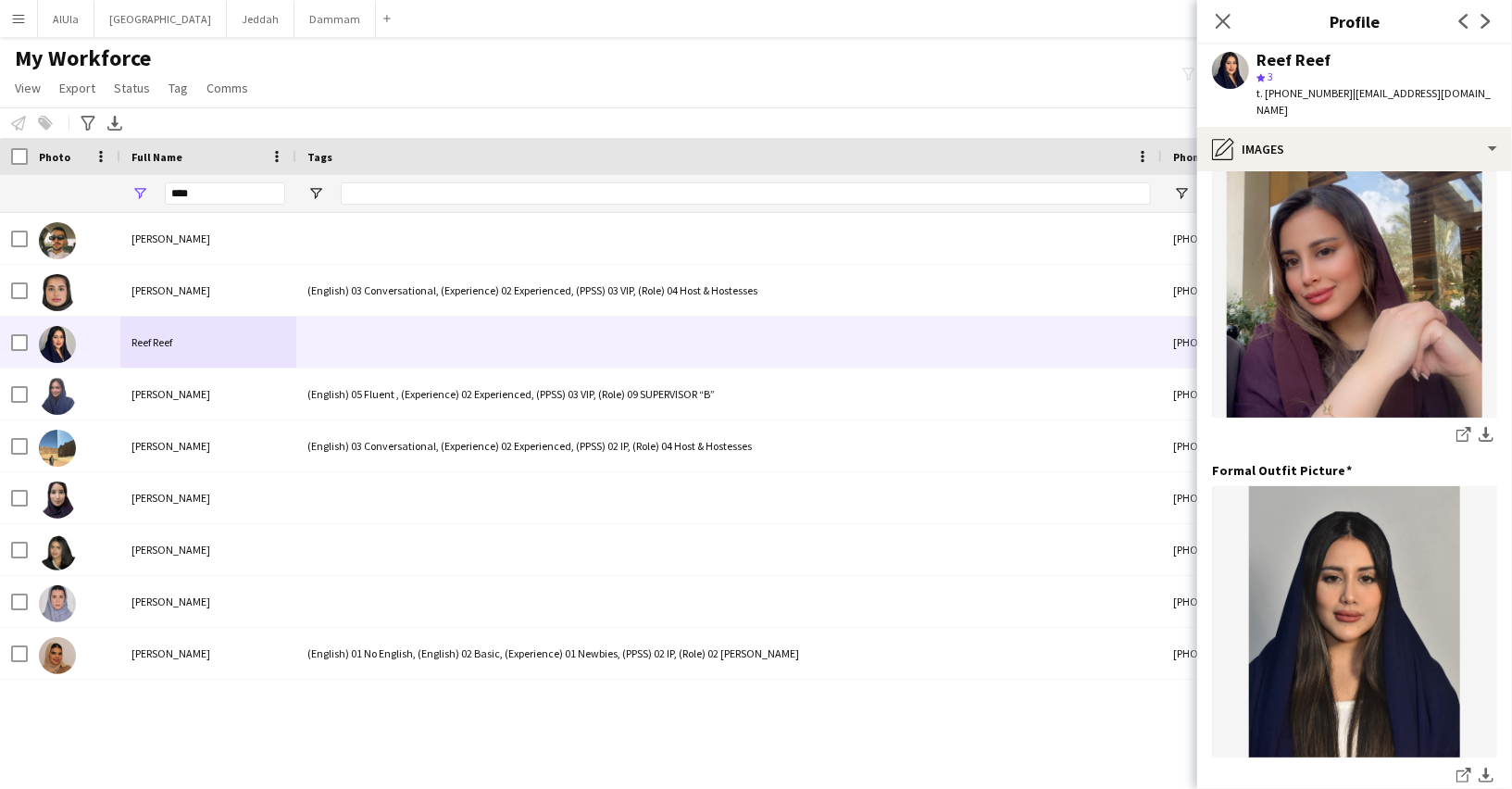
scroll to position [419, 0]
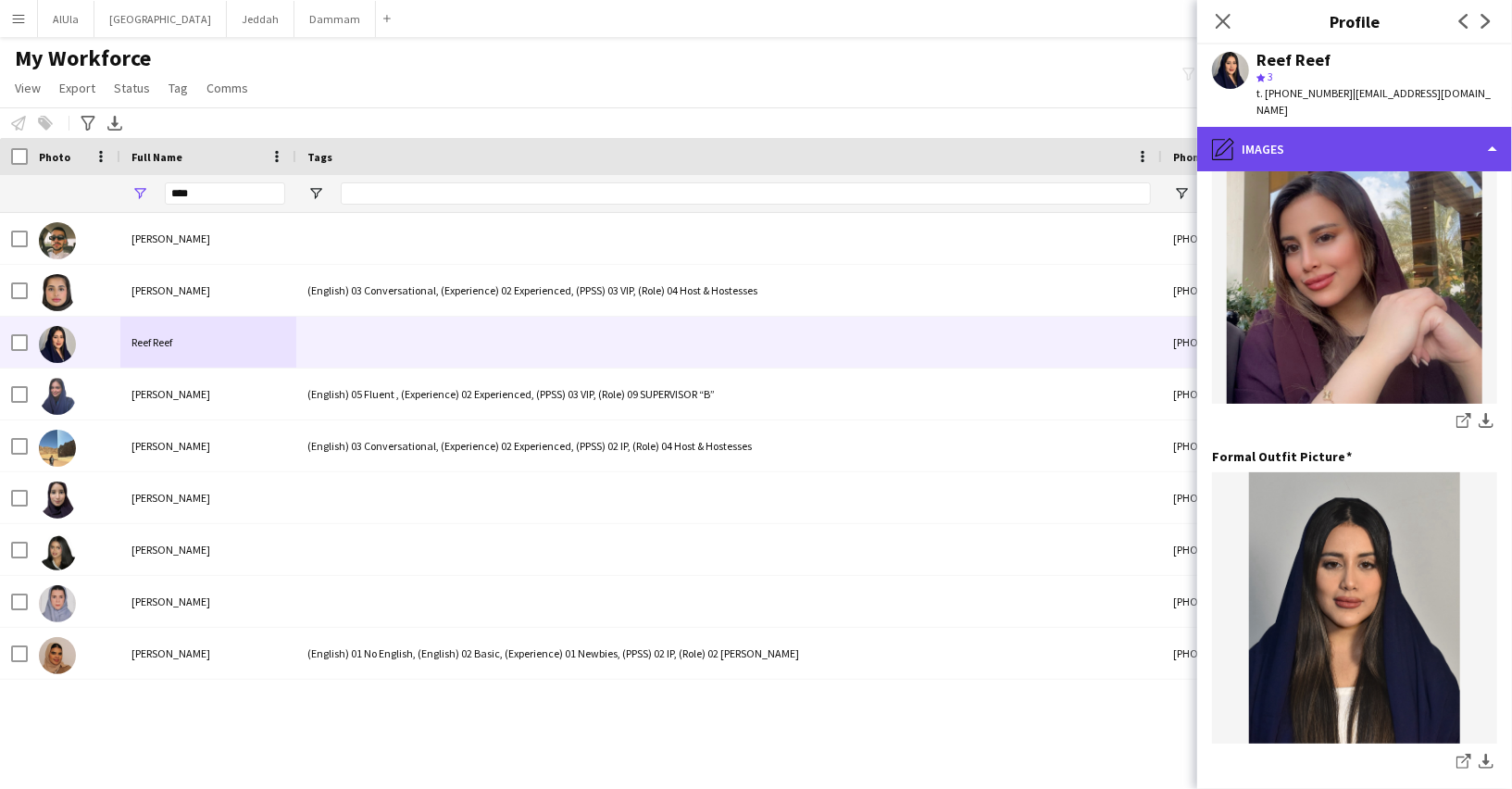
click at [1363, 138] on div "pencil4 Images" at bounding box center [1353, 148] width 315 height 44
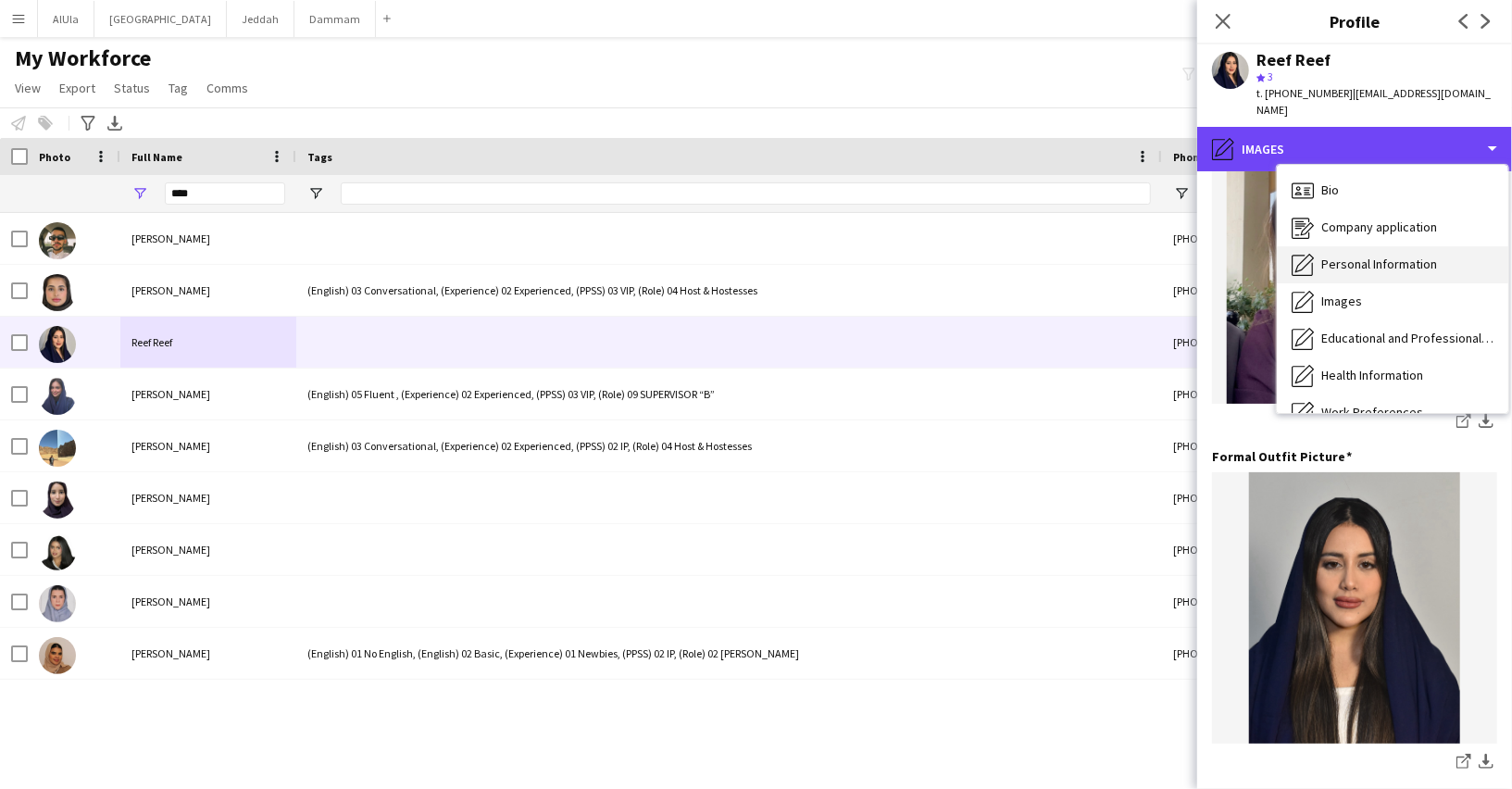
scroll to position [210, 0]
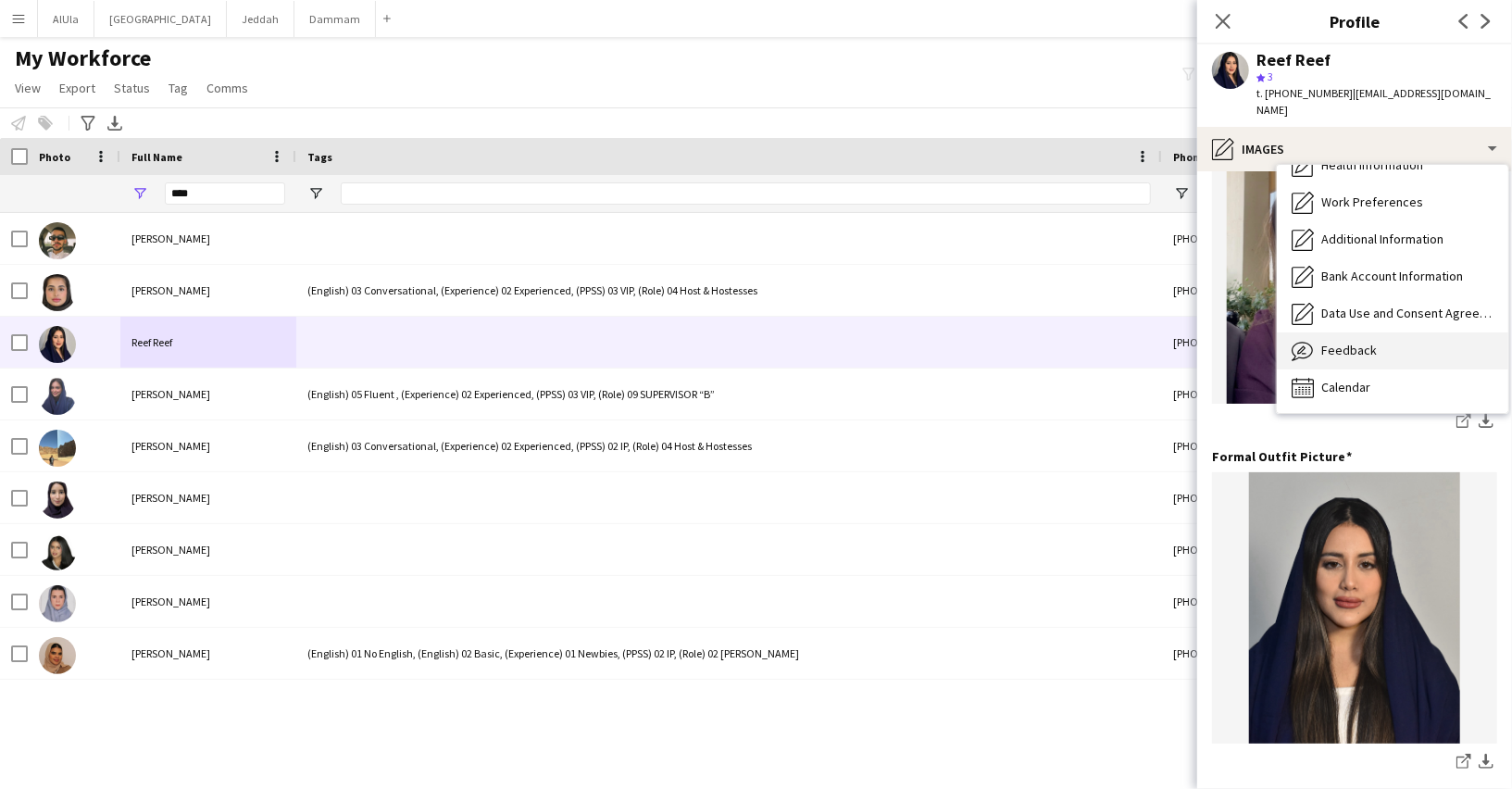
click at [1361, 344] on div "Feedback Feedback" at bounding box center [1392, 351] width 231 height 37
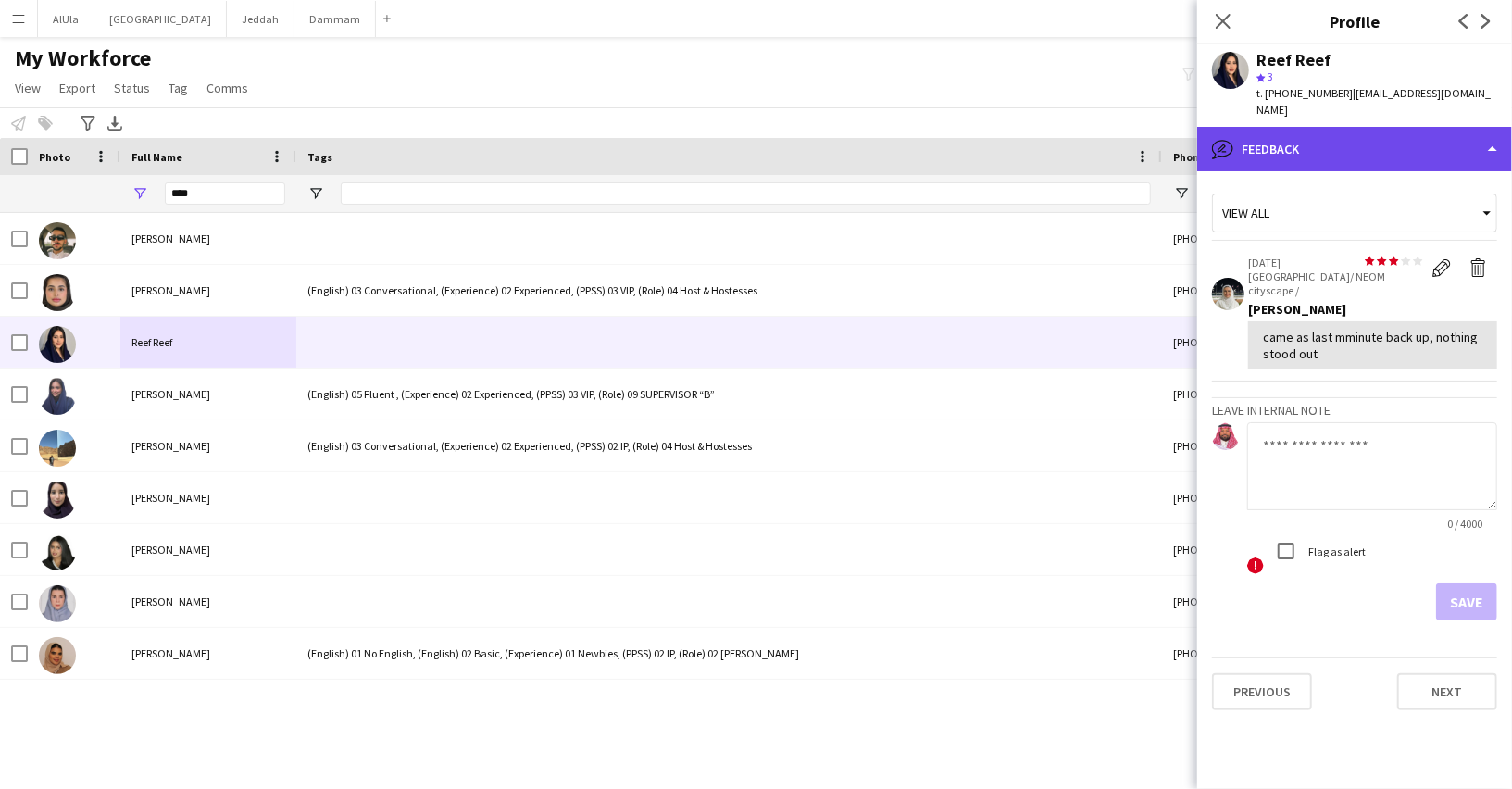
click at [1334, 144] on div "bubble-pencil Feedback" at bounding box center [1353, 148] width 315 height 44
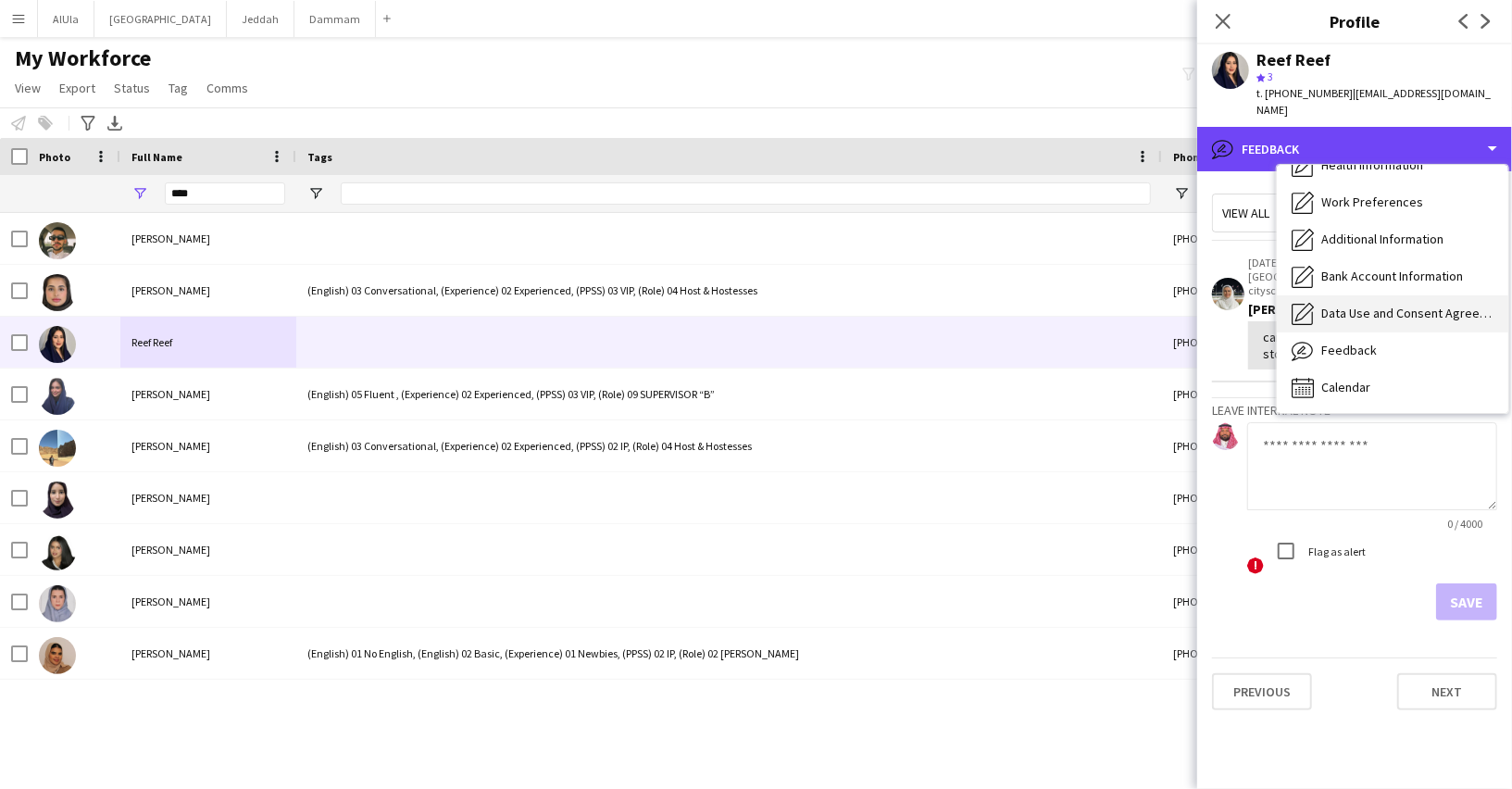
scroll to position [0, 0]
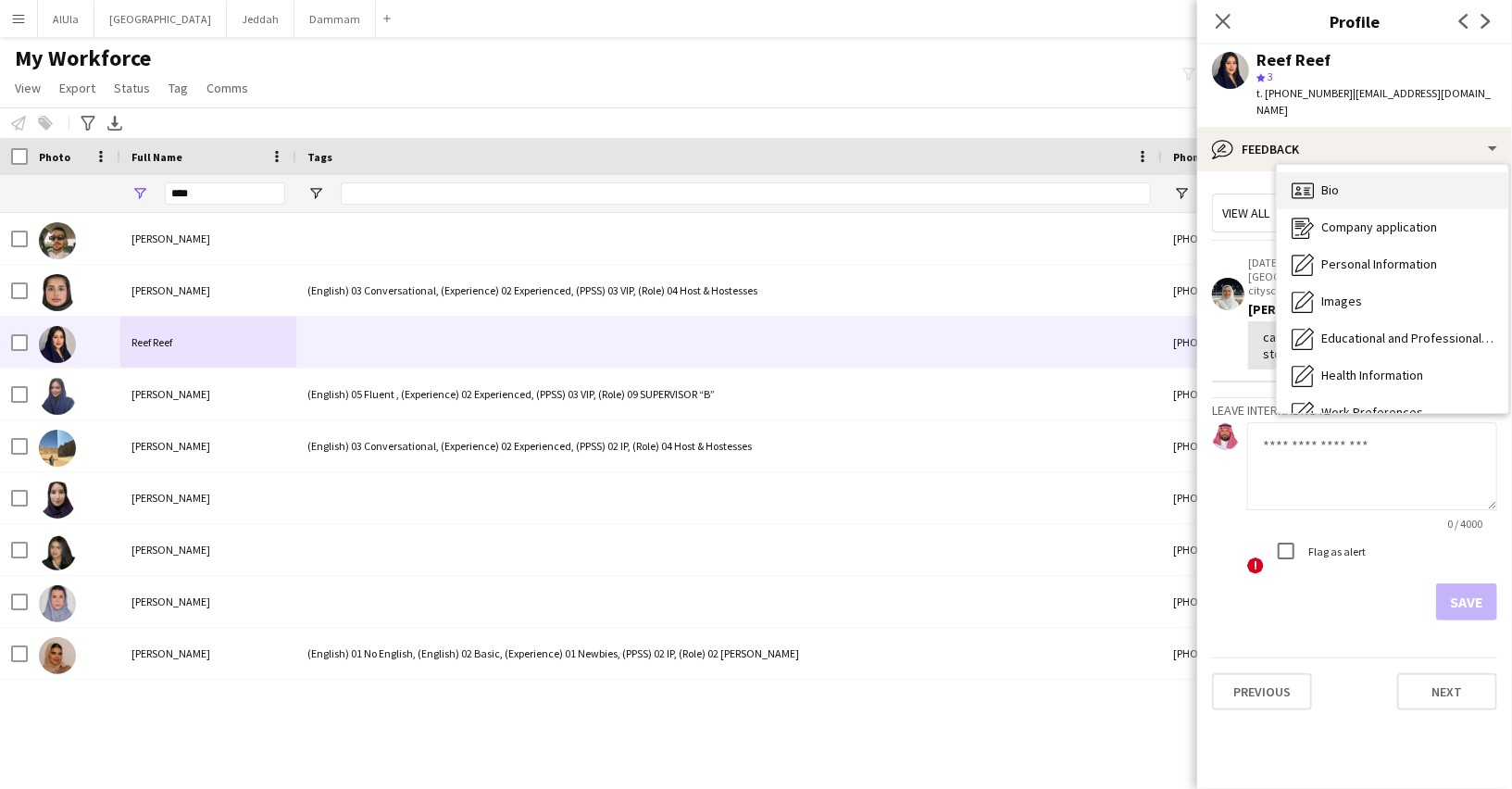
click at [1326, 181] on span "Bio" at bounding box center [1330, 189] width 18 height 17
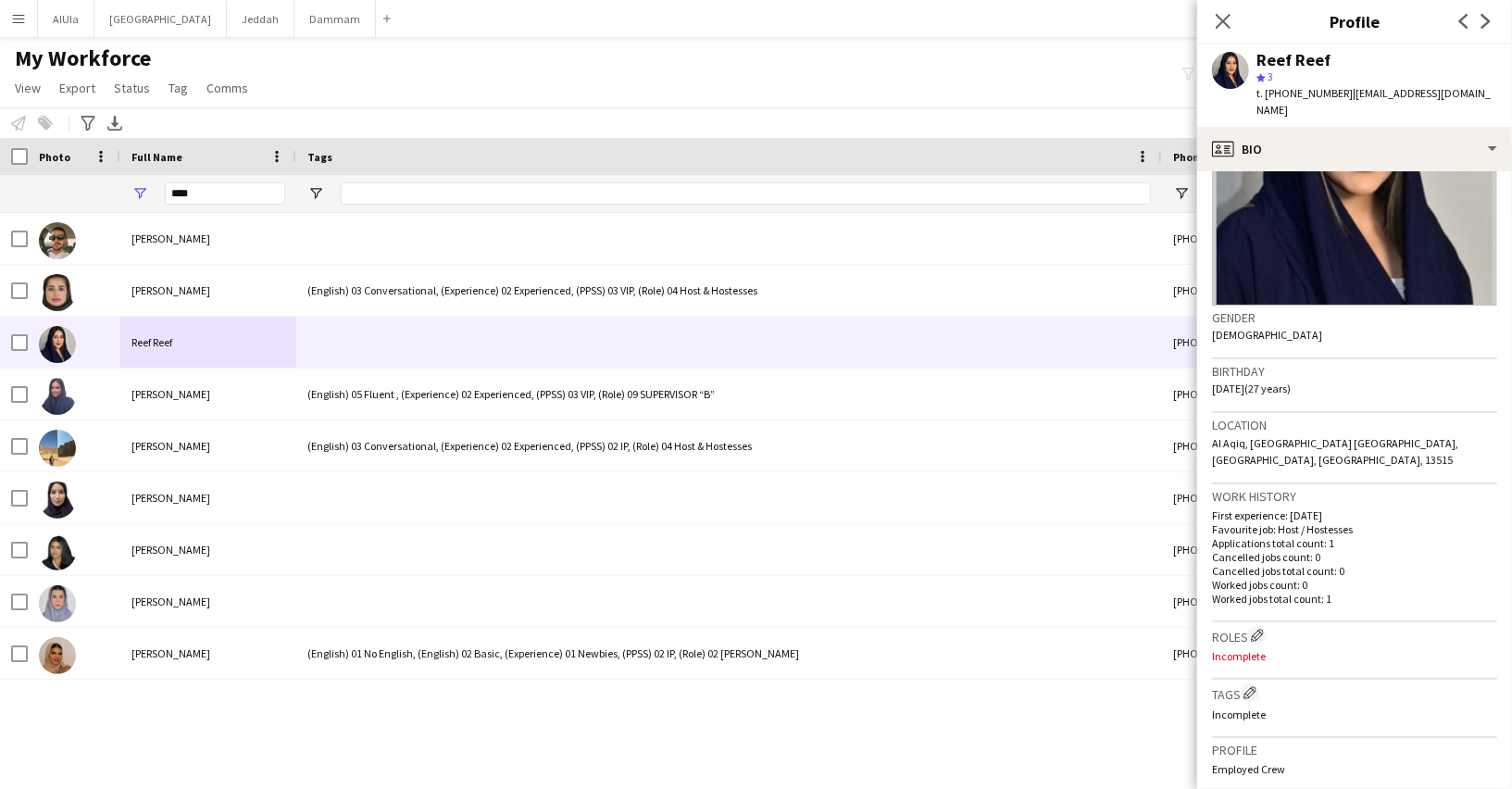
scroll to position [160, 0]
click at [1252, 681] on button "Edit crew company tags" at bounding box center [1249, 690] width 19 height 19
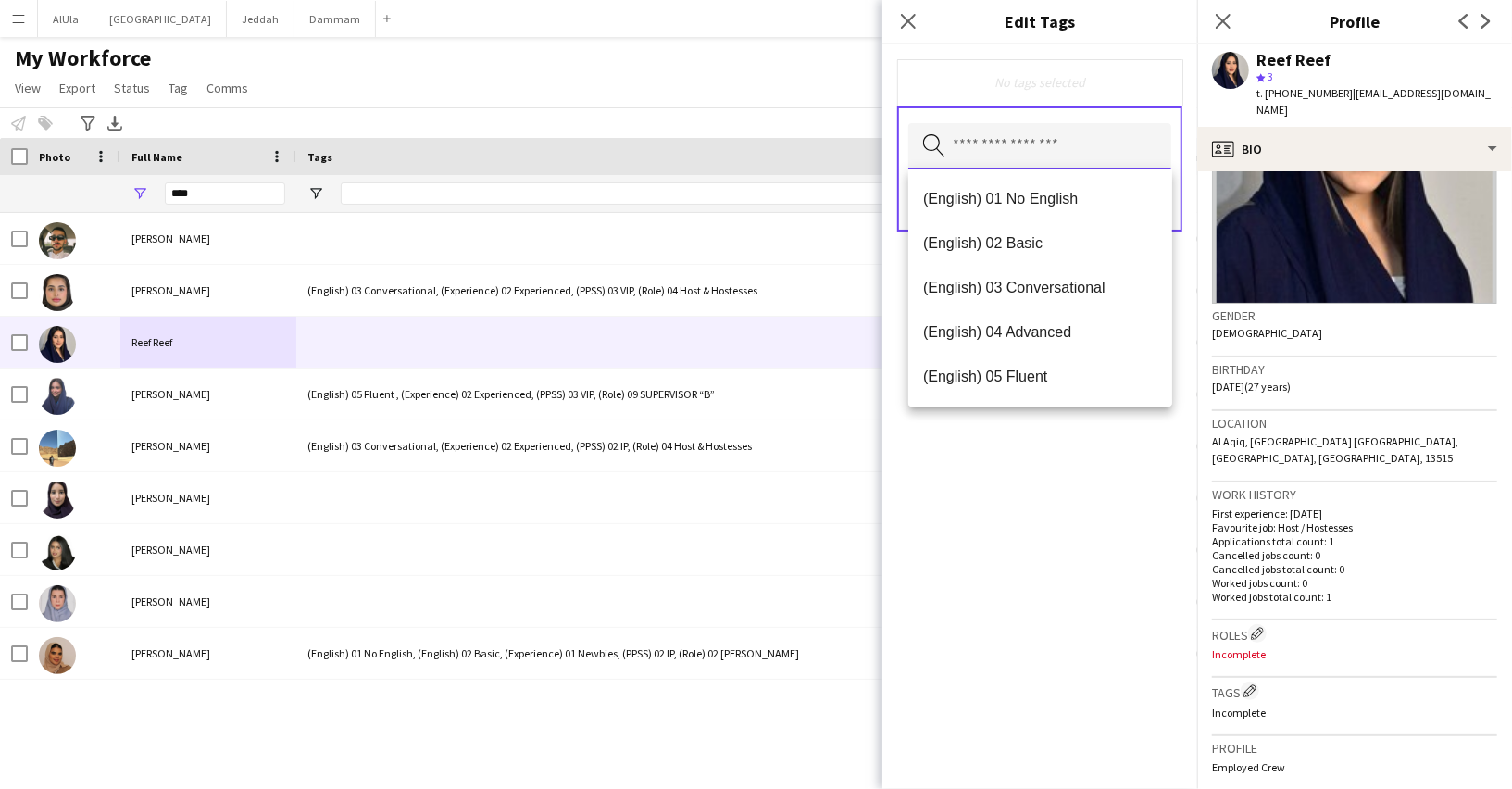
click at [970, 142] on input "text" at bounding box center [1040, 146] width 263 height 46
type input "**"
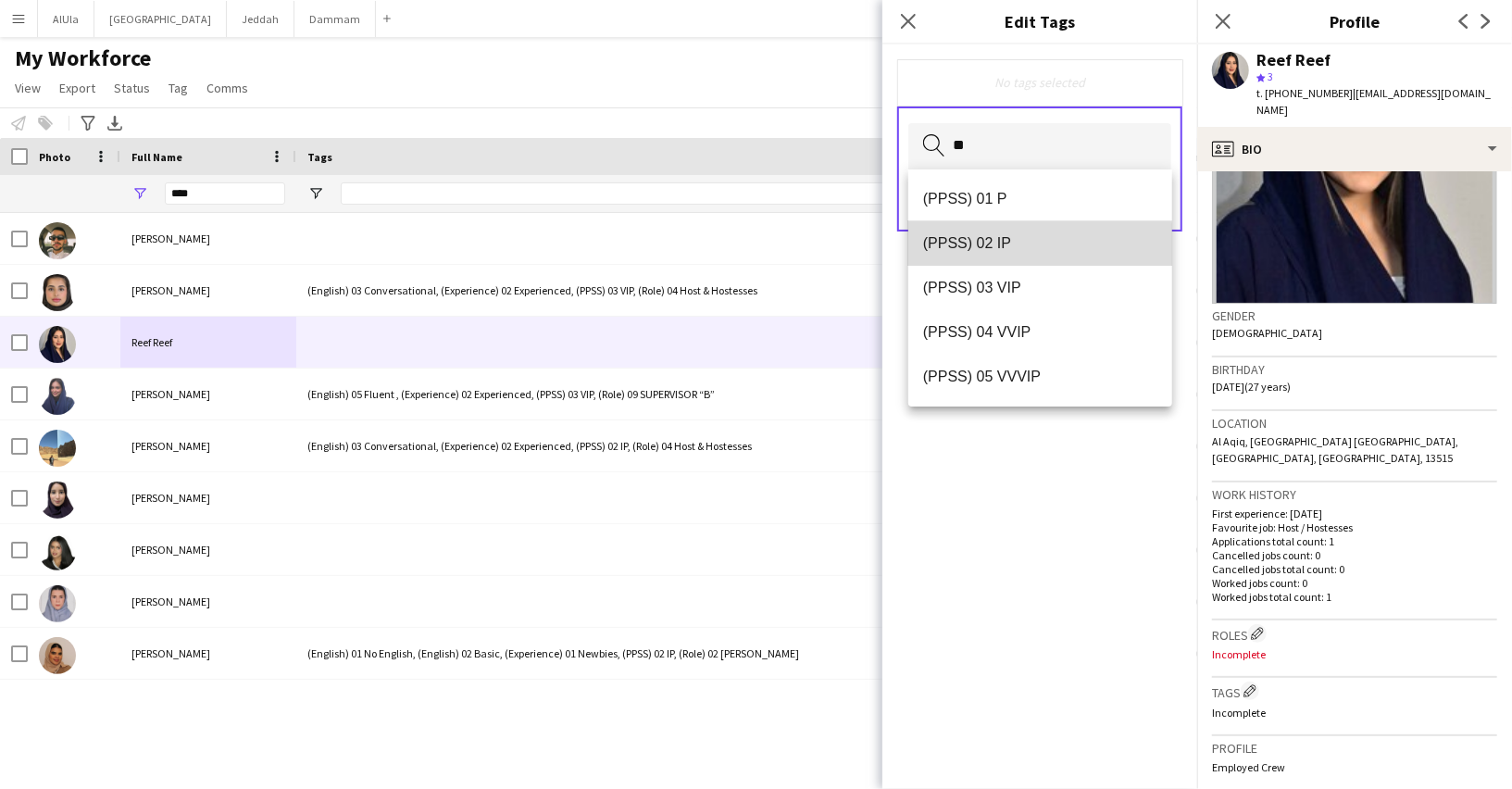
click at [966, 250] on span "(PPSS) 02 IP" at bounding box center [1040, 243] width 234 height 18
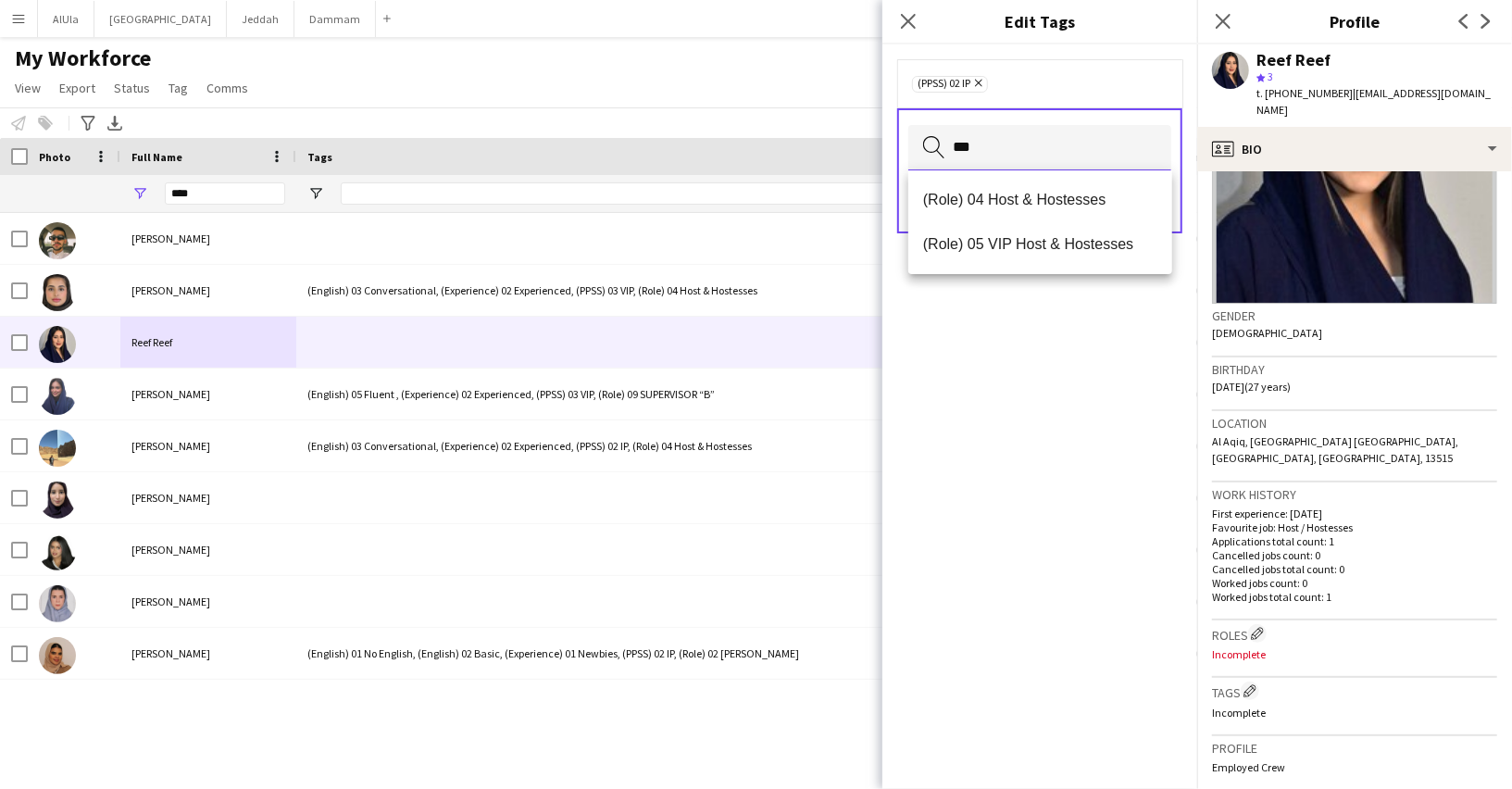
click at [1015, 150] on input "***" at bounding box center [1040, 148] width 263 height 46
type input "*"
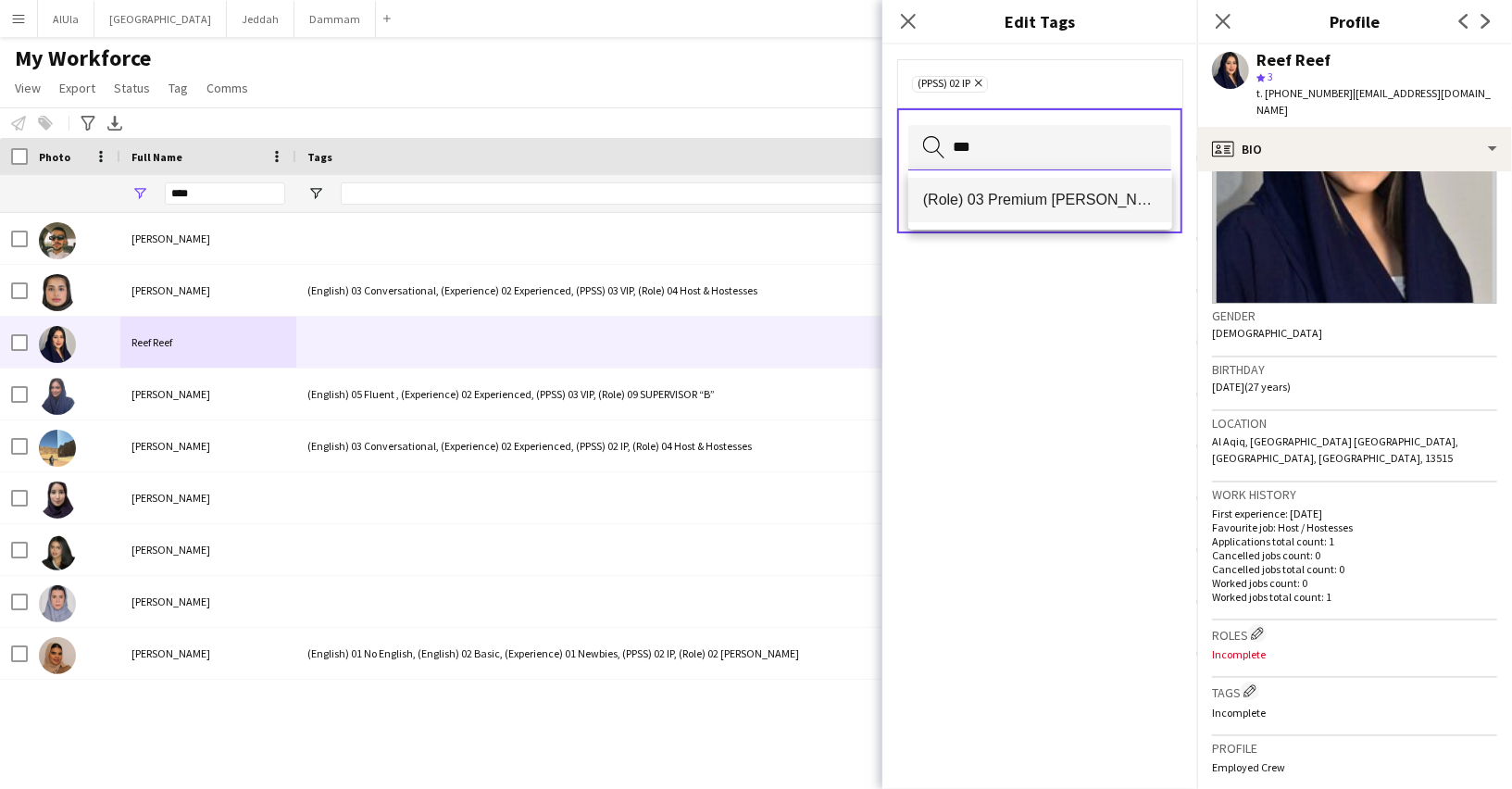
type input "***"
click at [1037, 212] on mat-option "(Role) 03 Premium [PERSON_NAME]" at bounding box center [1040, 199] width 264 height 44
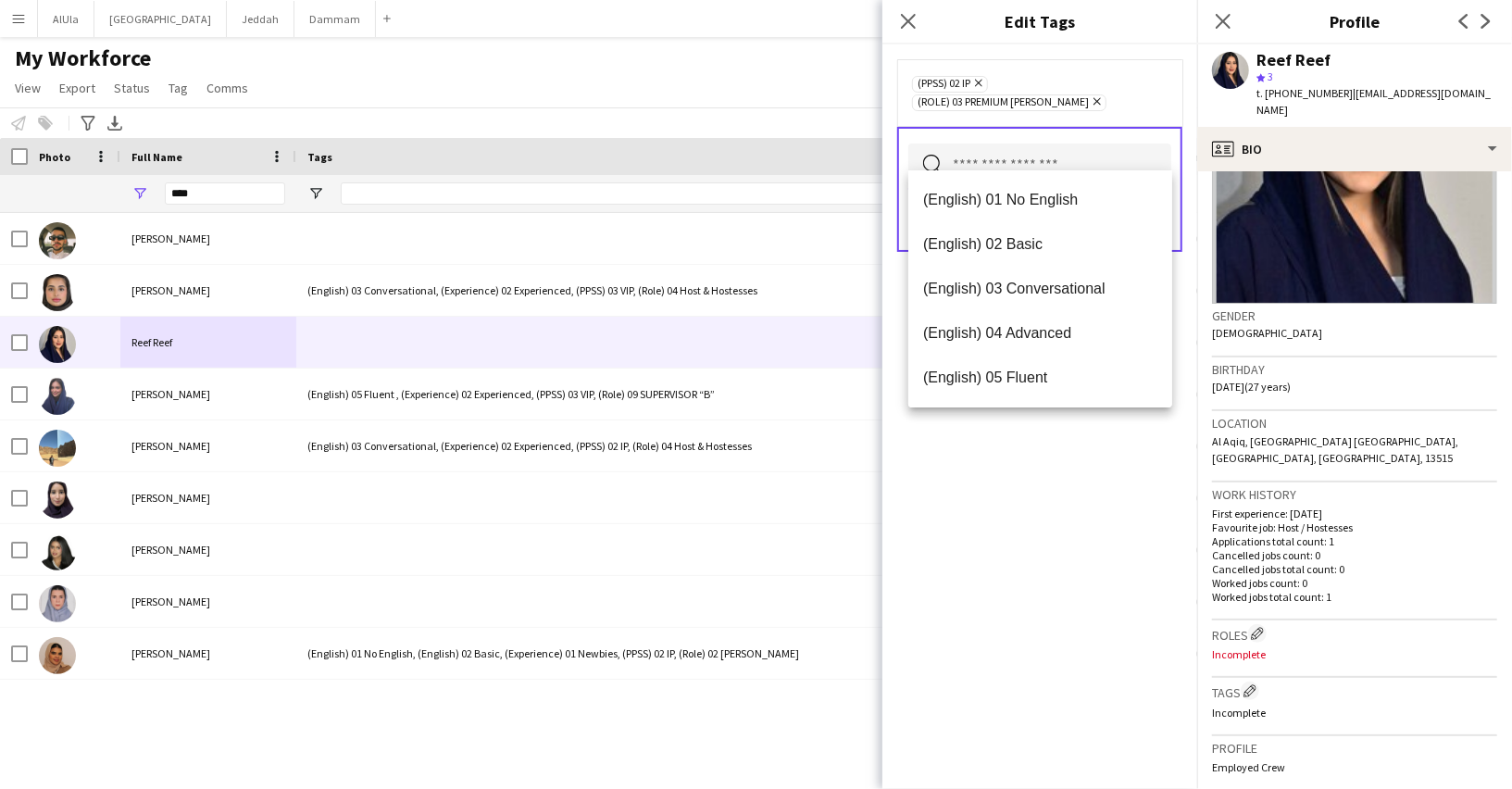
click at [1042, 143] on input "text" at bounding box center [1040, 166] width 263 height 46
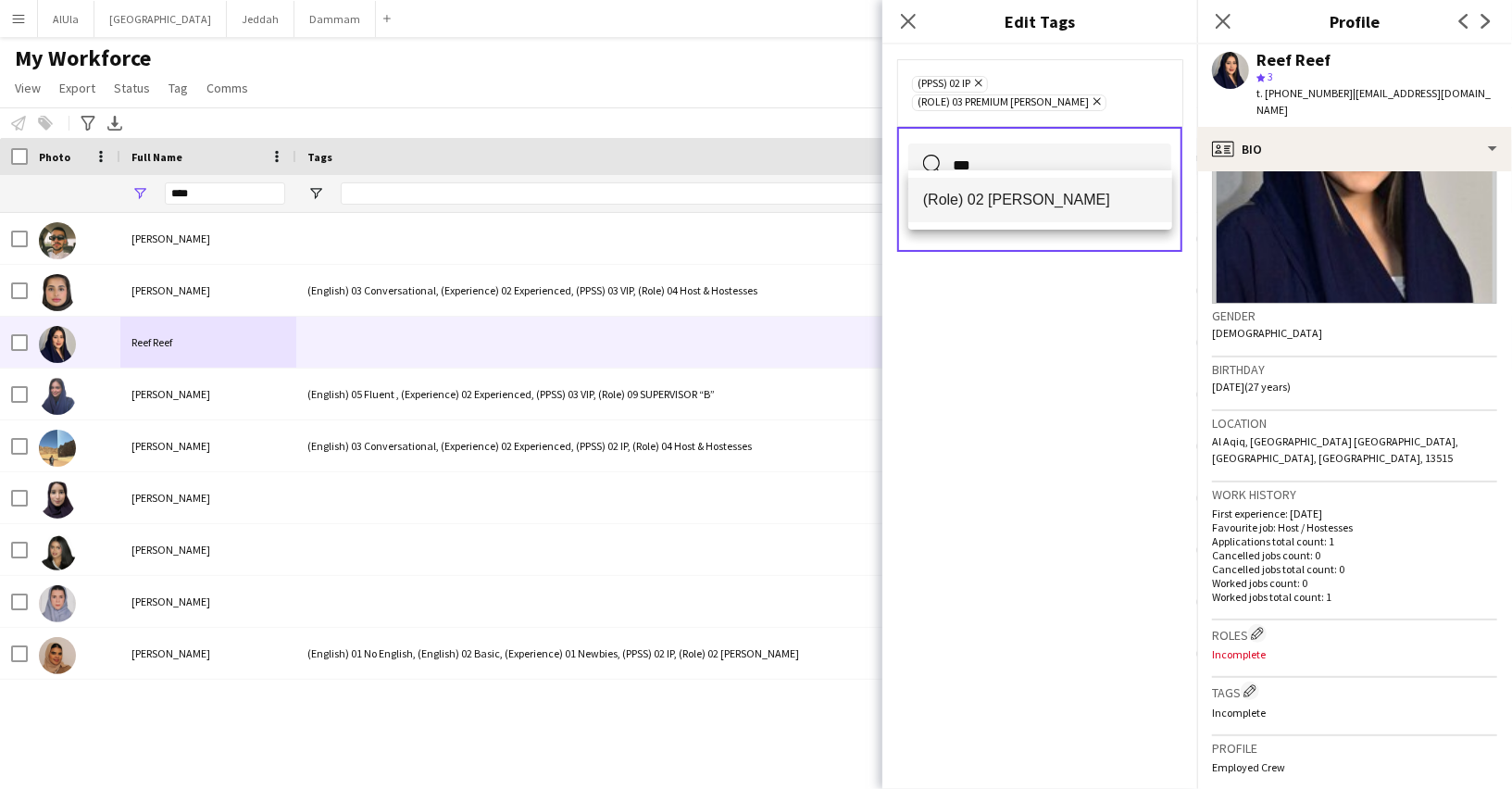
type input "***"
click at [1024, 203] on span "(Role) 02 [PERSON_NAME]" at bounding box center [1040, 200] width 234 height 18
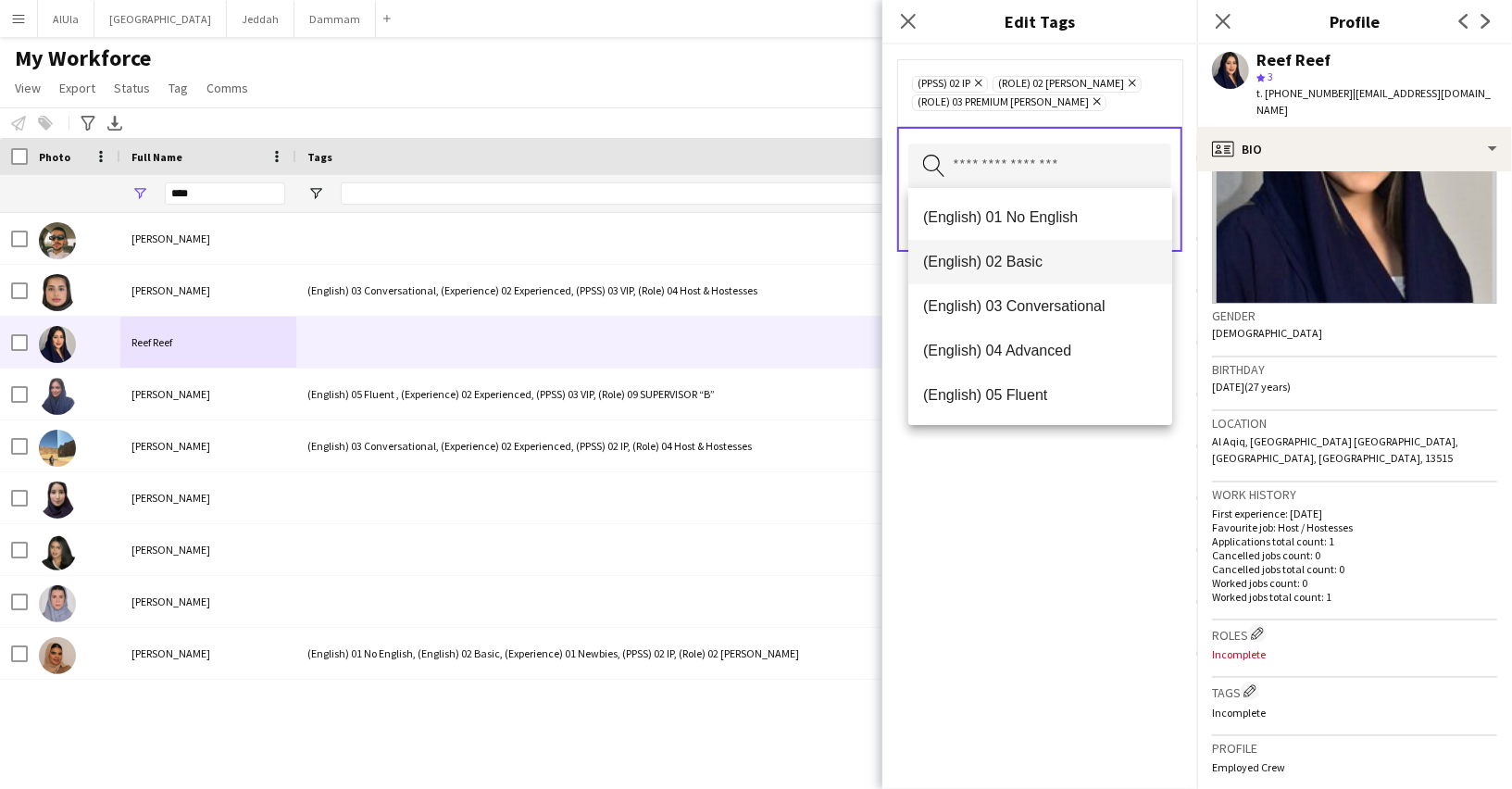
click at [1030, 256] on span "(English) 02 Basic" at bounding box center [1040, 262] width 234 height 18
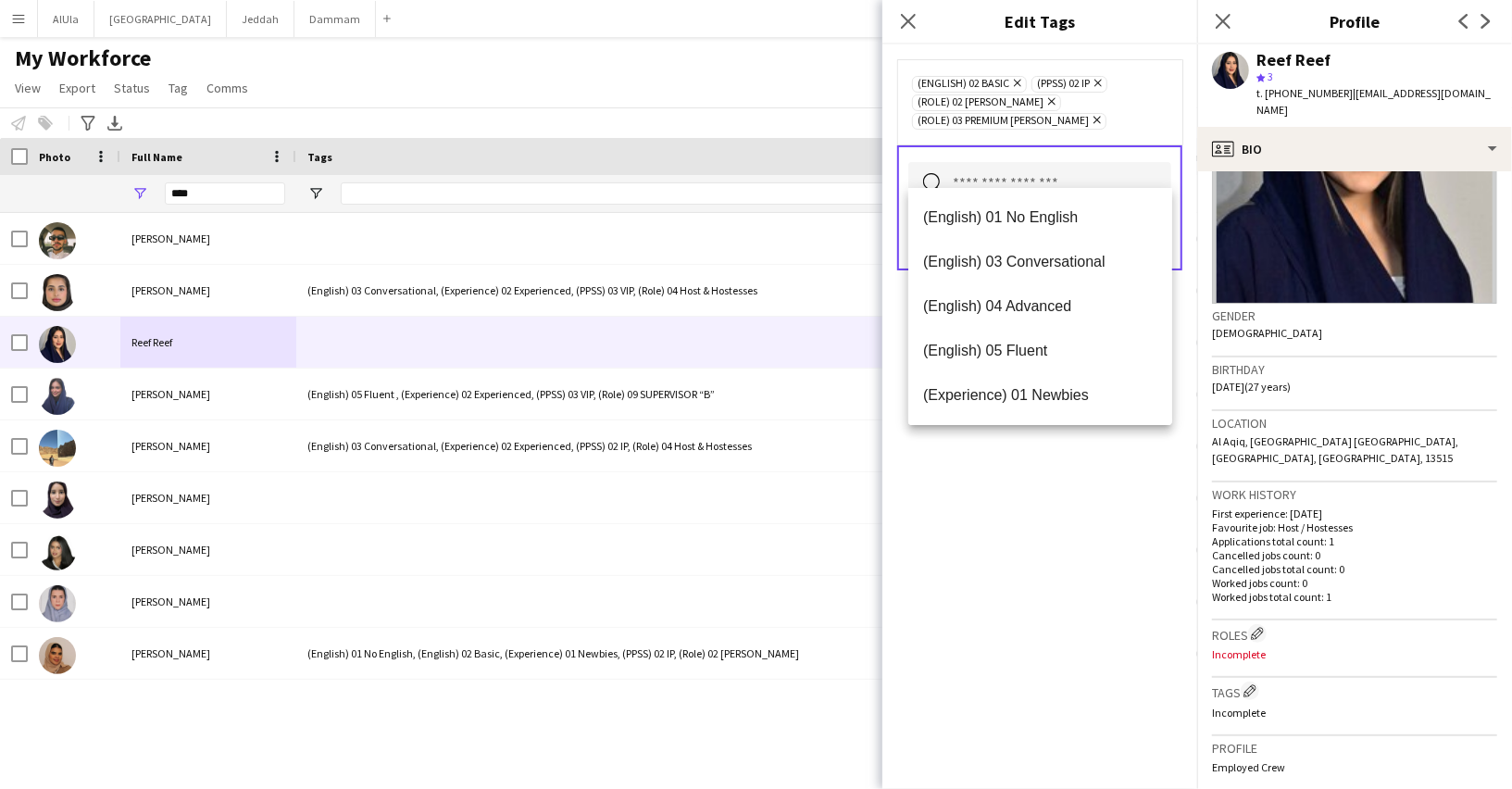
click at [1079, 589] on div "(English) 02 Basic Remove (PPSS) 02 IP Remove (Role) 02 [PERSON_NAME] Remove (R…" at bounding box center [1039, 416] width 315 height 744
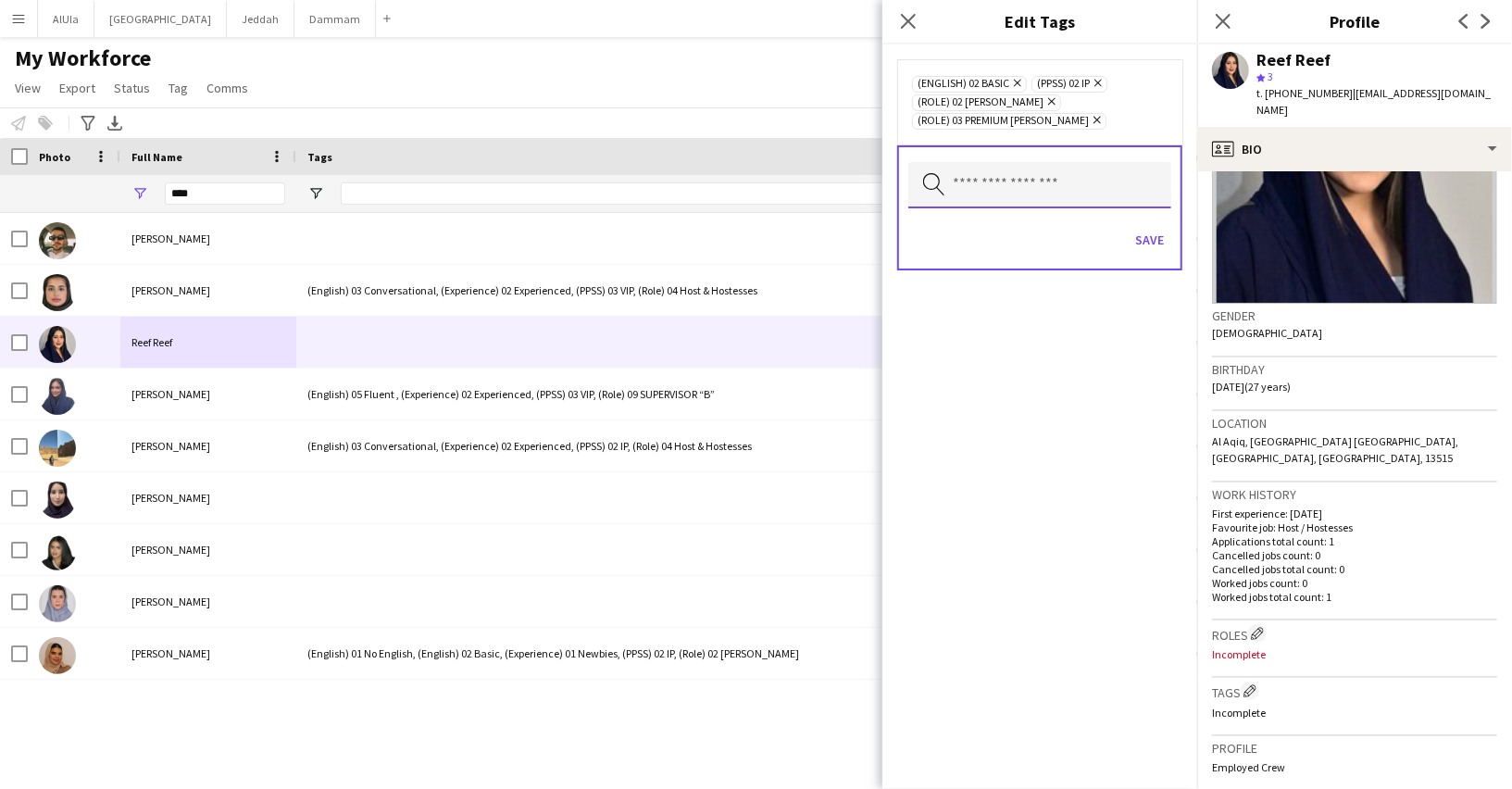
click at [1098, 178] on input "text" at bounding box center [1040, 184] width 263 height 46
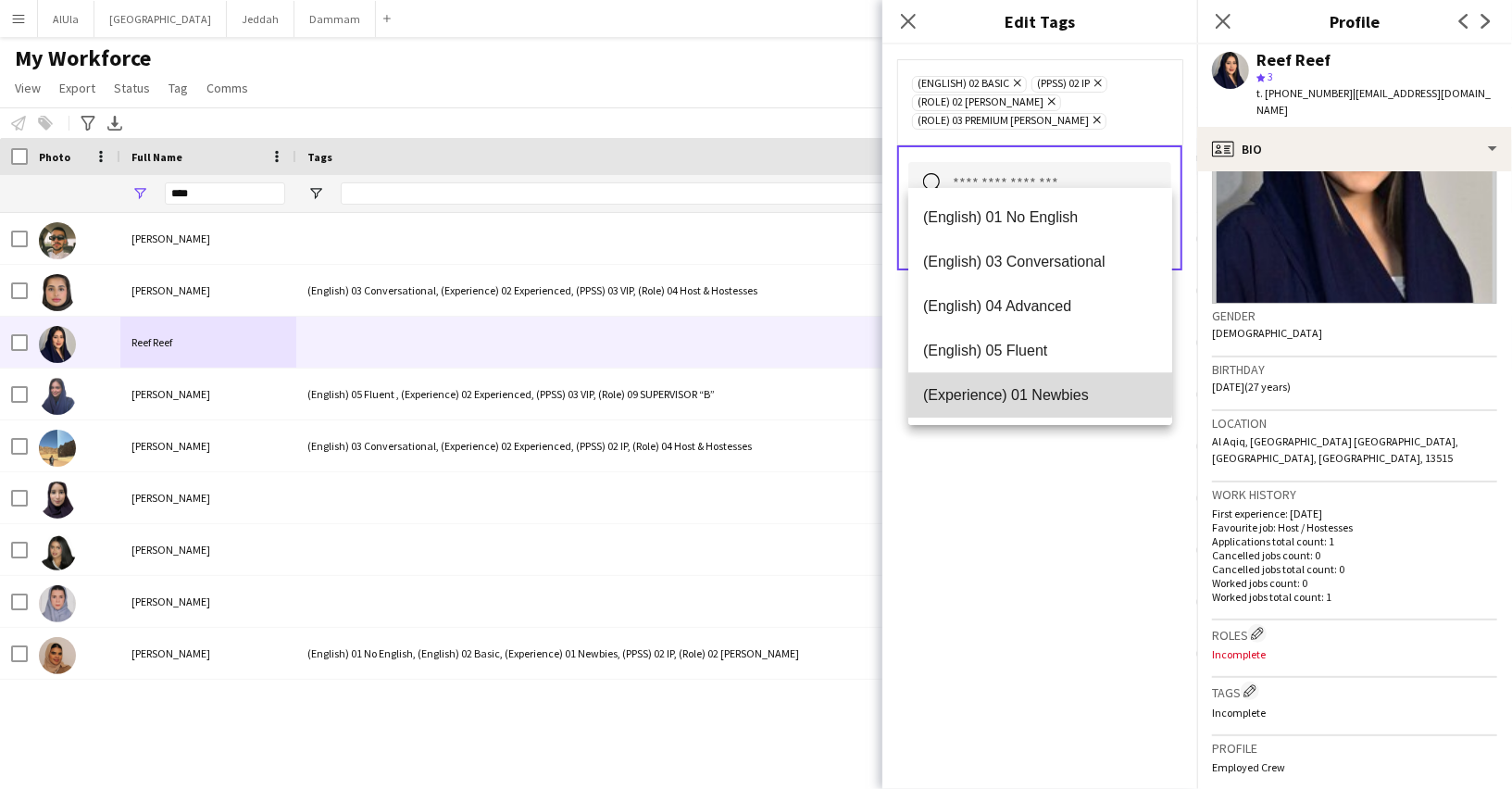
click at [1026, 381] on mat-option "(Experience) 01 Newbies" at bounding box center [1040, 395] width 264 height 44
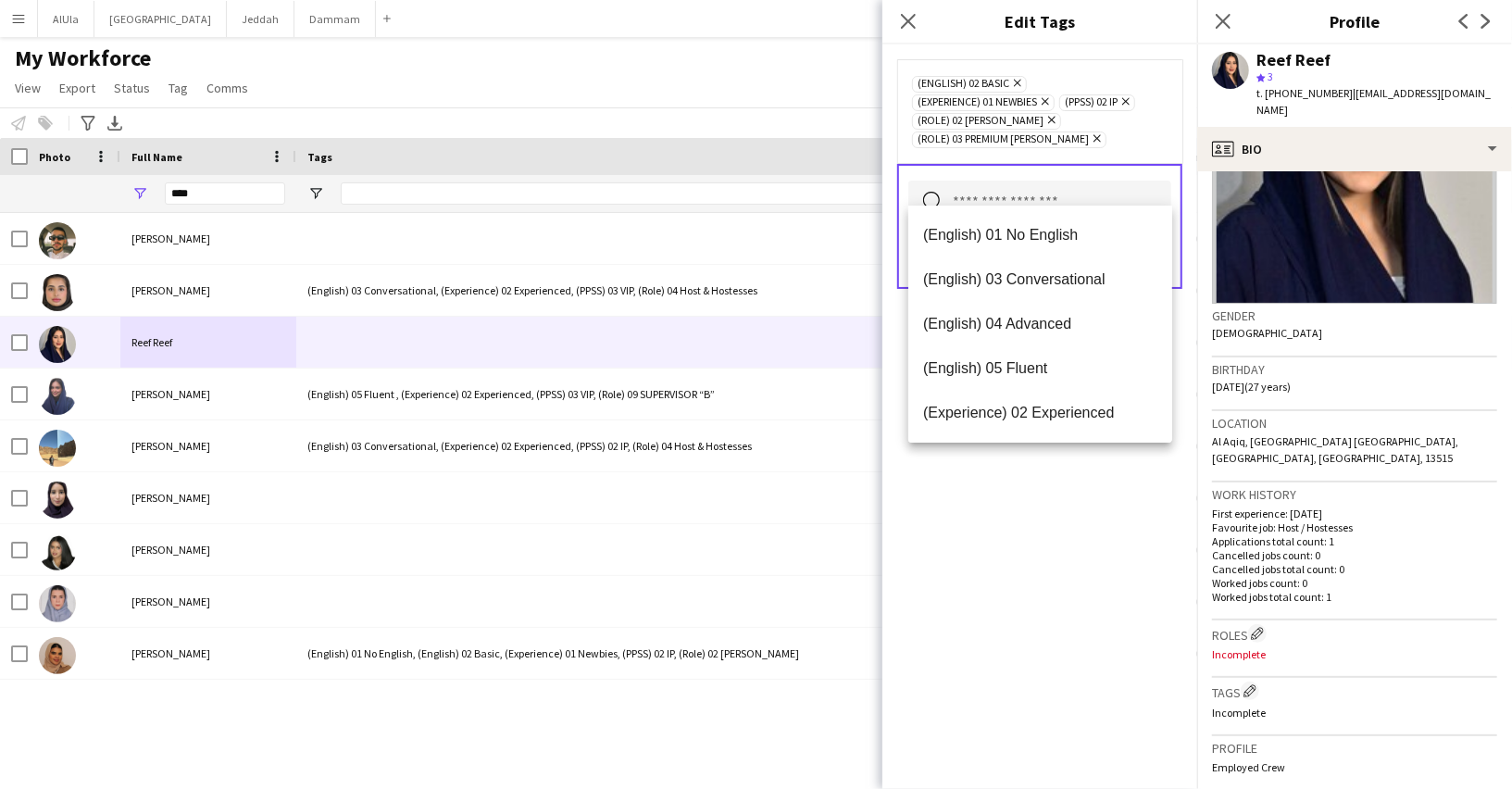
click at [1041, 531] on div "(English) 02 Basic Remove (Experience) 01 Newbies Remove (PPSS) 02 IP Remove (R…" at bounding box center [1039, 416] width 315 height 744
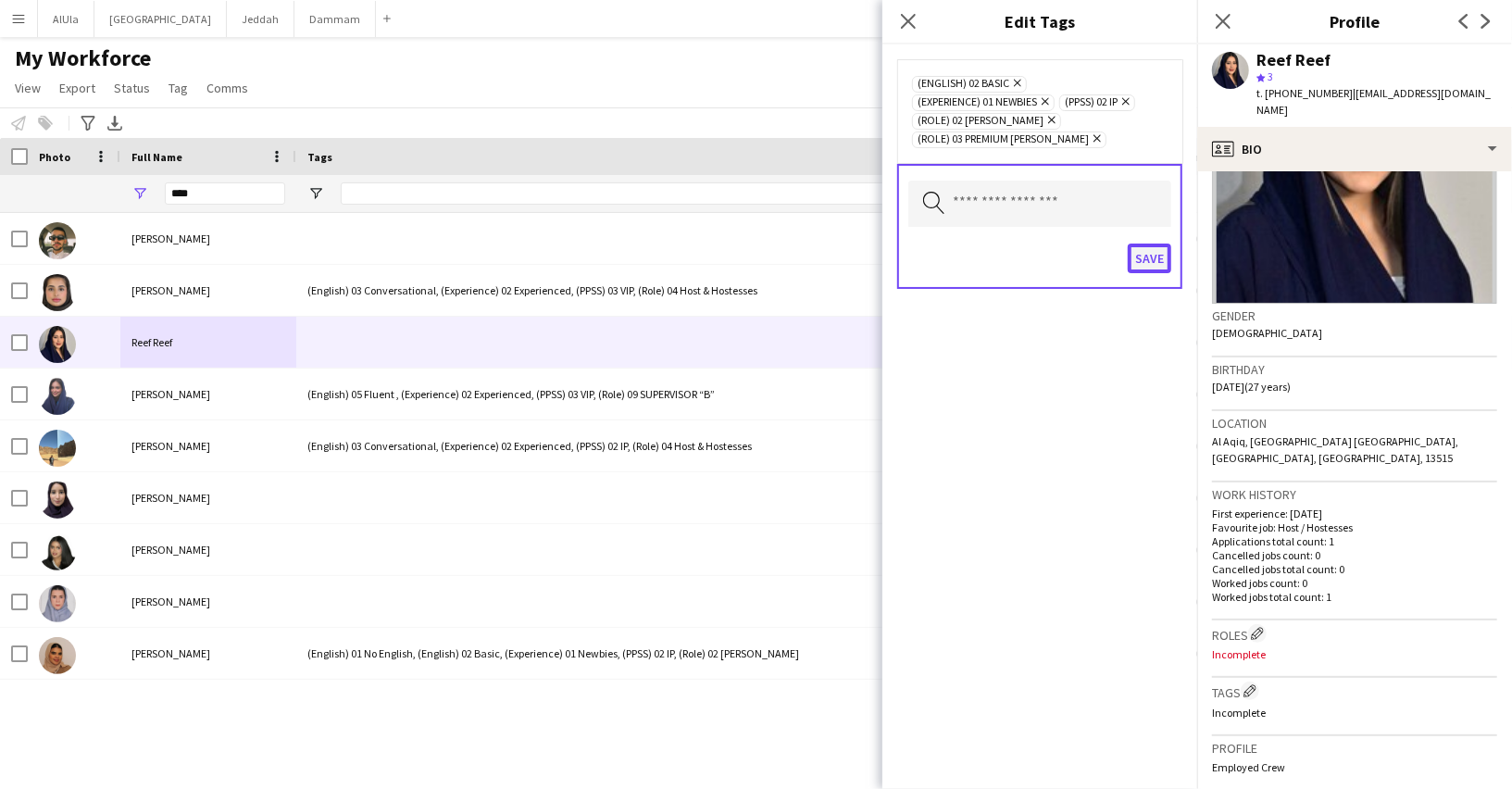
click at [1152, 243] on button "Save" at bounding box center [1149, 258] width 43 height 29
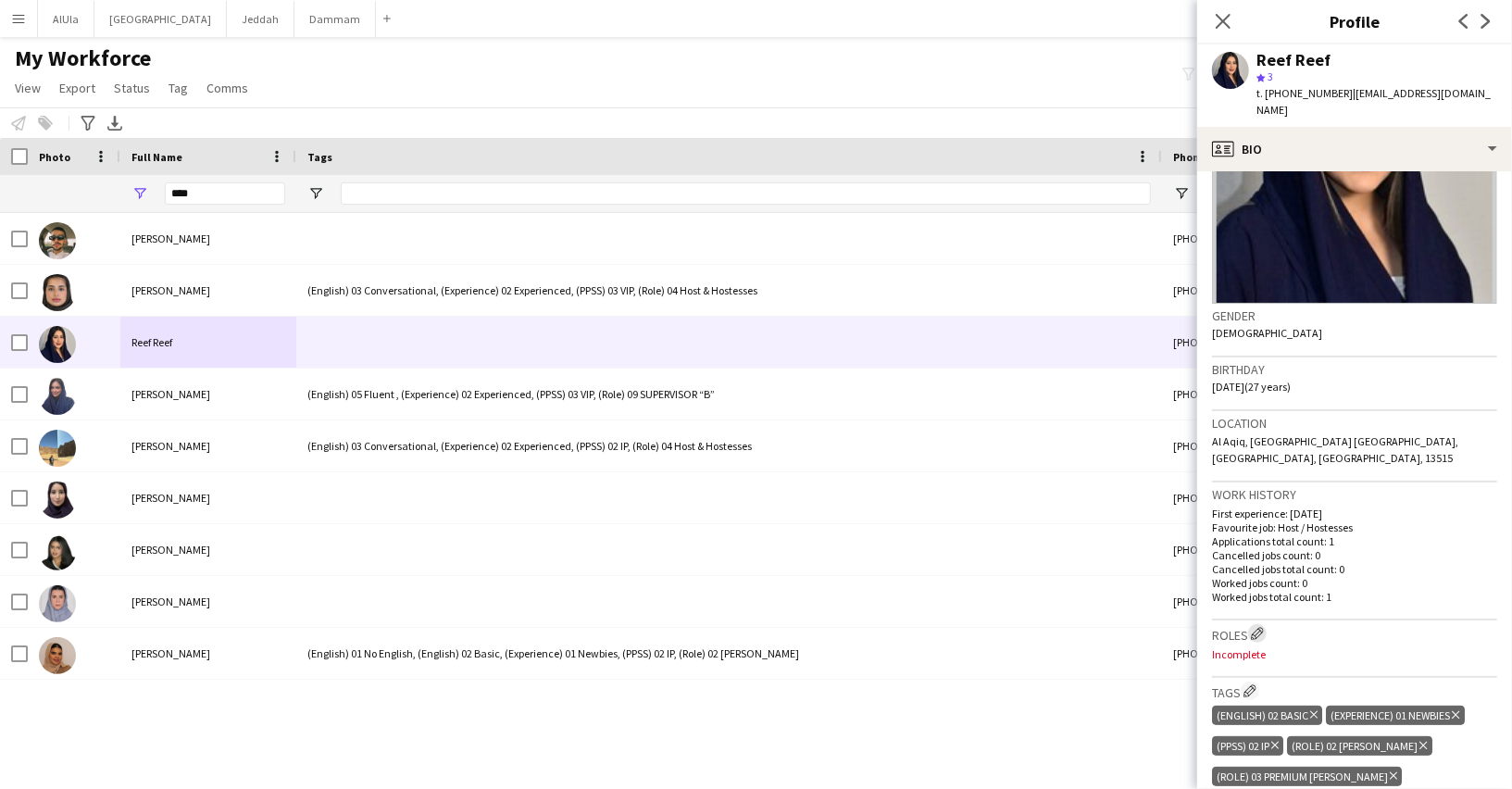
click at [1250, 624] on button "Edit crew company roles" at bounding box center [1256, 633] width 19 height 19
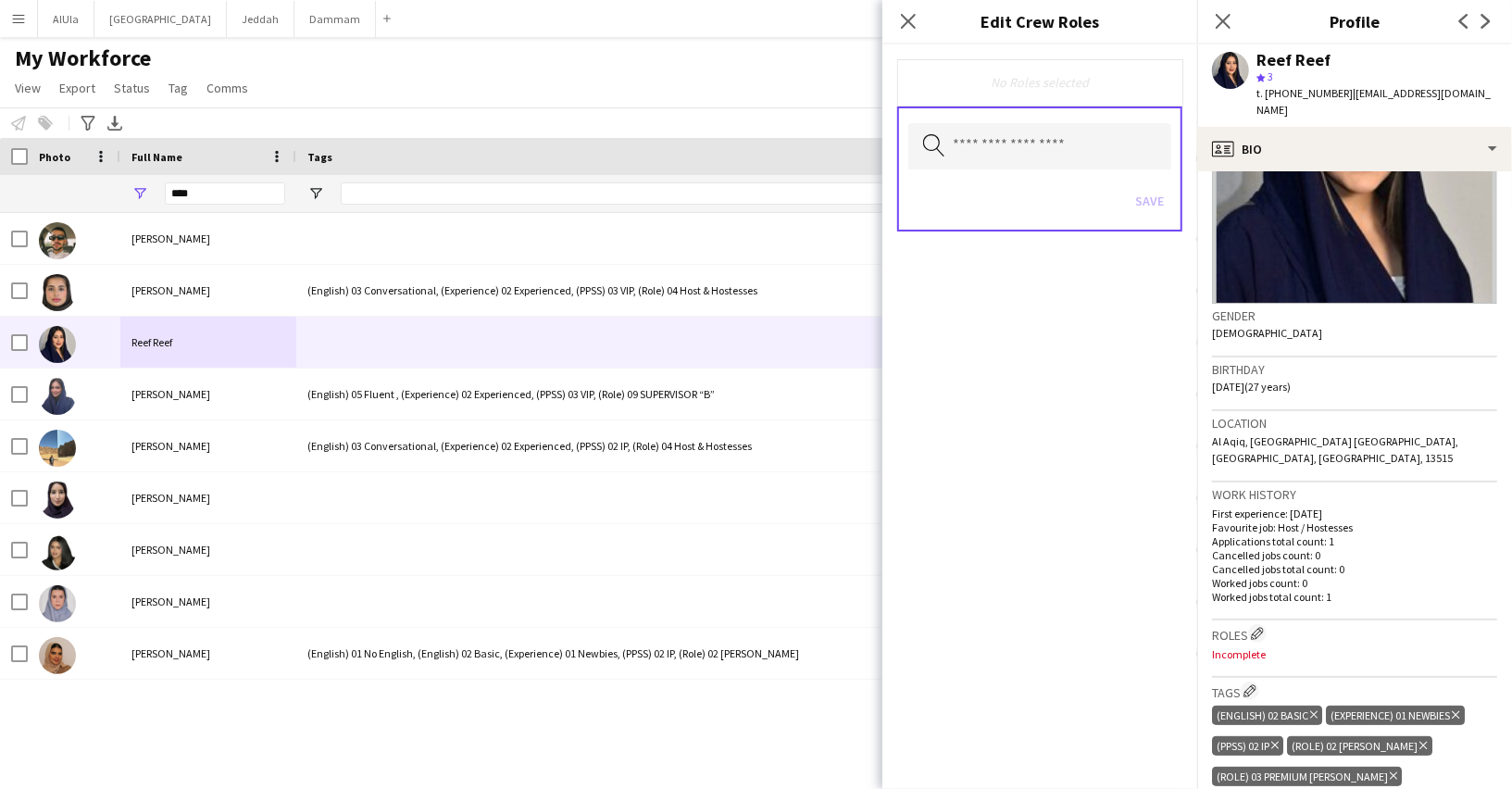
click at [985, 82] on div "No Roles selected" at bounding box center [1039, 82] width 256 height 17
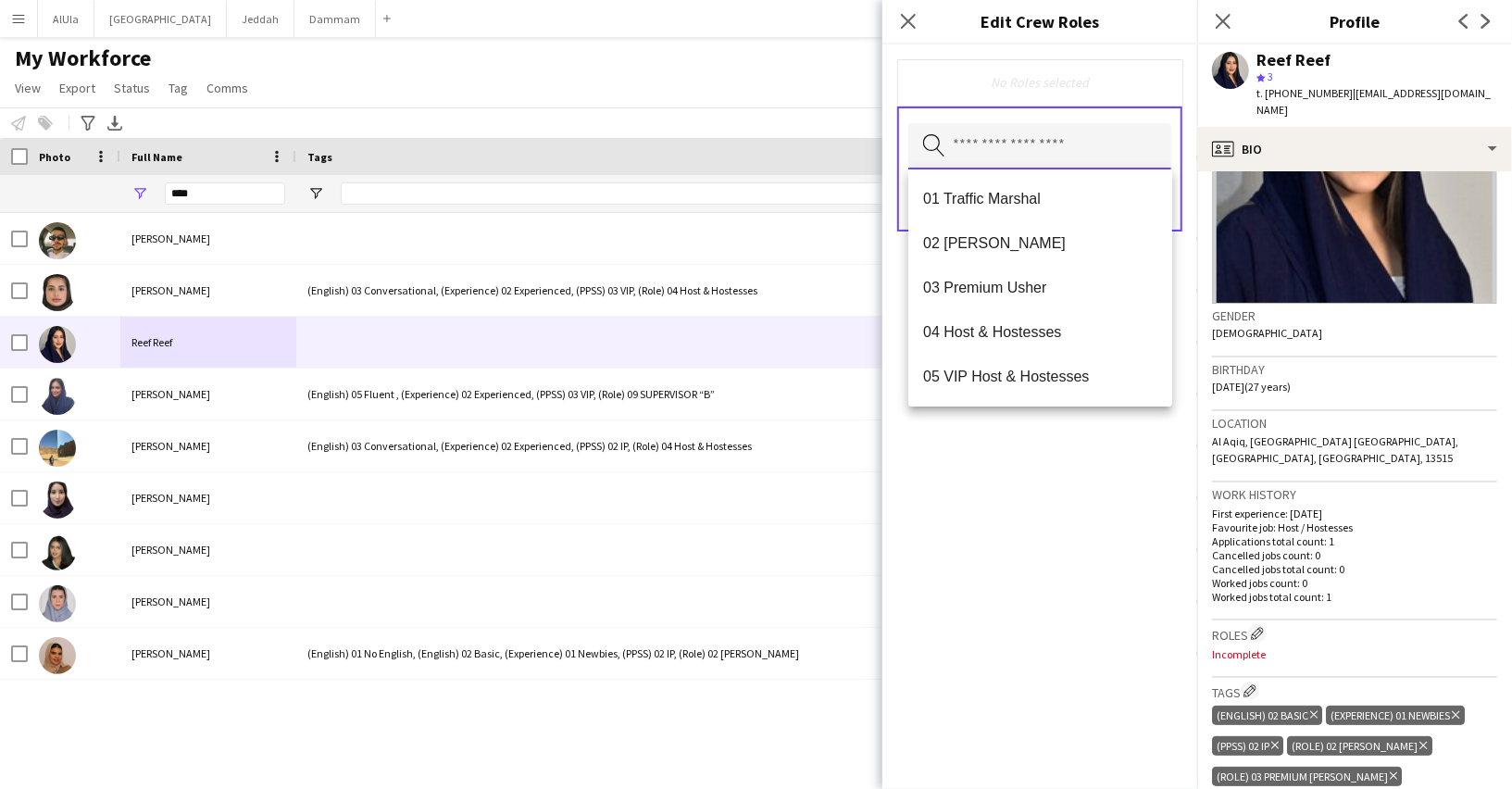
click at [1004, 146] on input "text" at bounding box center [1040, 146] width 263 height 46
click at [995, 232] on mat-option "02 [PERSON_NAME]" at bounding box center [1040, 243] width 264 height 44
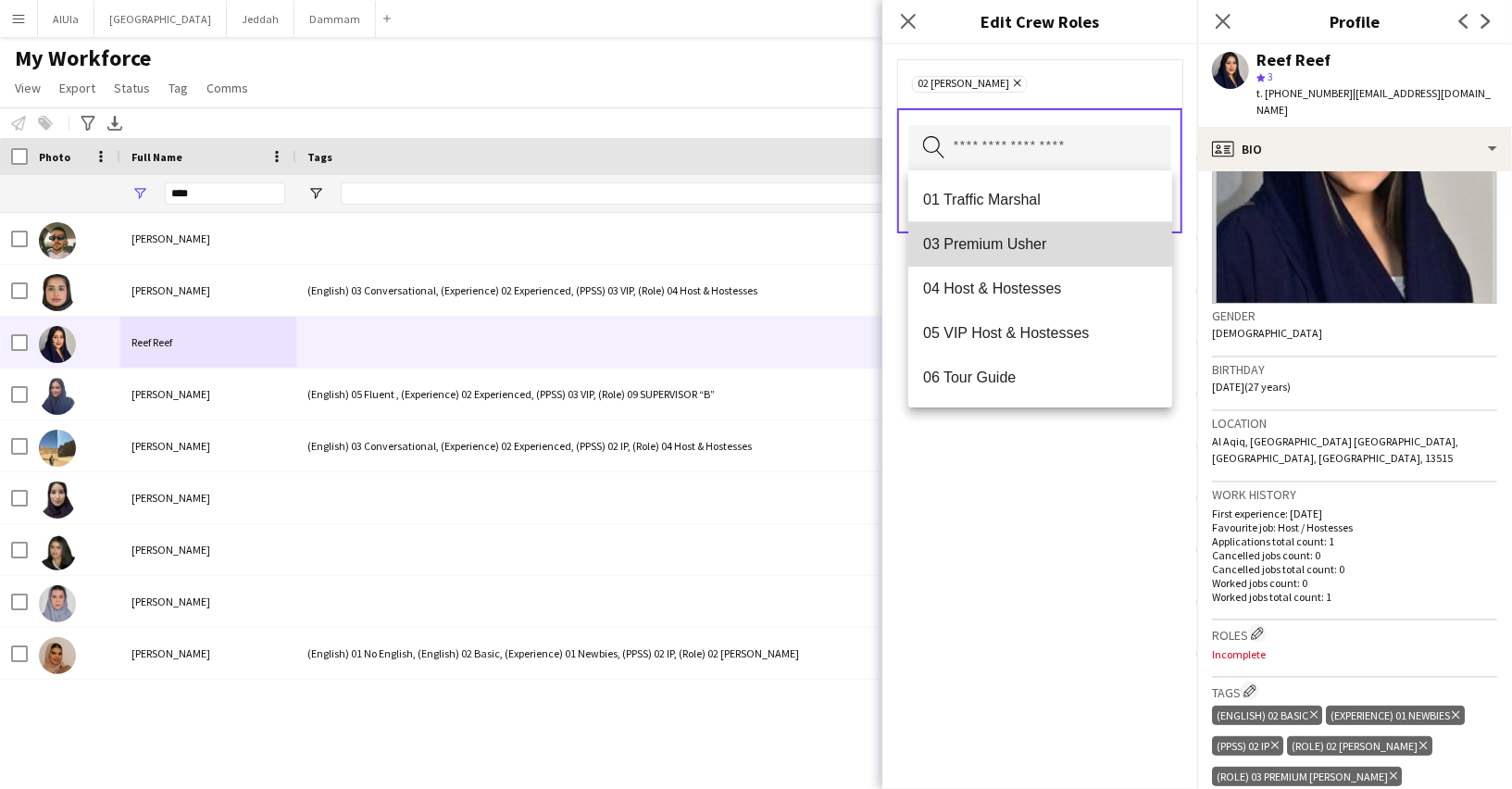
click at [1015, 254] on mat-option "03 Premium Usher" at bounding box center [1040, 244] width 264 height 44
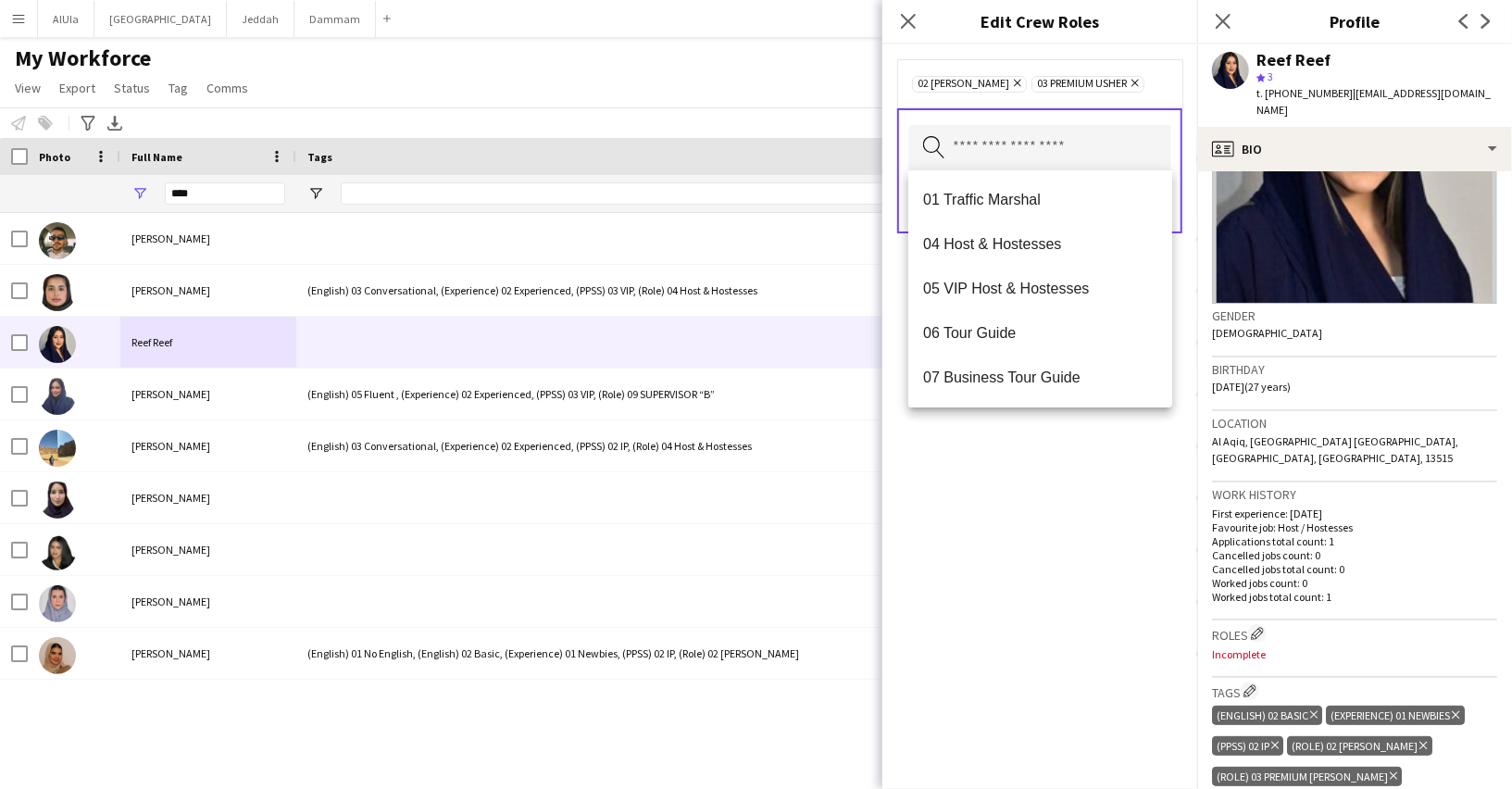
click at [1000, 764] on div "02 [PERSON_NAME] Remove 03 Premium [PERSON_NAME] Remove Search by role type Save" at bounding box center [1039, 416] width 315 height 744
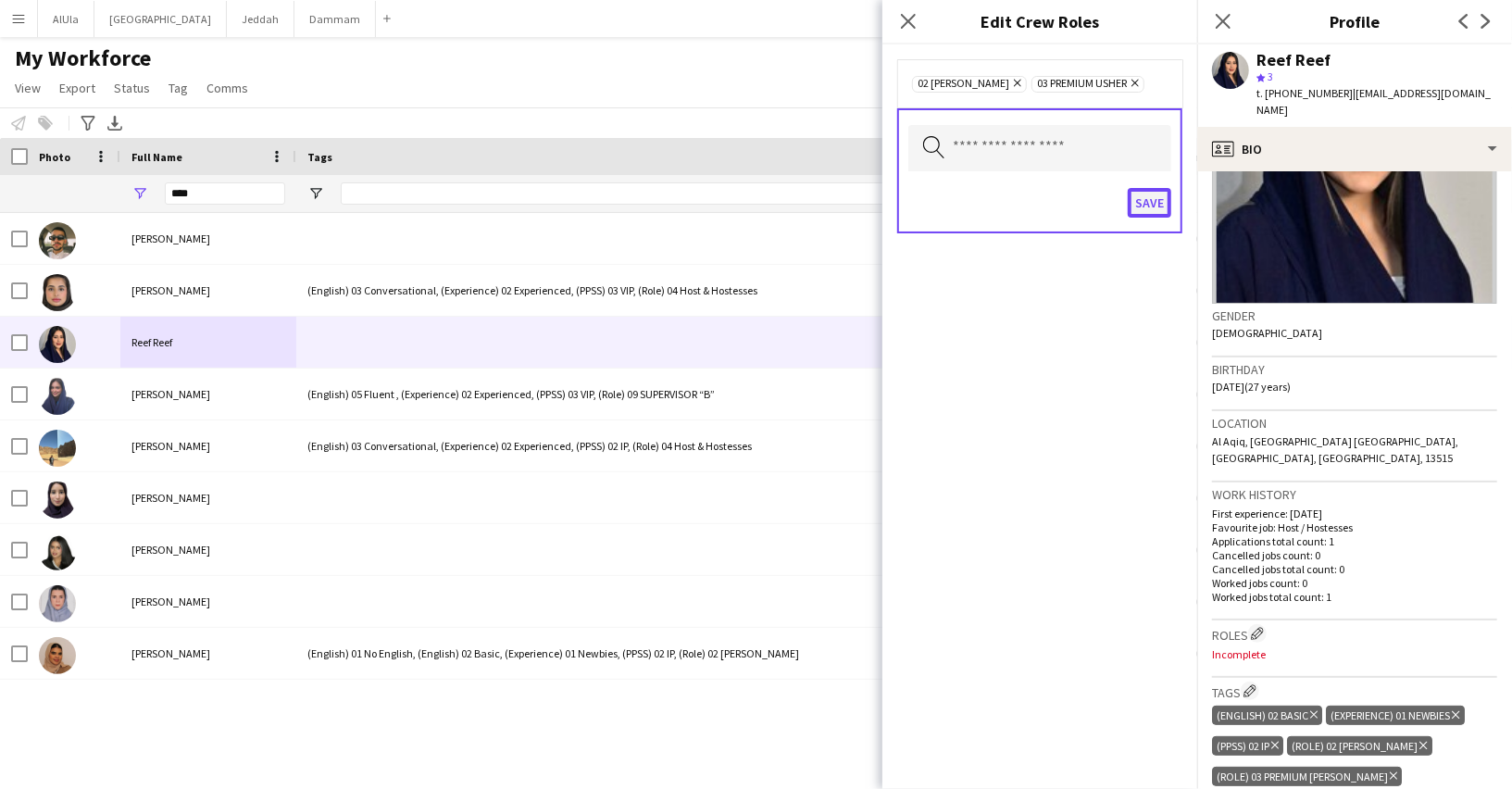
click at [1146, 201] on button "Save" at bounding box center [1149, 203] width 43 height 29
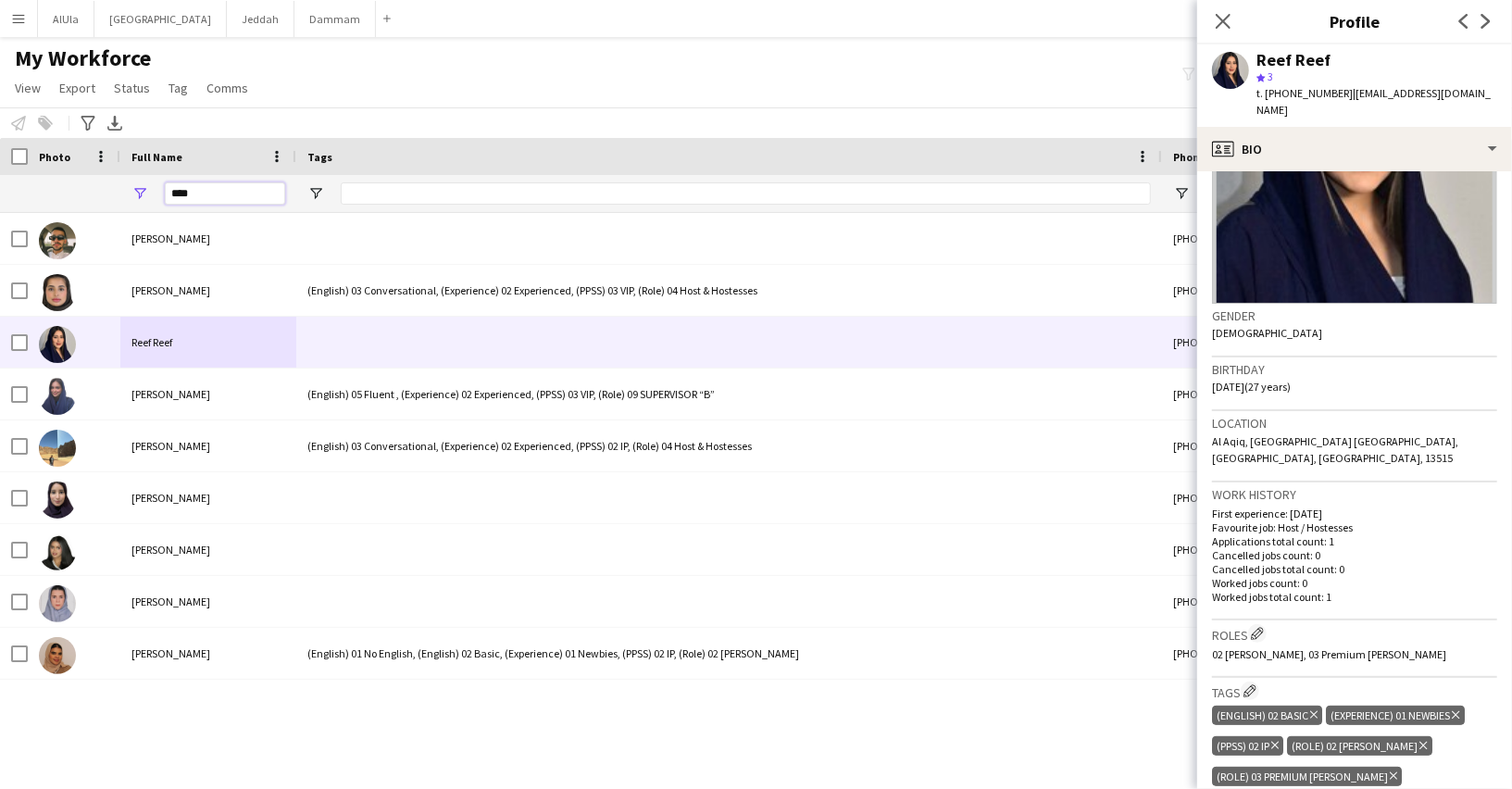
click at [222, 203] on input "****" at bounding box center [224, 193] width 121 height 23
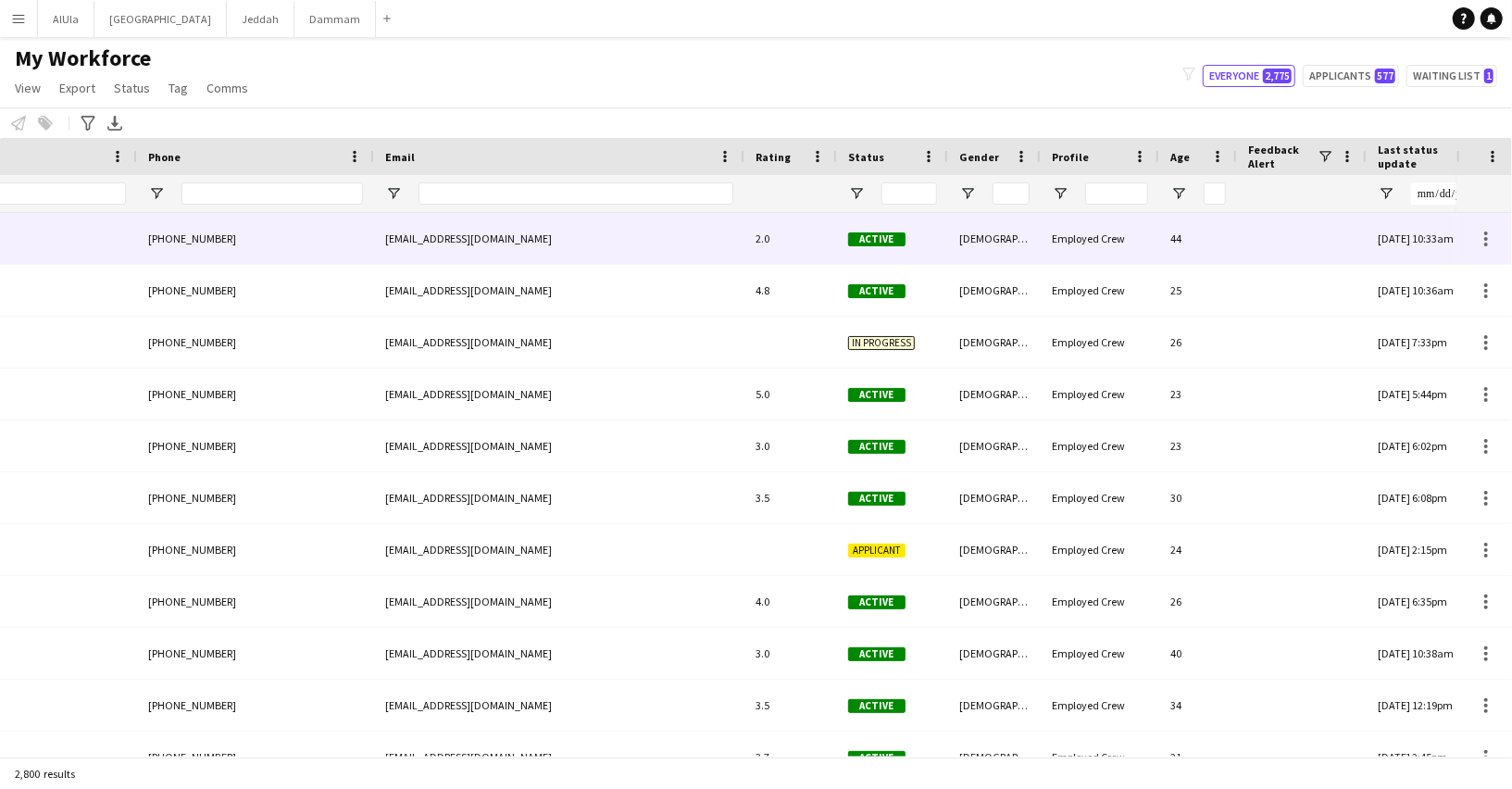
scroll to position [0, 1022]
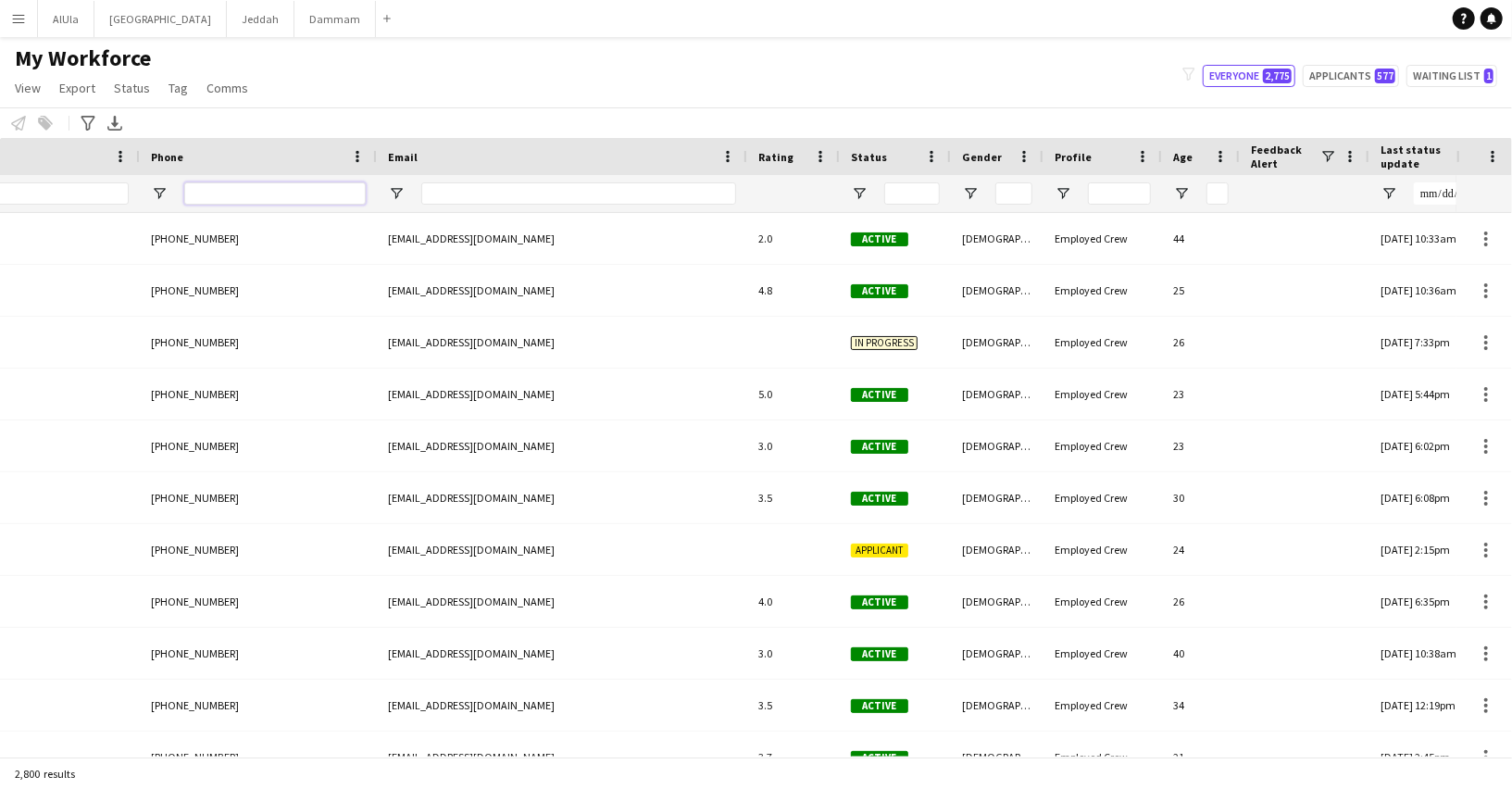
click at [309, 203] on input "Phone Filter Input" at bounding box center [274, 193] width 181 height 23
paste input "*********"
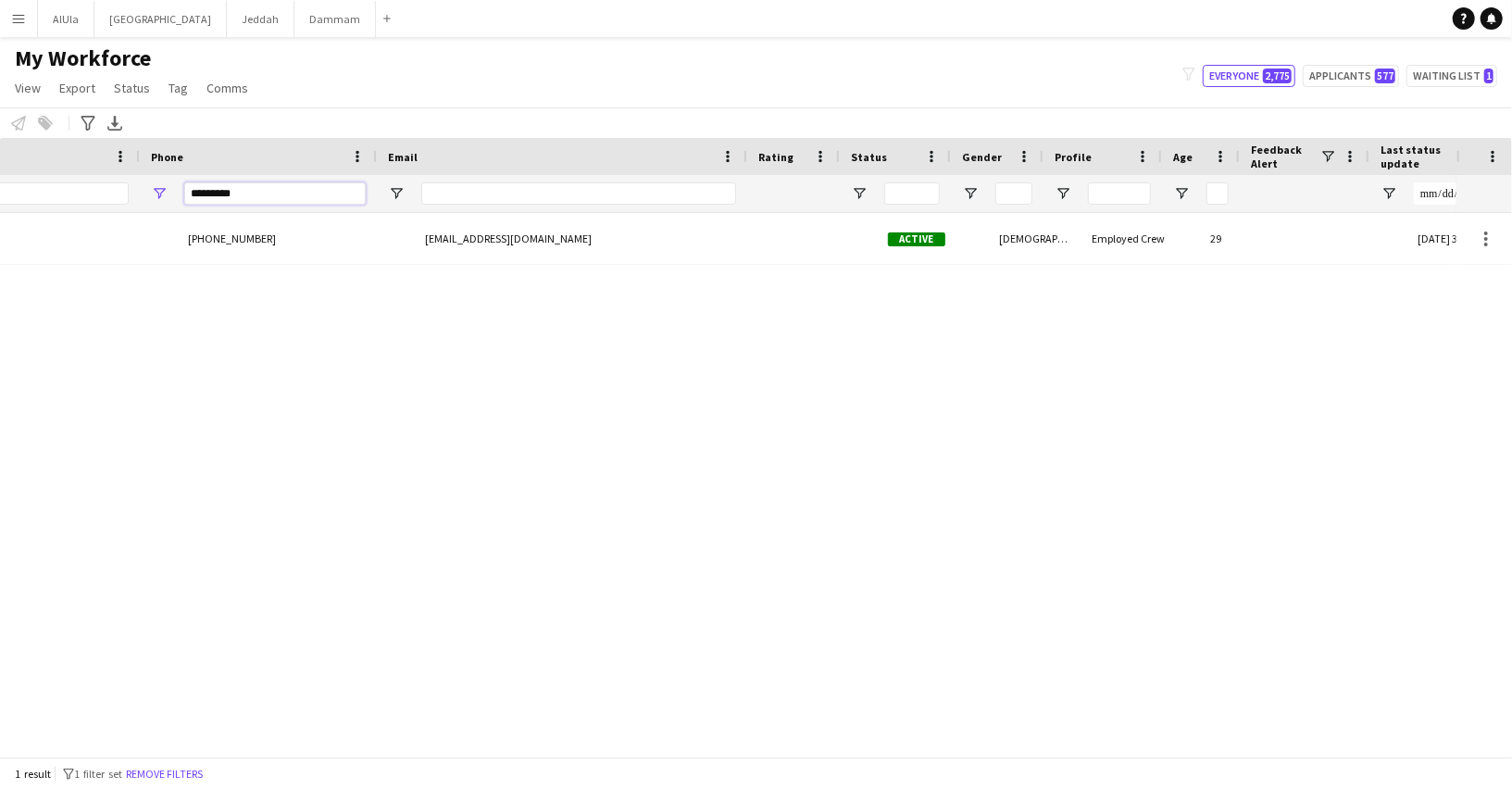
scroll to position [0, 985]
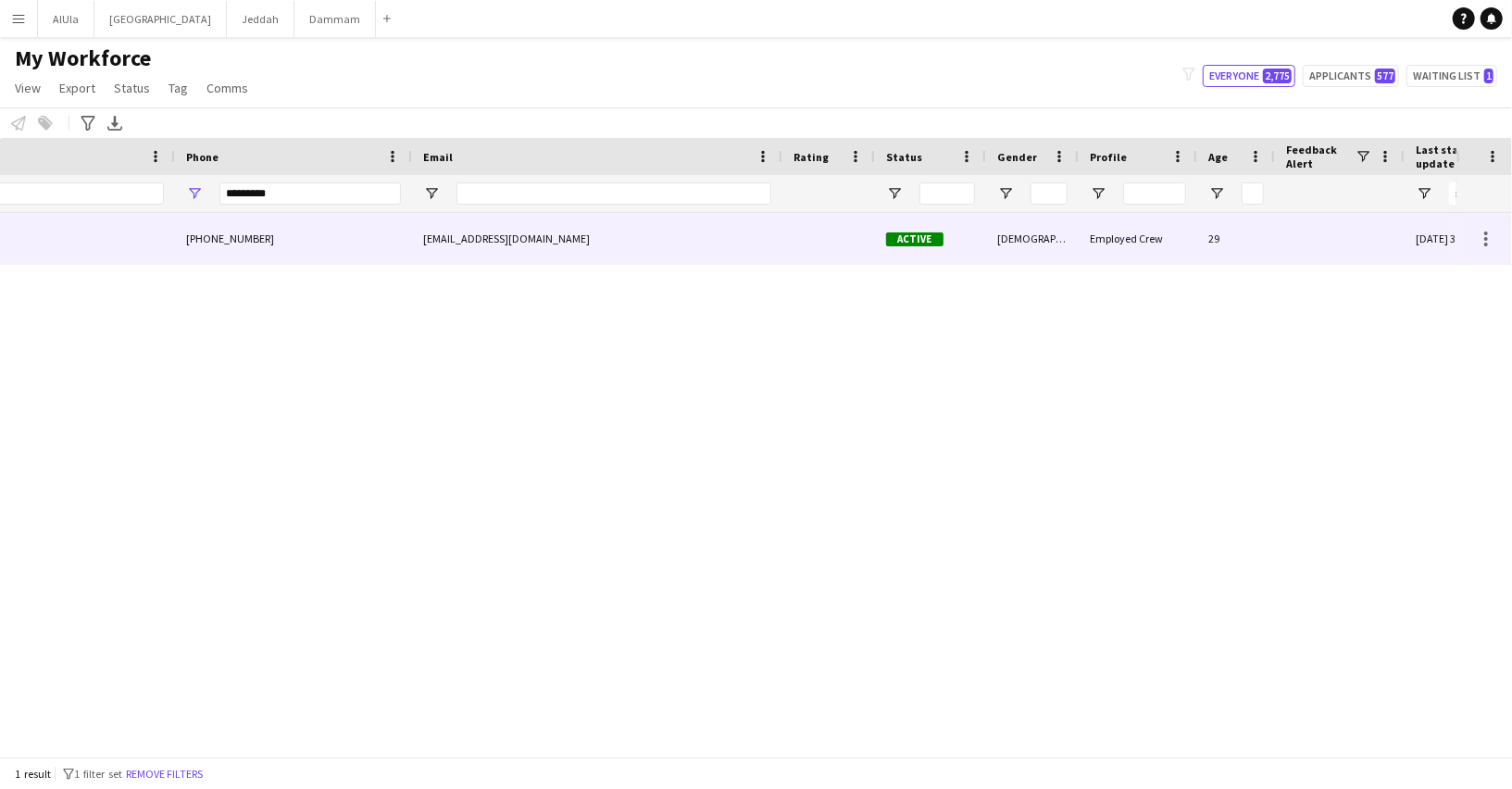
click at [512, 235] on div "[EMAIL_ADDRESS][DOMAIN_NAME]" at bounding box center [597, 238] width 370 height 51
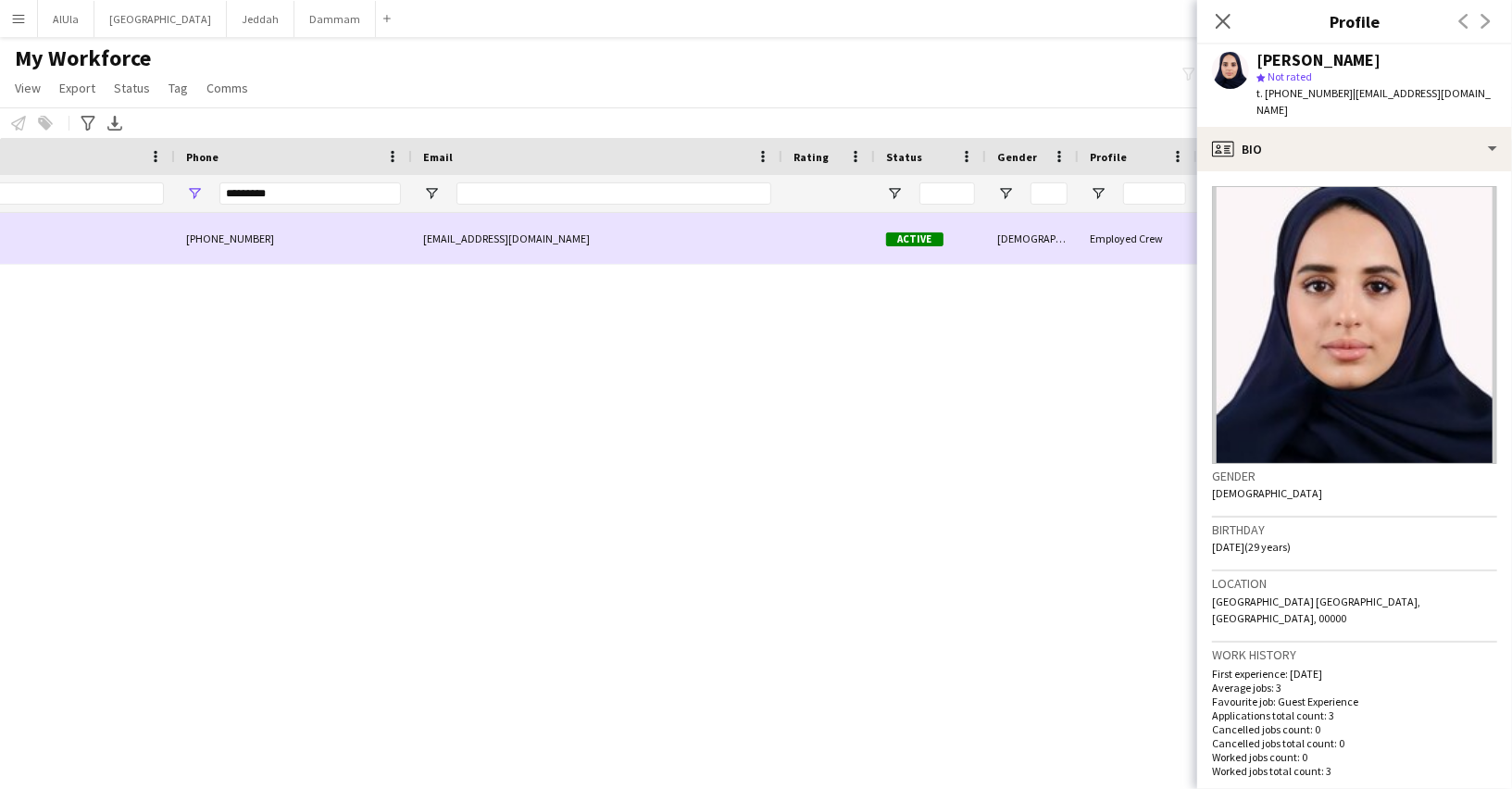
click at [226, 240] on div "[PHONE_NUMBER]" at bounding box center [294, 238] width 237 height 51
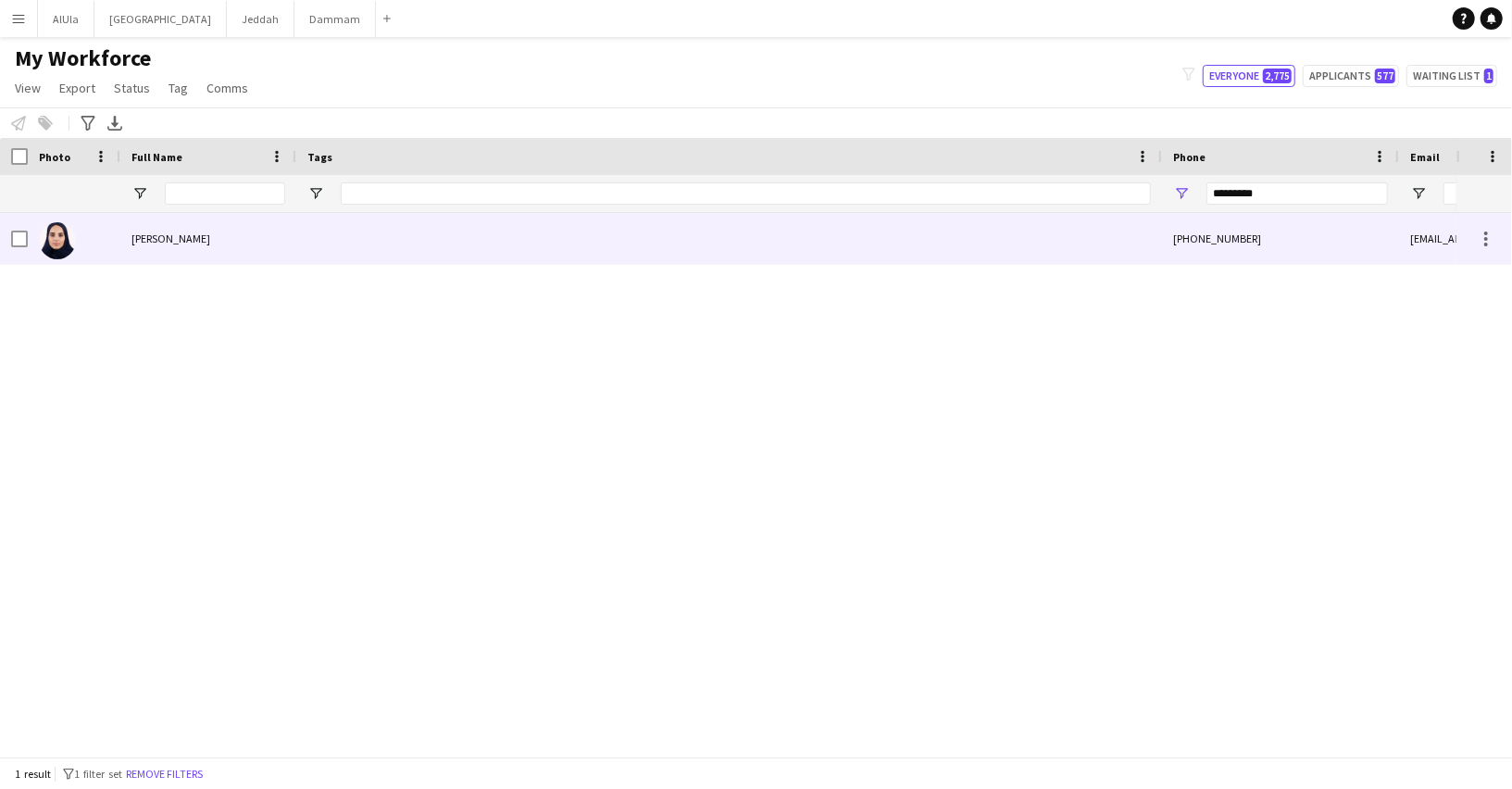
click at [134, 215] on div "[PERSON_NAME]" at bounding box center [208, 238] width 175 height 51
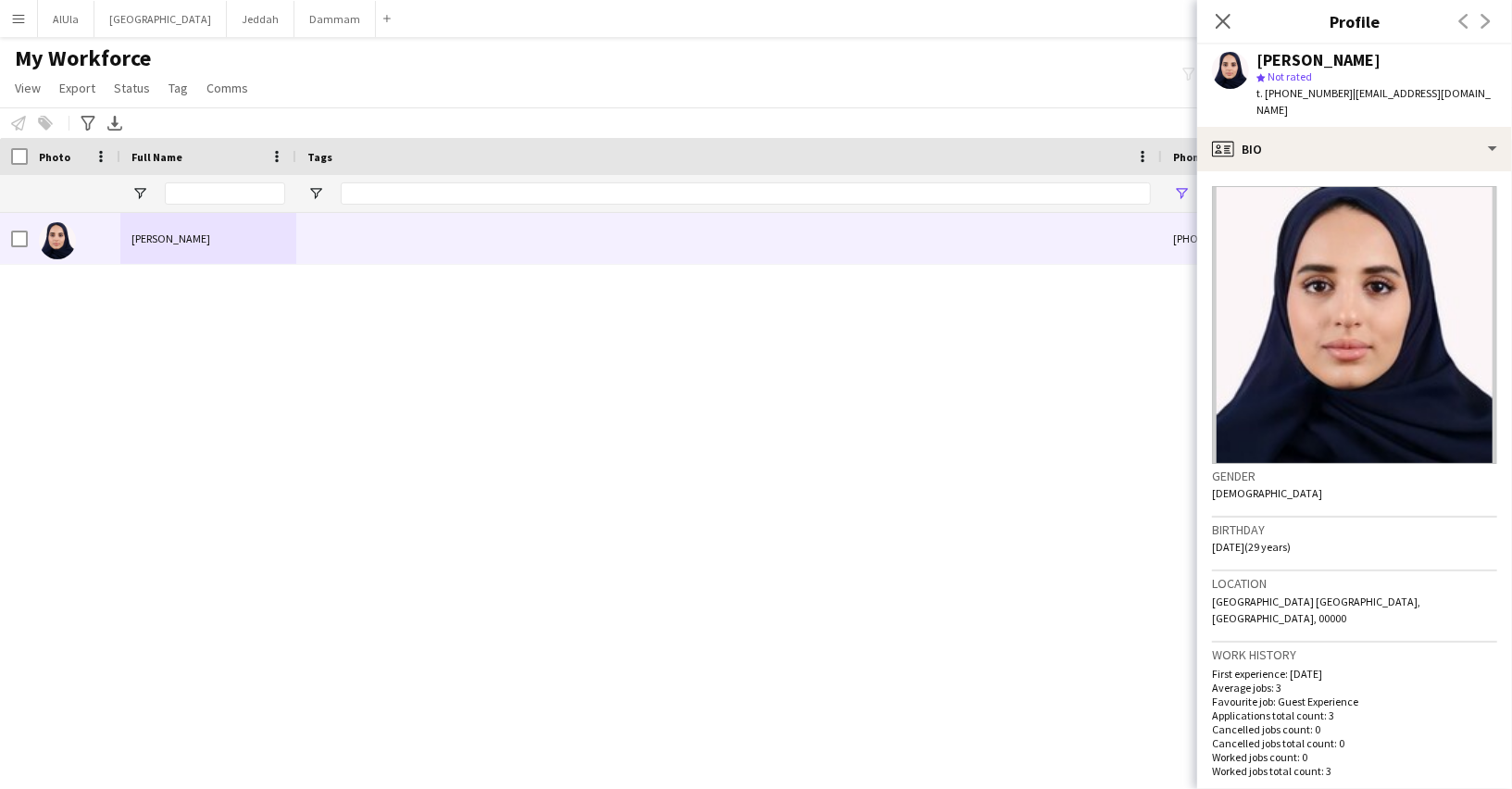
click at [1292, 52] on div "[PERSON_NAME]" at bounding box center [1318, 60] width 124 height 17
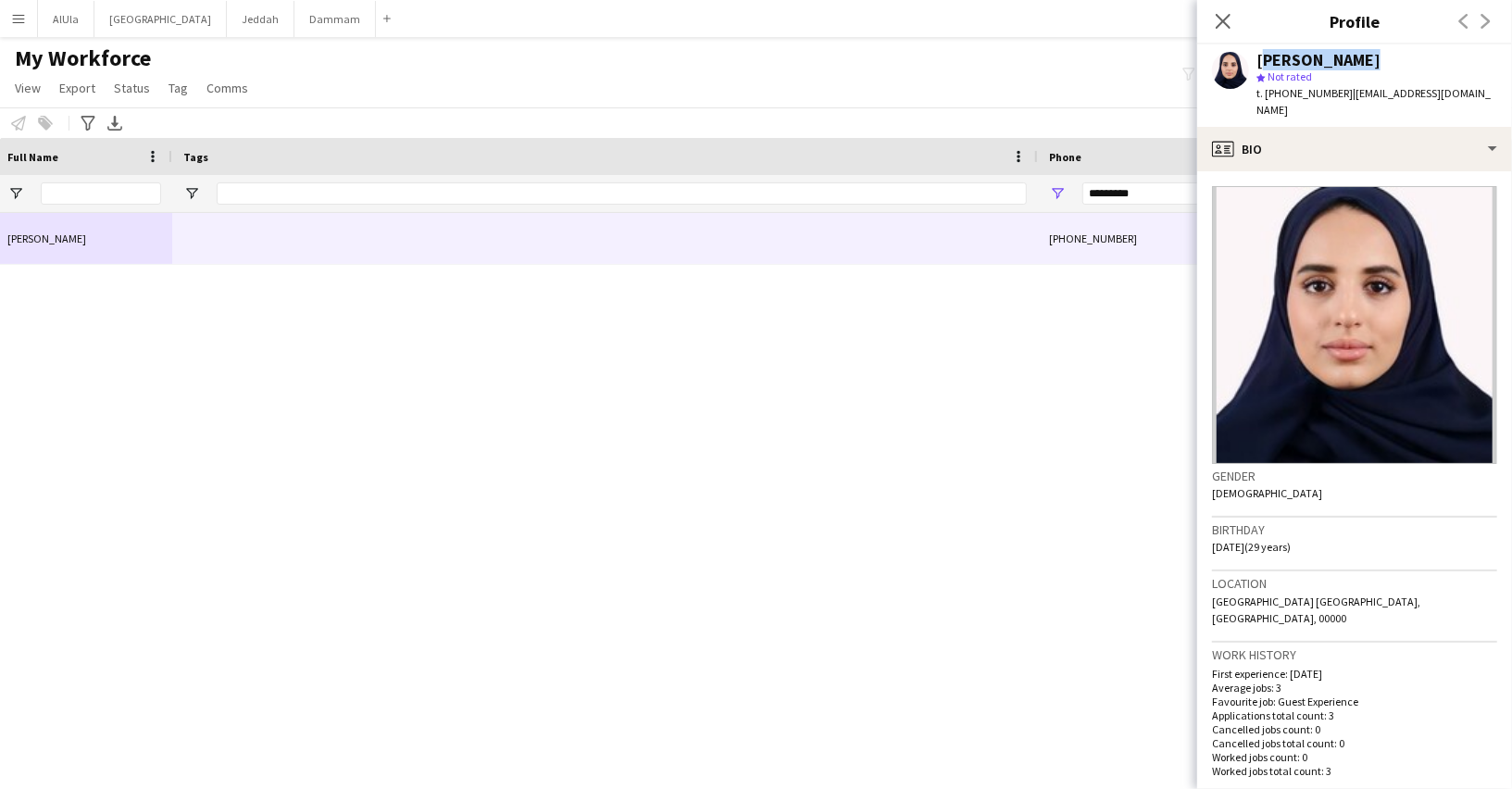
scroll to position [0, 381]
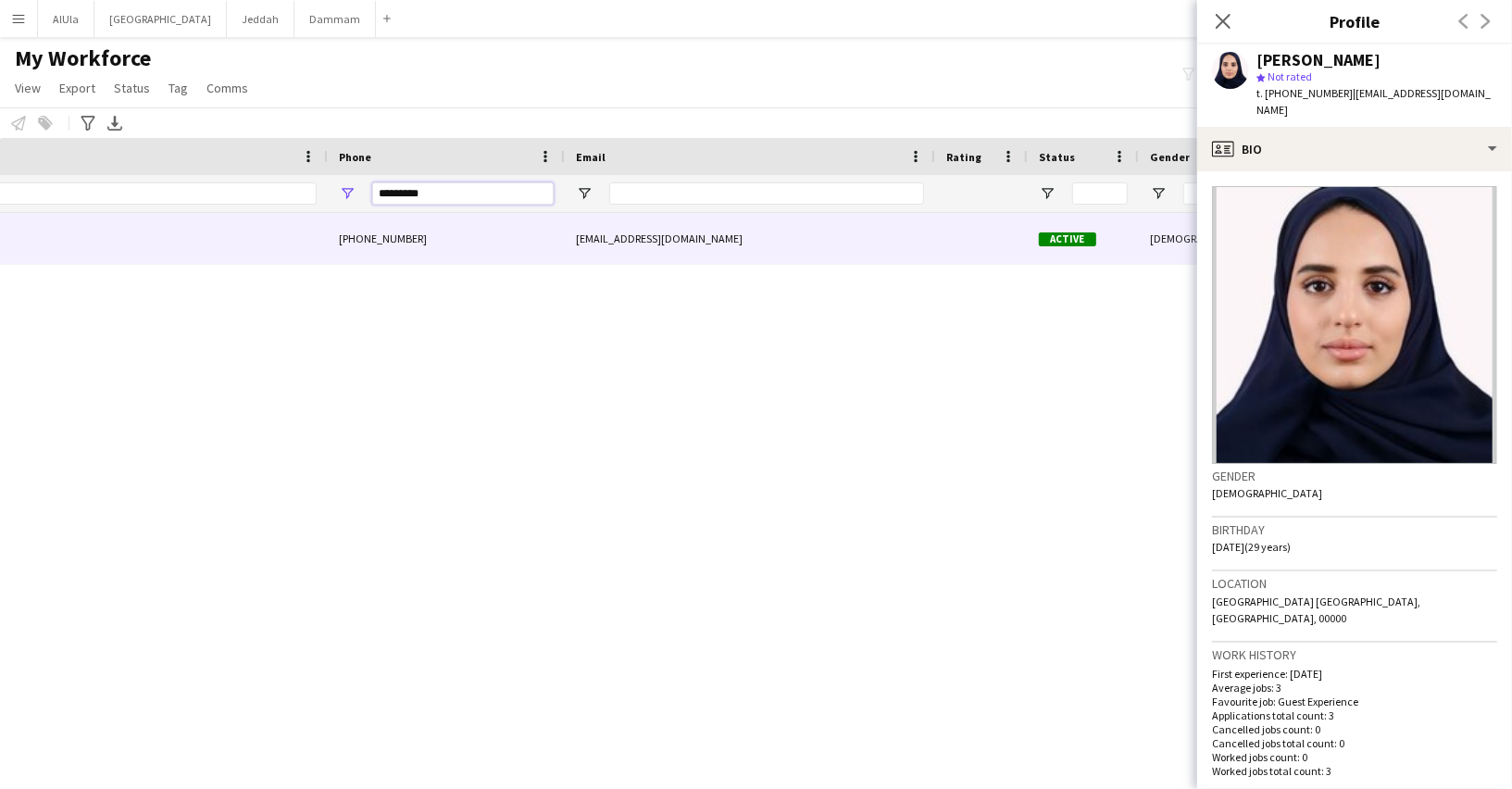
click at [404, 189] on input "*********" at bounding box center [463, 193] width 181 height 23
paste input "Phone Filter Input"
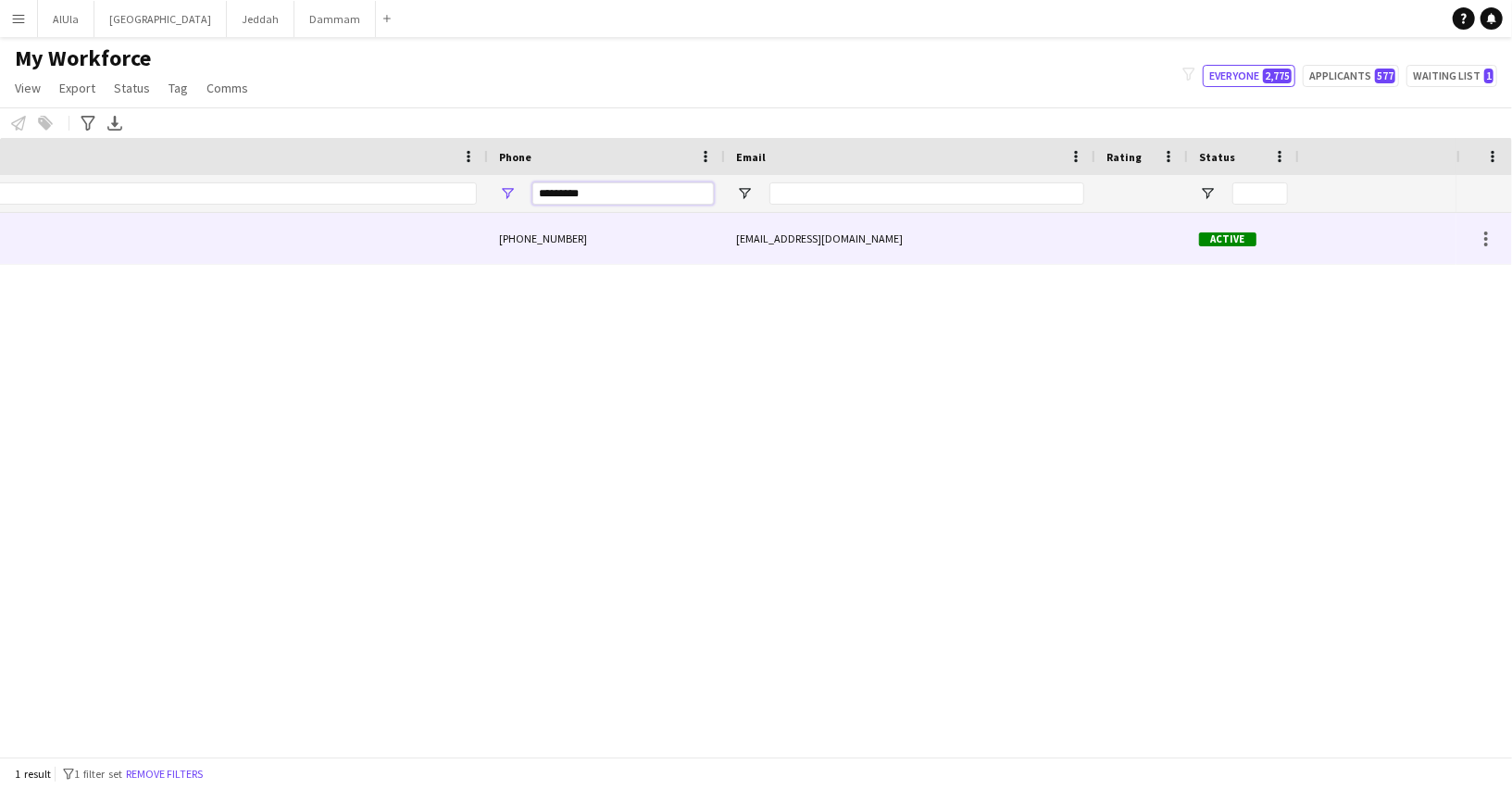
scroll to position [0, 148]
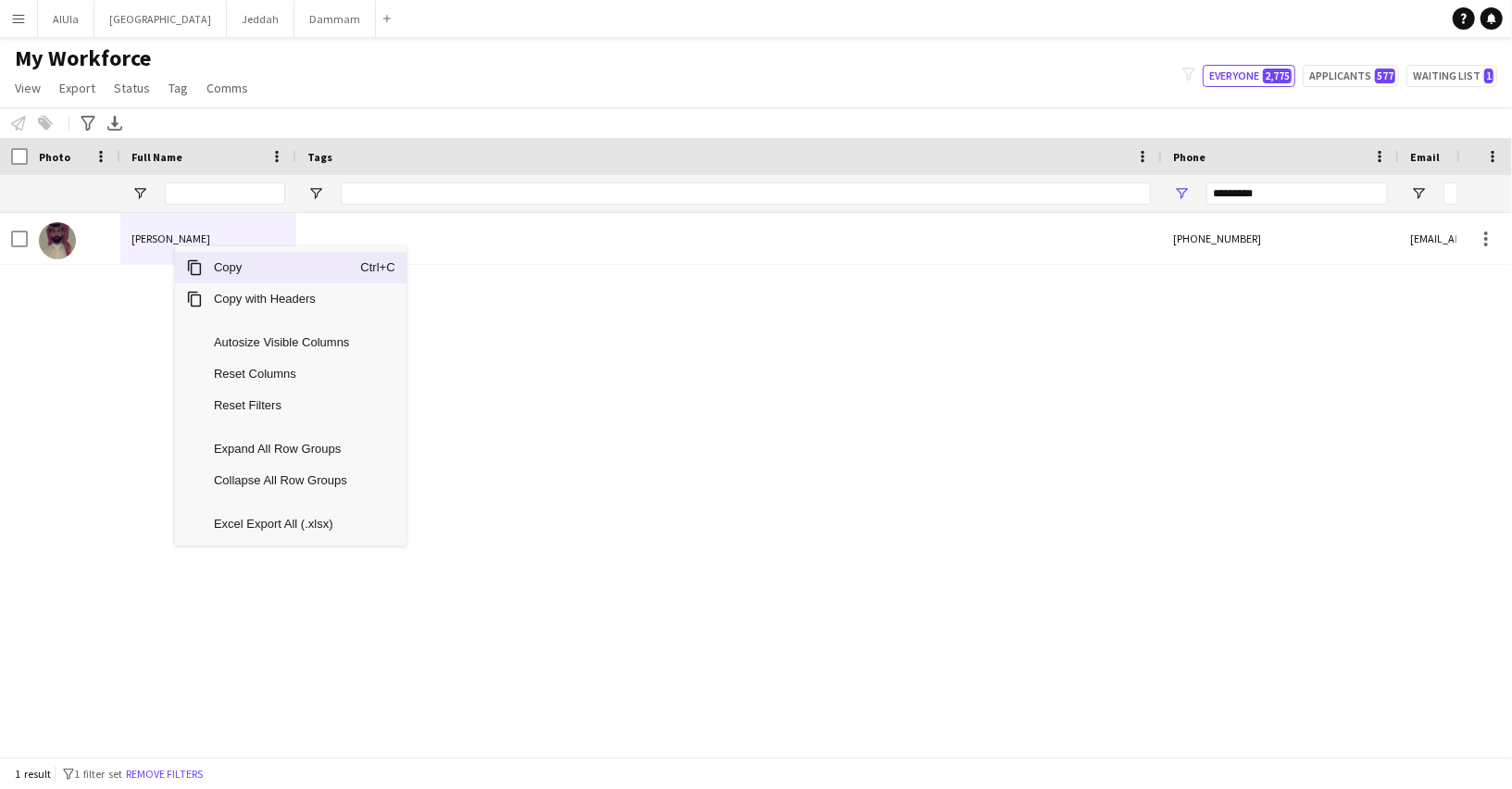
click at [225, 269] on span "Copy" at bounding box center [281, 268] width 158 height 31
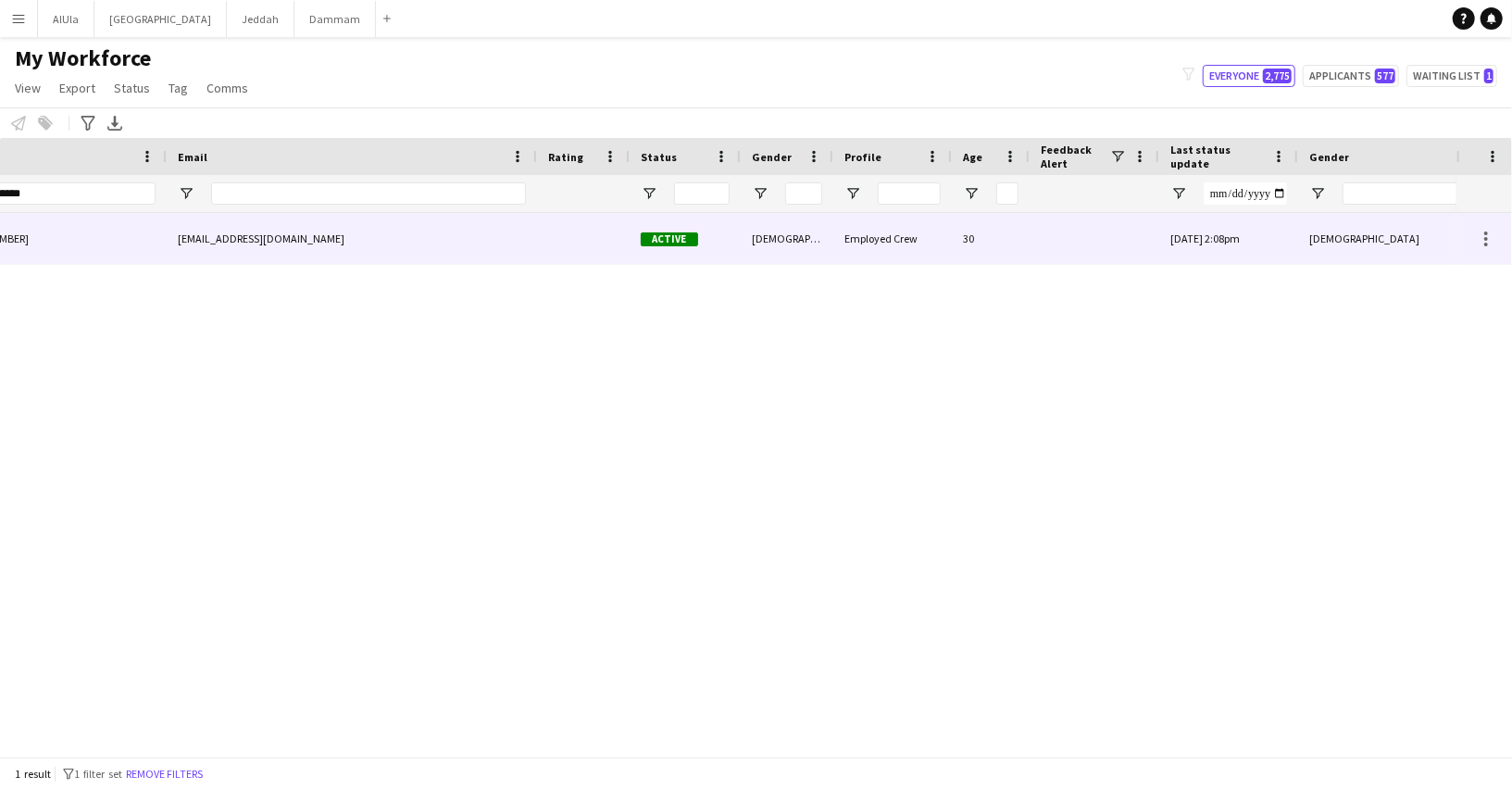
click at [215, 245] on div "[EMAIL_ADDRESS][DOMAIN_NAME]" at bounding box center [352, 238] width 370 height 51
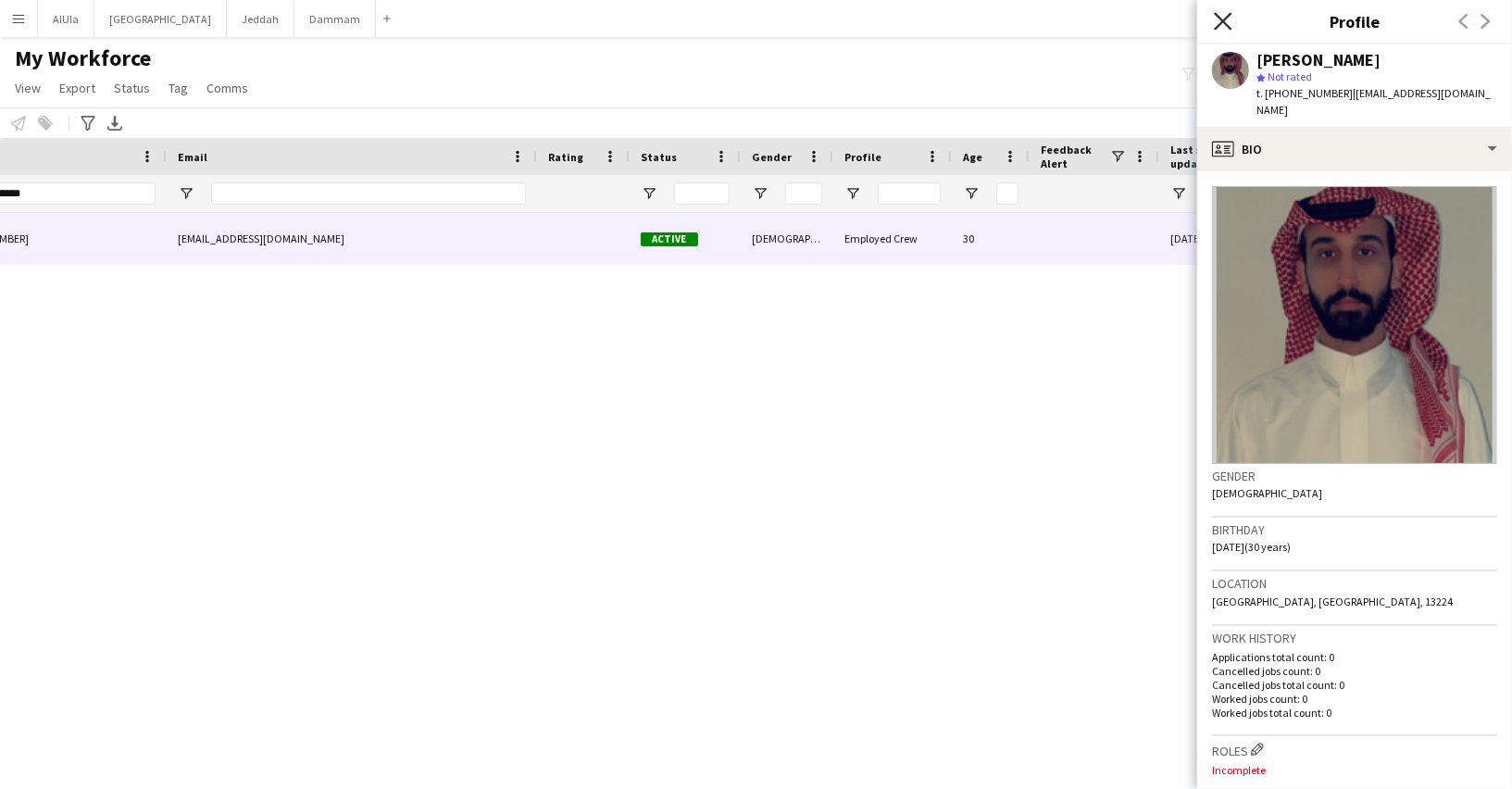
click at [1227, 18] on icon at bounding box center [1222, 21] width 18 height 18
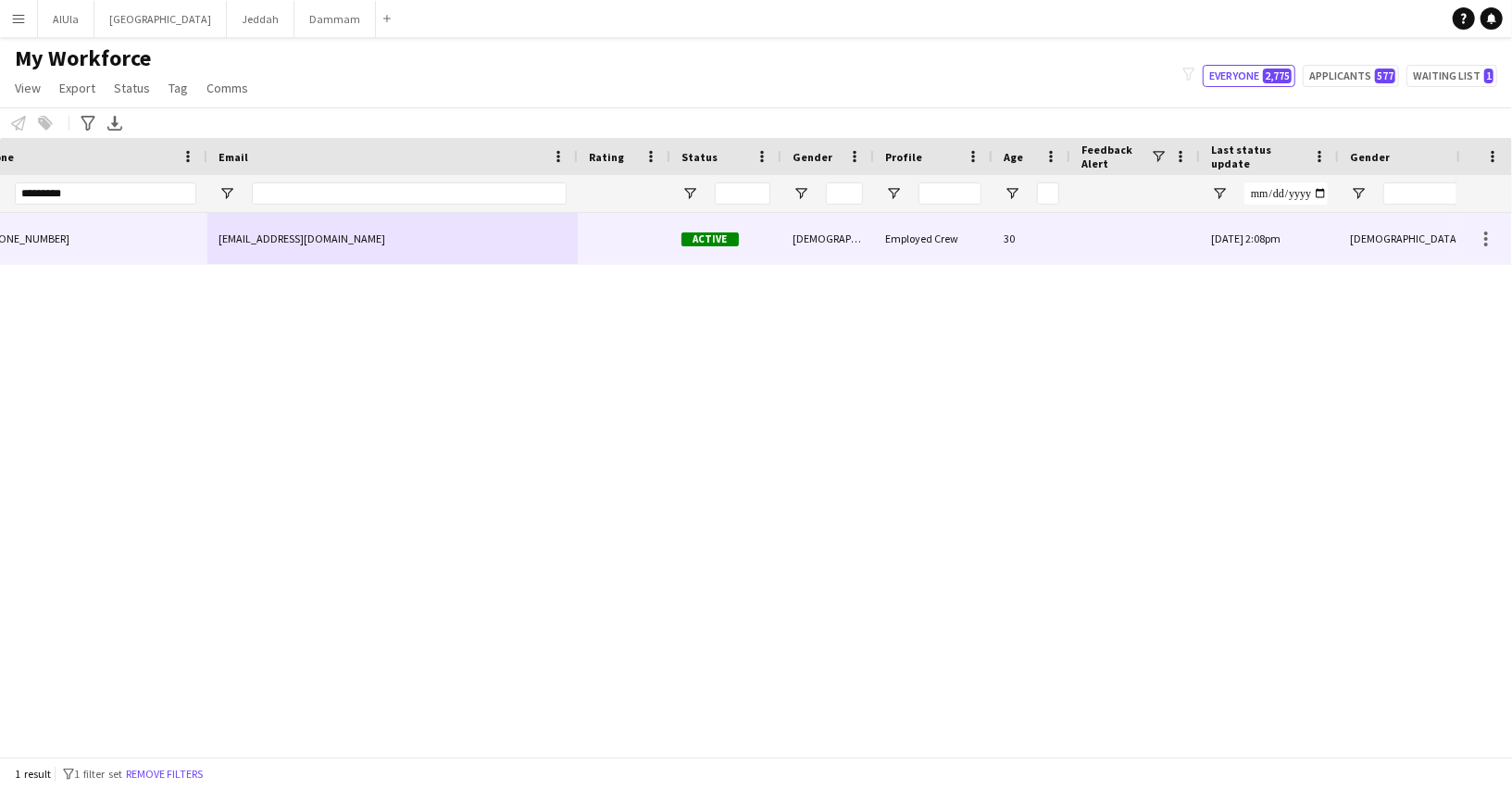
scroll to position [0, 939]
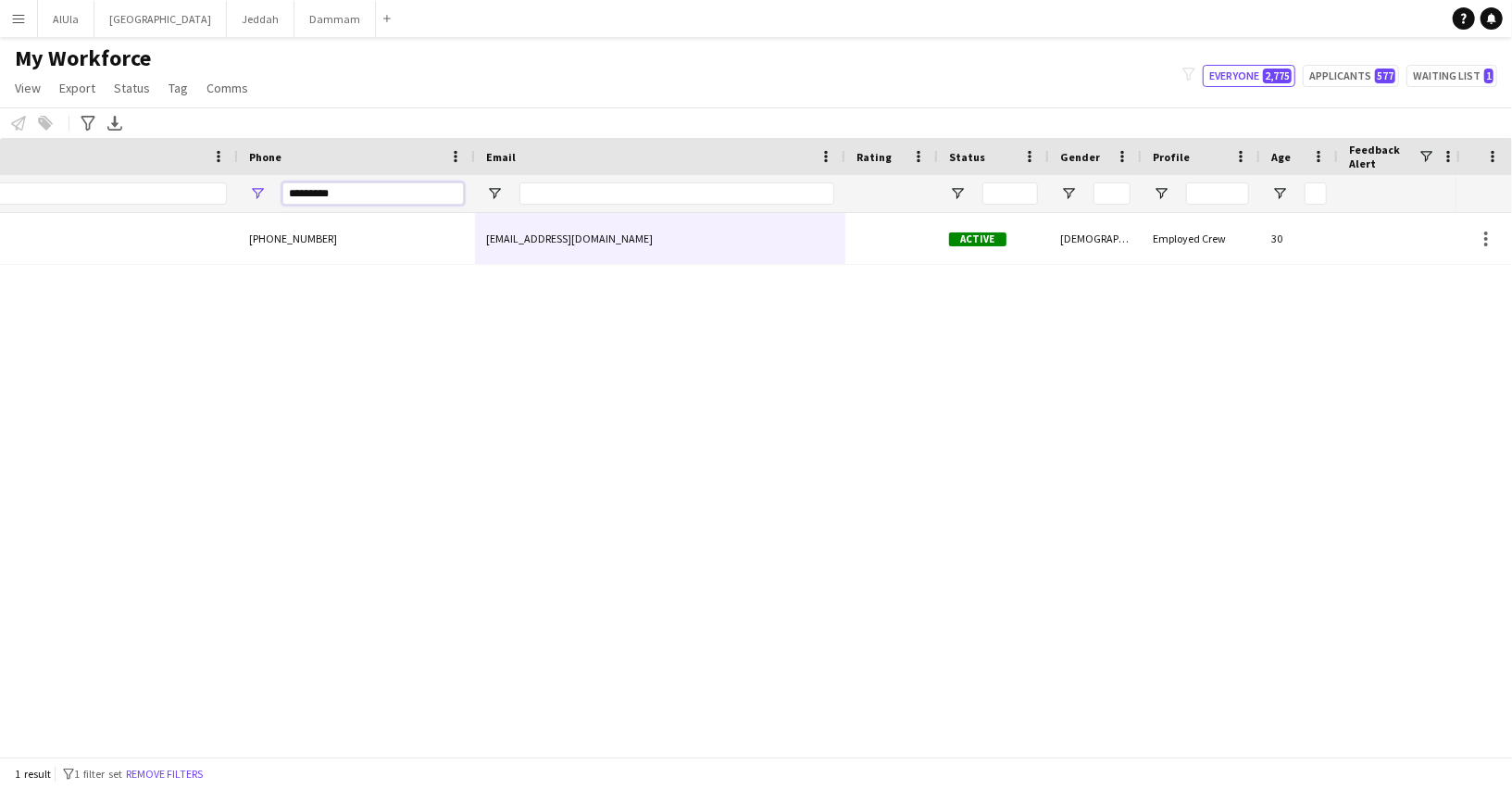
click at [377, 187] on input "*********" at bounding box center [372, 193] width 181 height 23
paste input "Phone Filter Input"
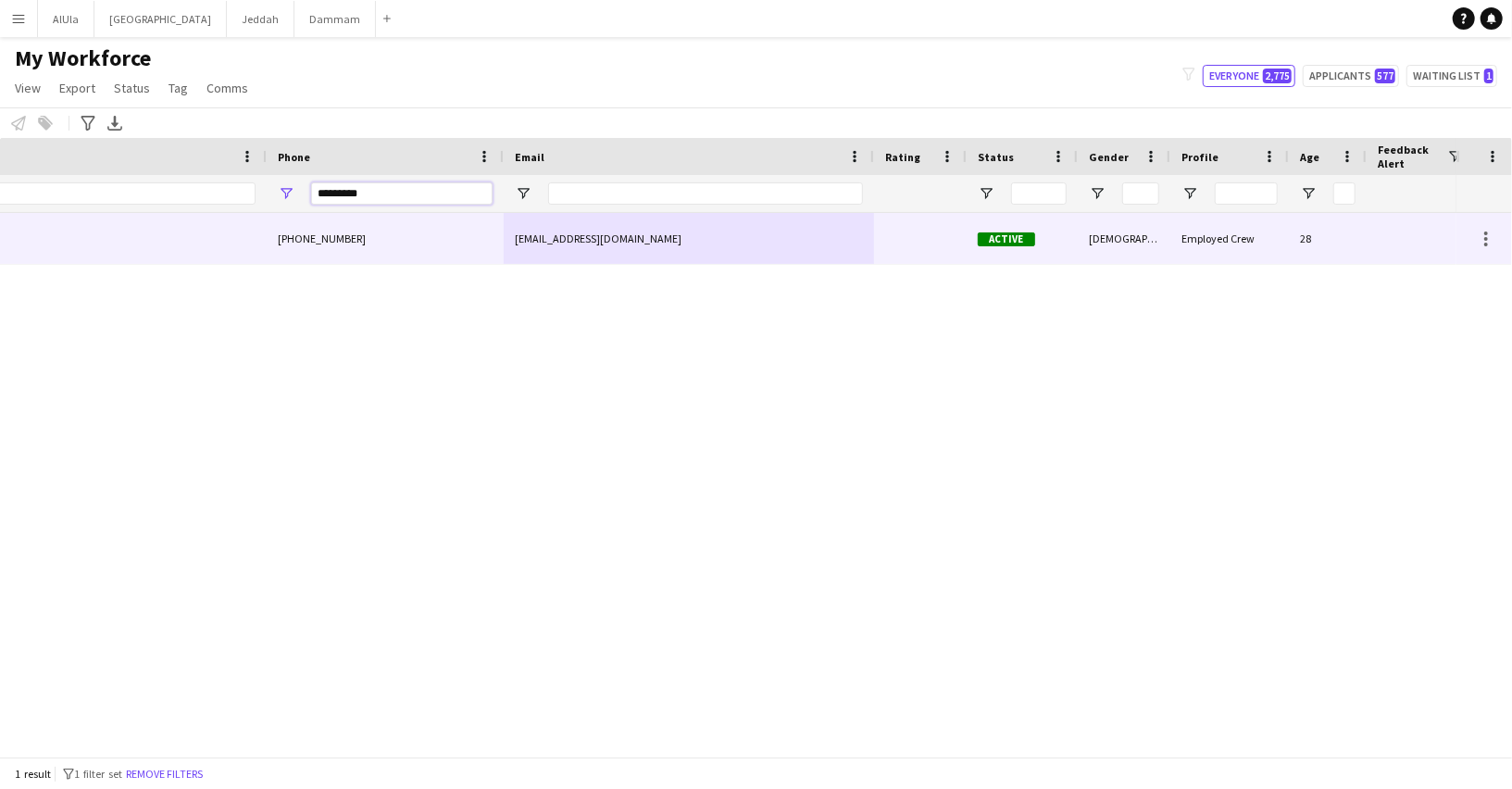
scroll to position [0, 553]
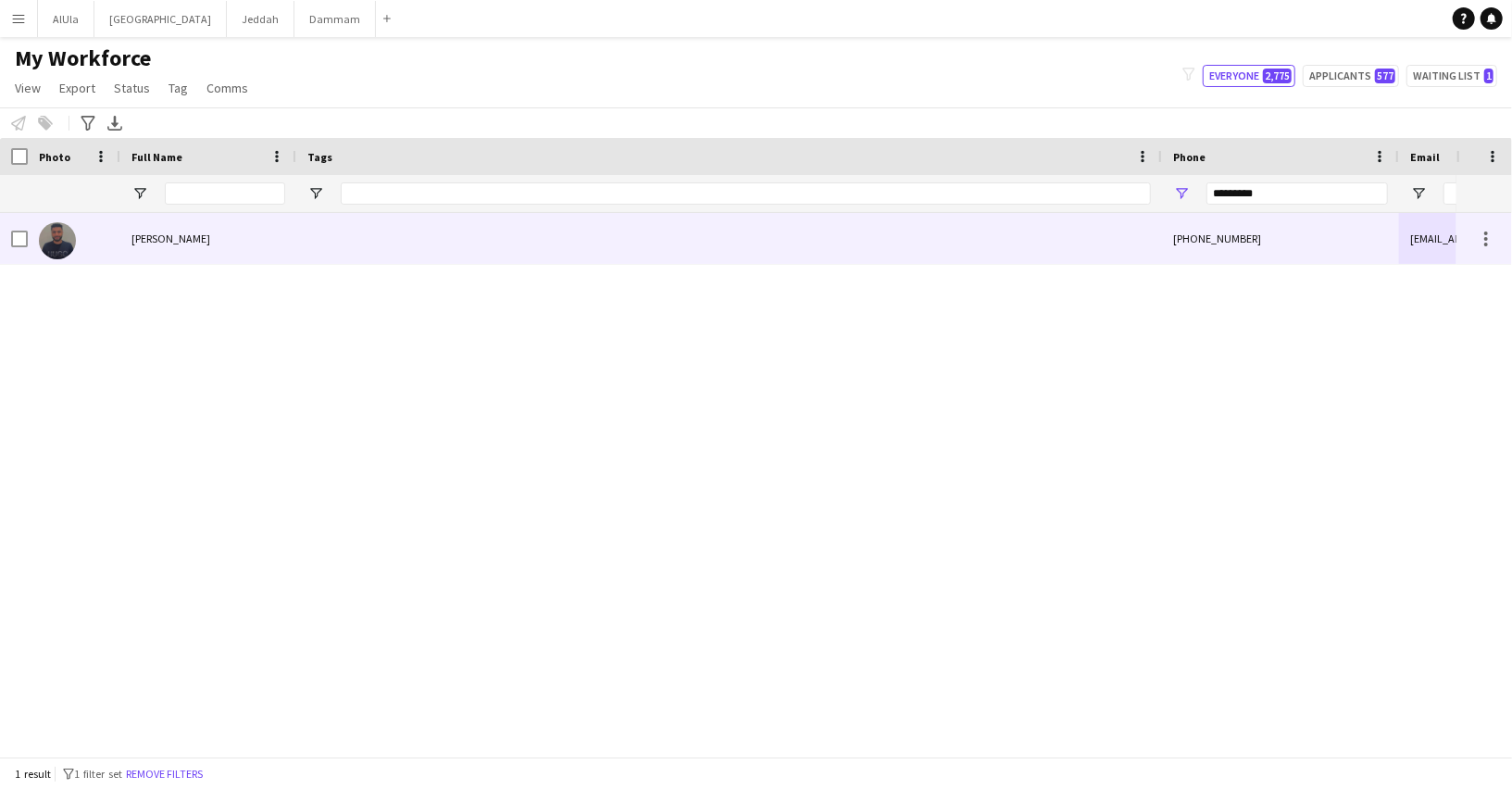
click at [240, 238] on div "[PERSON_NAME]" at bounding box center [208, 238] width 175 height 51
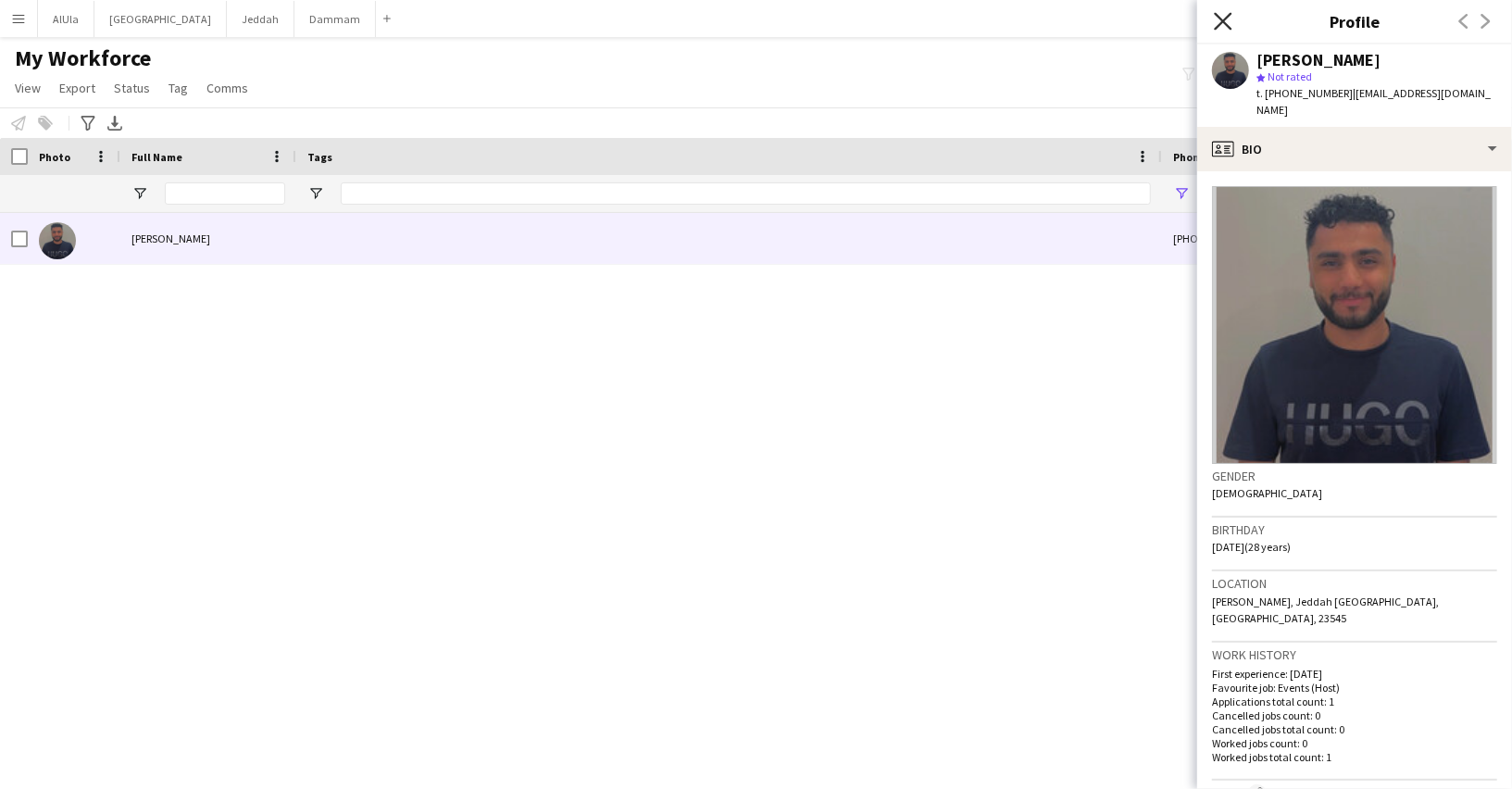
click at [1223, 25] on icon "Close pop-in" at bounding box center [1222, 21] width 18 height 18
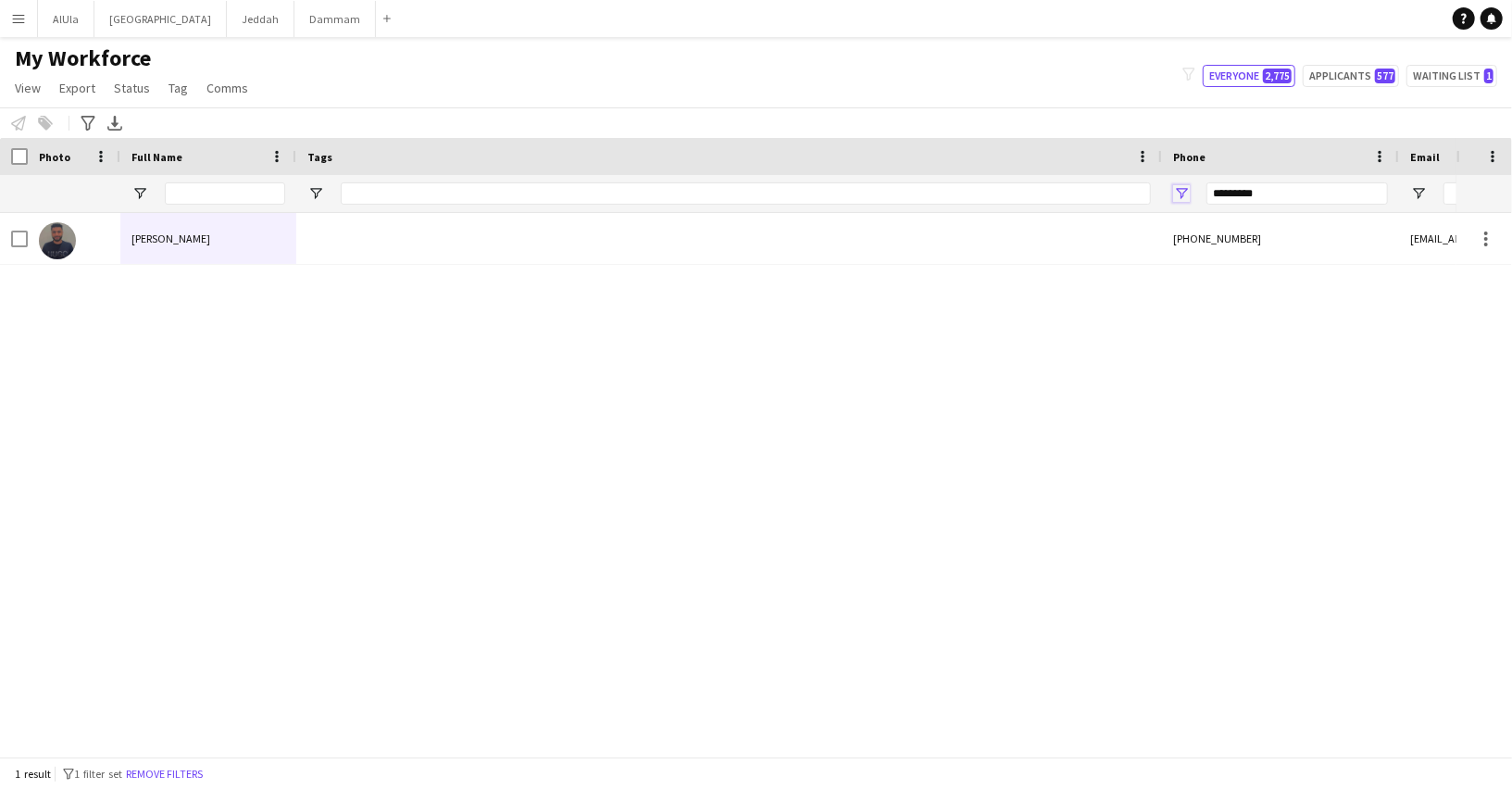
click at [1178, 191] on span "Open Filter Menu" at bounding box center [1181, 193] width 17 height 17
click at [1033, 417] on div "[PHONE_NUMBER] [EMAIL_ADDRESS][DOMAIN_NAME] [PERSON_NAME]" at bounding box center [728, 484] width 1456 height 544
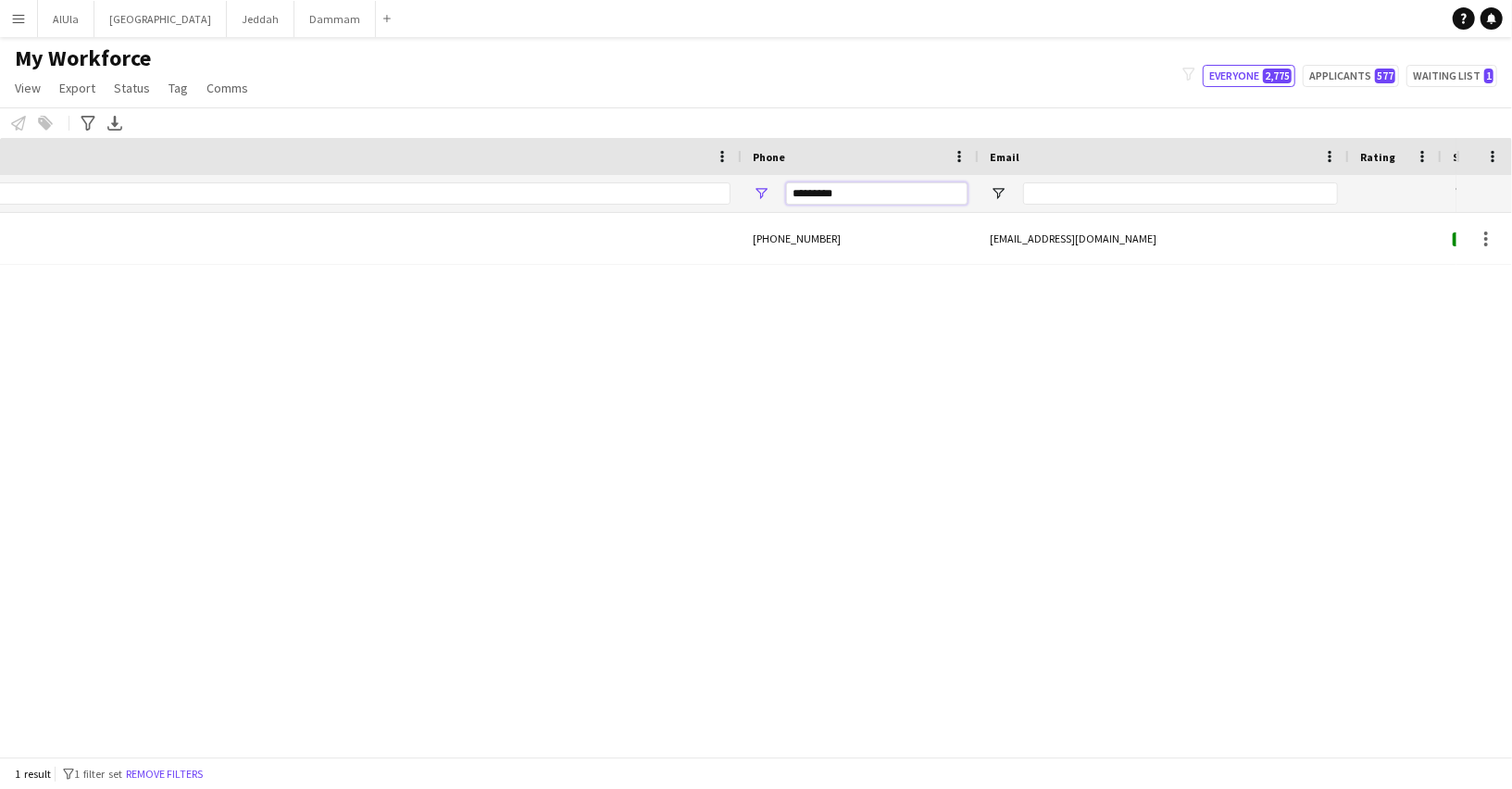
click at [828, 189] on input "*********" at bounding box center [876, 193] width 181 height 23
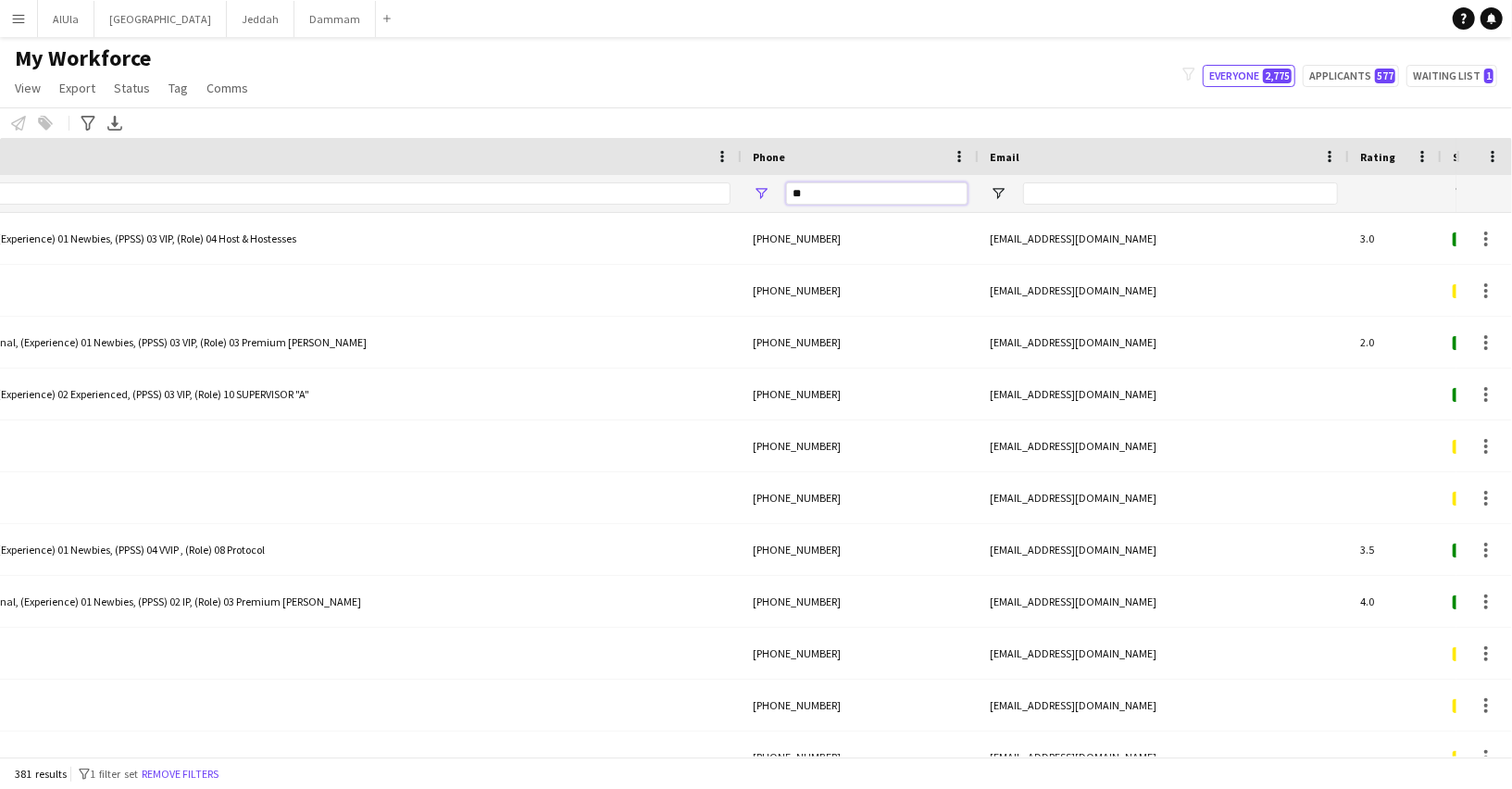
type input "*"
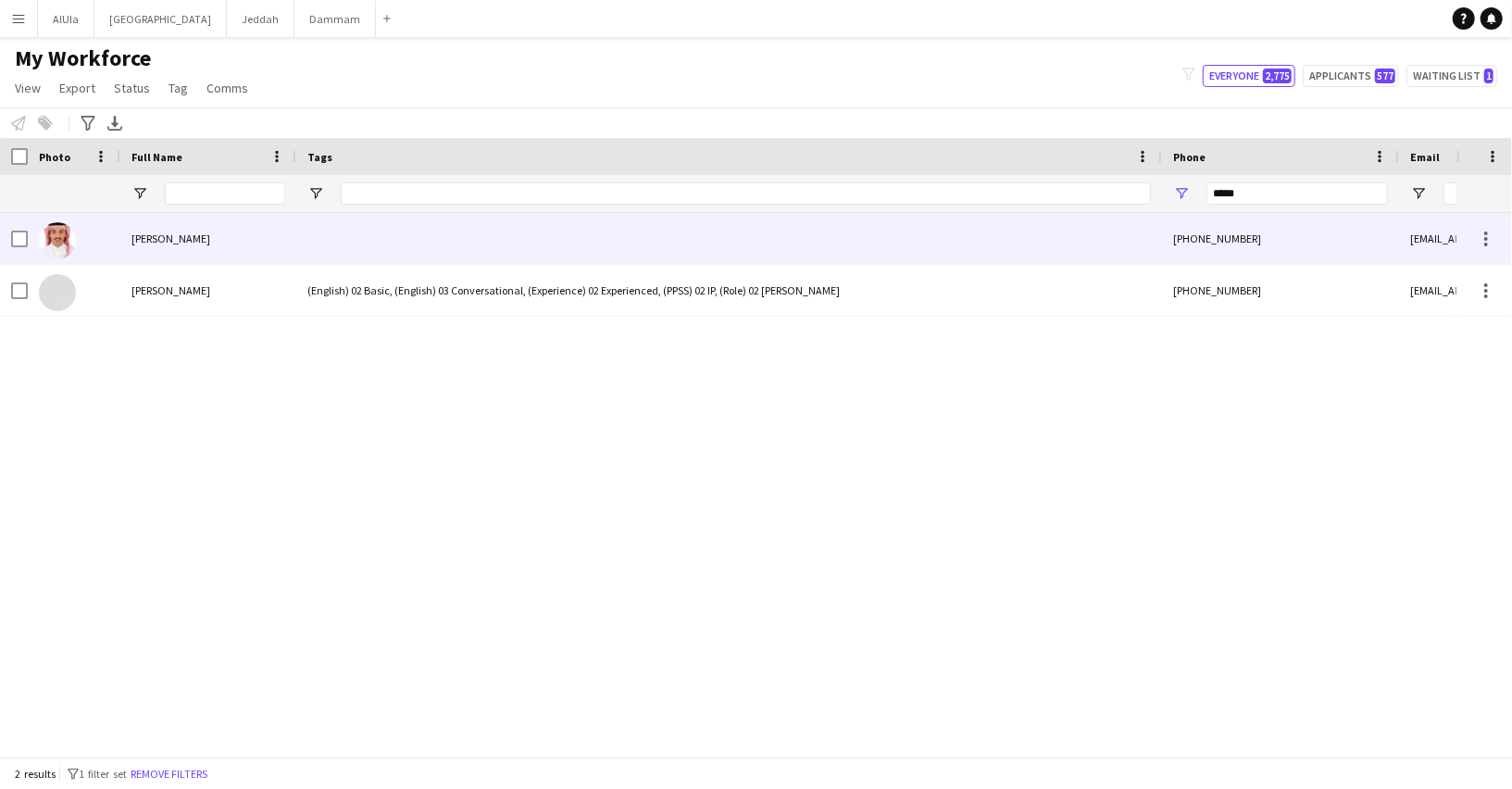
click at [251, 236] on div "[PERSON_NAME]" at bounding box center [208, 238] width 175 height 51
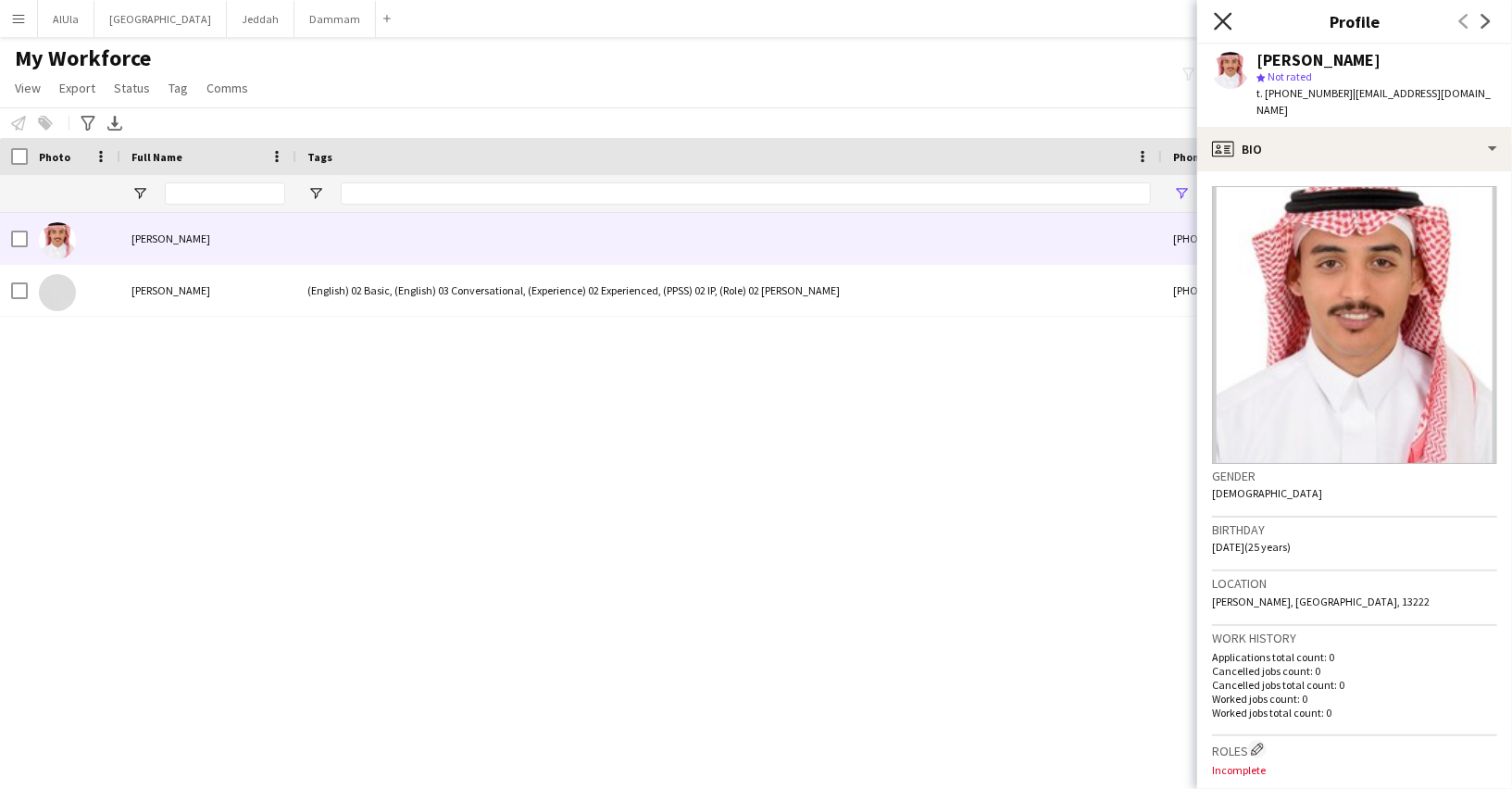
click at [1218, 24] on icon "Close pop-in" at bounding box center [1222, 21] width 18 height 18
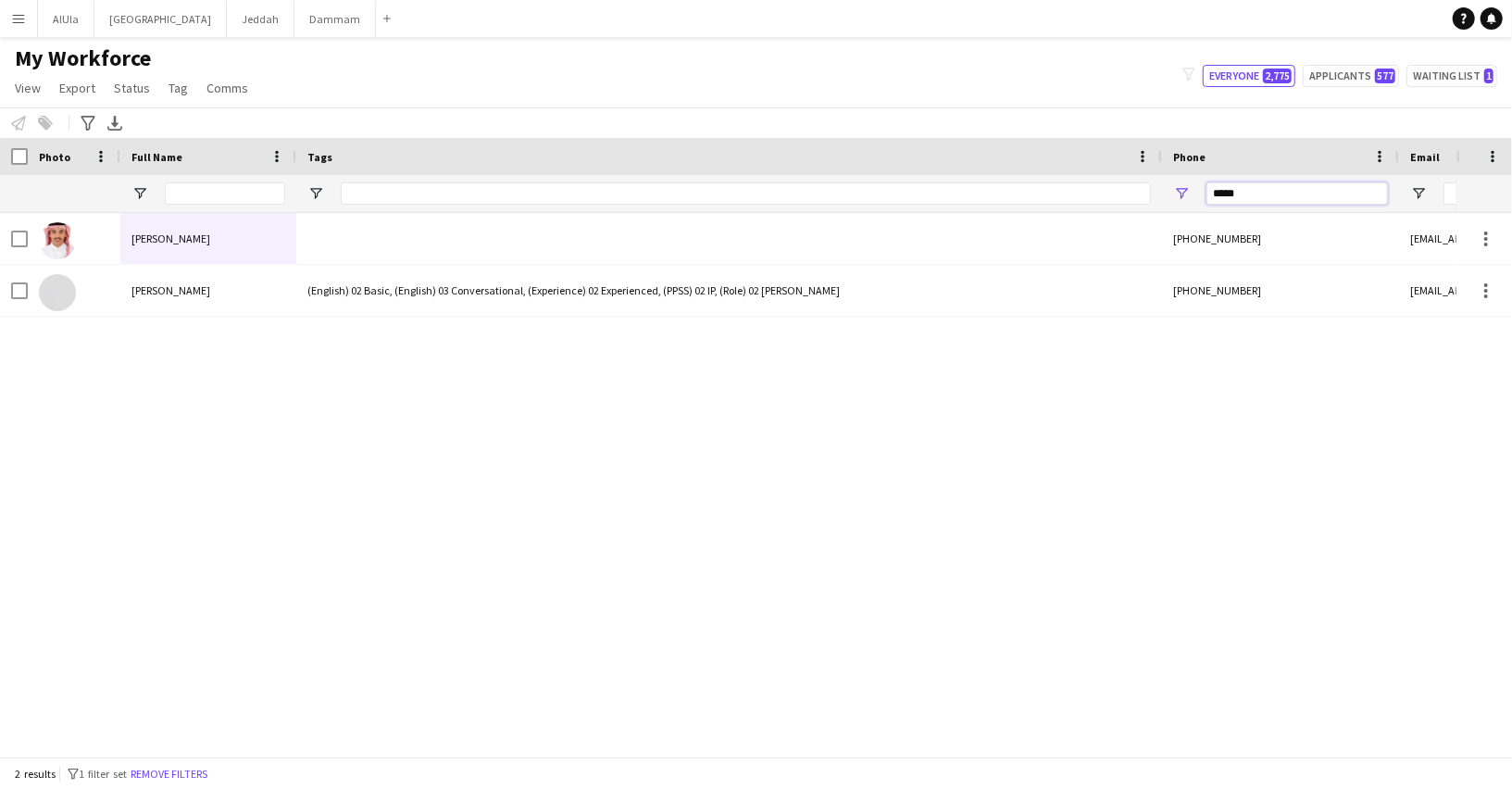
click at [1276, 186] on input "*****" at bounding box center [1296, 193] width 181 height 23
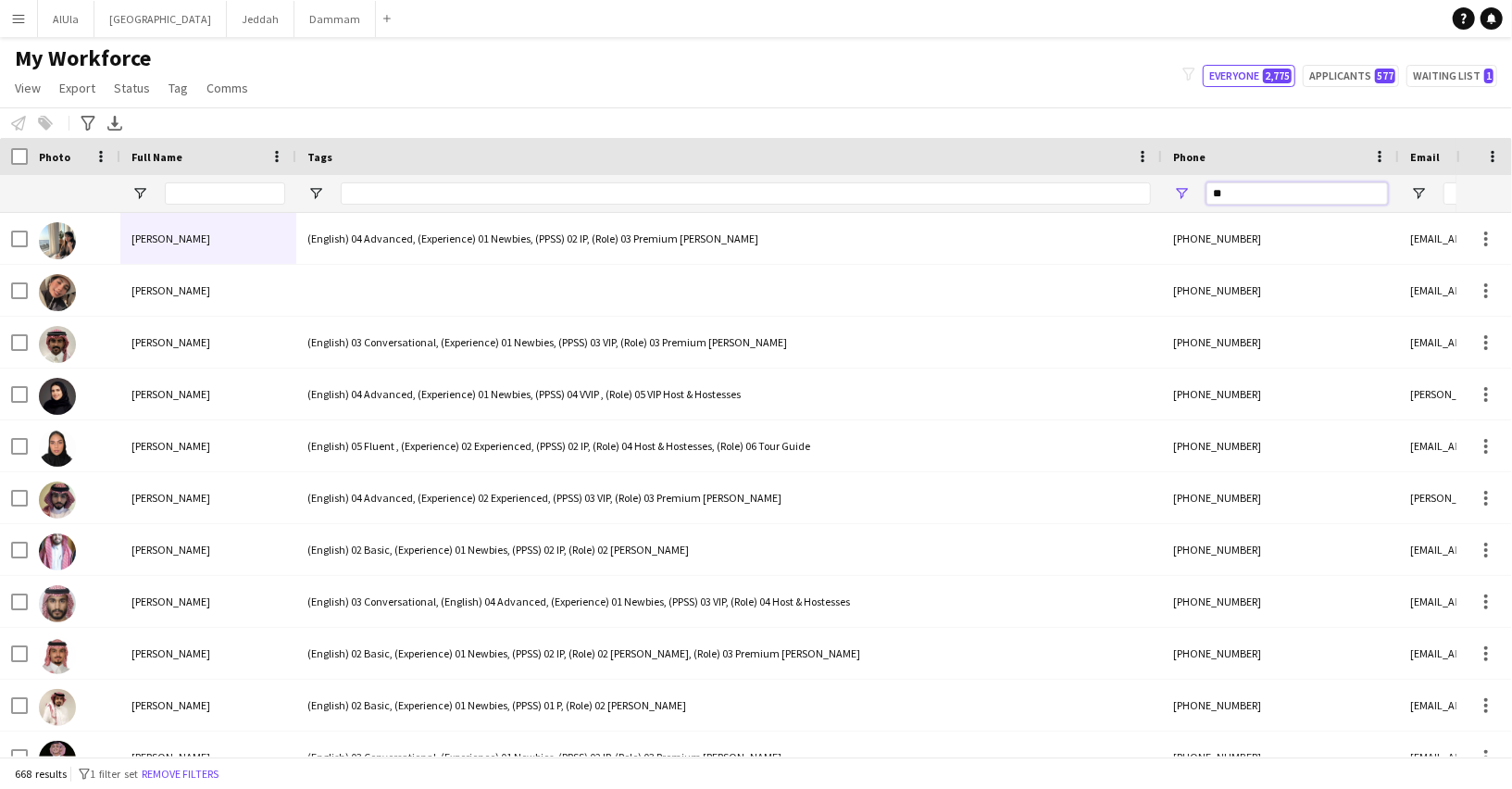
type input "*"
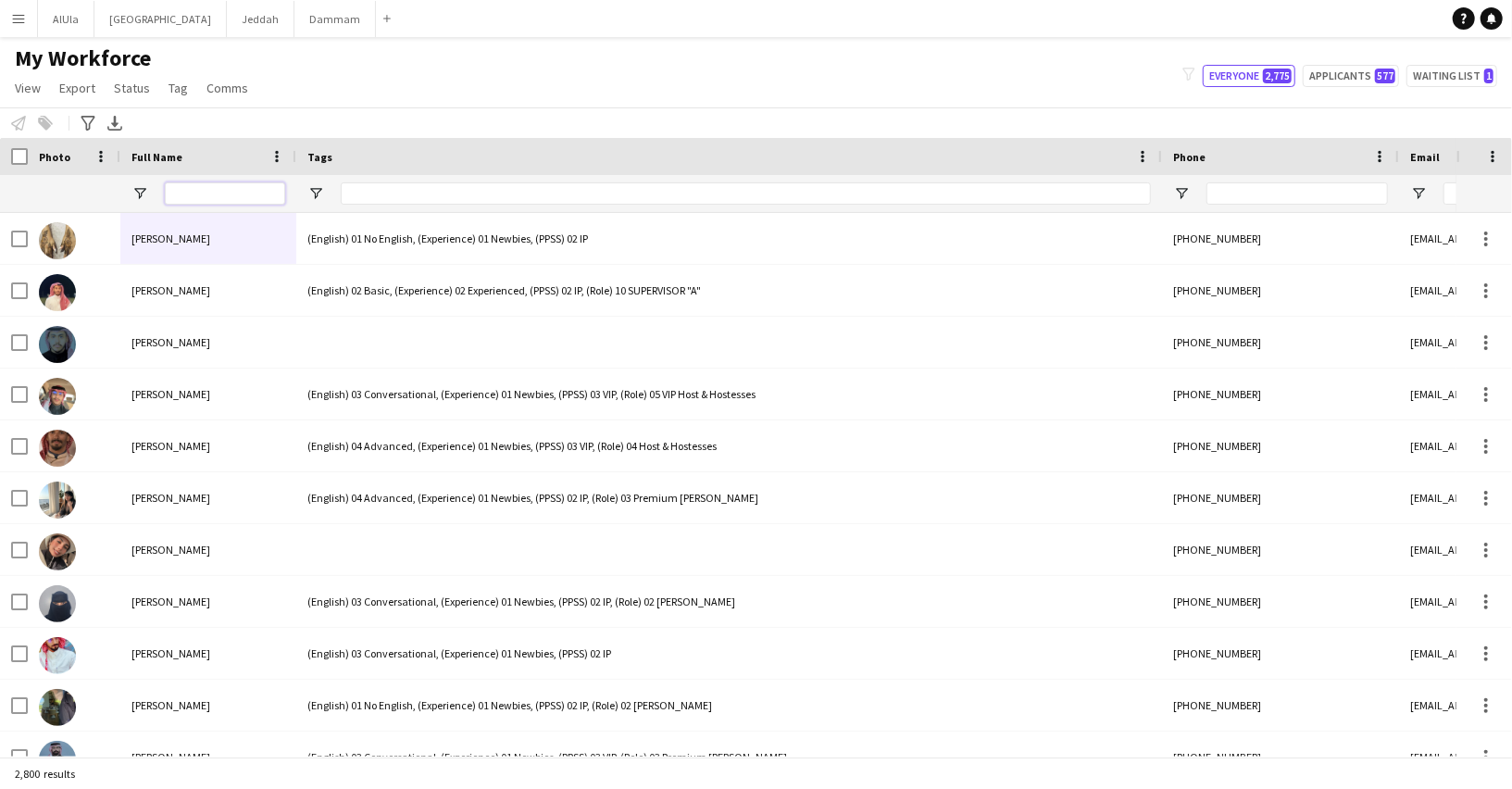
click at [222, 197] on input "Full Name Filter Input" at bounding box center [224, 193] width 121 height 23
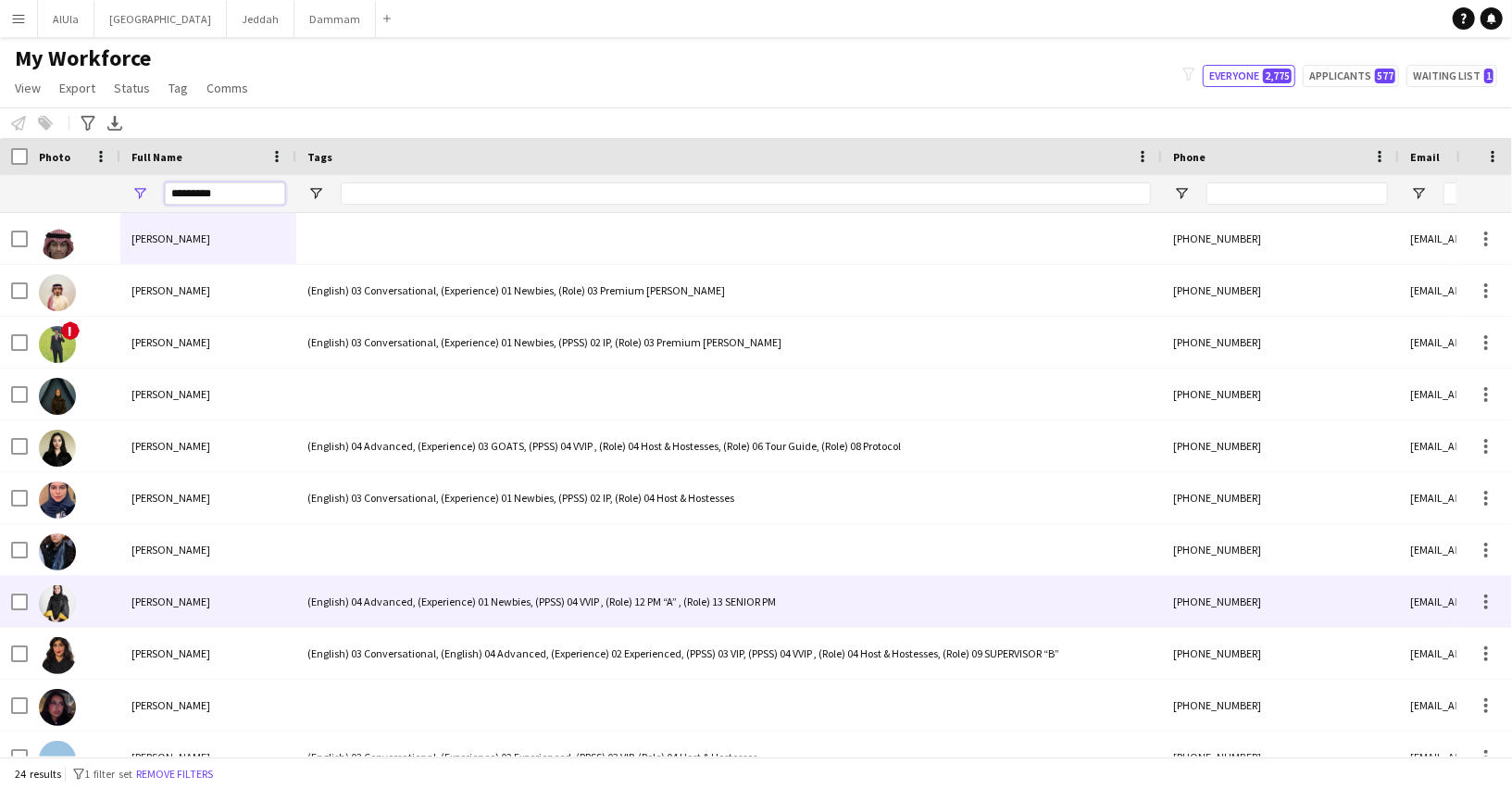
type input "**********"
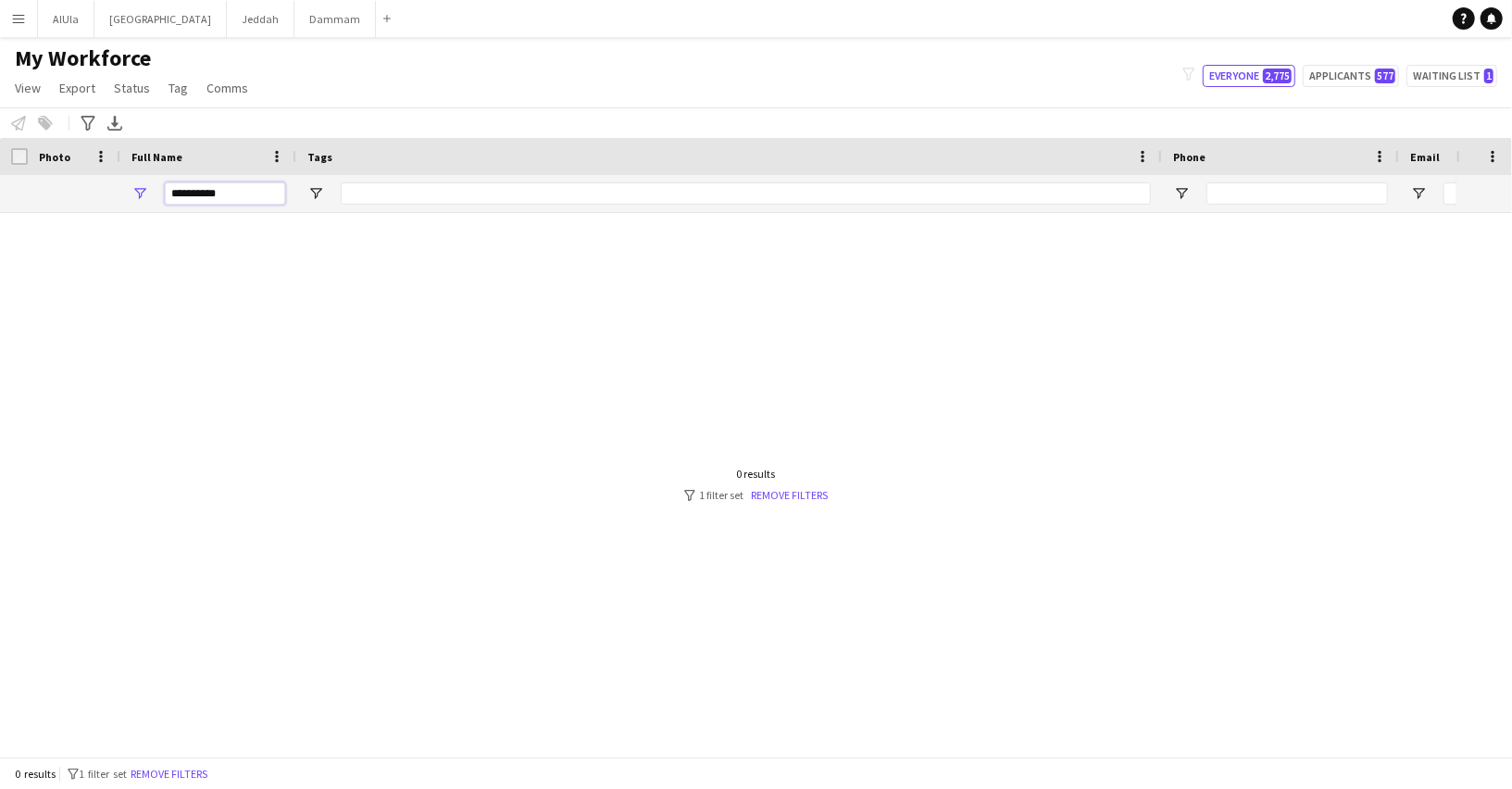
click at [209, 198] on input "**********" at bounding box center [224, 193] width 121 height 23
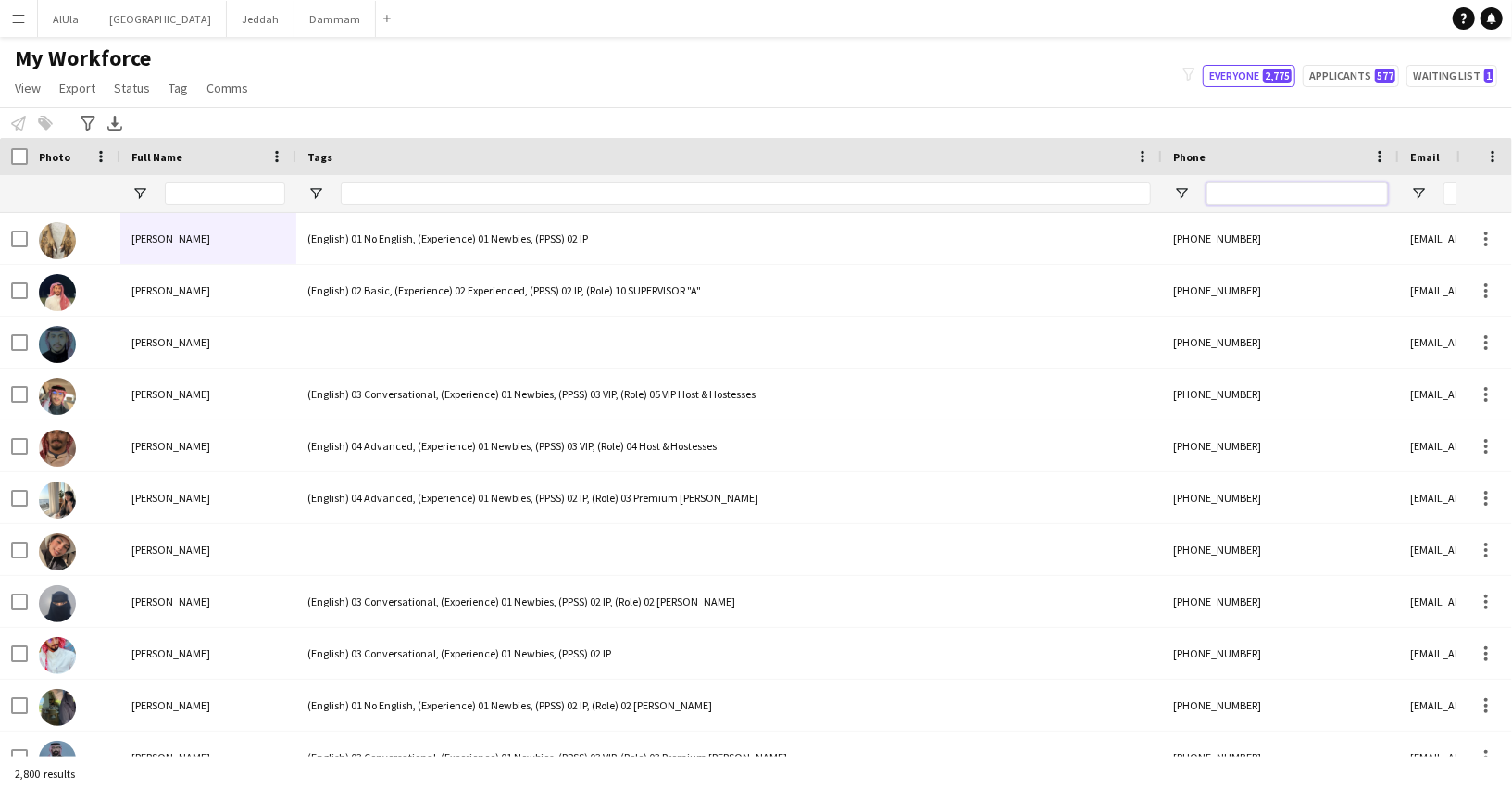
click at [1295, 196] on input "Phone Filter Input" at bounding box center [1296, 193] width 181 height 23
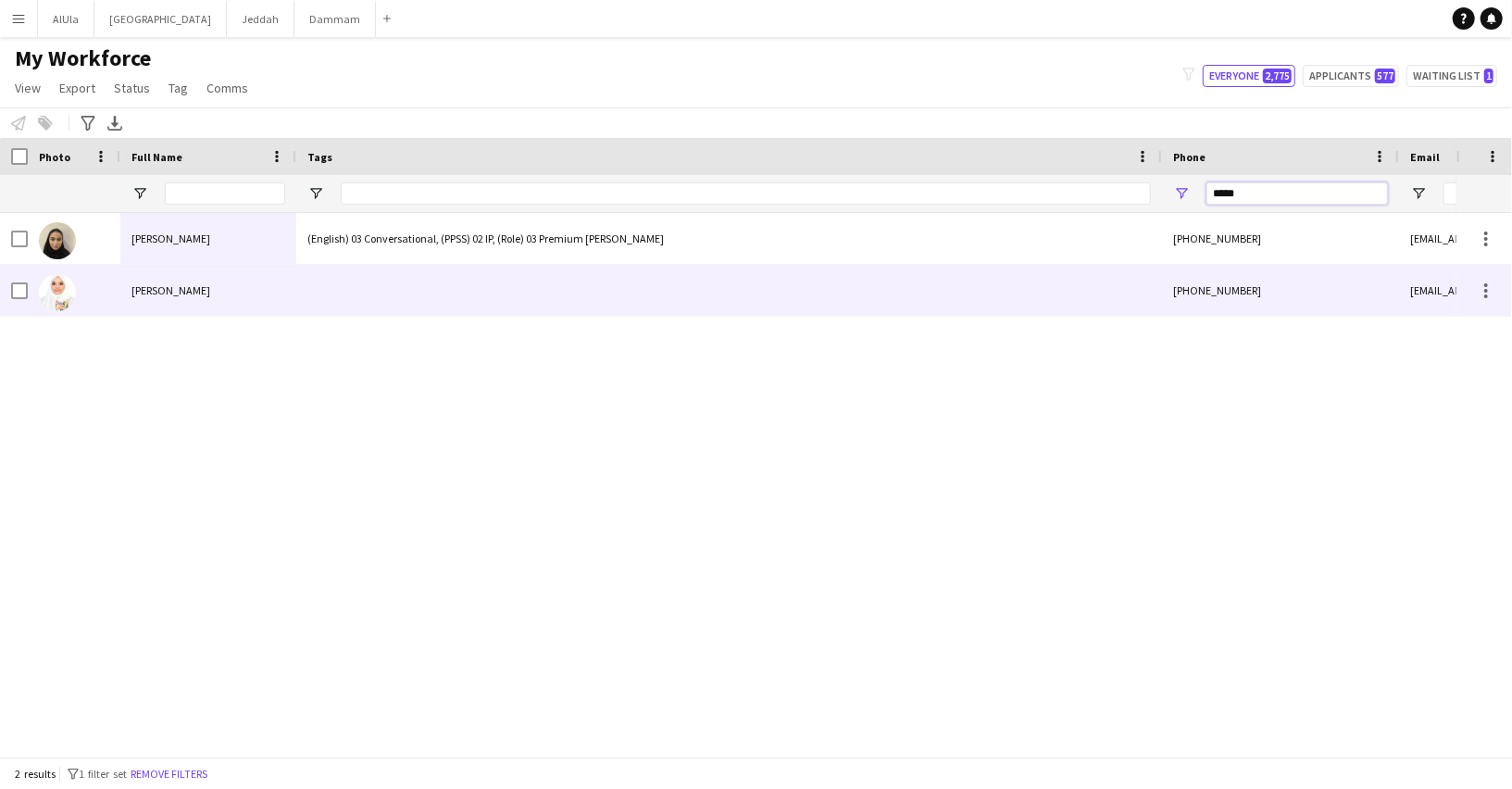
type input "*****"
click at [845, 308] on div at bounding box center [728, 290] width 865 height 51
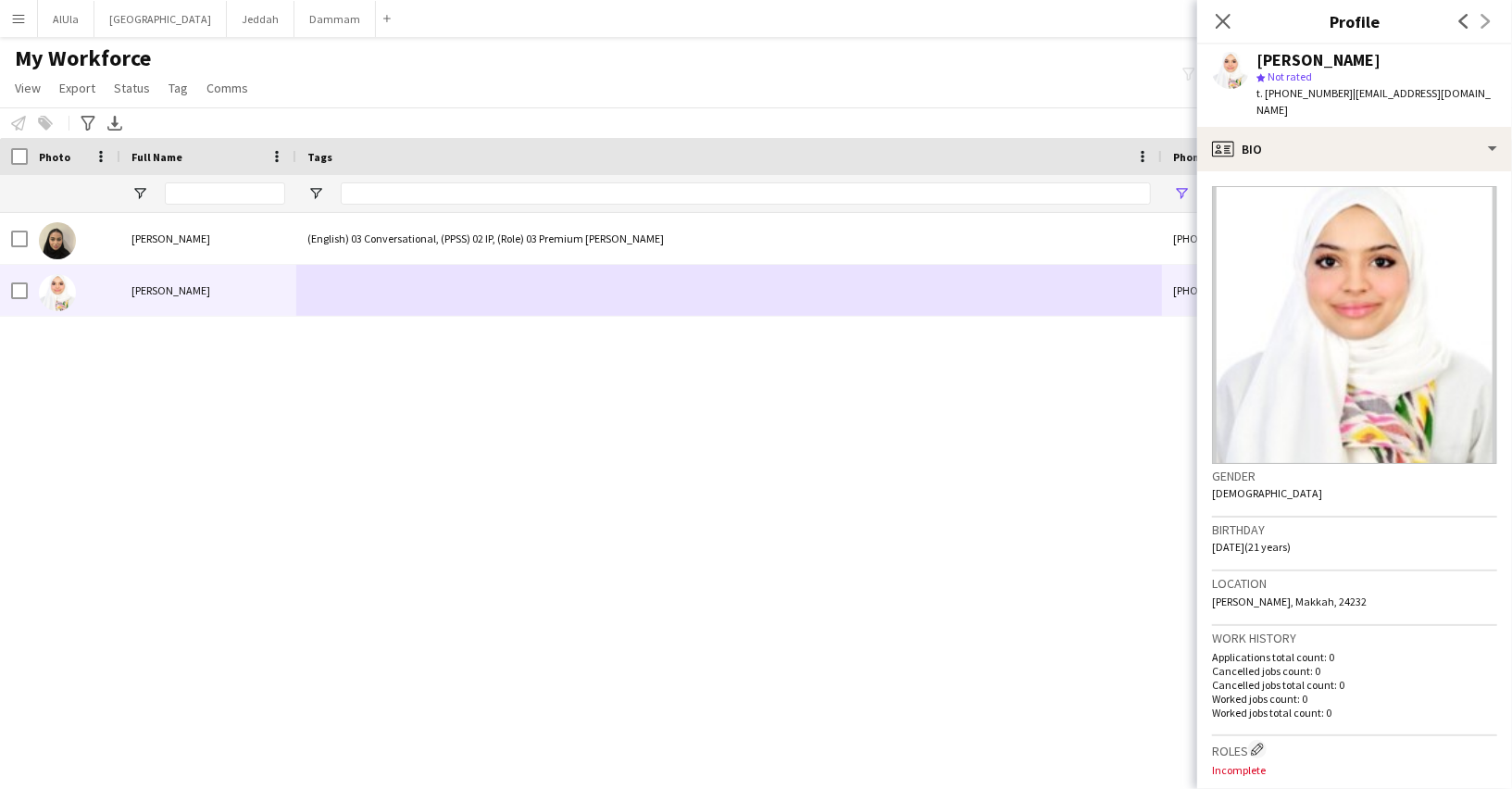
click at [1318, 78] on div "star Not rated" at bounding box center [1377, 76] width 241 height 17
click at [1315, 88] on span "t. [PHONE_NUMBER]" at bounding box center [1304, 93] width 96 height 14
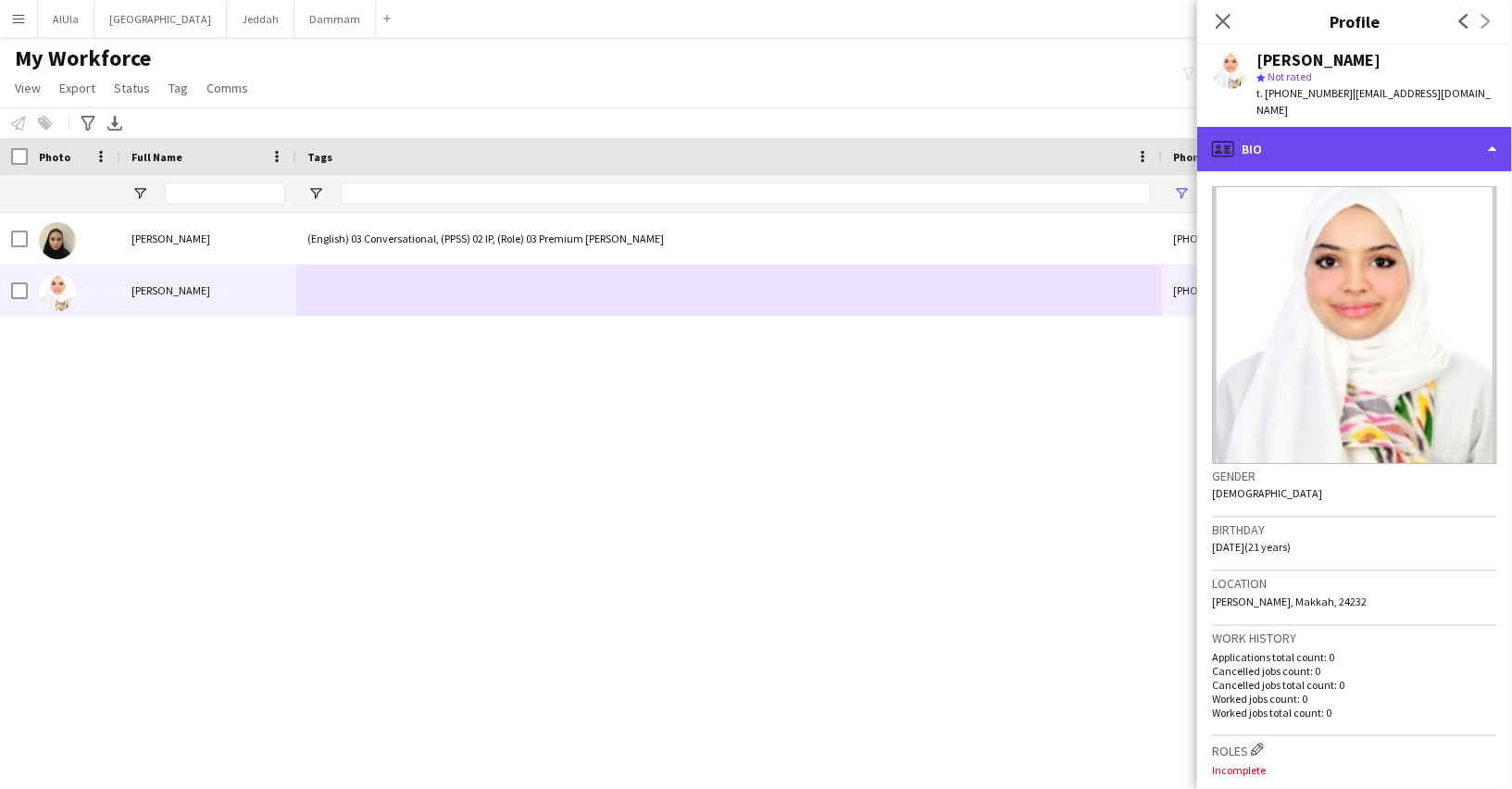
click at [1346, 143] on div "profile Bio" at bounding box center [1353, 148] width 315 height 44
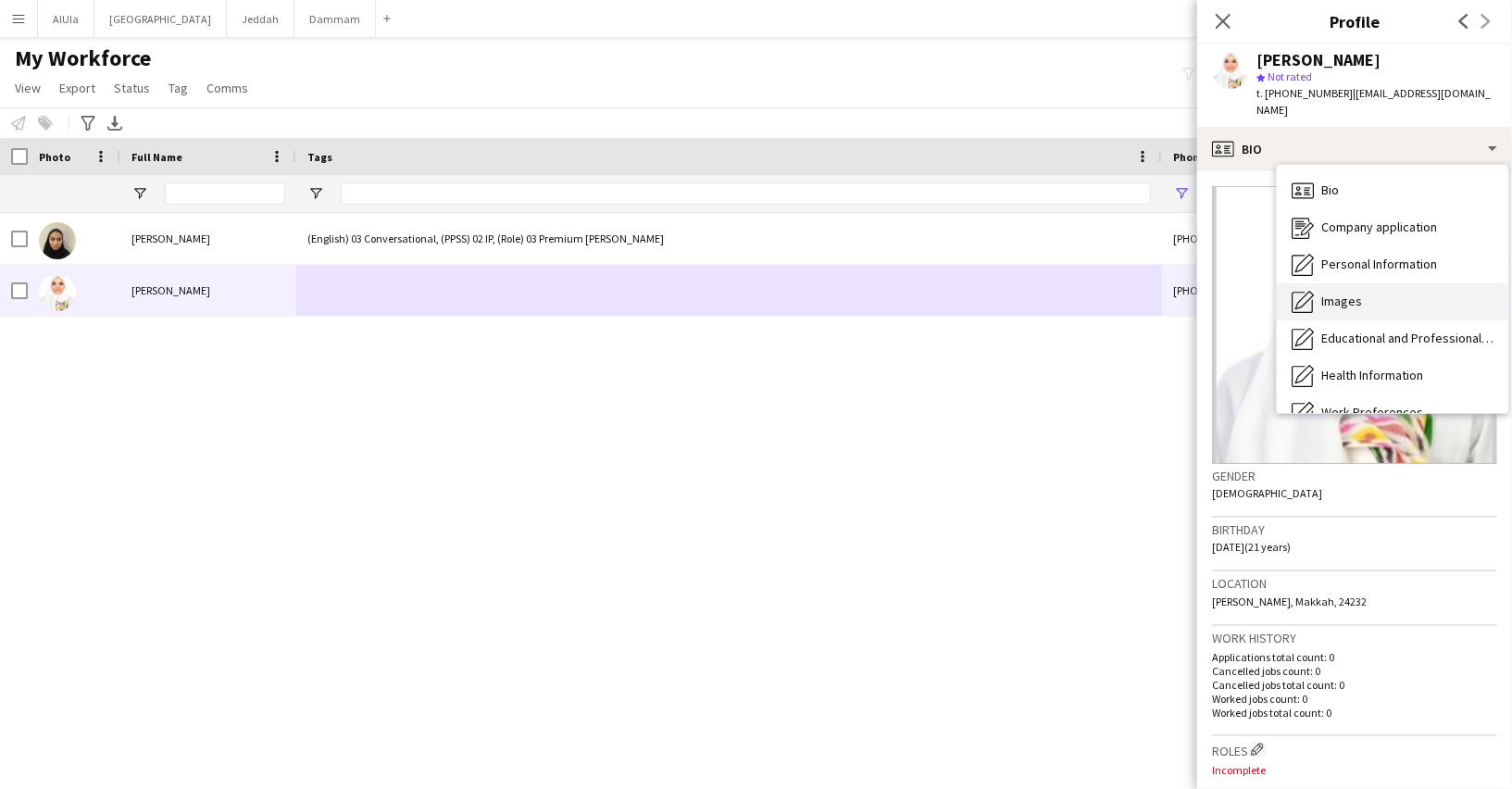
click at [1317, 286] on div "Images Images" at bounding box center [1392, 302] width 231 height 37
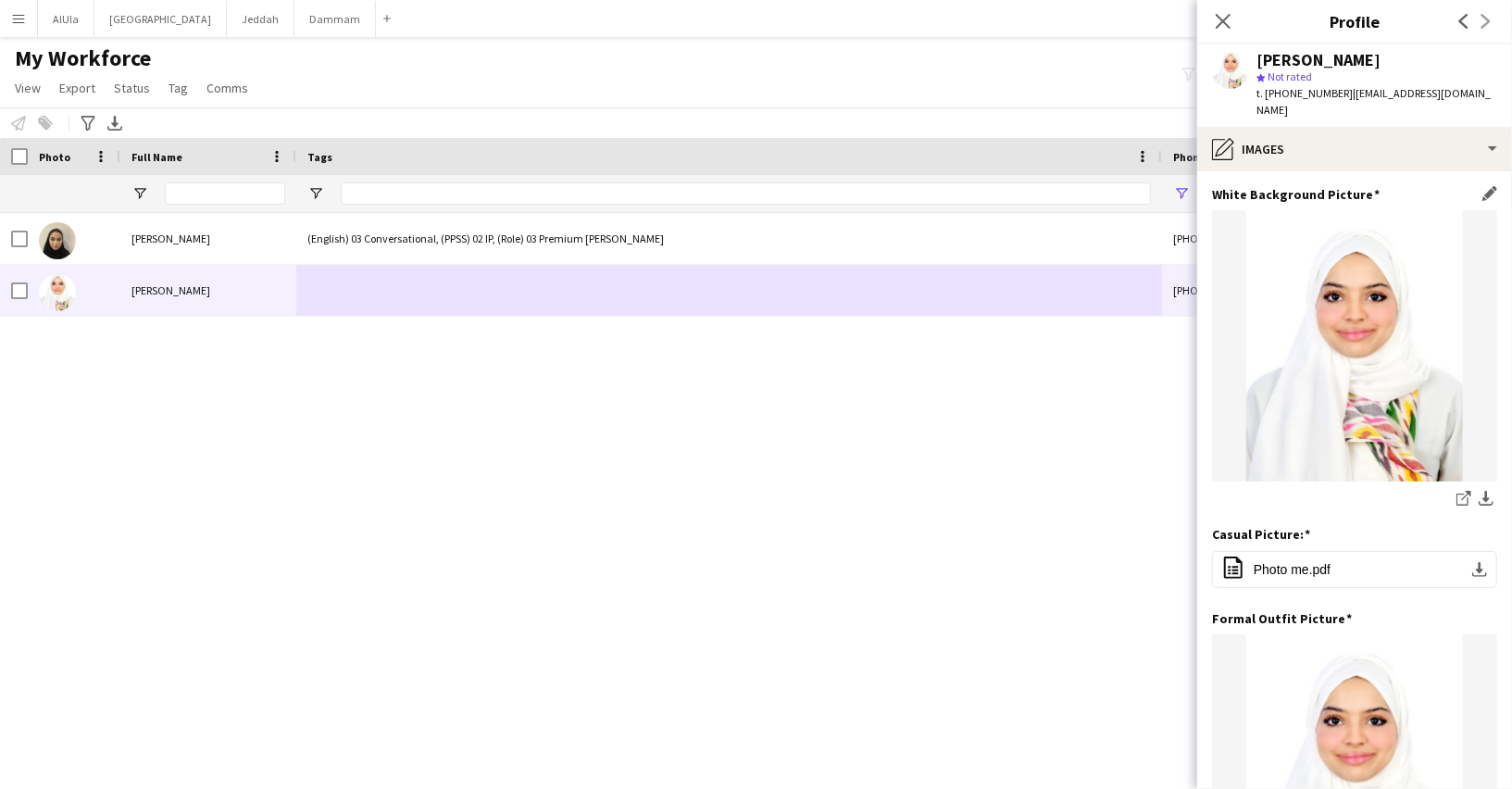
scroll to position [246, 0]
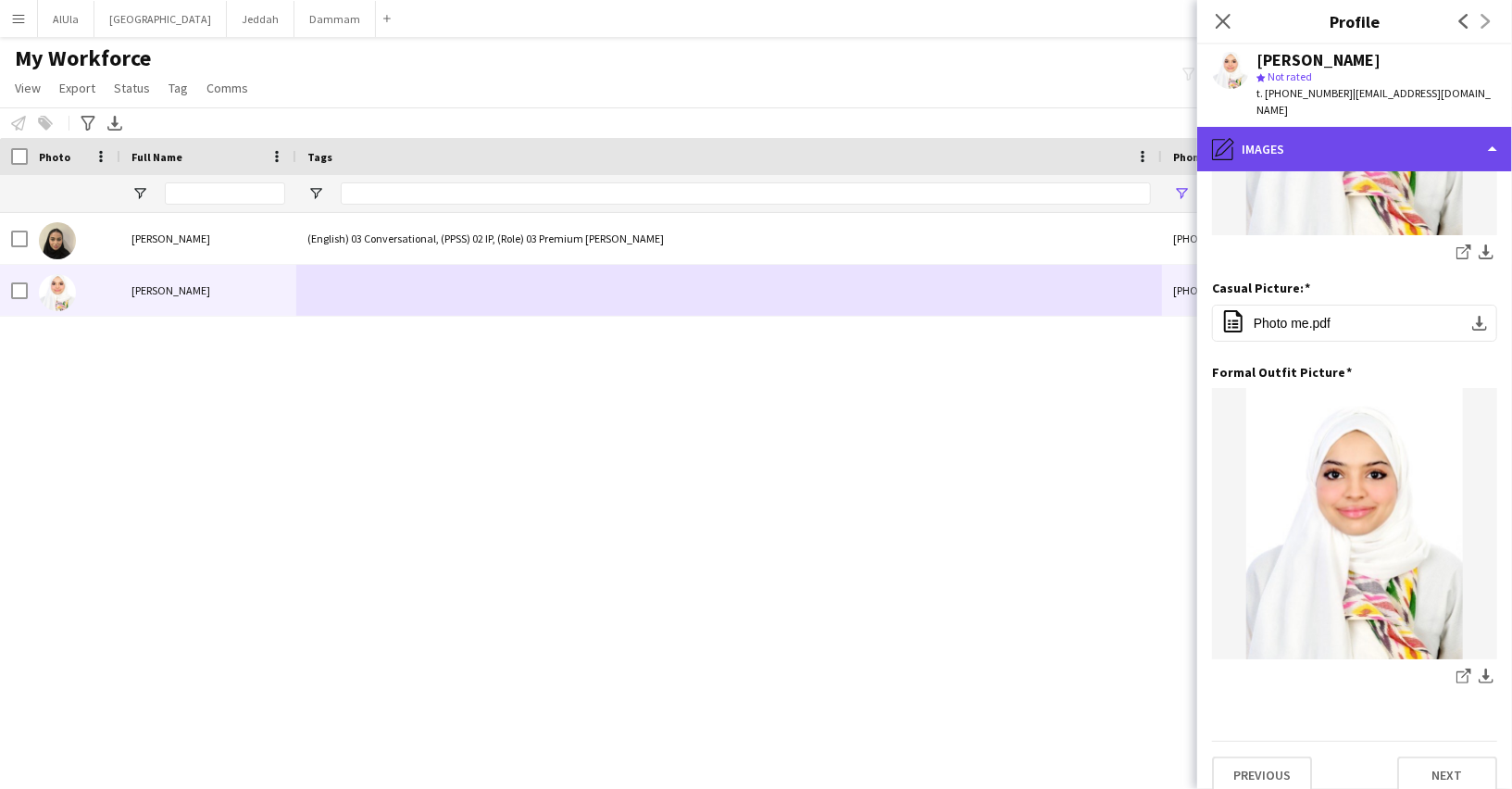
click at [1290, 135] on div "pencil4 Images" at bounding box center [1353, 148] width 315 height 44
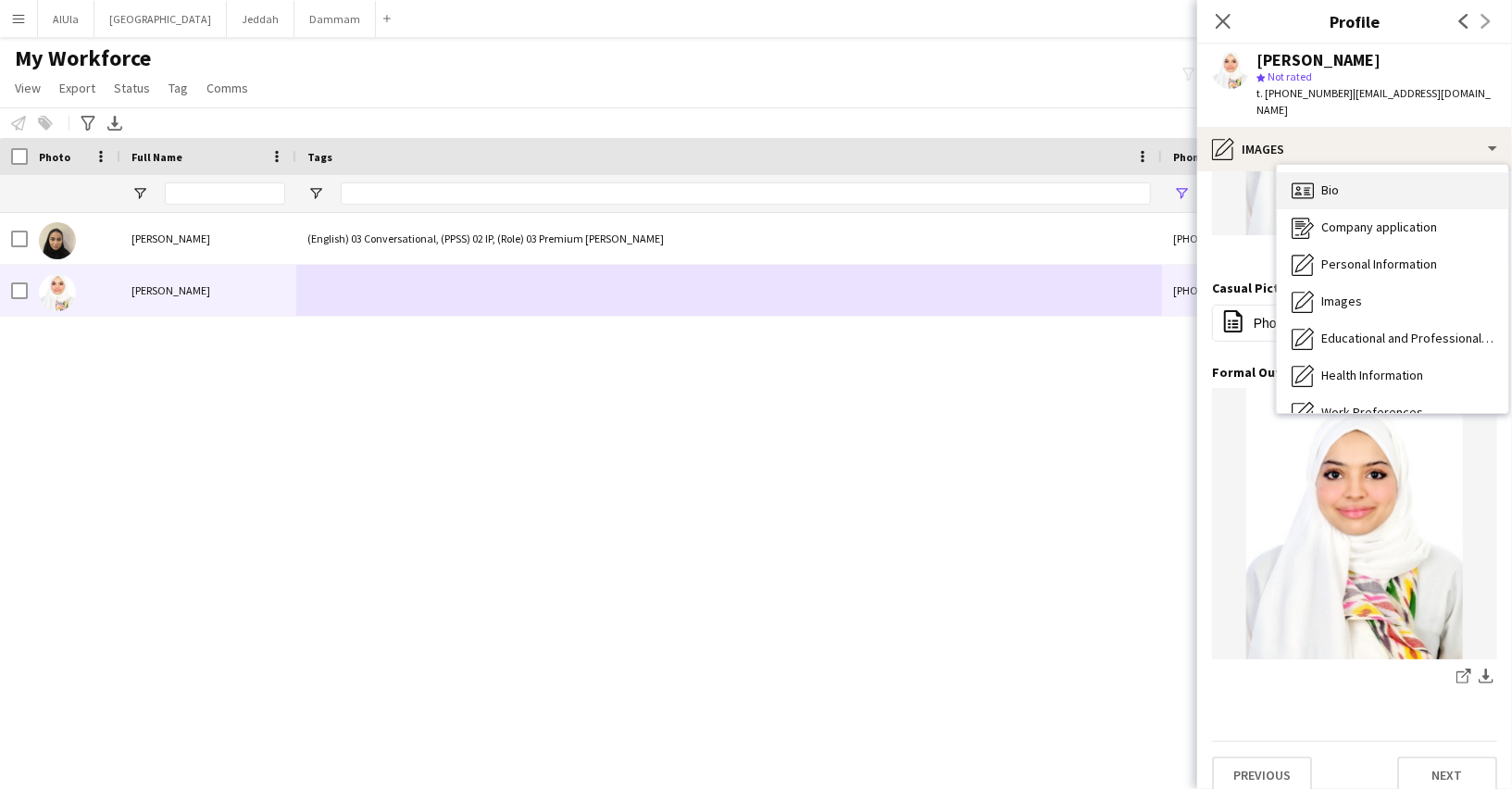
click at [1314, 173] on div "Bio Bio" at bounding box center [1392, 191] width 231 height 37
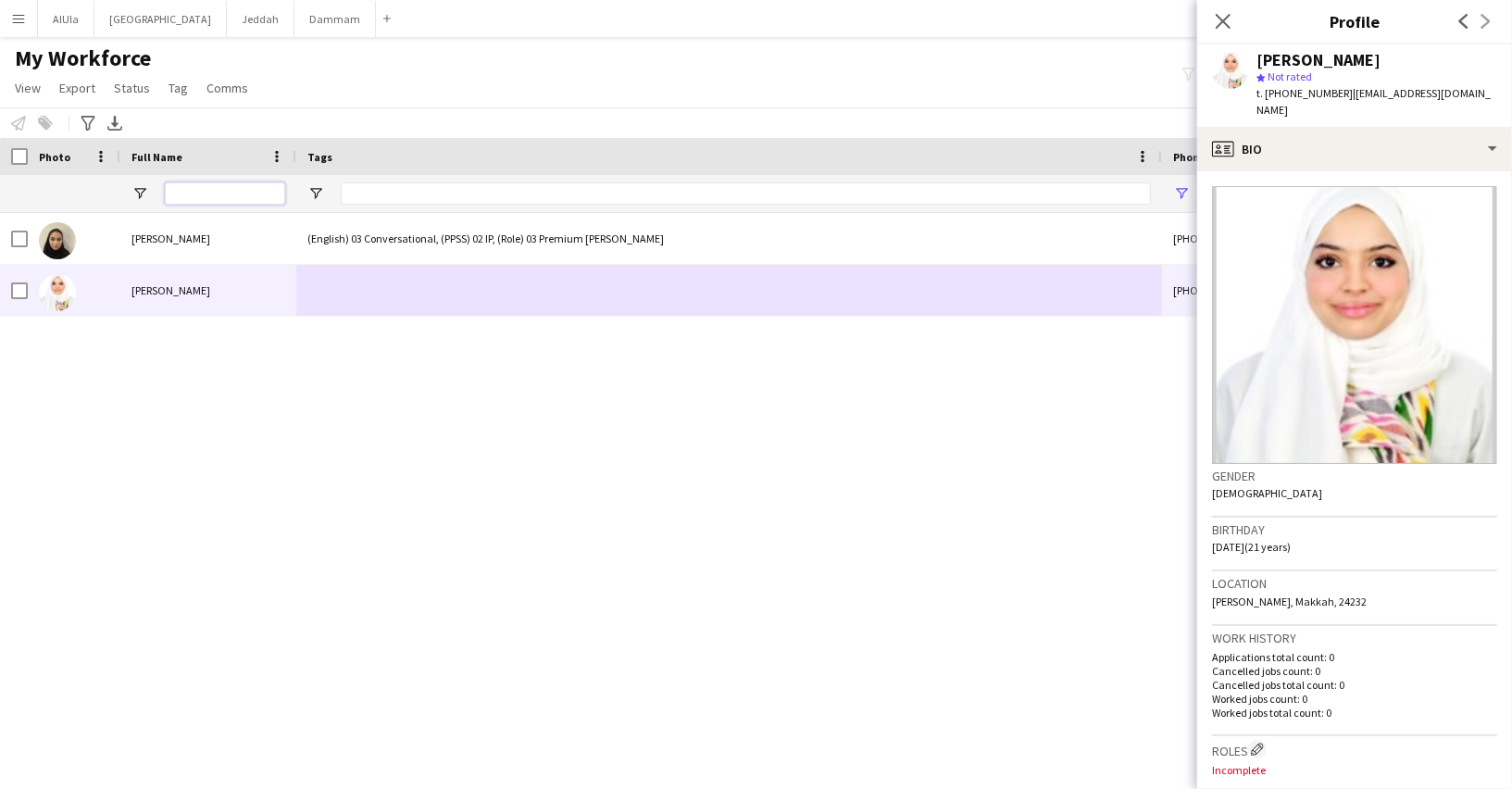
click at [242, 193] on input "Full Name Filter Input" at bounding box center [224, 193] width 121 height 23
click at [1339, 57] on div "[PERSON_NAME]" at bounding box center [1318, 60] width 124 height 17
click at [224, 184] on input "Full Name Filter Input" at bounding box center [224, 193] width 121 height 23
paste input "******"
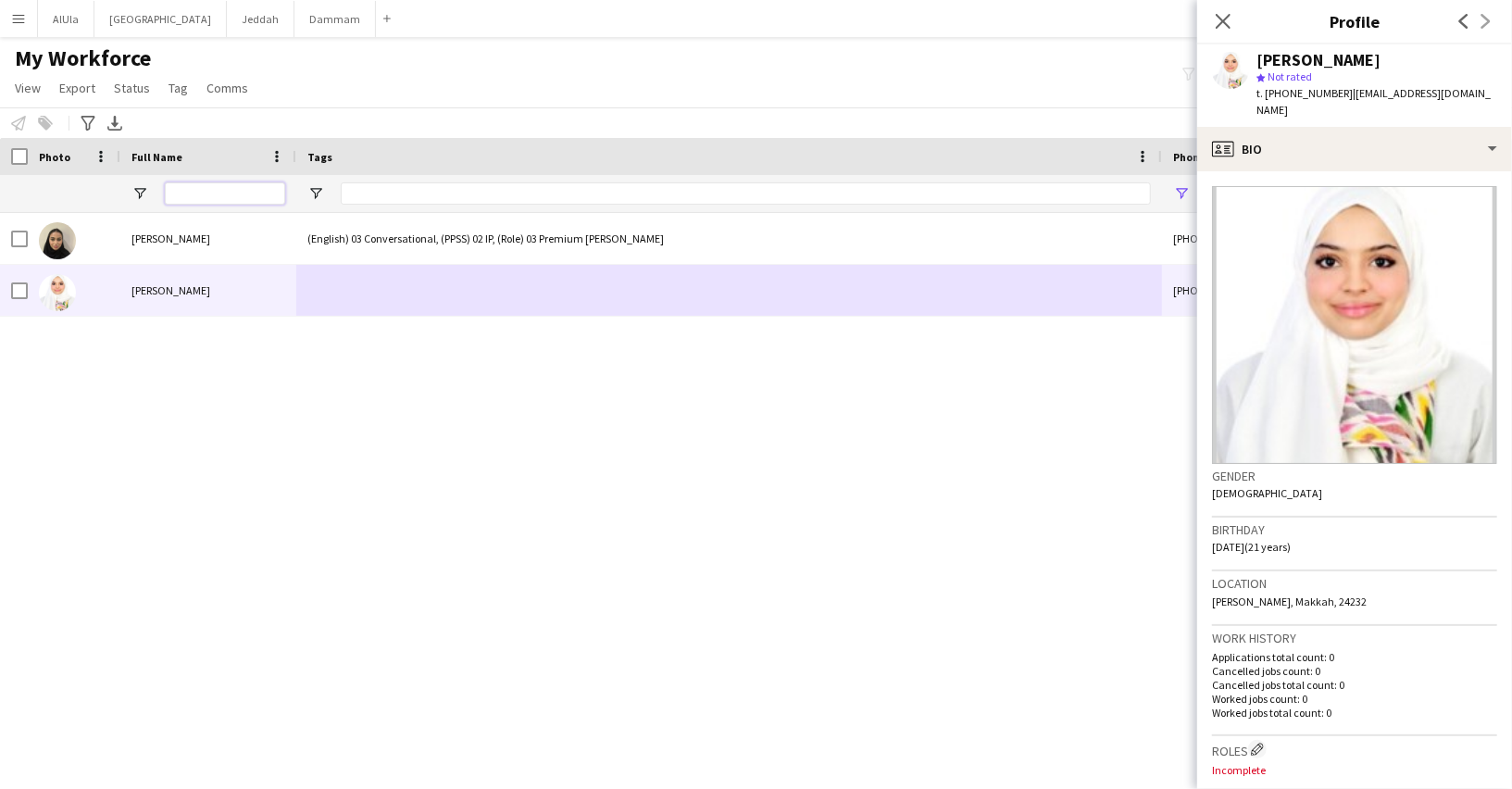
type input "******"
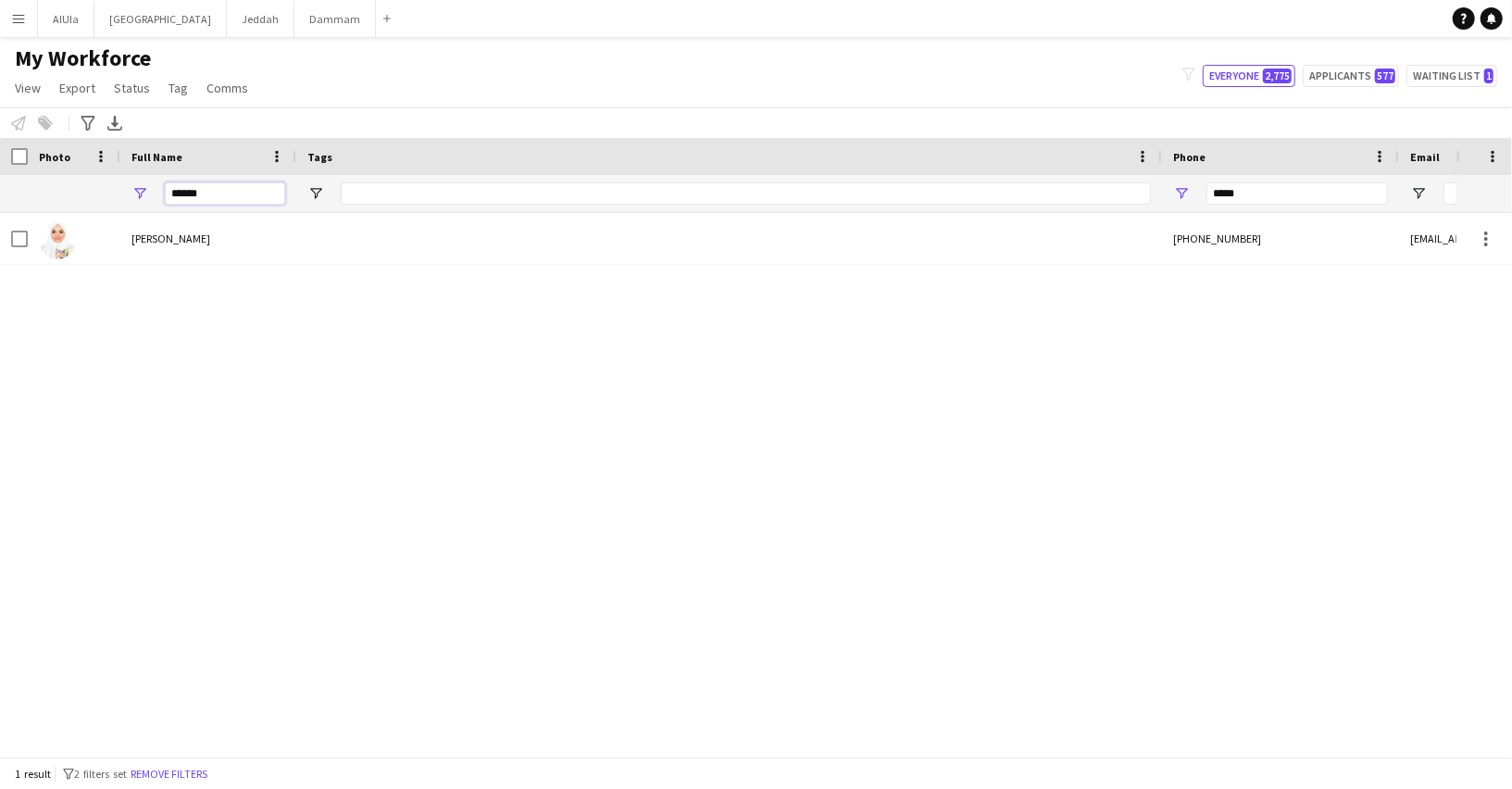
click at [184, 188] on input "******" at bounding box center [224, 193] width 121 height 23
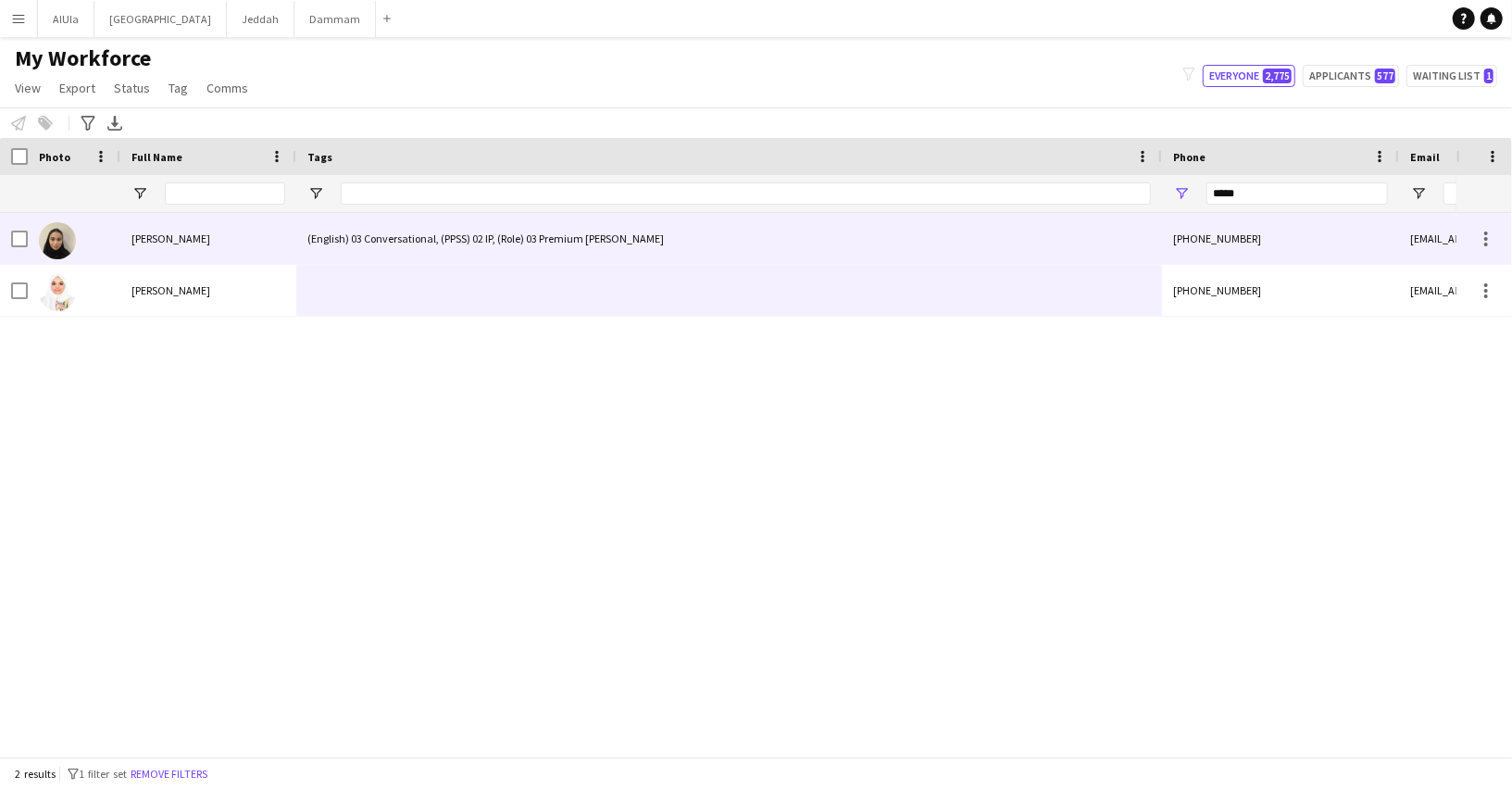
click at [162, 244] on span "[PERSON_NAME]" at bounding box center [171, 238] width 78 height 14
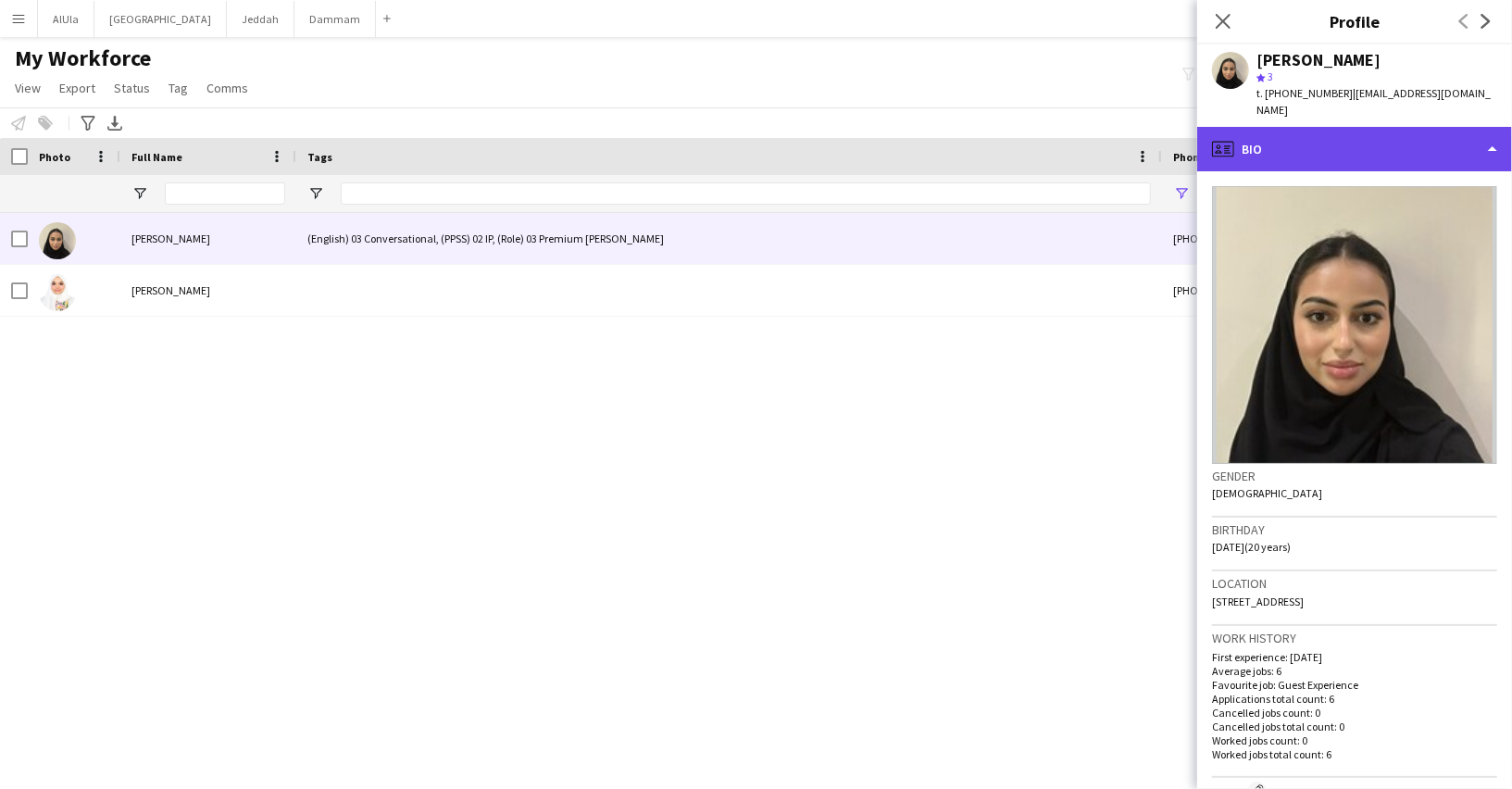
click at [1302, 138] on div "profile Bio" at bounding box center [1353, 148] width 315 height 44
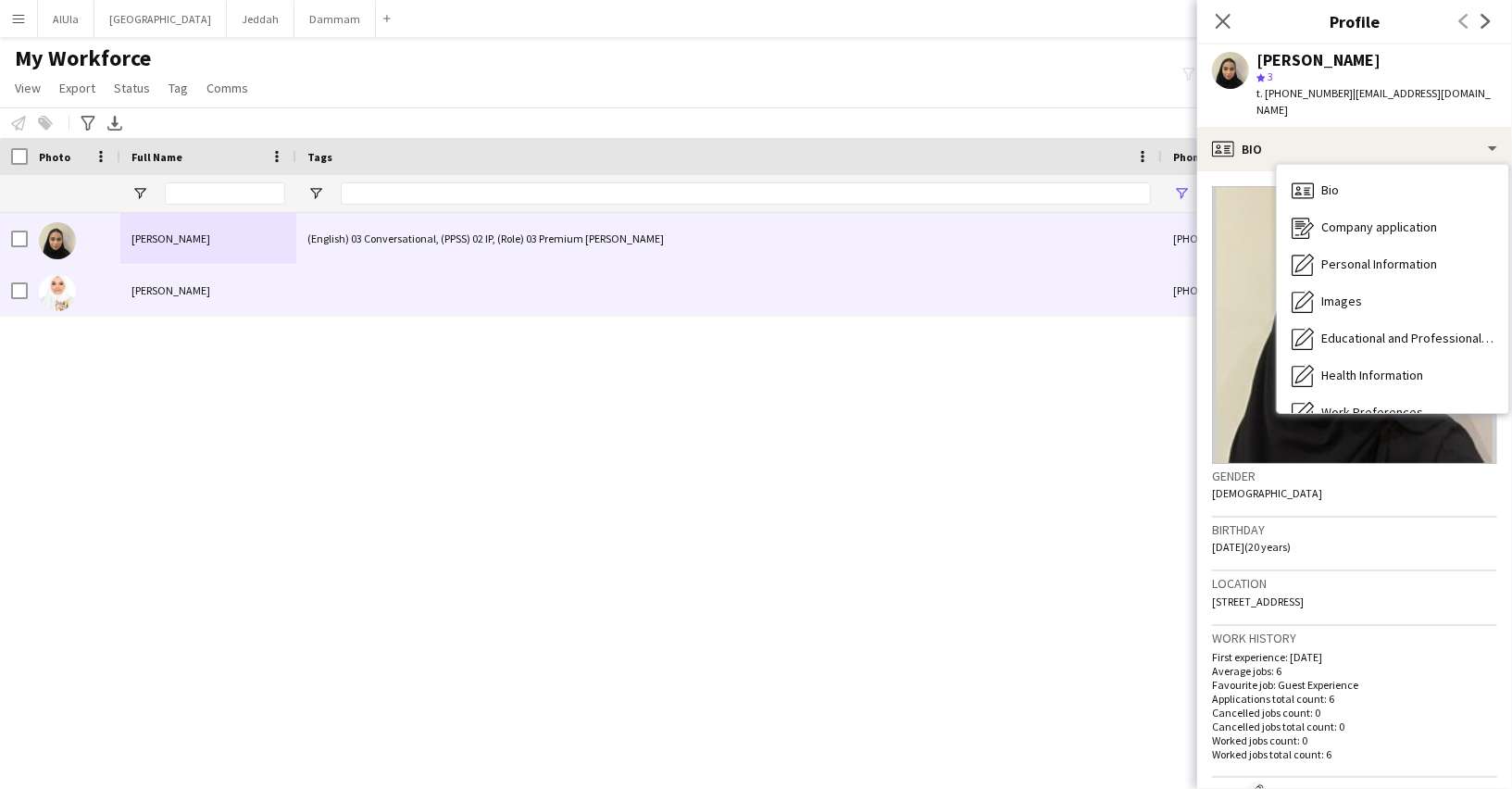
click at [161, 288] on span "[PERSON_NAME]" at bounding box center [171, 290] width 78 height 14
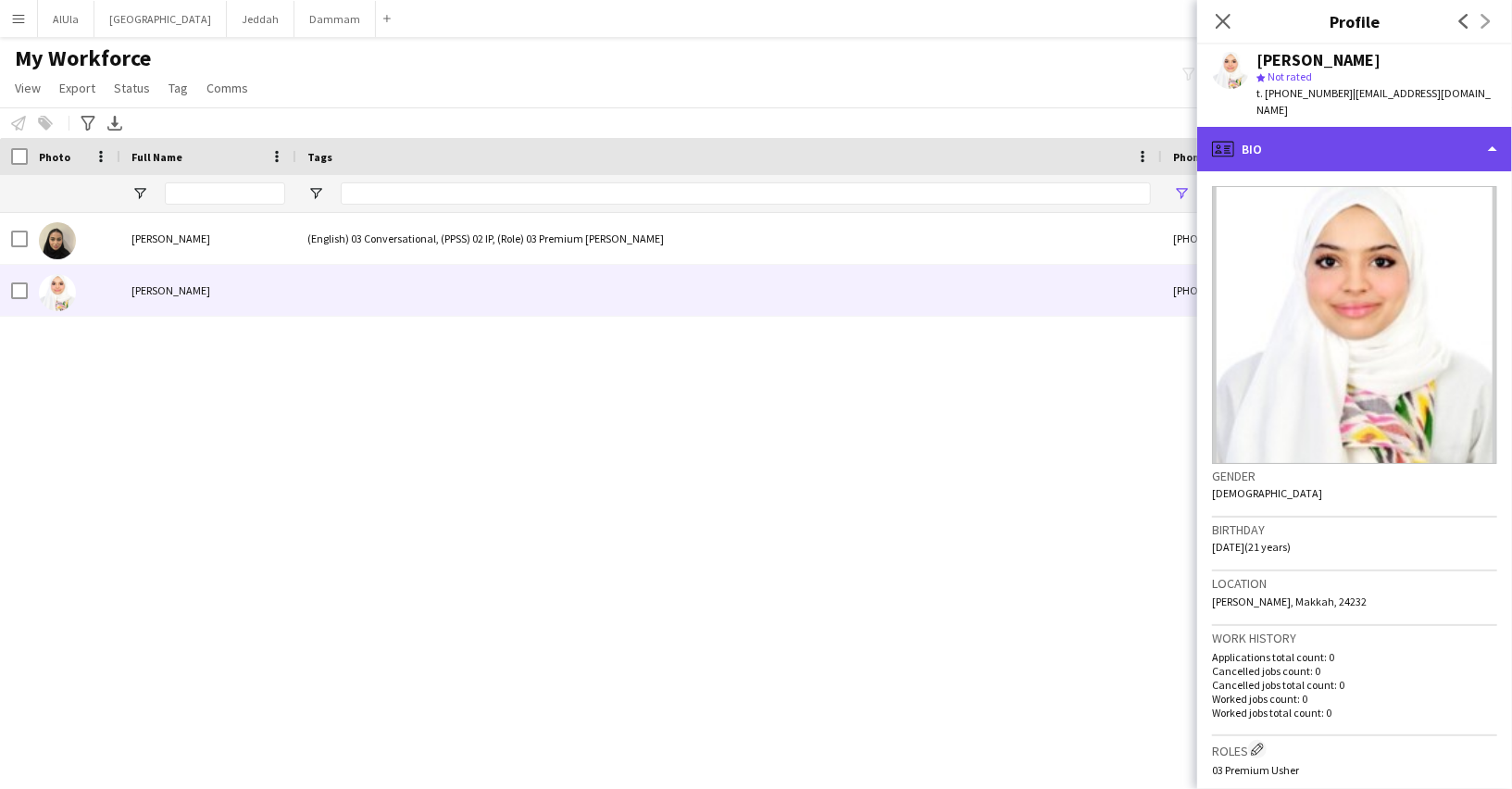
click at [1327, 135] on div "profile Bio" at bounding box center [1353, 148] width 315 height 44
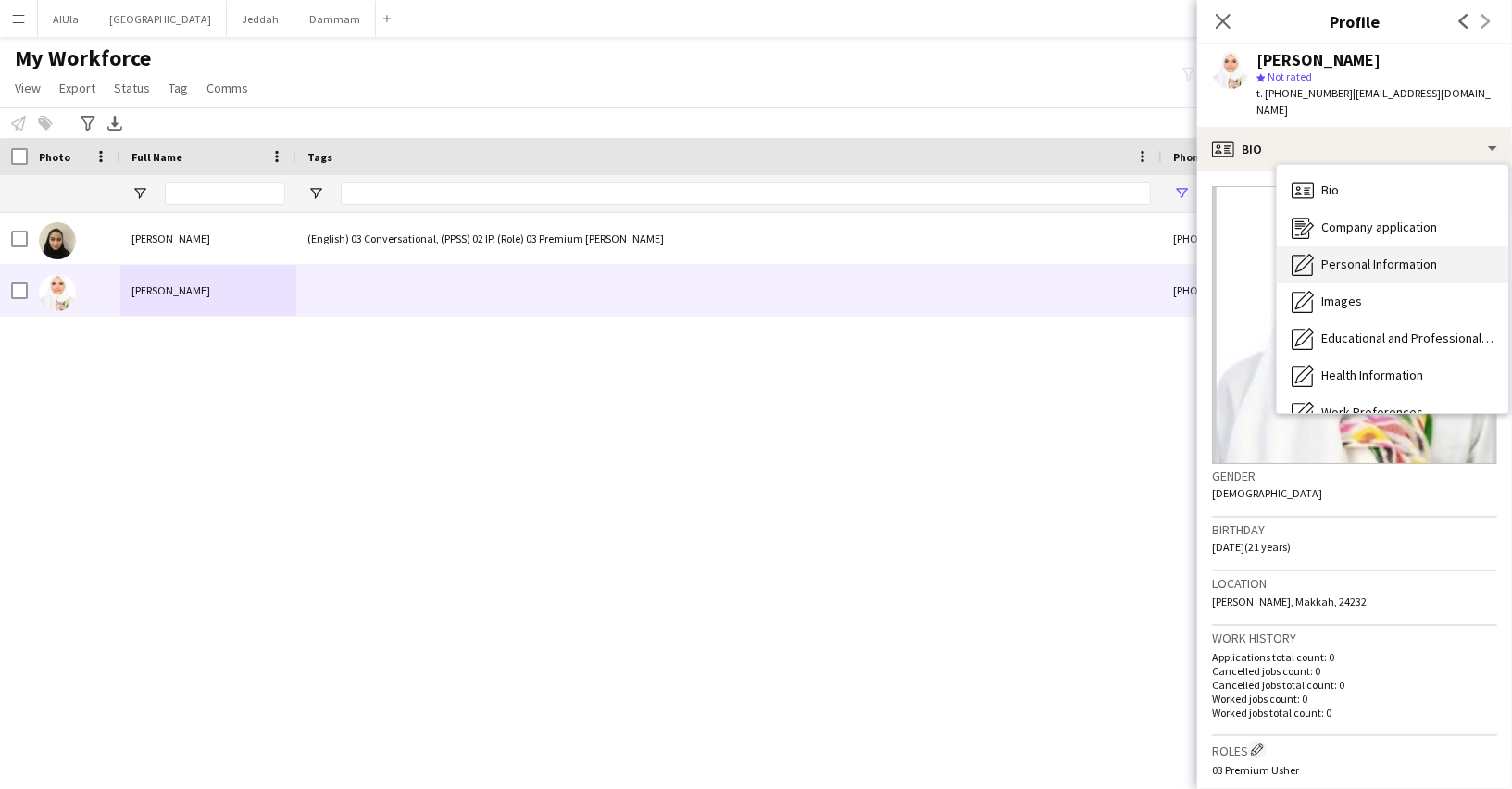
click at [1359, 256] on span "Personal Information" at bounding box center [1379, 264] width 116 height 17
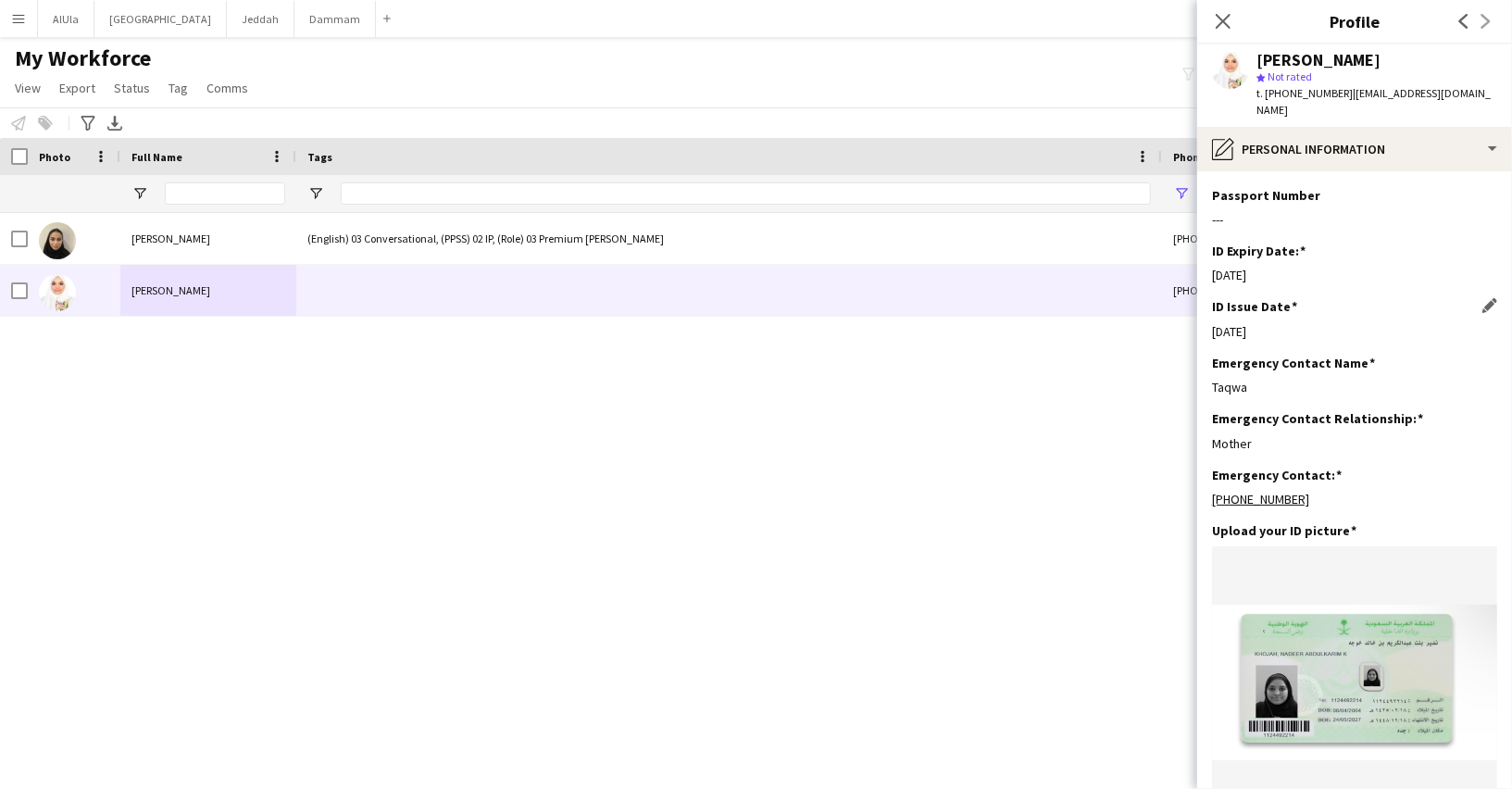
scroll to position [0, 0]
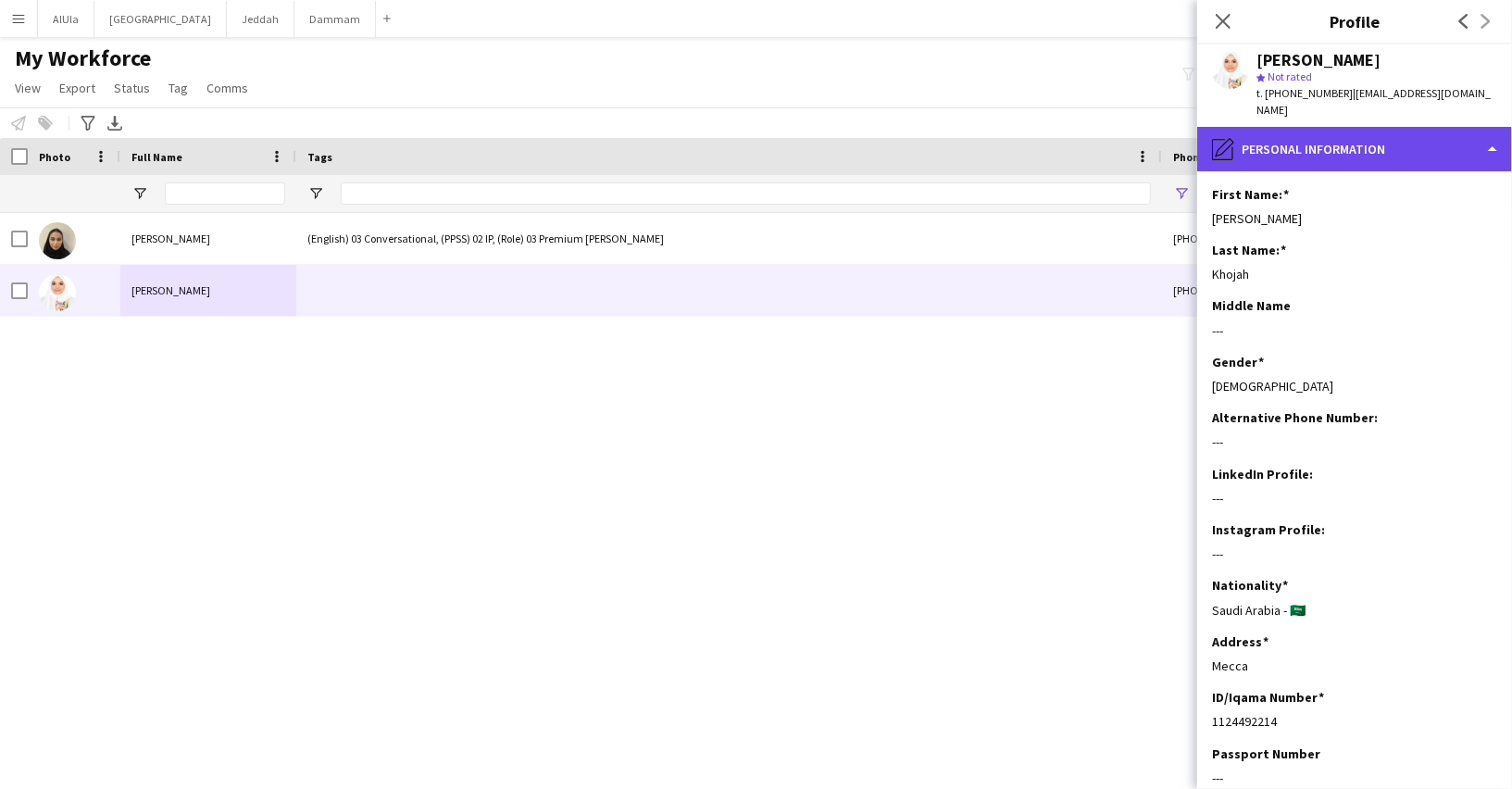
click at [1293, 126] on div "pencil4 Personal Information" at bounding box center [1353, 148] width 315 height 44
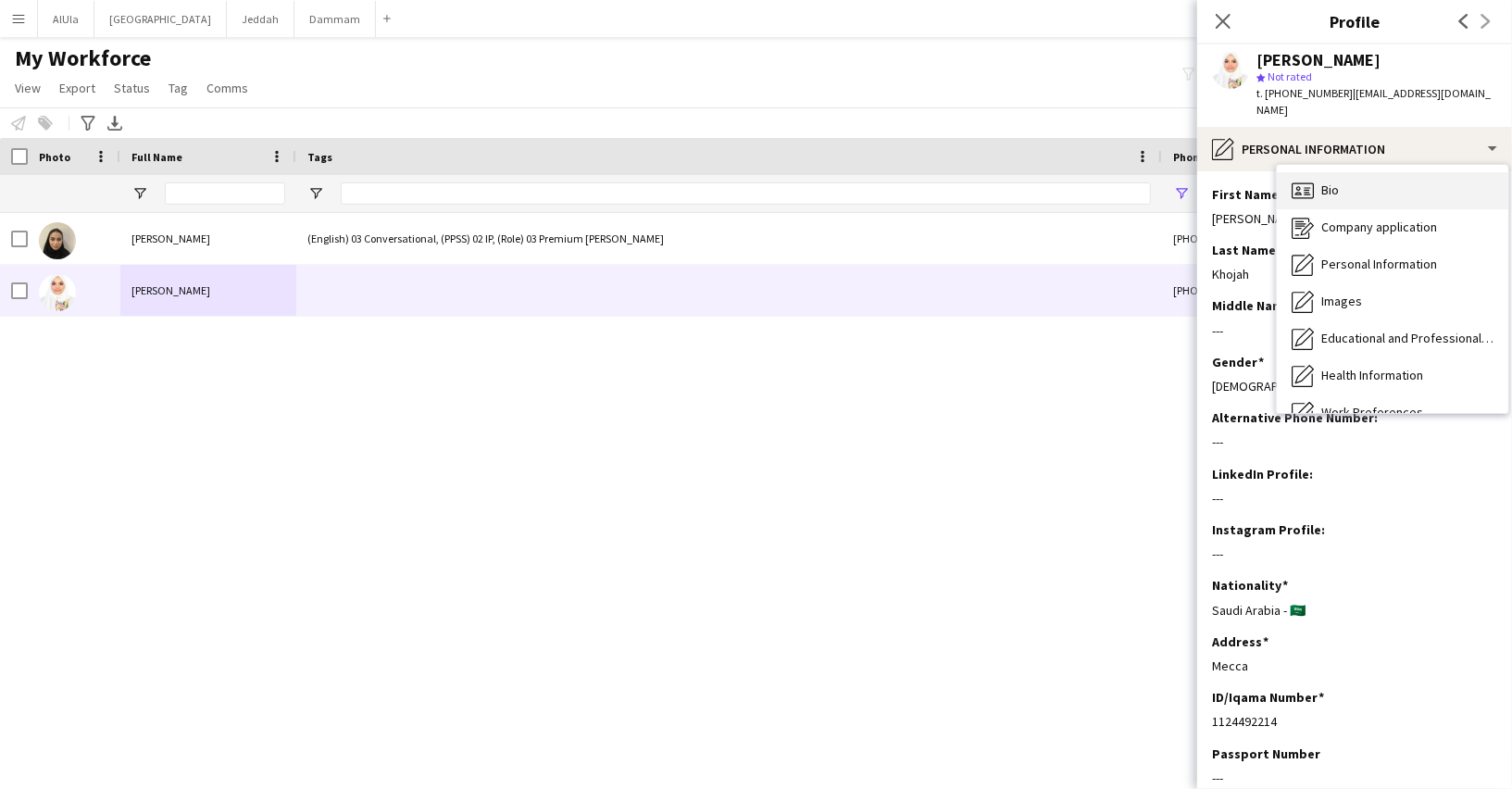
click at [1355, 176] on div "Bio Bio" at bounding box center [1392, 191] width 231 height 37
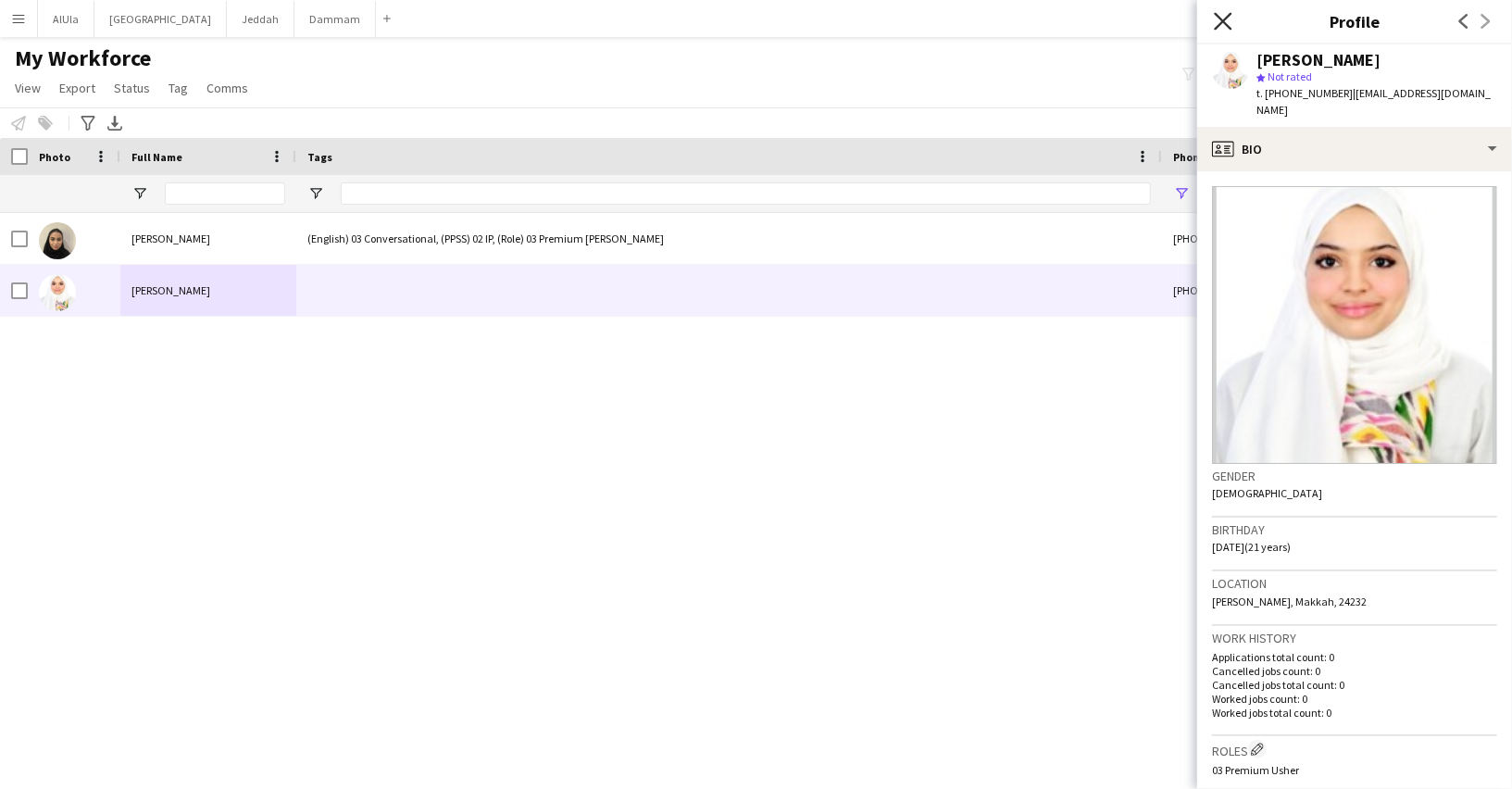
click at [1217, 23] on icon "Close pop-in" at bounding box center [1222, 21] width 18 height 18
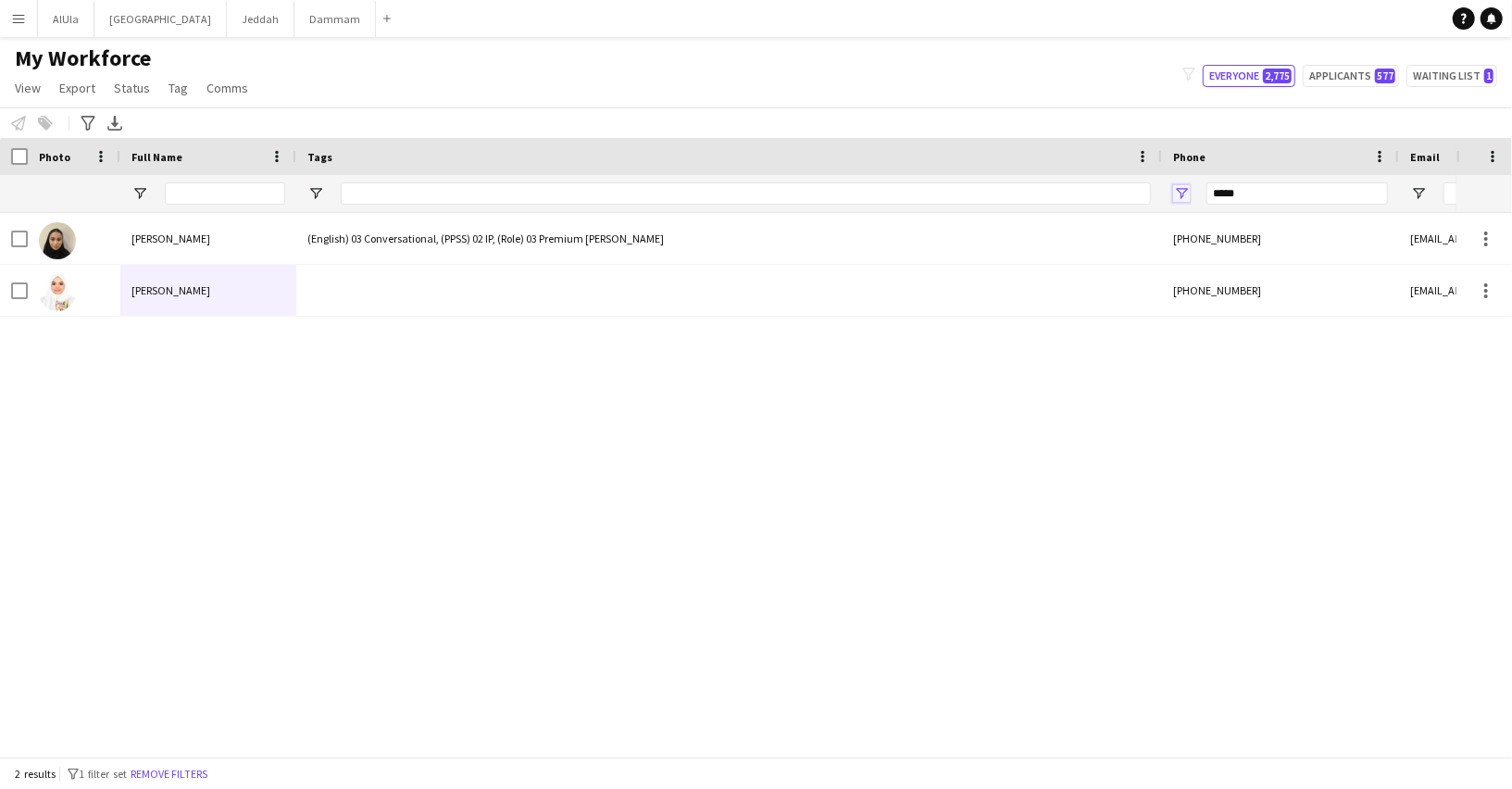
click at [1185, 195] on span "Open Filter Menu" at bounding box center [1181, 193] width 17 height 17
click at [1311, 228] on span "Filtering operator" at bounding box center [1309, 227] width 17 height 17
click at [1182, 194] on span "Open Filter Menu" at bounding box center [1181, 193] width 17 height 17
click at [1304, 217] on div "Contains" at bounding box center [1251, 227] width 143 height 23
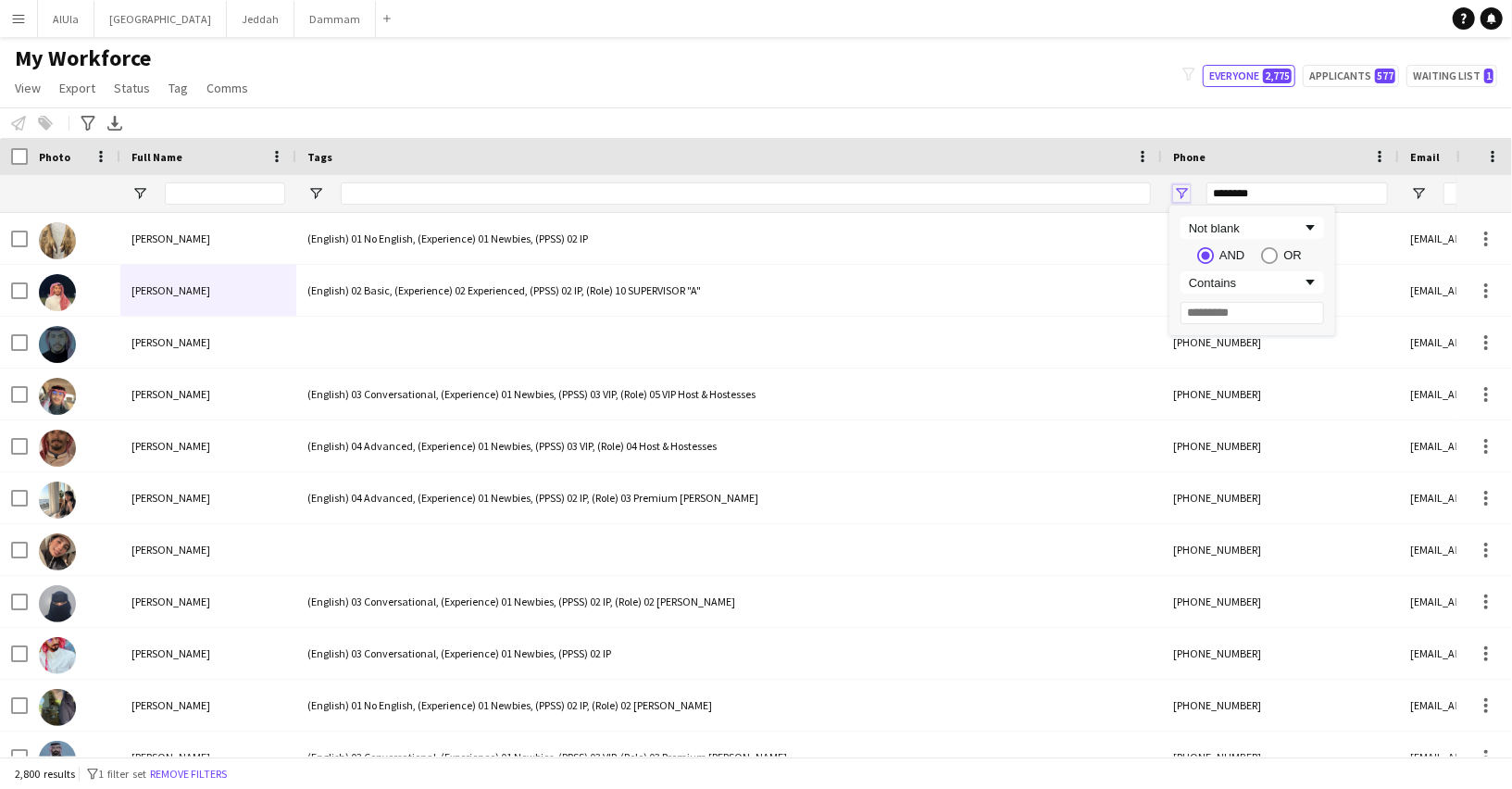
click at [1180, 186] on span "Open Filter Menu" at bounding box center [1181, 193] width 17 height 17
click at [1204, 292] on div "Contains" at bounding box center [1251, 282] width 143 height 23
click at [1226, 223] on div "Not blank" at bounding box center [1244, 228] width 113 height 14
click at [1273, 228] on div "Not blank" at bounding box center [1244, 228] width 113 height 14
click at [1221, 288] on div "Contains" at bounding box center [1244, 283] width 113 height 14
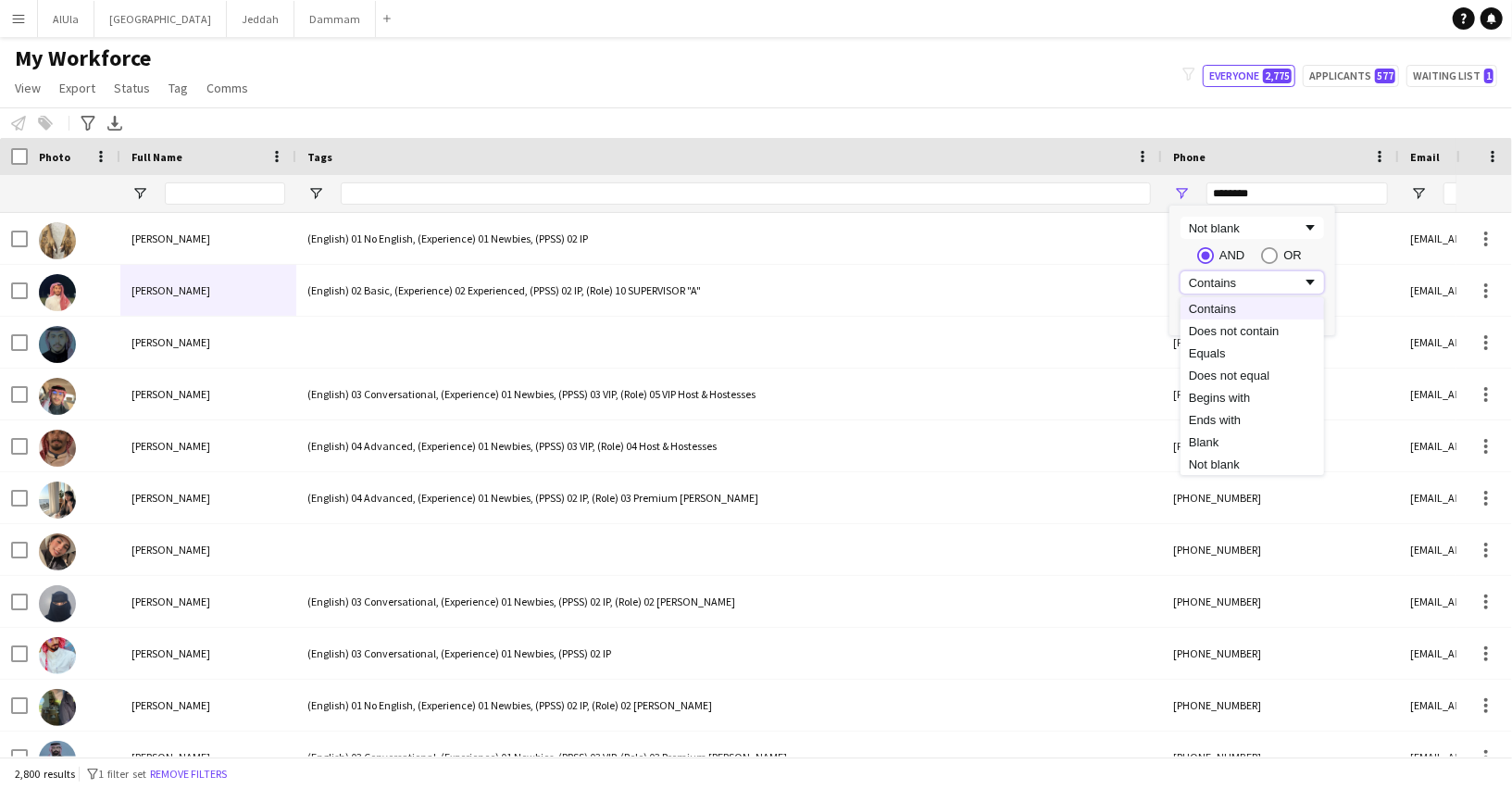
click at [1217, 222] on div "Not blank" at bounding box center [1244, 228] width 113 height 14
click at [1217, 222] on div "Not blank" at bounding box center [1244, 228] width 113 height 14
click at [1214, 279] on div "Contains" at bounding box center [1244, 283] width 113 height 14
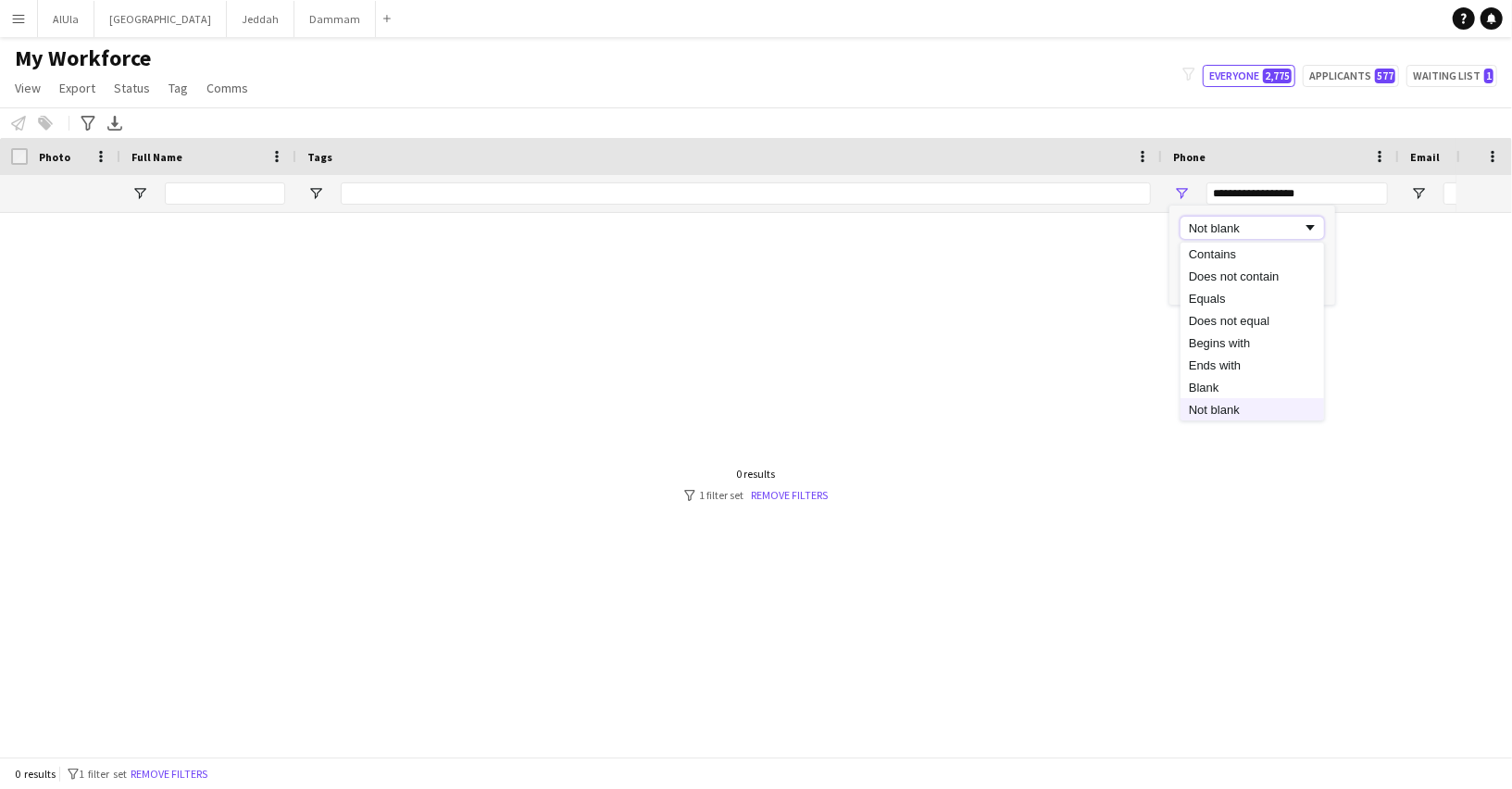
click at [1198, 225] on div "Not blank" at bounding box center [1244, 228] width 113 height 14
click at [1179, 180] on div "**********" at bounding box center [1281, 194] width 237 height 37
click at [1179, 186] on span "Open Filter Menu" at bounding box center [1181, 193] width 17 height 17
click at [1191, 222] on div "Blank" at bounding box center [1244, 228] width 113 height 14
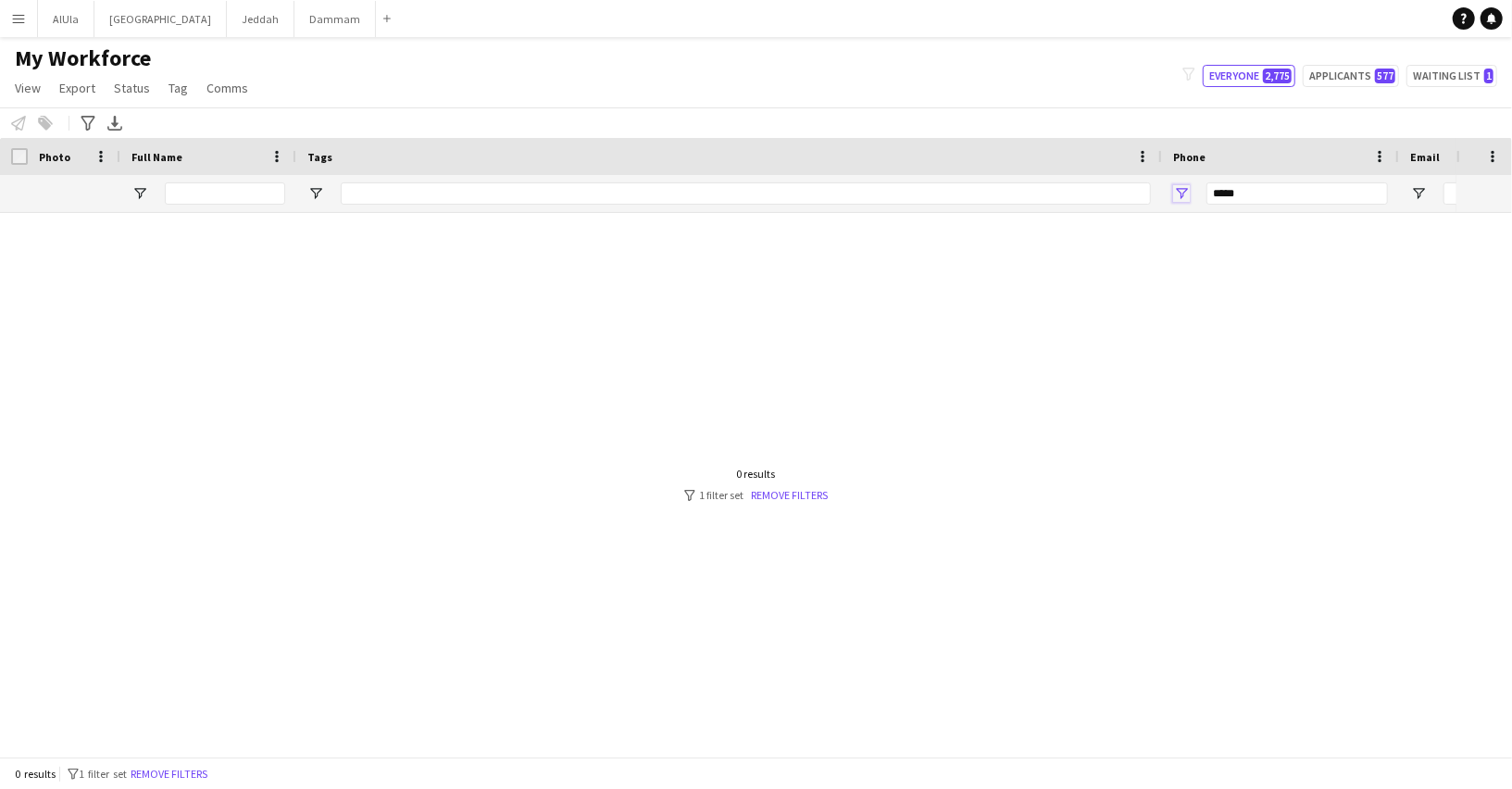
click at [1183, 189] on span "Open Filter Menu" at bounding box center [1181, 193] width 17 height 17
click at [1202, 214] on div "Blank AND OR Contains" at bounding box center [1251, 271] width 166 height 129
click at [1204, 225] on div "Blank" at bounding box center [1244, 228] width 113 height 14
type input "********"
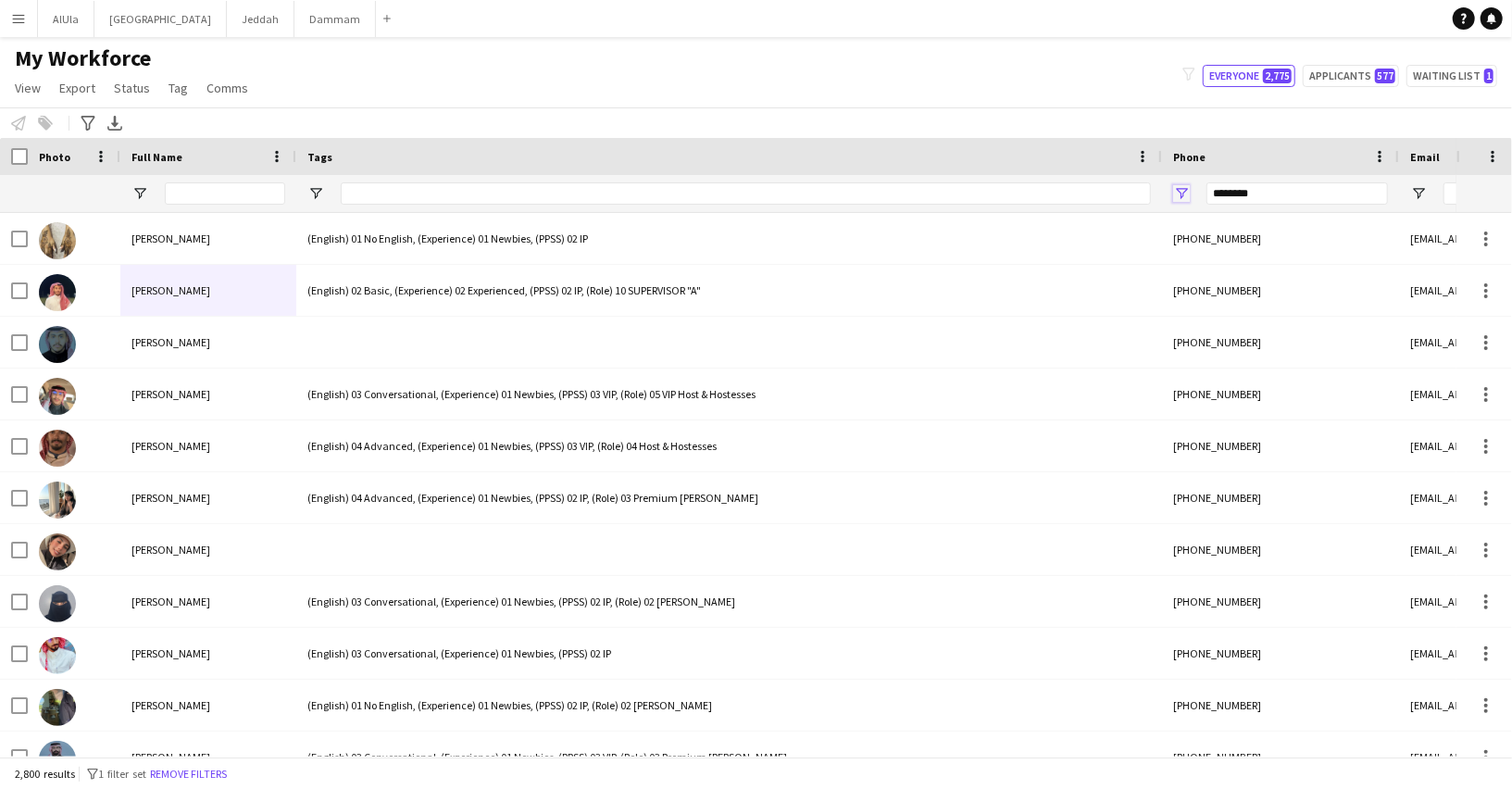
click at [1186, 192] on span "Open Filter Menu" at bounding box center [1181, 193] width 17 height 17
click at [1195, 222] on div "Not blank" at bounding box center [1244, 228] width 113 height 14
click at [1182, 186] on span "Open Filter Menu" at bounding box center [1181, 193] width 17 height 17
click at [1146, 123] on div "Notify workforce Add to tag Select at least one crew to tag him or her. Advance…" at bounding box center [756, 123] width 1512 height 30
click at [231, 202] on input "Full Name Filter Input" at bounding box center [224, 193] width 121 height 23
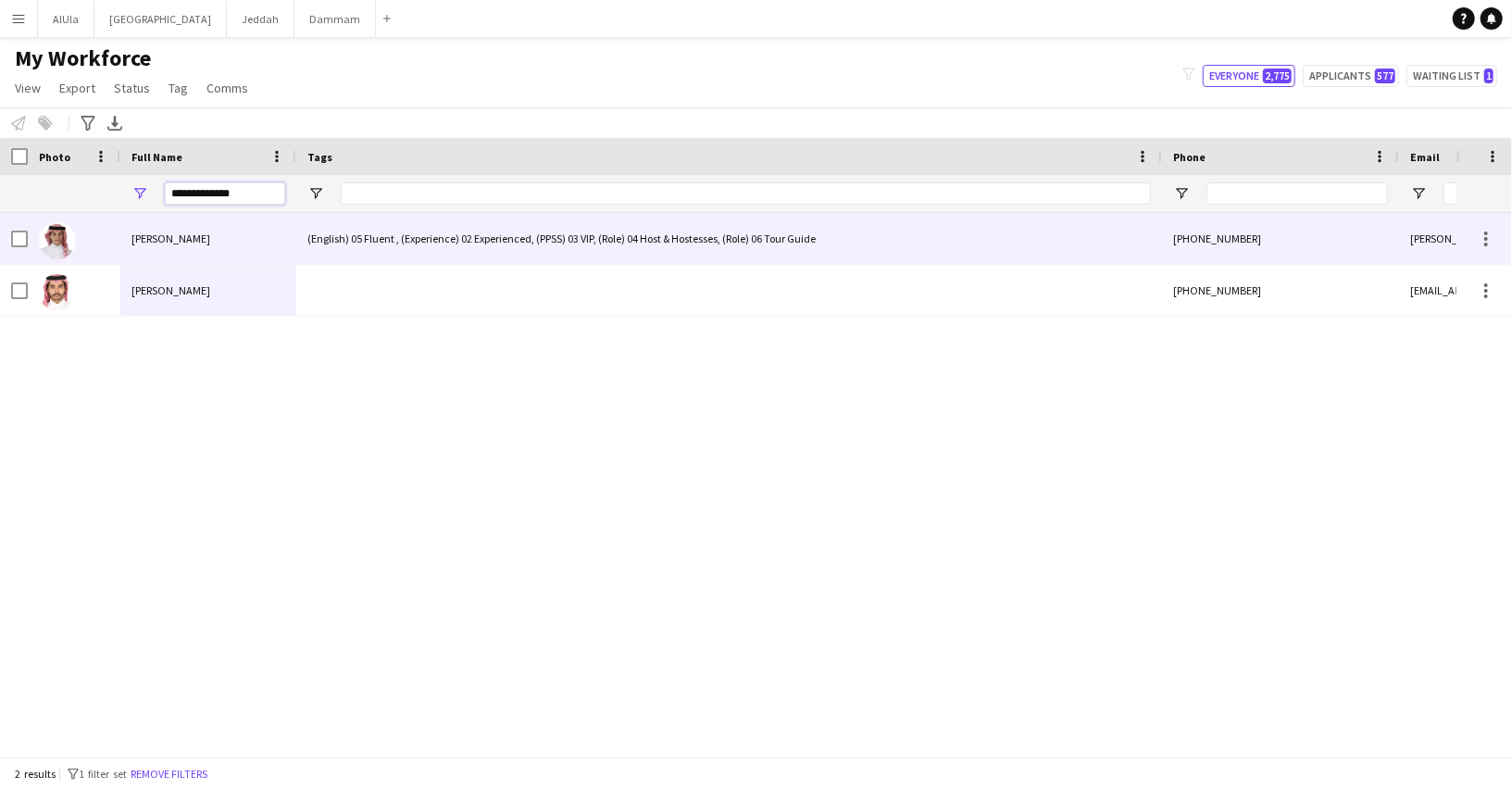
type input "**********"
click at [233, 238] on div "[PERSON_NAME]" at bounding box center [208, 238] width 175 height 51
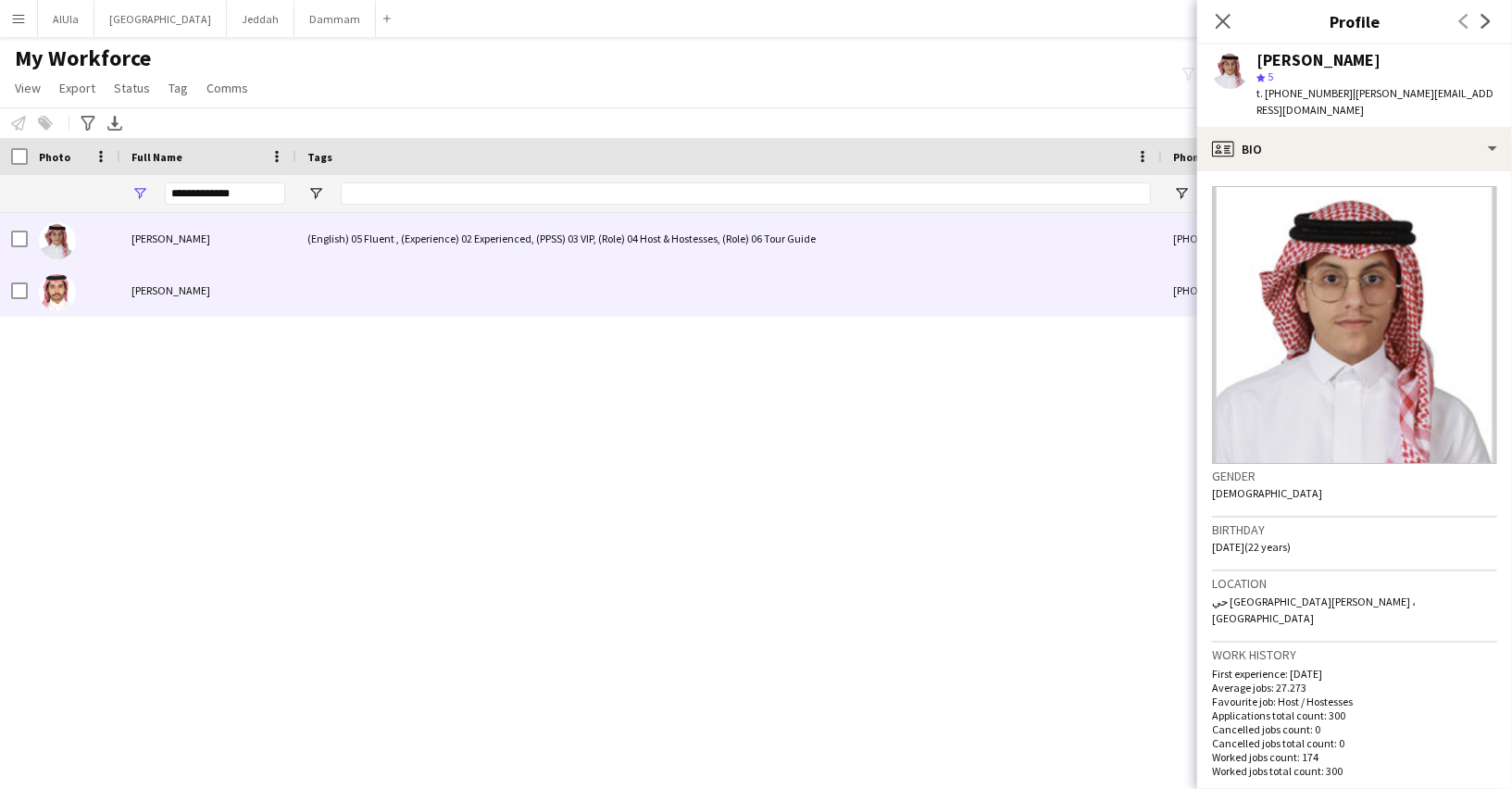
click at [757, 291] on div at bounding box center [728, 290] width 865 height 51
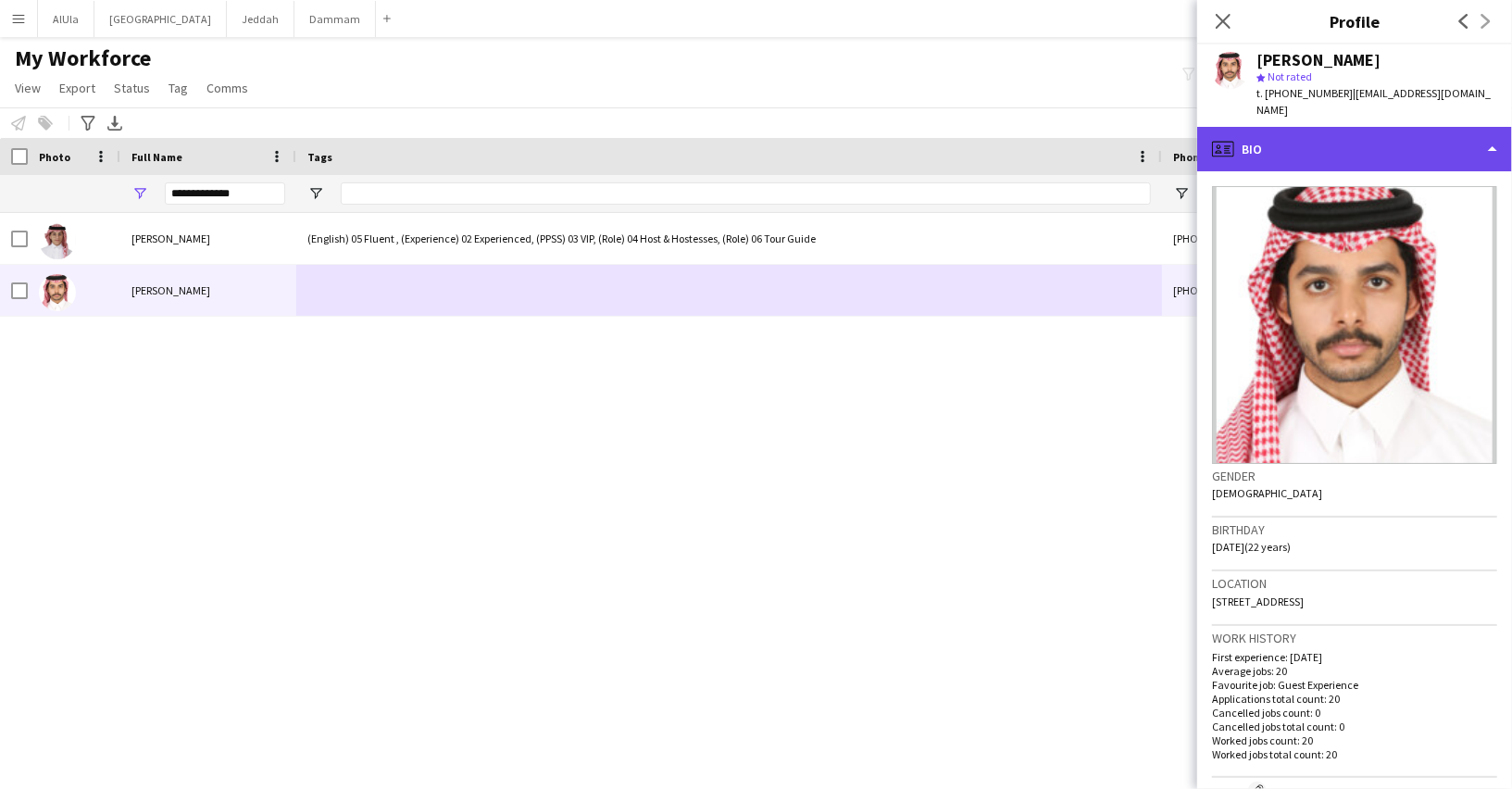
click at [1325, 145] on div "profile Bio" at bounding box center [1353, 148] width 315 height 44
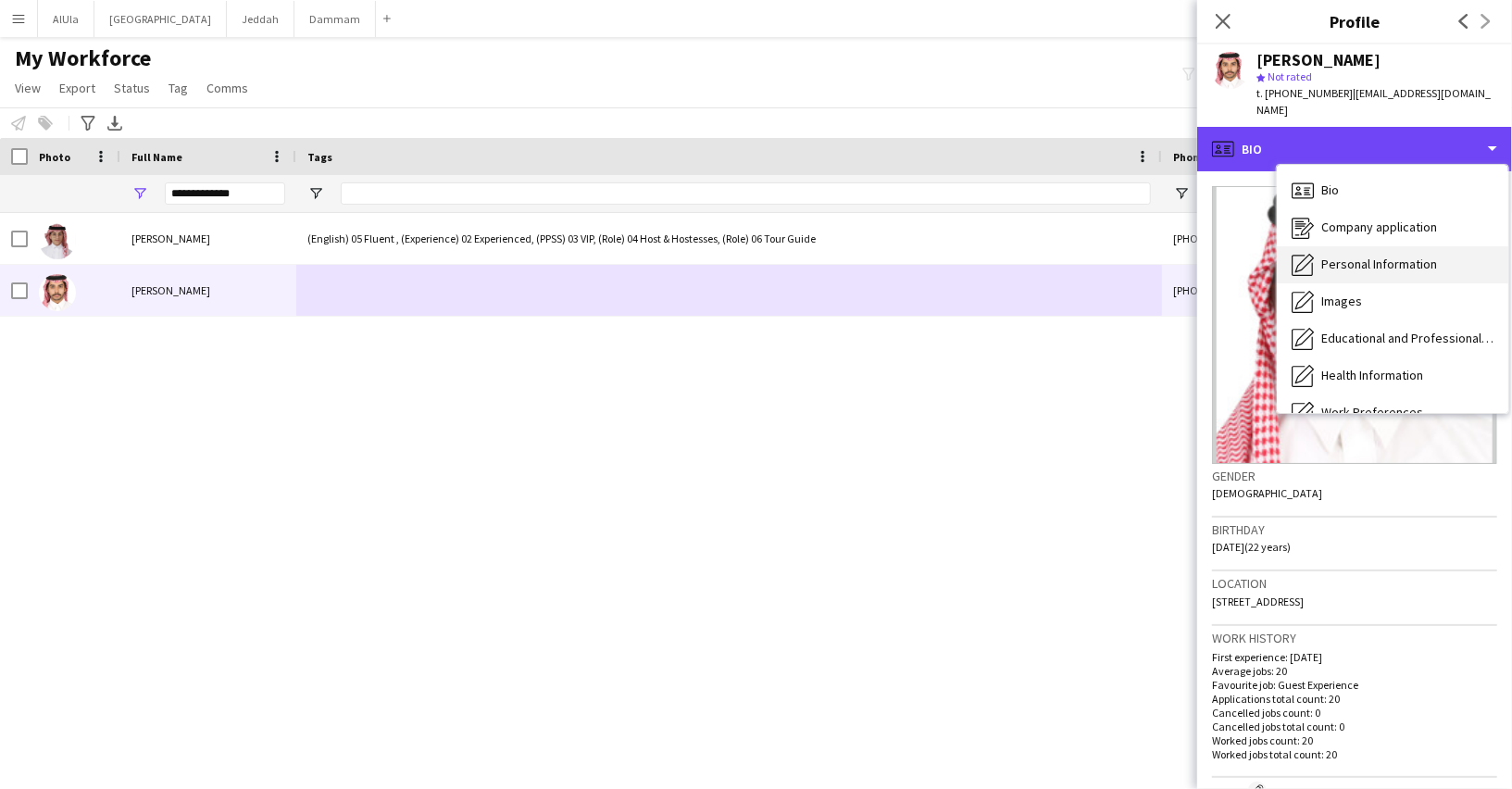
scroll to position [210, 0]
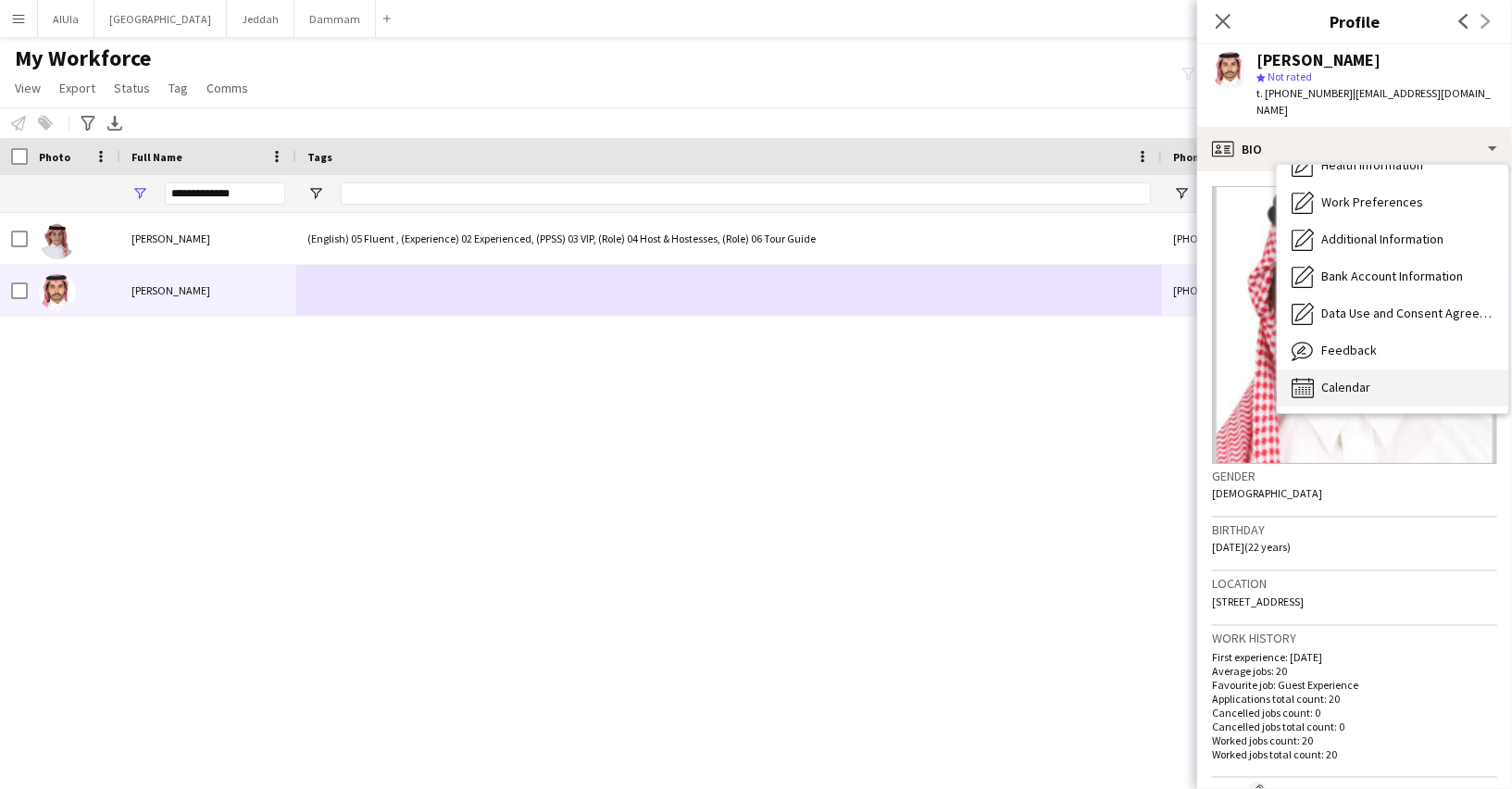
click at [1368, 378] on span "Calendar" at bounding box center [1345, 386] width 49 height 17
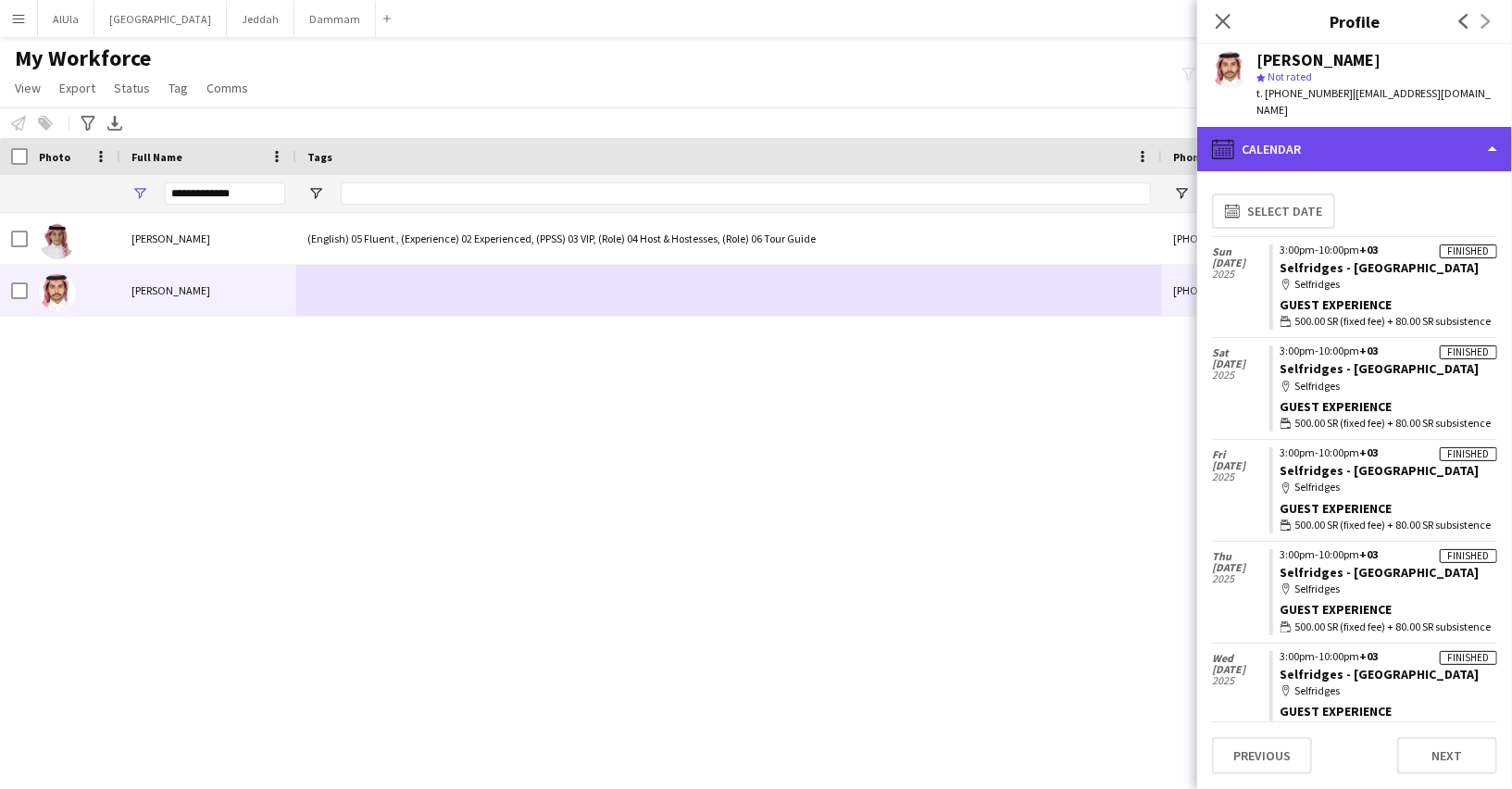
click at [1322, 138] on div "calendar-full Calendar" at bounding box center [1353, 148] width 315 height 44
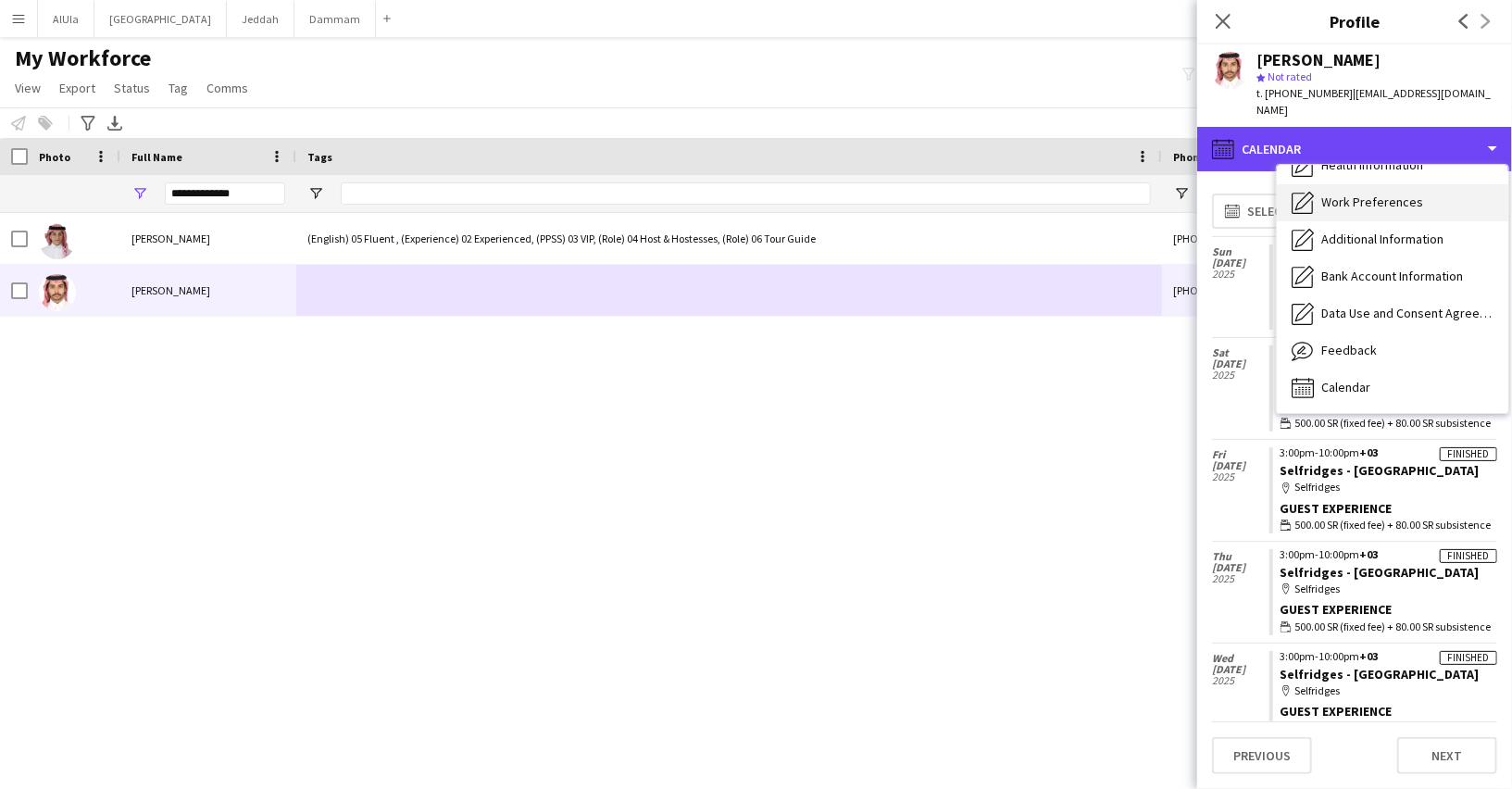
scroll to position [0, 0]
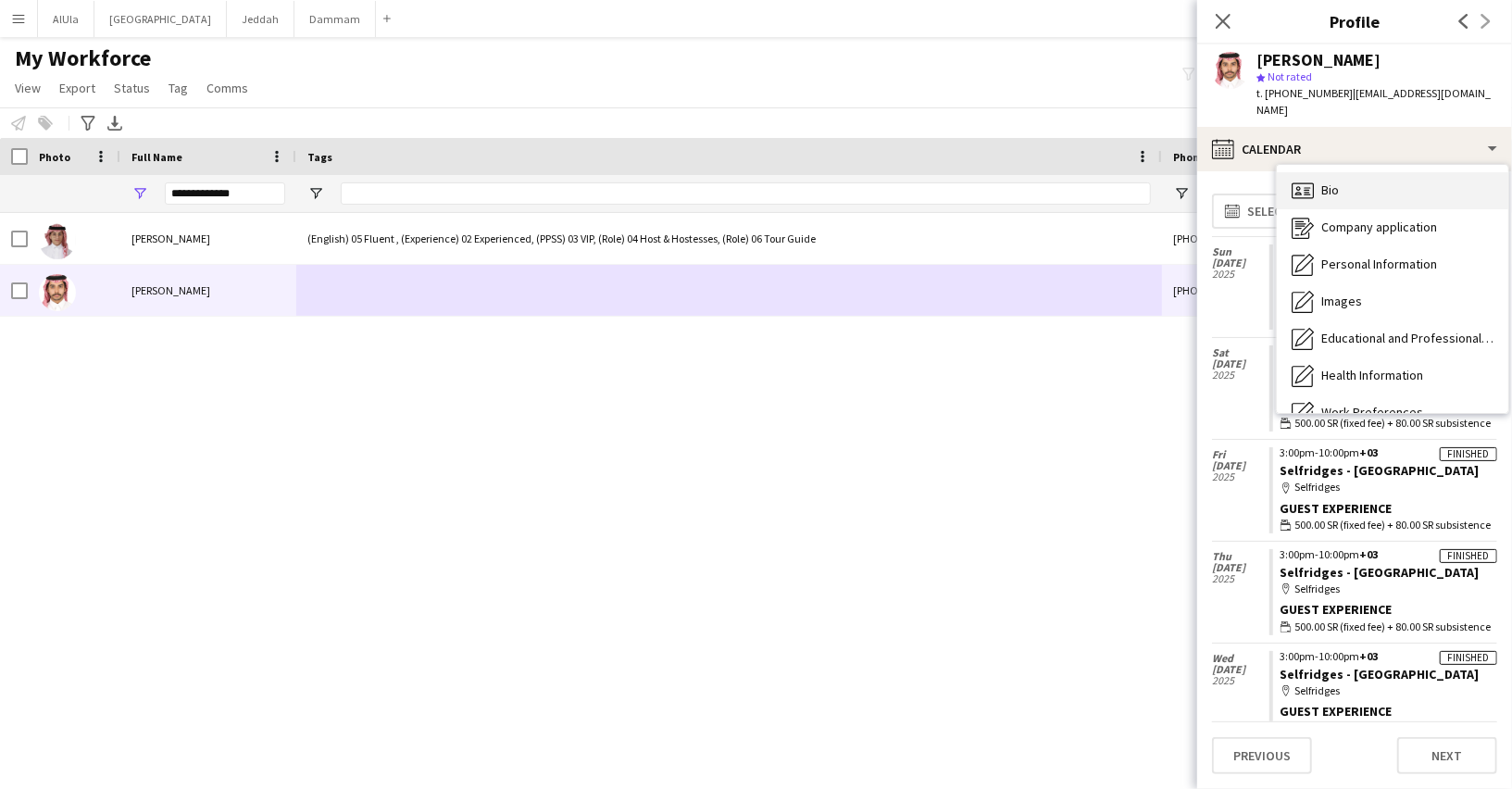
click at [1334, 181] on span "Bio" at bounding box center [1330, 189] width 18 height 17
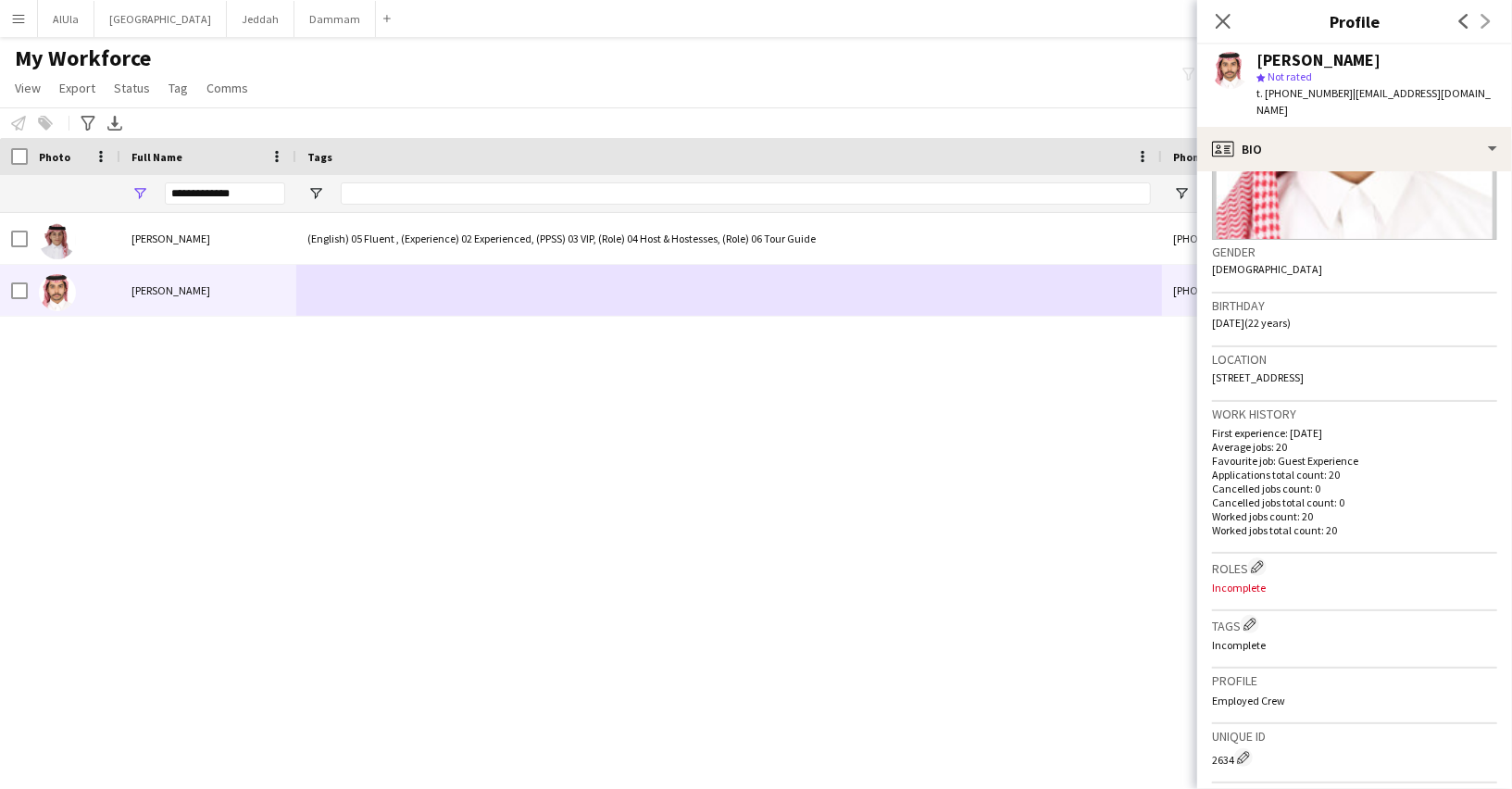
scroll to position [225, 0]
click at [1254, 560] on app-icon "Edit crew company roles" at bounding box center [1256, 566] width 13 height 13
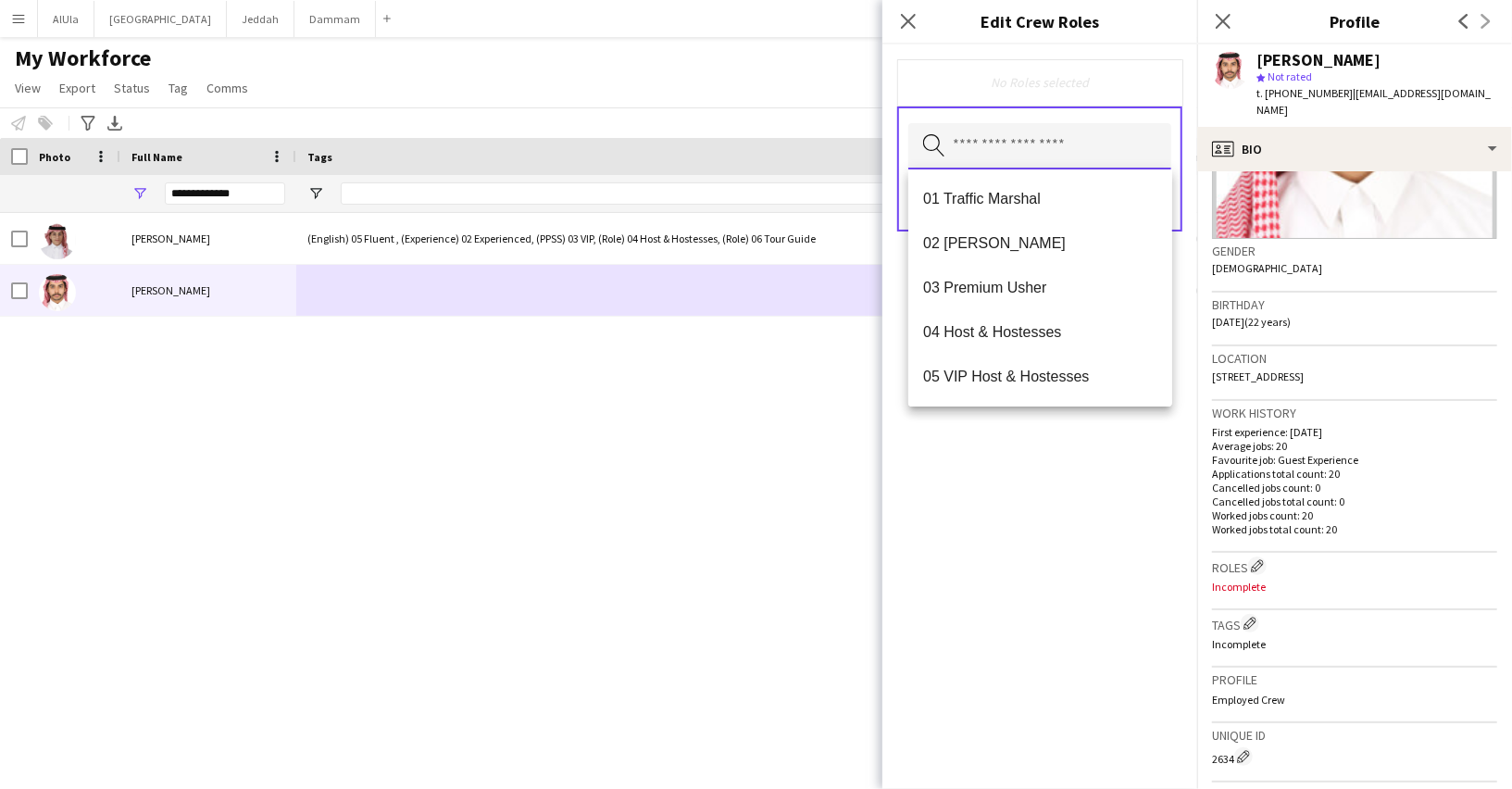
click at [1096, 137] on input "text" at bounding box center [1040, 146] width 263 height 46
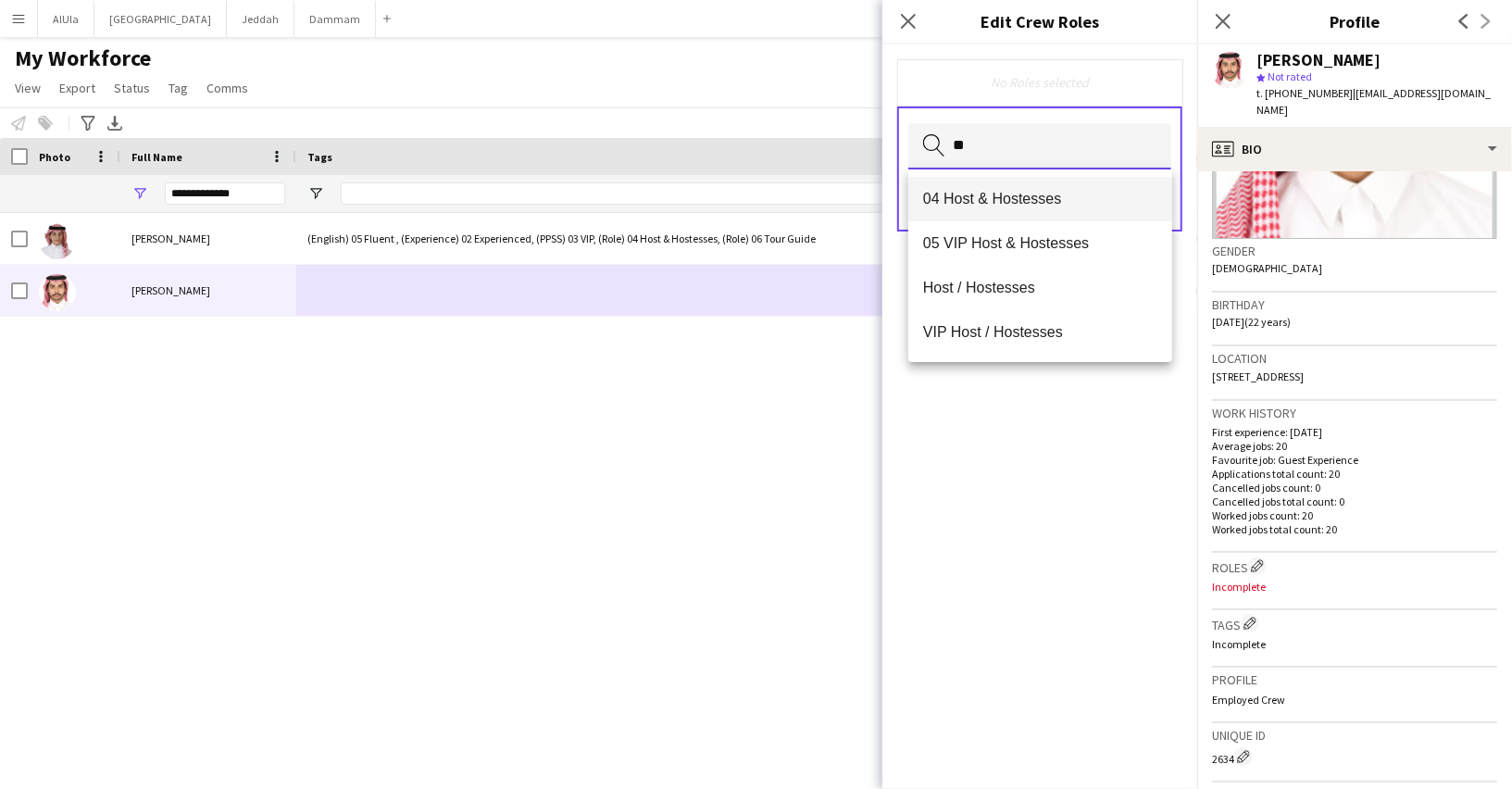
type input "**"
click at [1026, 199] on span "04 Host & Hostesses" at bounding box center [1040, 199] width 234 height 18
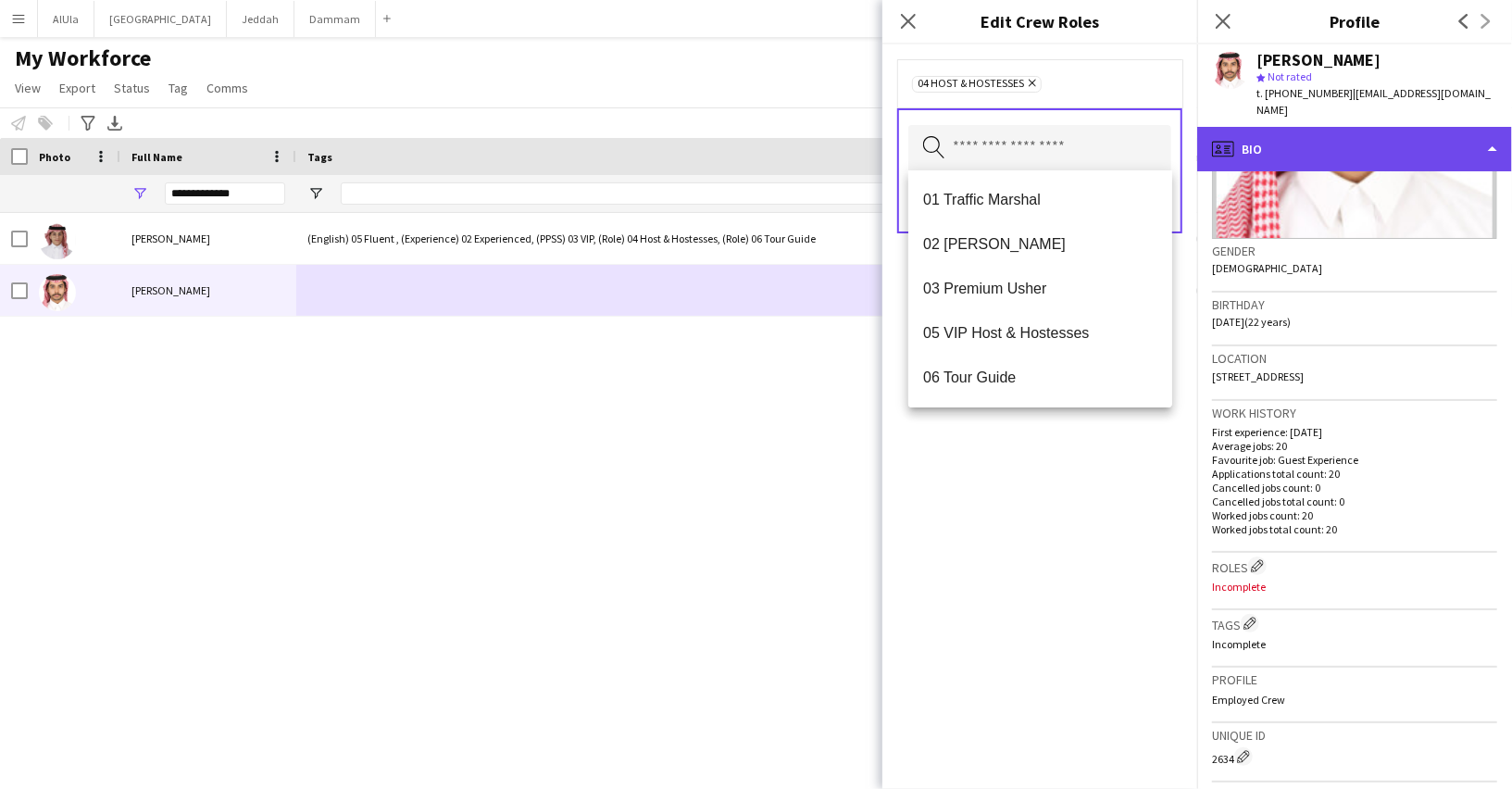
click at [1305, 131] on div "profile Bio" at bounding box center [1353, 148] width 315 height 44
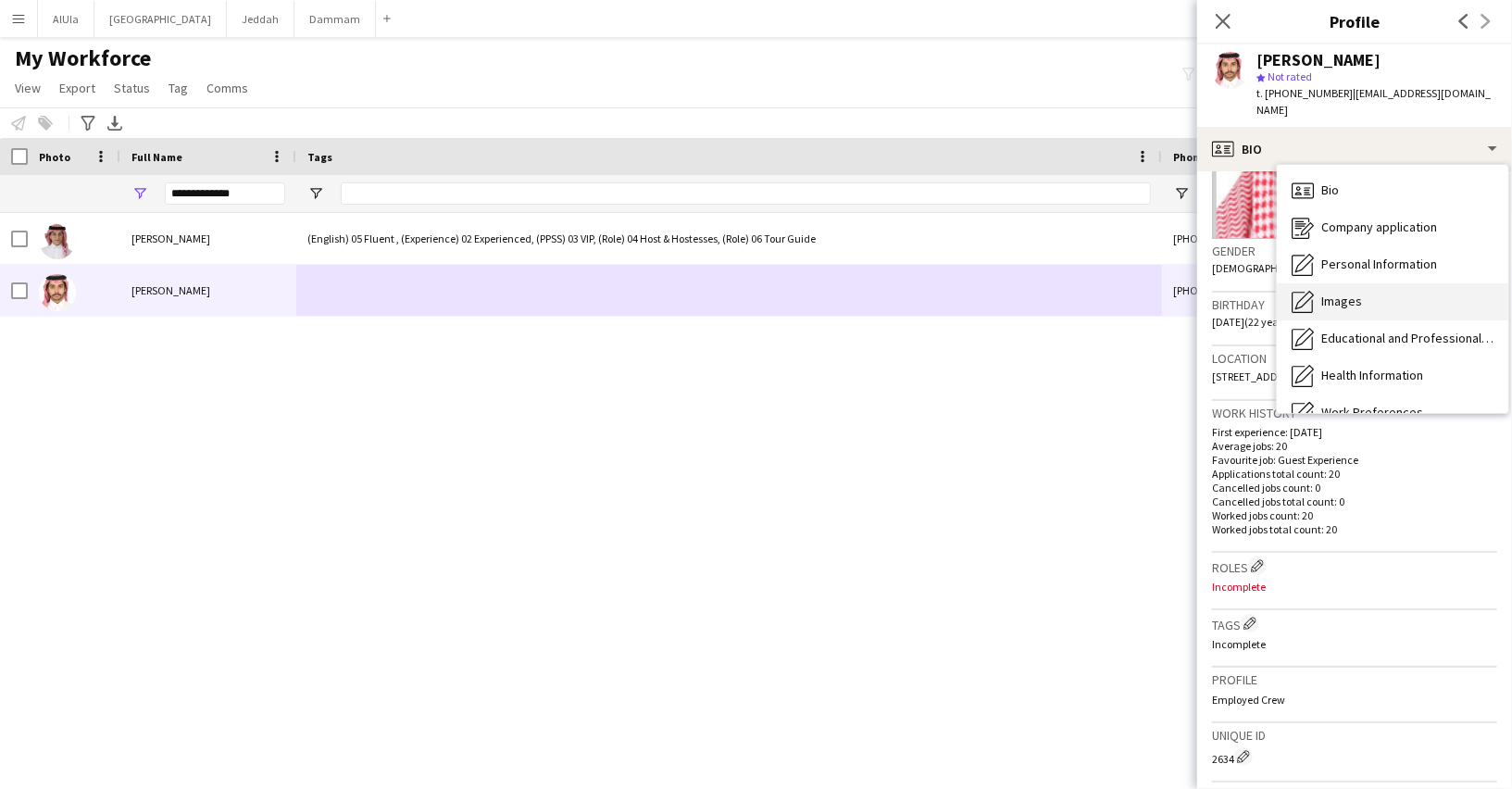
click at [1330, 293] on span "Images" at bounding box center [1341, 301] width 41 height 17
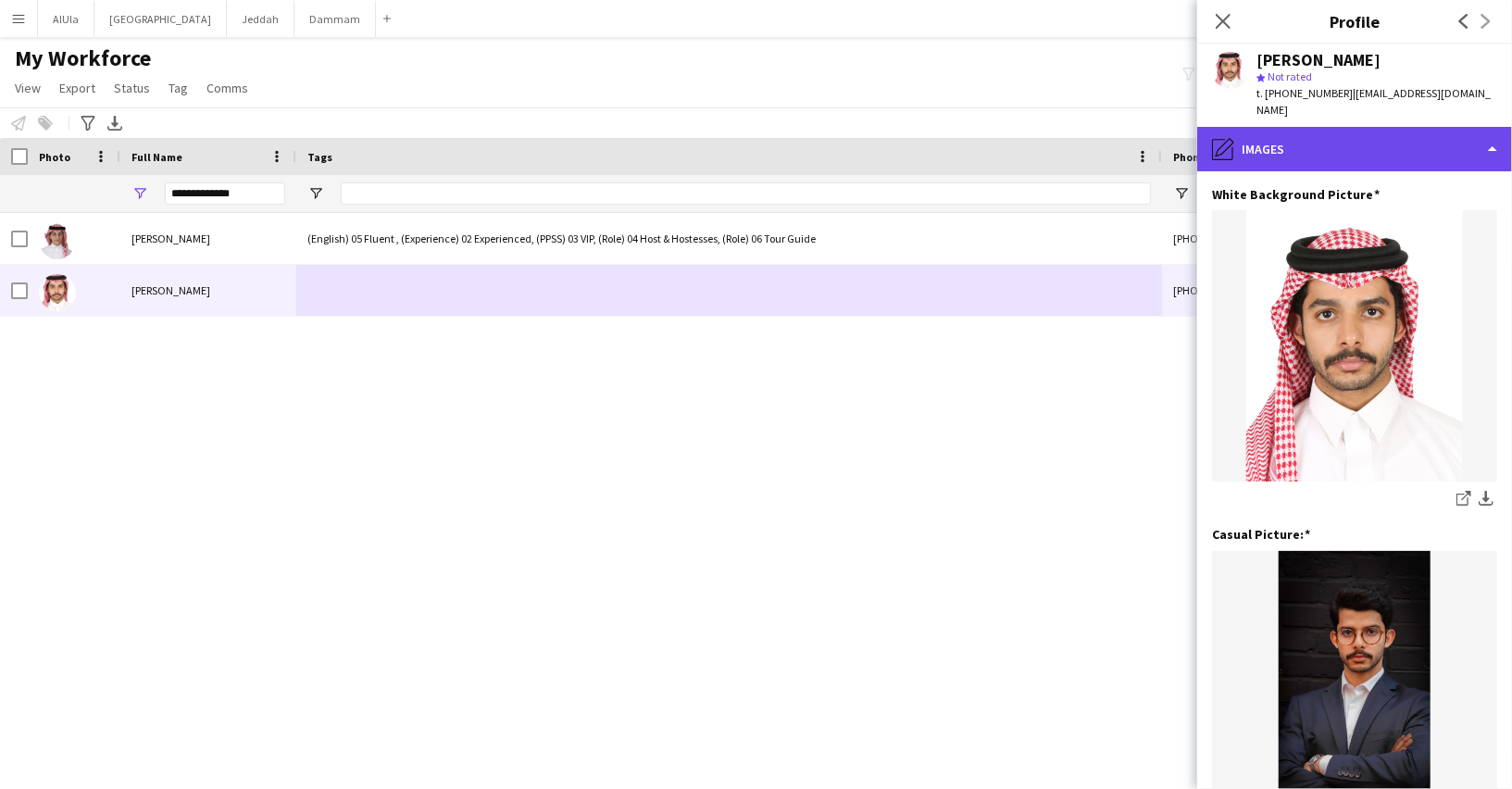
click at [1345, 136] on div "pencil4 Images" at bounding box center [1353, 148] width 315 height 44
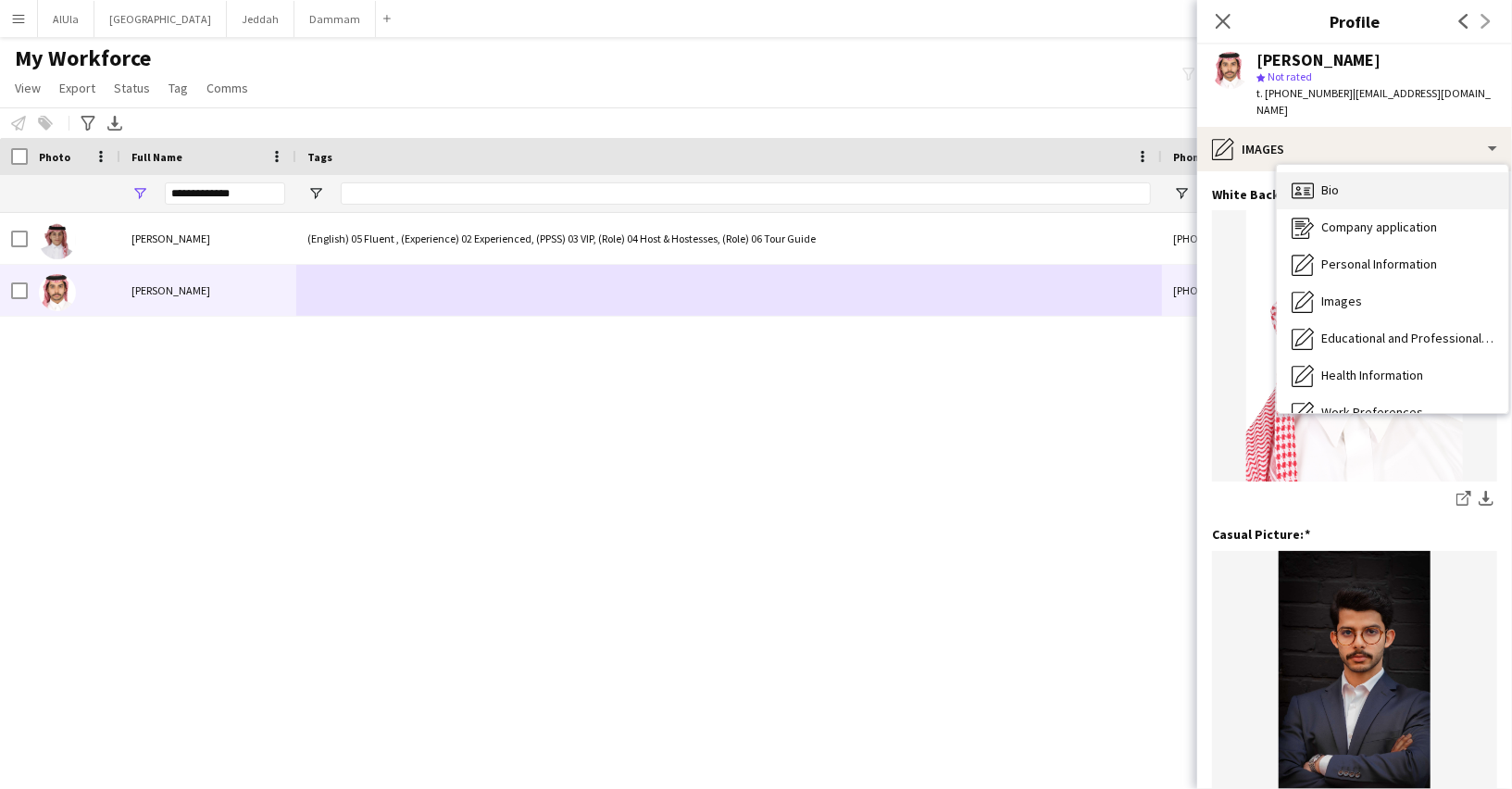
click at [1330, 181] on div "Bio Bio" at bounding box center [1392, 191] width 231 height 37
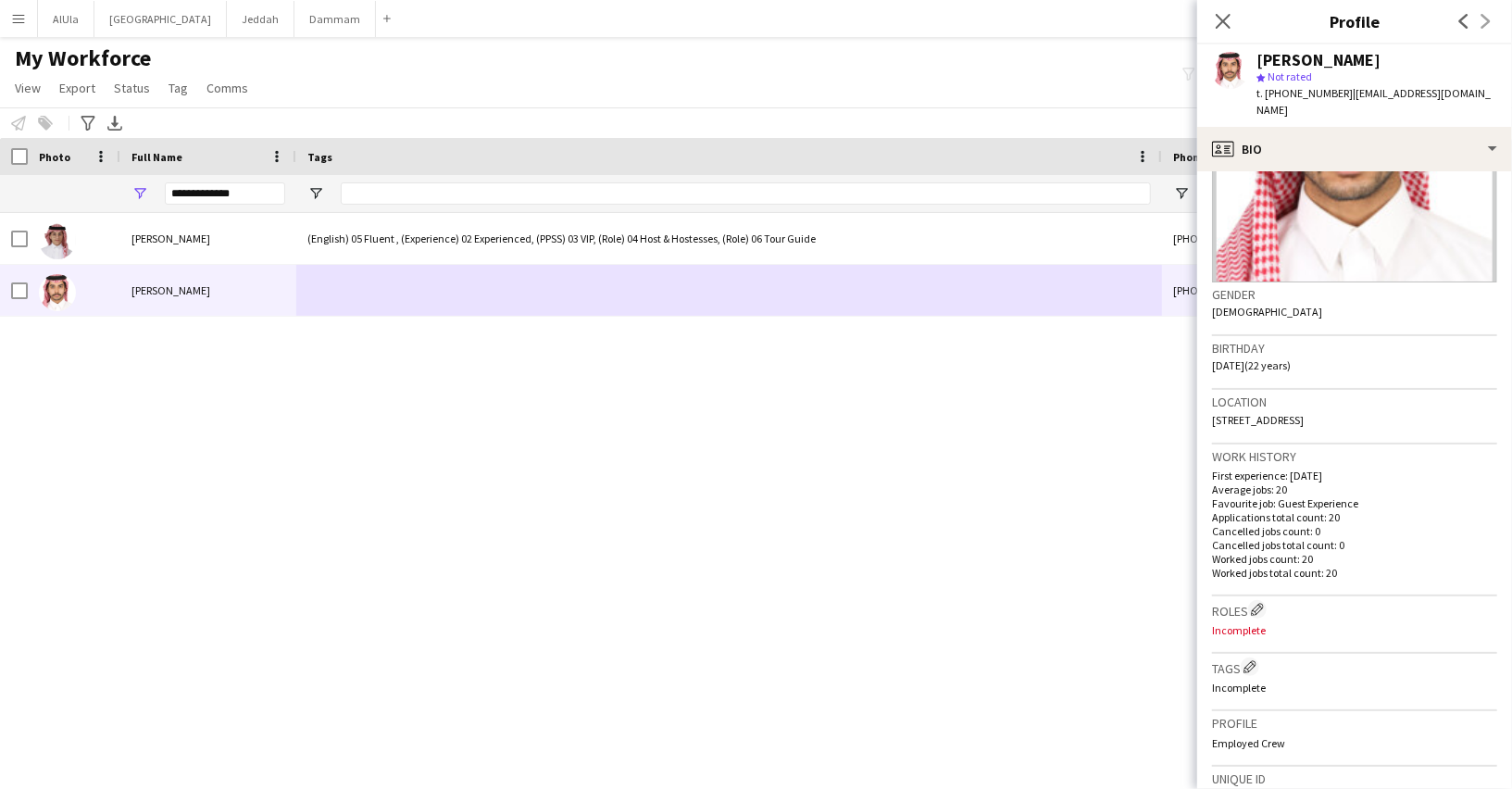
scroll to position [189, 0]
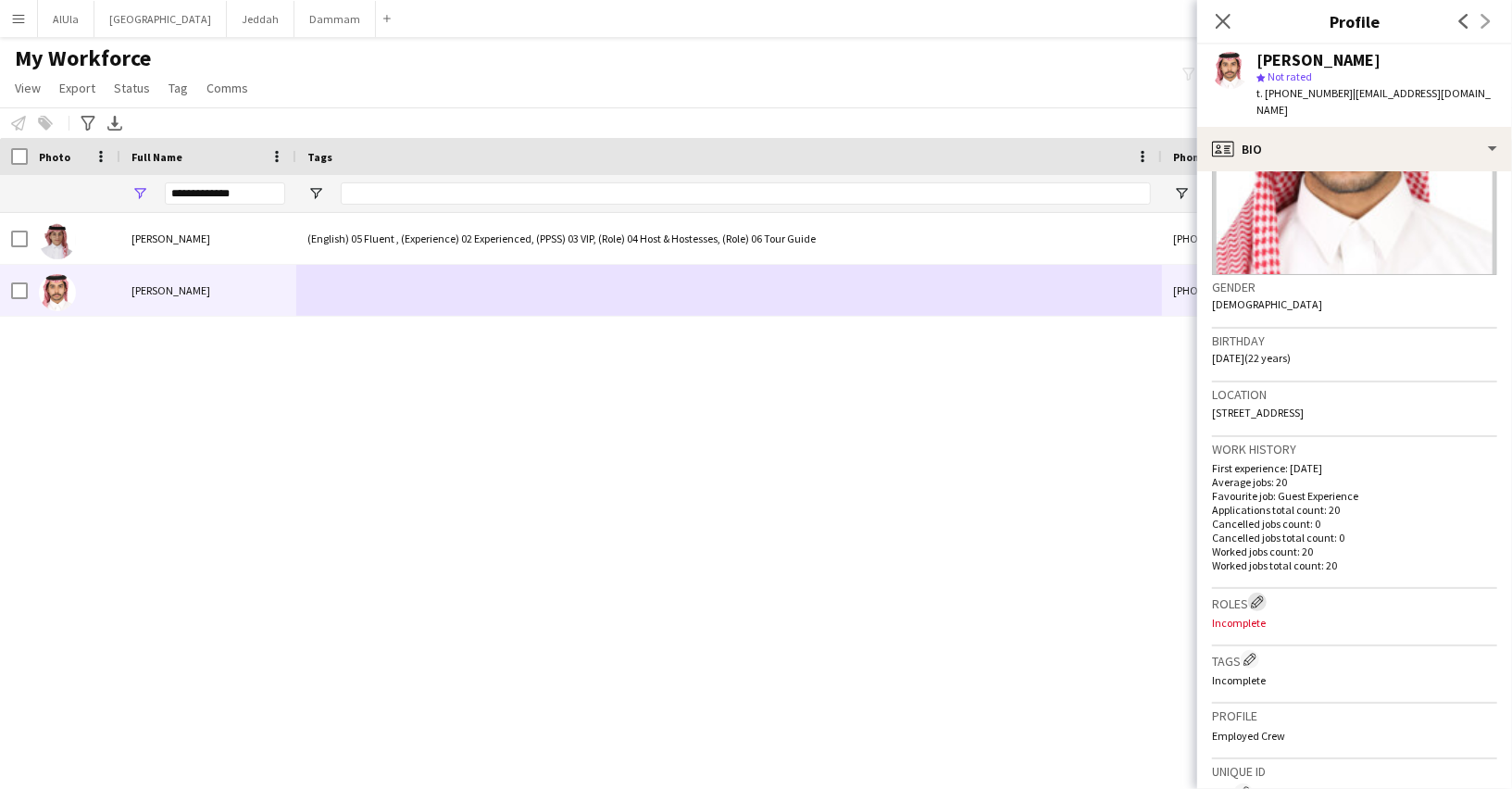
click at [1258, 595] on app-icon "Edit crew company roles" at bounding box center [1256, 601] width 13 height 13
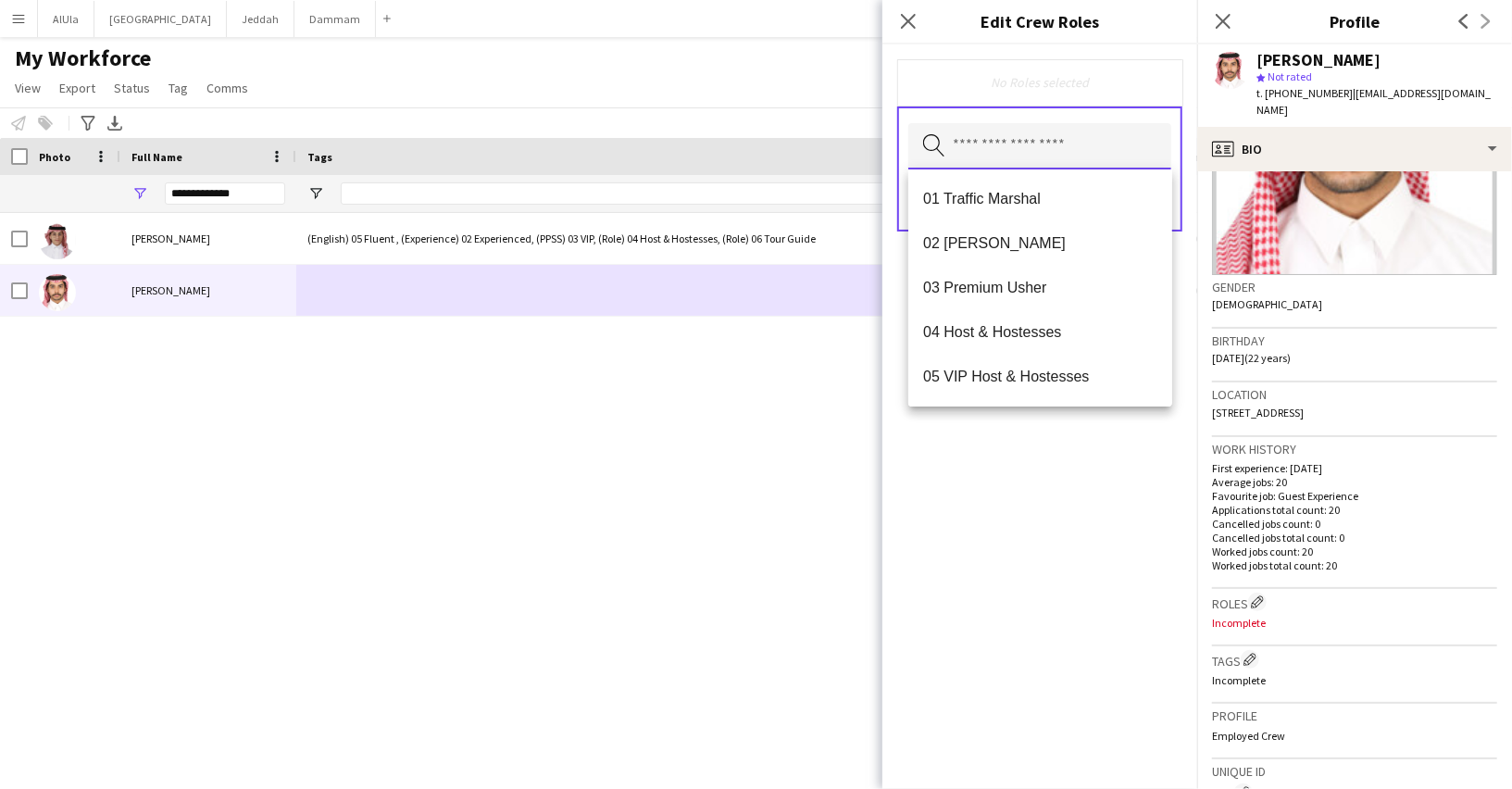
click at [960, 152] on input "text" at bounding box center [1040, 146] width 263 height 46
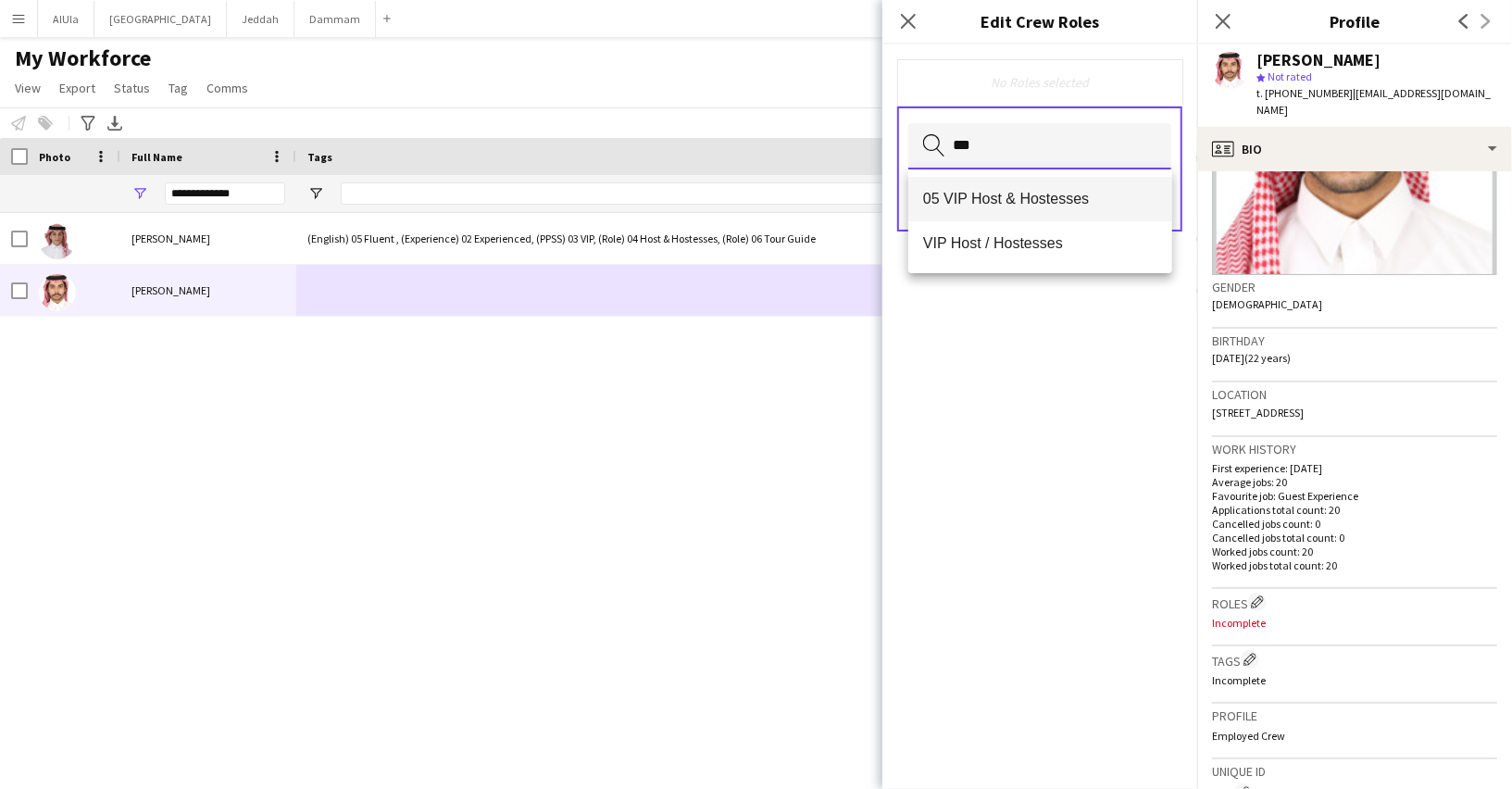
type input "***"
click at [972, 205] on span "05 VIP Host & Hostesses" at bounding box center [1040, 199] width 234 height 18
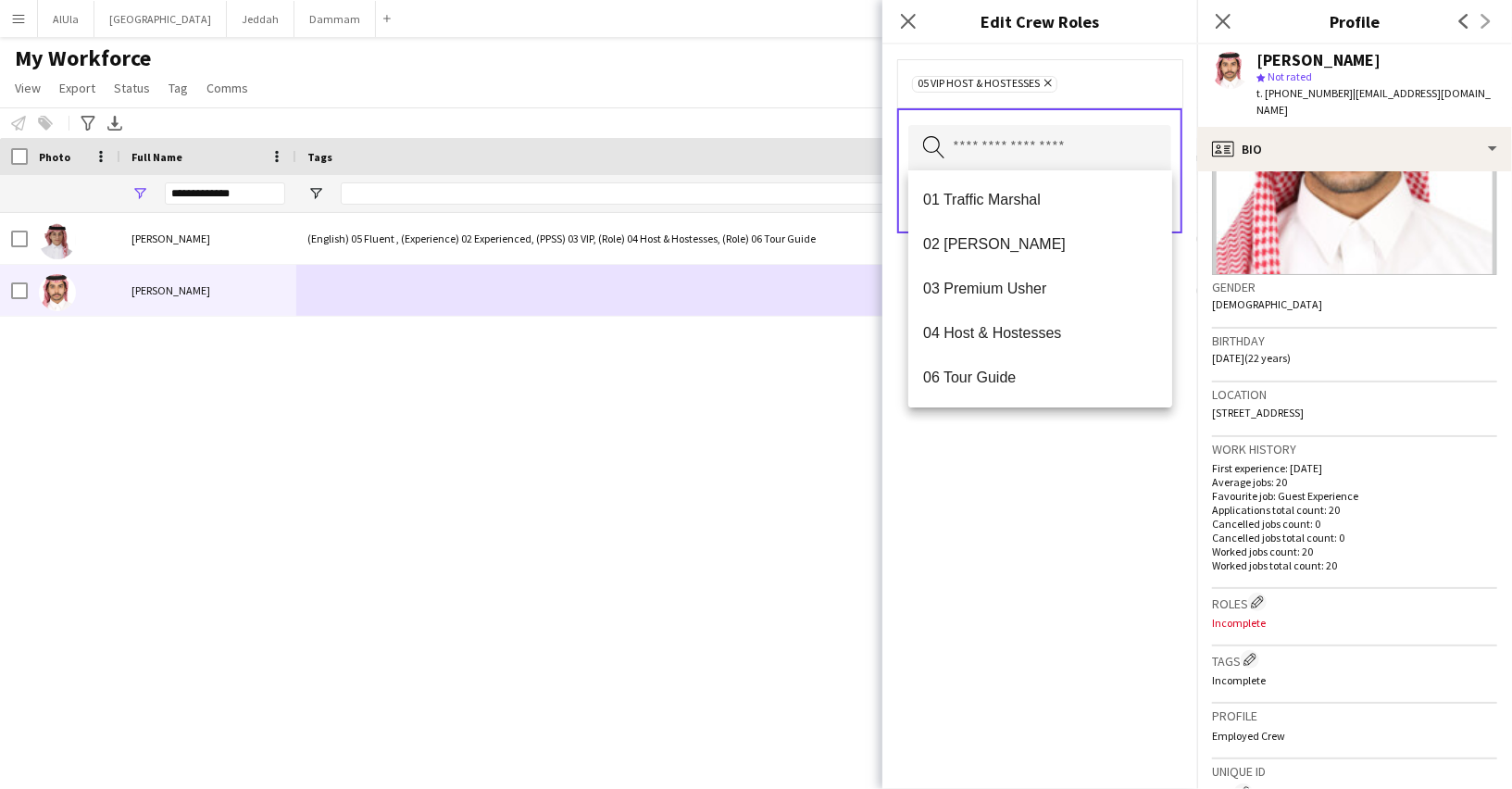
click at [1004, 493] on div "05 VIP Host & Hostesses Remove Search by role type Save" at bounding box center [1039, 416] width 315 height 744
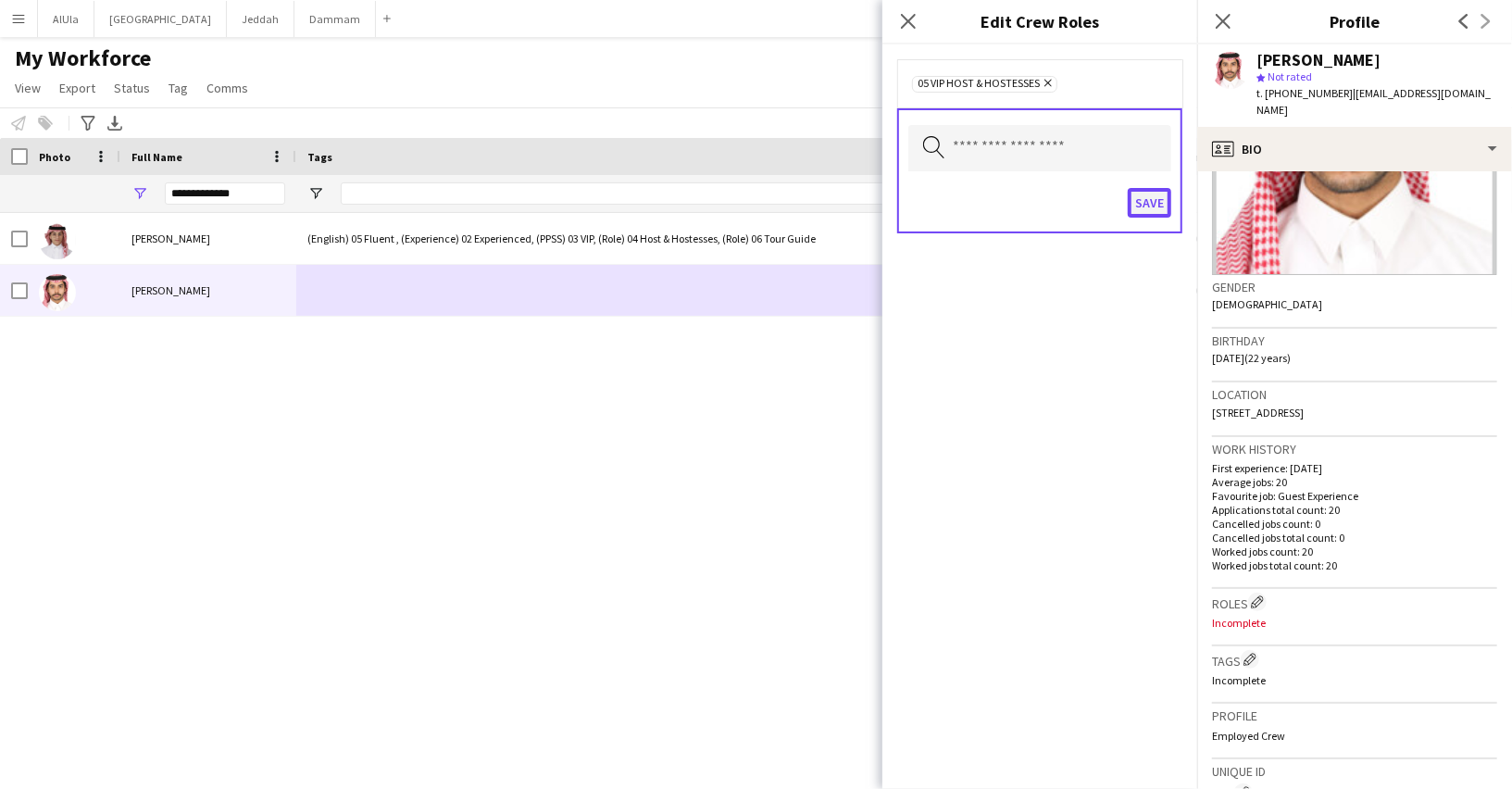
click at [1141, 201] on button "Save" at bounding box center [1149, 203] width 43 height 29
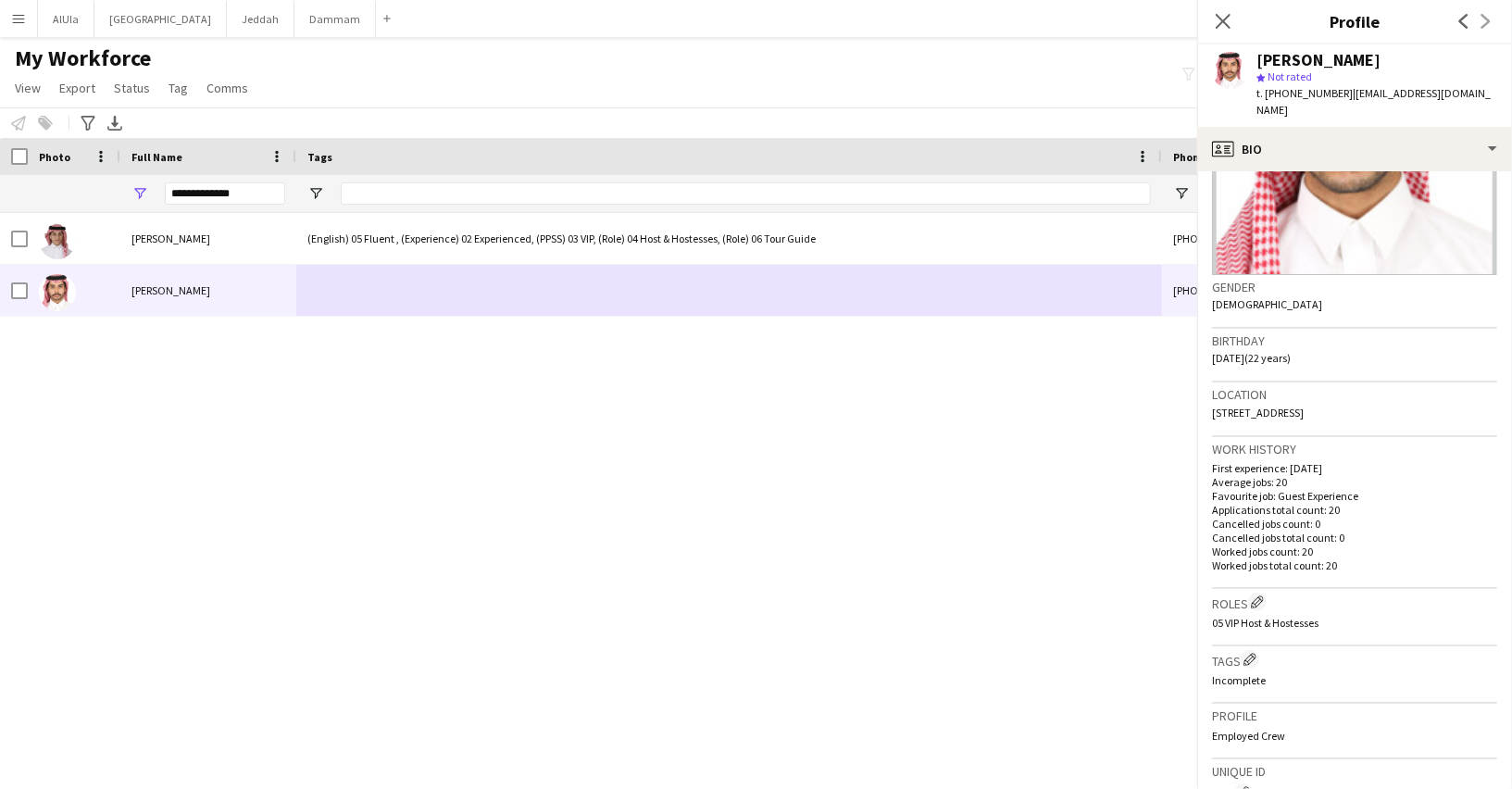
scroll to position [298, 0]
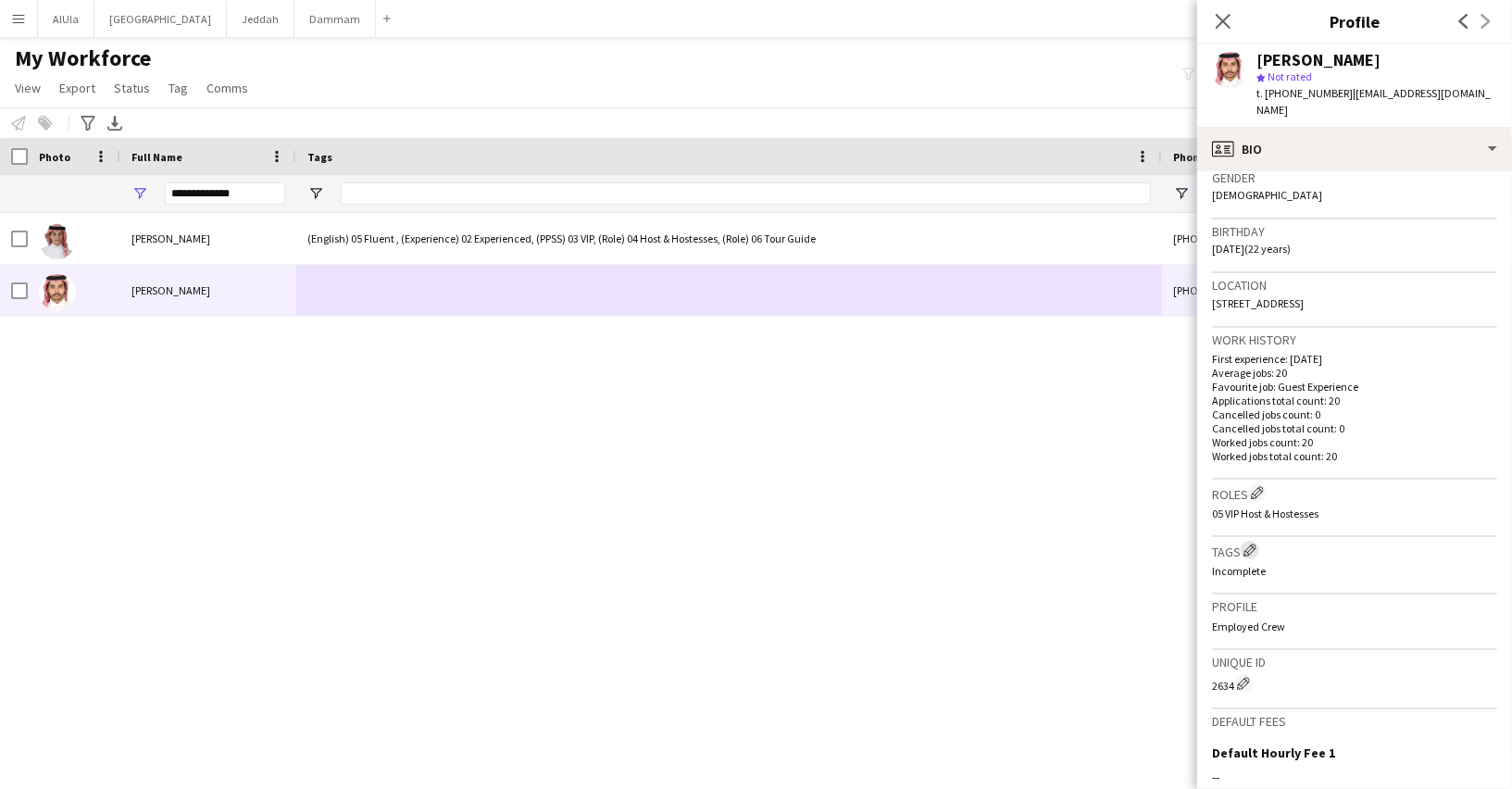
click at [1247, 544] on app-icon "Edit crew company tags" at bounding box center [1249, 550] width 13 height 13
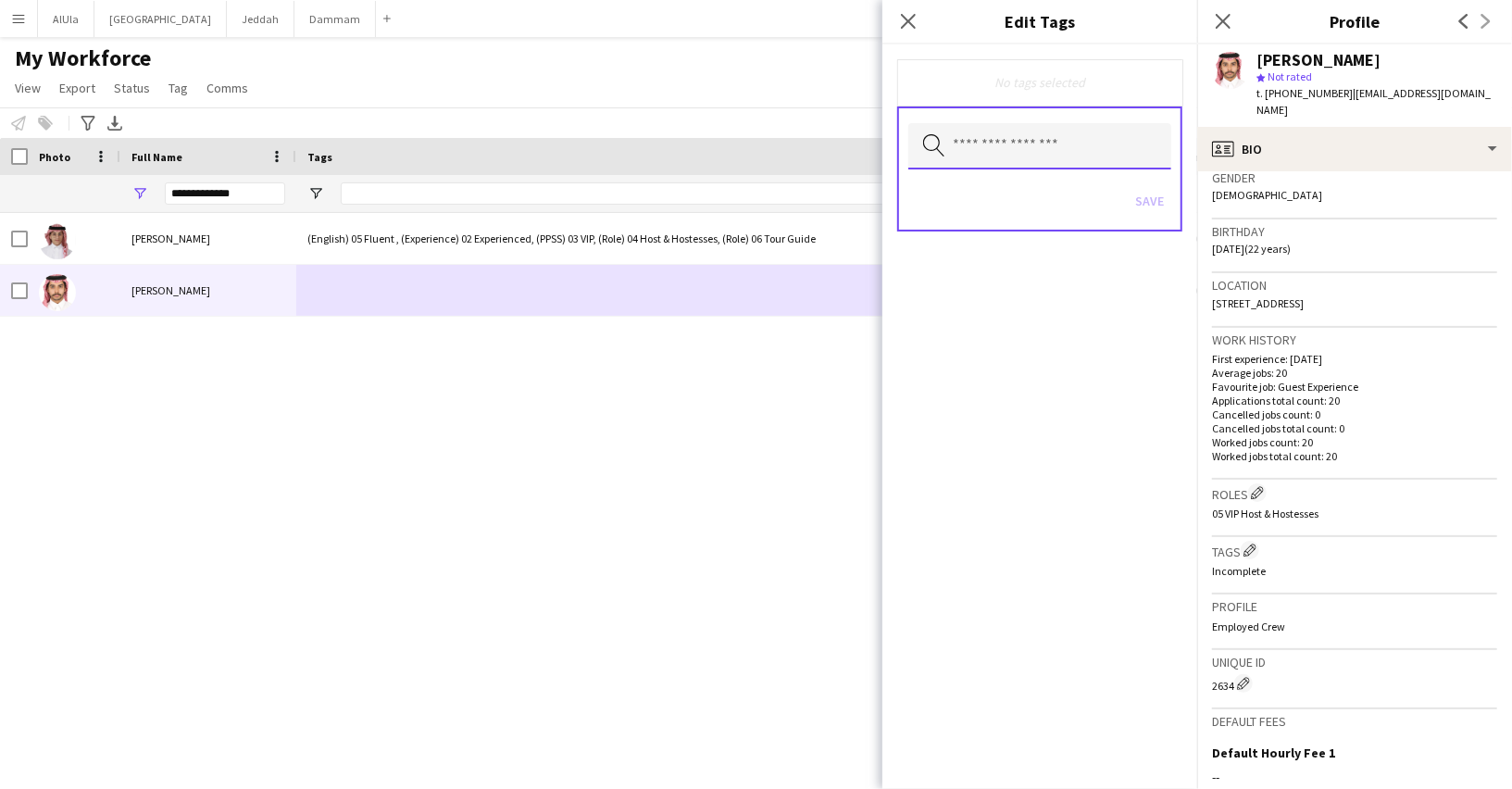
click at [1028, 141] on input "text" at bounding box center [1040, 146] width 263 height 46
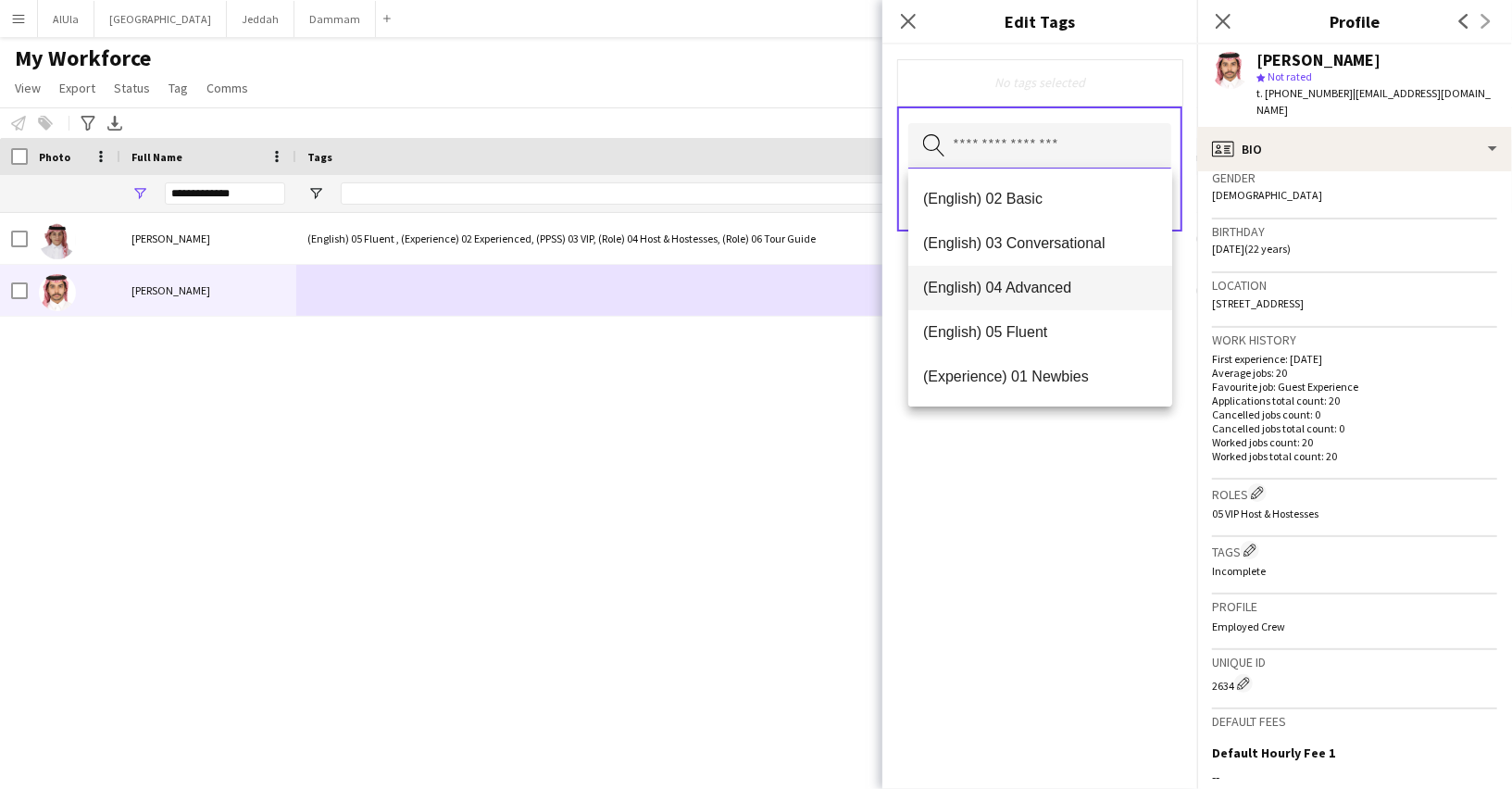
scroll to position [50, 0]
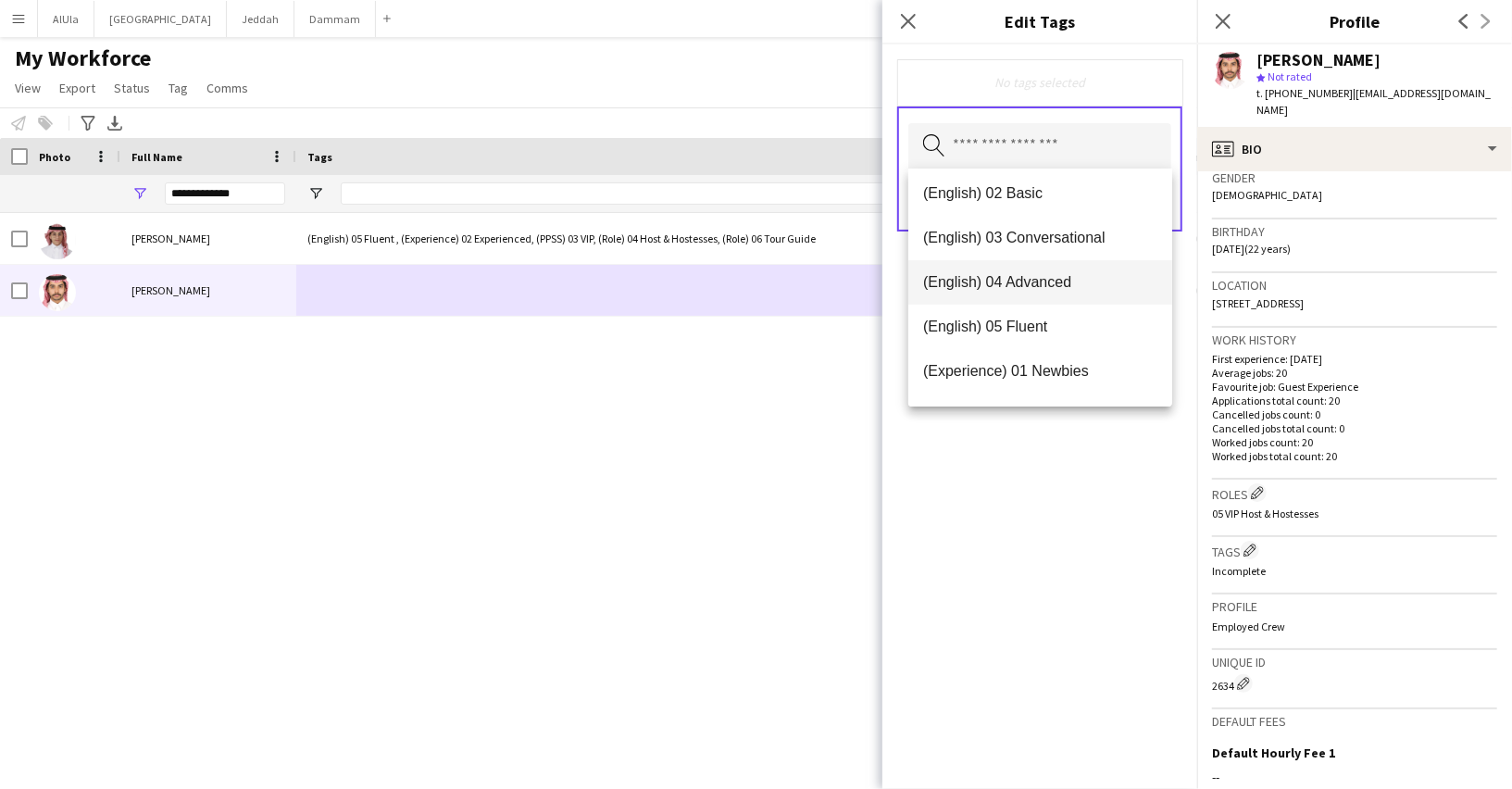
click at [1029, 280] on span "(English) 04 Advanced" at bounding box center [1040, 282] width 234 height 18
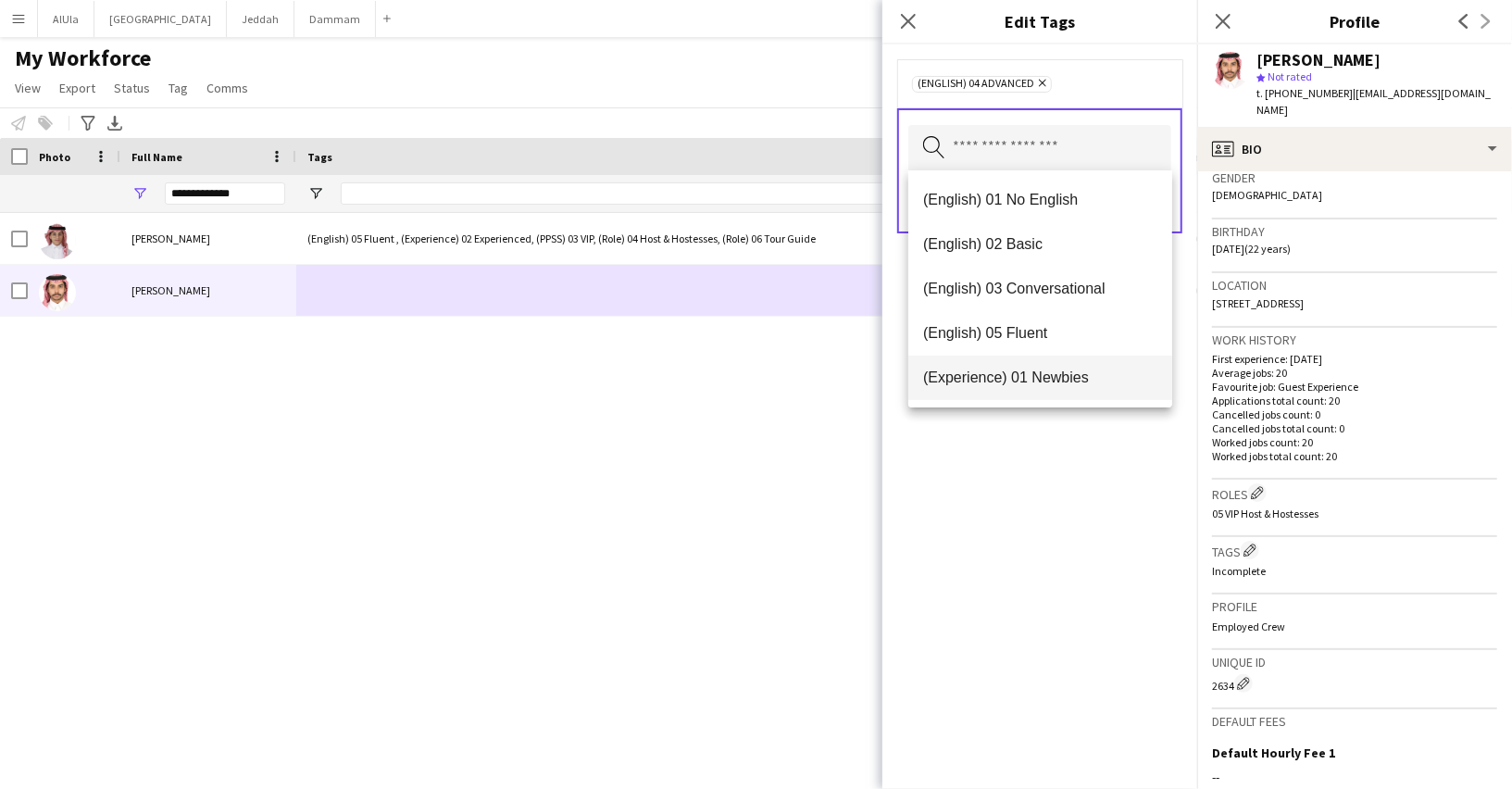
click at [1036, 375] on span "(Experience) 01 Newbies" at bounding box center [1040, 377] width 234 height 18
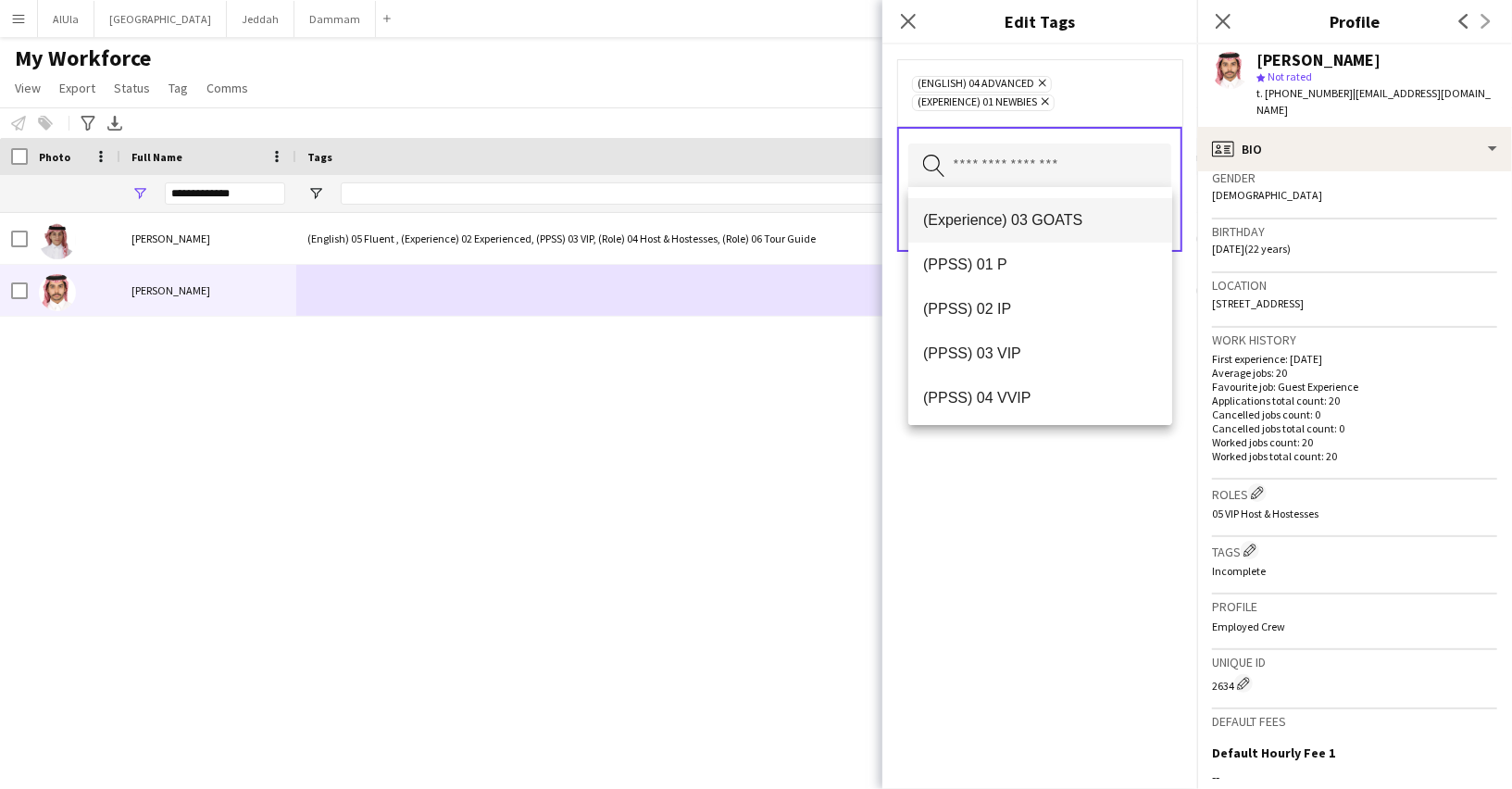
scroll to position [222, 0]
click at [1017, 359] on span "(PPSS) 03 VIP" at bounding box center [1040, 351] width 234 height 18
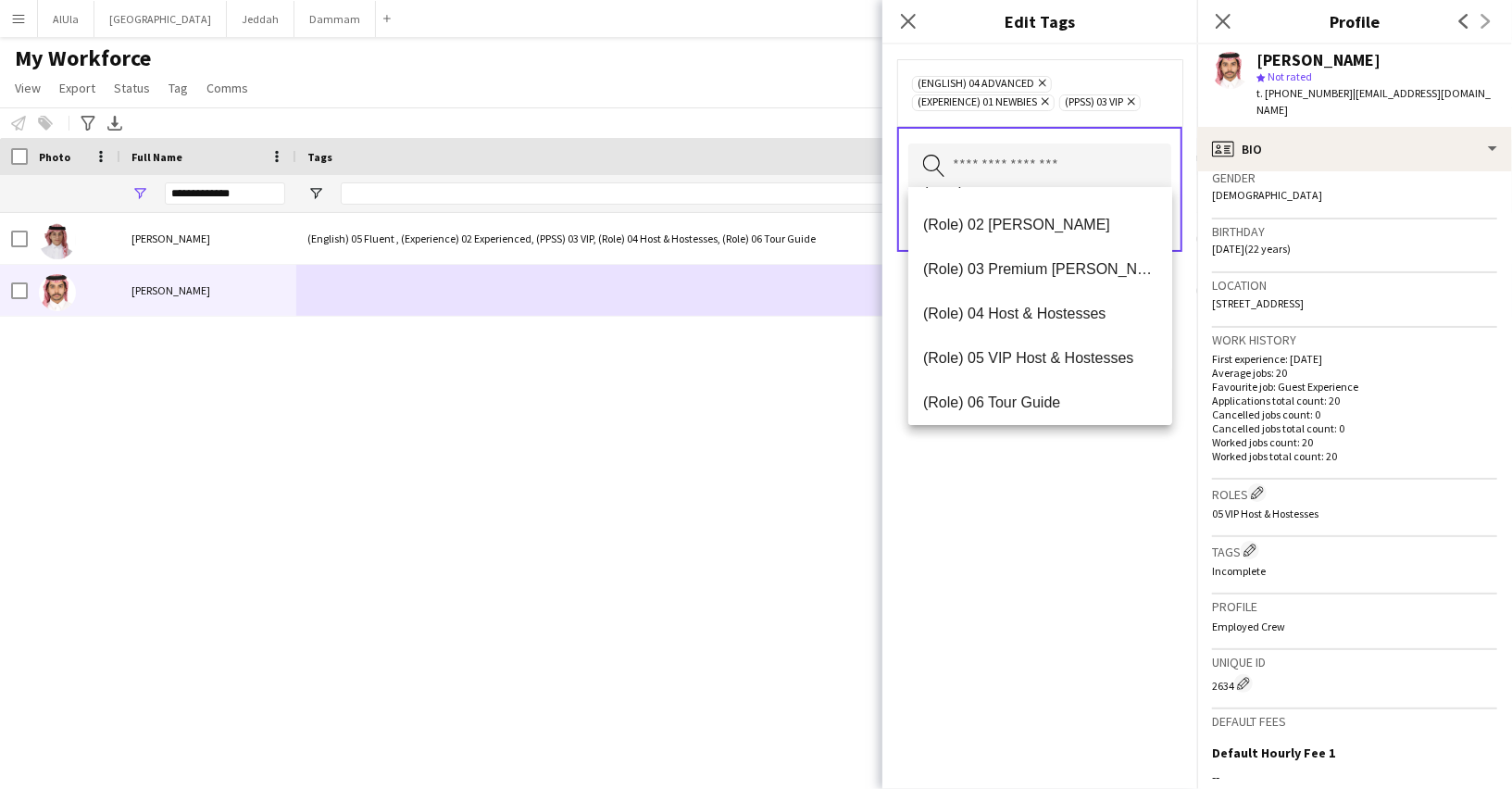
scroll to position [527, 0]
click at [1017, 367] on mat-option "(Role) 05 VIP Host & Hostesses" at bounding box center [1040, 356] width 264 height 44
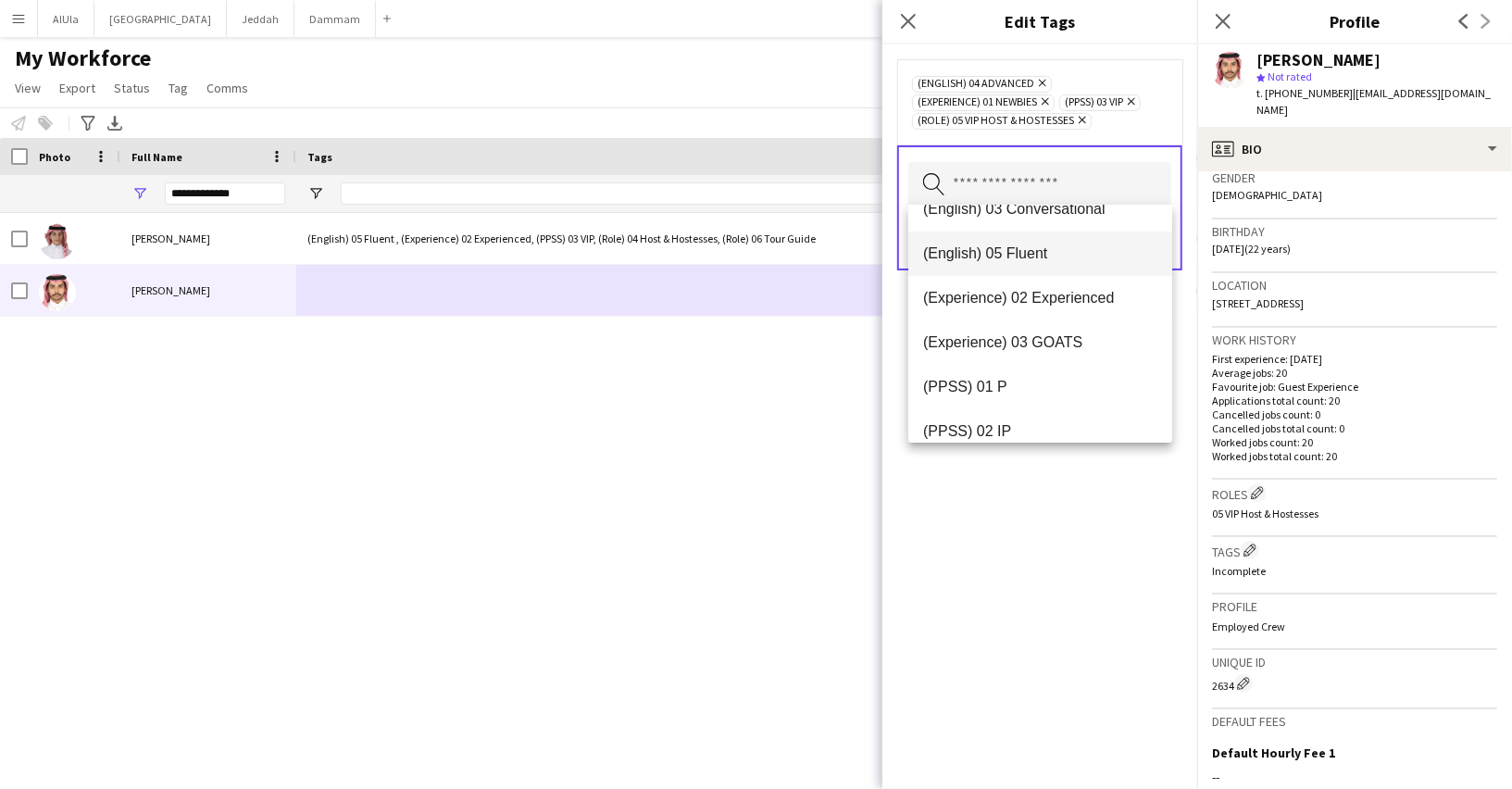
scroll to position [116, 0]
click at [1037, 300] on span "(Experience) 02 Experienced" at bounding box center [1040, 297] width 234 height 18
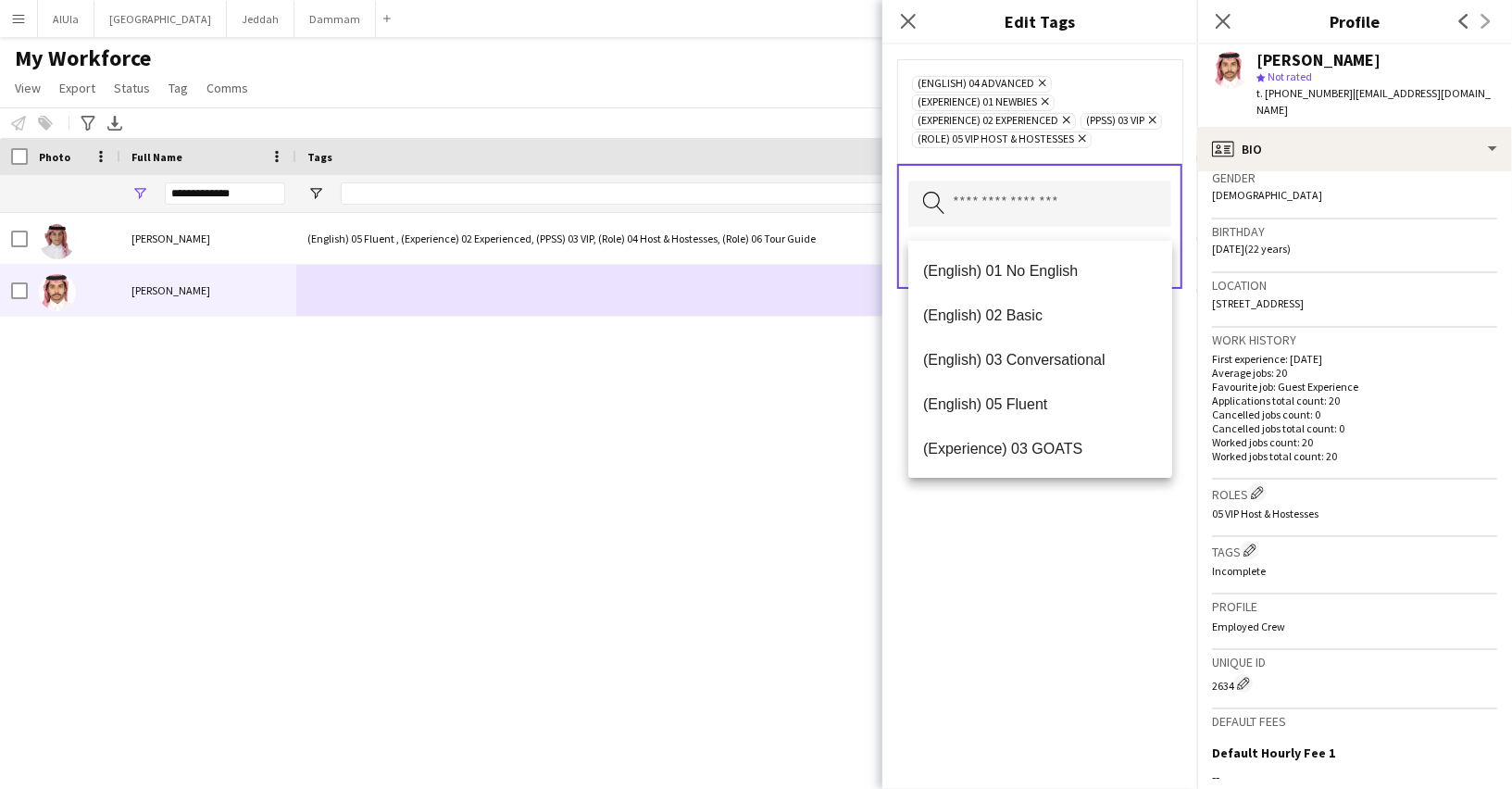
click at [1070, 117] on icon at bounding box center [1066, 121] width 8 height 8
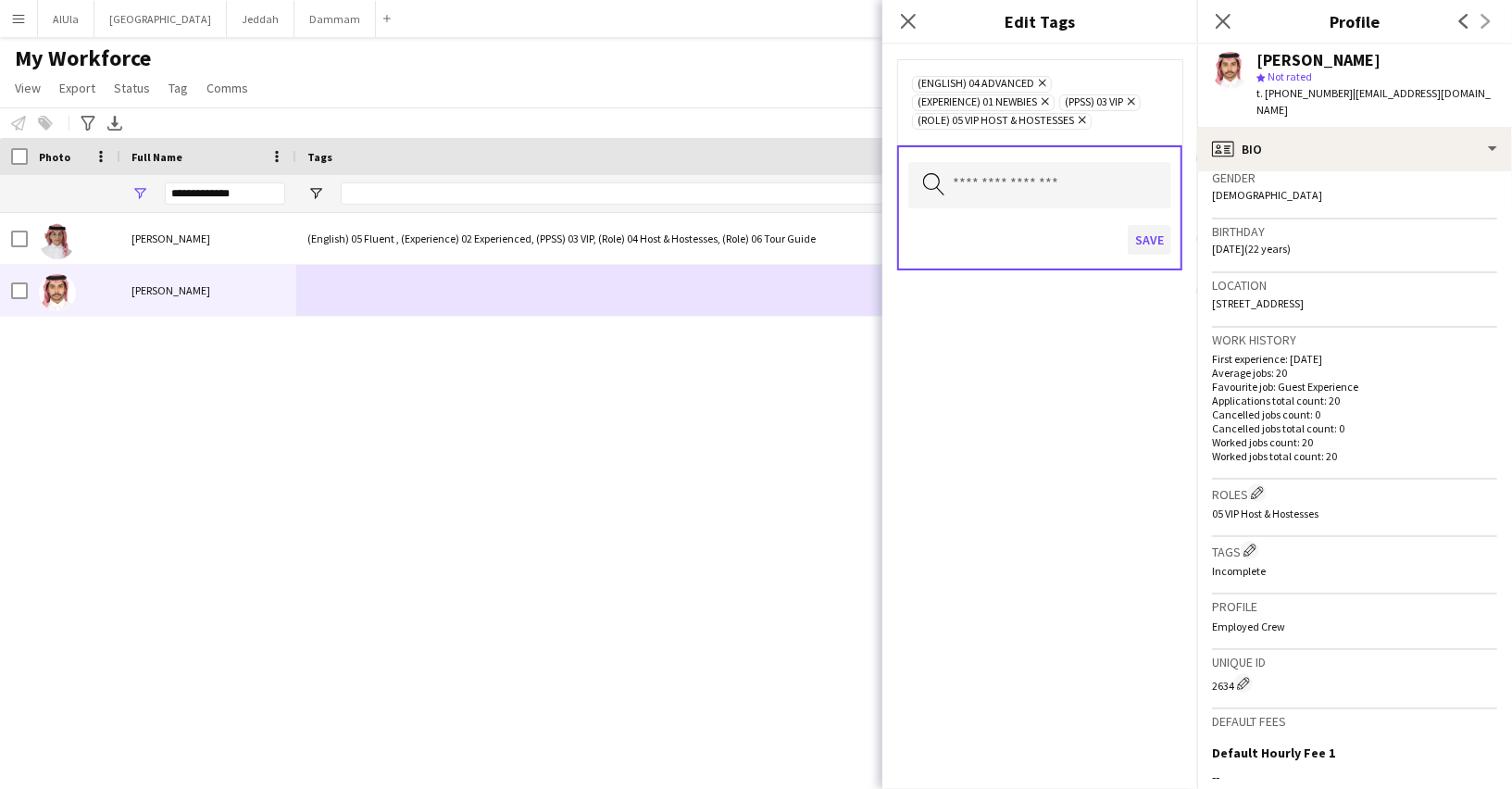
click at [1148, 237] on button "Save" at bounding box center [1149, 240] width 43 height 29
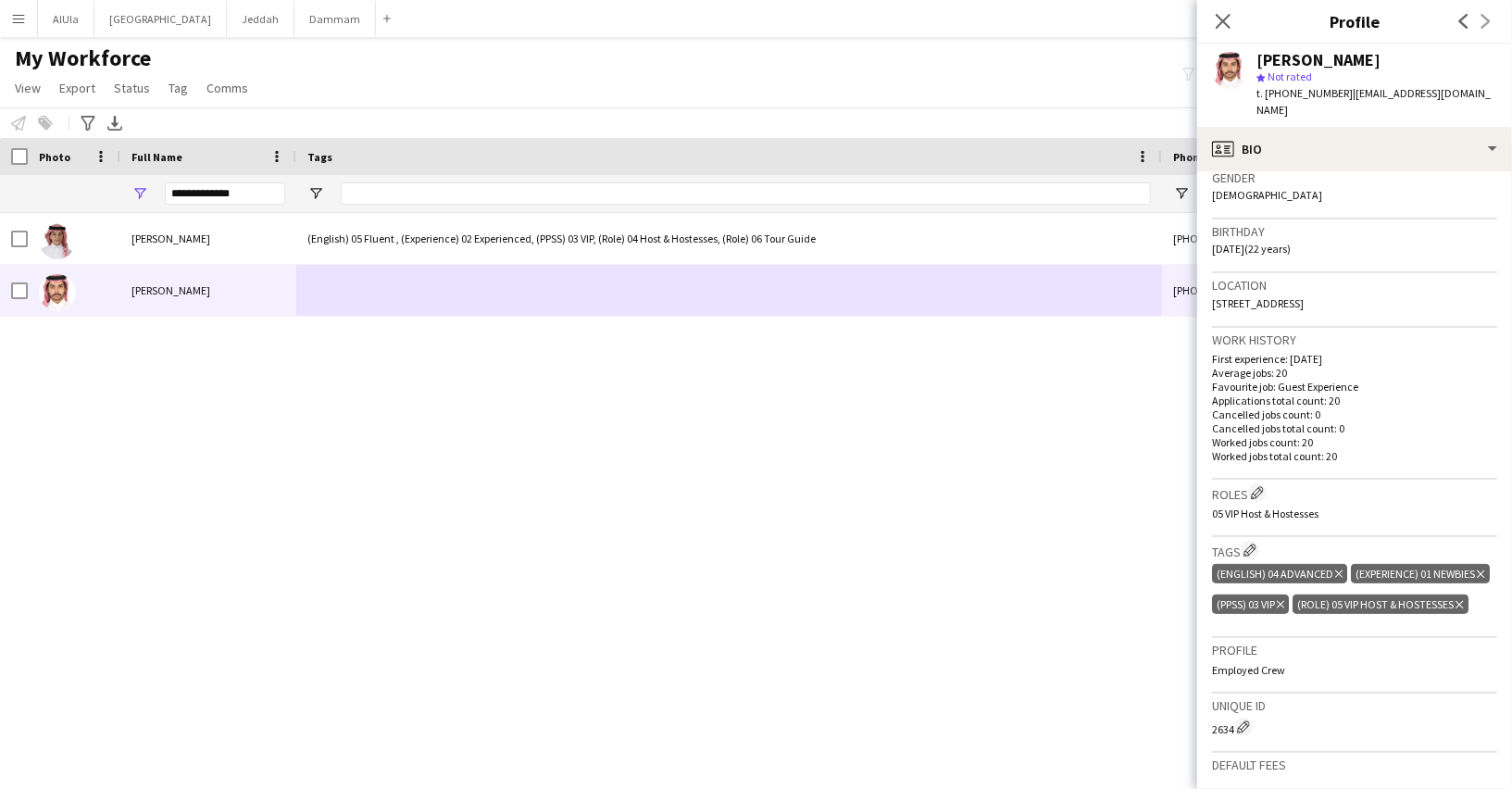
click at [640, 512] on div "[PERSON_NAME] (English) 05 Fluent , (Experience) 02 Experienced, (PPSS) 03 VIP,…" at bounding box center [728, 484] width 1456 height 544
click at [199, 196] on input "**********" at bounding box center [224, 193] width 121 height 23
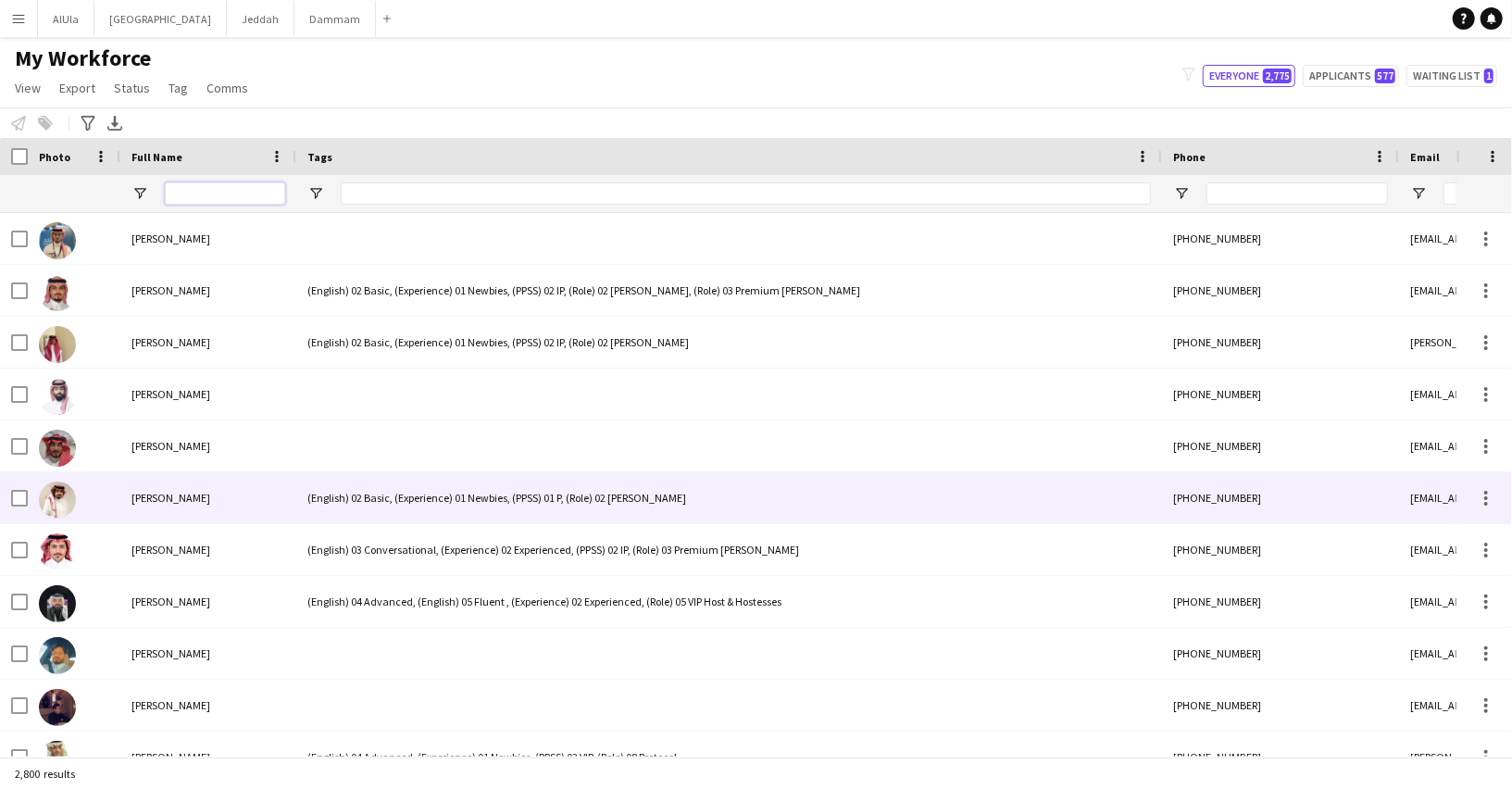
scroll to position [1314, 0]
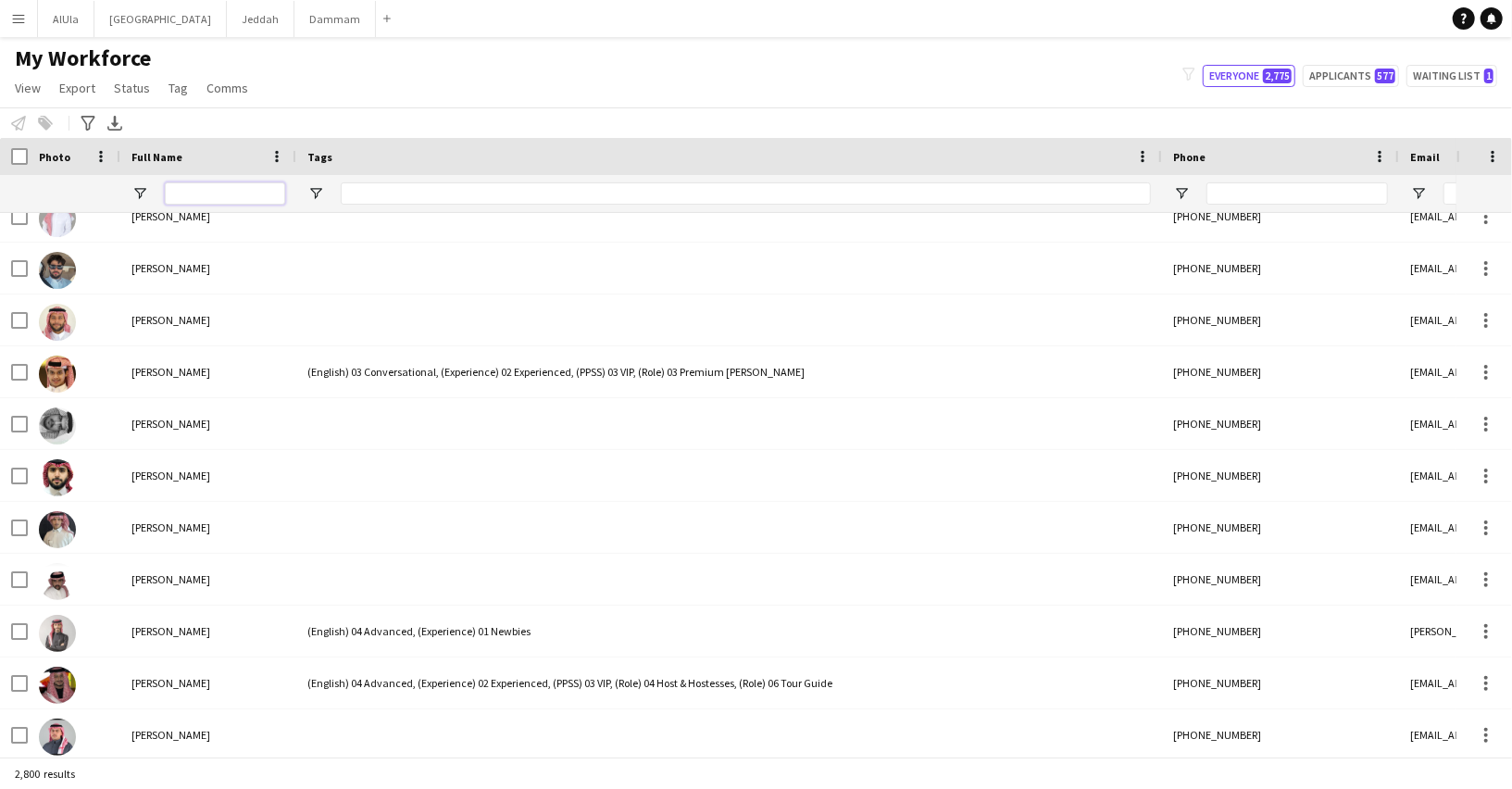
click at [259, 189] on input "Full Name Filter Input" at bounding box center [224, 193] width 121 height 23
paste input "**********"
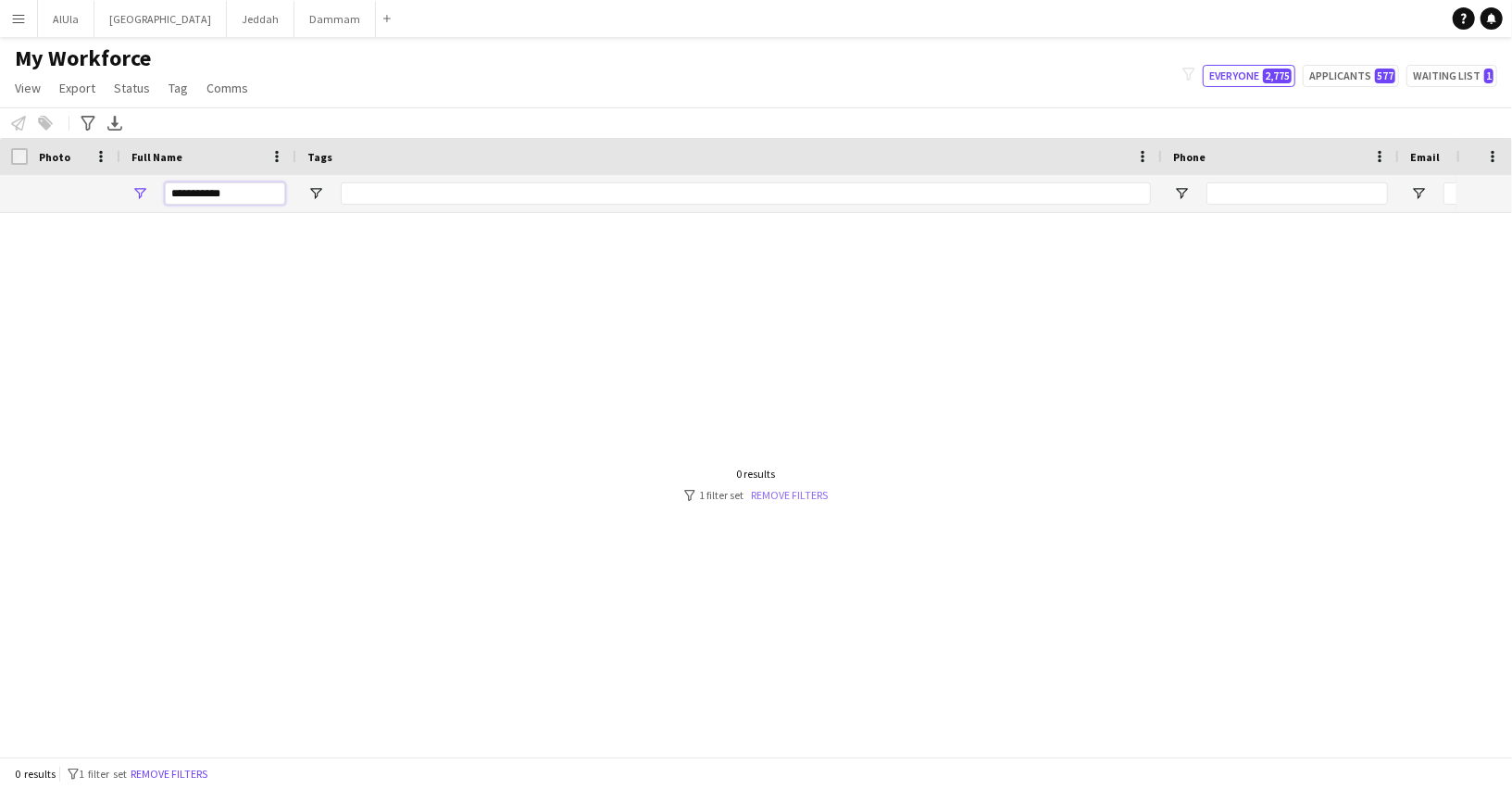
type input "**********"
click at [807, 489] on link "Remove filters" at bounding box center [789, 495] width 76 height 14
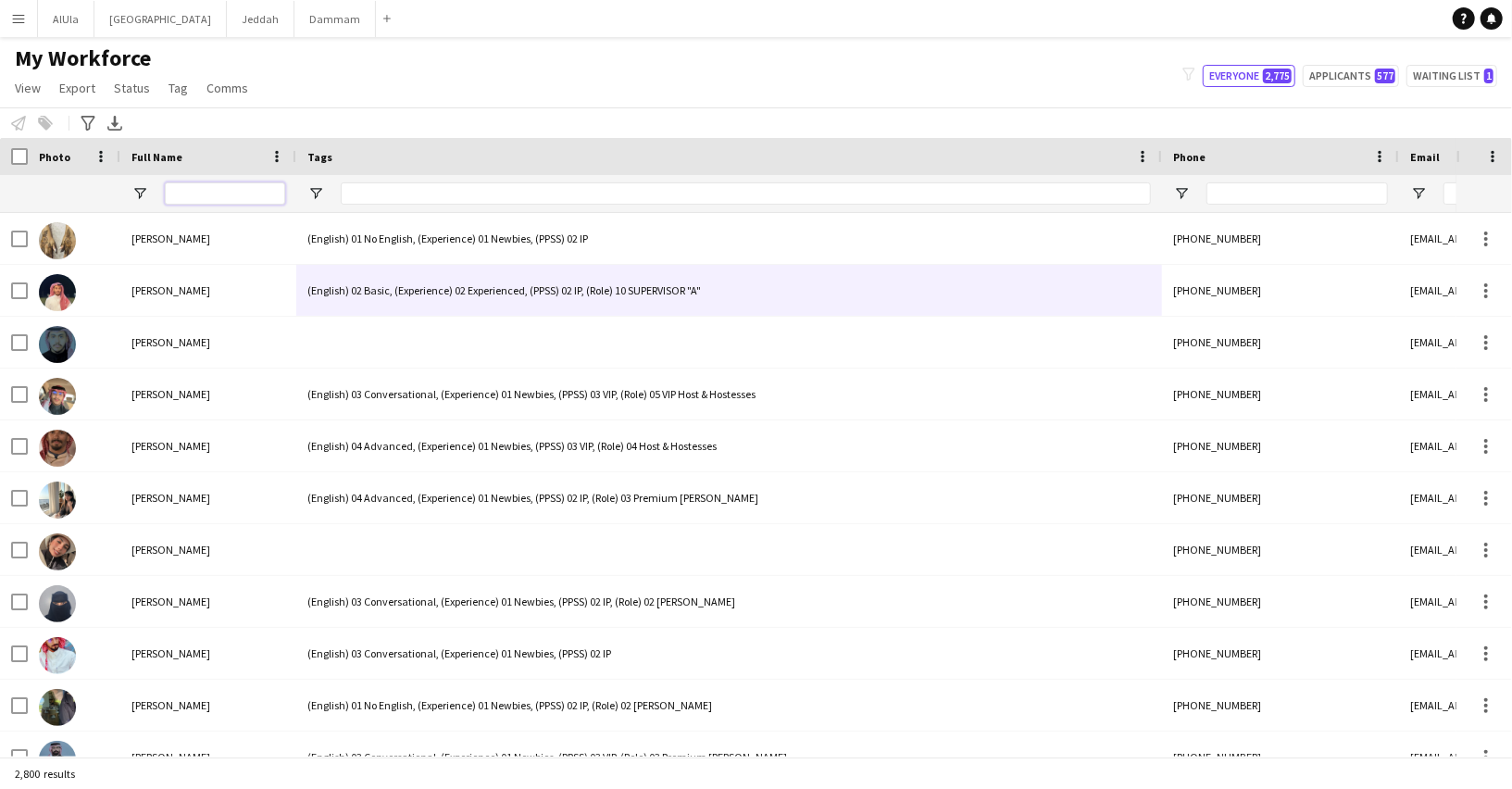
click at [266, 192] on input "Full Name Filter Input" at bounding box center [224, 193] width 121 height 23
paste input "**********"
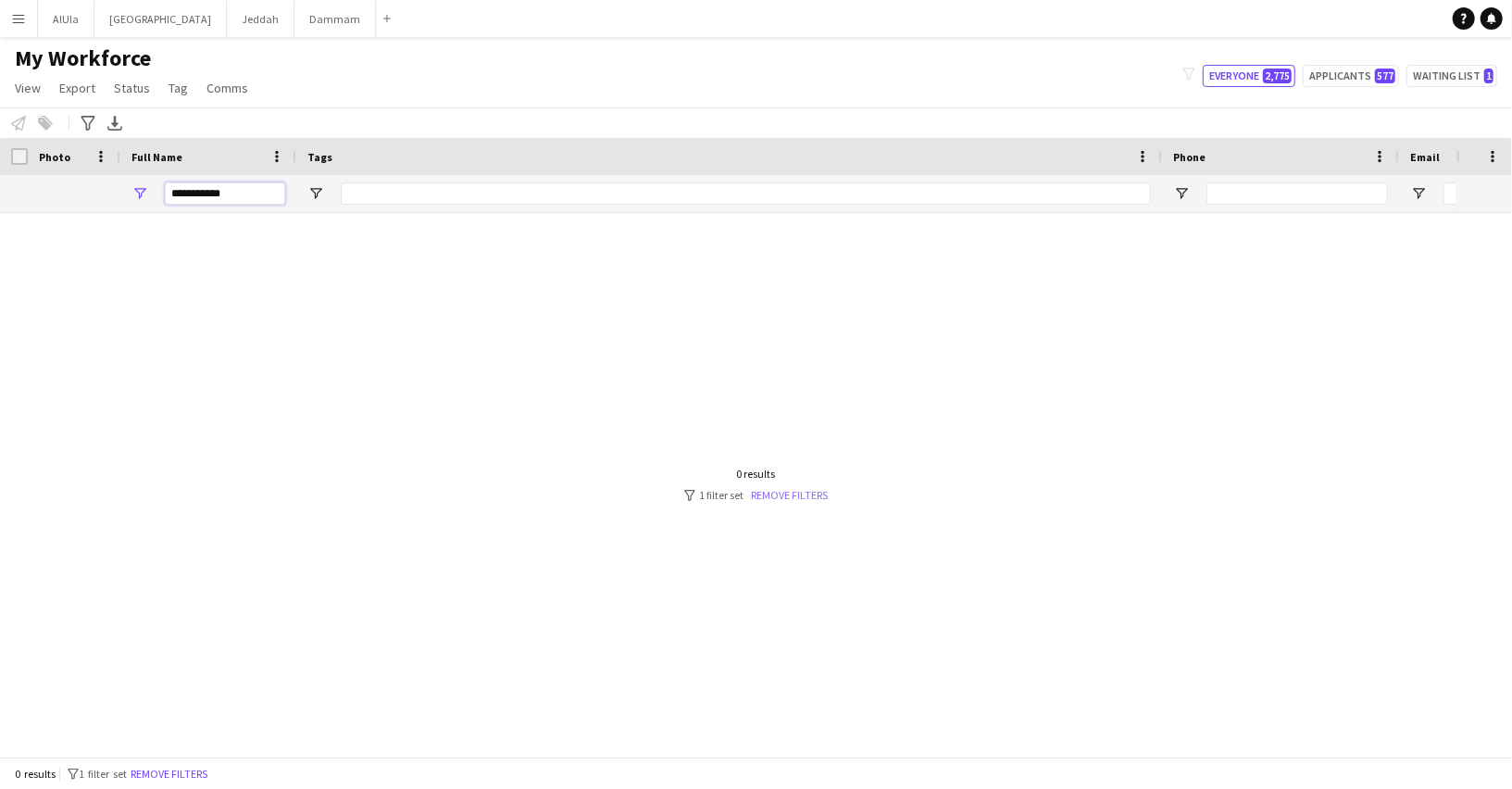
type input "**********"
click at [787, 497] on link "Remove filters" at bounding box center [789, 495] width 76 height 14
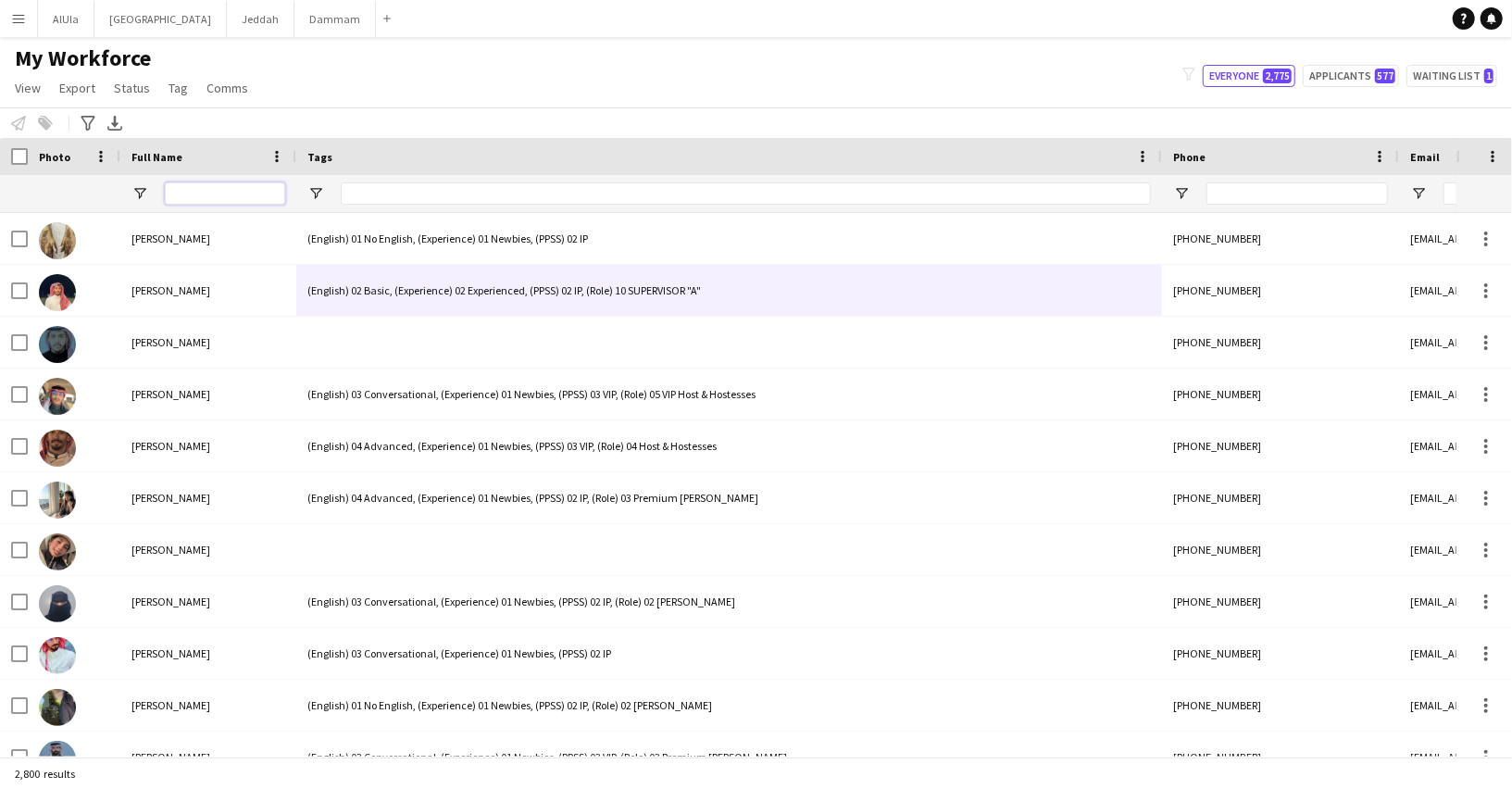
click at [241, 193] on input "Full Name Filter Input" at bounding box center [224, 193] width 121 height 23
paste input "**********"
type input "**********"
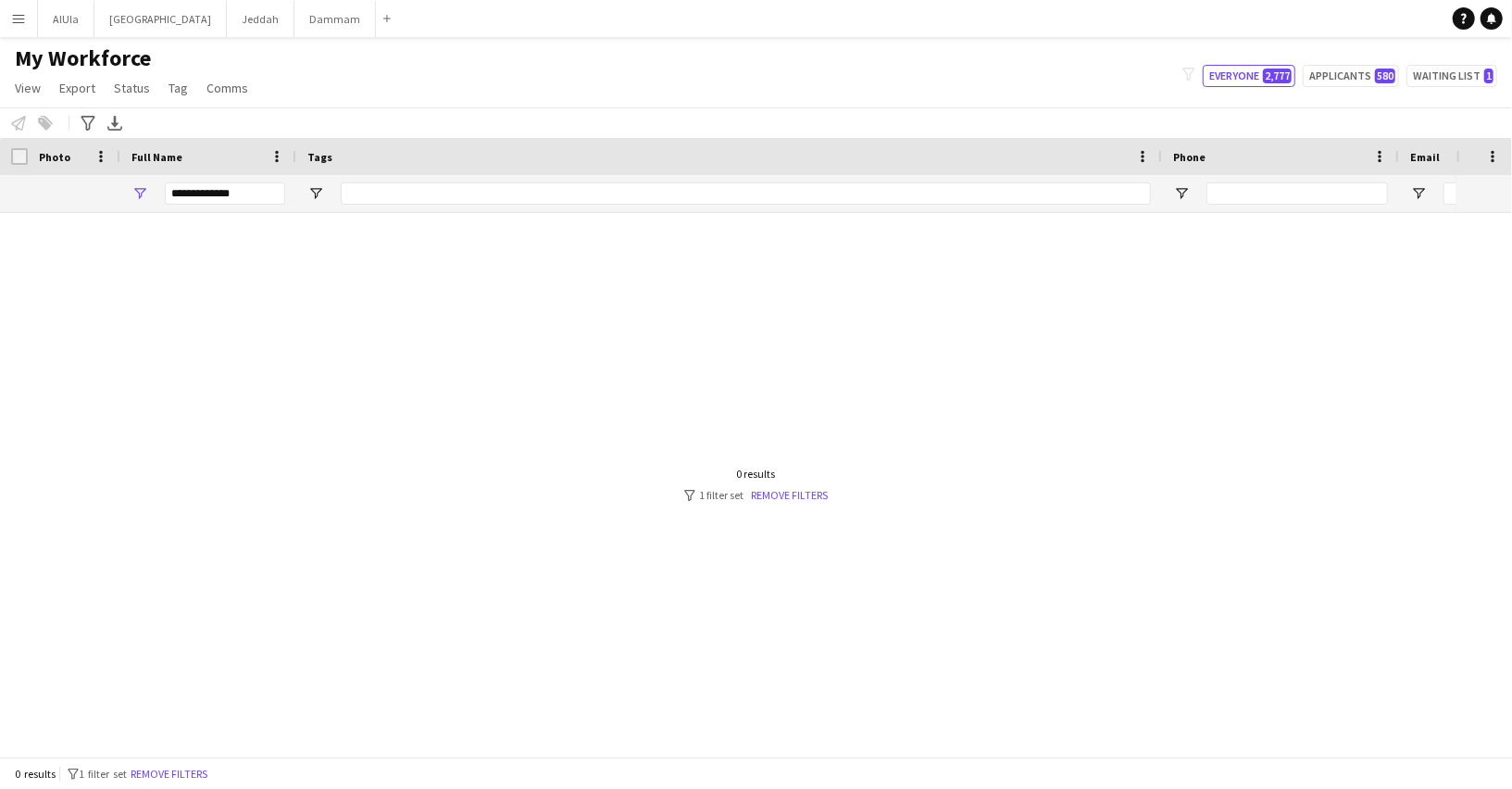
click at [777, 483] on div "0 results filter-1 1 filter set Remove filters" at bounding box center [756, 484] width 143 height 35
click at [778, 493] on link "Remove filters" at bounding box center [789, 495] width 76 height 14
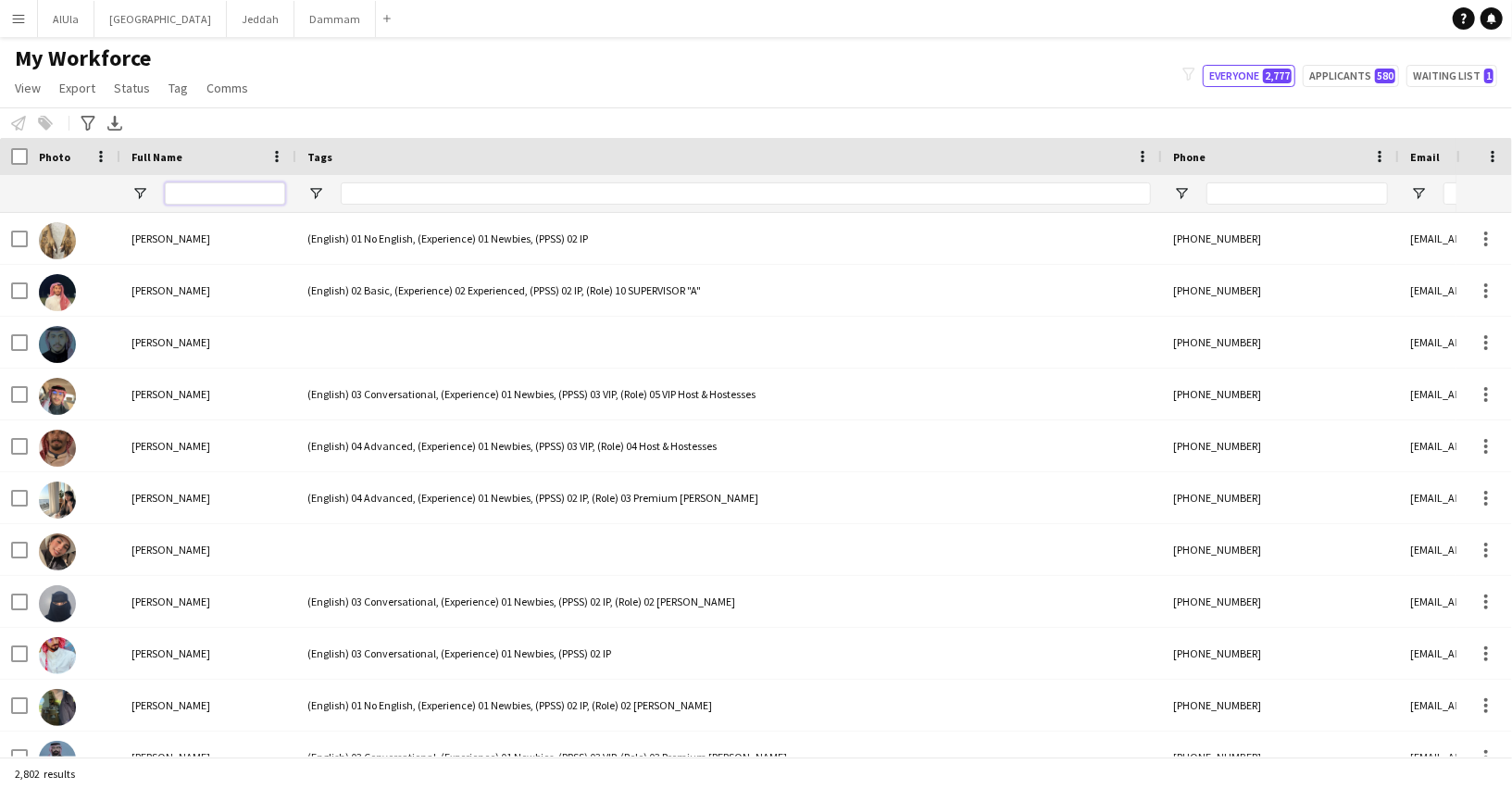
click at [255, 183] on input "Full Name Filter Input" at bounding box center [224, 193] width 121 height 23
paste input "**********"
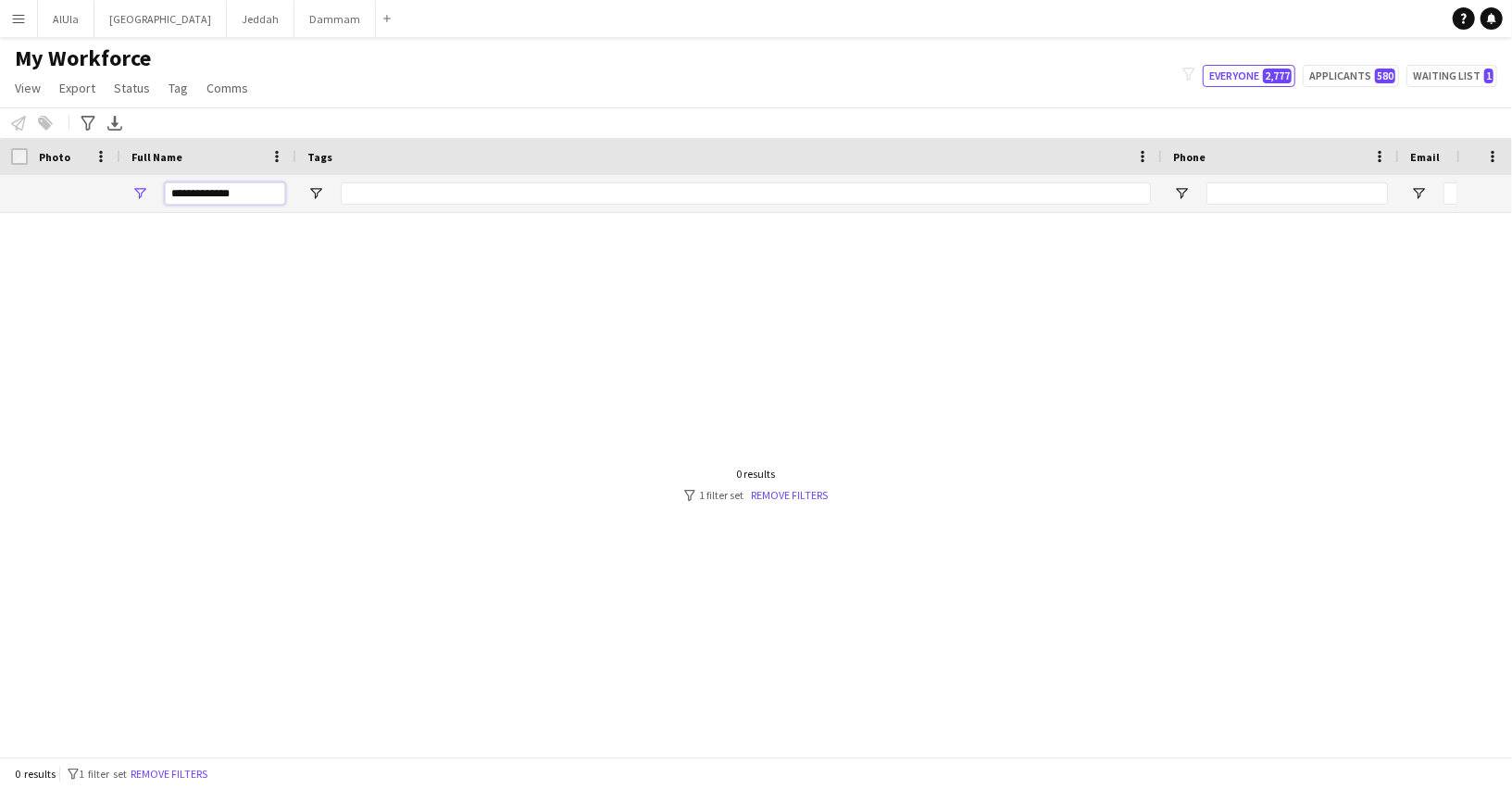
scroll to position [0, 439]
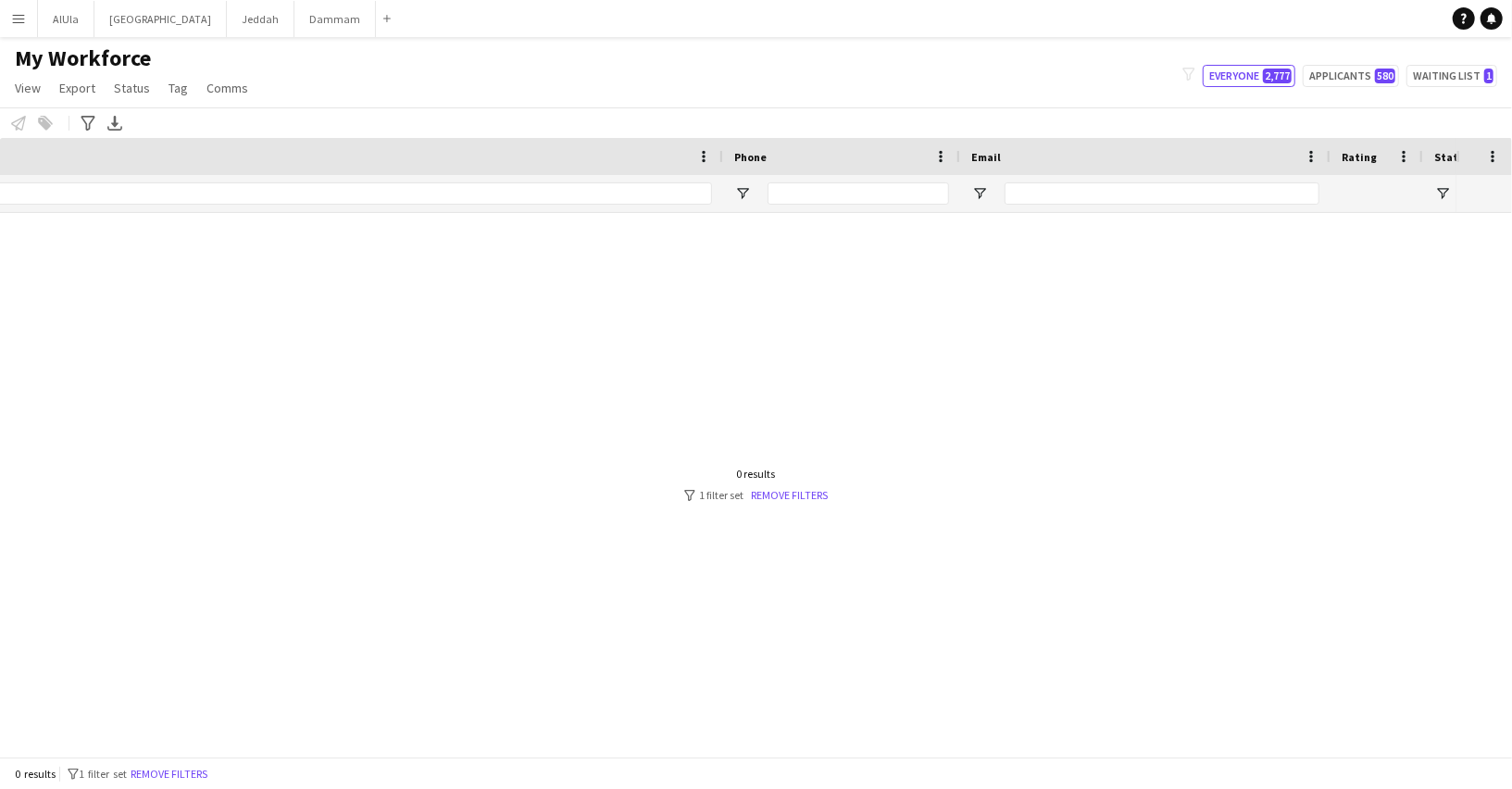
type input "**********"
click at [888, 187] on input "Phone Filter Input" at bounding box center [857, 193] width 181 height 23
paste input "**********"
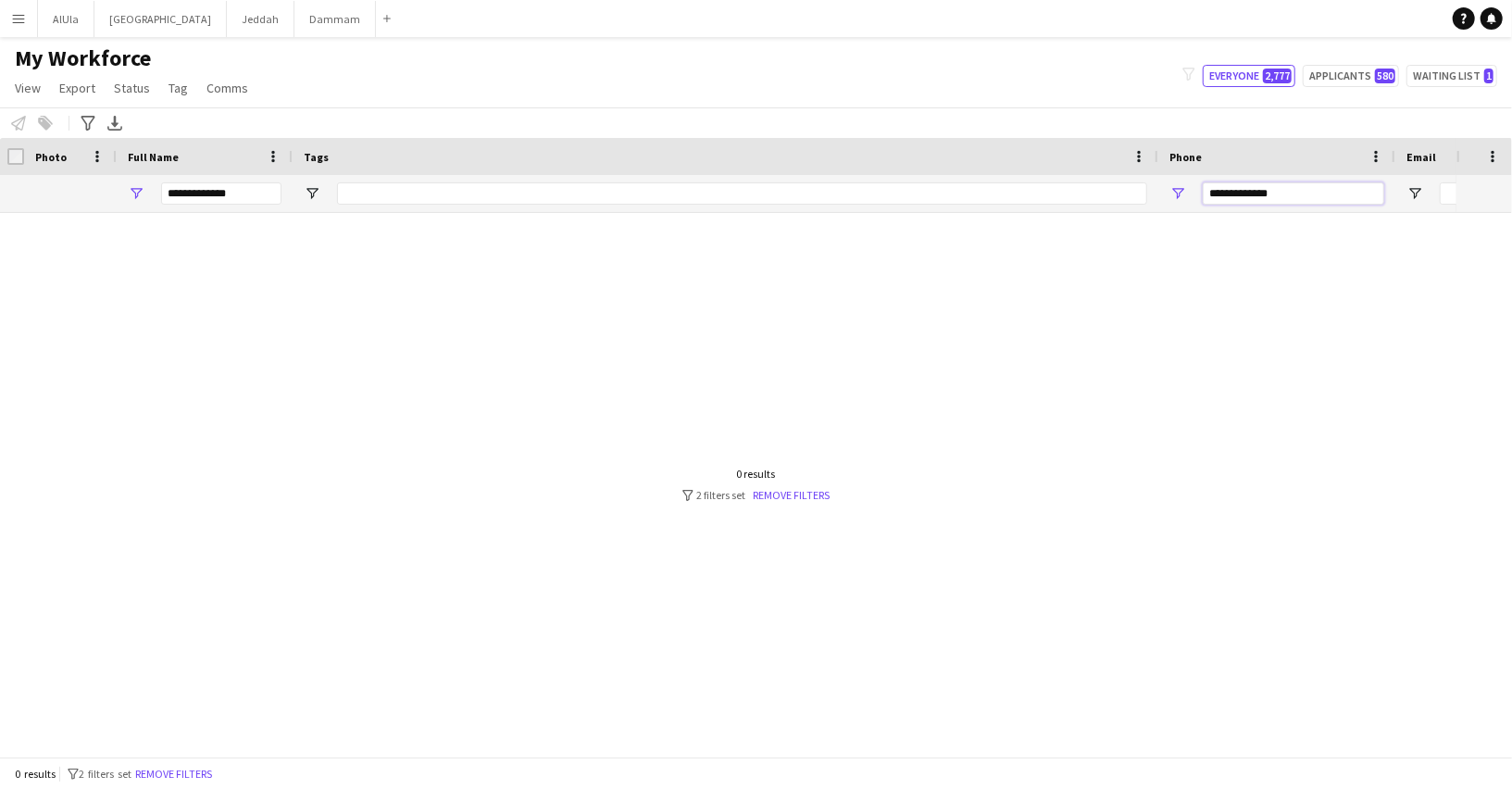
scroll to position [0, 0]
type input "**********"
click at [193, 185] on input "**********" at bounding box center [224, 193] width 121 height 23
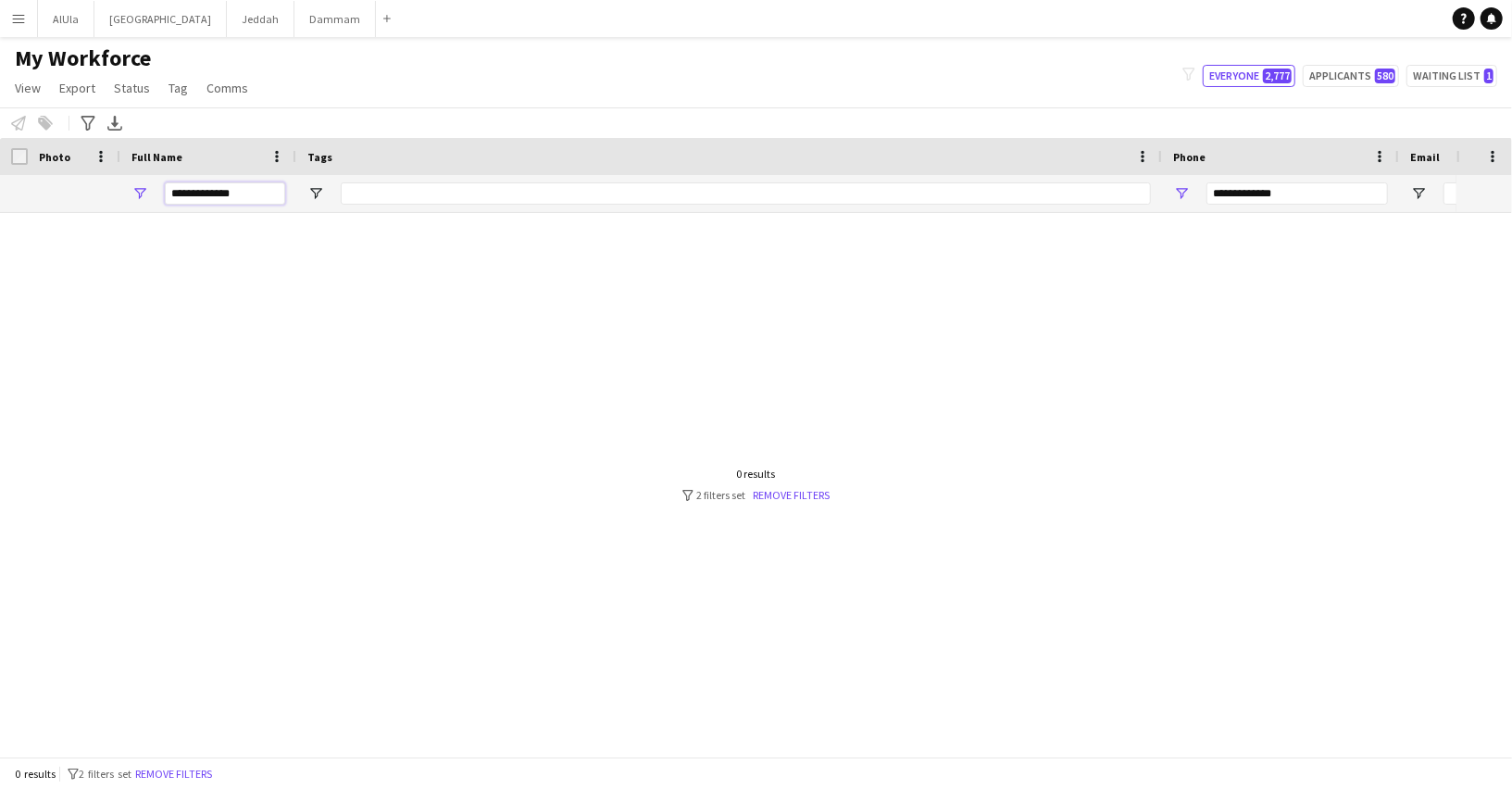
click at [193, 185] on input "**********" at bounding box center [224, 193] width 121 height 23
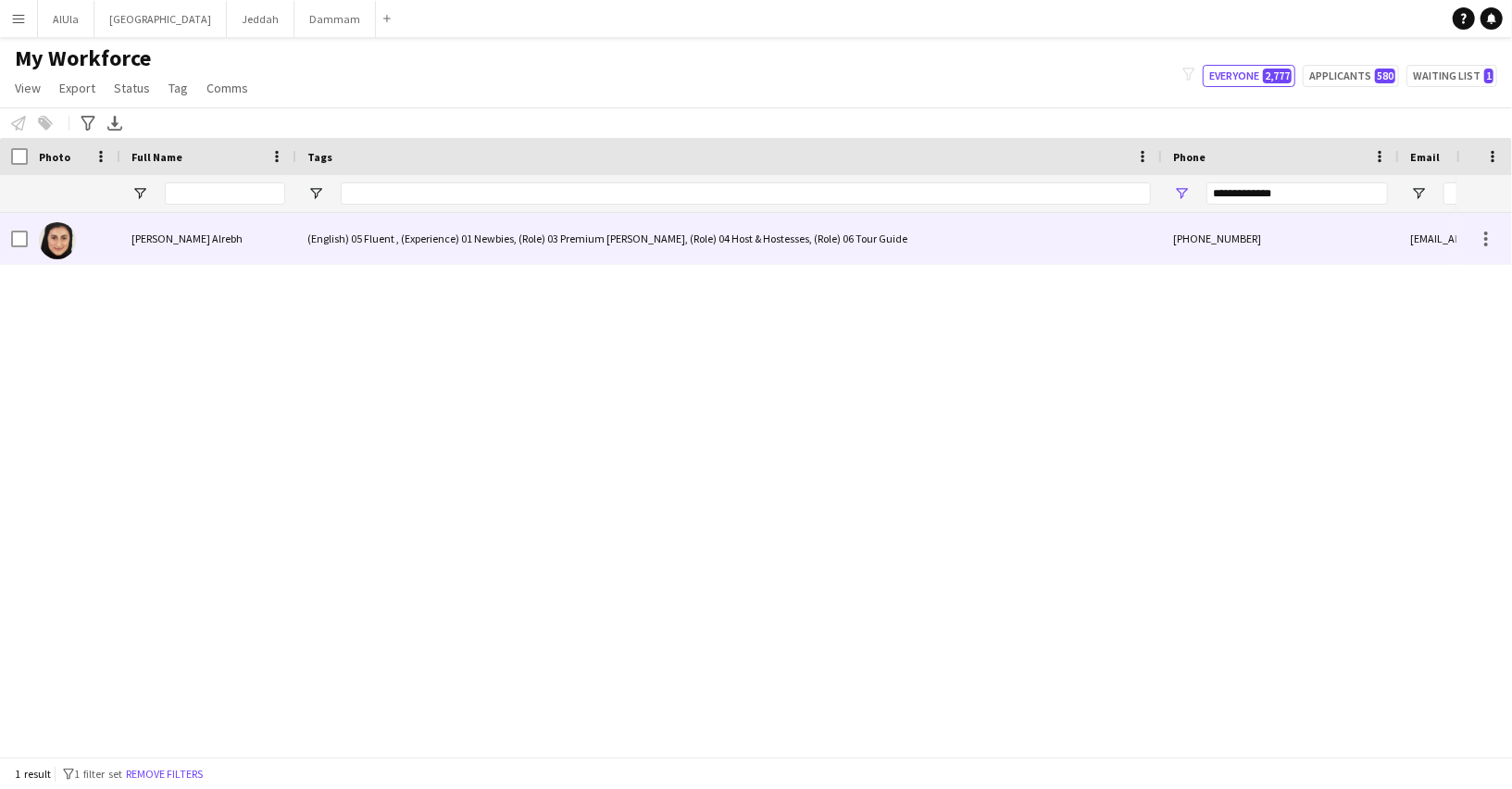
click at [225, 245] on div "Waad Zaki Alrebh" at bounding box center [208, 238] width 175 height 51
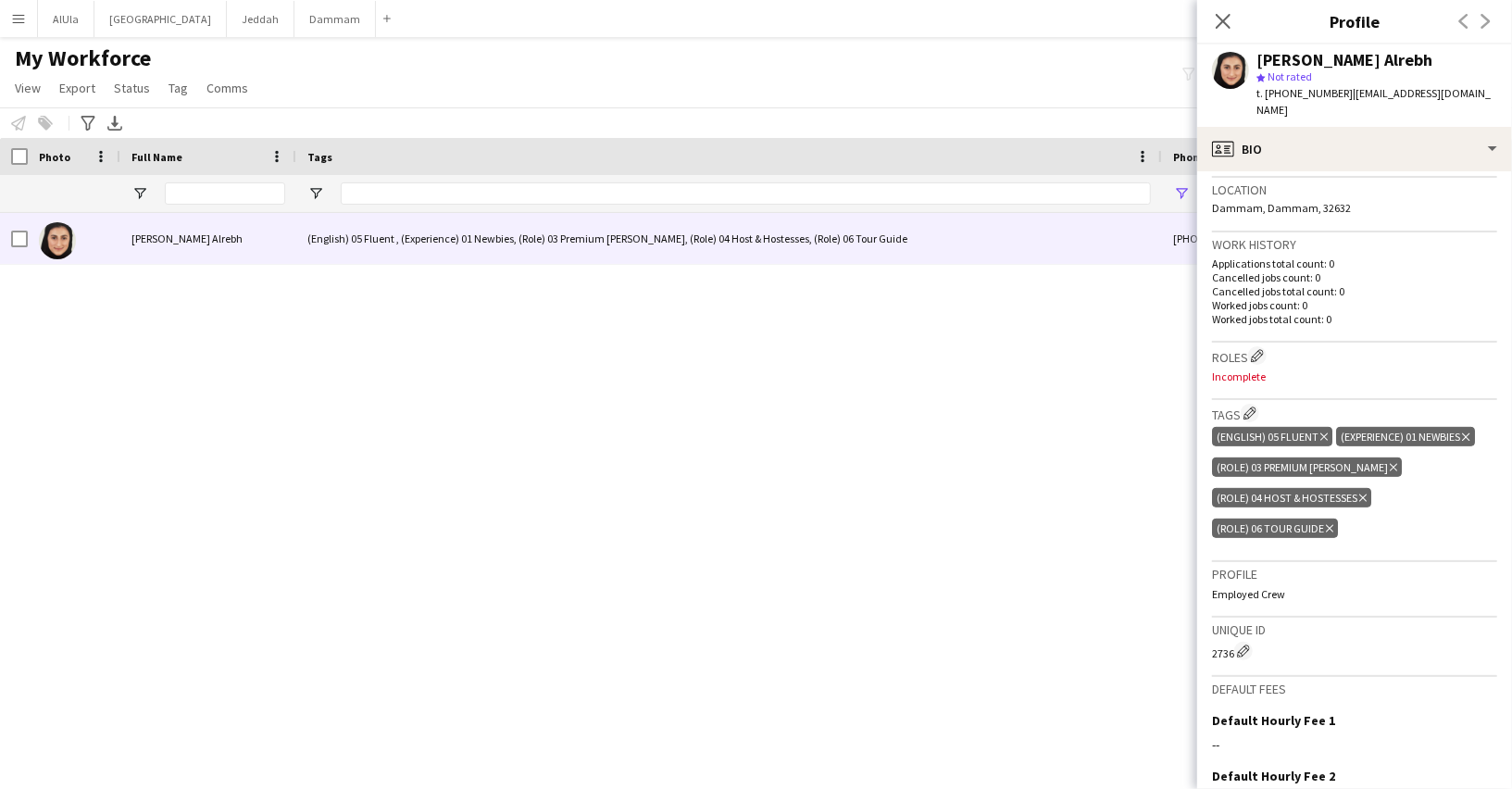
scroll to position [394, 0]
click at [1261, 348] on app-icon "Edit crew company roles" at bounding box center [1256, 354] width 13 height 13
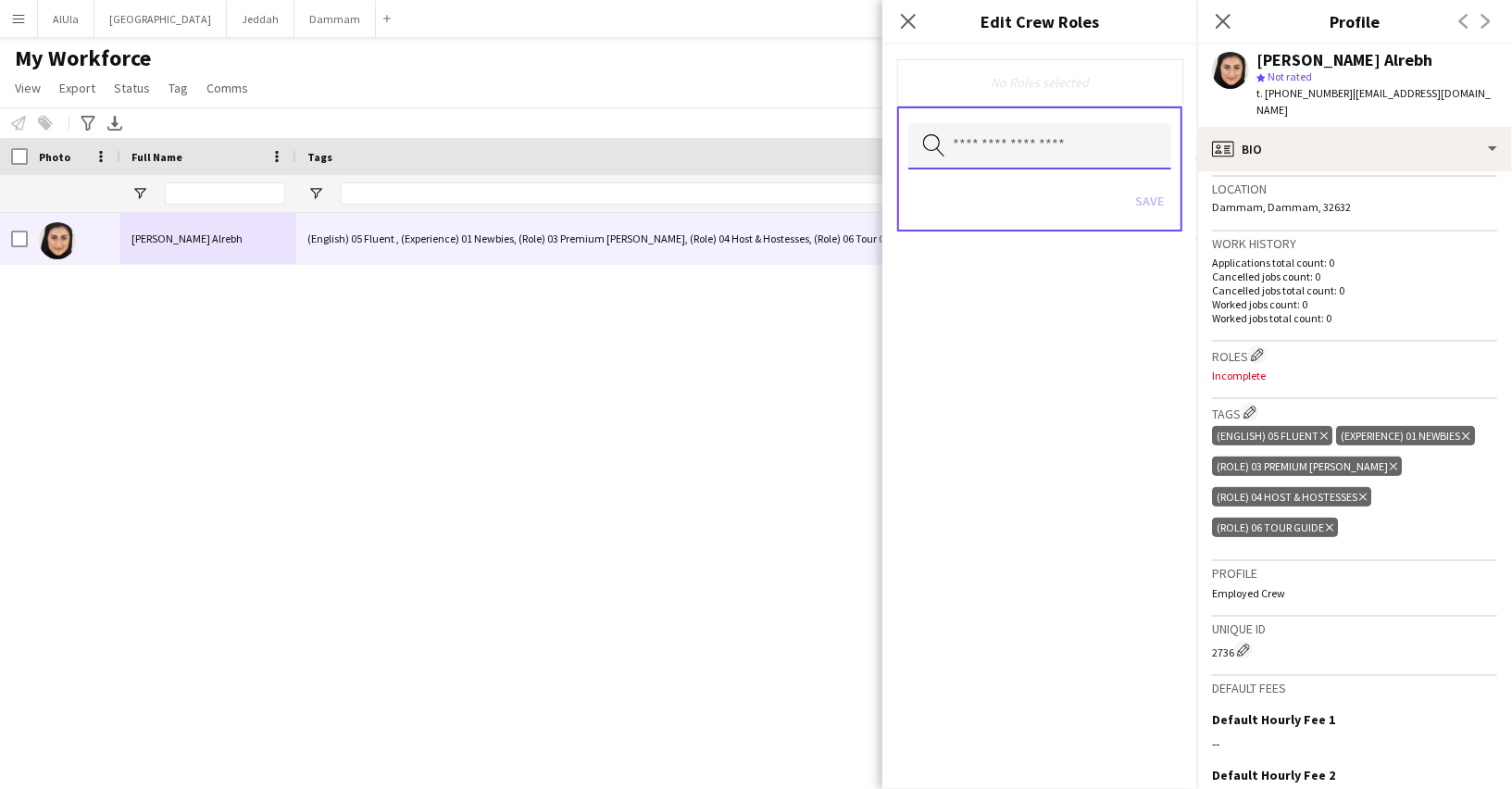
click at [1086, 148] on input "text" at bounding box center [1040, 146] width 263 height 46
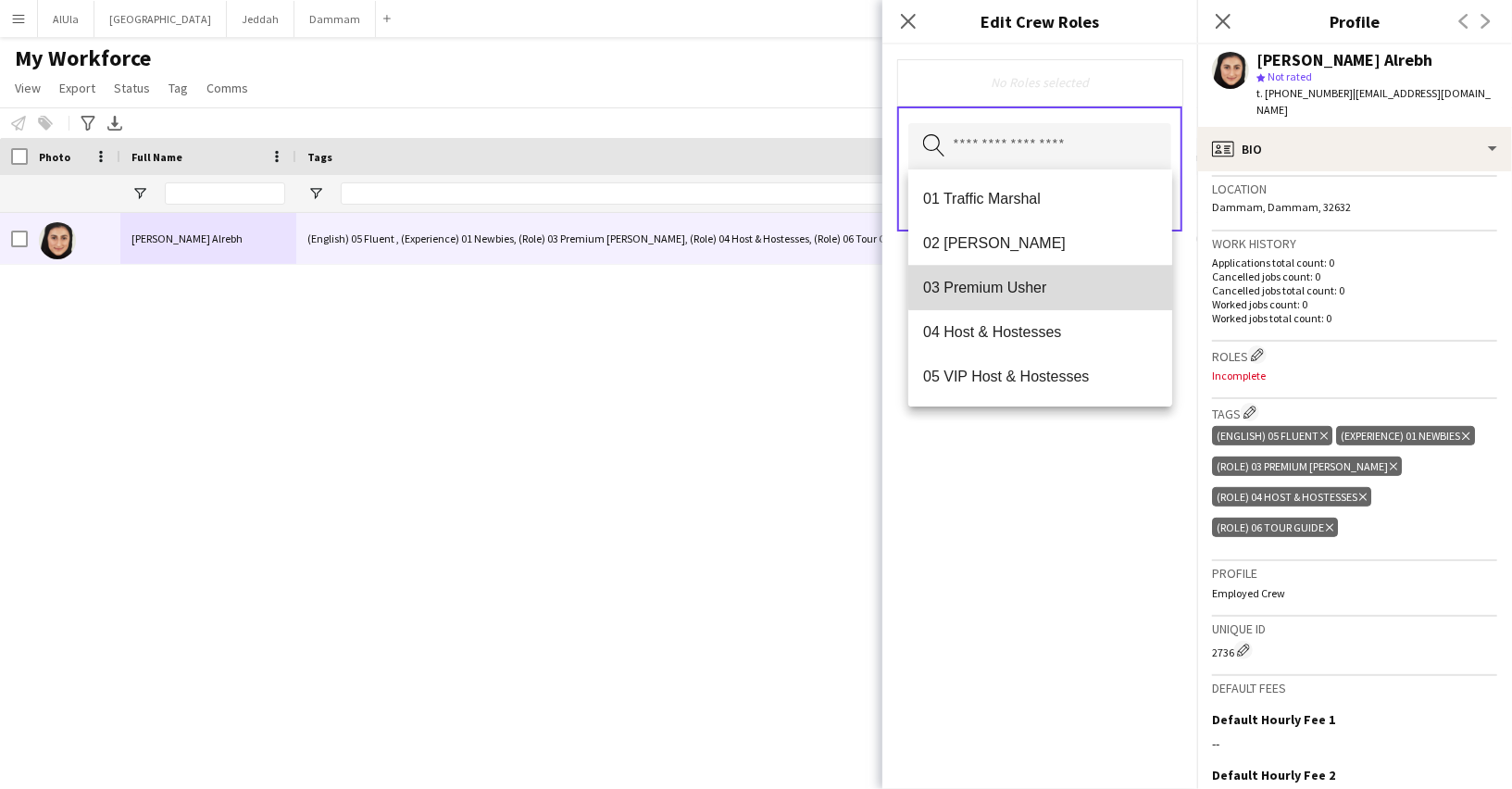
click at [1062, 275] on mat-option "03 Premium Usher" at bounding box center [1040, 287] width 264 height 44
click at [1055, 299] on mat-option "04 Host & Hostesses" at bounding box center [1040, 288] width 264 height 44
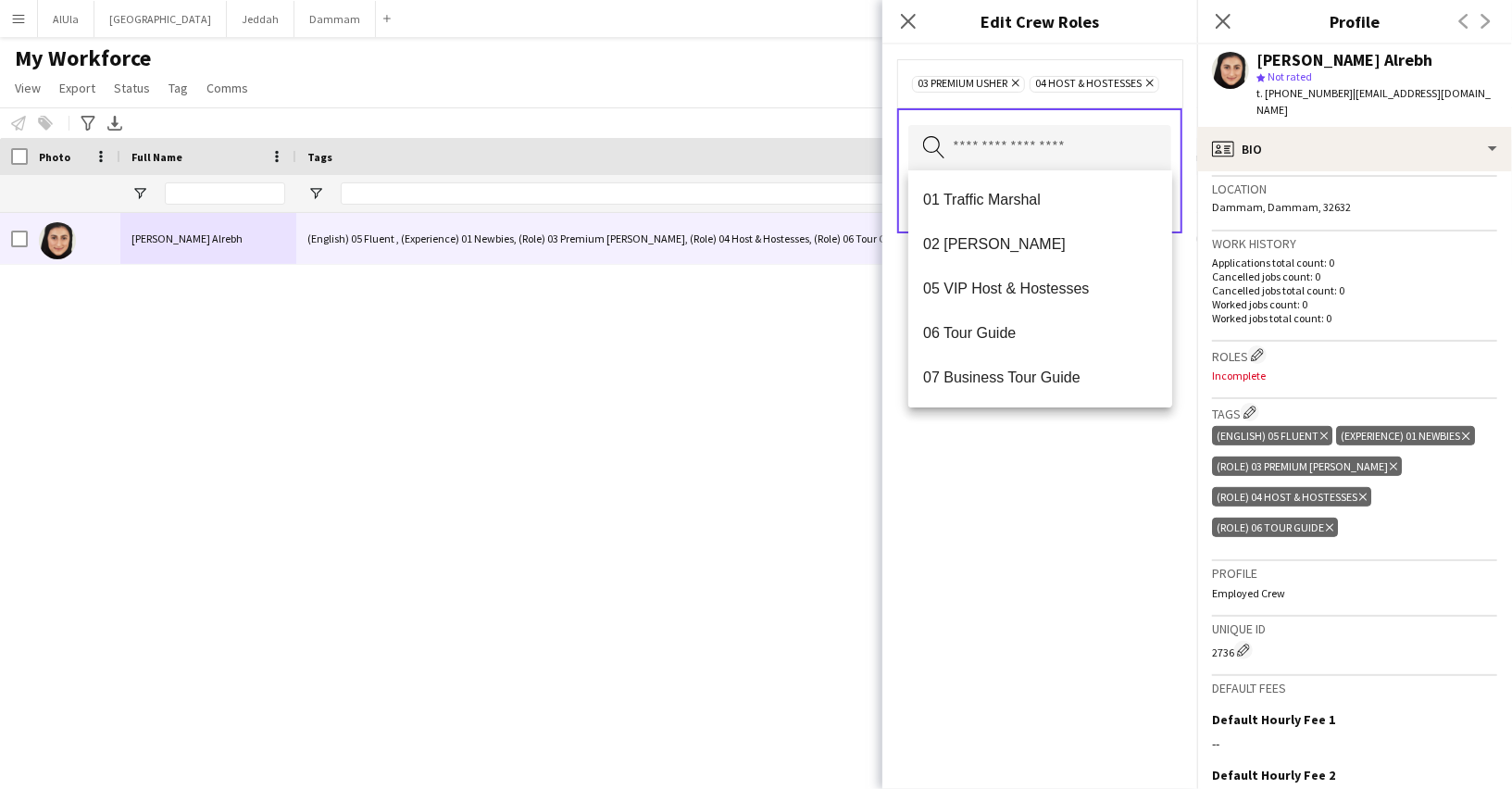
click at [1055, 539] on div "03 Premium Usher Remove 04 Host & Hostesses Remove Search by role type Save" at bounding box center [1039, 416] width 315 height 744
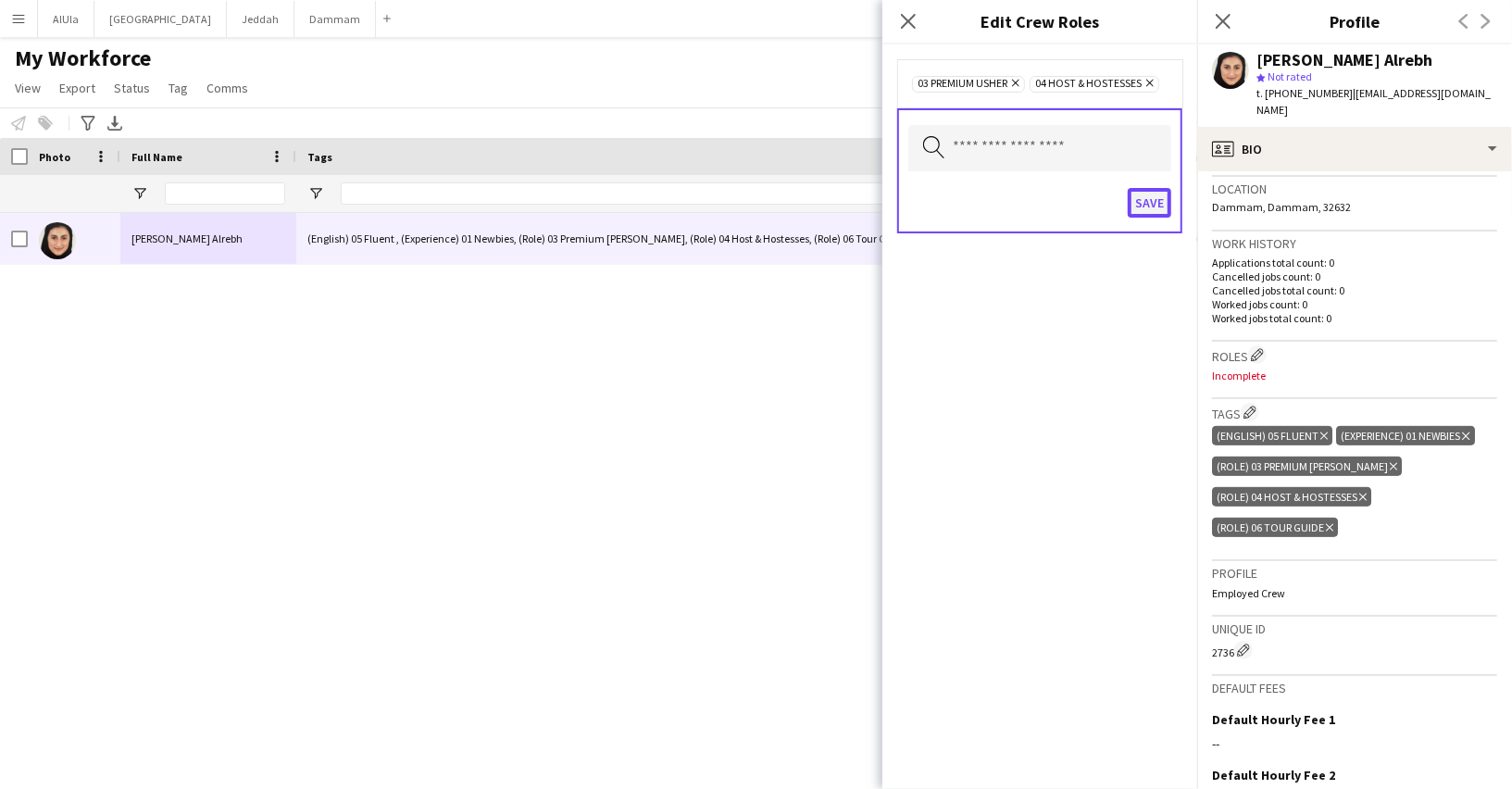
click at [1151, 200] on button "Save" at bounding box center [1149, 203] width 43 height 29
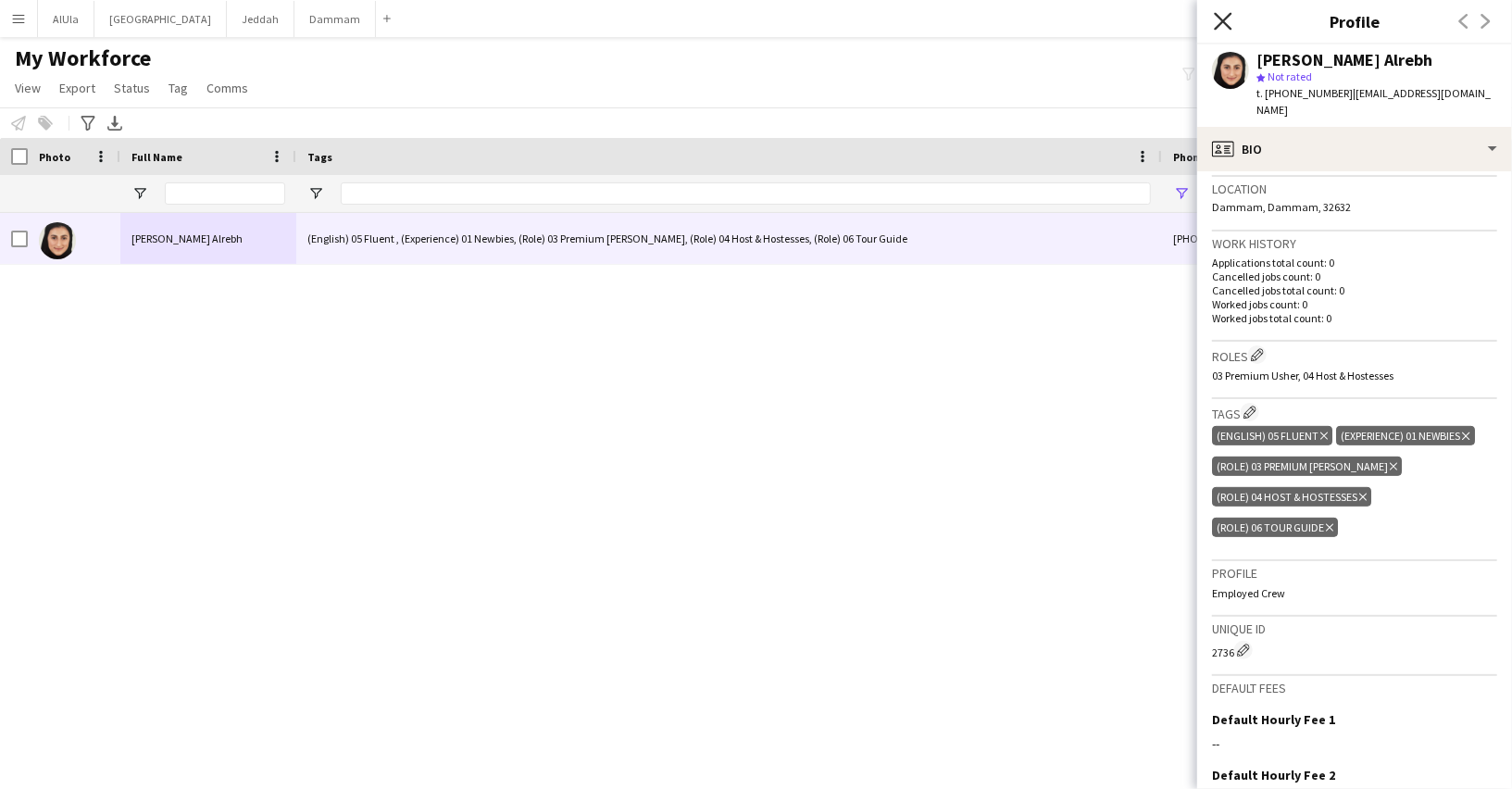
click at [1224, 20] on icon at bounding box center [1222, 21] width 18 height 18
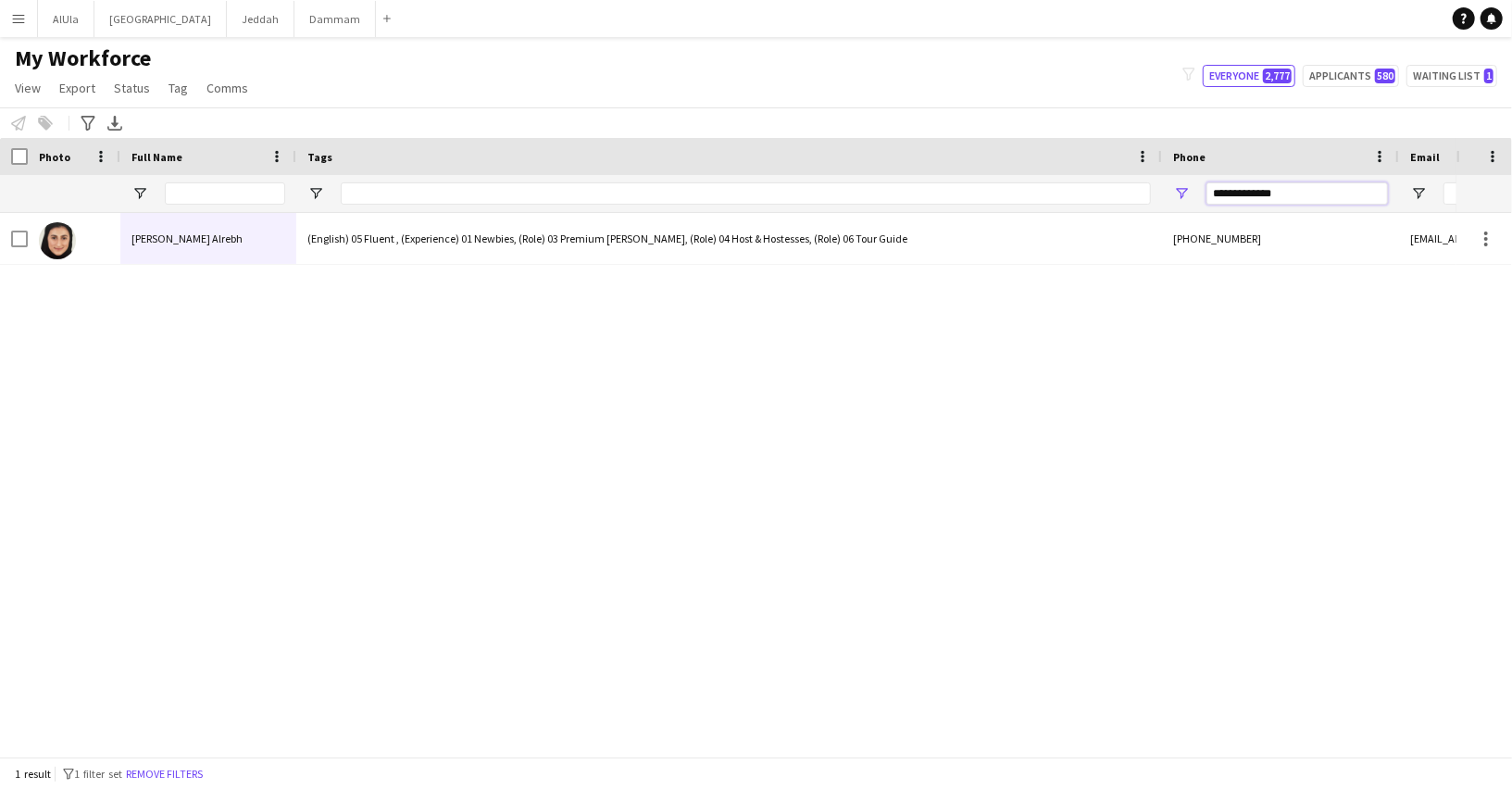
click at [1275, 195] on input "**********" at bounding box center [1296, 193] width 181 height 23
type input "*"
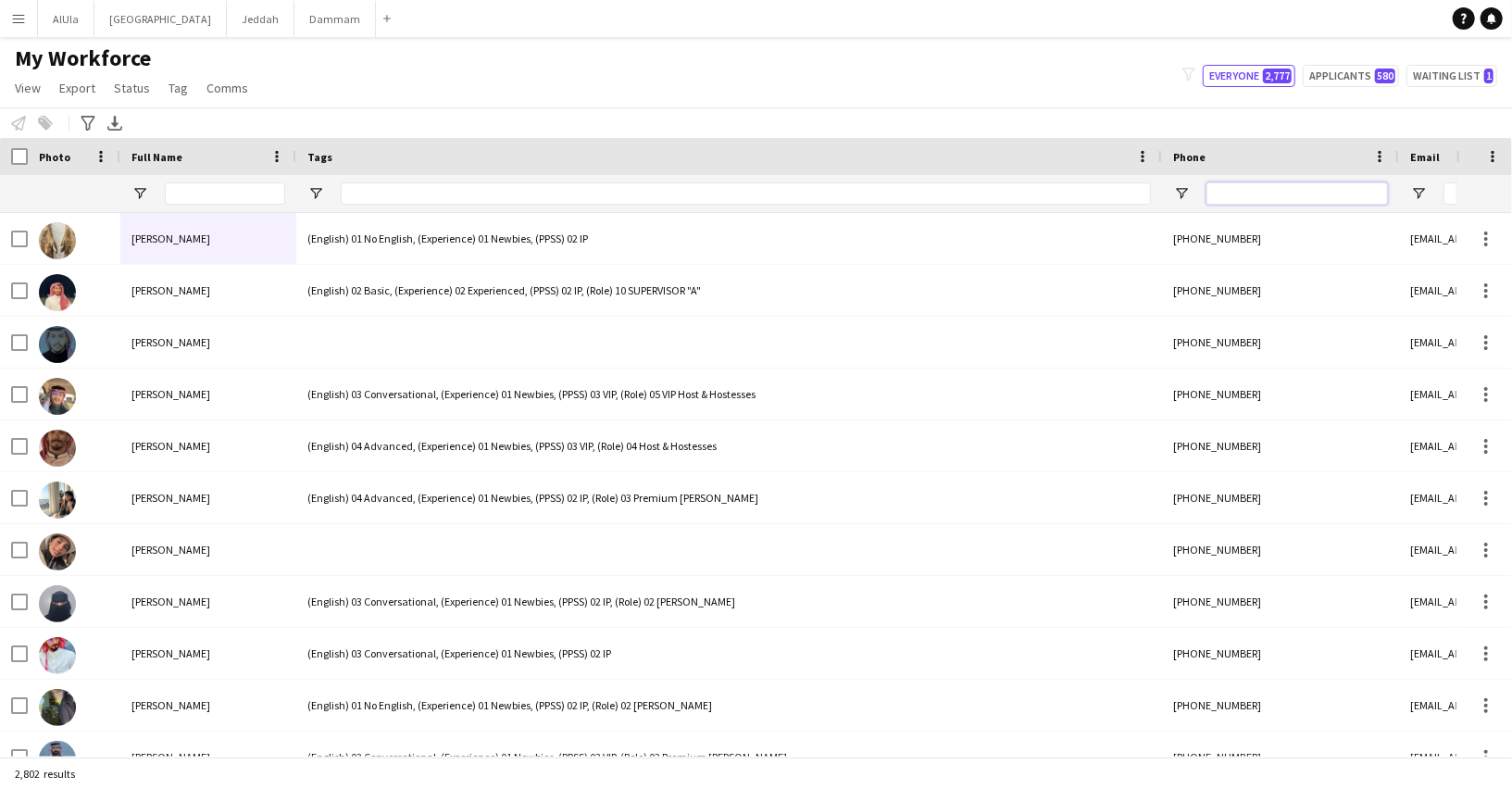
click at [1212, 182] on input "Phone Filter Input" at bounding box center [1296, 193] width 181 height 23
paste input "*********"
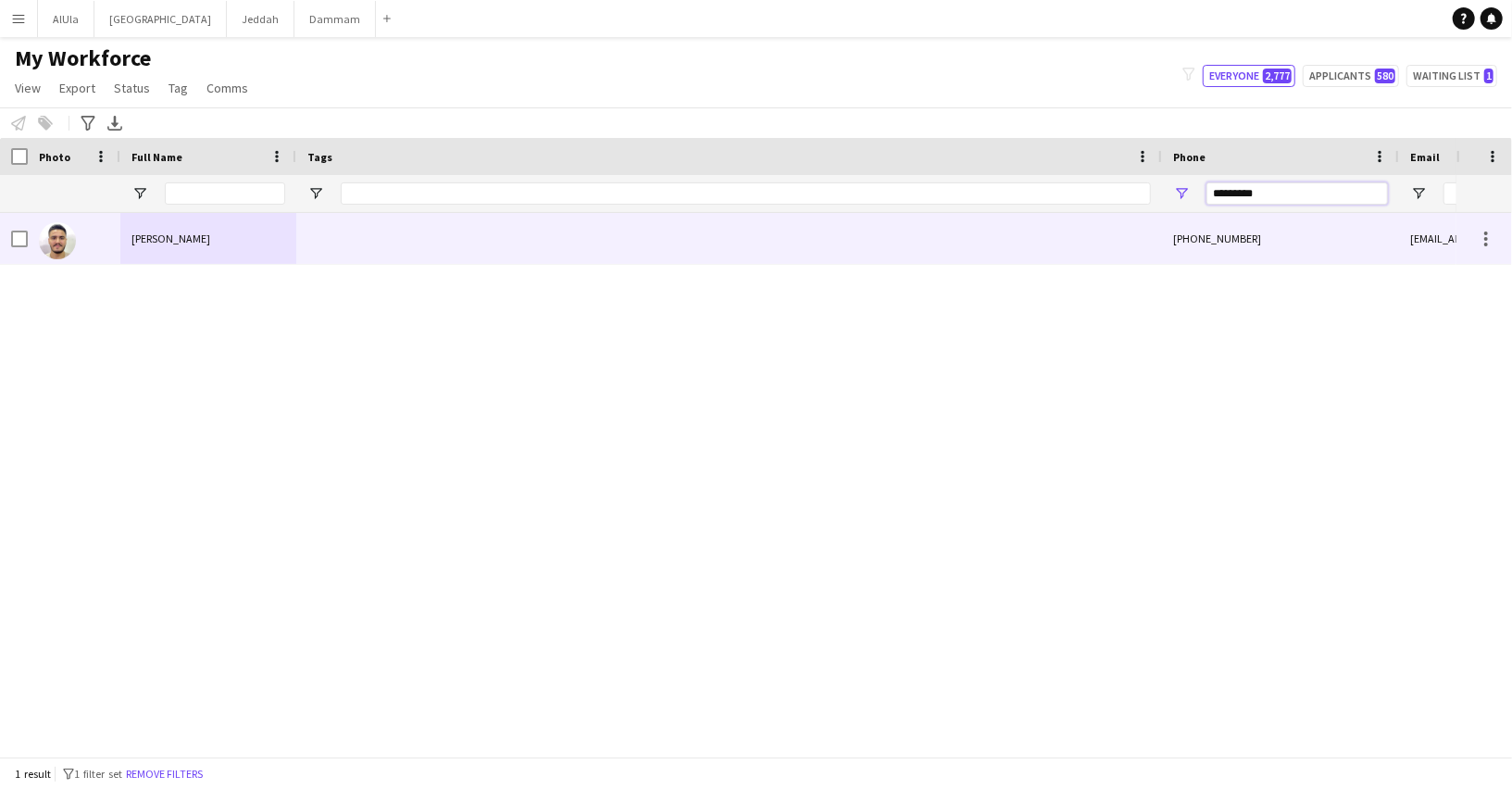
paste input "*********"
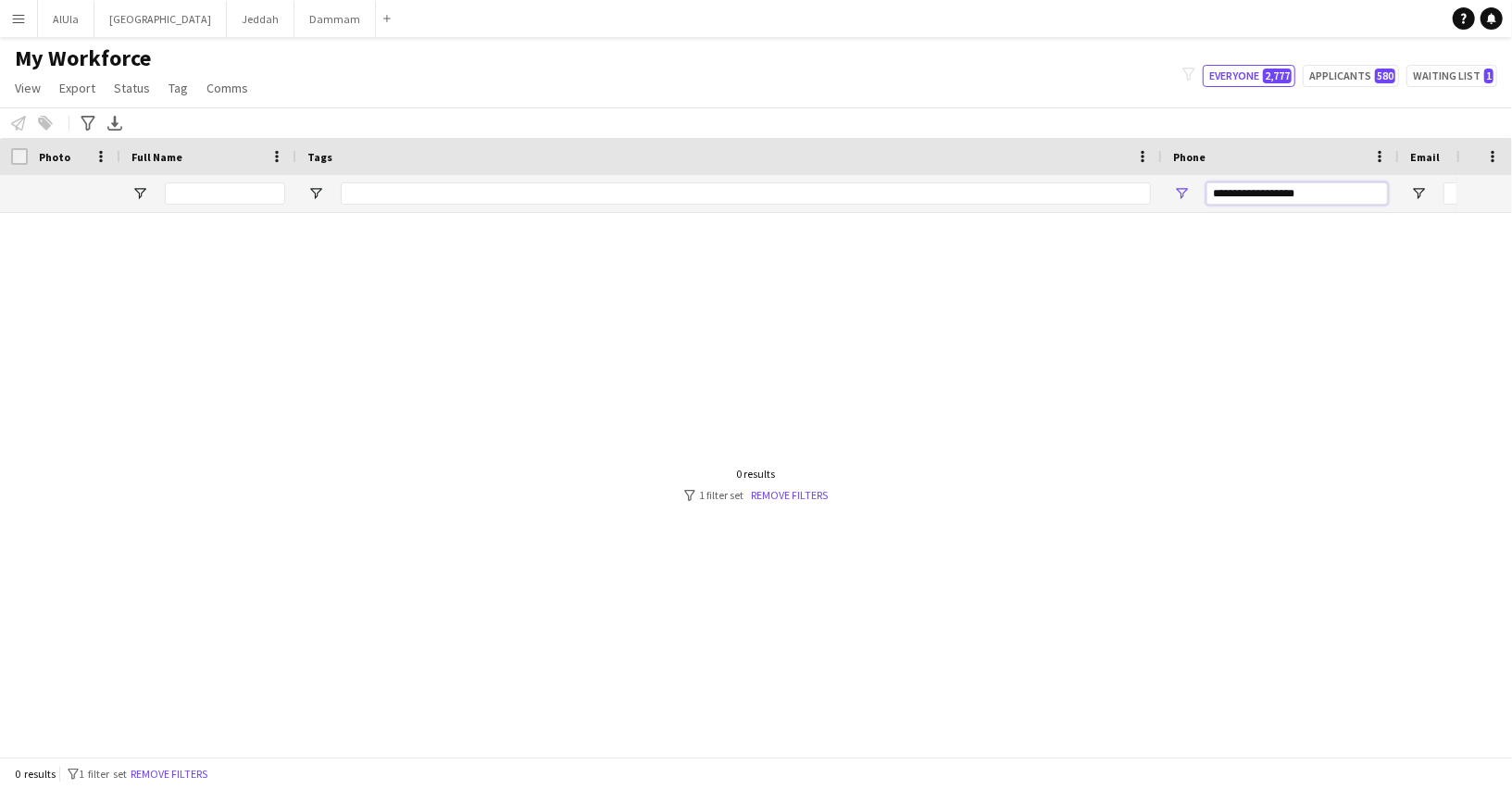
paste input "*********"
click at [1303, 188] on input "**********" at bounding box center [1296, 193] width 181 height 23
paste input "Phone Filter Input"
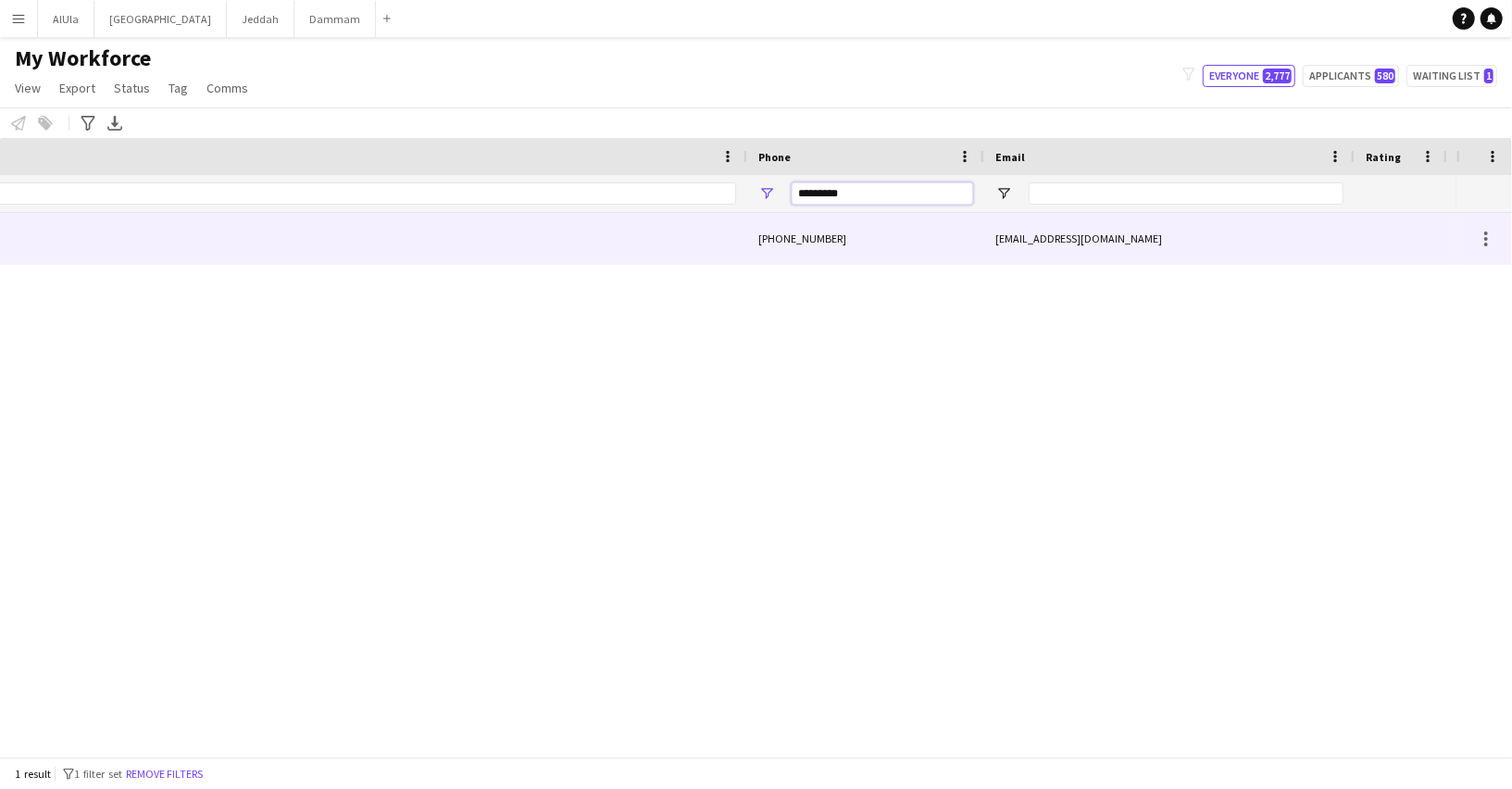
scroll to position [0, 0]
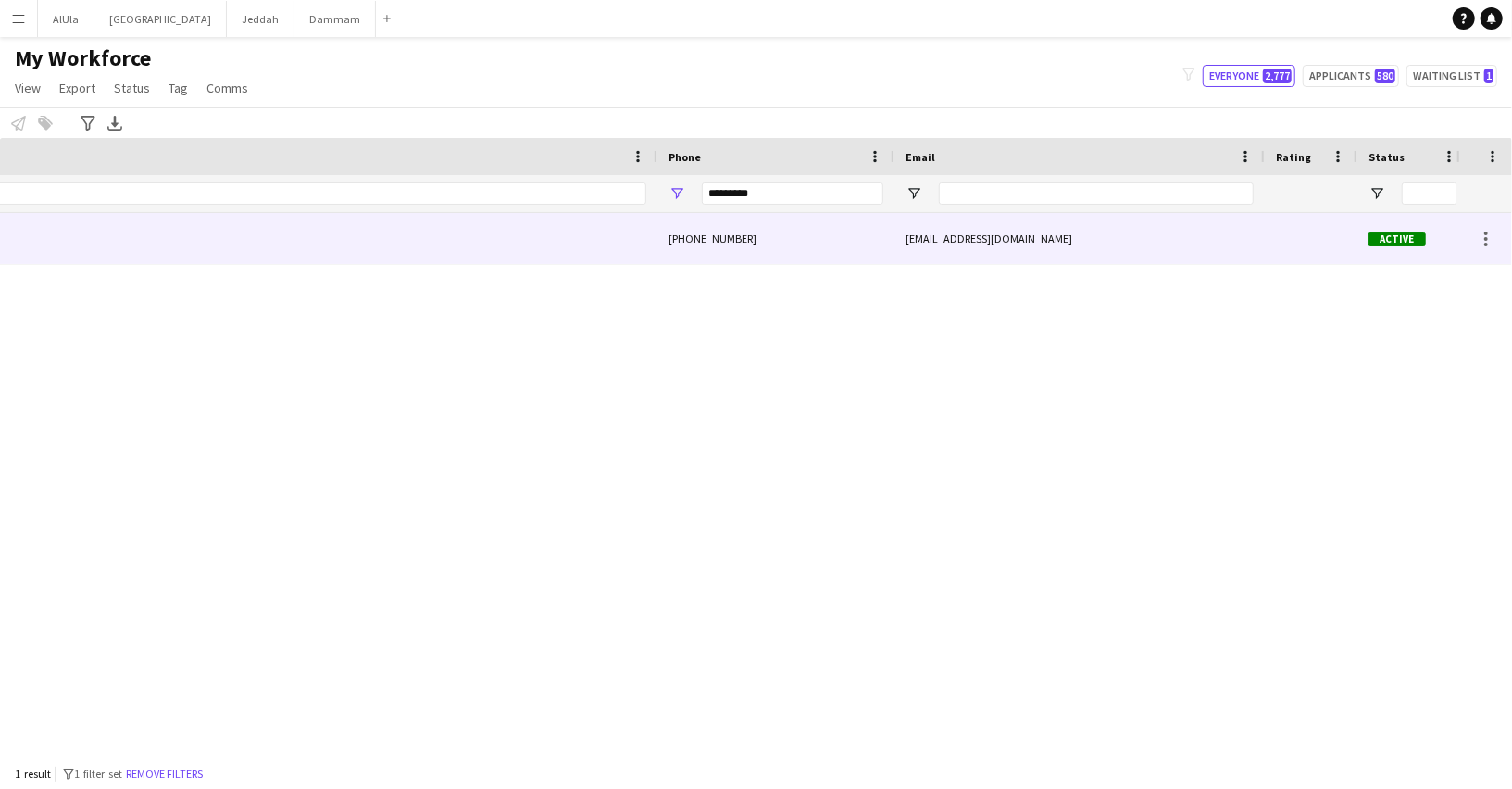
click at [1054, 244] on div "rmrmrmrm112233@gmail.com" at bounding box center [1080, 238] width 370 height 51
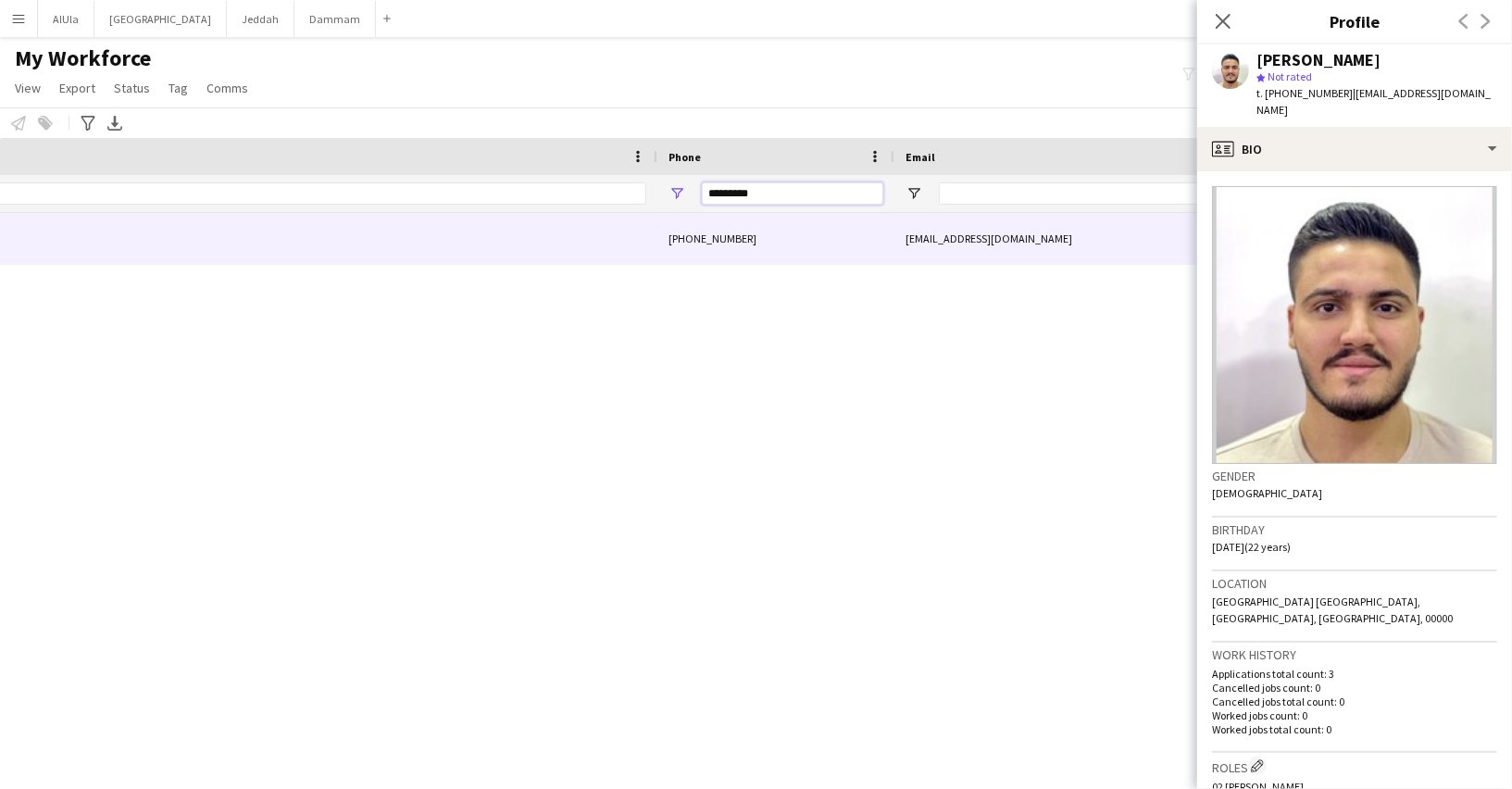
click at [784, 194] on input "*********" at bounding box center [792, 193] width 181 height 23
paste input "Phone Filter Input"
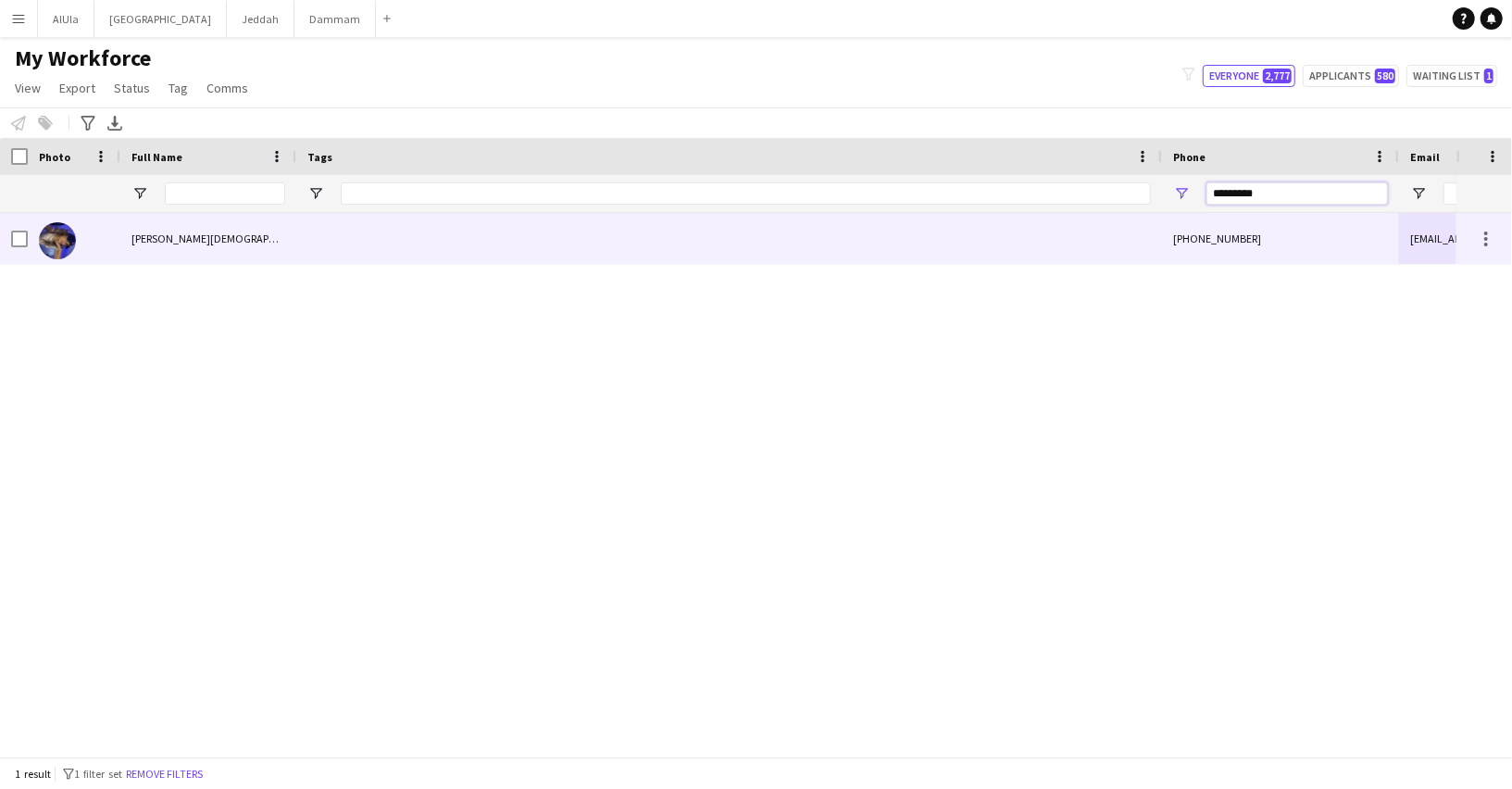
type input "*********"
click at [208, 244] on span "Rama Mohammed" at bounding box center [225, 238] width 189 height 14
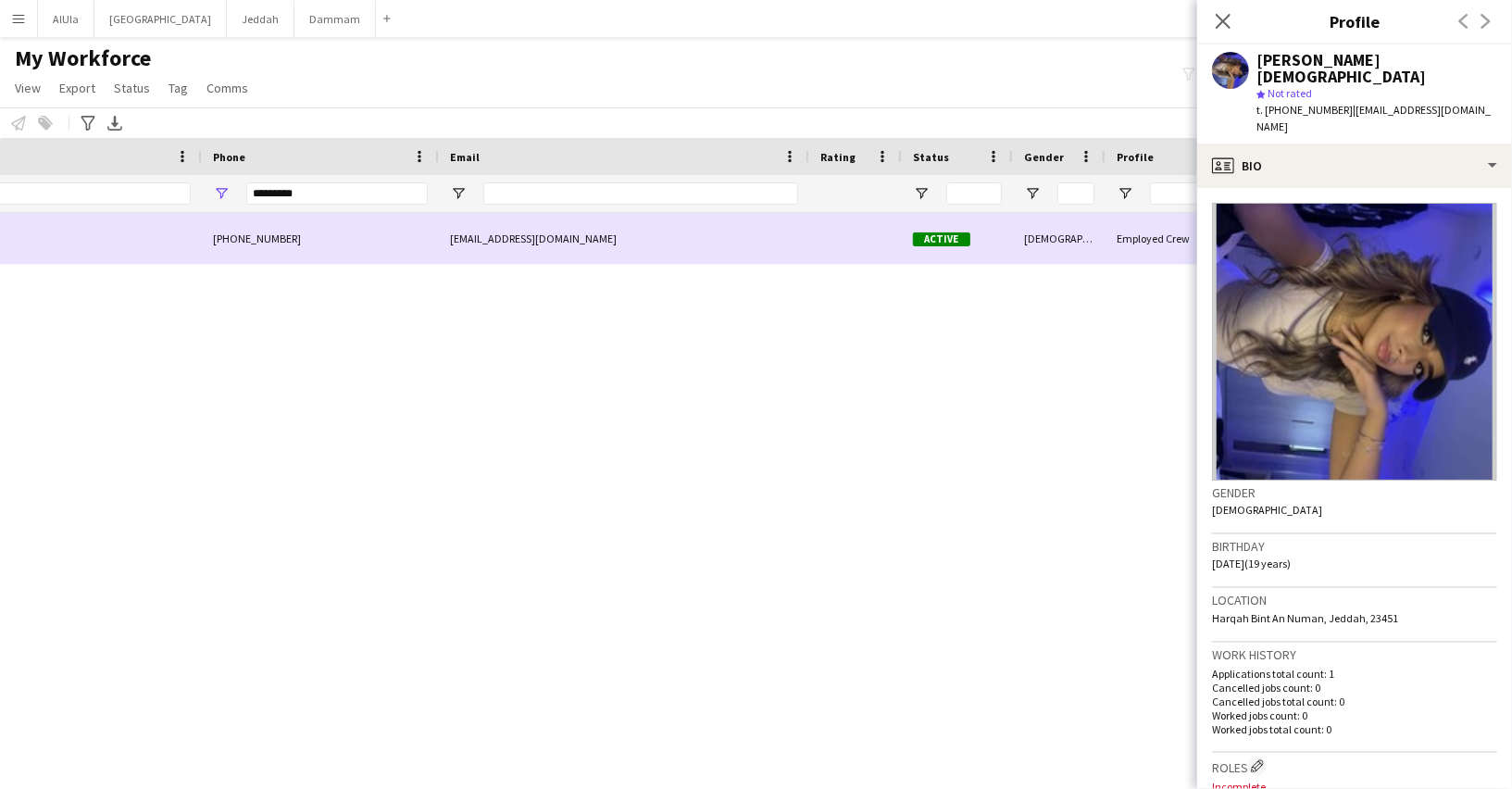
scroll to position [0, 1024]
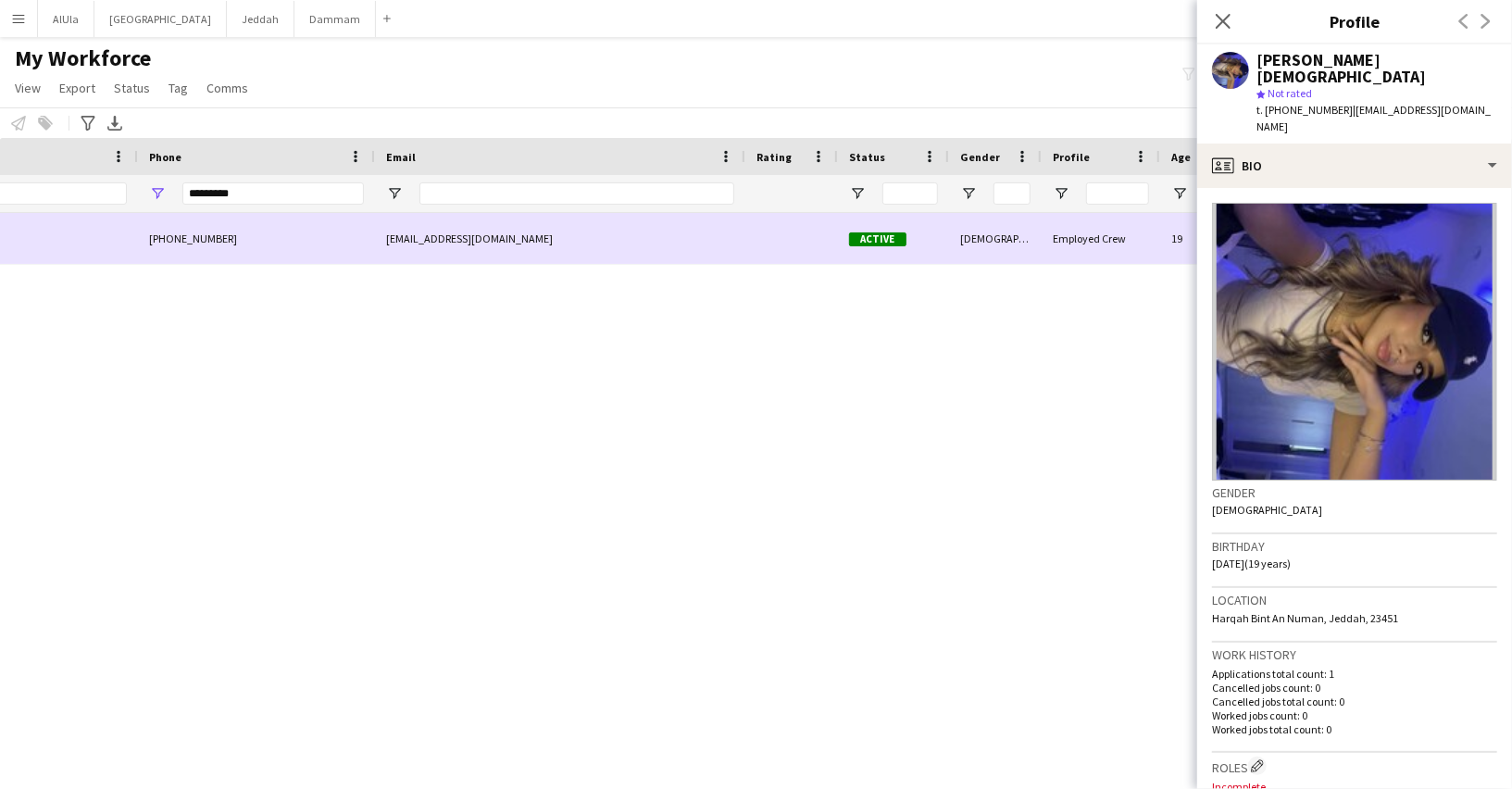
click at [485, 242] on div "rama774@icloud.com" at bounding box center [561, 238] width 370 height 51
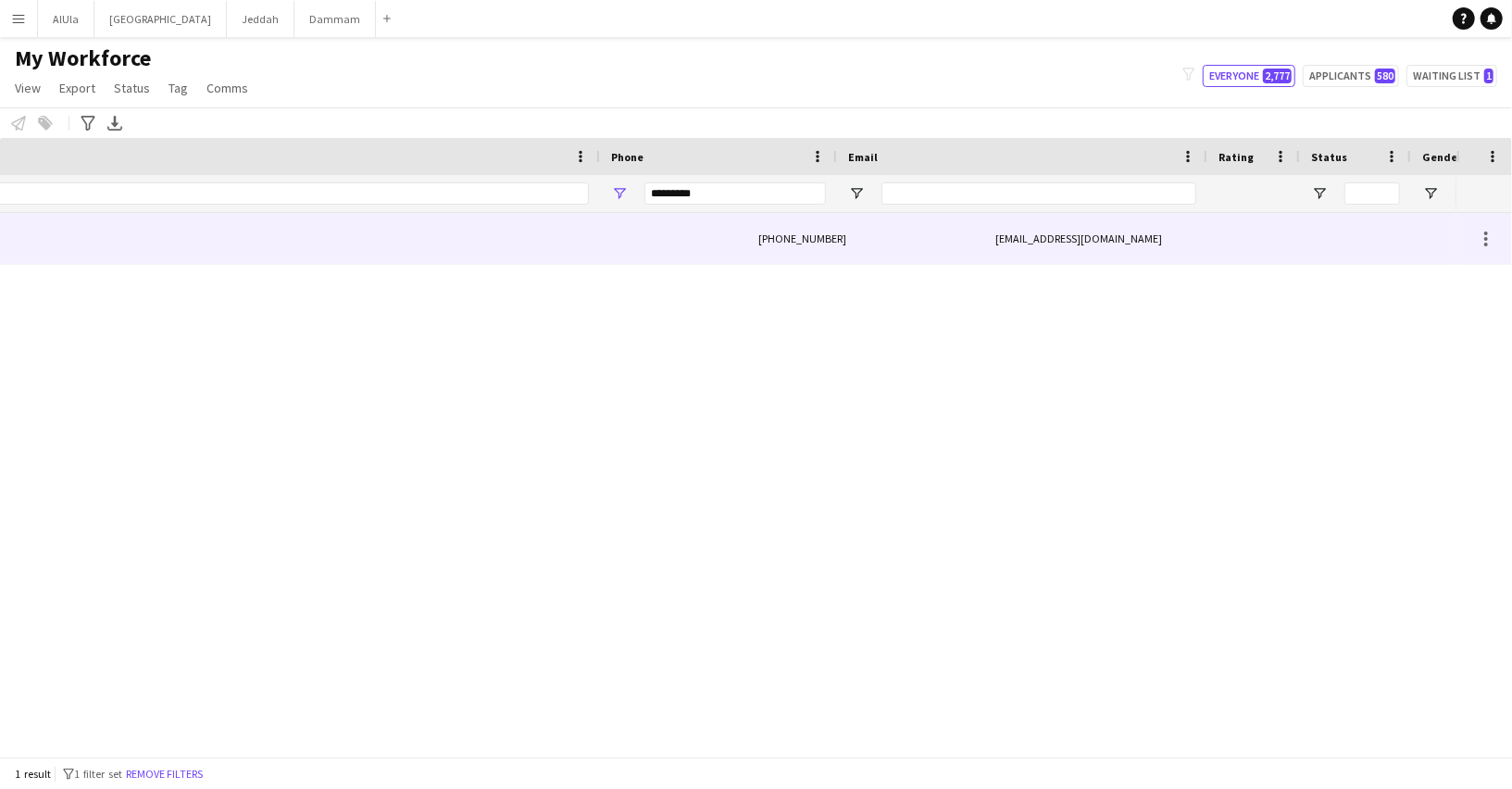
scroll to position [0, 415]
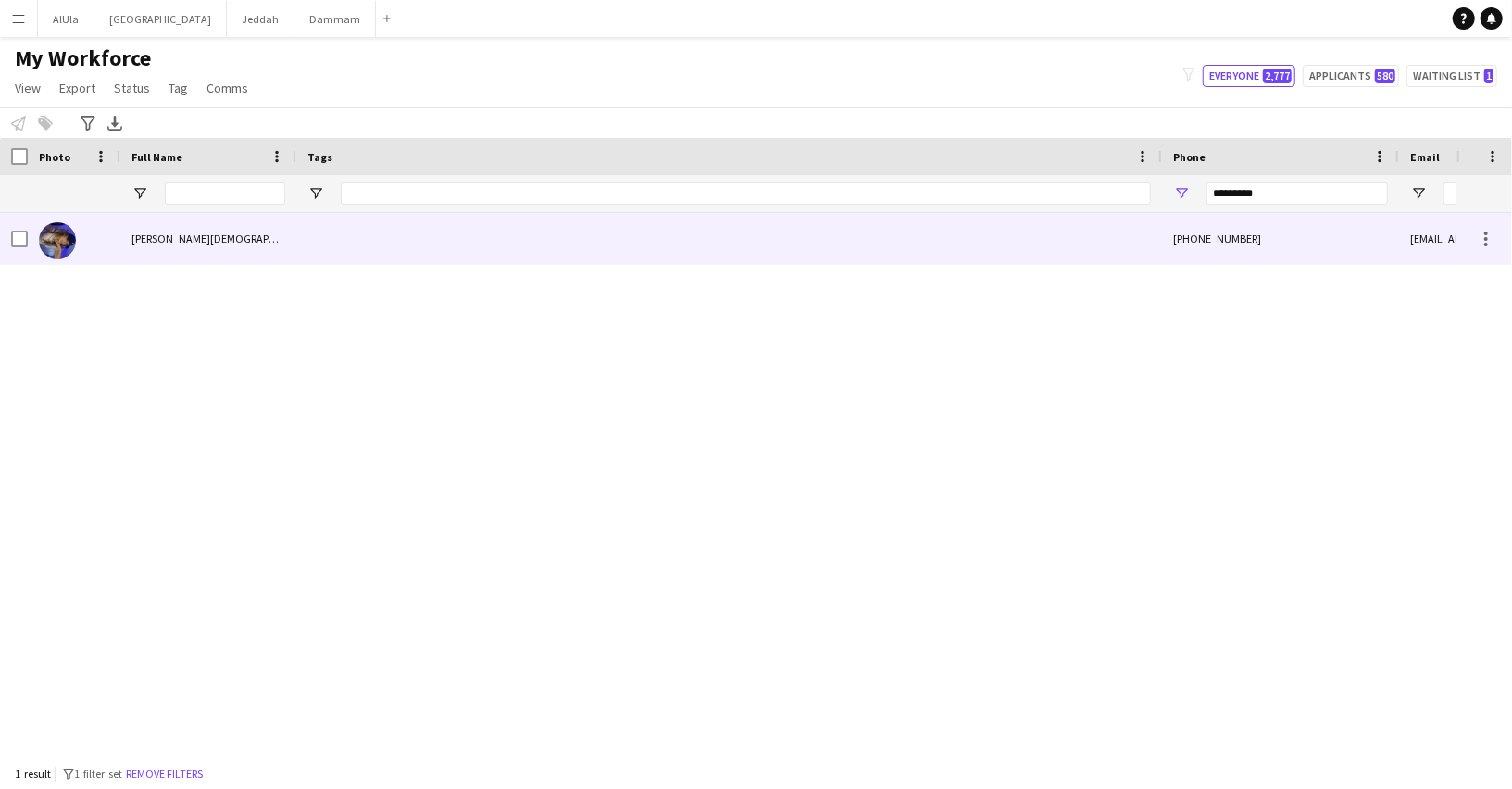
click at [159, 240] on span "Rama Mohammed" at bounding box center [225, 238] width 189 height 14
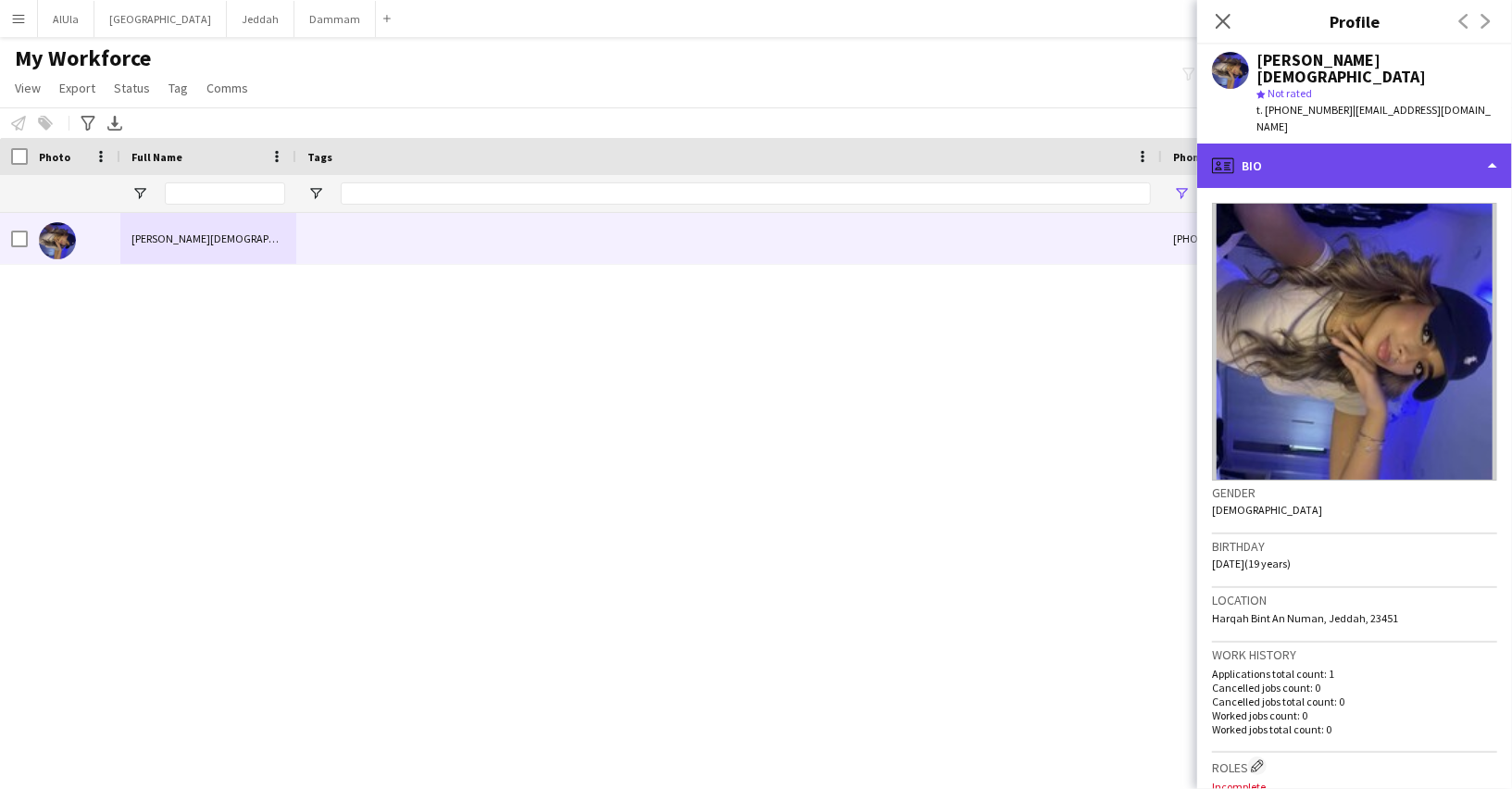
click at [1237, 143] on div "profile Bio" at bounding box center [1353, 165] width 315 height 44
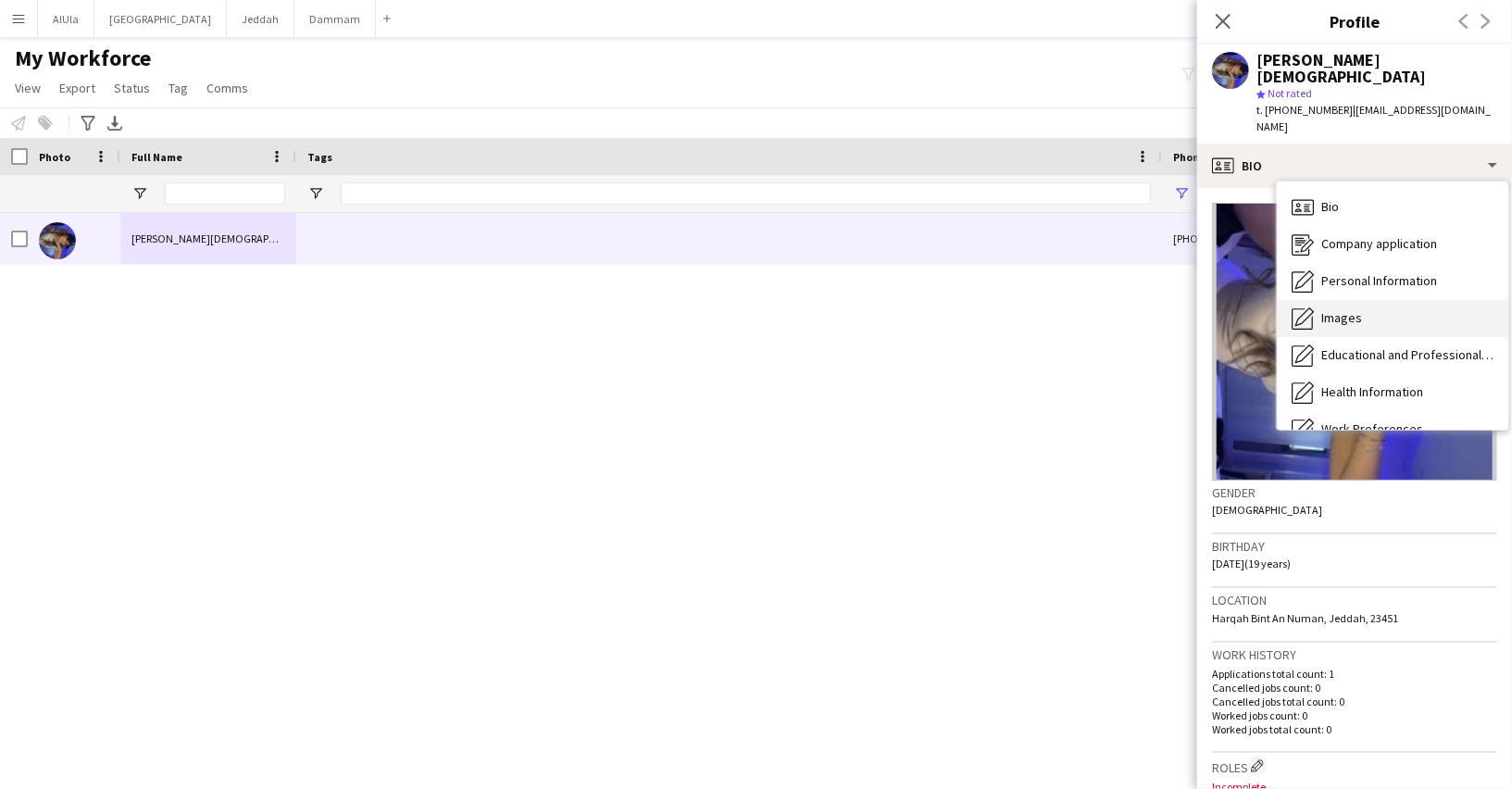
click at [1353, 310] on span "Images" at bounding box center [1341, 318] width 41 height 17
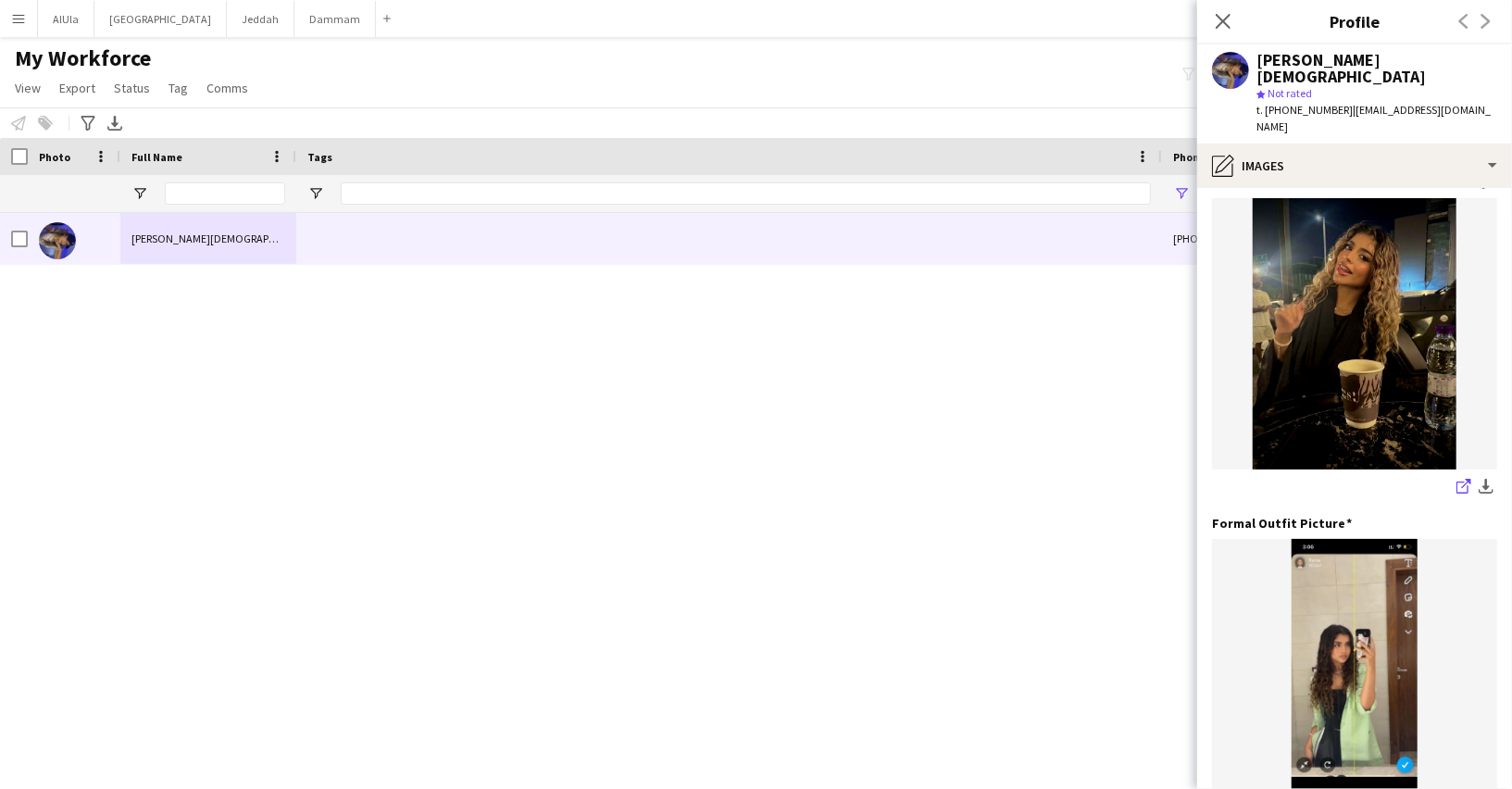
click at [1470, 478] on icon at bounding box center [1466, 482] width 9 height 9
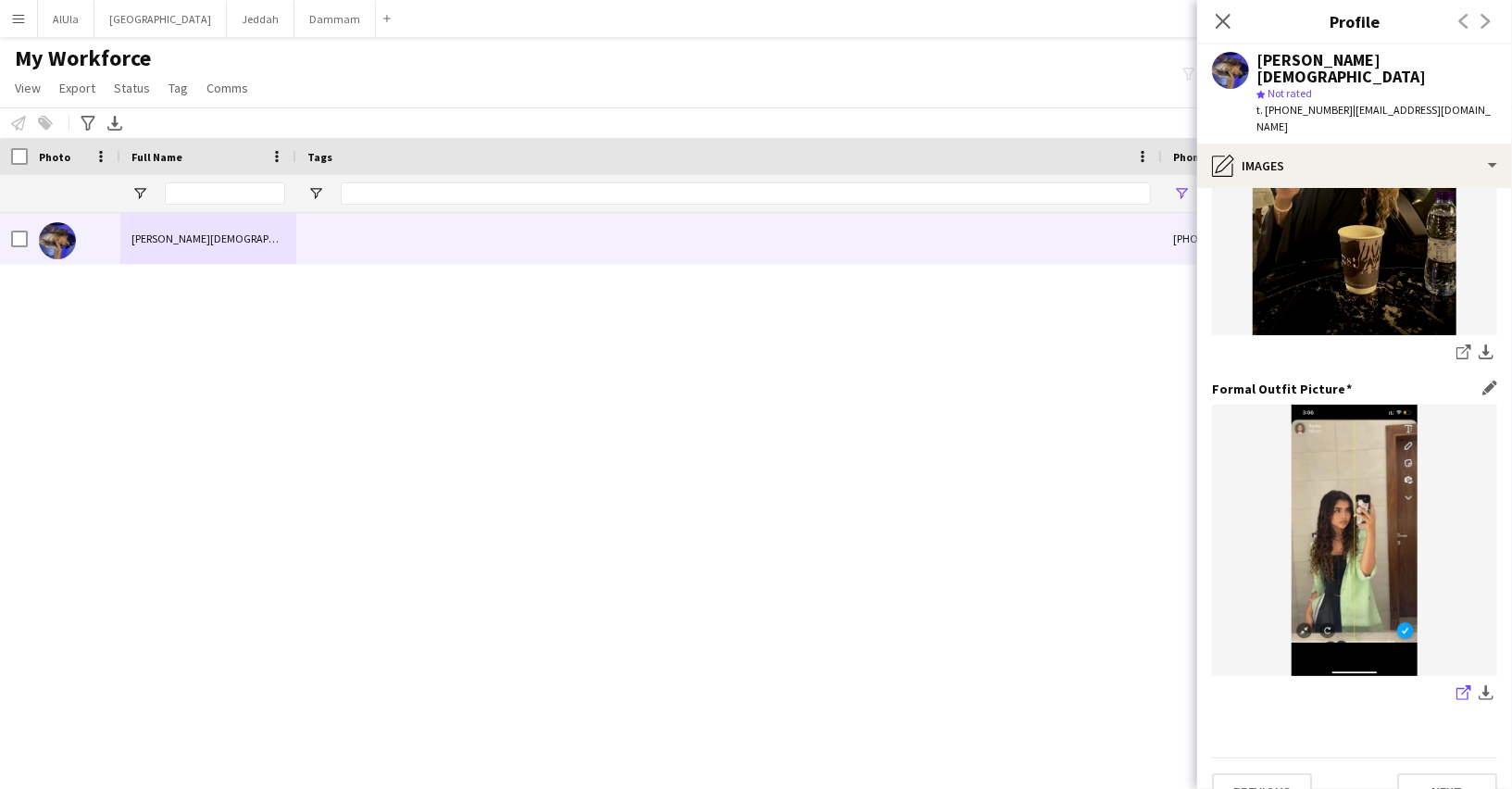
click at [1463, 685] on icon at bounding box center [1466, 689] width 9 height 9
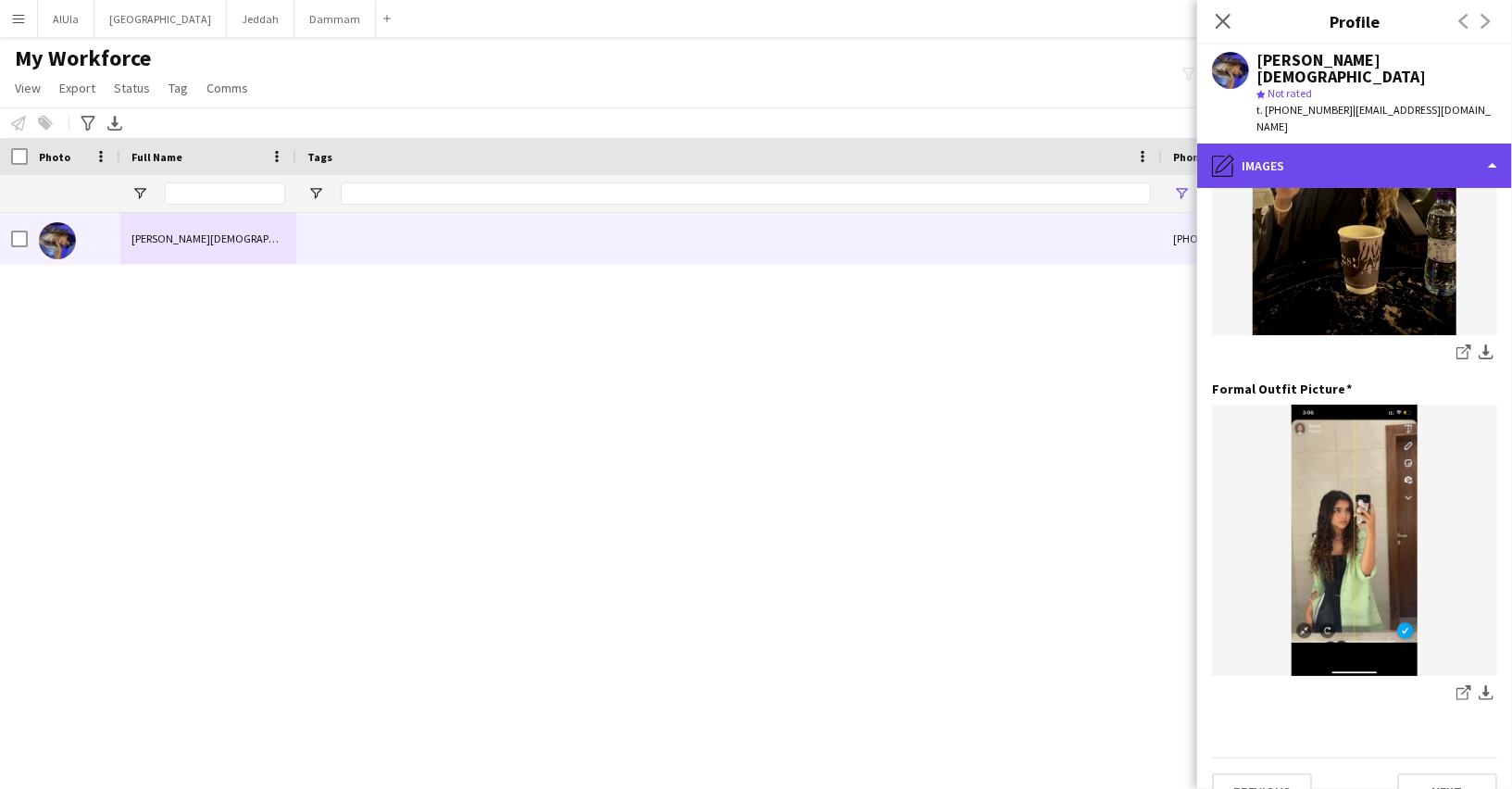
click at [1349, 143] on div "pencil4 Images" at bounding box center [1353, 165] width 315 height 44
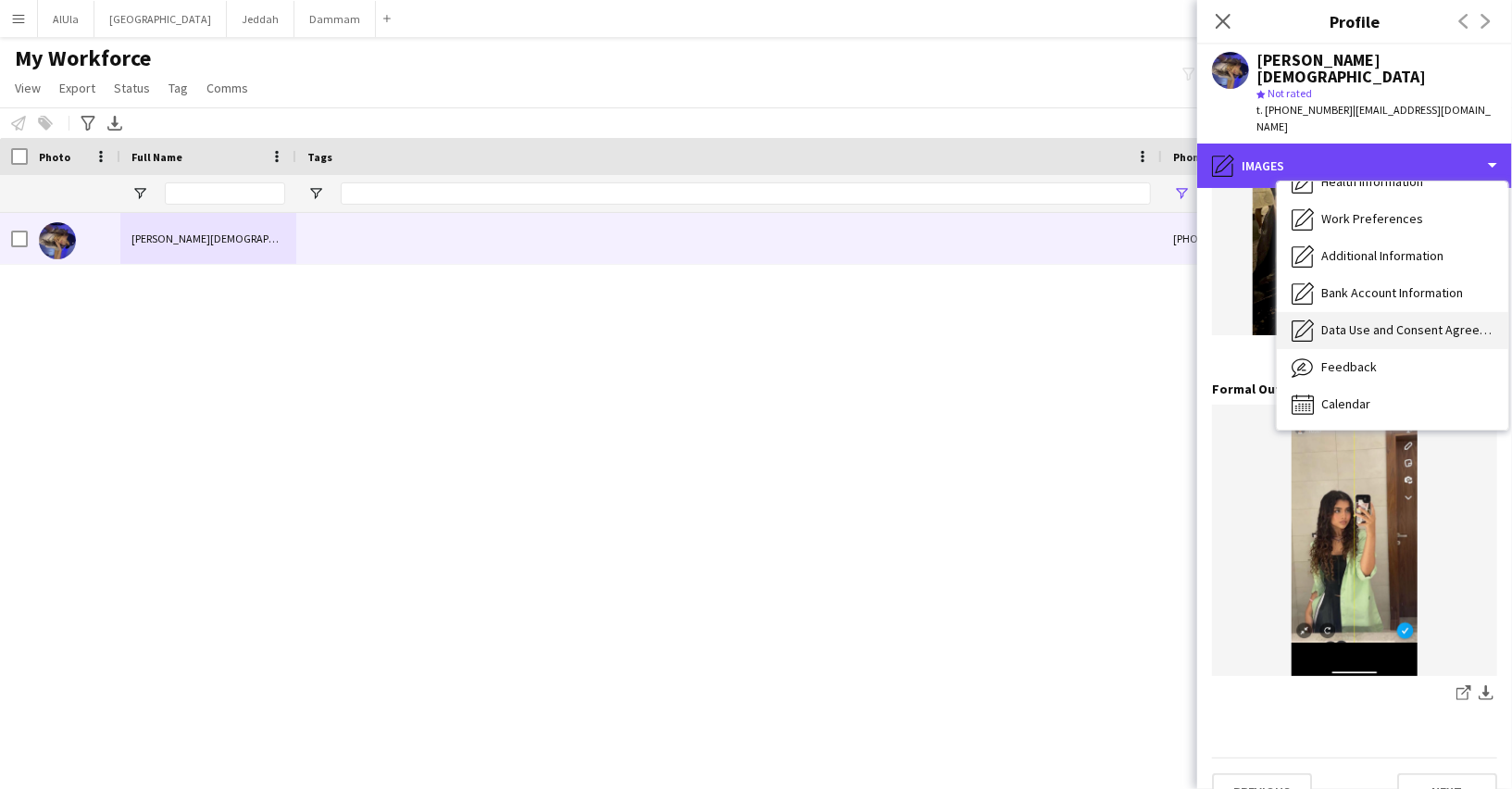
scroll to position [0, 0]
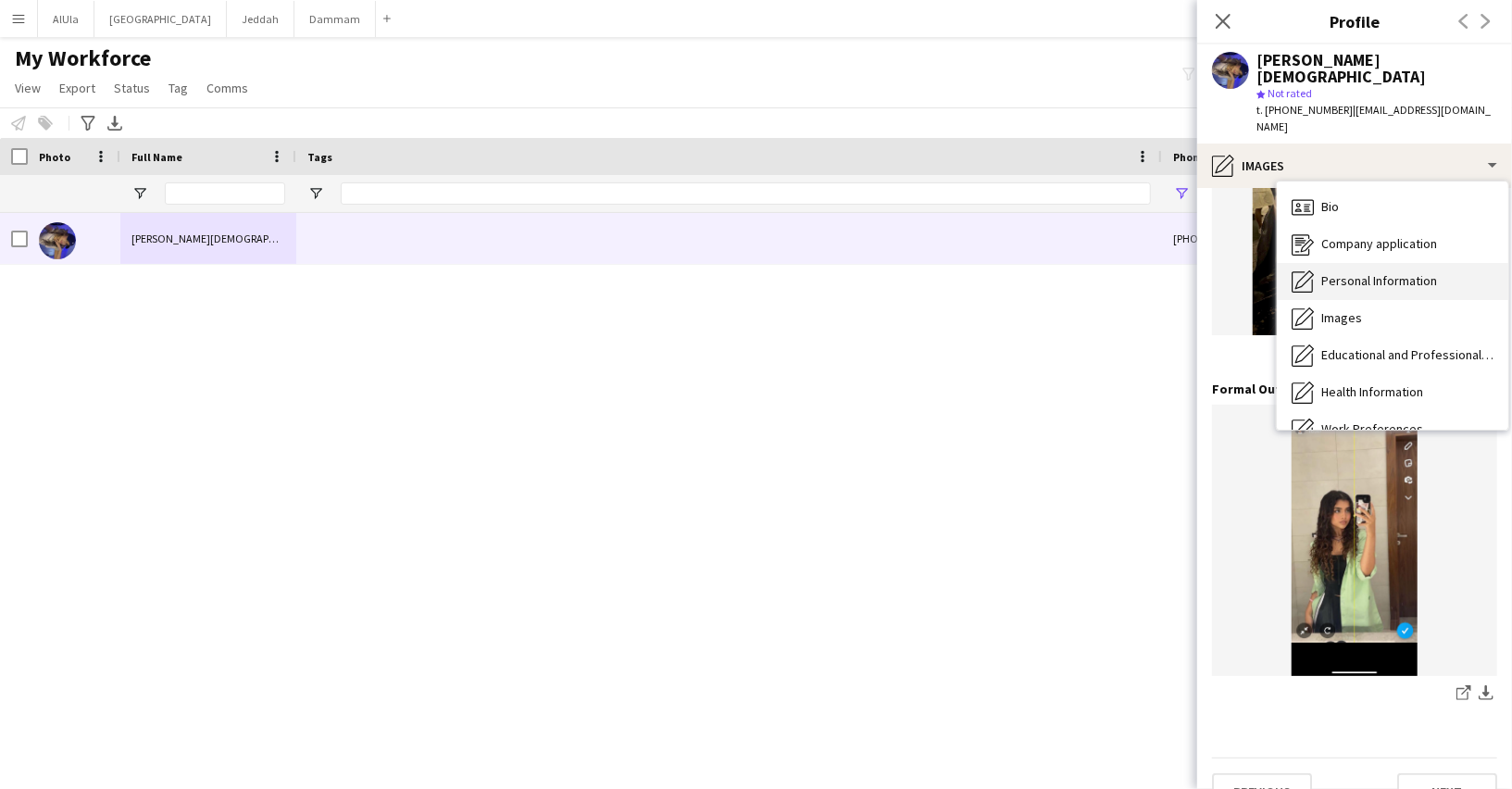
click at [1343, 272] on span "Personal Information" at bounding box center [1379, 280] width 116 height 17
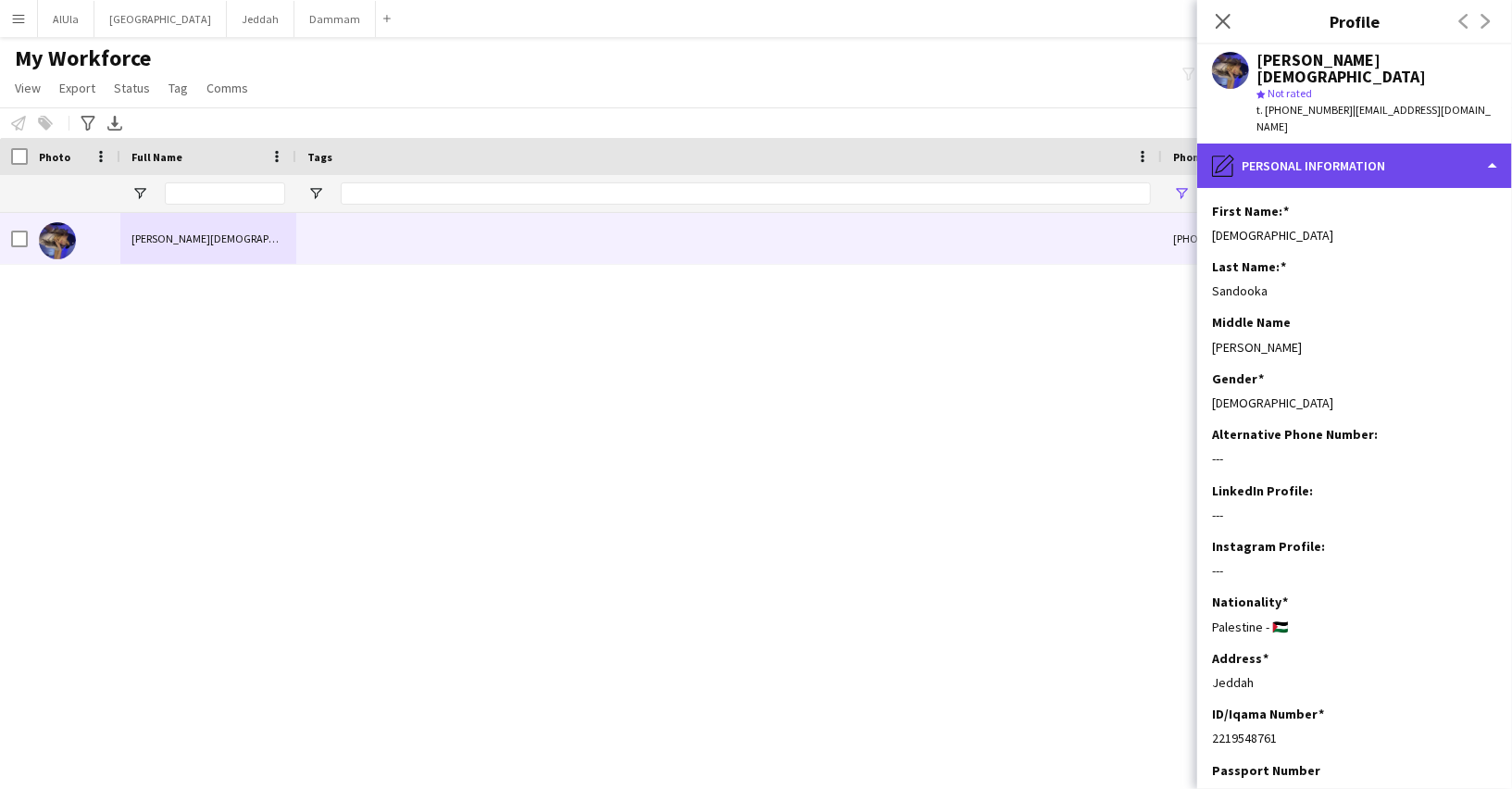
click at [1277, 143] on div "pencil4 Personal Information" at bounding box center [1353, 165] width 315 height 44
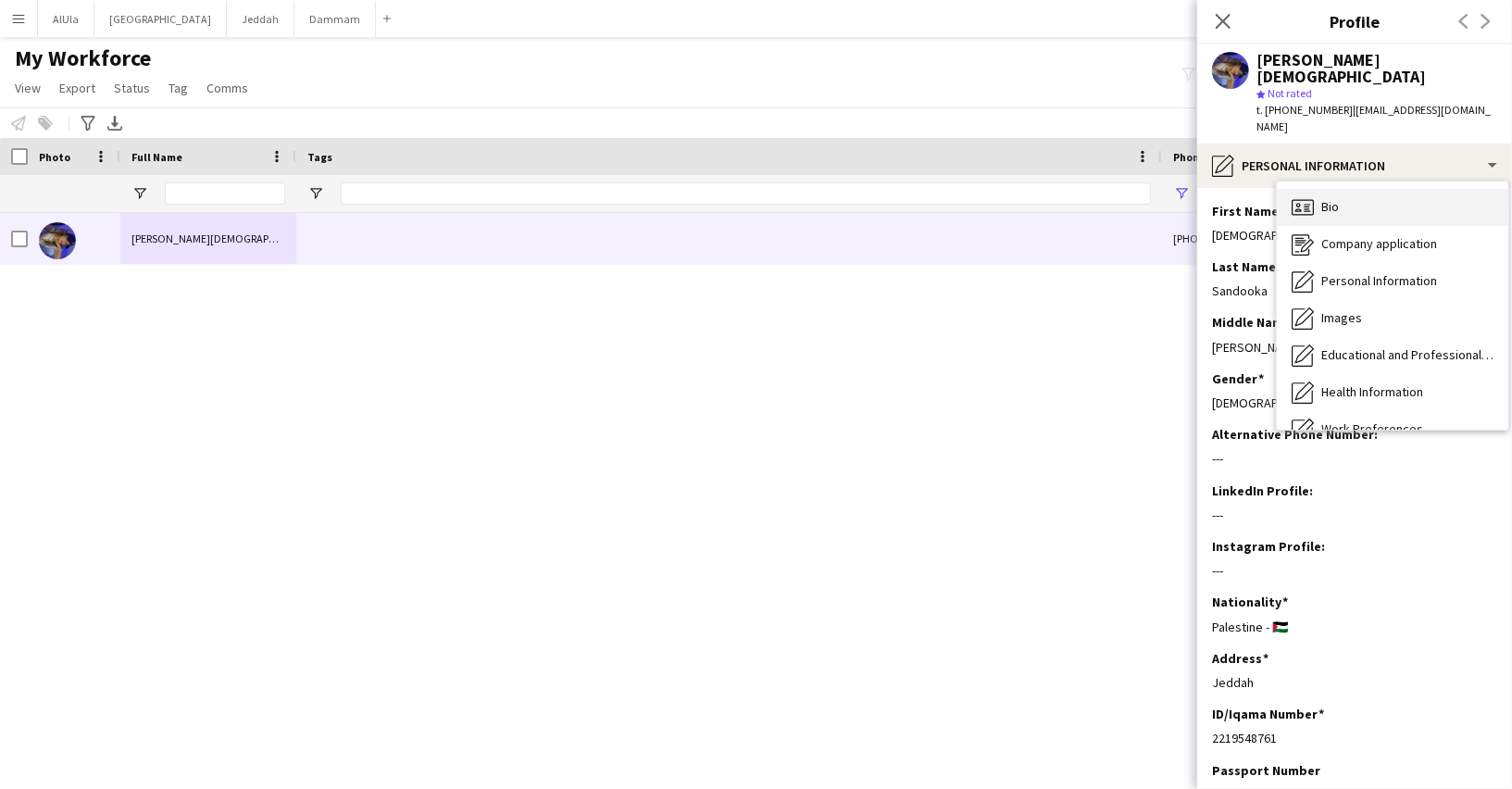
click at [1321, 189] on div "Bio Bio" at bounding box center [1392, 208] width 231 height 37
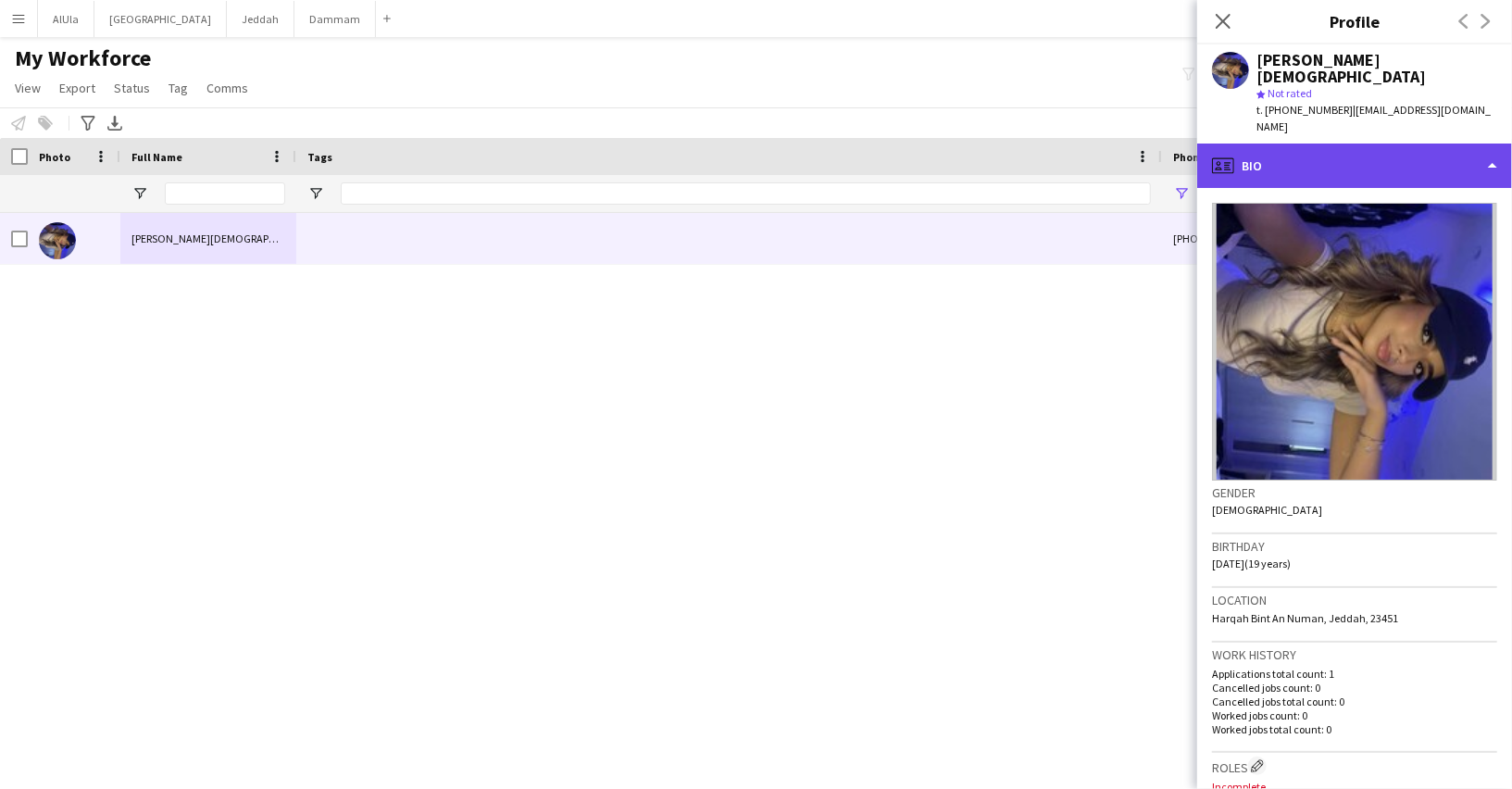
click at [1336, 143] on div "profile Bio" at bounding box center [1353, 165] width 315 height 44
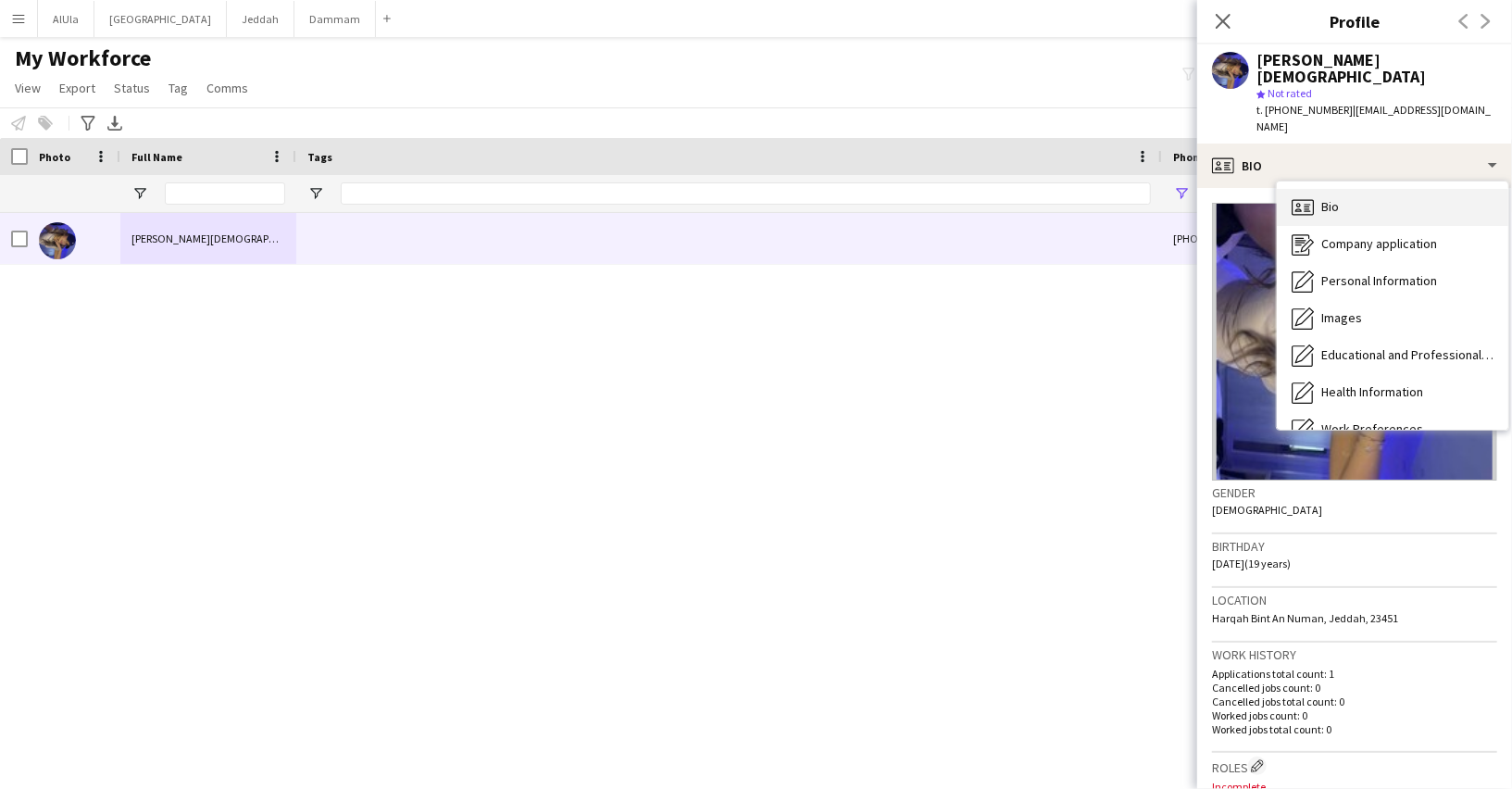
click at [1321, 198] on span "Bio" at bounding box center [1330, 206] width 18 height 17
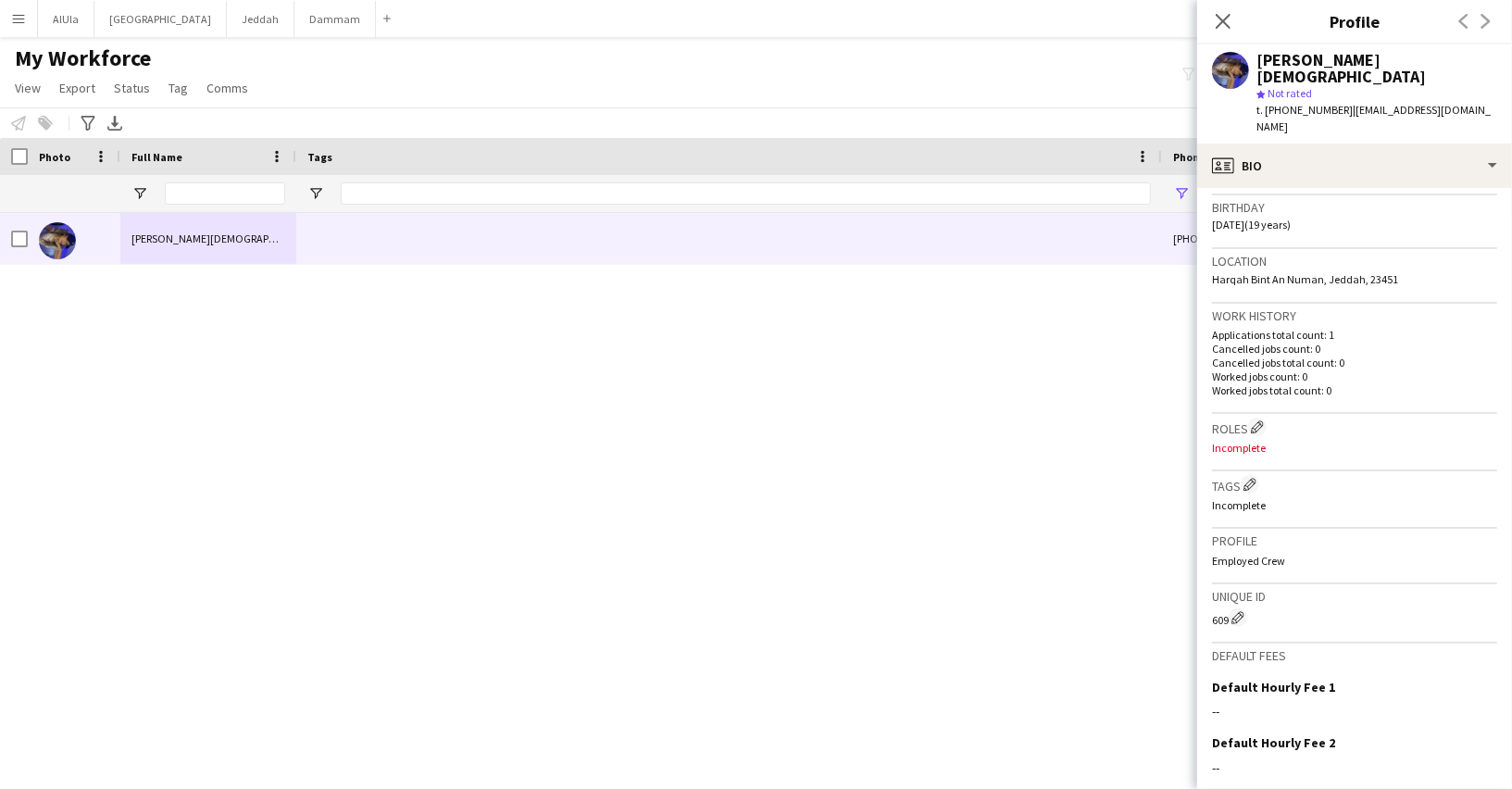
scroll to position [347, 0]
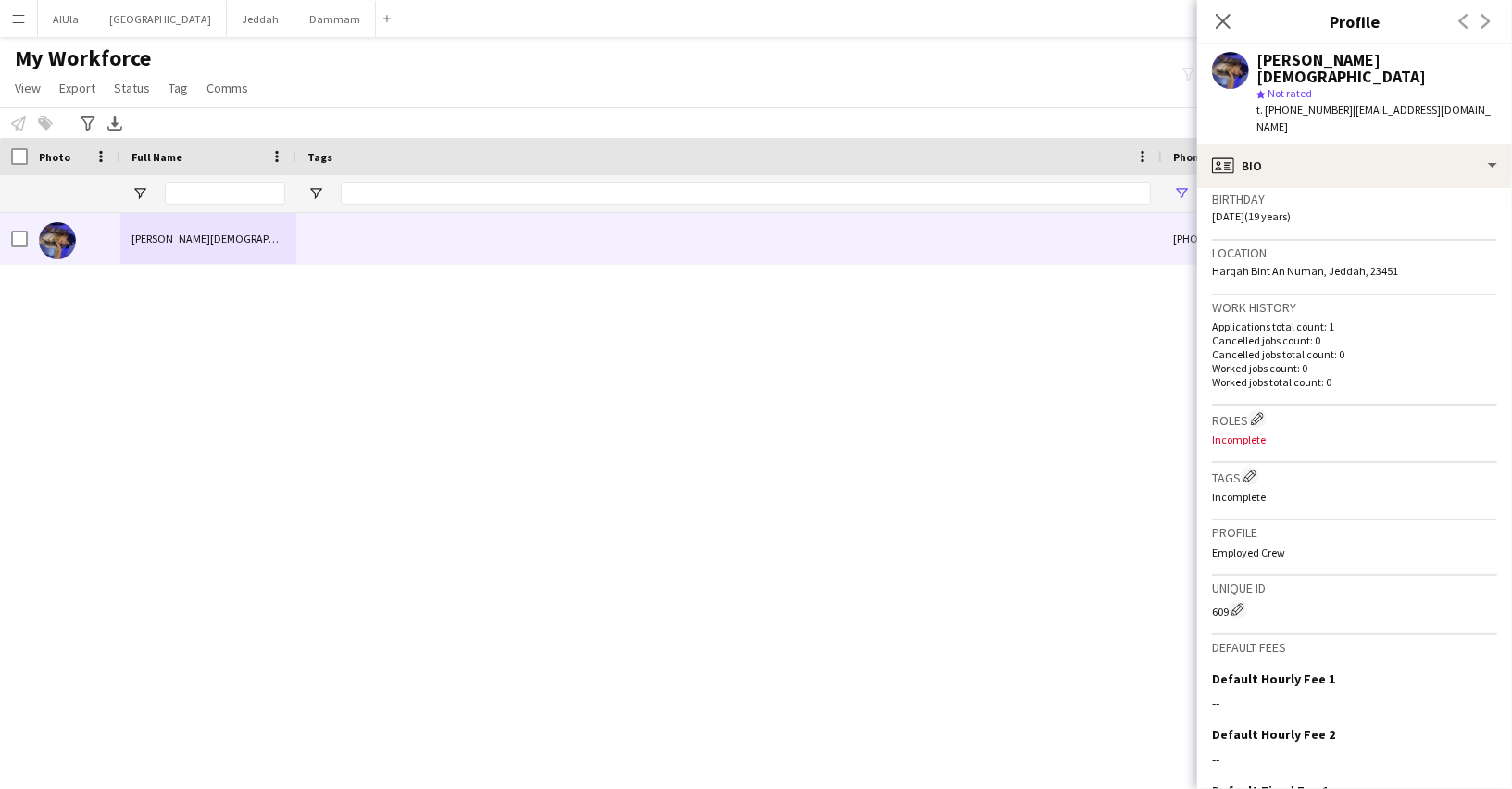
click at [1254, 410] on h3 "Roles Edit crew company roles" at bounding box center [1354, 419] width 285 height 20
click at [1263, 412] on app-icon "Edit crew company roles" at bounding box center [1256, 418] width 13 height 13
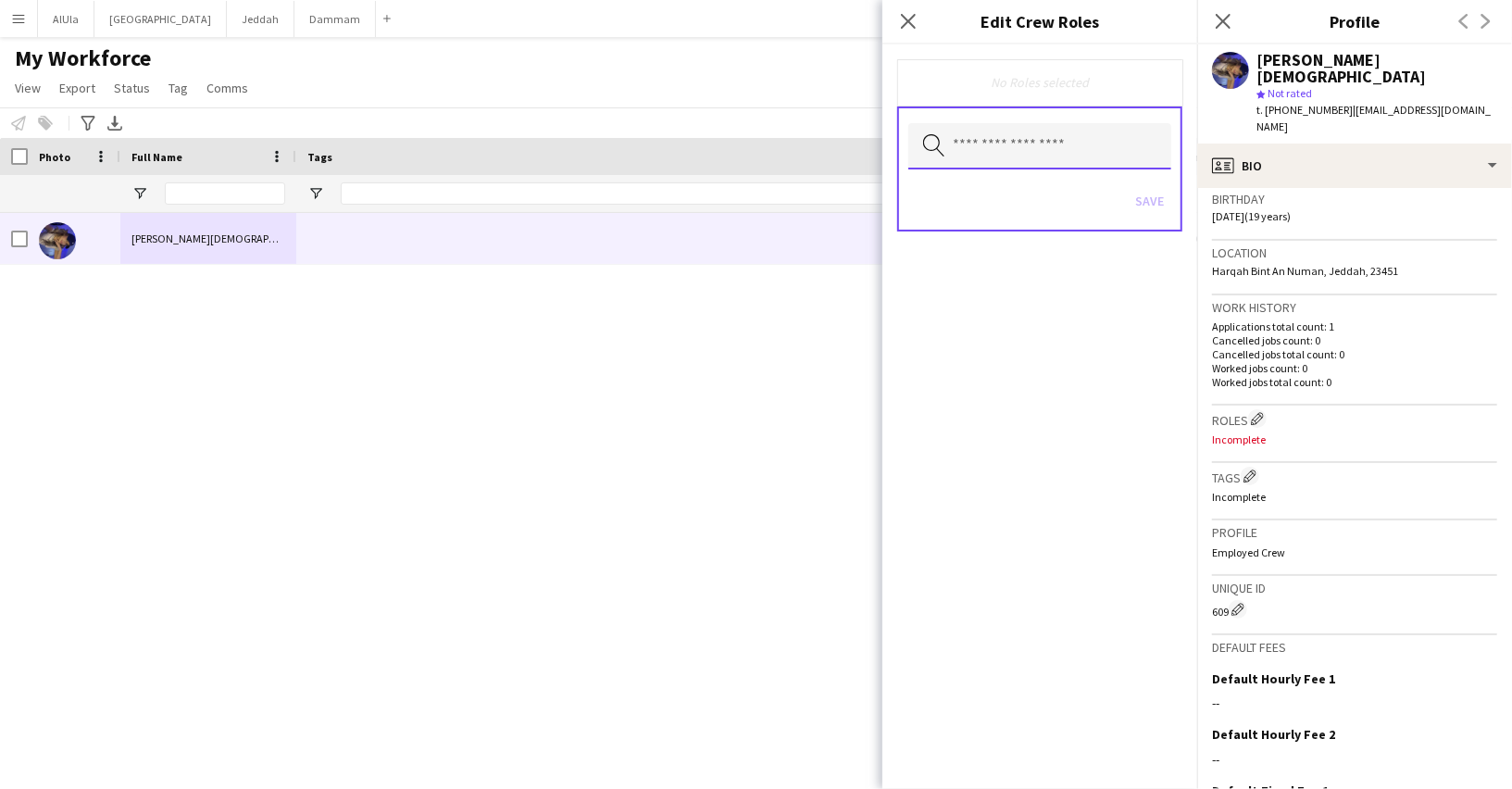
click at [995, 135] on input "text" at bounding box center [1040, 146] width 263 height 46
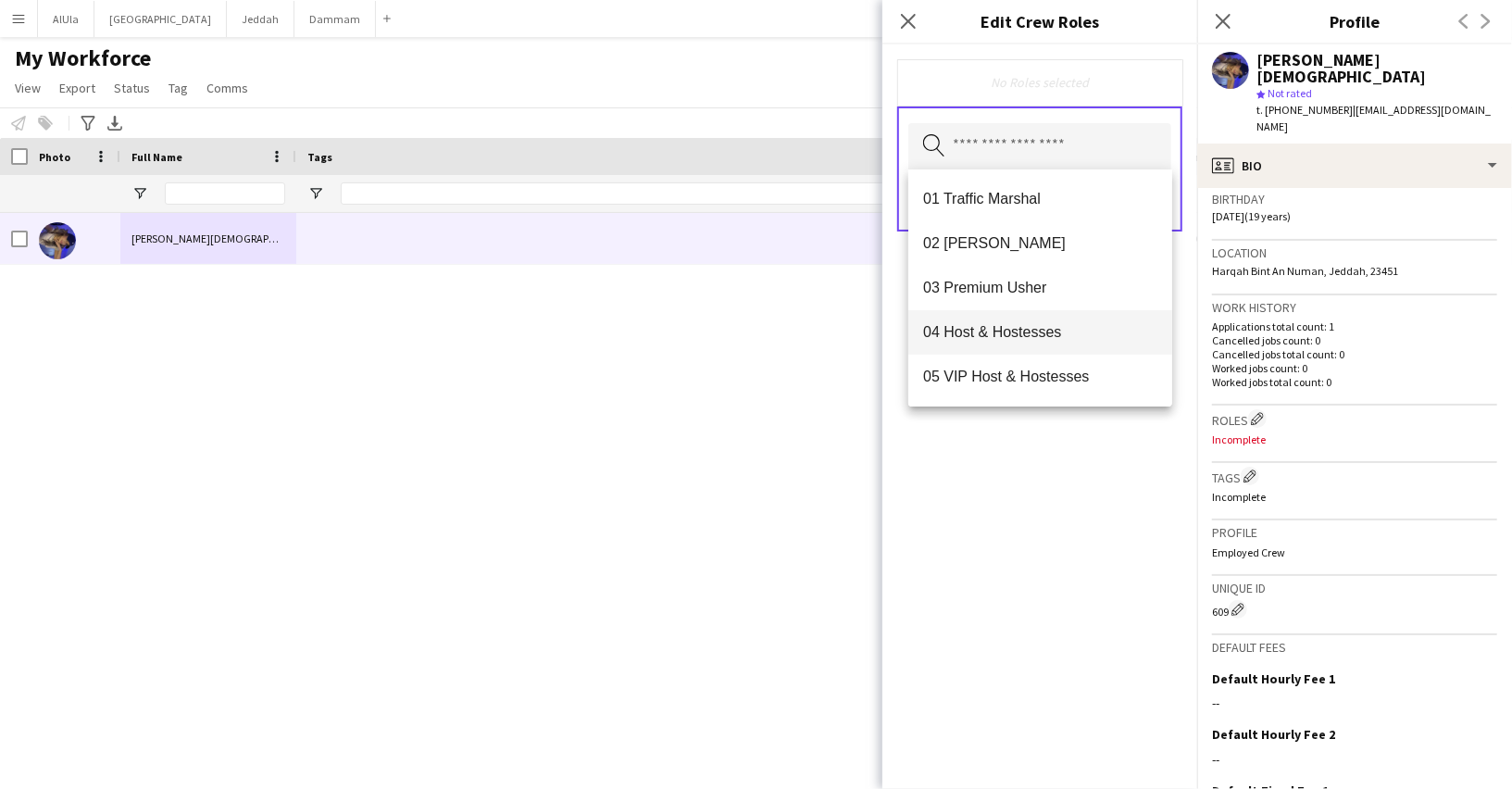
click at [969, 326] on span "04 Host & Hostesses" at bounding box center [1040, 332] width 234 height 18
click at [1124, 567] on div "04 Host & Hostesses Remove Search by role type Save" at bounding box center [1039, 416] width 315 height 744
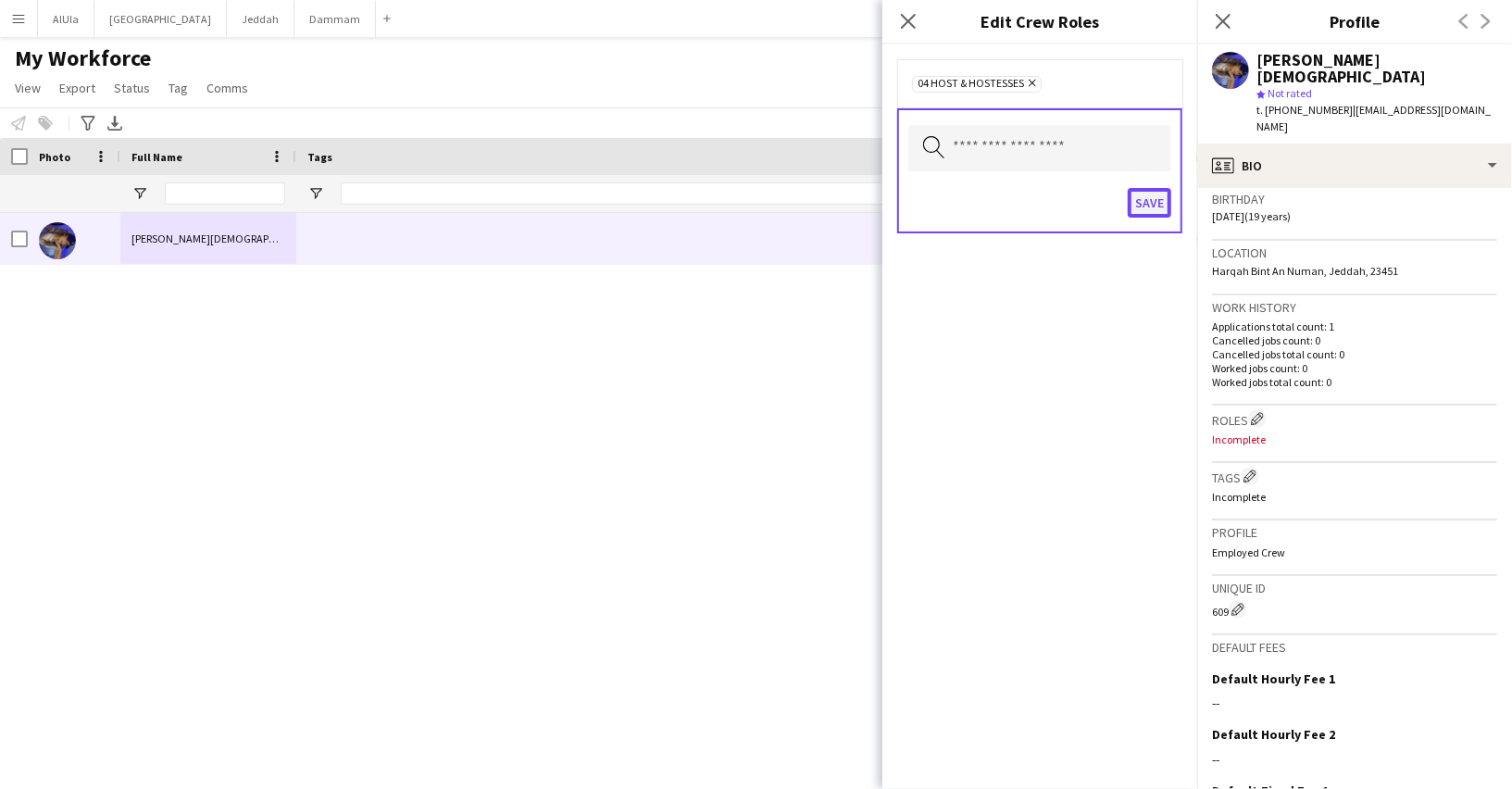
click at [1150, 203] on button "Save" at bounding box center [1149, 203] width 43 height 29
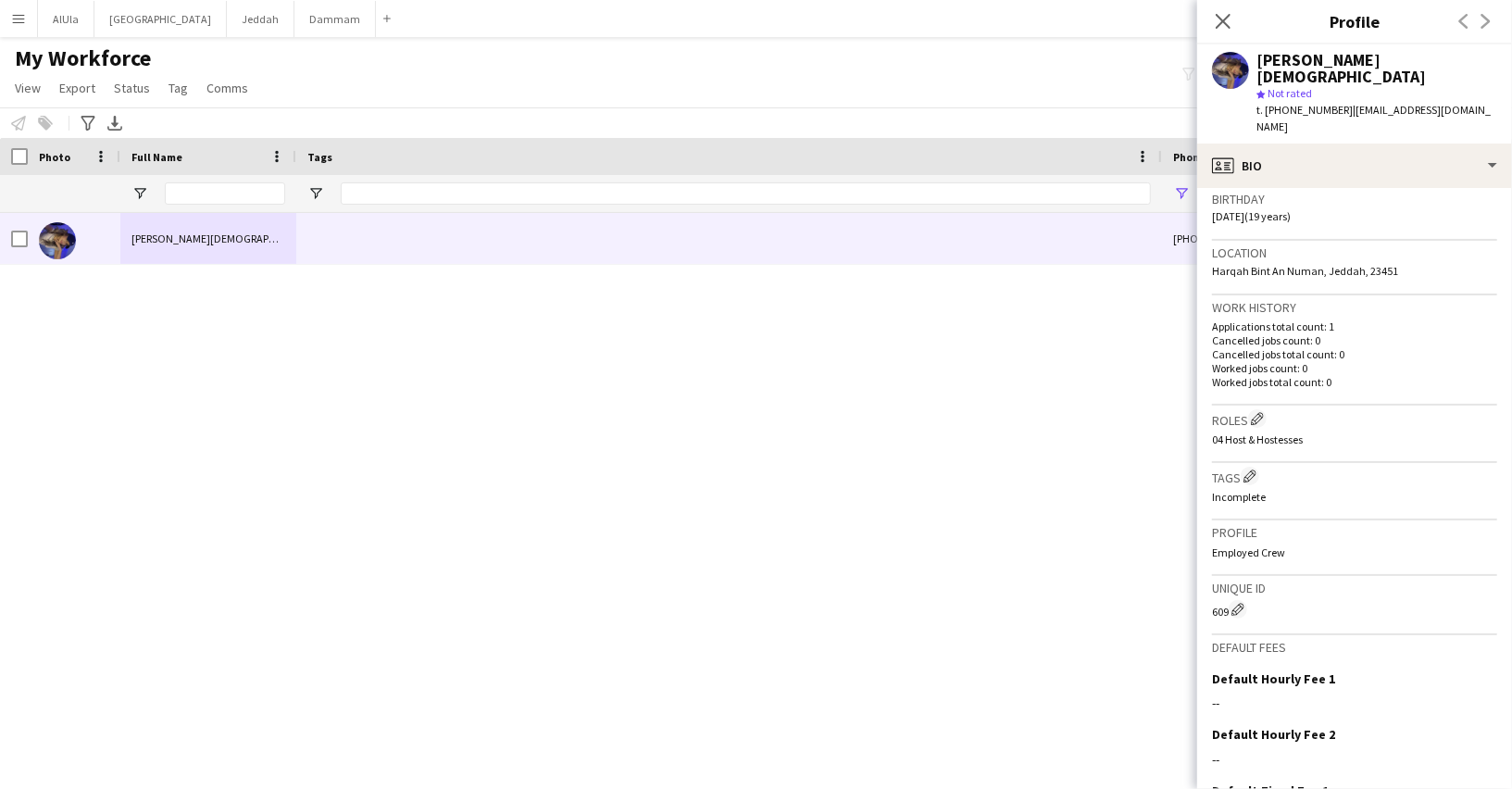
scroll to position [417, 0]
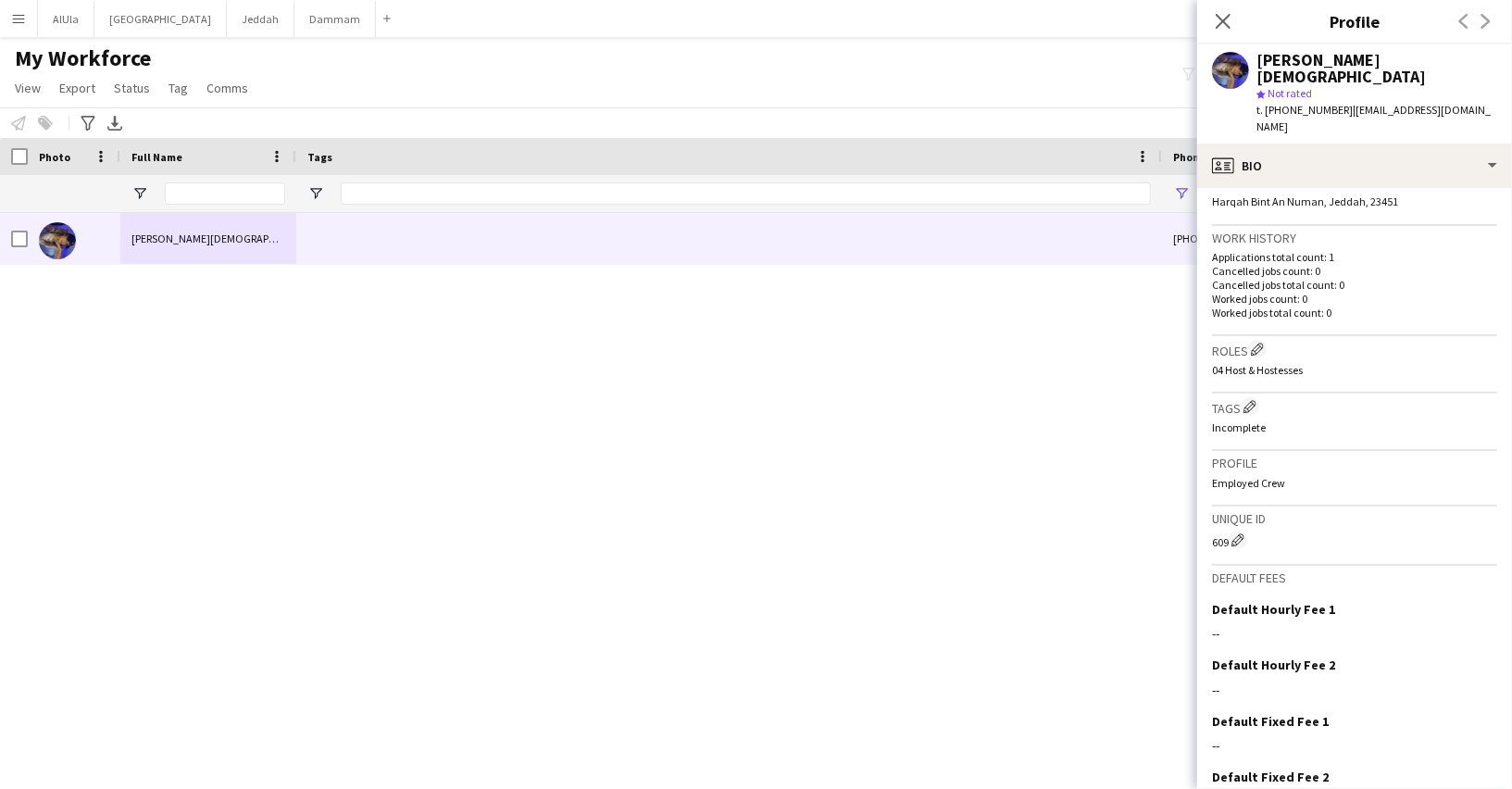
click at [1257, 336] on div "Roles Edit crew company roles 04 Host & Hostesses" at bounding box center [1354, 365] width 285 height 58
click at [1259, 343] on app-icon "Edit crew company roles" at bounding box center [1256, 349] width 13 height 13
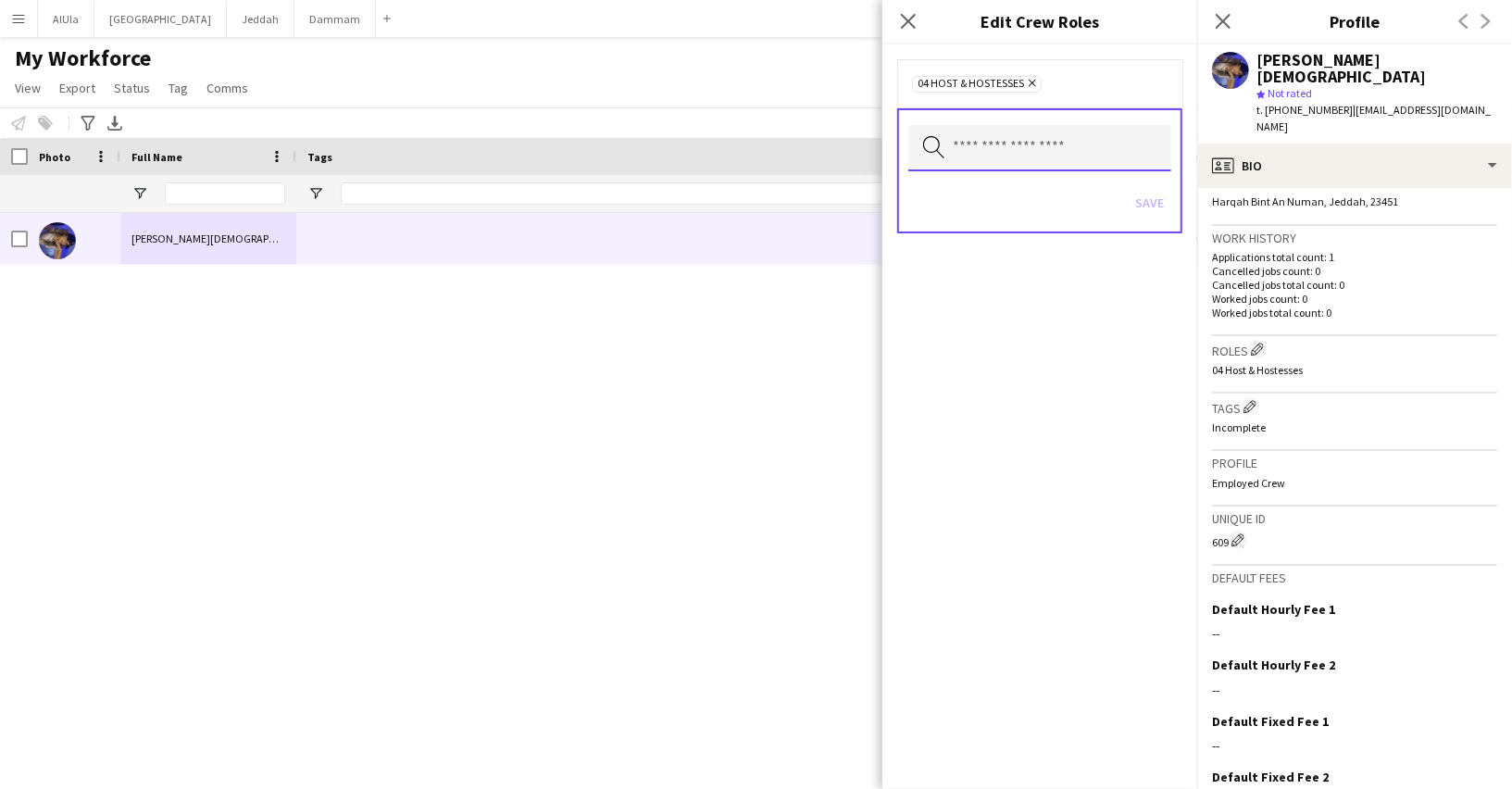
click at [1031, 135] on input "text" at bounding box center [1040, 148] width 263 height 46
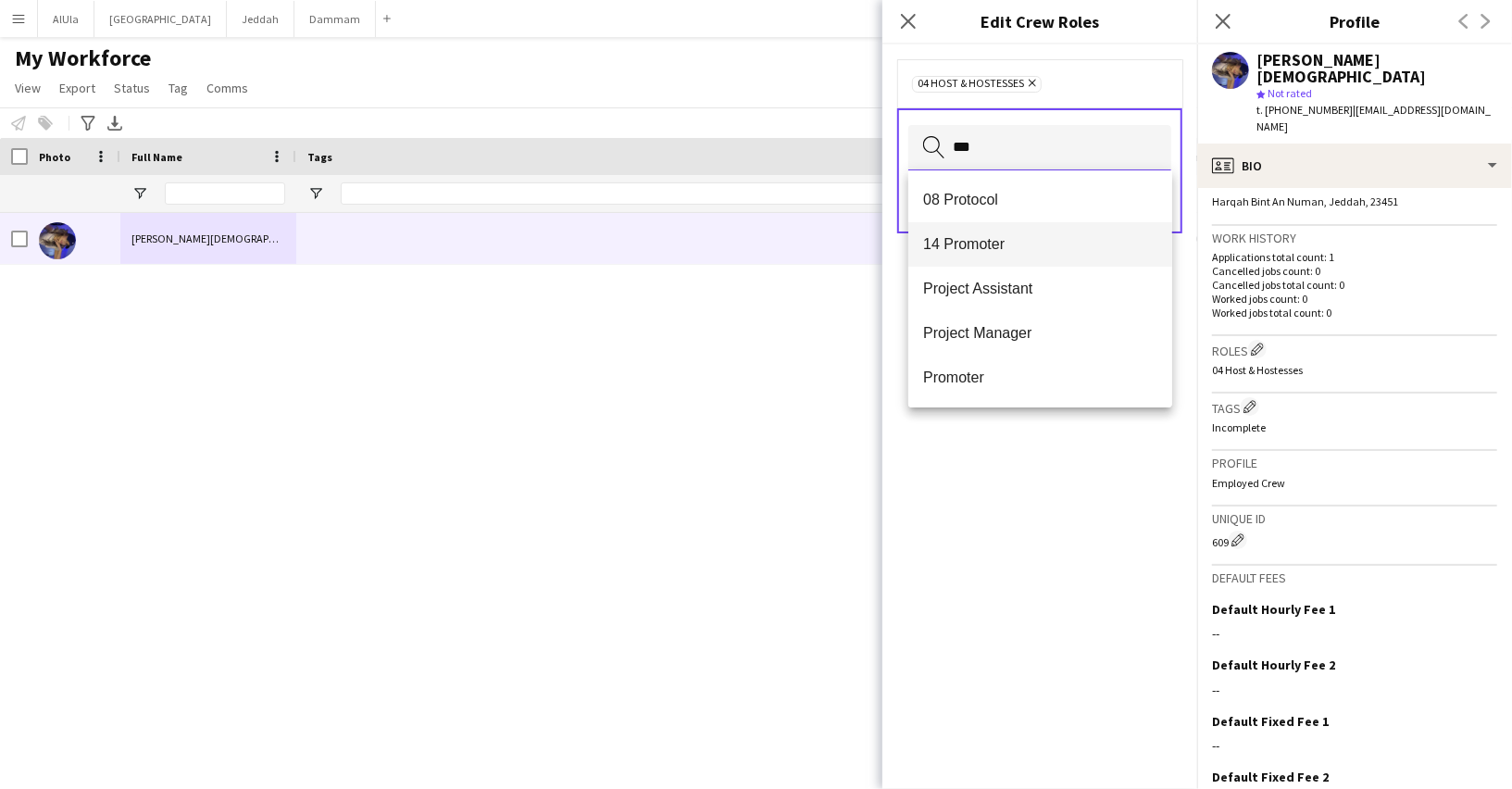
type input "***"
click at [1003, 252] on span "14 Promoter" at bounding box center [1040, 244] width 234 height 18
click at [1049, 494] on div "04 Host & Hostesses Remove 14 Promoter Remove Search by role type Save" at bounding box center [1039, 416] width 315 height 744
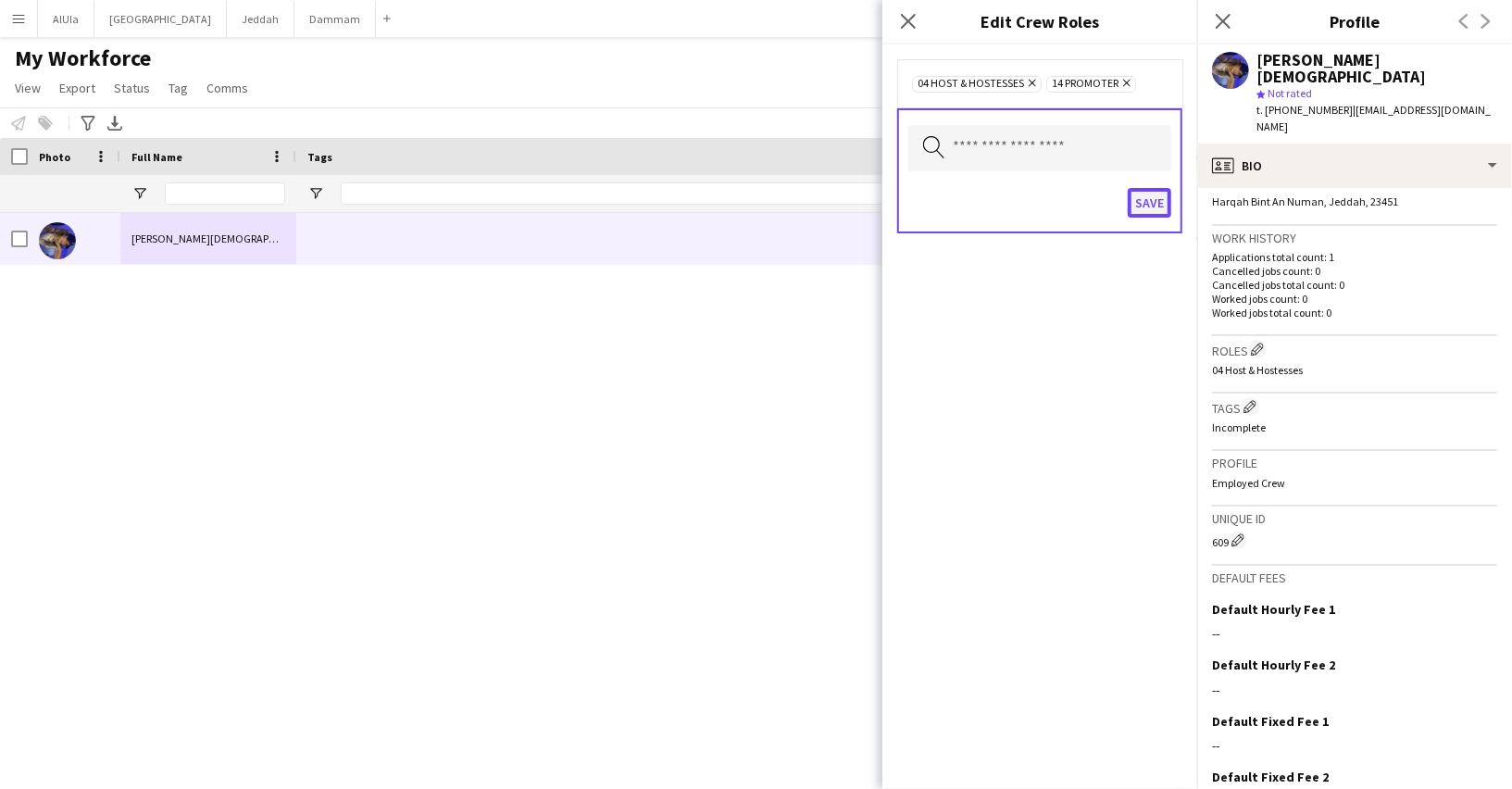
click at [1158, 200] on button "Save" at bounding box center [1149, 203] width 43 height 29
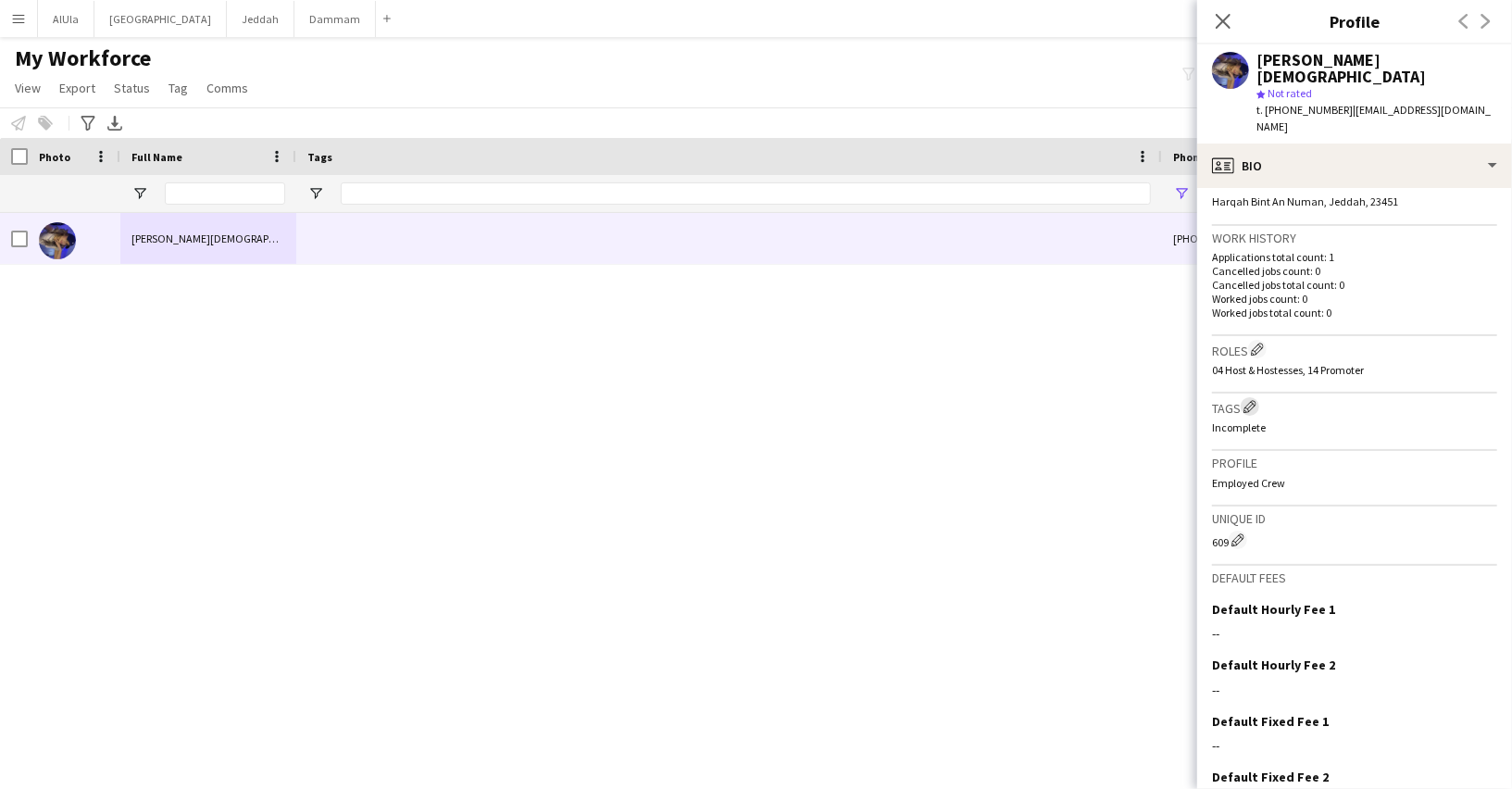
click at [1249, 400] on app-icon "Edit crew company tags" at bounding box center [1249, 406] width 13 height 13
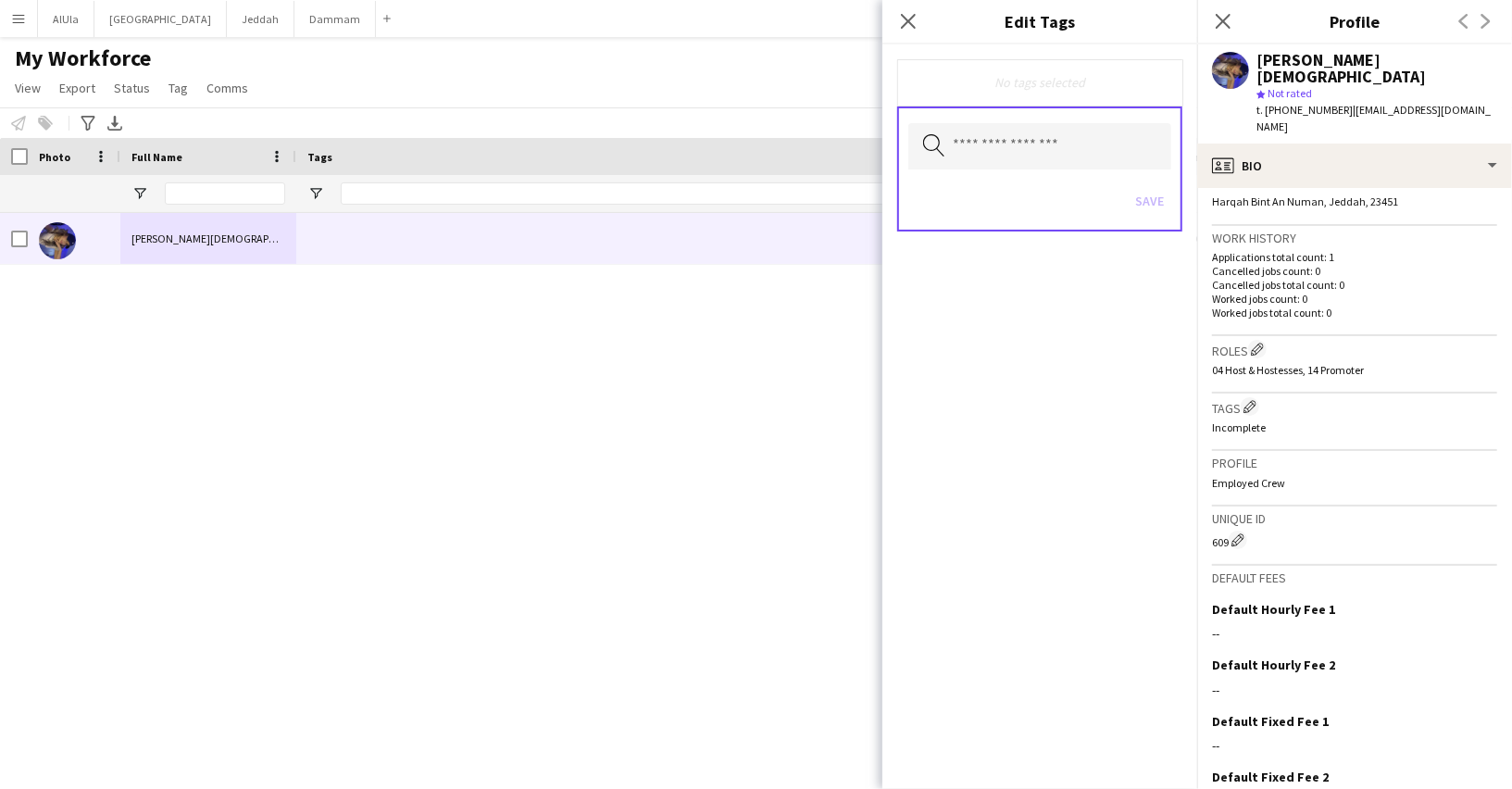
click at [778, 560] on div "+966545460128 rama774@icloud.com Rama Mohammed" at bounding box center [728, 484] width 1456 height 544
click at [913, 13] on icon "Close pop-in" at bounding box center [907, 21] width 18 height 18
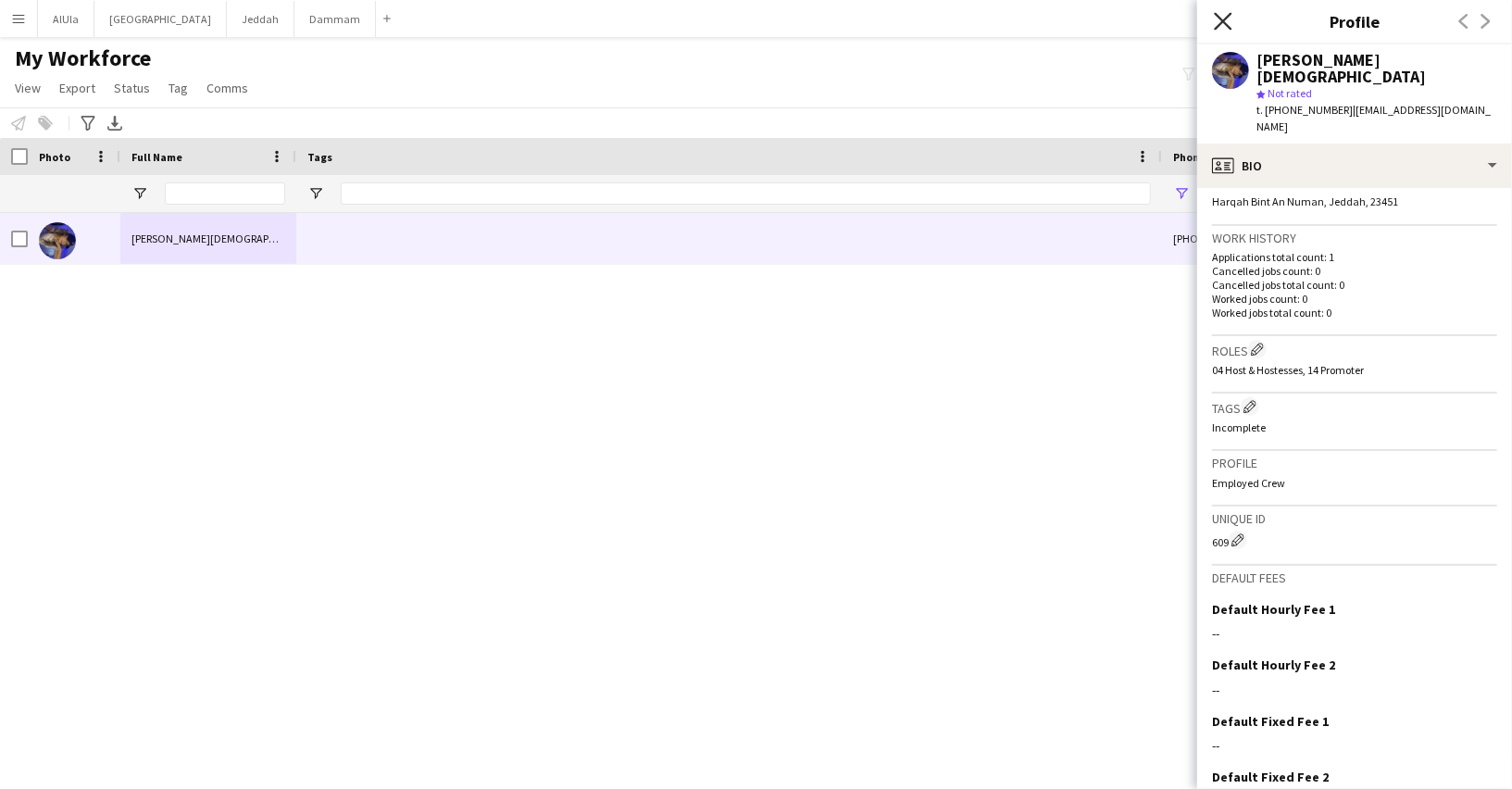
click at [1224, 22] on icon at bounding box center [1222, 21] width 18 height 18
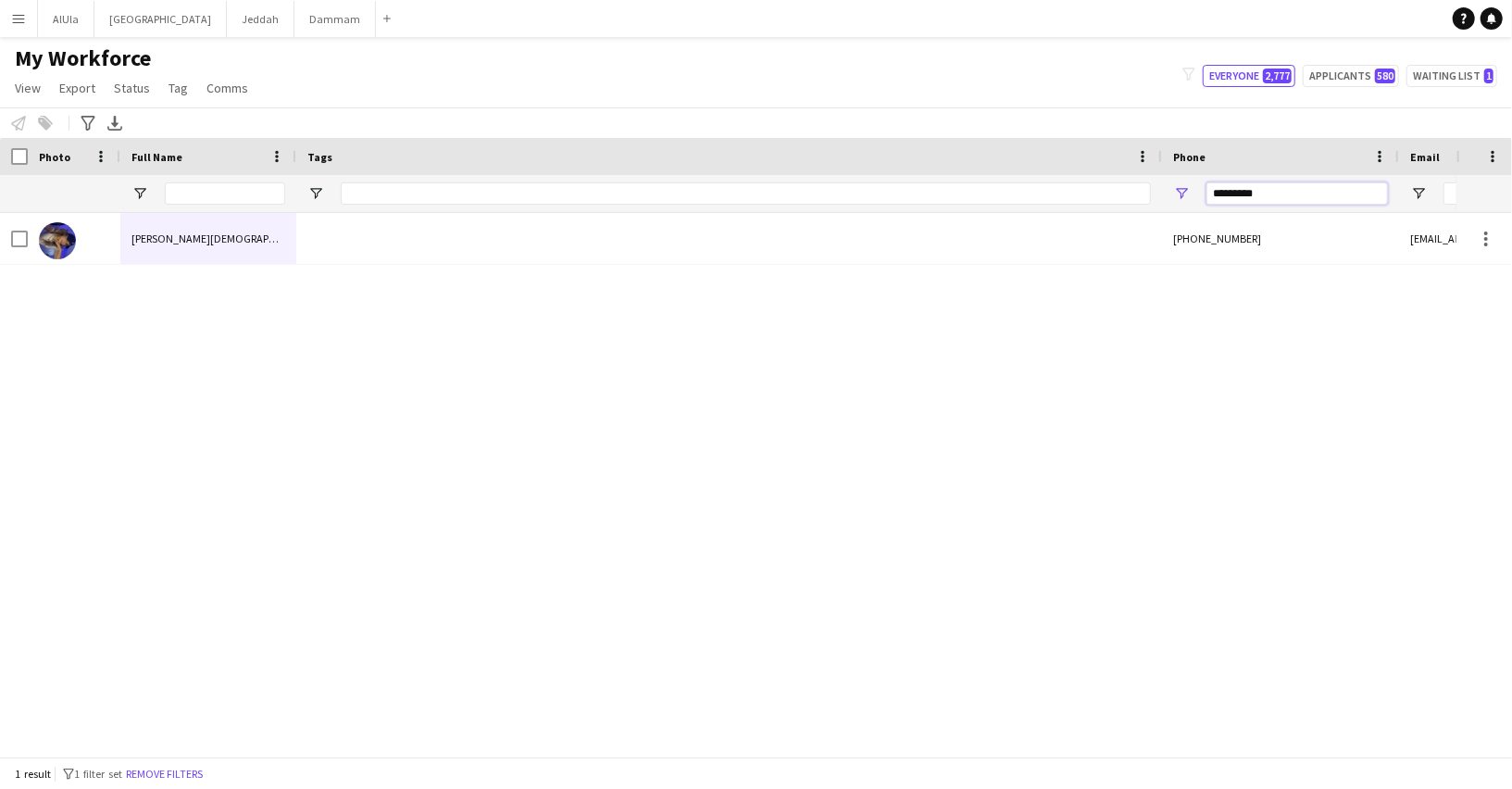
click at [1217, 182] on input "*********" at bounding box center [1296, 193] width 181 height 23
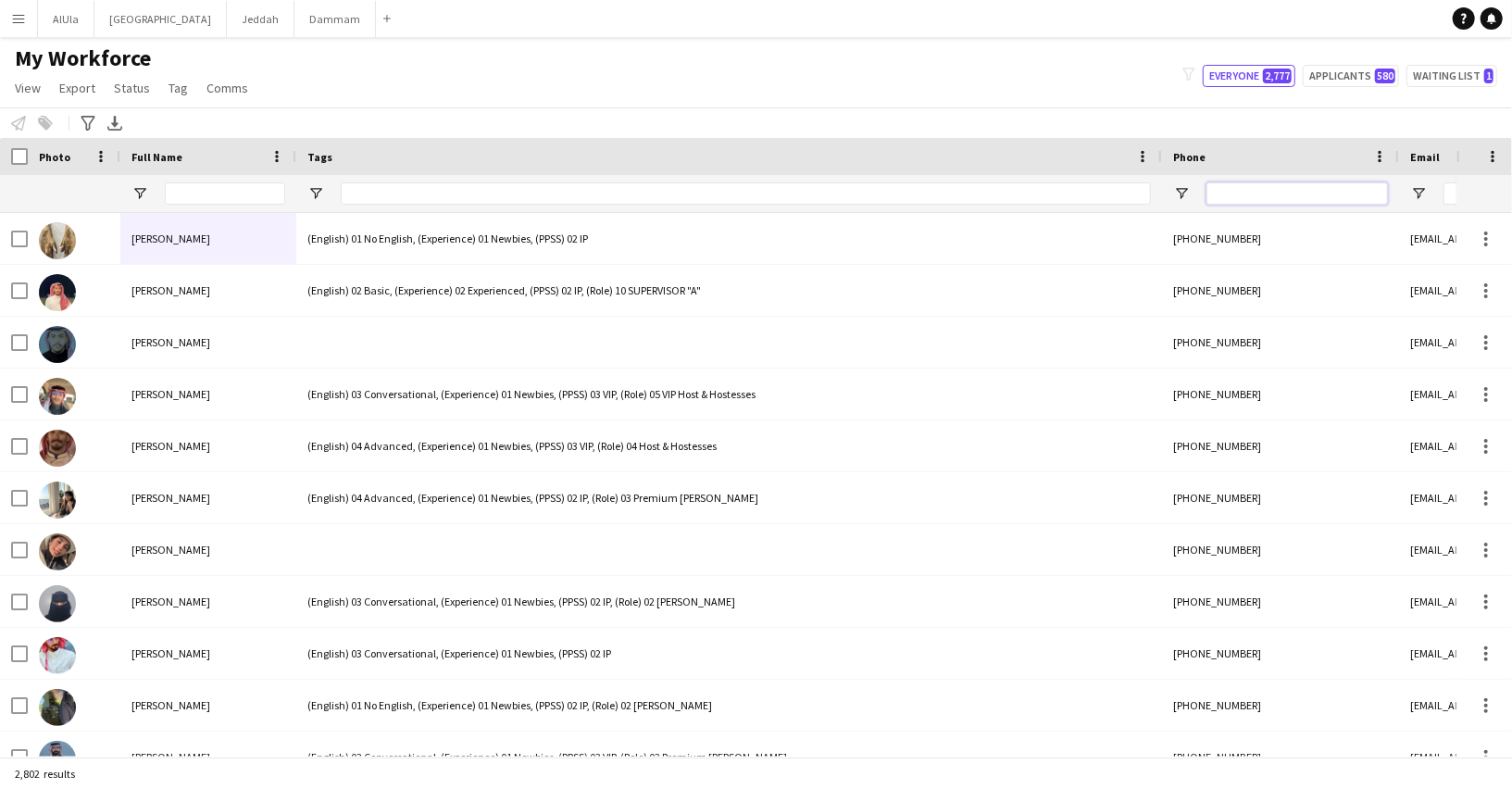
click at [1224, 190] on input "Phone Filter Input" at bounding box center [1296, 193] width 181 height 23
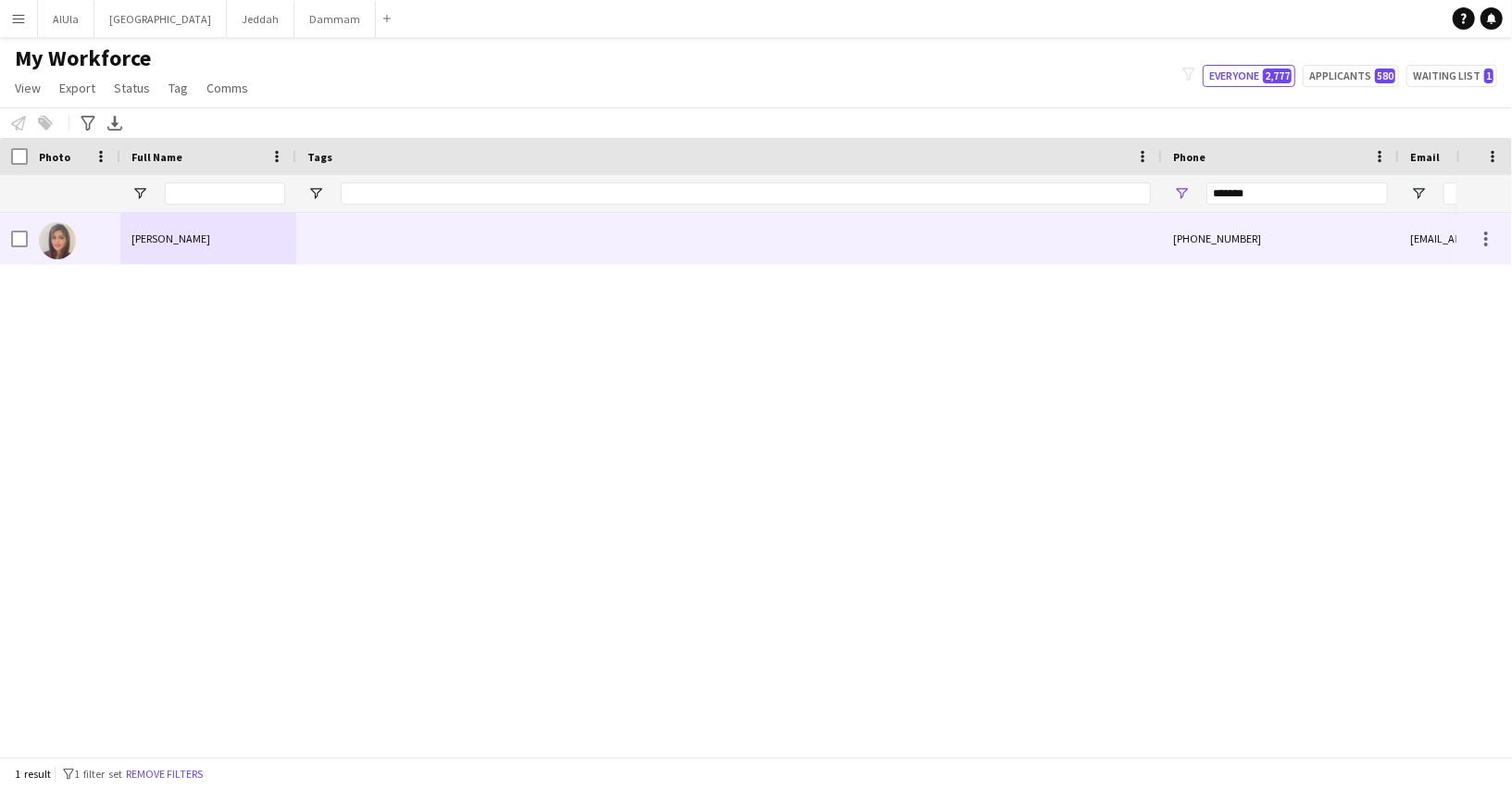
click at [269, 247] on div "Razan Aljehani" at bounding box center [208, 238] width 175 height 51
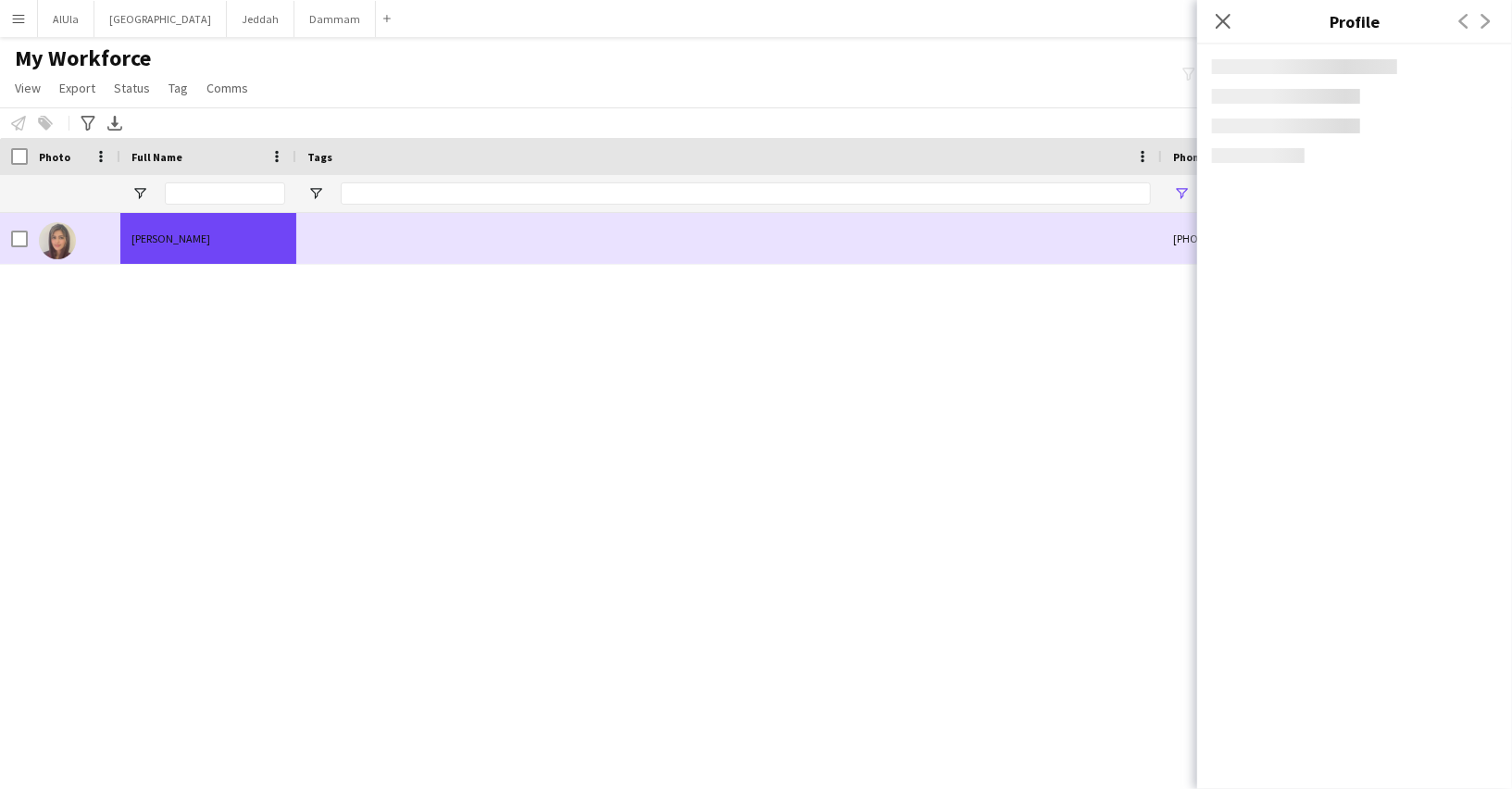
scroll to position [0, 357]
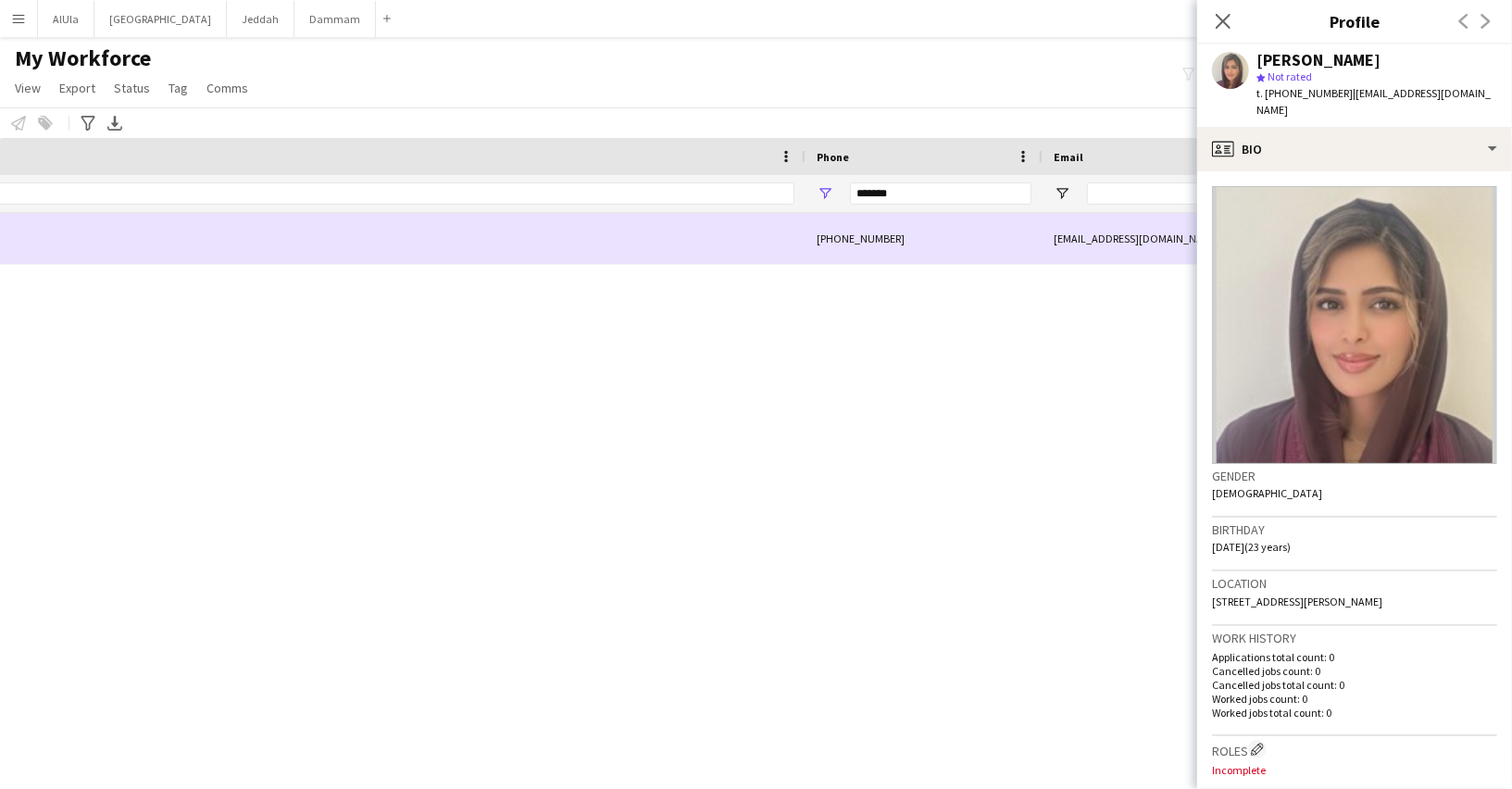
click at [879, 257] on div "+966590727141" at bounding box center [924, 238] width 237 height 51
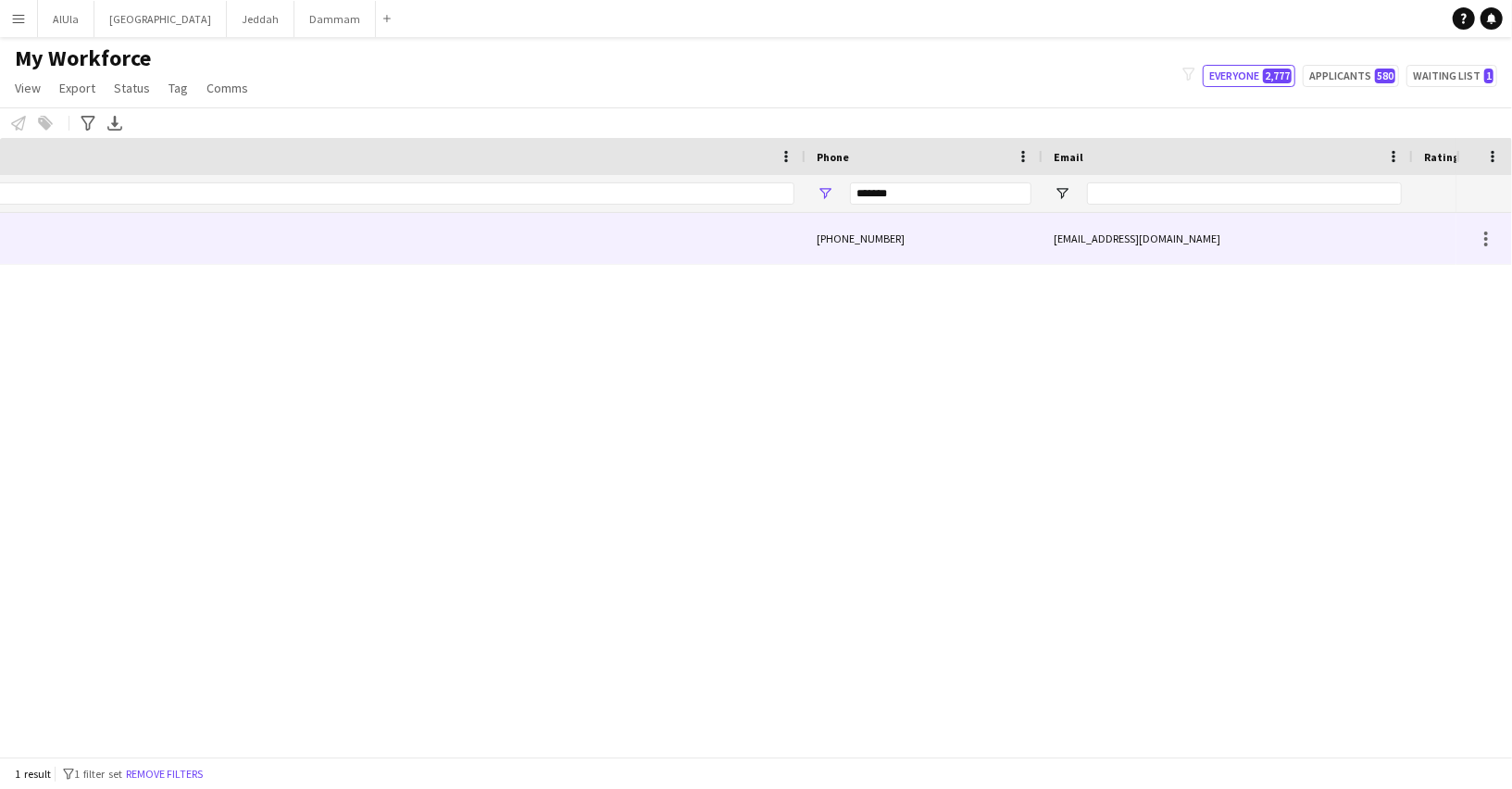
click at [868, 240] on div "+966590727141" at bounding box center [924, 238] width 237 height 51
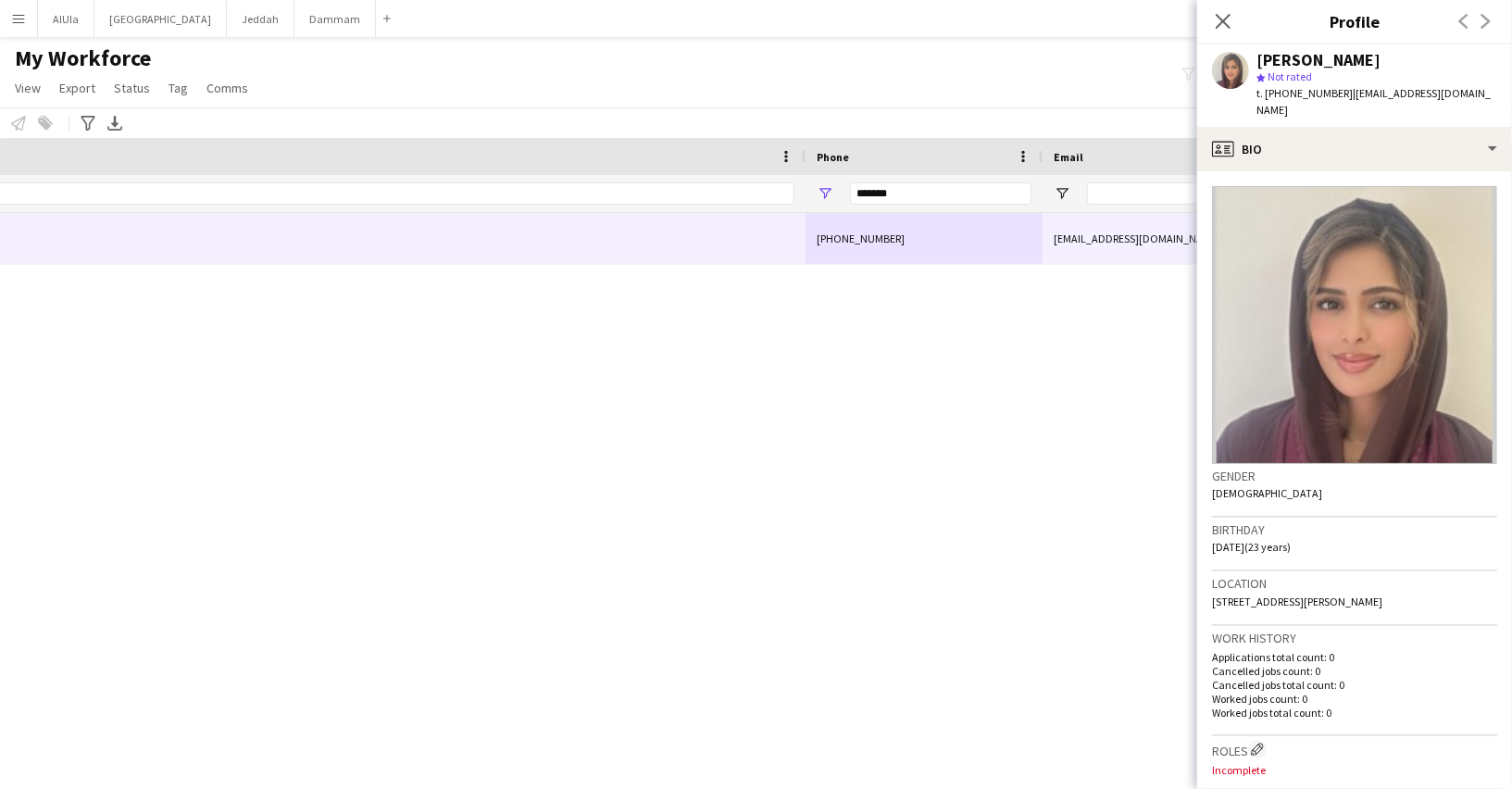
click at [1275, 186] on img at bounding box center [1354, 324] width 285 height 277
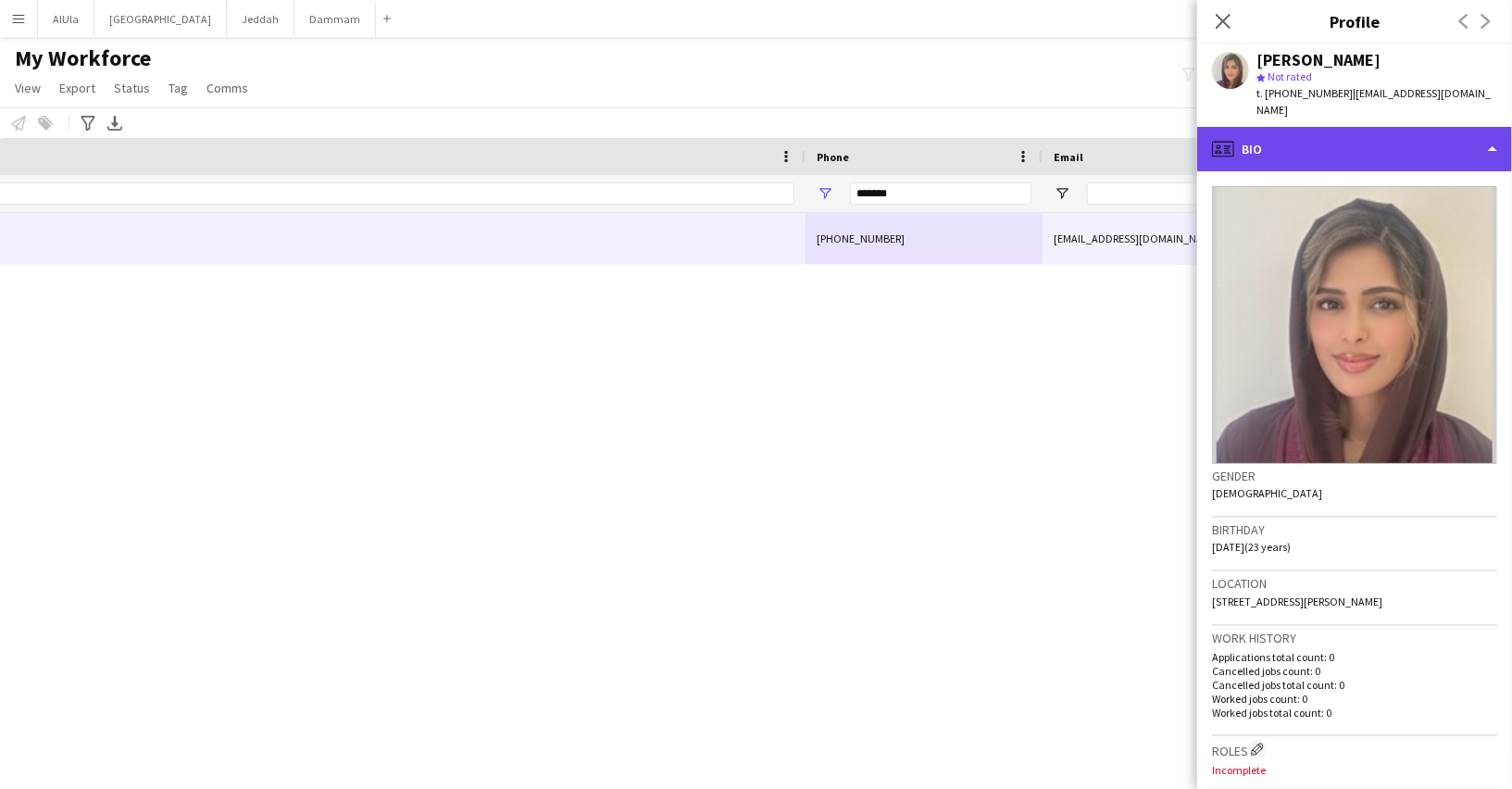
click at [1278, 151] on div "profile Bio" at bounding box center [1353, 148] width 315 height 44
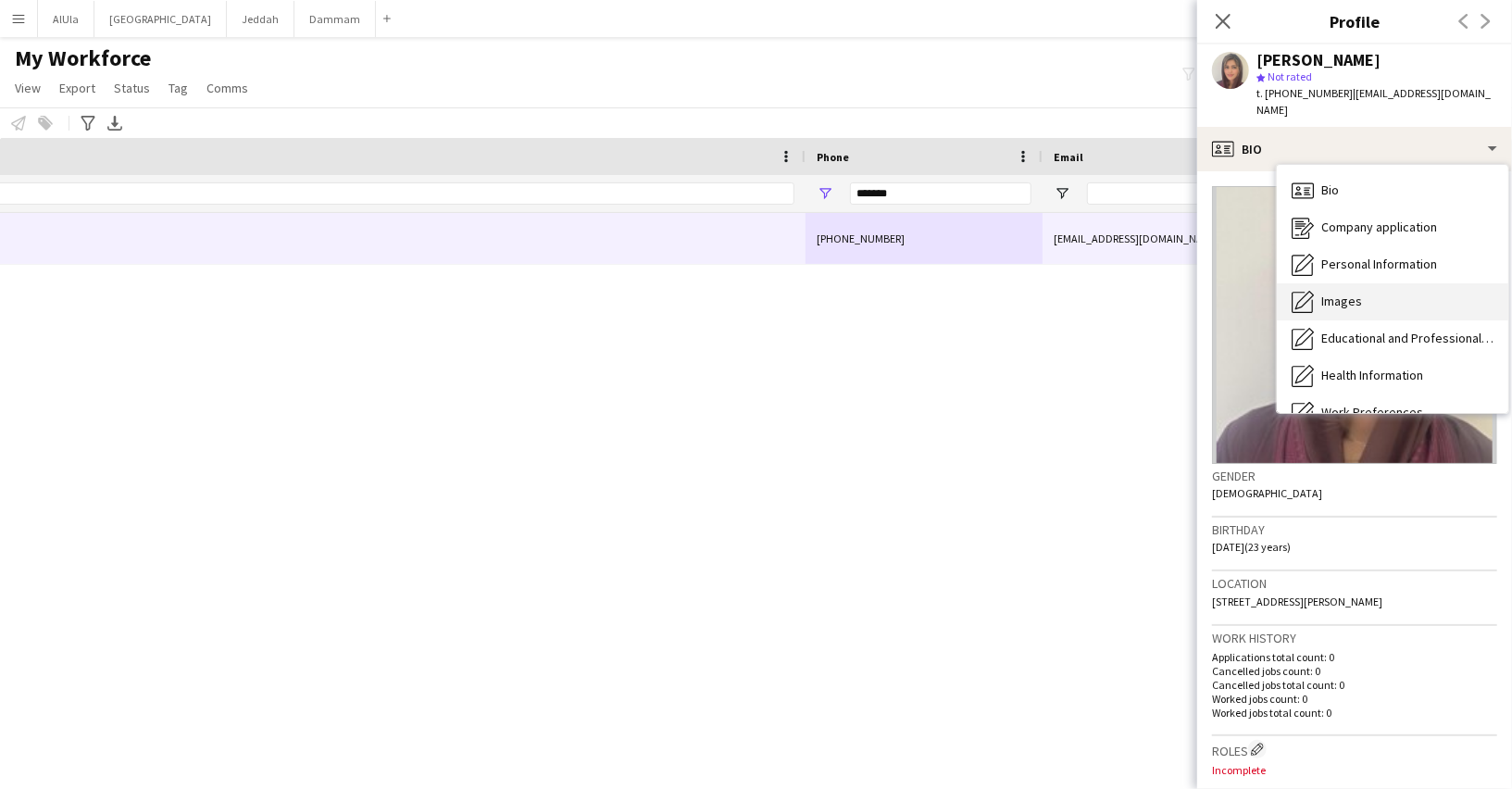
click at [1334, 293] on div "Images Images" at bounding box center [1392, 302] width 231 height 37
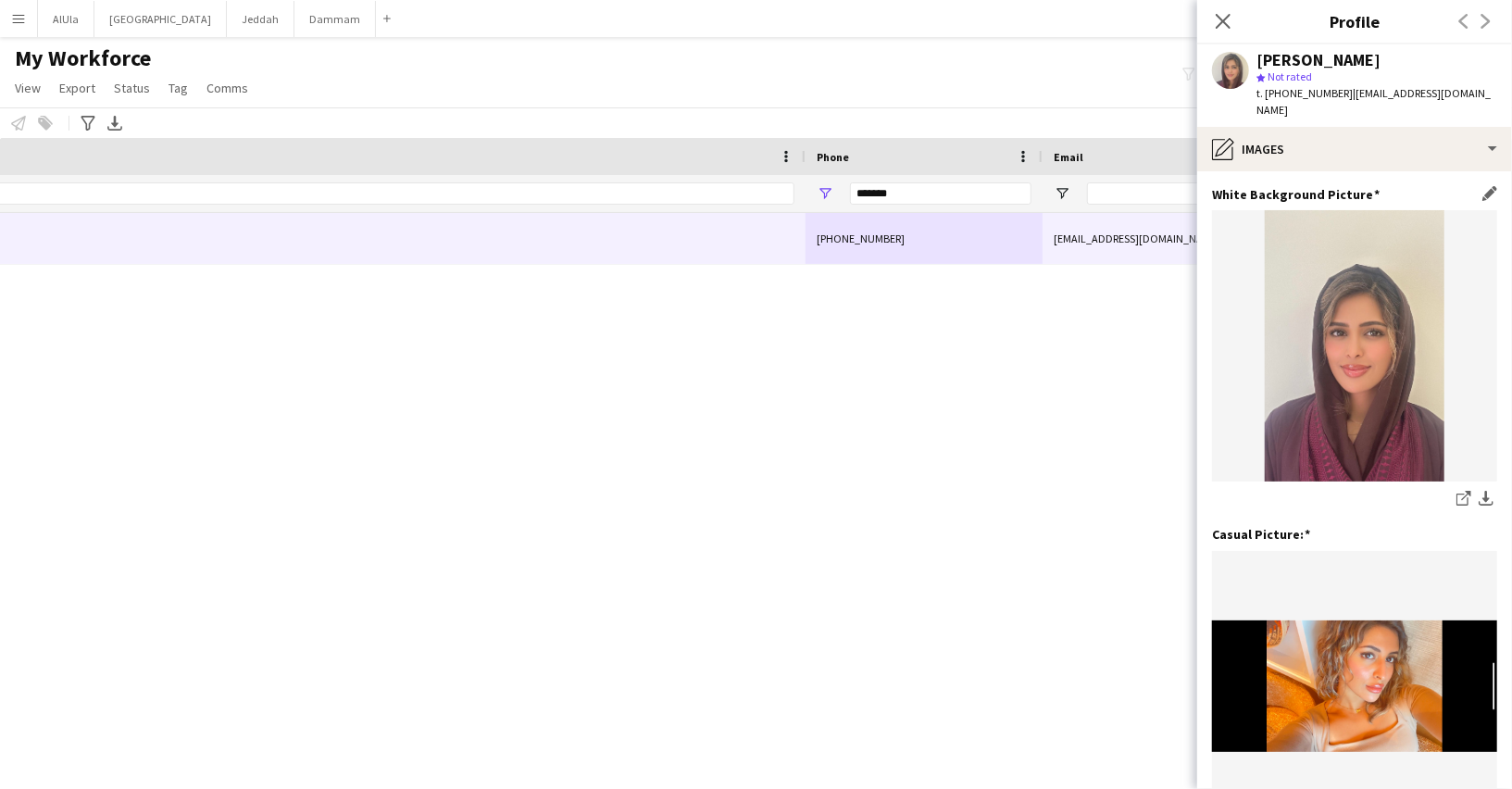
scroll to position [209, 0]
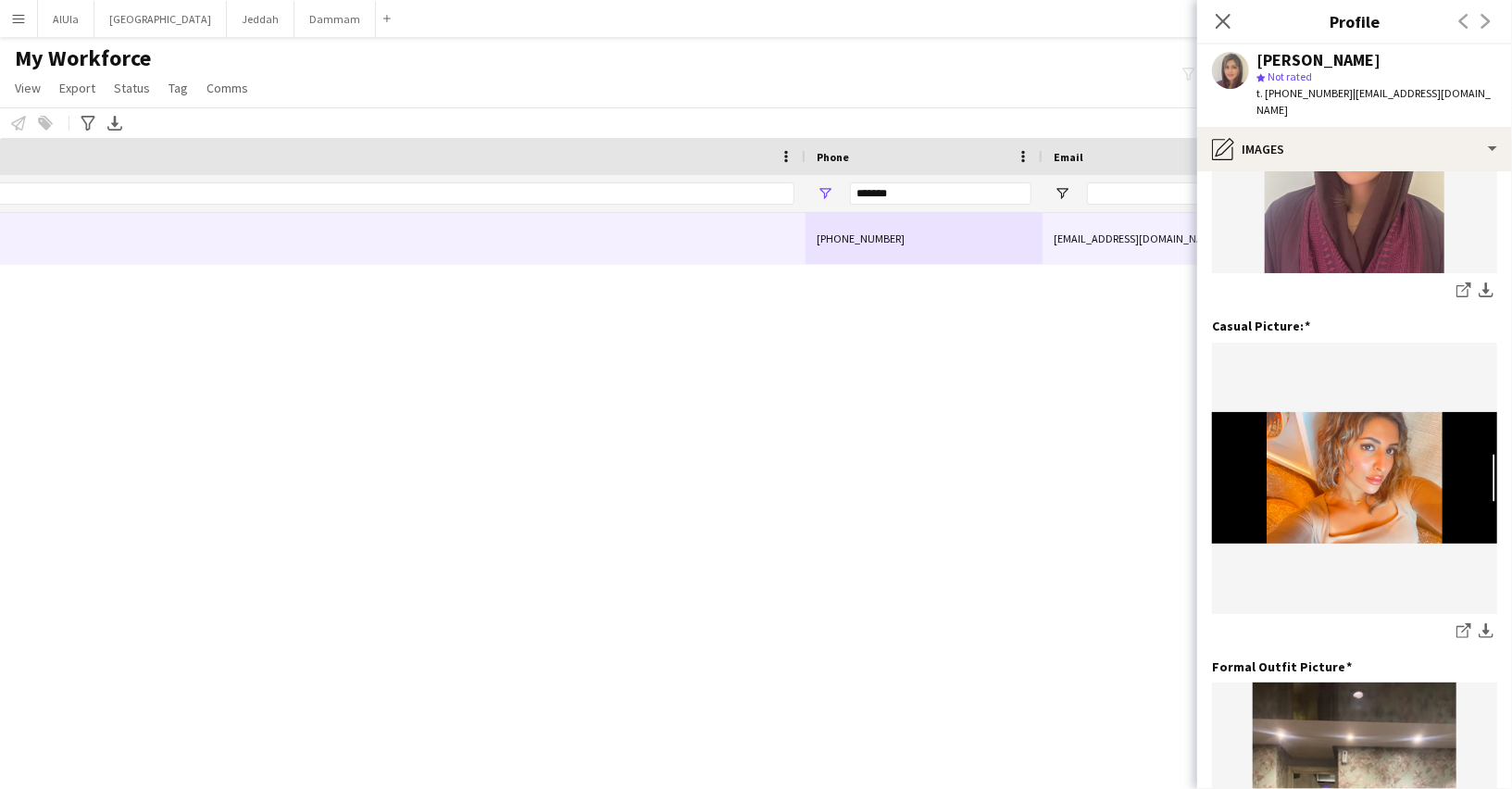
click at [1336, 57] on div "Razan Aljehani" at bounding box center [1318, 60] width 124 height 17
copy div "Razan Aljehani"
click at [958, 194] on input "*******" at bounding box center [940, 193] width 181 height 23
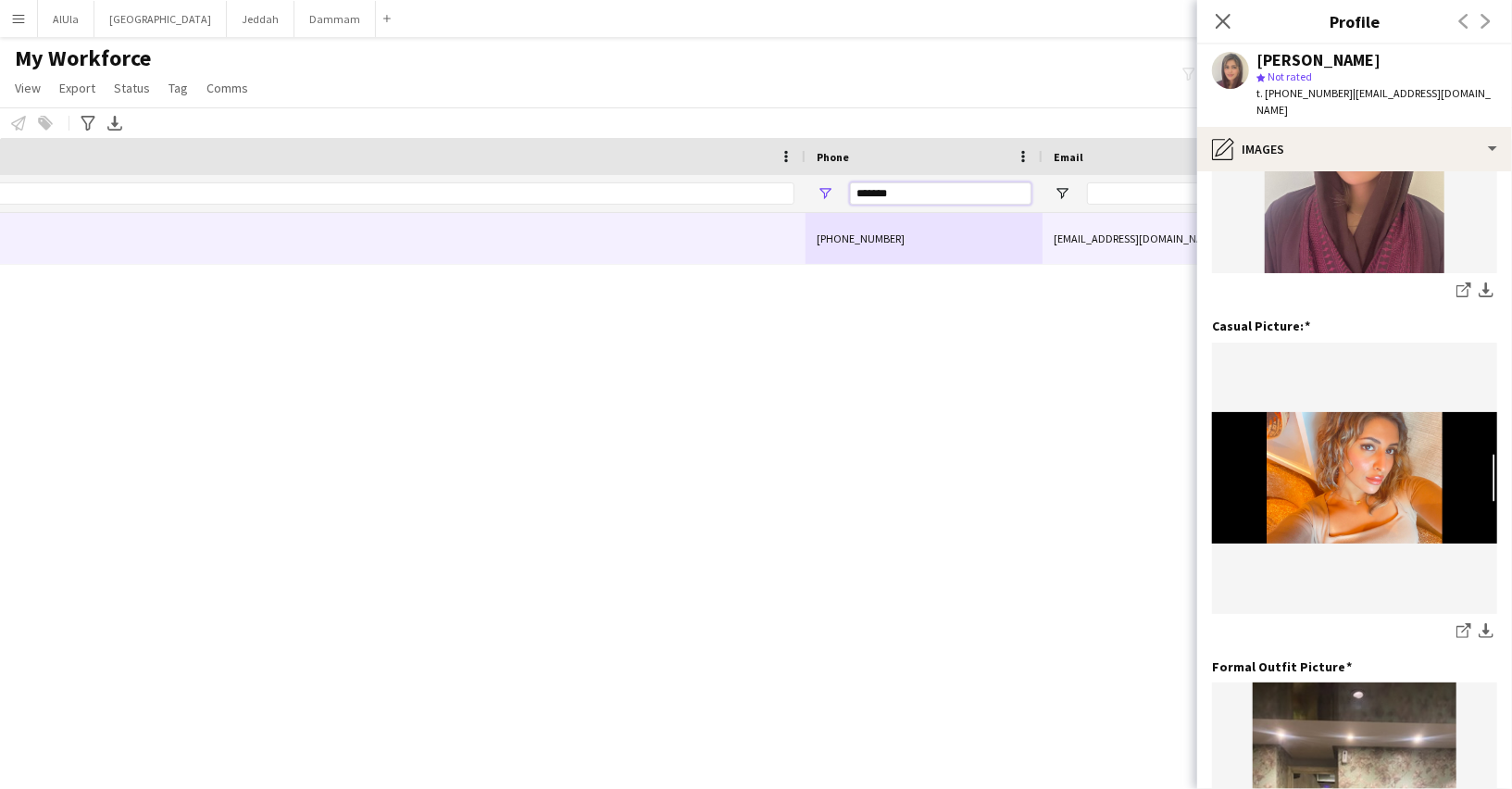
click at [958, 194] on input "*******" at bounding box center [940, 193] width 181 height 23
paste input "*******"
type input "**********"
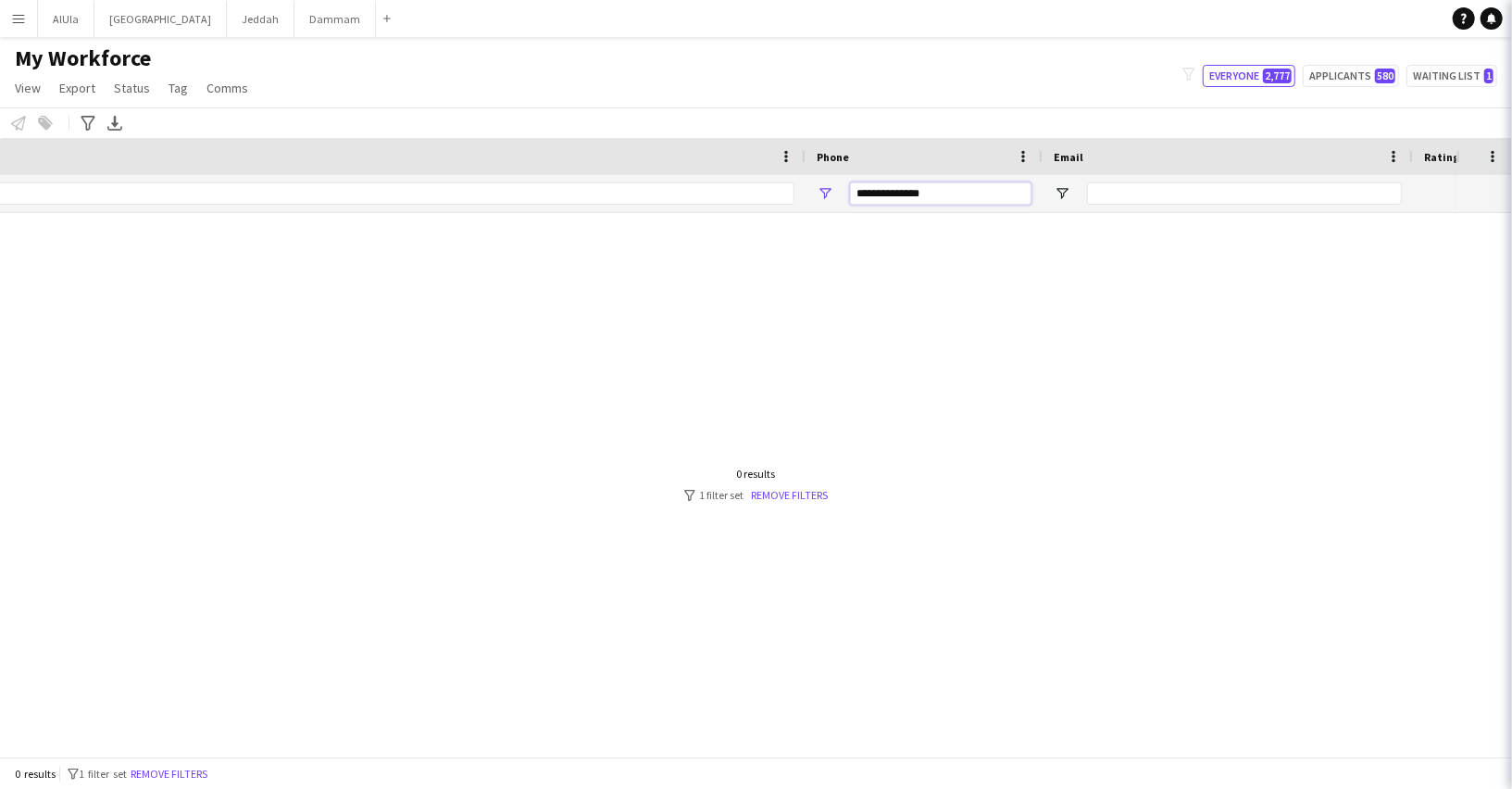
click at [939, 191] on input "**********" at bounding box center [940, 193] width 181 height 23
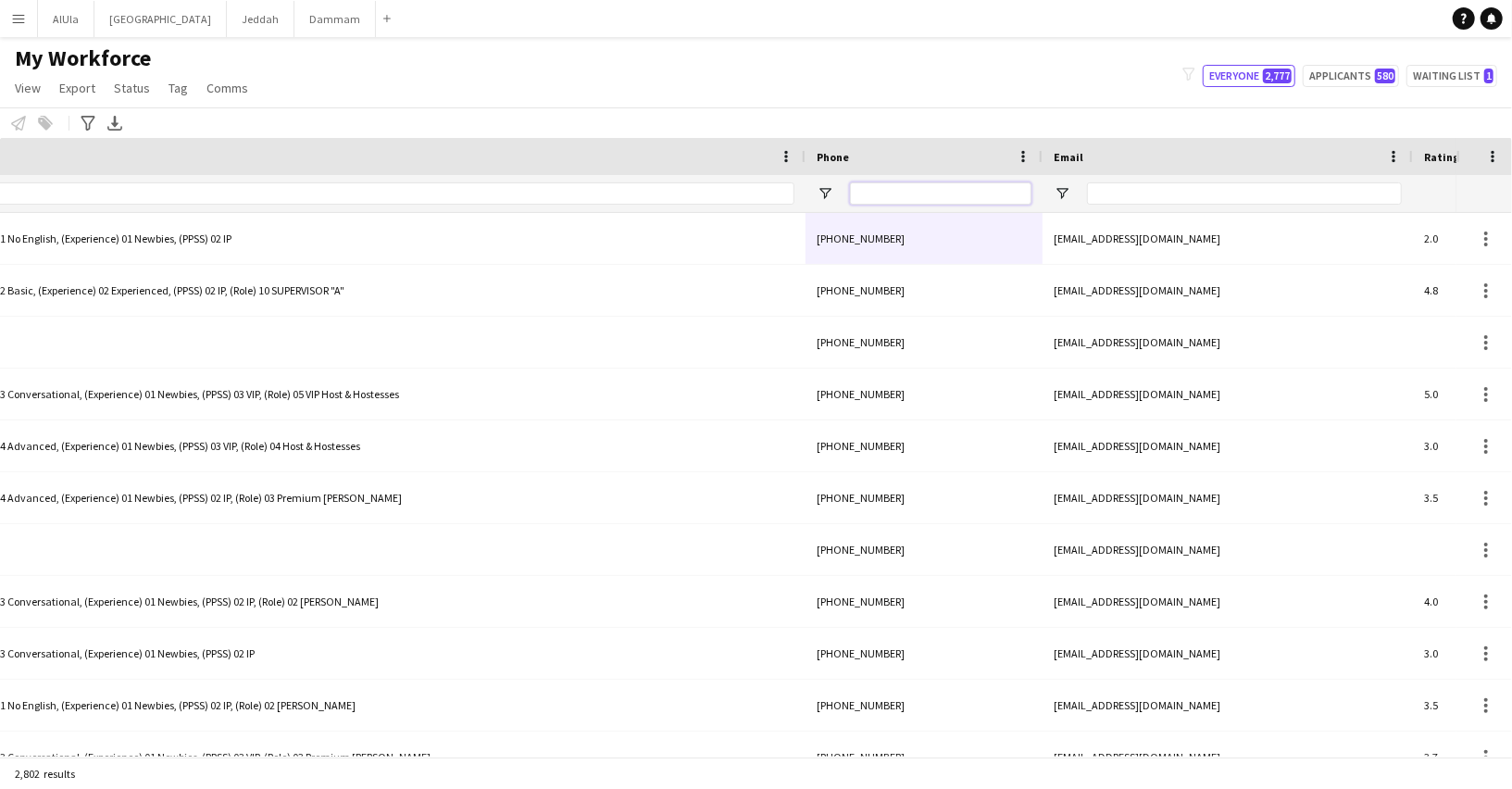
scroll to position [0, 0]
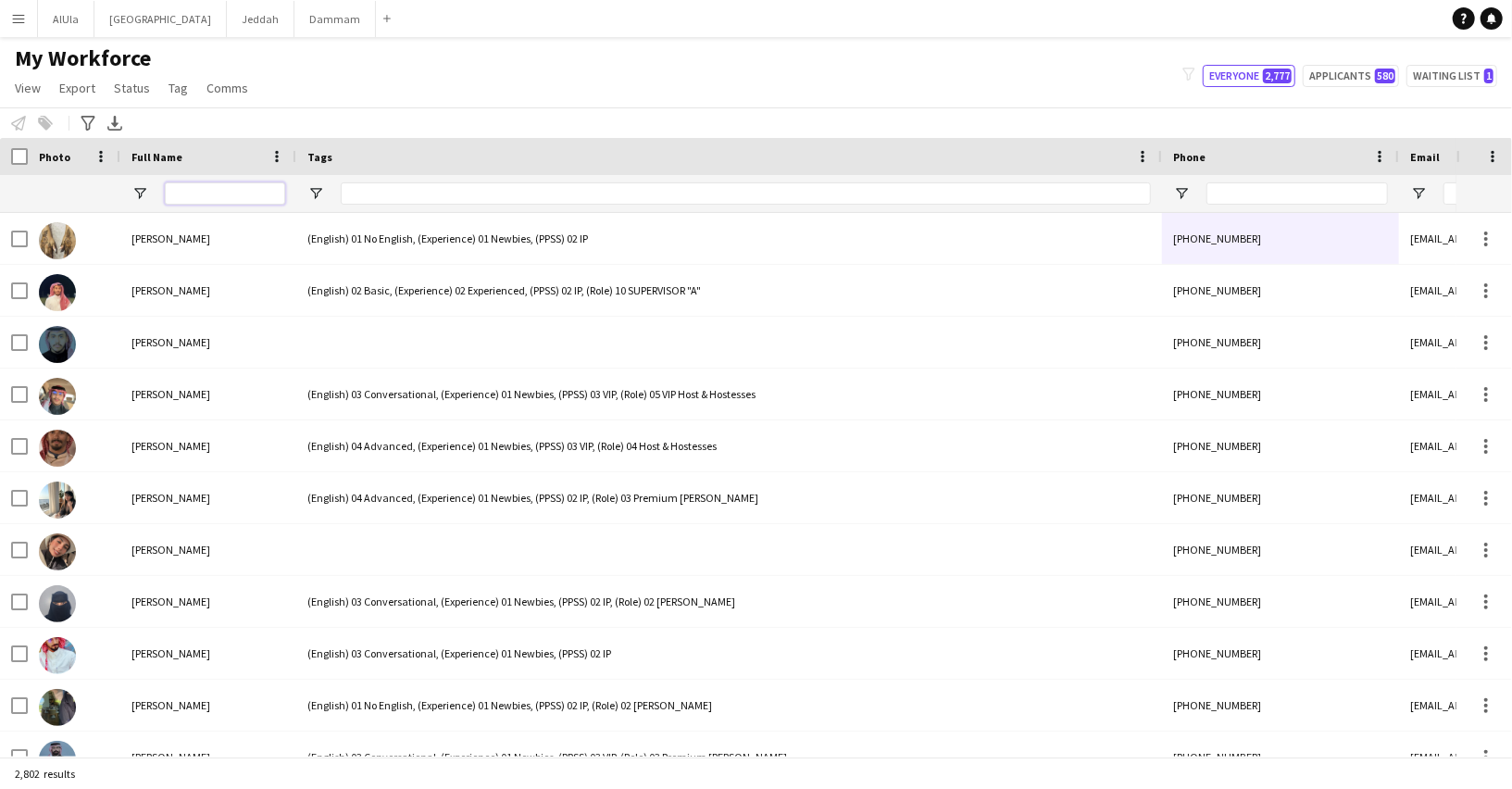
click at [242, 192] on input "Full Name Filter Input" at bounding box center [224, 193] width 121 height 23
paste input "**********"
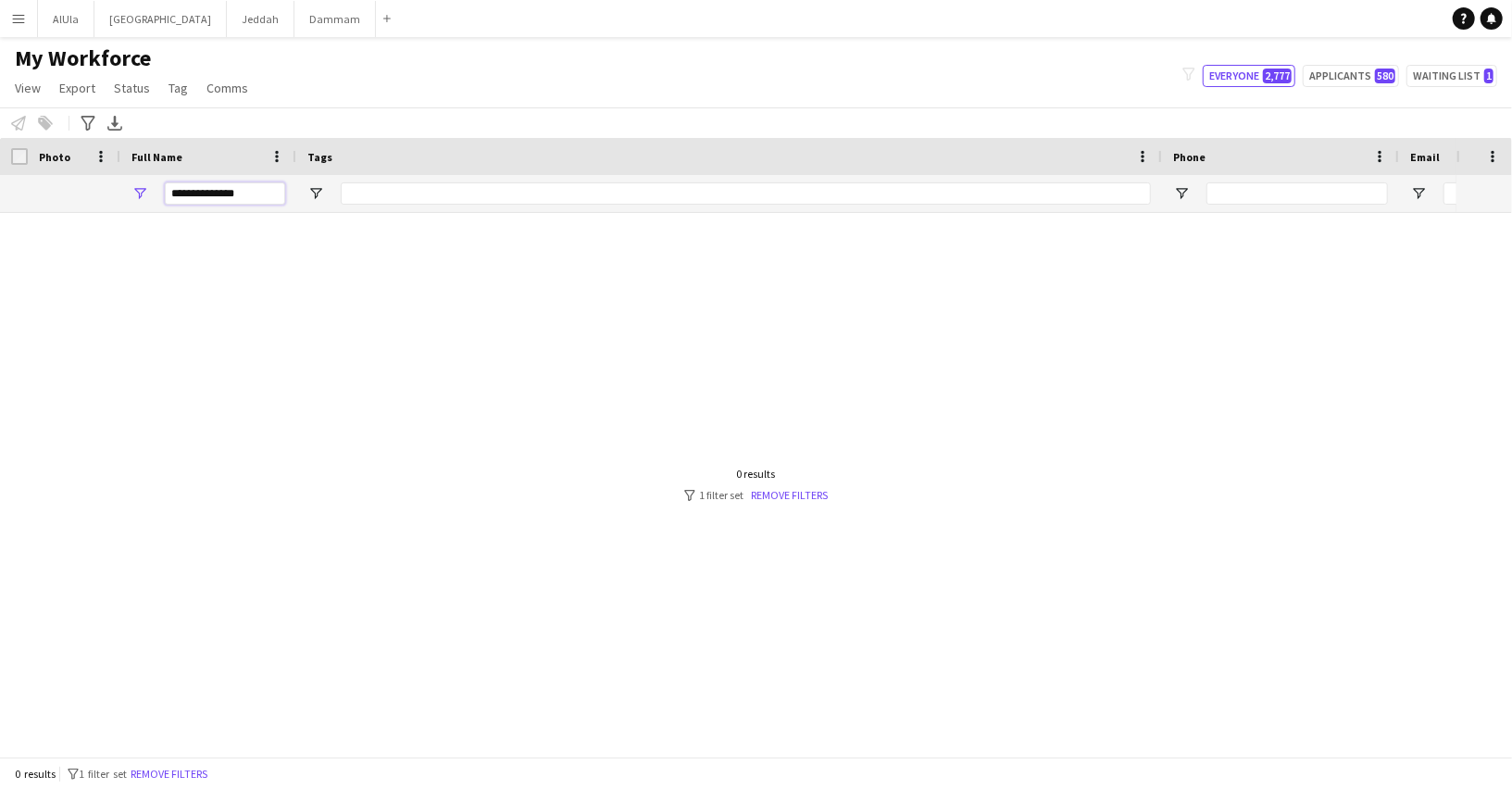
type input "**********"
click at [776, 508] on div at bounding box center [728, 484] width 1456 height 544
click at [780, 489] on link "Remove filters" at bounding box center [789, 495] width 76 height 14
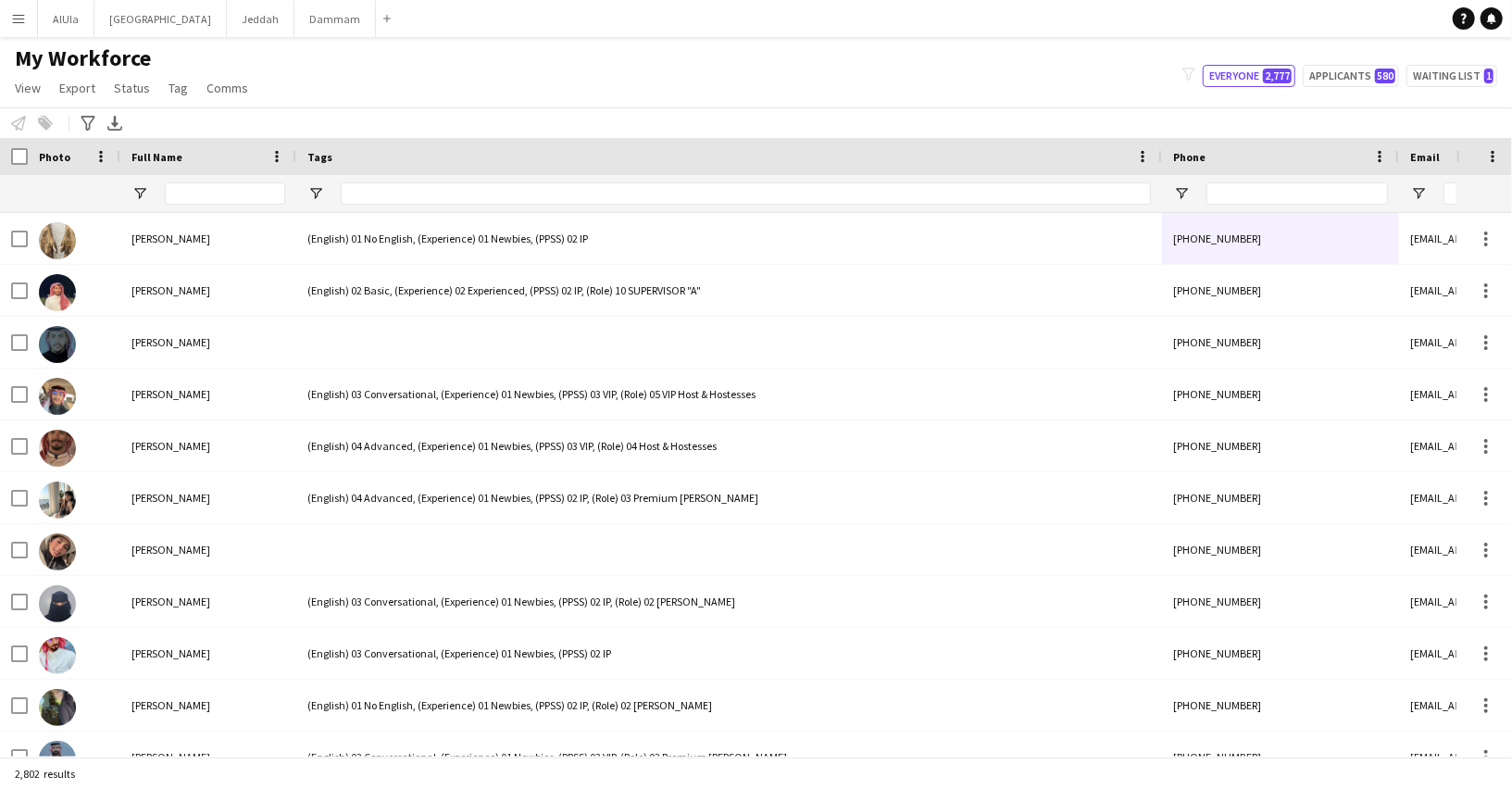
click at [231, 204] on div at bounding box center [224, 194] width 121 height 37
click at [223, 194] on input "Full Name Filter Input" at bounding box center [224, 193] width 121 height 23
paste input "**********"
click at [223, 194] on input "**********" at bounding box center [224, 193] width 121 height 23
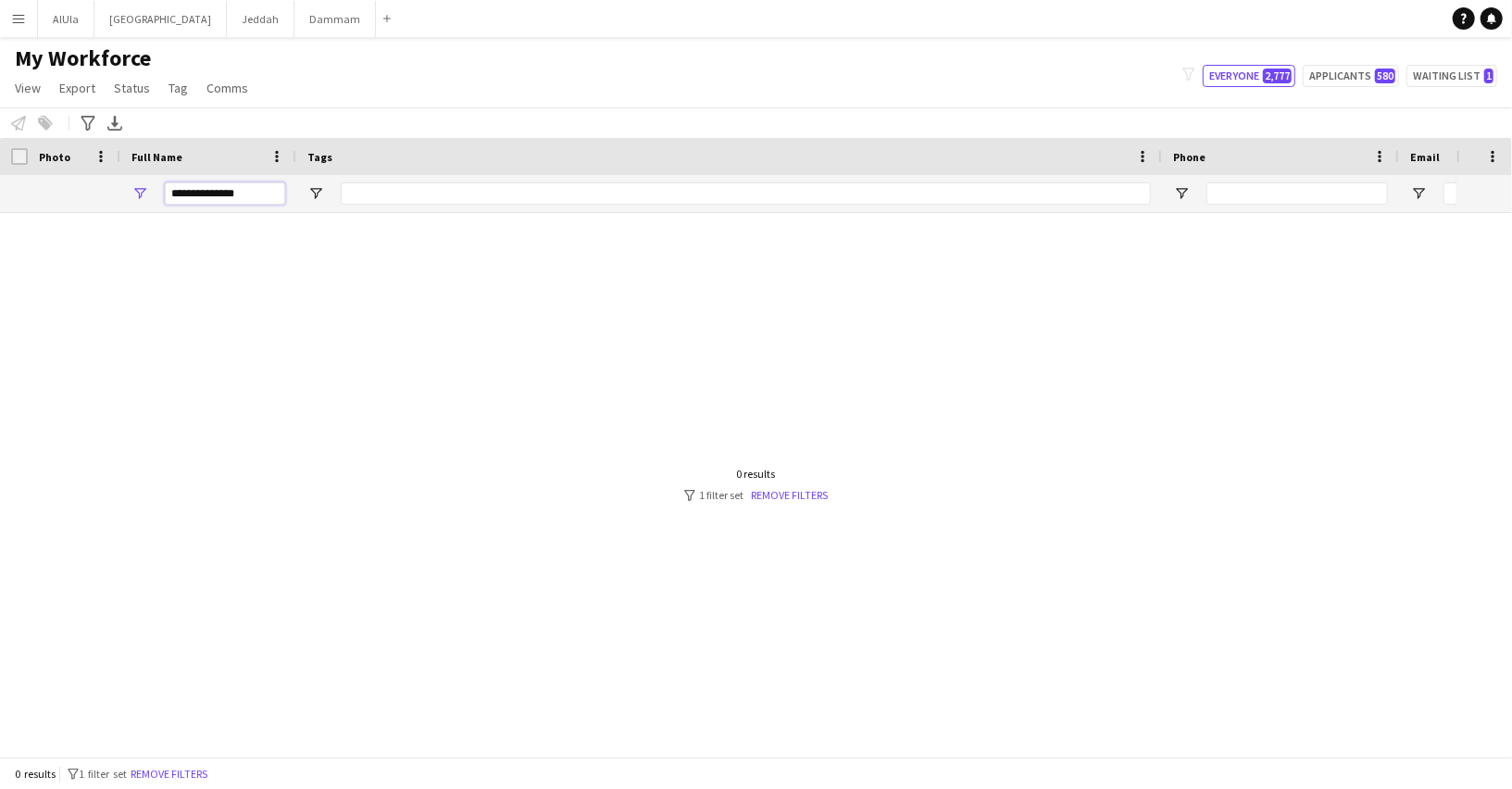
click at [223, 194] on input "**********" at bounding box center [224, 193] width 121 height 23
click at [224, 189] on input "**********" at bounding box center [224, 193] width 121 height 23
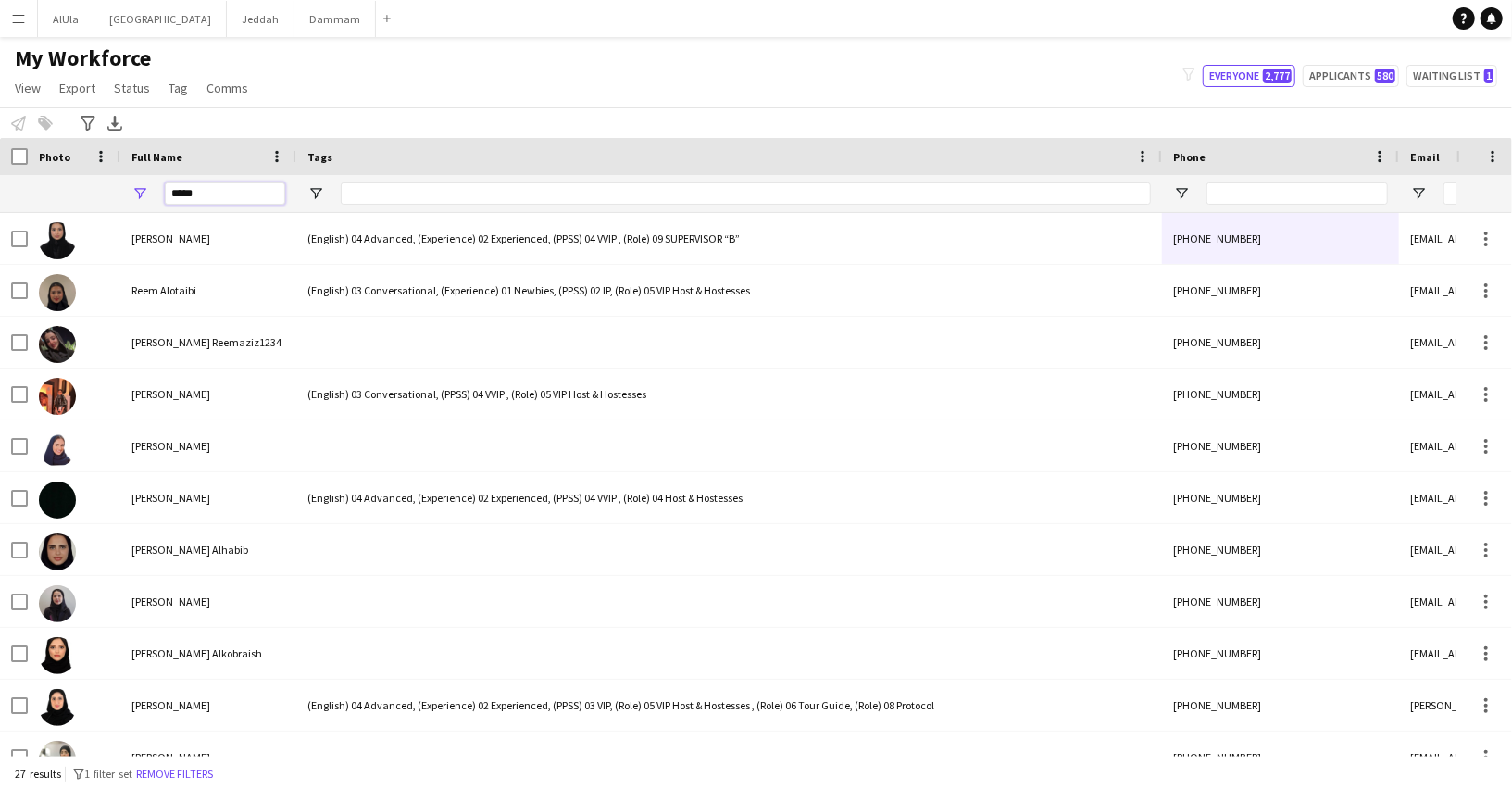
type input "*****"
click at [256, 199] on input "*****" at bounding box center [224, 193] width 121 height 23
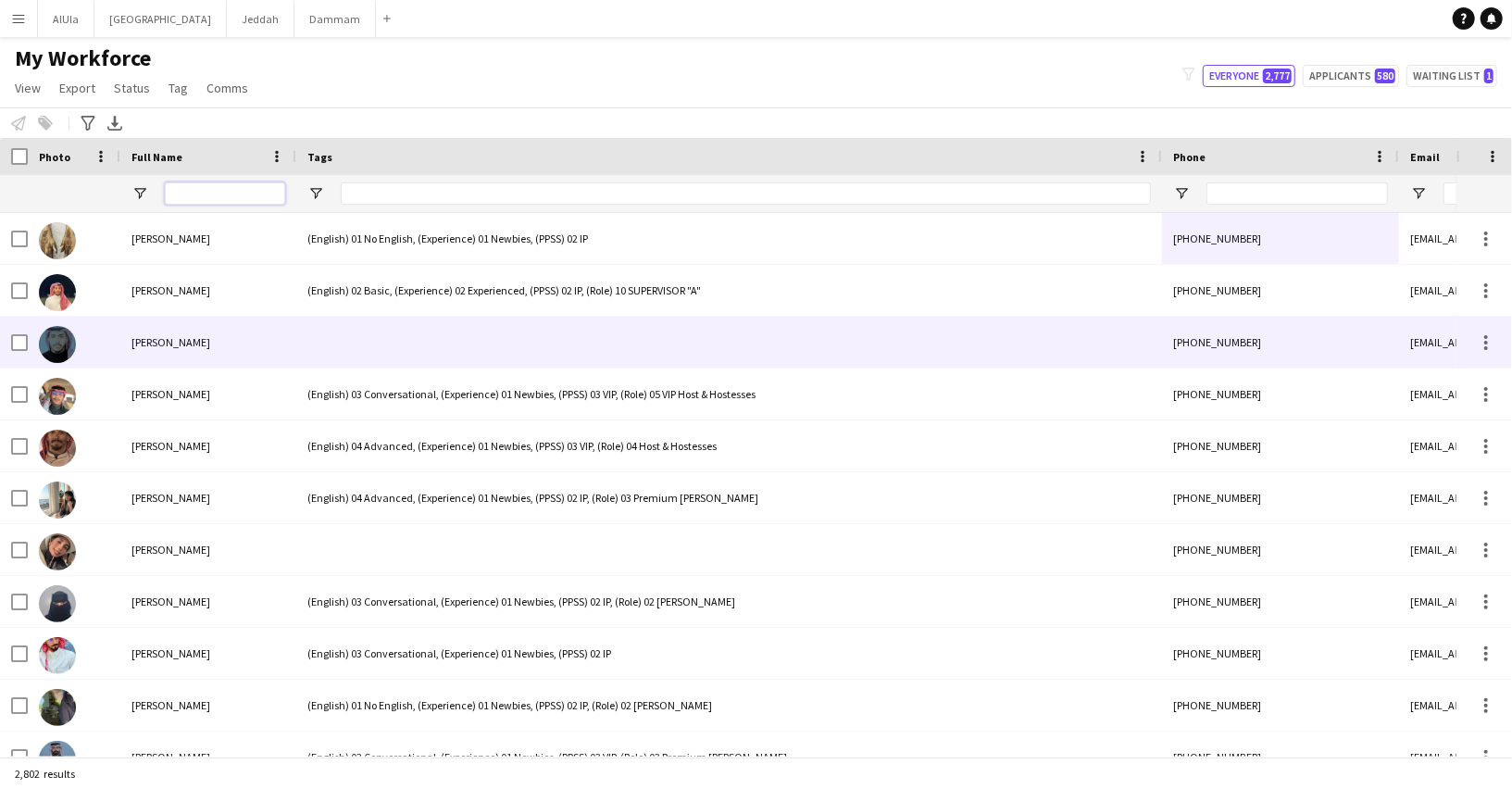
scroll to position [0, 954]
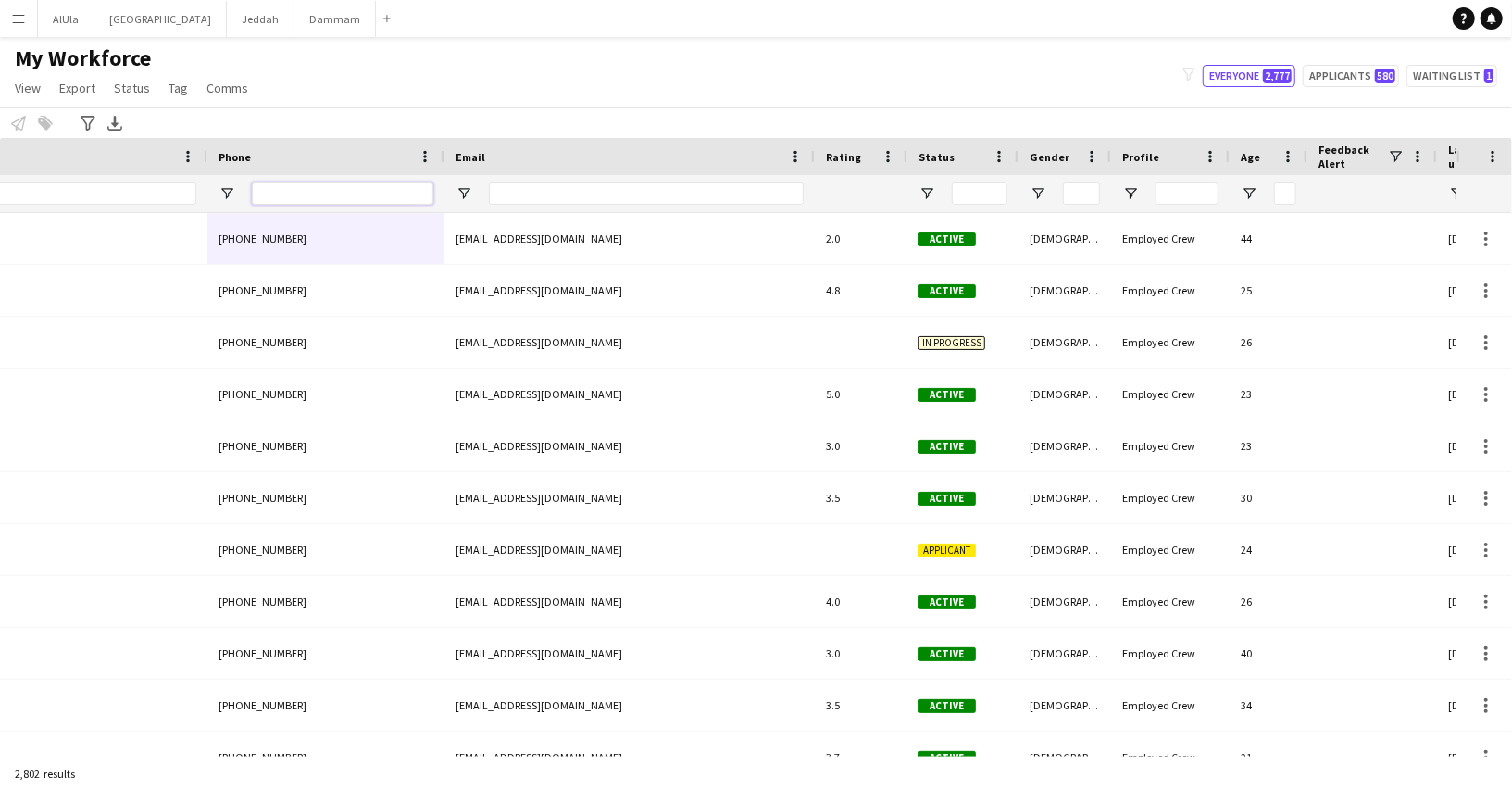
click at [389, 184] on input "Phone Filter Input" at bounding box center [342, 193] width 181 height 23
paste input "*********"
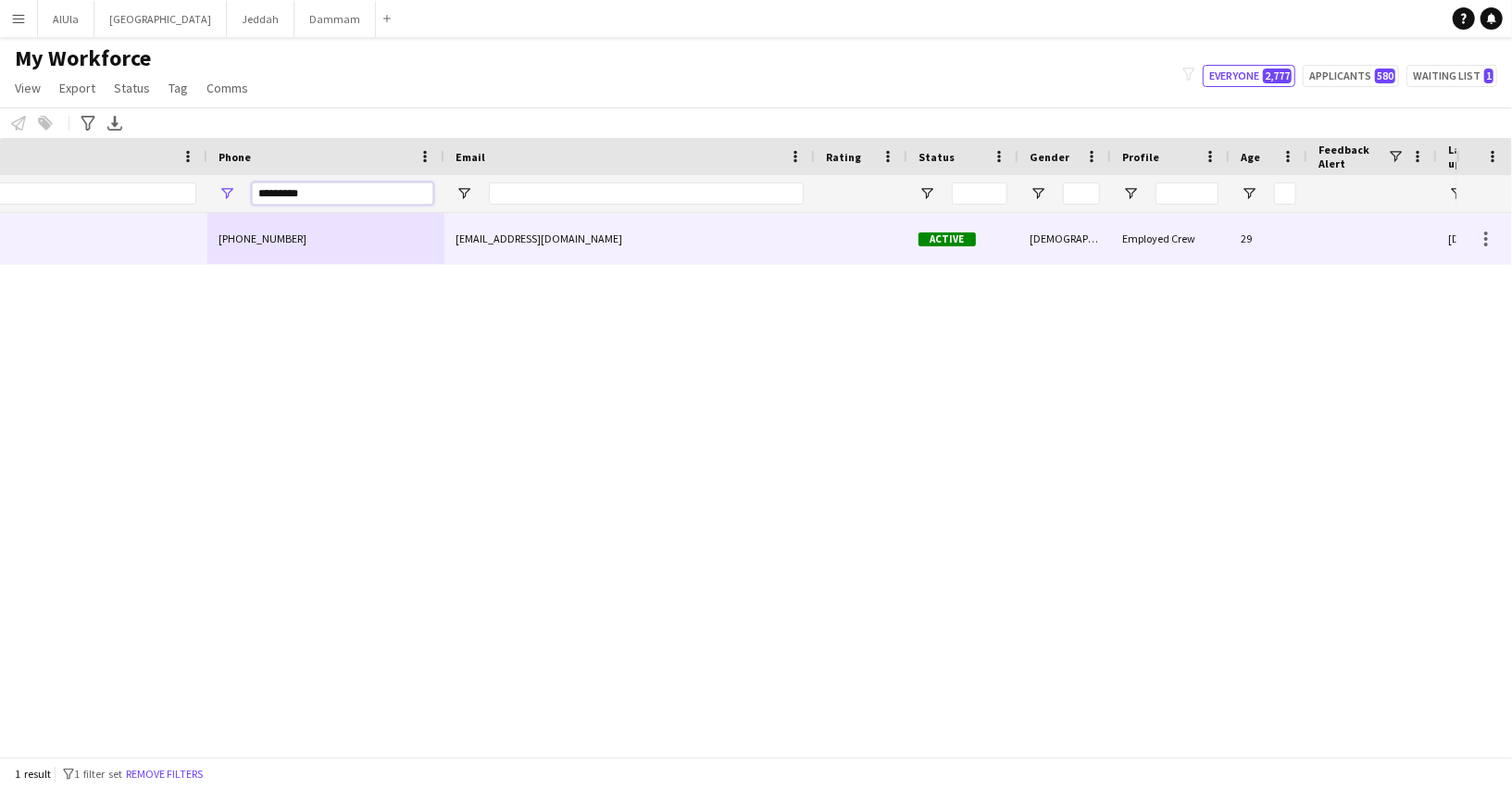
type input "*********"
click at [502, 233] on div "renad.ahareri@gmail.com" at bounding box center [629, 238] width 370 height 51
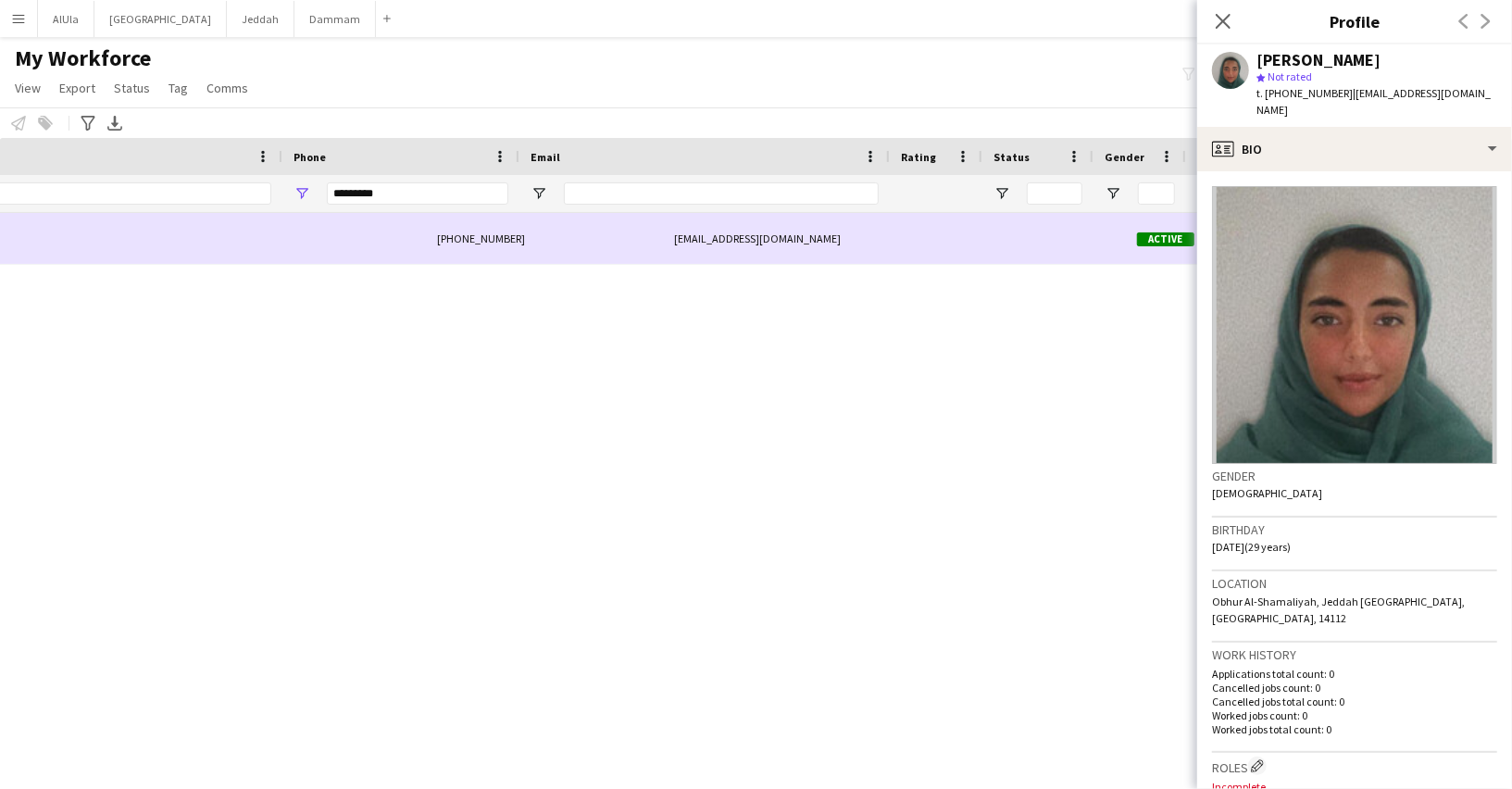
scroll to position [0, 736]
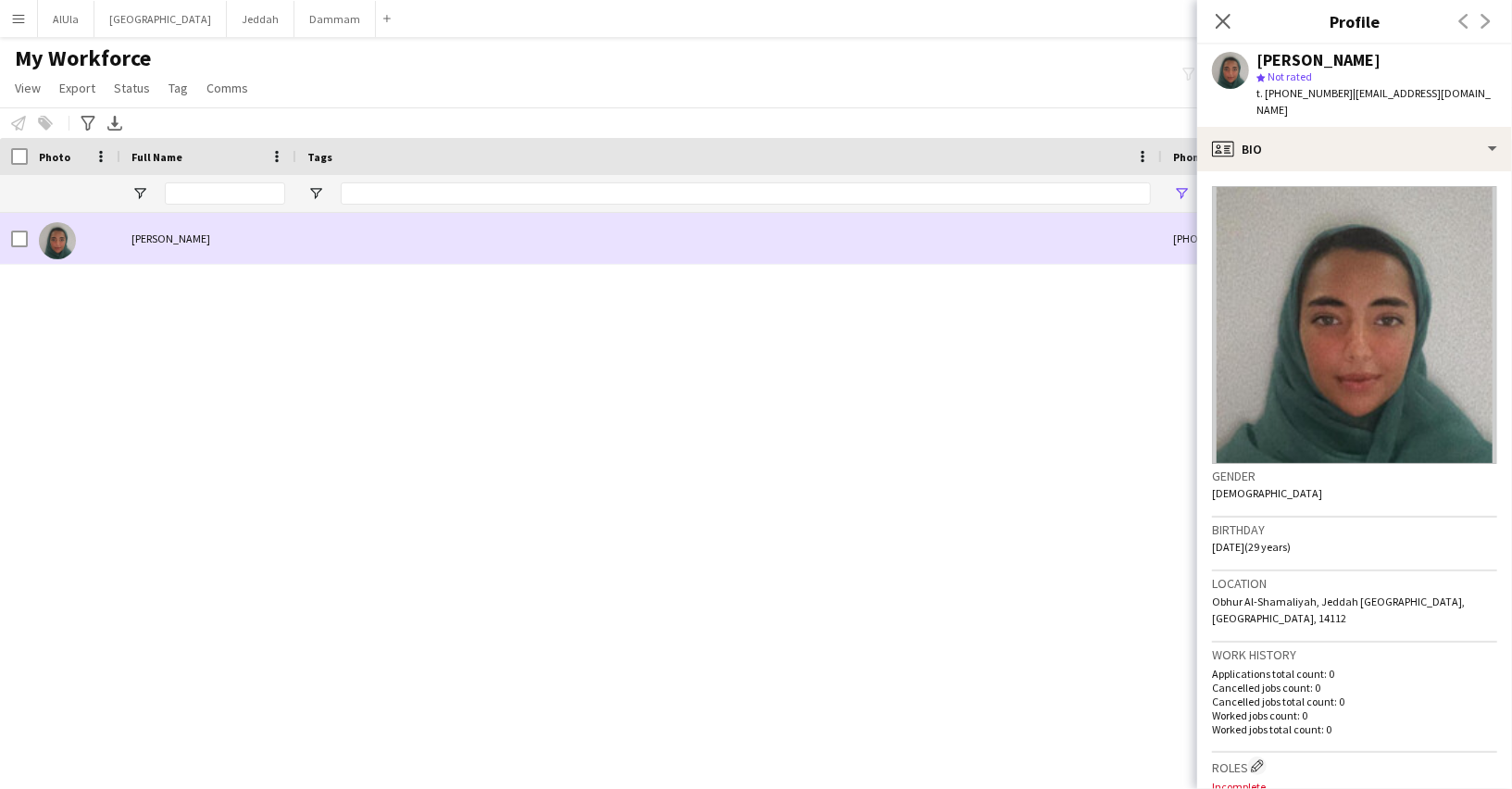
click at [149, 242] on span "renad jamal" at bounding box center [171, 238] width 78 height 14
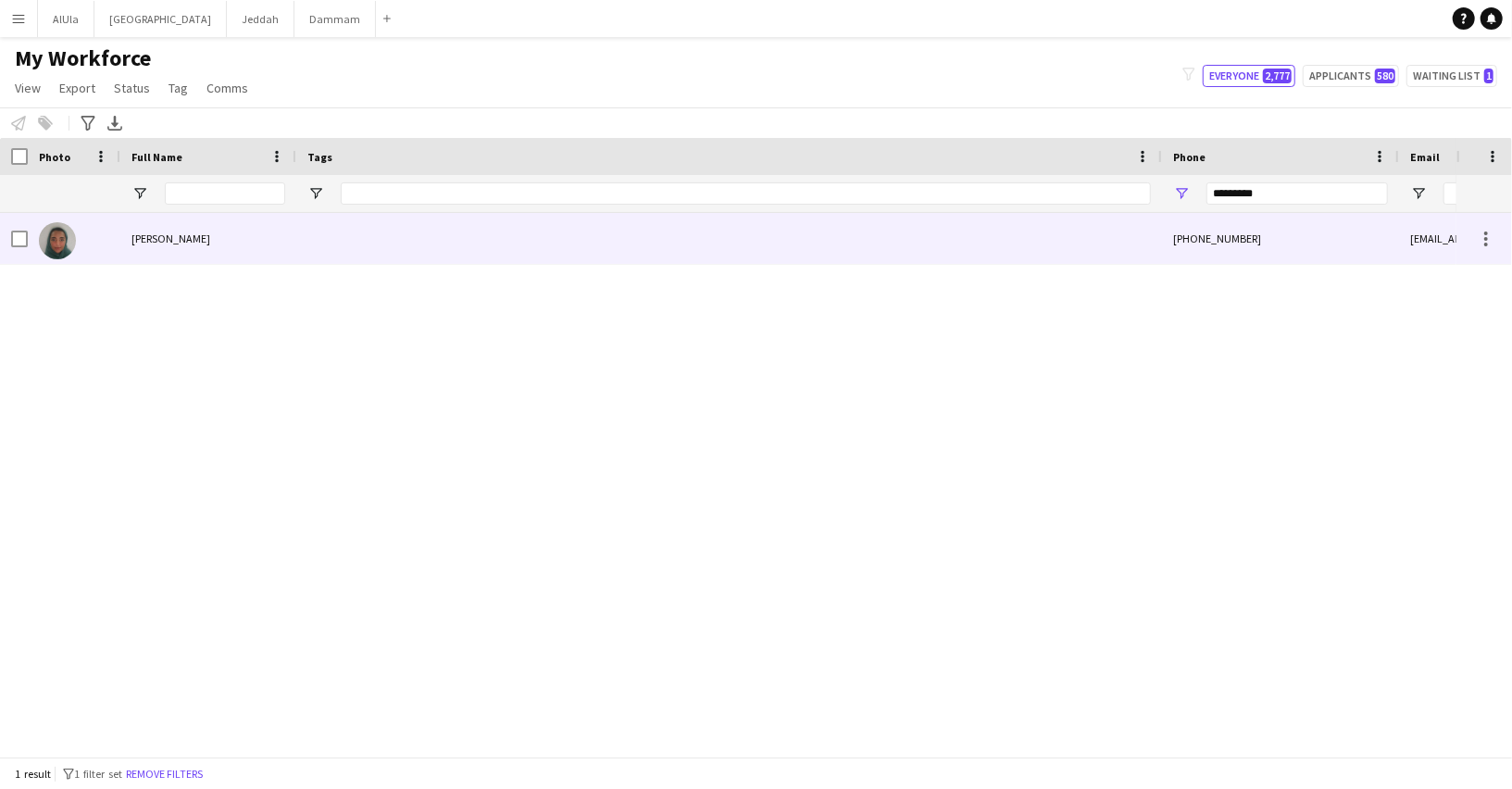
click at [1299, 205] on div "*********" at bounding box center [1296, 194] width 181 height 37
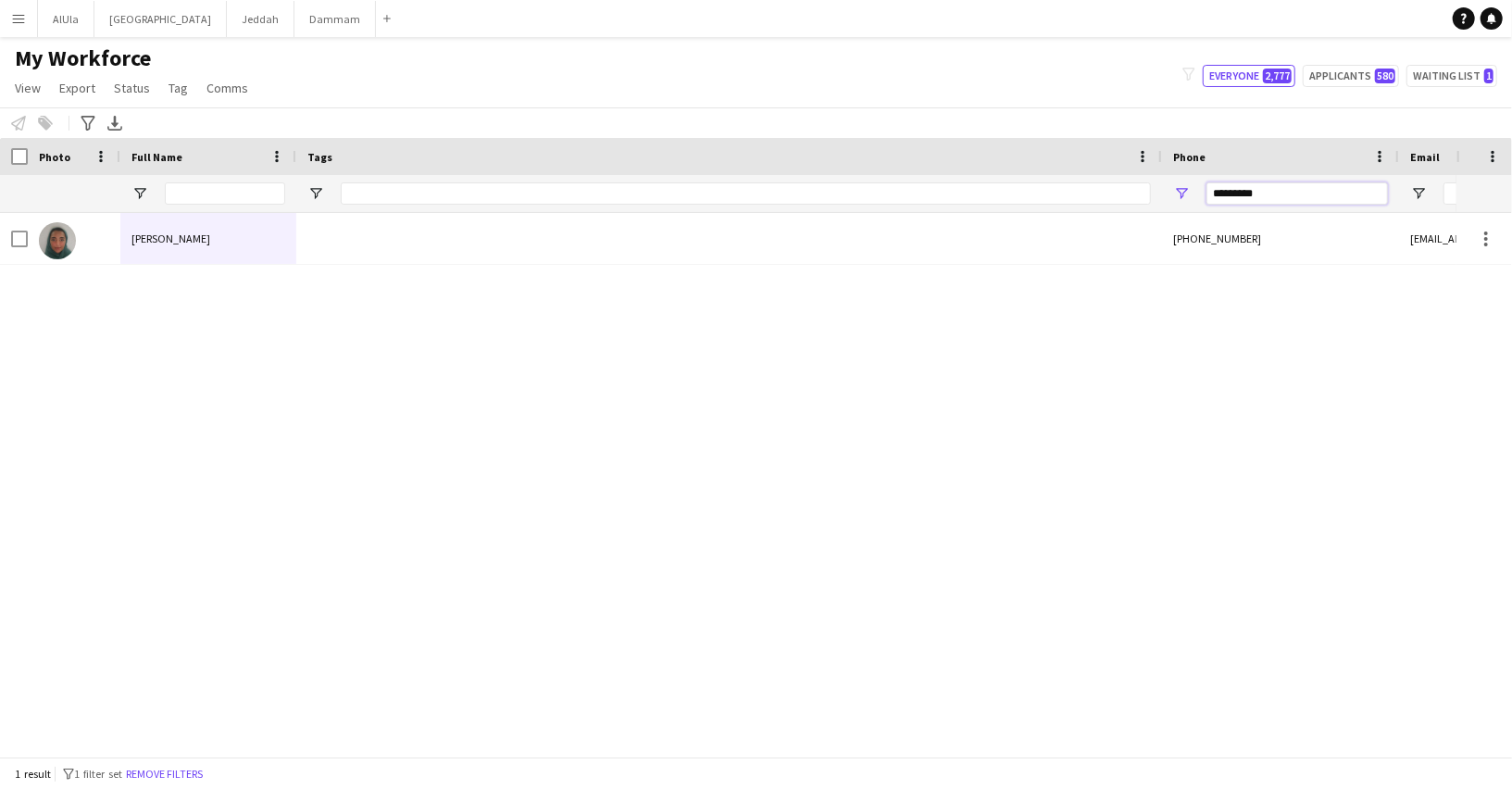
click at [1240, 192] on input "*********" at bounding box center [1296, 193] width 181 height 23
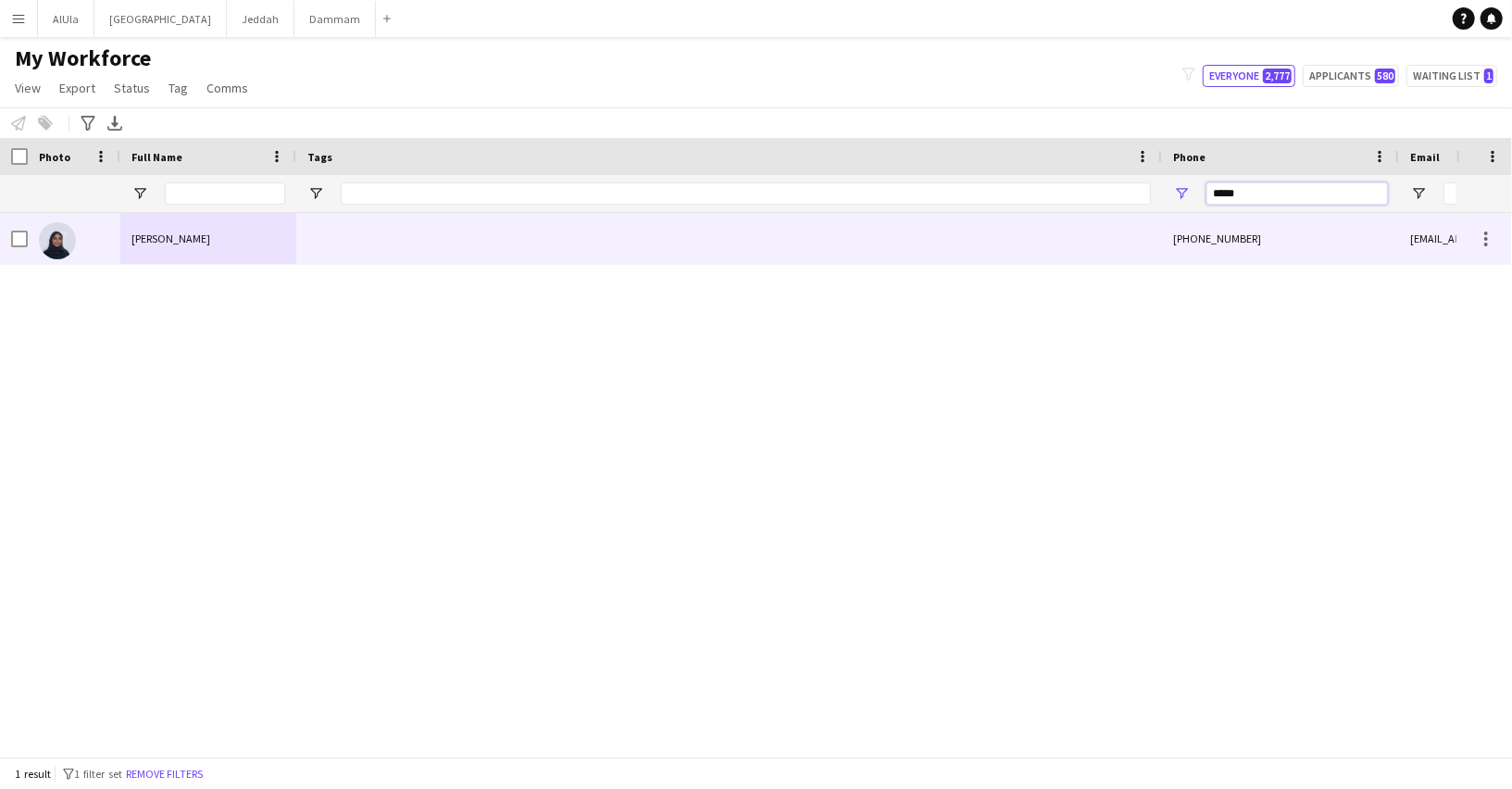
type input "*****"
click at [1209, 225] on div "+966501410093" at bounding box center [1281, 238] width 237 height 51
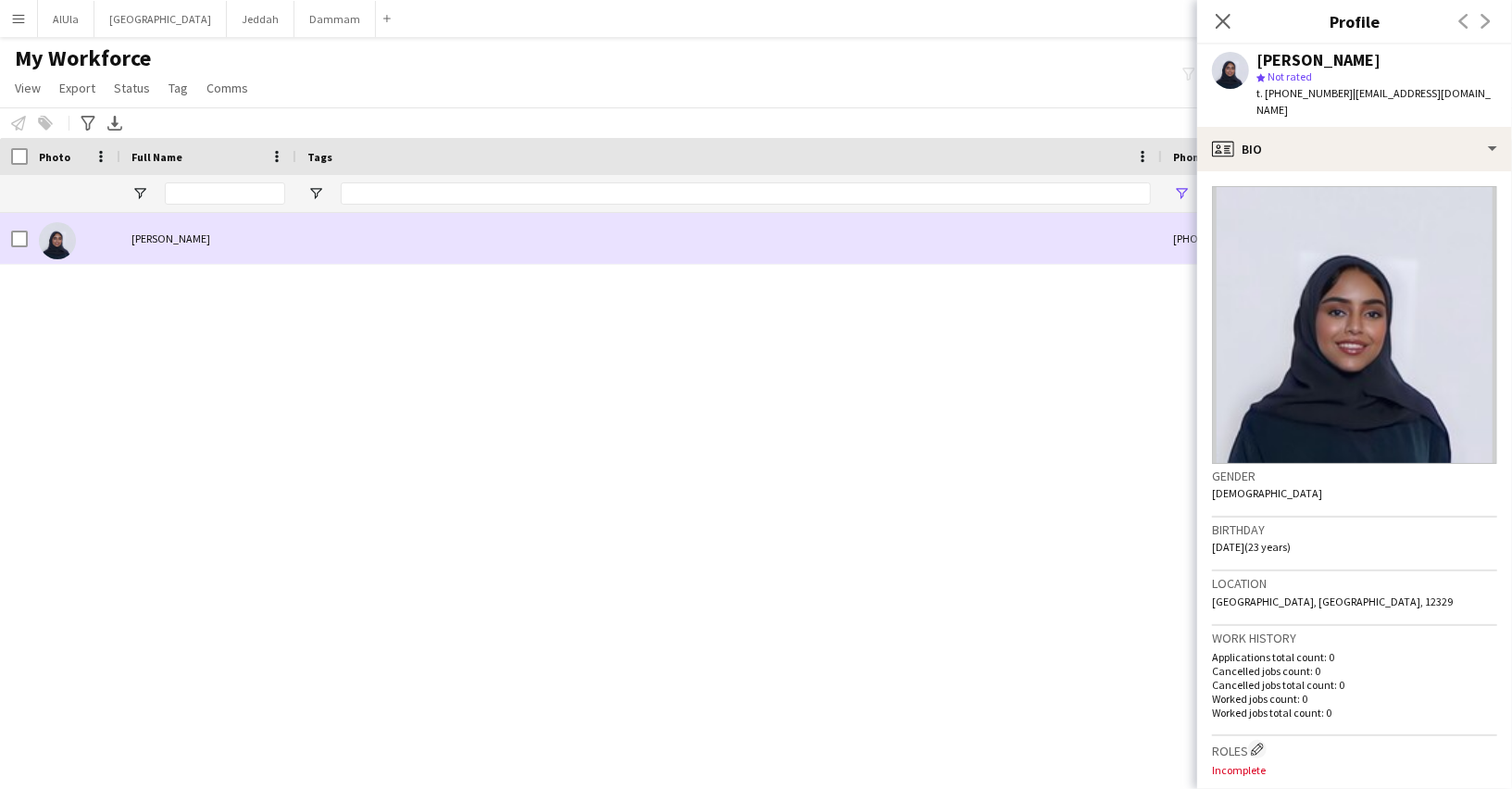
click at [166, 249] on div "Reouf Alotaibi" at bounding box center [208, 238] width 175 height 51
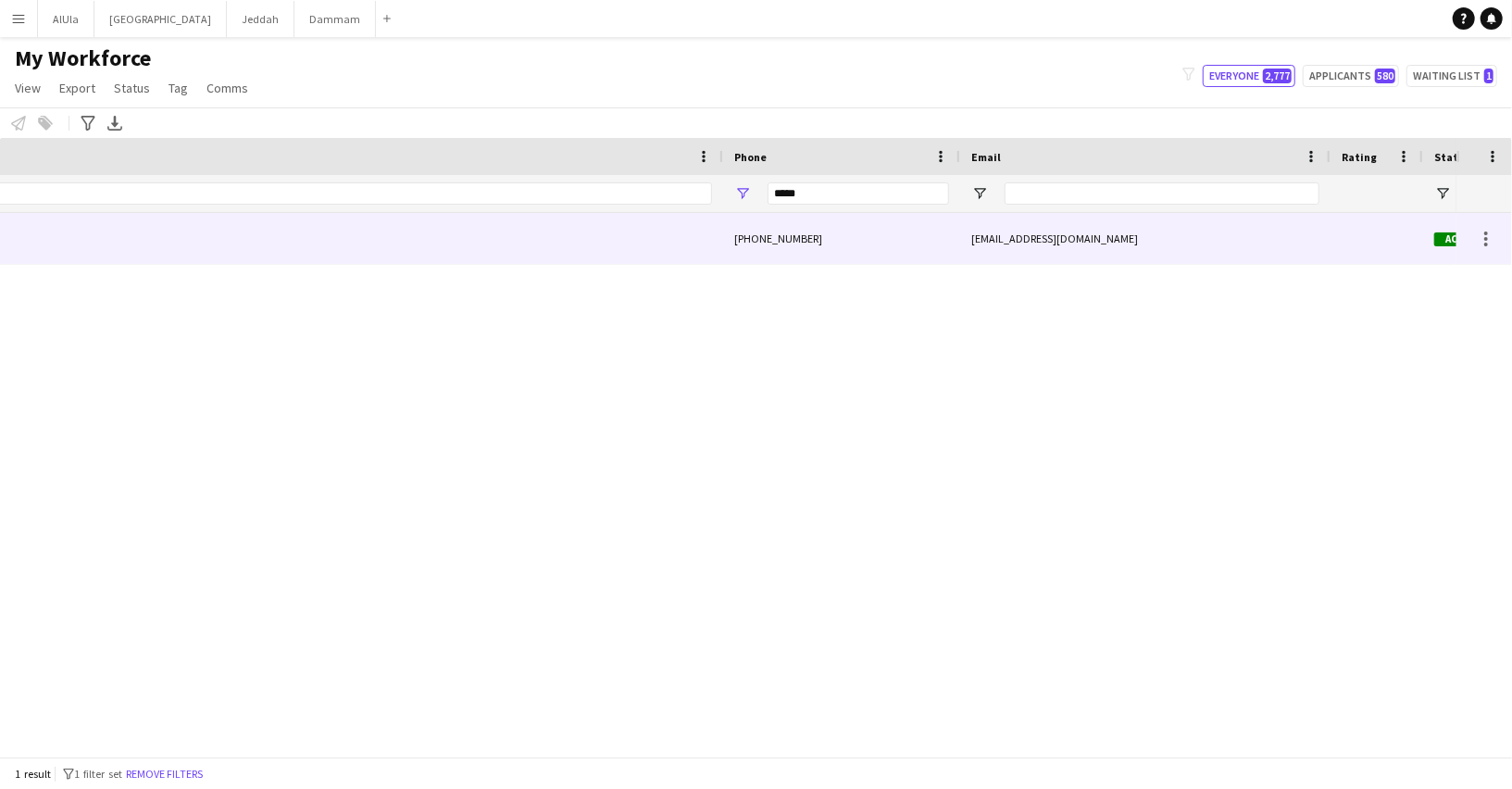
scroll to position [0, 840]
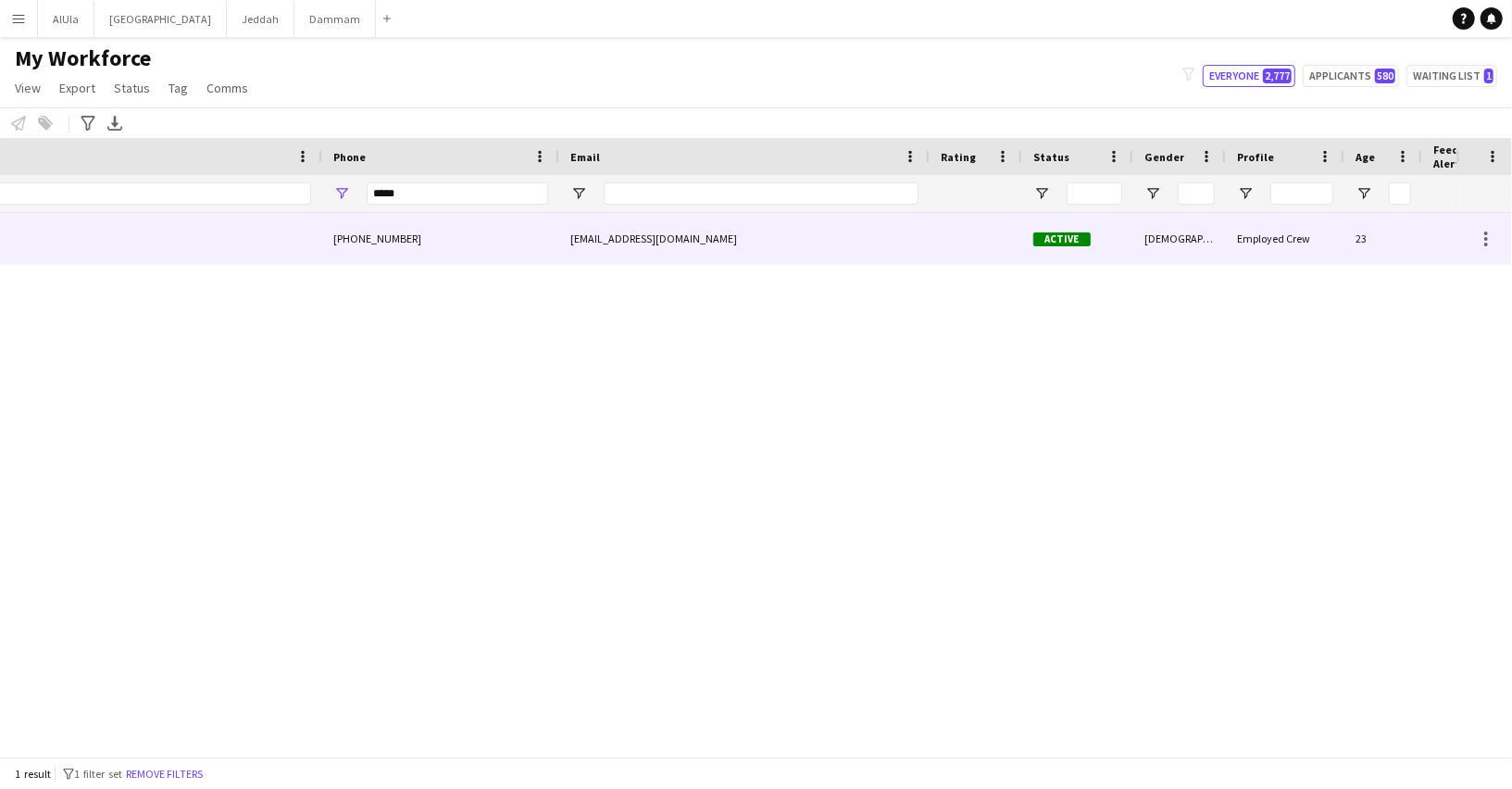
click at [660, 244] on div "revoxe55@gmail.com" at bounding box center [745, 238] width 370 height 51
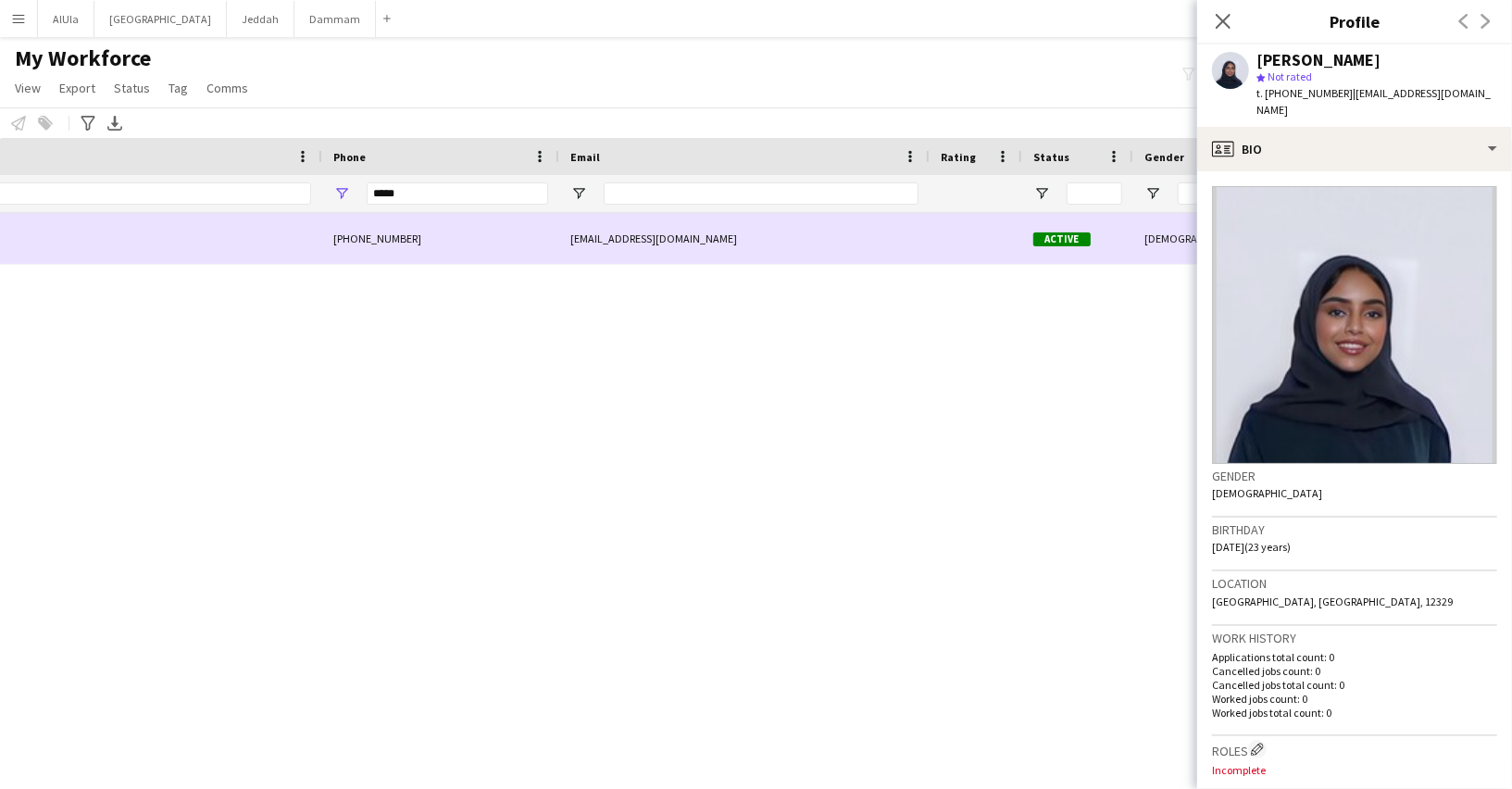
click at [795, 242] on div "revoxe55@gmail.com" at bounding box center [745, 238] width 370 height 51
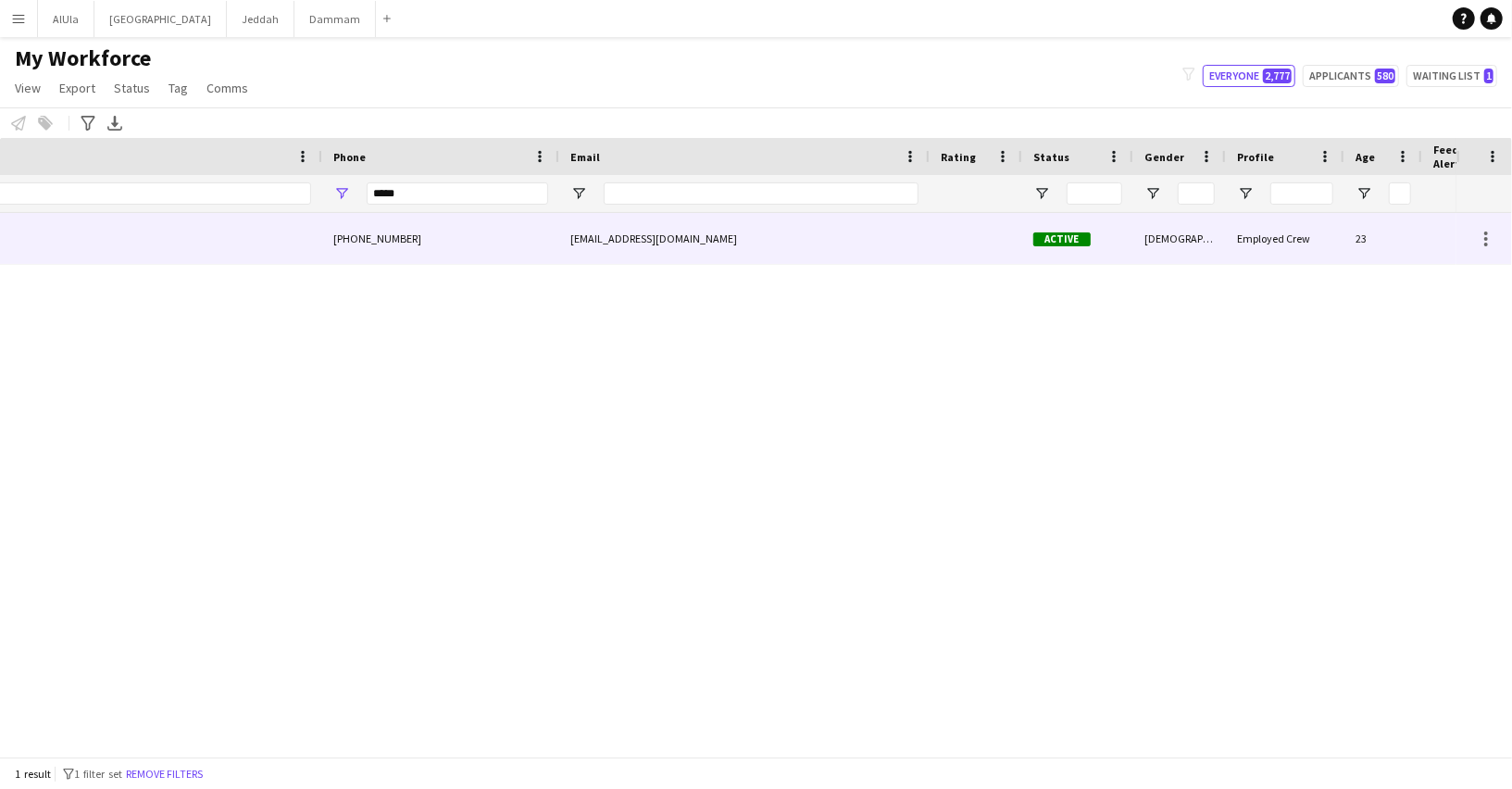
click at [961, 240] on div at bounding box center [975, 238] width 92 height 51
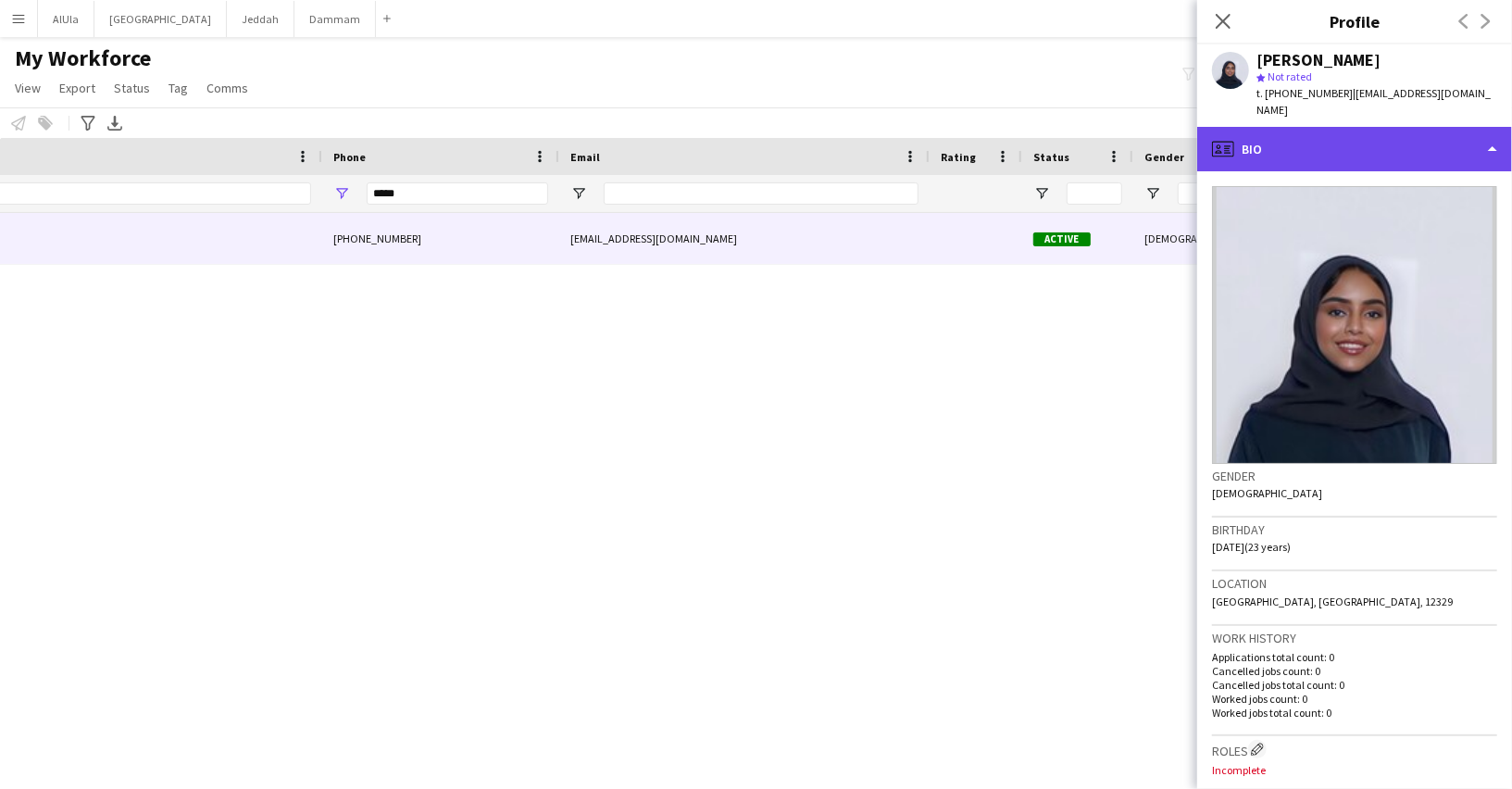
click at [1262, 136] on div "profile Bio" at bounding box center [1353, 148] width 315 height 44
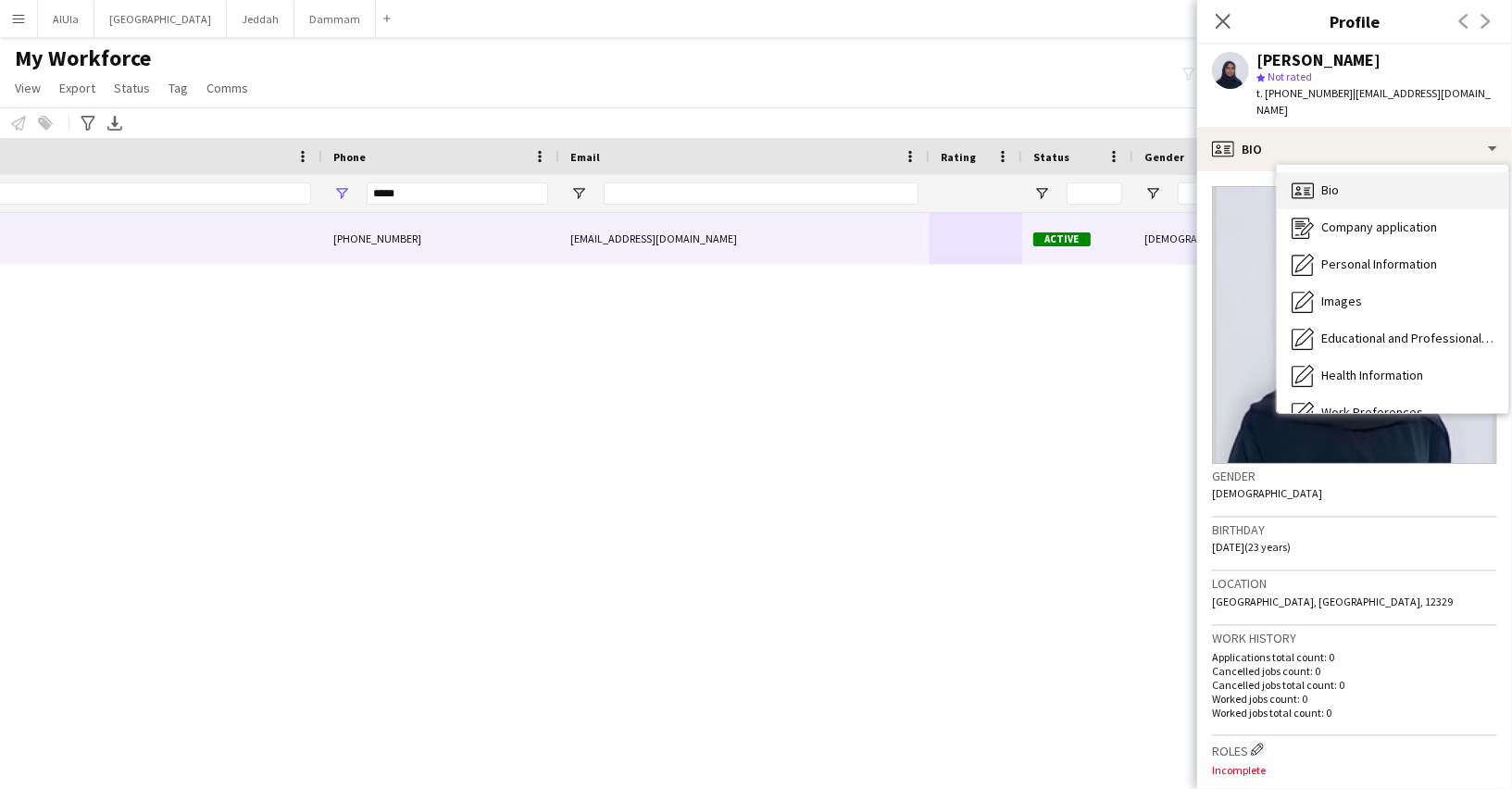
click at [1320, 186] on div "Bio Bio" at bounding box center [1392, 191] width 231 height 37
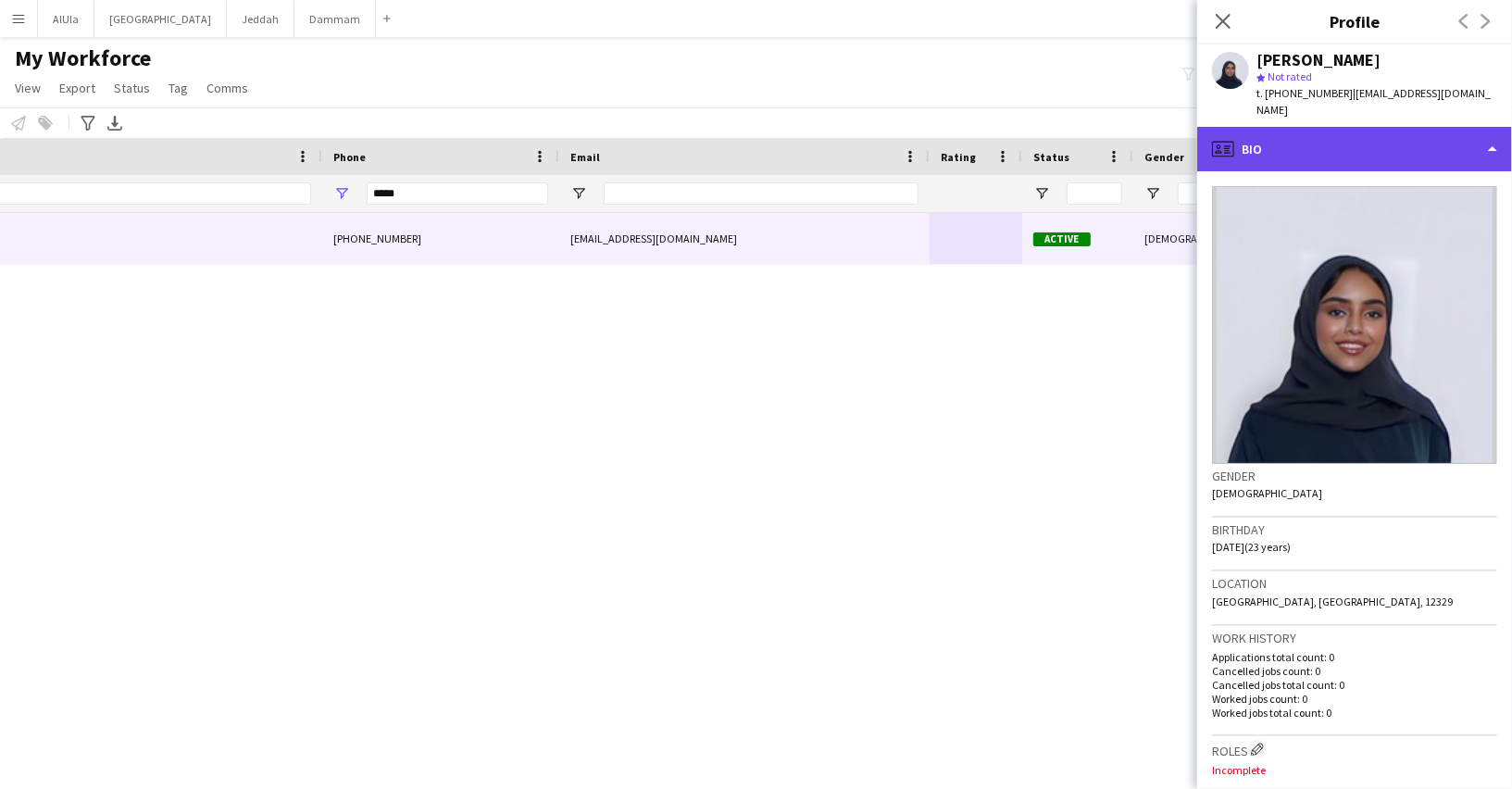
click at [1298, 126] on div "profile Bio" at bounding box center [1353, 148] width 315 height 44
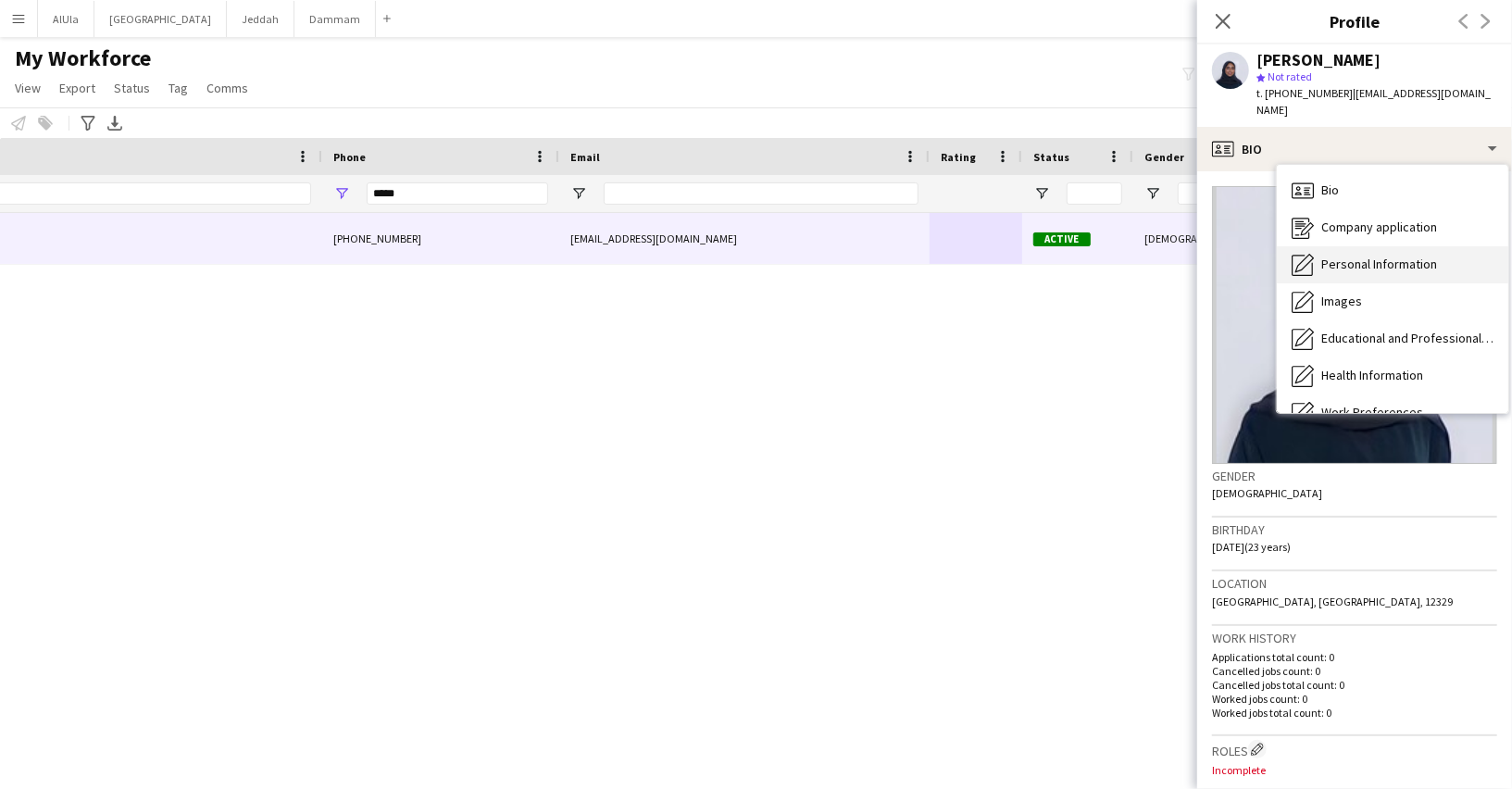
click at [1336, 256] on span "Personal Information" at bounding box center [1379, 264] width 116 height 17
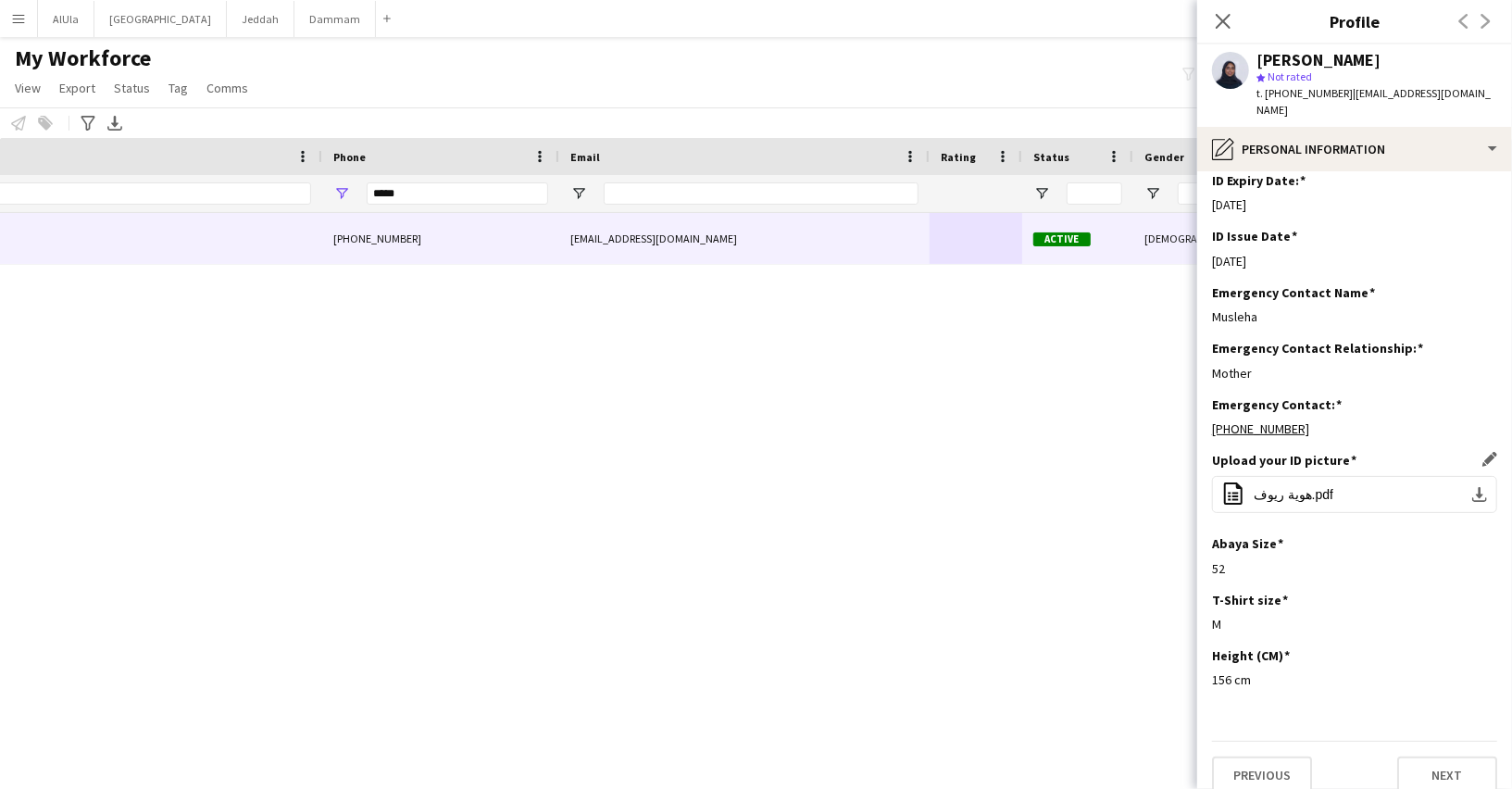
scroll to position [0, 0]
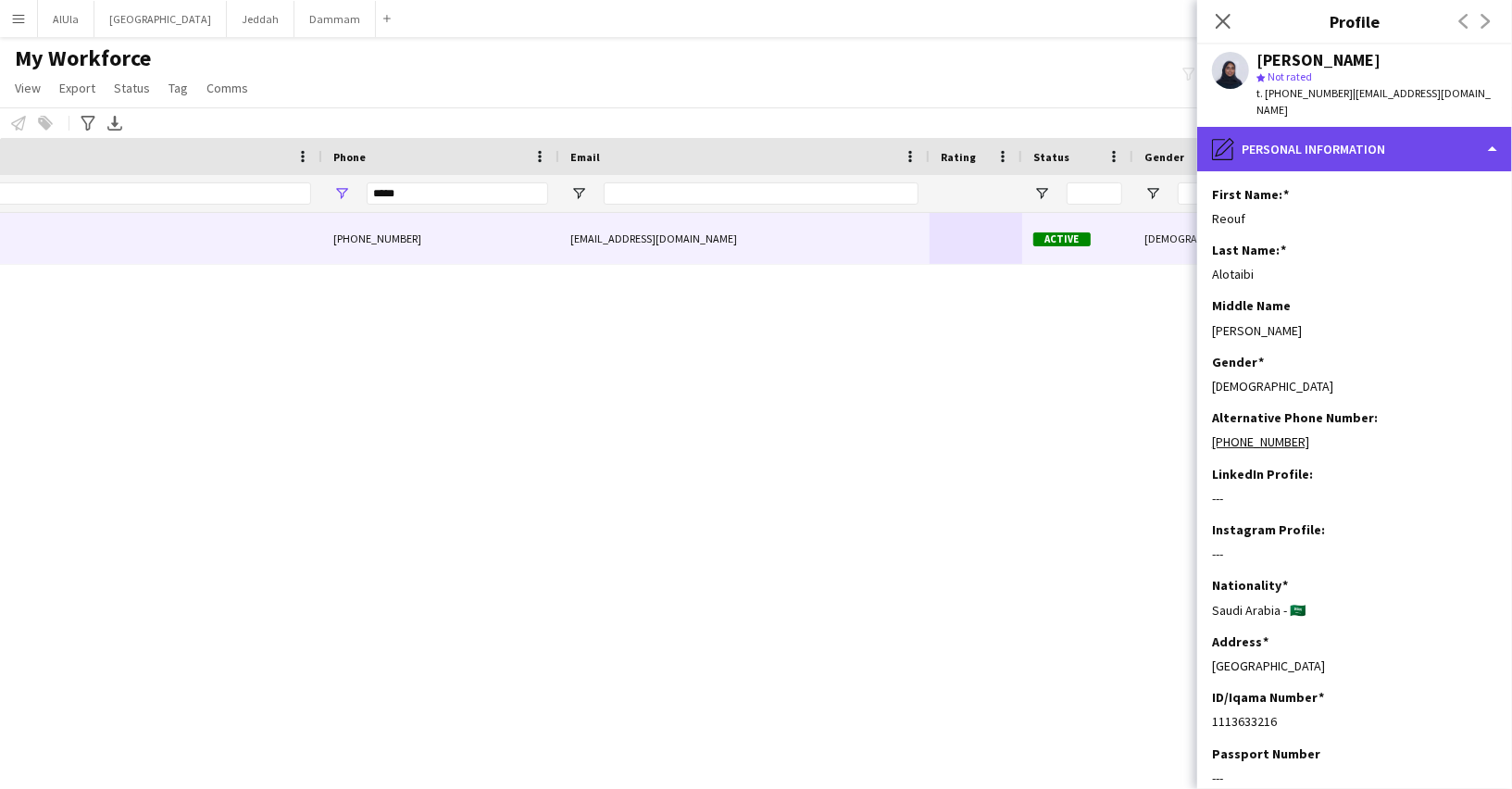
click at [1279, 126] on div "pencil4 Personal Information" at bounding box center [1353, 148] width 315 height 44
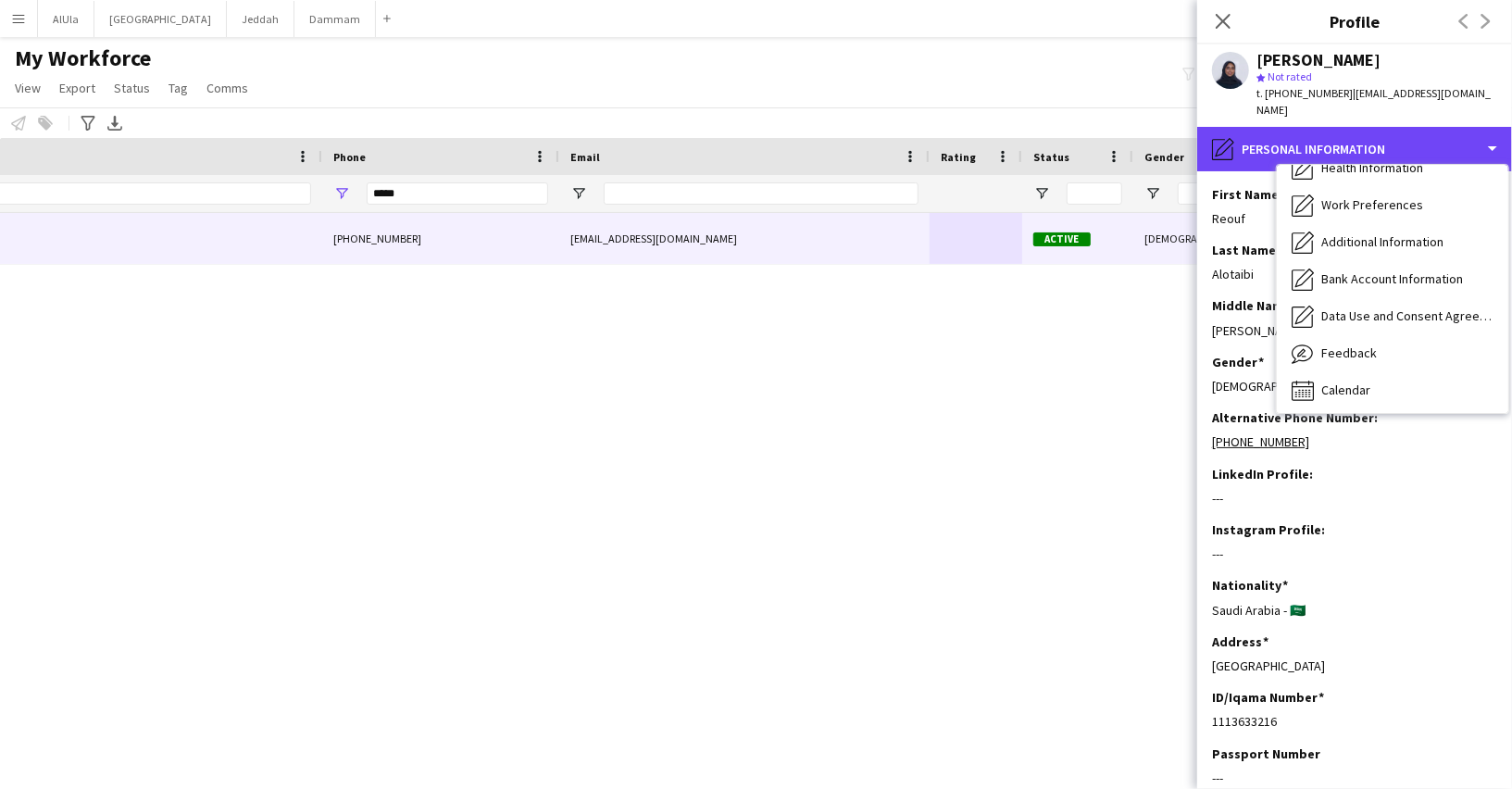
scroll to position [210, 0]
click at [1345, 126] on div "pencil4 Personal Information" at bounding box center [1353, 148] width 315 height 44
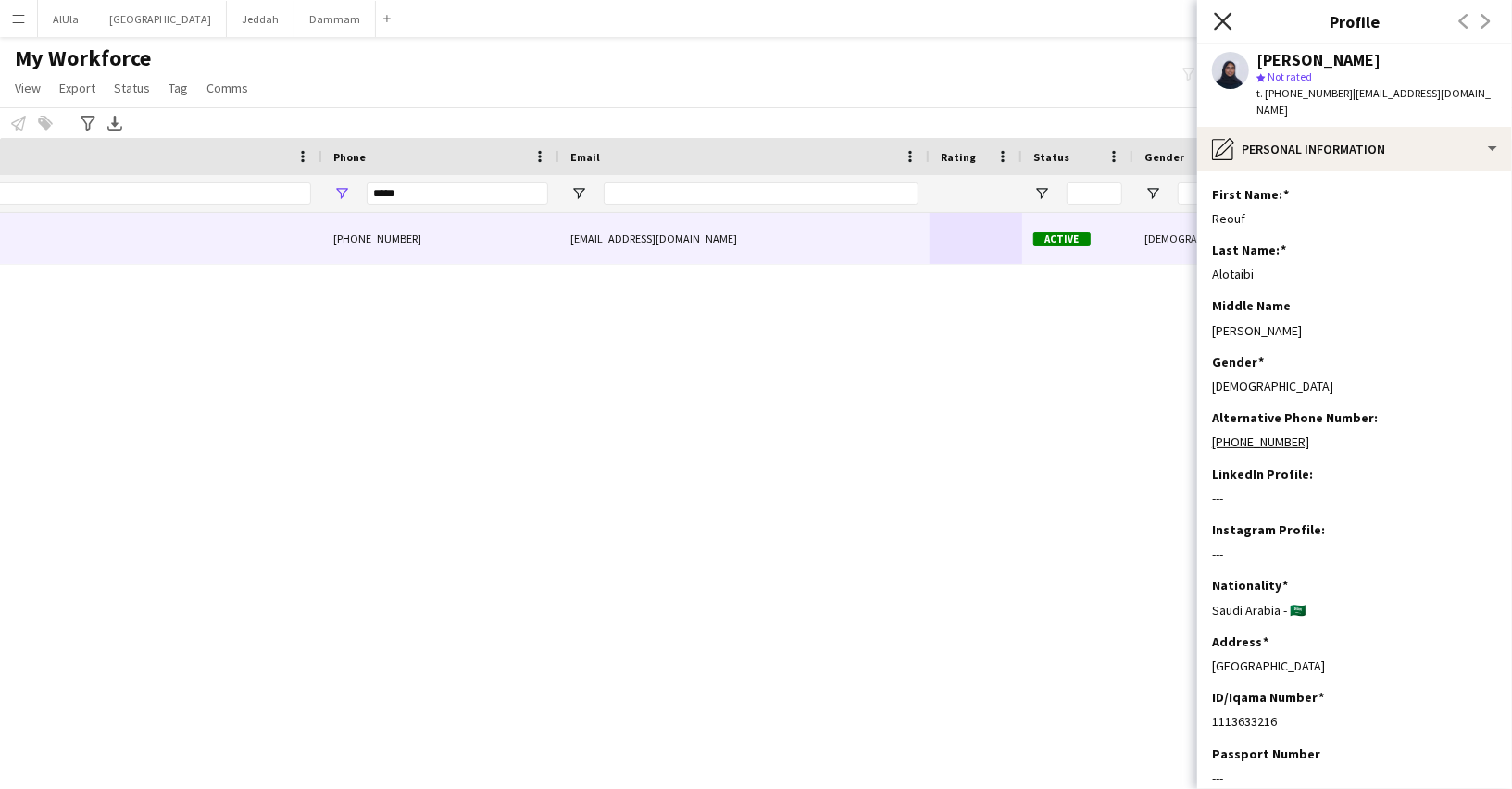
click at [1220, 21] on icon "Close pop-in" at bounding box center [1222, 21] width 18 height 18
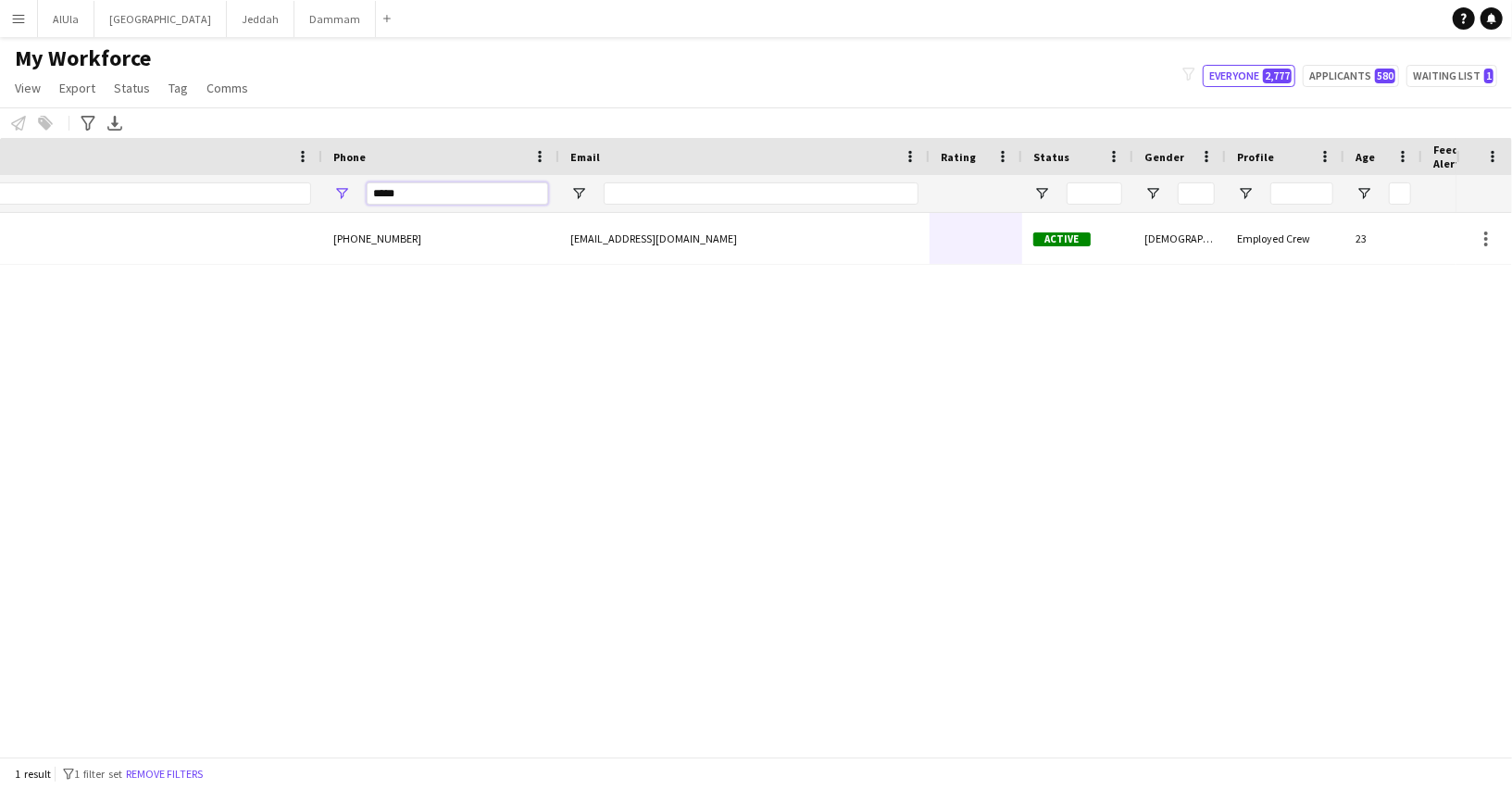
click at [410, 187] on input "*****" at bounding box center [457, 193] width 181 height 23
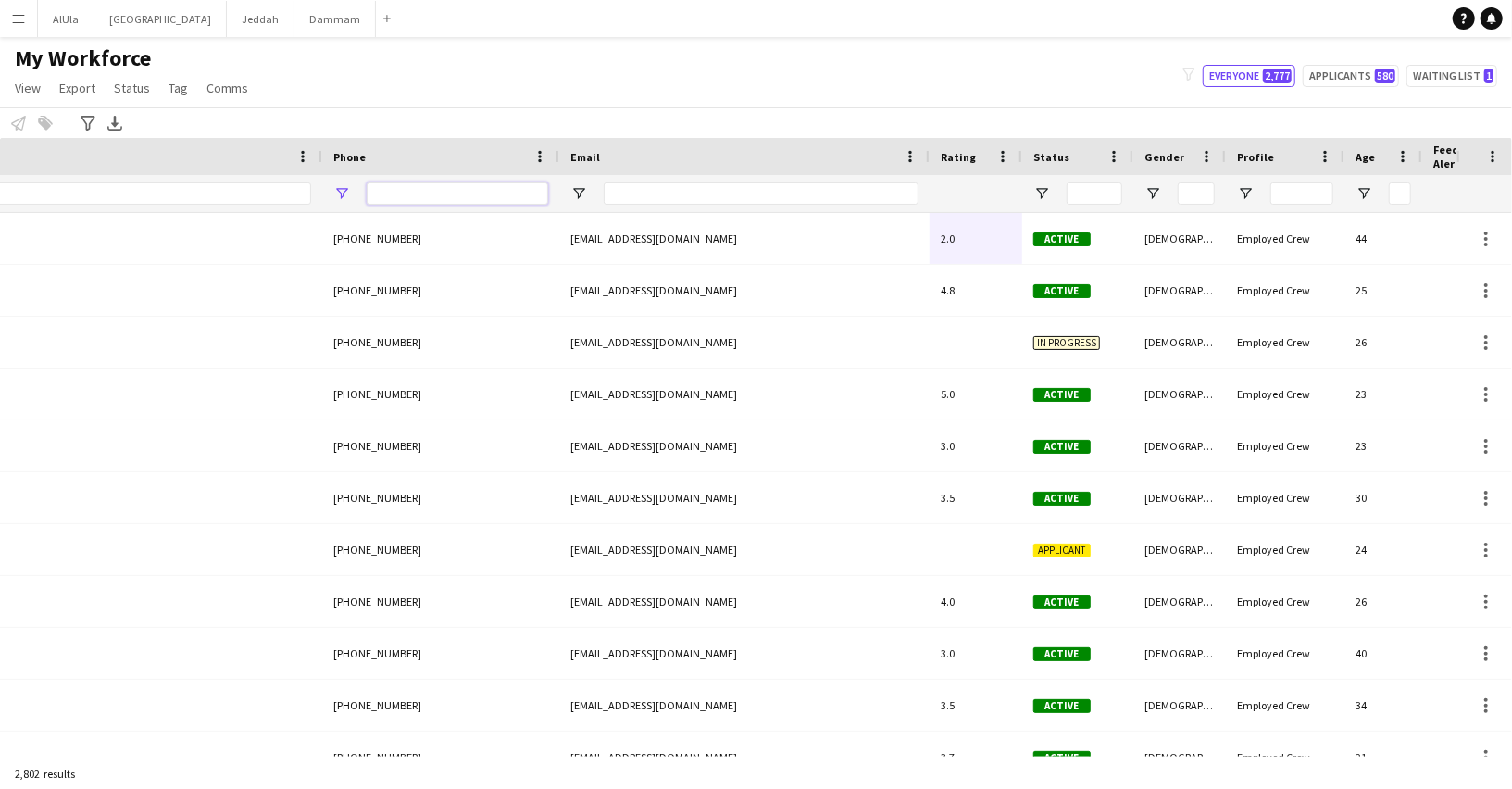
paste input "**********"
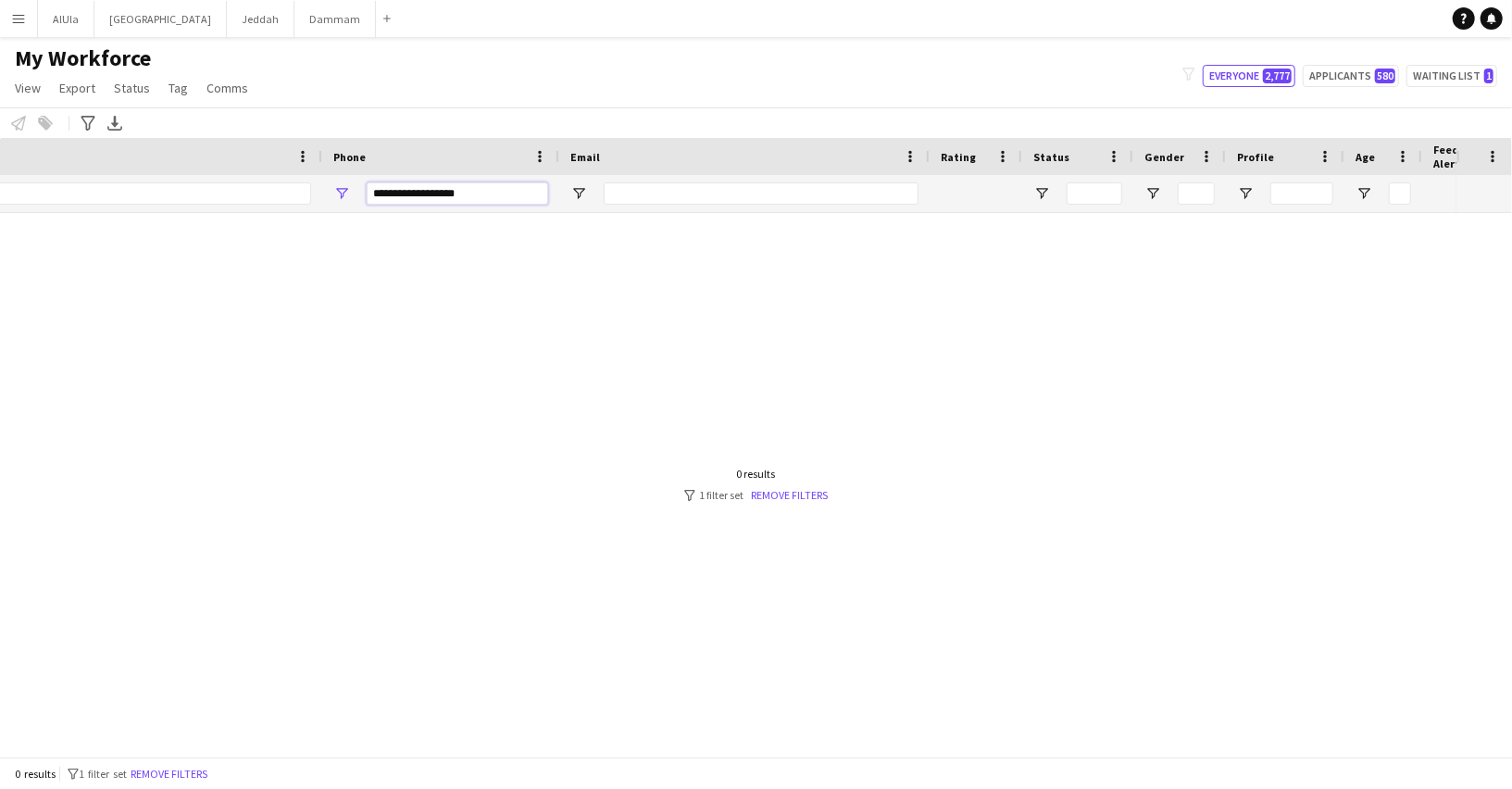
type input "**********"
click at [665, 188] on input "Email Filter Input" at bounding box center [760, 193] width 315 height 23
paste input "**********"
type input "**********"
click at [496, 183] on input "**********" at bounding box center [457, 193] width 181 height 23
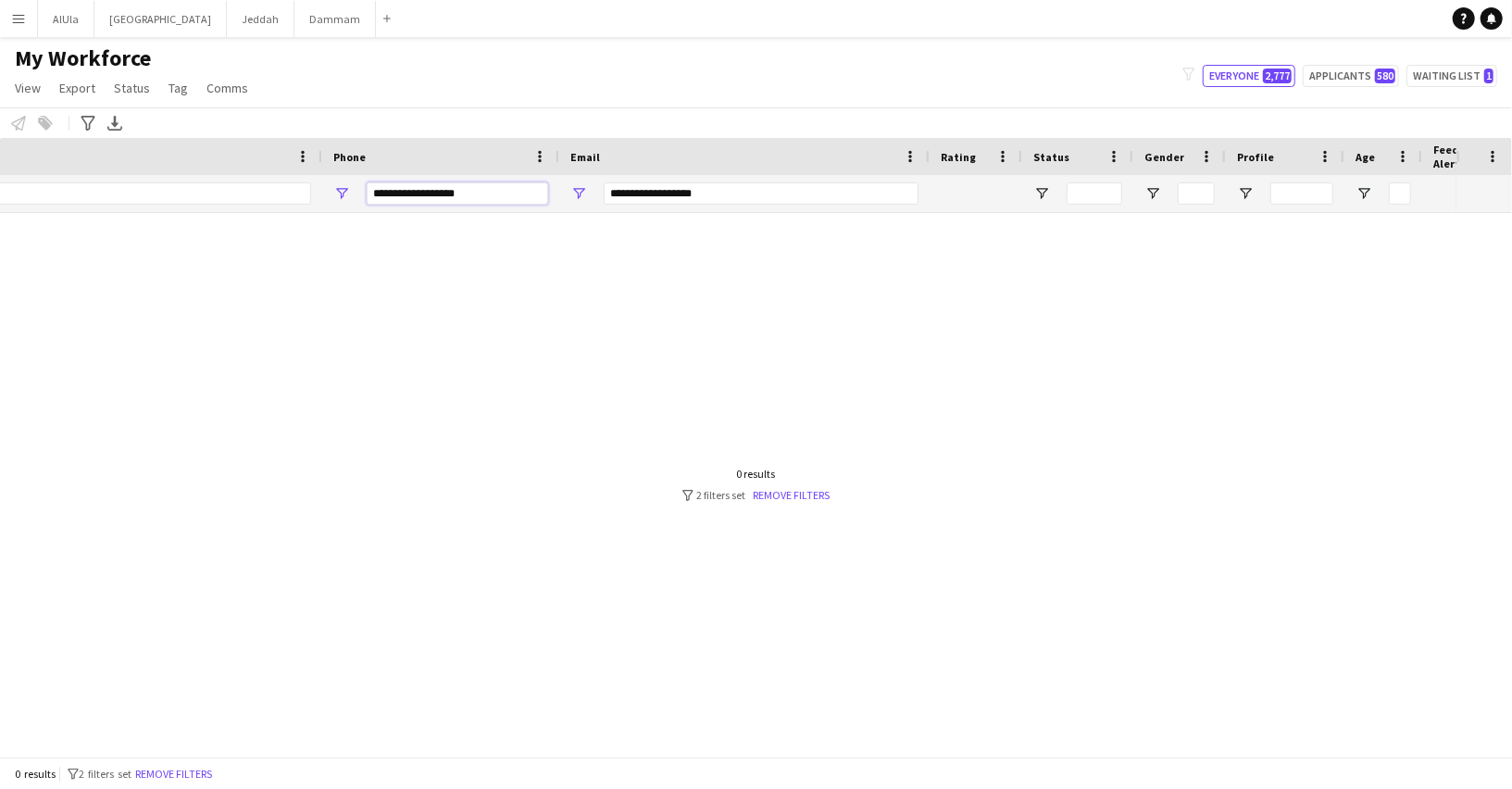
click at [496, 183] on input "**********" at bounding box center [457, 193] width 181 height 23
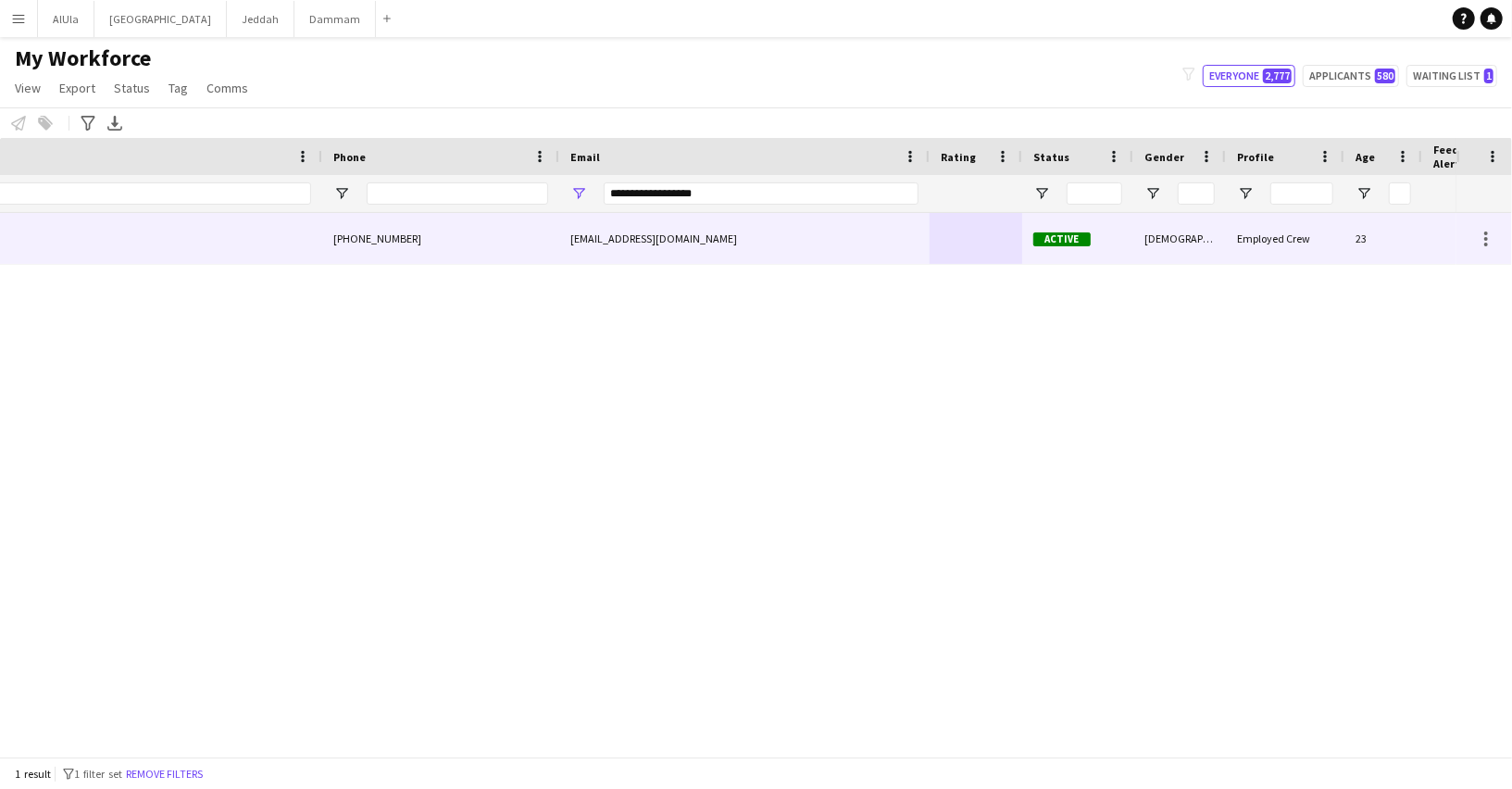
click at [381, 257] on div "+966501410093" at bounding box center [441, 238] width 237 height 51
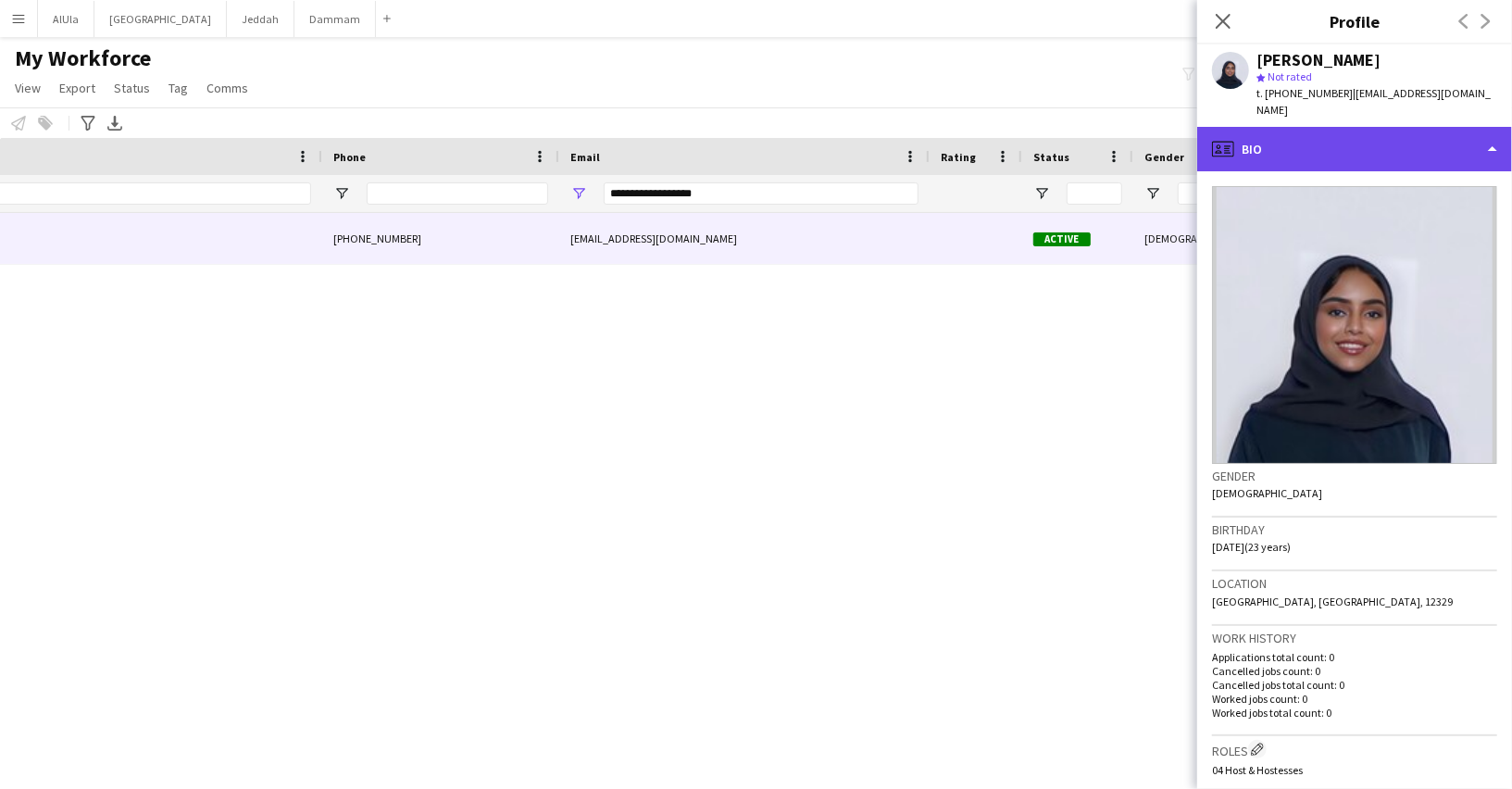
click at [1293, 138] on div "profile Bio" at bounding box center [1353, 148] width 315 height 44
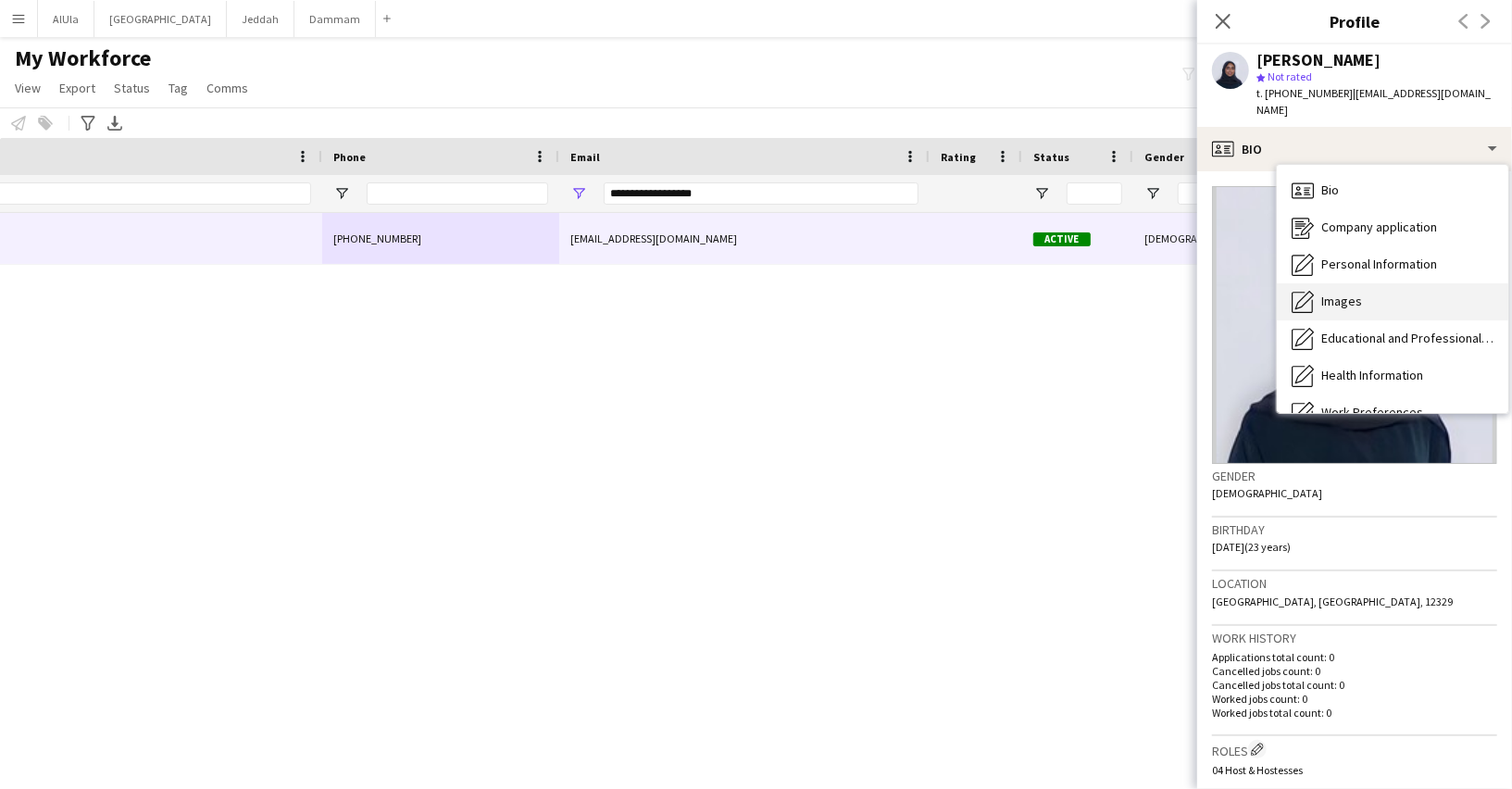
click at [1340, 293] on span "Images" at bounding box center [1341, 301] width 41 height 17
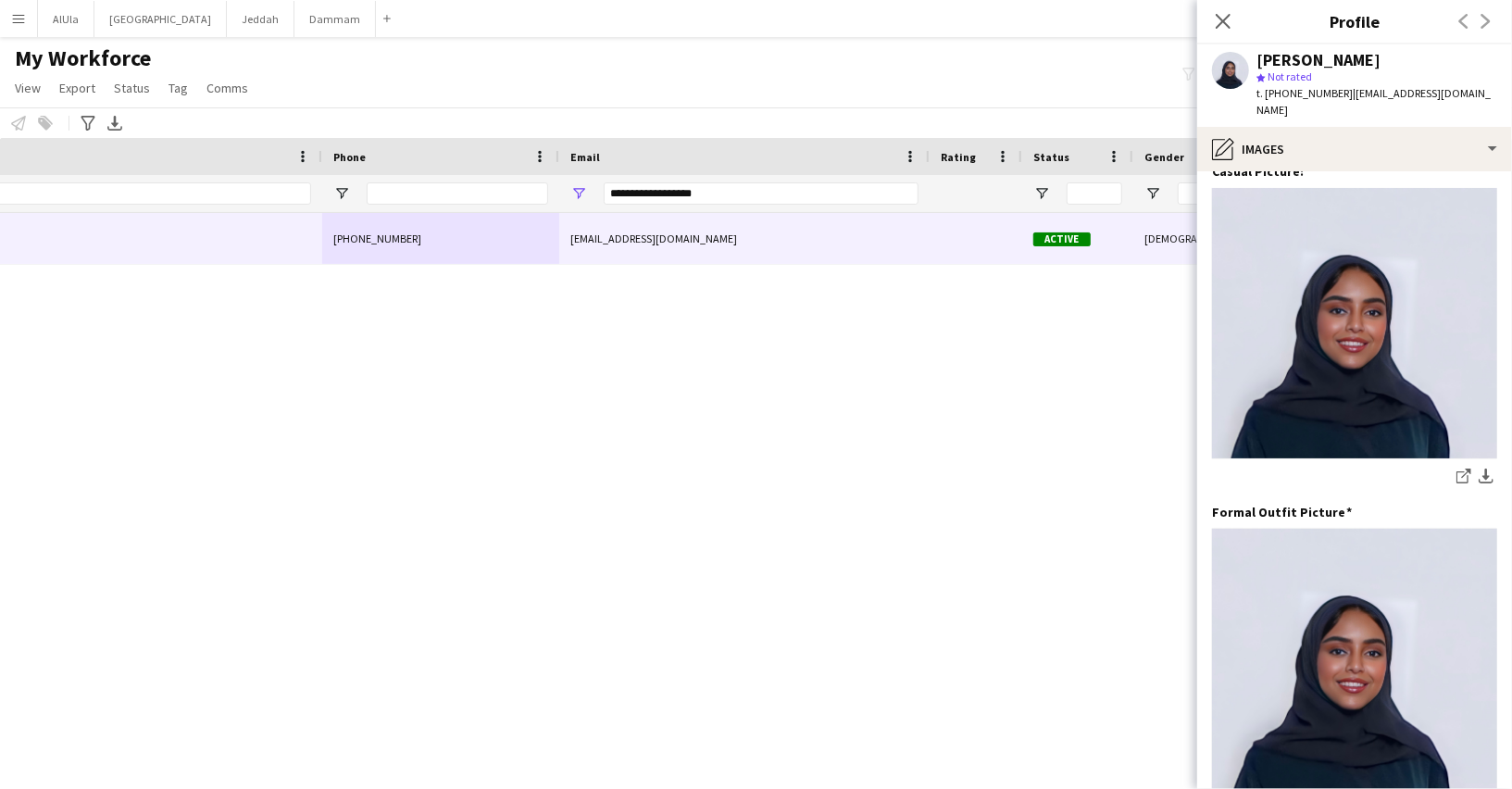
scroll to position [503, 0]
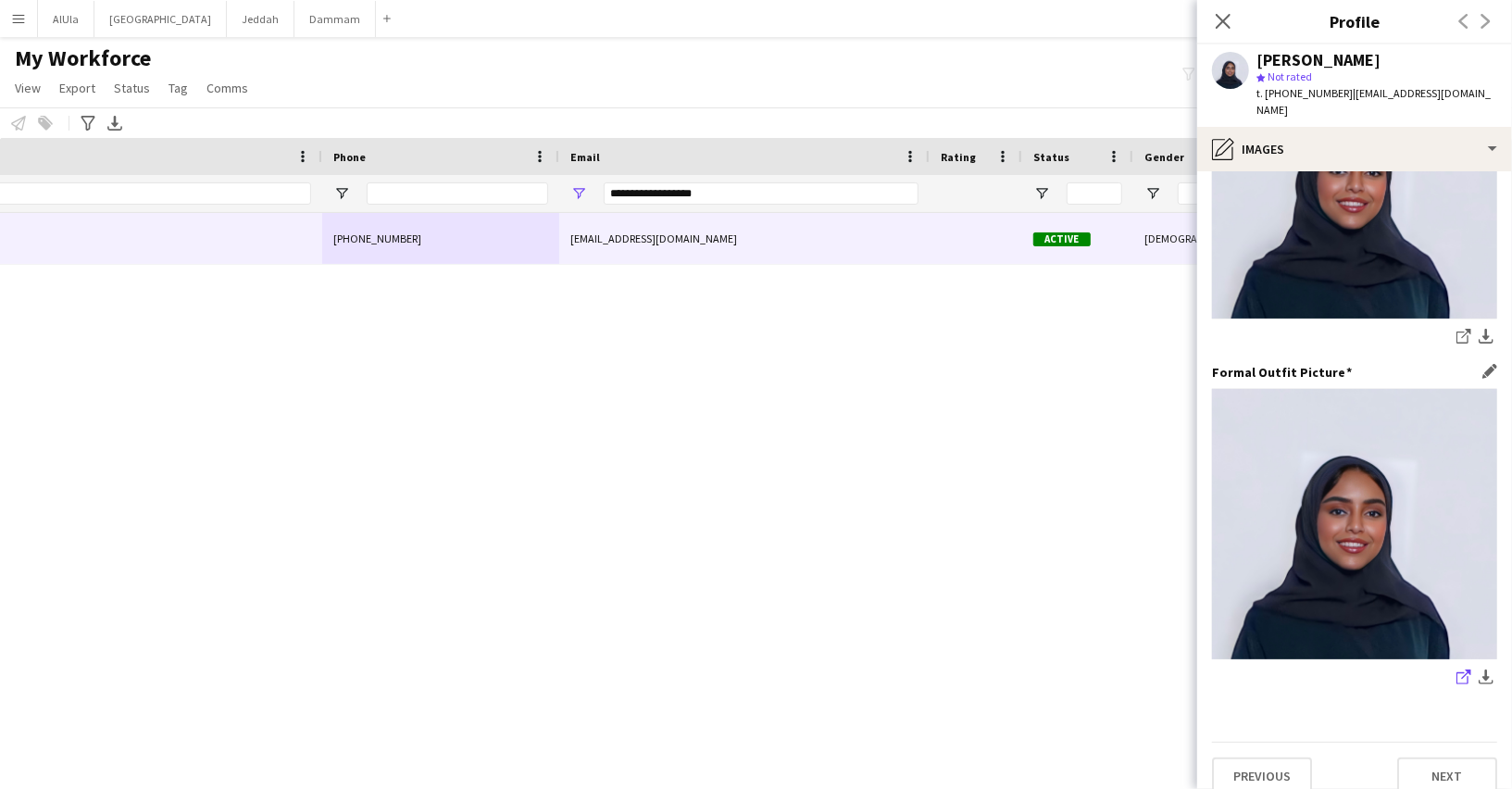
click at [1459, 669] on icon "share-external-link-1" at bounding box center [1463, 676] width 15 height 15
click at [676, 193] on input "**********" at bounding box center [760, 193] width 315 height 23
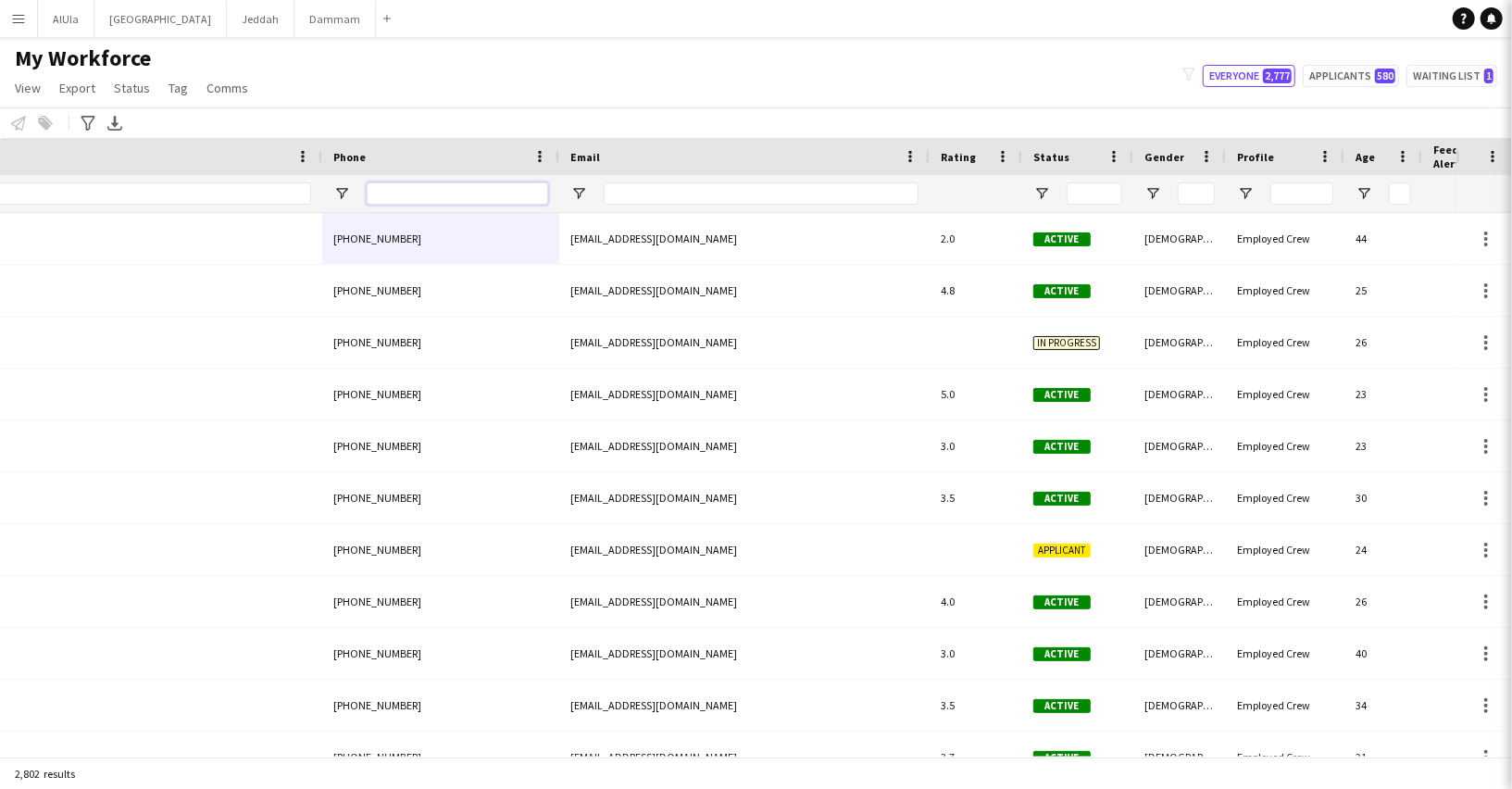
click at [508, 194] on input "Phone Filter Input" at bounding box center [457, 193] width 181 height 23
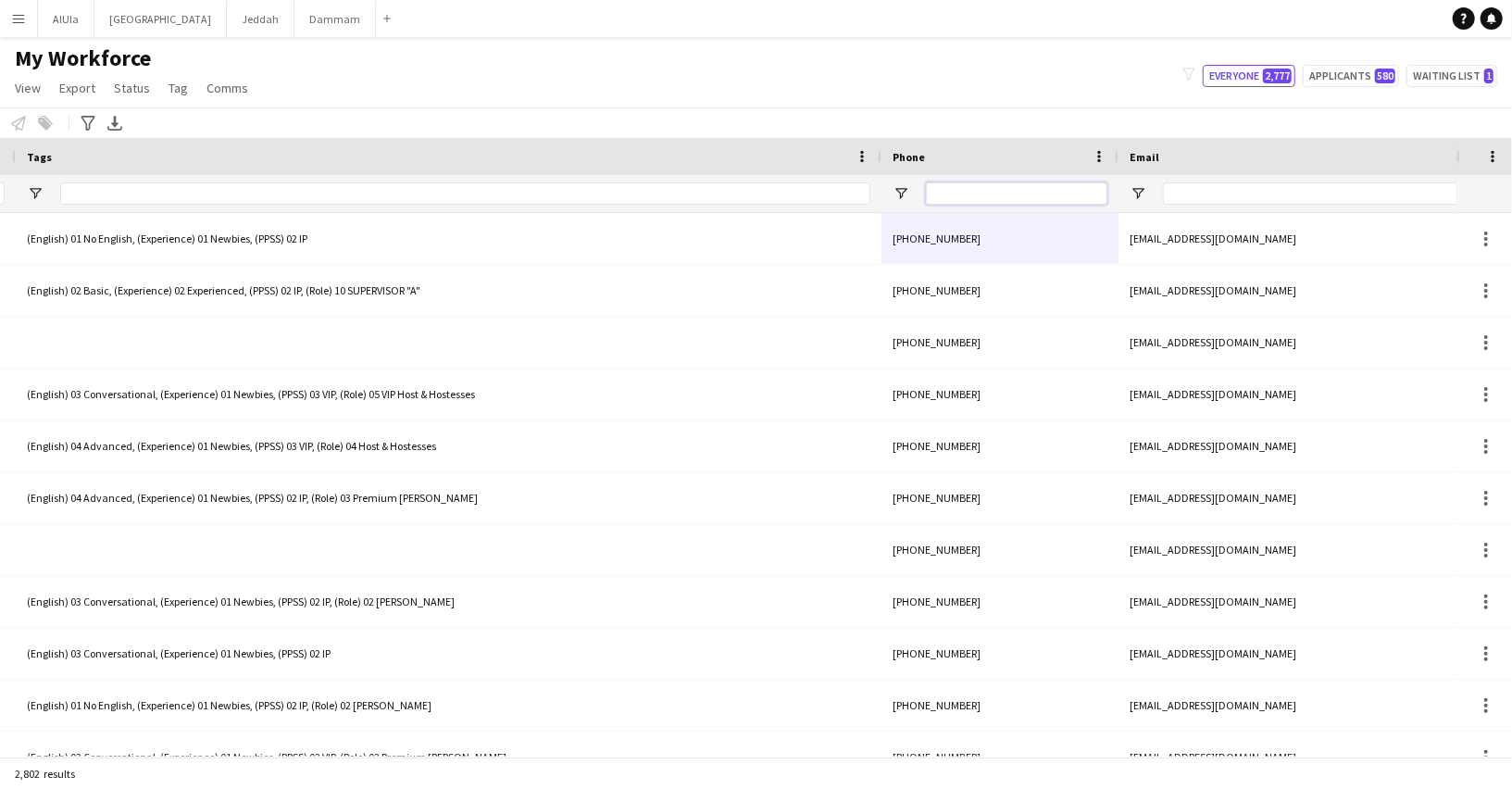
scroll to position [0, 220]
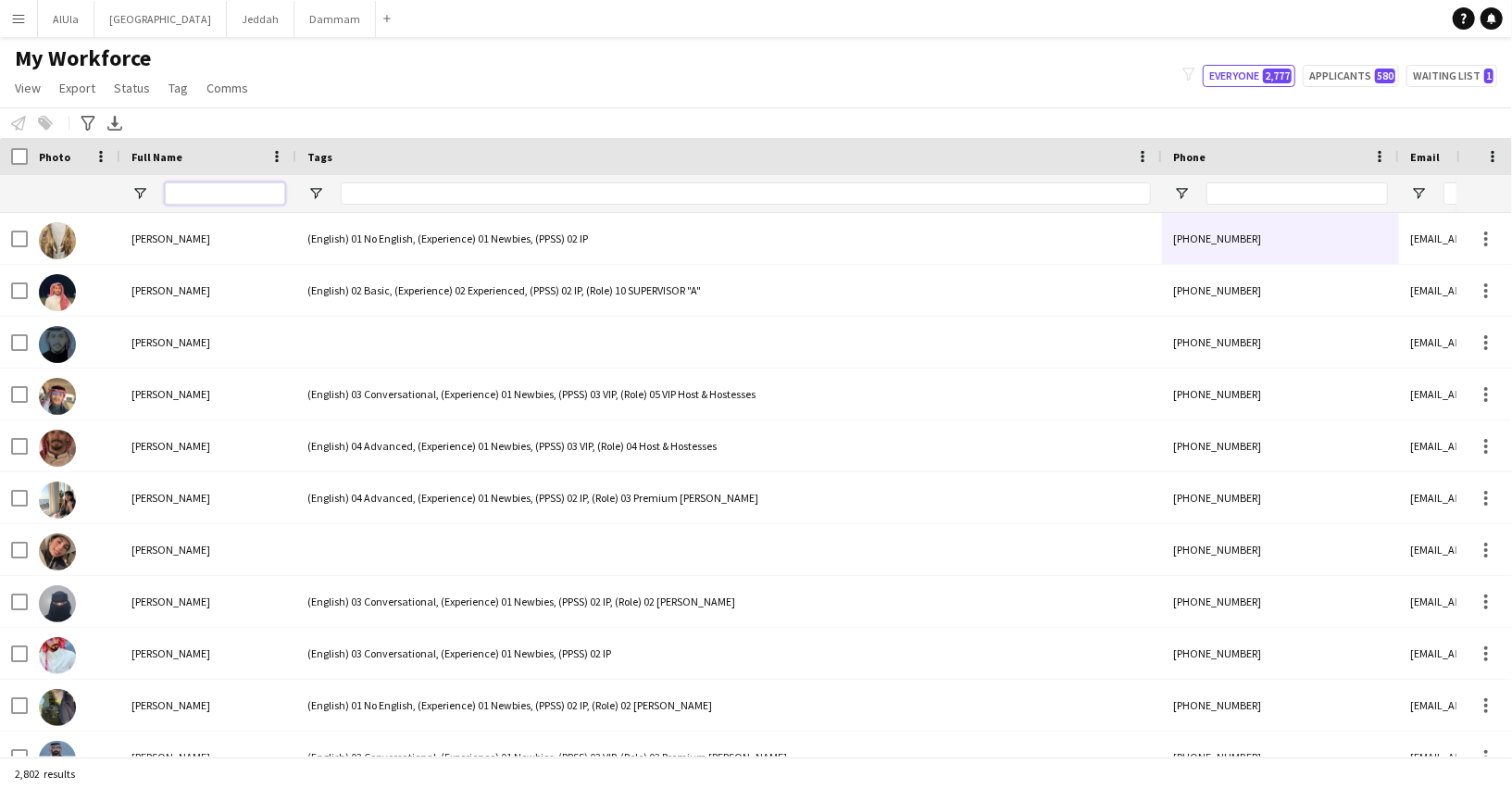
click at [195, 193] on input "Full Name Filter Input" at bounding box center [224, 193] width 121 height 23
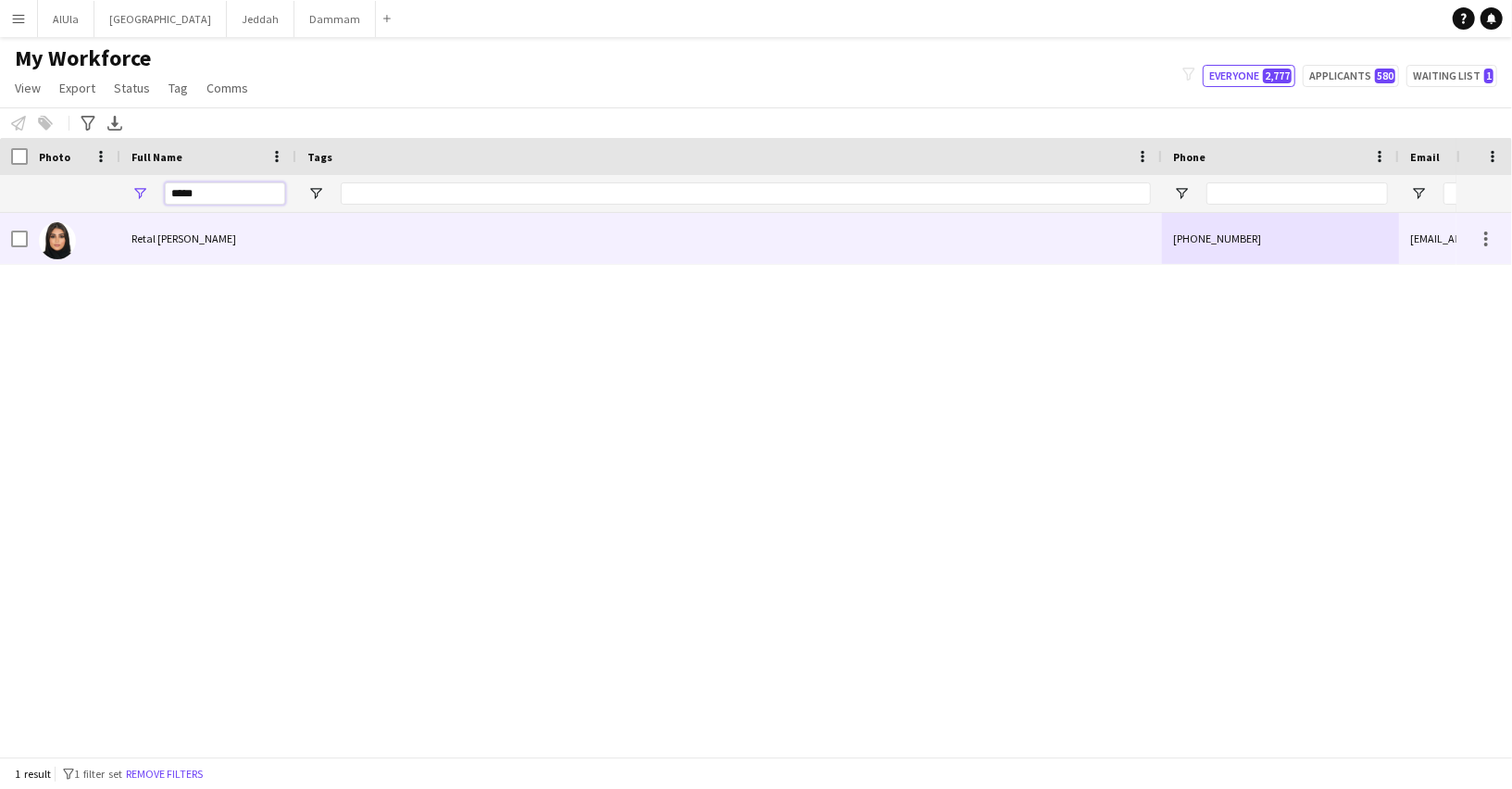
type input "*****"
click at [190, 237] on span "Retal faheem" at bounding box center [183, 238] width 105 height 14
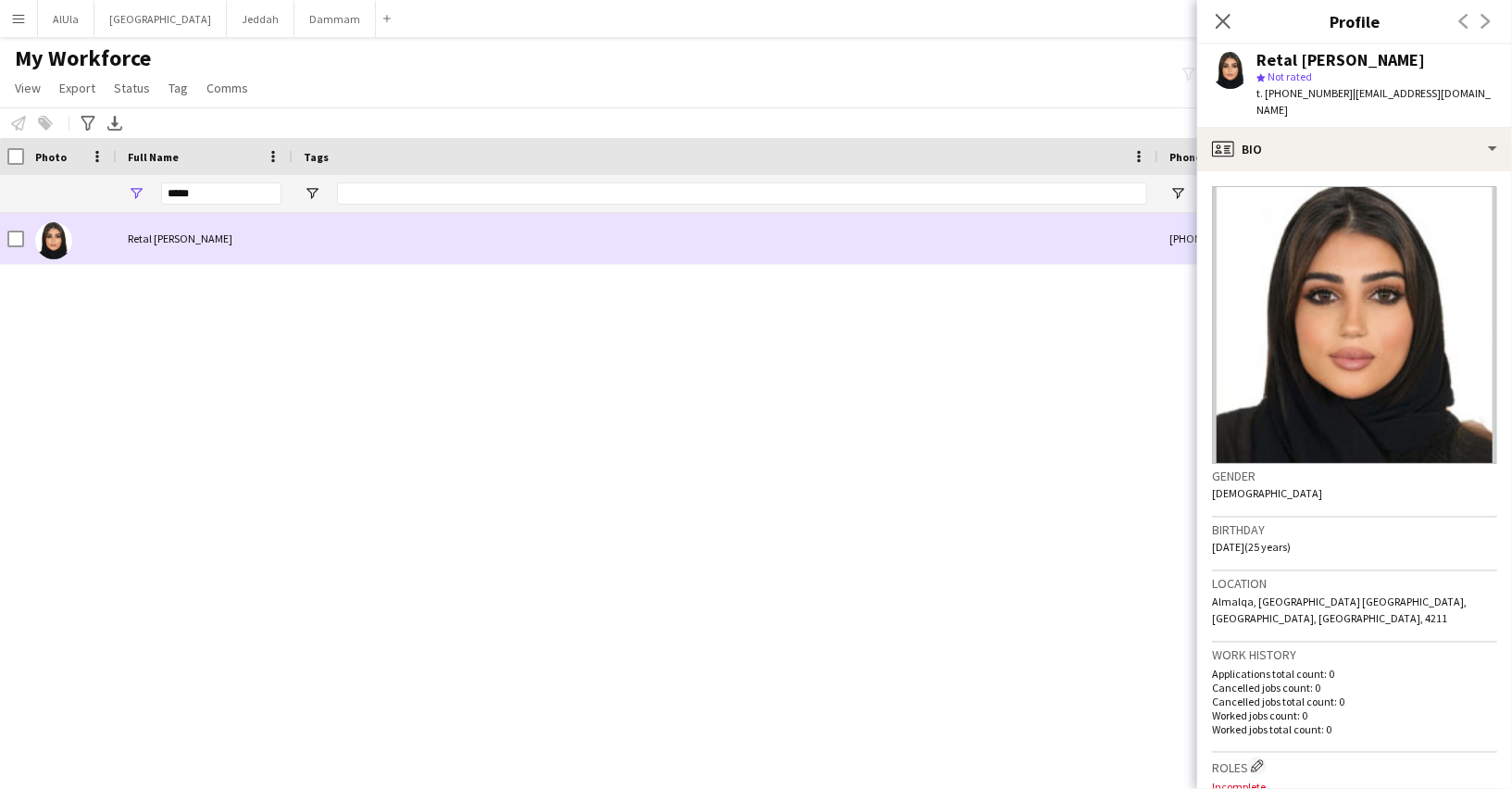
scroll to position [0, 365]
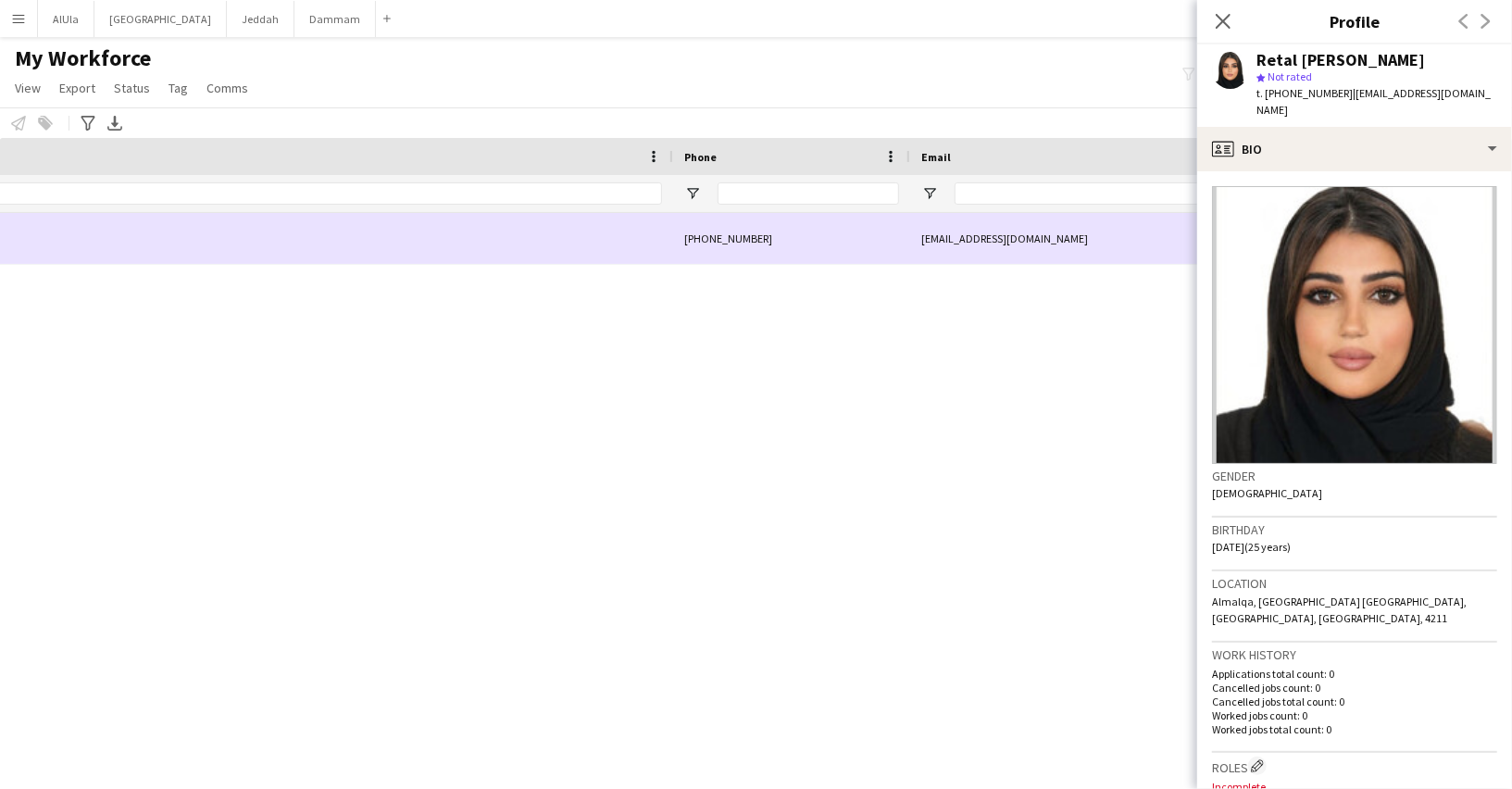
click at [764, 242] on div "+966503251072" at bounding box center [792, 238] width 237 height 51
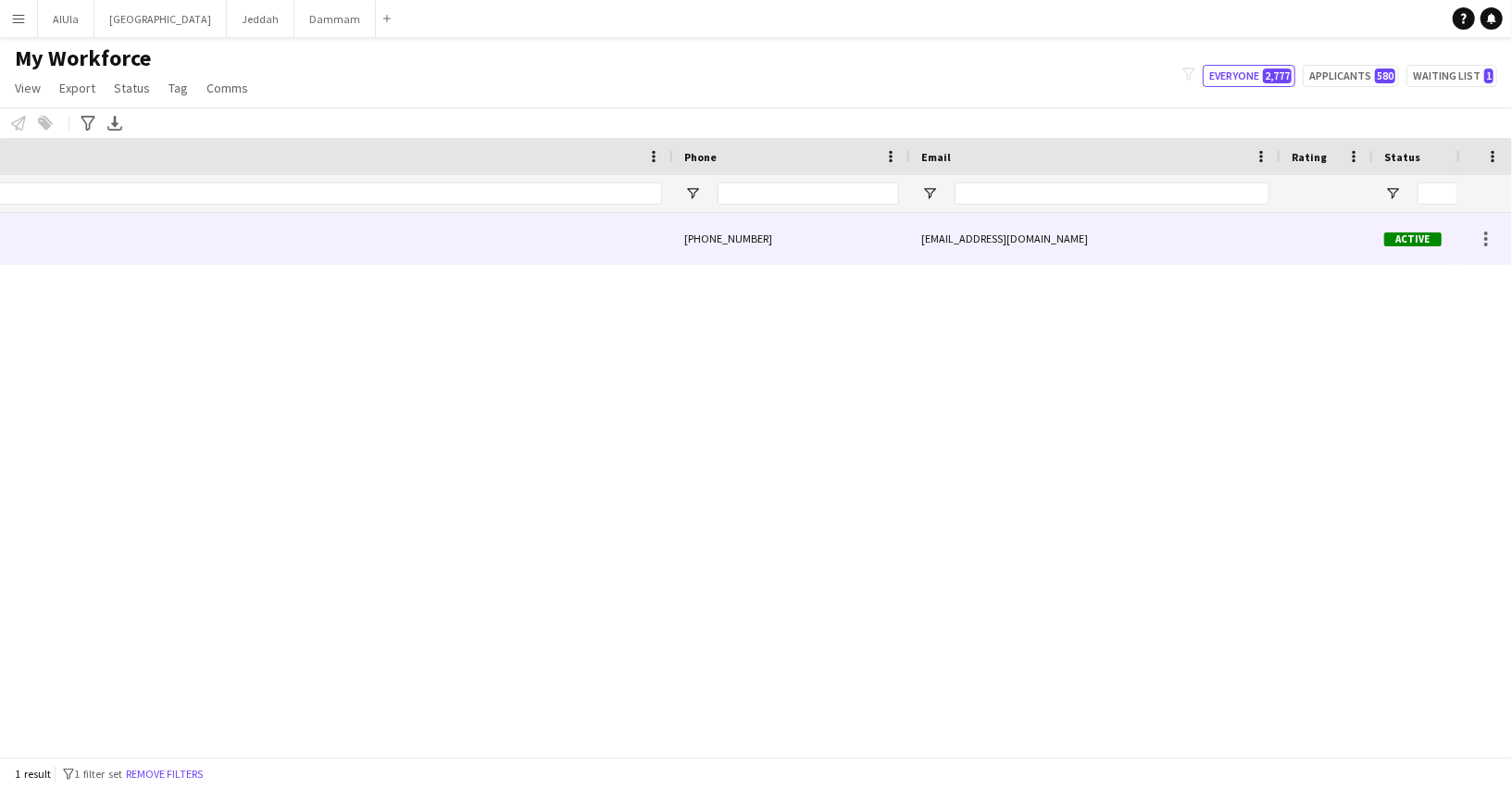
click at [727, 227] on div "+966503251072" at bounding box center [792, 238] width 237 height 51
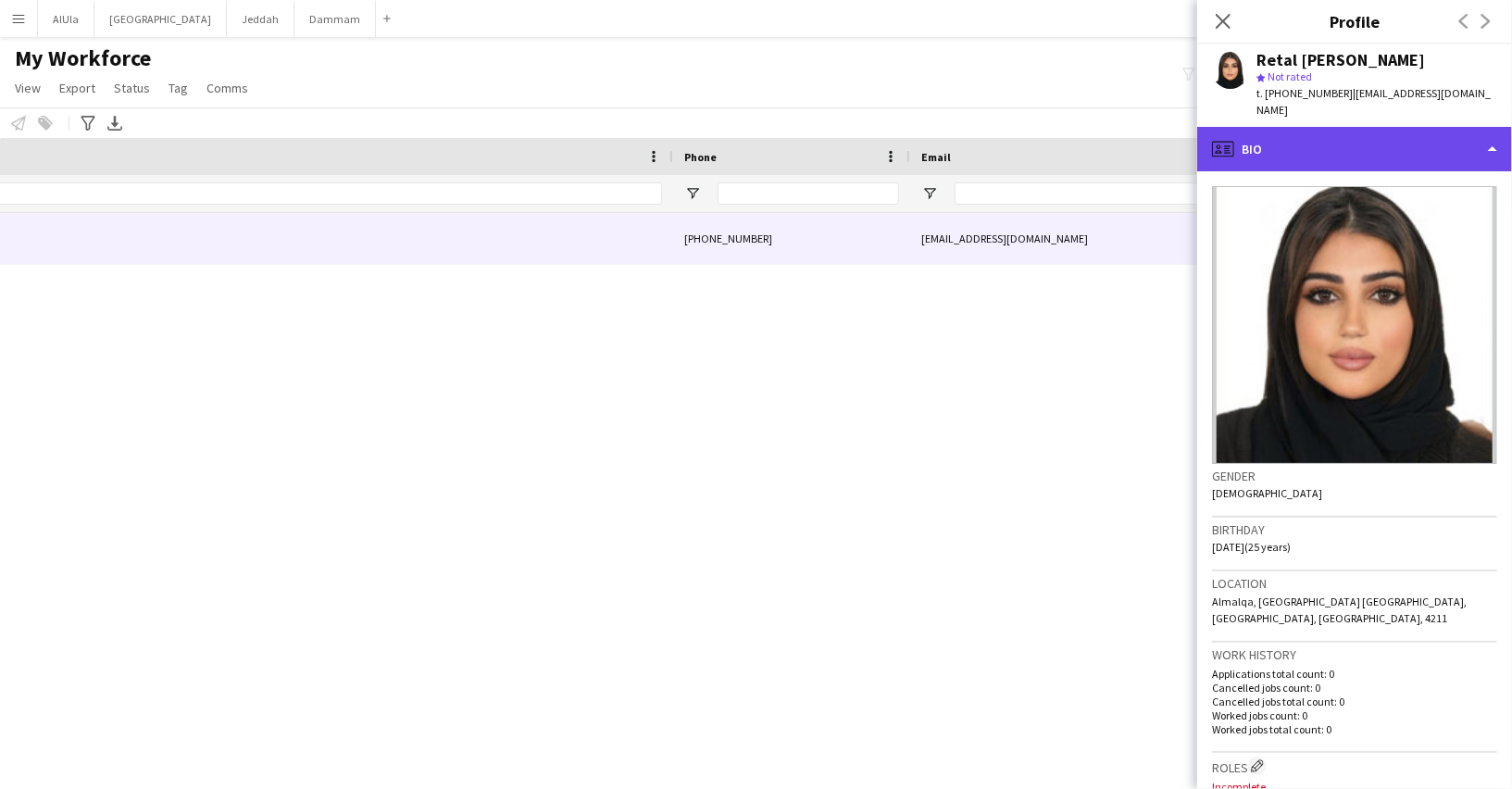
click at [1336, 140] on div "profile Bio" at bounding box center [1353, 148] width 315 height 44
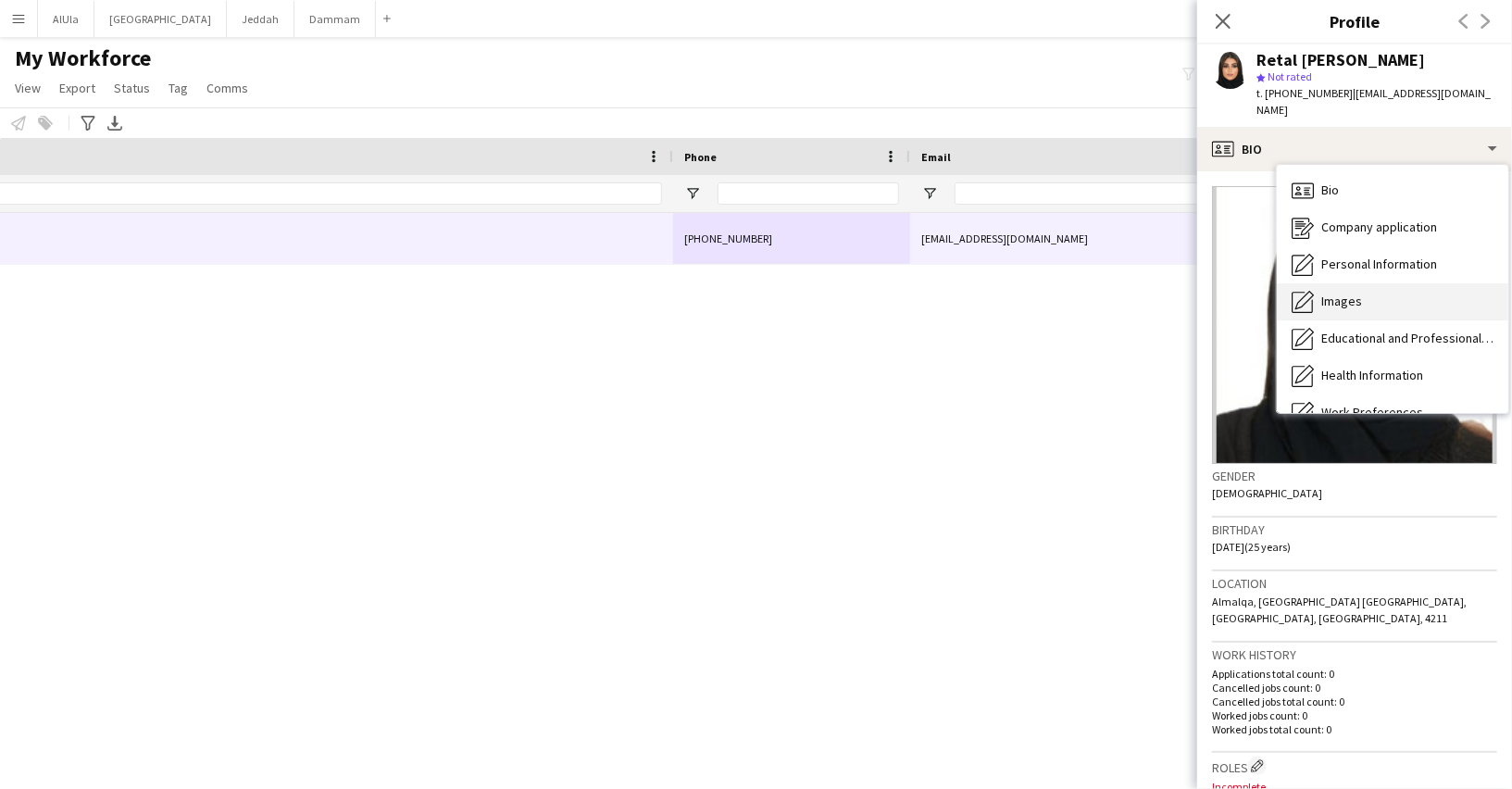
click at [1344, 293] on span "Images" at bounding box center [1341, 301] width 41 height 17
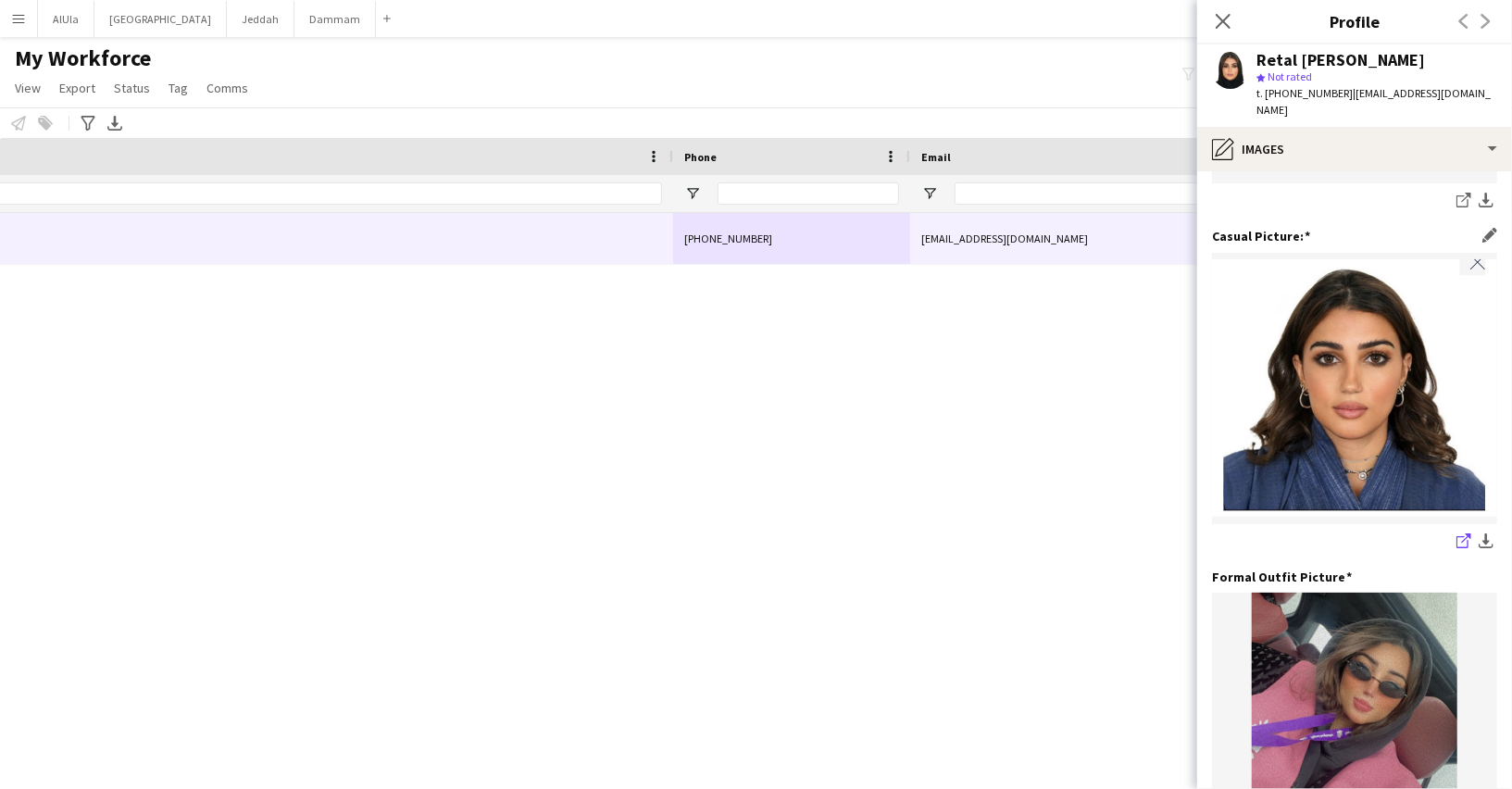
click at [1456, 533] on icon "share-external-link-1" at bounding box center [1463, 540] width 15 height 15
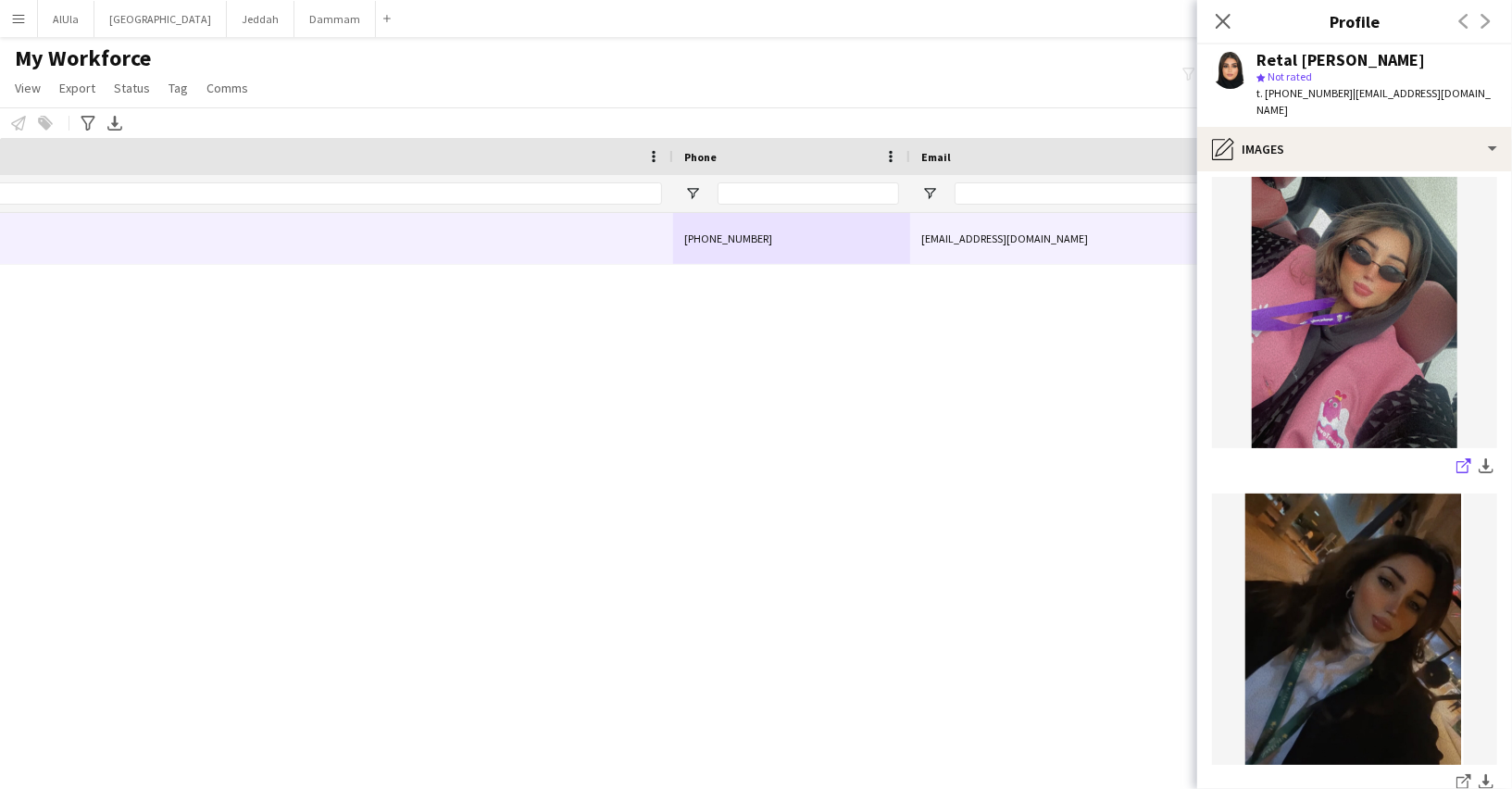
click at [1462, 459] on icon "share-external-link-1" at bounding box center [1463, 466] width 15 height 15
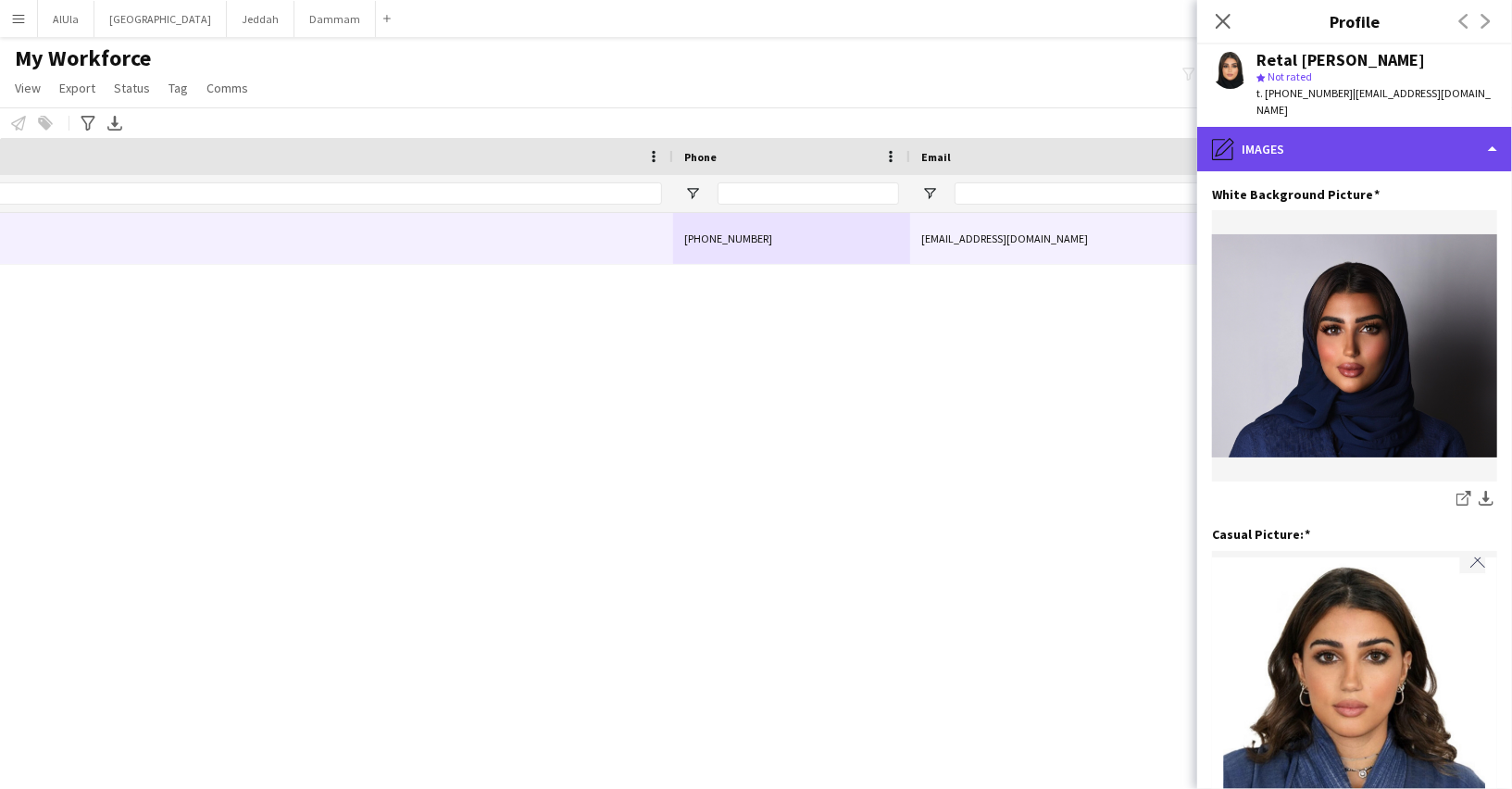
click at [1338, 132] on div "pencil4 Images" at bounding box center [1353, 148] width 315 height 44
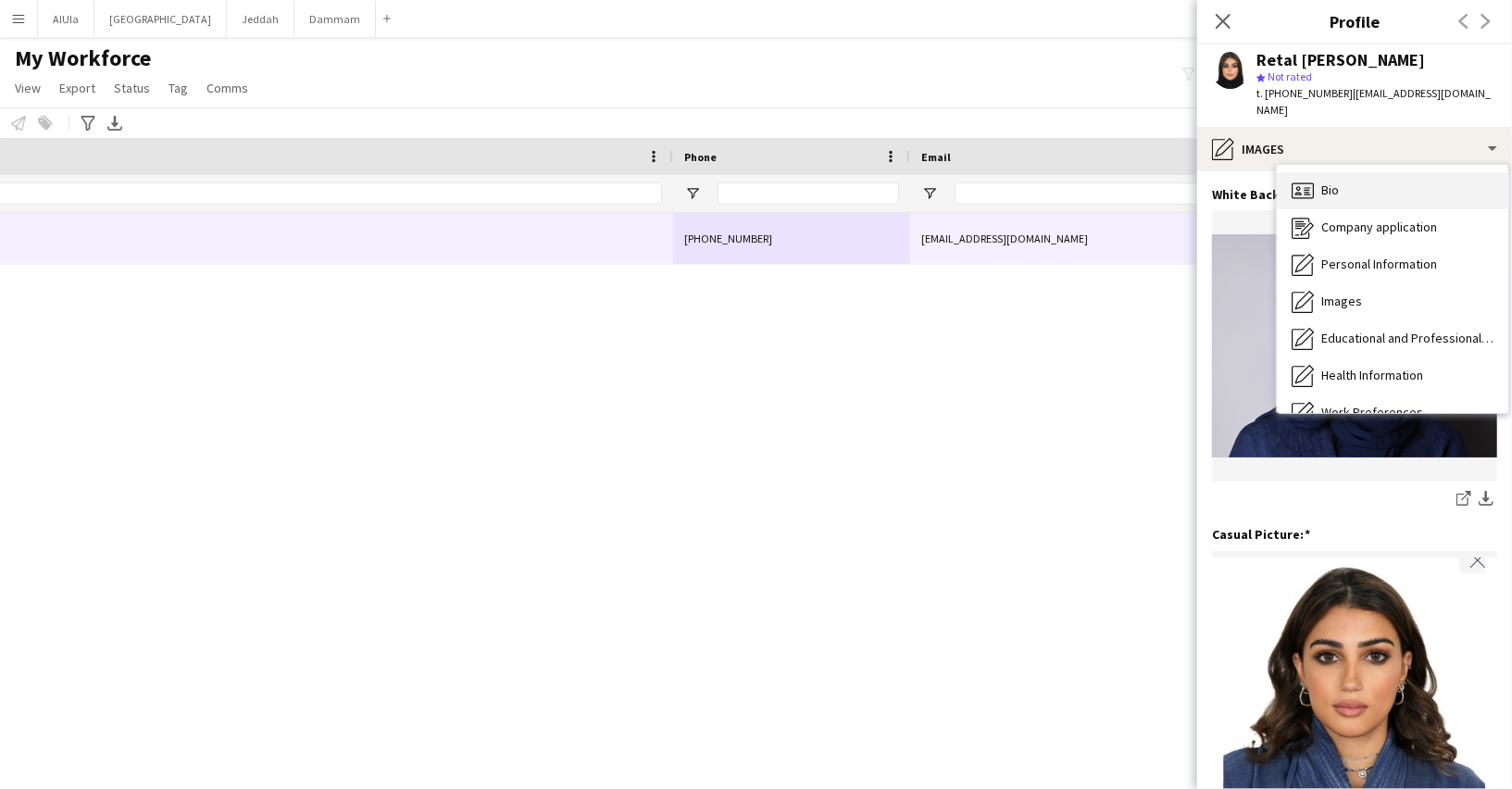
click at [1339, 173] on div "Bio Bio" at bounding box center [1392, 191] width 231 height 37
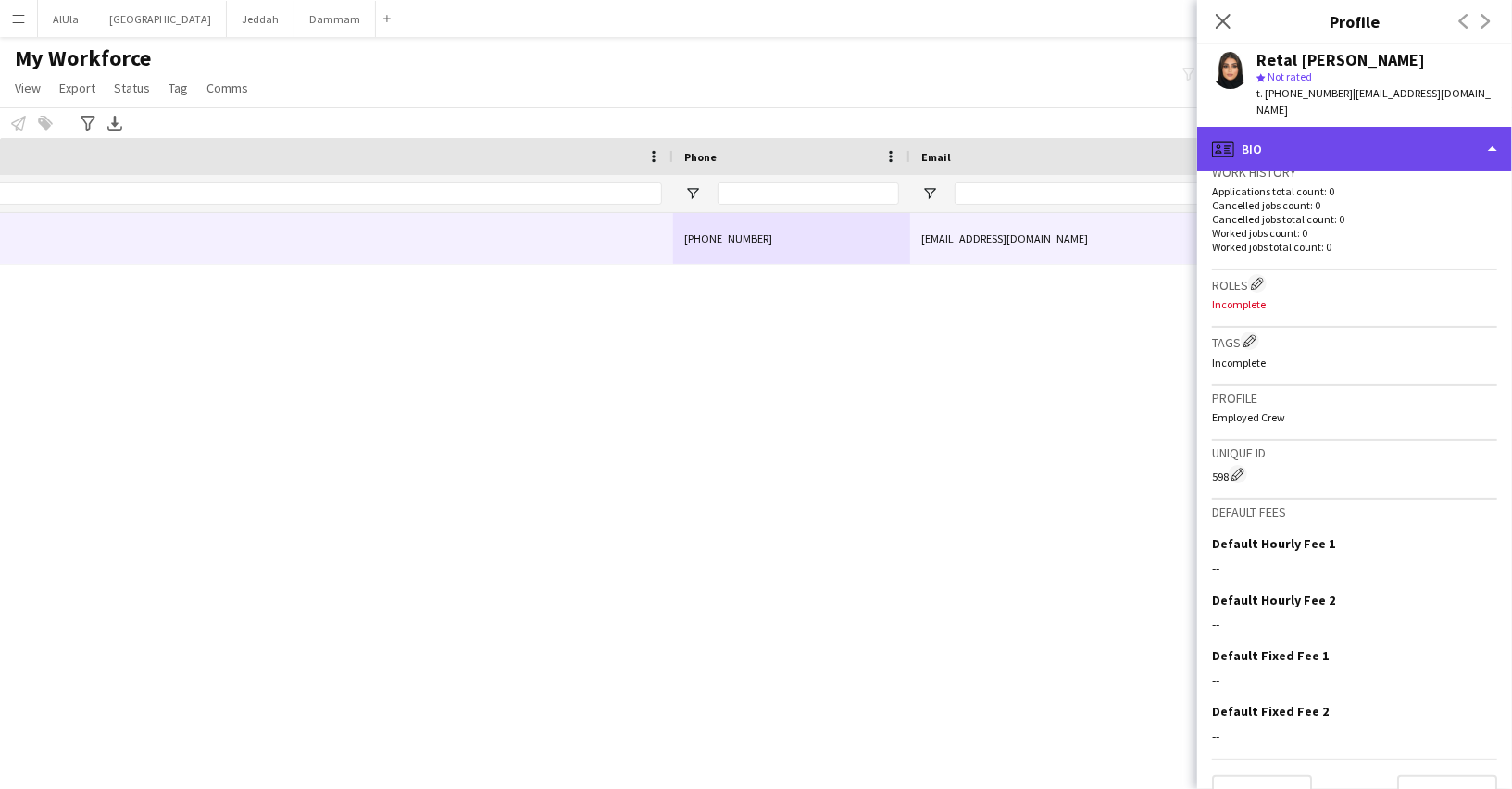
click at [1301, 134] on div "profile Bio" at bounding box center [1353, 148] width 315 height 44
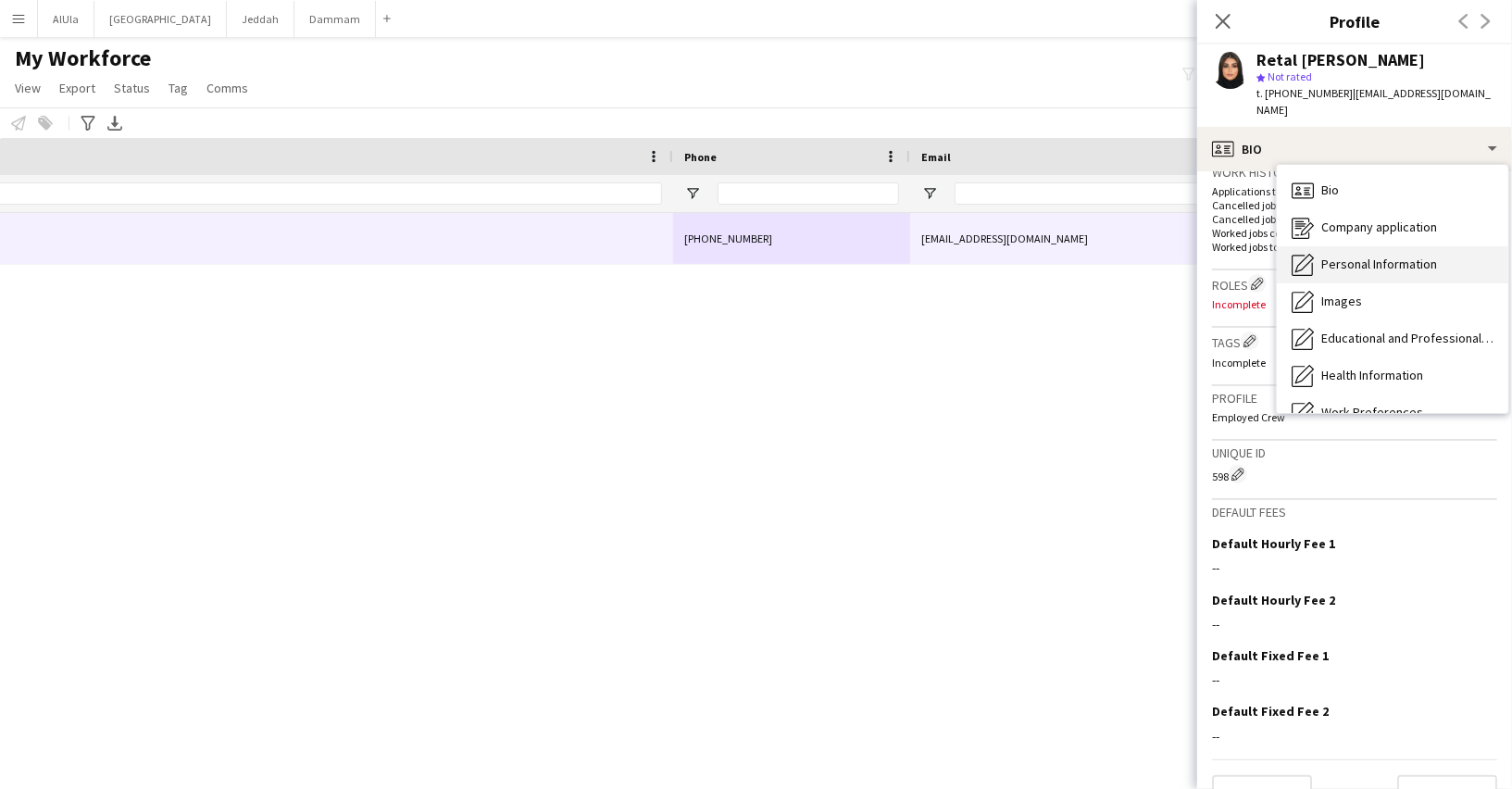
click at [1327, 256] on span "Personal Information" at bounding box center [1379, 264] width 116 height 17
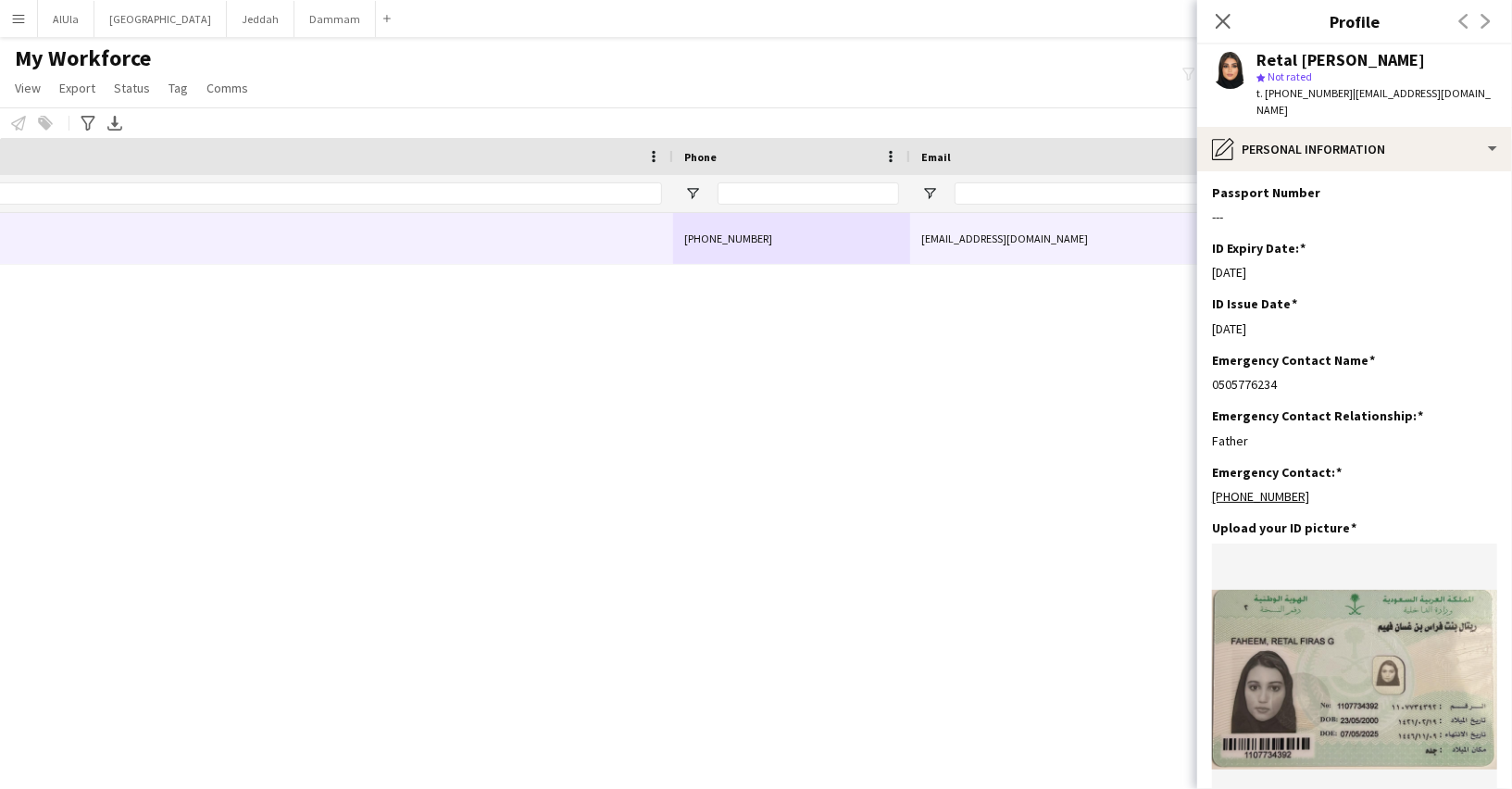
scroll to position [0, 0]
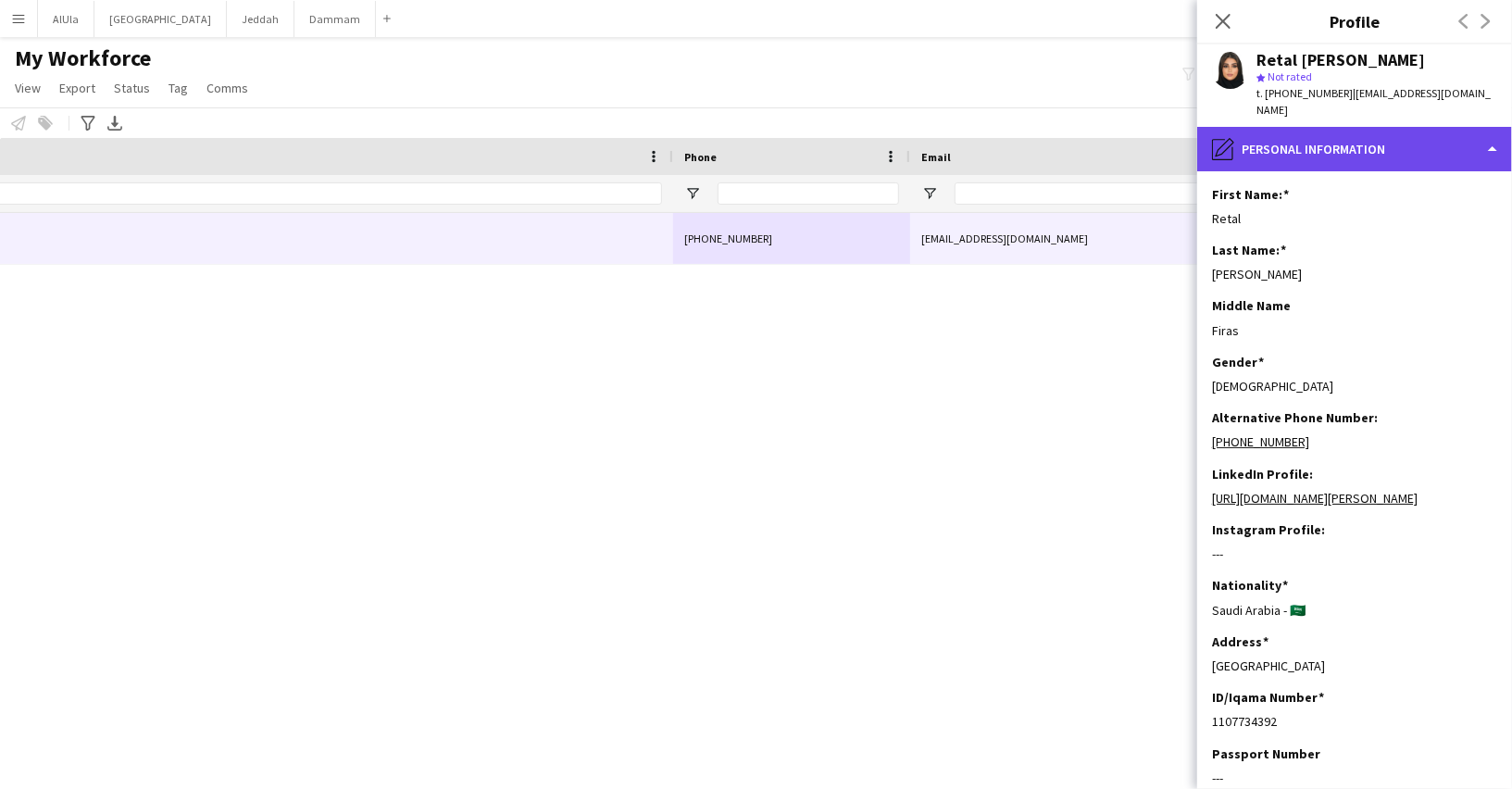
click at [1342, 131] on div "pencil4 Personal Information" at bounding box center [1353, 148] width 315 height 44
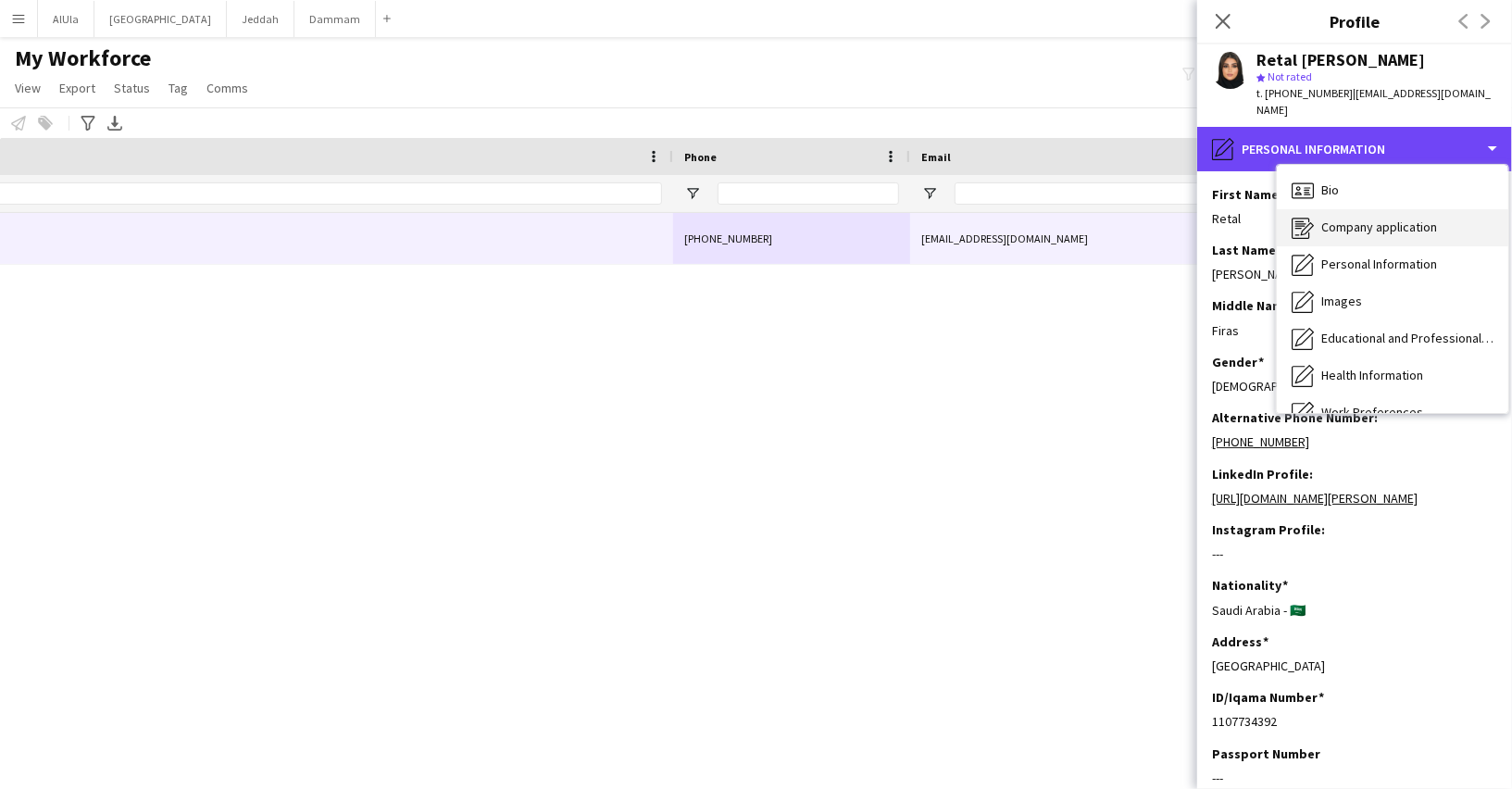
scroll to position [210, 0]
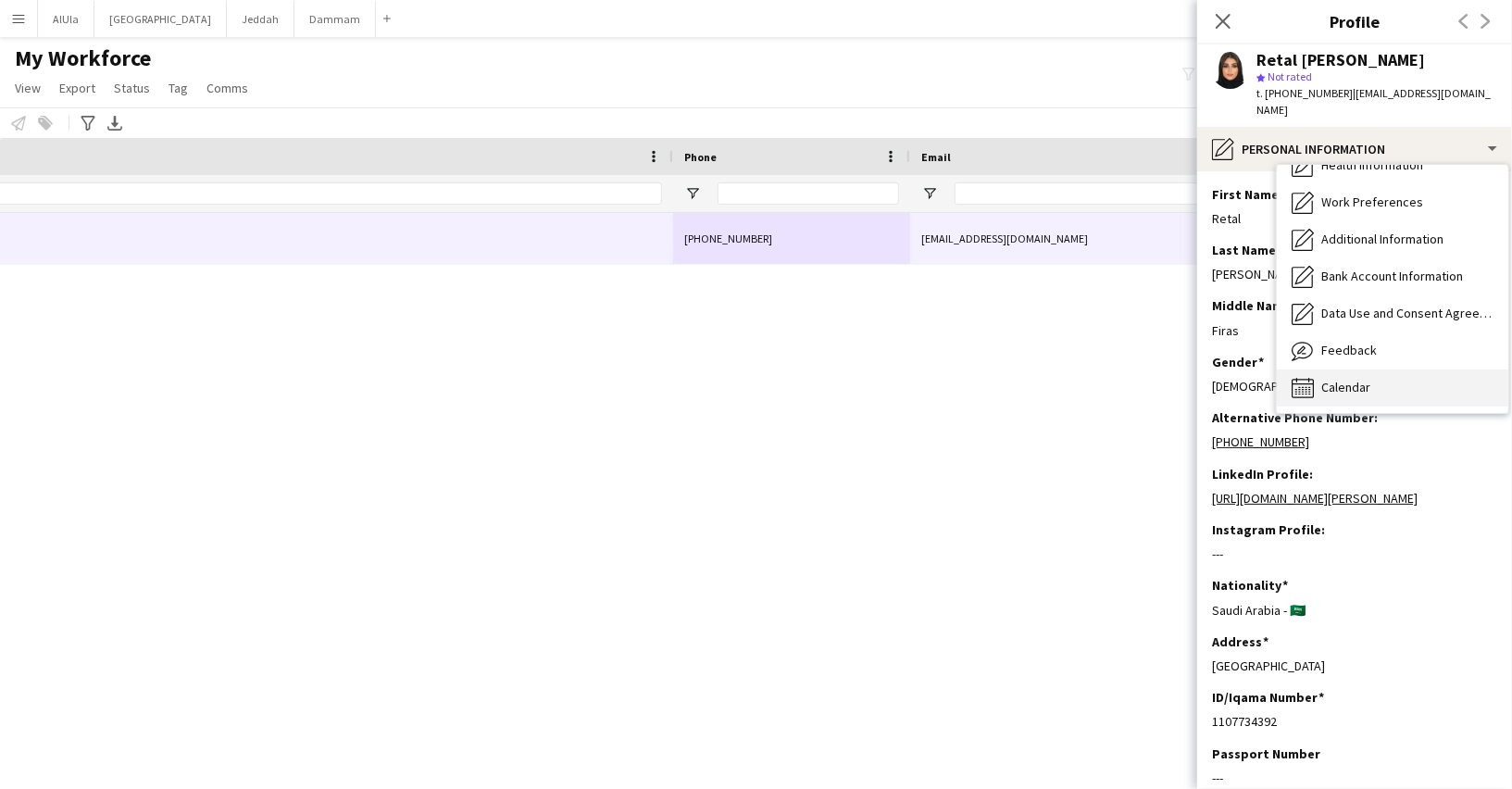
click at [1362, 378] on div "Calendar Calendar" at bounding box center [1392, 388] width 231 height 37
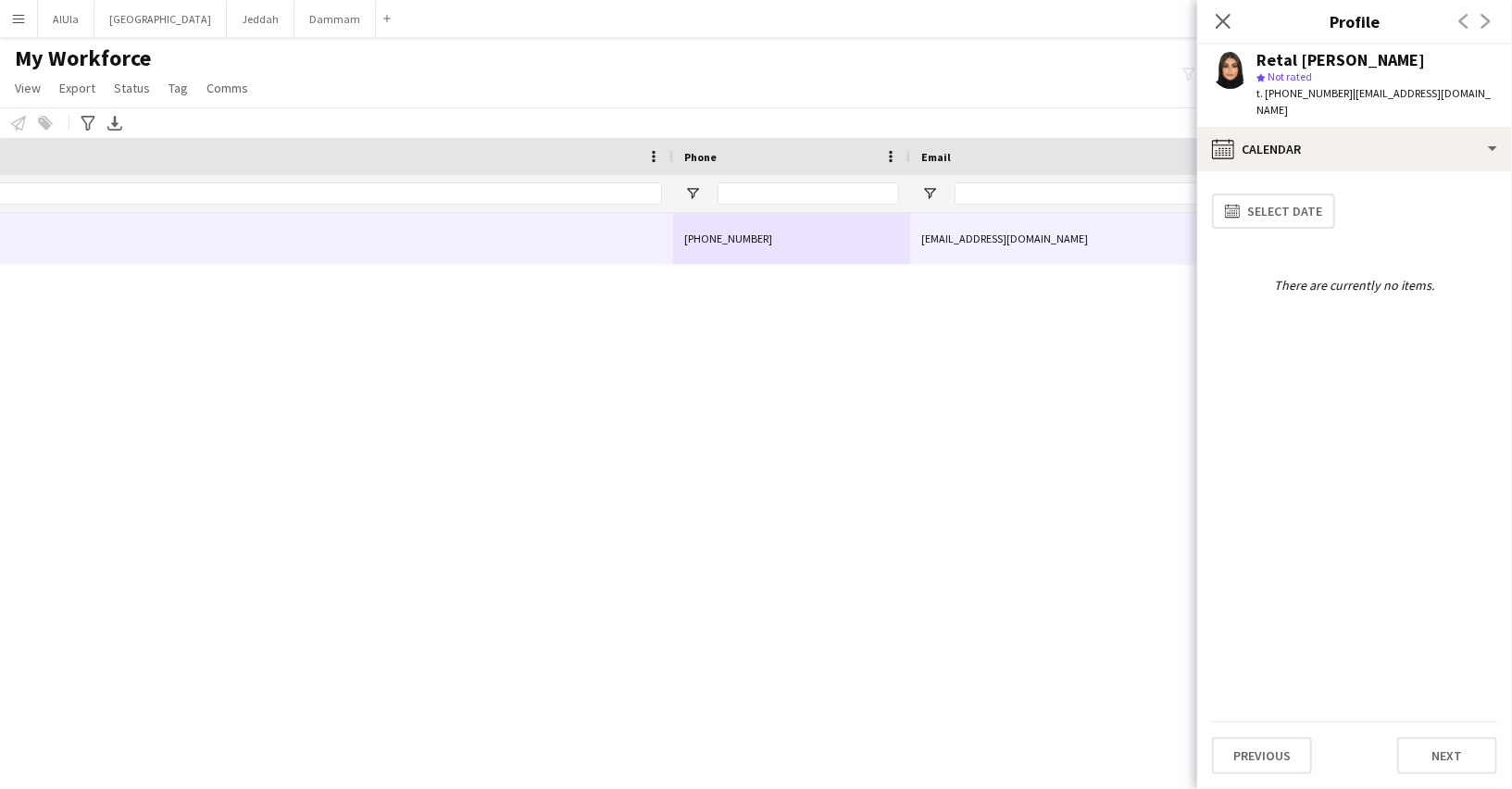
click at [1279, 172] on app-calendar-tab "calendar-full Select date There are currently no items. Previous Next" at bounding box center [1353, 480] width 315 height 617
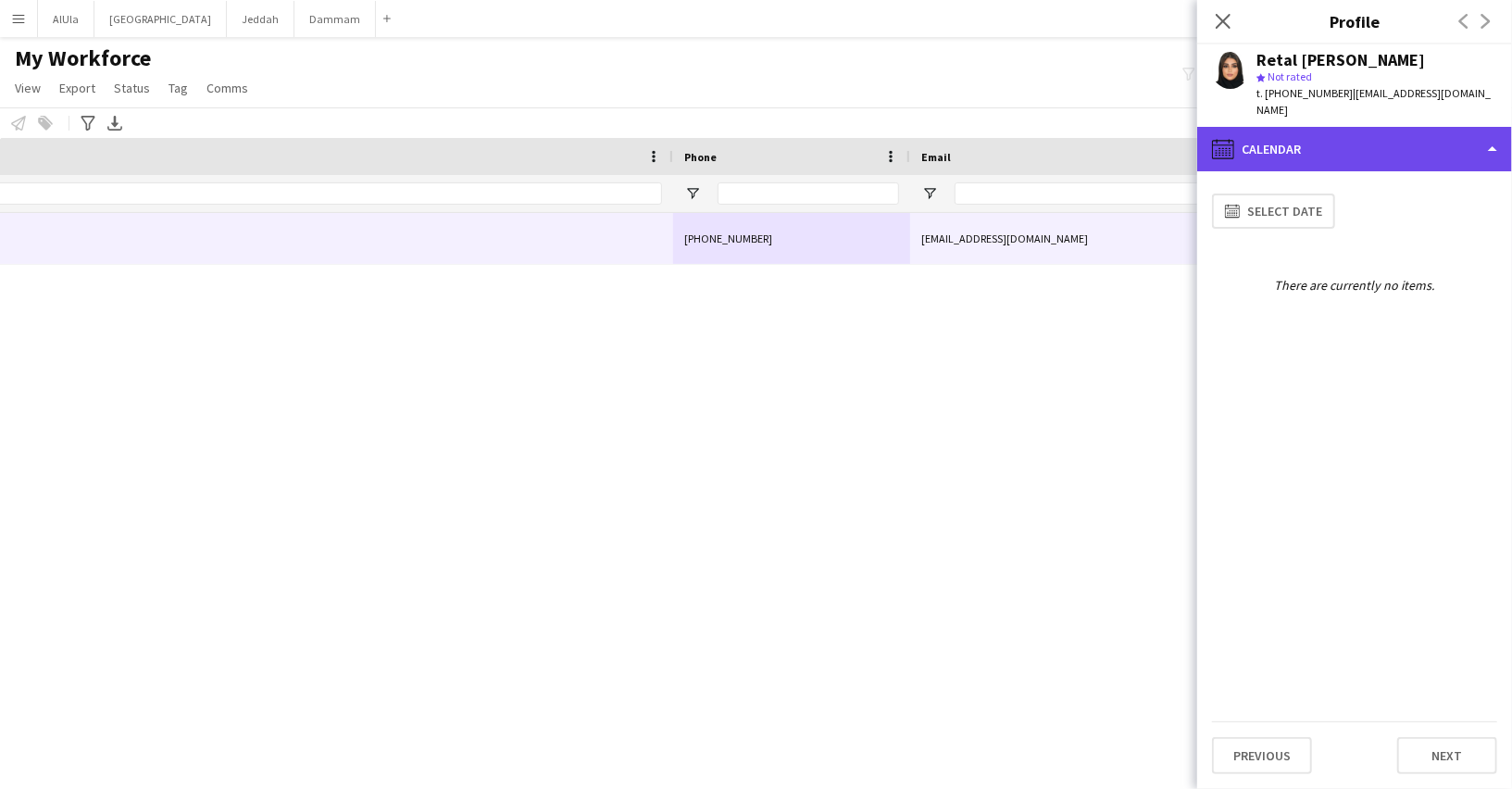
click at [1279, 134] on div "calendar-full Calendar" at bounding box center [1353, 148] width 315 height 44
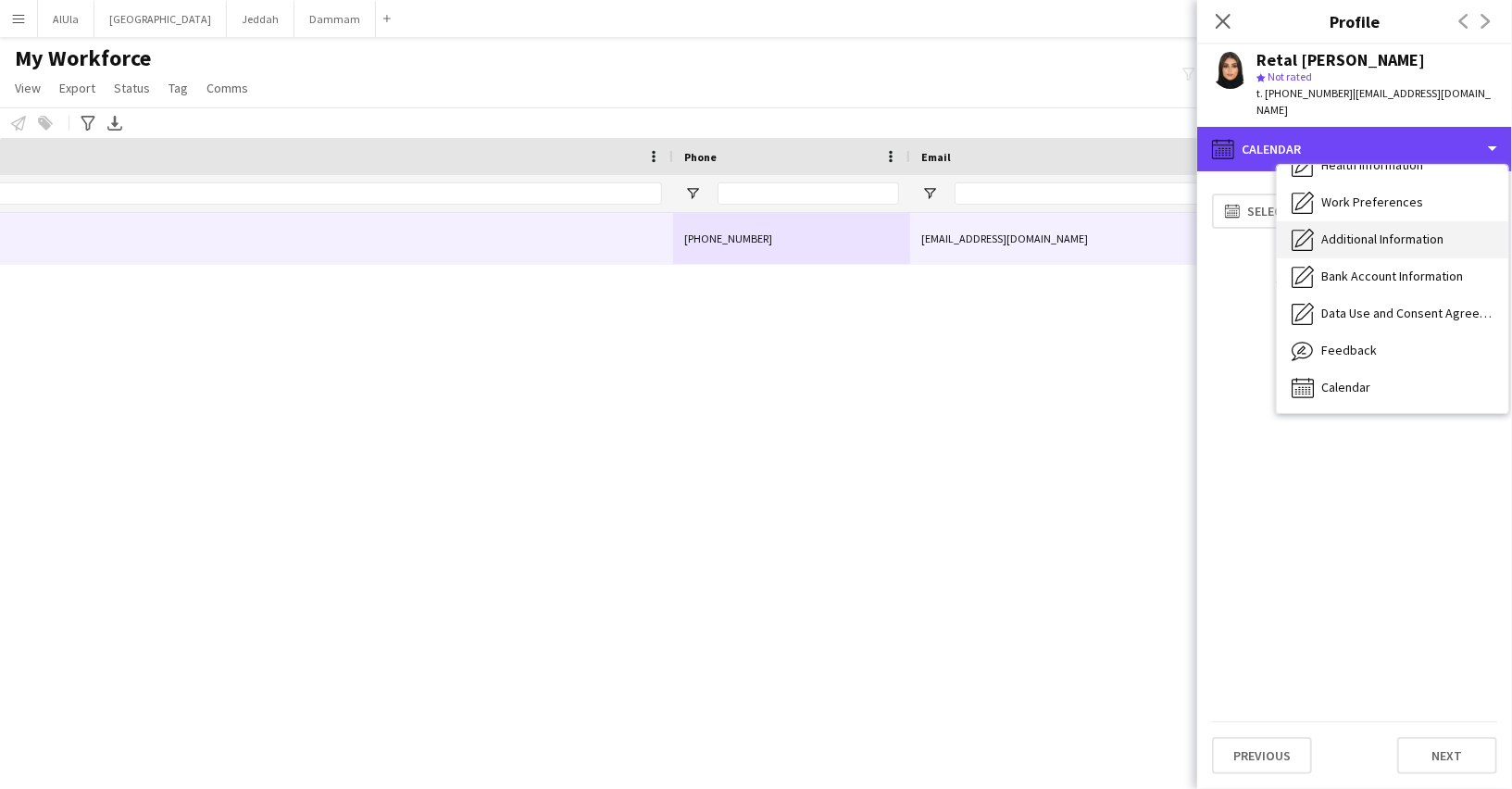
scroll to position [0, 0]
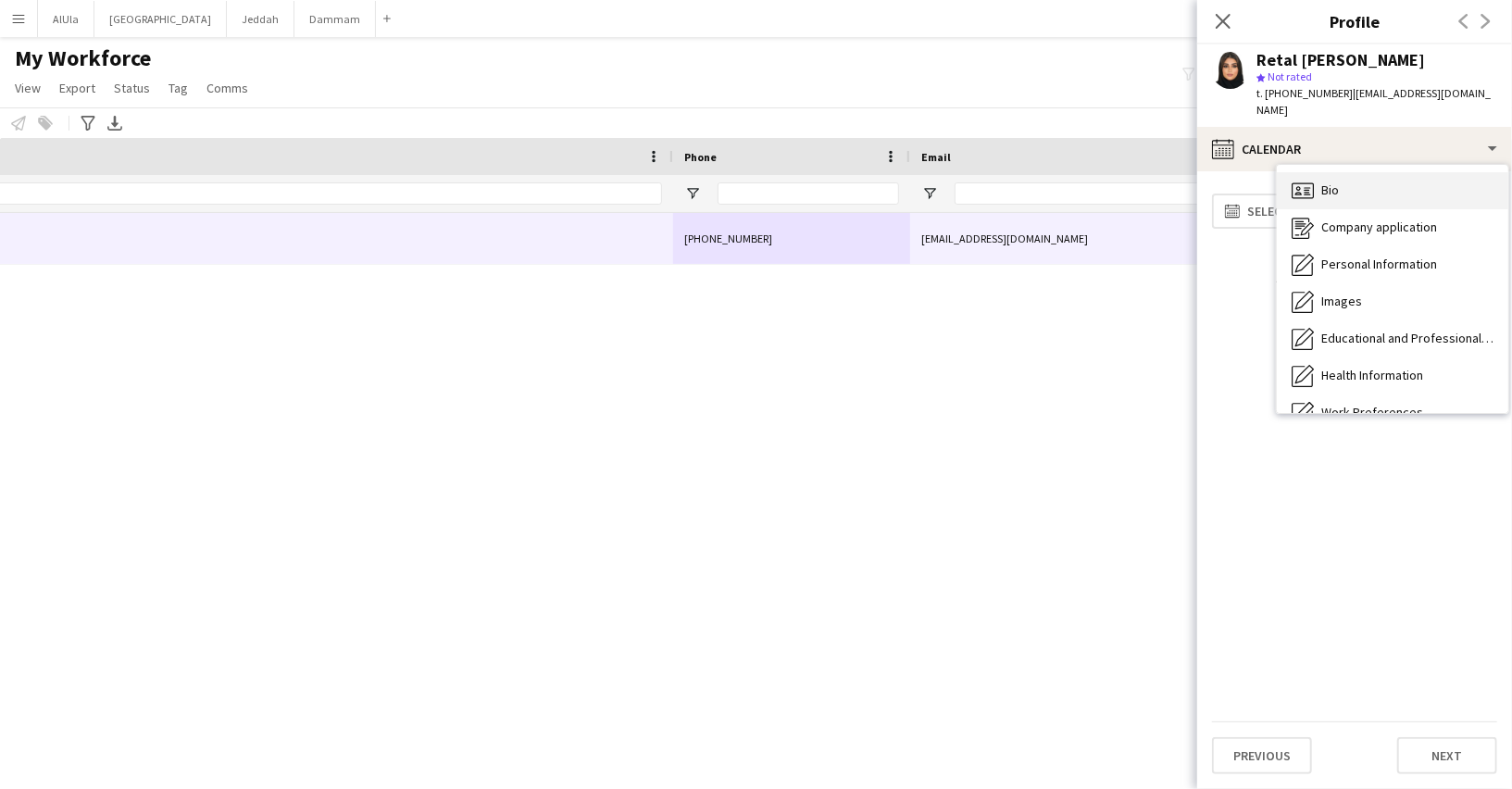
click at [1332, 181] on span "Bio" at bounding box center [1330, 189] width 18 height 17
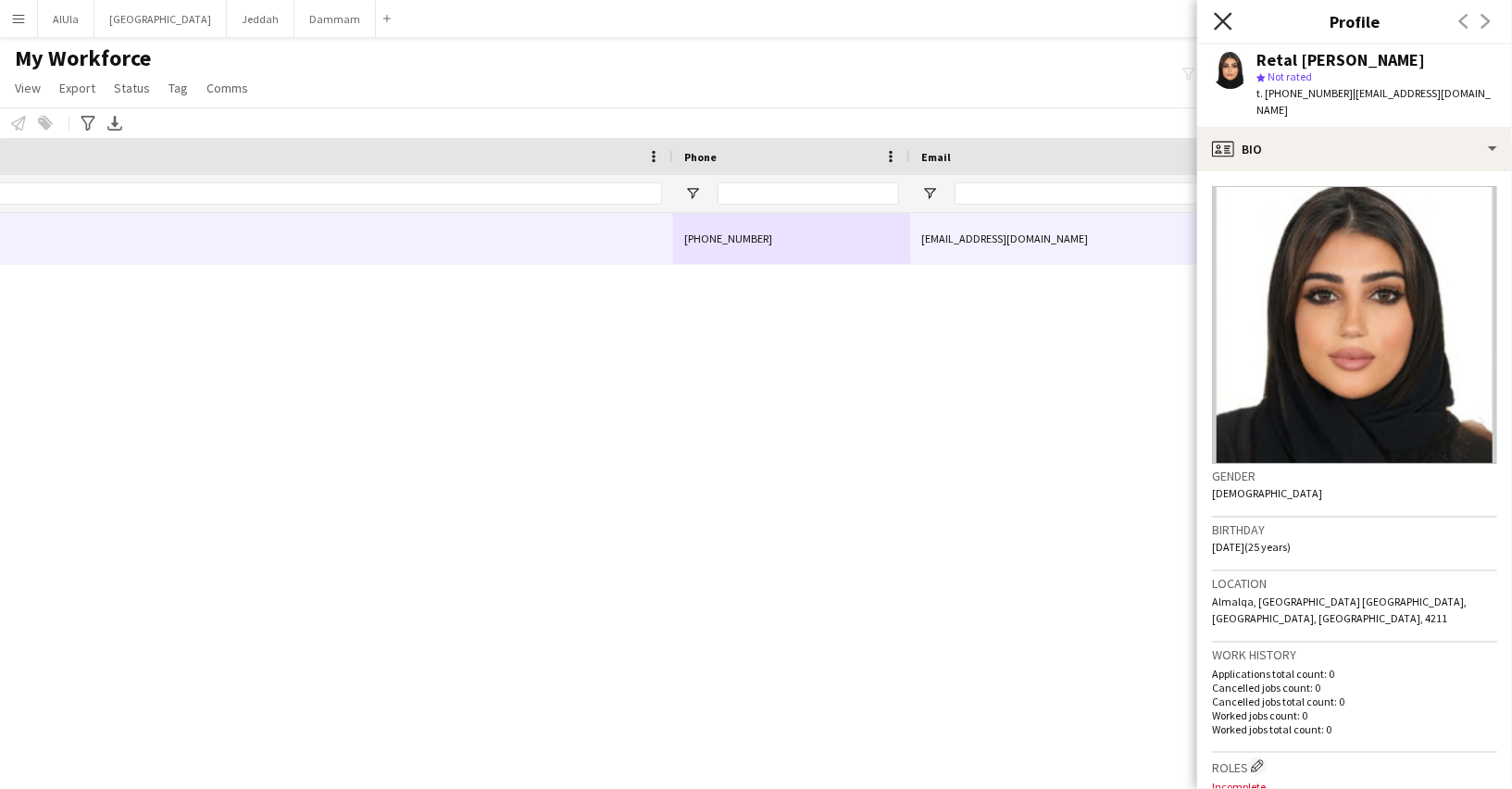
click at [1228, 18] on icon at bounding box center [1222, 21] width 18 height 18
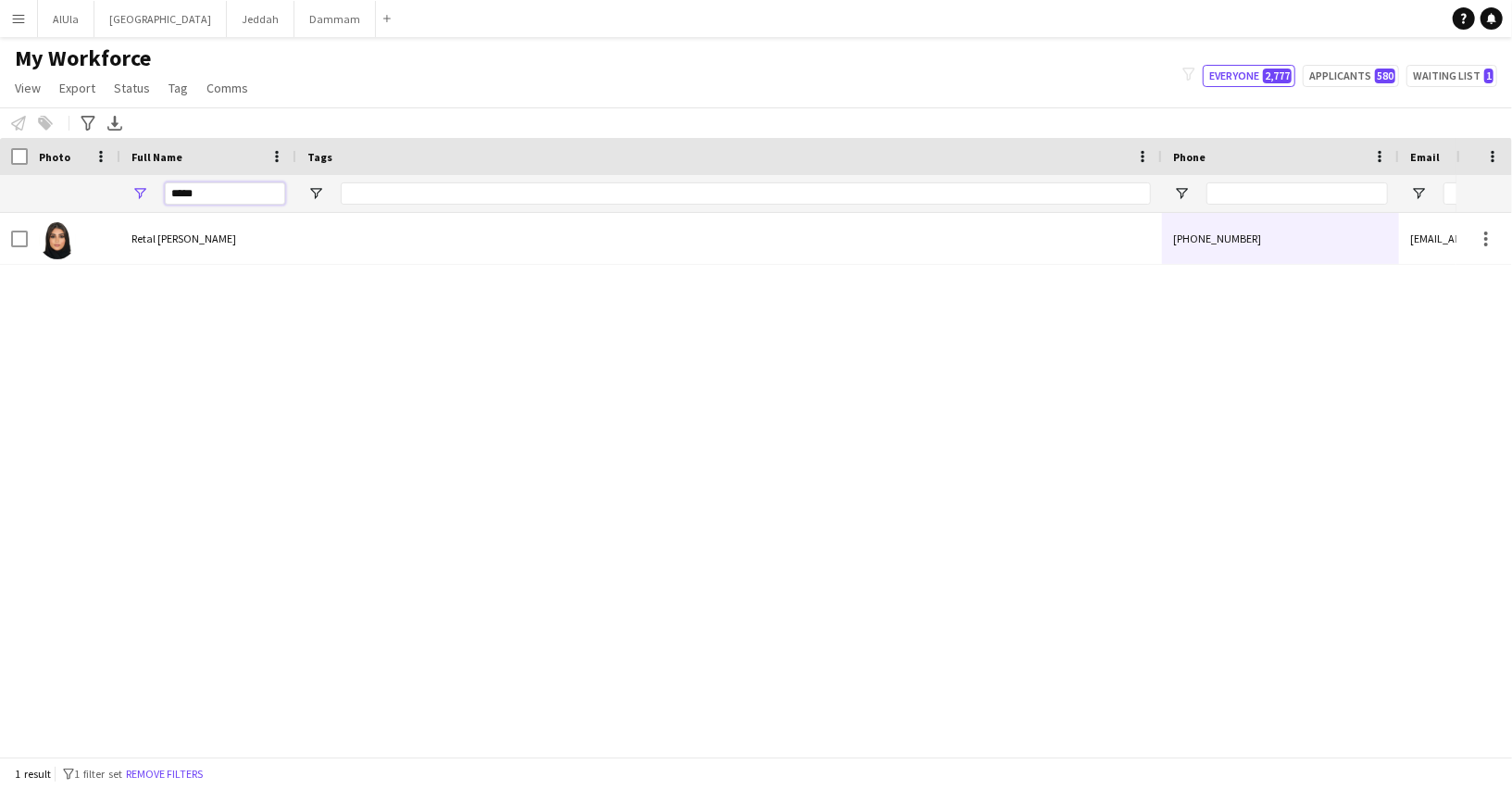
click at [272, 191] on input "*****" at bounding box center [224, 193] width 121 height 23
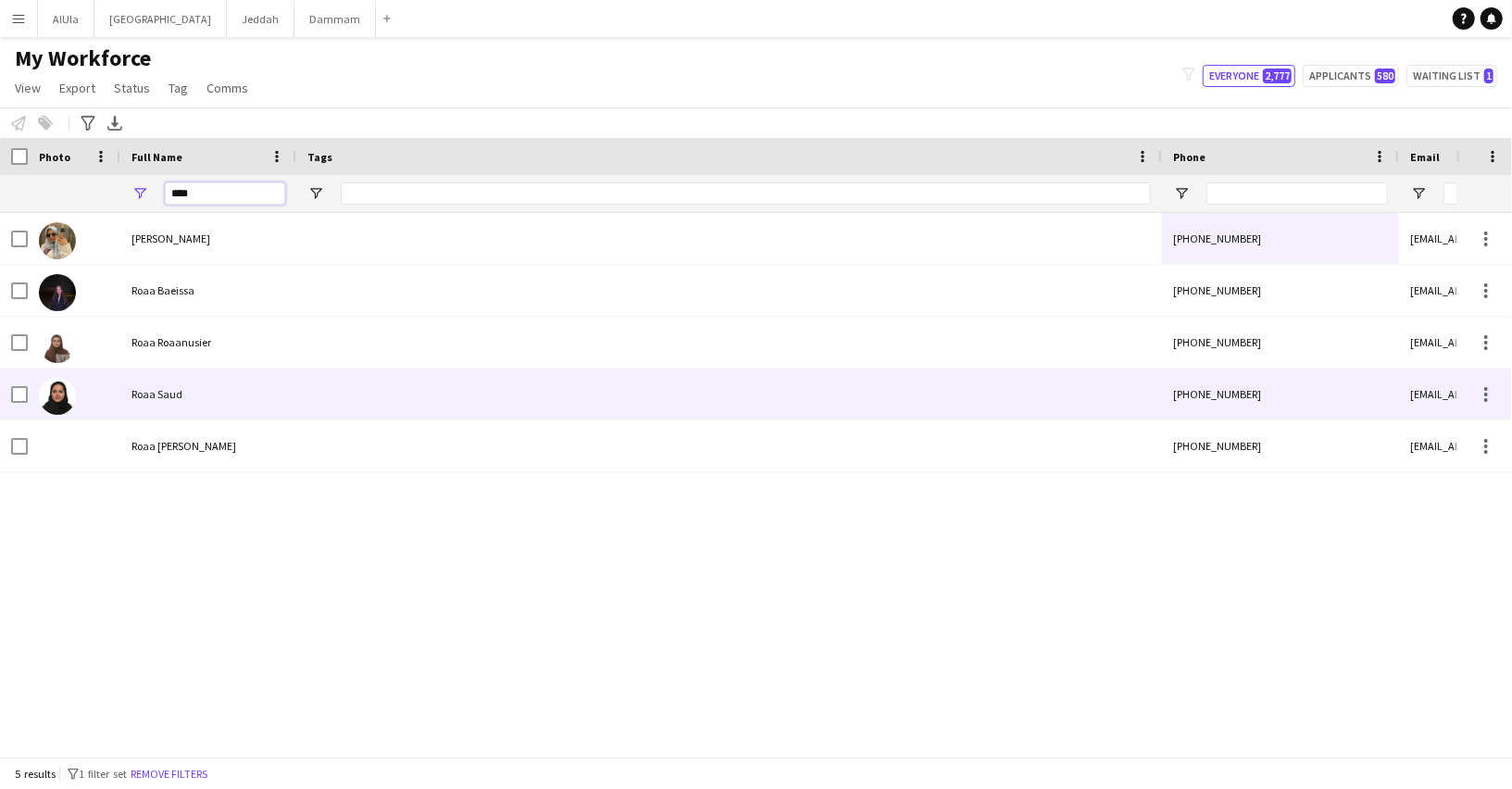
type input "****"
click at [225, 397] on div "Roaa Saud" at bounding box center [208, 394] width 175 height 51
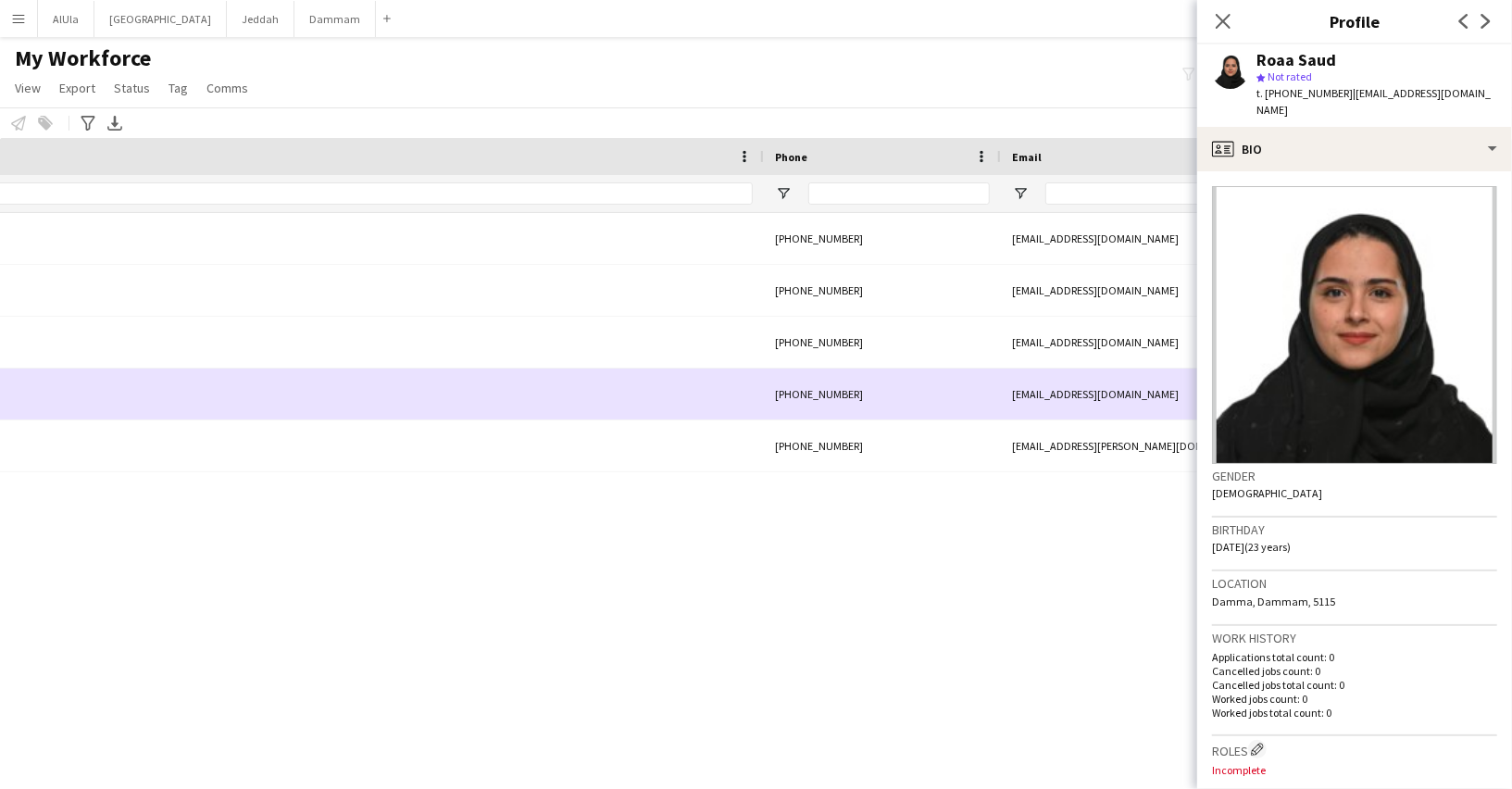
scroll to position [0, 521]
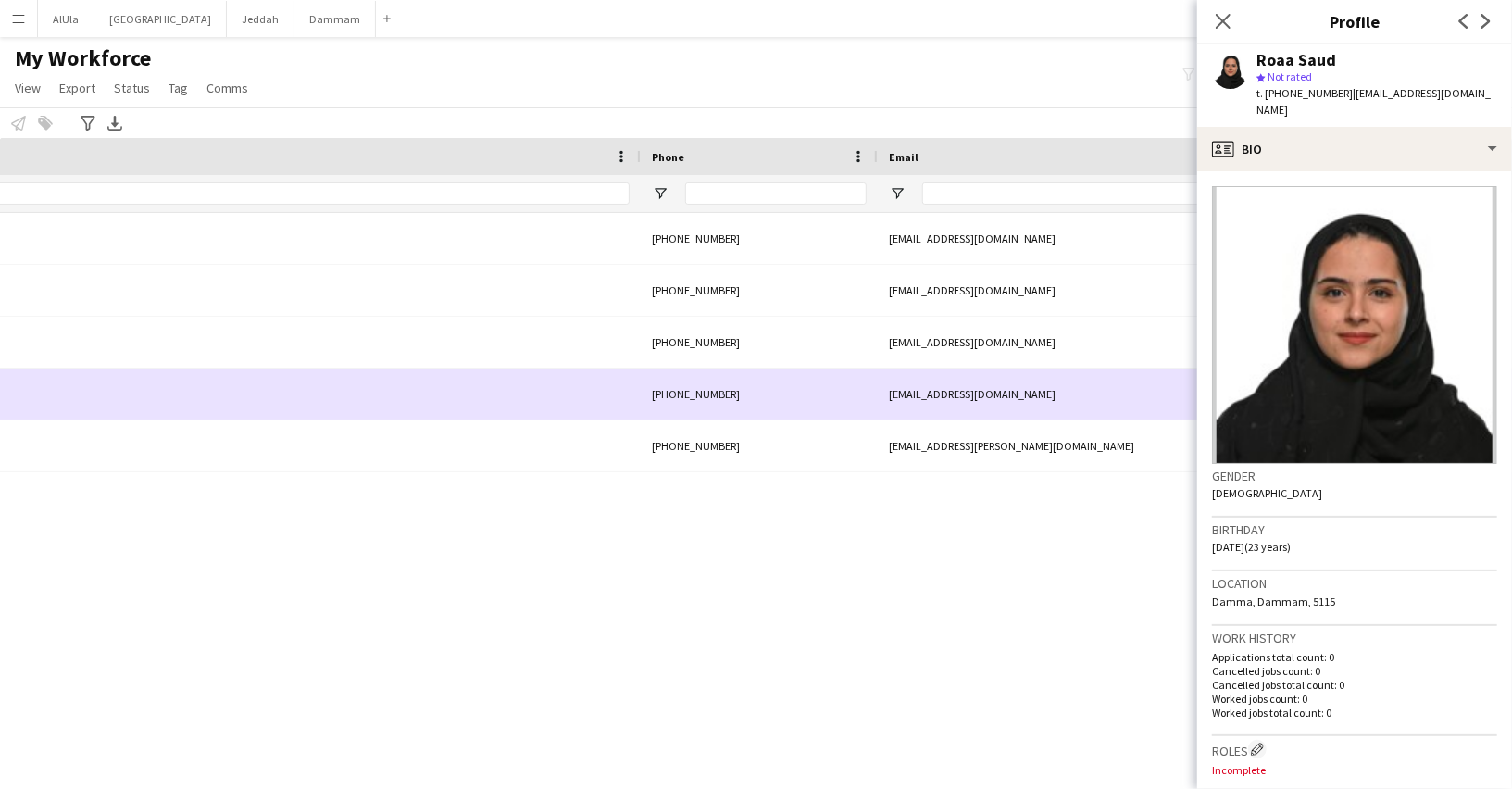
click at [717, 393] on div "+966544292189" at bounding box center [759, 394] width 237 height 51
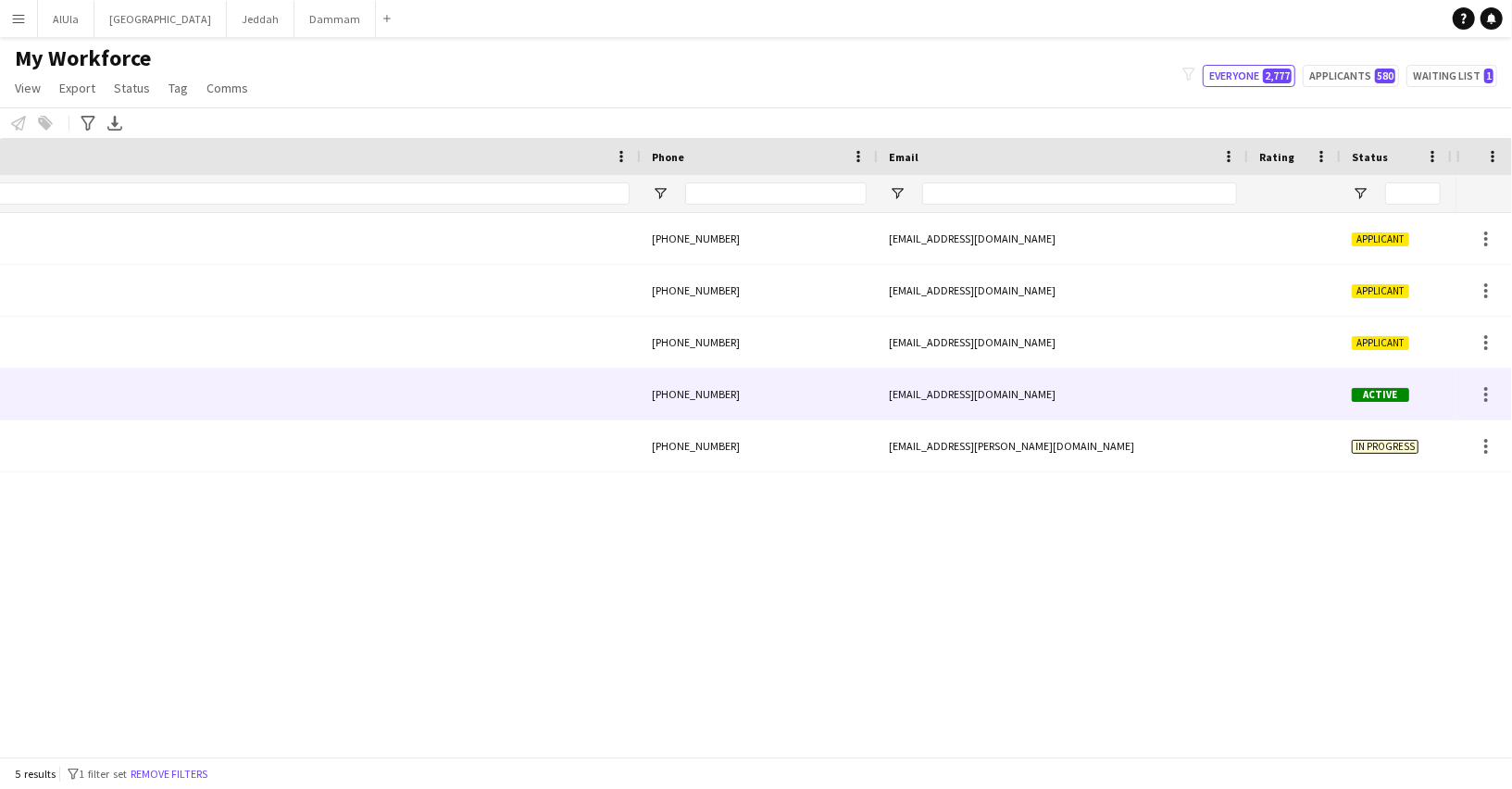
scroll to position [0, 0]
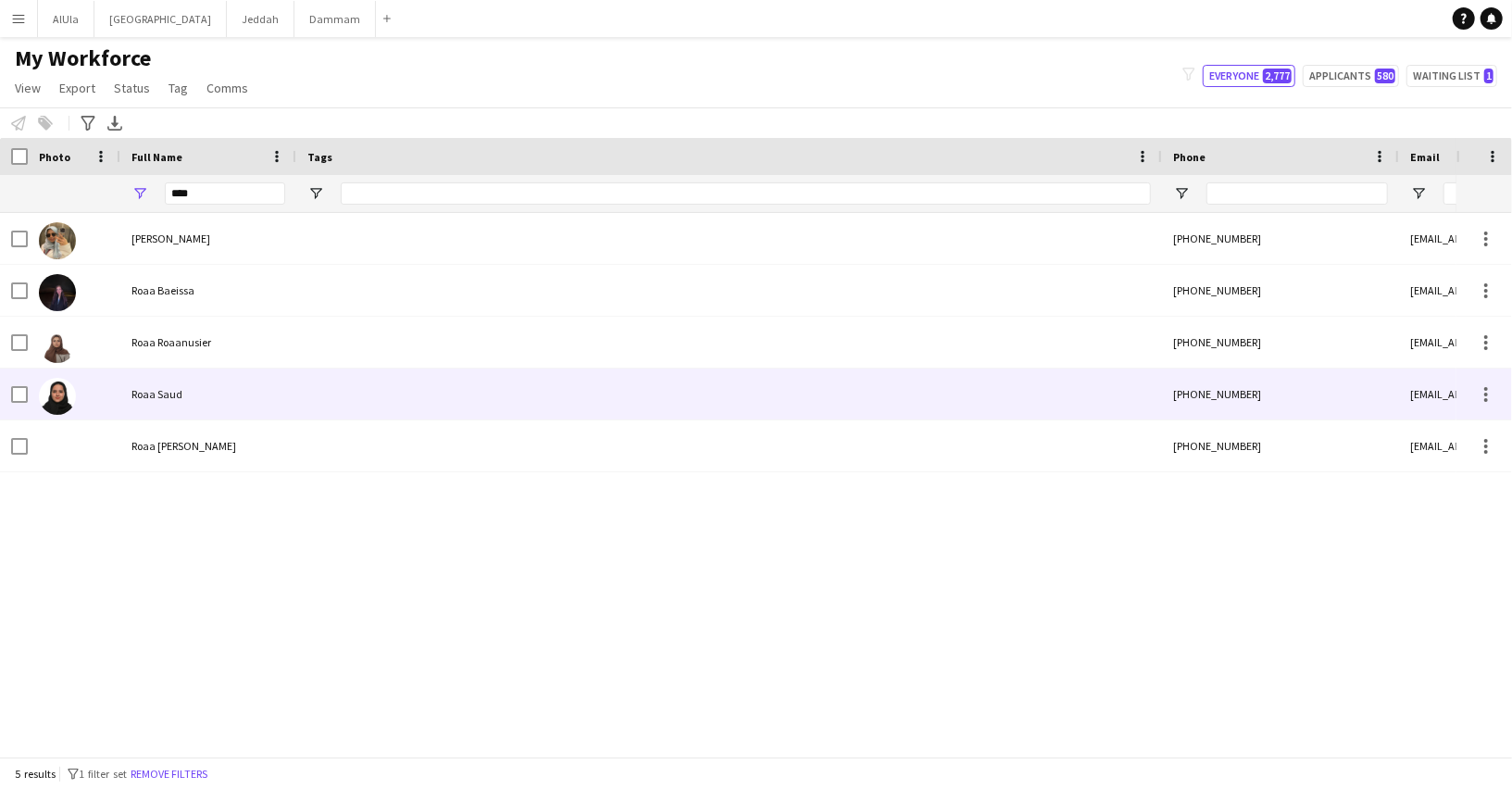
click at [373, 380] on div at bounding box center [728, 394] width 865 height 51
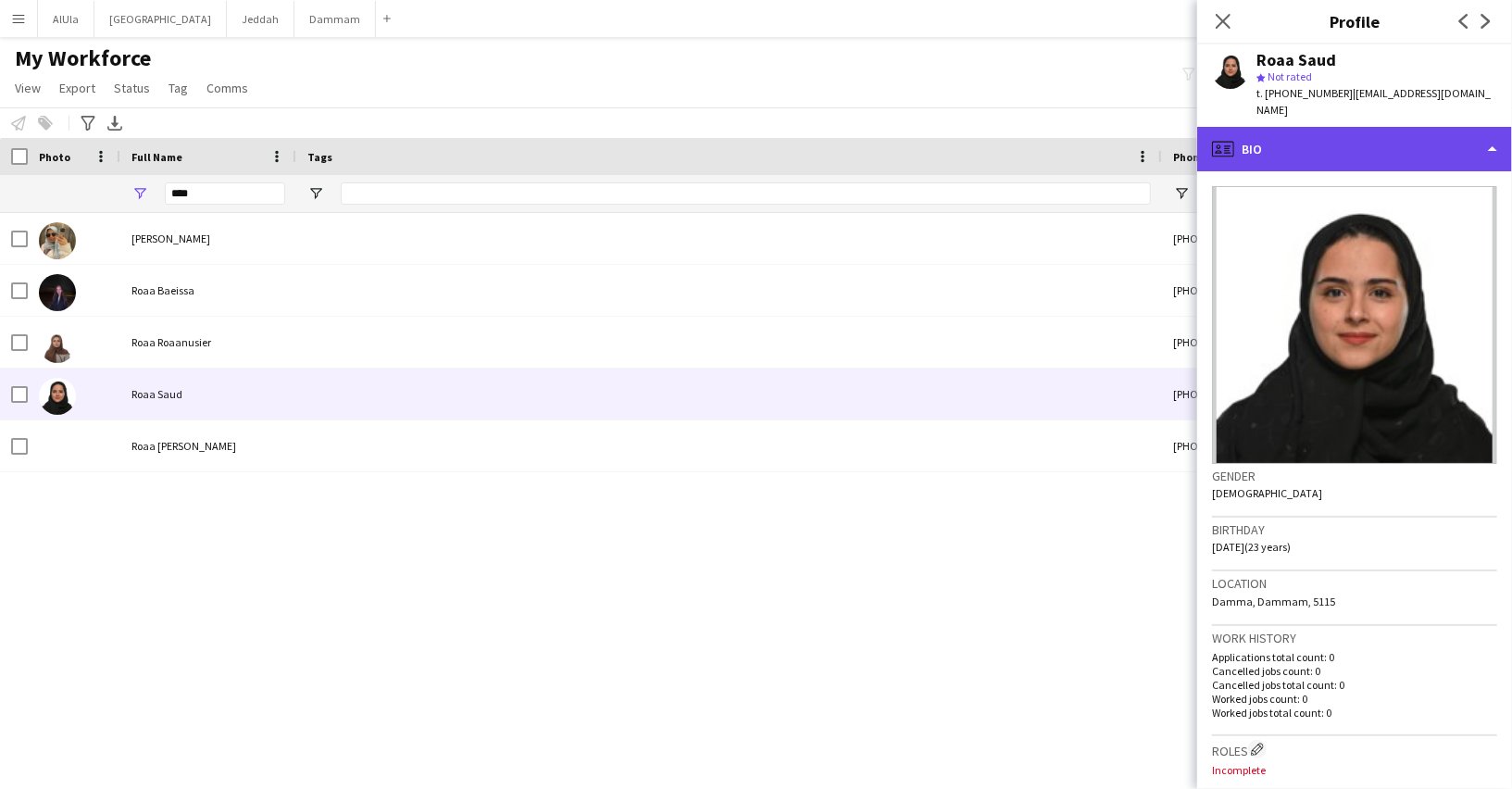
click at [1330, 146] on div "profile Bio" at bounding box center [1353, 148] width 315 height 44
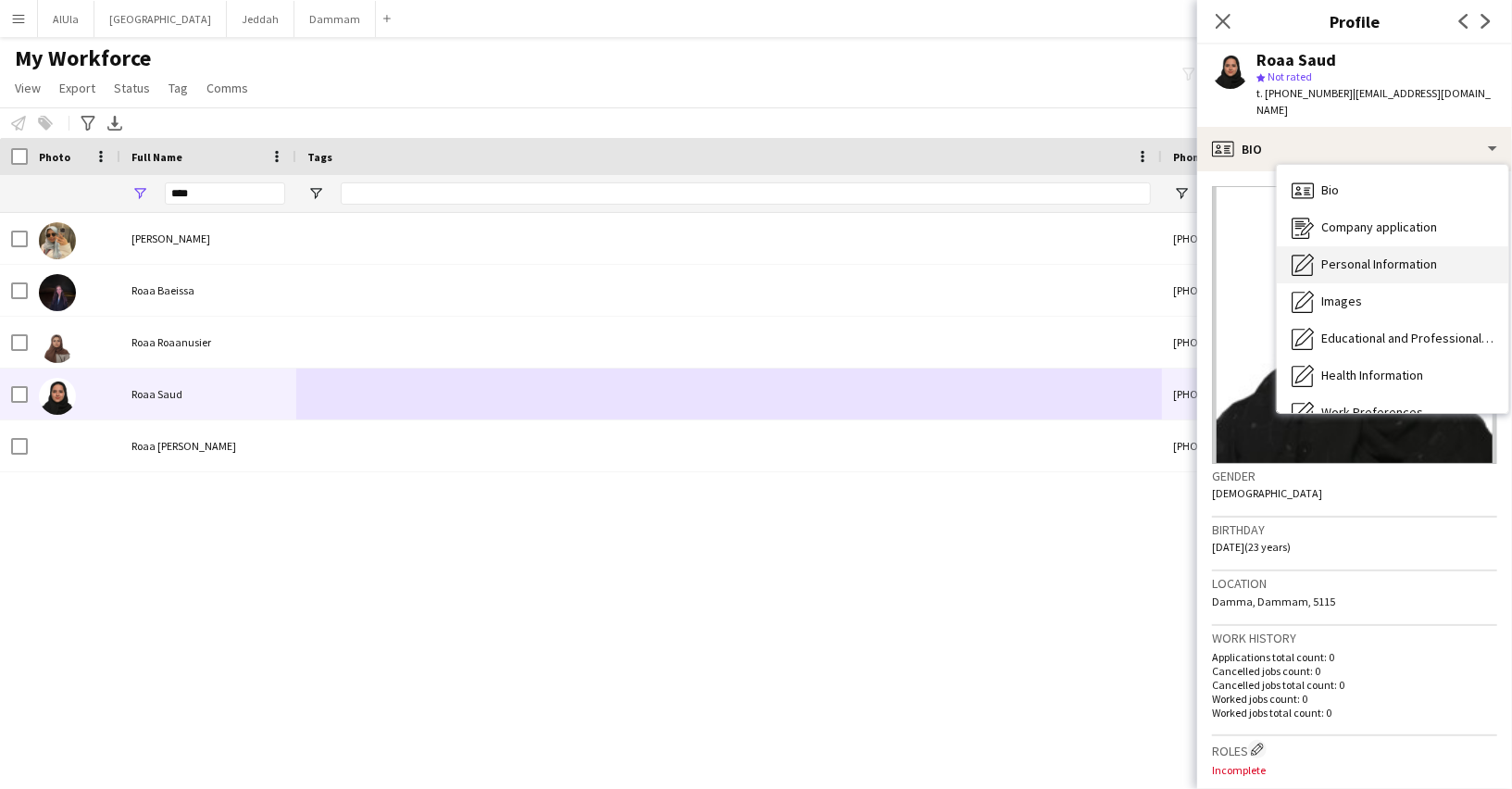
click at [1335, 256] on span "Personal Information" at bounding box center [1379, 264] width 116 height 17
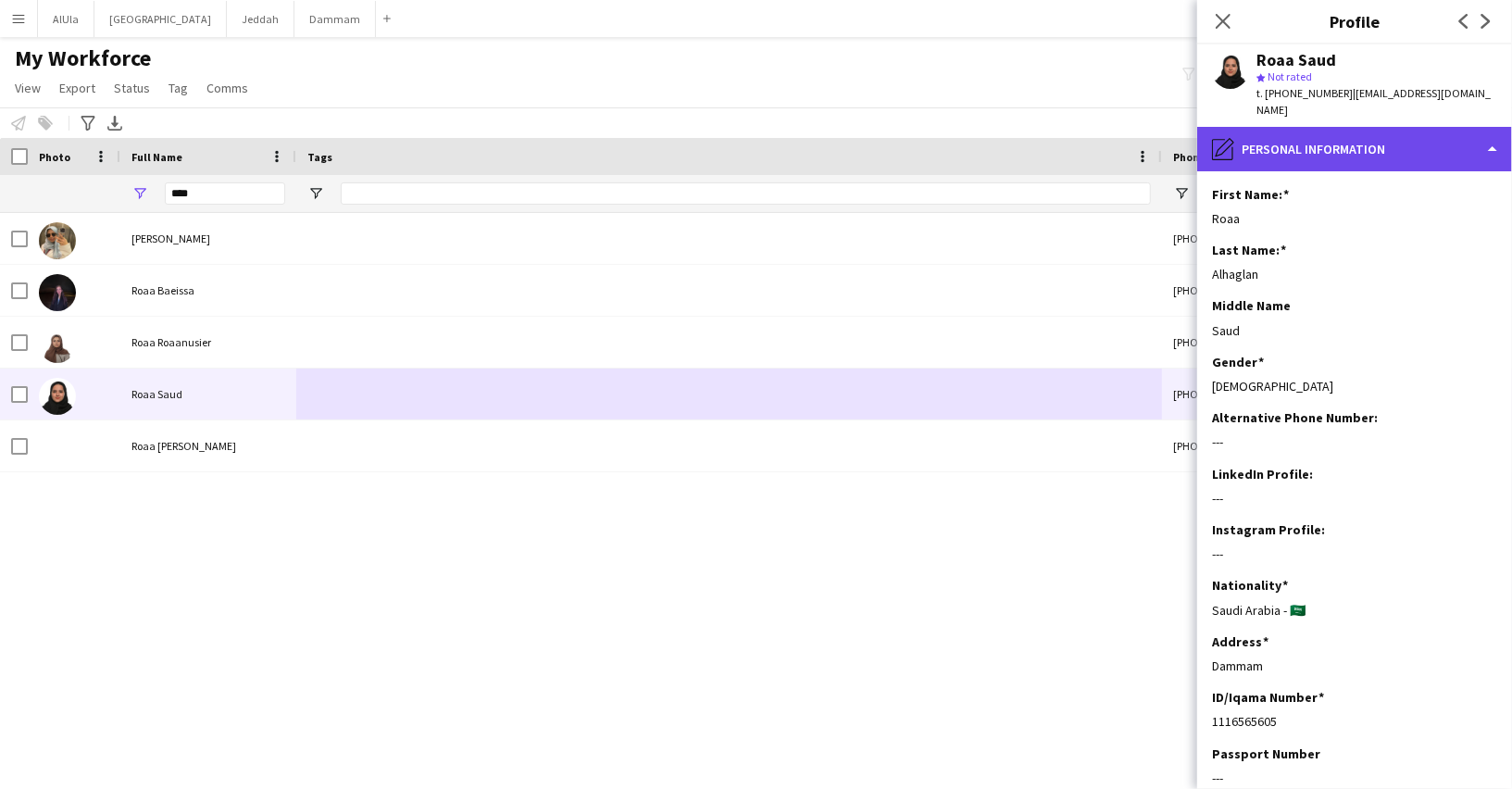
click at [1301, 136] on div "pencil4 Personal Information" at bounding box center [1353, 148] width 315 height 44
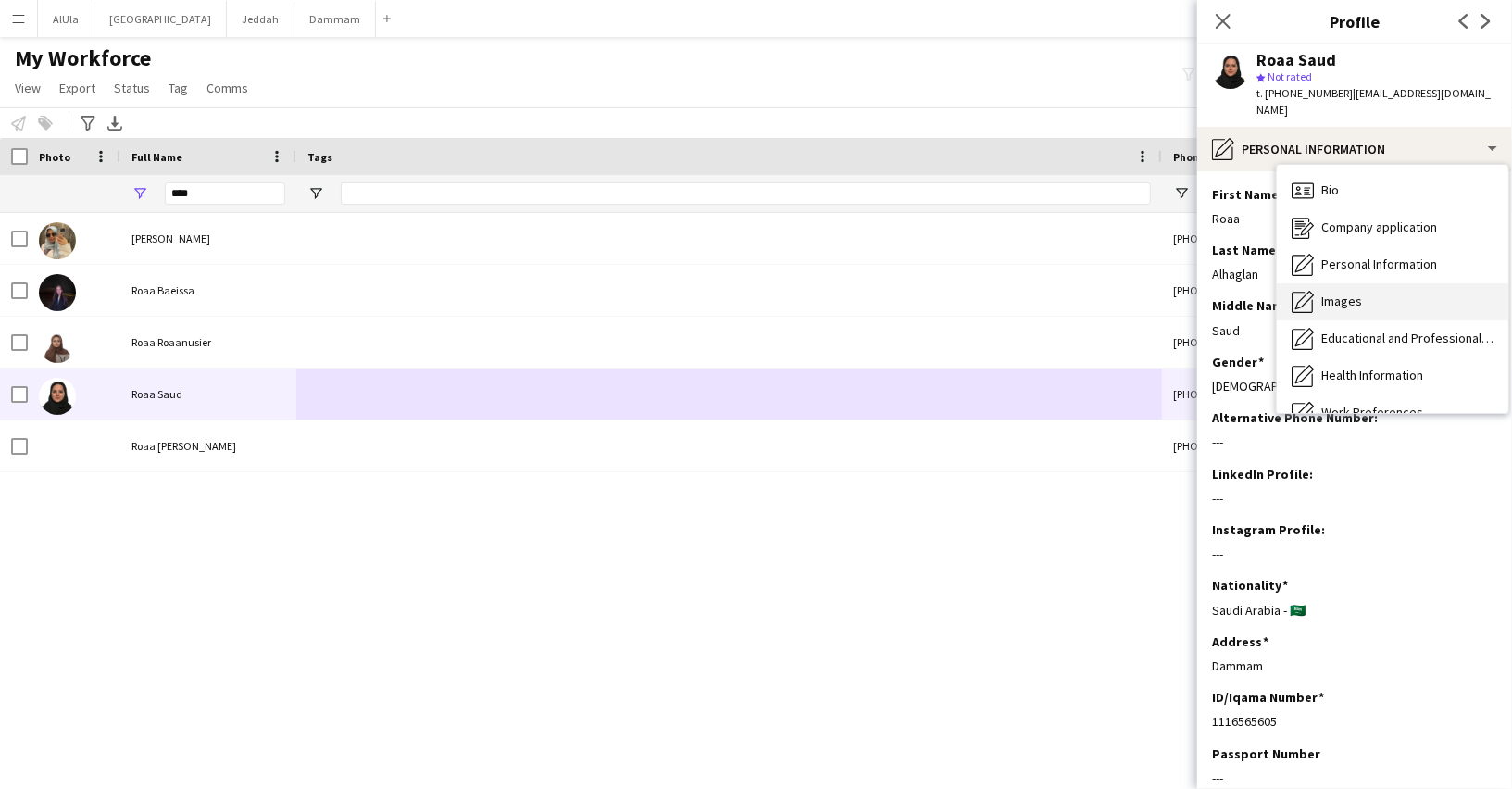
click at [1331, 293] on span "Images" at bounding box center [1341, 301] width 41 height 17
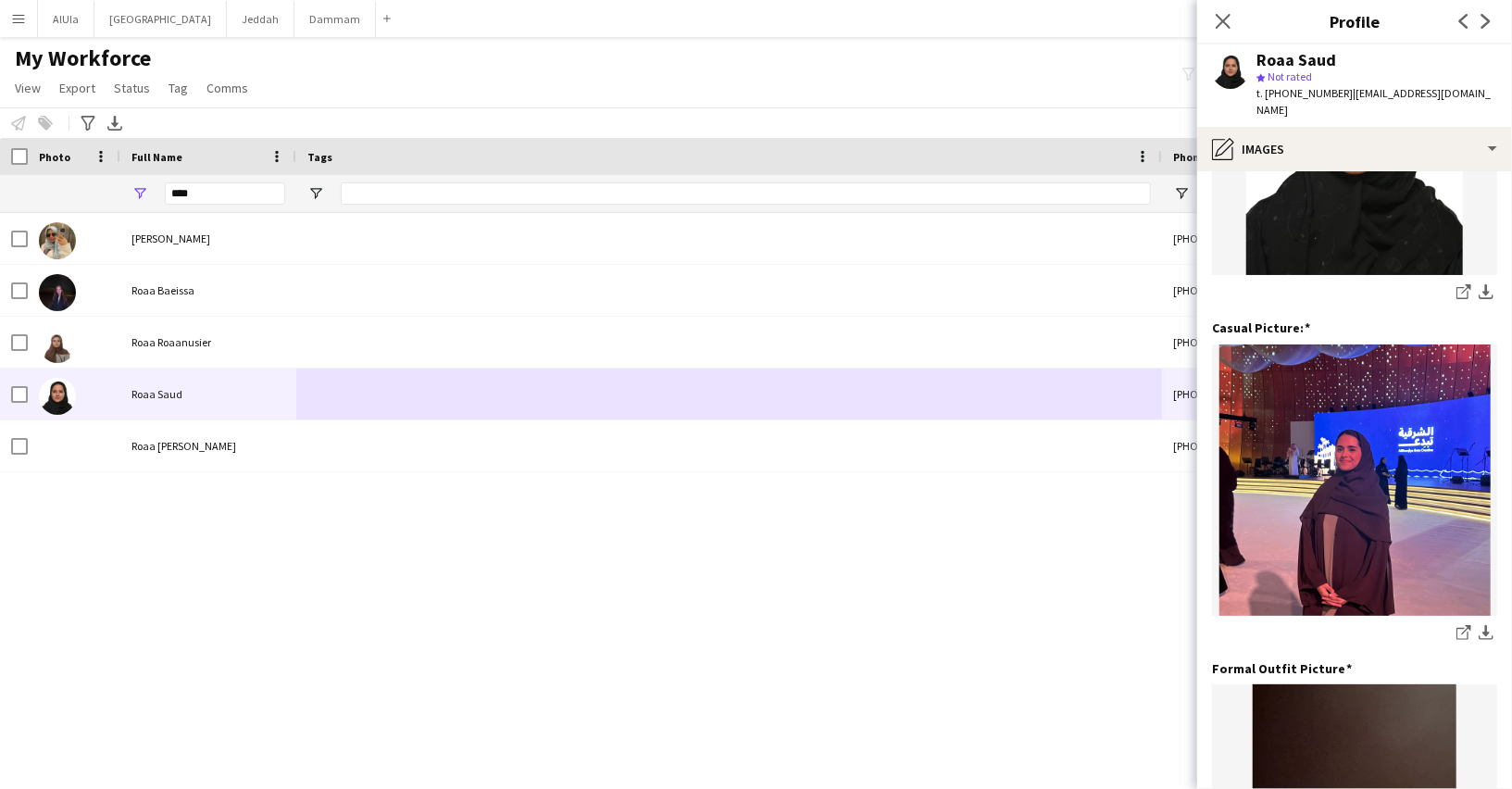
scroll to position [208, 0]
click at [1458, 622] on link "share-external-link-1" at bounding box center [1463, 633] width 23 height 23
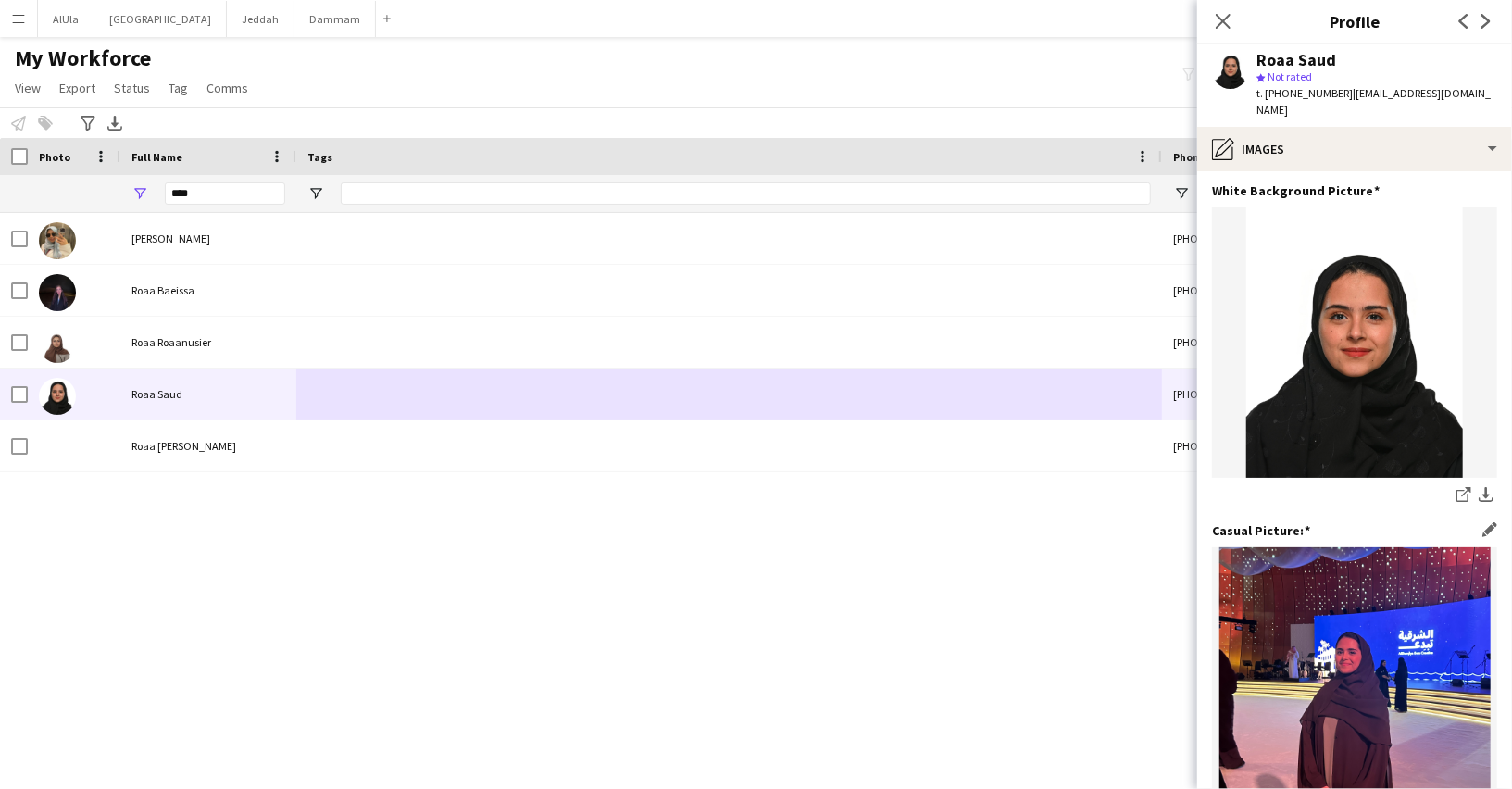
scroll to position [0, 0]
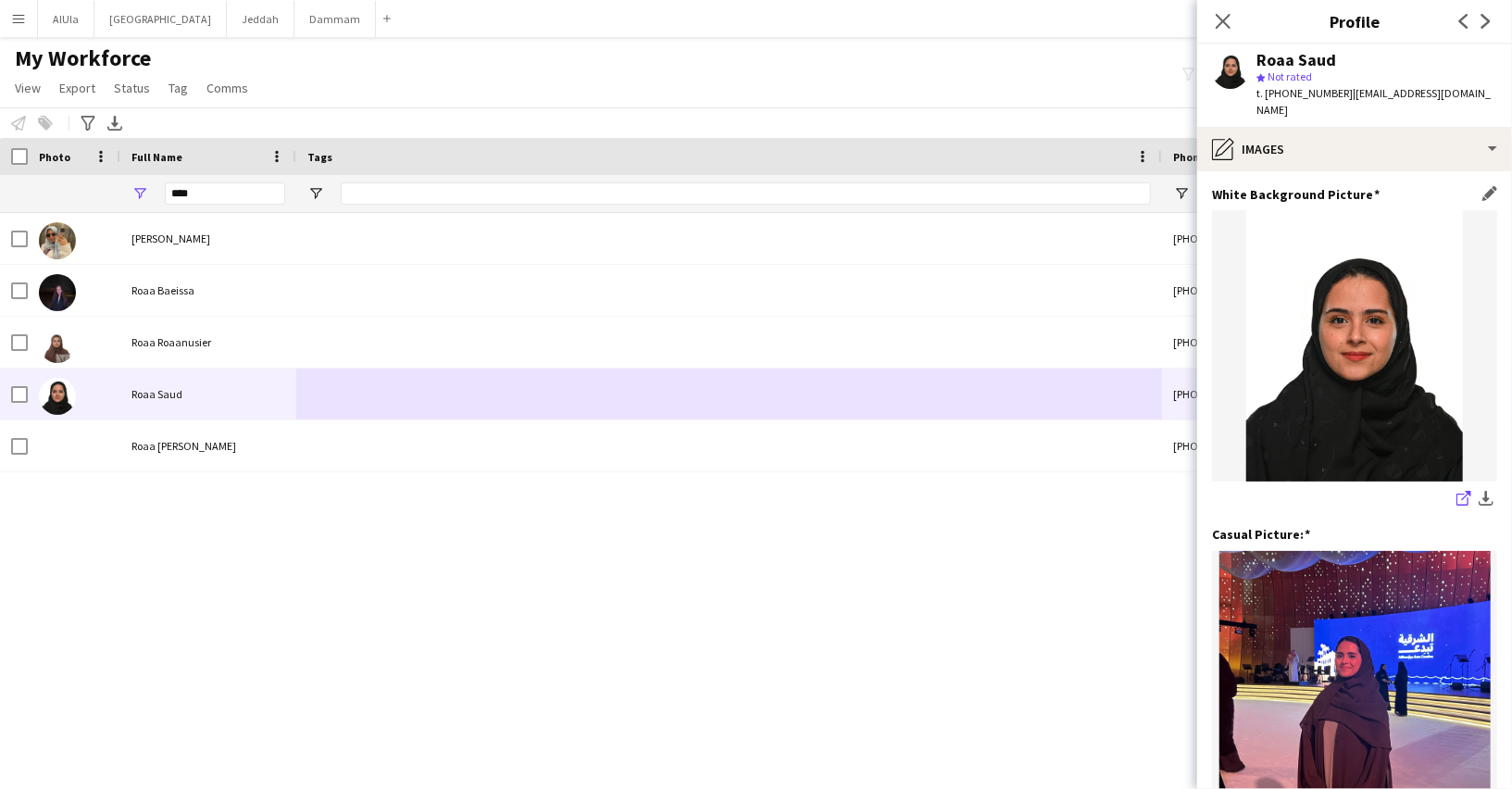
click at [1461, 491] on icon "share-external-link-1" at bounding box center [1463, 498] width 15 height 15
click at [189, 192] on input "****" at bounding box center [224, 193] width 121 height 23
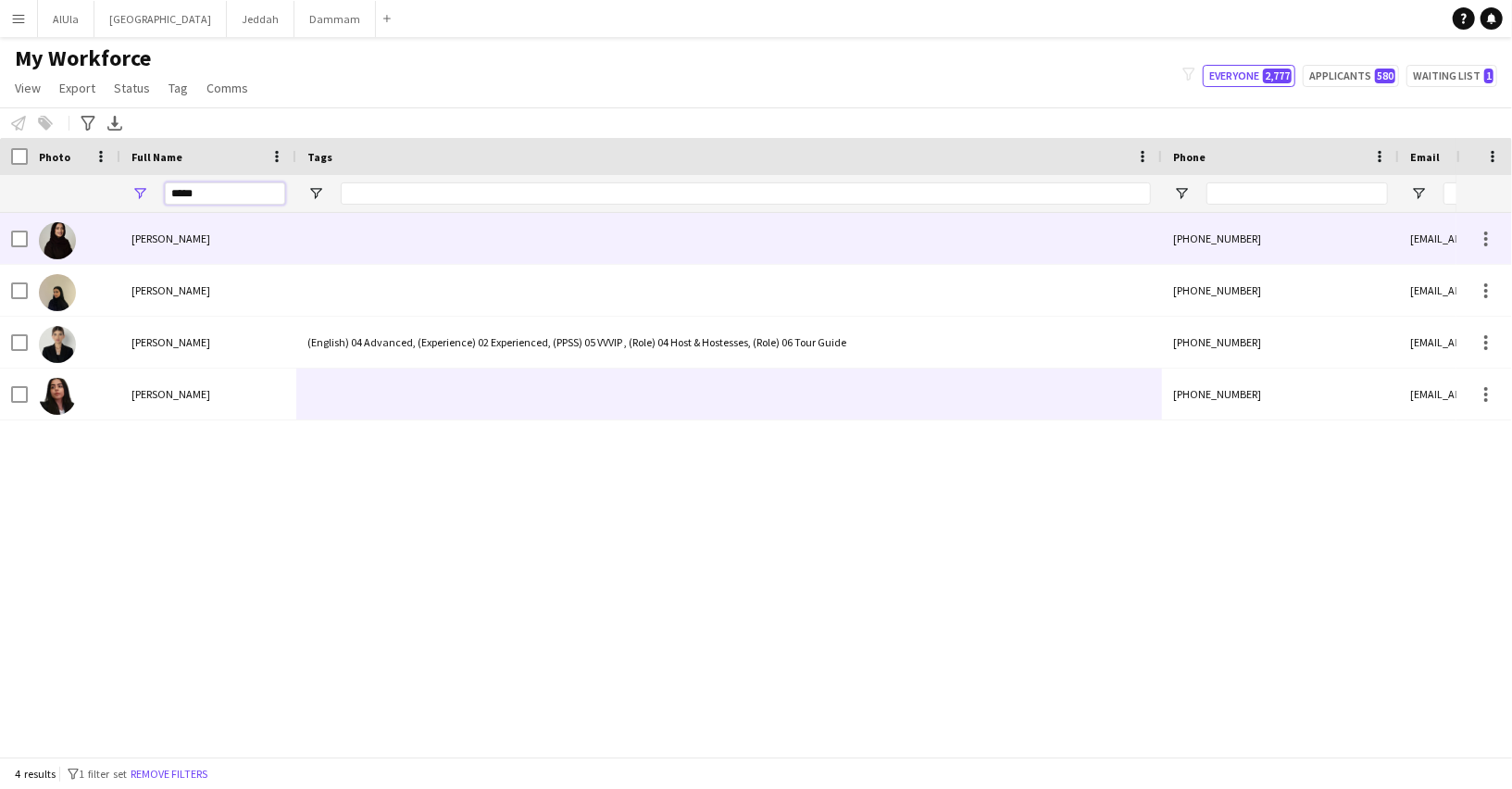
type input "****"
click at [182, 242] on span "Rola Akhdar" at bounding box center [171, 238] width 78 height 14
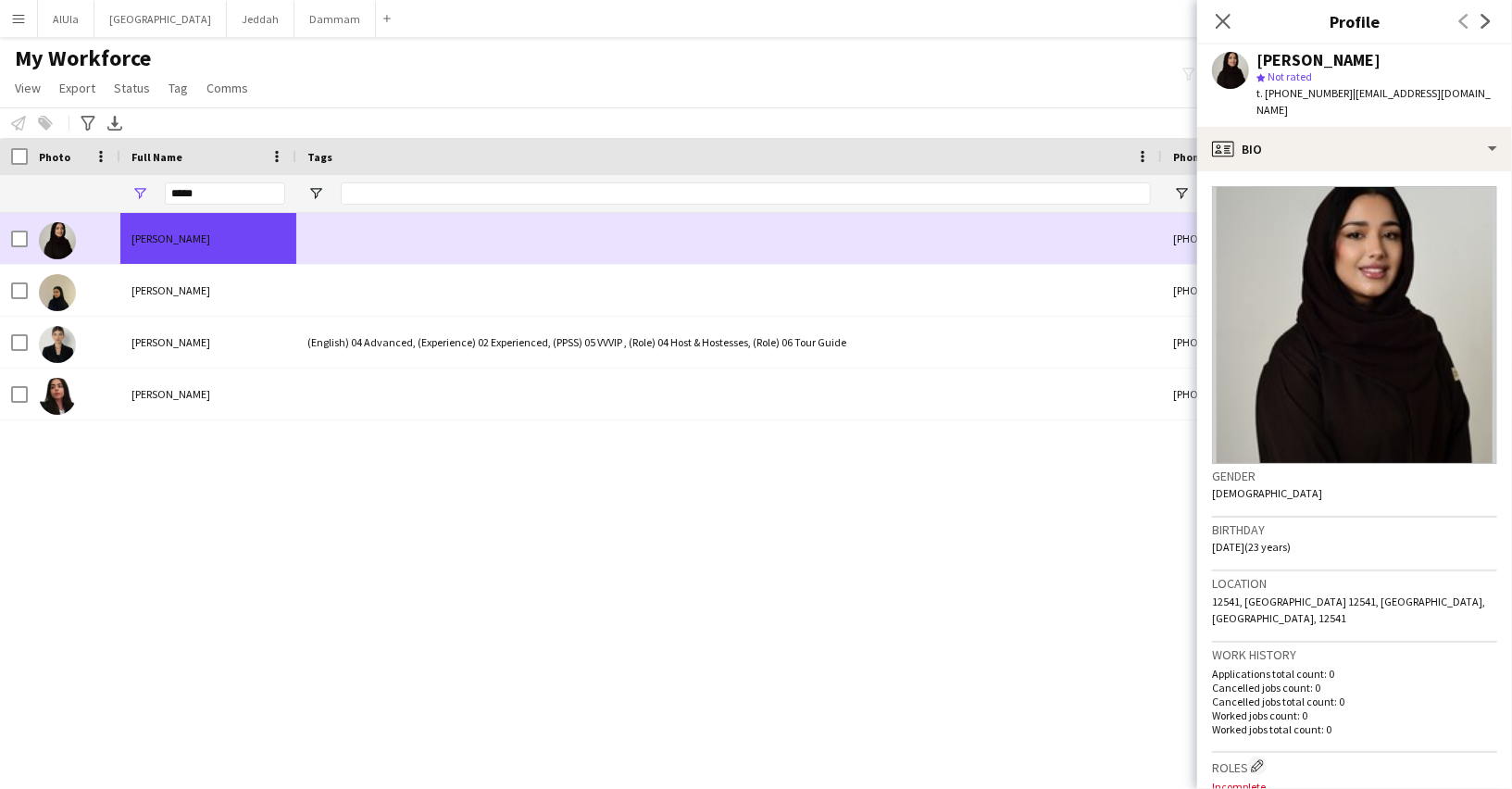
scroll to position [0, 561]
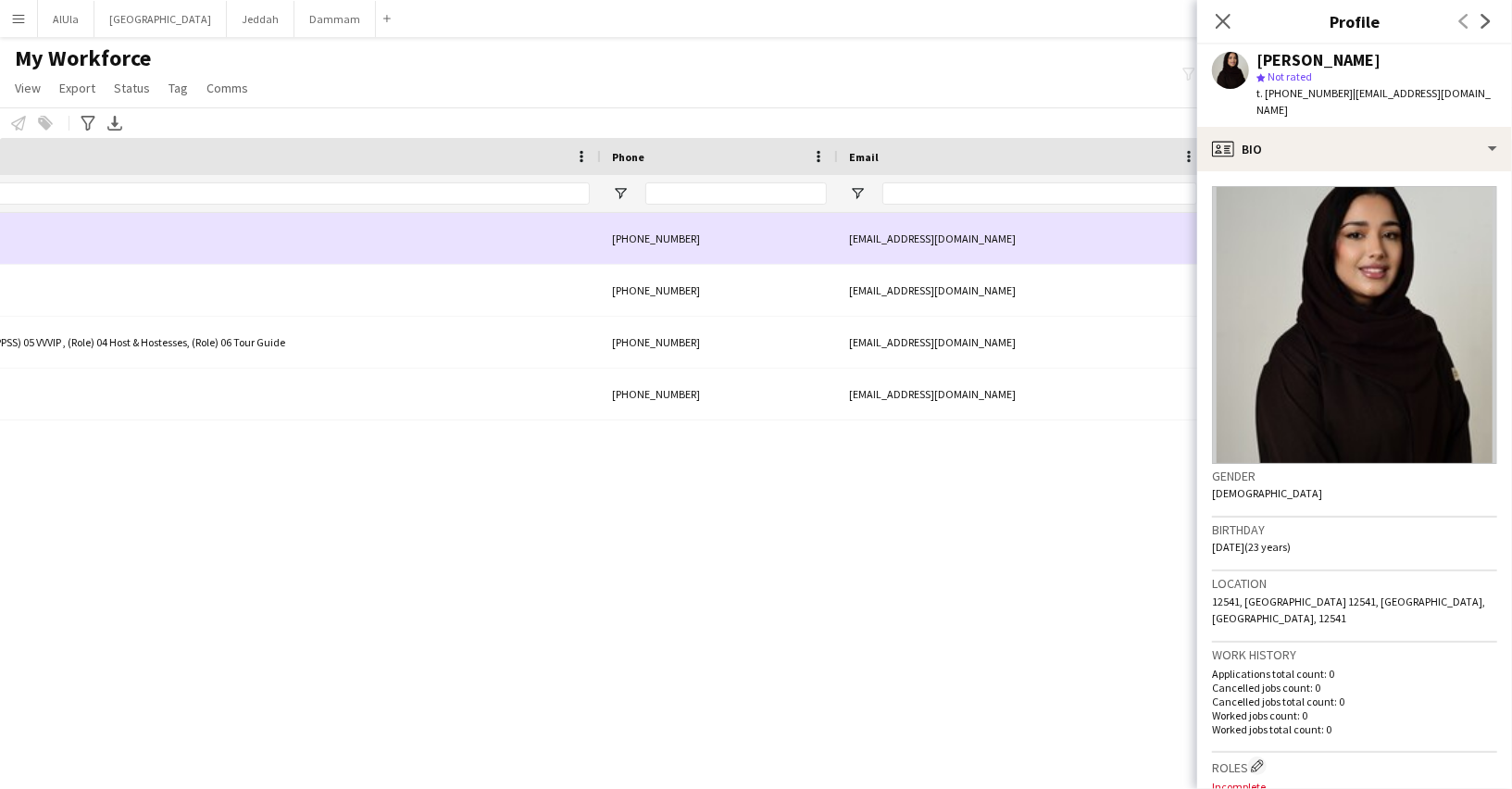
click at [656, 241] on div "+966557327495" at bounding box center [719, 238] width 237 height 51
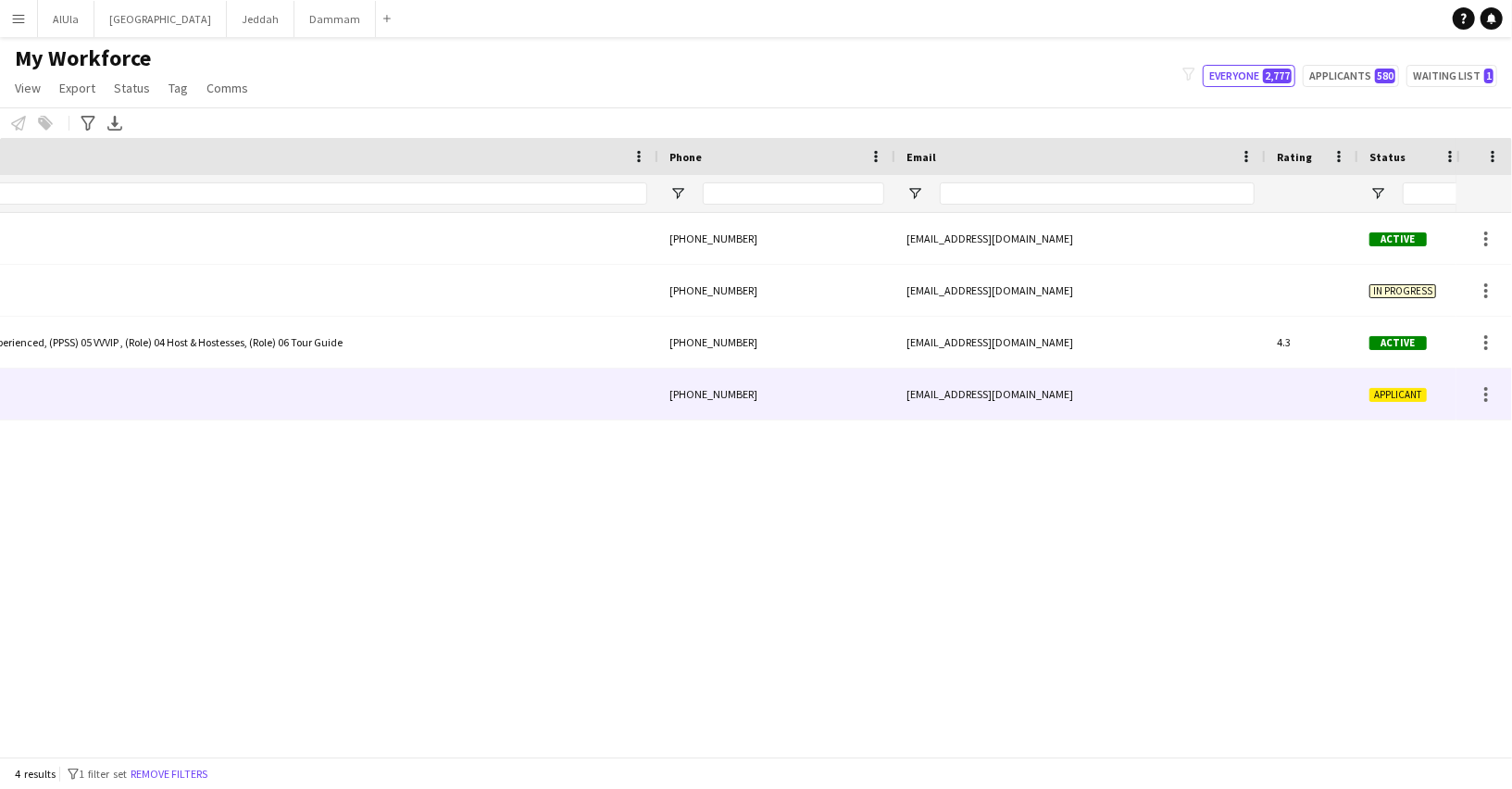
scroll to position [0, 464]
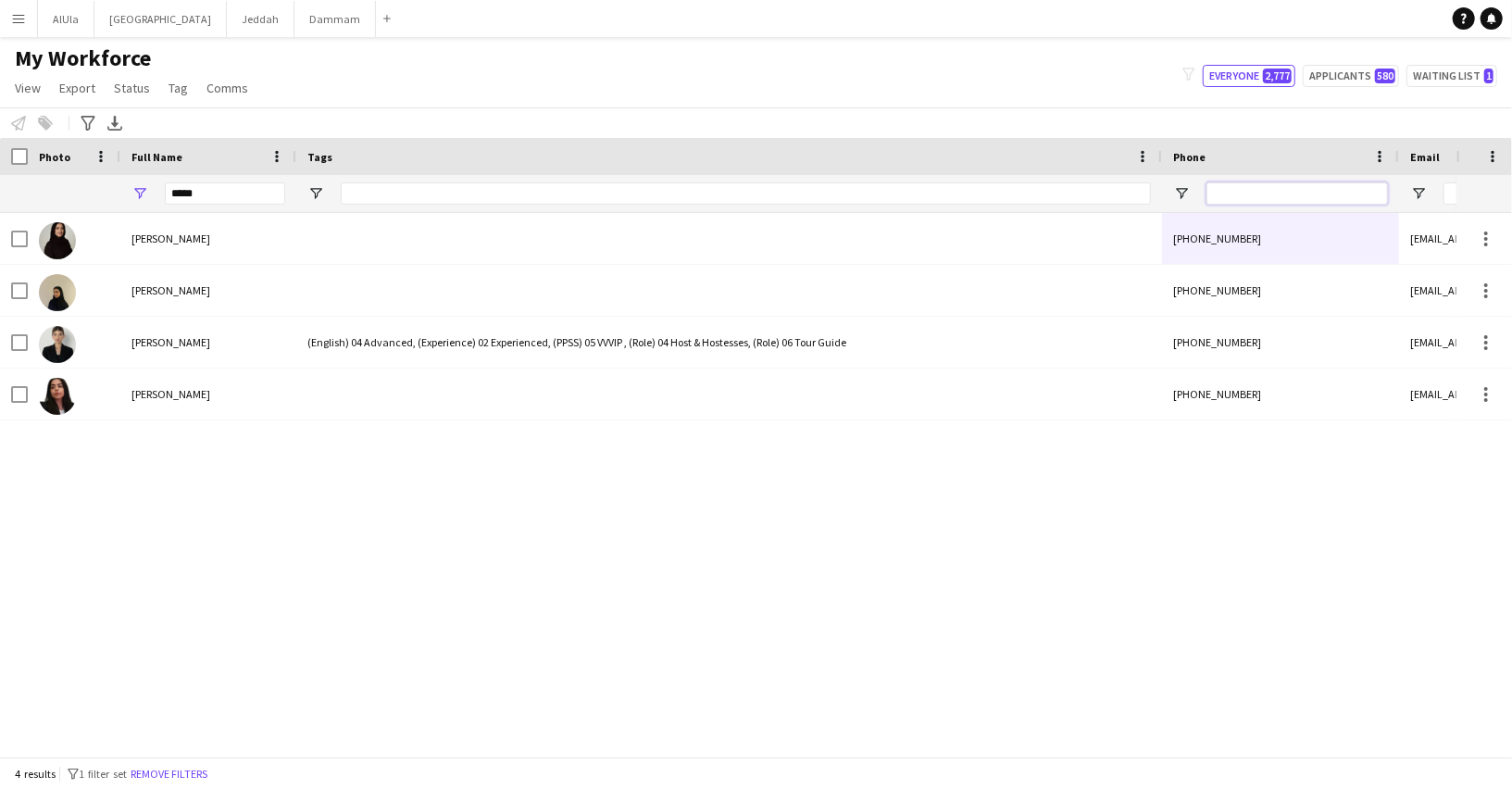
click at [1236, 192] on input "Phone Filter Input" at bounding box center [1296, 193] width 181 height 23
click at [177, 183] on input "****" at bounding box center [224, 193] width 121 height 23
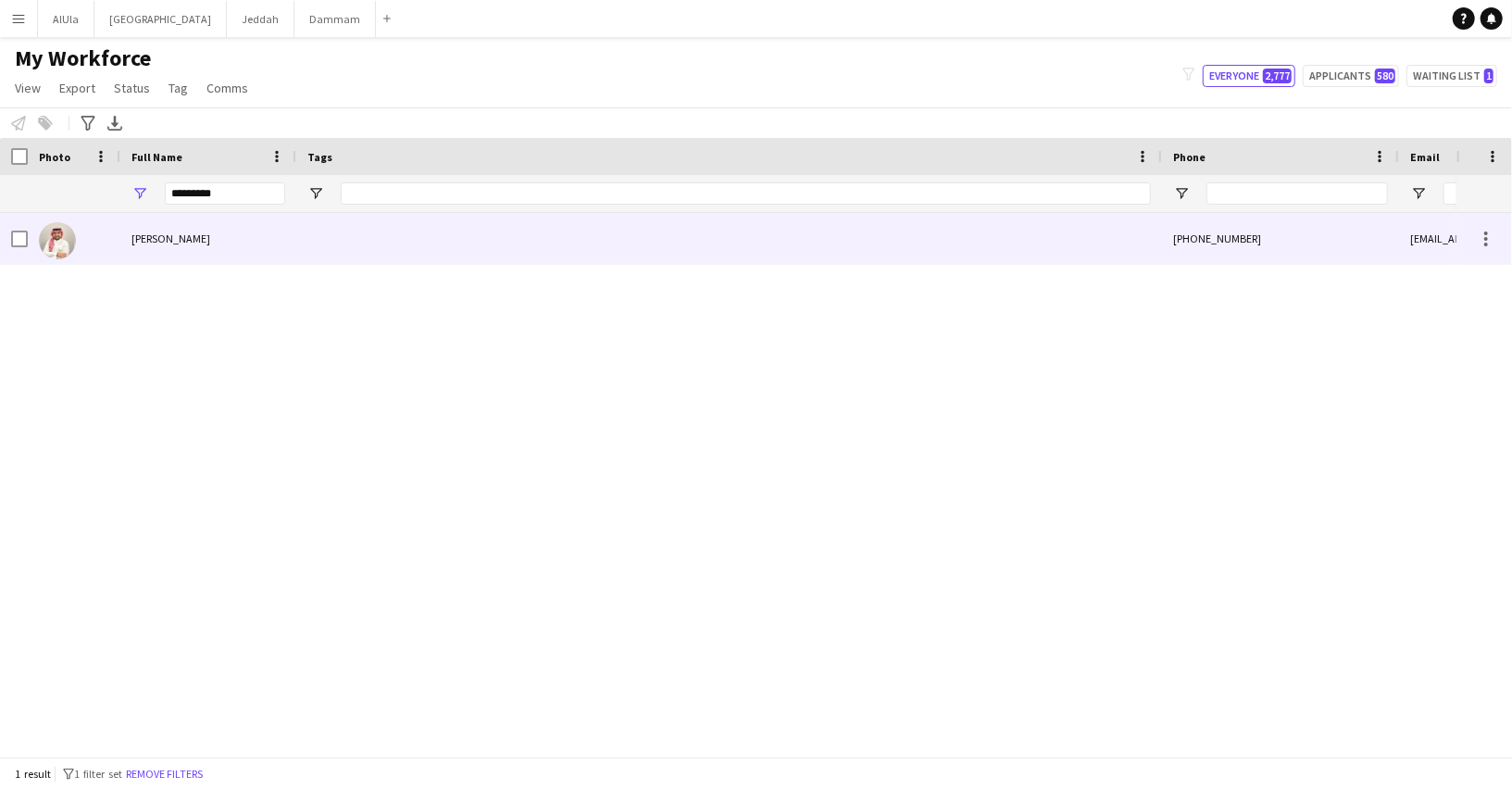
click at [210, 241] on div "Rayan Aloqaily" at bounding box center [208, 238] width 175 height 51
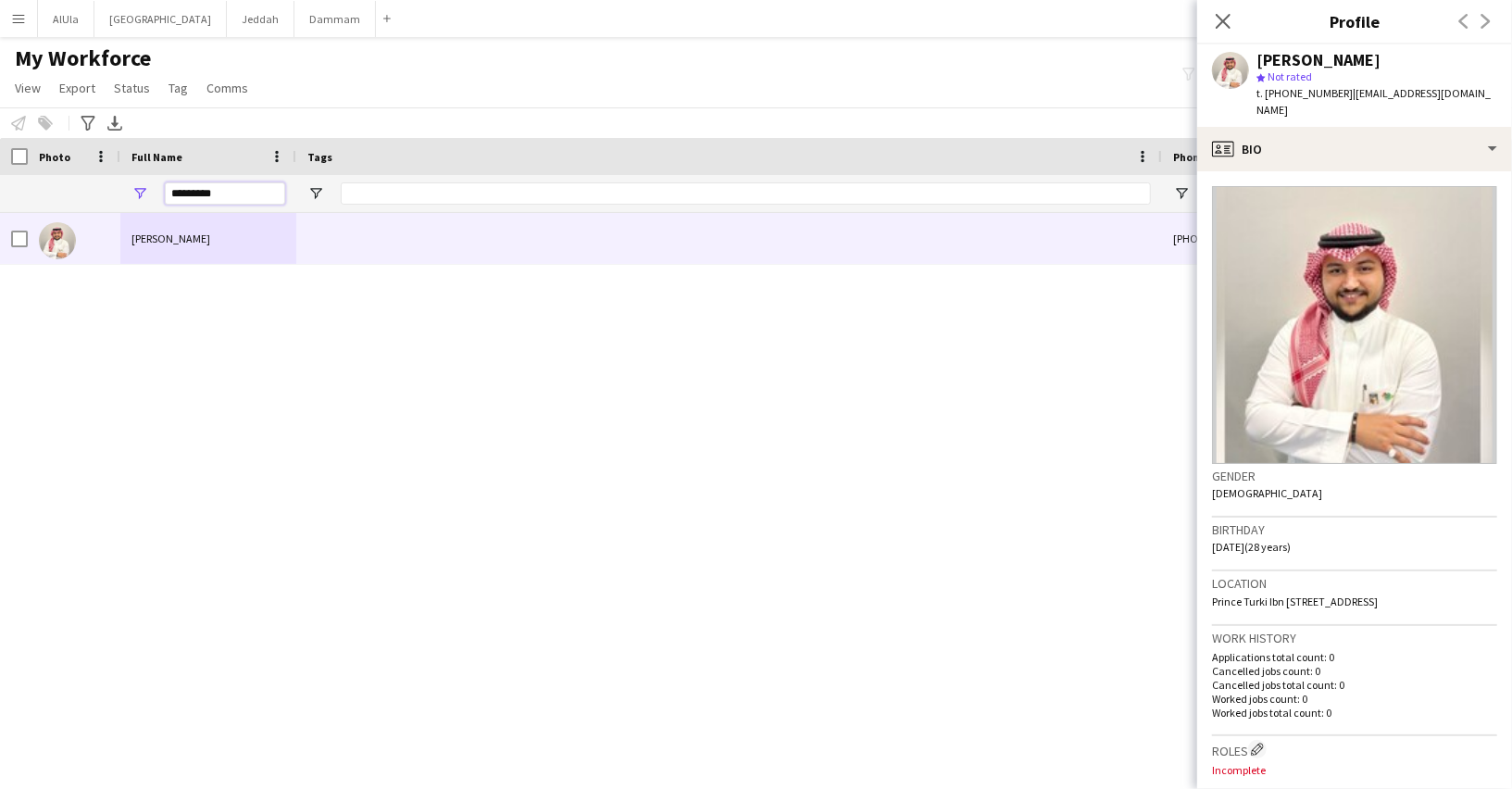
click at [199, 192] on input "*********" at bounding box center [224, 193] width 121 height 23
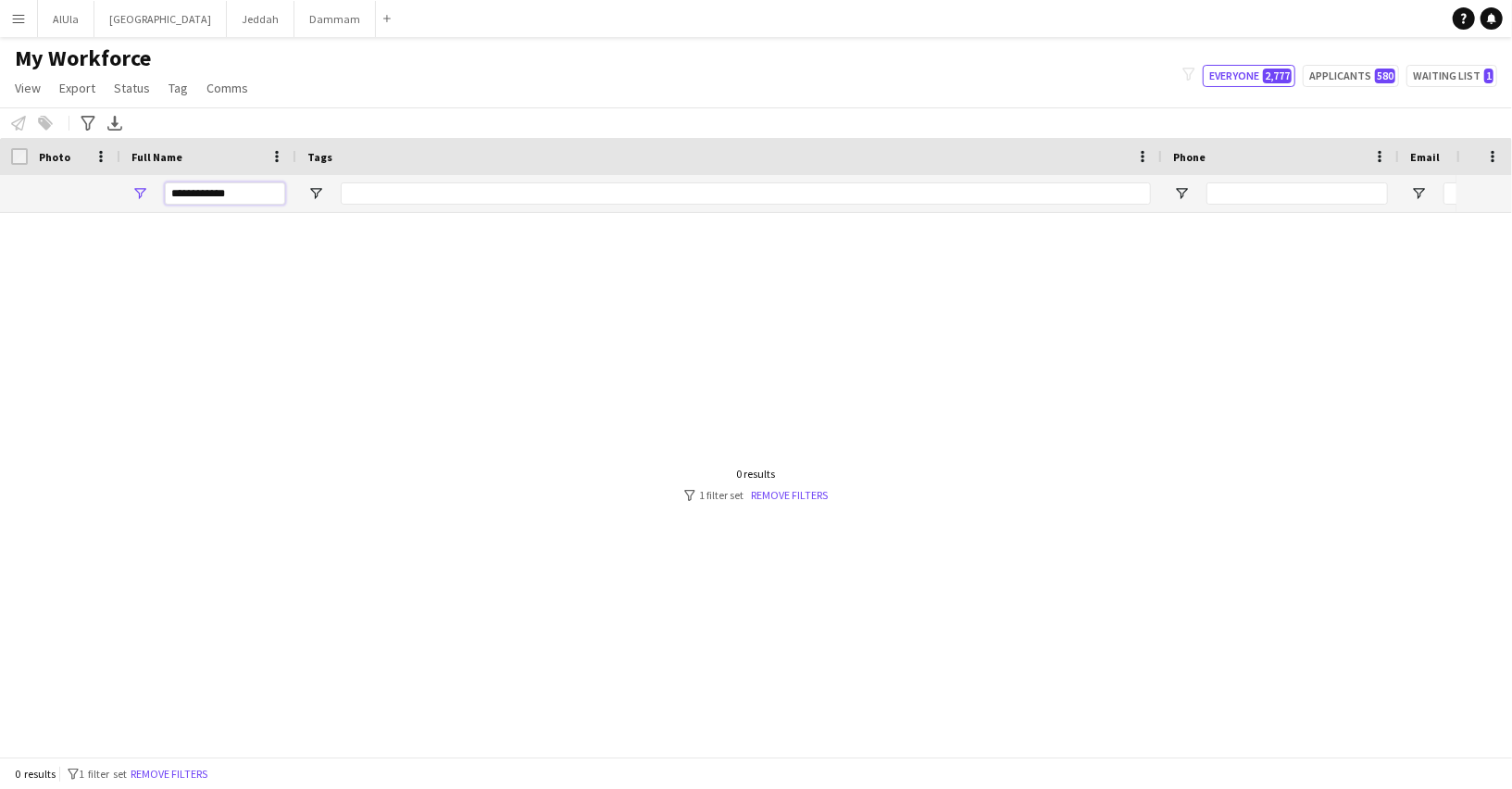
click at [210, 190] on input "**********" at bounding box center [224, 193] width 121 height 23
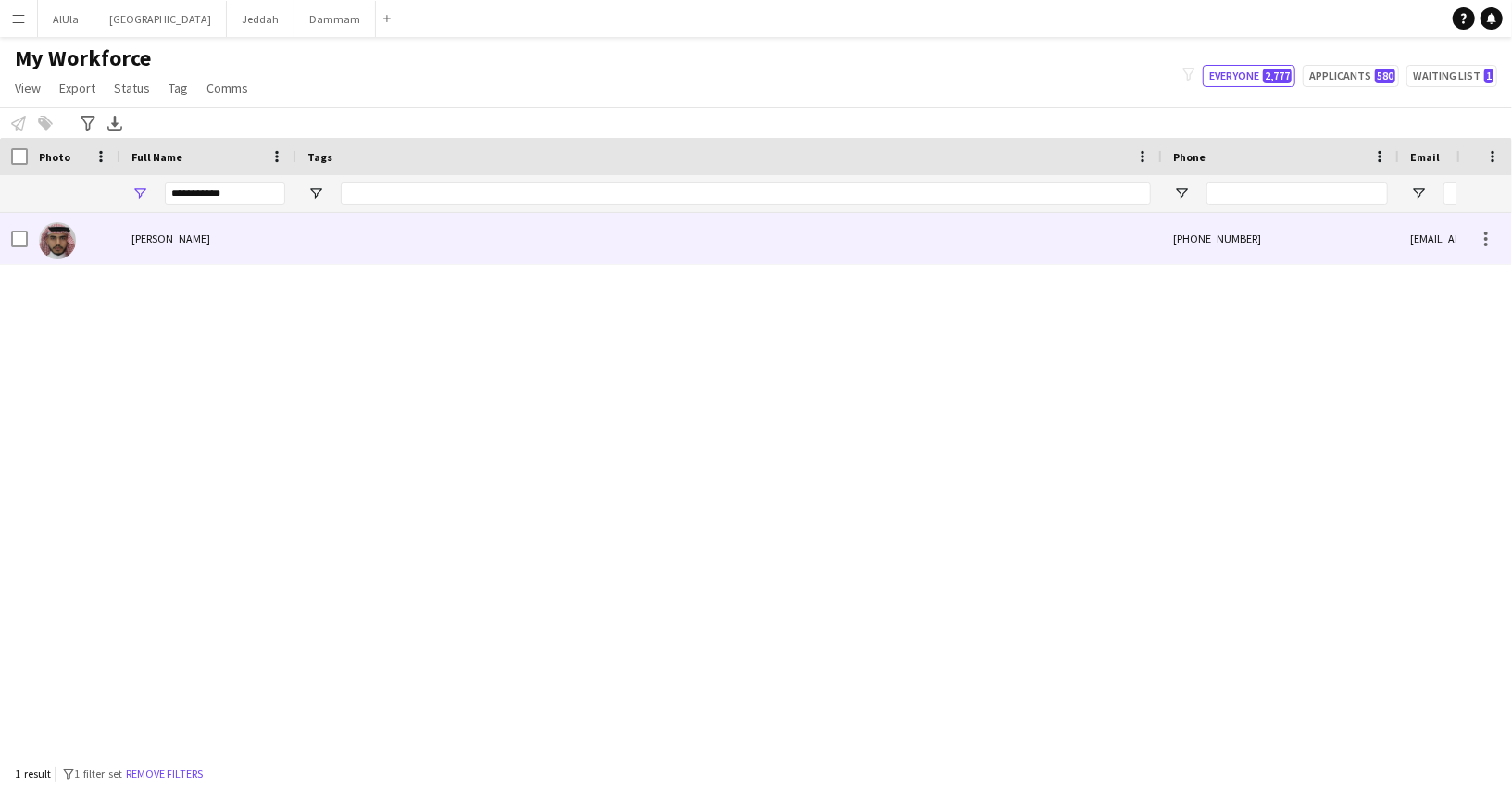
click at [223, 237] on div "Ryan Alobaidy" at bounding box center [208, 238] width 175 height 51
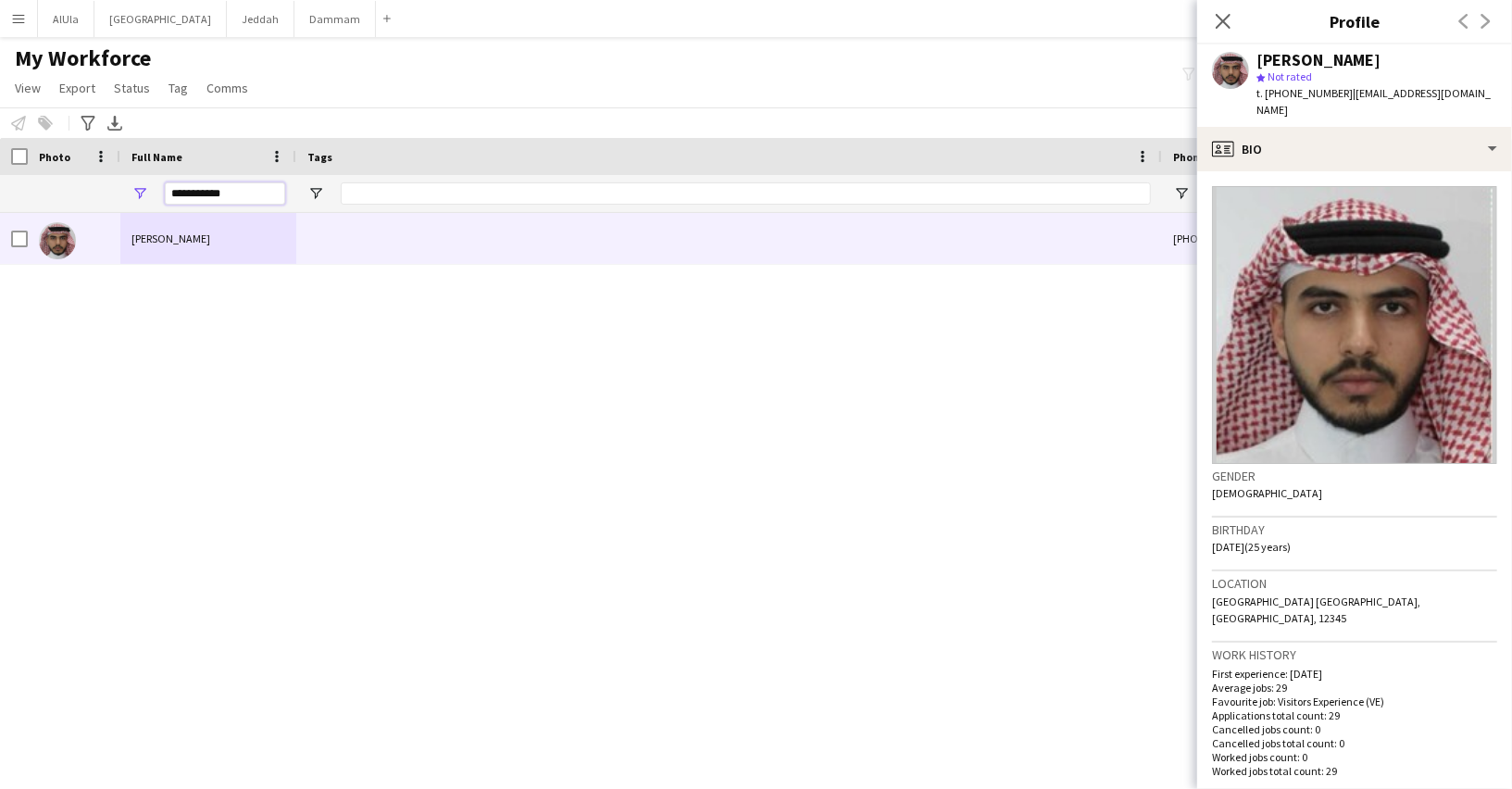
click at [210, 200] on input "**********" at bounding box center [224, 193] width 121 height 23
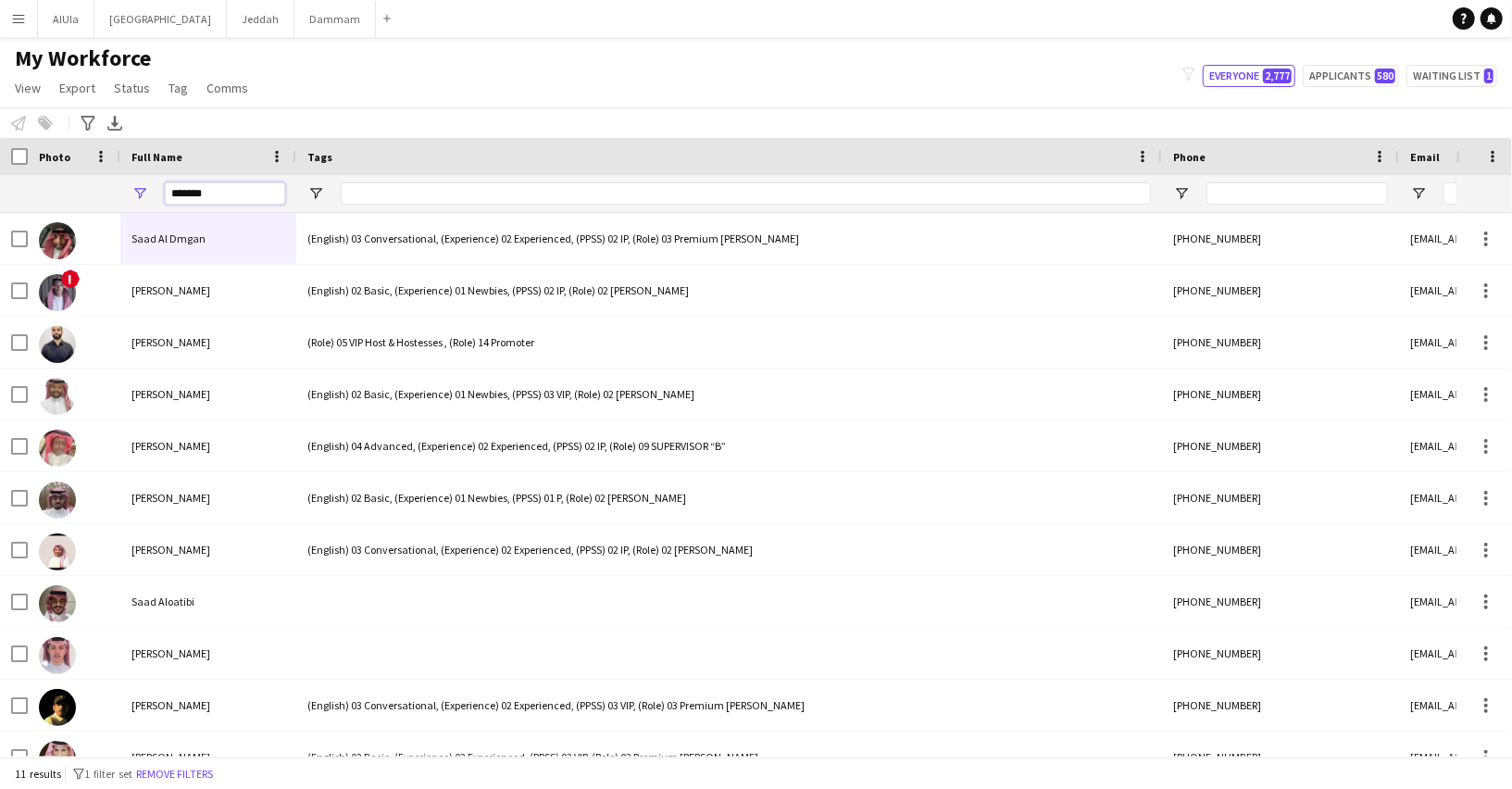
click at [181, 196] on input "*******" at bounding box center [224, 193] width 121 height 23
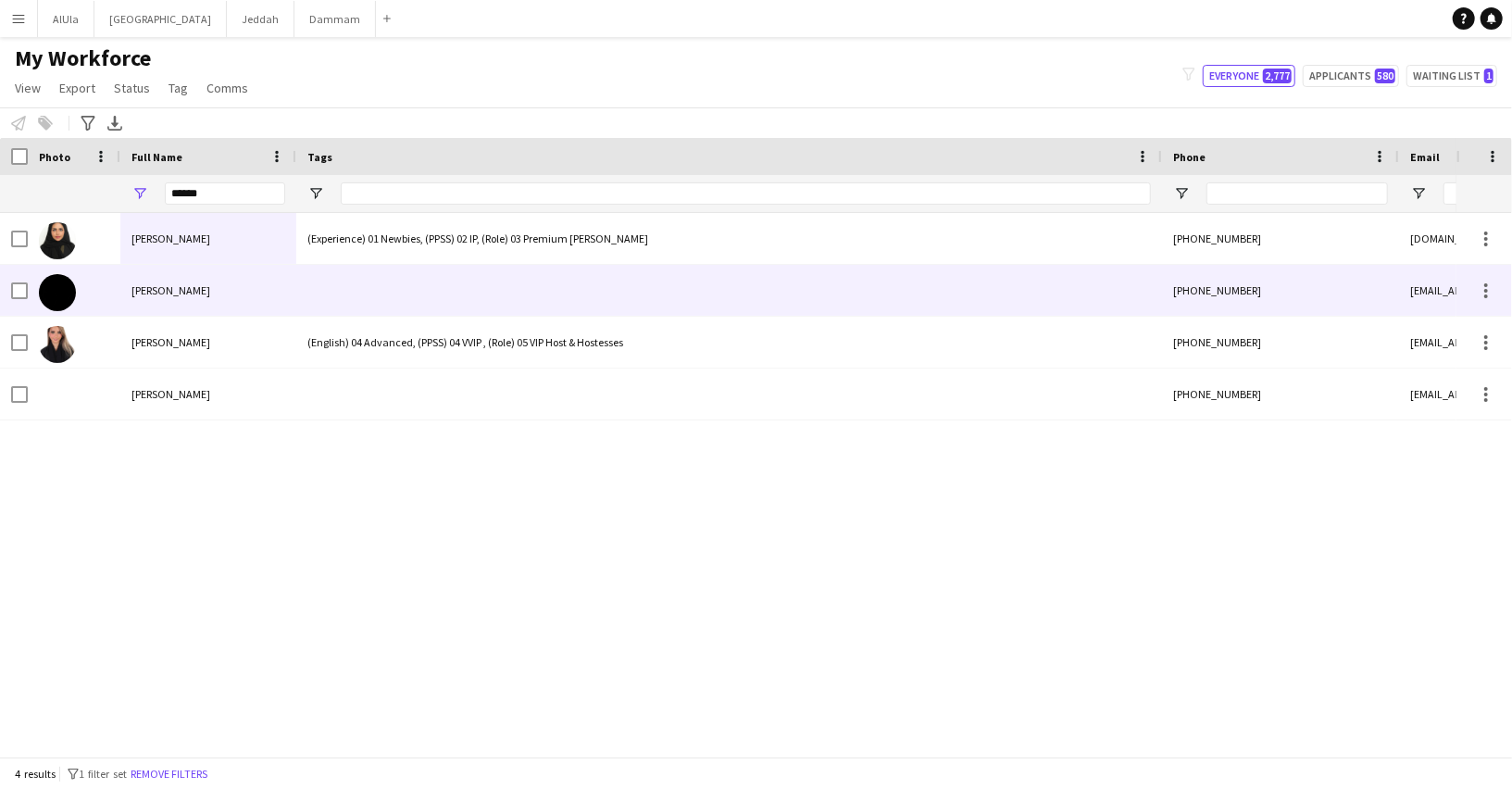
click at [223, 300] on div "sadeem alharbi" at bounding box center [208, 290] width 175 height 51
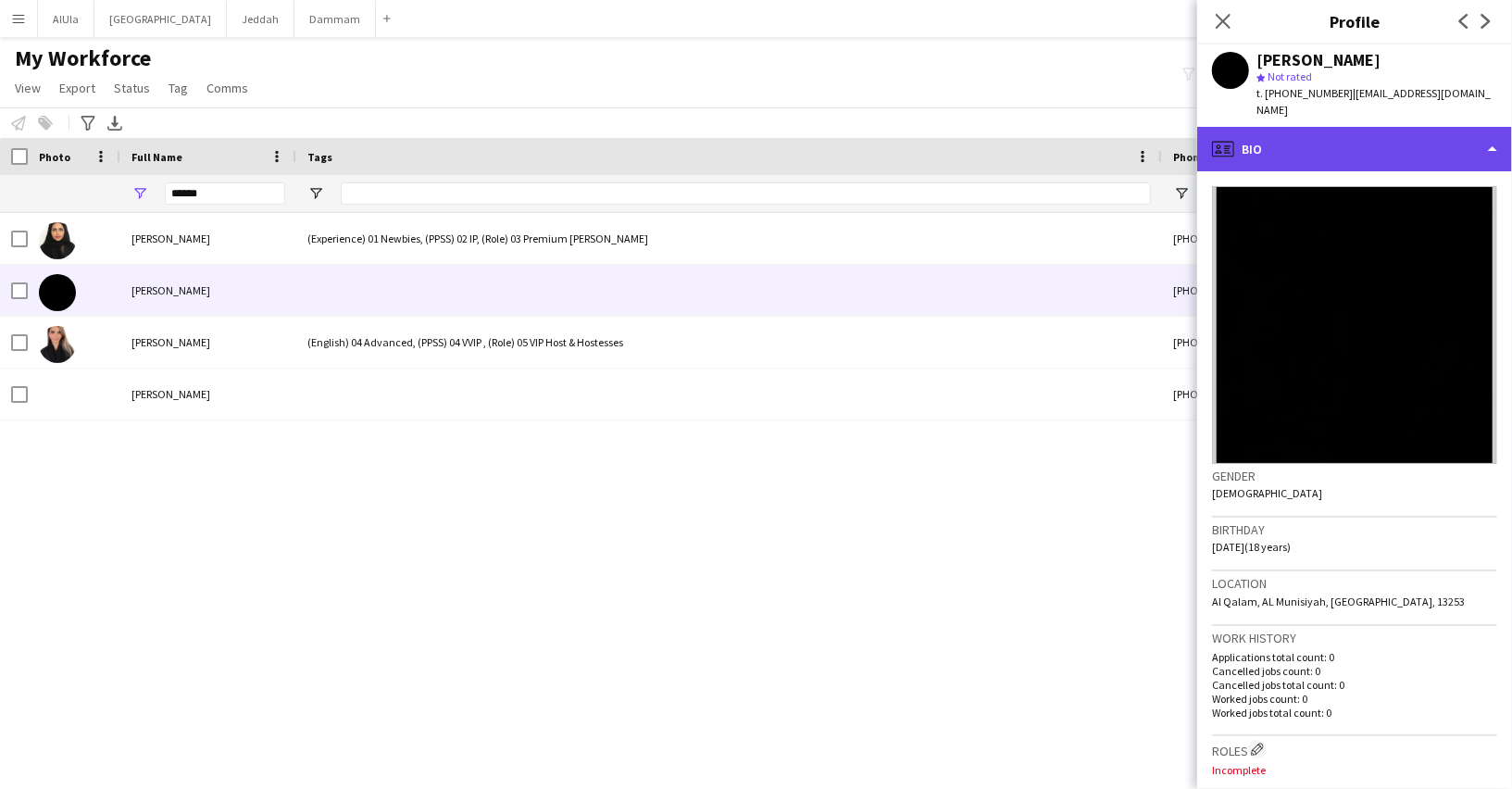
click at [1307, 144] on div "profile Bio" at bounding box center [1353, 148] width 315 height 44
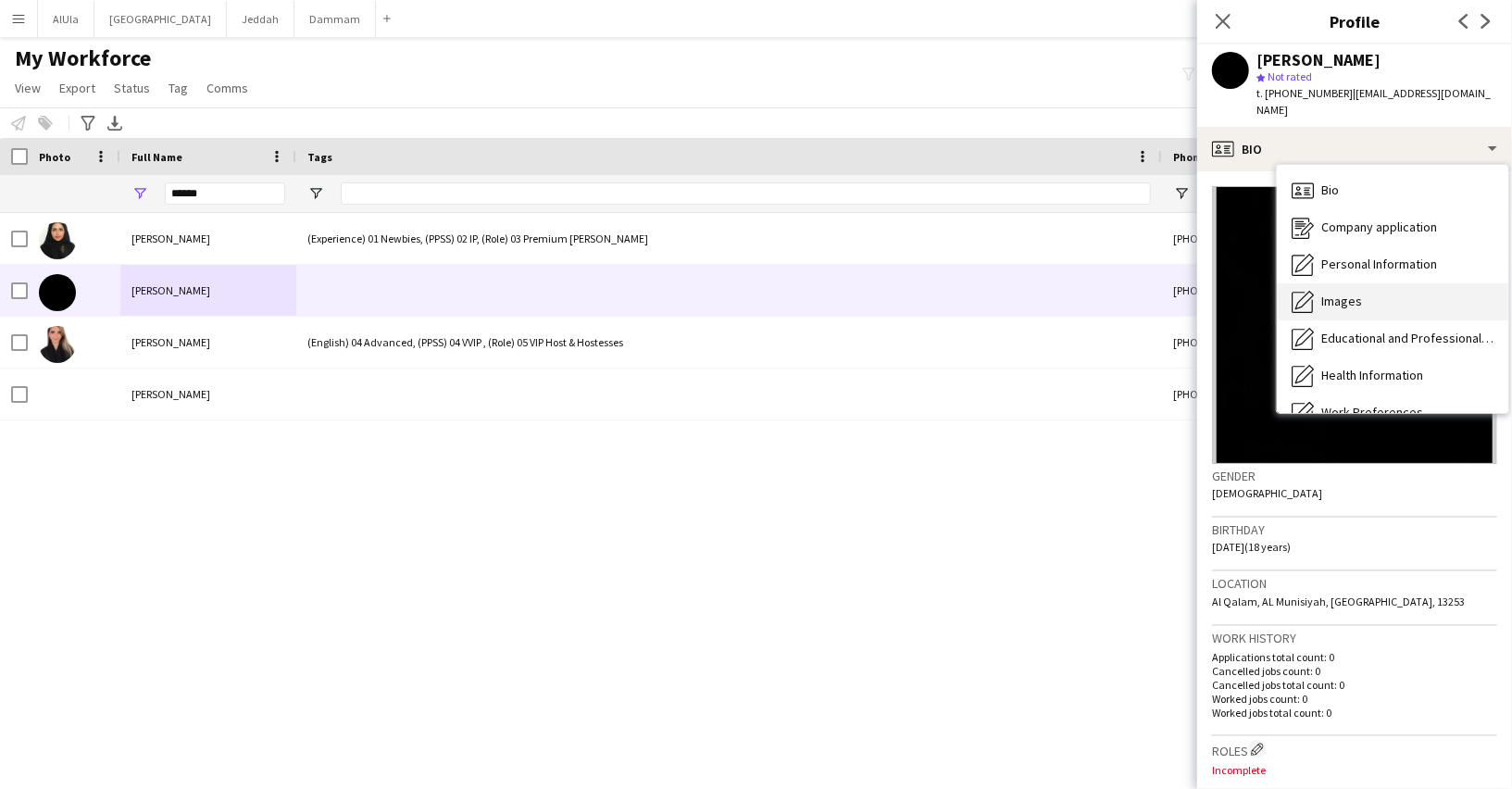
click at [1322, 293] on span "Images" at bounding box center [1341, 301] width 41 height 17
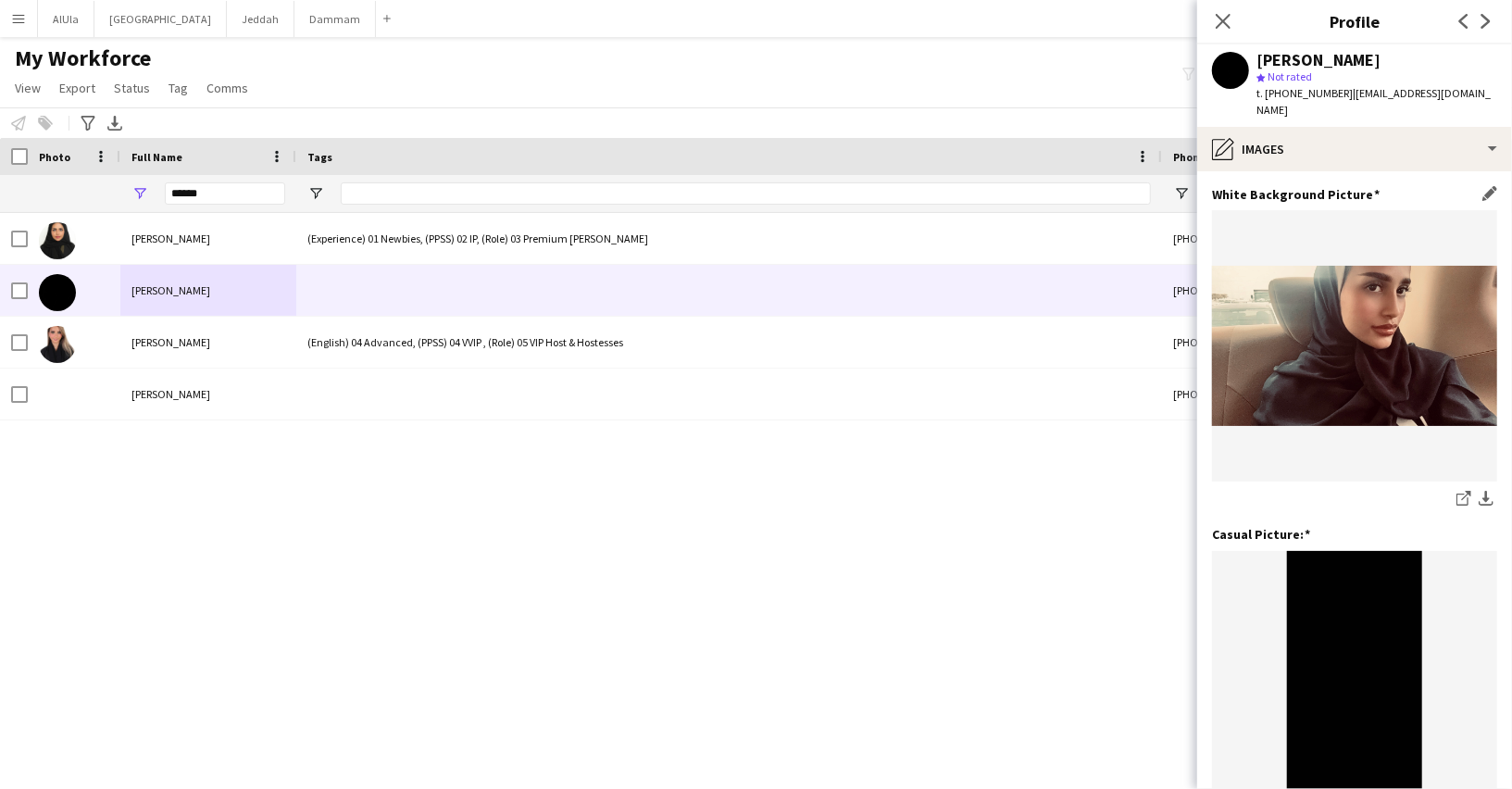
scroll to position [42, 0]
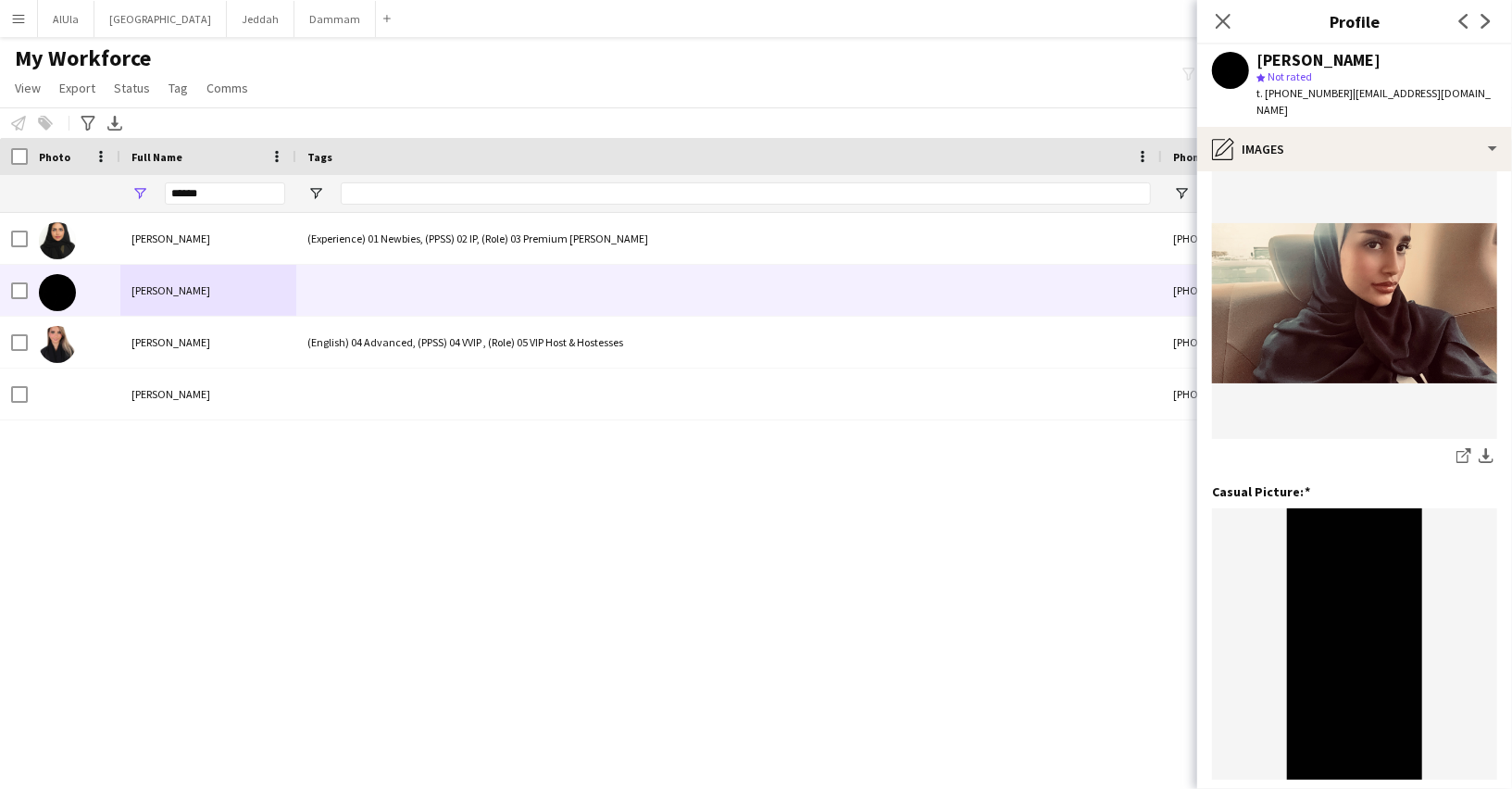
click at [1275, 59] on div "sadeem alharbi" at bounding box center [1318, 60] width 124 height 17
copy div "sadeem alharbi"
click at [1302, 98] on span "t. +966551796628" at bounding box center [1304, 93] width 96 height 14
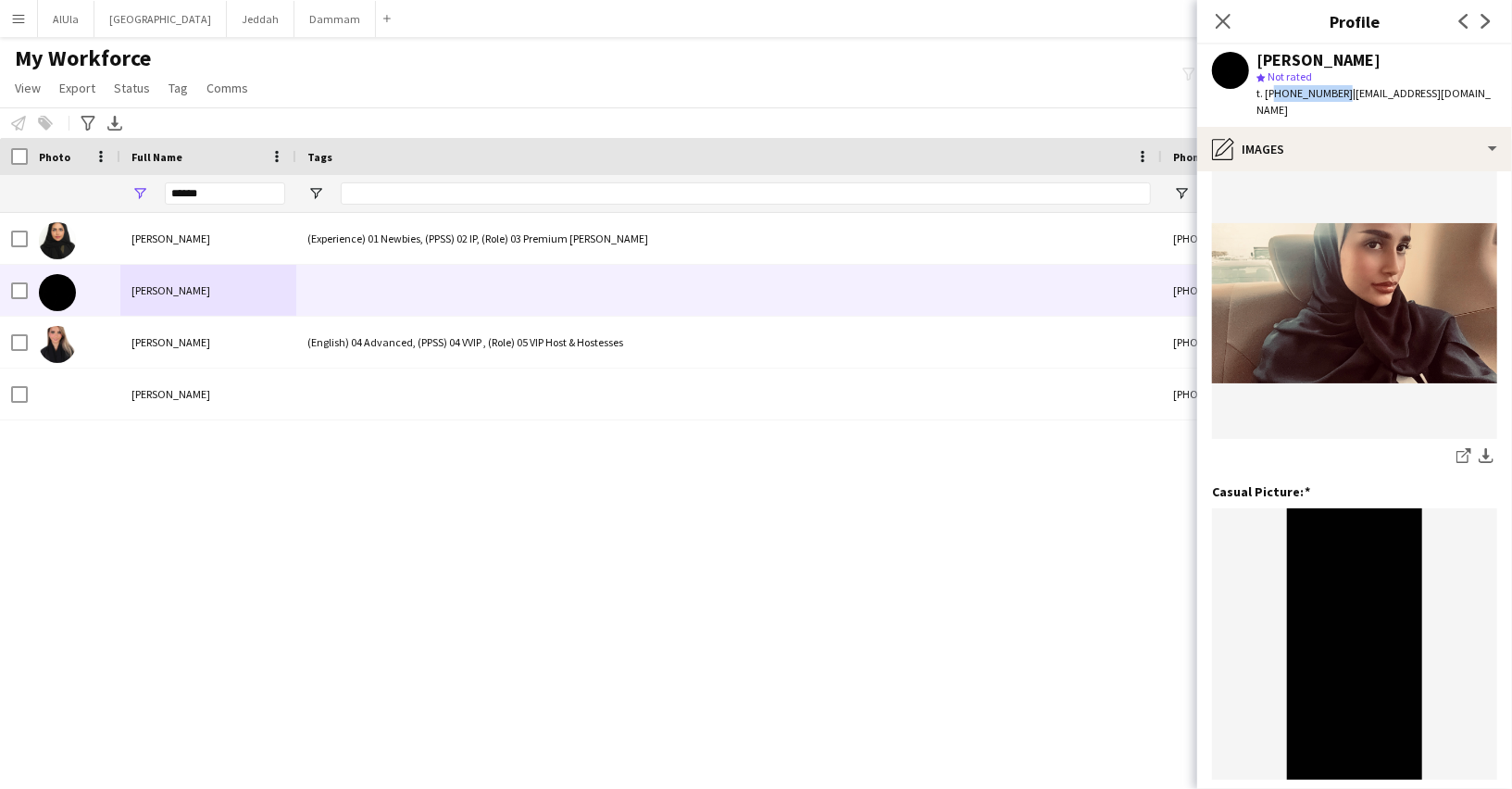
click at [1302, 98] on span "t. +966551796628" at bounding box center [1304, 93] width 96 height 14
copy span "966551796628"
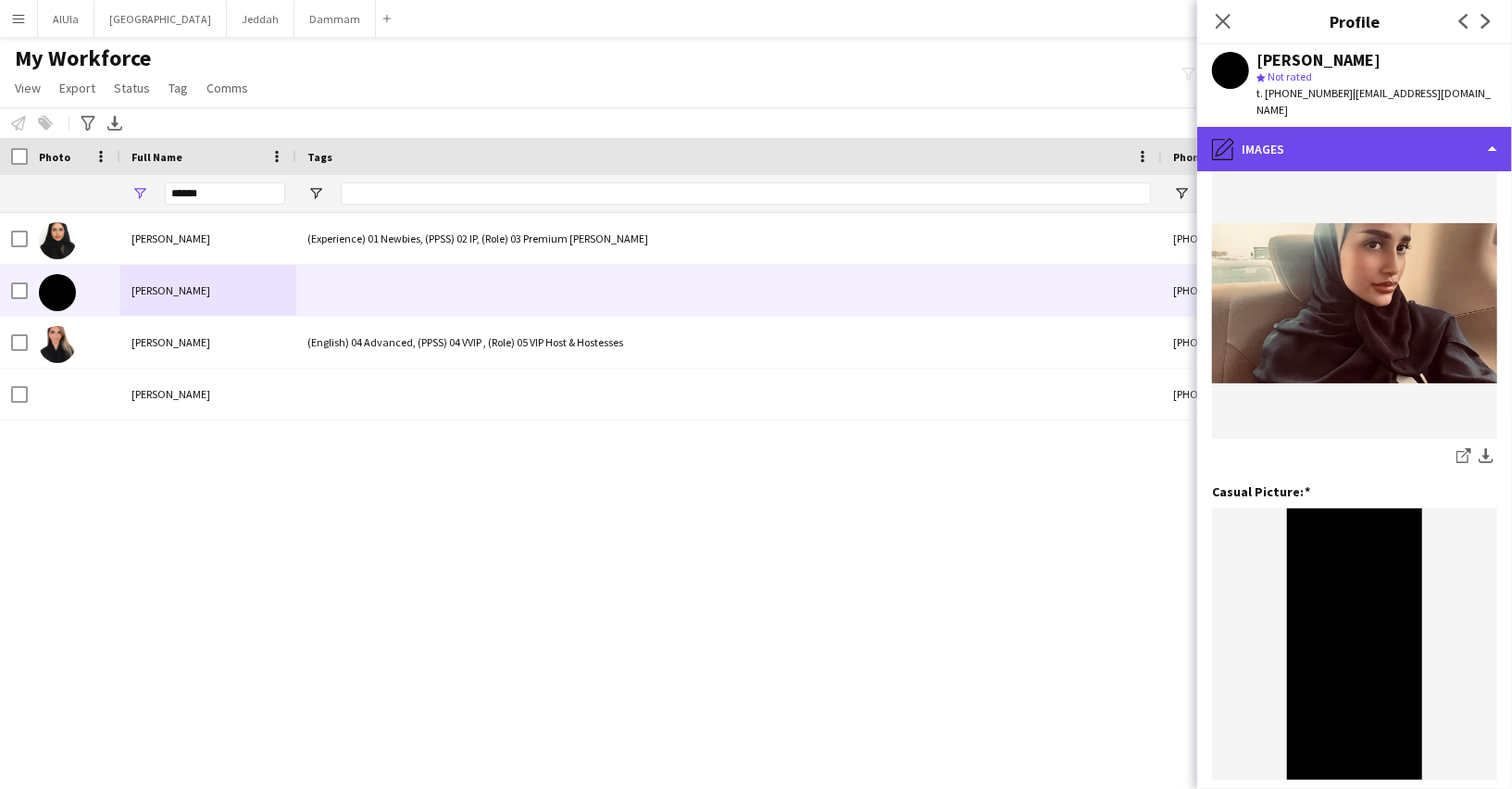
click at [1312, 140] on div "pencil4 Images" at bounding box center [1353, 148] width 315 height 44
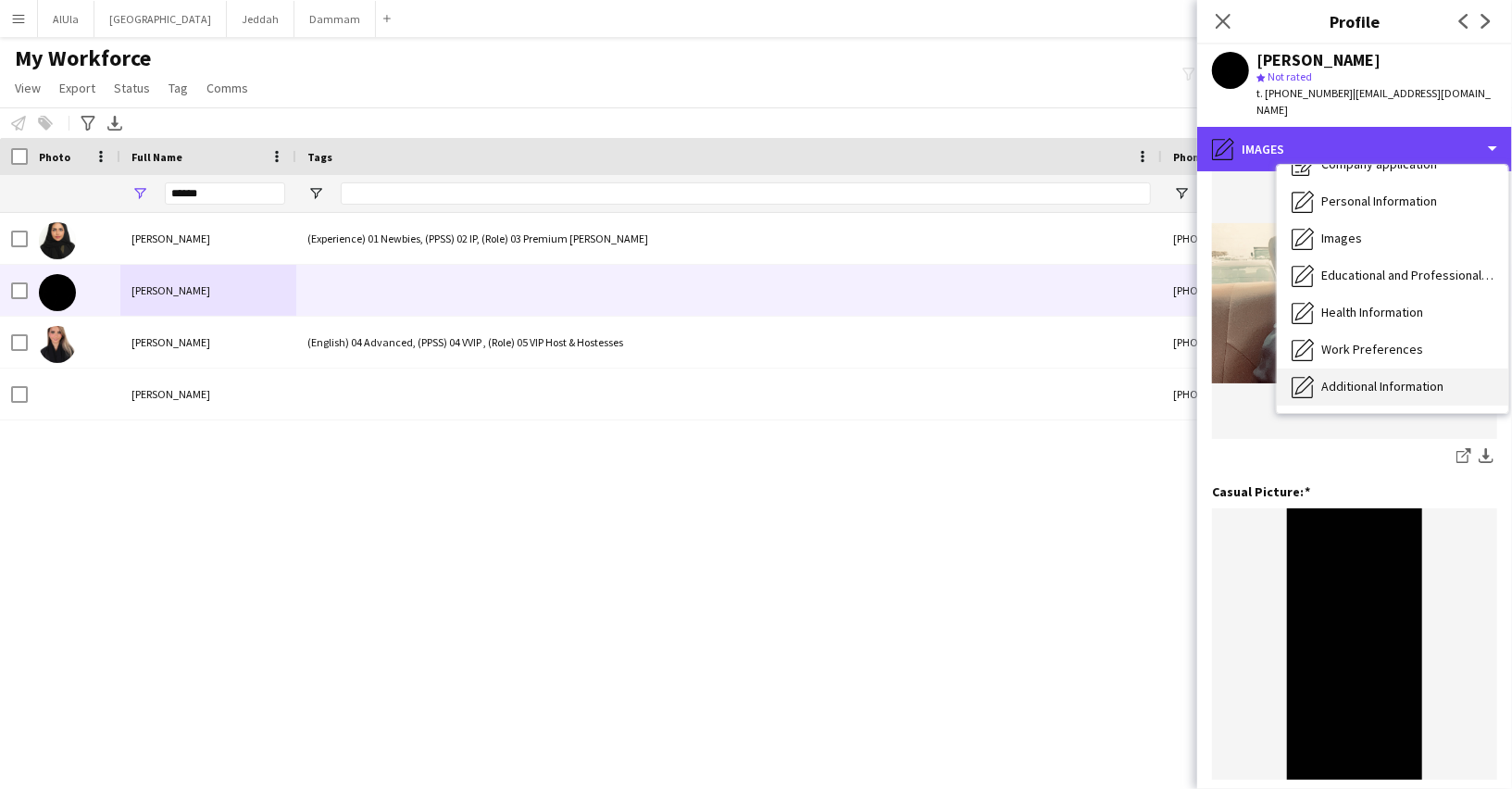
scroll to position [43, 0]
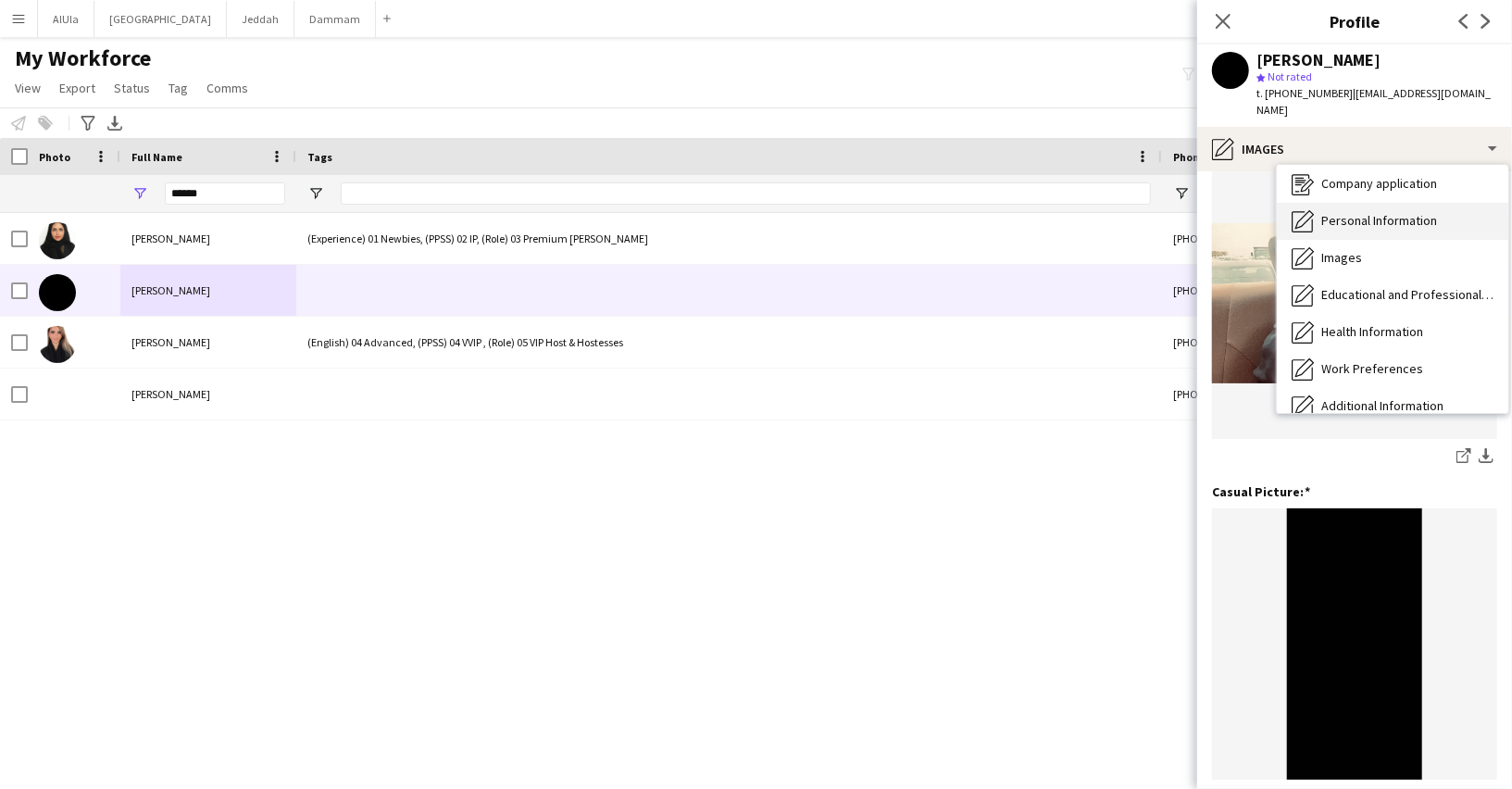
click at [1350, 212] on span "Personal Information" at bounding box center [1379, 220] width 116 height 17
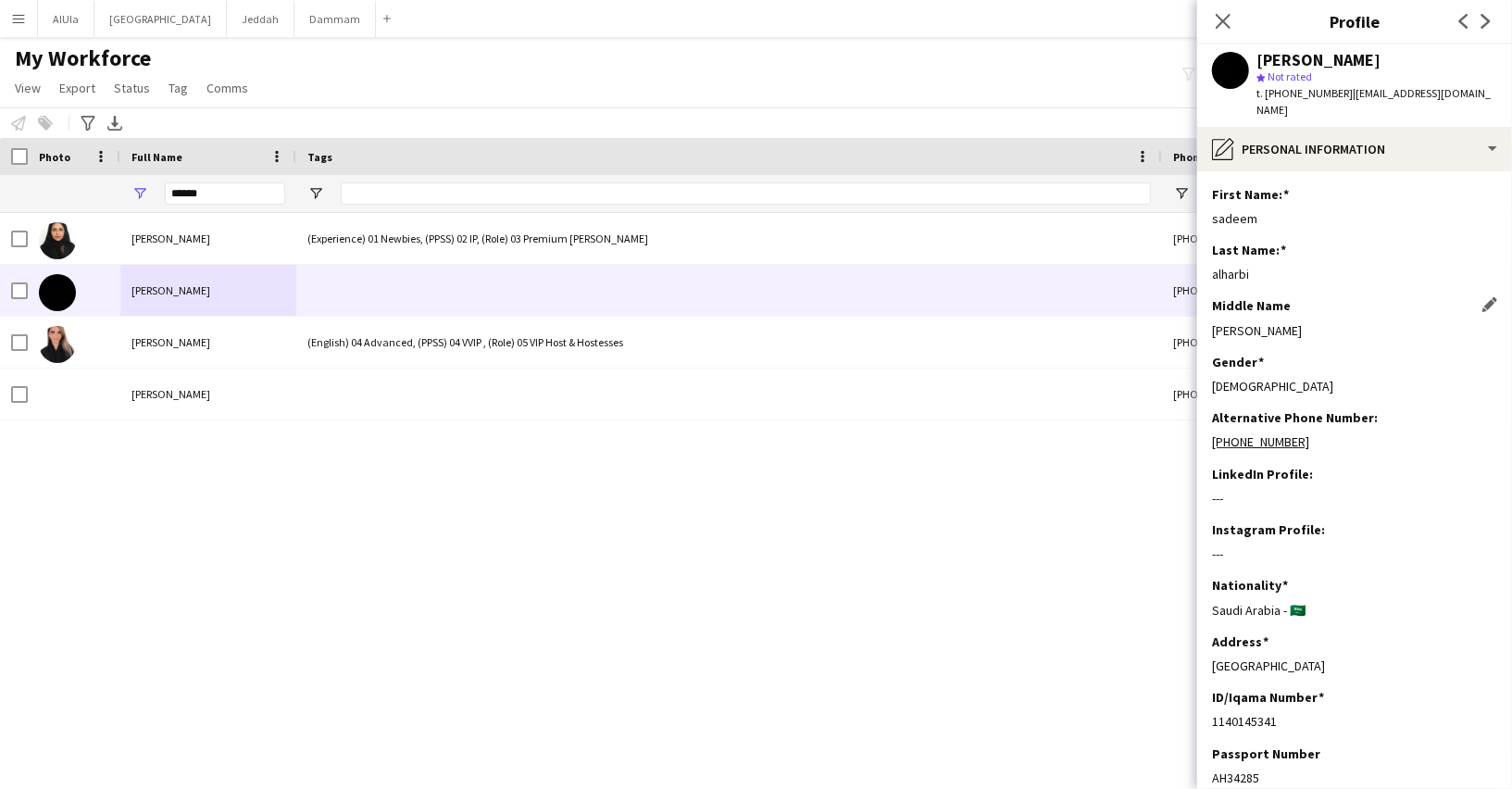
scroll to position [885, 0]
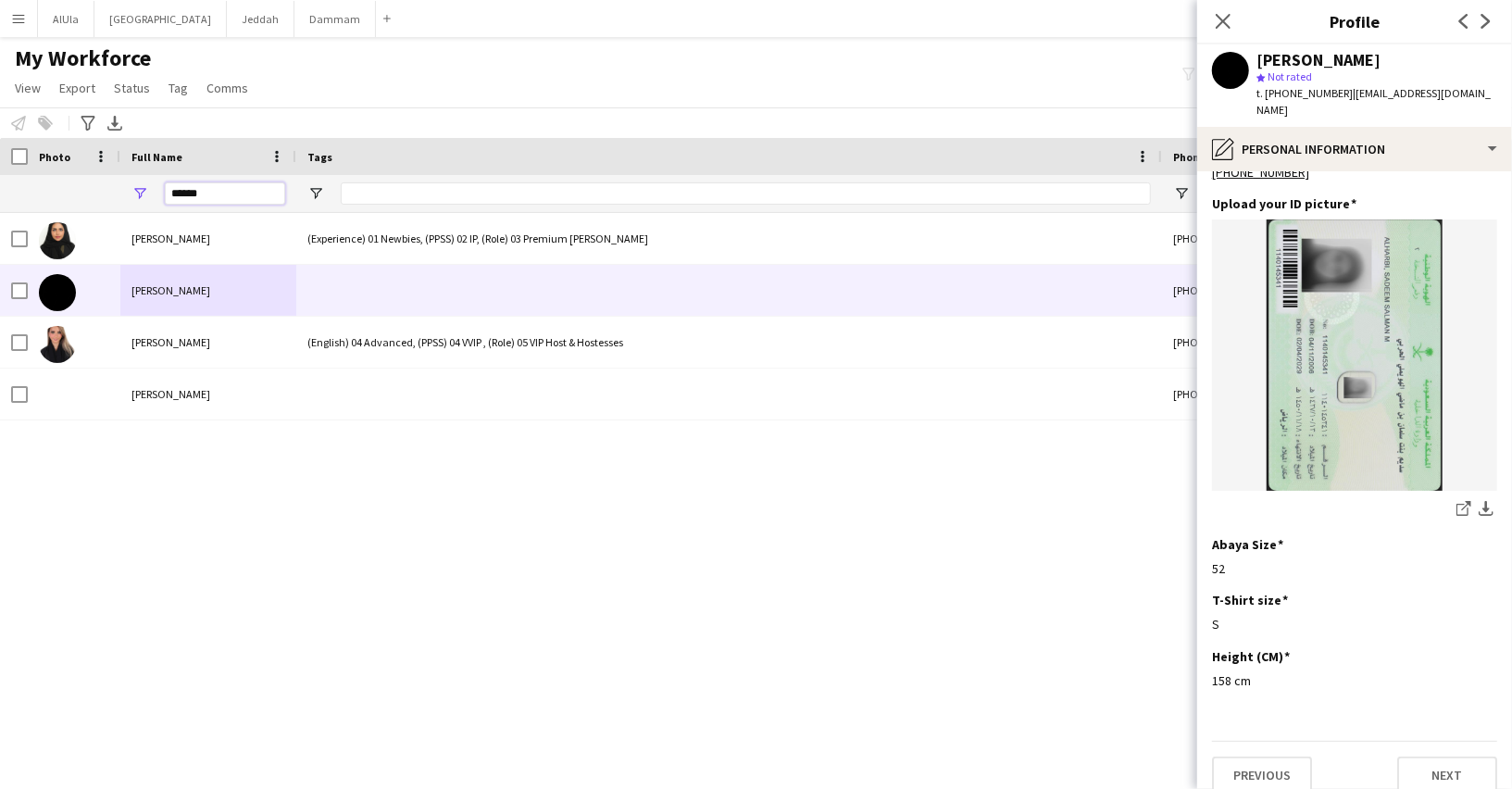
click at [226, 189] on input "******" at bounding box center [224, 193] width 121 height 23
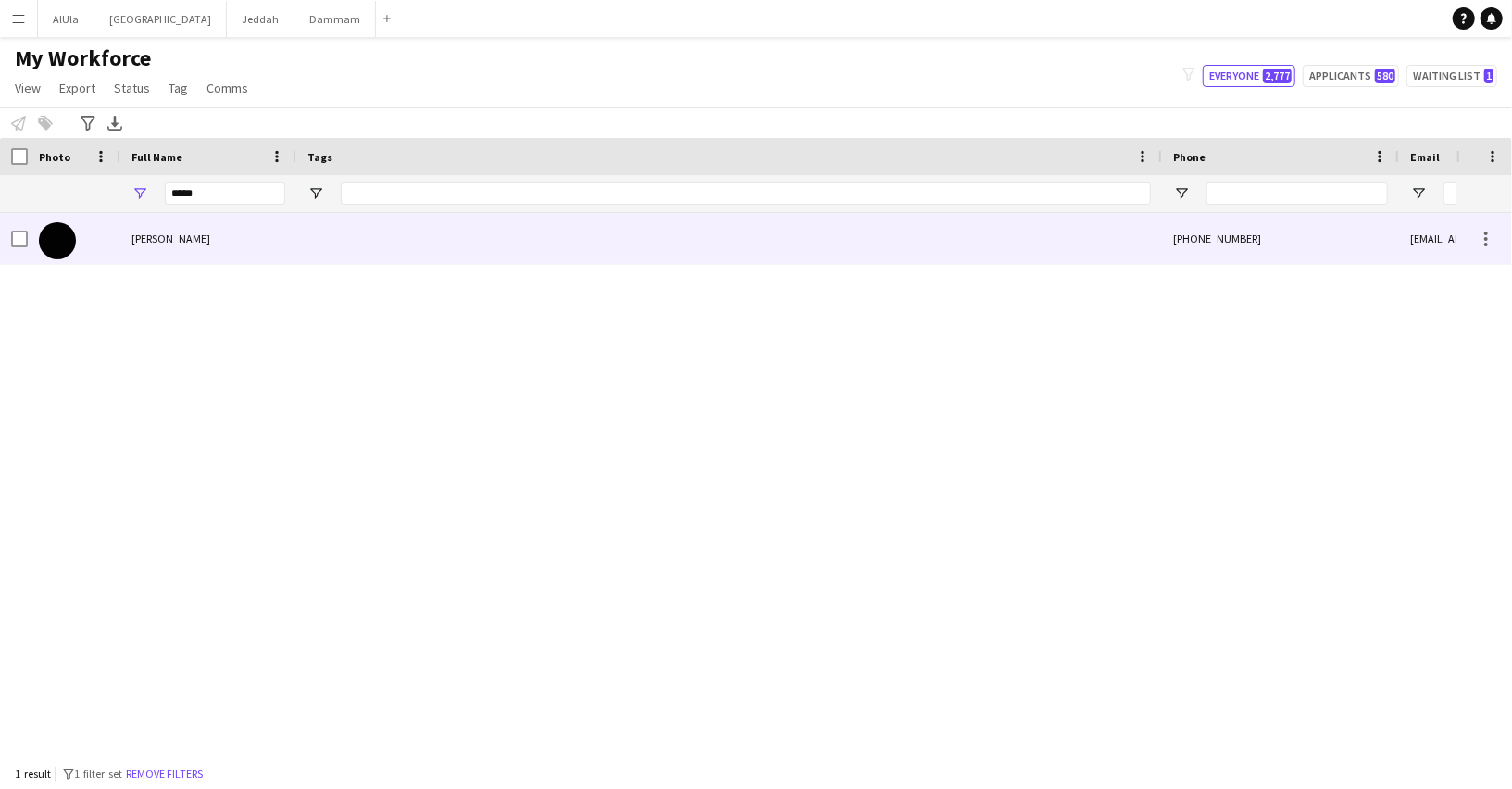
click at [169, 232] on span "Saden Ragheb" at bounding box center [171, 238] width 78 height 14
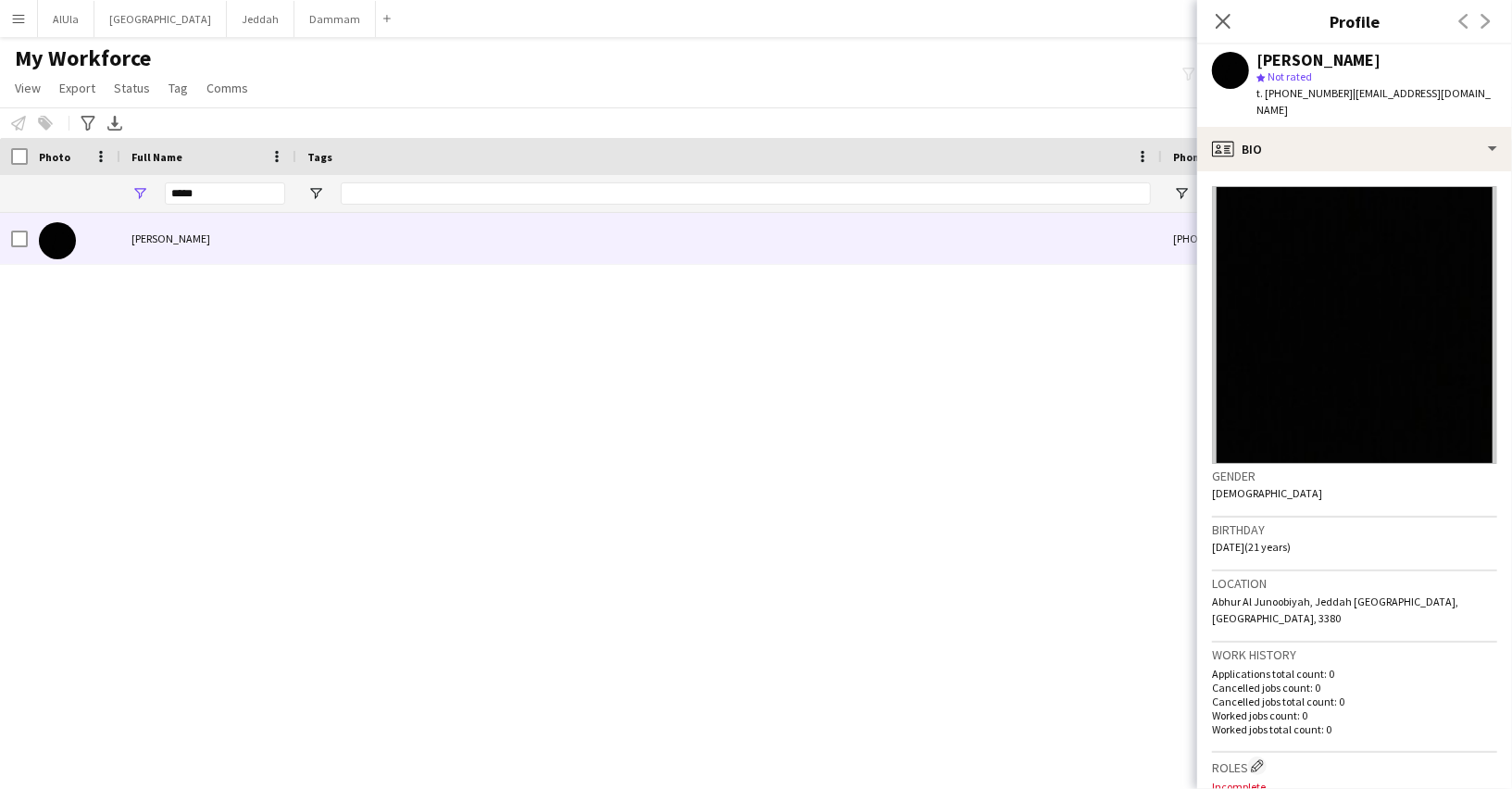
click at [1275, 69] on div "star Not rated" at bounding box center [1377, 76] width 241 height 17
copy span "Not rated"
click at [1268, 56] on div "Saden Ragheb" at bounding box center [1318, 60] width 124 height 17
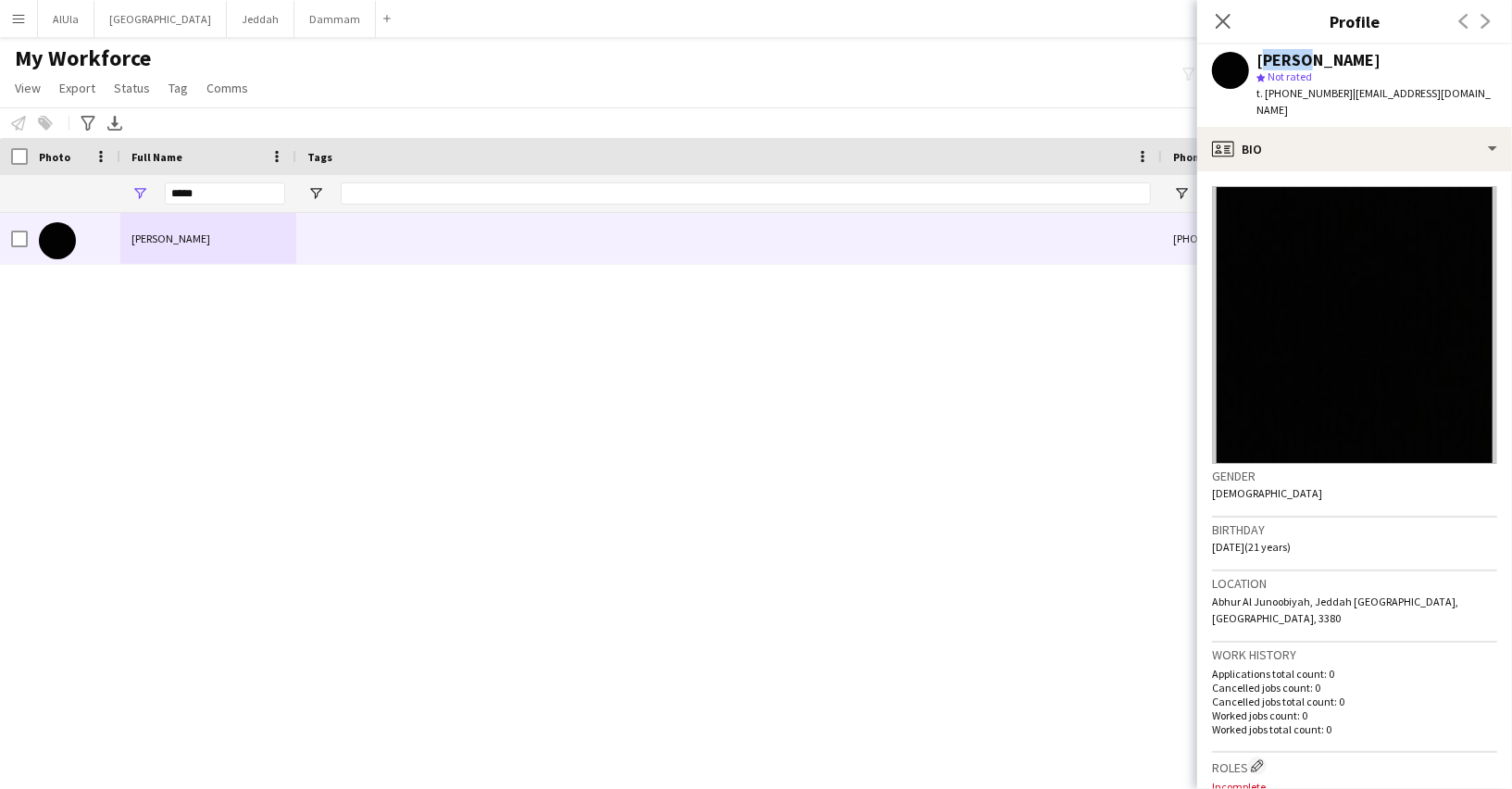
click at [1268, 56] on div "Saden Ragheb" at bounding box center [1318, 60] width 124 height 17
copy div "Saden Ragheb"
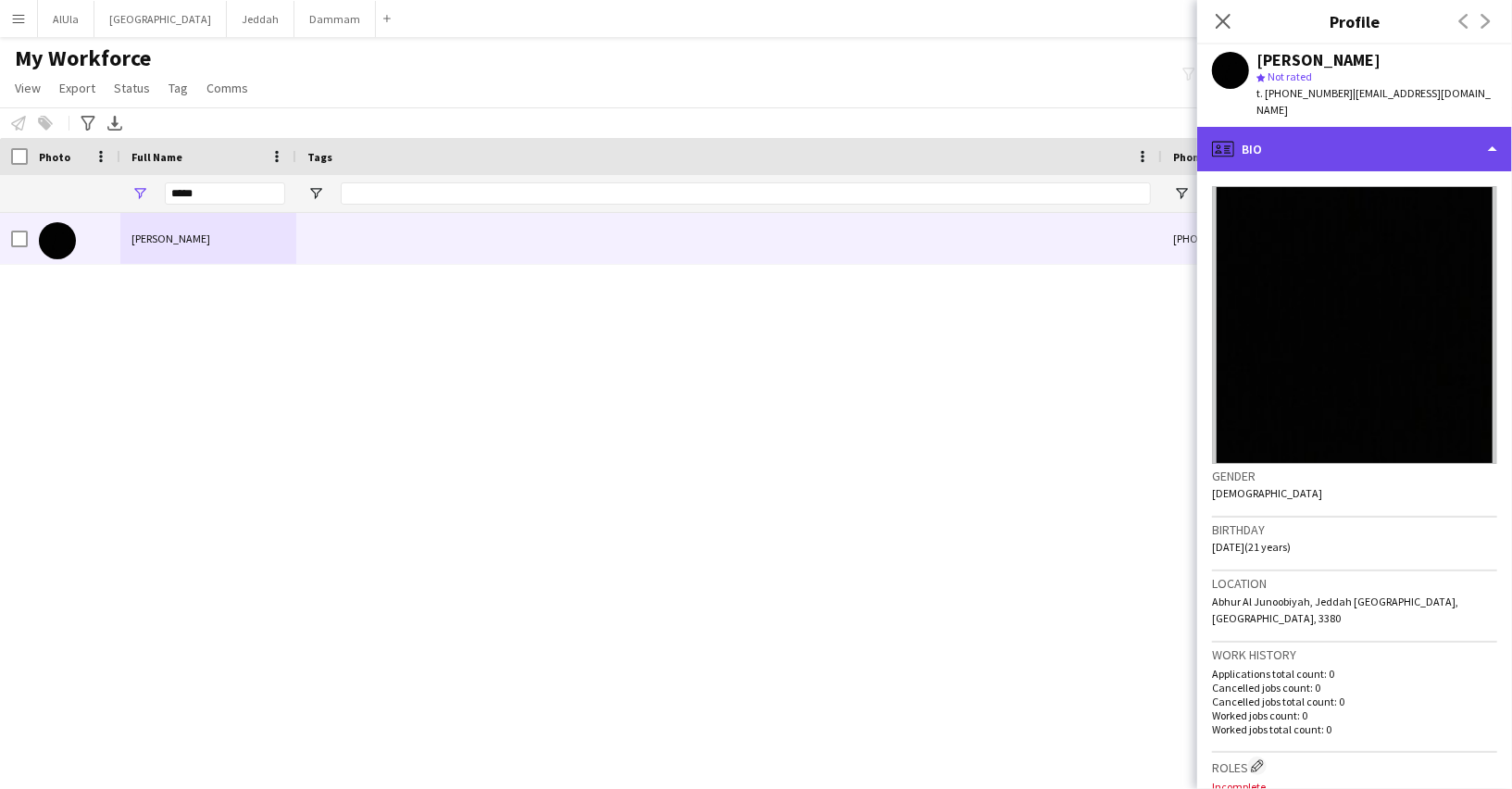
click at [1262, 126] on div "profile Bio" at bounding box center [1353, 148] width 315 height 44
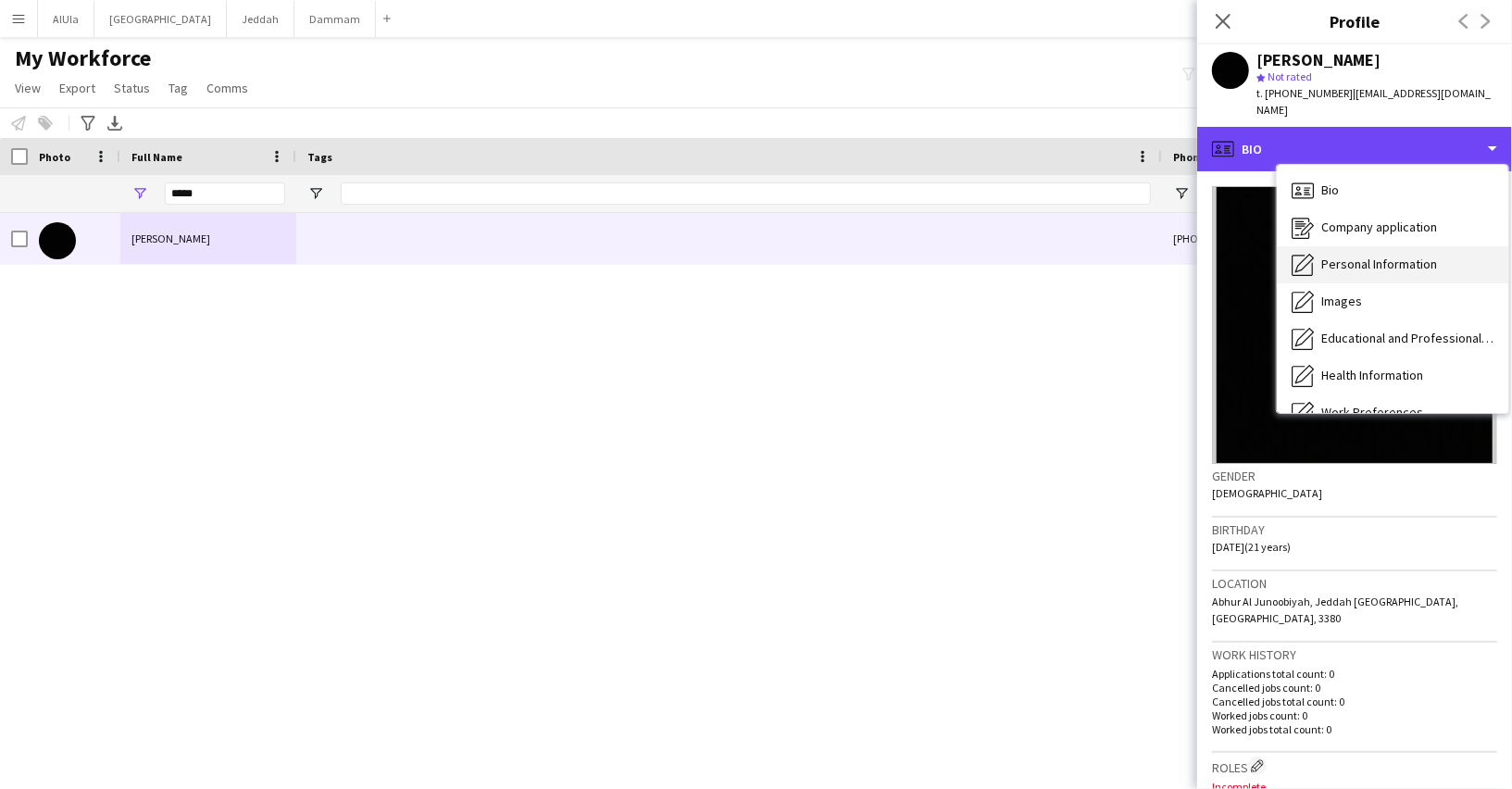
scroll to position [210, 0]
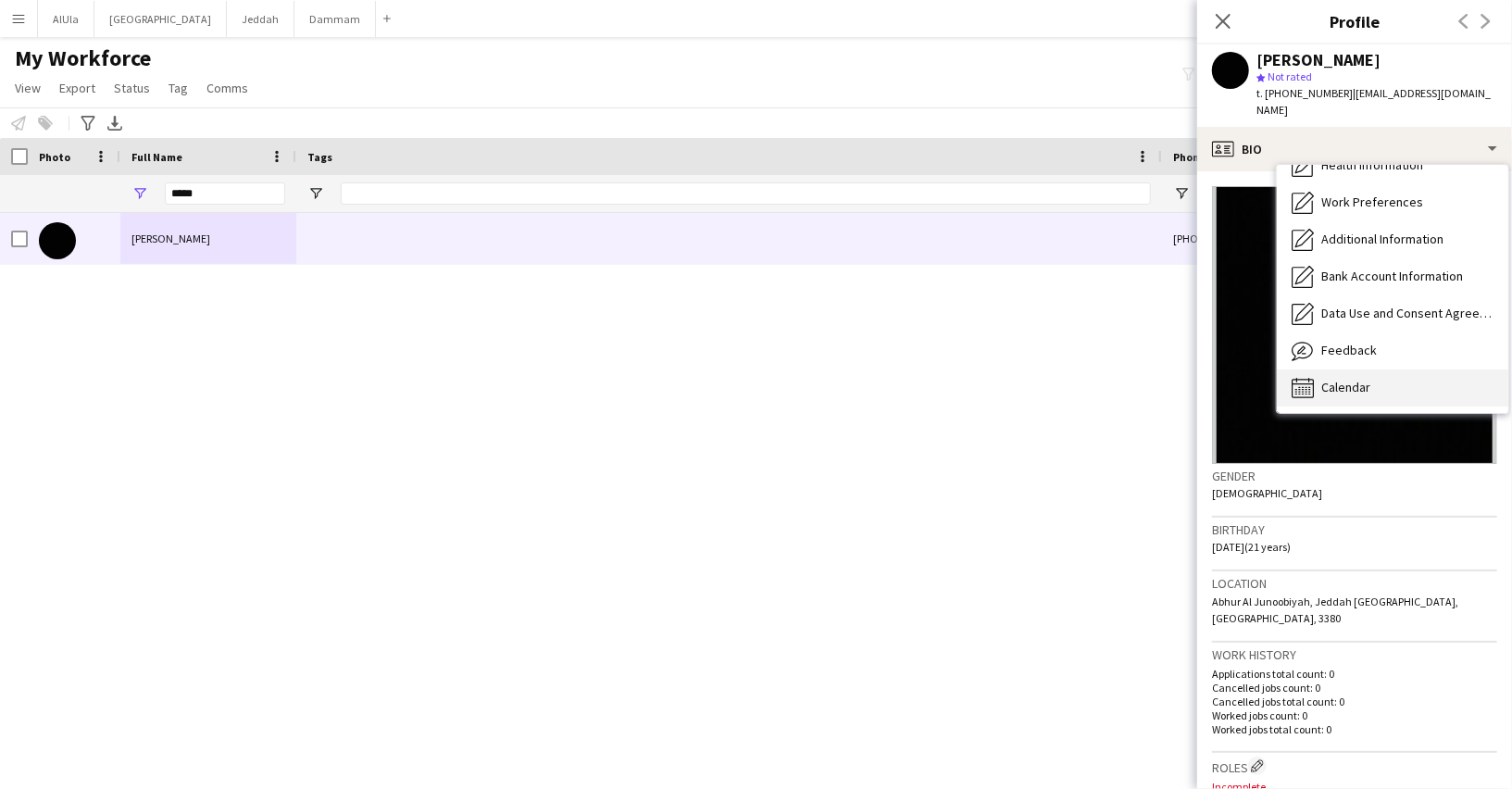
click at [1322, 378] on span "Calendar" at bounding box center [1345, 386] width 49 height 17
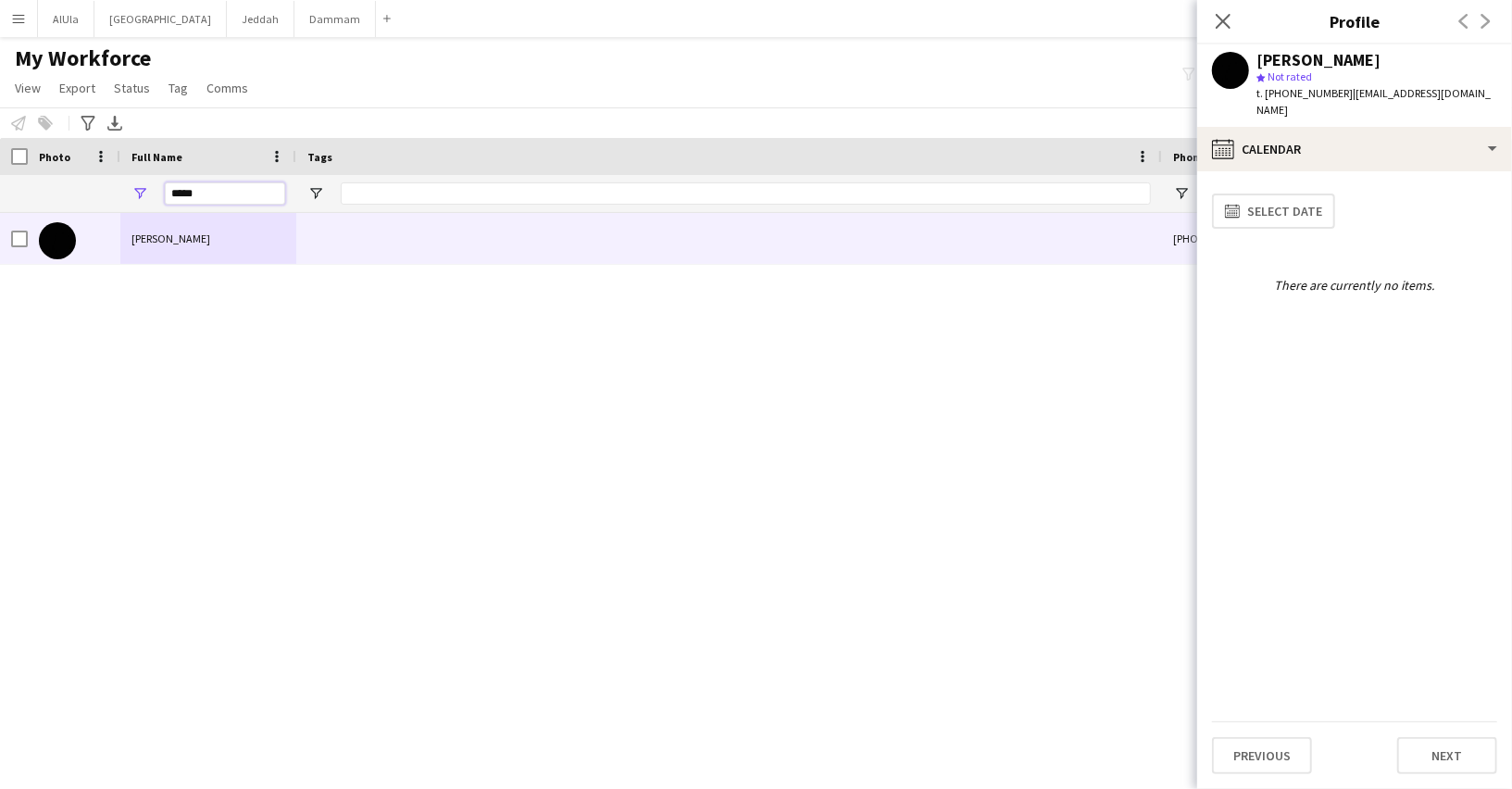
click at [193, 194] on input "*****" at bounding box center [224, 193] width 121 height 23
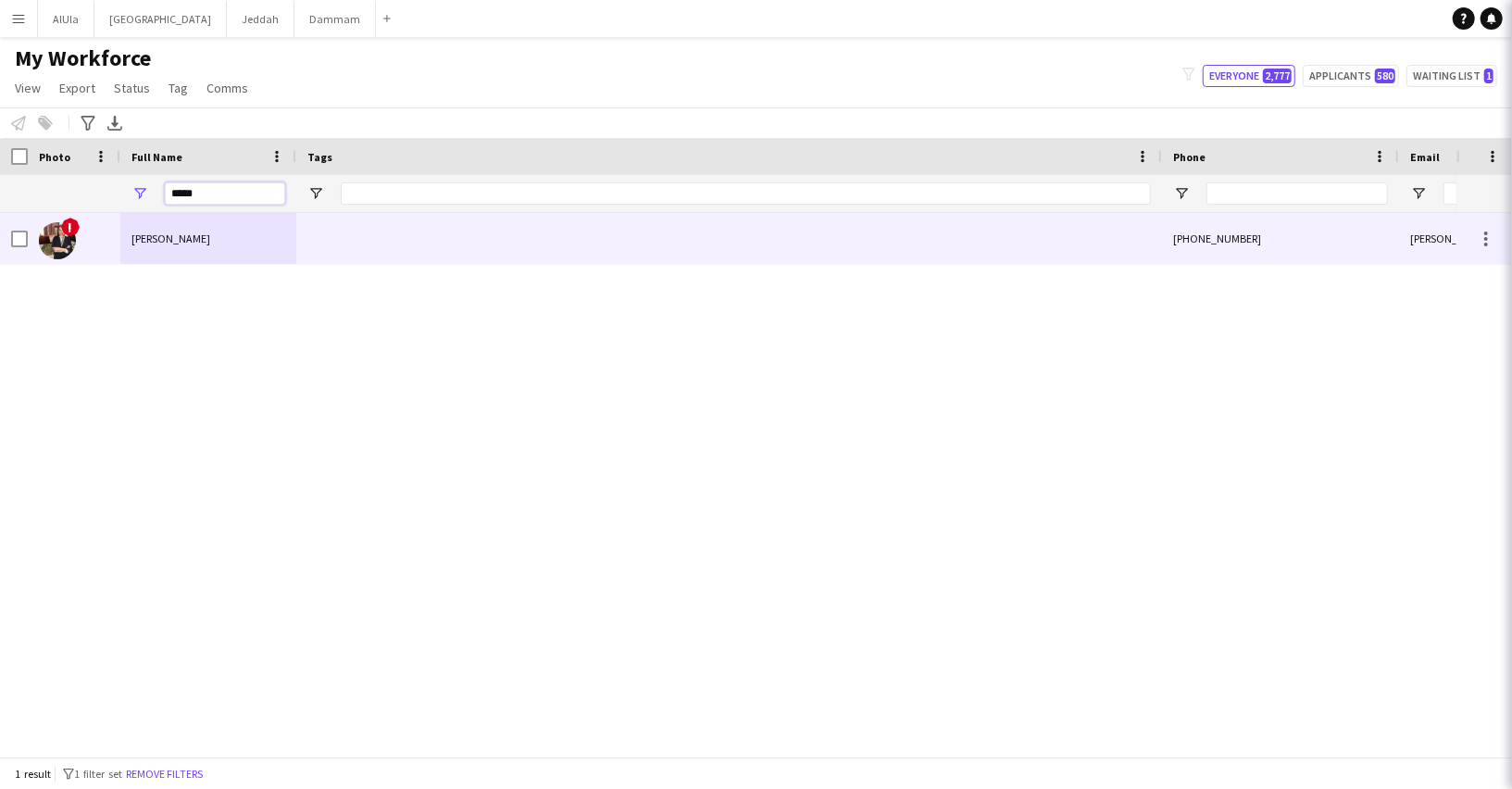
type input "*****"
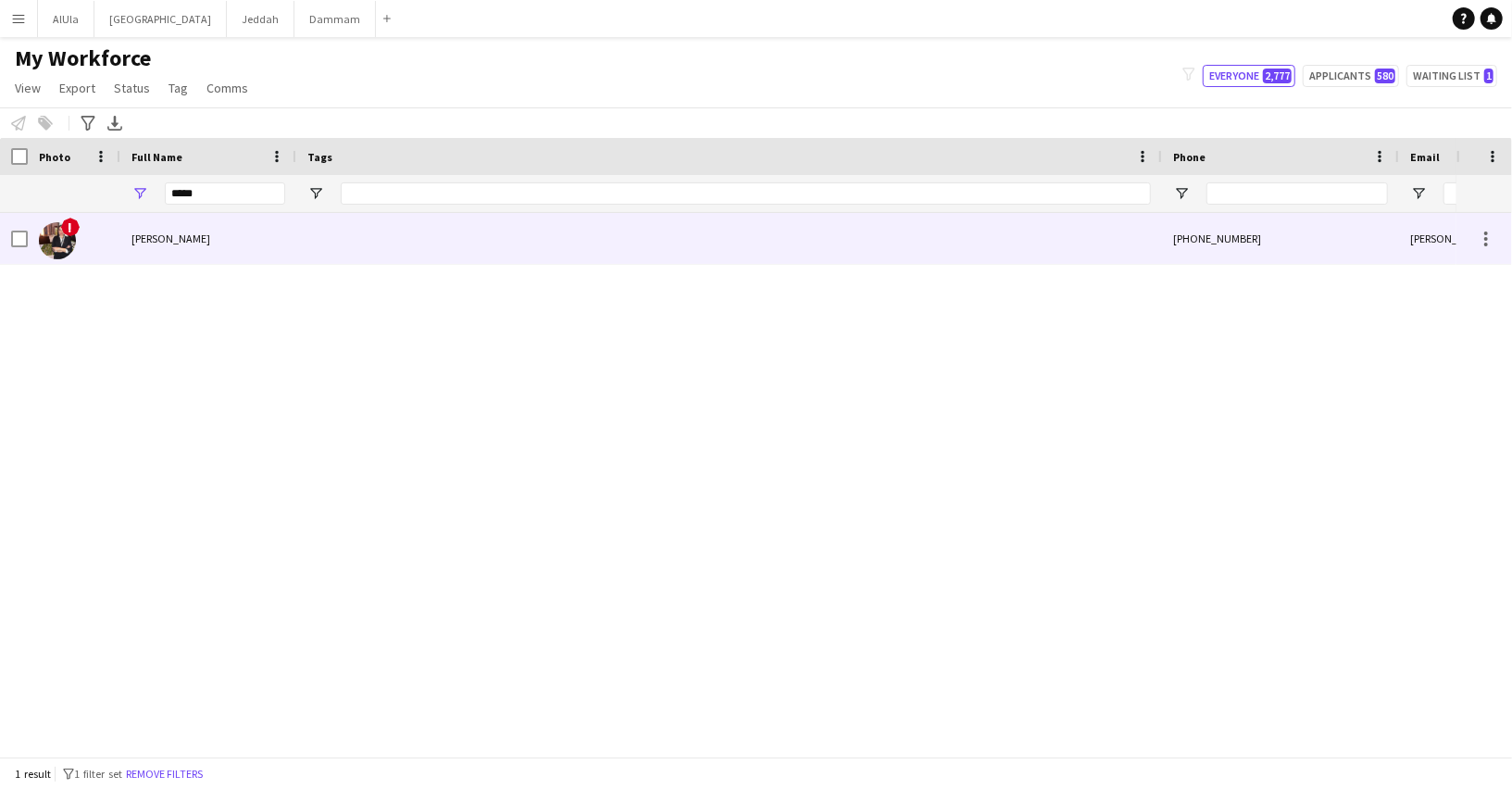
click at [176, 239] on span "Sandy Haress" at bounding box center [171, 238] width 78 height 14
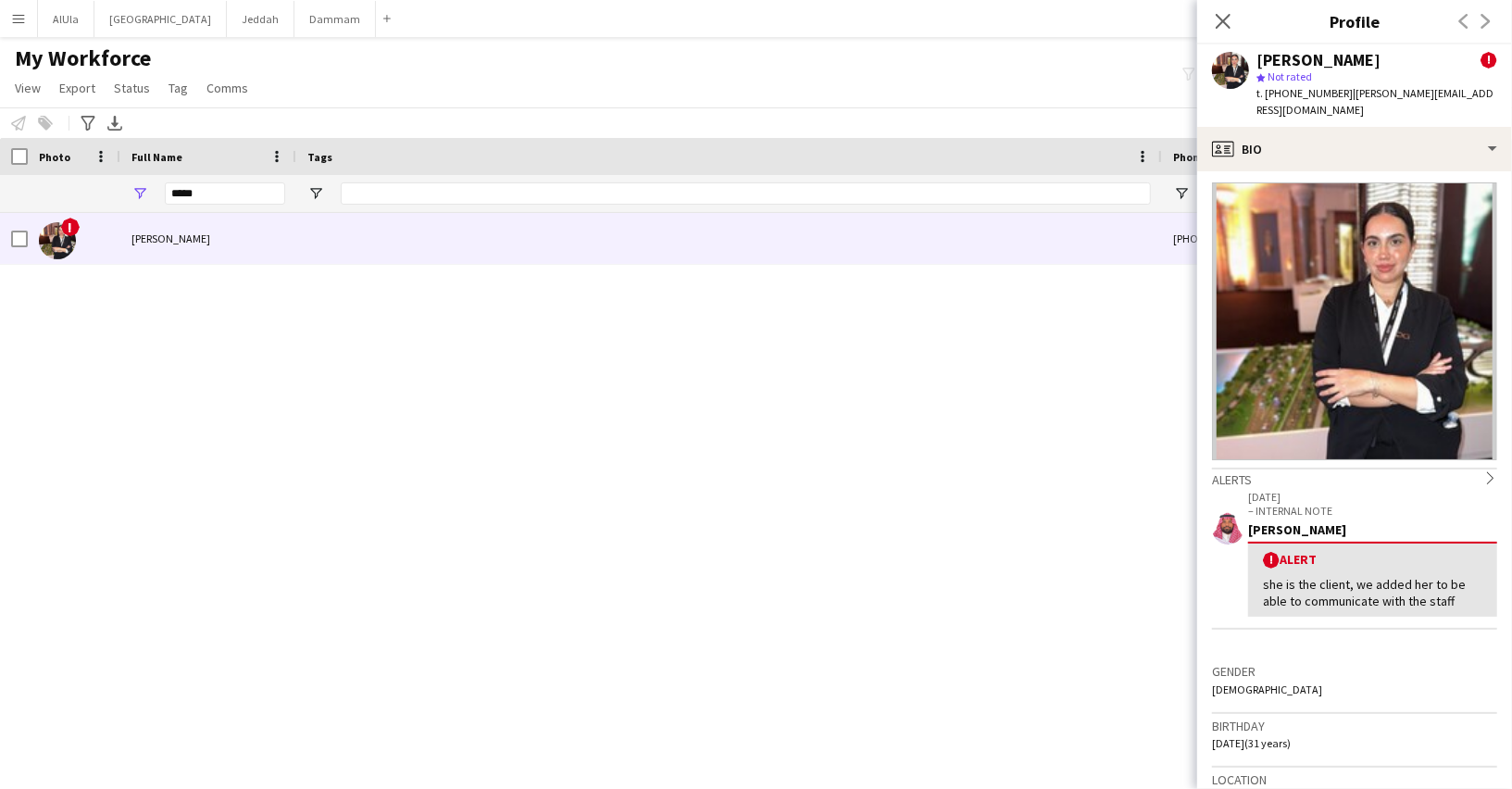
scroll to position [0, 0]
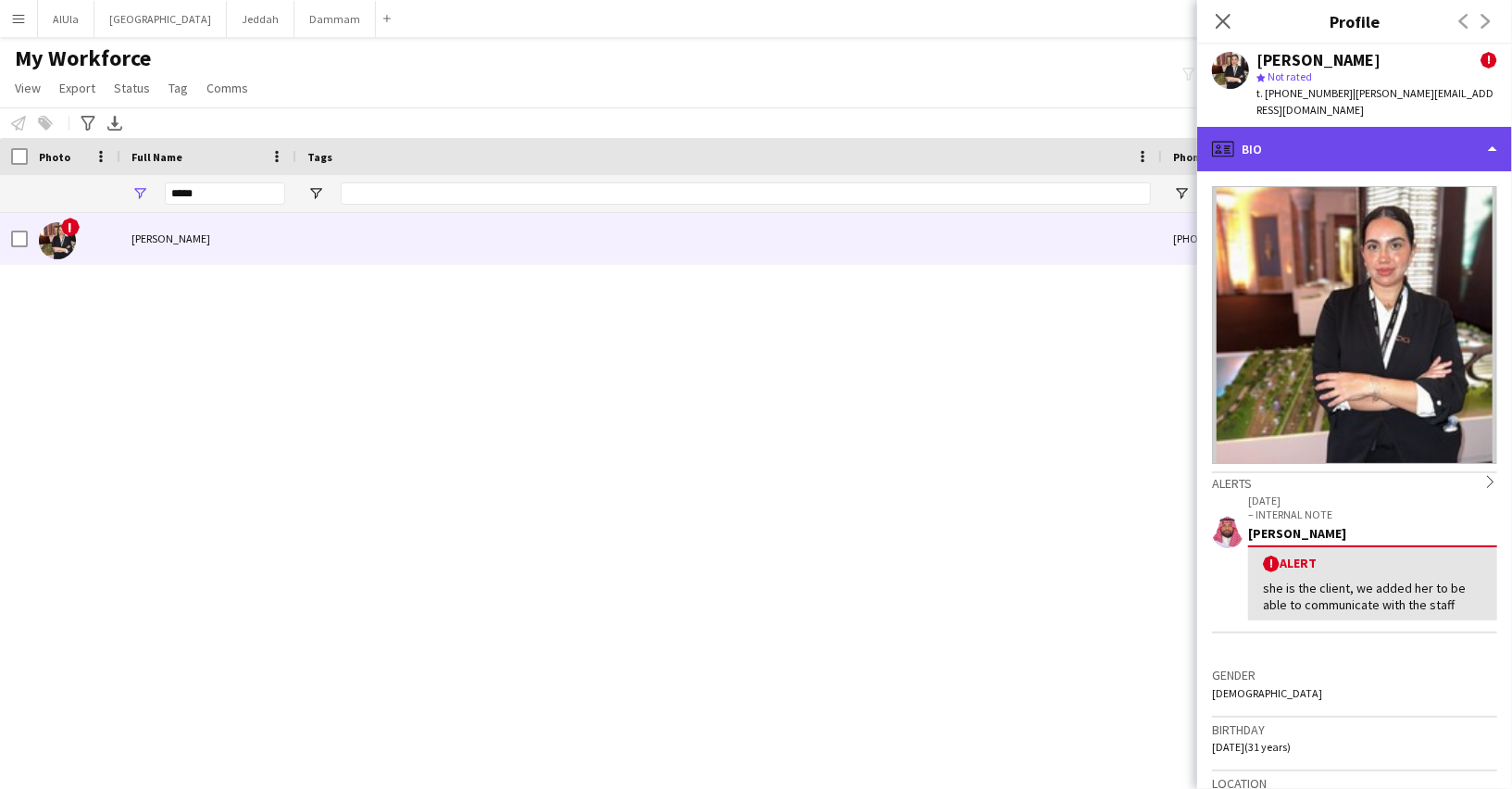
click at [1279, 131] on div "profile Bio" at bounding box center [1353, 148] width 315 height 44
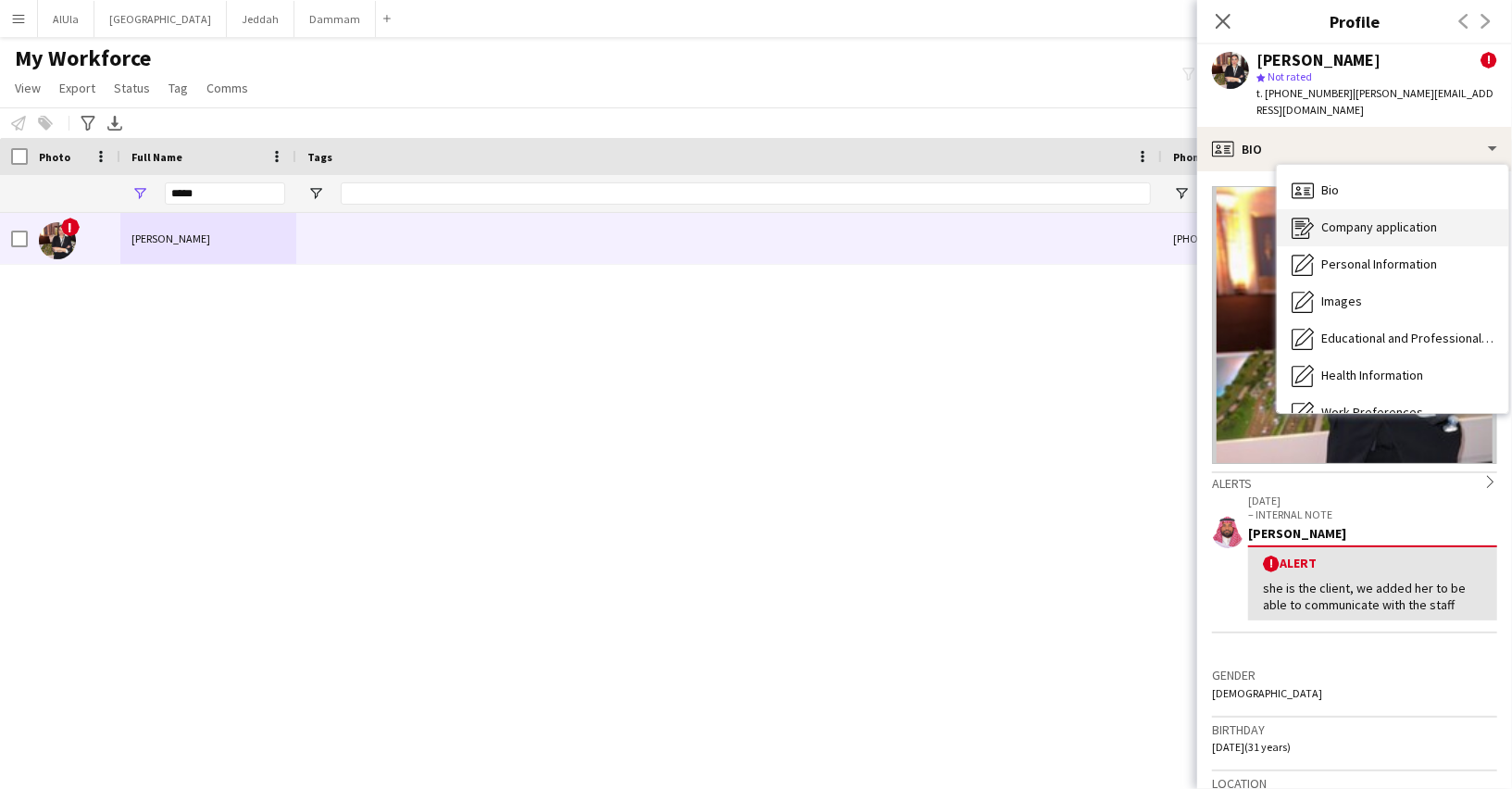
click at [1330, 219] on span "Company application" at bounding box center [1379, 226] width 116 height 17
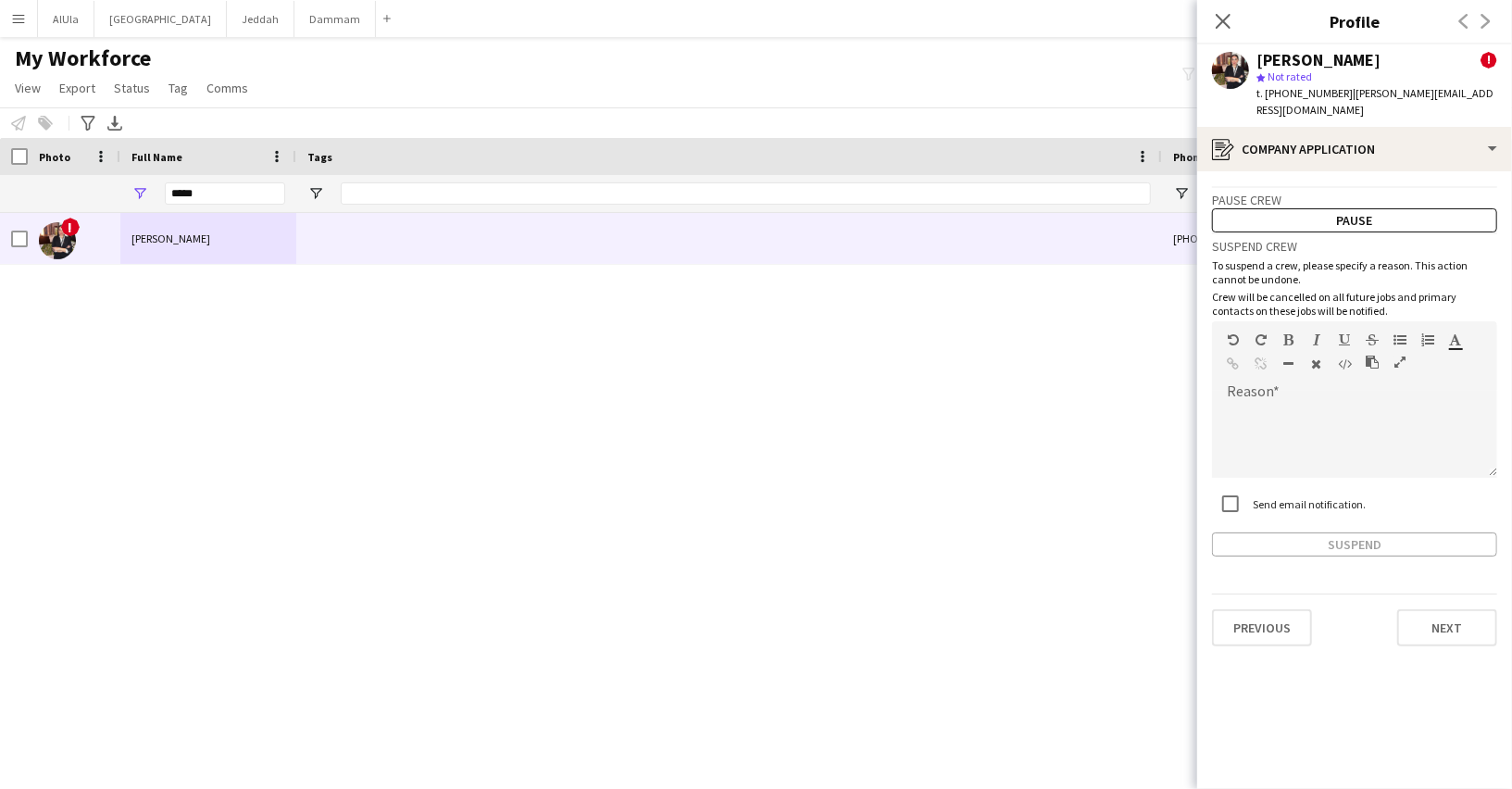
click at [1295, 532] on div "Suspend" at bounding box center [1354, 544] width 285 height 25
click at [1267, 209] on button "Pause" at bounding box center [1354, 221] width 285 height 25
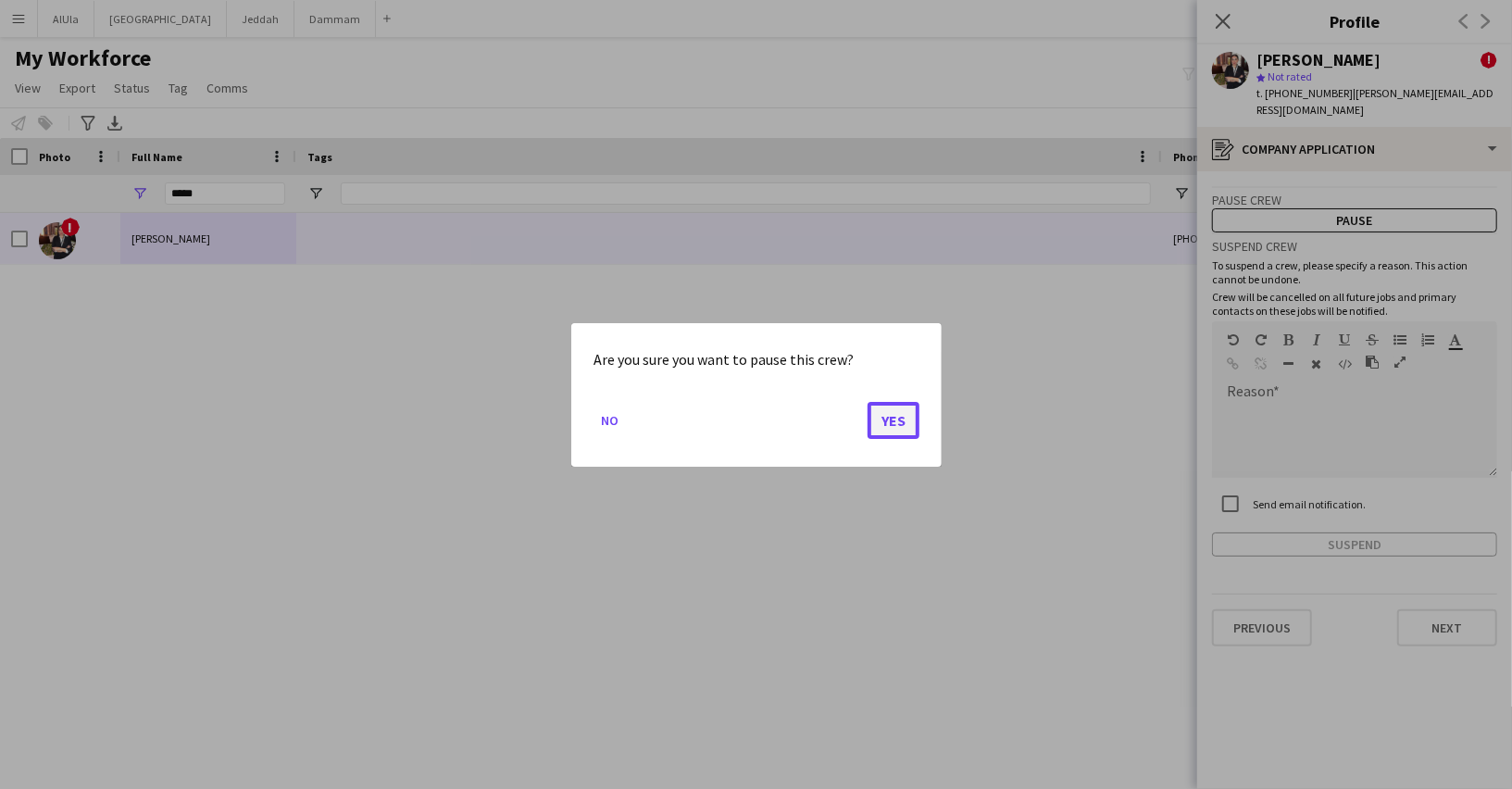
click at [905, 425] on button "Yes" at bounding box center [893, 419] width 52 height 37
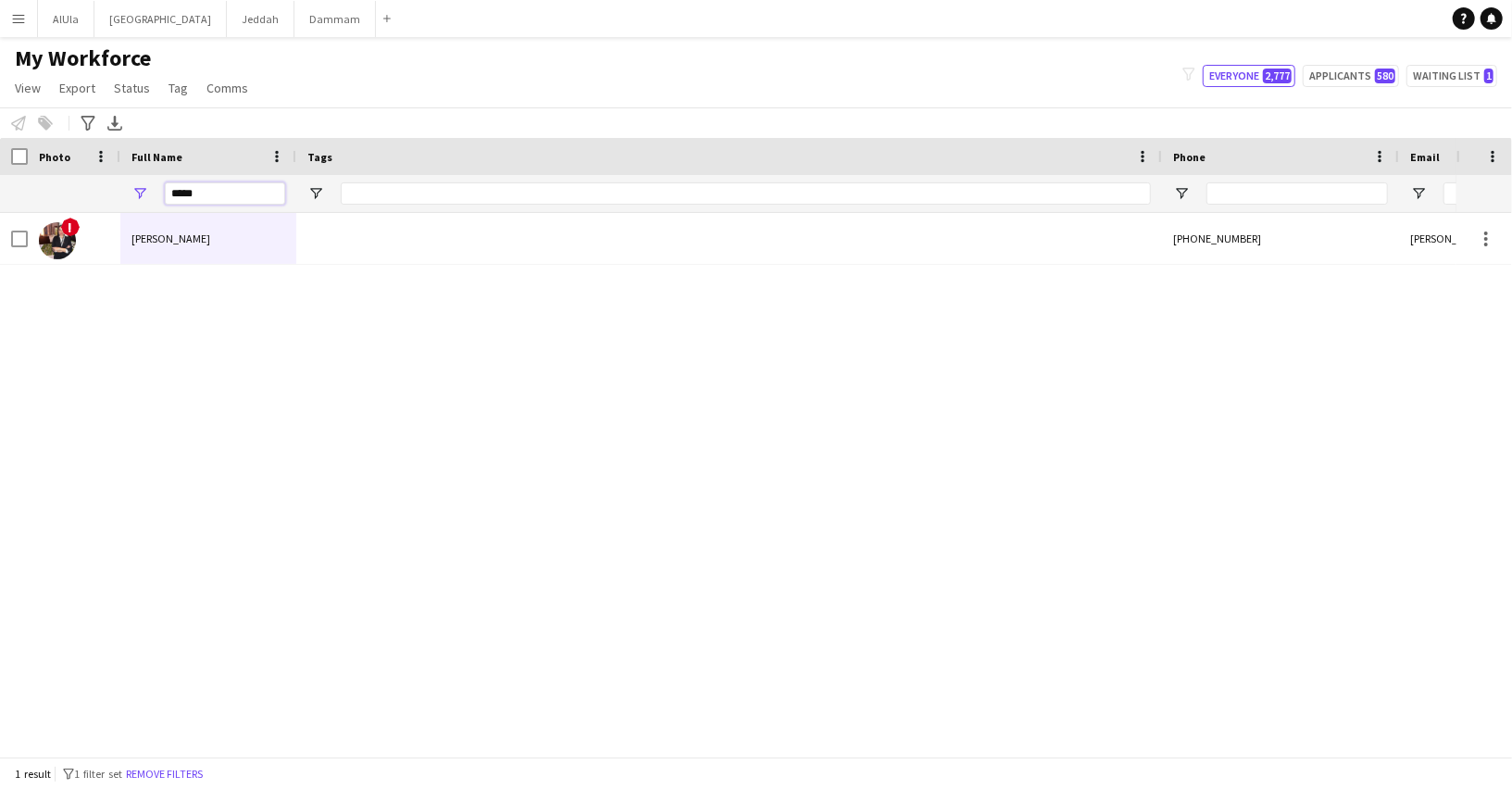
click at [185, 193] on input "*****" at bounding box center [224, 193] width 121 height 23
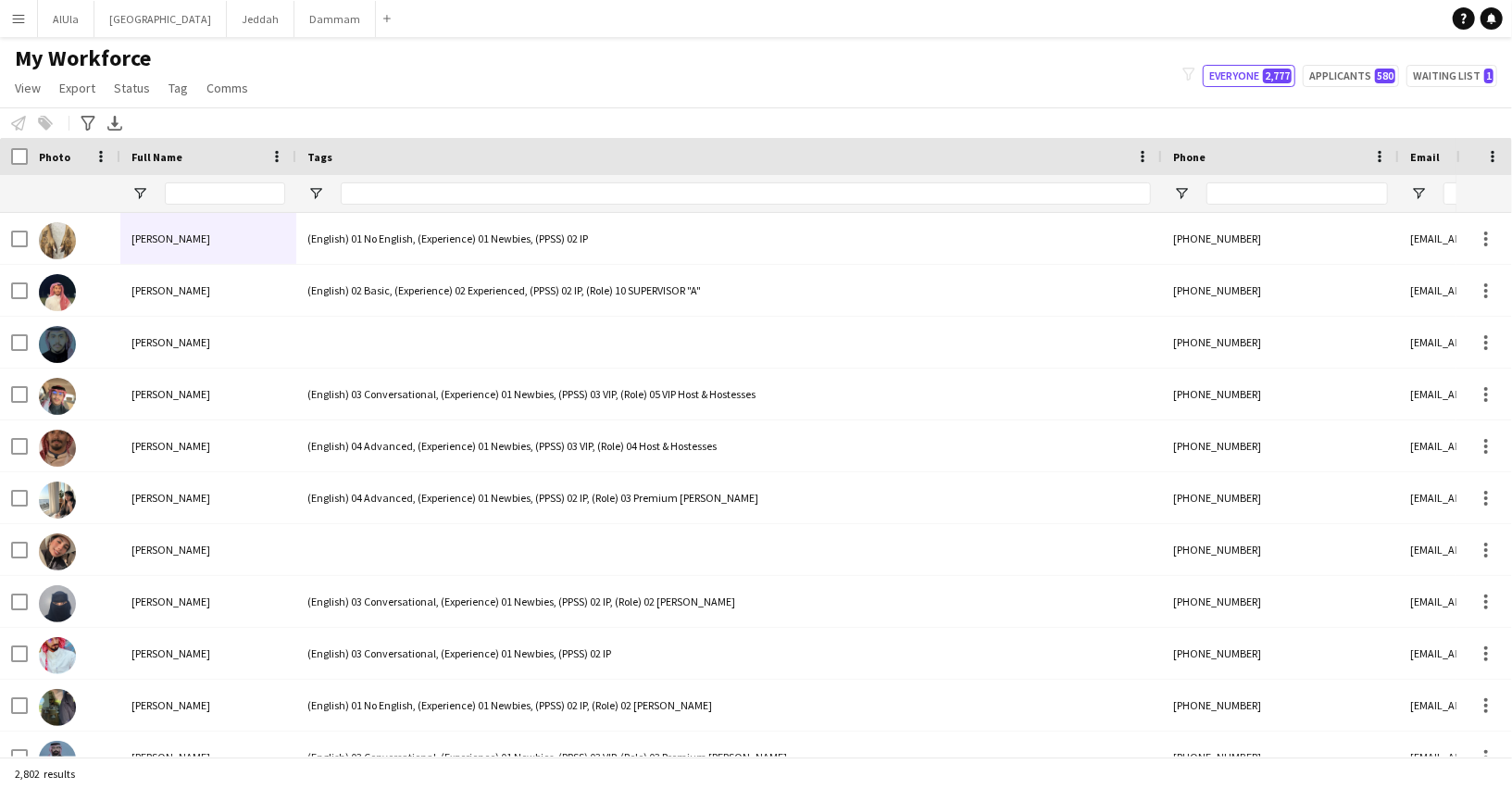
click at [244, 178] on div at bounding box center [224, 194] width 121 height 37
click at [242, 184] on input "Full Name Filter Input" at bounding box center [224, 193] width 121 height 23
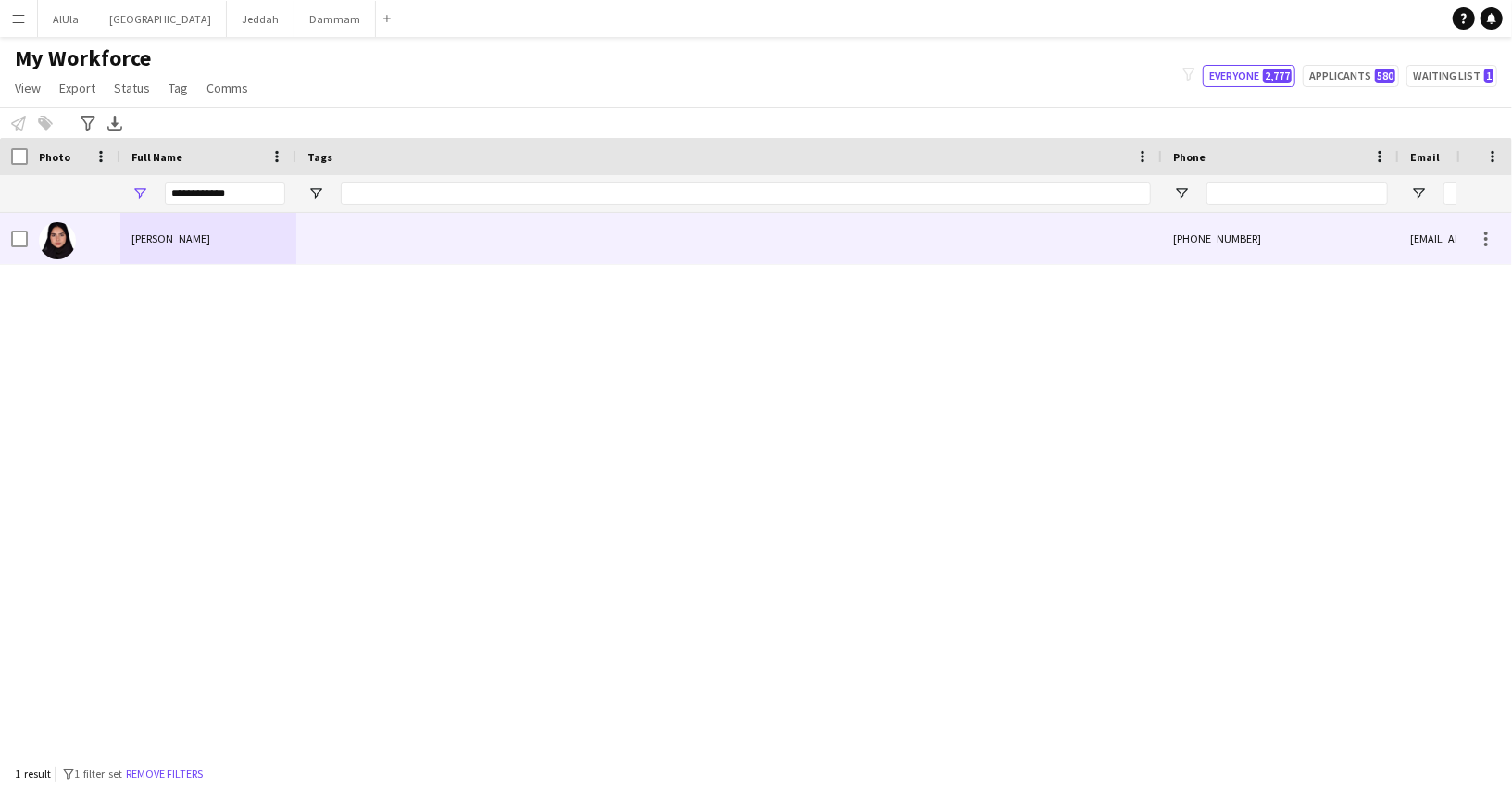
click at [212, 229] on div "Sara Abdulfattah" at bounding box center [208, 238] width 175 height 51
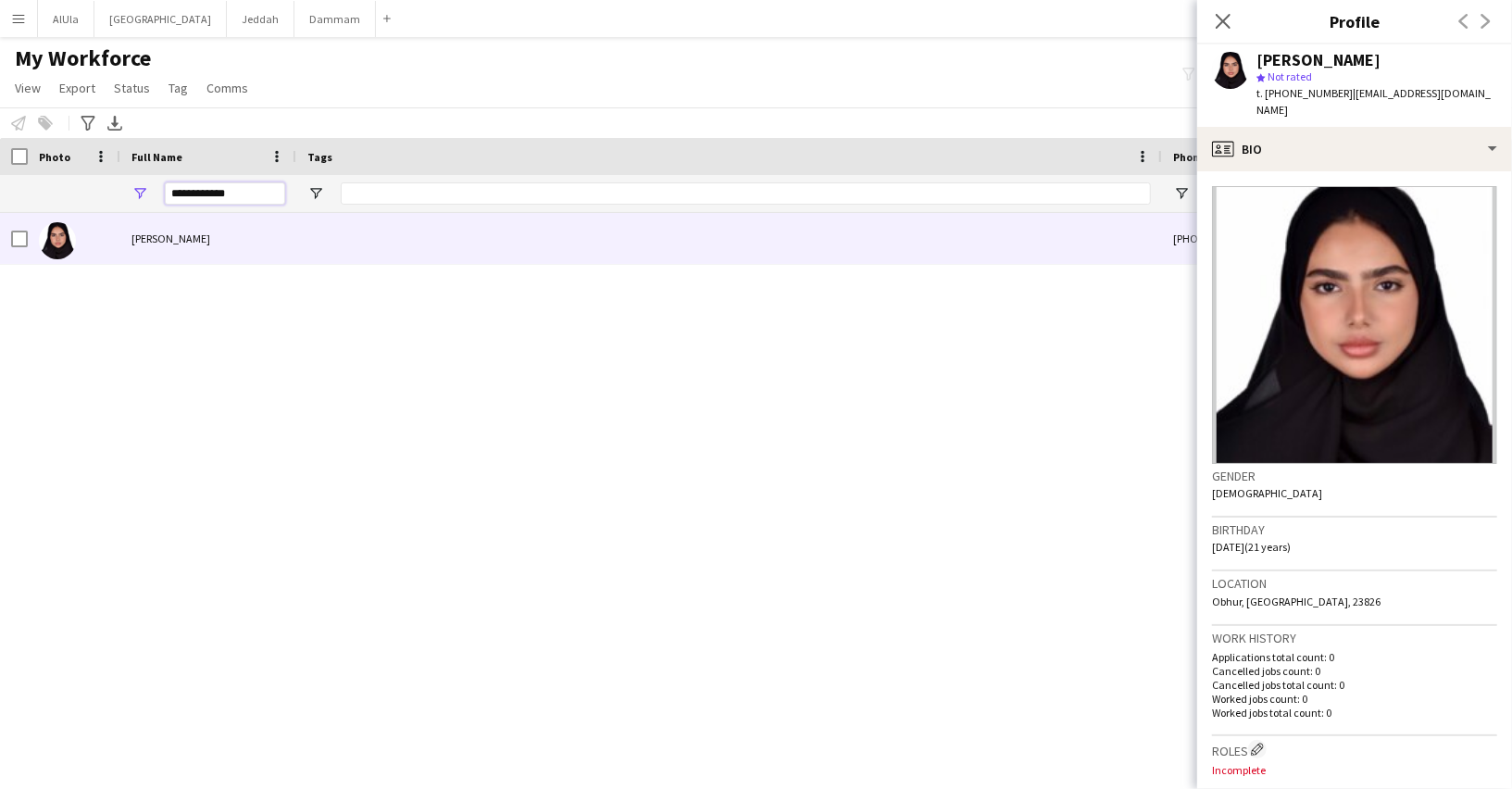
click at [231, 193] on input "**********" at bounding box center [224, 193] width 121 height 23
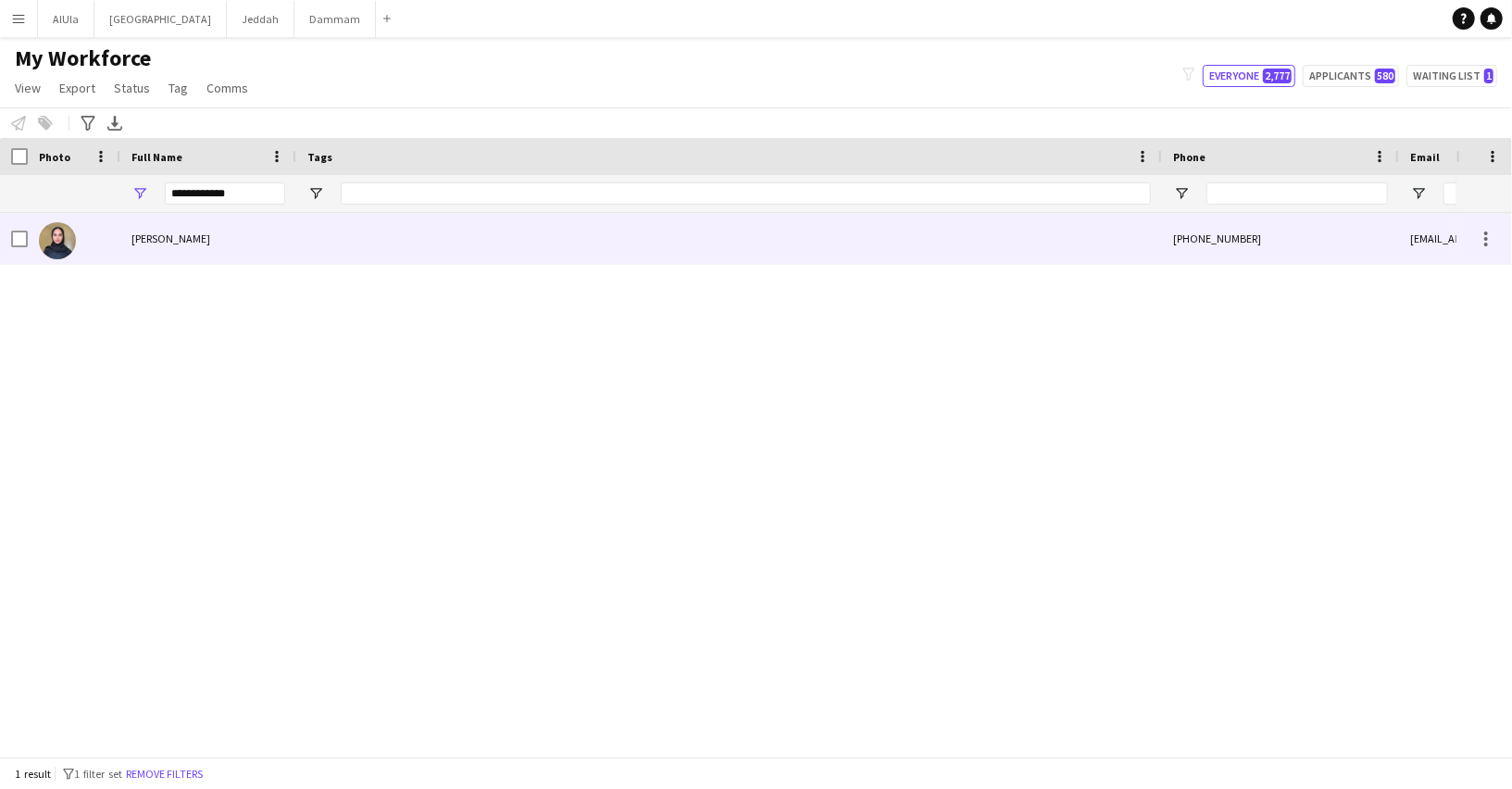
click at [193, 237] on div "Sara Alassaf" at bounding box center [208, 238] width 175 height 51
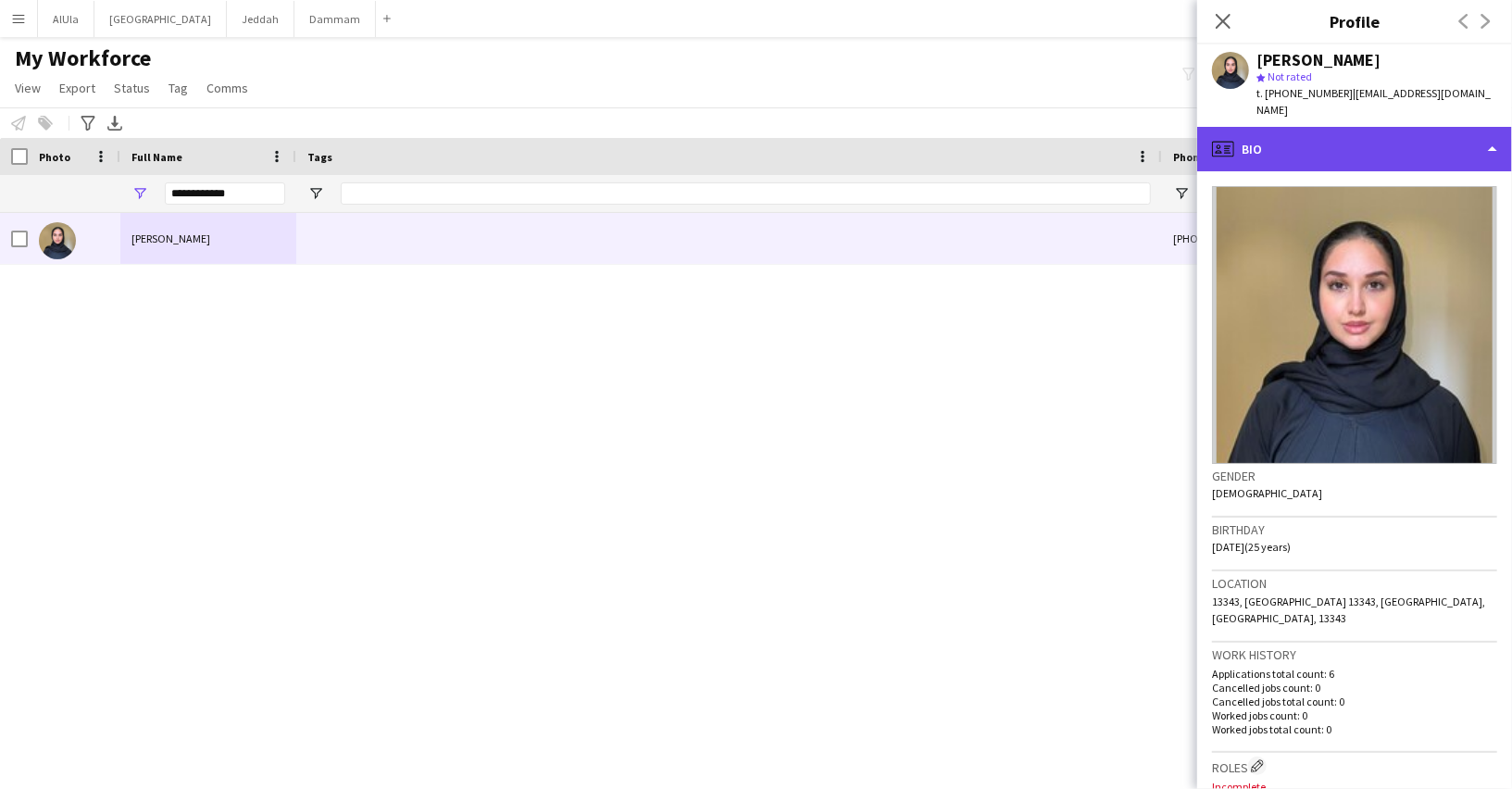
click at [1361, 126] on div "profile Bio" at bounding box center [1353, 148] width 315 height 44
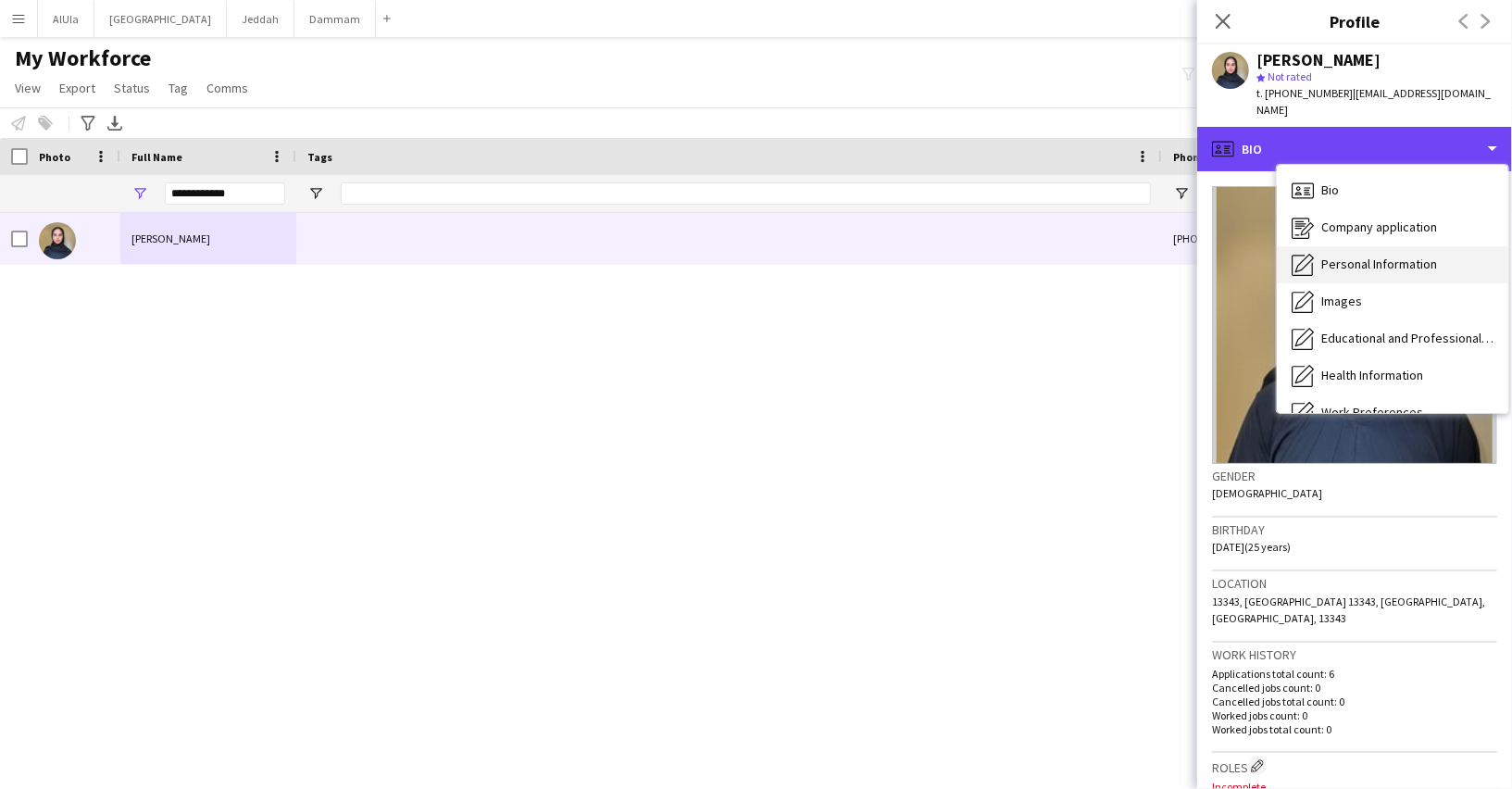
scroll to position [210, 0]
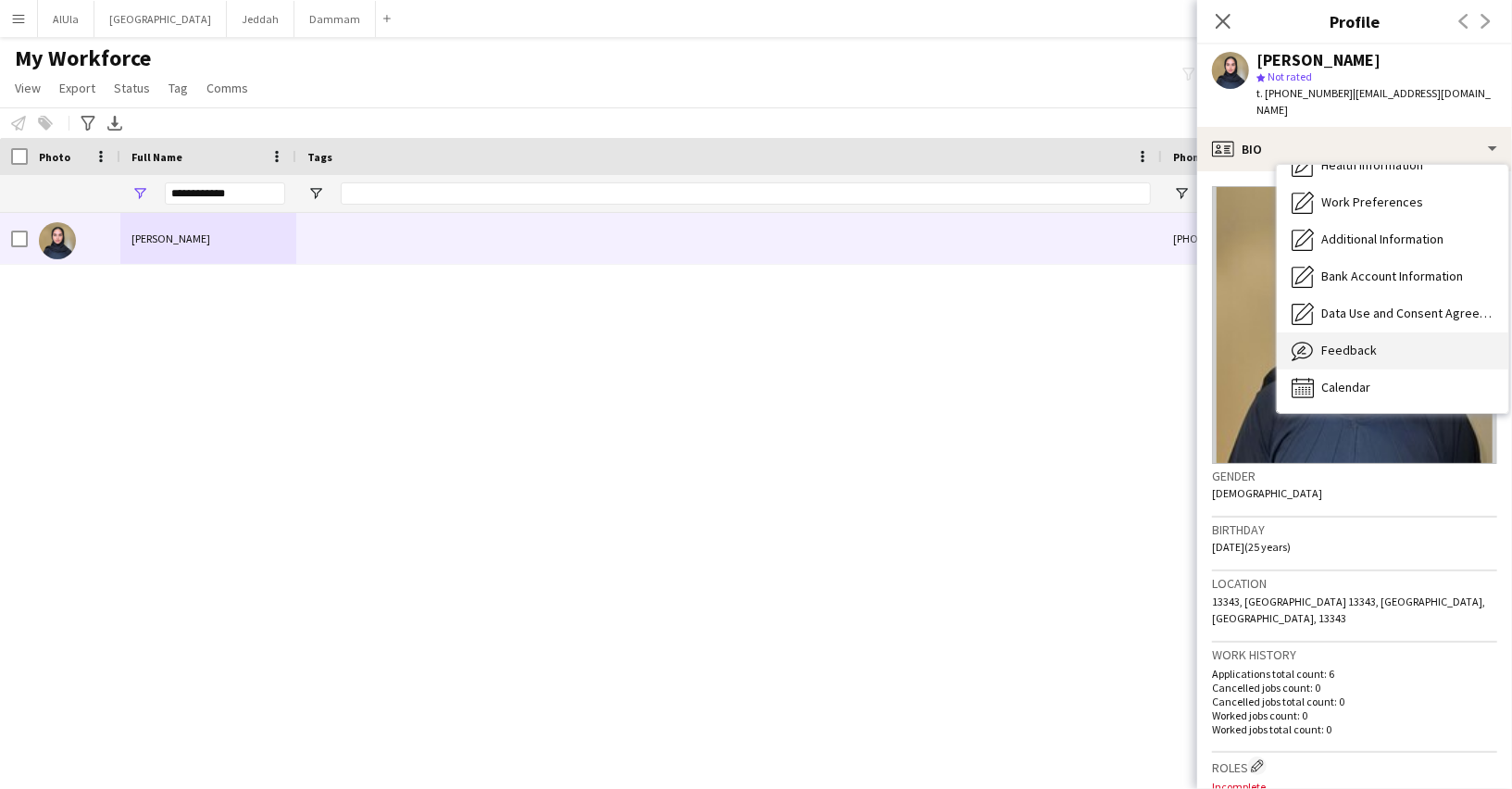
click at [1336, 342] on span "Feedback" at bounding box center [1348, 350] width 56 height 17
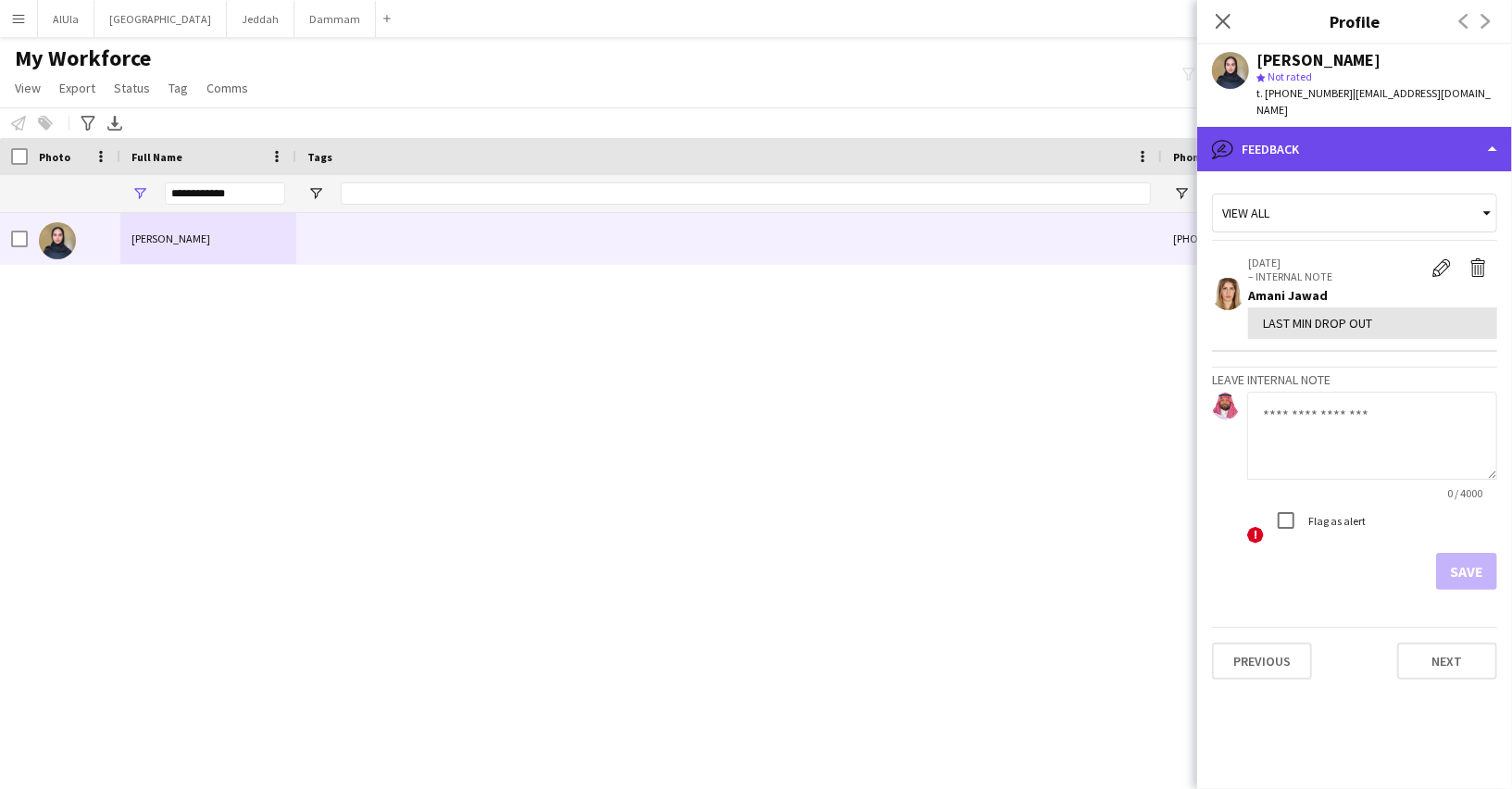
click at [1293, 138] on div "bubble-pencil Feedback" at bounding box center [1353, 148] width 315 height 44
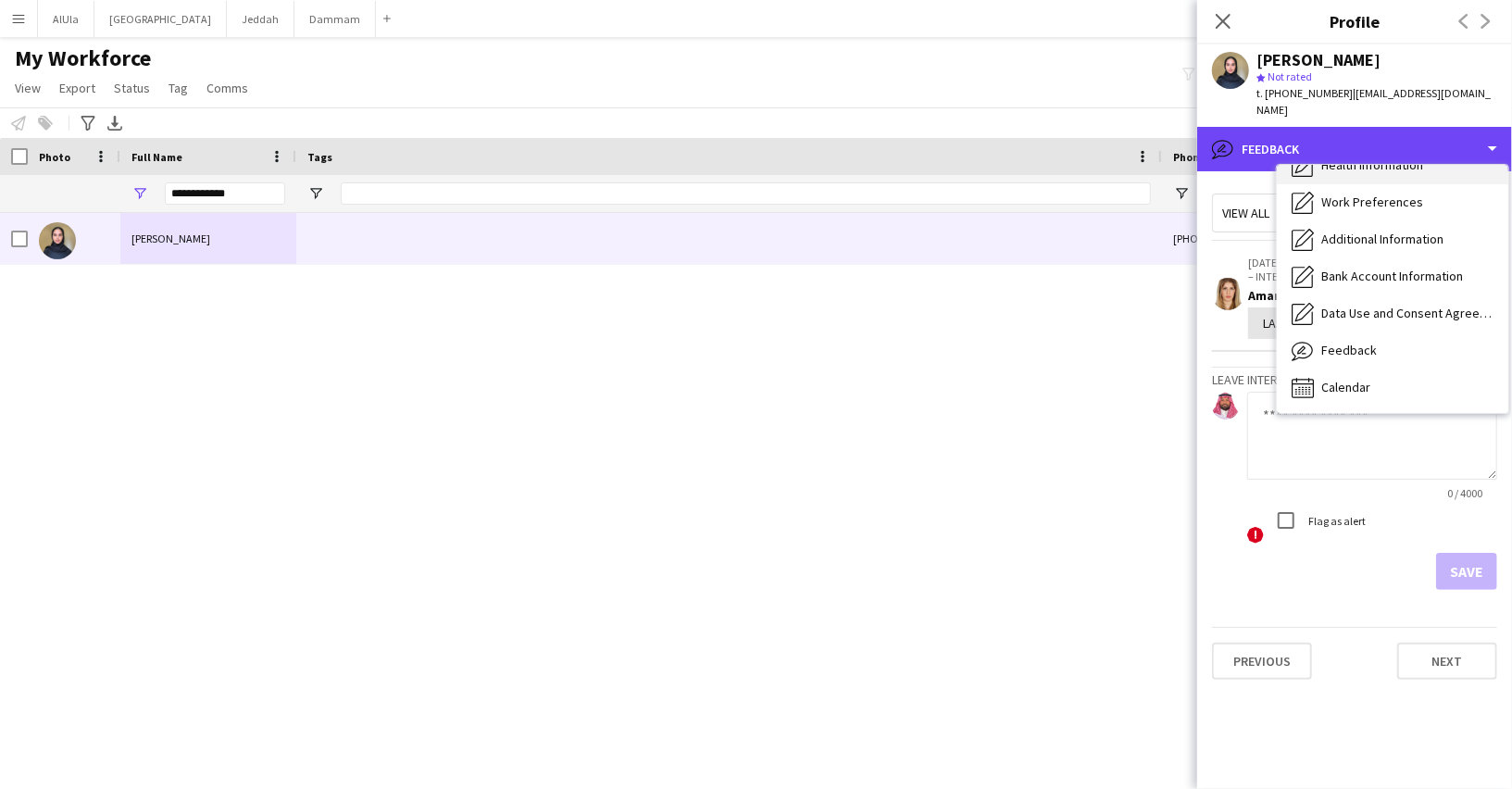
scroll to position [0, 0]
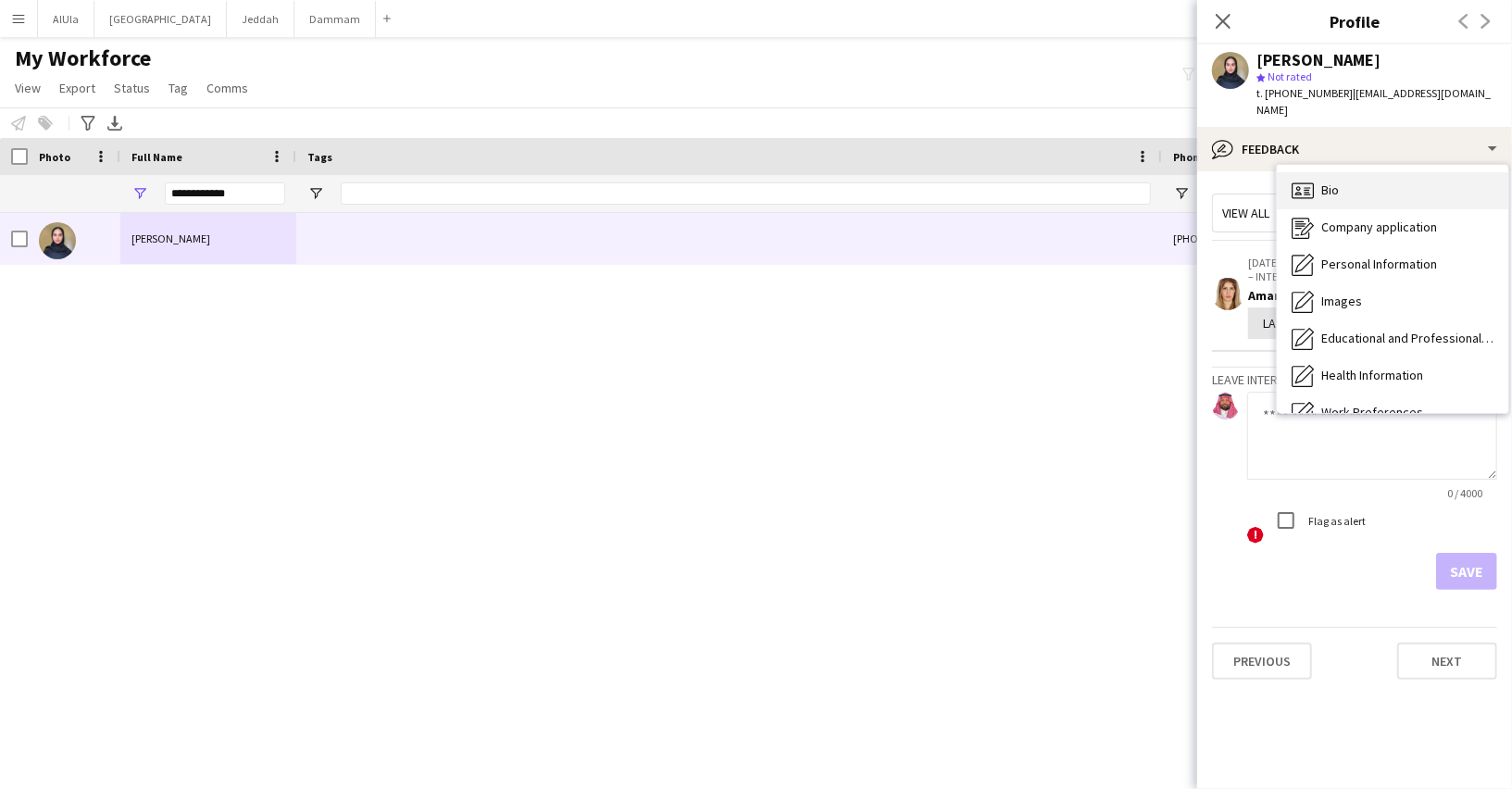
click at [1340, 173] on div "Bio Bio" at bounding box center [1392, 191] width 231 height 37
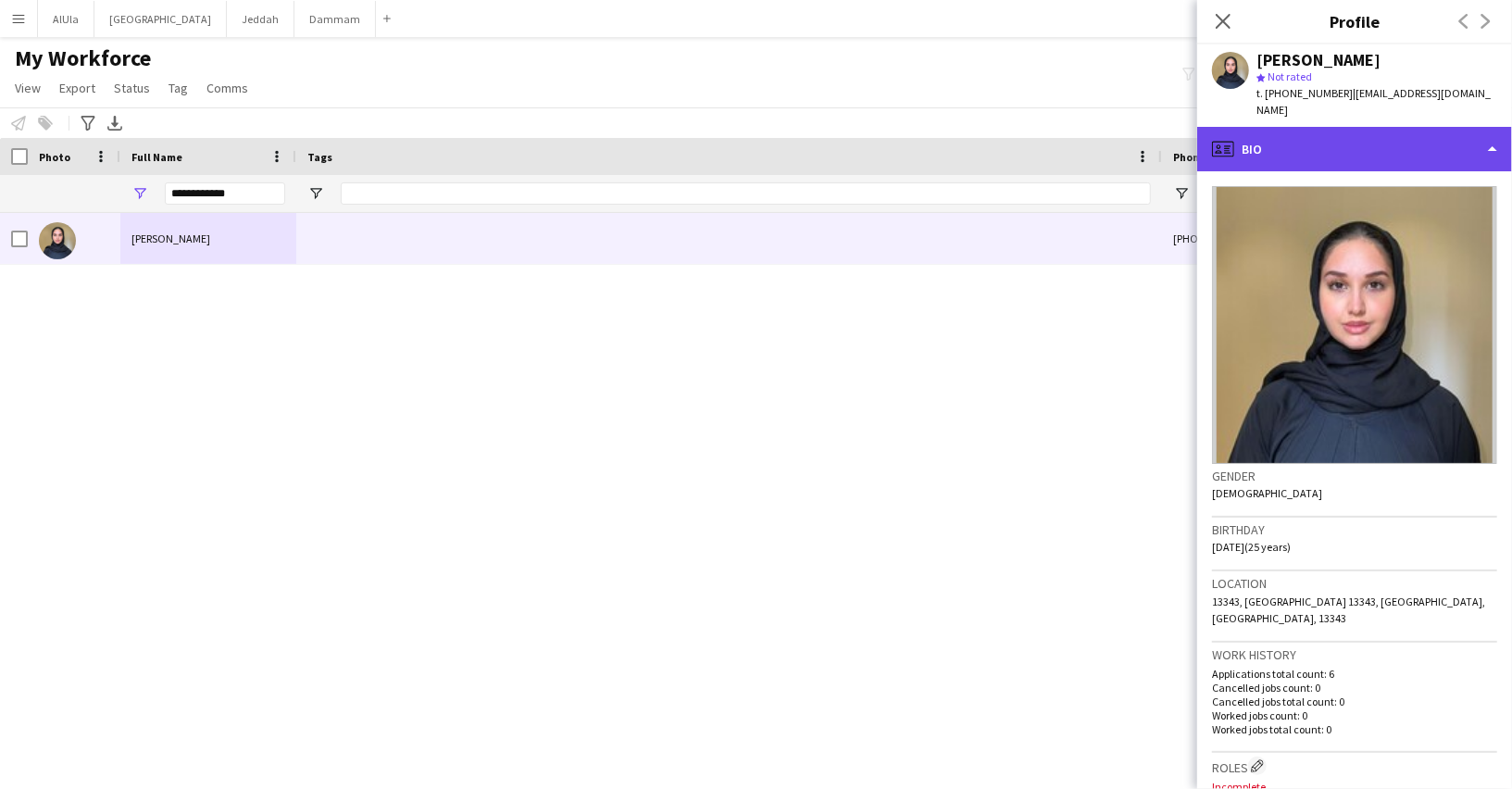
click at [1316, 142] on div "profile Bio" at bounding box center [1353, 148] width 315 height 44
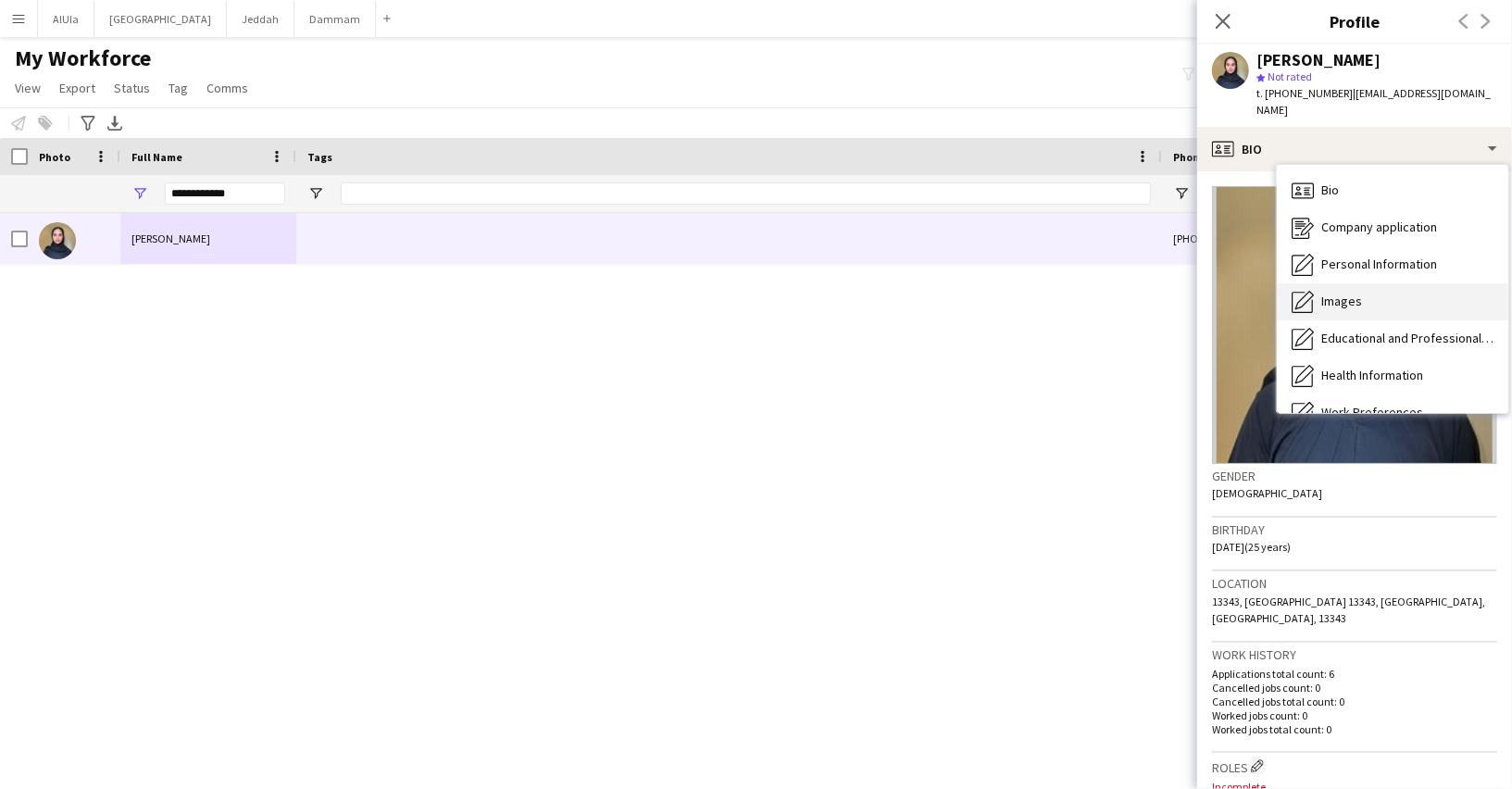
click at [1366, 293] on div "Images Images" at bounding box center [1392, 302] width 231 height 37
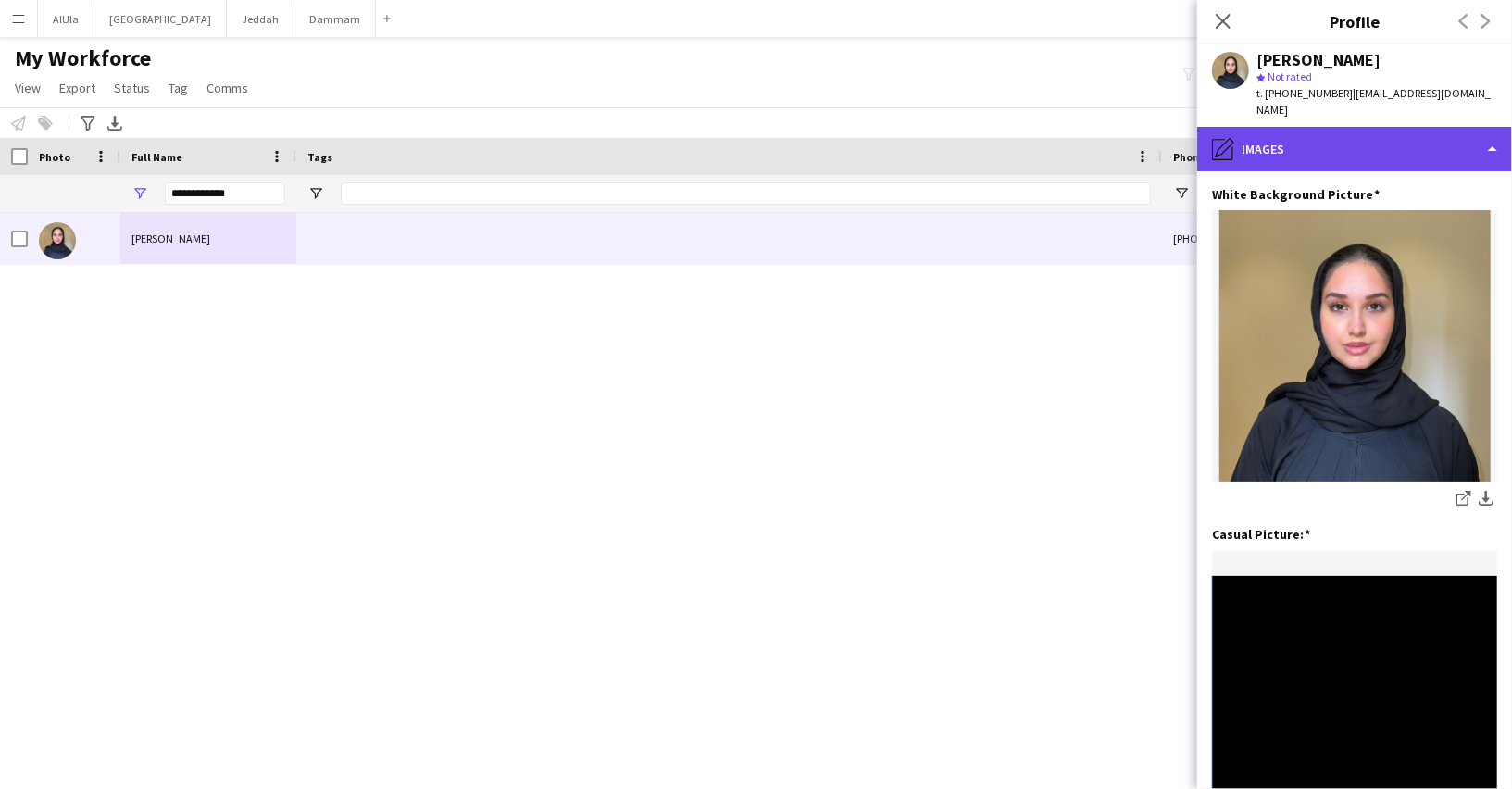
click at [1353, 142] on div "pencil4 Images" at bounding box center [1353, 148] width 315 height 44
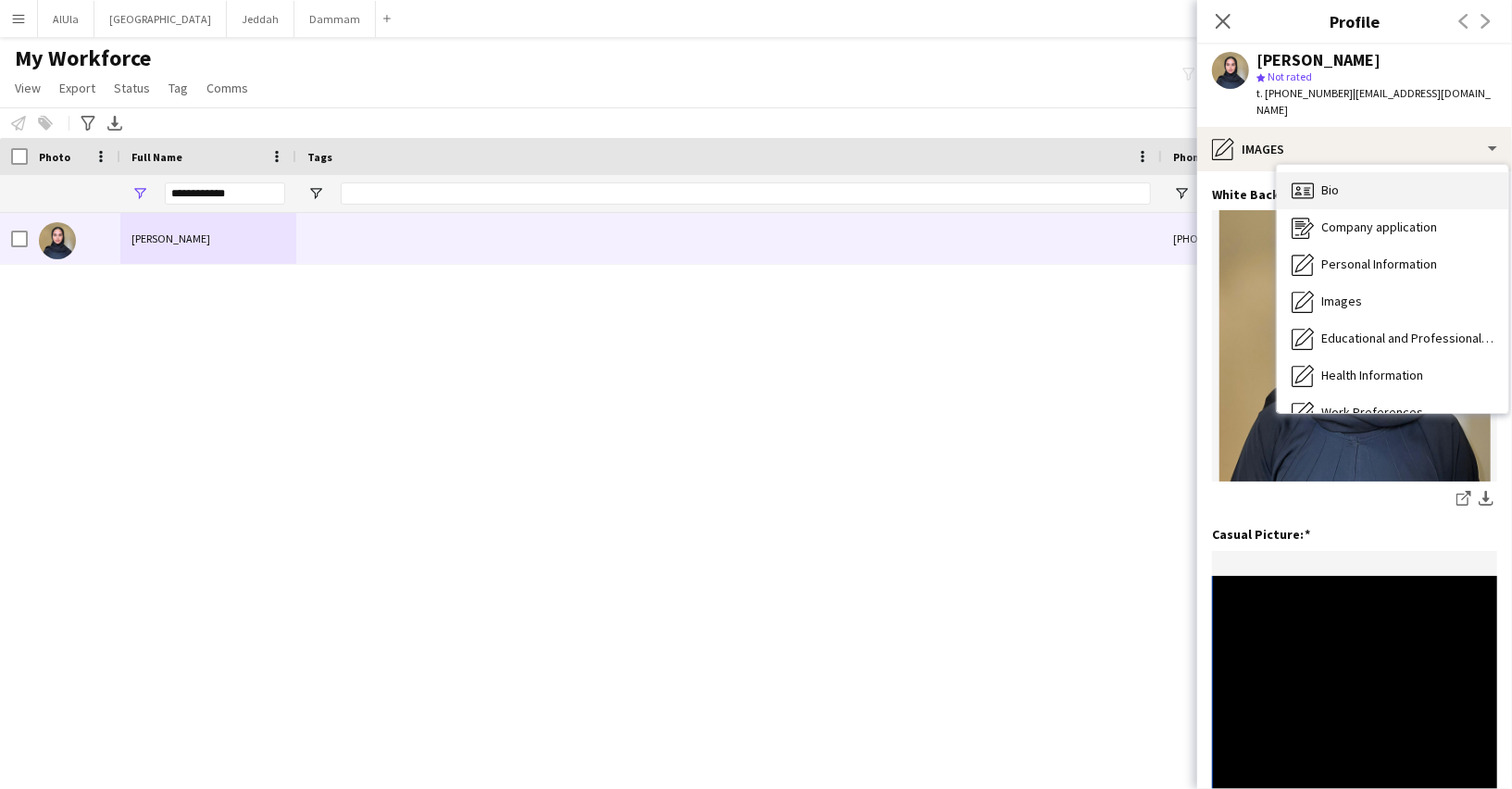
click at [1353, 173] on div "Bio Bio" at bounding box center [1392, 191] width 231 height 37
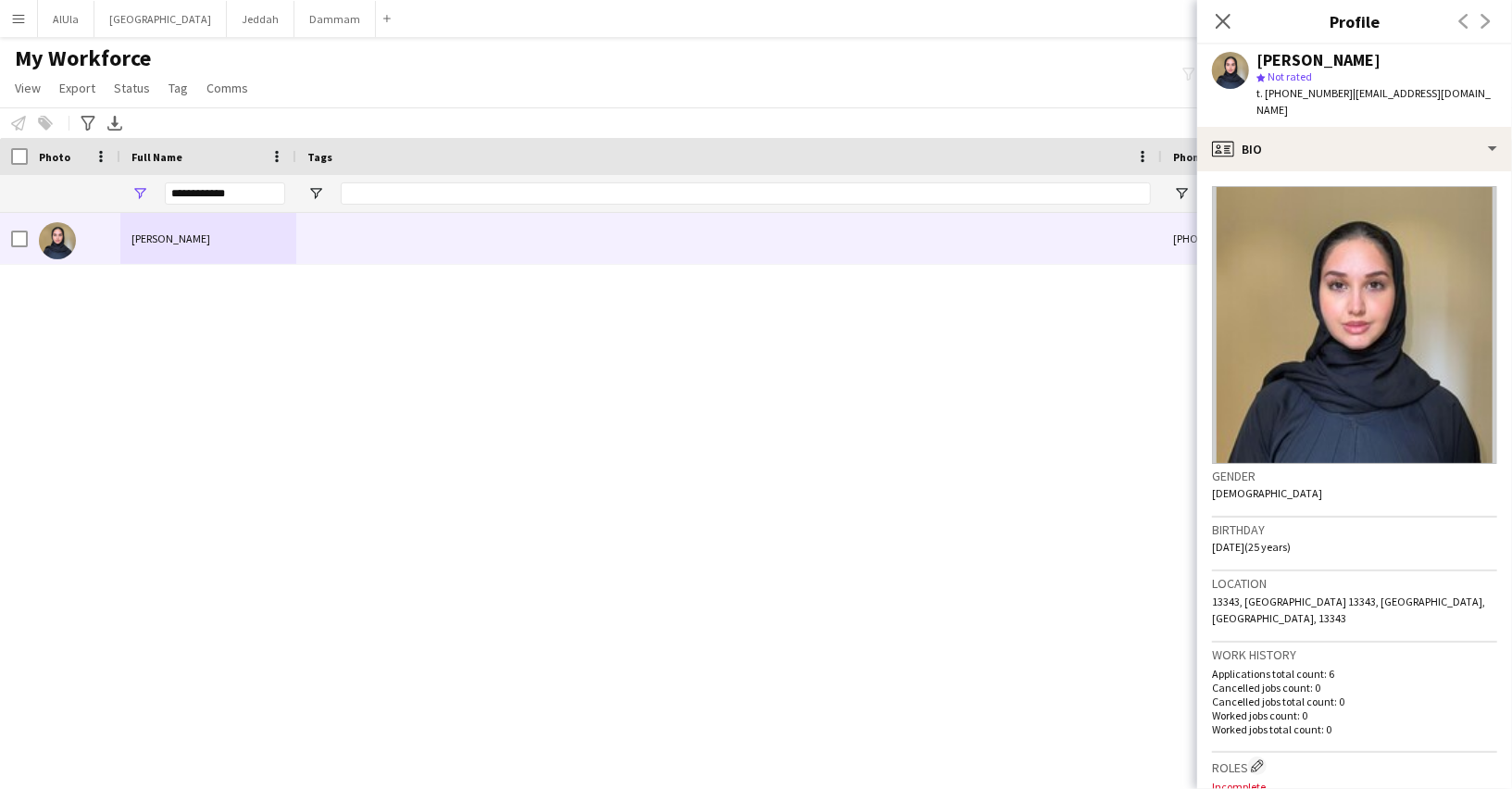
click at [1276, 86] on span "t. +966500166676" at bounding box center [1304, 93] width 96 height 14
copy span "966500166676"
click at [224, 187] on input "**********" at bounding box center [224, 193] width 121 height 23
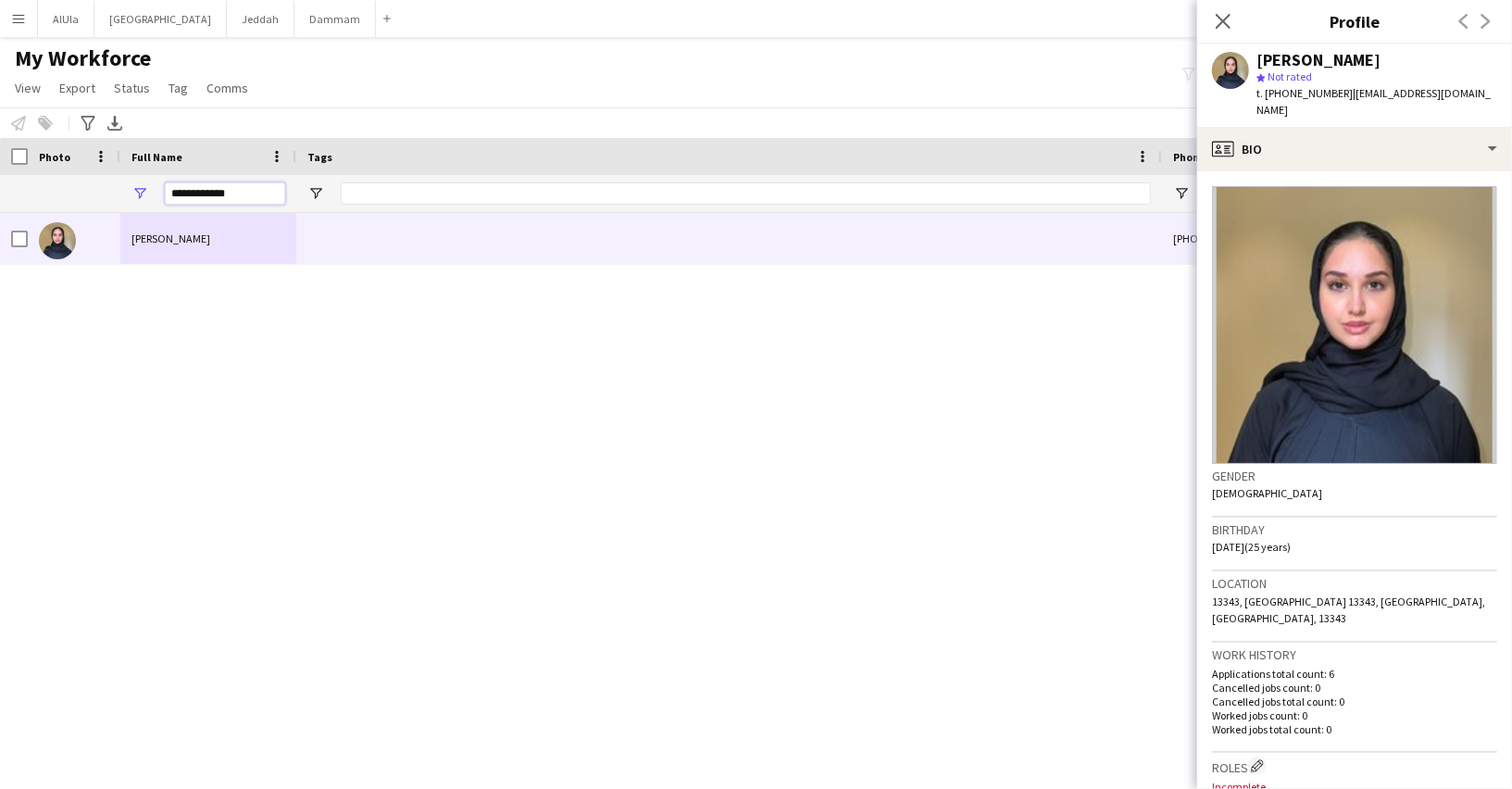
click at [224, 187] on input "**********" at bounding box center [224, 193] width 121 height 23
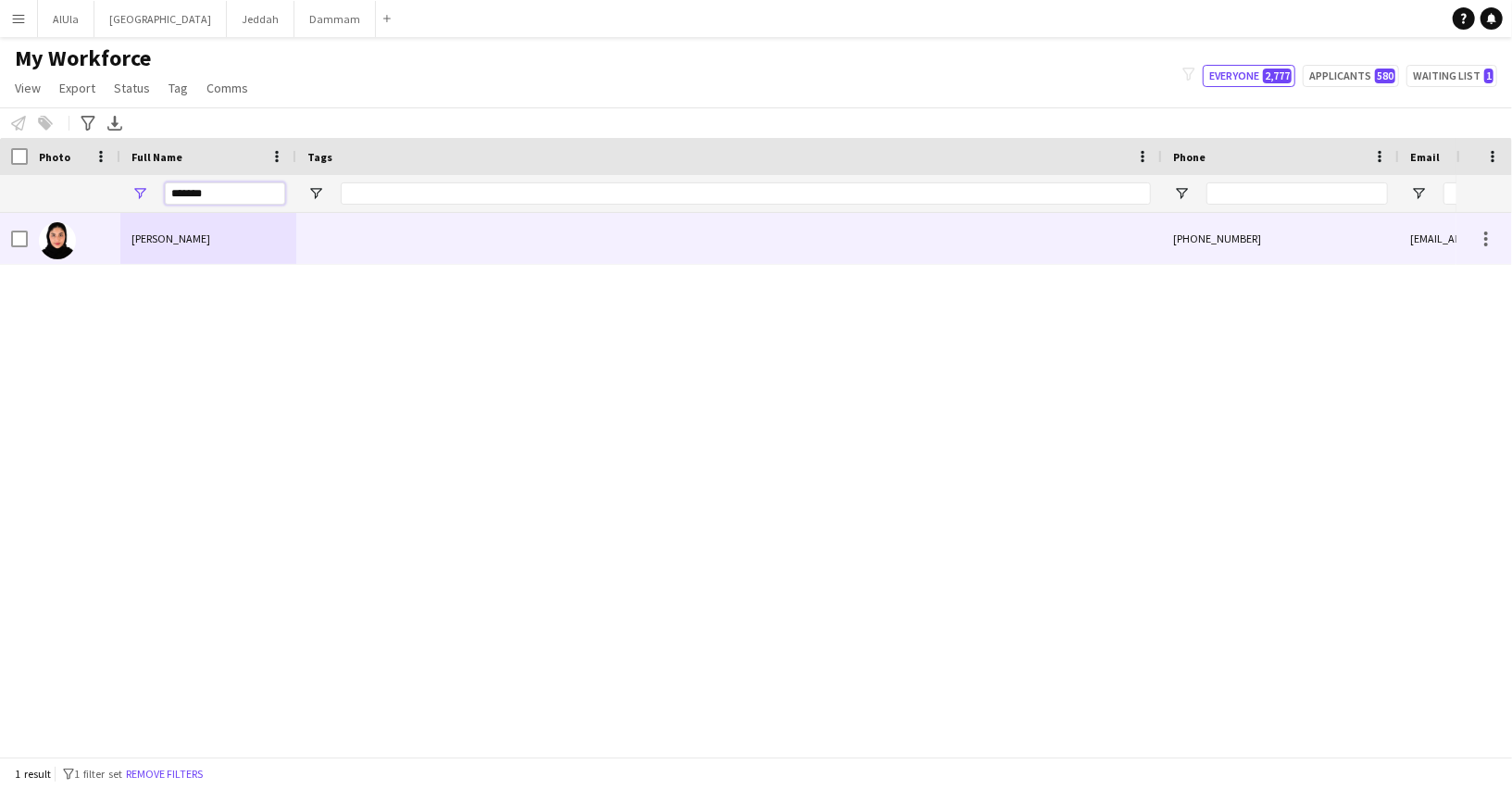
type input "*******"
click at [202, 239] on span "Sara Bin Tayash" at bounding box center [171, 238] width 78 height 14
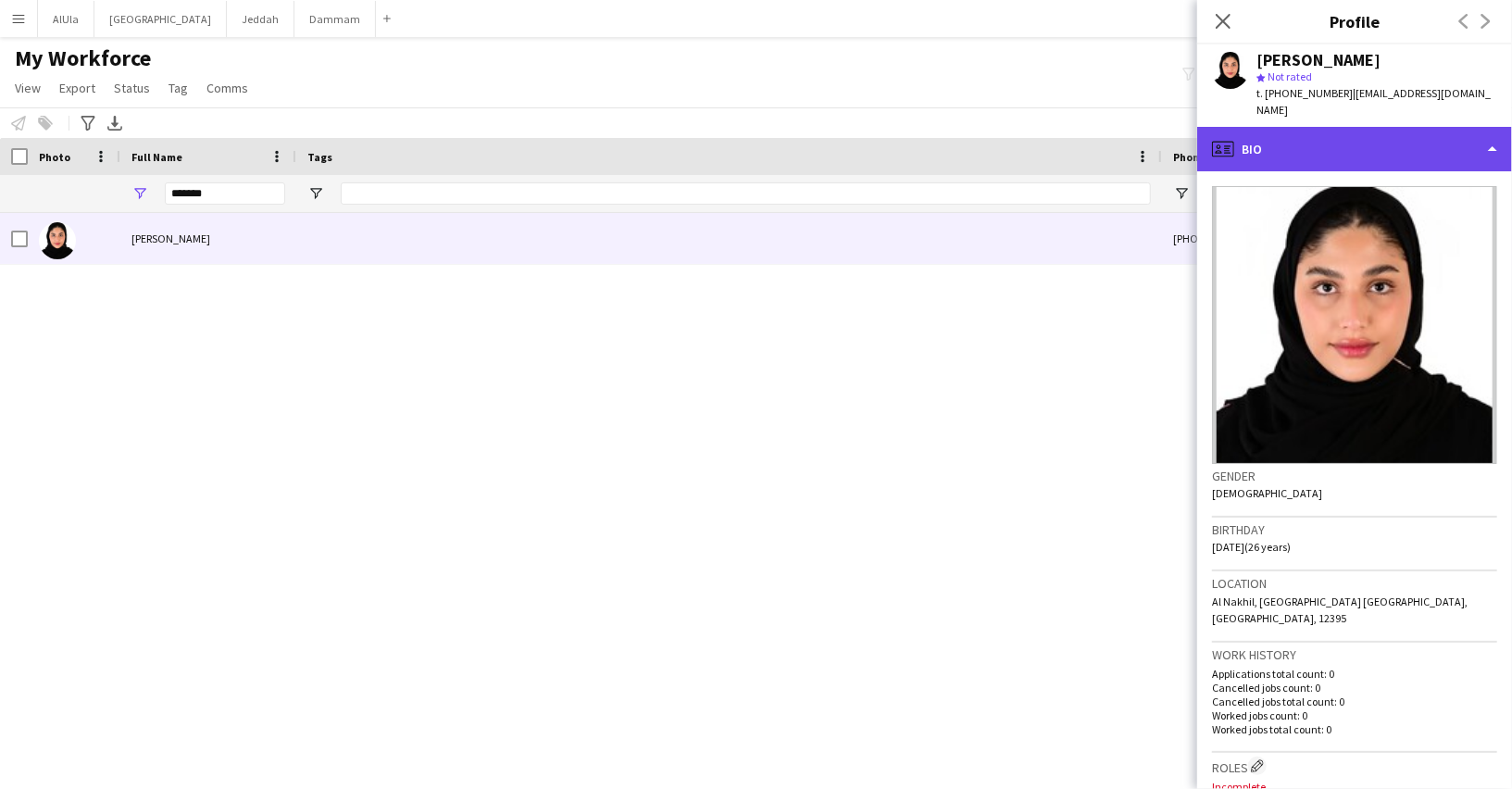
click at [1332, 144] on div "profile Bio" at bounding box center [1353, 148] width 315 height 44
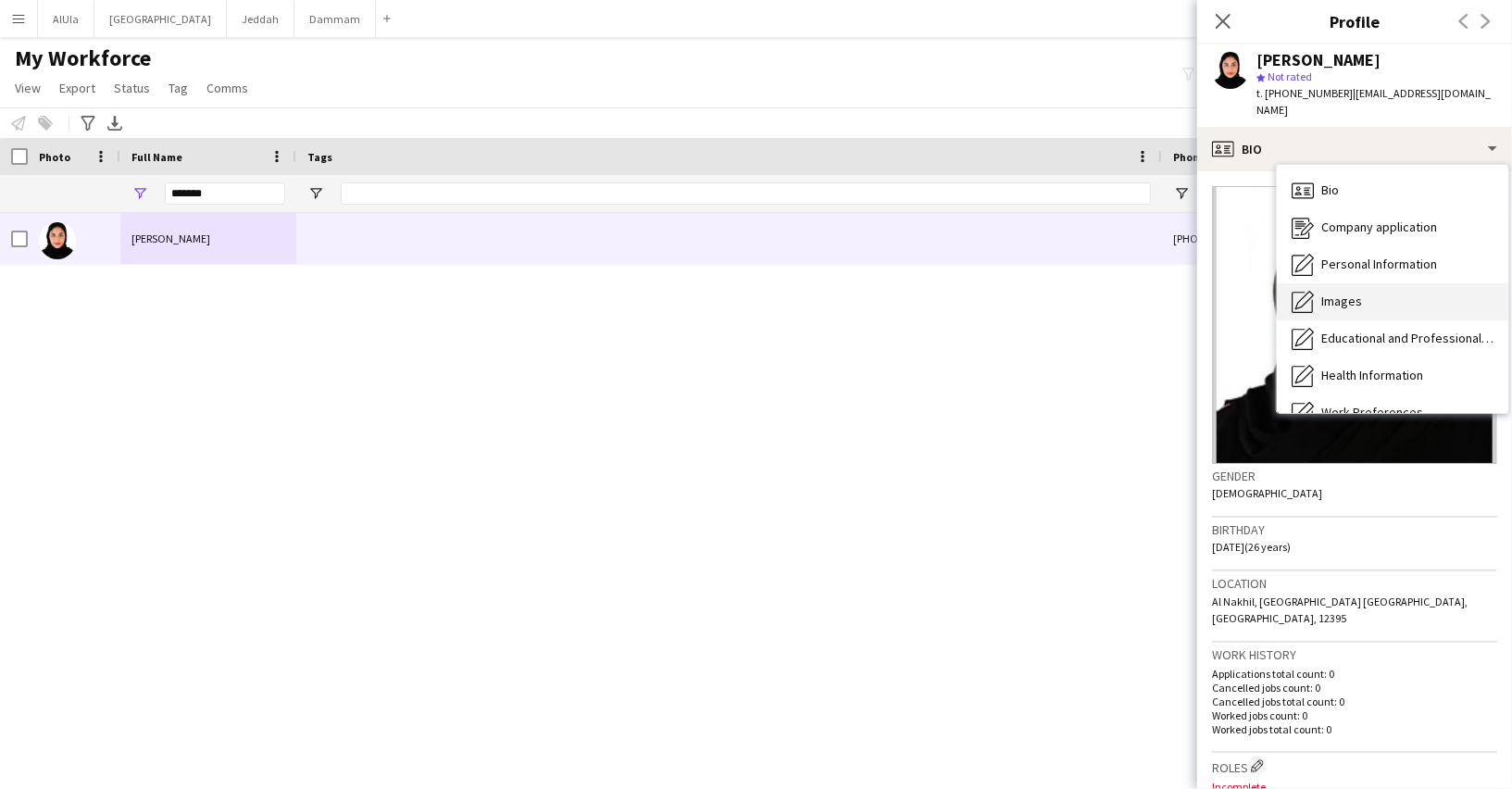
click at [1324, 293] on span "Images" at bounding box center [1341, 301] width 41 height 17
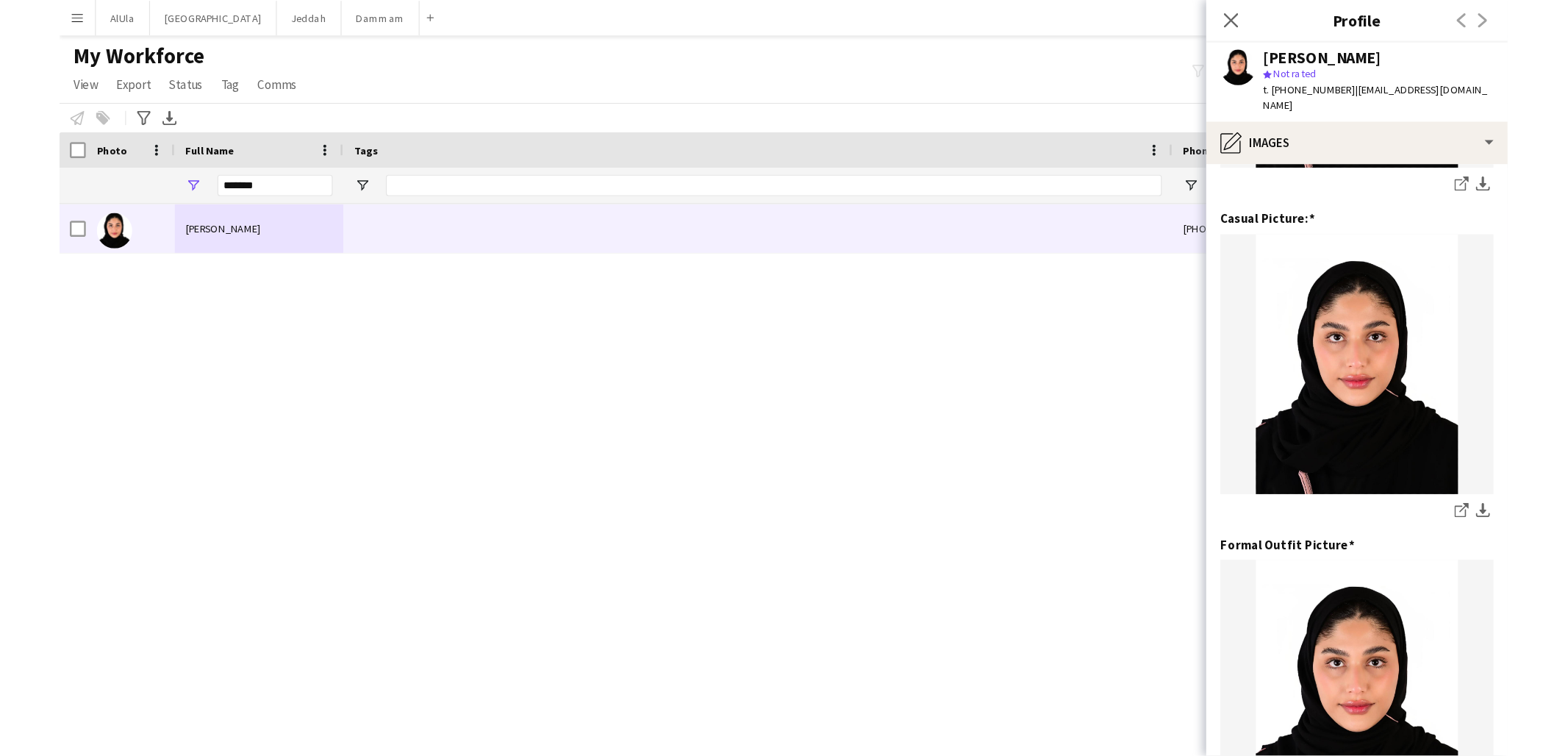
scroll to position [399, 0]
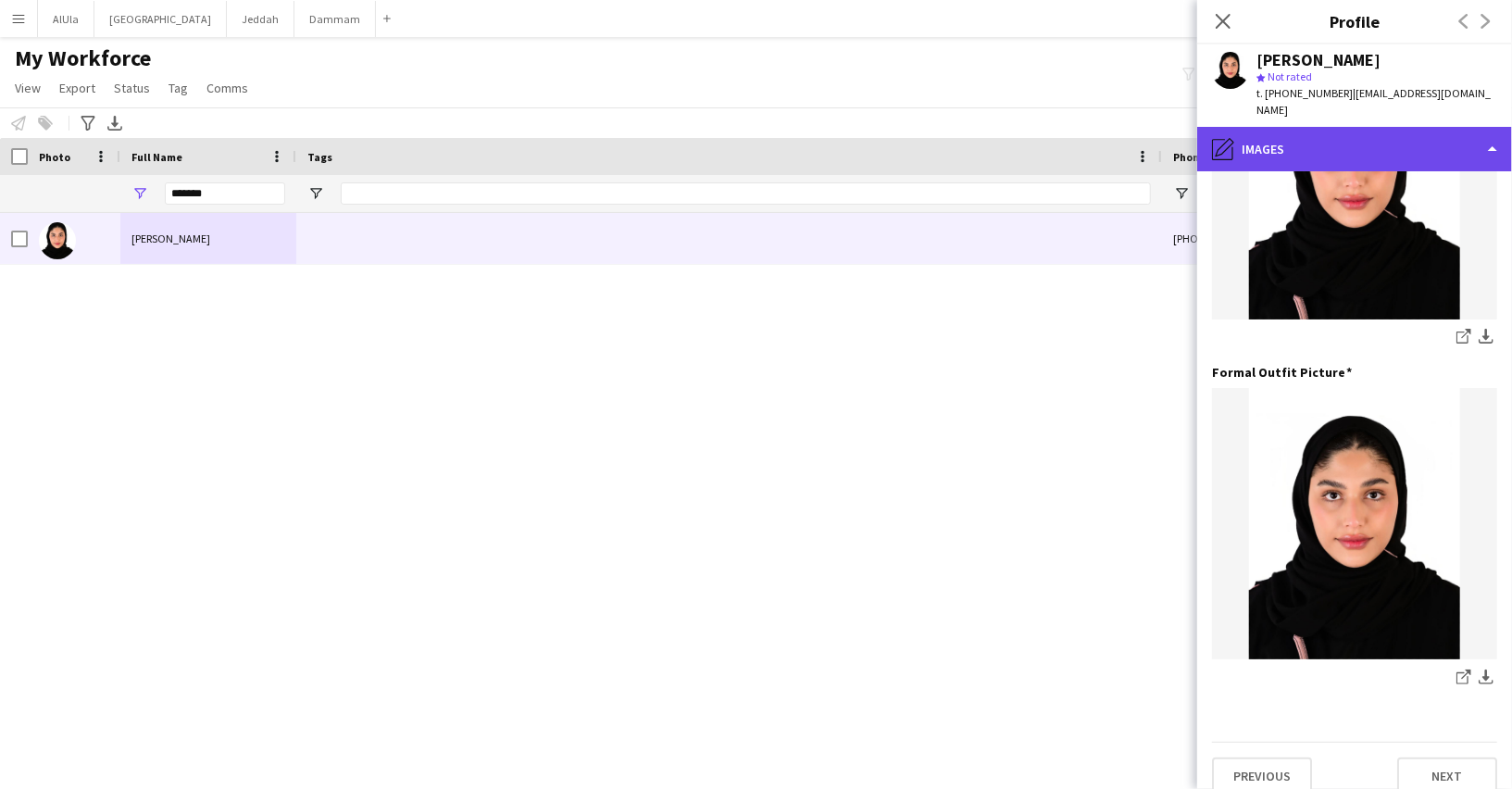
click at [1288, 127] on div "pencil4 Images" at bounding box center [1353, 148] width 315 height 44
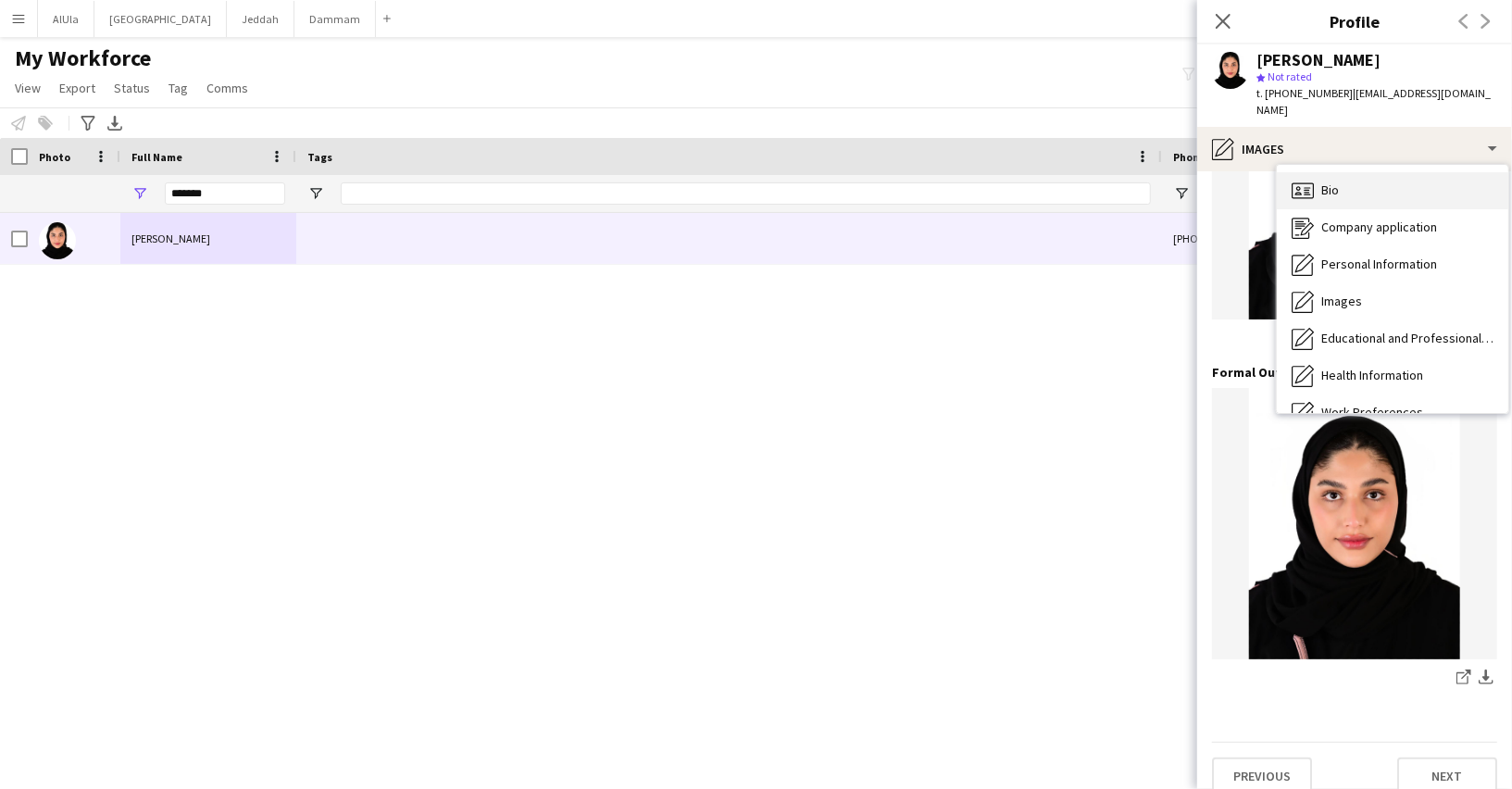
click at [1364, 180] on div "Bio Bio" at bounding box center [1392, 191] width 231 height 37
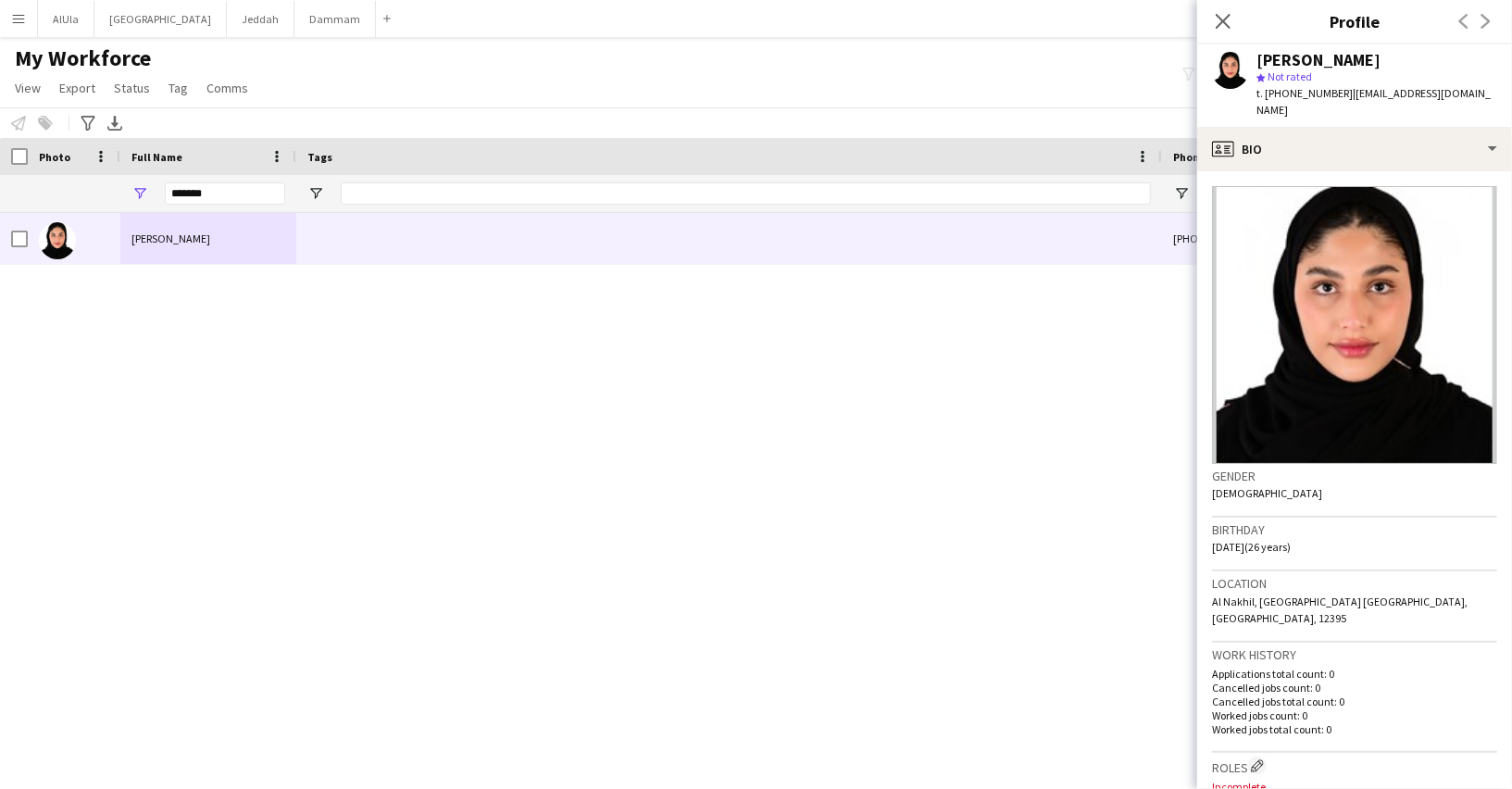
click at [1293, 97] on span "t. +966530612546" at bounding box center [1304, 93] width 96 height 14
copy span "966530612546"
